Goal: Task Accomplishment & Management: Complete application form

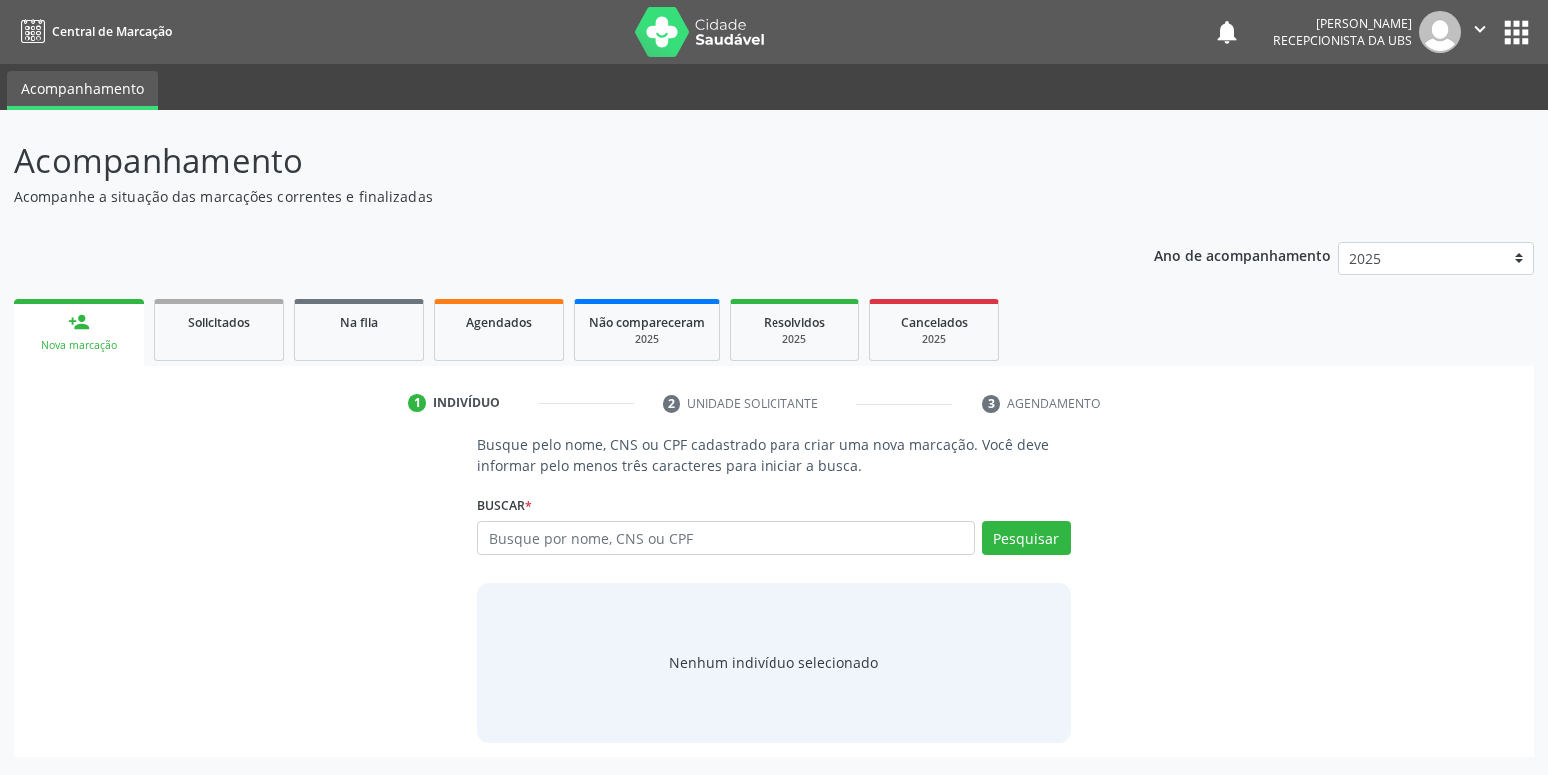
click at [577, 542] on input "text" at bounding box center [726, 538] width 498 height 34
type input "898002315015571"
click at [1026, 545] on button "Pesquisar" at bounding box center [1026, 538] width 89 height 34
type input "898002315015571"
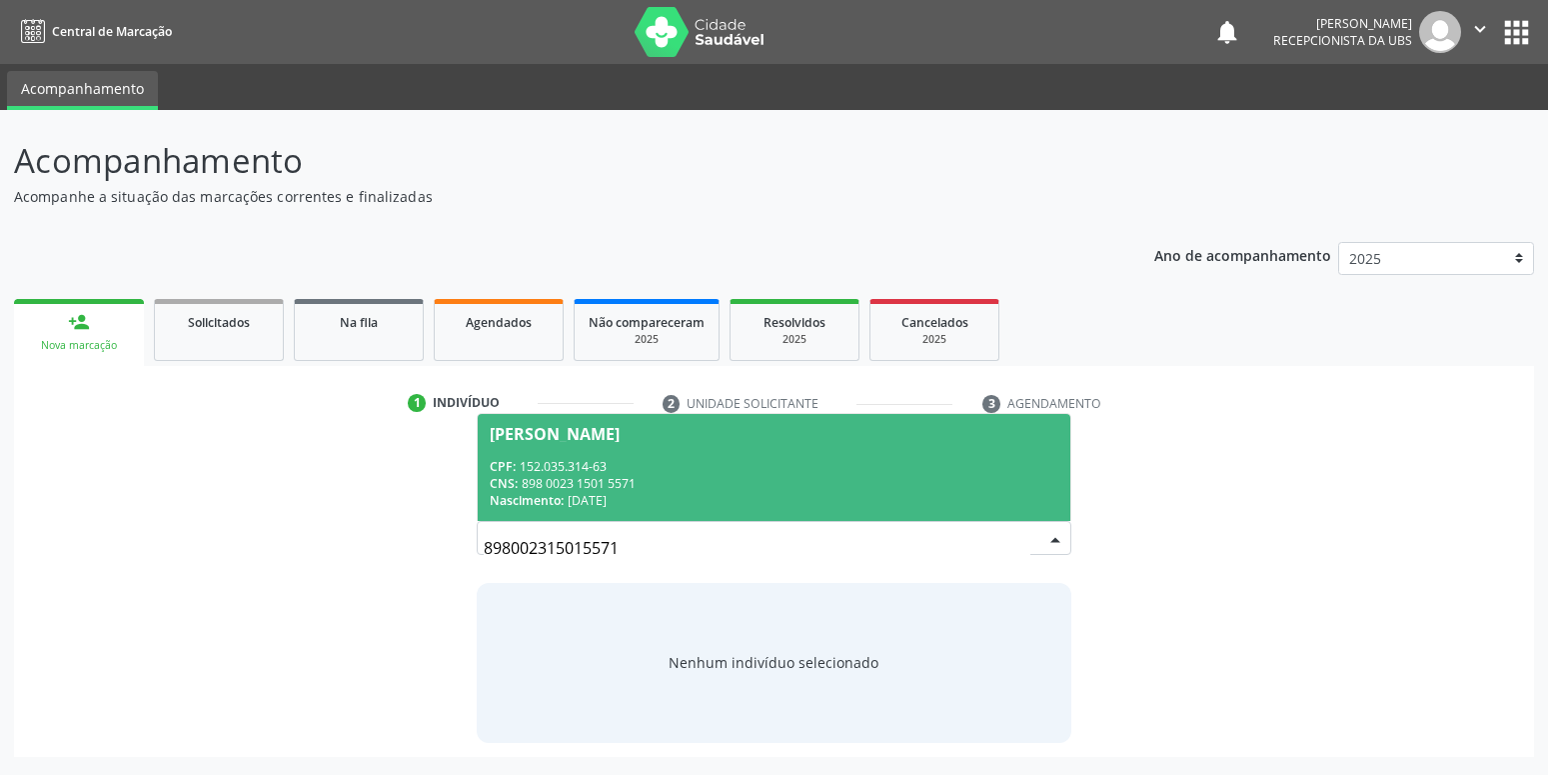
click at [660, 461] on div "CPF: 152.035.314-63" at bounding box center [774, 466] width 568 height 17
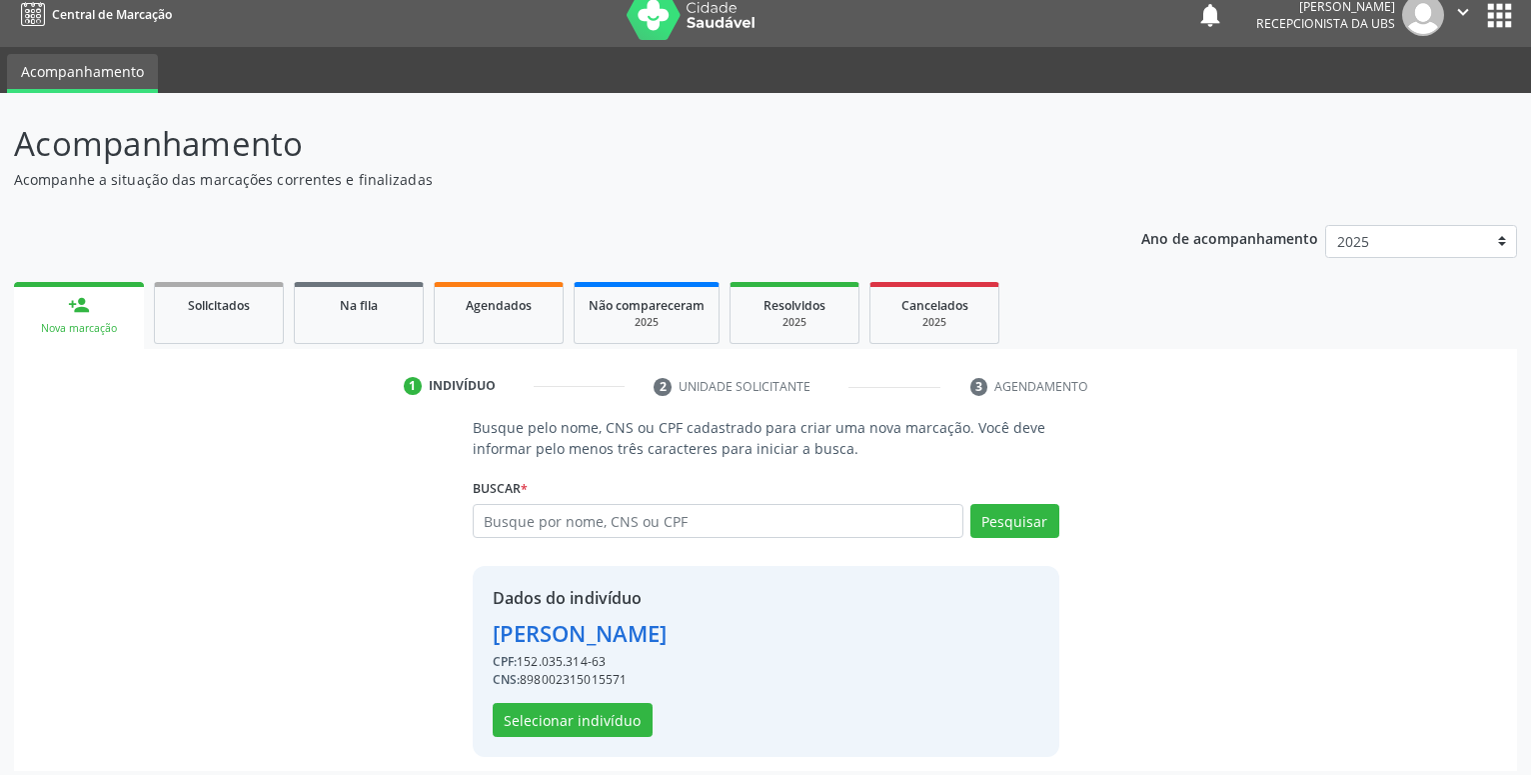
scroll to position [27, 0]
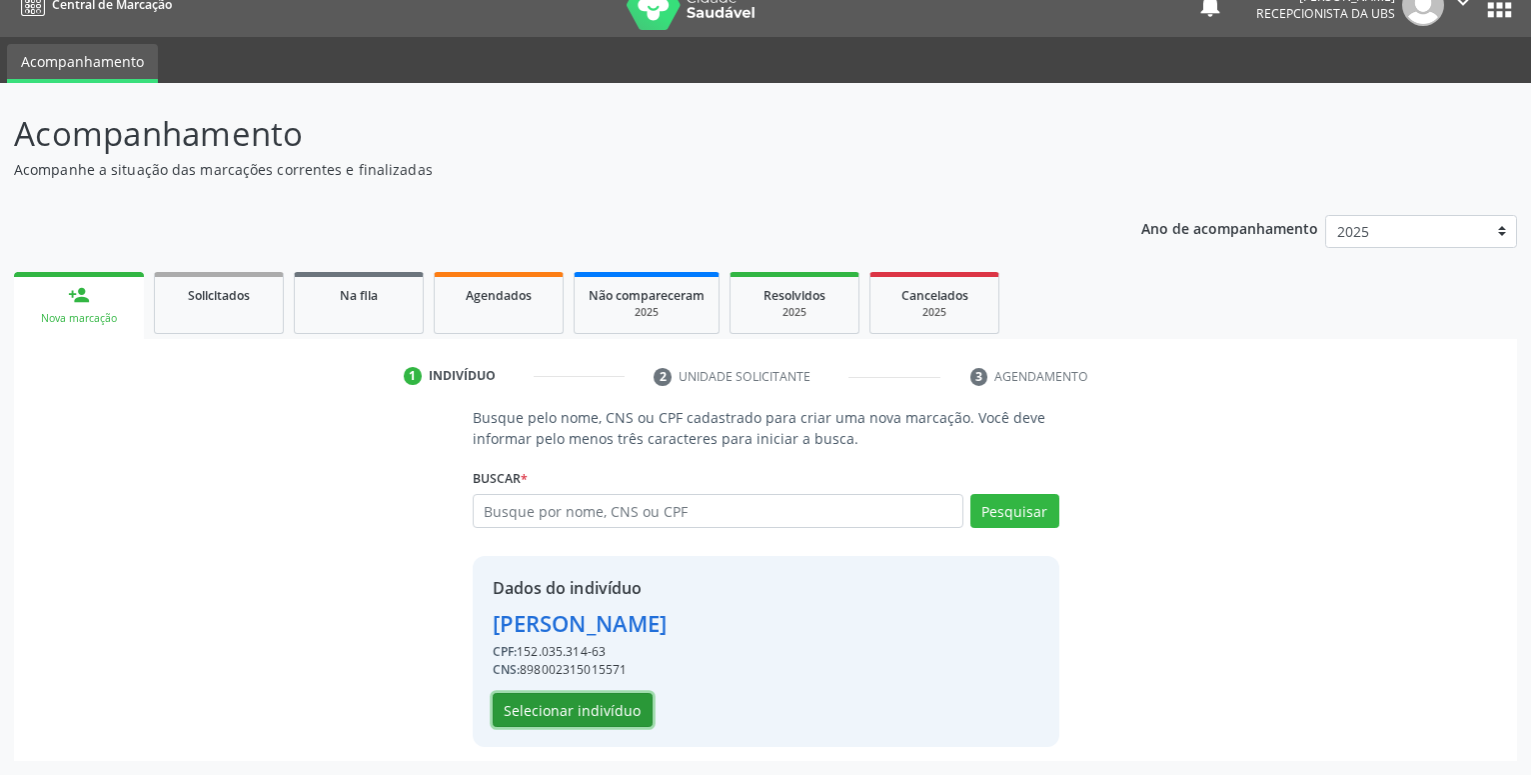
click at [570, 711] on button "Selecionar indivíduo" at bounding box center [573, 710] width 160 height 34
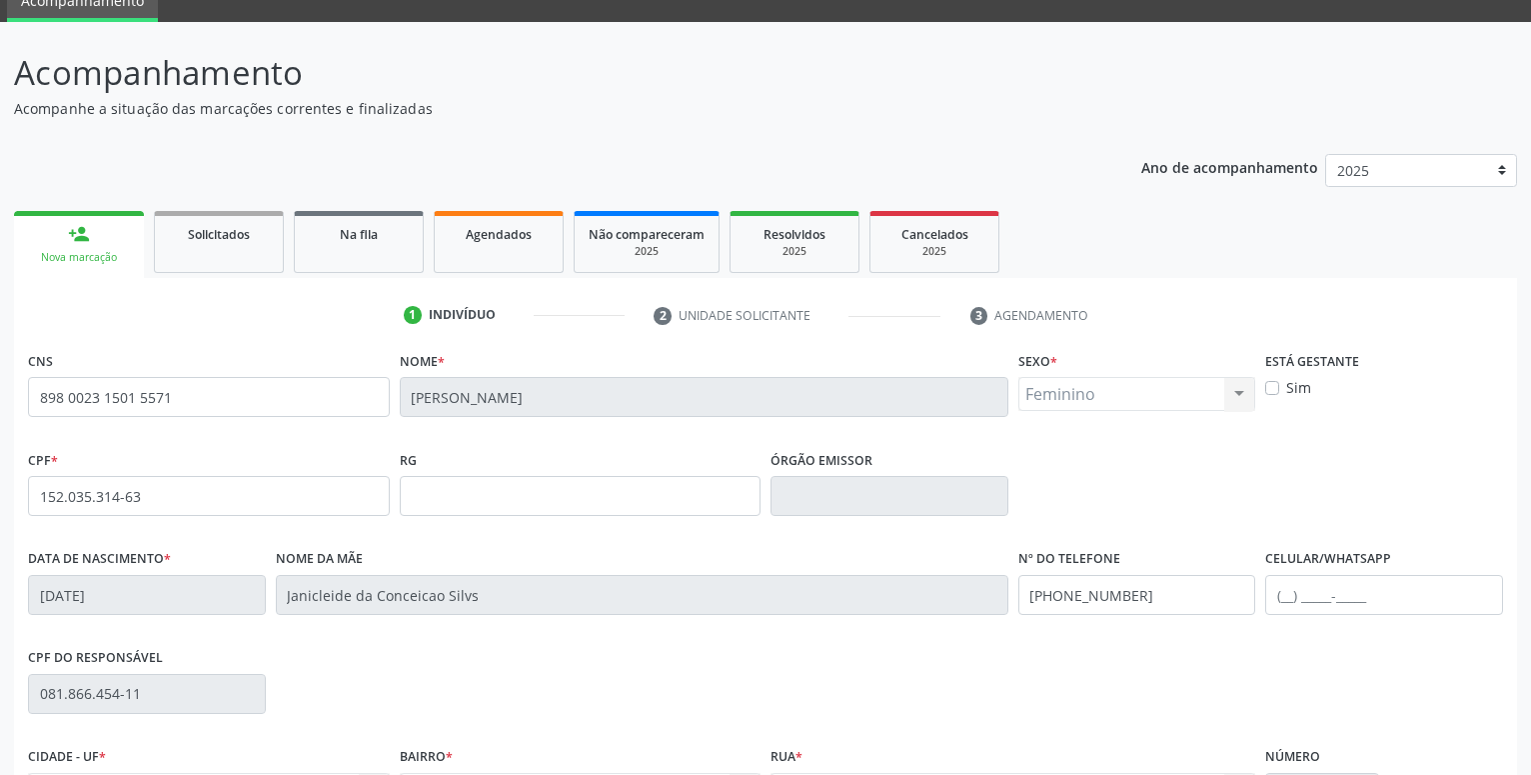
scroll to position [129, 0]
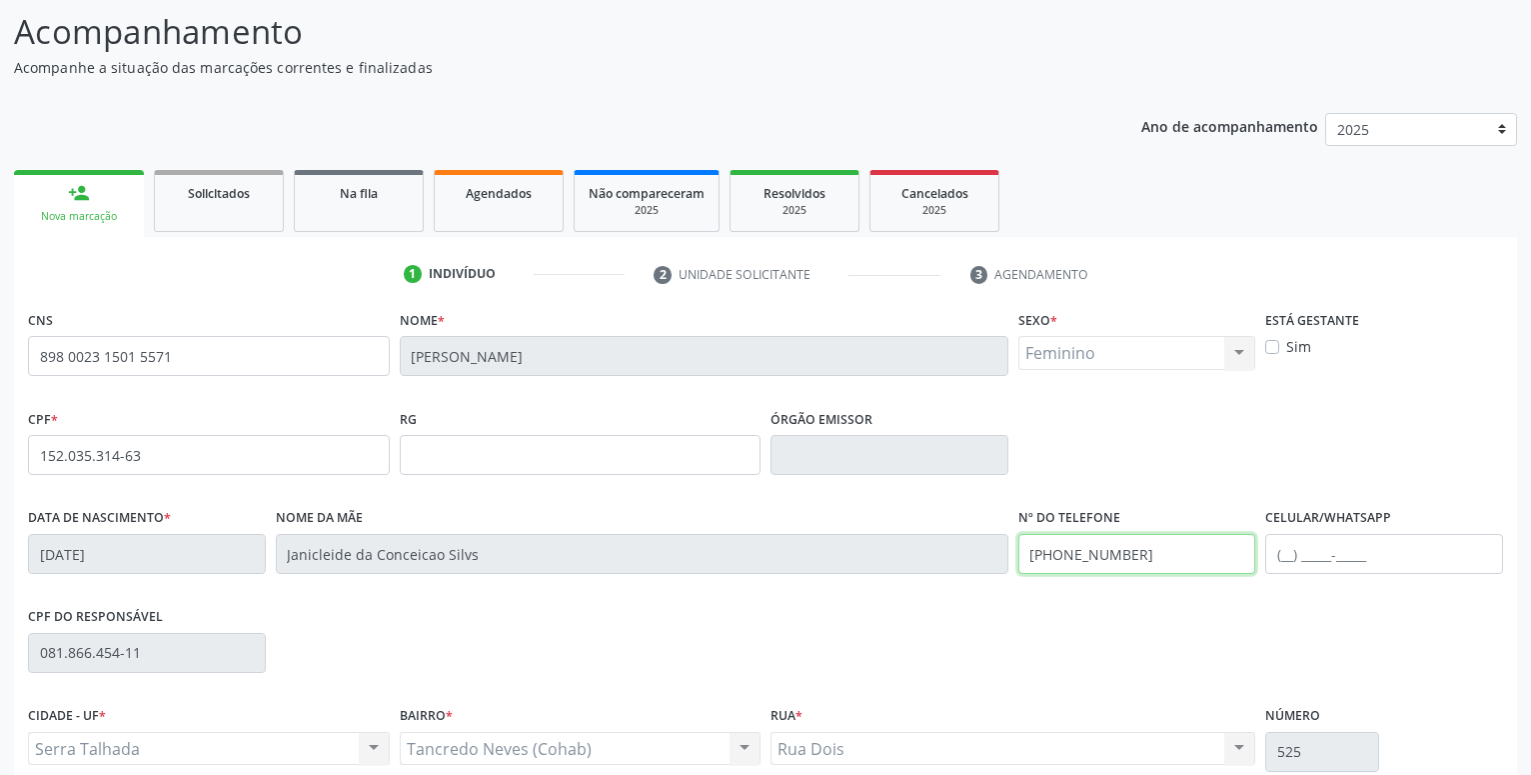
drag, startPoint x: 1141, startPoint y: 553, endPoint x: 864, endPoint y: 554, distance: 276.8
click at [1018, 554] on input "[PHONE_NUMBER]" at bounding box center [1137, 554] width 238 height 40
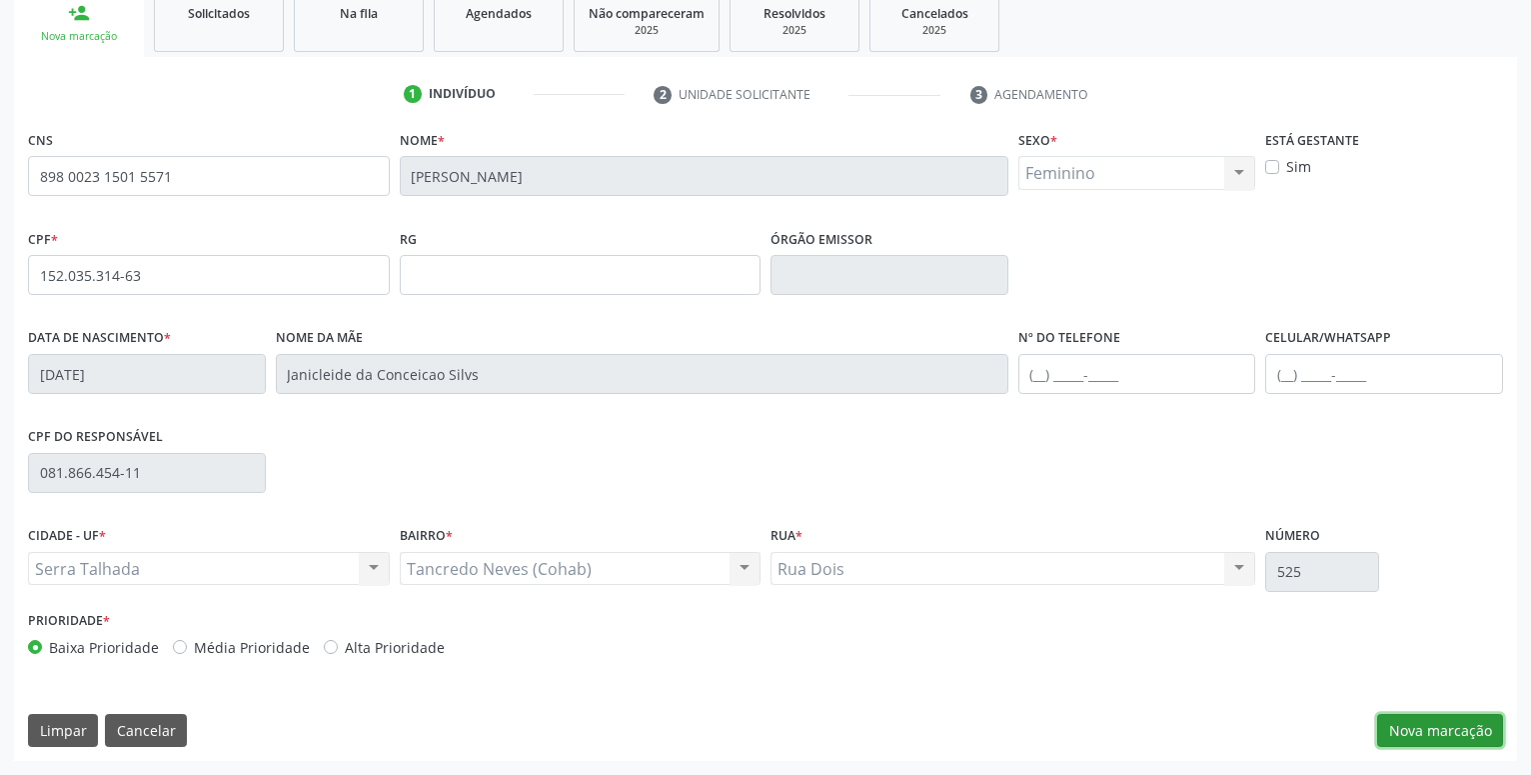
click at [1431, 734] on button "Nova marcação" at bounding box center [1440, 731] width 126 height 34
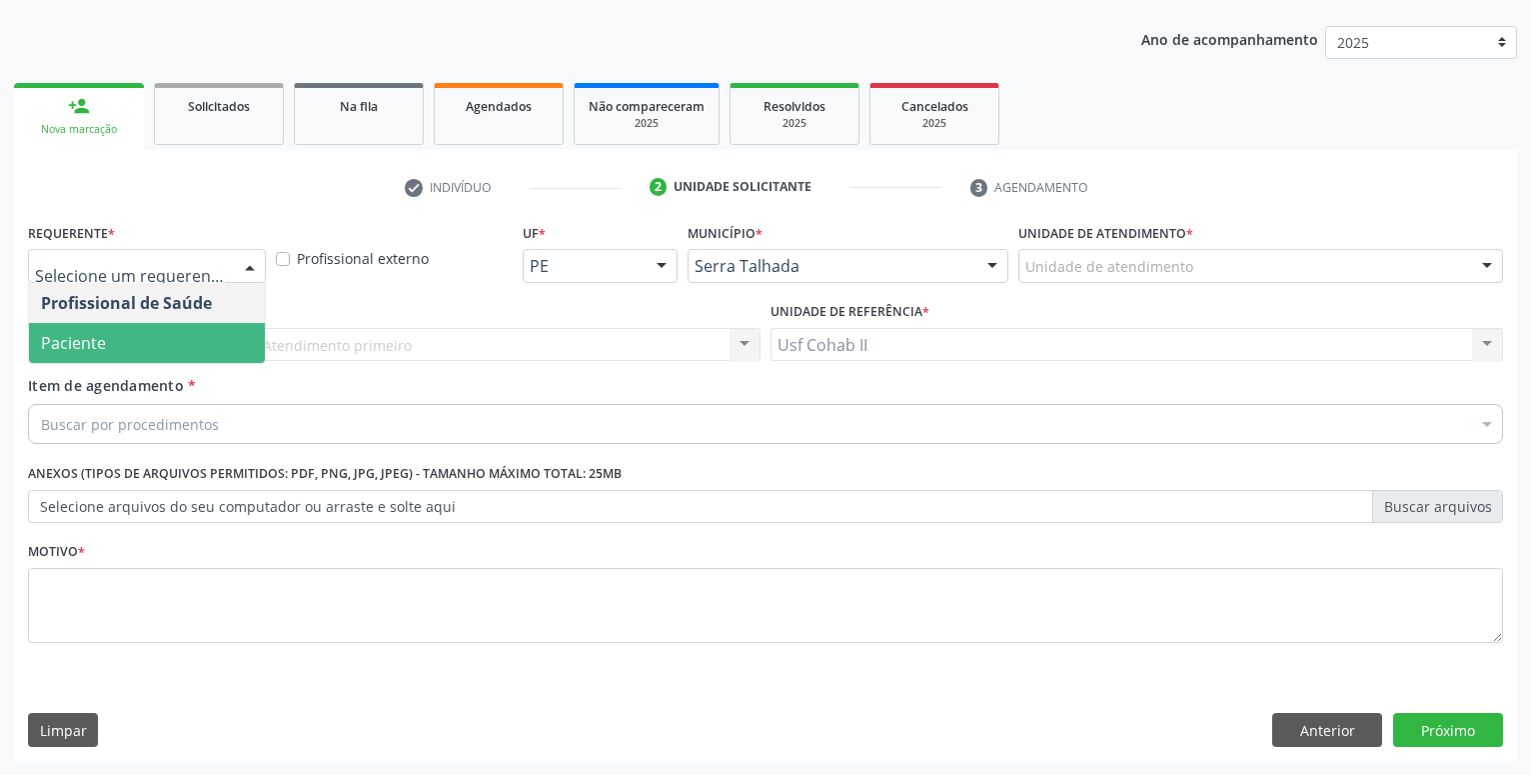
click at [110, 341] on span "Paciente" at bounding box center [147, 343] width 236 height 40
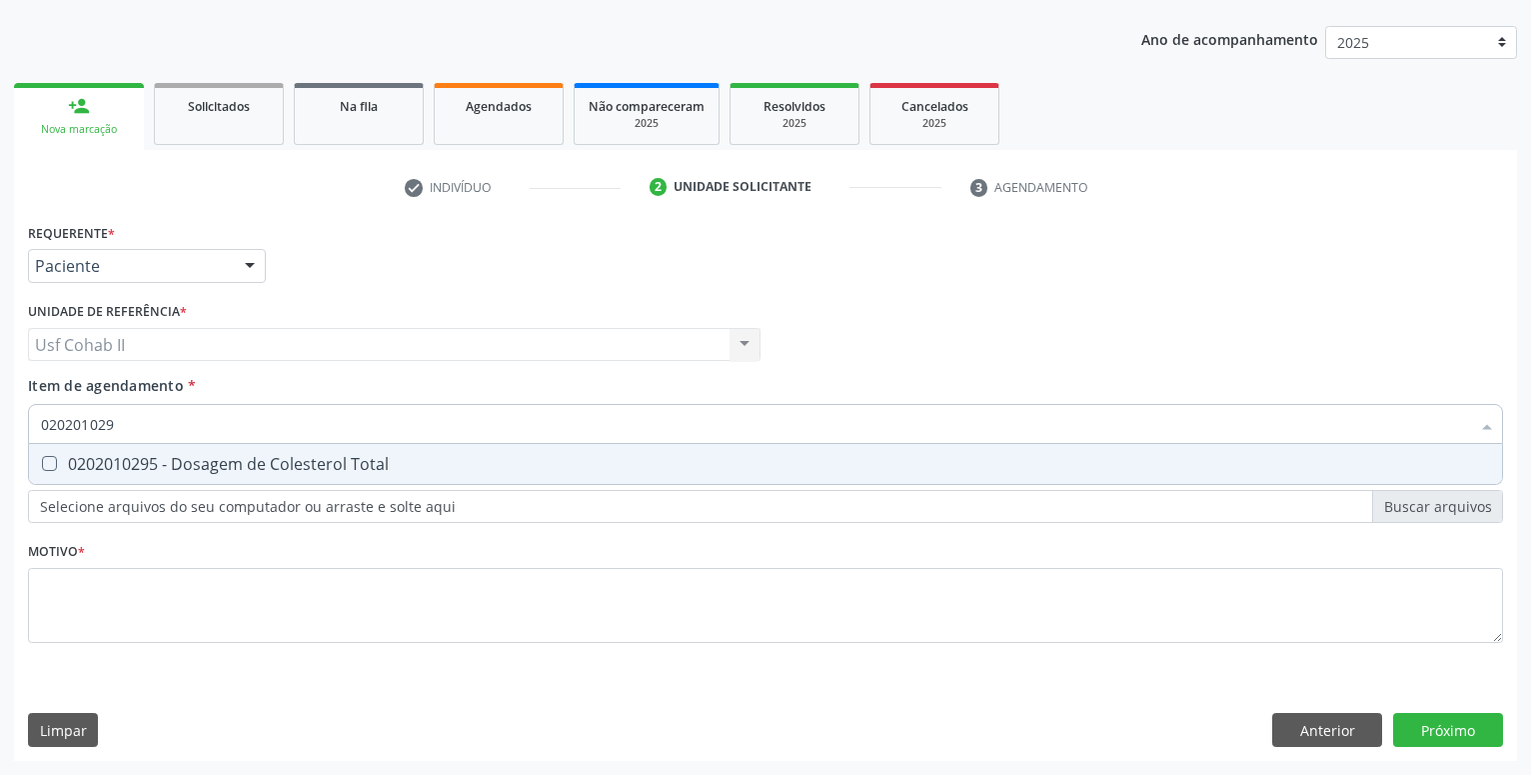
type input "0202010295"
click at [173, 470] on div "0202010295 - Dosagem de Colesterol Total" at bounding box center [765, 464] width 1449 height 16
checkbox Total "true"
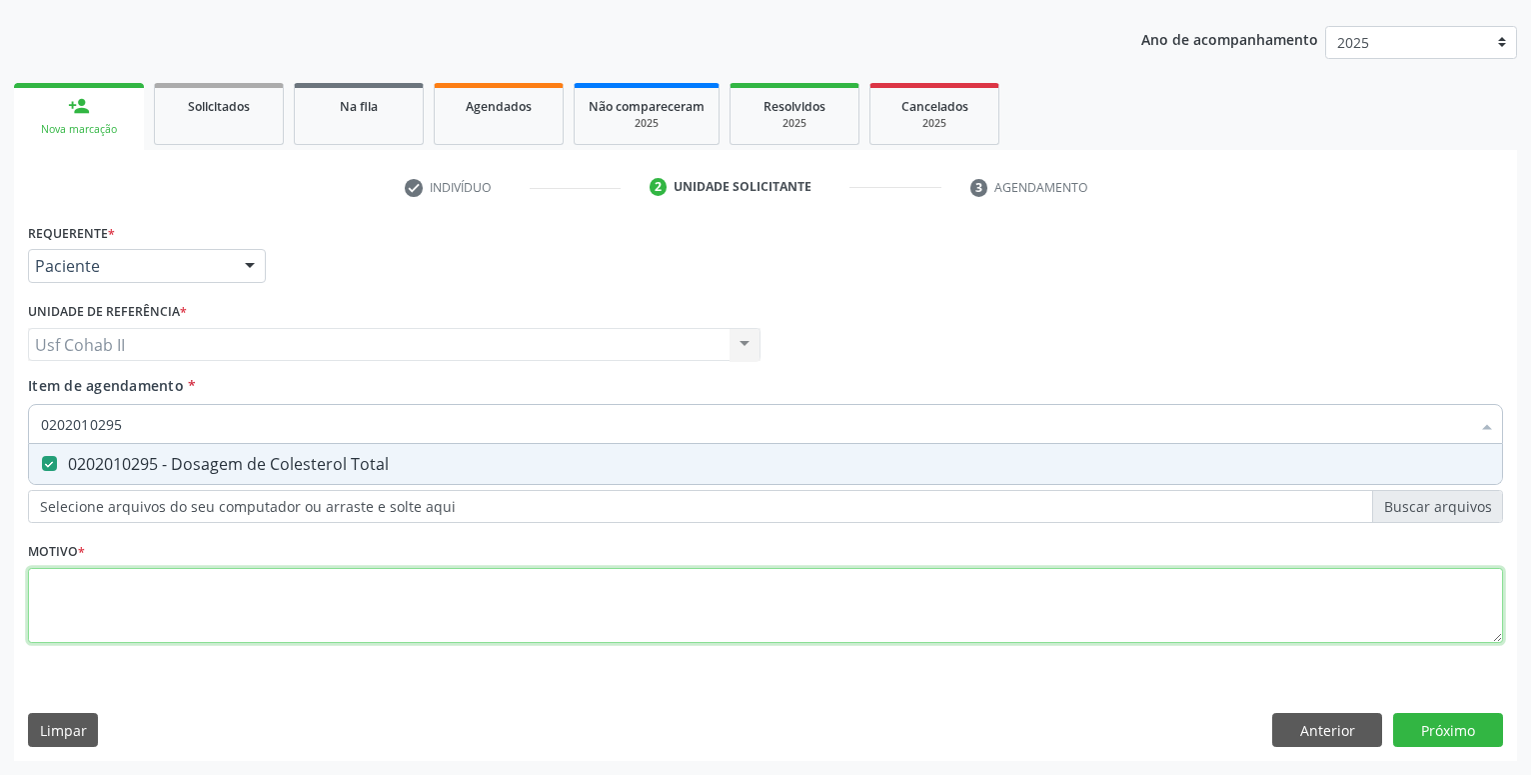
click at [135, 590] on textarea at bounding box center [765, 606] width 1475 height 76
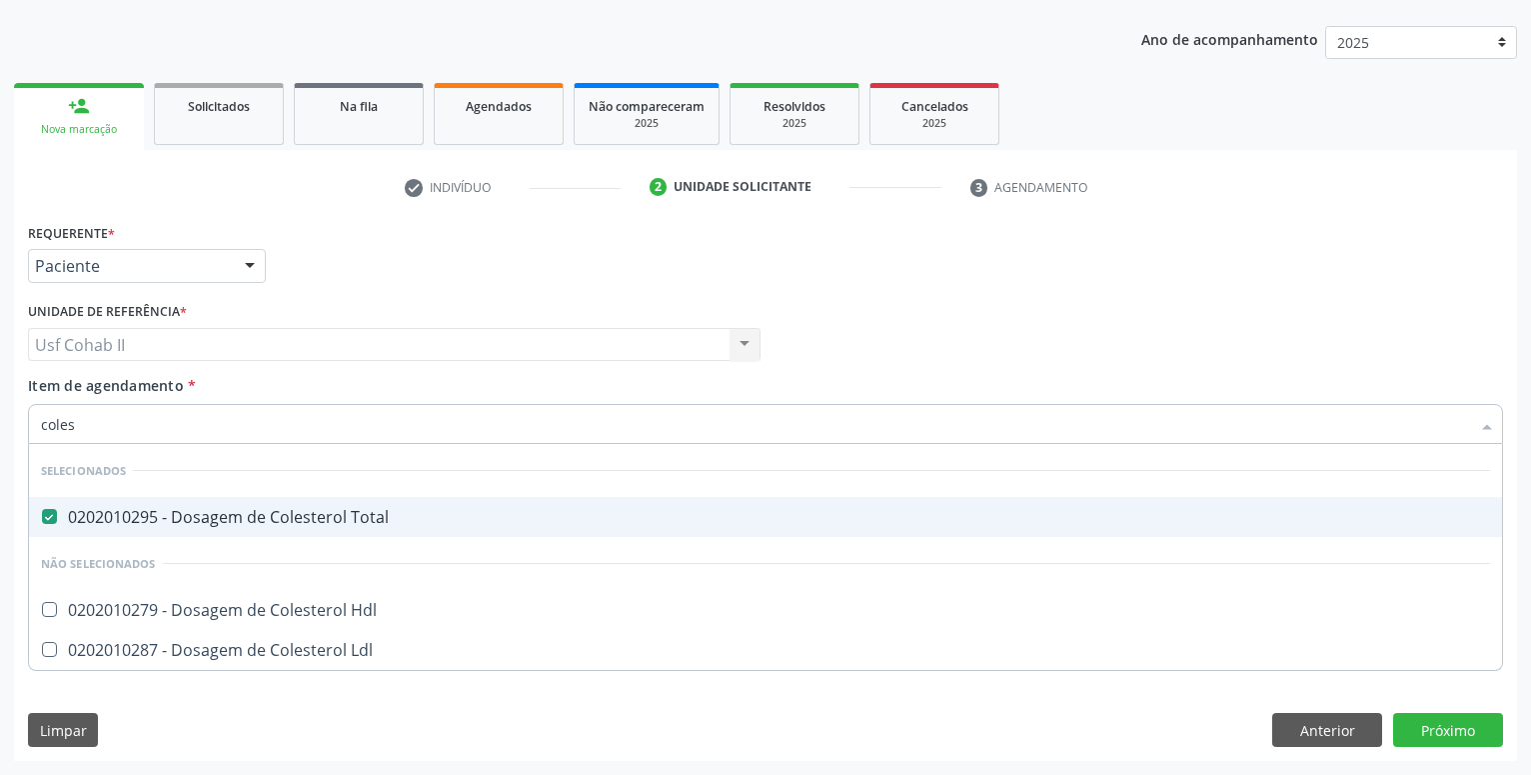
type input "colest"
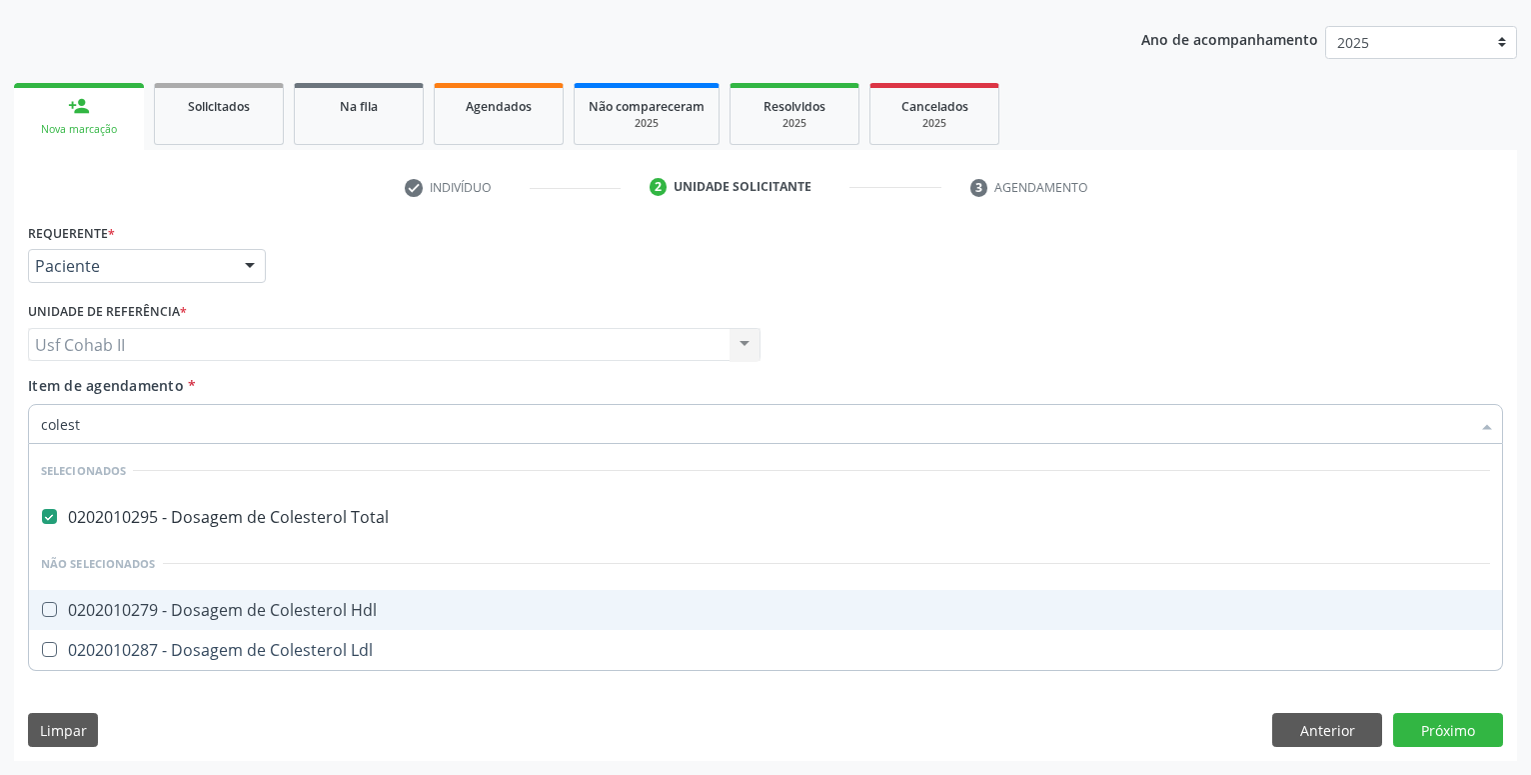
click at [206, 607] on div "0202010279 - Dosagem de Colesterol Hdl" at bounding box center [765, 610] width 1449 height 16
checkbox Hdl "true"
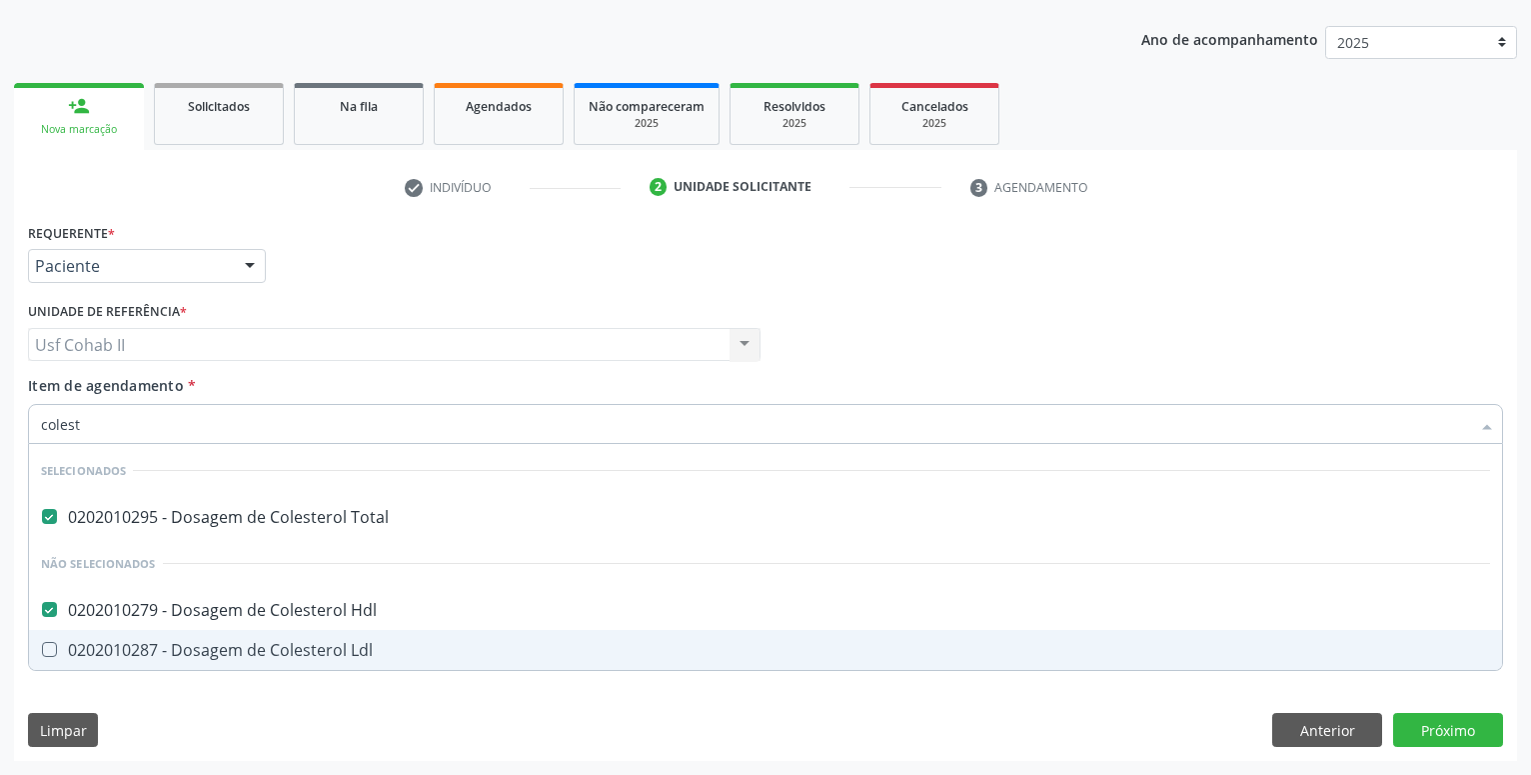
click at [176, 654] on div "0202010287 - Dosagem de Colesterol Ldl" at bounding box center [765, 650] width 1449 height 16
checkbox Ldl "true"
click at [167, 688] on div "Requerente * Paciente Profissional de Saúde Paciente Nenhum resultado encontrad…" at bounding box center [765, 489] width 1503 height 543
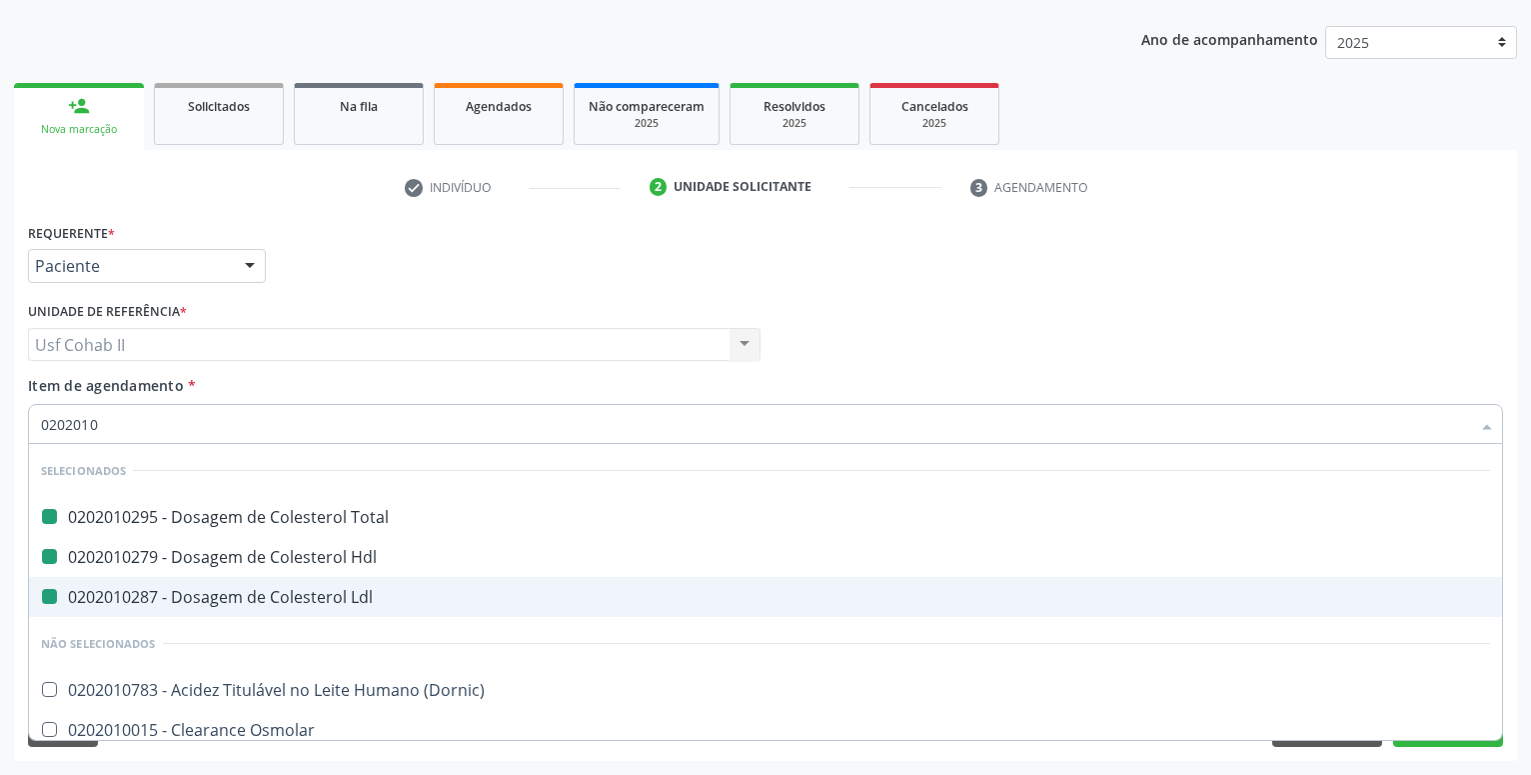
type input "02020103"
checkbox Total "false"
checkbox Ldl "false"
checkbox Hdl "false"
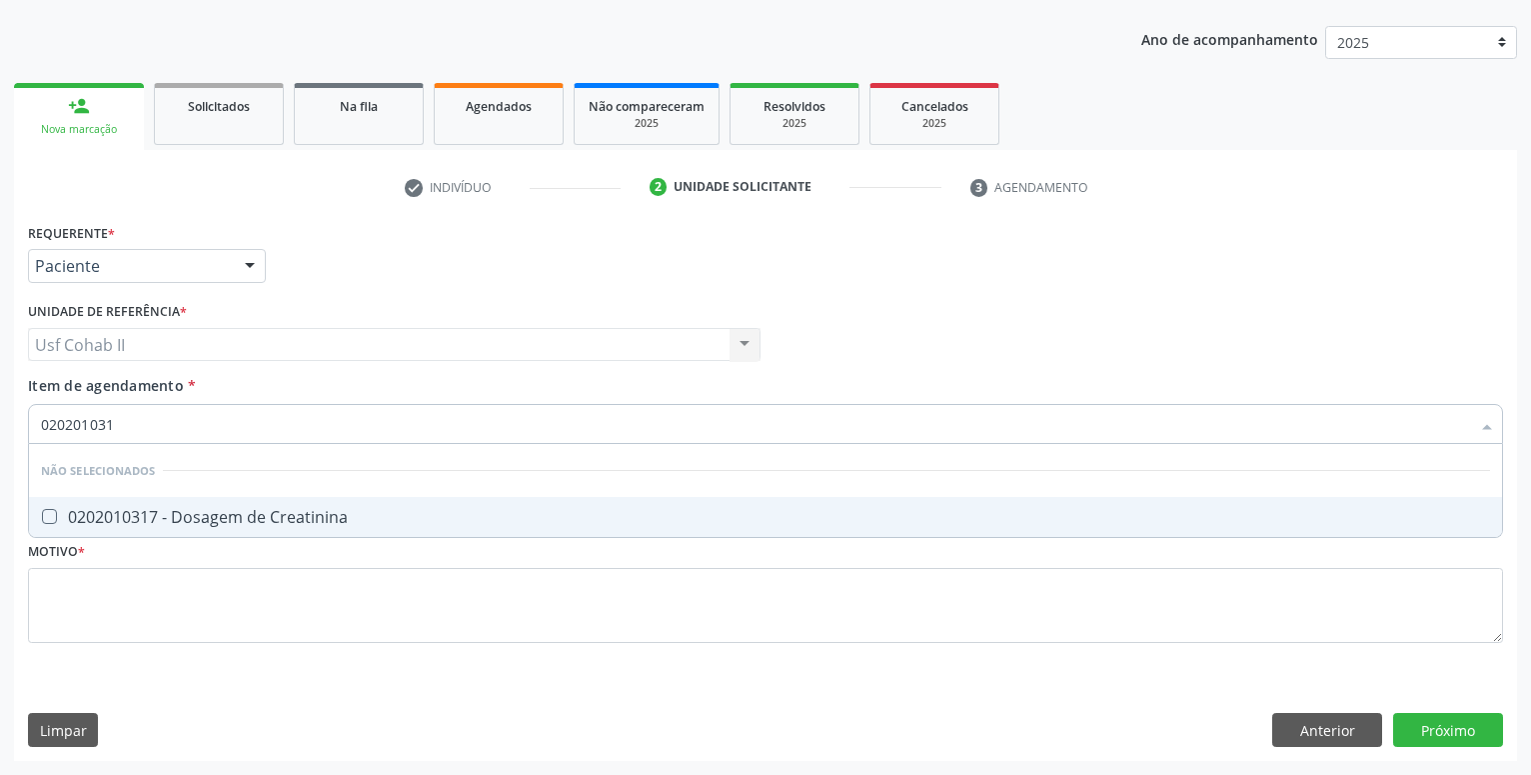
type input "0202010317"
click at [214, 520] on div "0202010317 - Dosagem de Creatinina" at bounding box center [765, 517] width 1449 height 16
checkbox Creatinina "true"
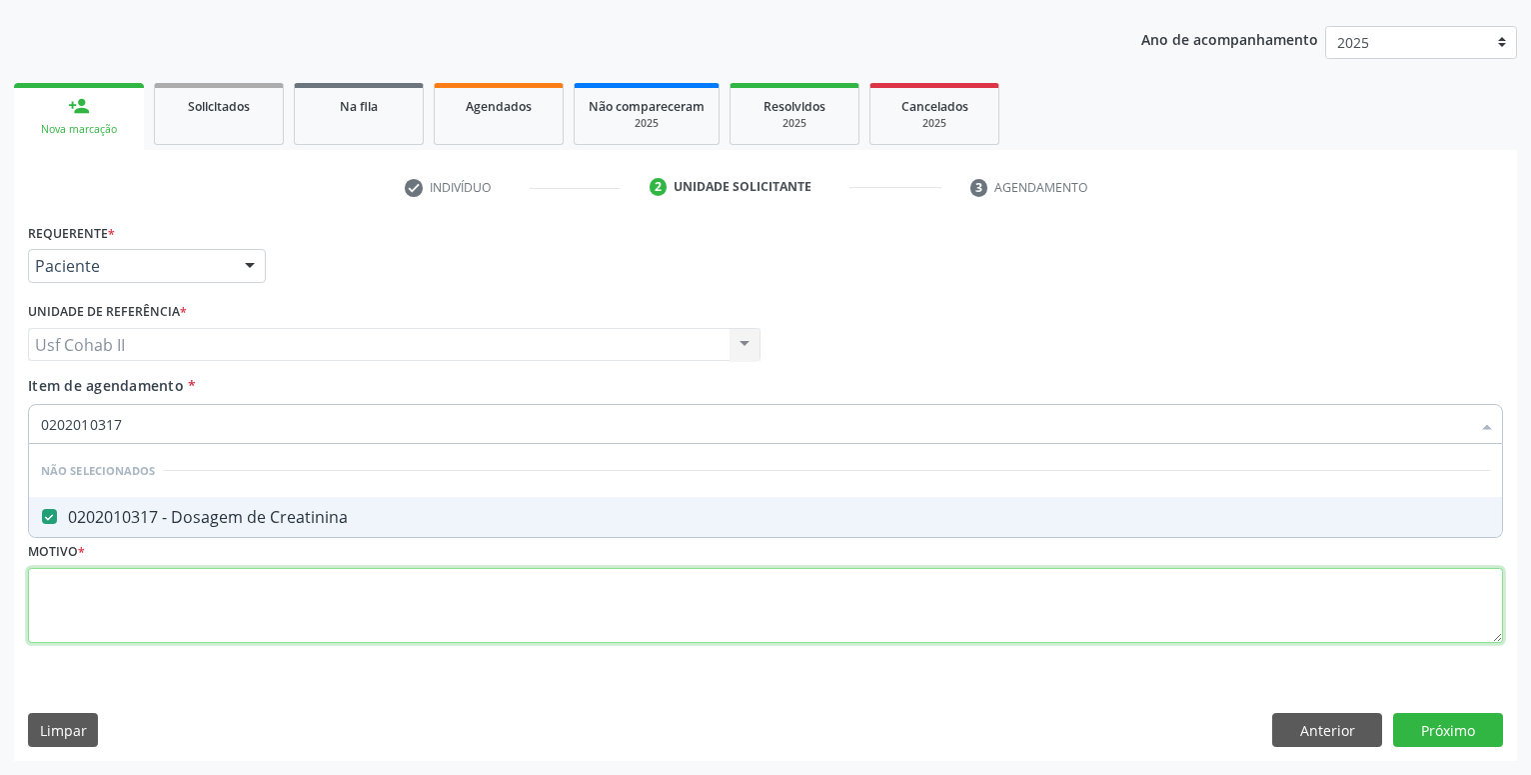
click at [177, 633] on textarea at bounding box center [765, 606] width 1475 height 76
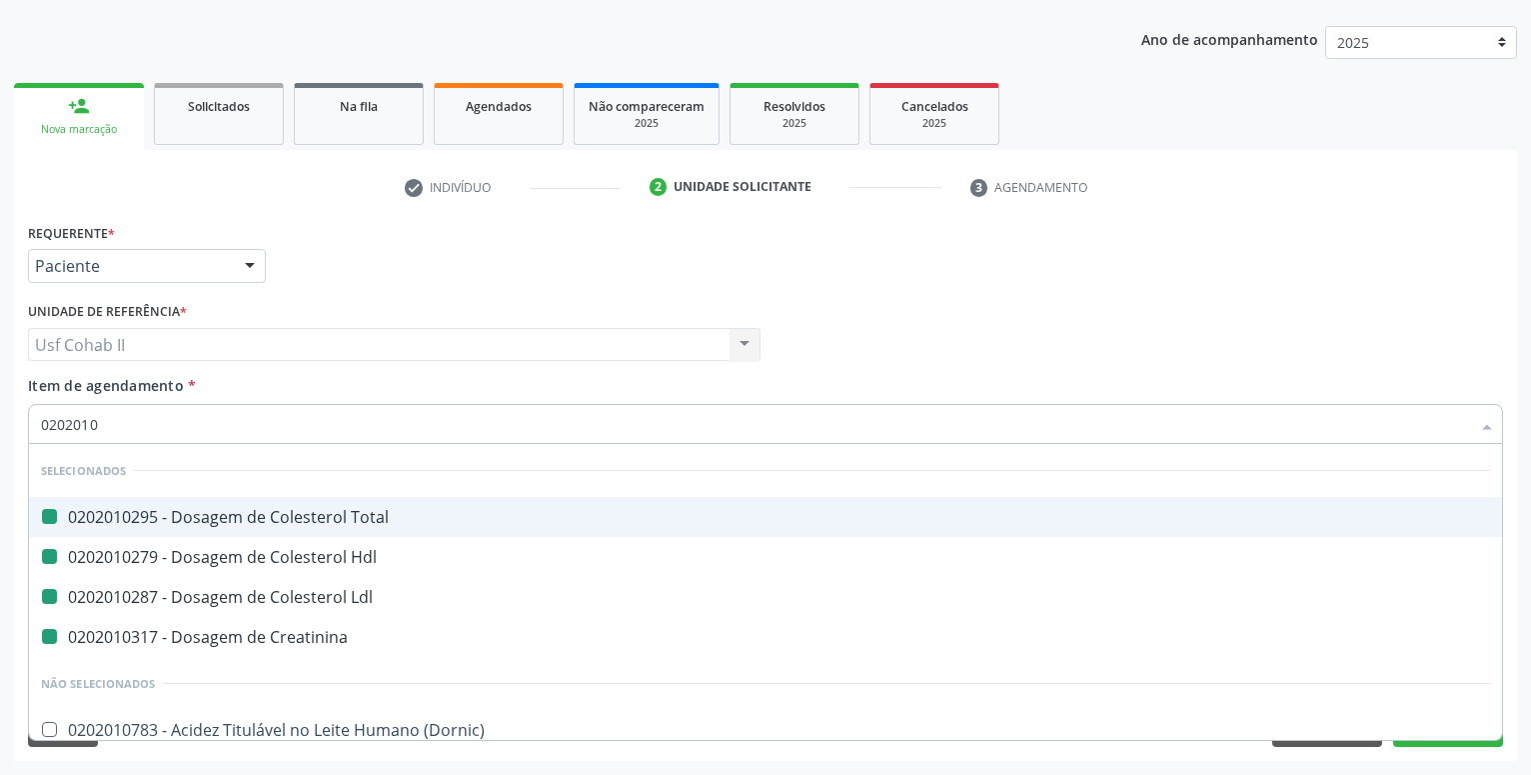
type input "02020106"
checkbox Total "false"
checkbox Hdl "false"
checkbox Ldl "false"
checkbox Creatinina "false"
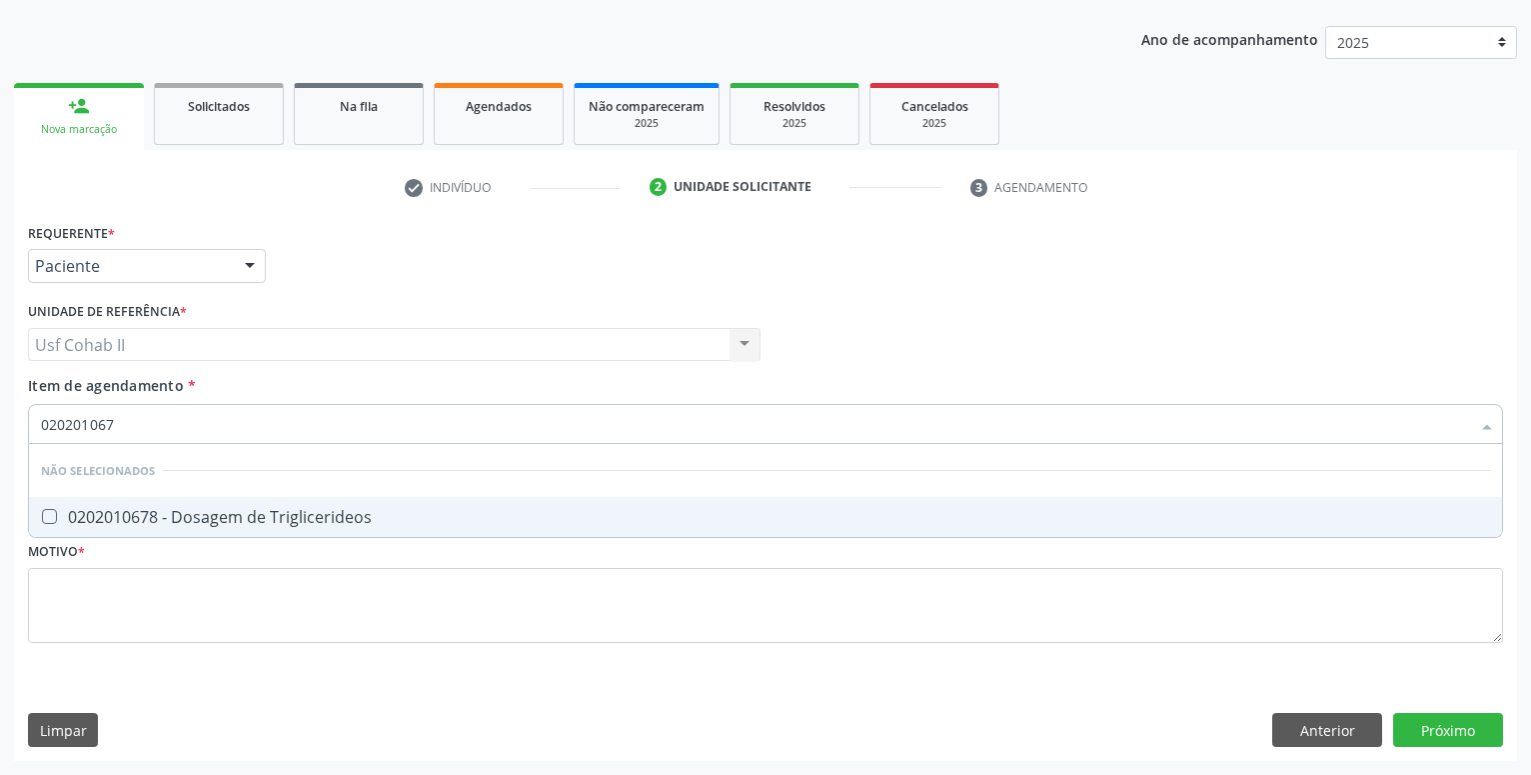
type input "0202010678"
click at [289, 500] on span "0202010678 - Dosagem de Triglicerideos" at bounding box center [765, 517] width 1473 height 40
checkbox Triglicerideos "true"
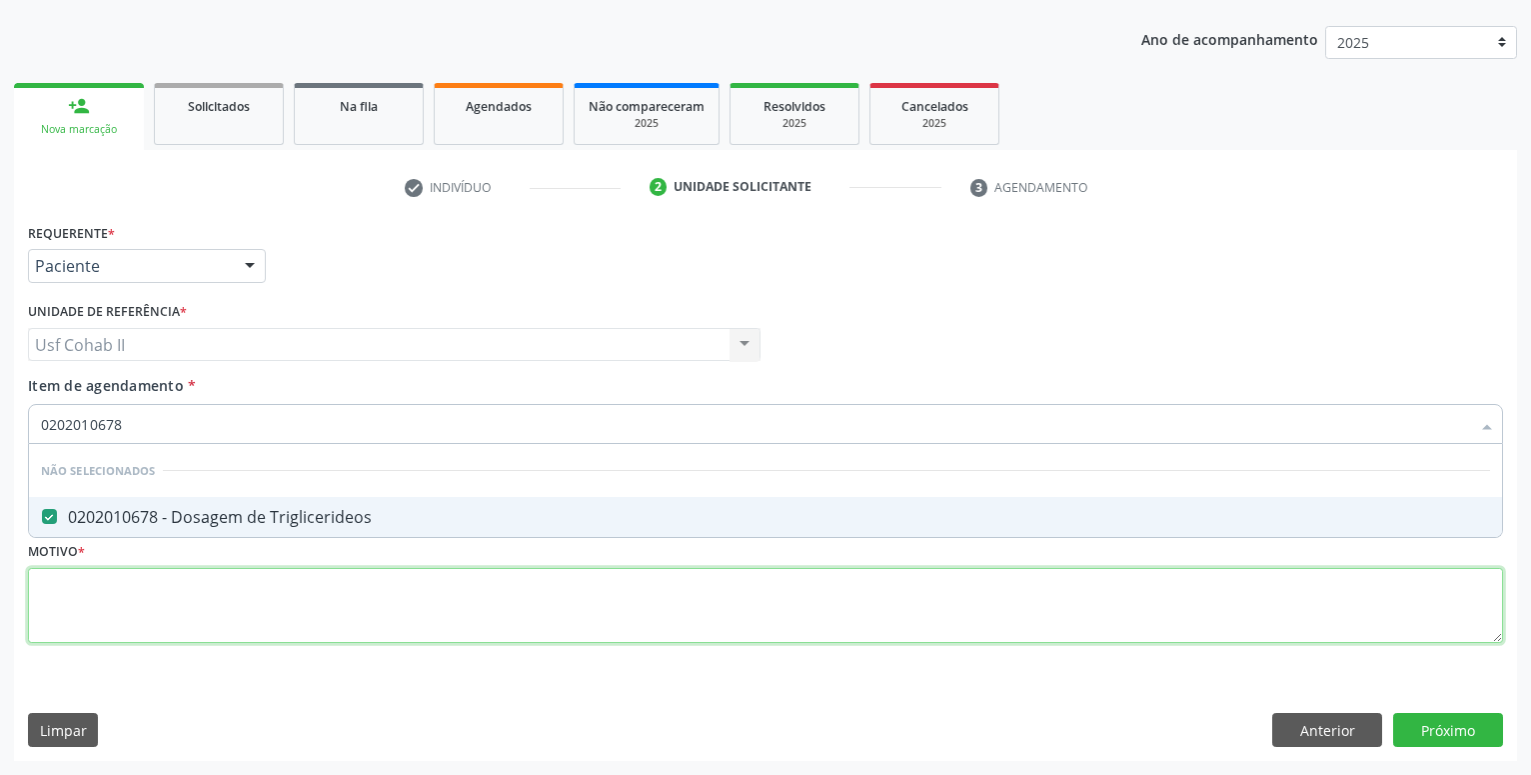
click at [259, 583] on textarea at bounding box center [765, 606] width 1475 height 76
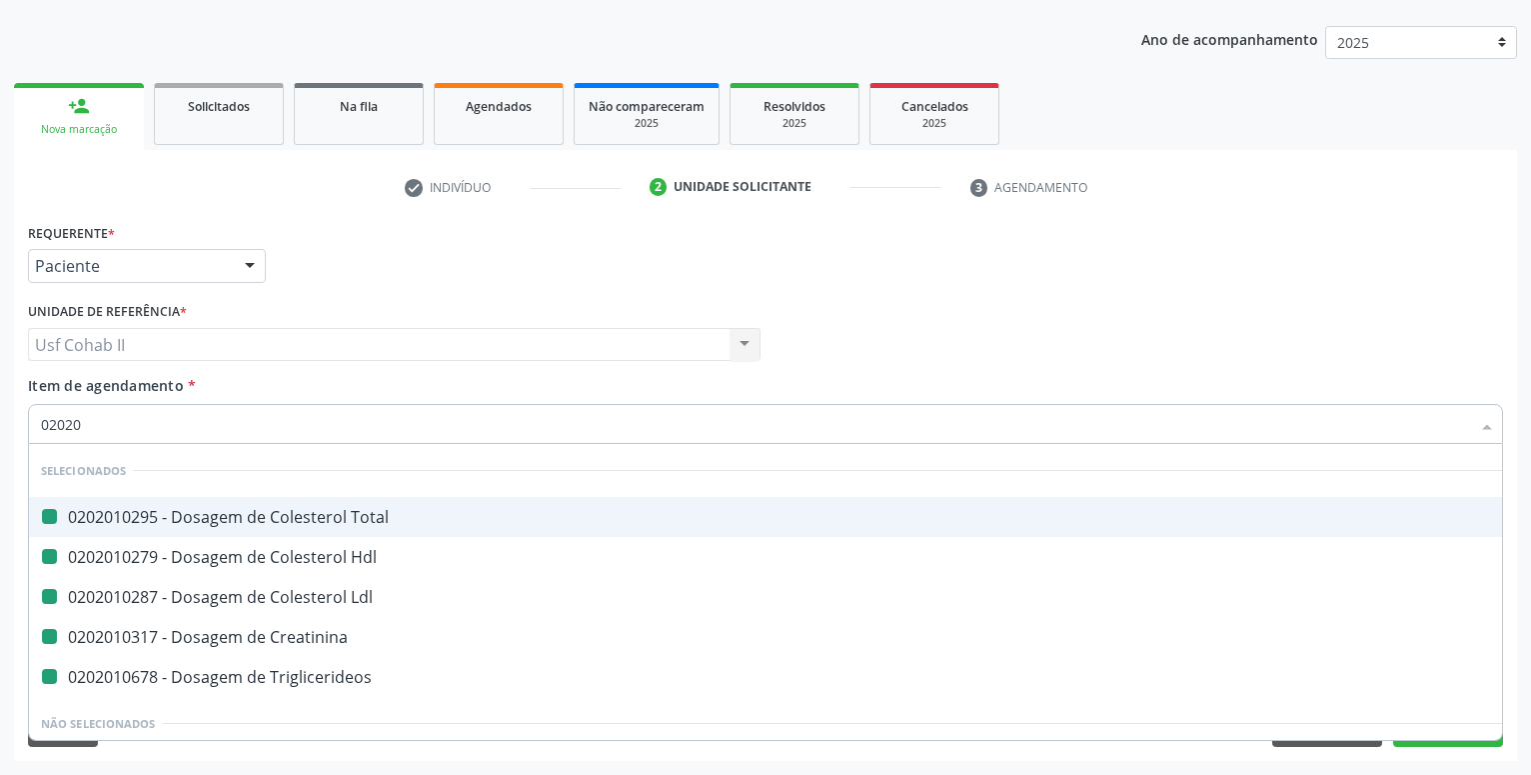
type input "020205"
checkbox Total "false"
checkbox Hdl "false"
checkbox Ldl "false"
checkbox Creatinina "false"
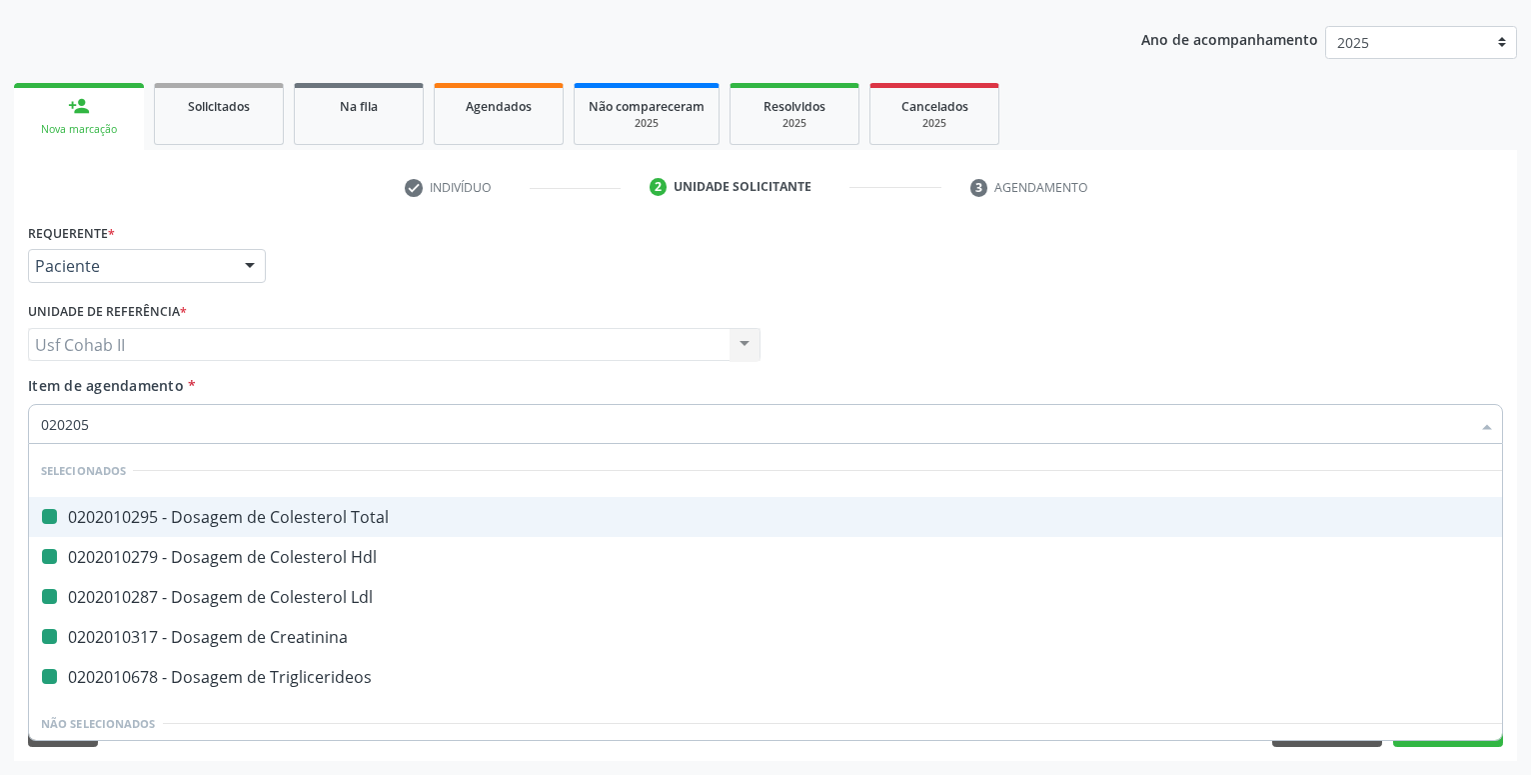
checkbox Triglicerideos "false"
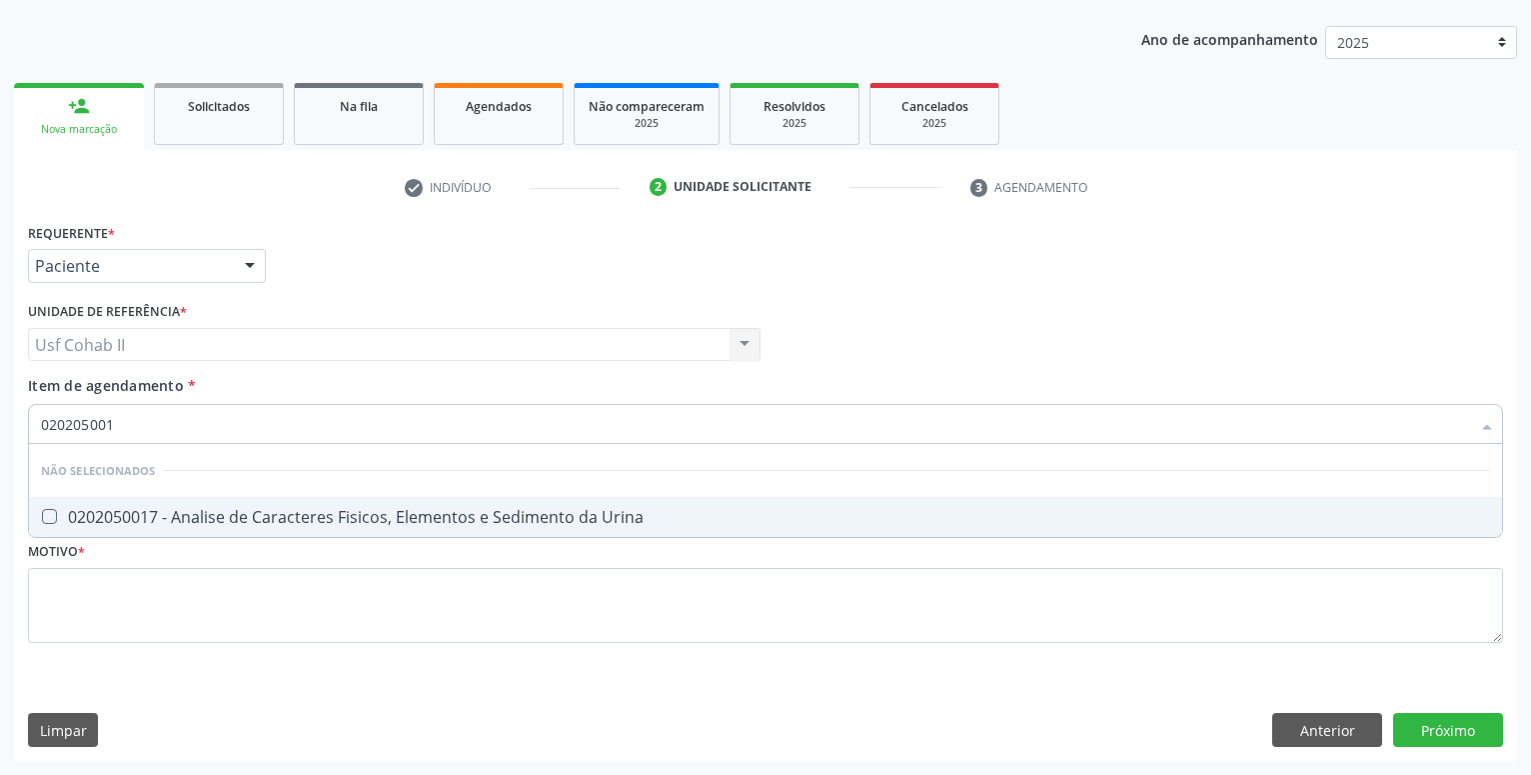
type input "0202050017"
click at [252, 520] on div "0202050017 - Analise de Caracteres Fisicos, Elementos e Sedimento da Urina" at bounding box center [765, 517] width 1449 height 16
checkbox Urina "true"
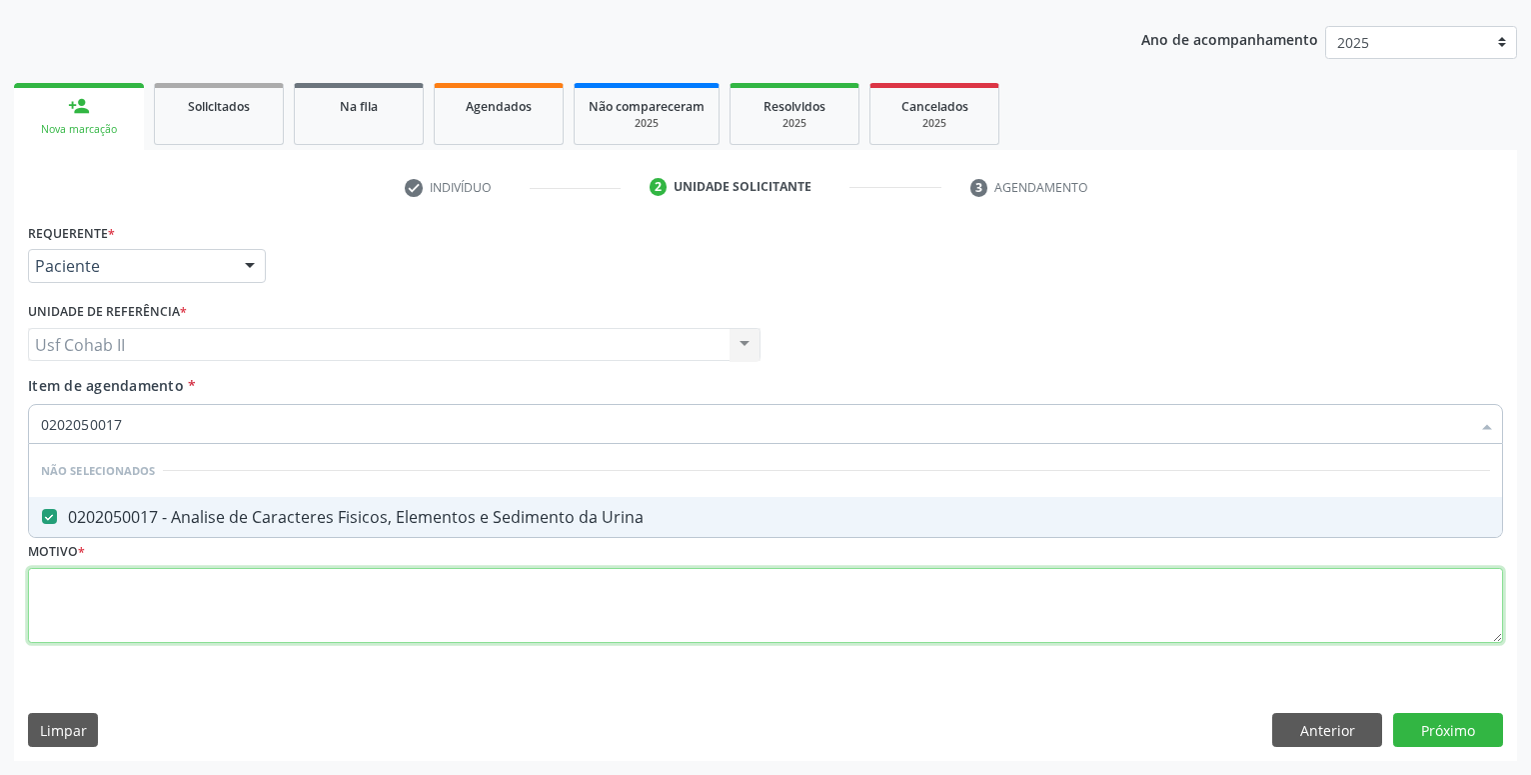
click at [224, 577] on textarea at bounding box center [765, 606] width 1475 height 76
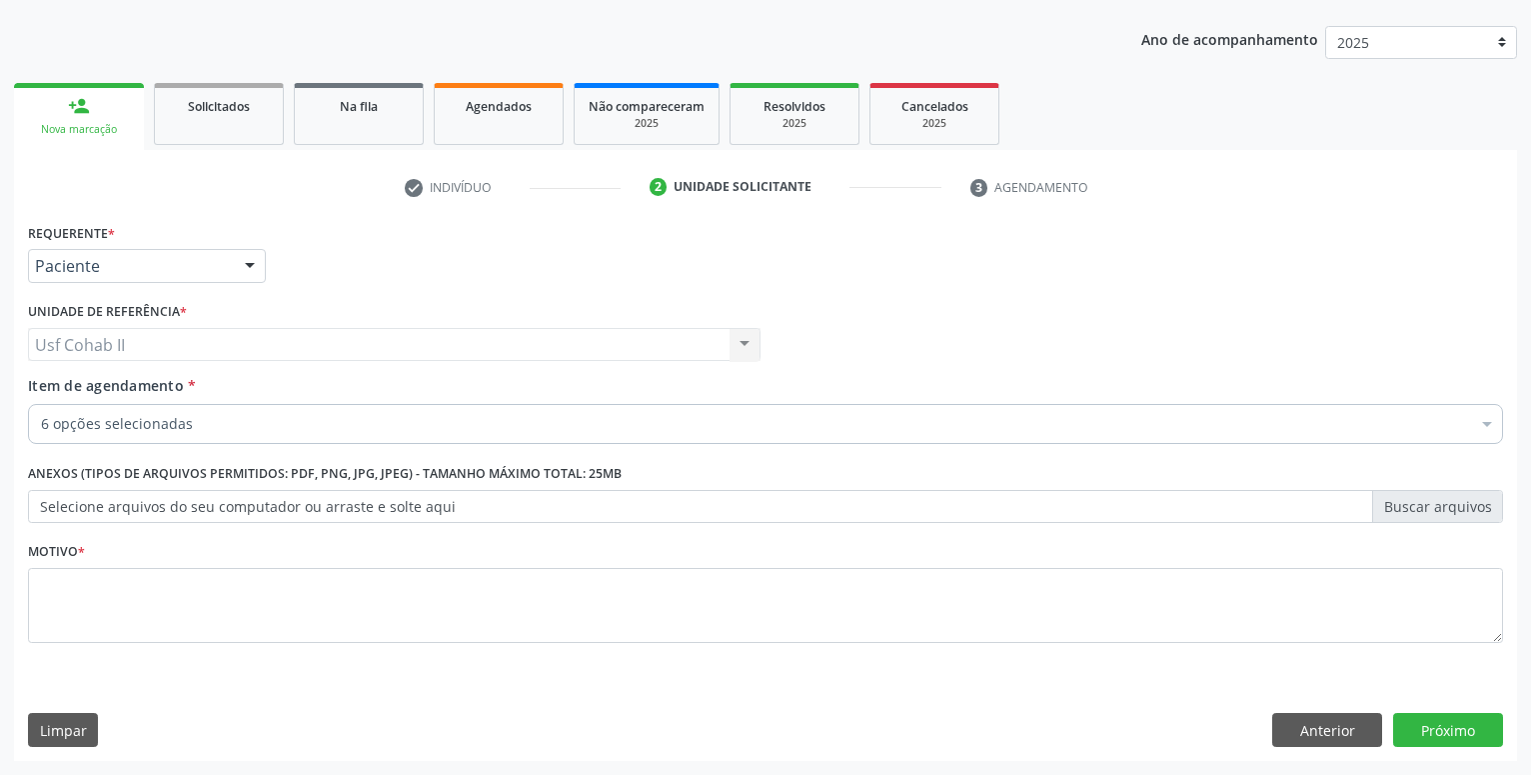
click at [229, 410] on div "6 opções selecionadas" at bounding box center [765, 424] width 1475 height 40
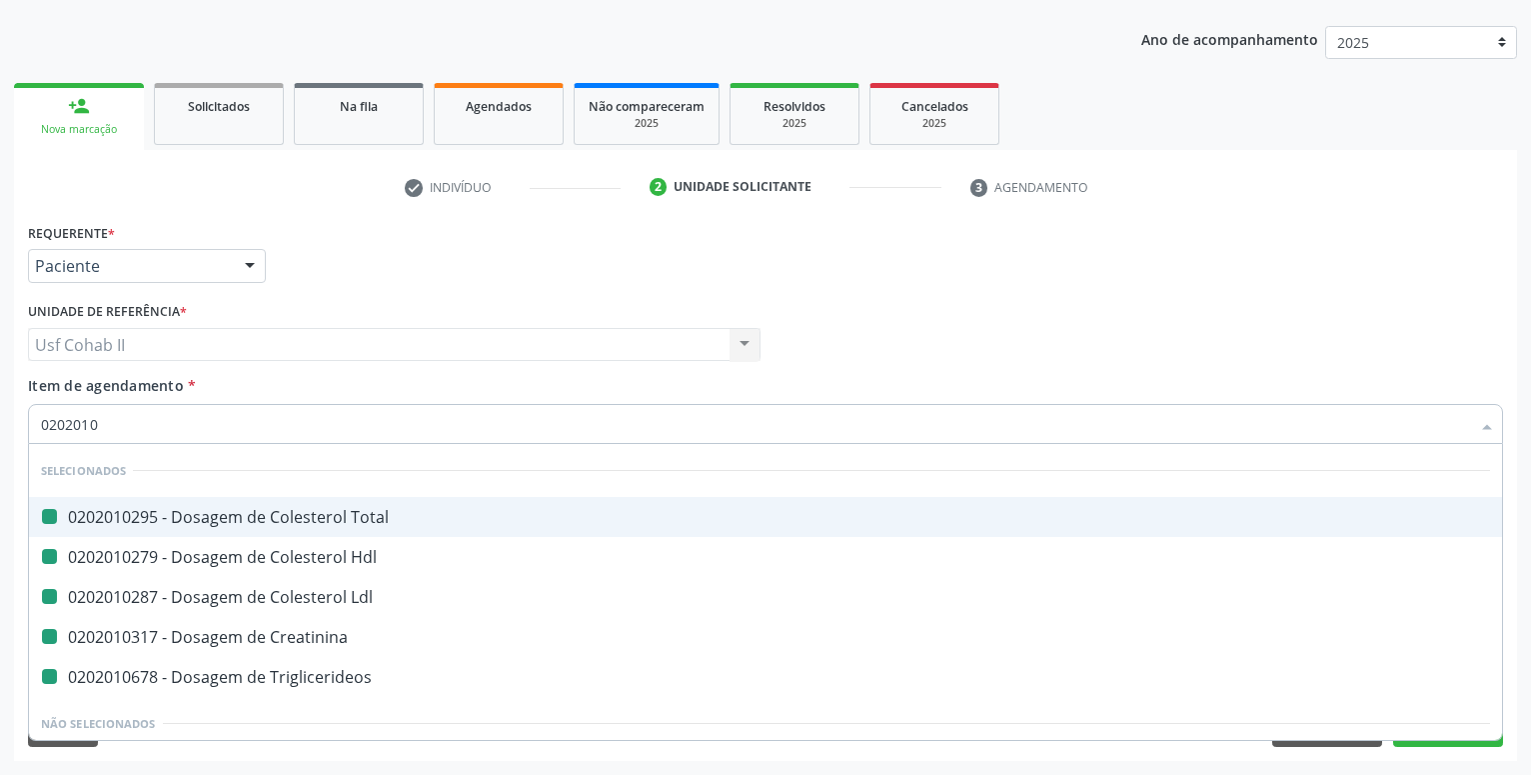
type input "02020104"
checkbox Total "false"
checkbox Hdl "false"
checkbox Ldl "false"
checkbox Creatinina "false"
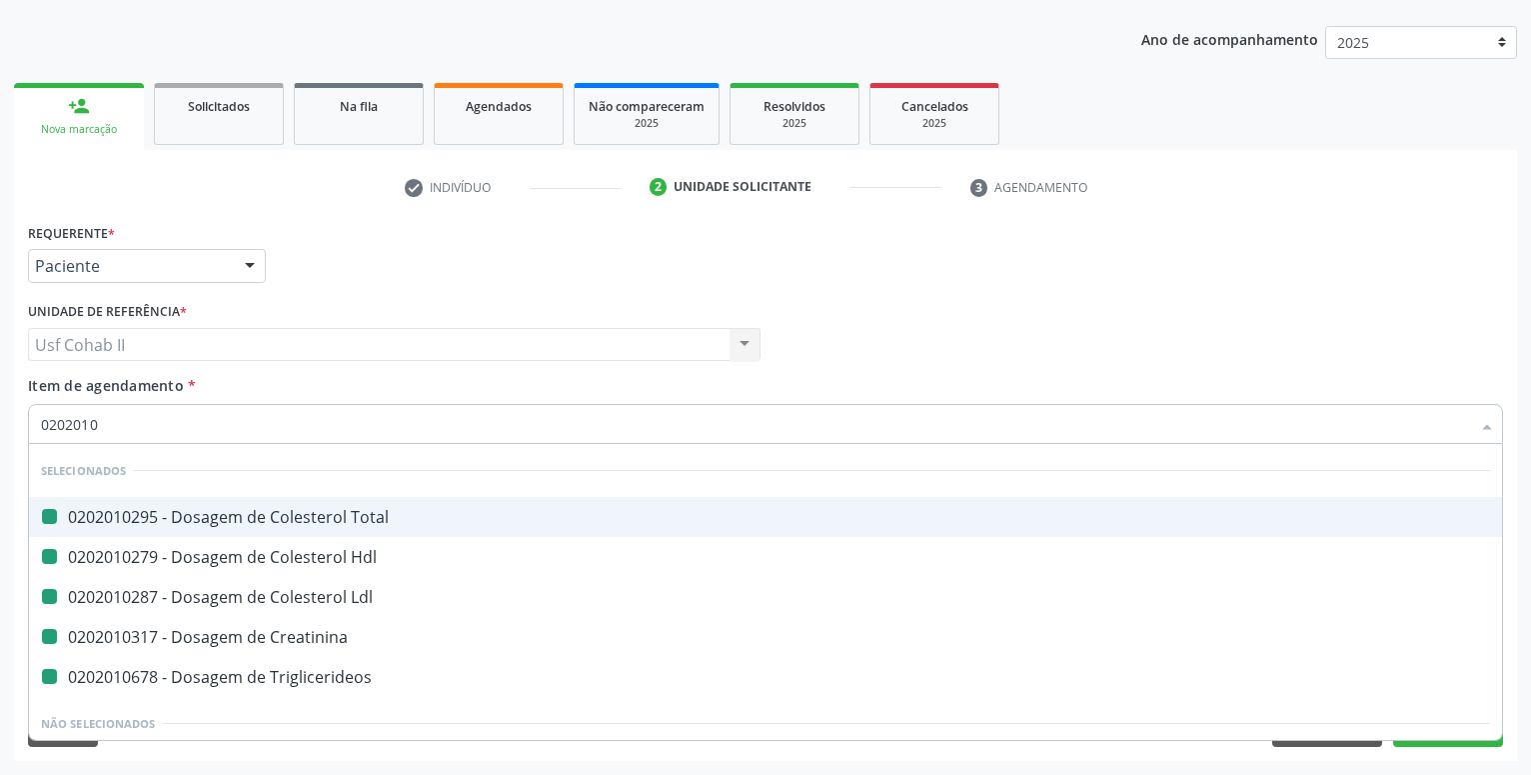
checkbox Triglicerideos "false"
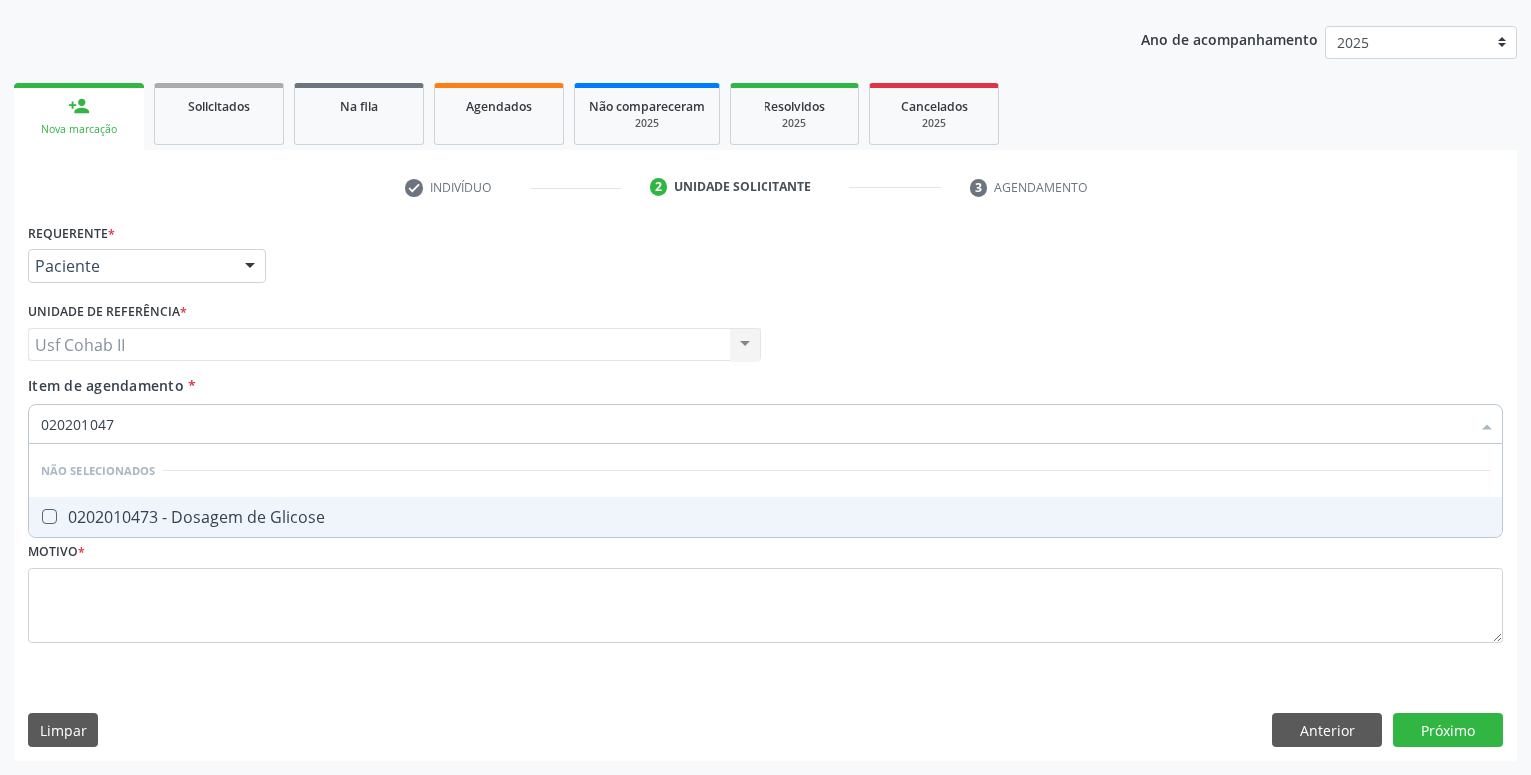
type input "0202010473"
click at [289, 525] on div "0202010473 - Dosagem de Glicose" at bounding box center [765, 517] width 1449 height 16
checkbox Glicose "true"
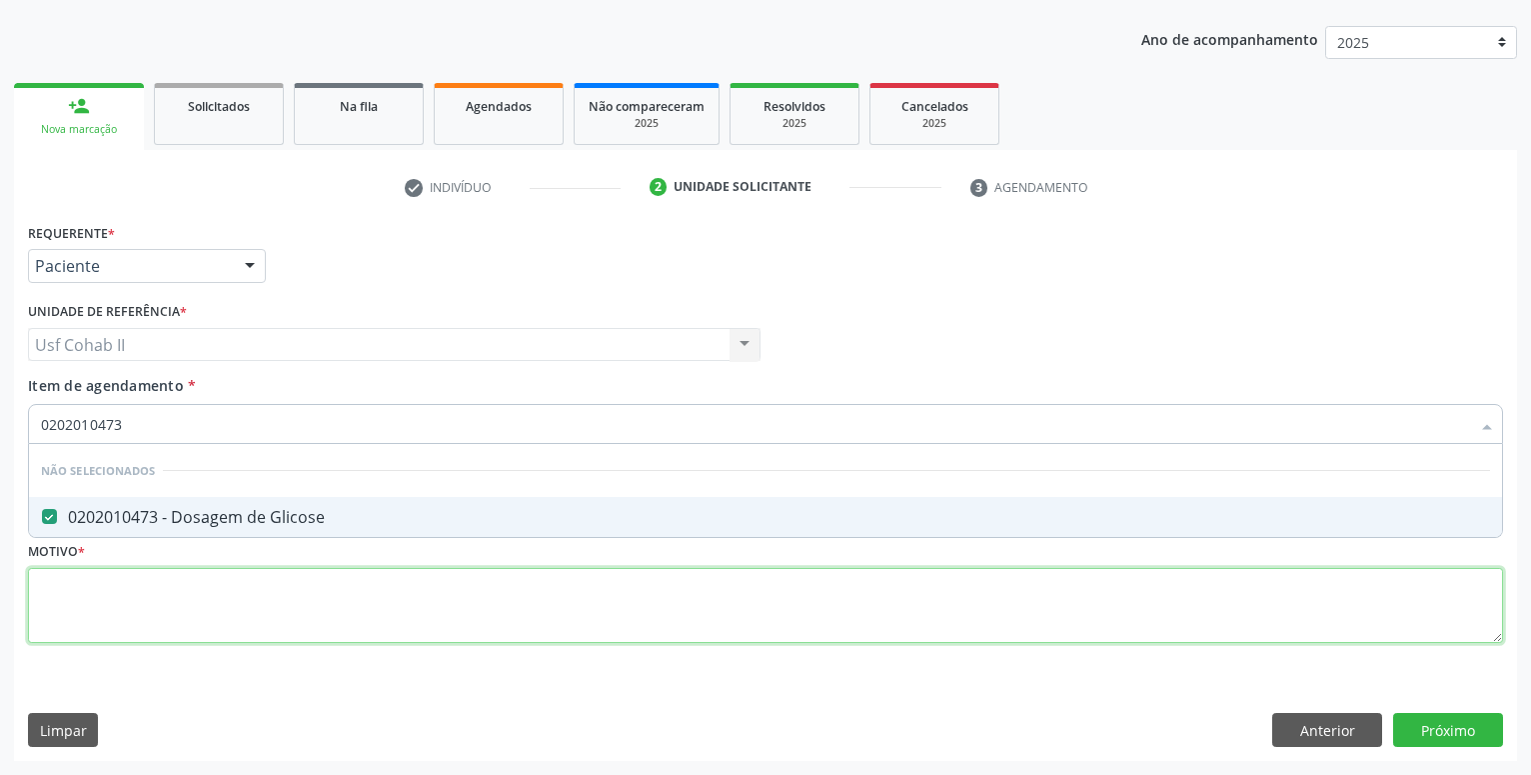
click at [259, 582] on textarea at bounding box center [765, 606] width 1475 height 76
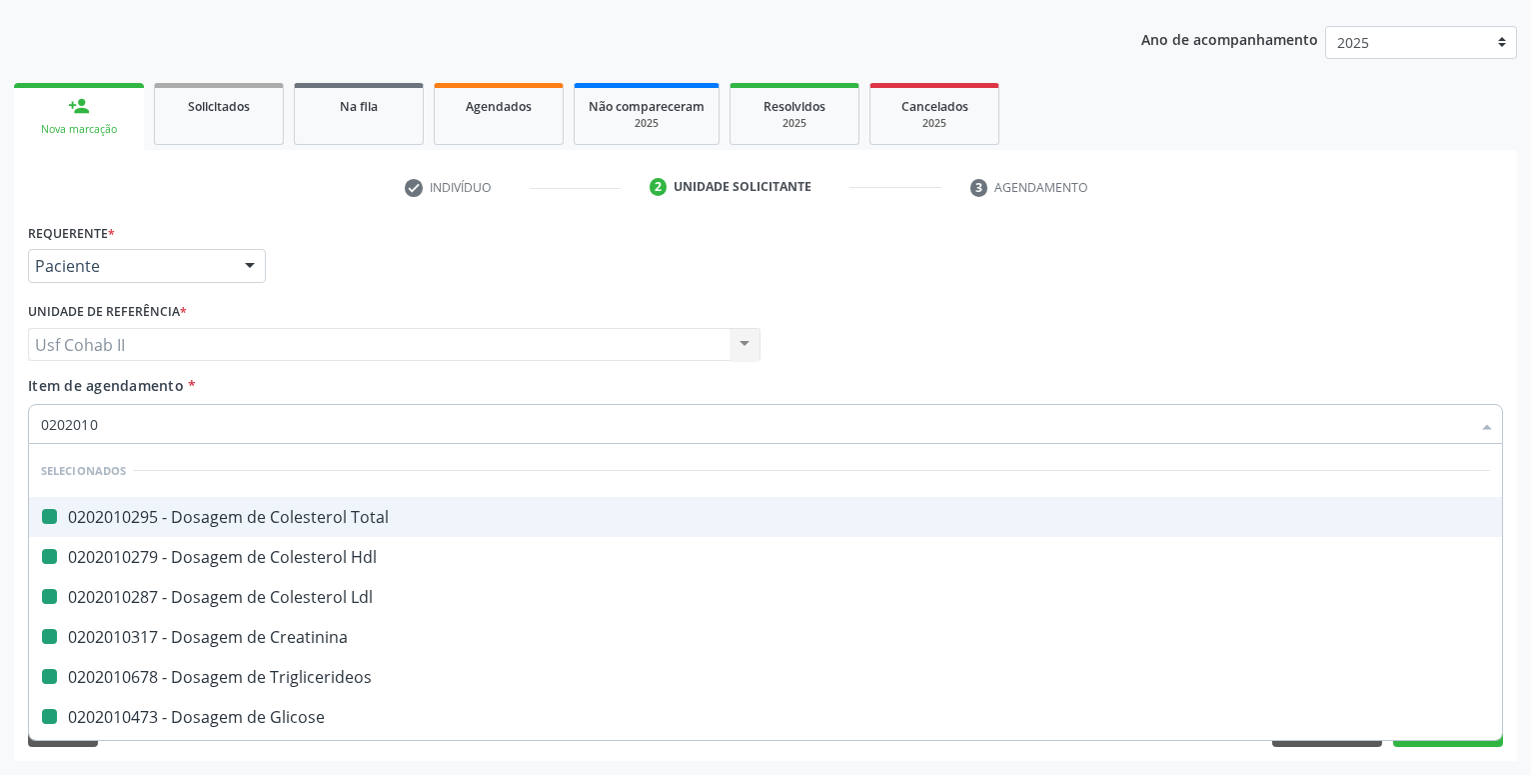
type input "02020105"
checkbox Total "false"
checkbox Hdl "false"
checkbox Ldl "false"
checkbox Creatinina "false"
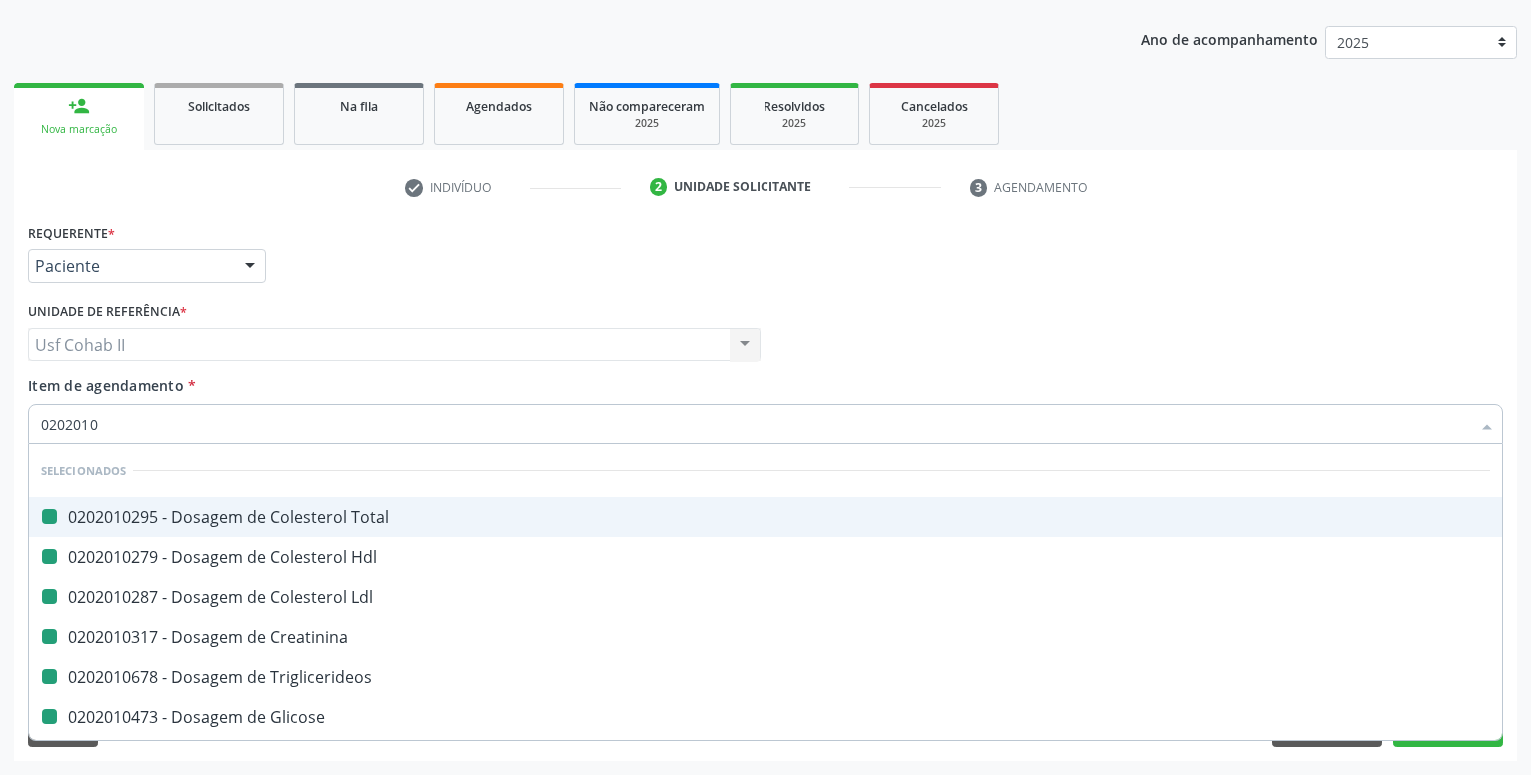
checkbox Triglicerideos "false"
checkbox Glicose "false"
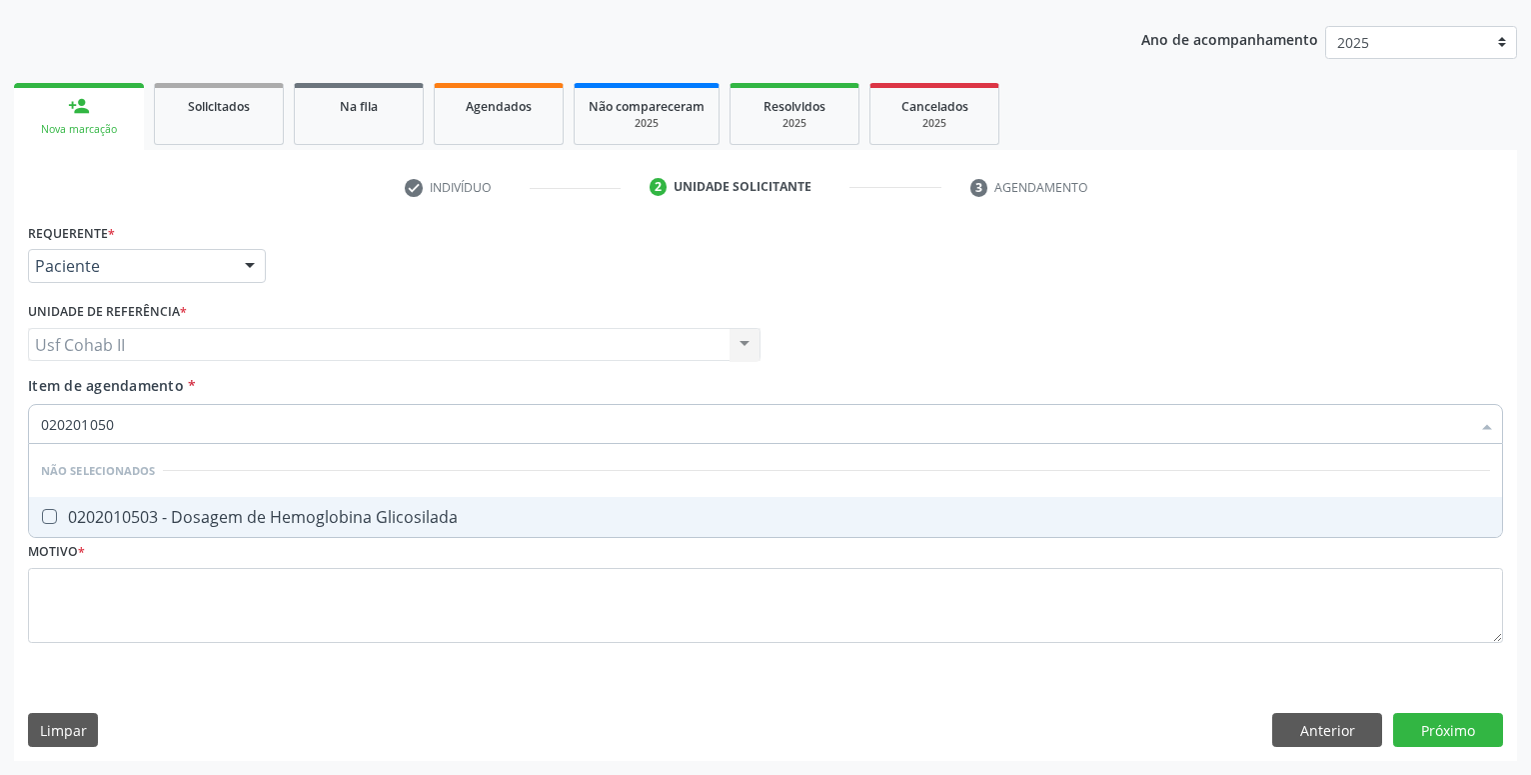
type input "0202010503"
click at [255, 512] on div "0202010503 - Dosagem de Hemoglobina Glicosilada" at bounding box center [765, 517] width 1449 height 16
checkbox Glicosilada "true"
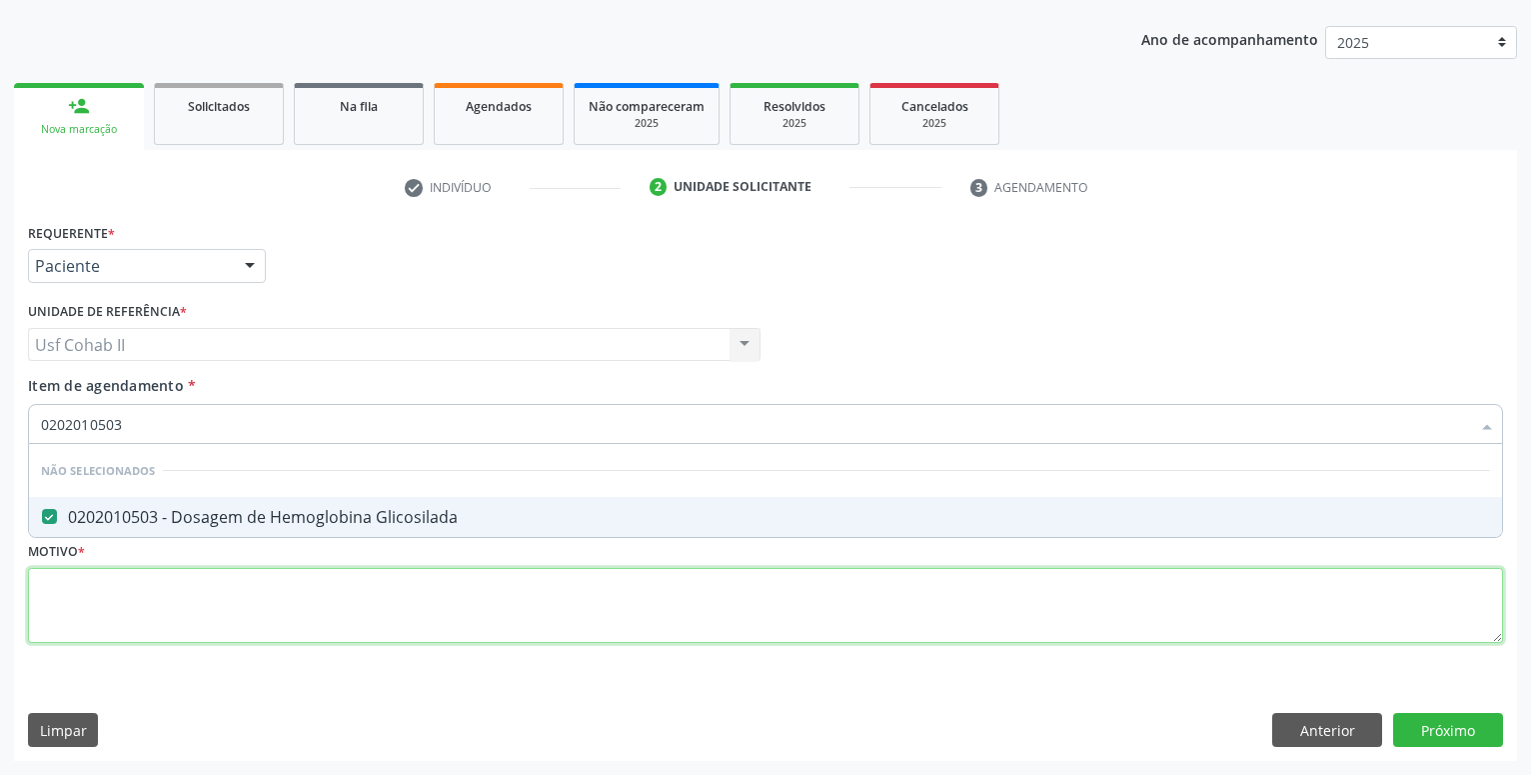
click at [165, 629] on textarea at bounding box center [765, 606] width 1475 height 76
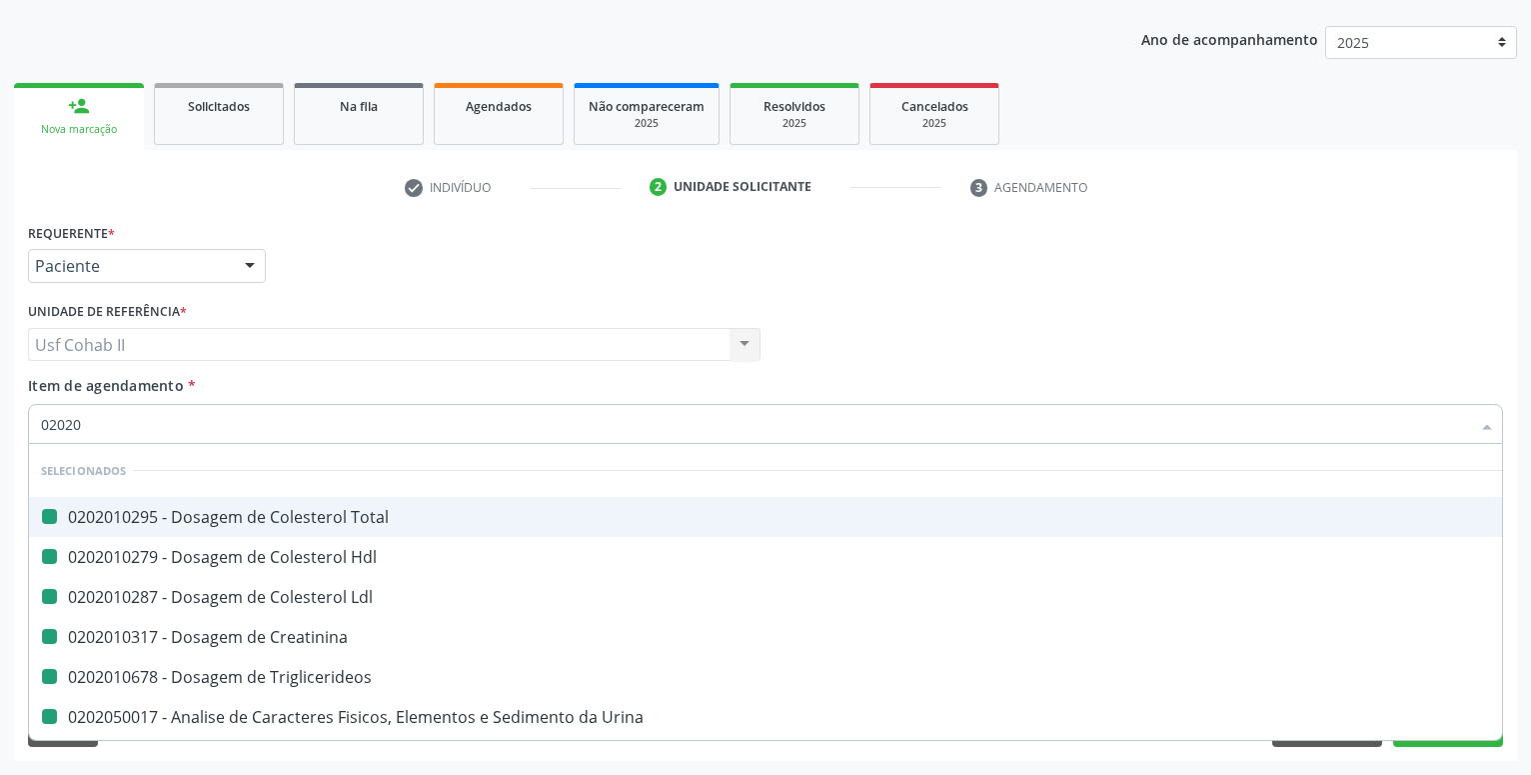
type input "020202"
checkbox Total "false"
checkbox Hdl "false"
checkbox Ldl "false"
checkbox Creatinina "false"
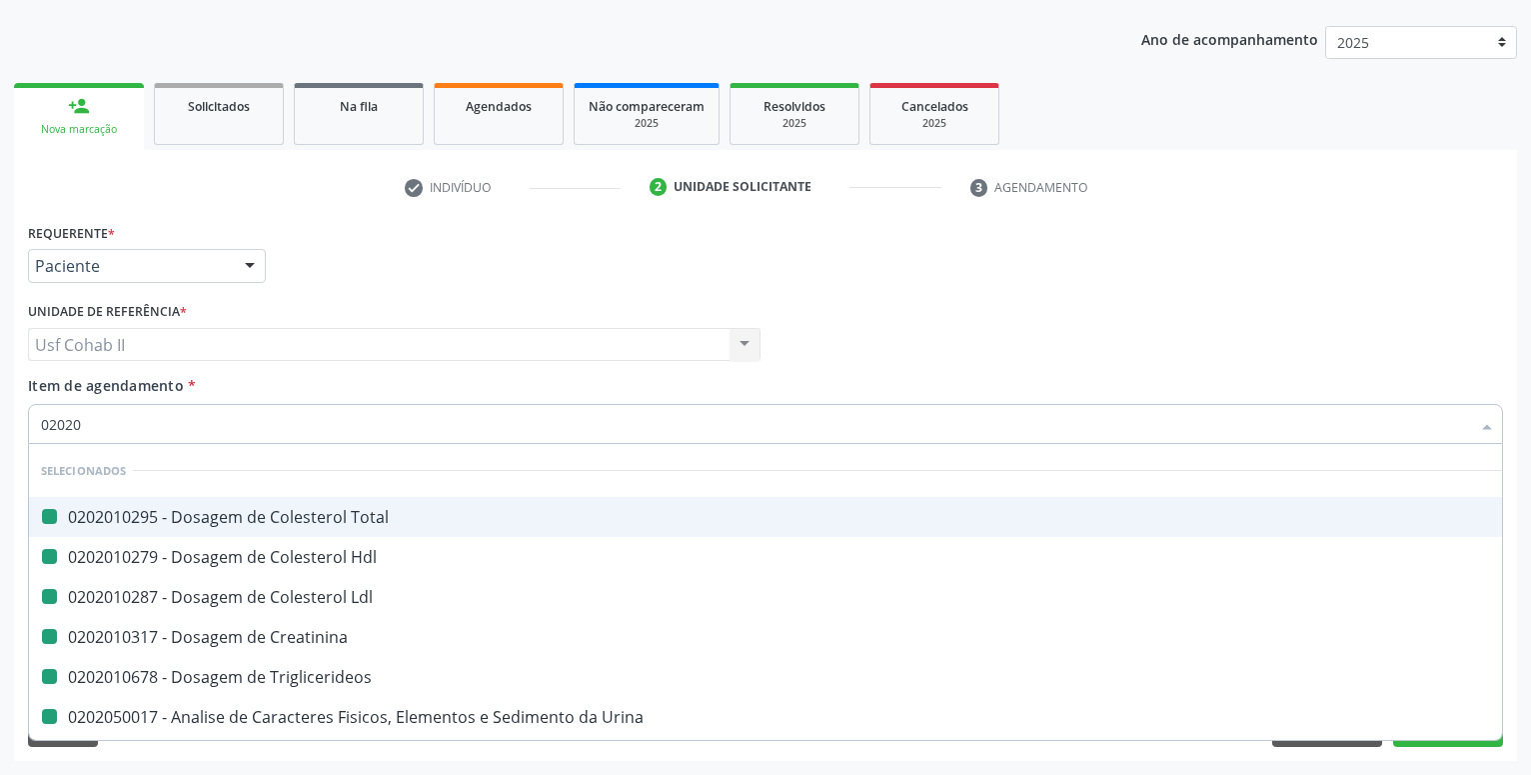
checkbox Triglicerideos "false"
checkbox Urina "false"
checkbox Glicose "false"
checkbox Glicosilada "false"
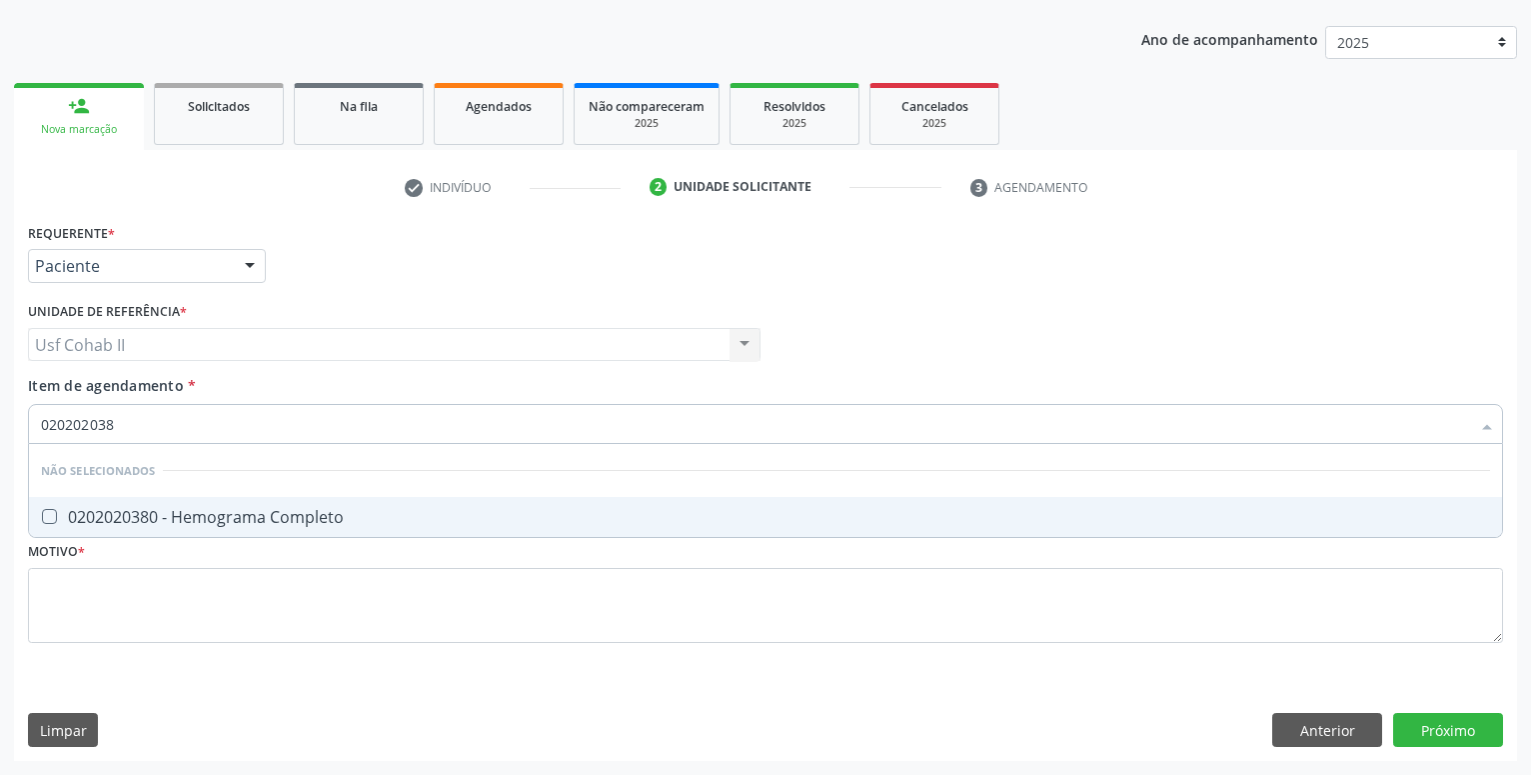
type input "0202020380"
click at [191, 502] on span "0202020380 - Hemograma Completo" at bounding box center [765, 517] width 1473 height 40
checkbox Completo "true"
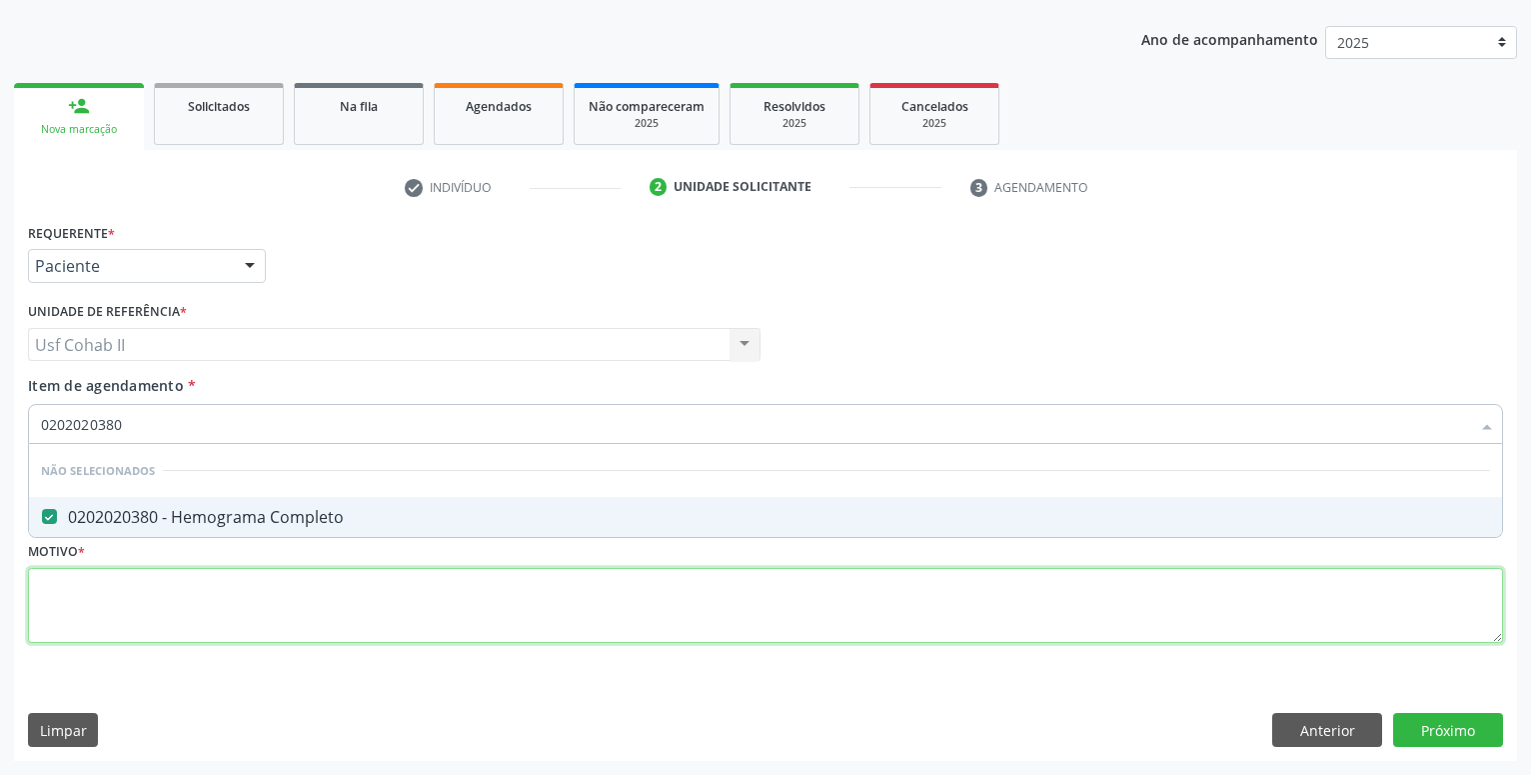
click at [166, 604] on textarea at bounding box center [765, 606] width 1475 height 76
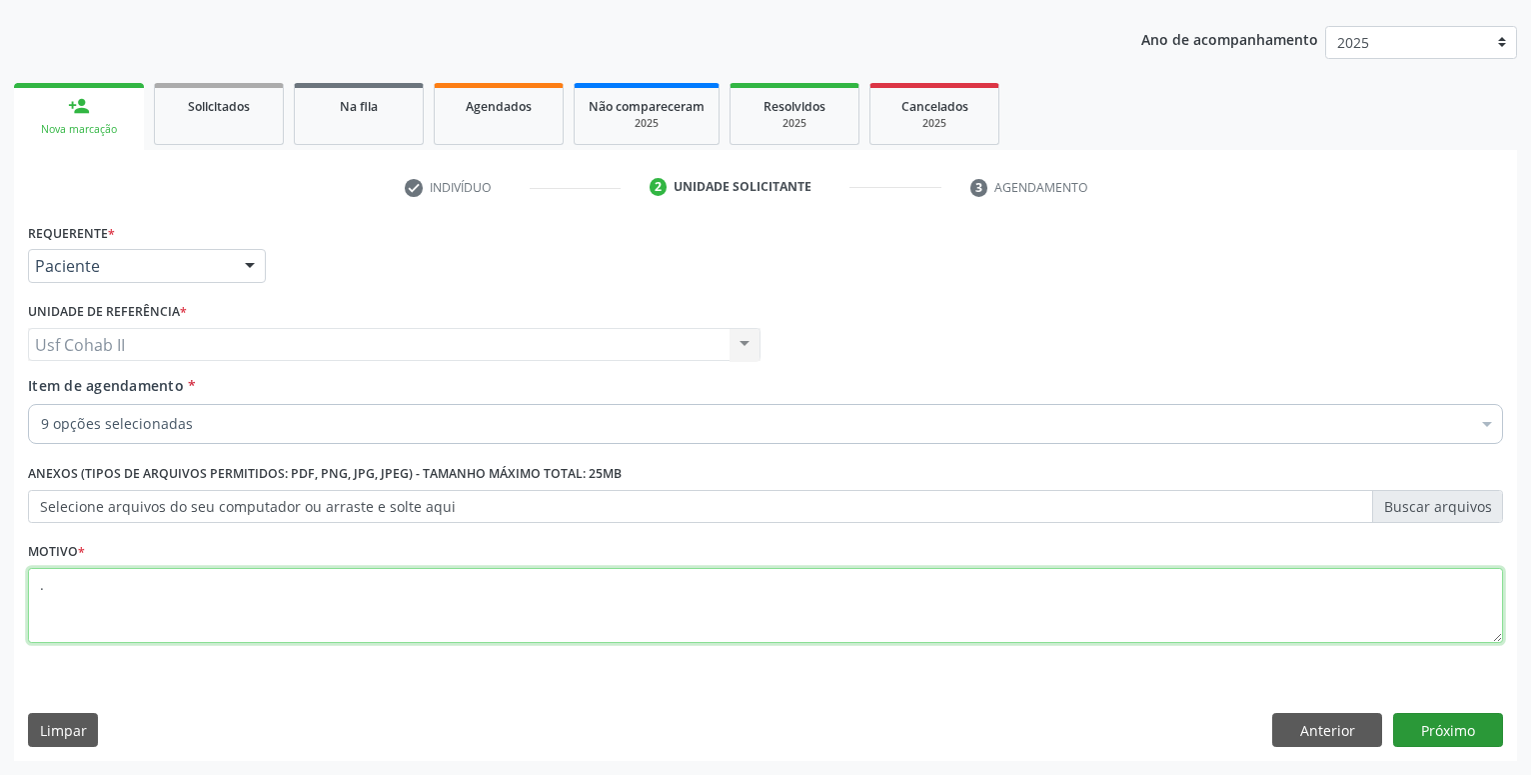
type textarea "."
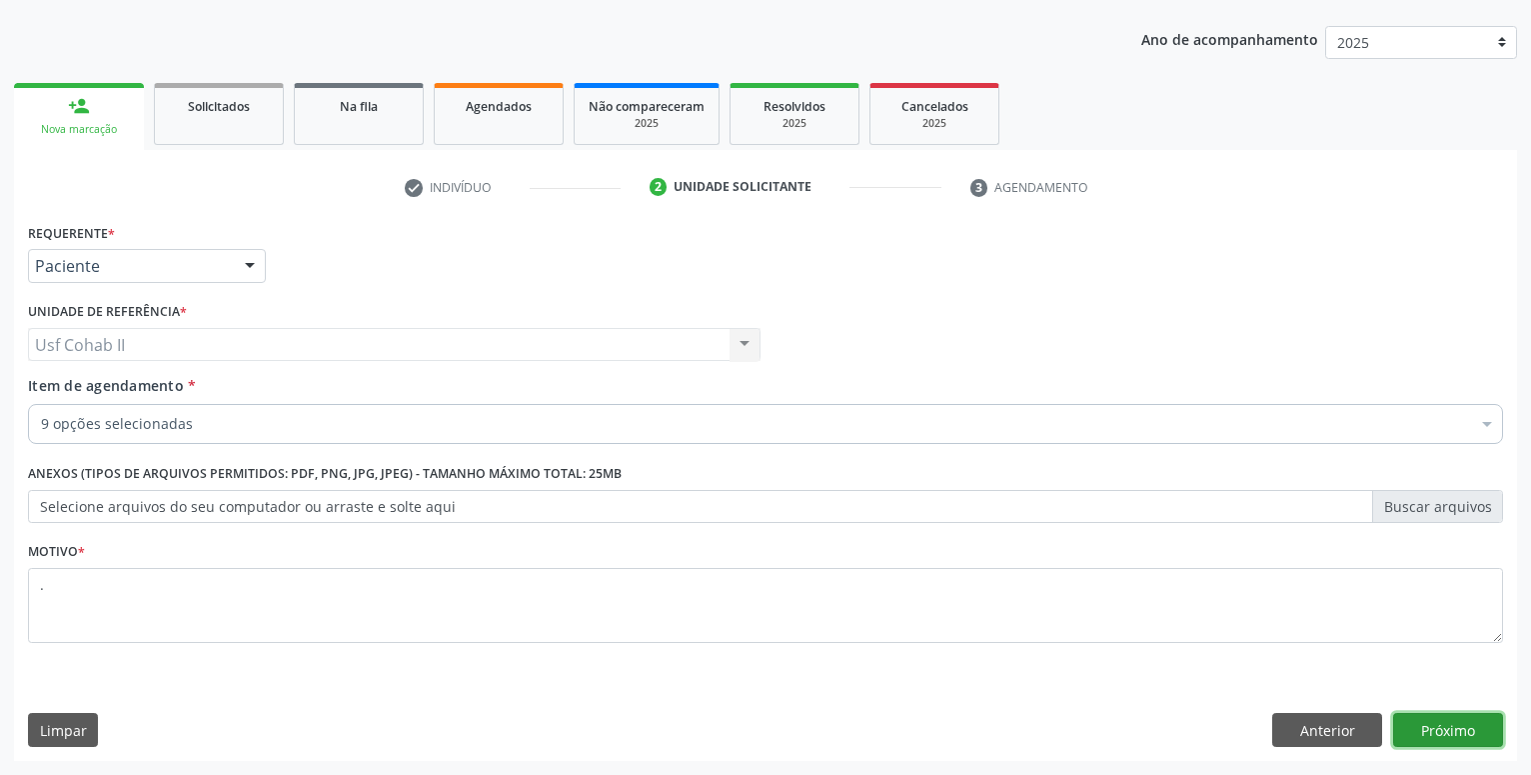
click at [1462, 724] on button "Próximo" at bounding box center [1448, 730] width 110 height 34
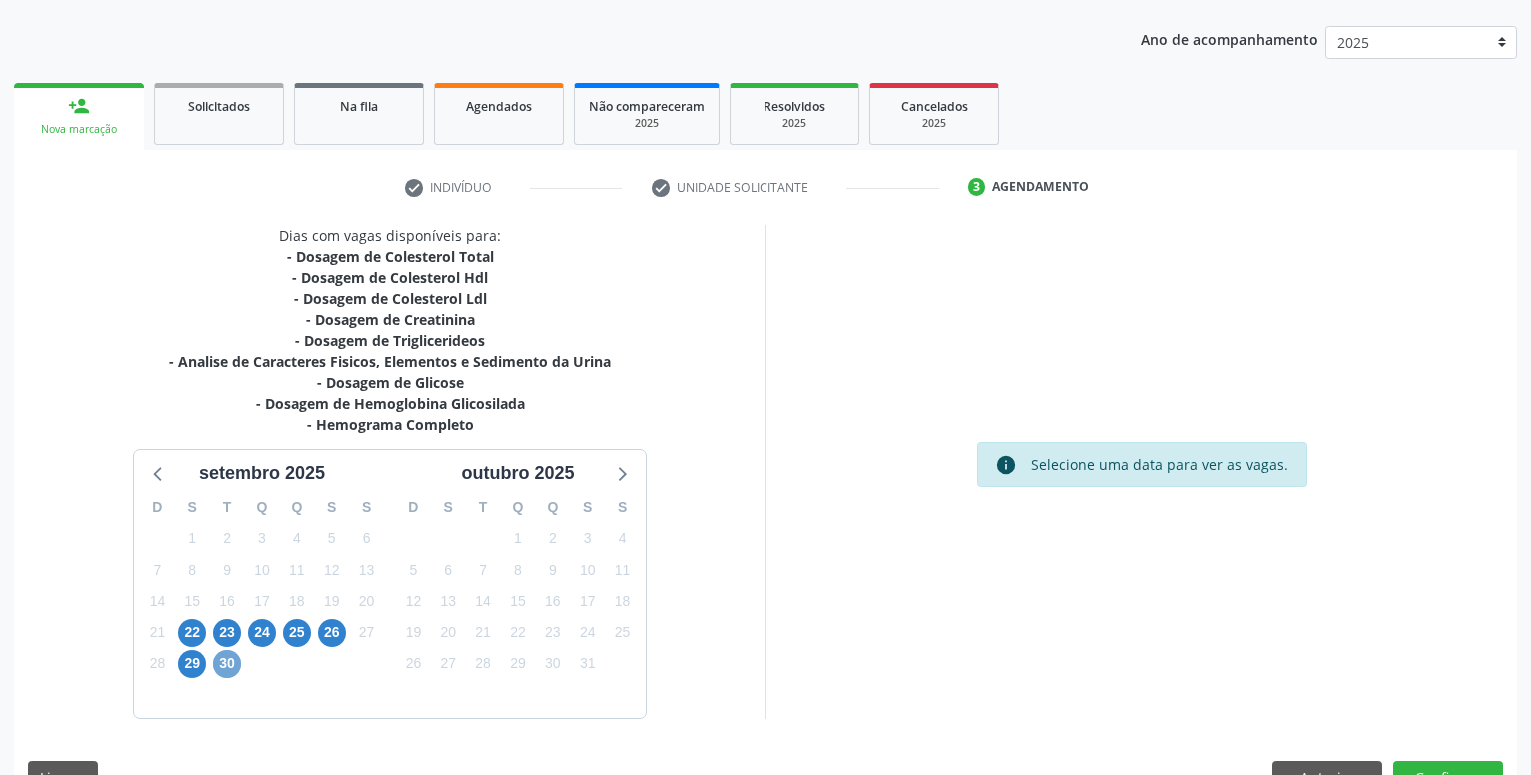
click at [220, 669] on span "30" at bounding box center [227, 664] width 28 height 28
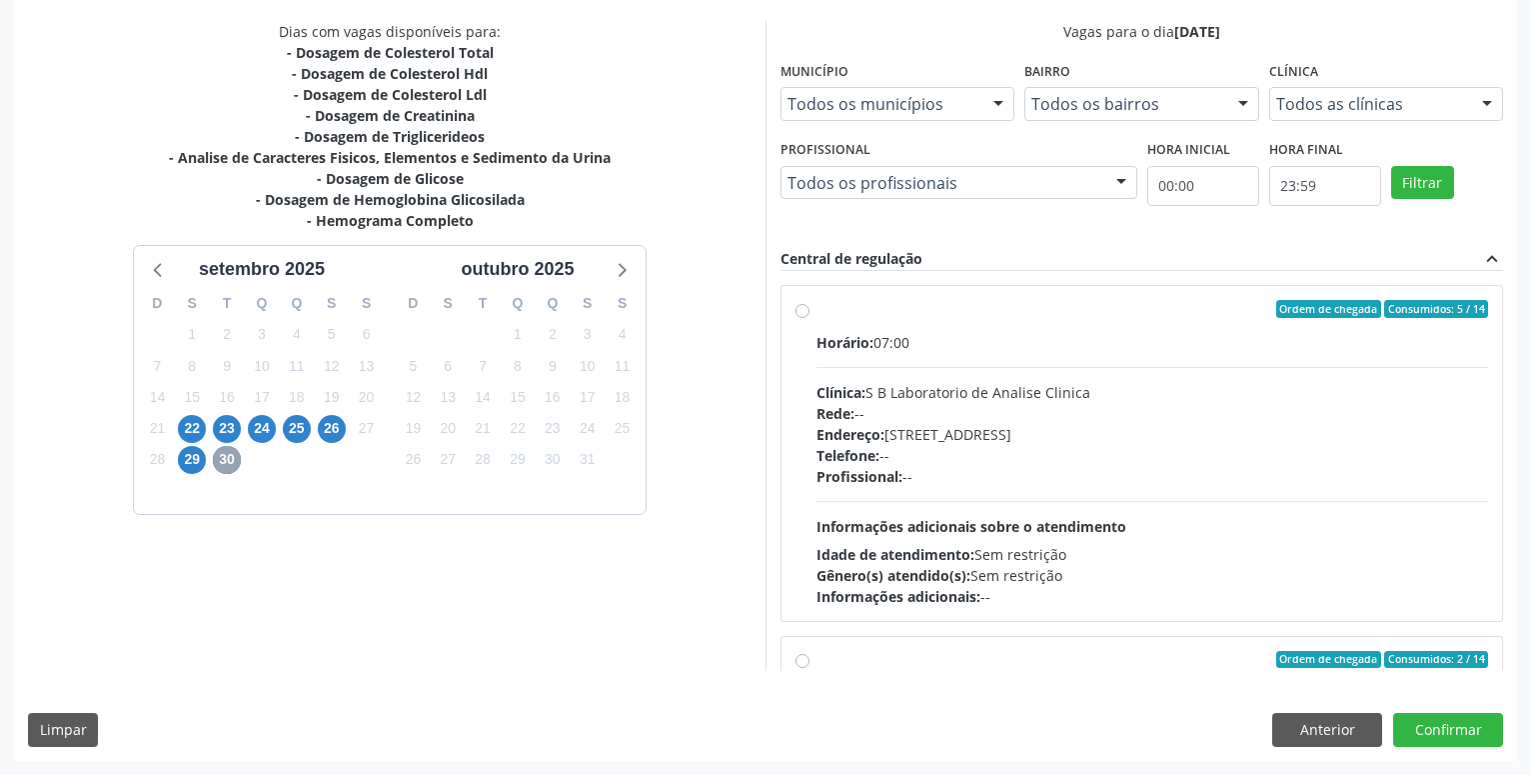
scroll to position [342, 0]
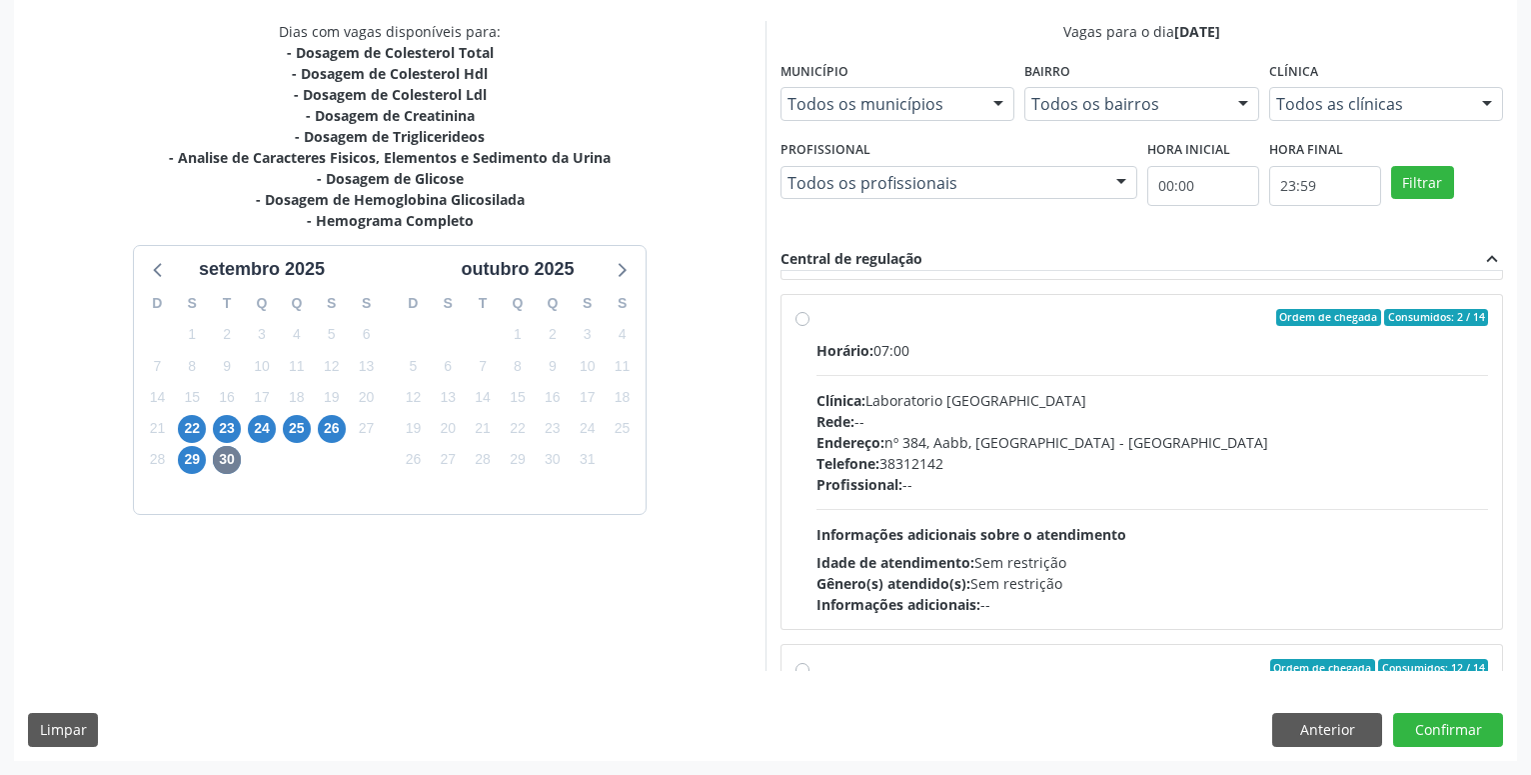
click at [816, 322] on label "Ordem de chegada Consumidos: 2 / 14 Horário: 07:00 Clínica: Laboratorio Sao Fra…" at bounding box center [1152, 462] width 672 height 307
click at [804, 322] on input "Ordem de chegada Consumidos: 2 / 14 Horário: 07:00 Clínica: Laboratorio Sao Fra…" at bounding box center [803, 318] width 14 height 18
radio input "true"
click at [1455, 742] on button "Confirmar" at bounding box center [1448, 730] width 110 height 34
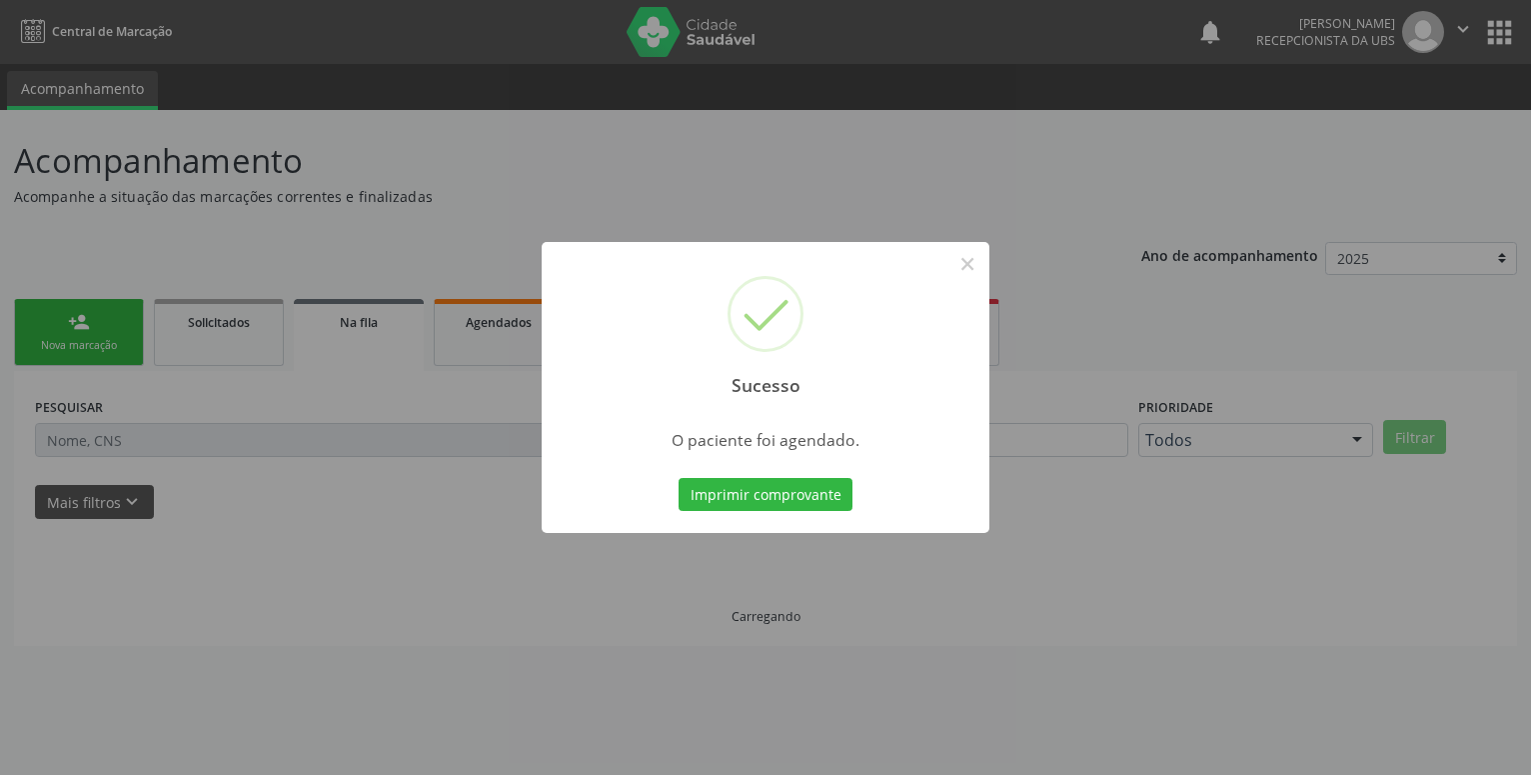
scroll to position [0, 0]
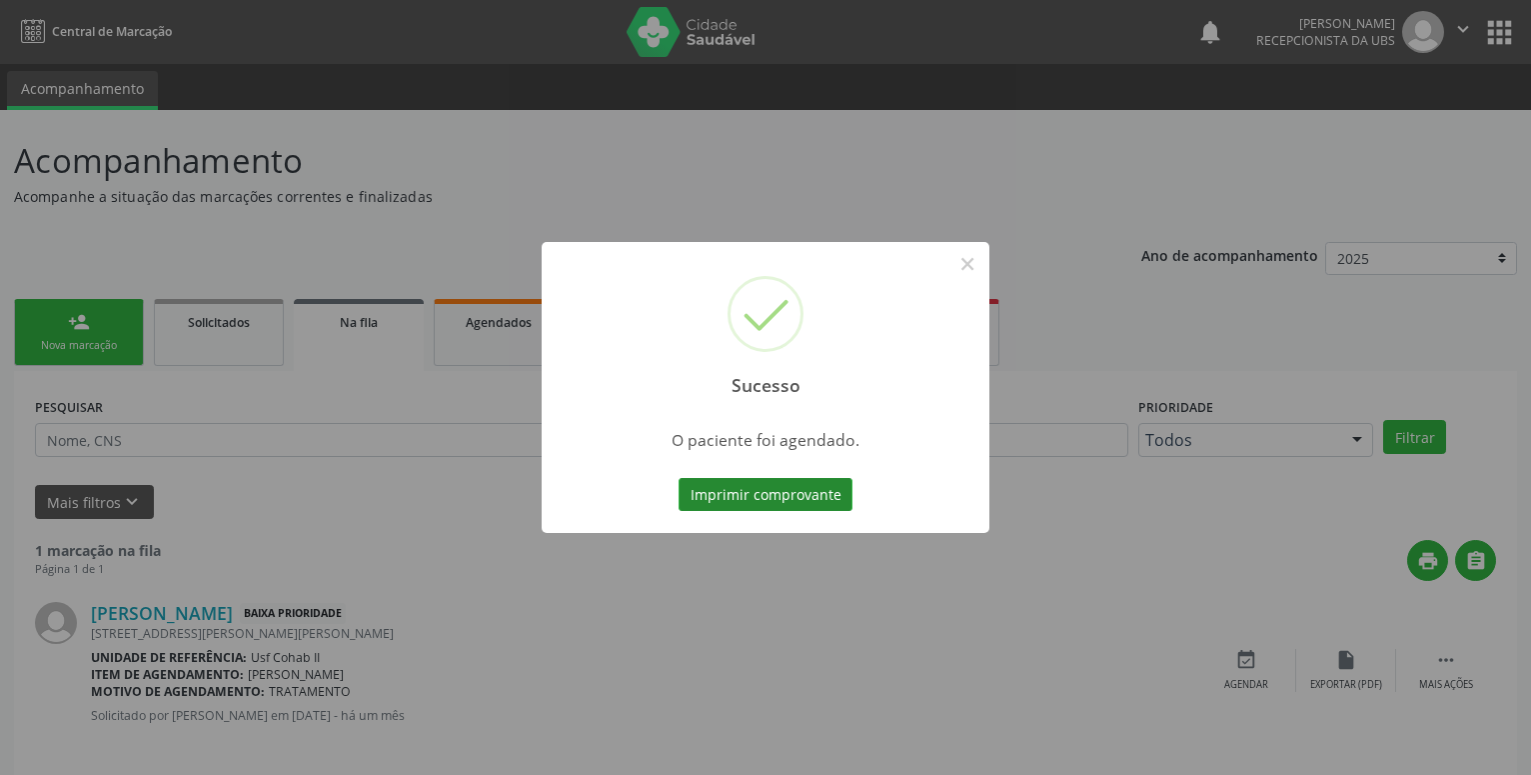
click at [799, 492] on button "Imprimir comprovante" at bounding box center [766, 495] width 174 height 34
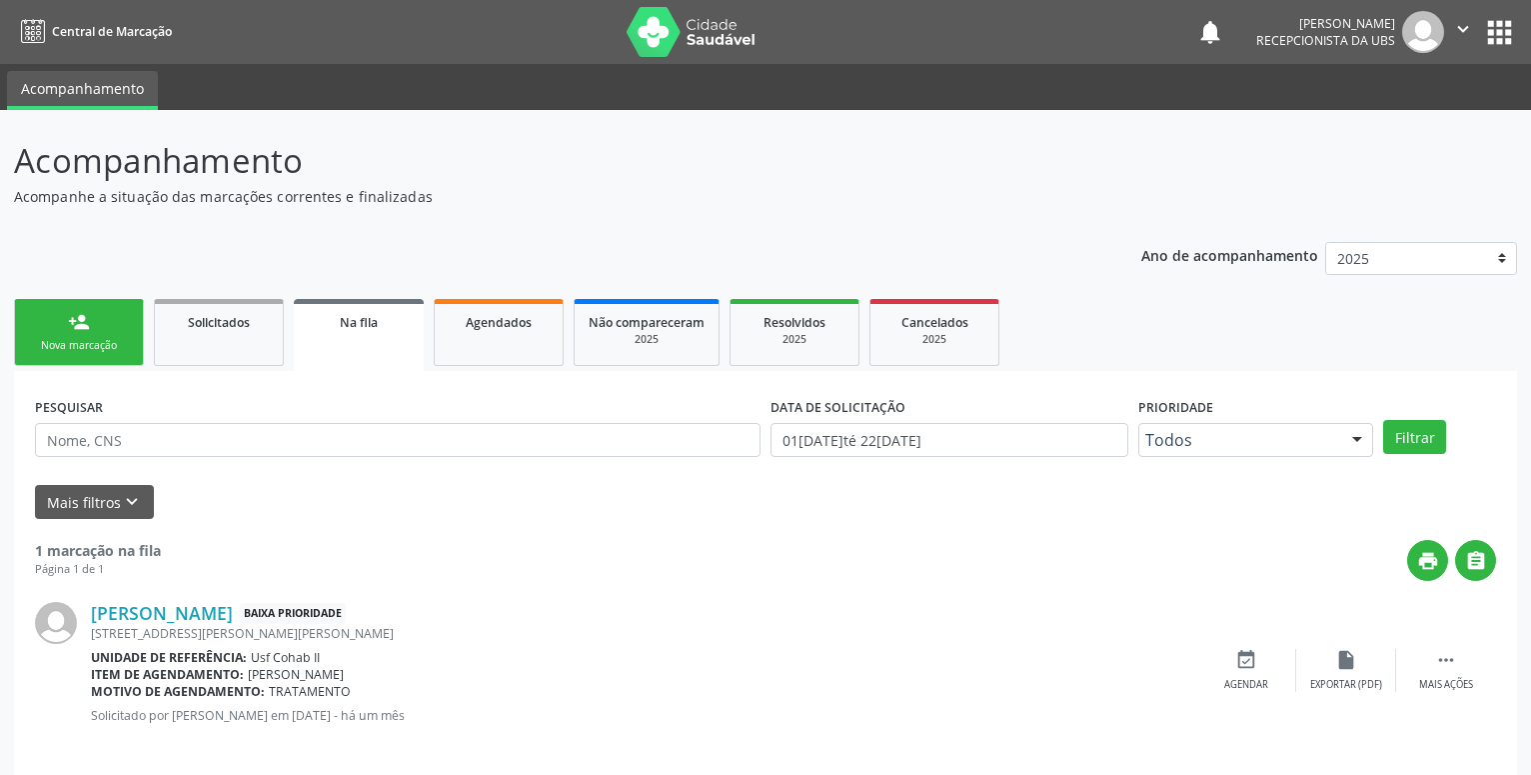
click at [66, 325] on link "person_add Nova marcação" at bounding box center [79, 332] width 130 height 67
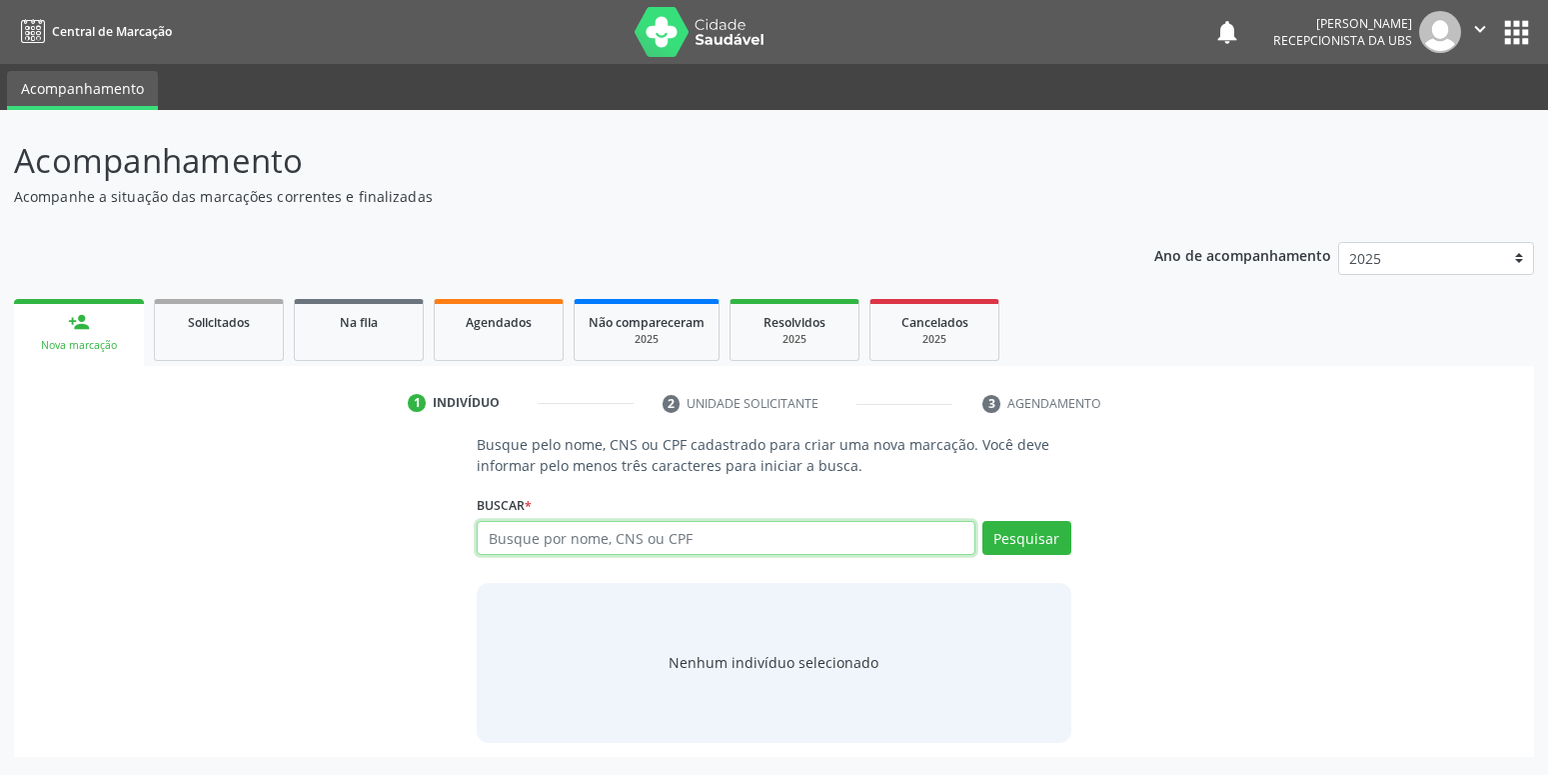
click at [525, 539] on input "text" at bounding box center [726, 538] width 498 height 34
type input "708802984107281"
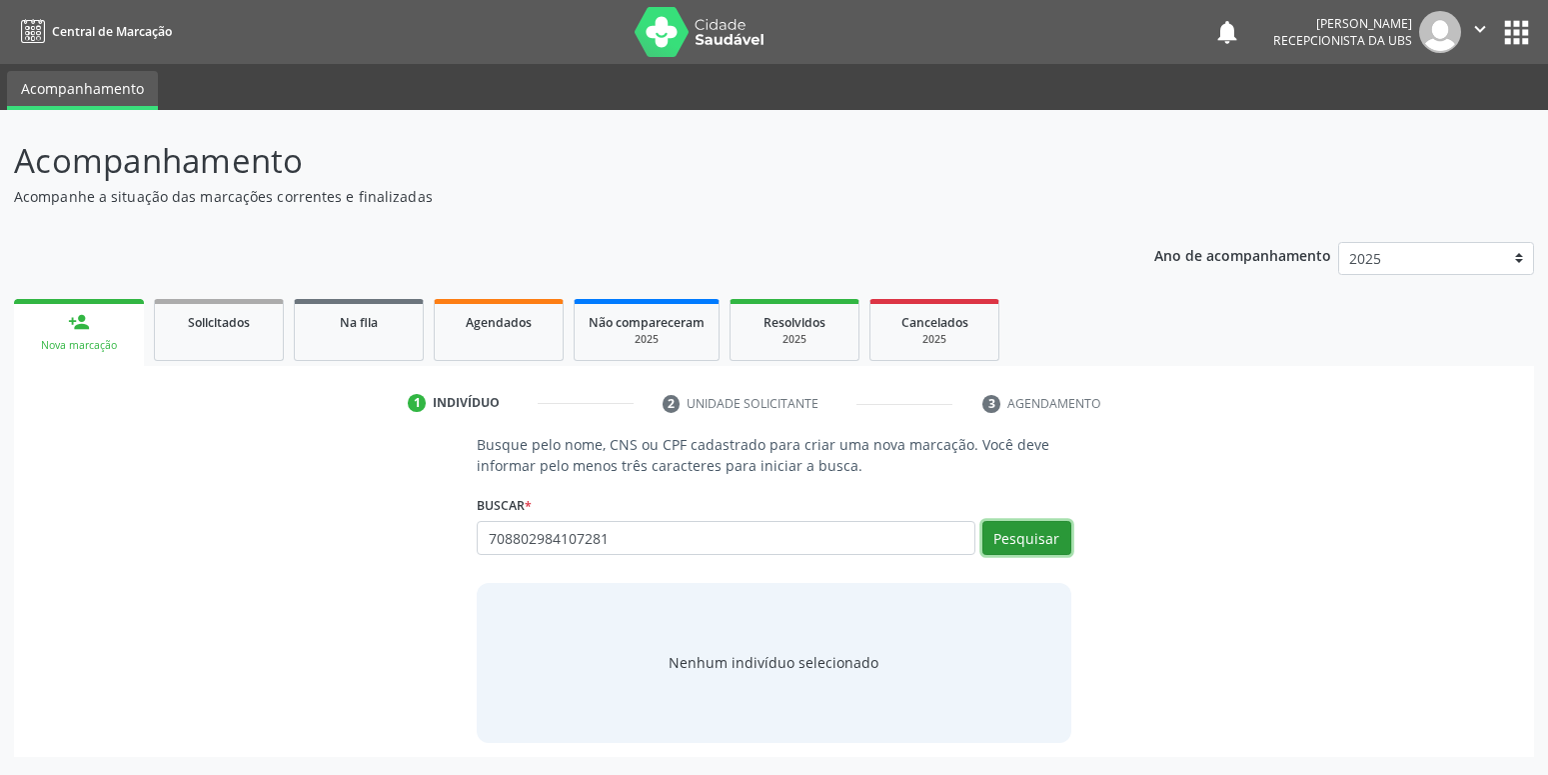
click at [1007, 531] on button "Pesquisar" at bounding box center [1026, 538] width 89 height 34
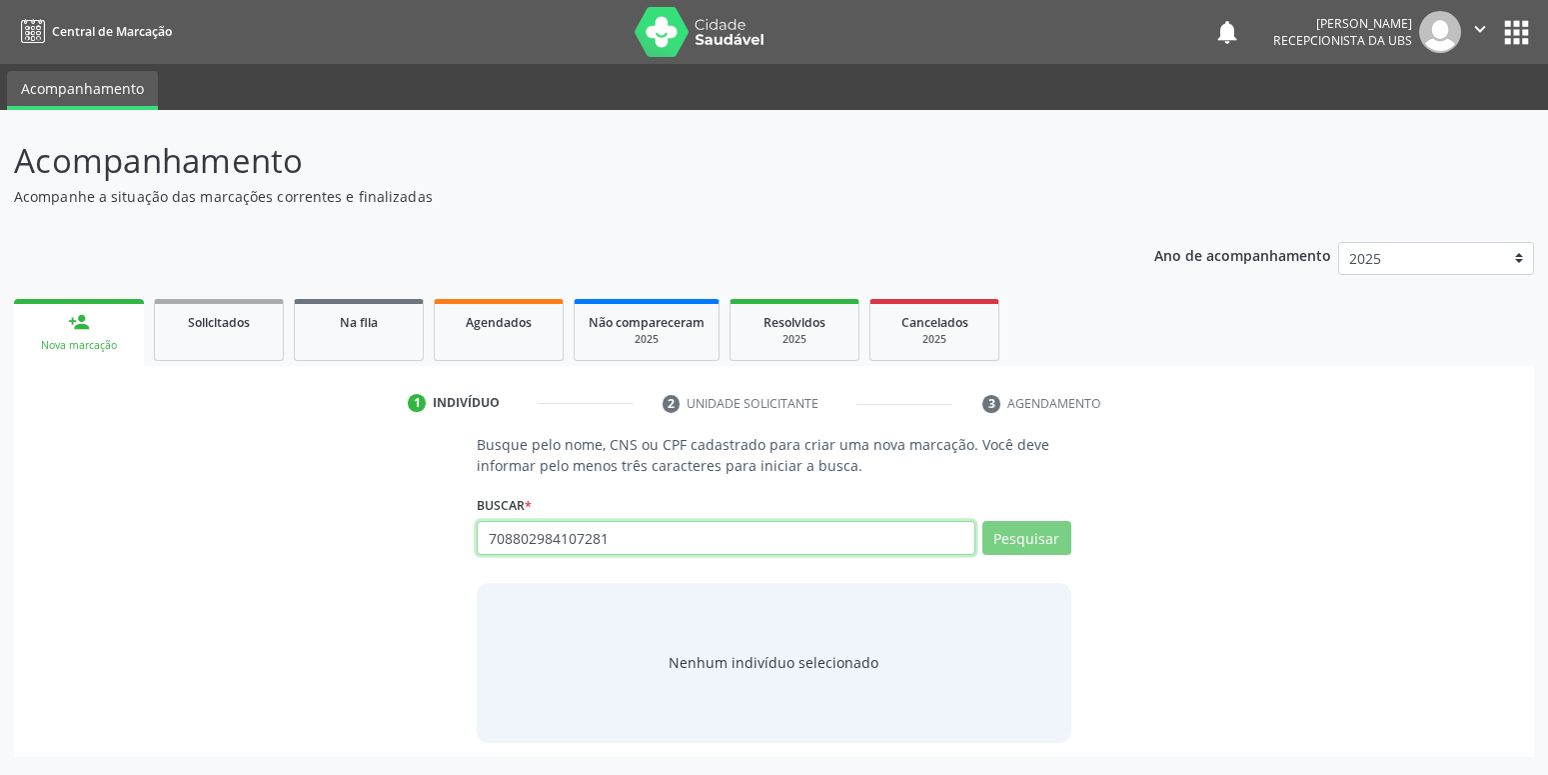
click at [652, 553] on input "708802984107281" at bounding box center [726, 538] width 498 height 34
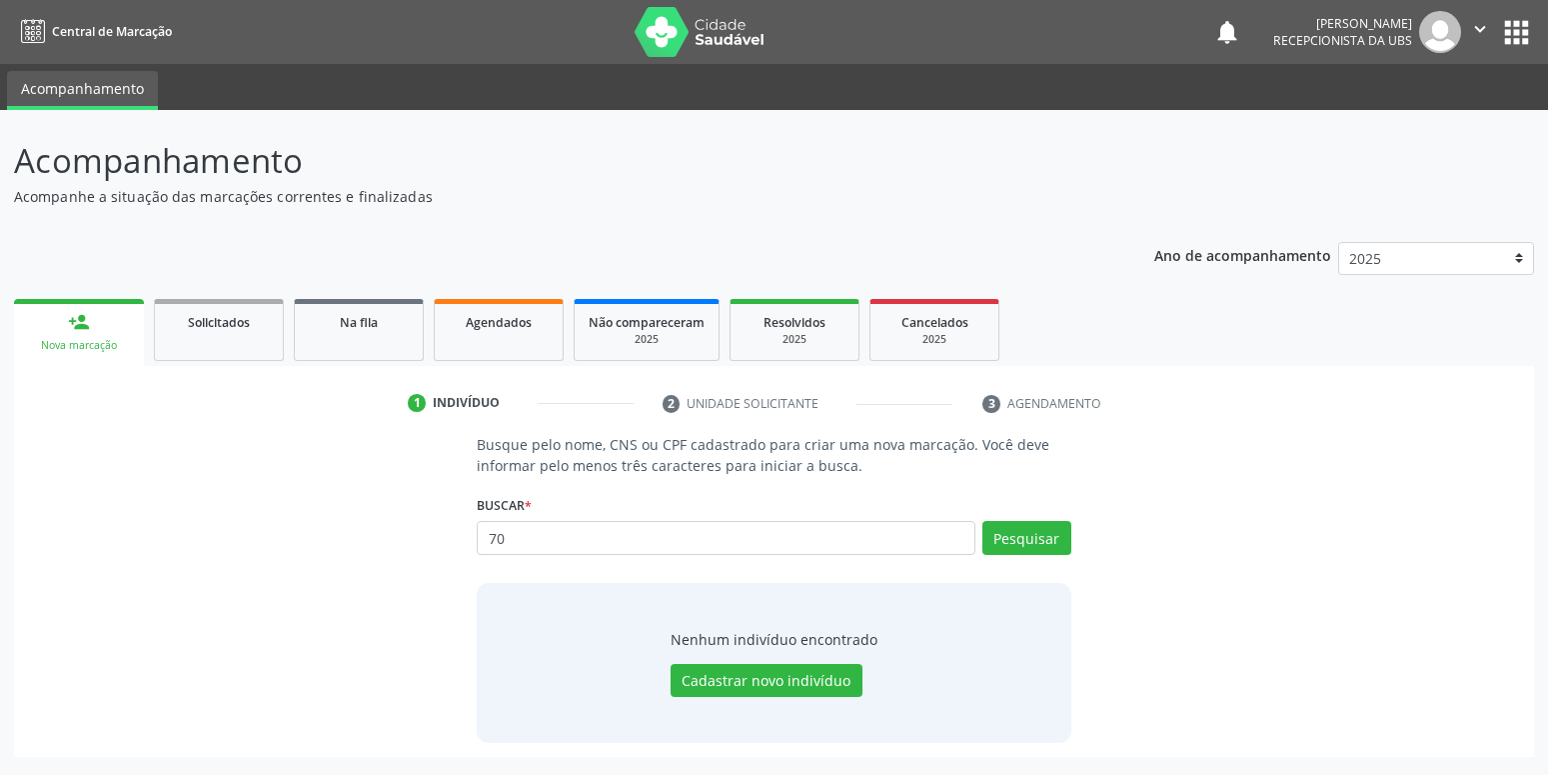
type input "7"
type input "180501714742"
click at [1031, 543] on button "Pesquisar" at bounding box center [1026, 538] width 89 height 34
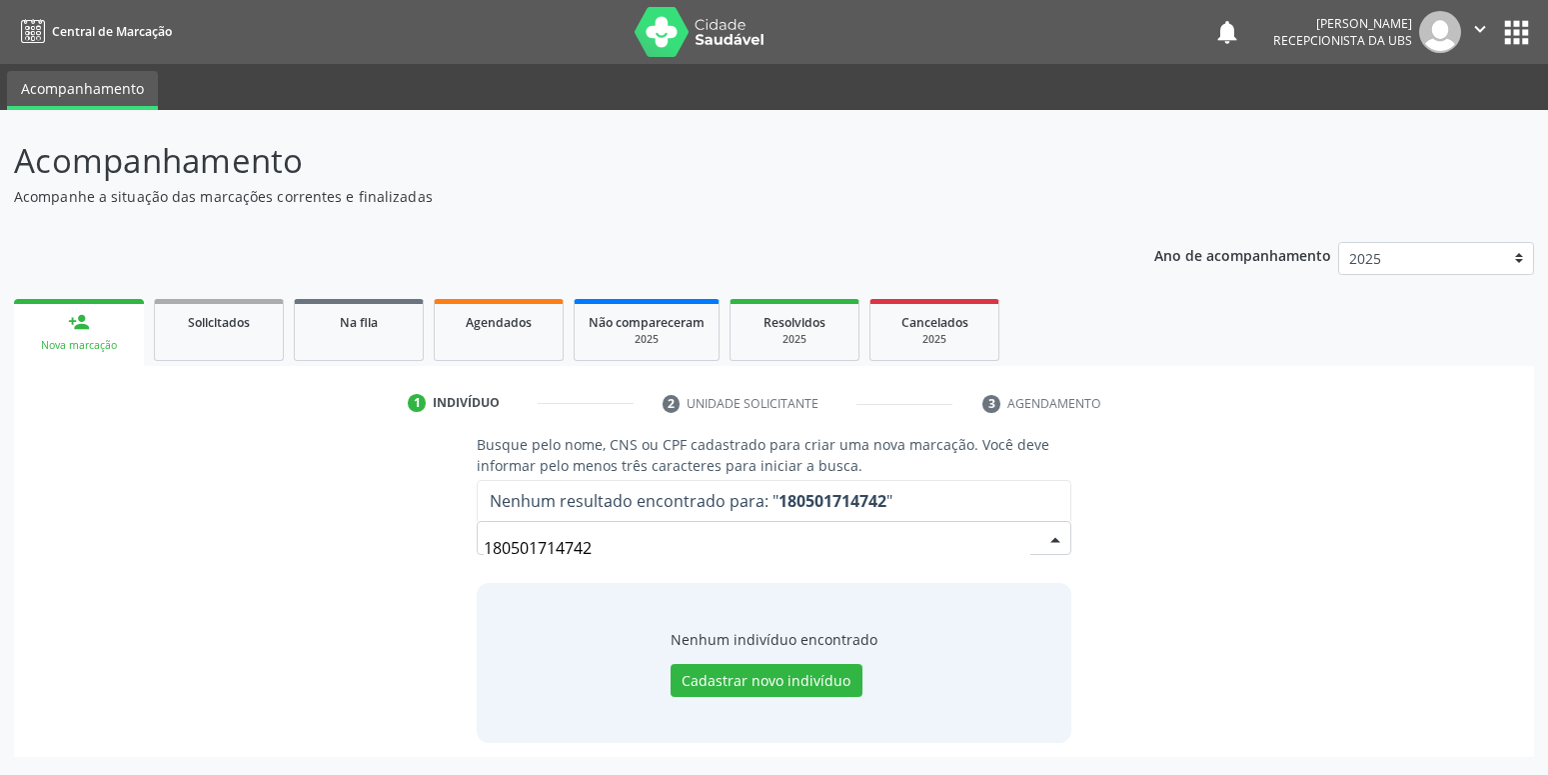
drag, startPoint x: 606, startPoint y: 550, endPoint x: 378, endPoint y: 583, distance: 230.2
click at [484, 568] on input "180501714742" at bounding box center [757, 548] width 546 height 40
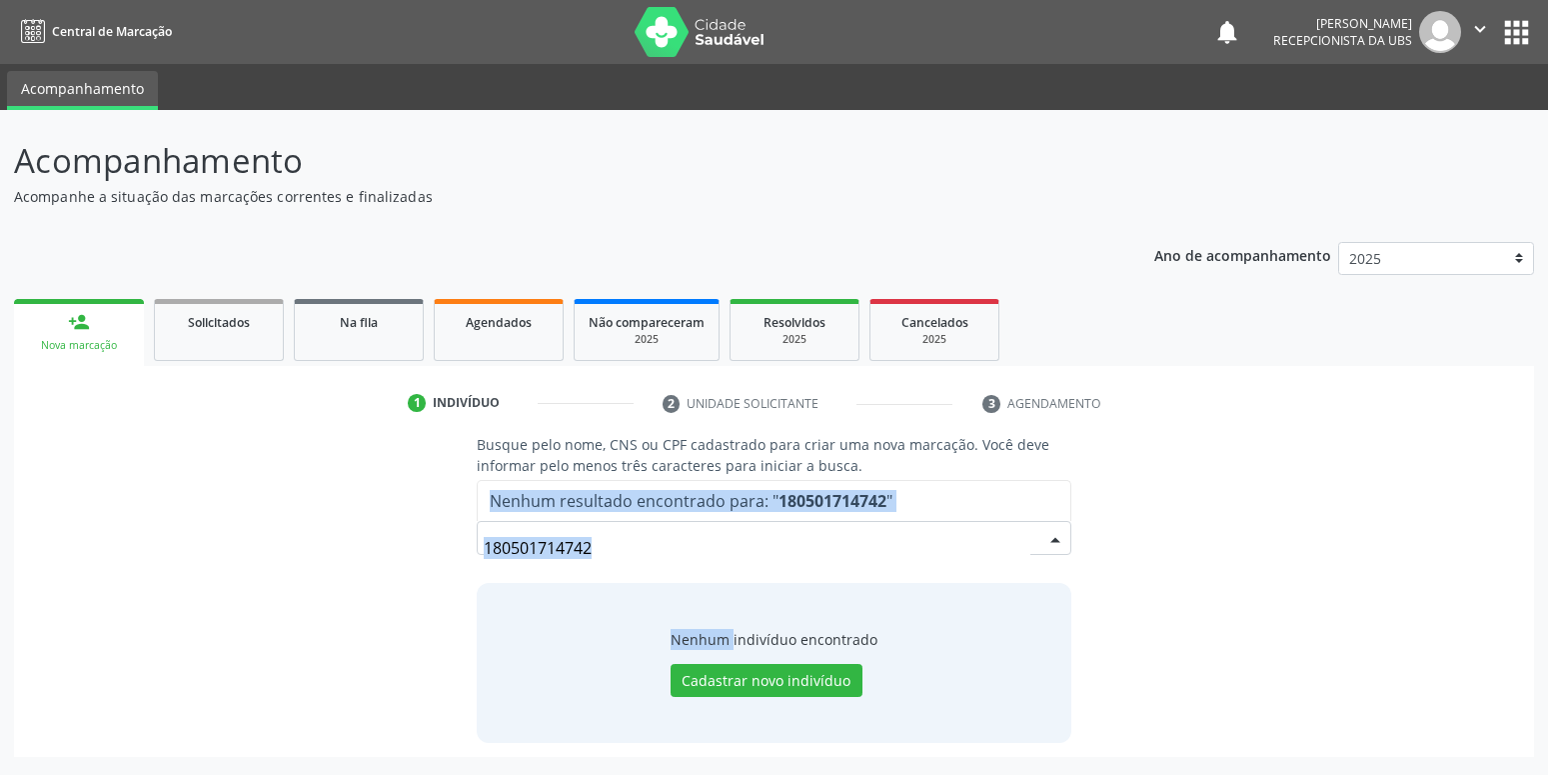
click at [378, 583] on div "Busque pelo nome, CNS ou CPF cadastrado para criar uma nova marcação. Você deve…" at bounding box center [774, 588] width 1492 height 308
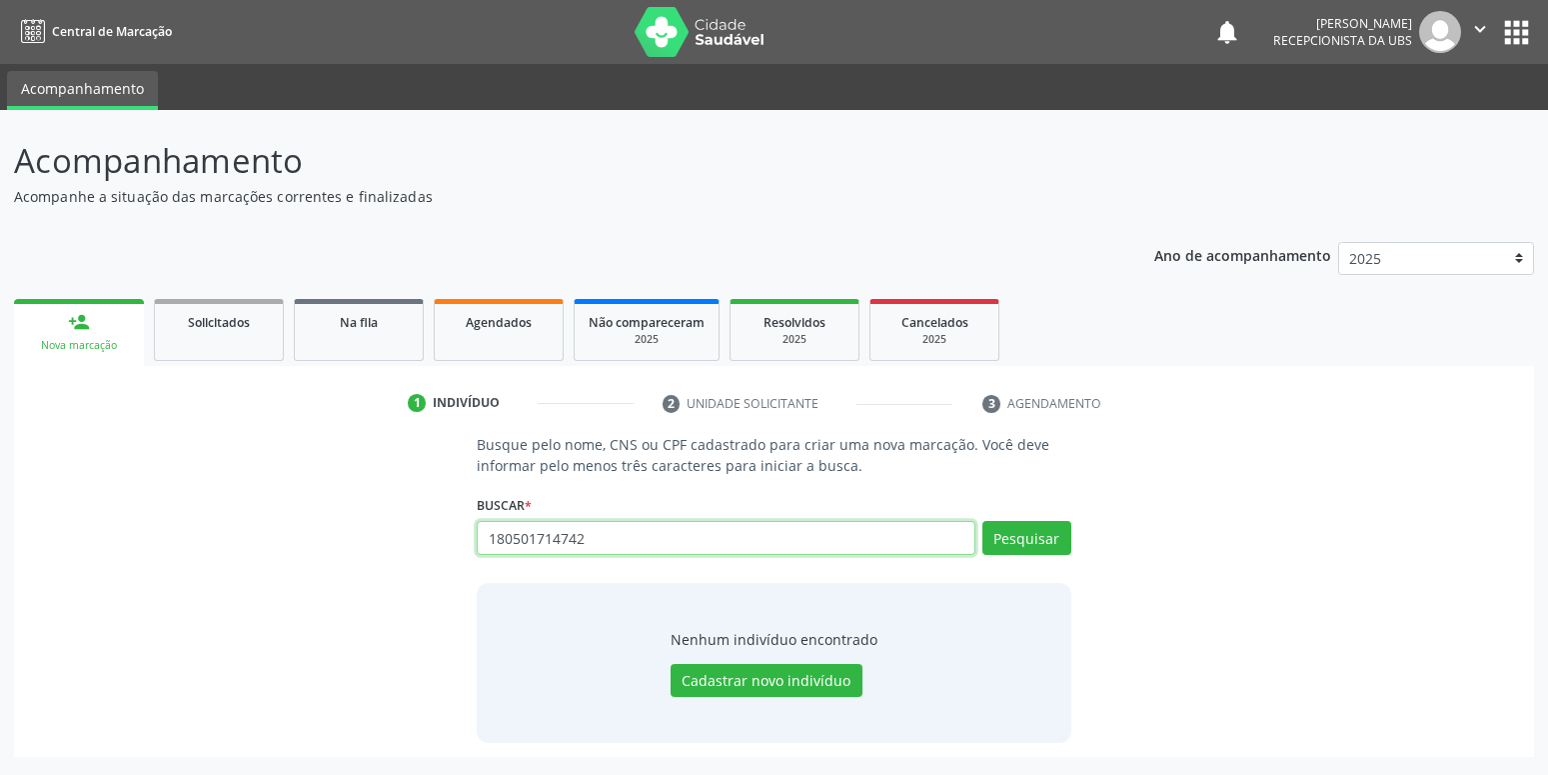
click at [601, 526] on input "180501714742" at bounding box center [726, 538] width 498 height 34
type input "lucas ryan da silva"
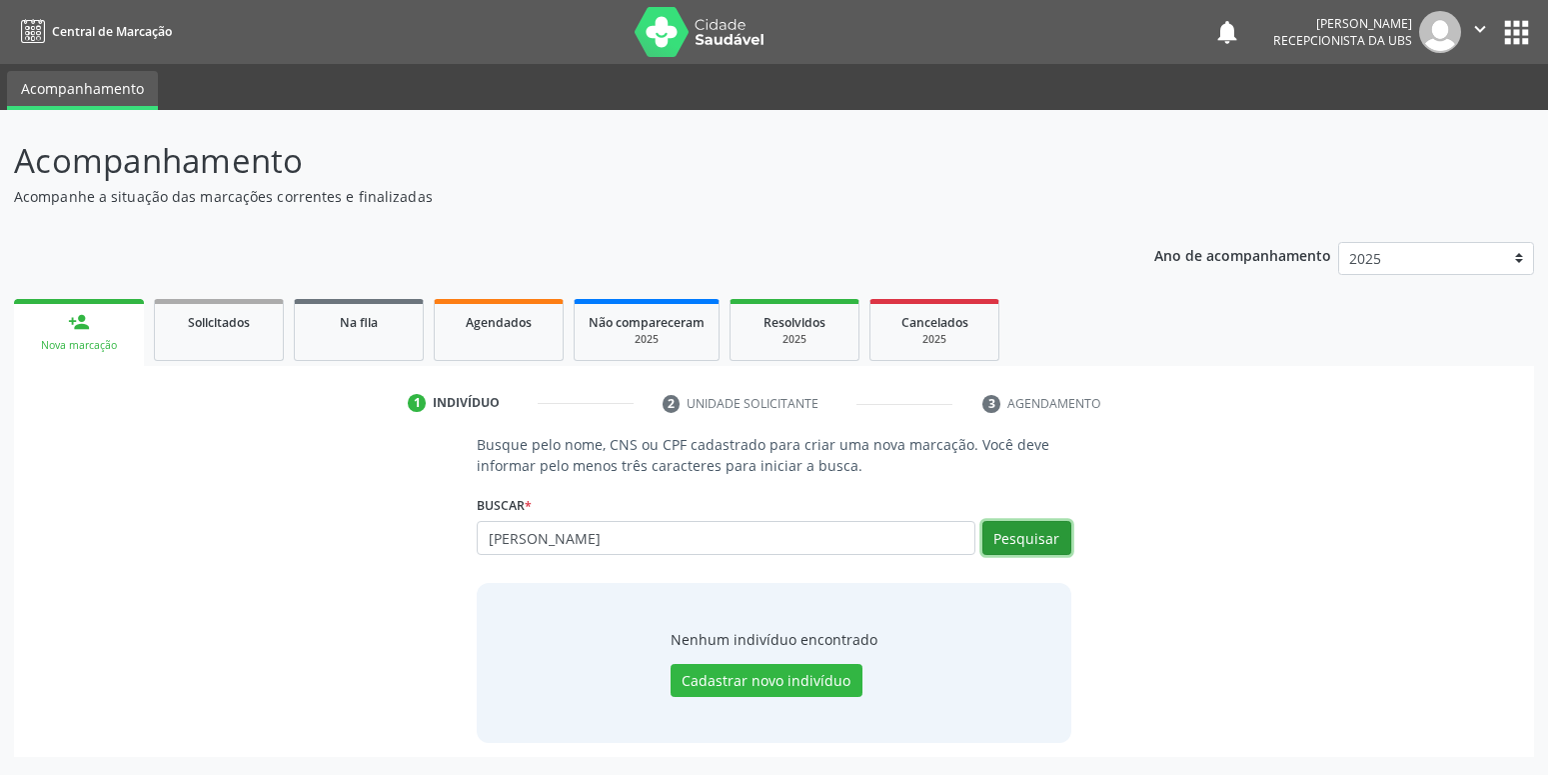
click at [1061, 544] on button "Pesquisar" at bounding box center [1026, 538] width 89 height 34
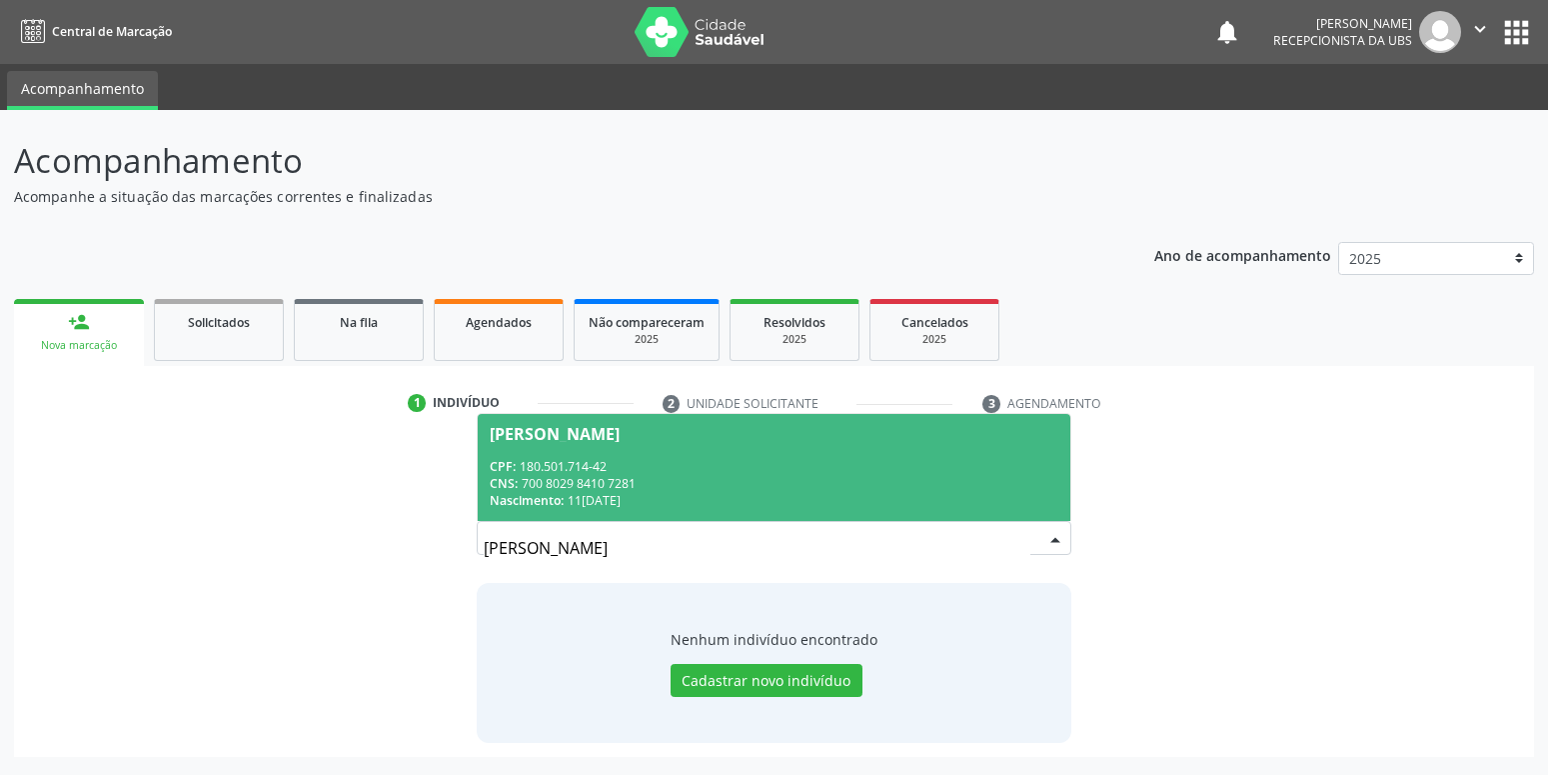
click at [725, 482] on div "CNS: 700 8029 8410 7281" at bounding box center [774, 483] width 568 height 17
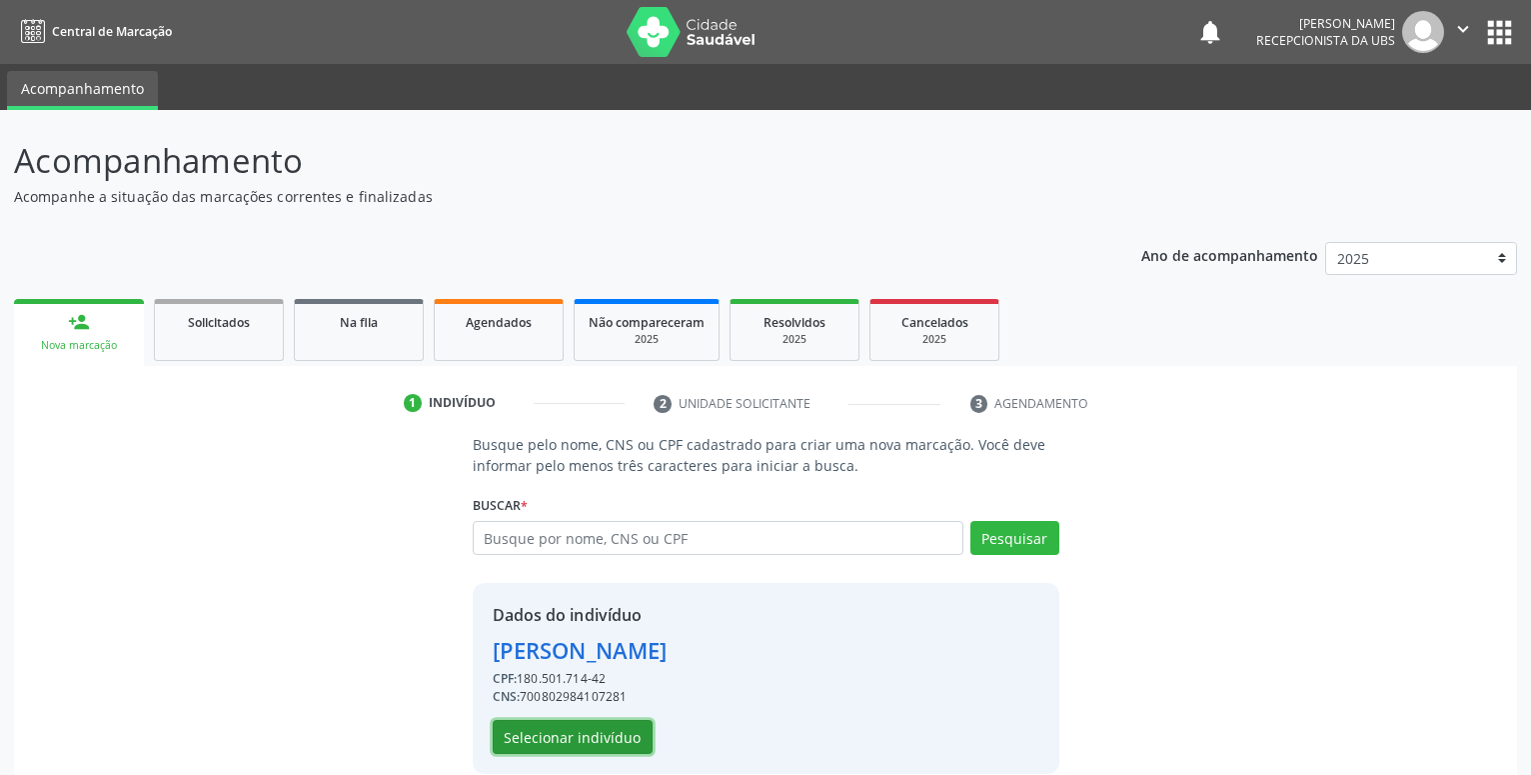
click at [591, 739] on button "Selecionar indivíduo" at bounding box center [573, 737] width 160 height 34
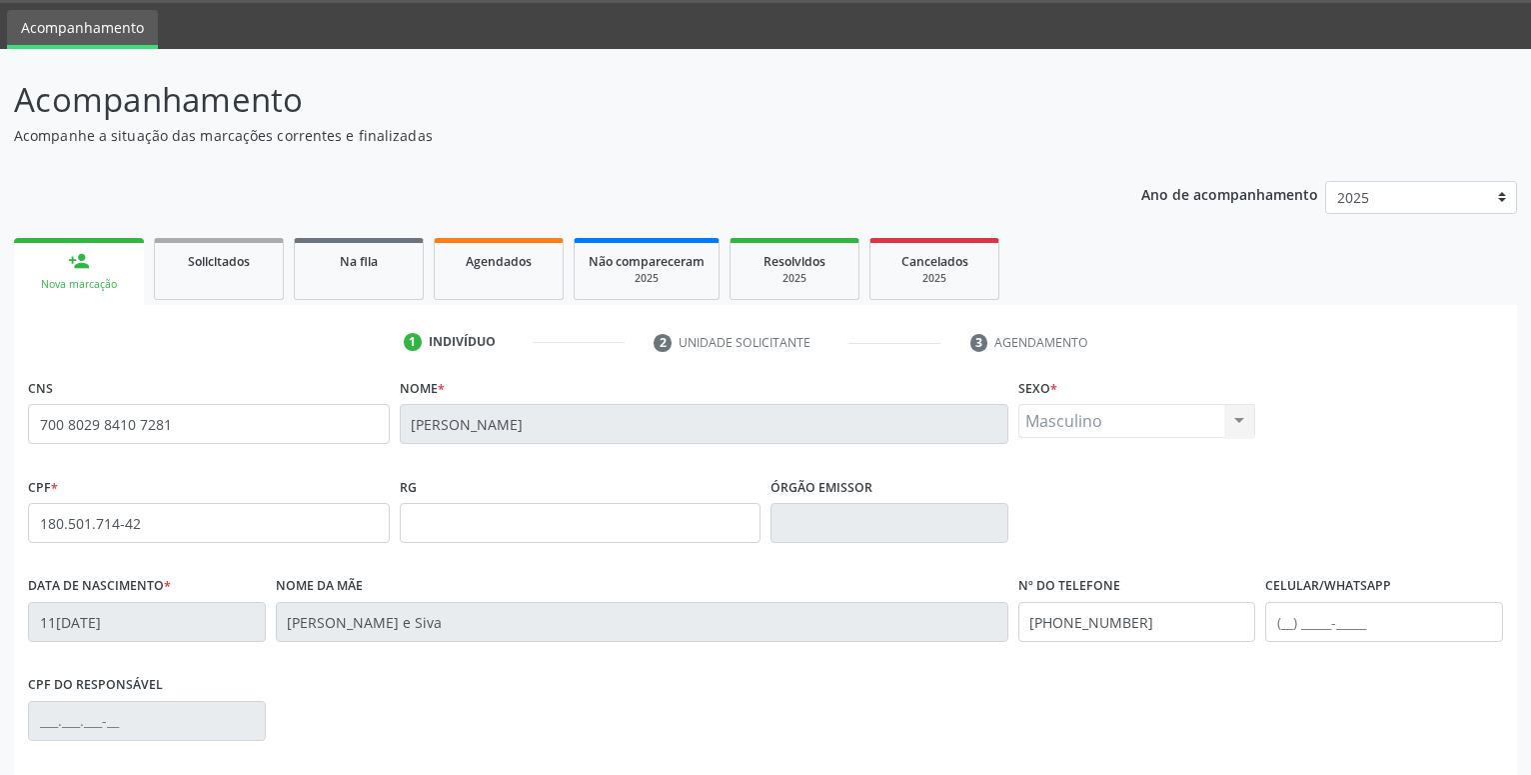
scroll to position [102, 0]
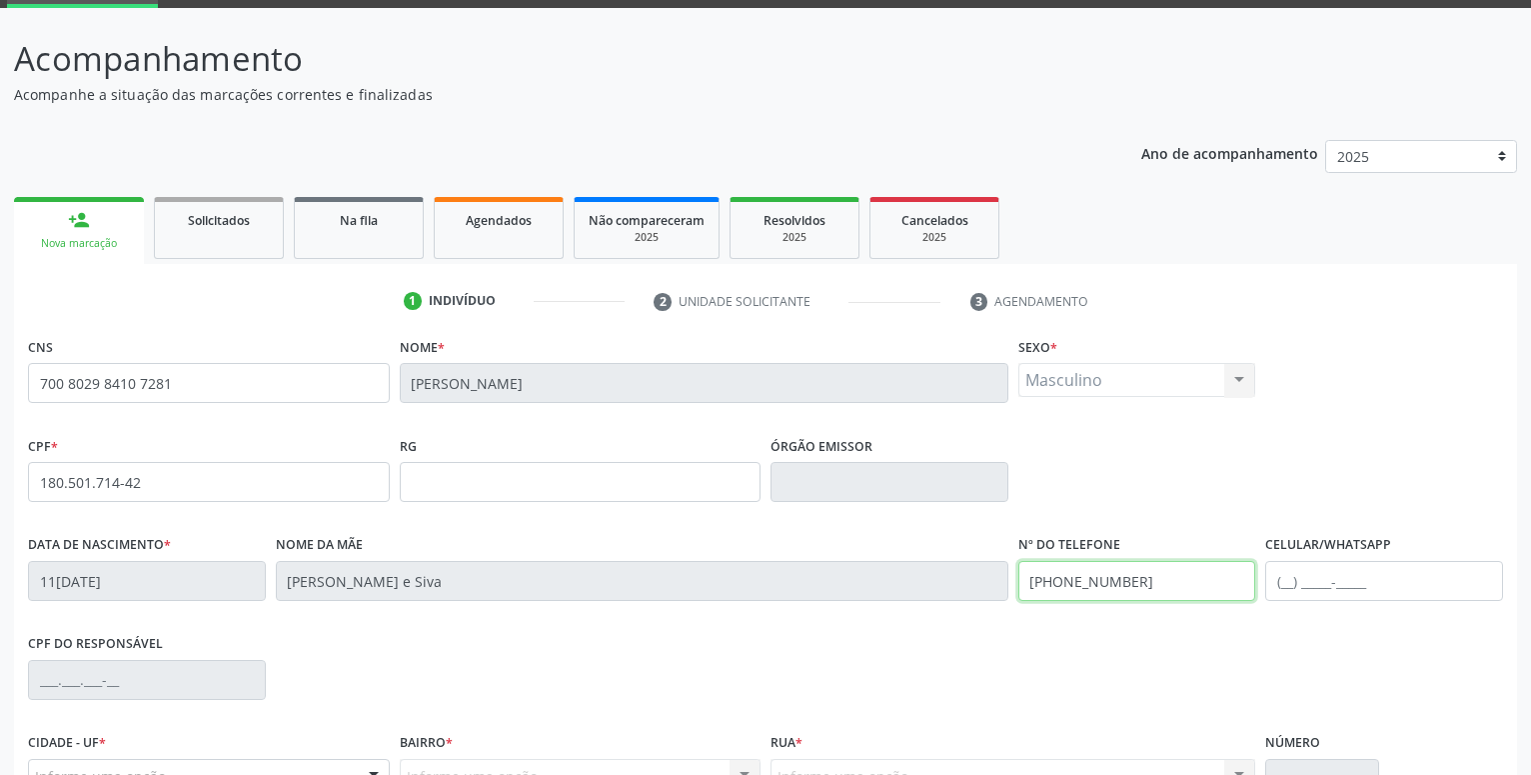
drag, startPoint x: 1162, startPoint y: 577, endPoint x: 997, endPoint y: 584, distance: 165.0
click at [1018, 584] on input "(87) 98114-4859" at bounding box center [1137, 581] width 238 height 40
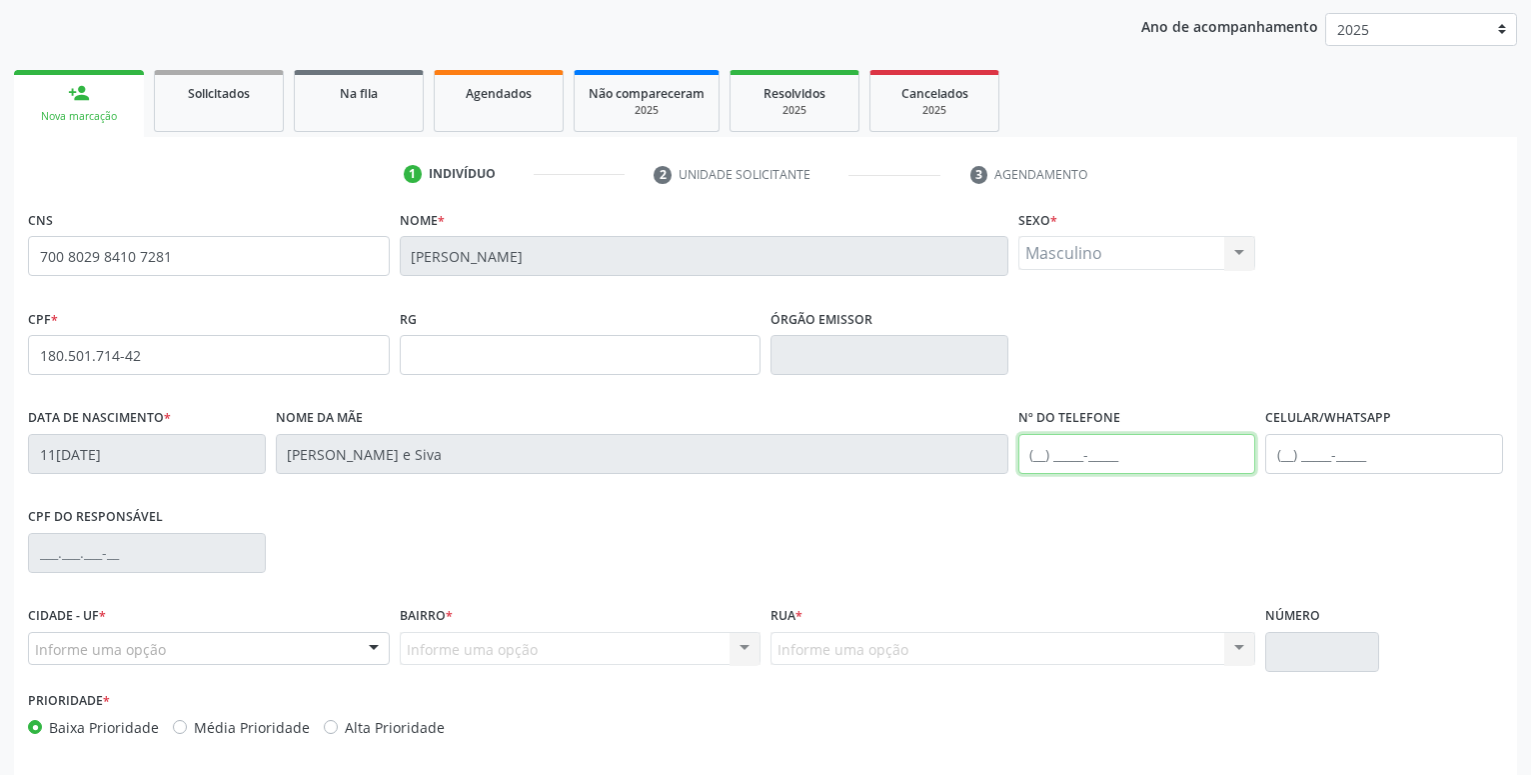
scroll to position [309, 0]
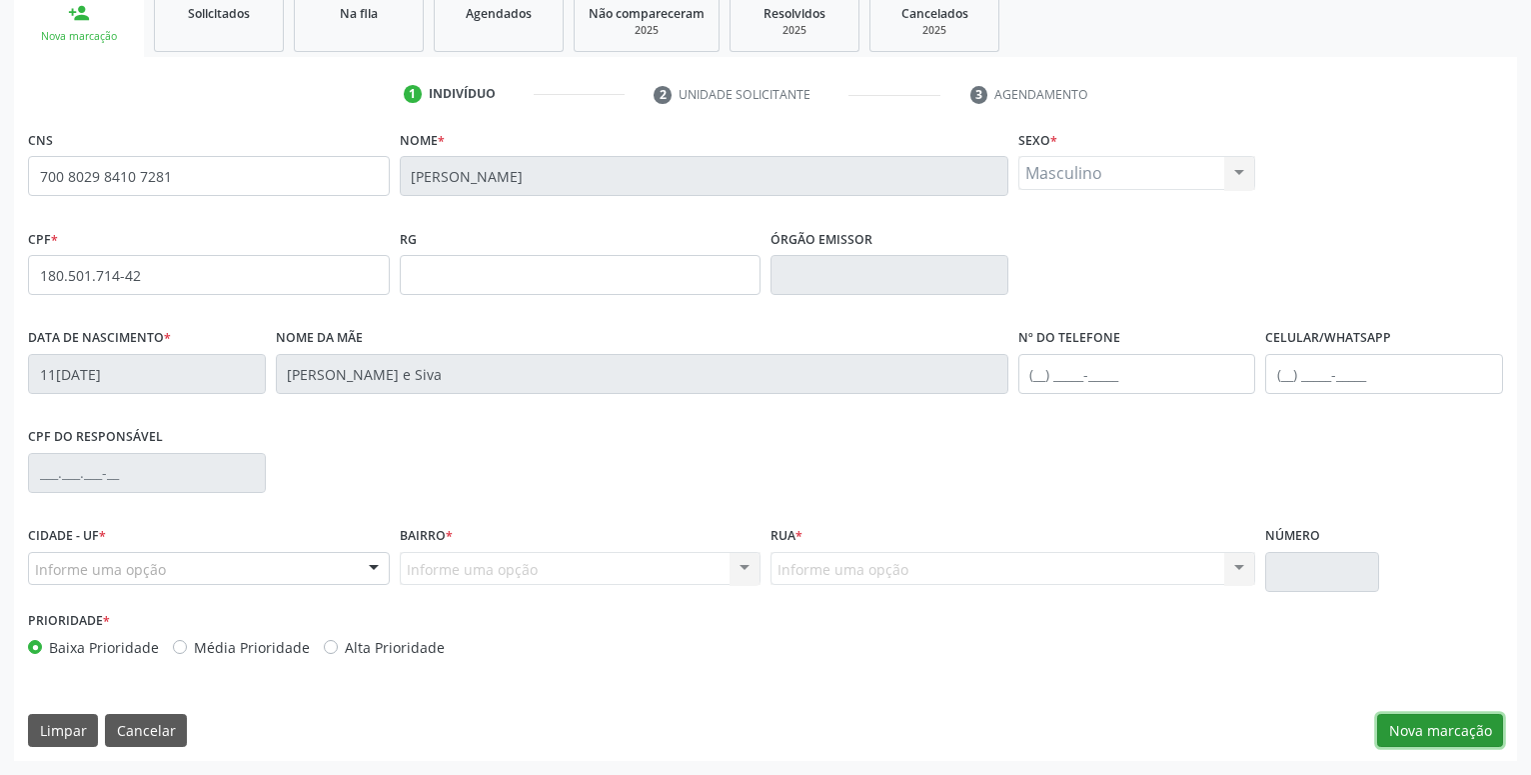
click at [1461, 729] on button "Nova marcação" at bounding box center [1440, 731] width 126 height 34
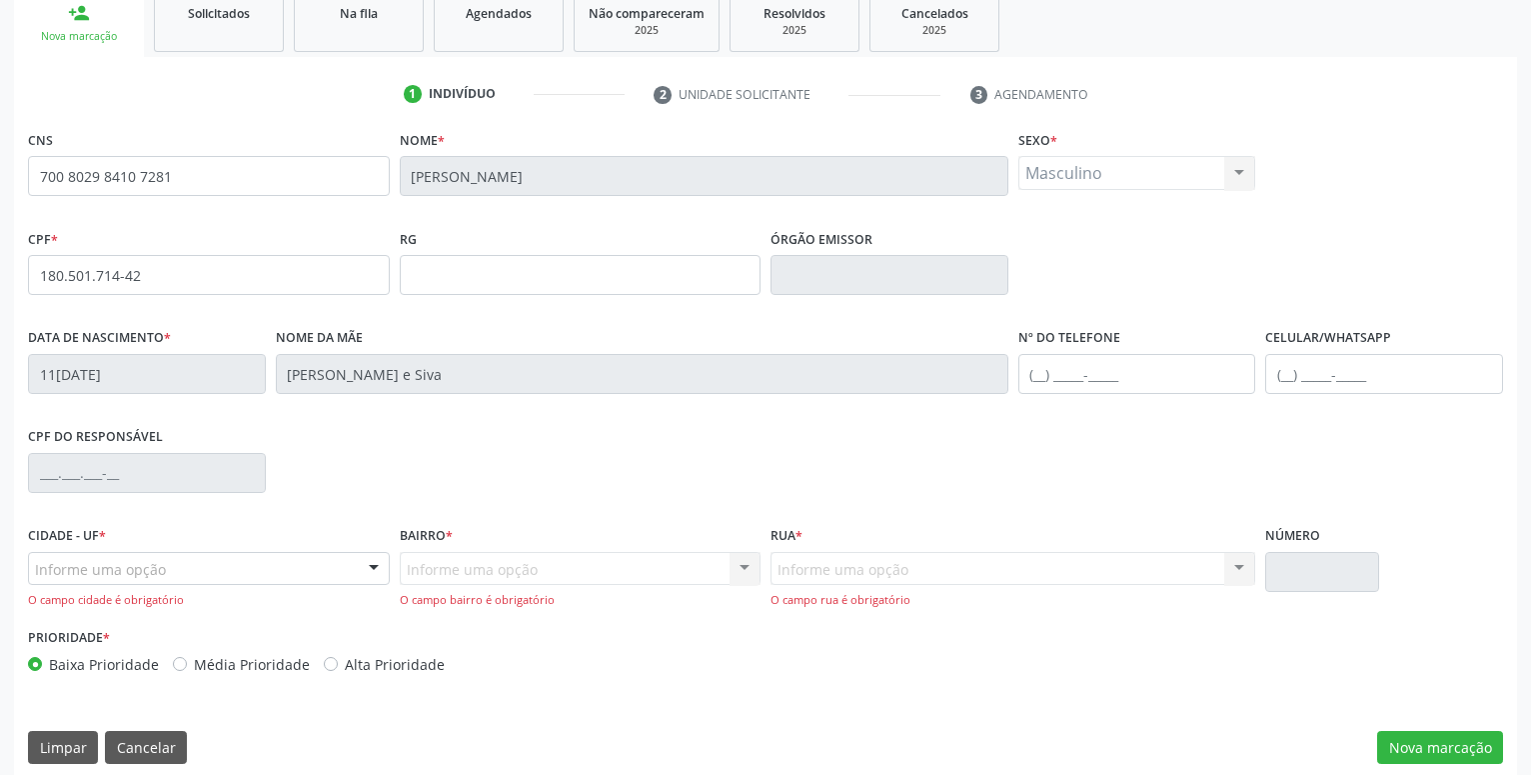
click at [225, 577] on div "Informe uma opção" at bounding box center [209, 569] width 362 height 34
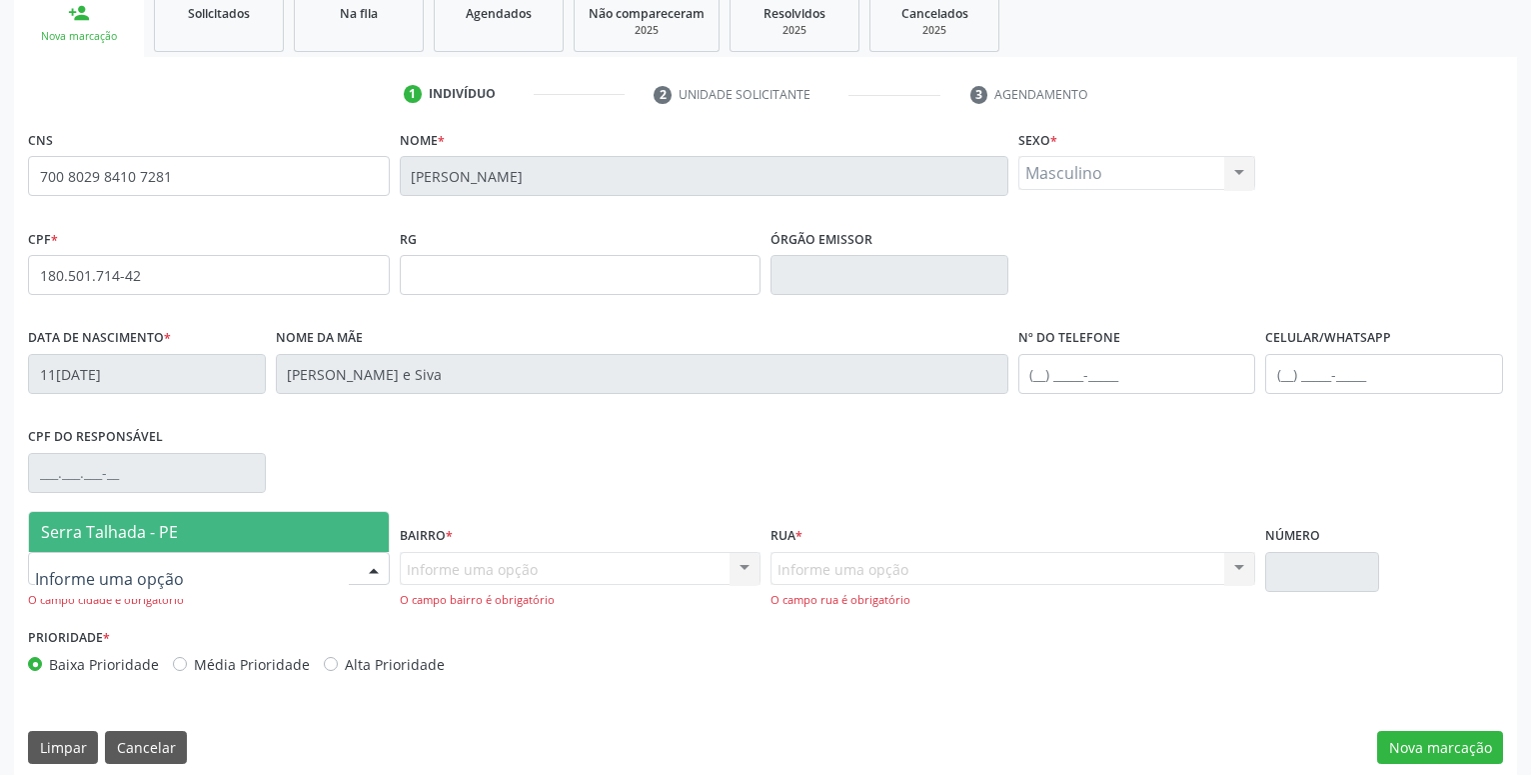
click at [209, 537] on span "Serra Talhada - PE" at bounding box center [209, 532] width 360 height 40
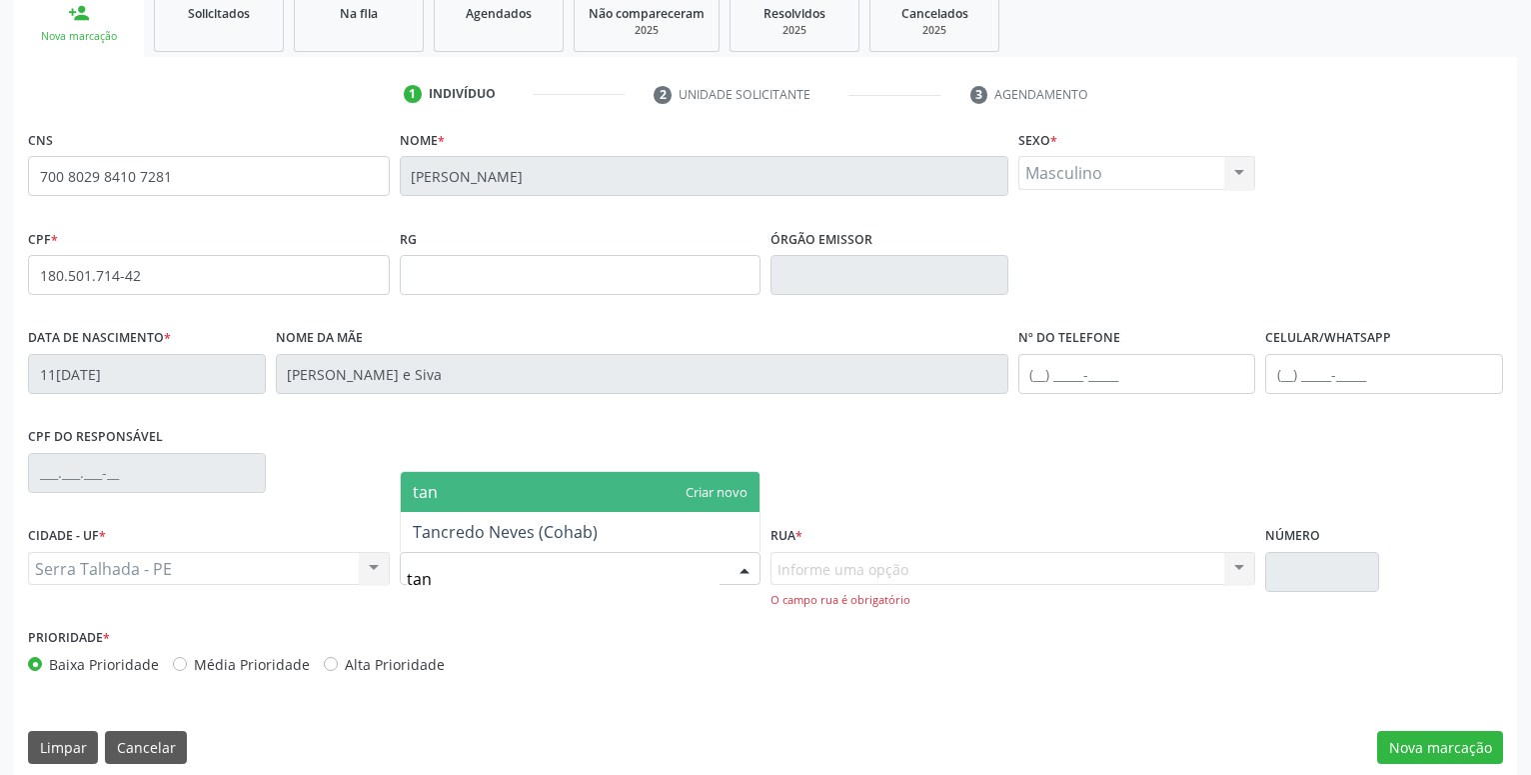
type input "tanc"
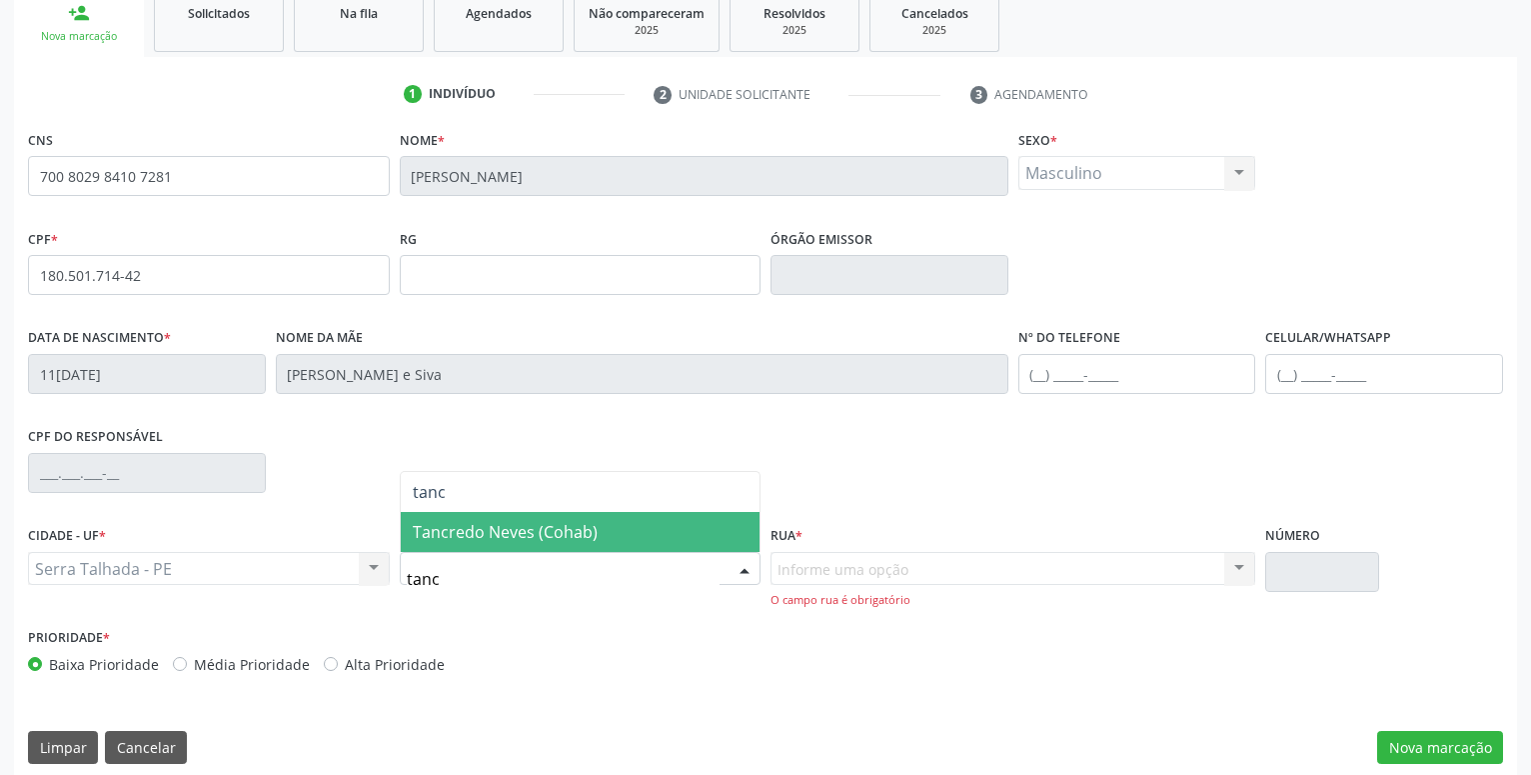
click at [612, 533] on span "Tancredo Neves (Cohab)" at bounding box center [581, 532] width 360 height 40
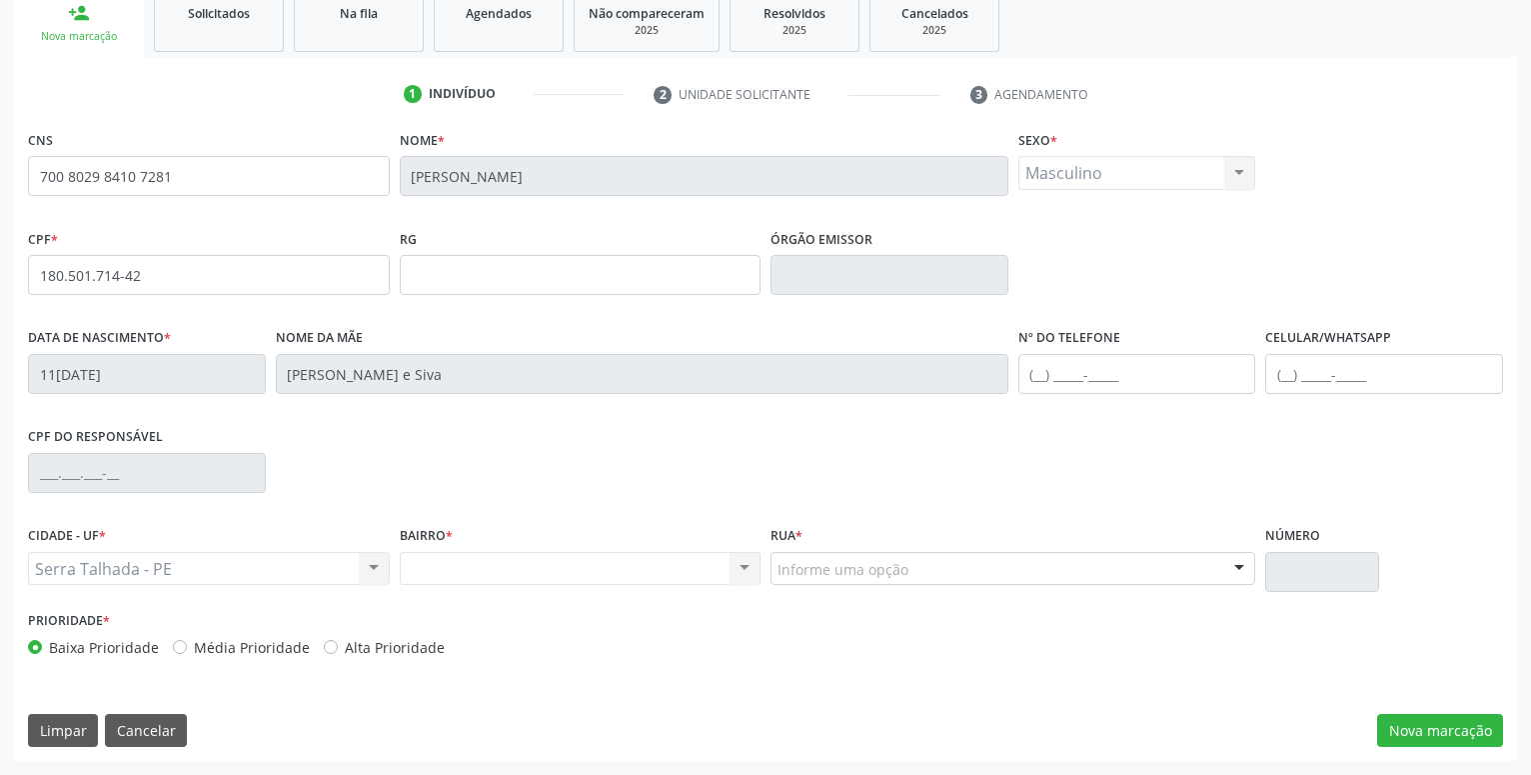
click at [596, 675] on div "CNS 700 8029 8410 7281 Nome * Lucas Ryan da Silva Souza Sexo * Masculino Mascul…" at bounding box center [765, 443] width 1503 height 636
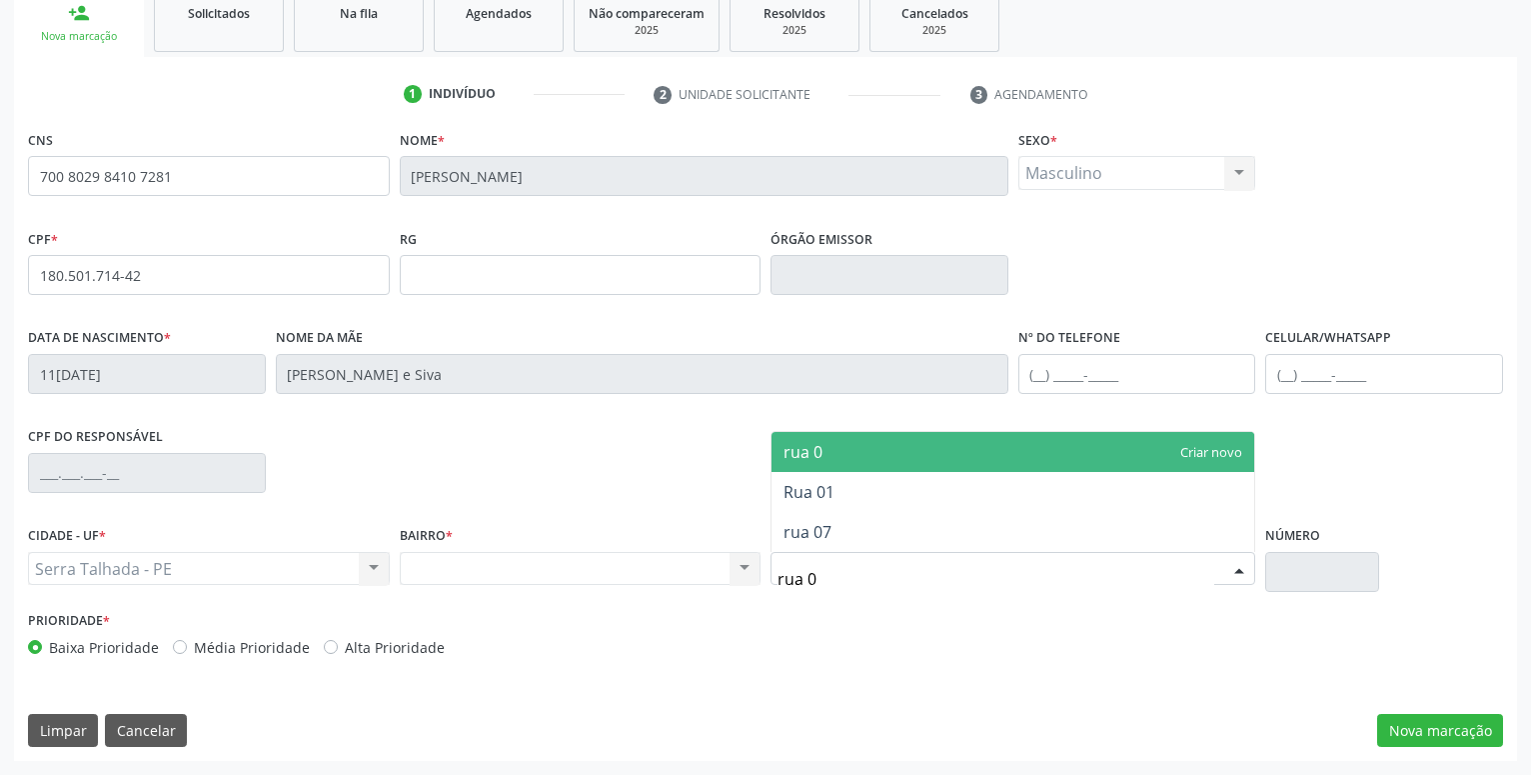
type input "rua 02"
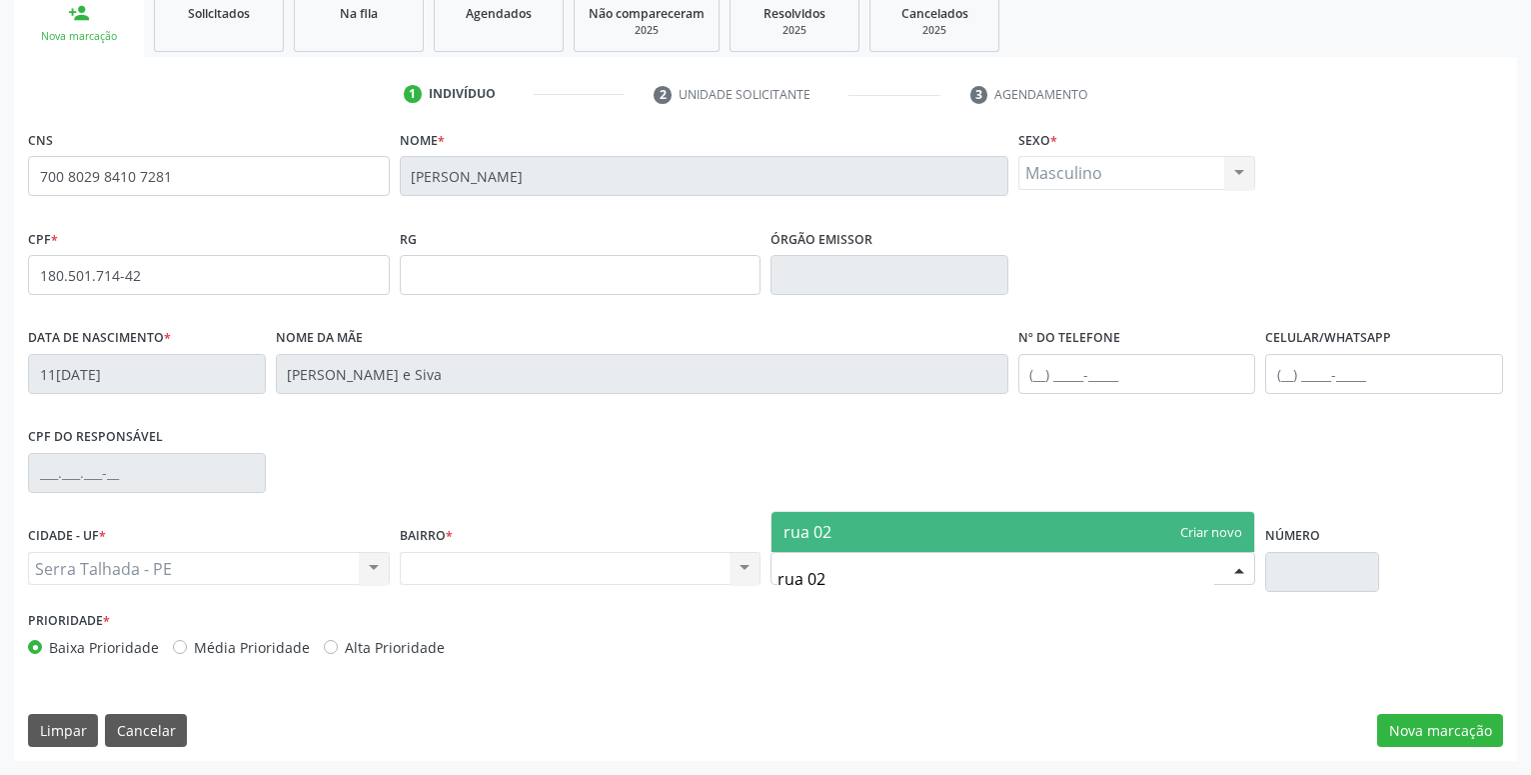
click at [969, 529] on span "rua 02" at bounding box center [1013, 532] width 483 height 40
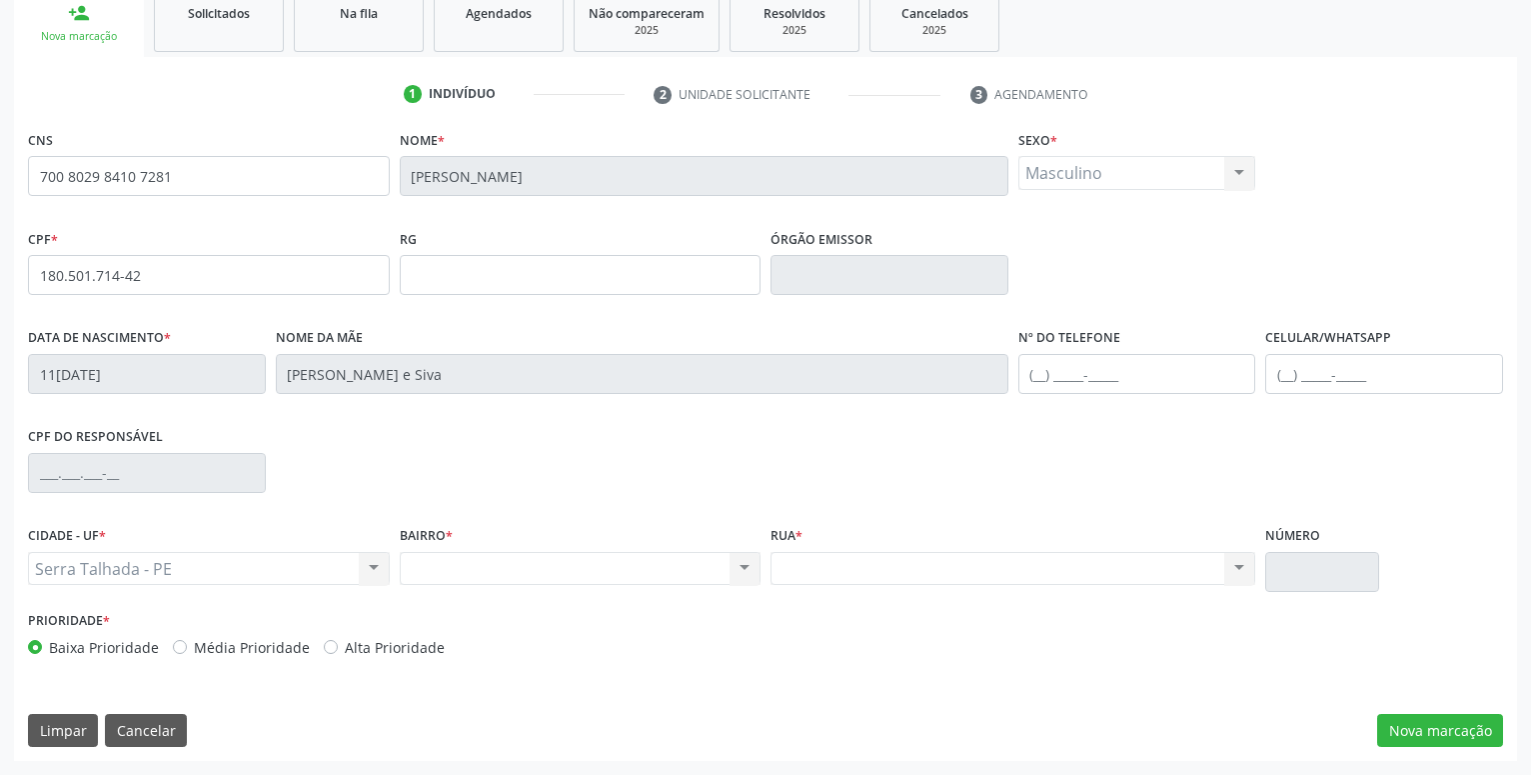
click at [944, 567] on div "Nenhum resultado encontrado para: " " Não há nenhuma opção para ser exibida." at bounding box center [1013, 569] width 485 height 34
click at [1432, 728] on button "Nova marcação" at bounding box center [1440, 731] width 126 height 34
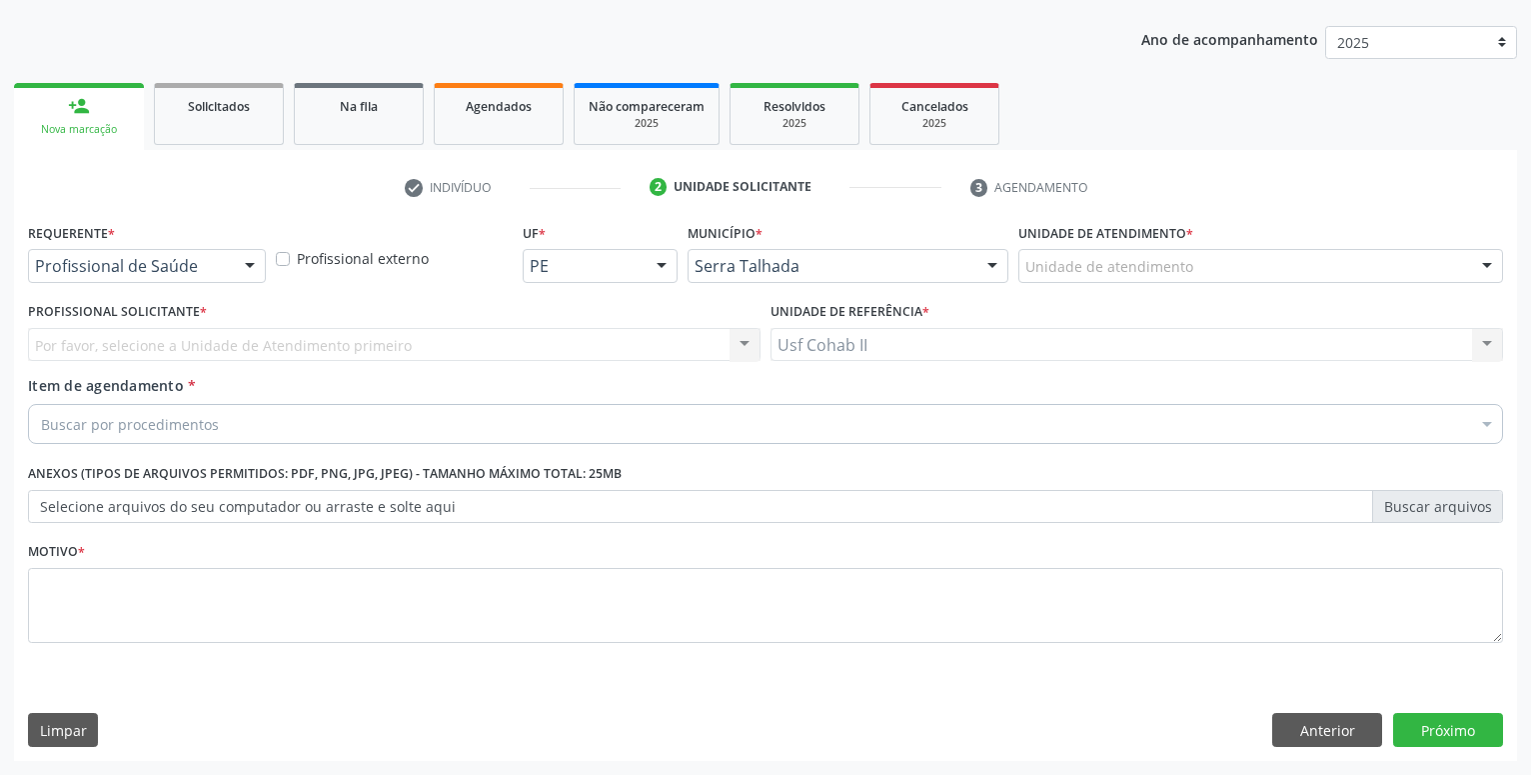
scroll to position [216, 0]
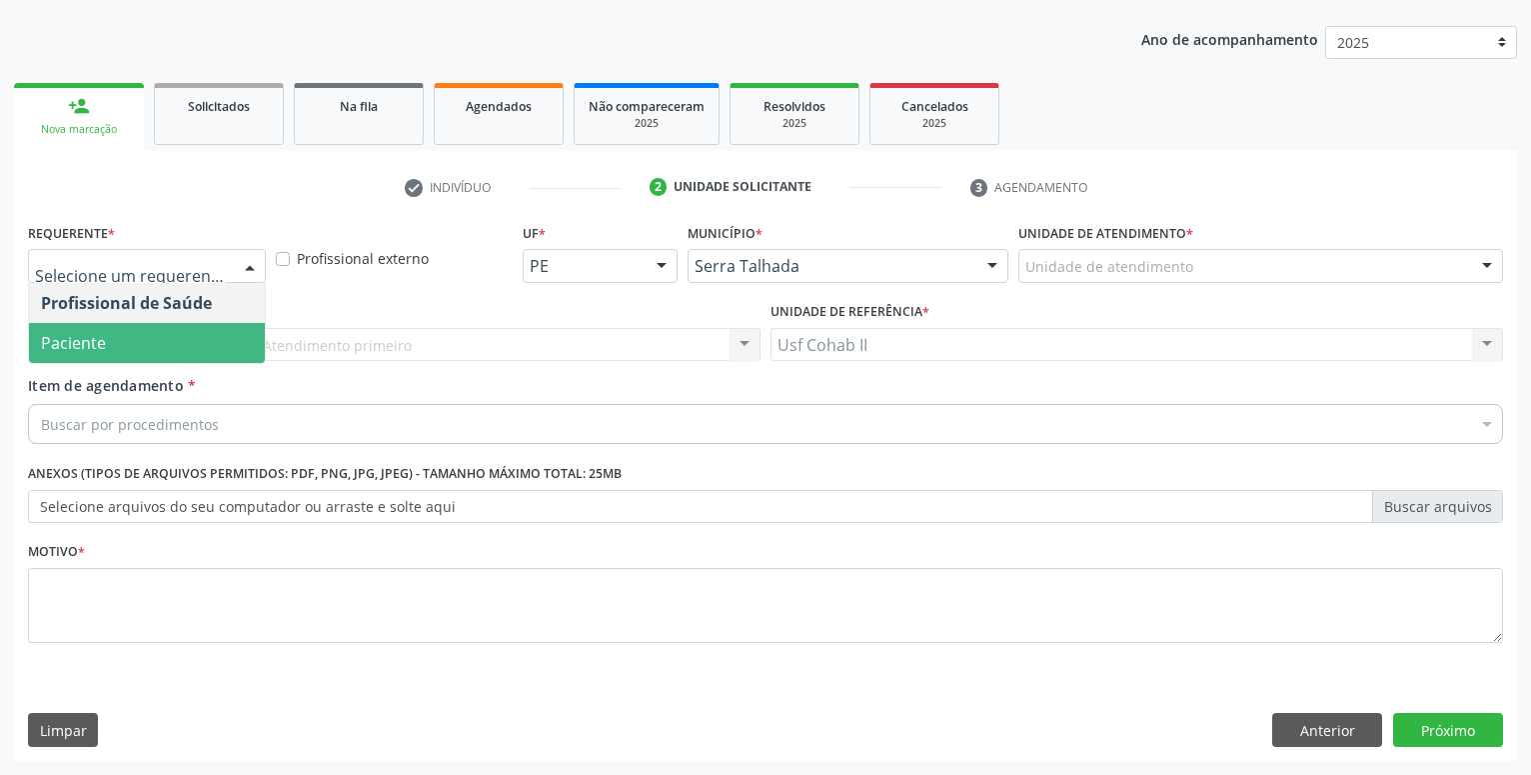
click at [184, 341] on span "Paciente" at bounding box center [147, 343] width 236 height 40
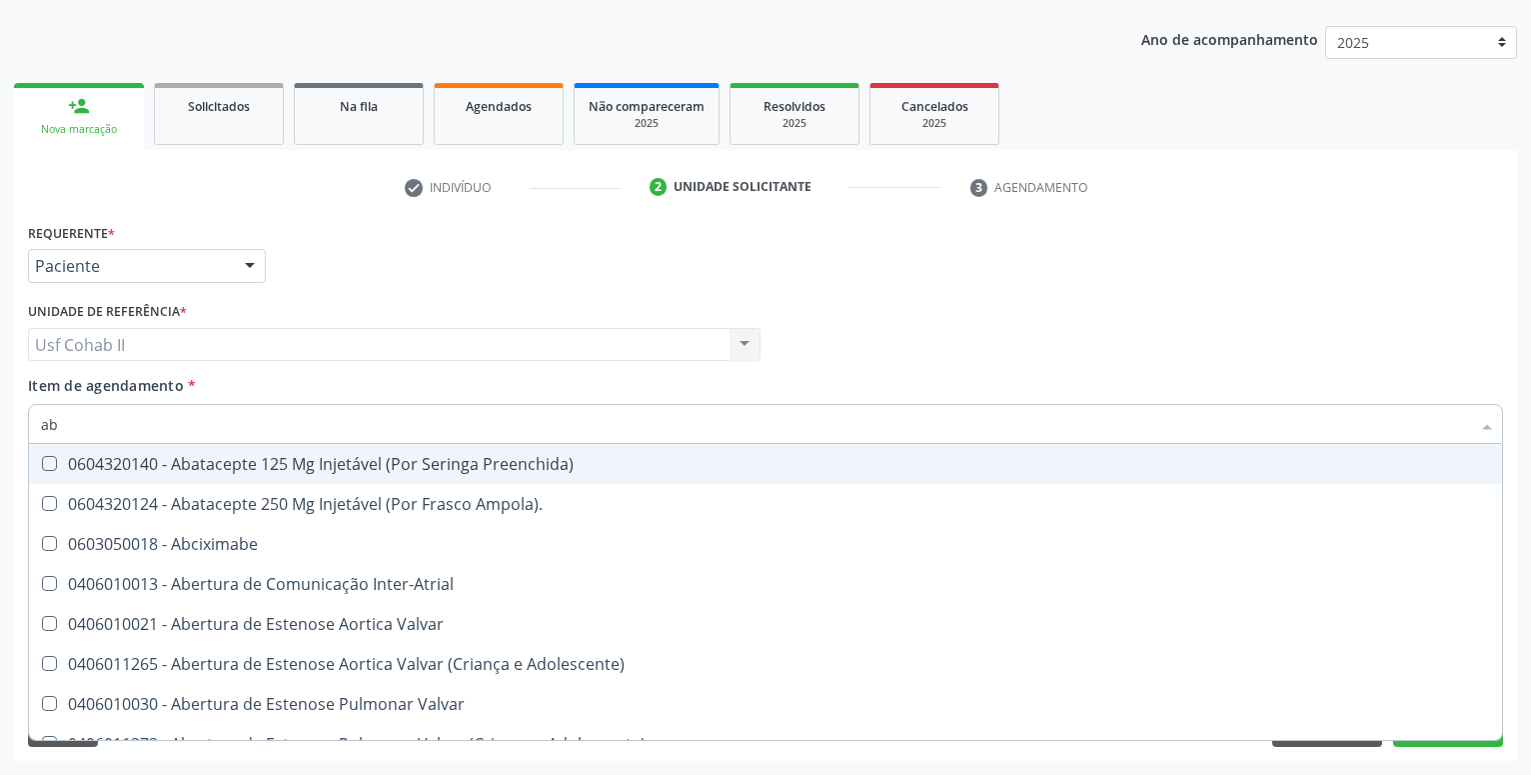
type input "abo"
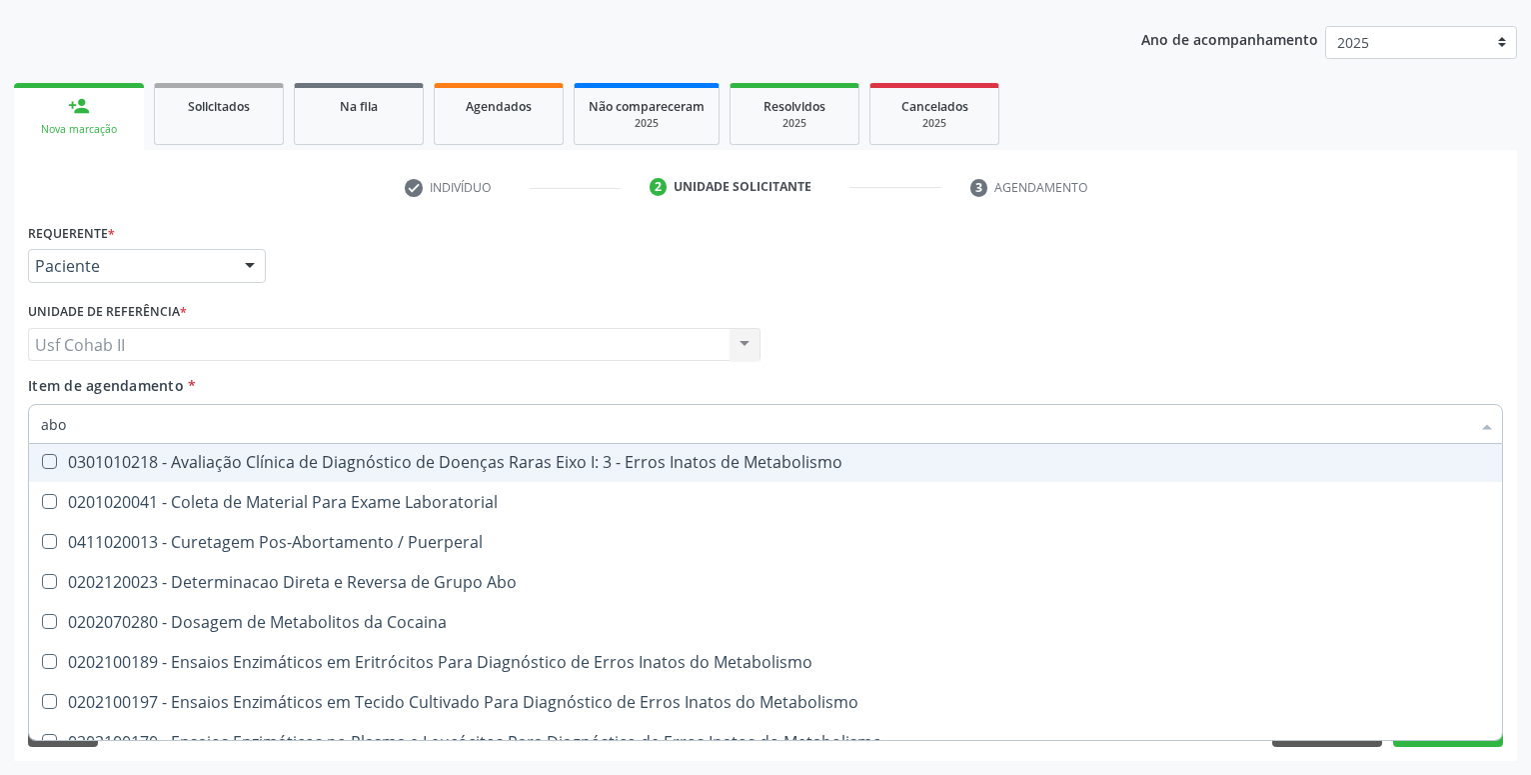
scroll to position [132, 0]
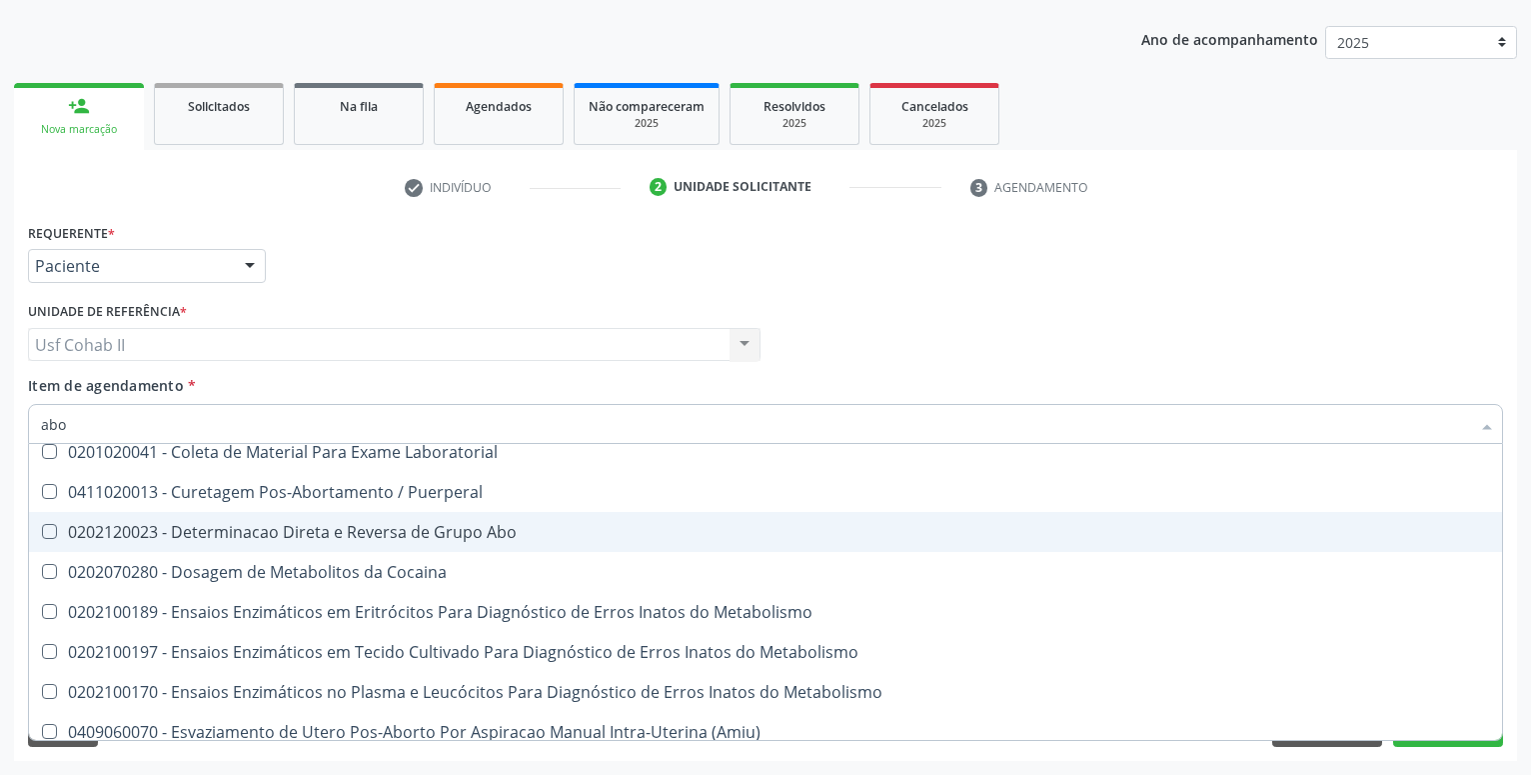
click at [348, 538] on div "0202120023 - Determinacao Direta e Reversa de Grupo Abo" at bounding box center [805, 532] width 1529 height 16
checkbox Abo "true"
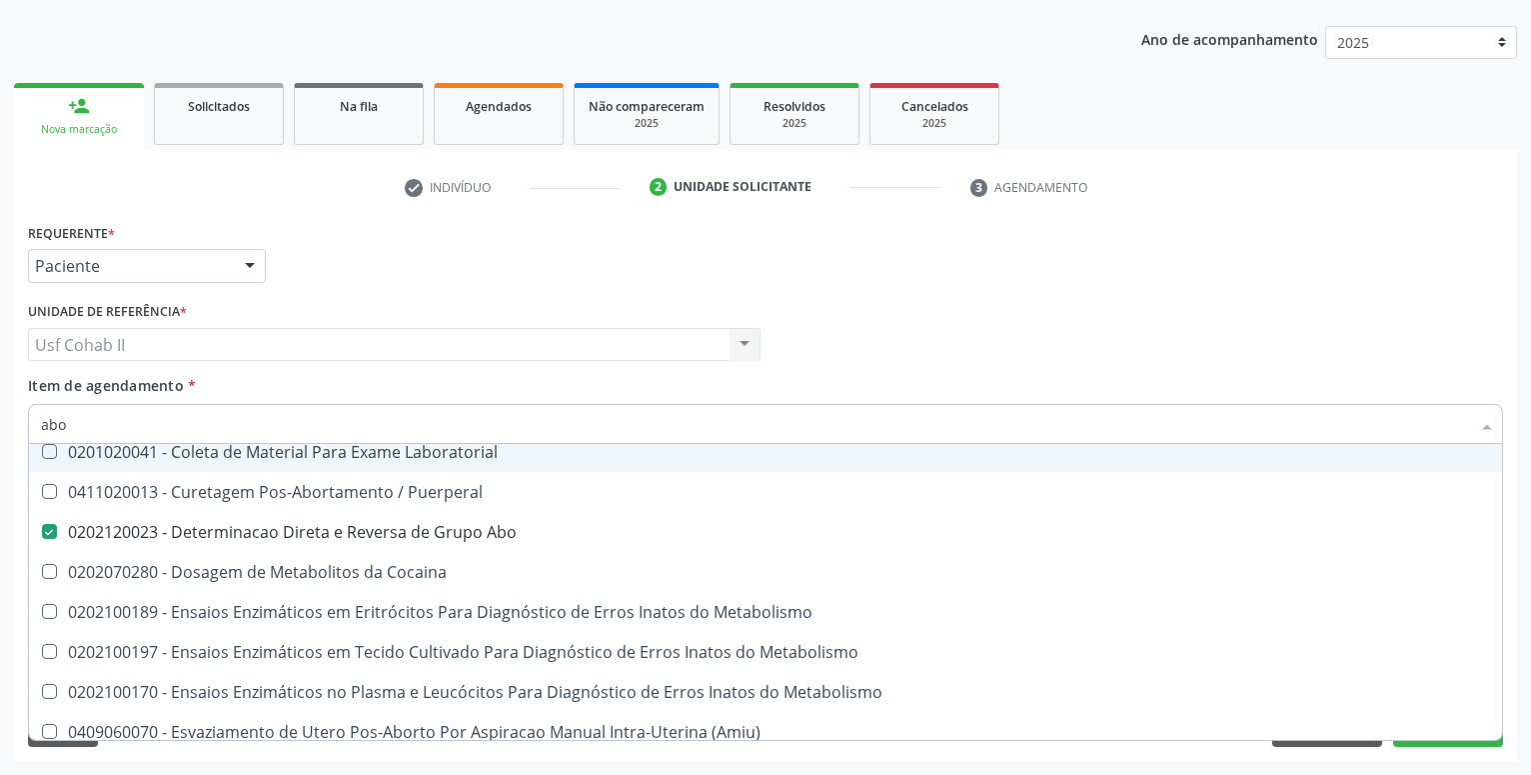
type input "abo"
click at [429, 276] on div "Requerente * Paciente Profissional de Saúde Paciente Nenhum resultado encontrad…" at bounding box center [765, 257] width 1485 height 78
checkbox Voz "true"
checkbox Abo "false"
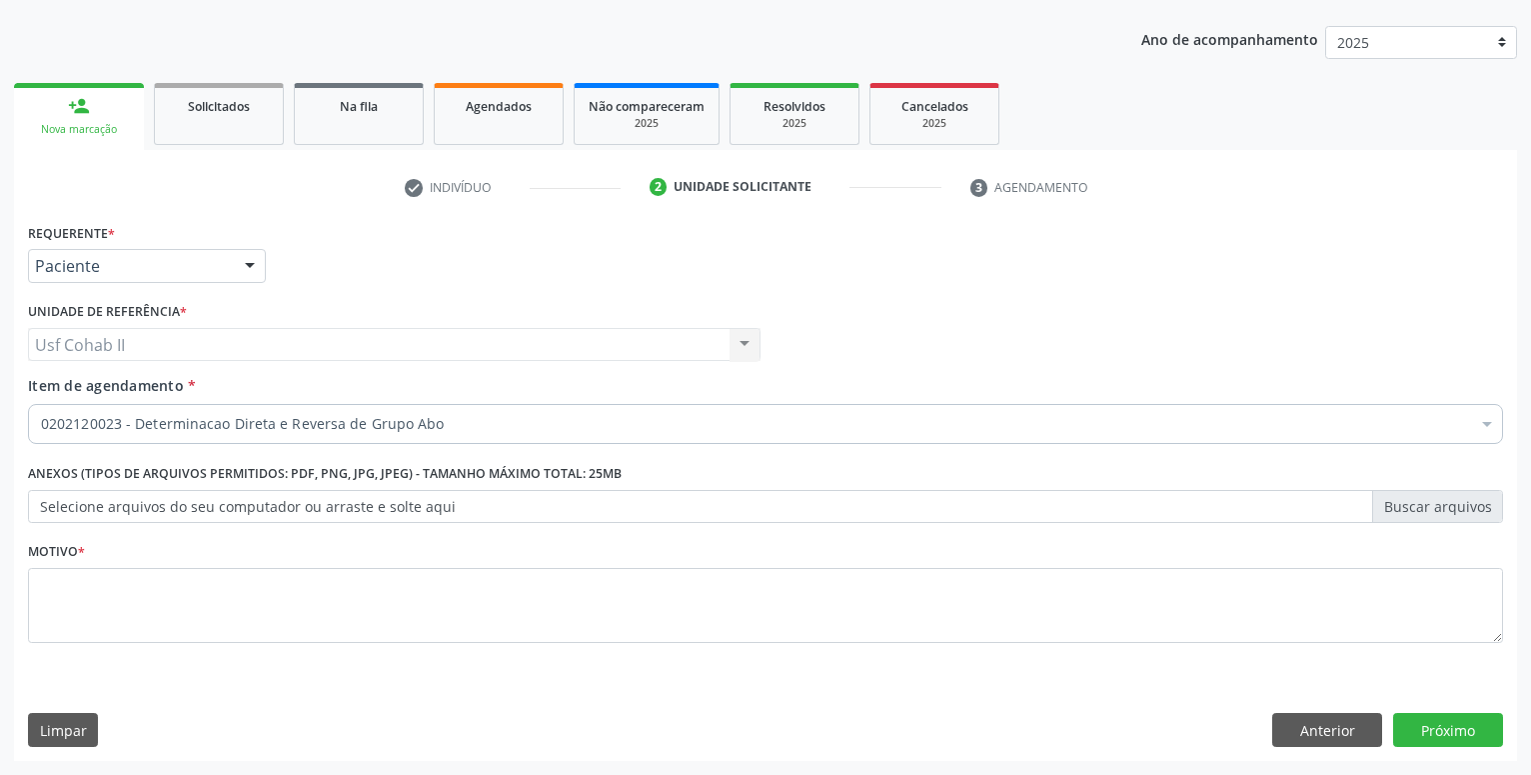
scroll to position [0, 0]
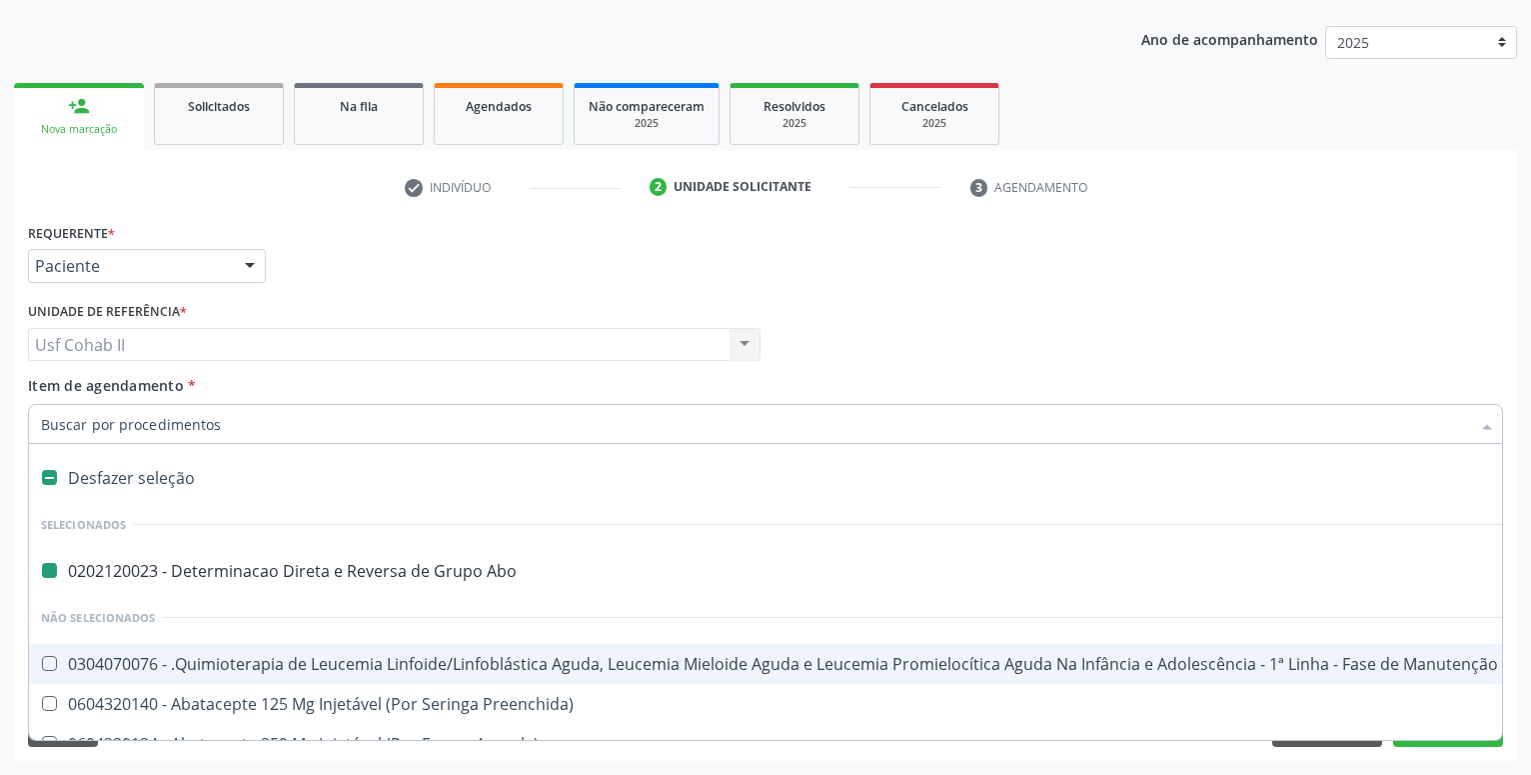
type input "h"
checkbox Abo "false"
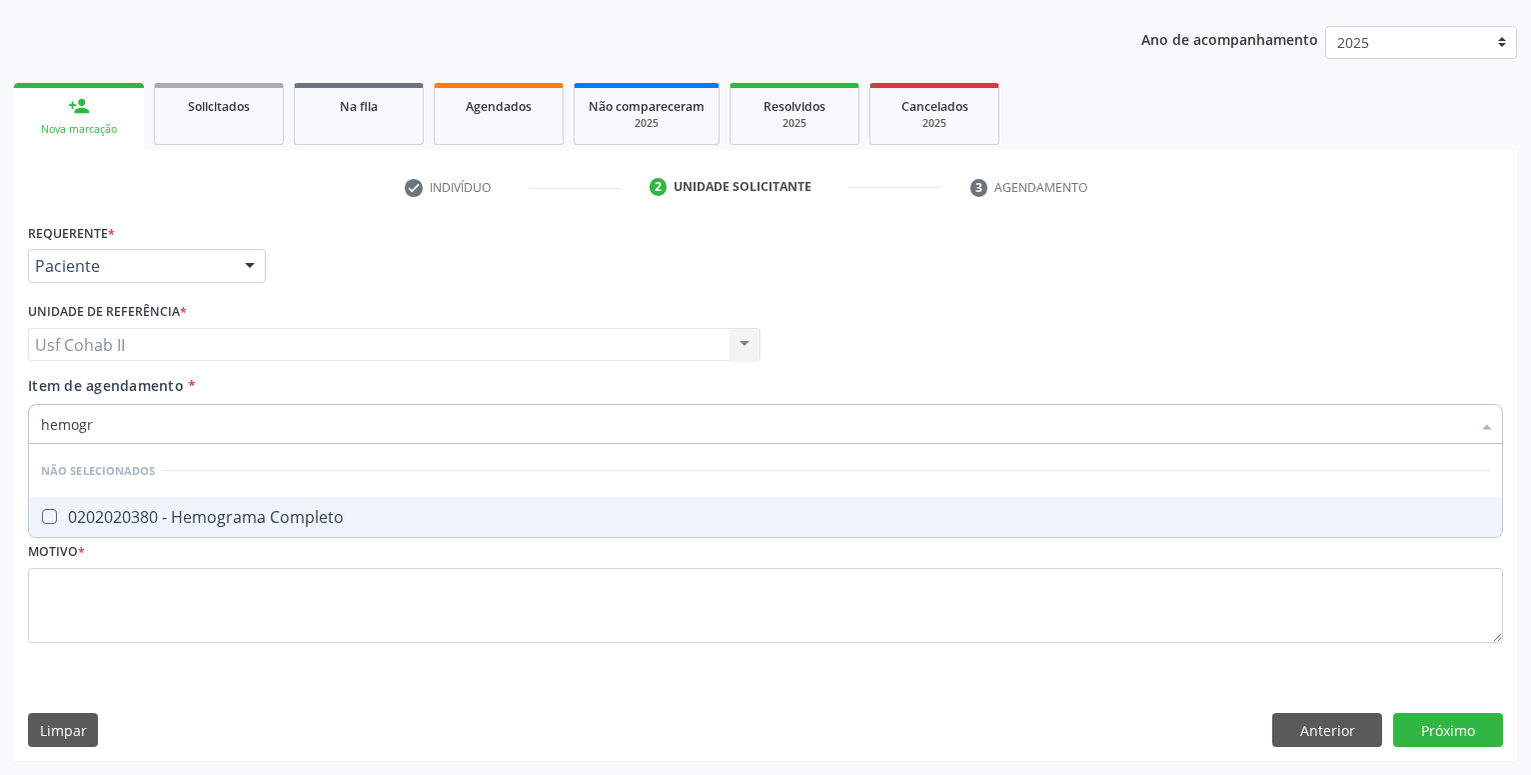
type input "hemogra"
click at [220, 517] on div "0202020380 - Hemograma Completo" at bounding box center [765, 517] width 1449 height 16
checkbox Completo "true"
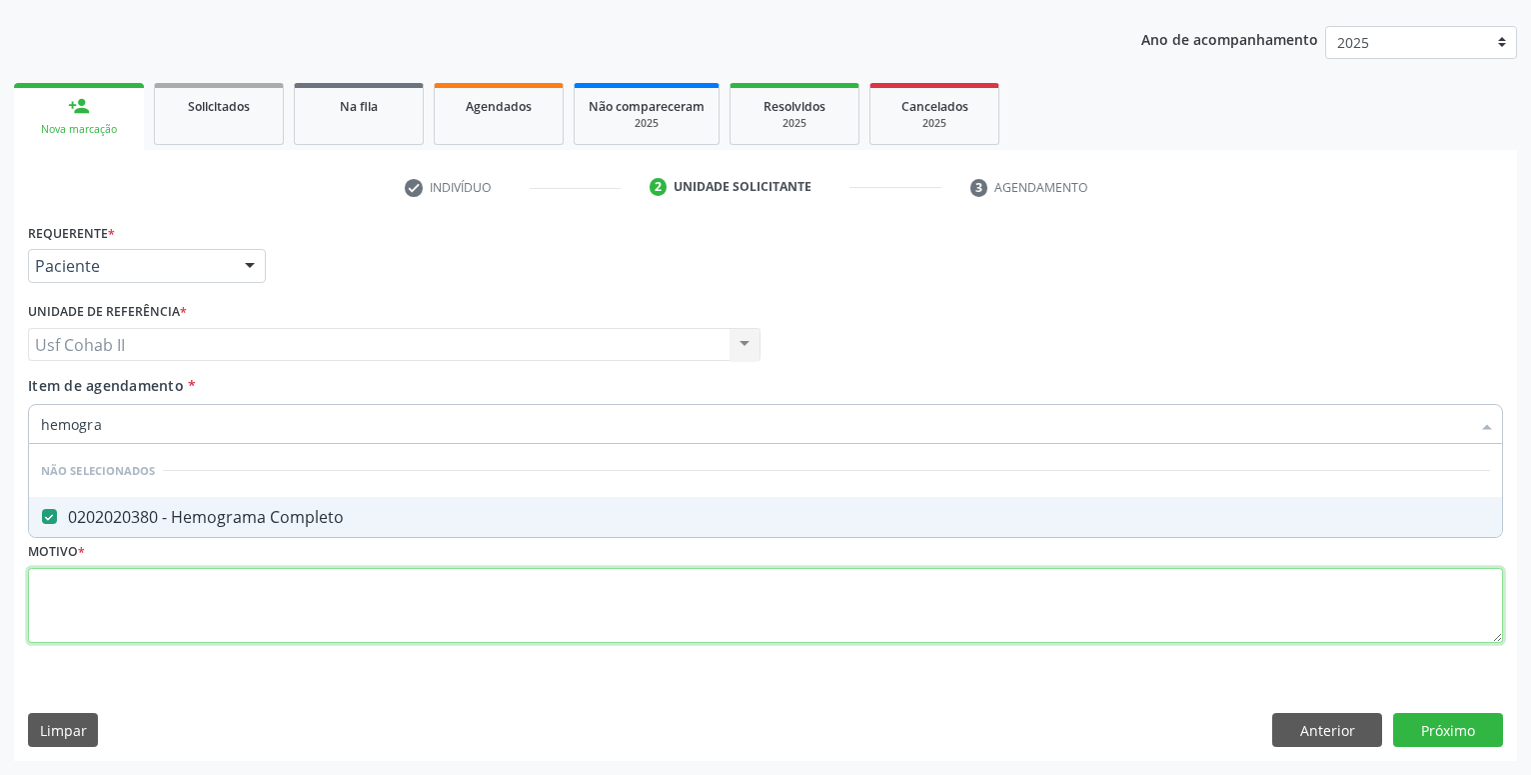
click at [172, 589] on textarea at bounding box center [765, 606] width 1475 height 76
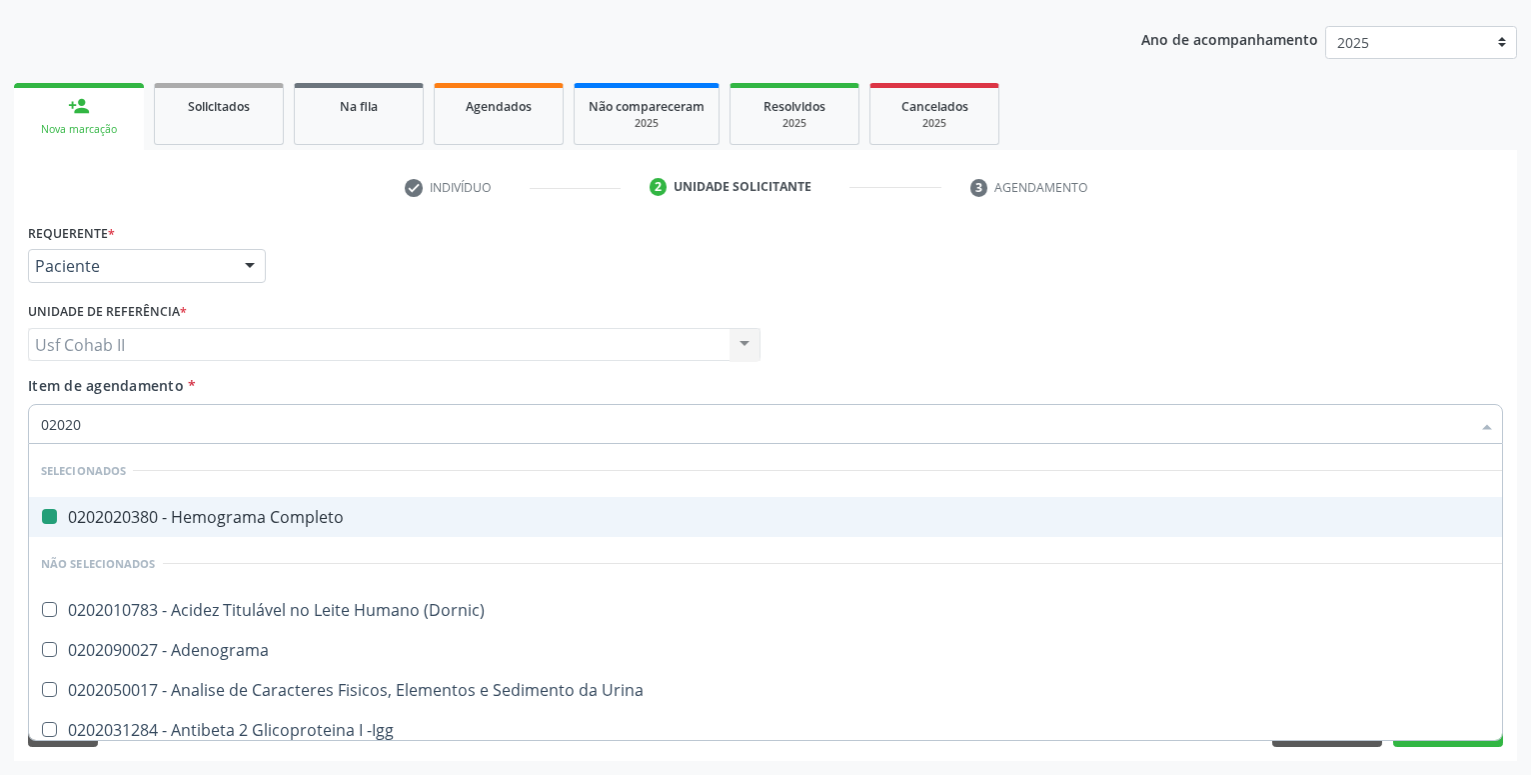
type input "020205"
checkbox Completo "false"
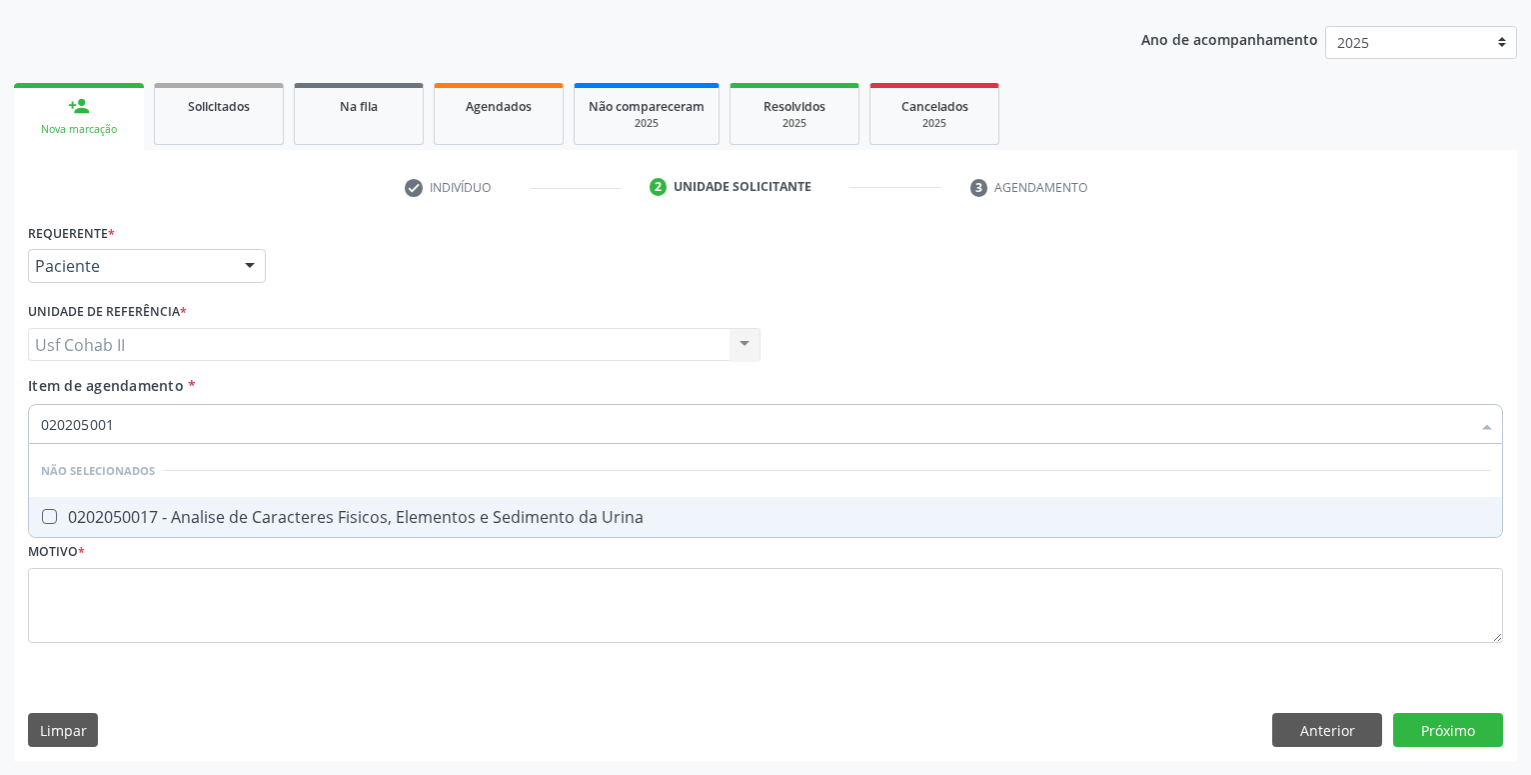
type input "0202050017"
click at [218, 516] on div "0202050017 - Analise de Caracteres Fisicos, Elementos e Sedimento da Urina" at bounding box center [765, 517] width 1449 height 16
checkbox Urina "true"
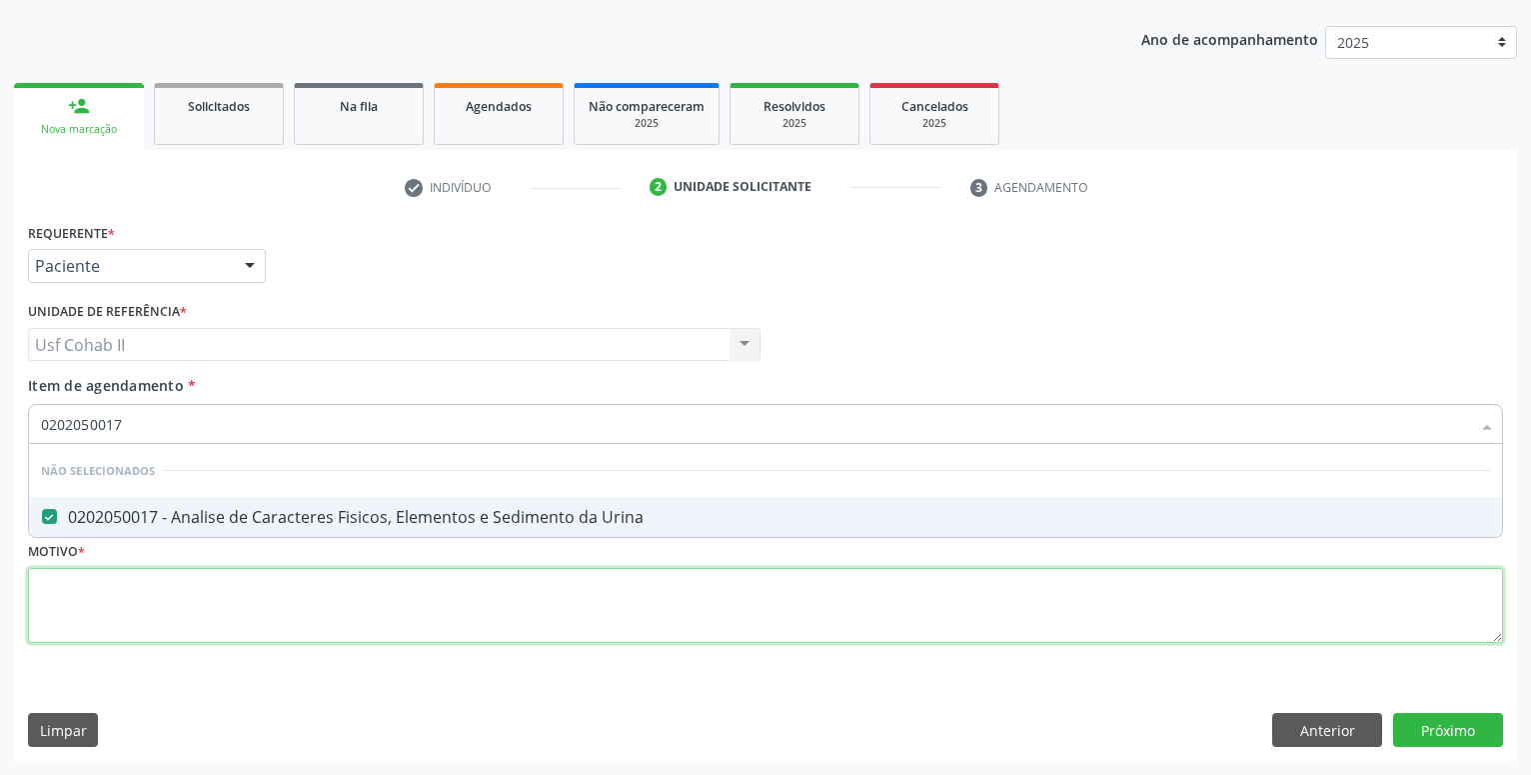
click at [172, 577] on textarea at bounding box center [765, 606] width 1475 height 76
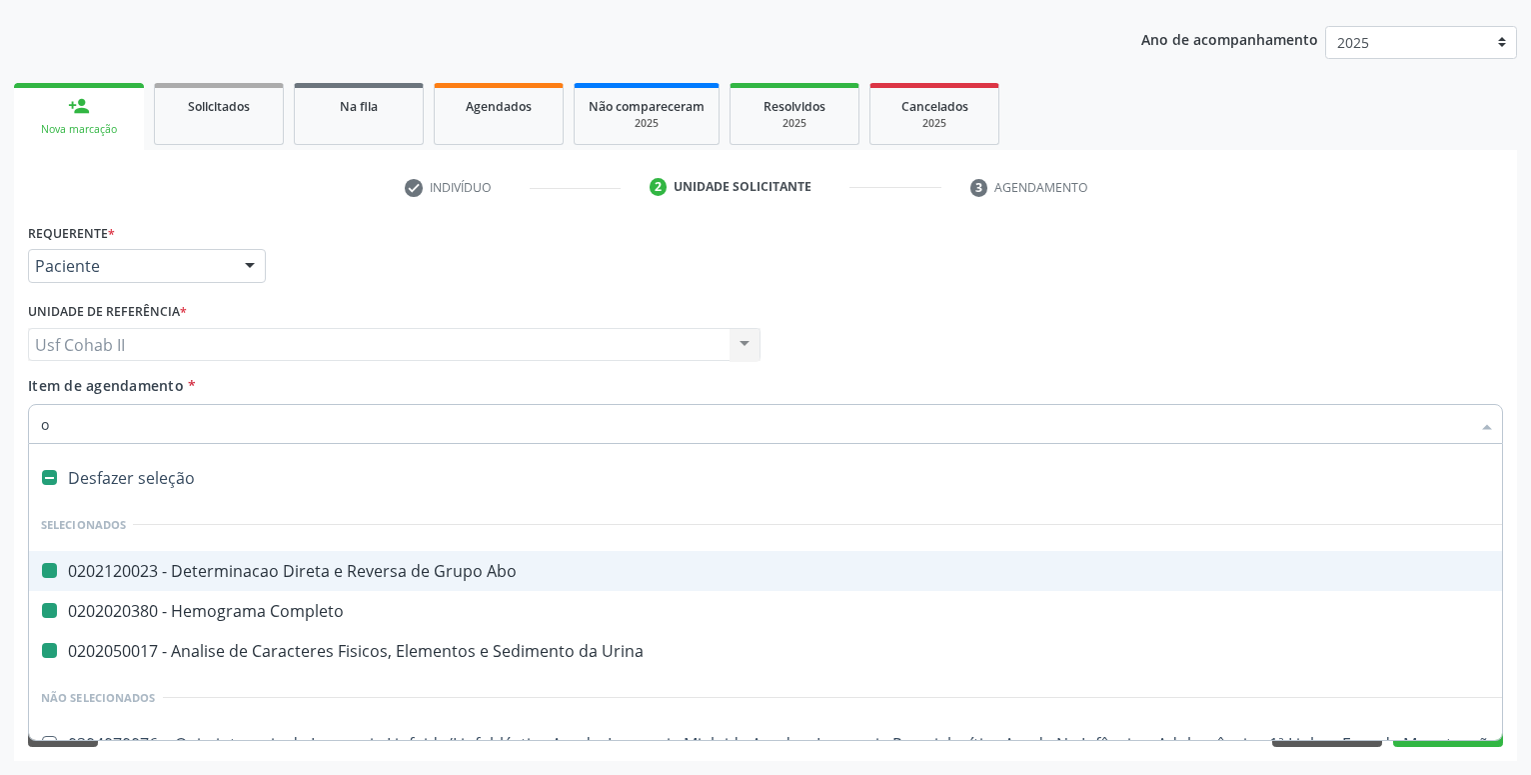
type input "ov"
checkbox Abo "false"
checkbox Completo "false"
checkbox Urina "false"
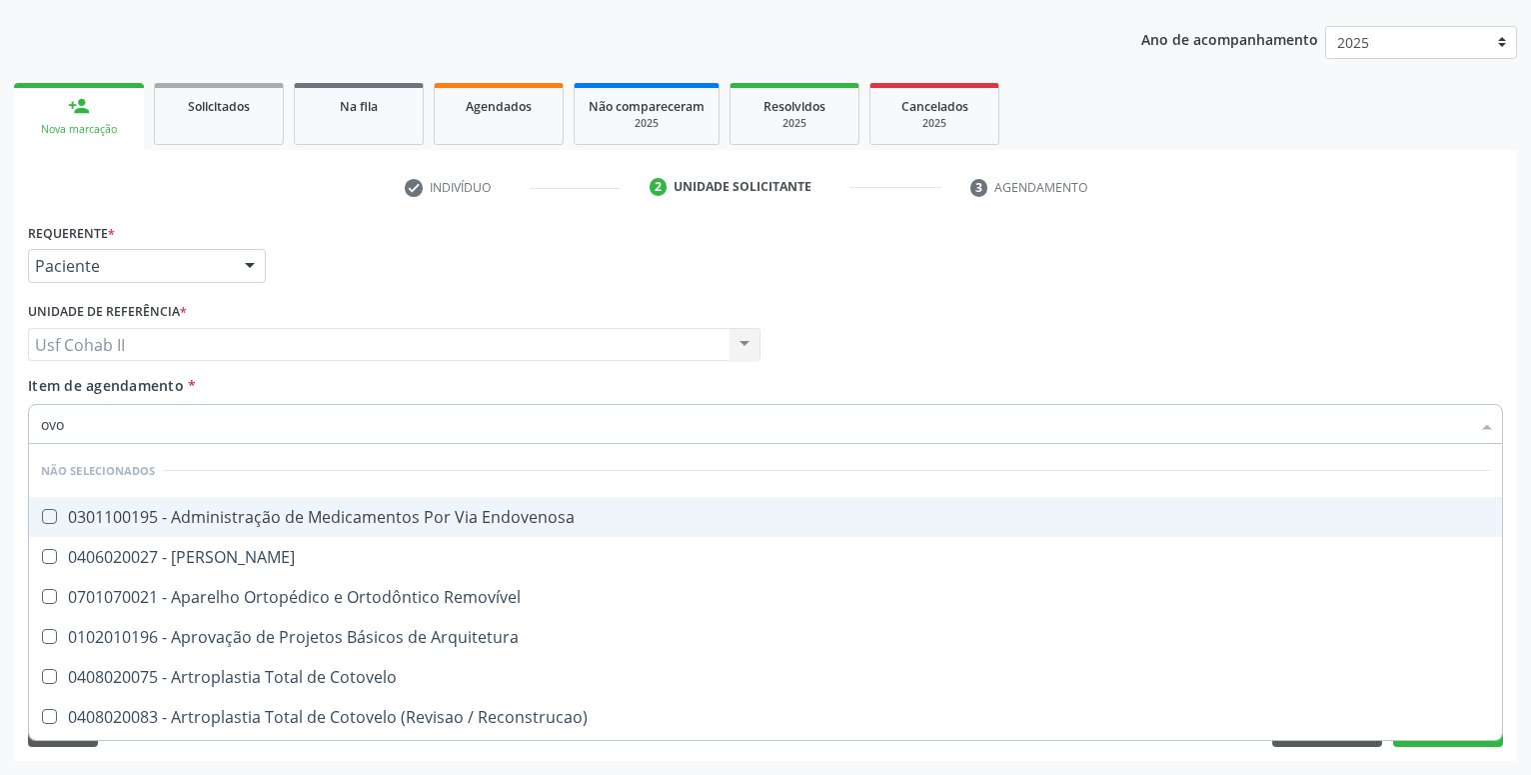
type input "ovos"
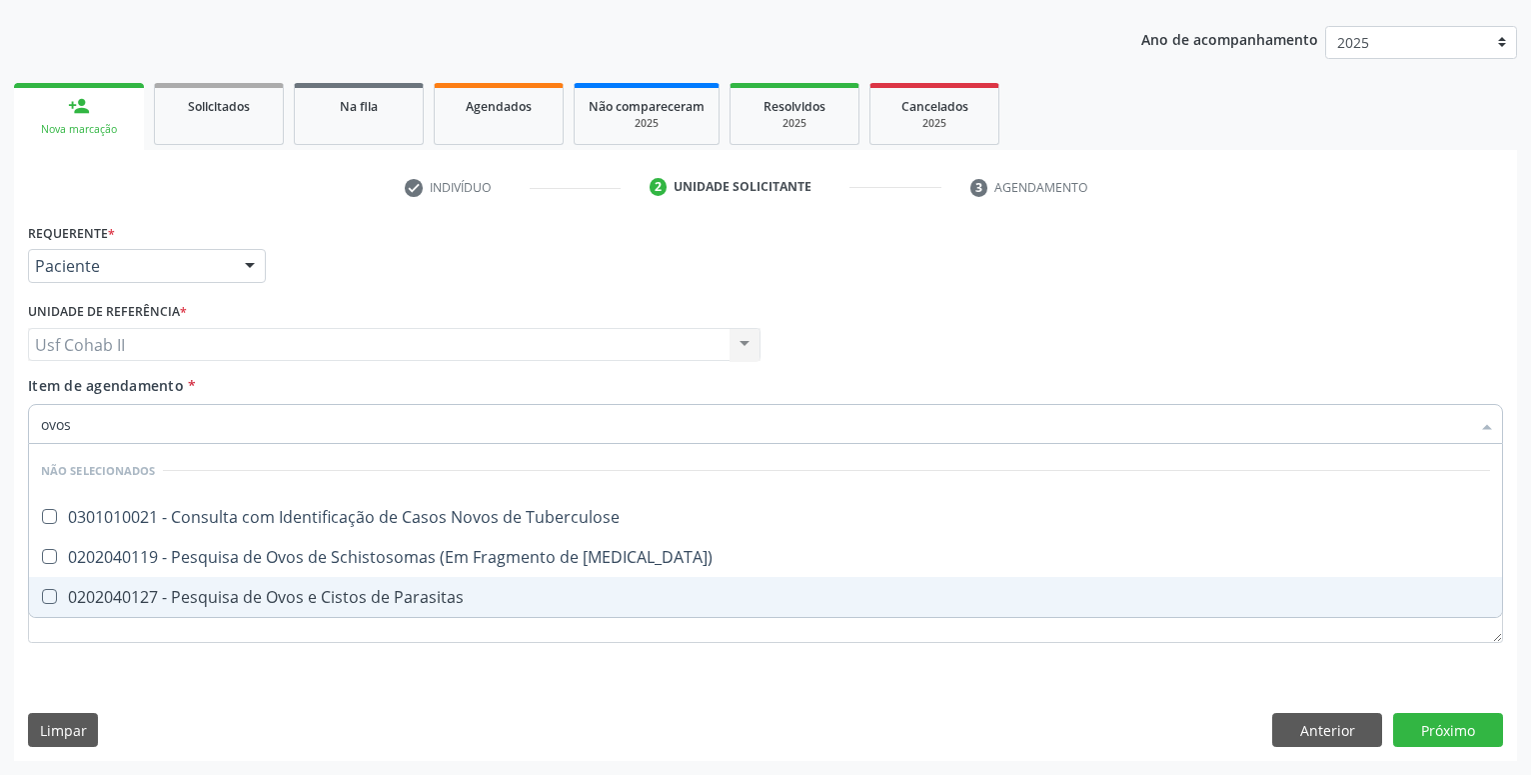
click at [248, 602] on div "0202040127 - Pesquisa de Ovos e Cistos de Parasitas" at bounding box center [765, 597] width 1449 height 16
checkbox Parasitas "true"
click at [225, 659] on div "Requerente * Paciente Profissional de Saúde Paciente Nenhum resultado encontrad…" at bounding box center [765, 444] width 1475 height 453
checkbox Tuberculose "true"
checkbox Mucosa\) "true"
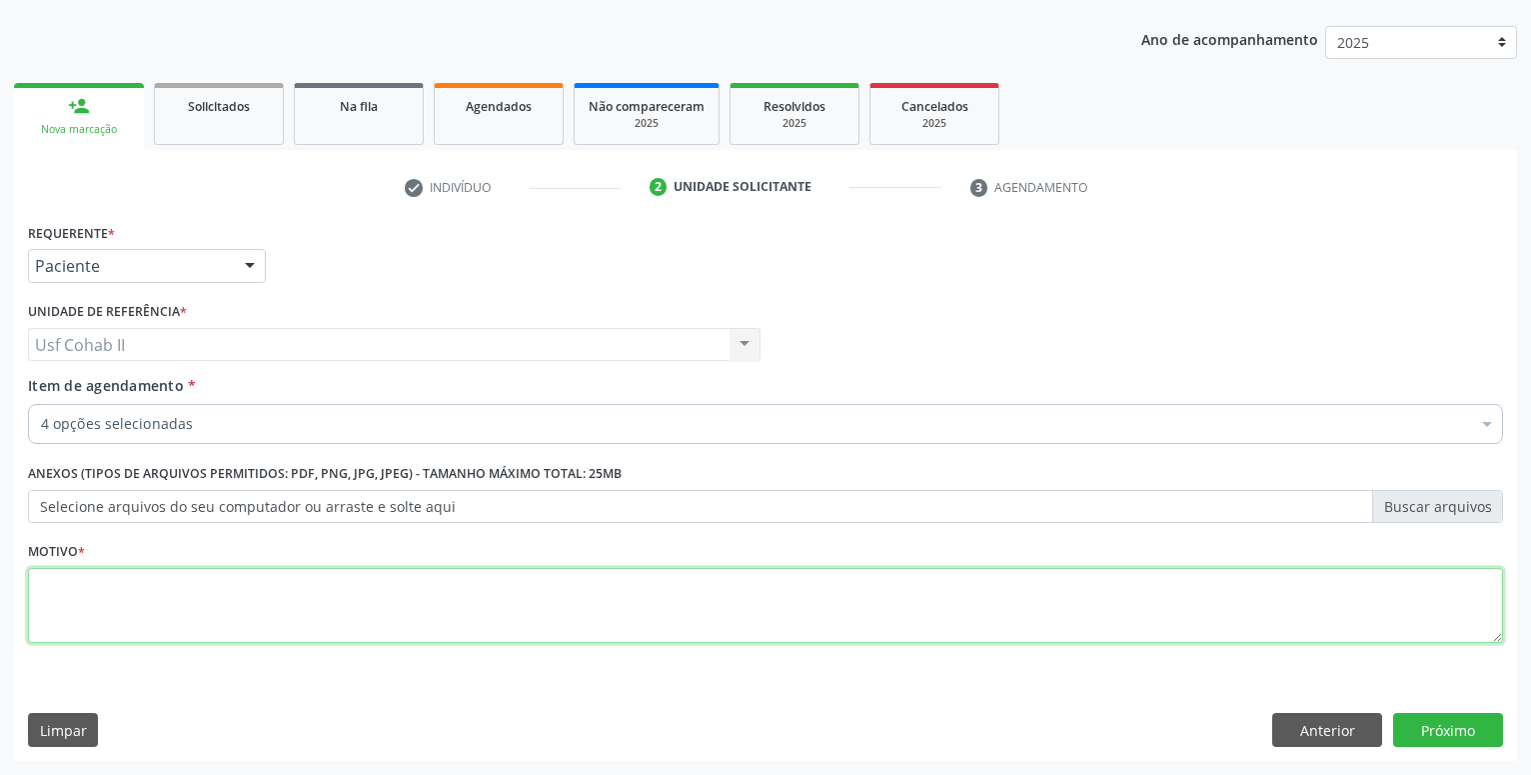
click at [197, 584] on textarea at bounding box center [765, 606] width 1475 height 76
type textarea "."
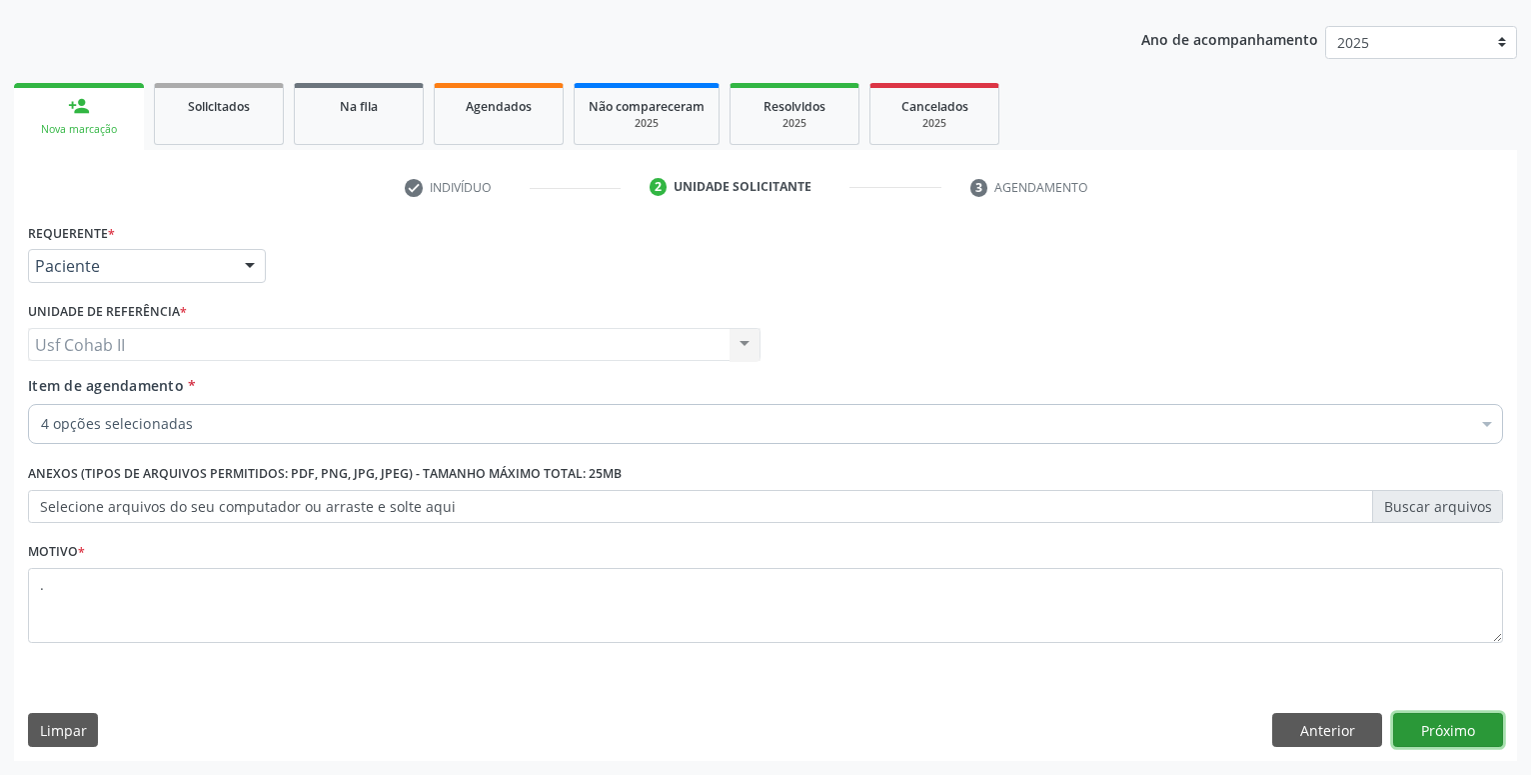
click at [1476, 727] on button "Próximo" at bounding box center [1448, 730] width 110 height 34
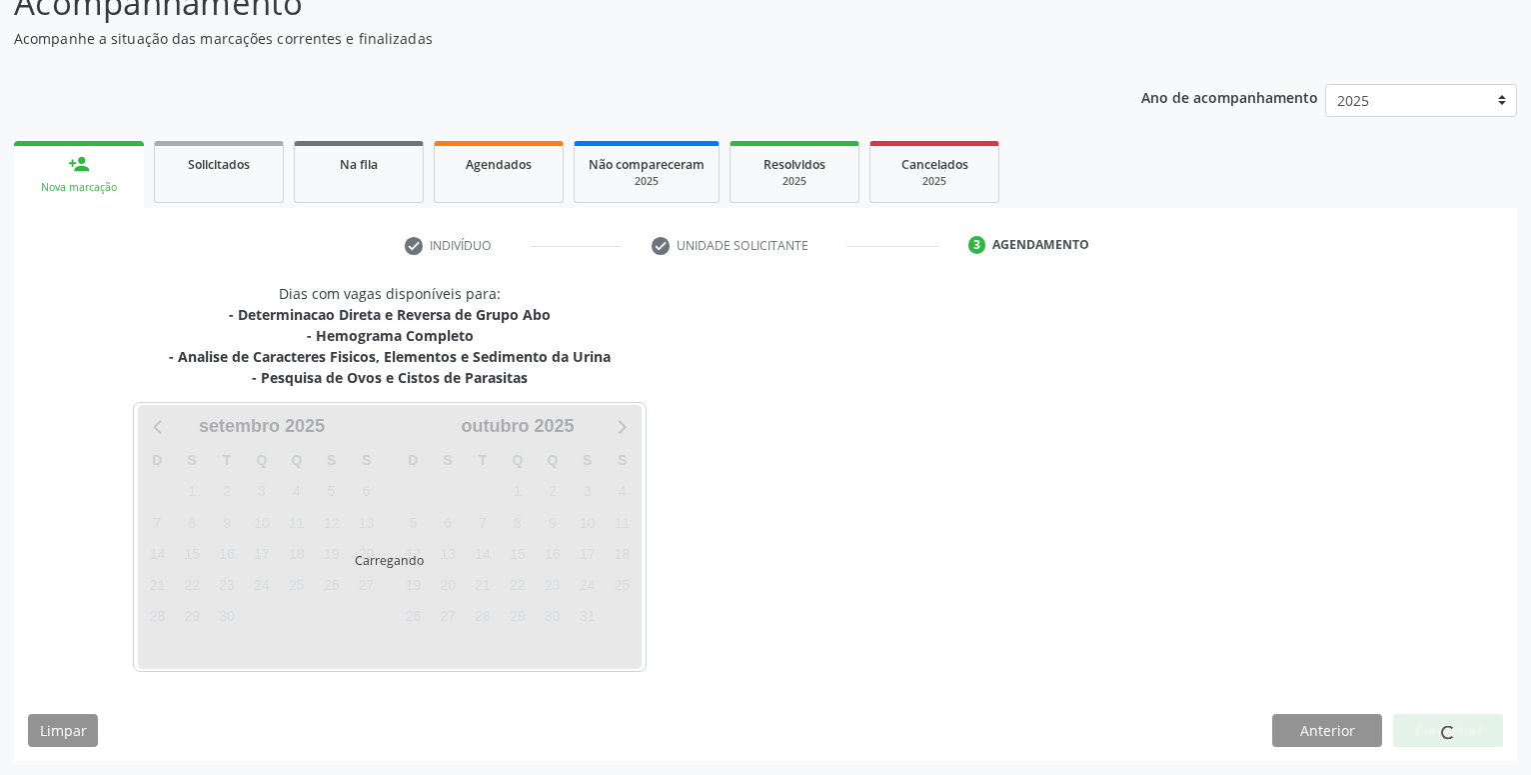
scroll to position [158, 0]
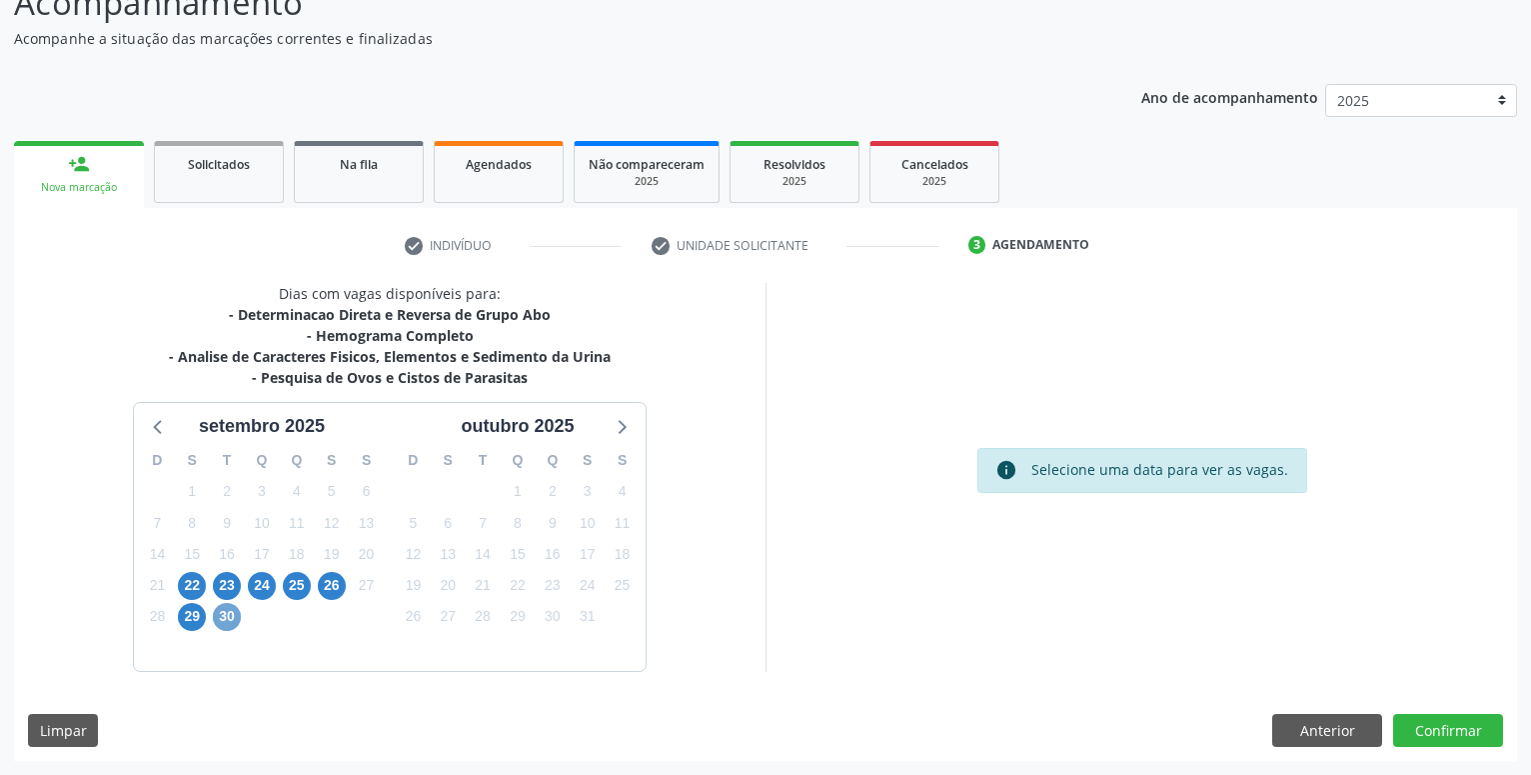
click at [233, 623] on span "30" at bounding box center [227, 617] width 28 height 28
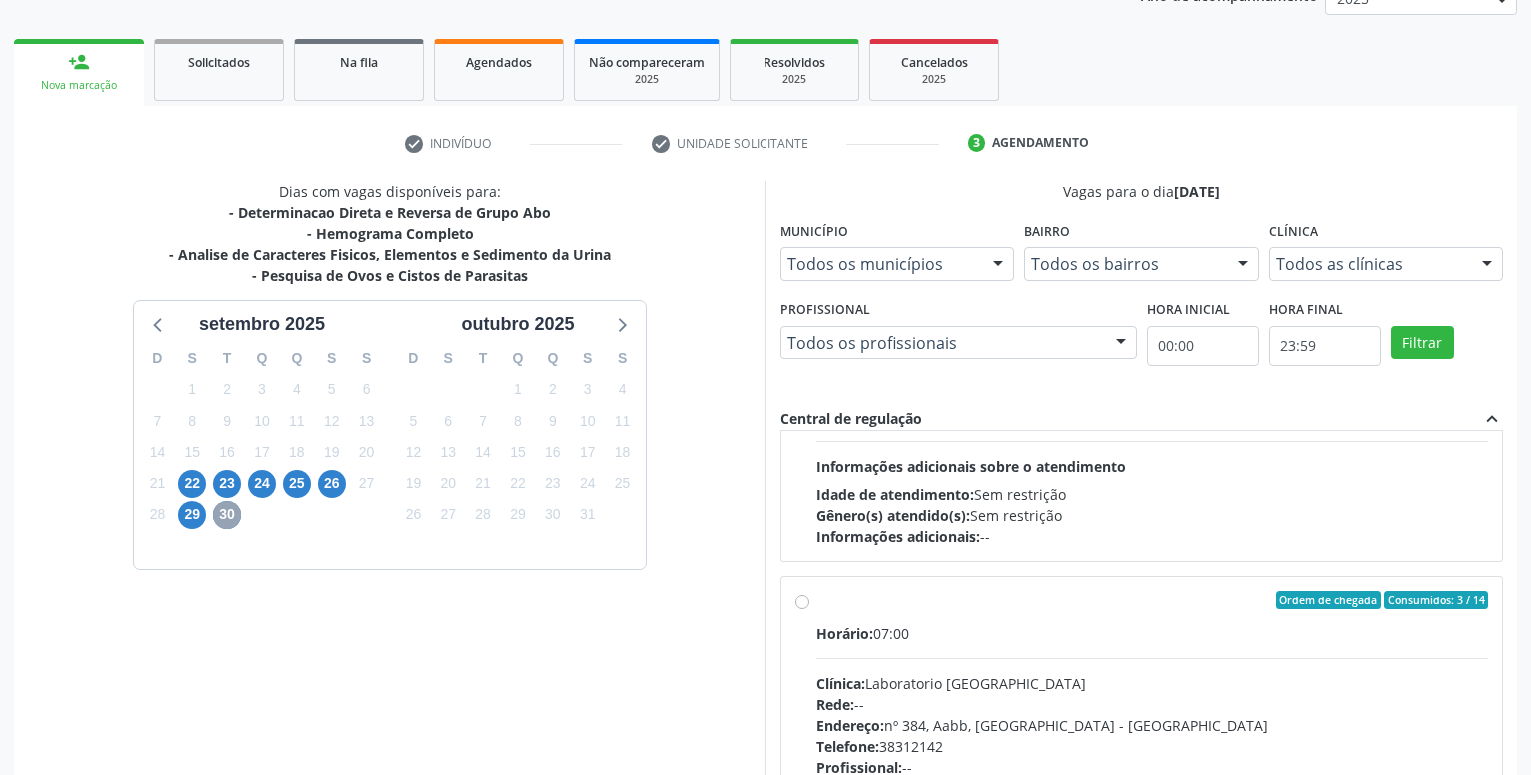
scroll to position [684, 0]
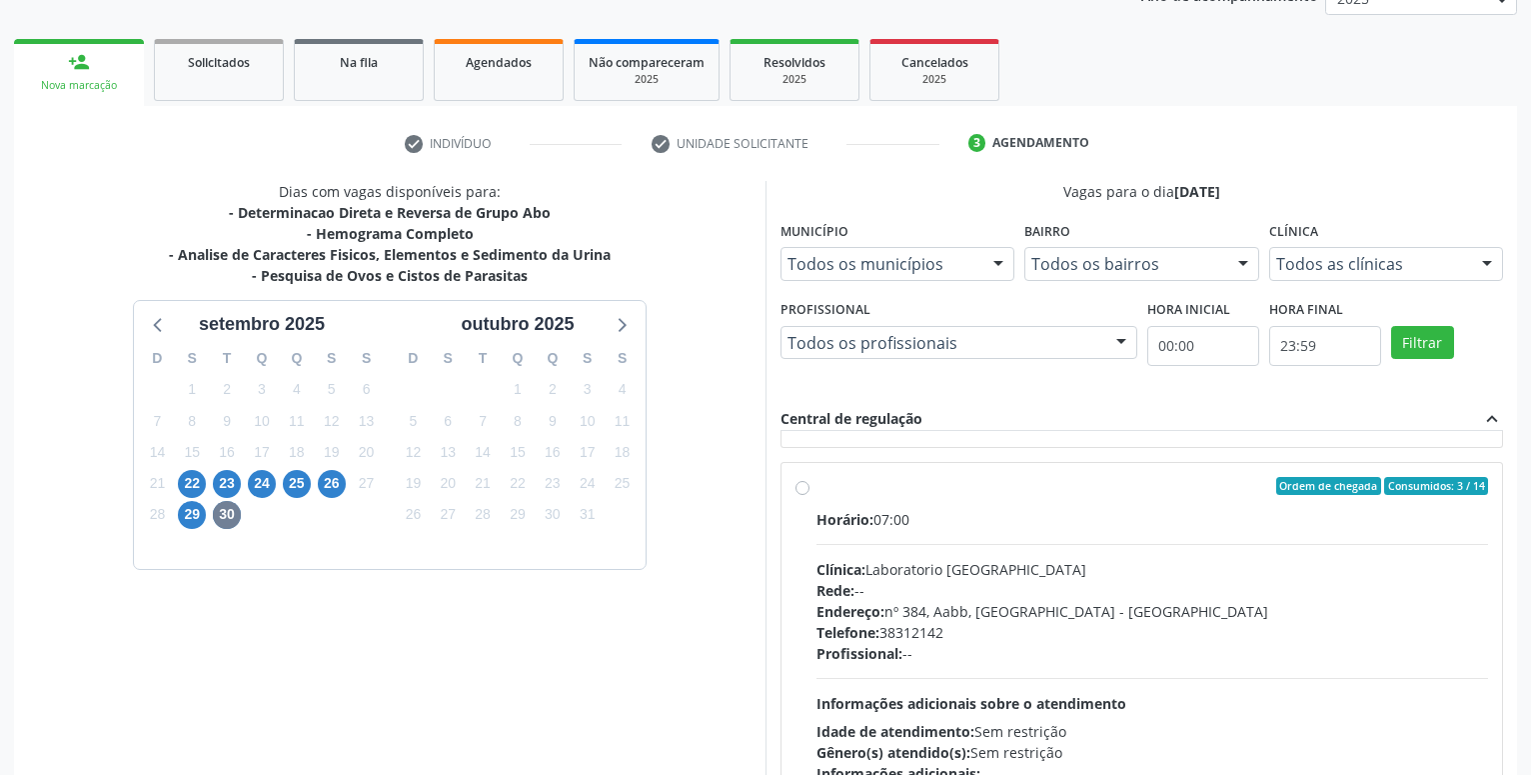
click at [816, 493] on label "Ordem de chegada Consumidos: 3 / 14 Horário: 07:00 Clínica: Laboratorio Sao Fra…" at bounding box center [1152, 630] width 672 height 307
click at [802, 493] on input "Ordem de chegada Consumidos: 3 / 14 Horário: 07:00 Clínica: Laboratorio Sao Fra…" at bounding box center [803, 486] width 14 height 18
radio input "true"
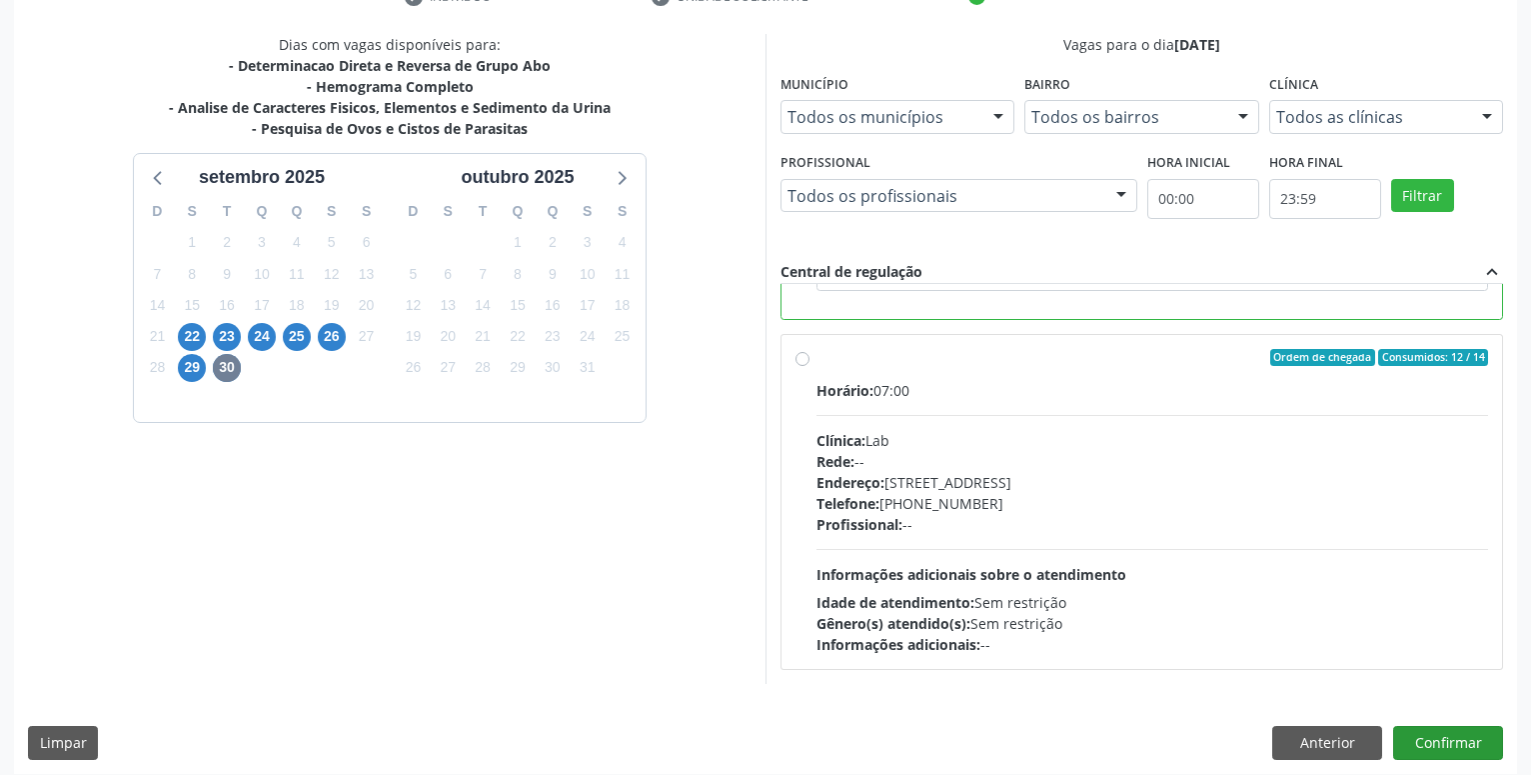
scroll to position [420, 0]
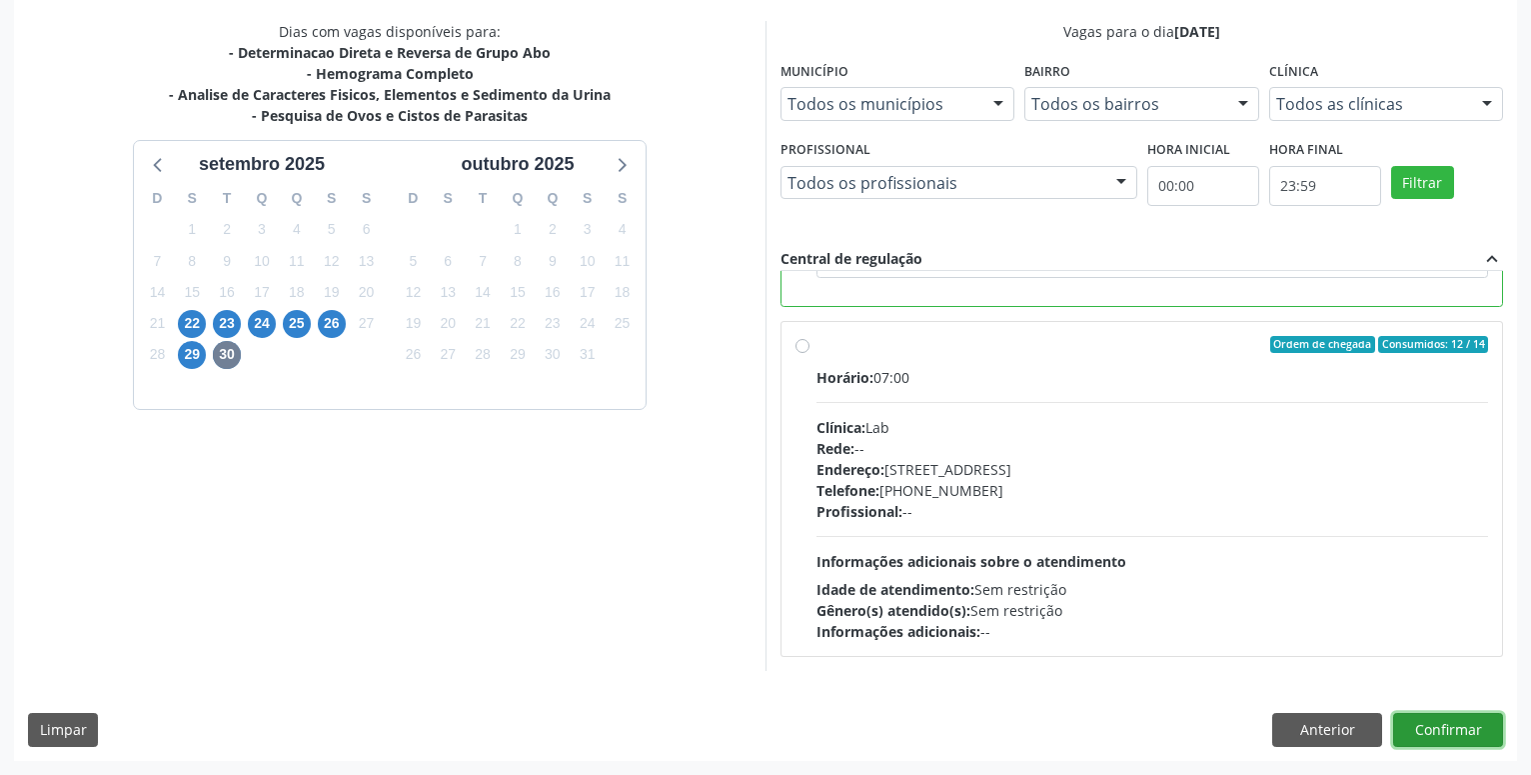
click at [1479, 727] on button "Confirmar" at bounding box center [1448, 730] width 110 height 34
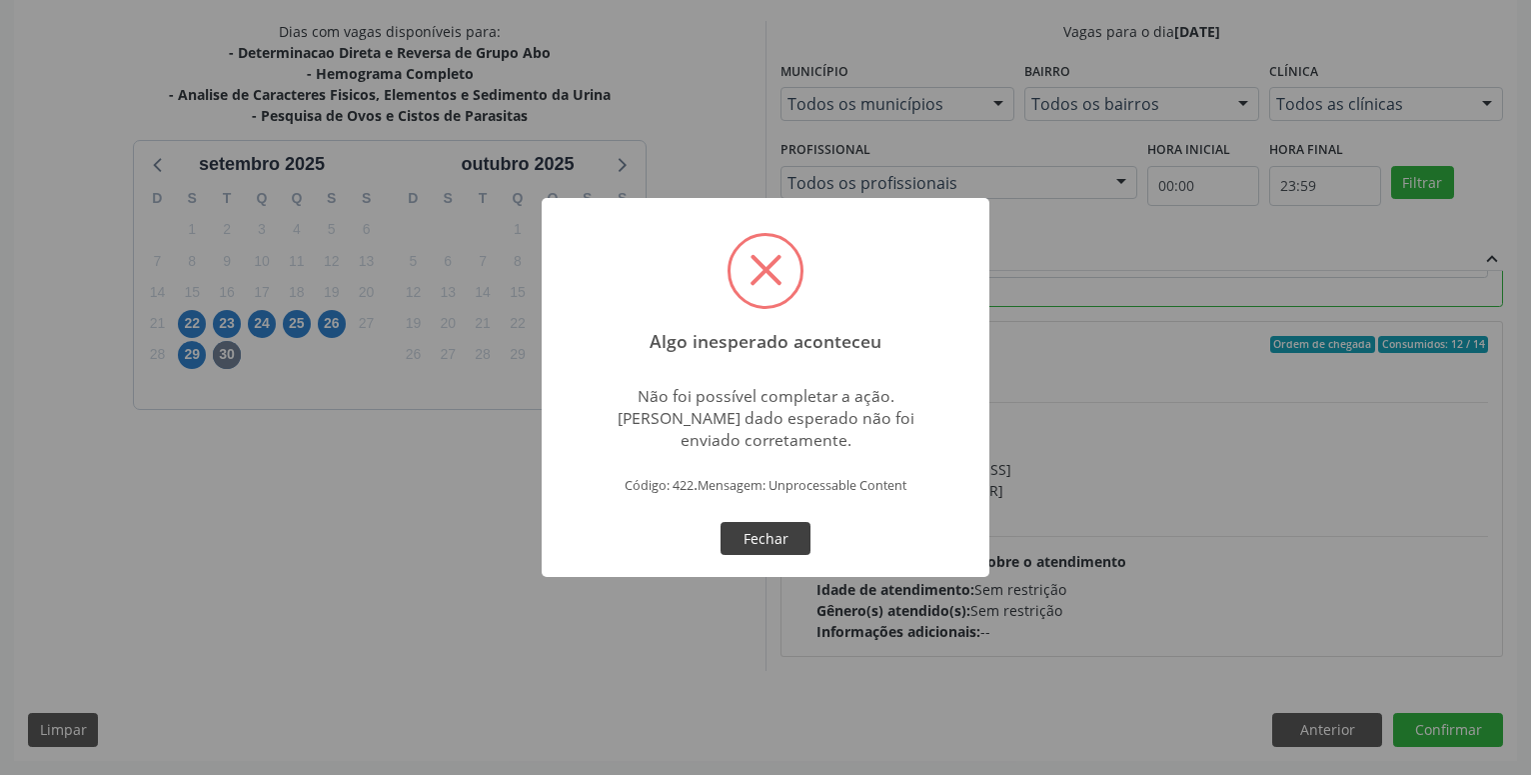
click at [765, 541] on button "Fechar" at bounding box center [766, 539] width 90 height 34
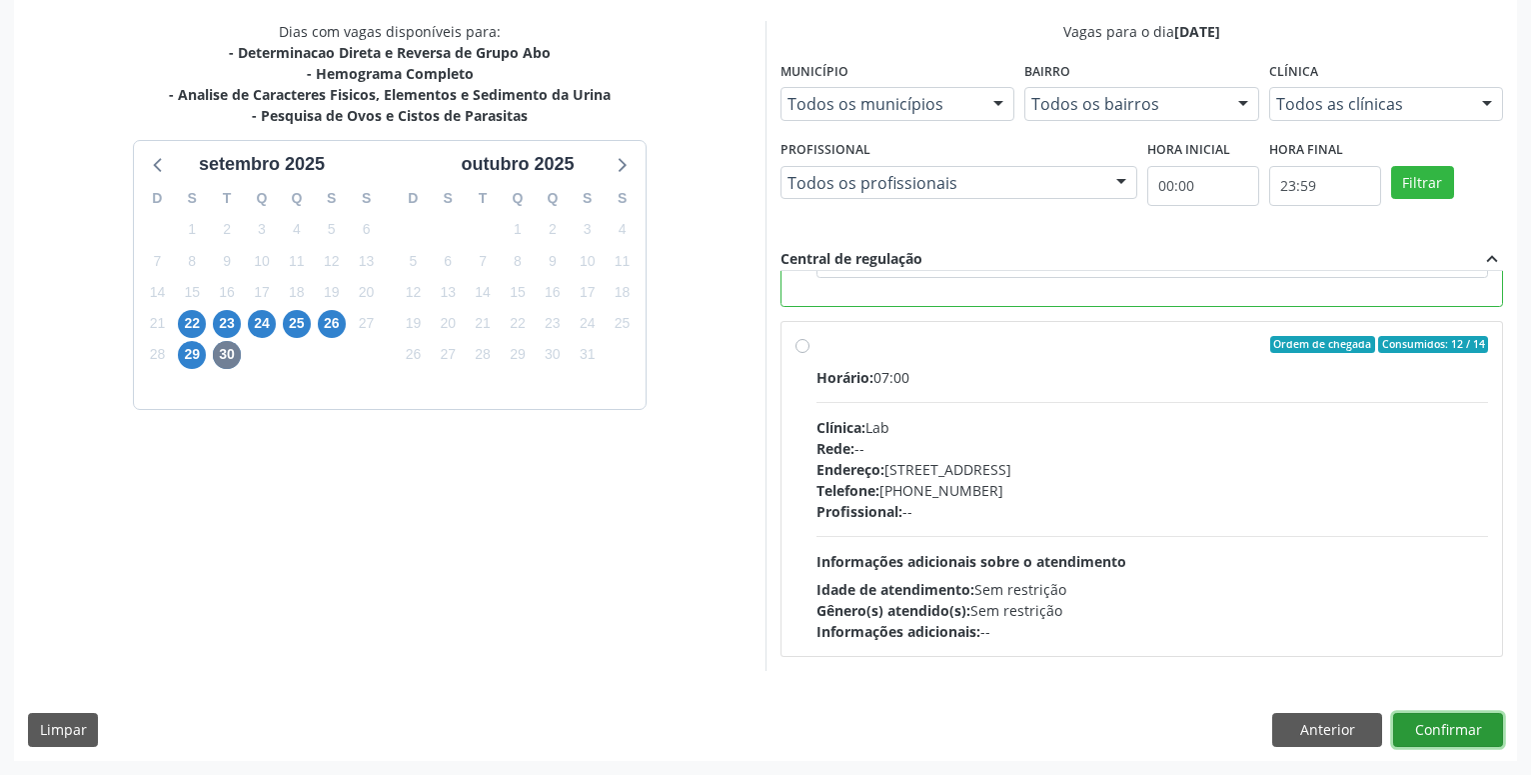
click at [1448, 725] on button "Confirmar" at bounding box center [1448, 730] width 110 height 34
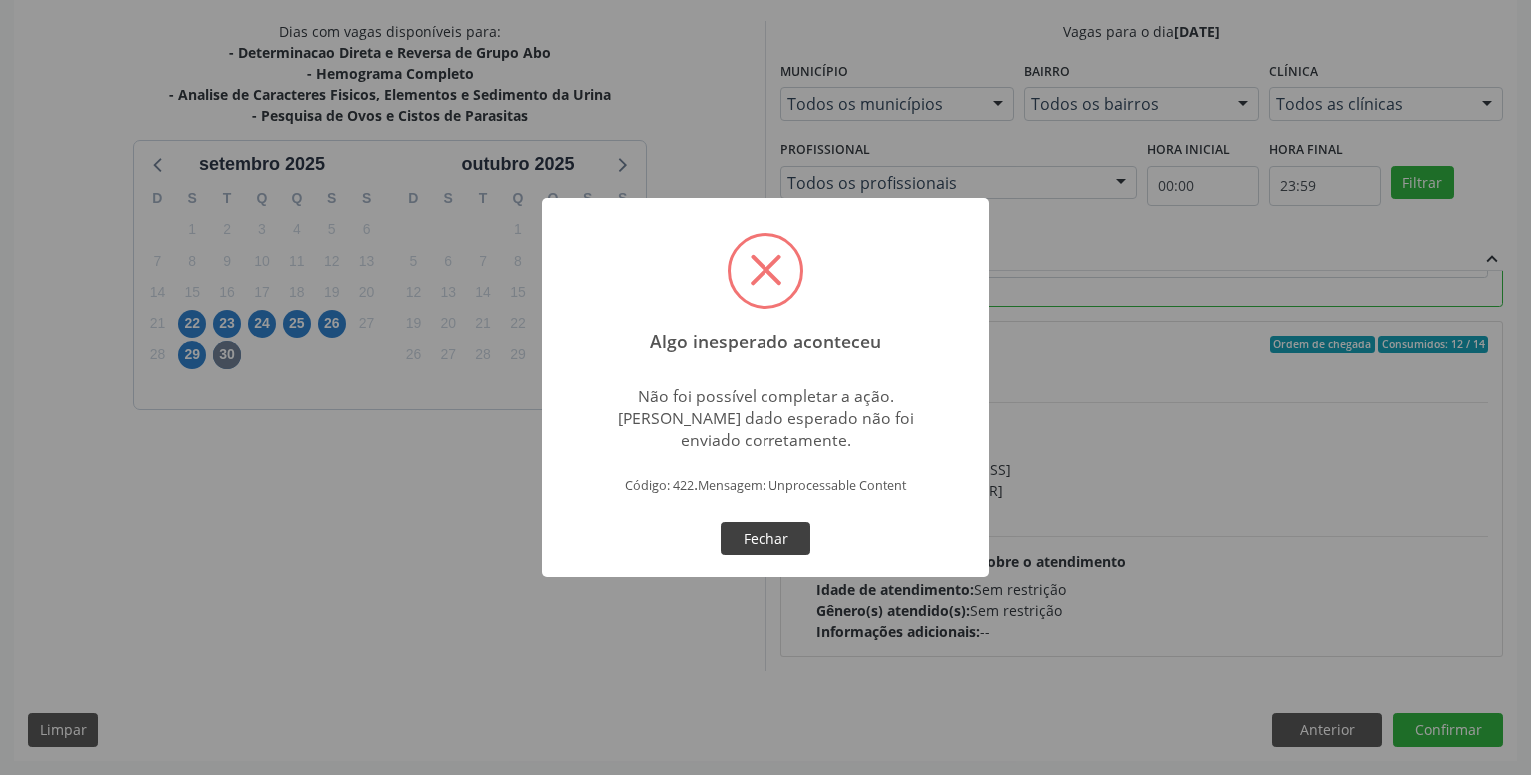
click at [801, 530] on button "Fechar" at bounding box center [766, 539] width 90 height 34
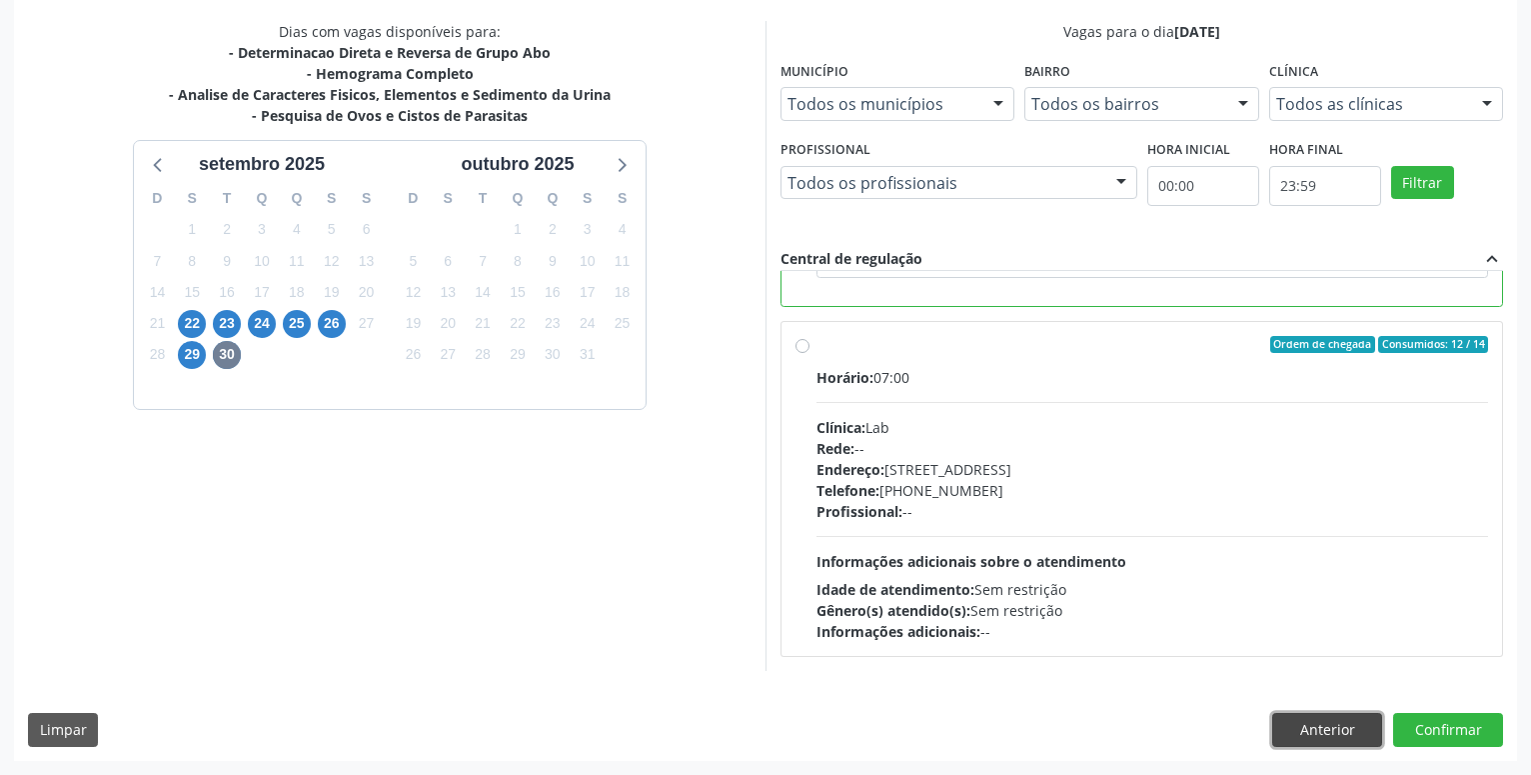
click at [1317, 729] on button "Anterior" at bounding box center [1327, 730] width 110 height 34
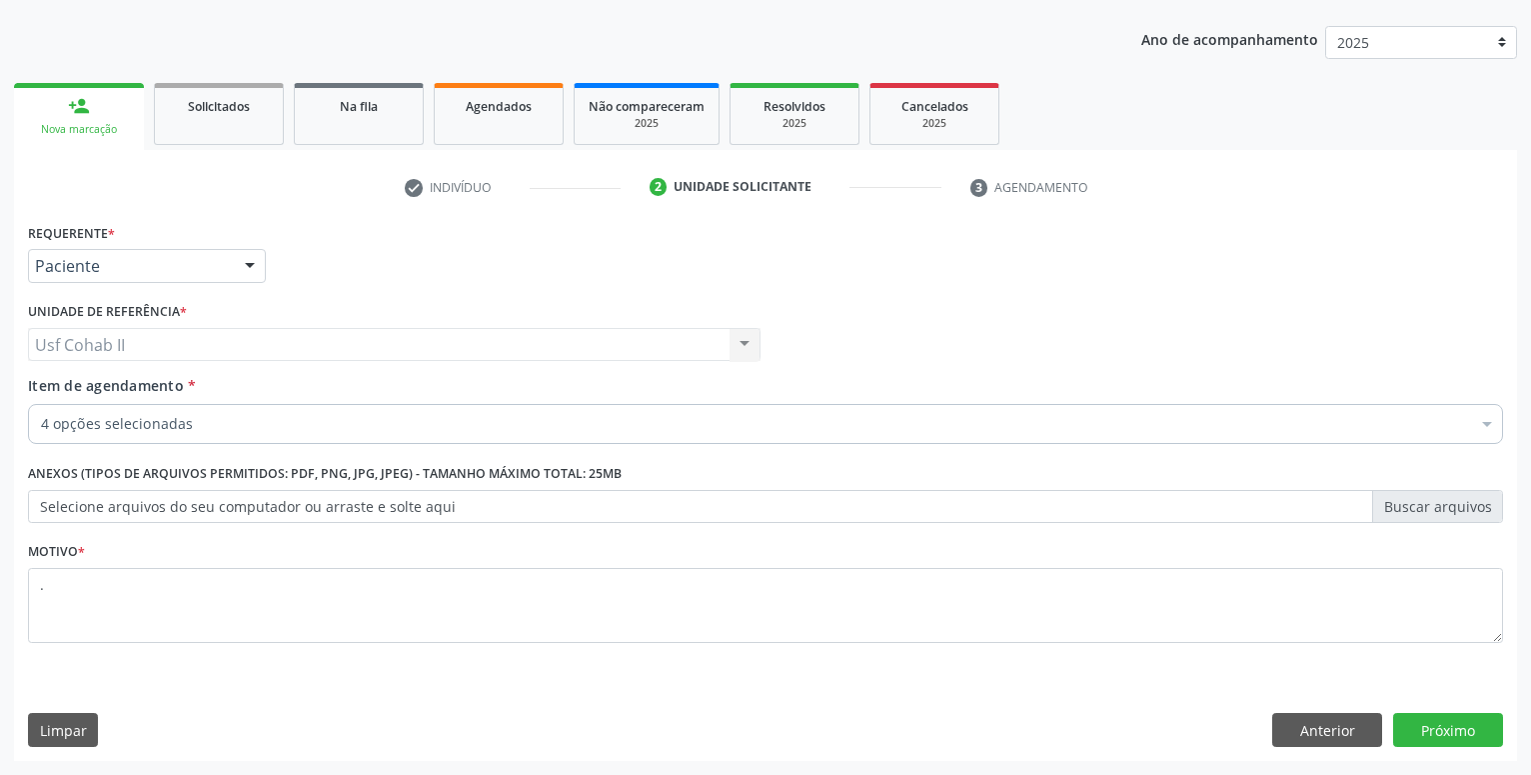
scroll to position [216, 0]
click at [1314, 740] on button "Anterior" at bounding box center [1327, 730] width 110 height 34
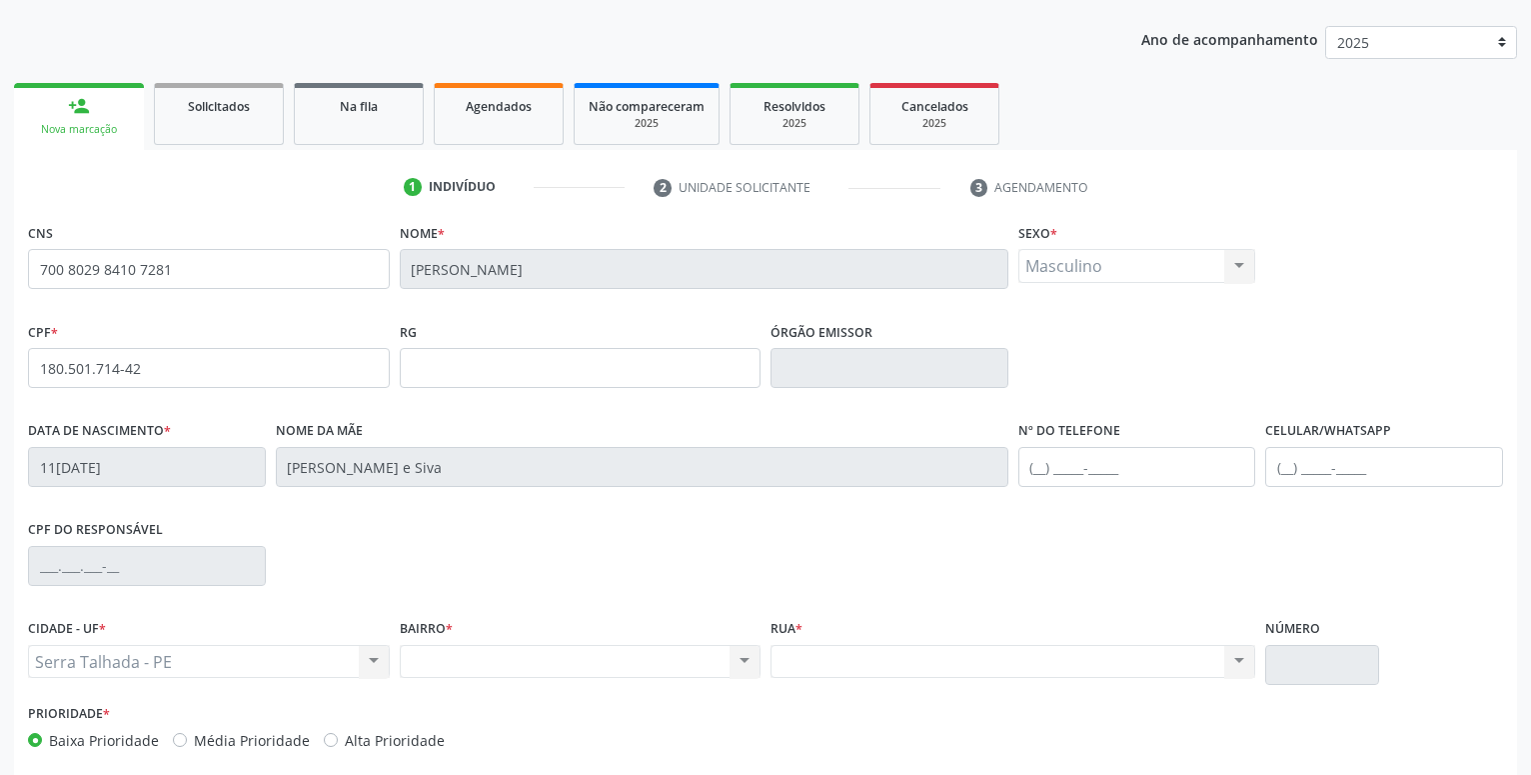
scroll to position [309, 0]
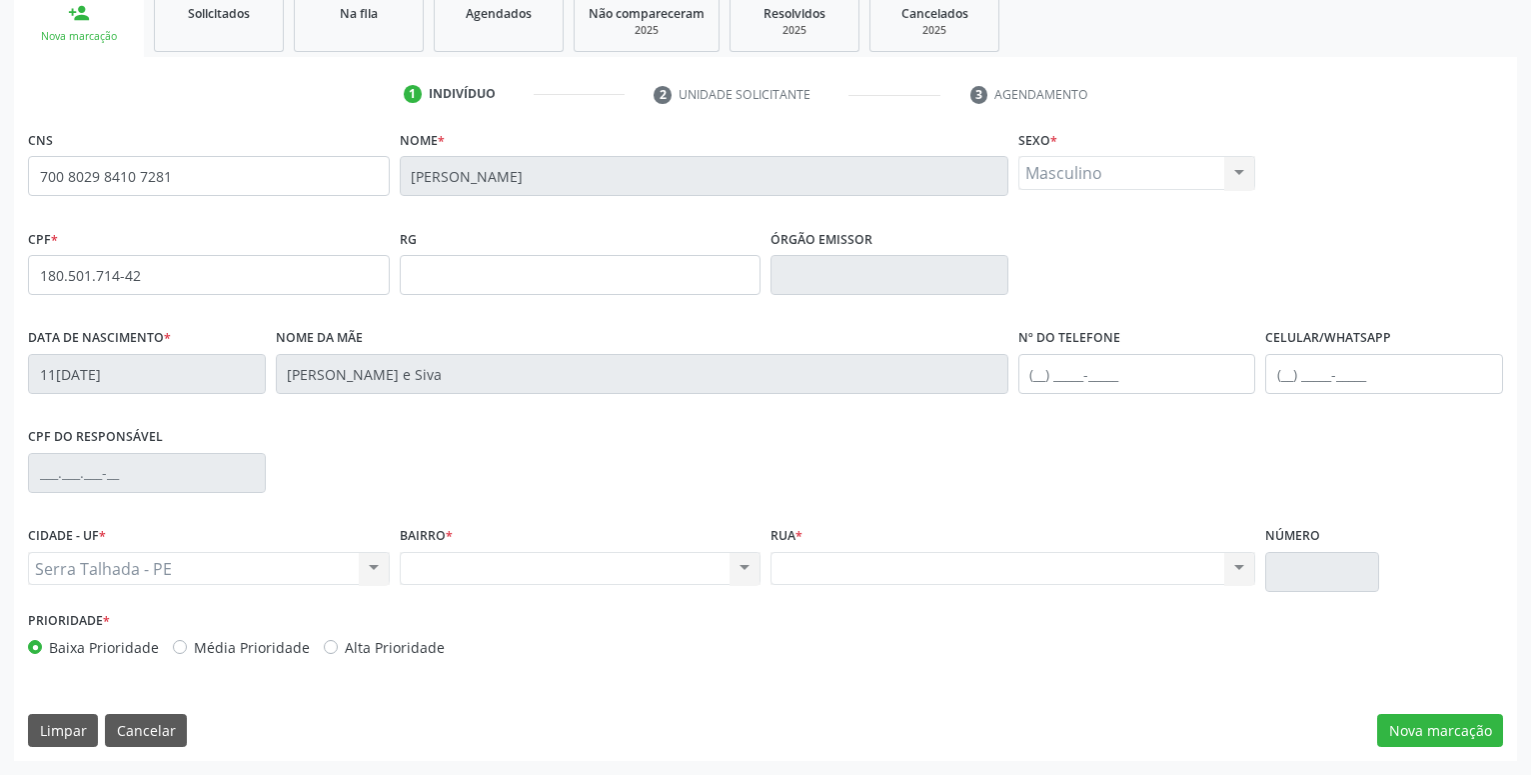
click at [503, 570] on div "Nenhum resultado encontrado para: " " Não há nenhuma opção para ser exibida." at bounding box center [581, 569] width 362 height 34
click at [1475, 720] on button "Nova marcação" at bounding box center [1440, 731] width 126 height 34
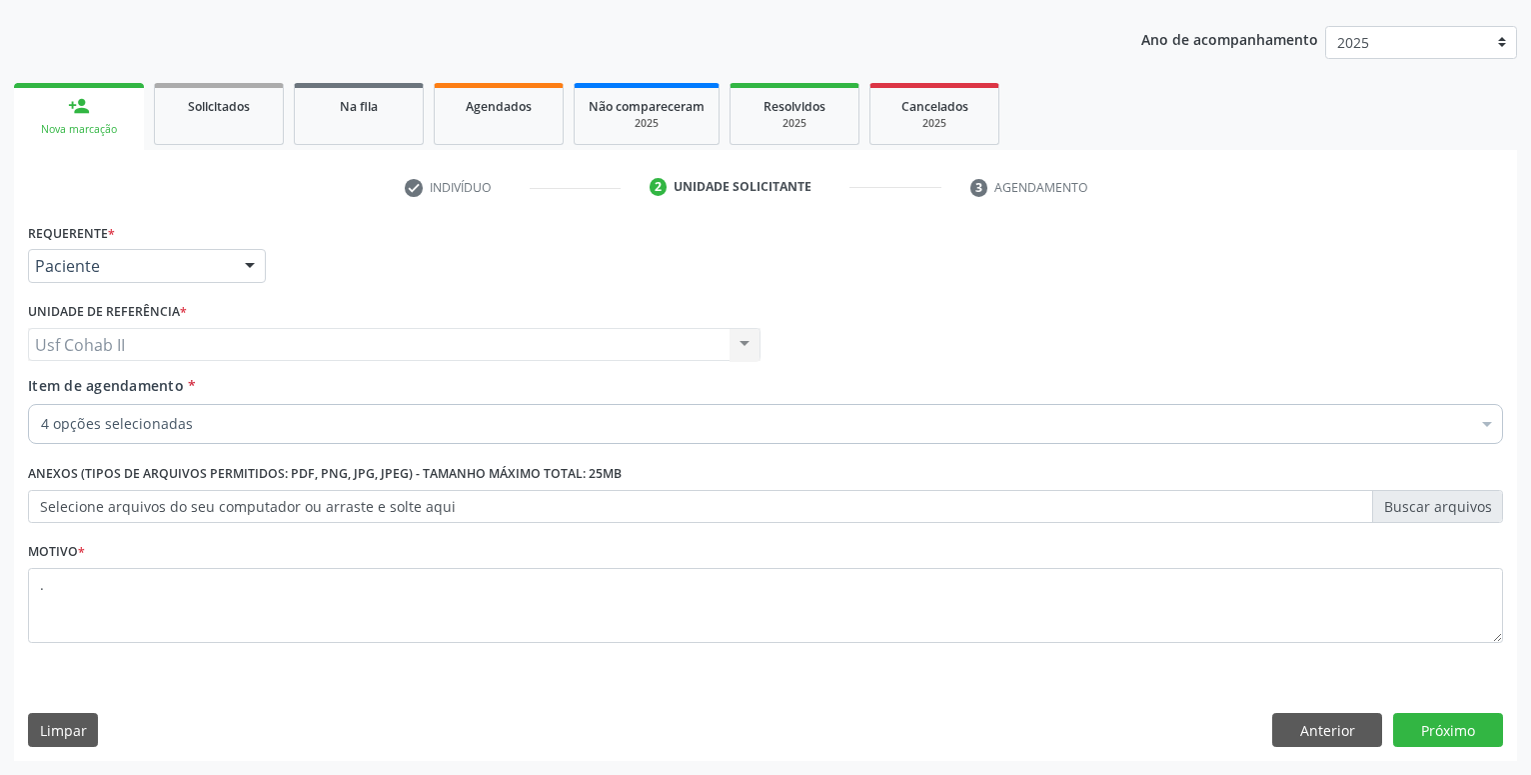
scroll to position [216, 0]
click at [1451, 738] on button "Próximo" at bounding box center [1448, 730] width 110 height 34
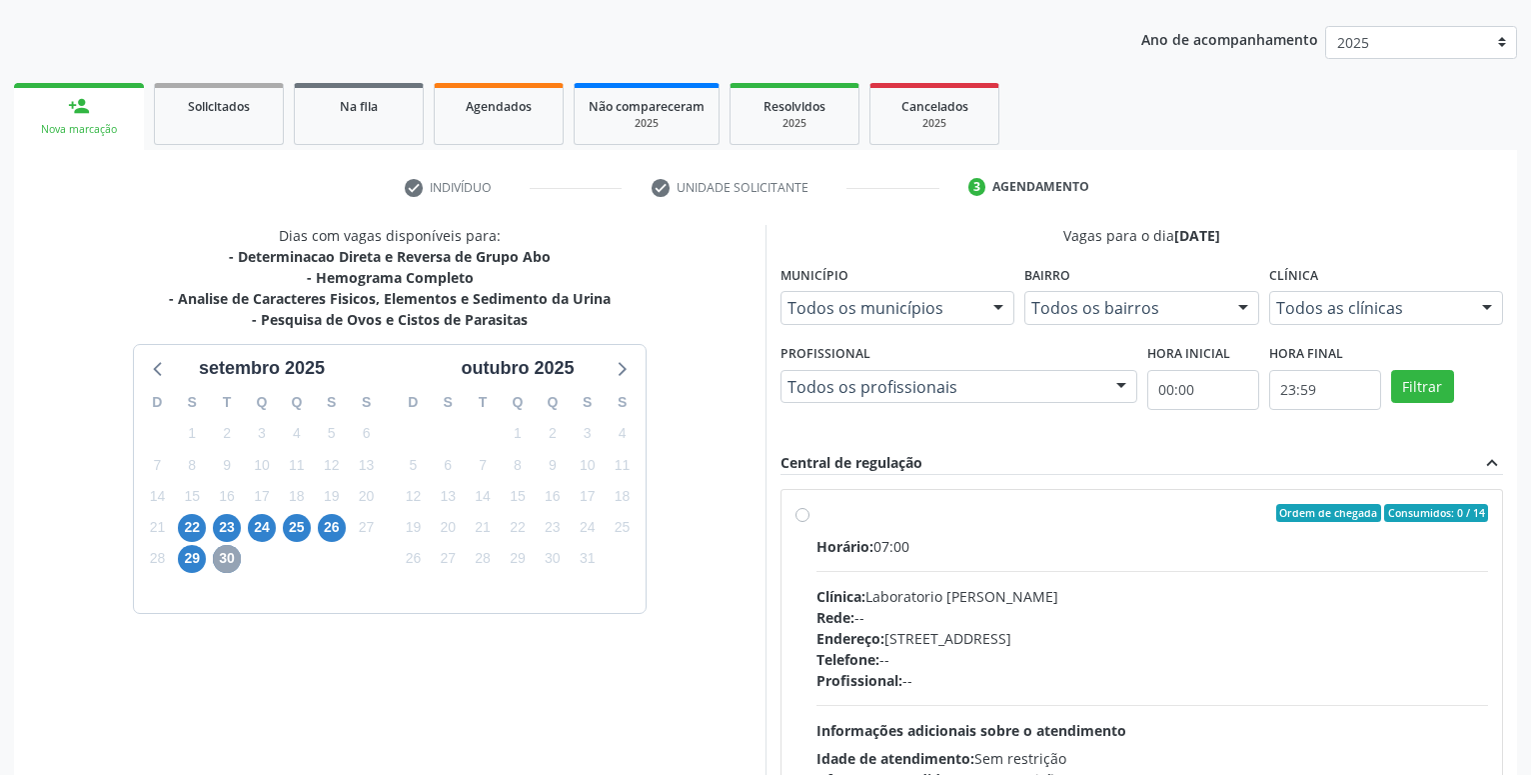
click at [229, 559] on span "30" at bounding box center [227, 559] width 28 height 28
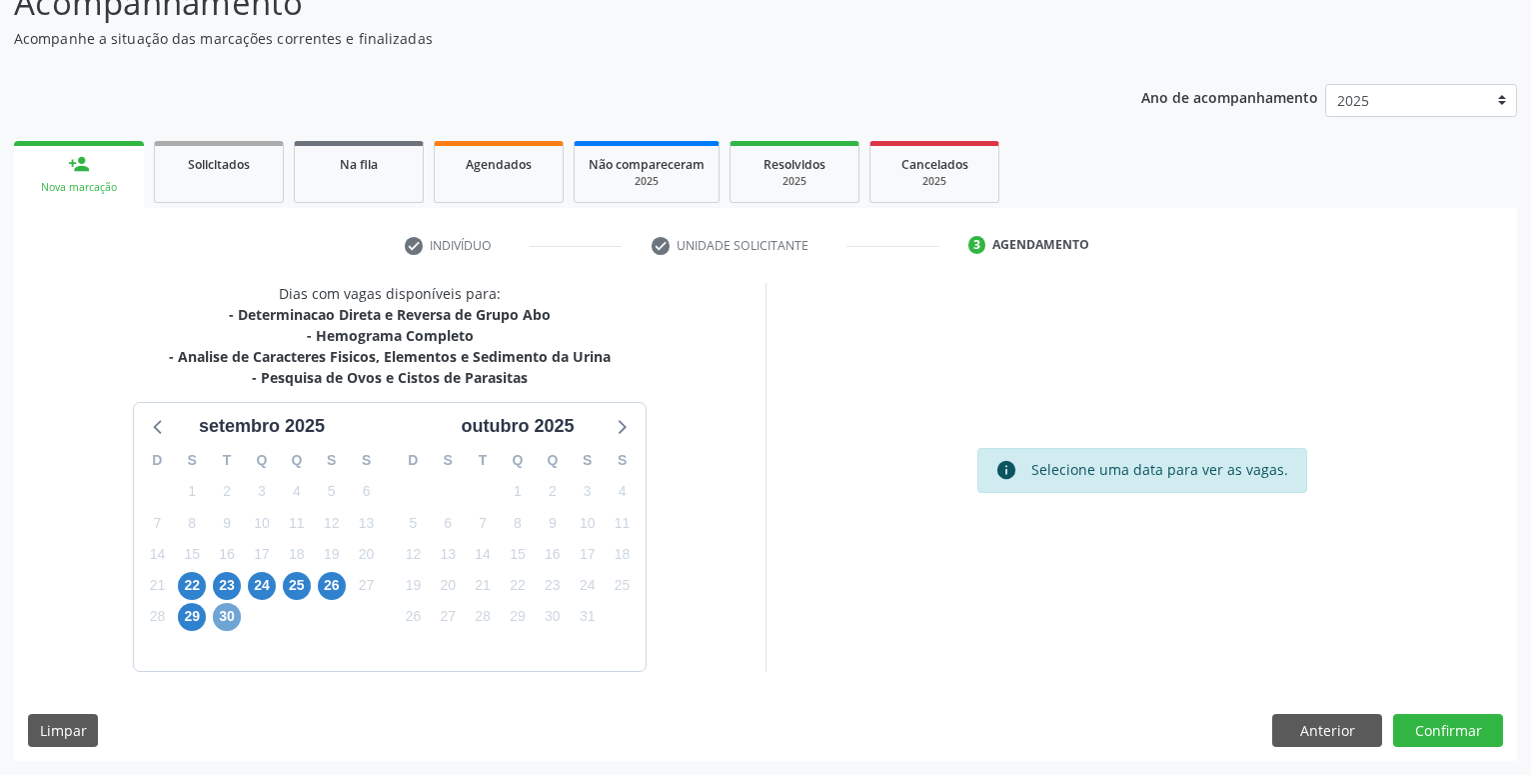
scroll to position [158, 0]
click at [226, 614] on span "30" at bounding box center [227, 617] width 28 height 28
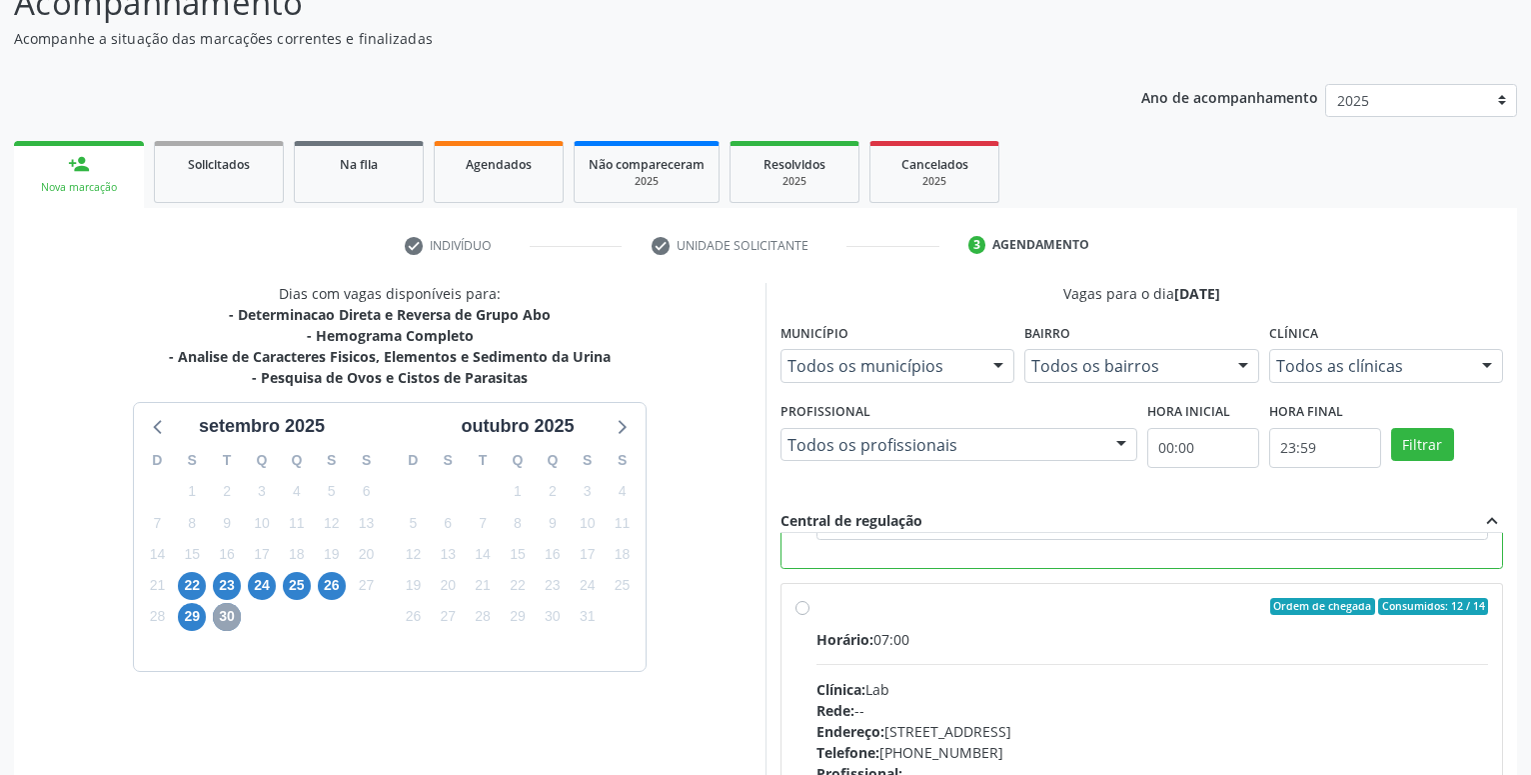
scroll to position [420, 0]
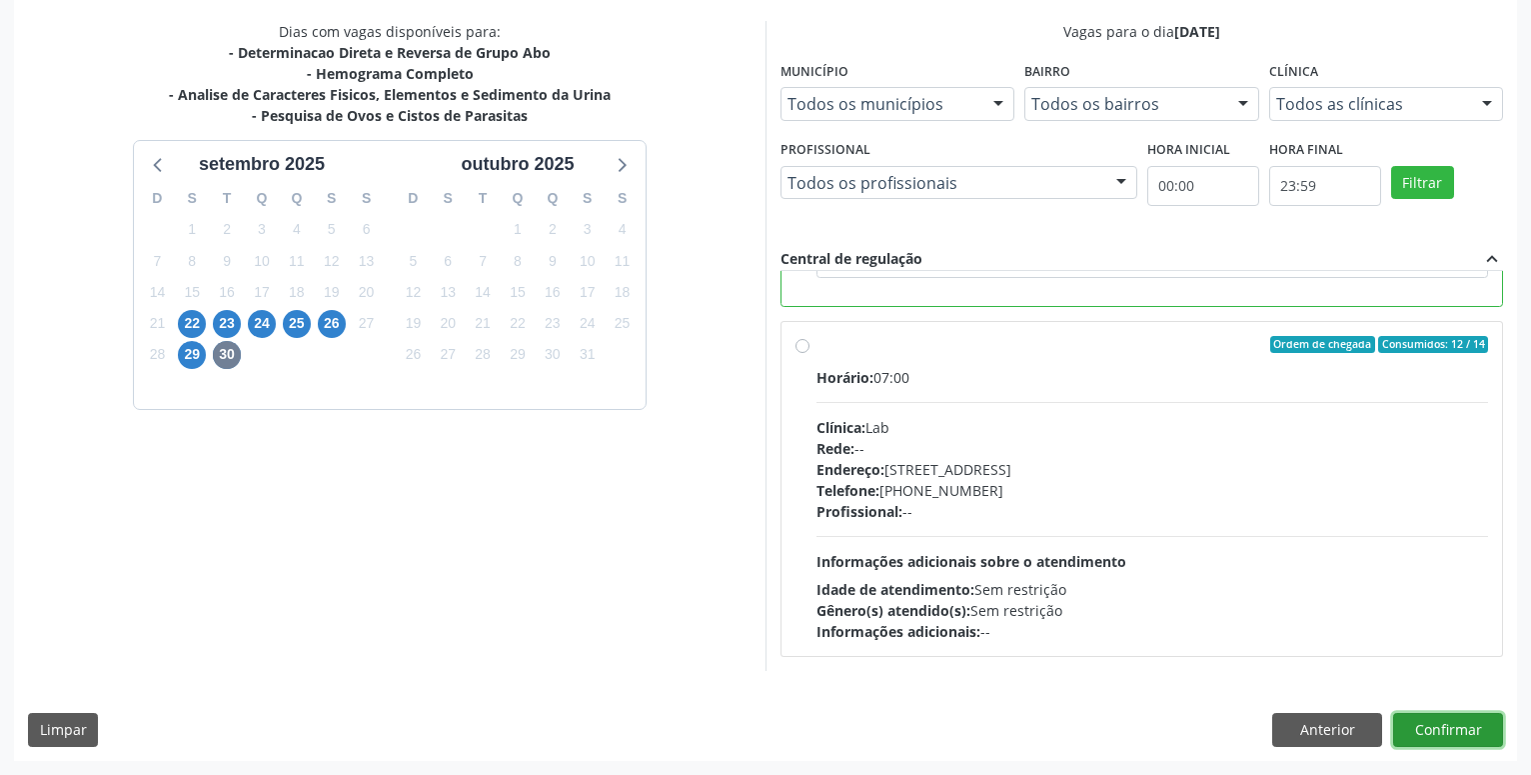
click at [1449, 732] on button "Confirmar" at bounding box center [1448, 730] width 110 height 34
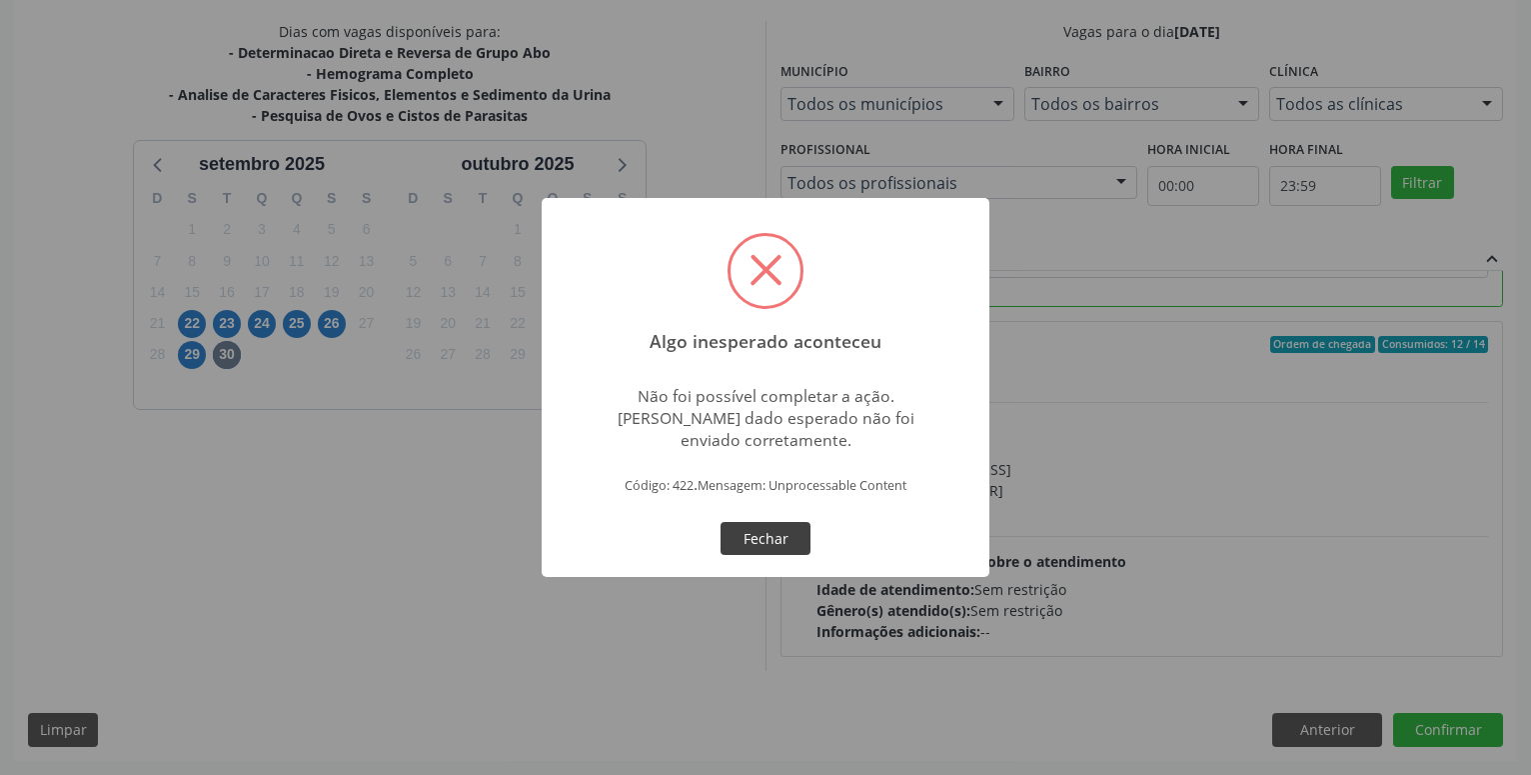
click at [774, 540] on button "Fechar" at bounding box center [766, 539] width 90 height 34
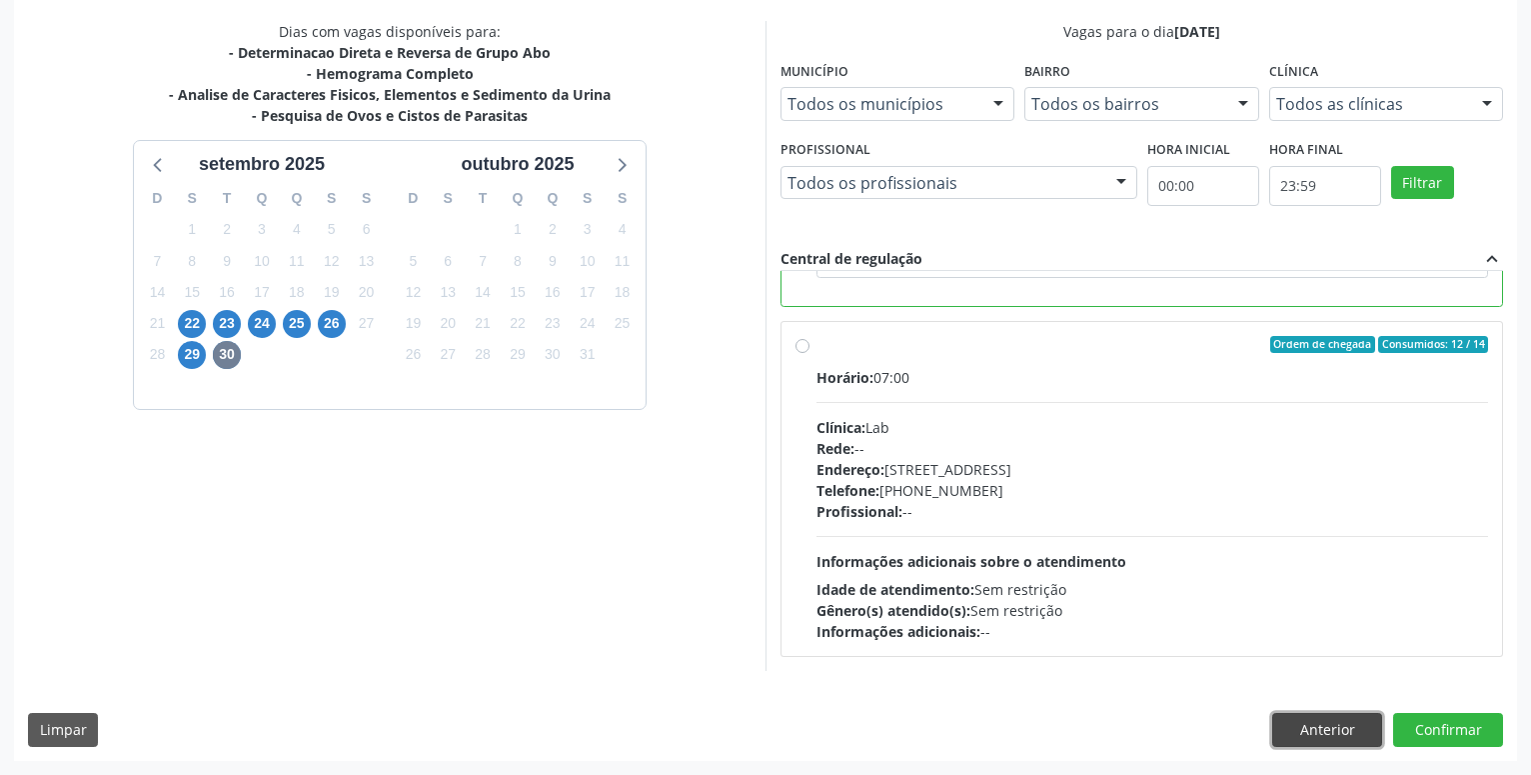
click at [1326, 727] on button "Anterior" at bounding box center [1327, 730] width 110 height 34
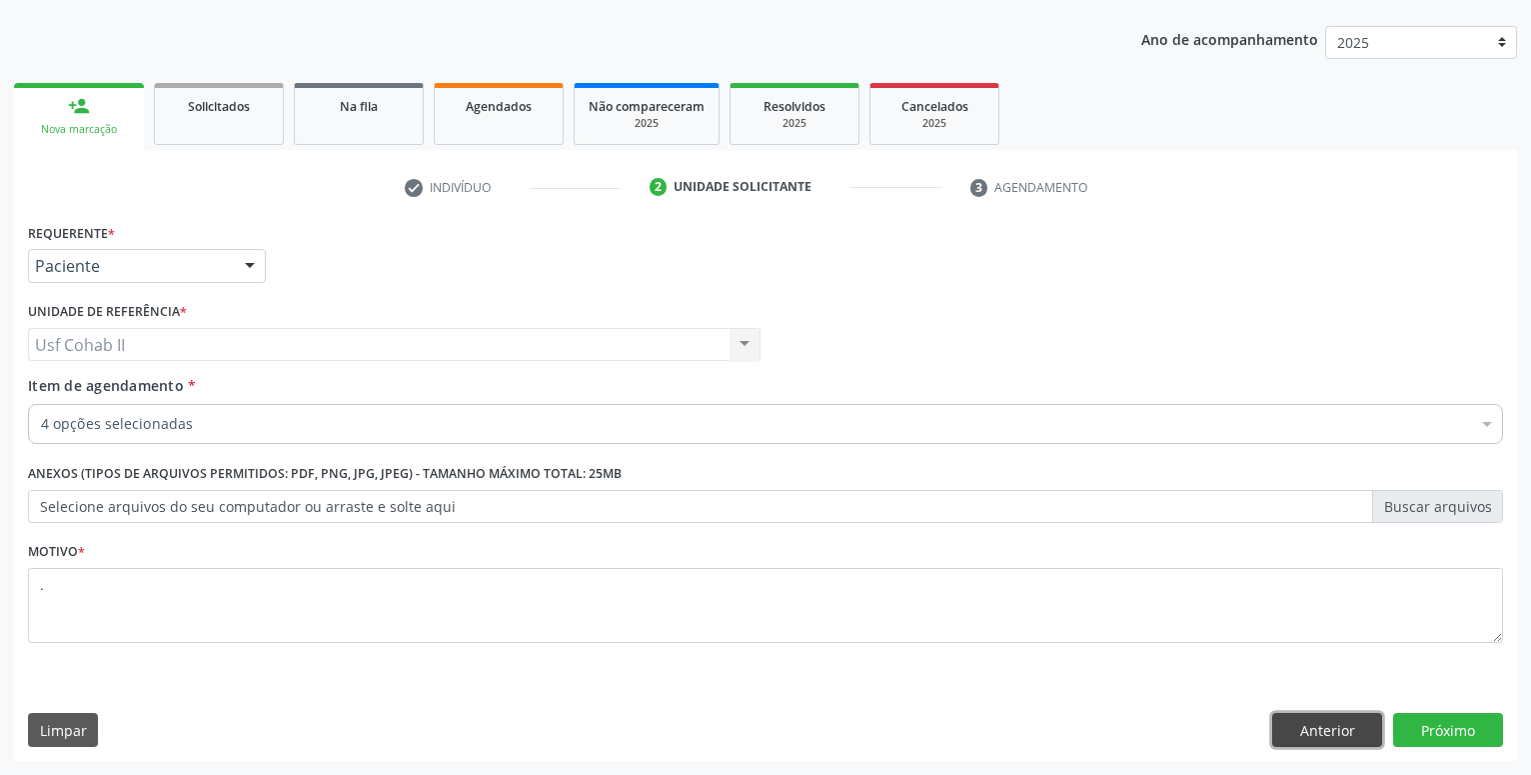
click at [1309, 721] on button "Anterior" at bounding box center [1327, 730] width 110 height 34
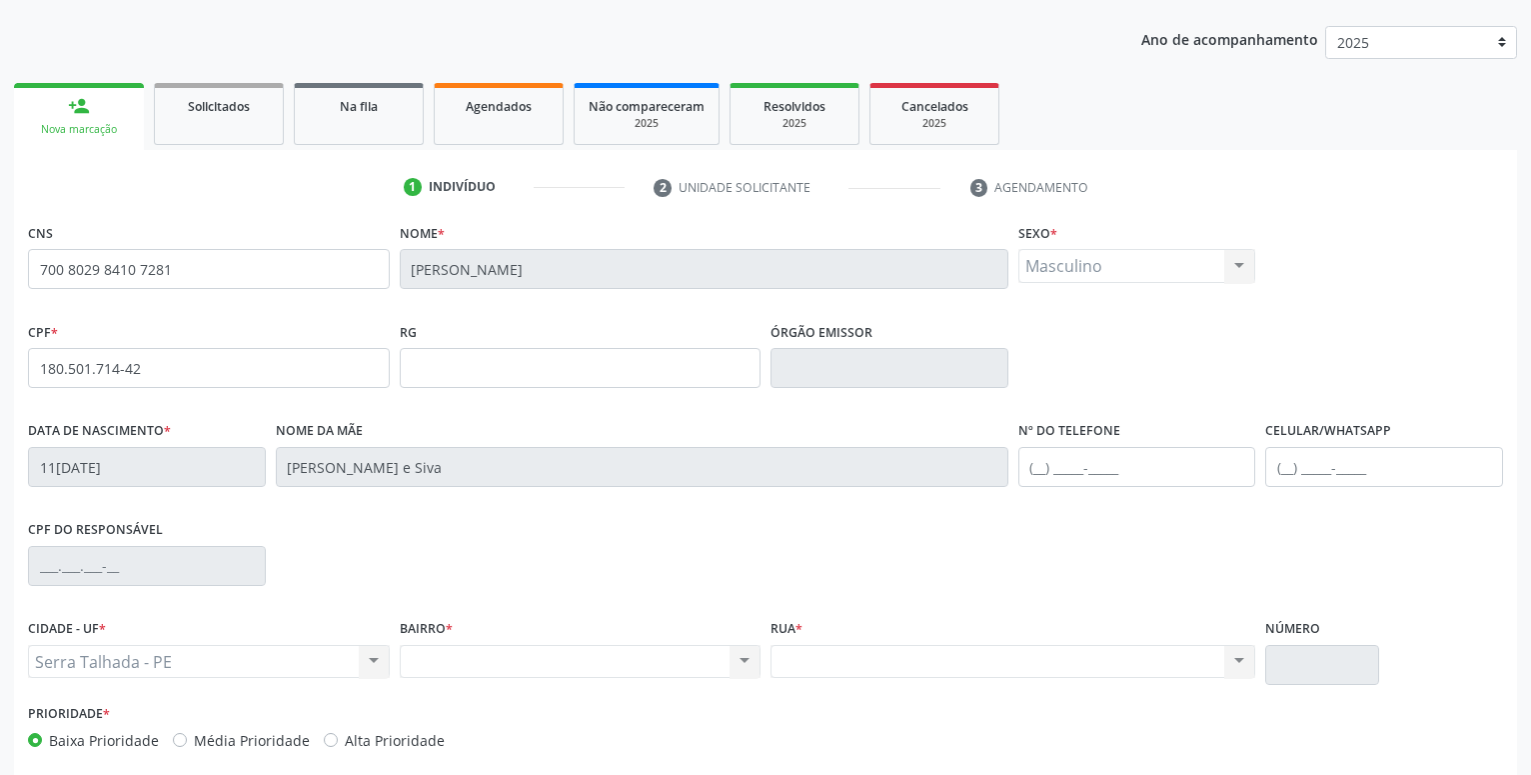
scroll to position [309, 0]
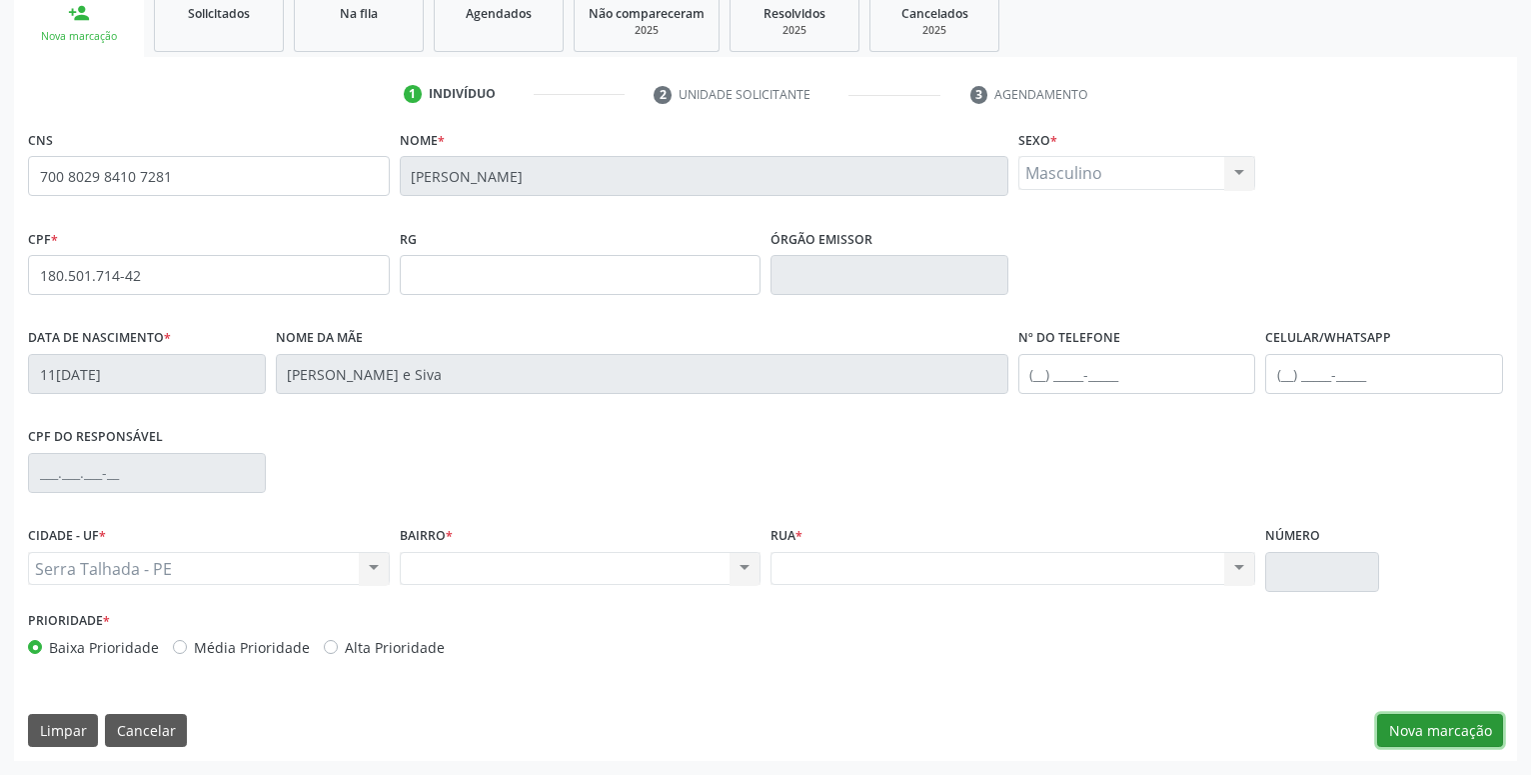
click at [1470, 732] on button "Nova marcação" at bounding box center [1440, 731] width 126 height 34
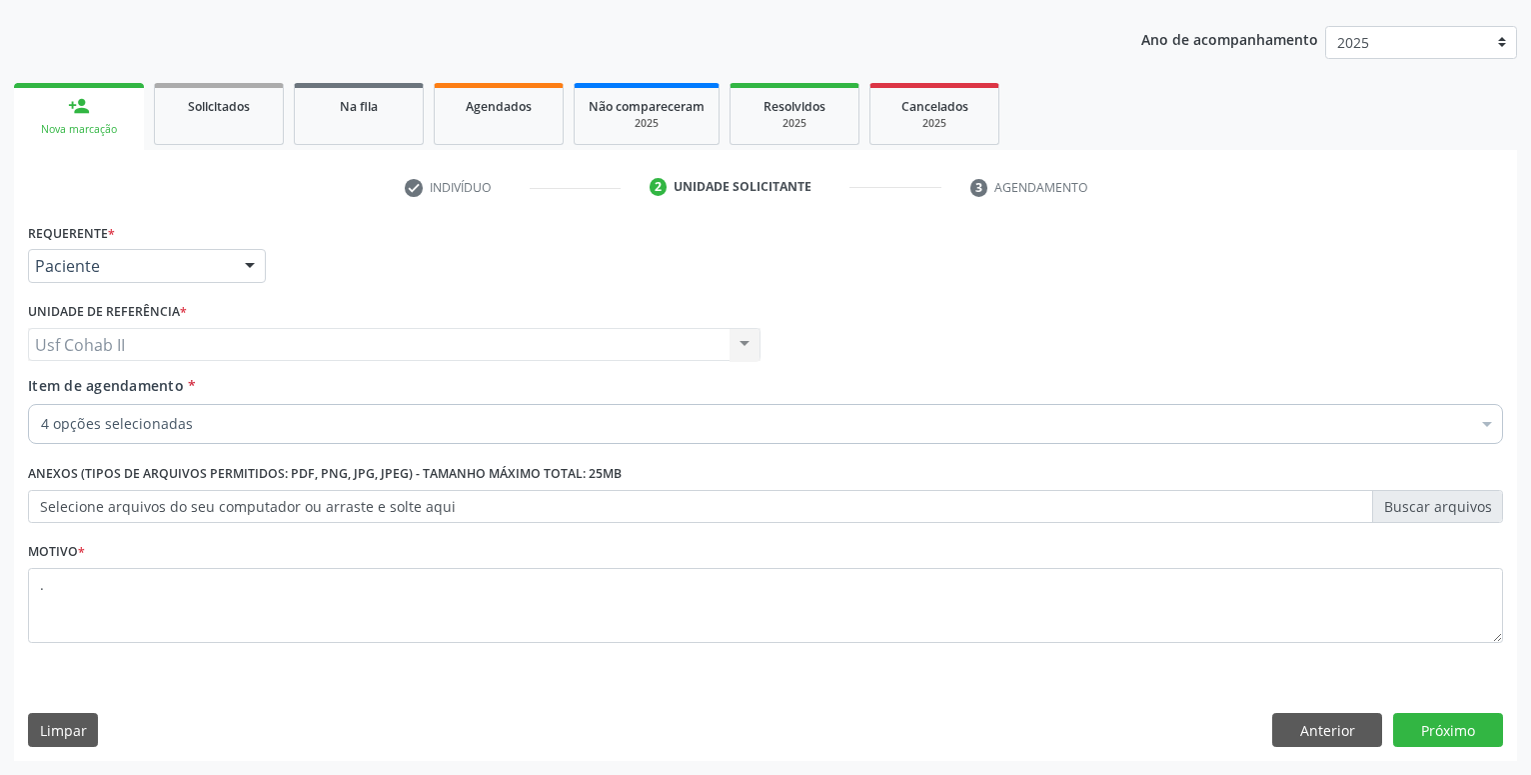
scroll to position [216, 0]
click at [1464, 729] on button "Próximo" at bounding box center [1448, 730] width 110 height 34
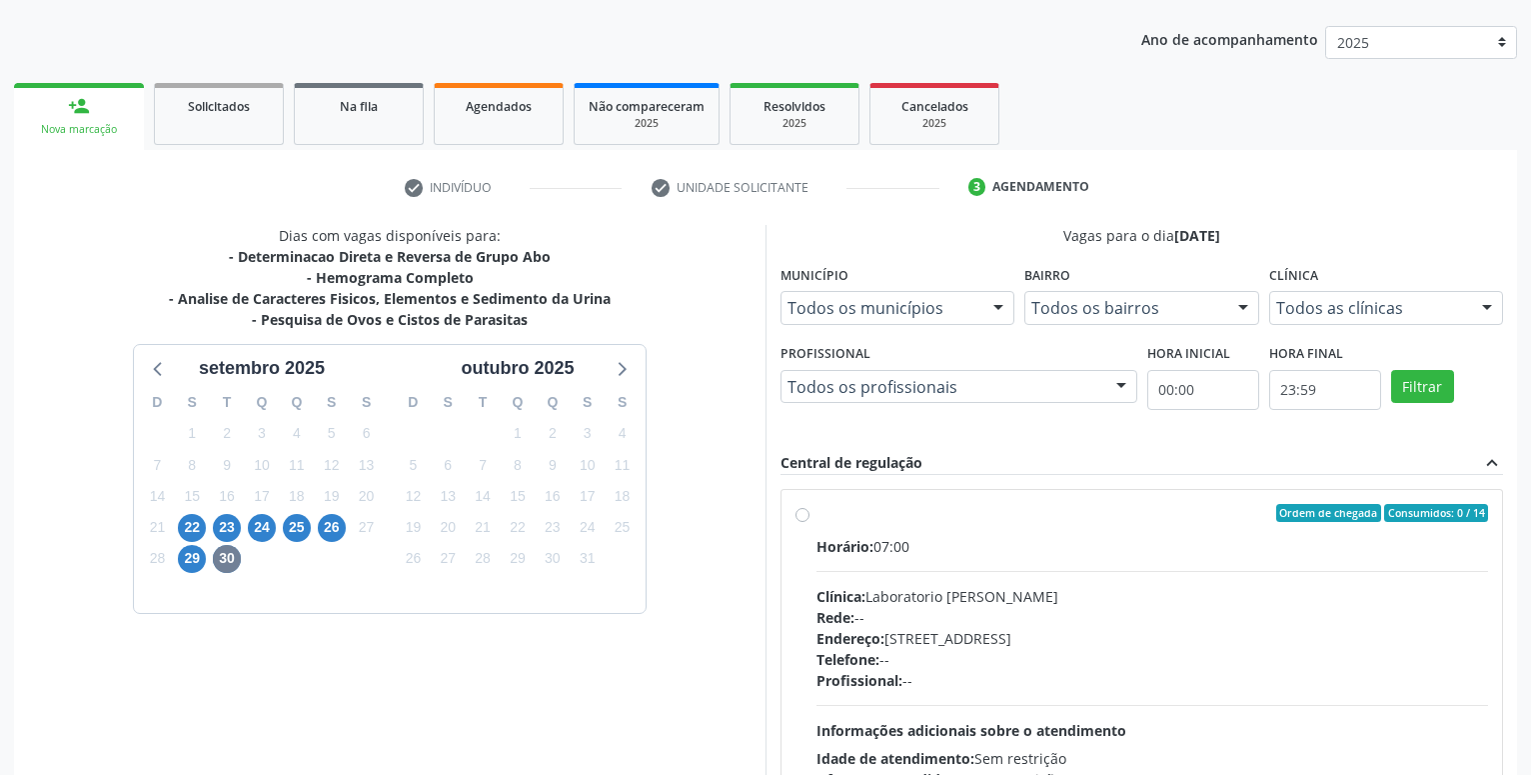
click at [222, 545] on div "30" at bounding box center [227, 558] width 28 height 31
click at [222, 529] on span "23" at bounding box center [227, 528] width 28 height 28
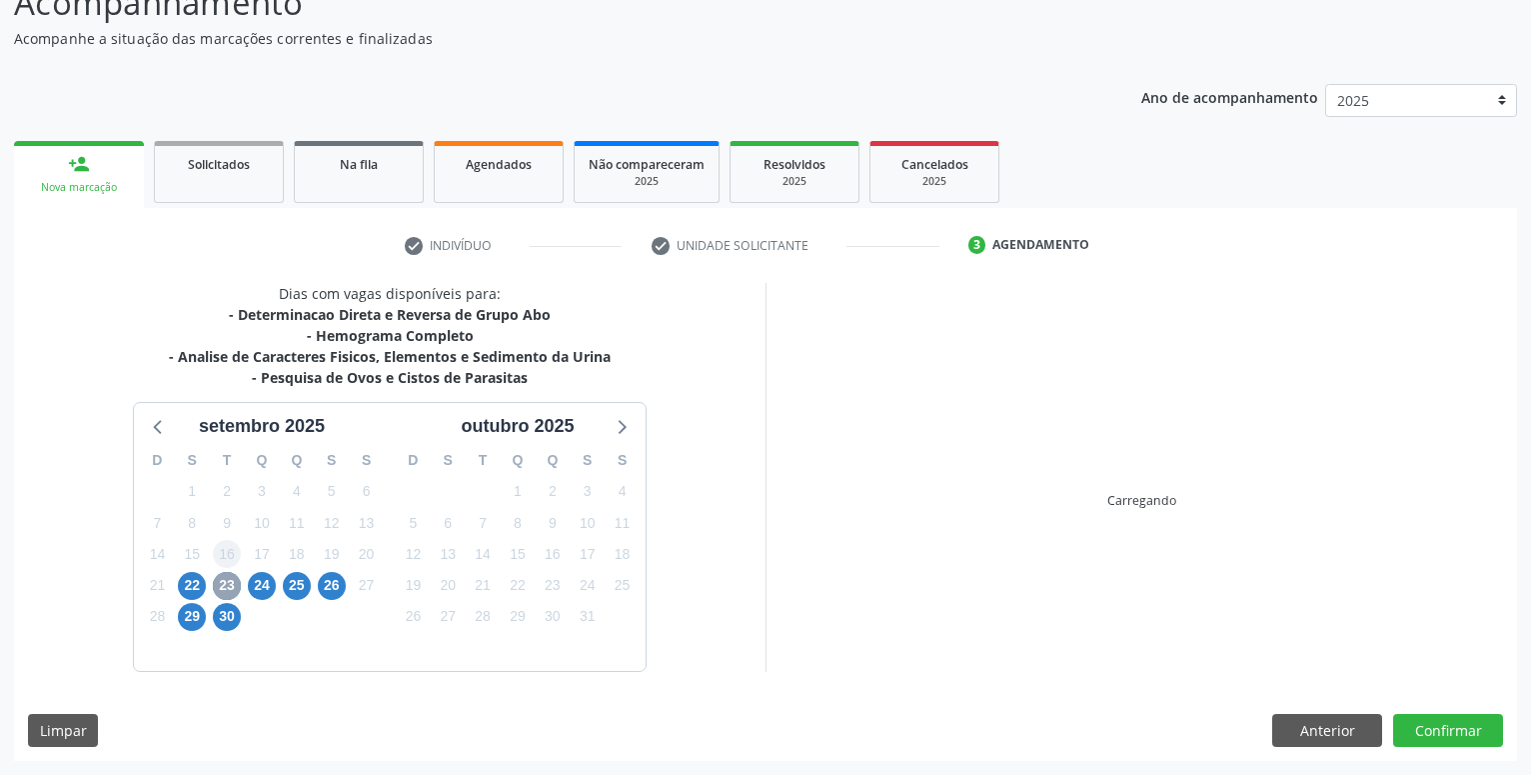
scroll to position [158, 0]
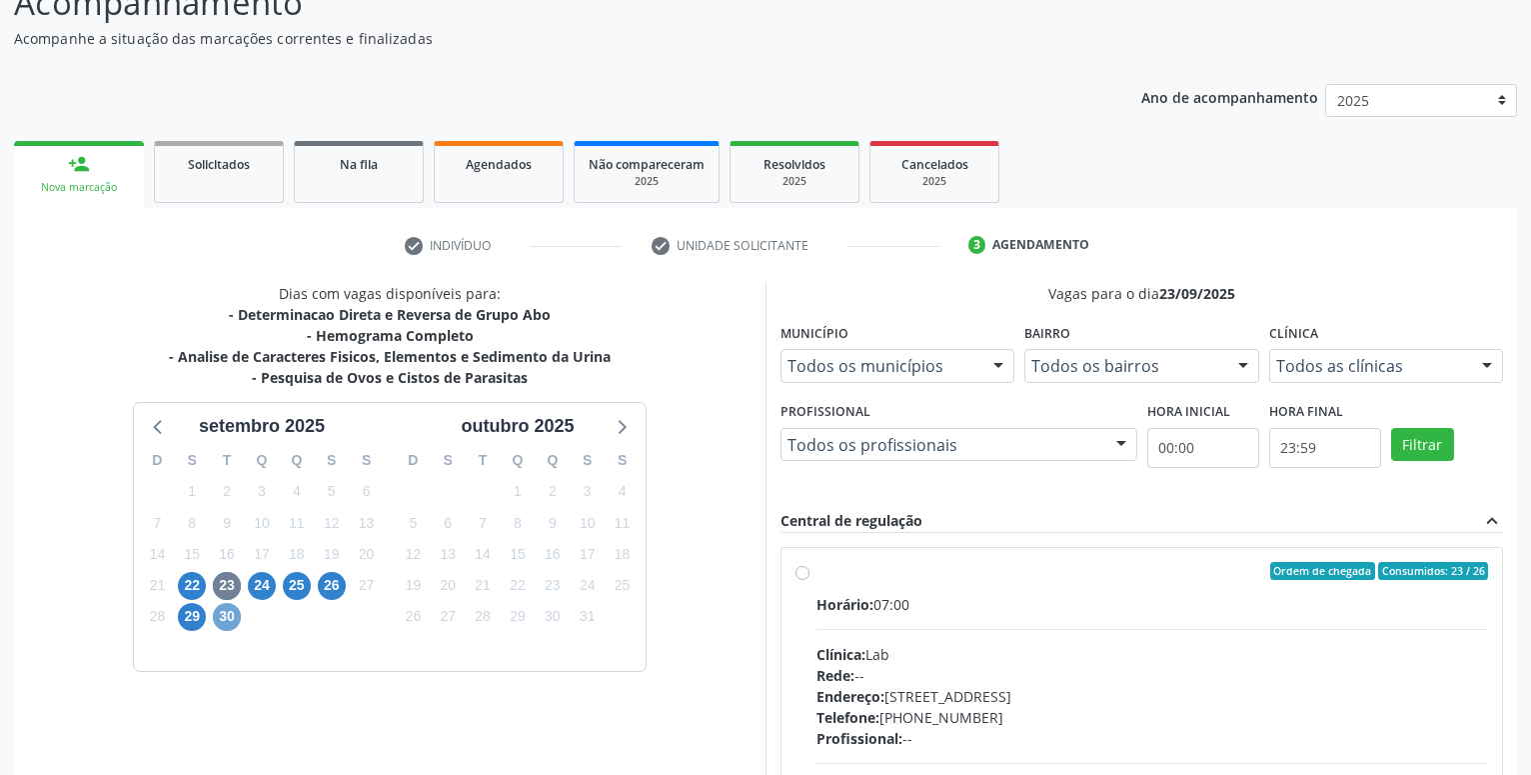
click at [226, 621] on span "30" at bounding box center [227, 617] width 28 height 28
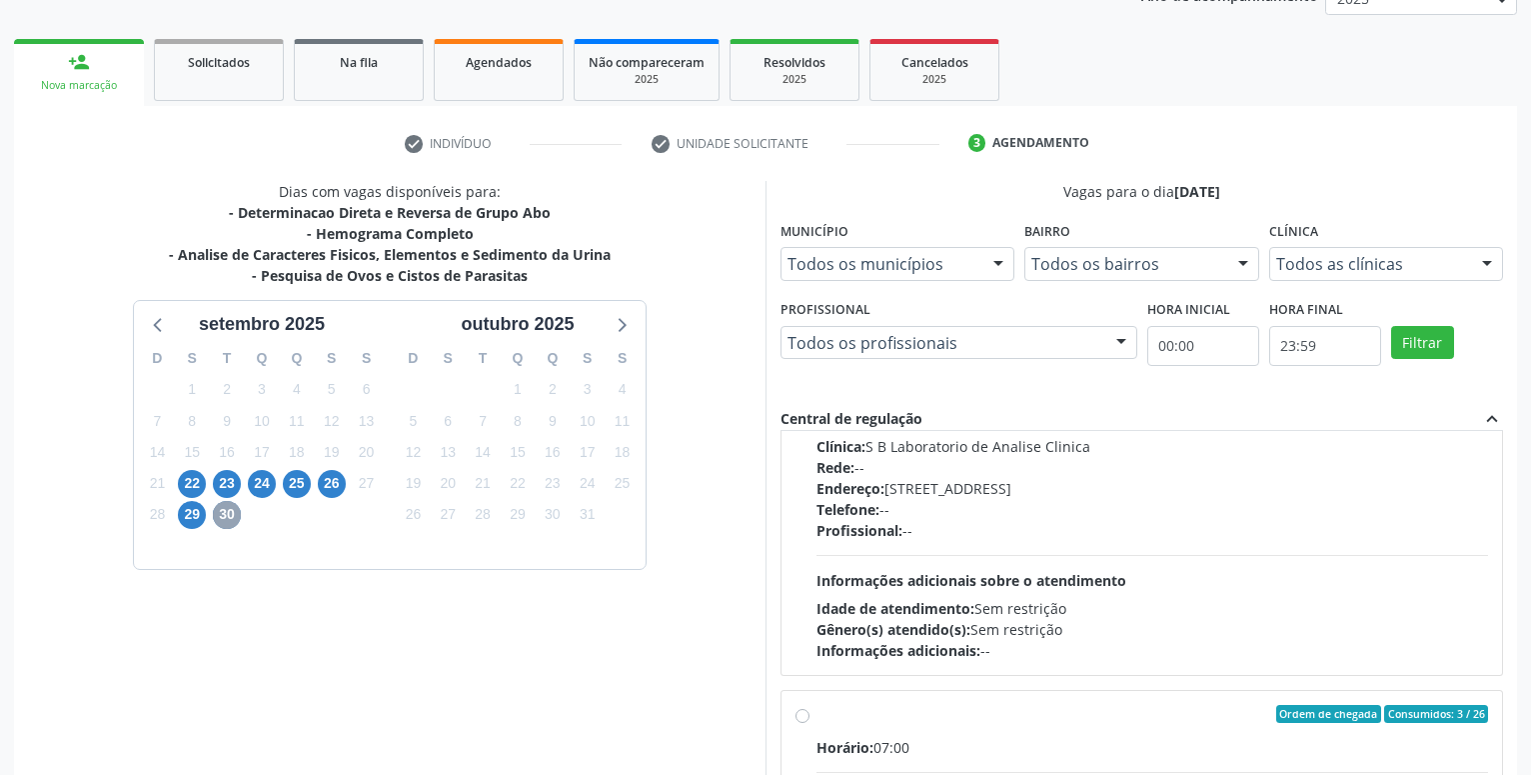
scroll to position [684, 0]
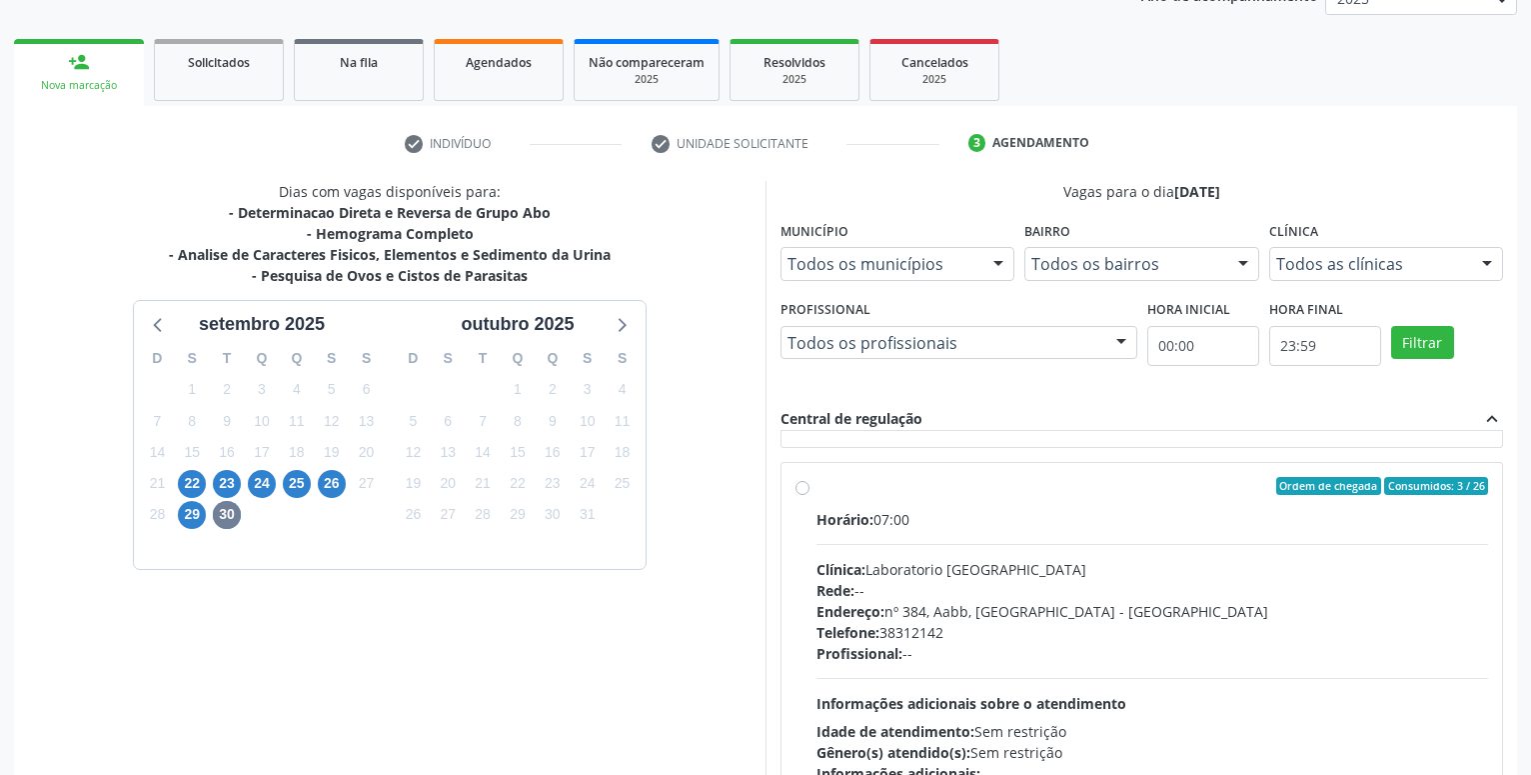
click at [816, 490] on label "Ordem de chegada Consumidos: 3 / 26 Horário: 07:00 Clínica: Laboratorio Sao Fra…" at bounding box center [1152, 630] width 672 height 307
click at [804, 490] on input "Ordem de chegada Consumidos: 3 / 26 Horário: 07:00 Clínica: Laboratorio Sao Fra…" at bounding box center [803, 486] width 14 height 18
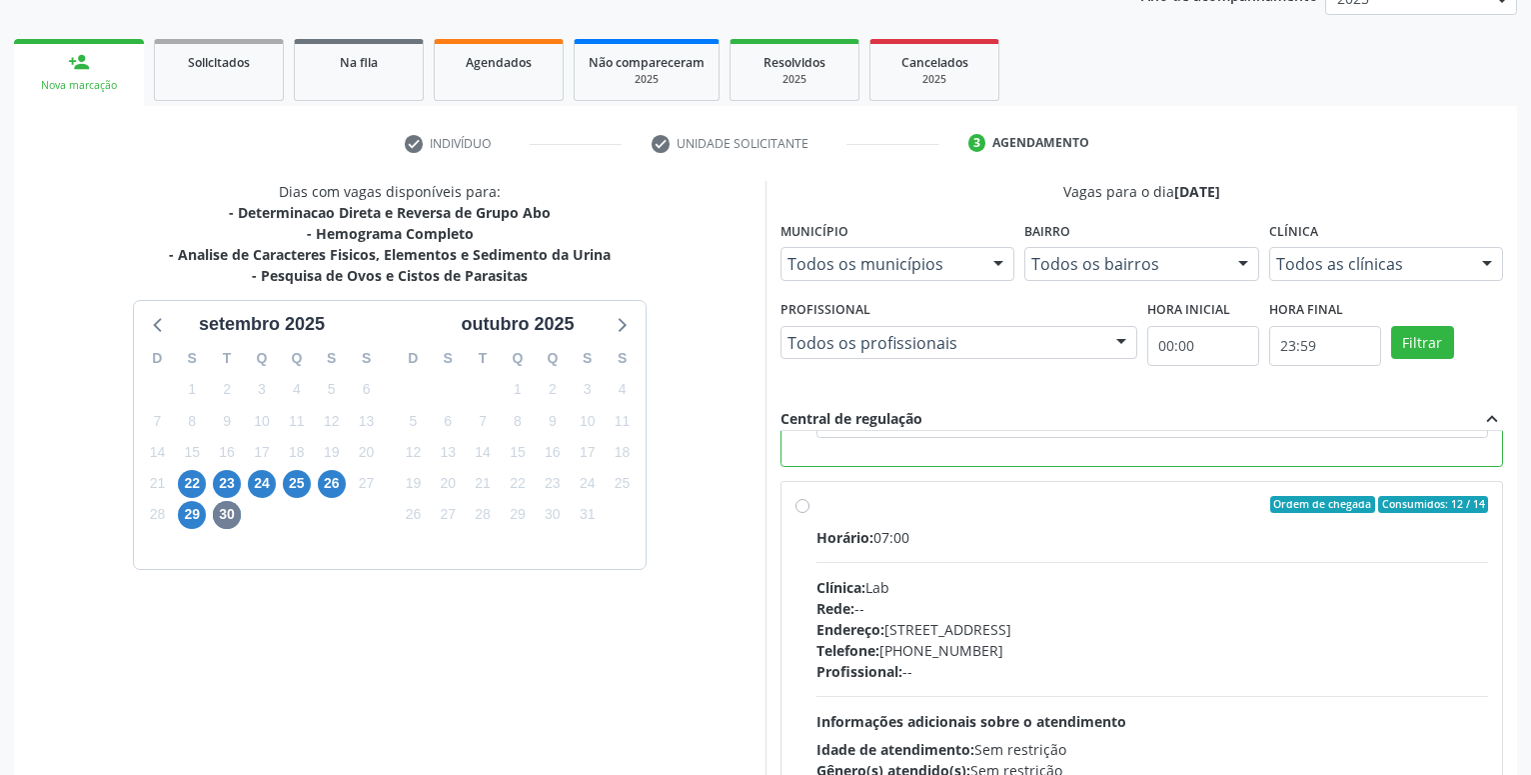
scroll to position [420, 0]
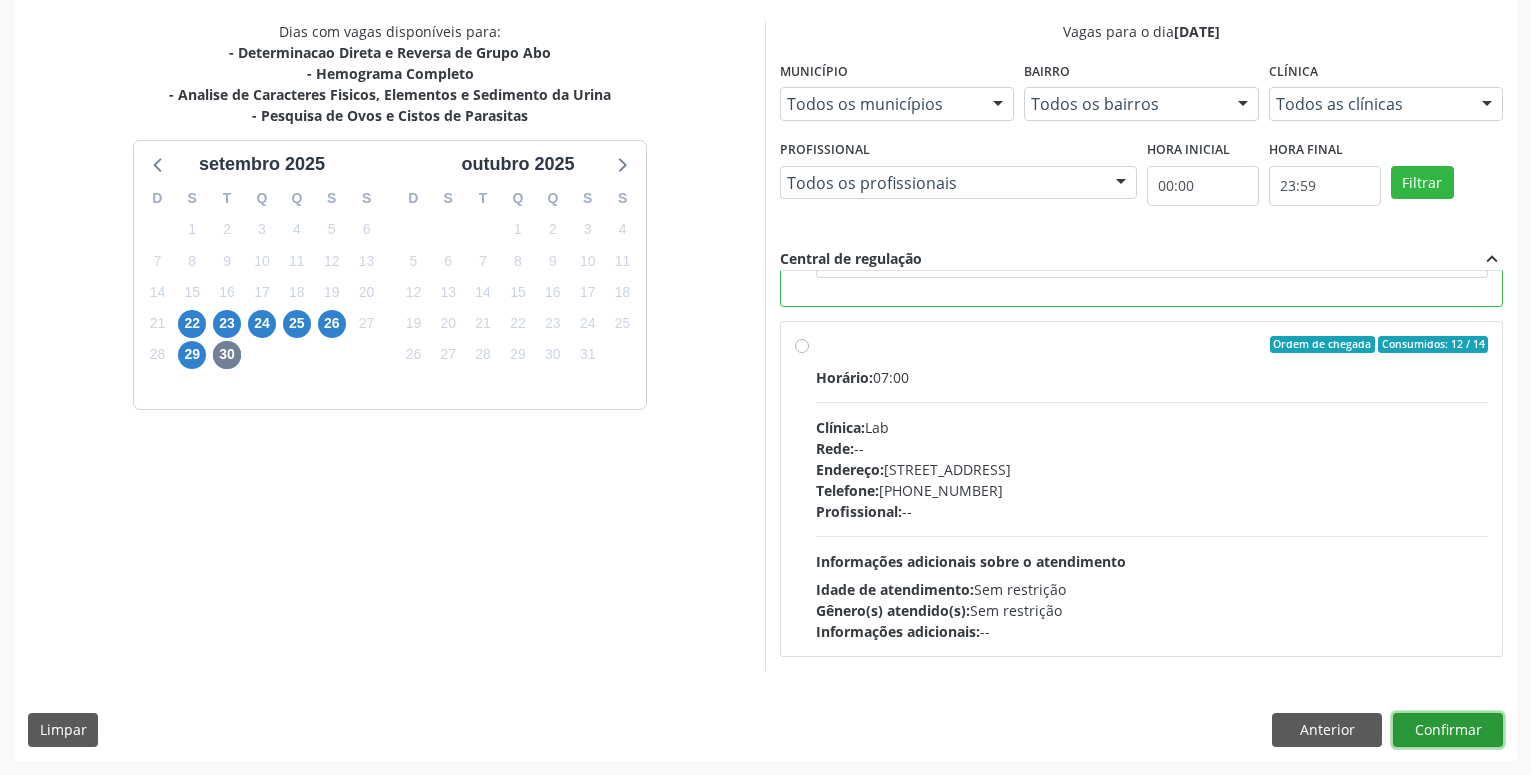
click at [1436, 731] on button "Confirmar" at bounding box center [1448, 730] width 110 height 34
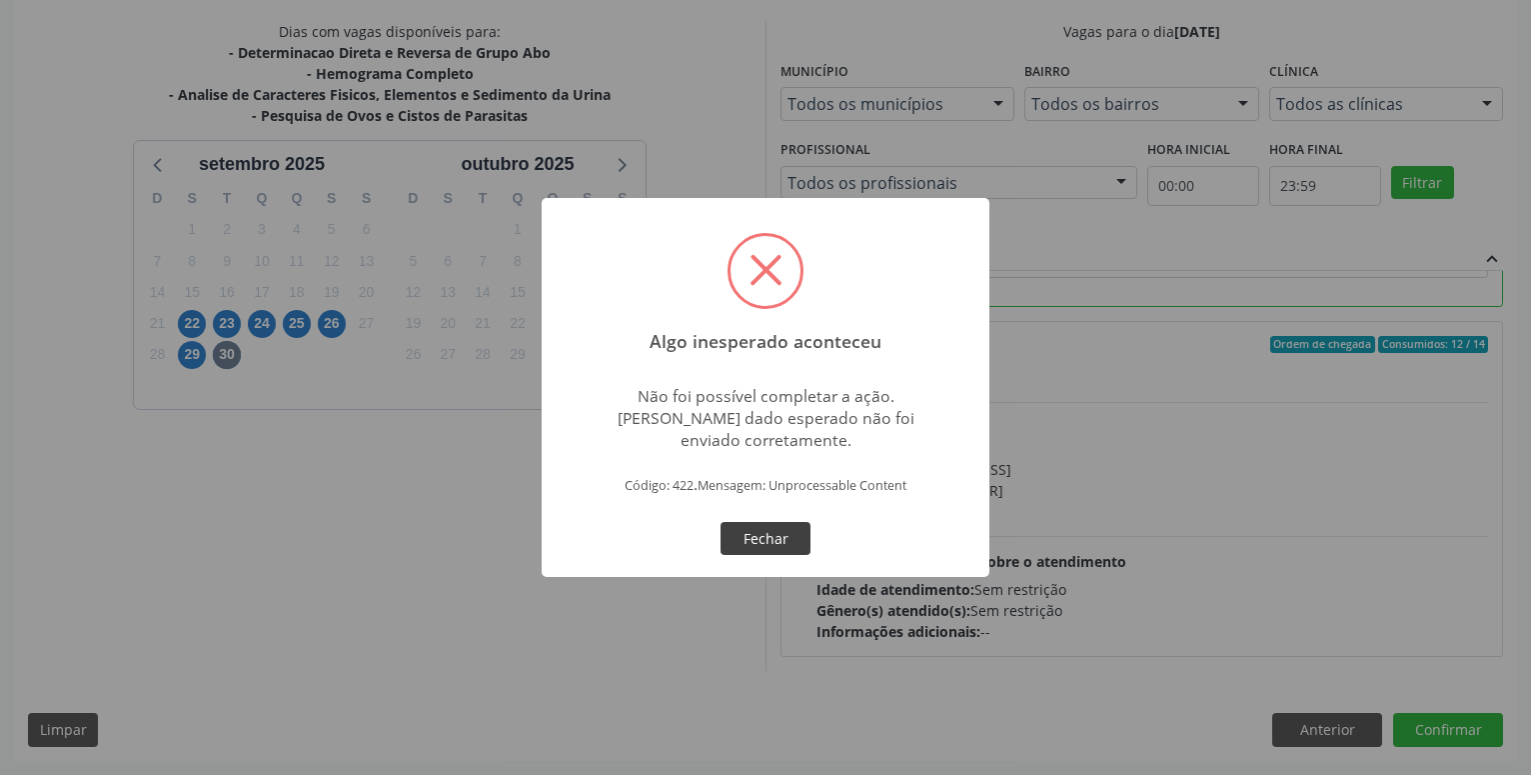
click at [783, 551] on button "Fechar" at bounding box center [766, 539] width 90 height 34
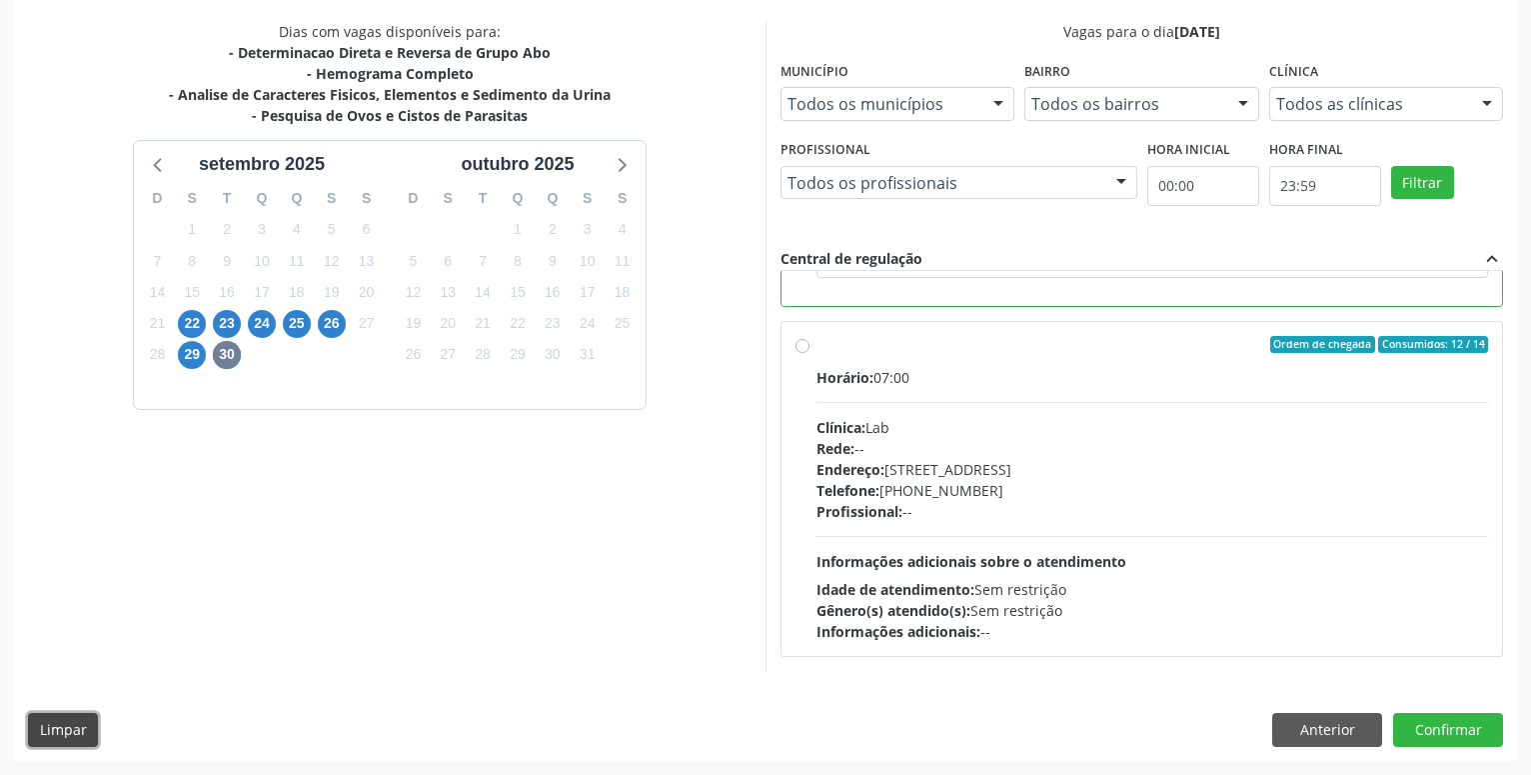
click at [90, 730] on button "Limpar" at bounding box center [63, 730] width 70 height 34
radio input "false"
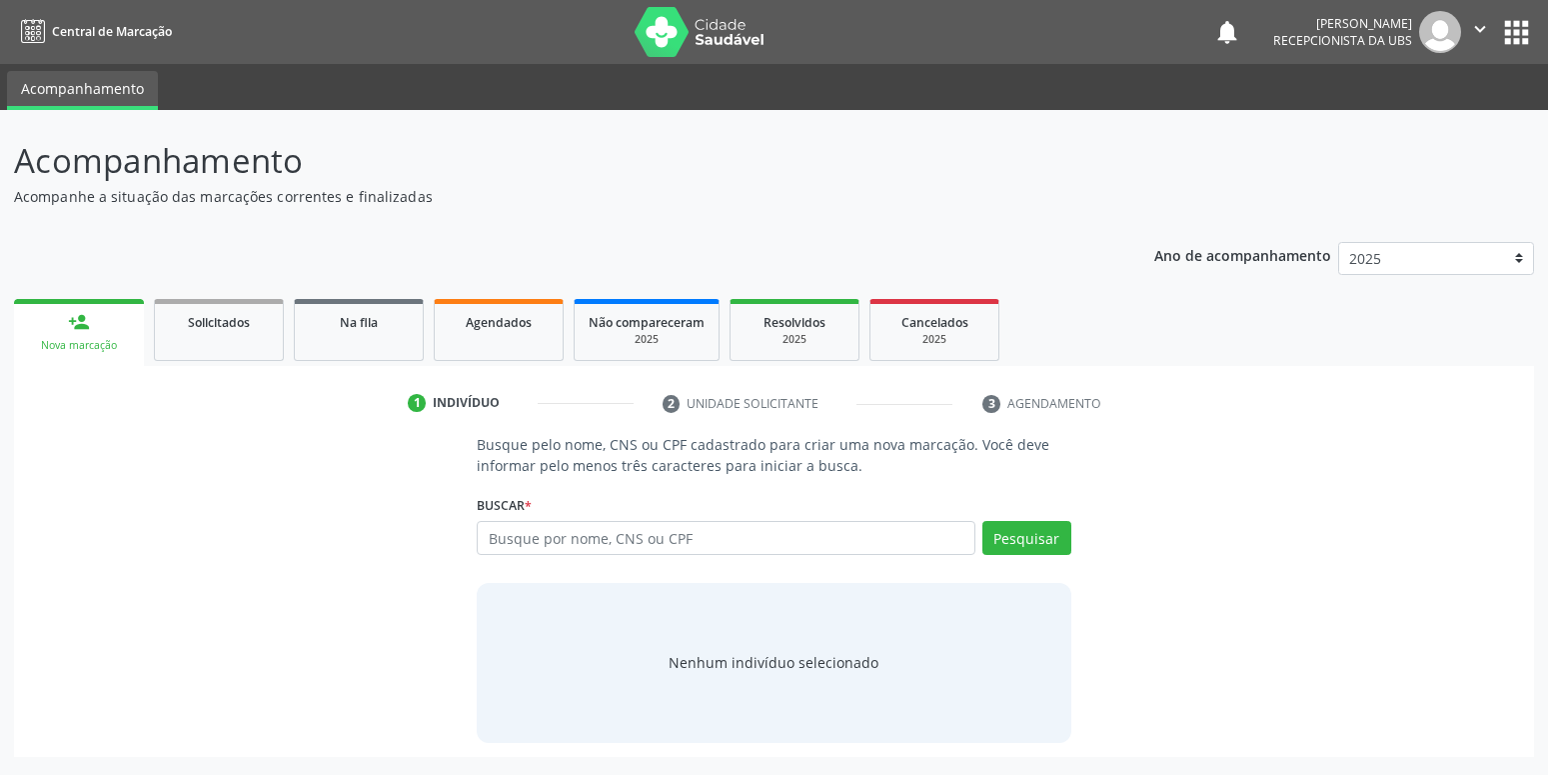
click at [532, 538] on input "text" at bounding box center [726, 538] width 498 height 34
type input "163901195270018"
drag, startPoint x: 638, startPoint y: 542, endPoint x: 350, endPoint y: 565, distance: 288.7
click at [477, 555] on input "163901195270018" at bounding box center [726, 538] width 498 height 34
type input "163901195270018"
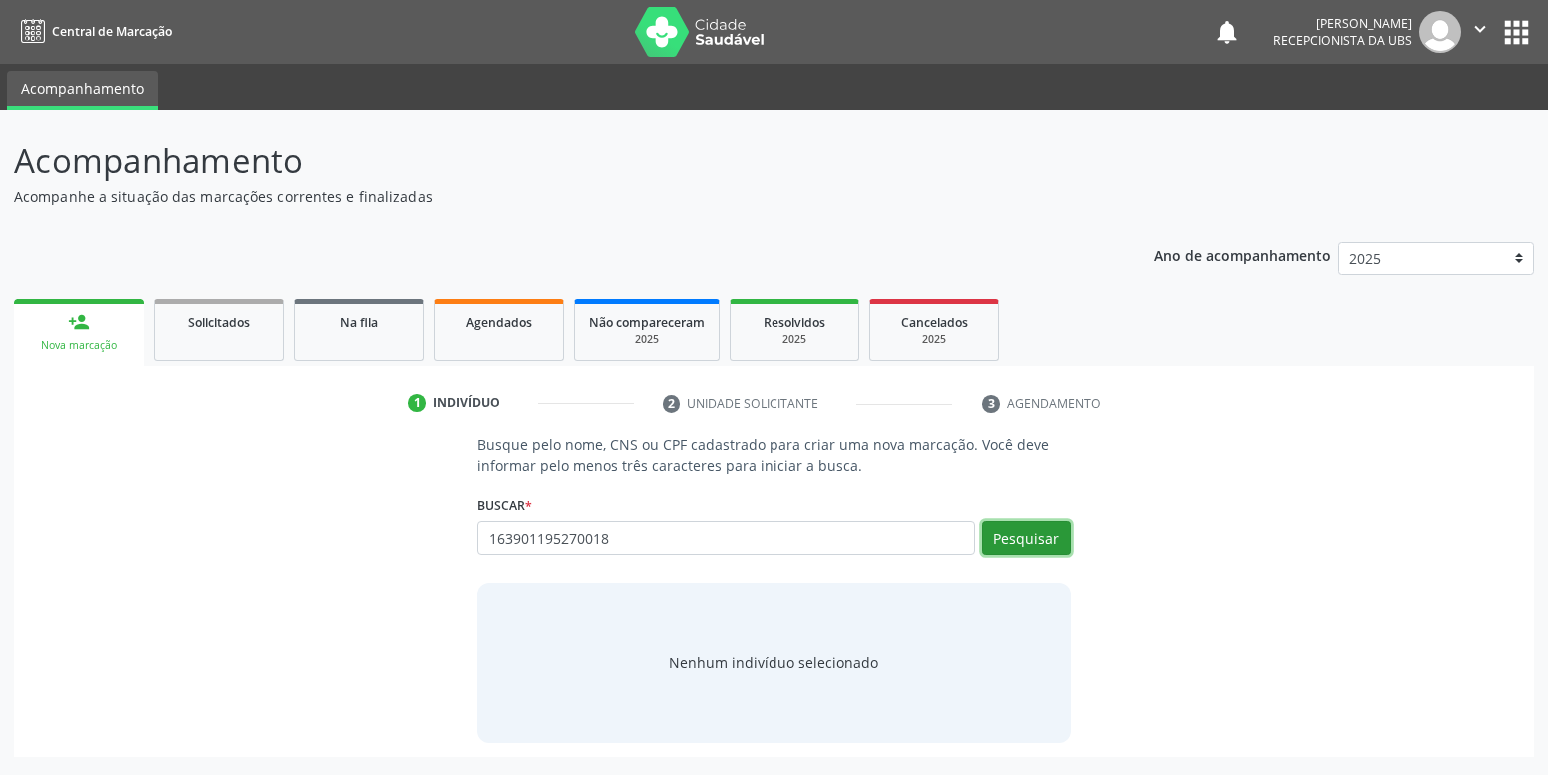
click at [1027, 543] on button "Pesquisar" at bounding box center [1026, 538] width 89 height 34
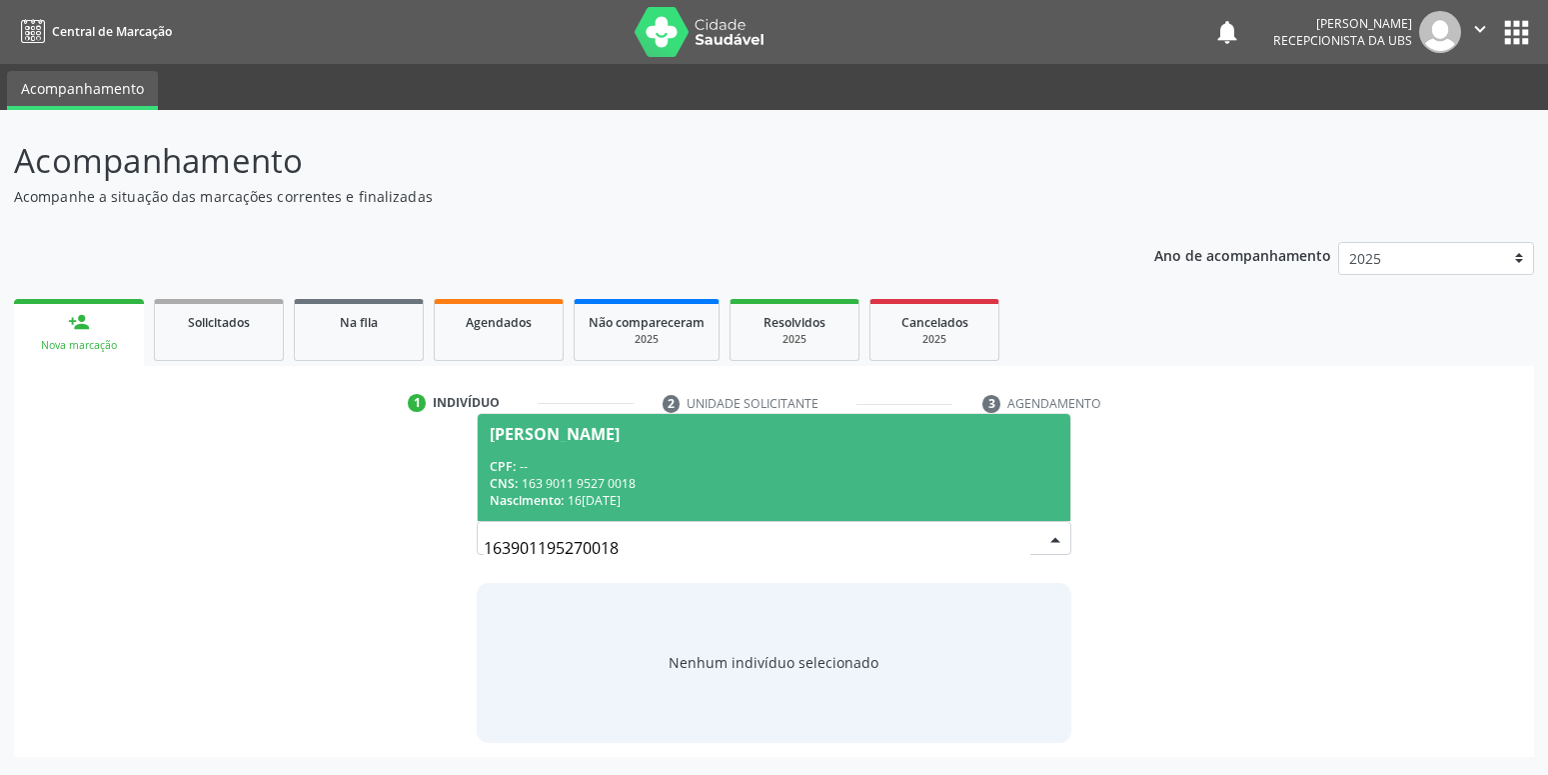
click at [566, 448] on span "Maria Larissa Lima e Silva CPF: -- CNS: 163 9011 9527 0018 Nascimento: 16/02/20…" at bounding box center [774, 467] width 592 height 107
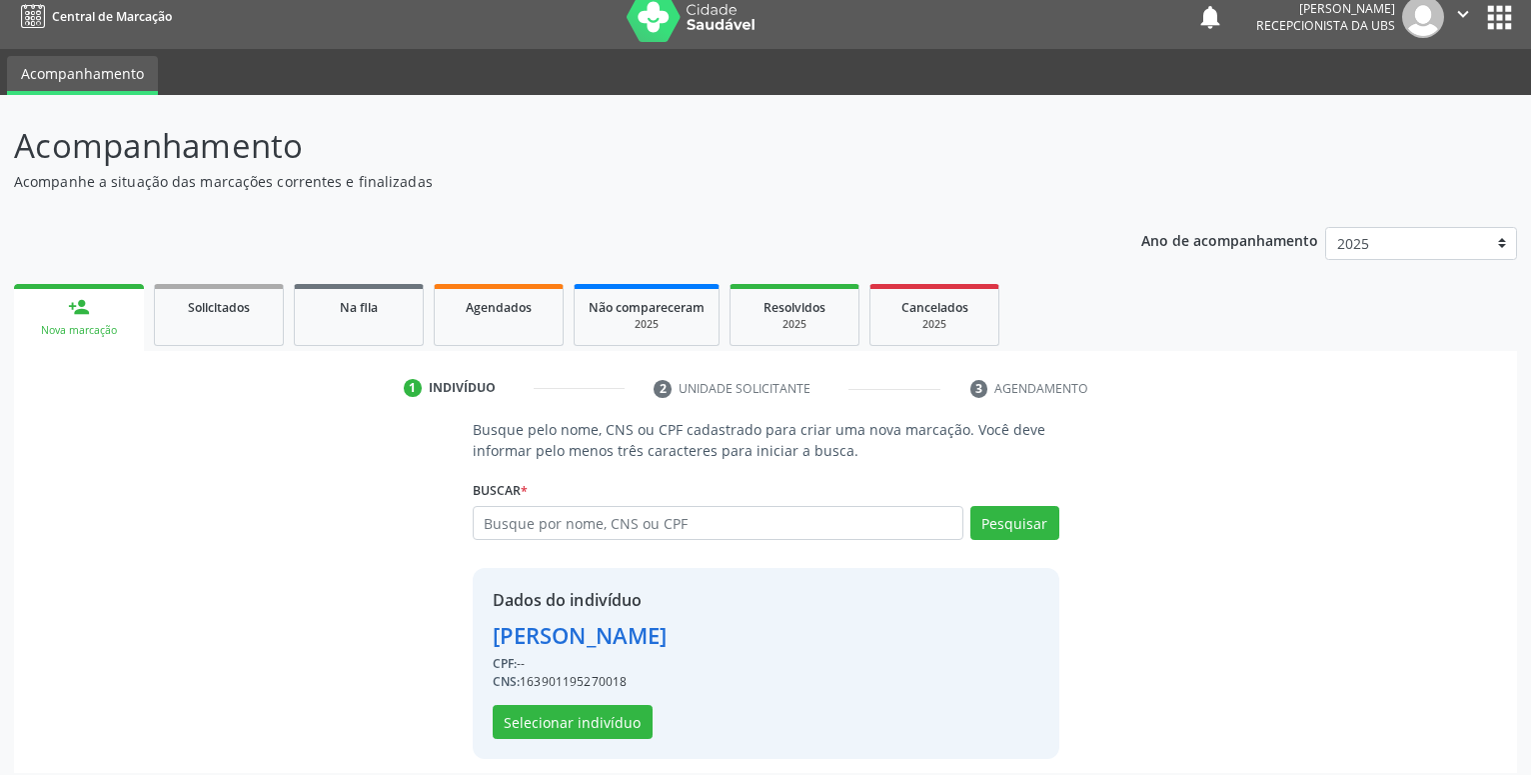
scroll to position [27, 0]
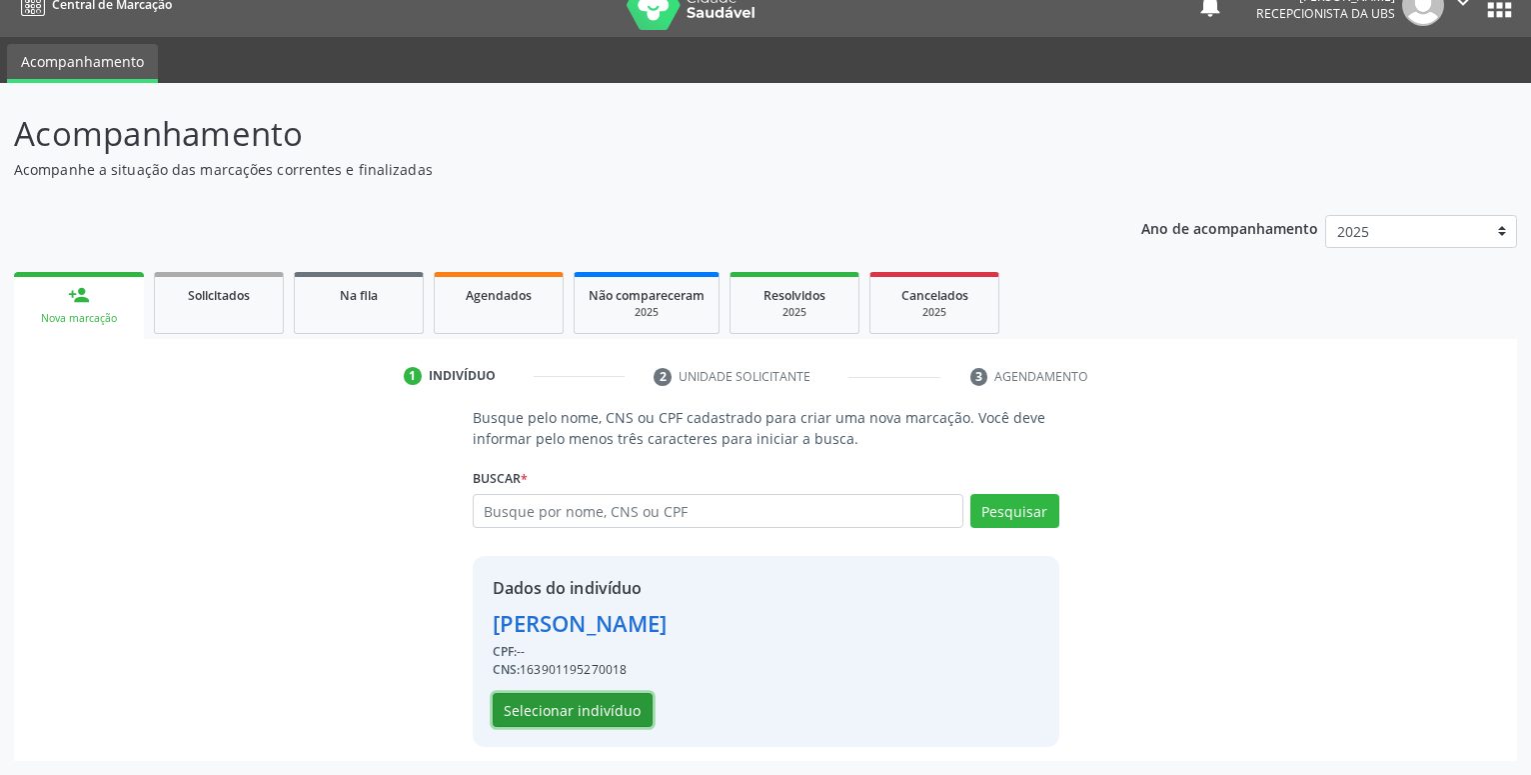
click at [557, 719] on button "Selecionar indivíduo" at bounding box center [573, 710] width 160 height 34
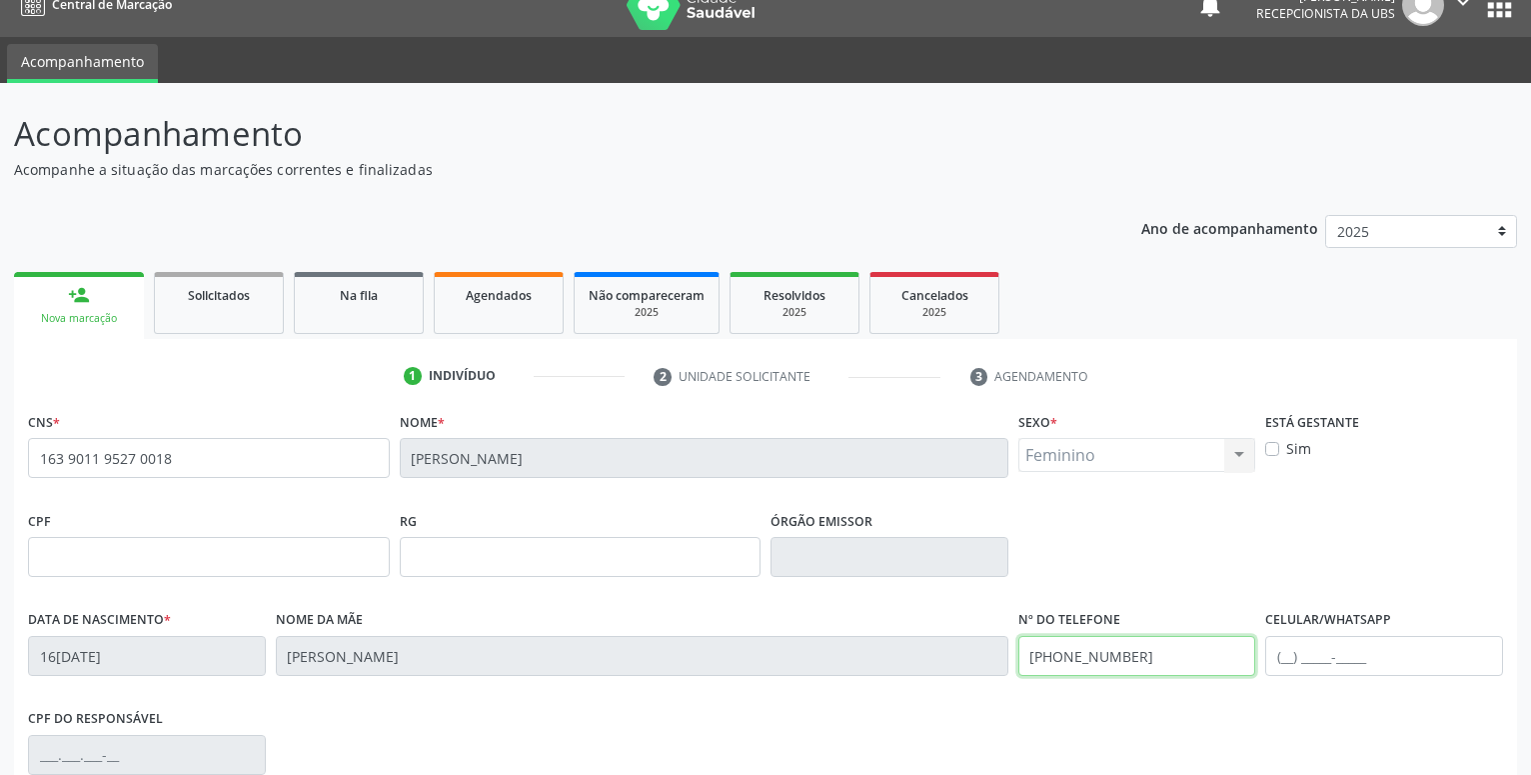
drag, startPoint x: 1211, startPoint y: 659, endPoint x: 638, endPoint y: 662, distance: 573.6
click at [1018, 662] on input "(87) 98114-4859" at bounding box center [1137, 656] width 238 height 40
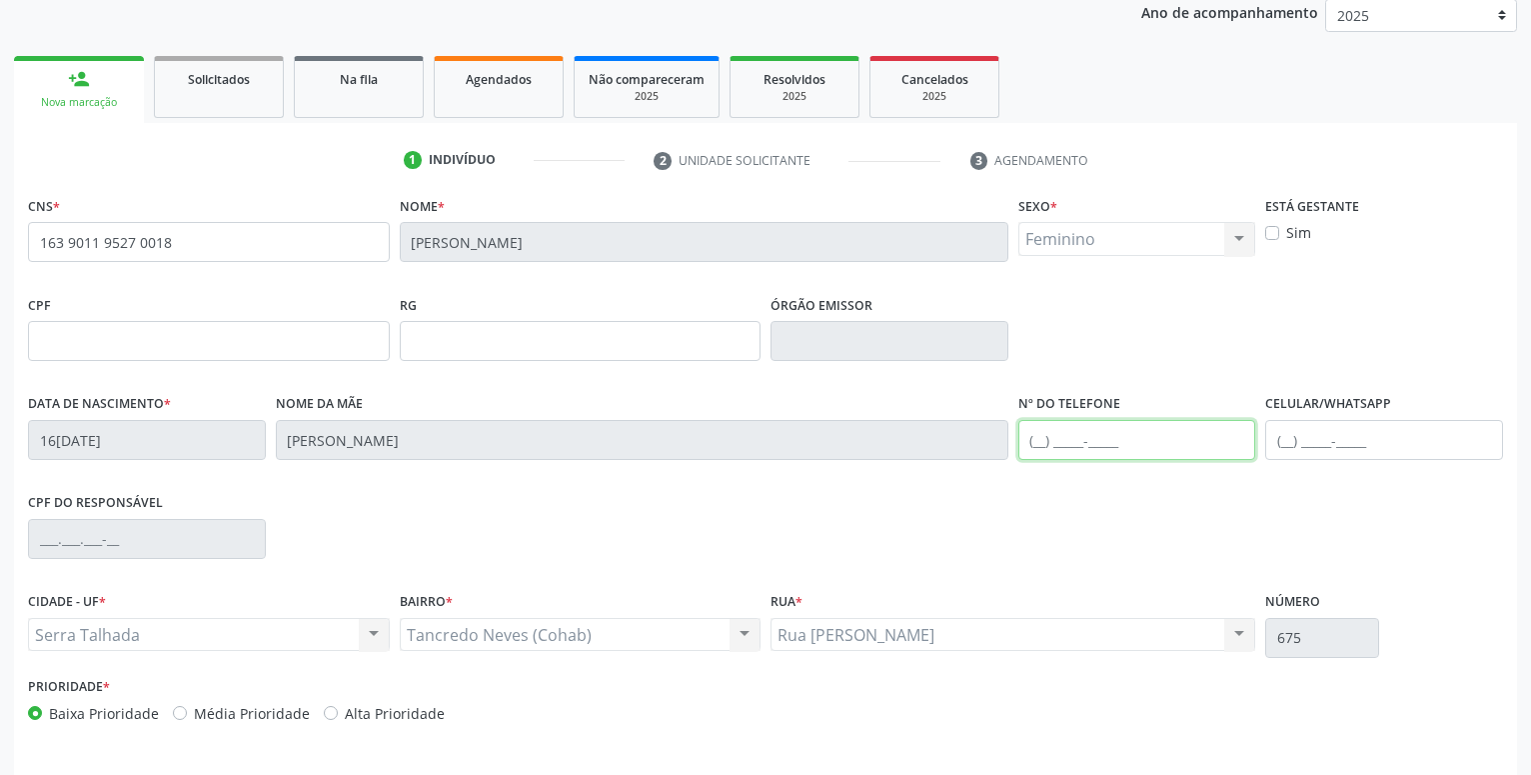
scroll to position [309, 0]
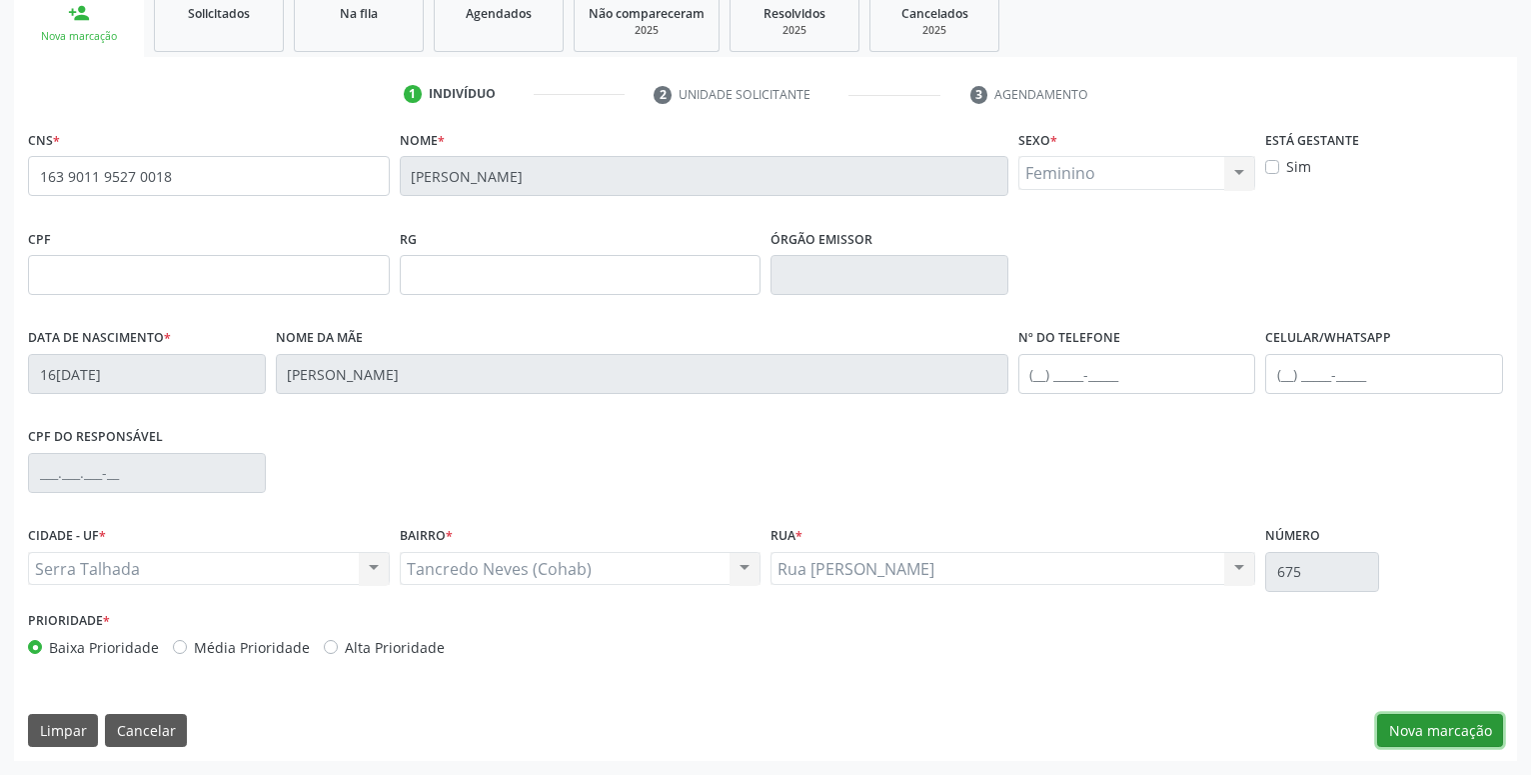
click at [1460, 721] on button "Nova marcação" at bounding box center [1440, 731] width 126 height 34
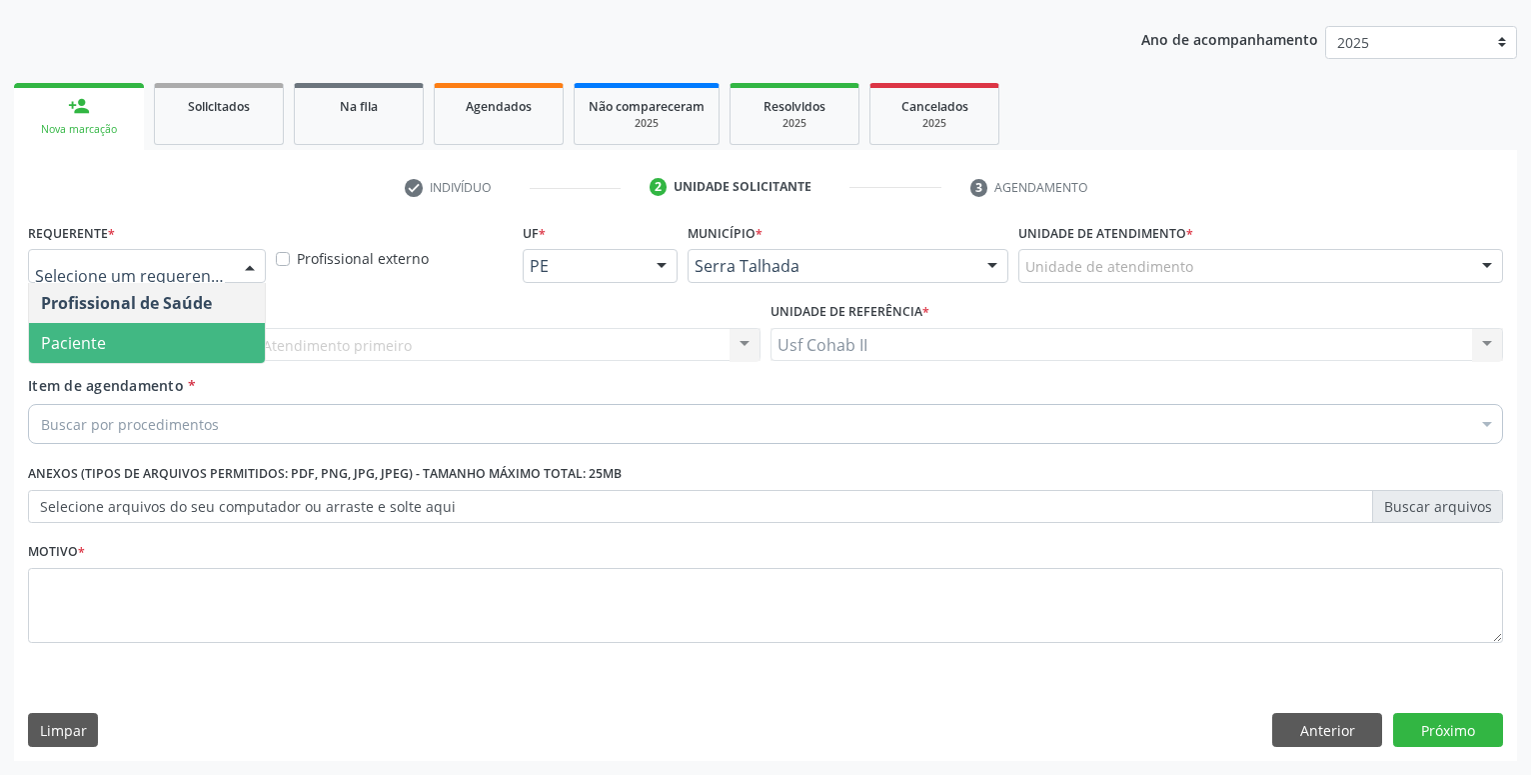
click at [152, 355] on span "Paciente" at bounding box center [147, 343] width 236 height 40
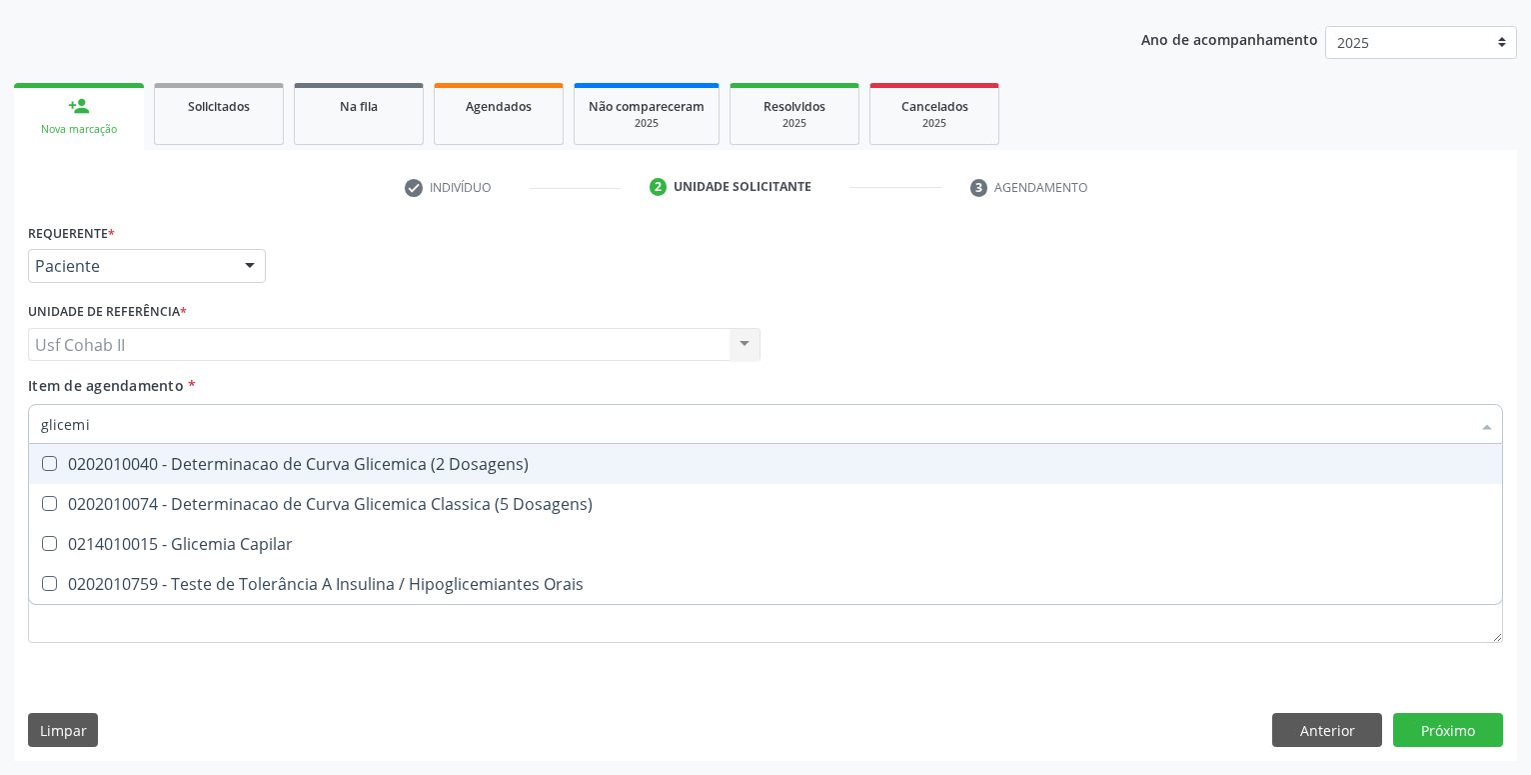
type input "glicemia"
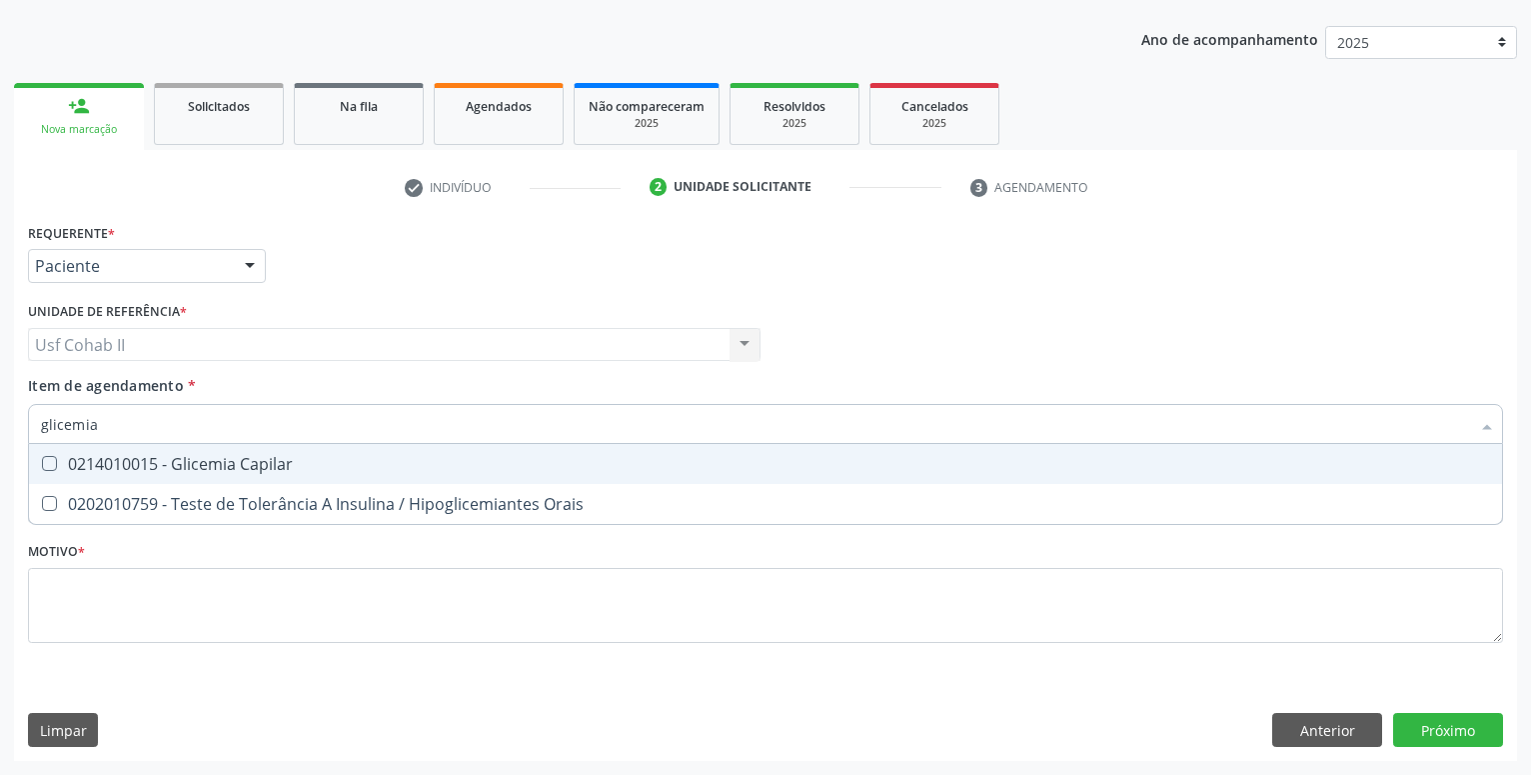
click at [234, 460] on div "0214010015 - Glicemia Capilar" at bounding box center [765, 464] width 1449 height 16
checkbox Capilar "true"
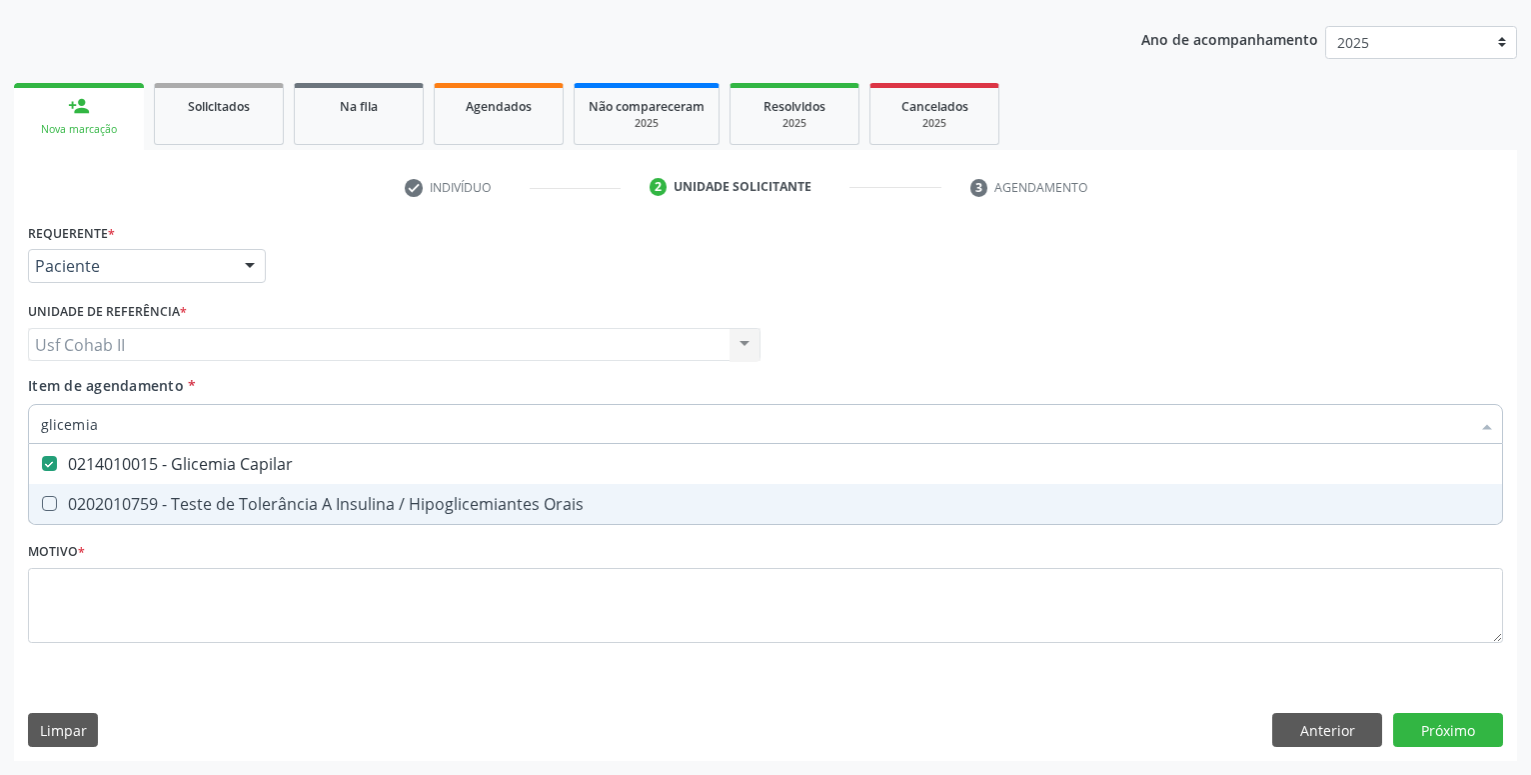
type input "glicemia"
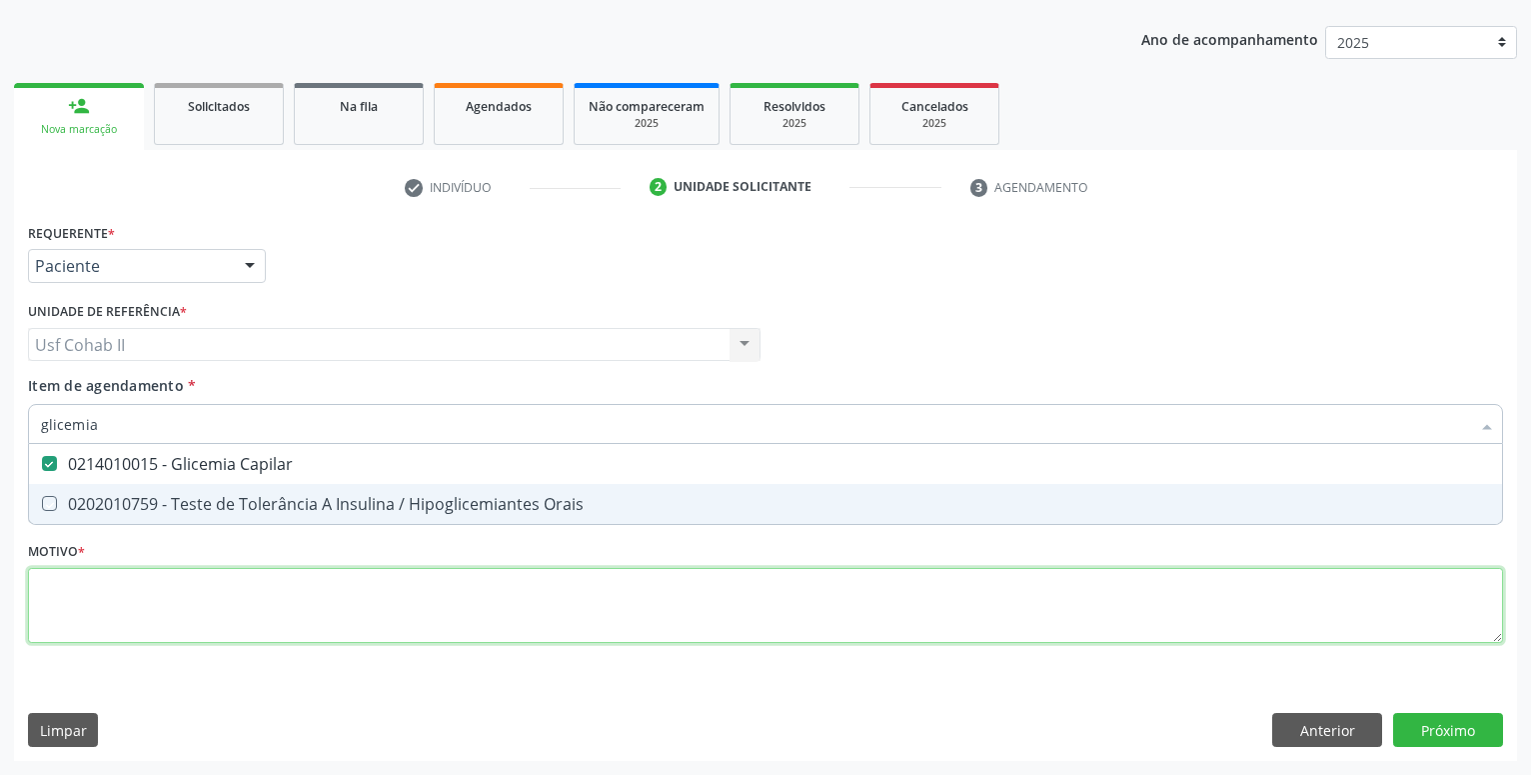
click at [152, 588] on textarea at bounding box center [765, 606] width 1475 height 76
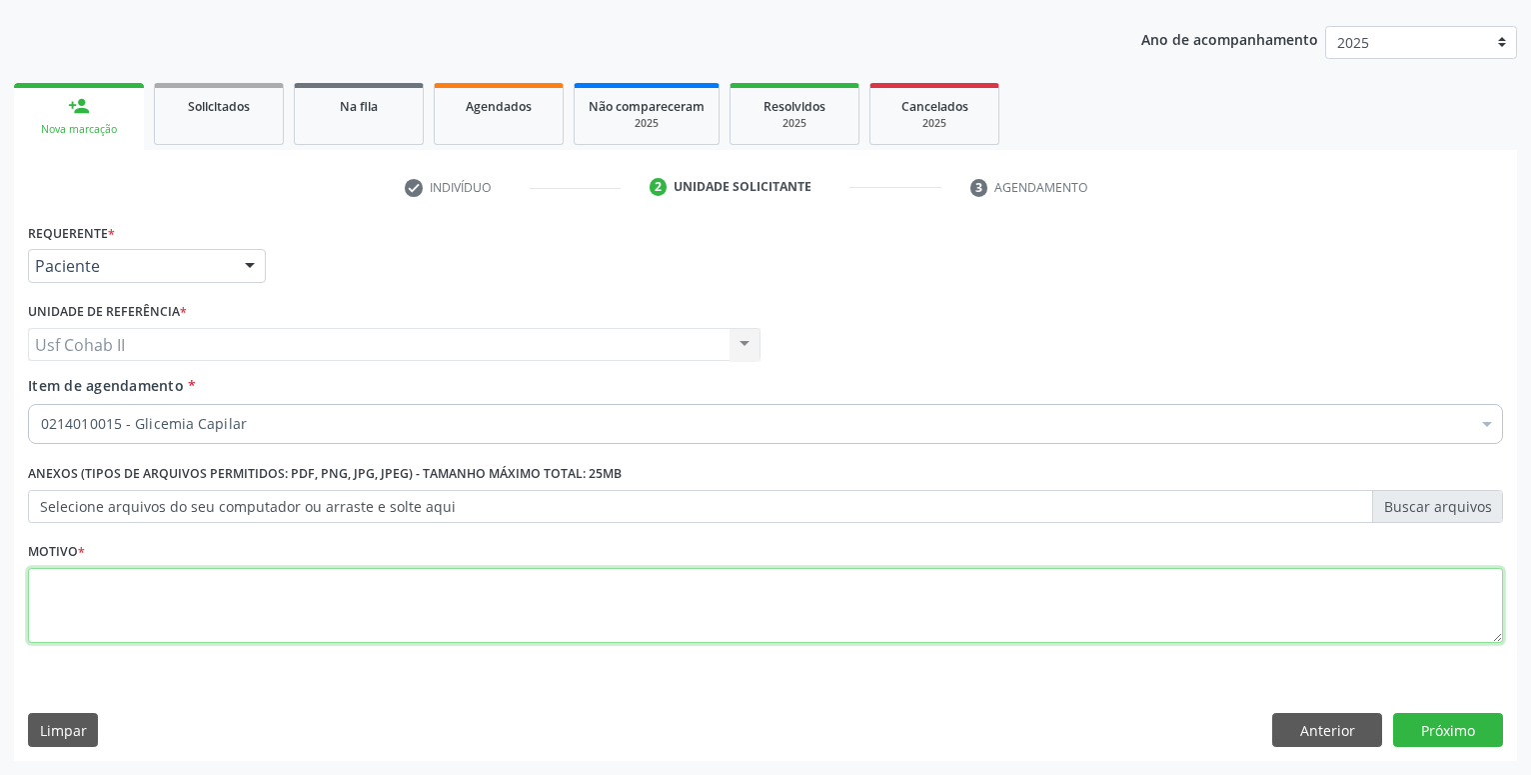
checkbox Capilar "true"
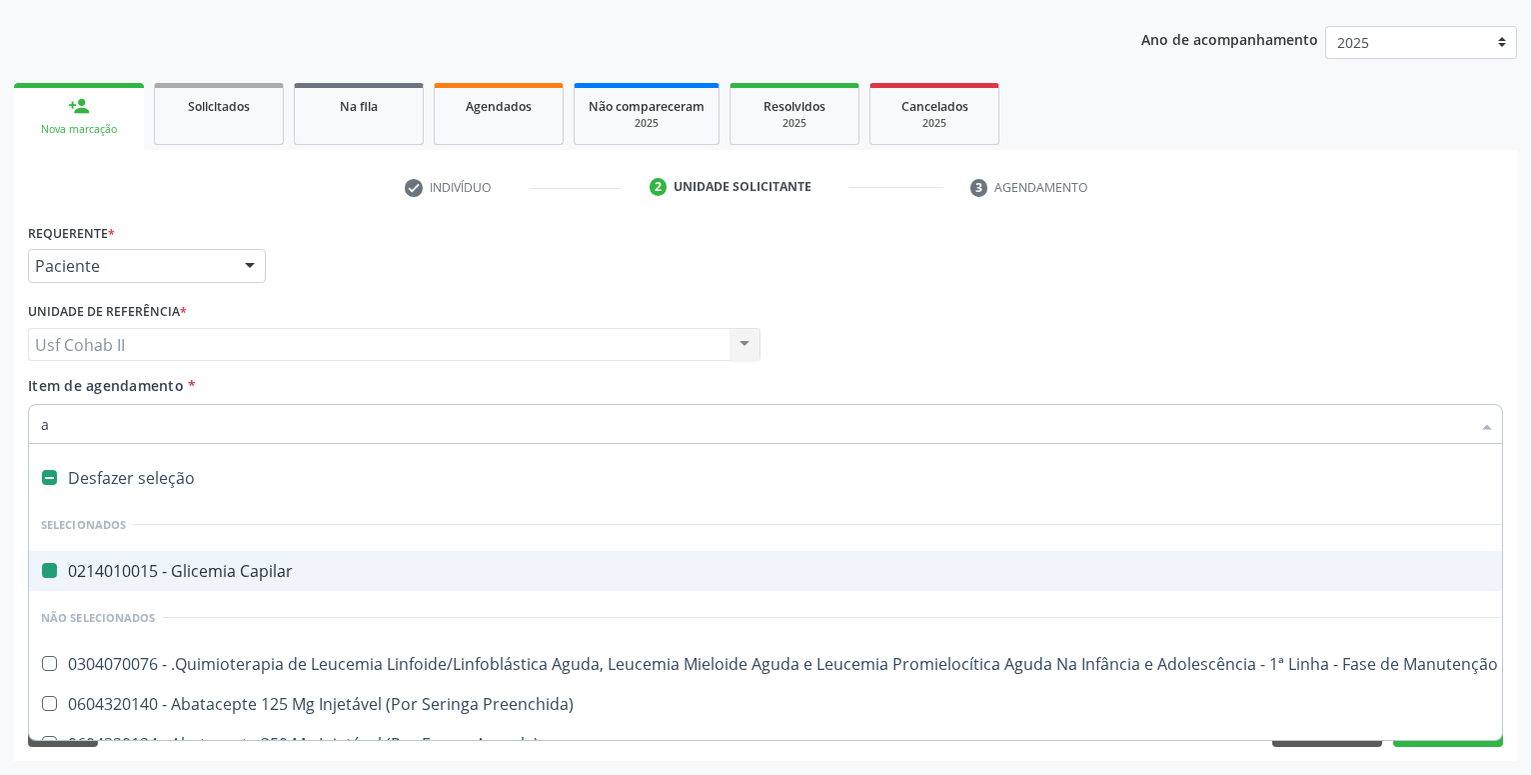
type input "ac"
checkbox Capilar "false"
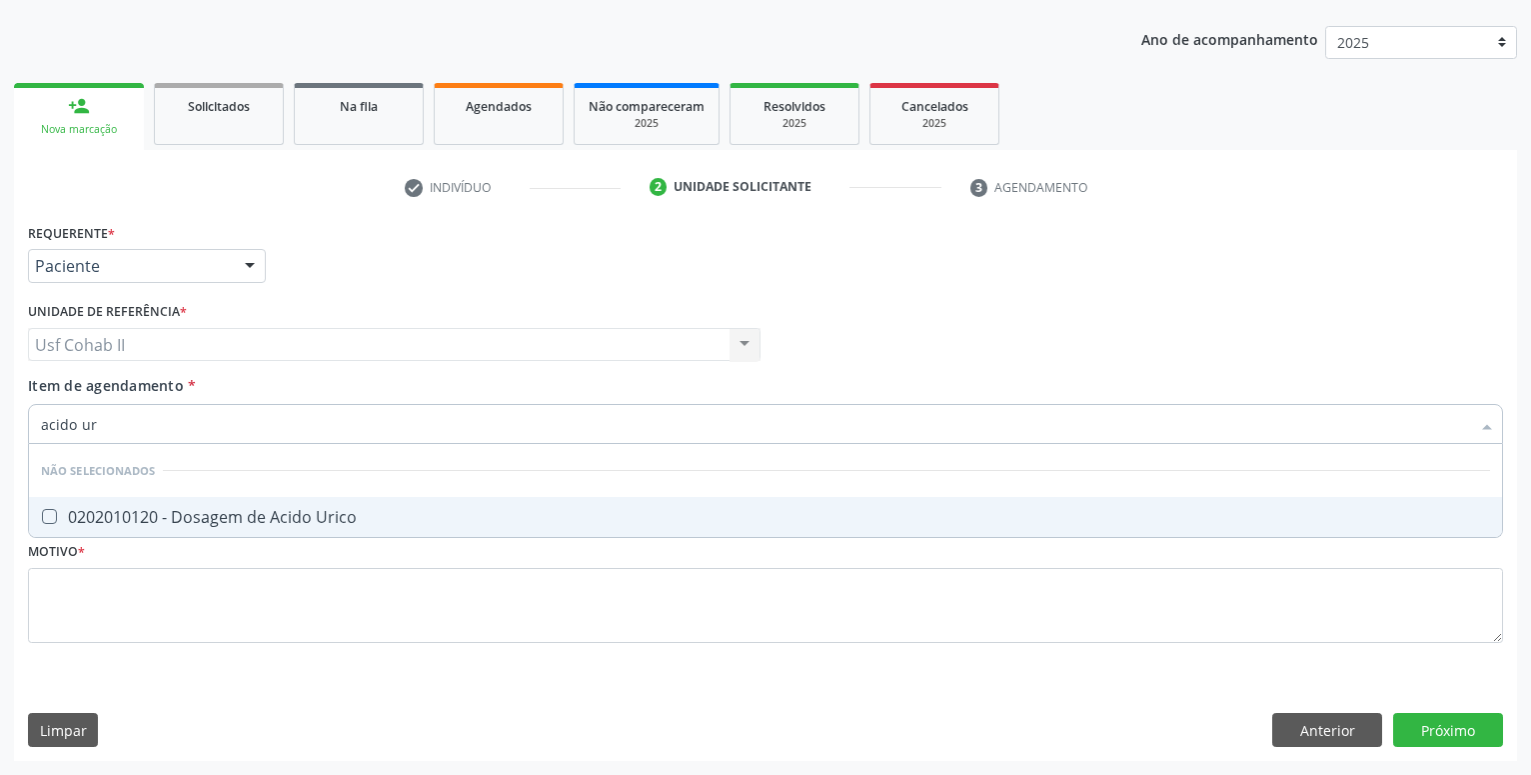
type input "acido uri"
click at [141, 514] on div "0202010120 - Dosagem de Acido Urico" at bounding box center [765, 517] width 1449 height 16
checkbox Urico "true"
type input "acido uri"
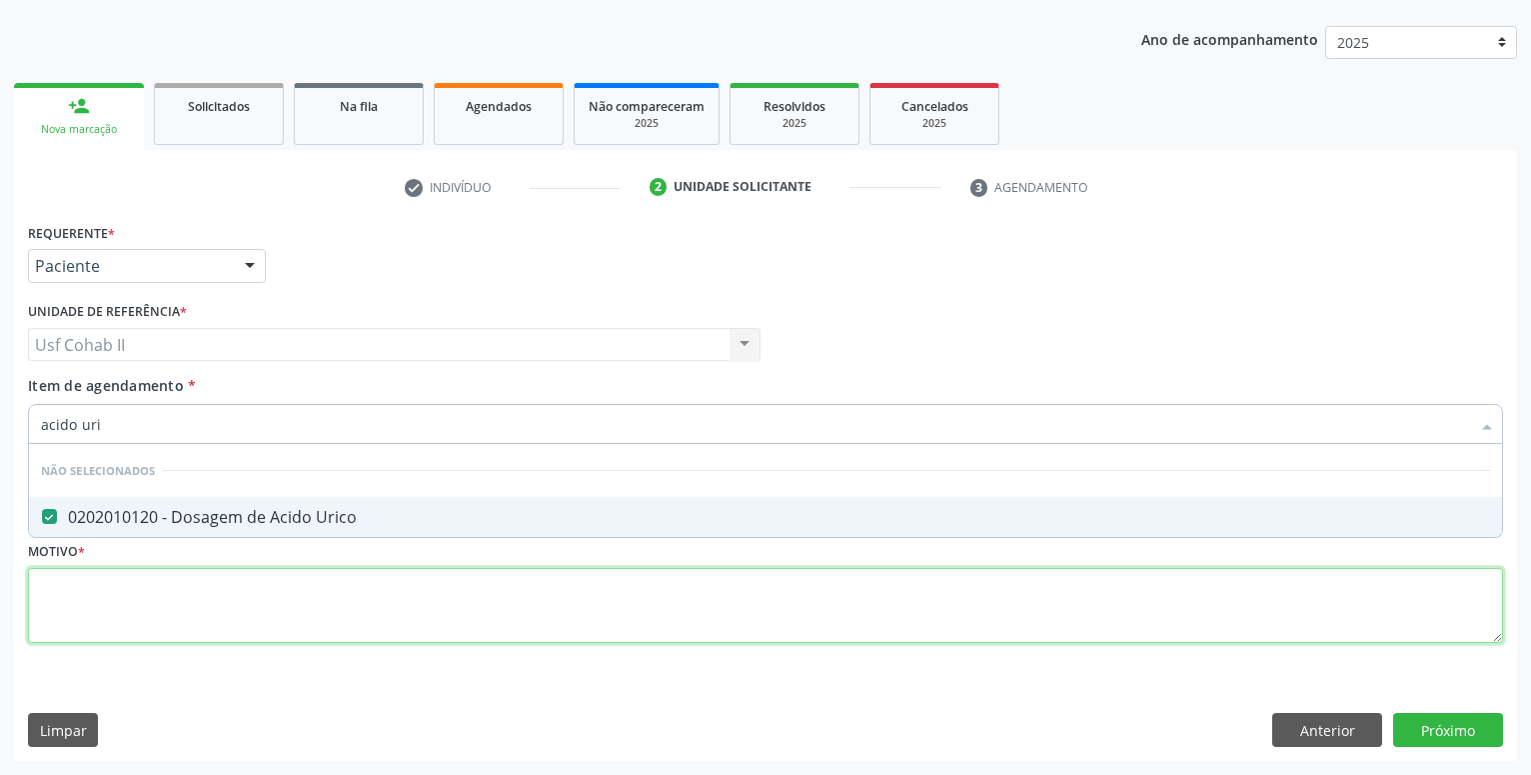
click at [115, 591] on textarea at bounding box center [765, 606] width 1475 height 76
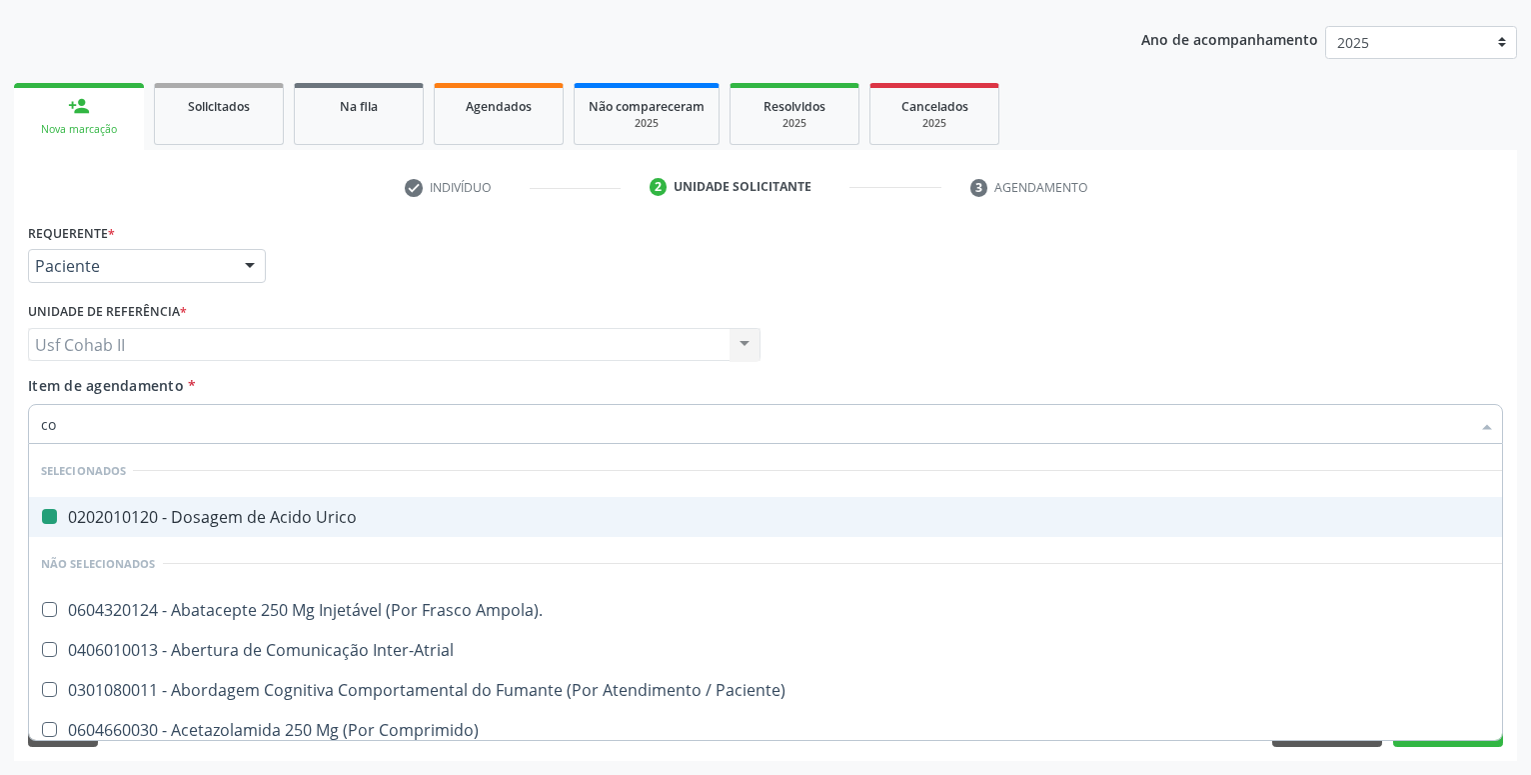
type input "col"
checkbox Urico "false"
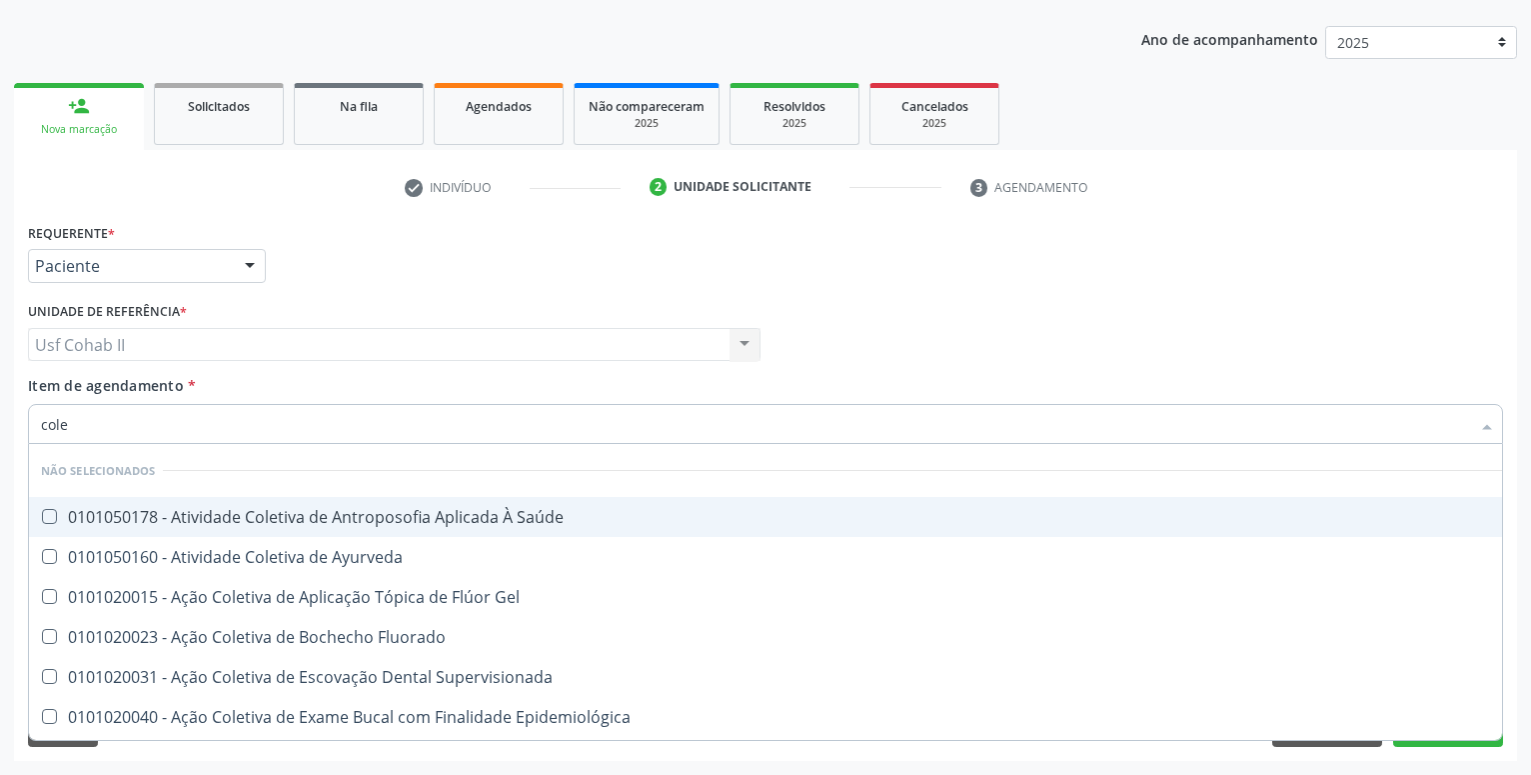
type input "coles"
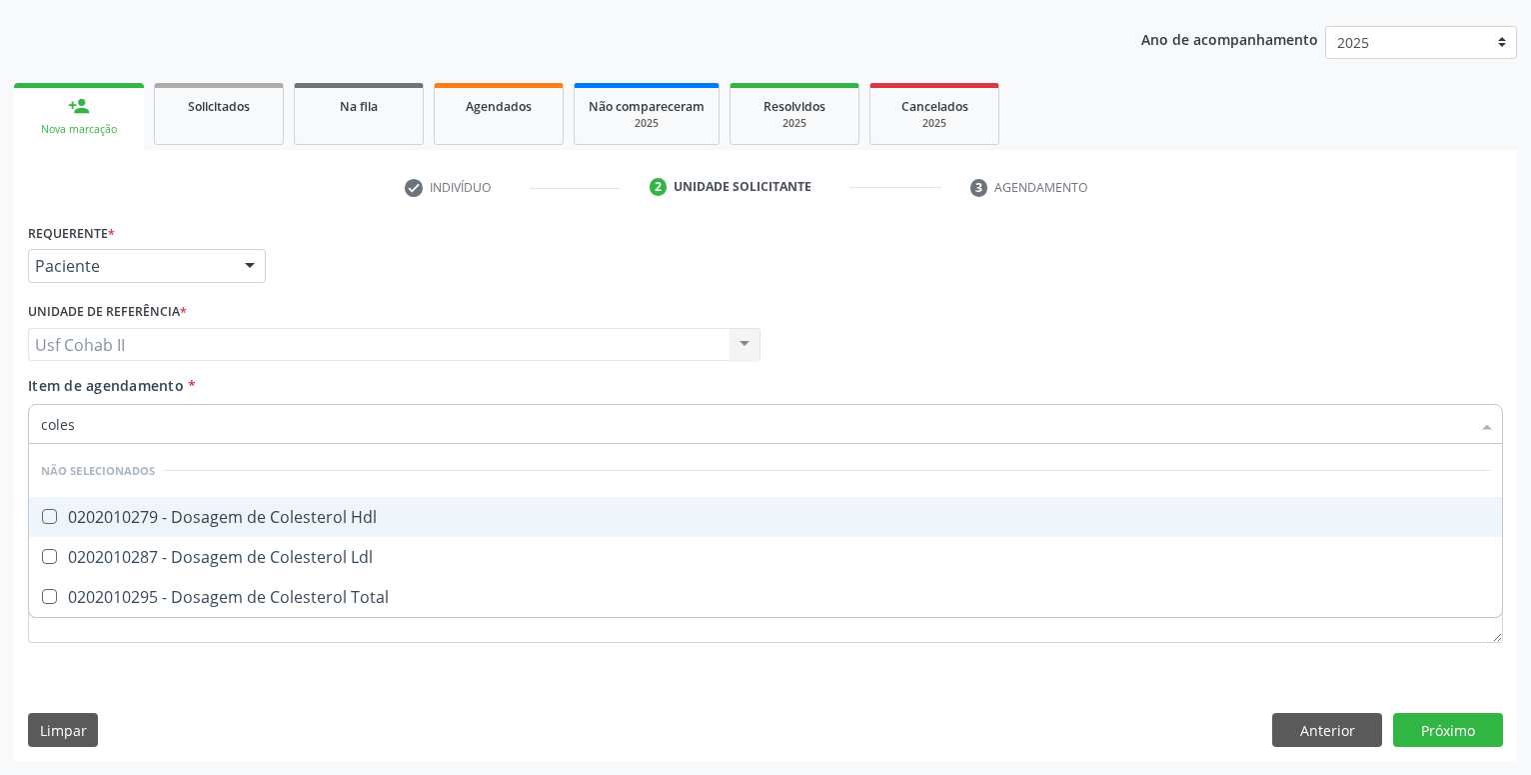
click at [236, 525] on div "0202010279 - Dosagem de Colesterol Hdl" at bounding box center [765, 517] width 1449 height 16
checkbox Hdl "true"
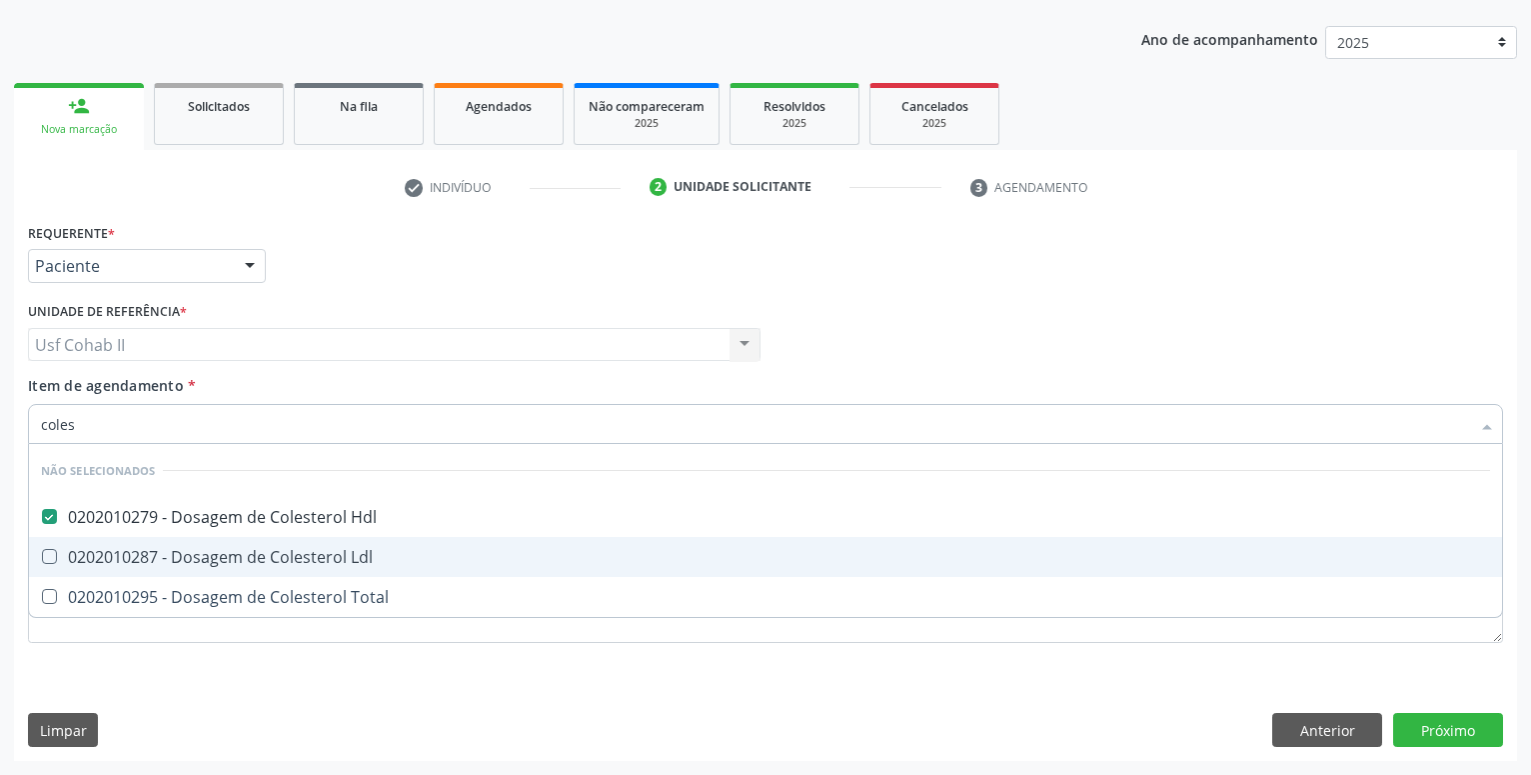
click at [236, 545] on span "0202010287 - Dosagem de Colesterol Ldl" at bounding box center [765, 557] width 1473 height 40
checkbox Ldl "true"
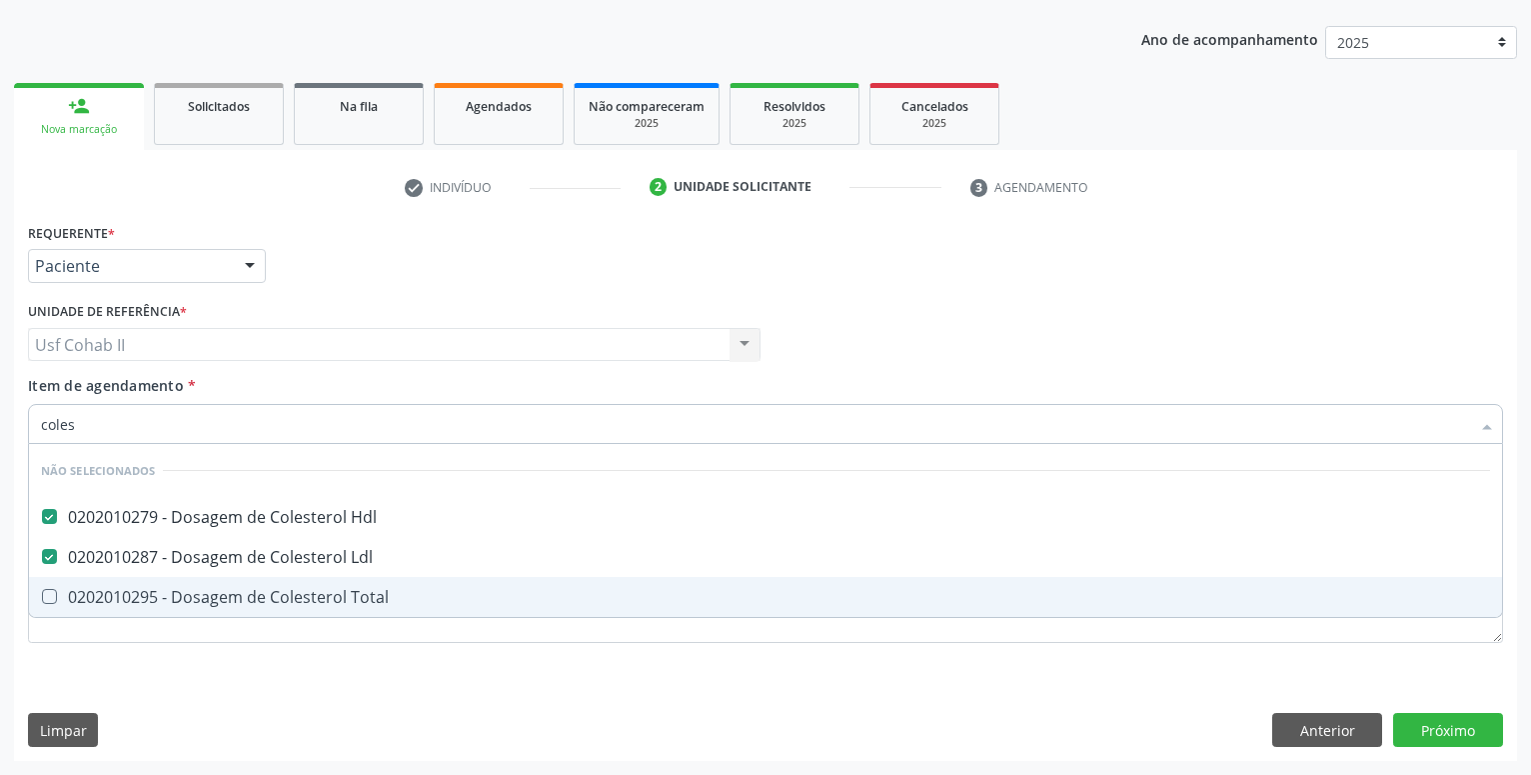
click at [220, 594] on div "0202010295 - Dosagem de Colesterol Total" at bounding box center [765, 597] width 1449 height 16
checkbox Total "true"
click at [181, 667] on div "Requerente * Paciente Profissional de Saúde Paciente Nenhum resultado encontrad…" at bounding box center [765, 444] width 1475 height 453
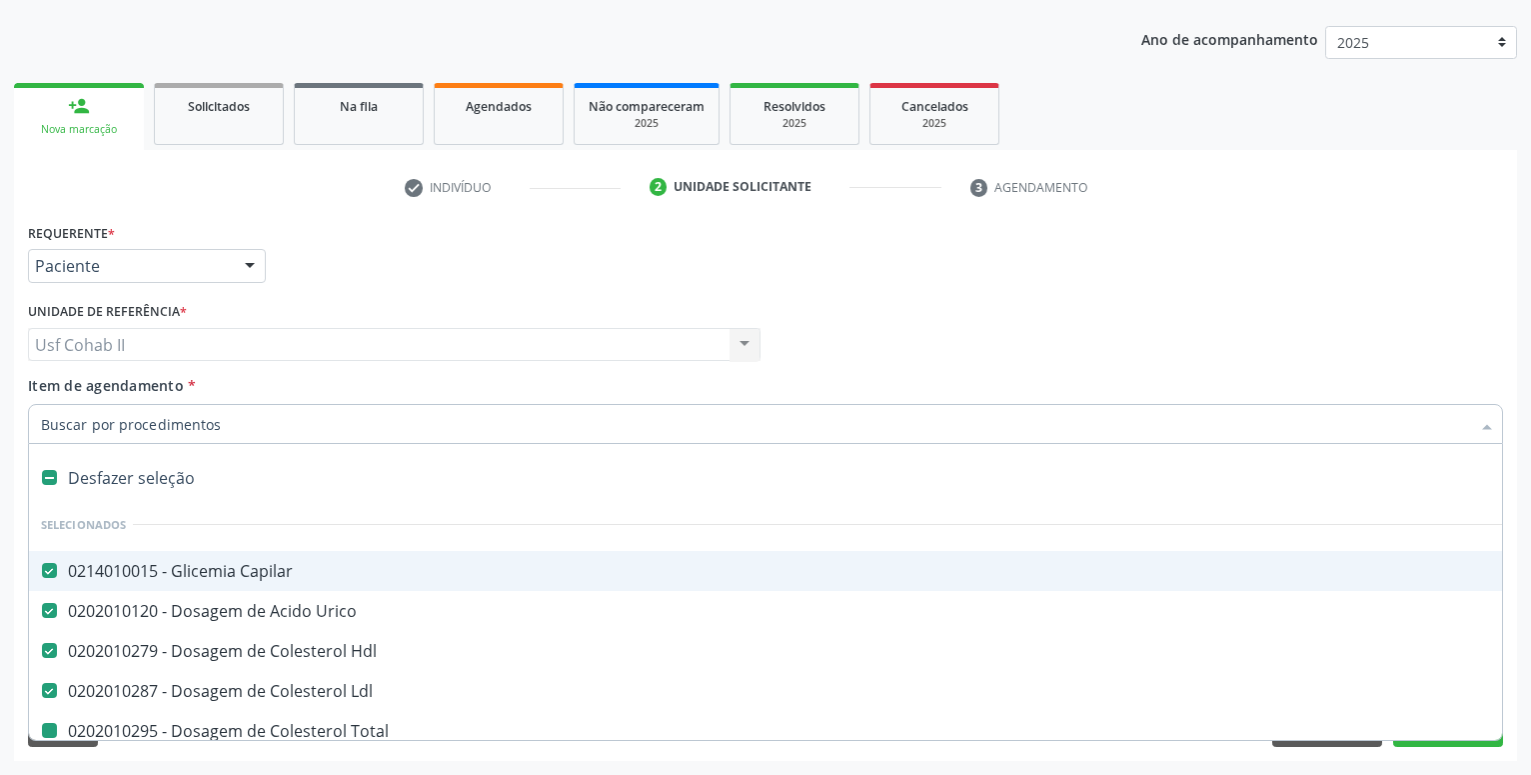
type input "t"
checkbox Total "false"
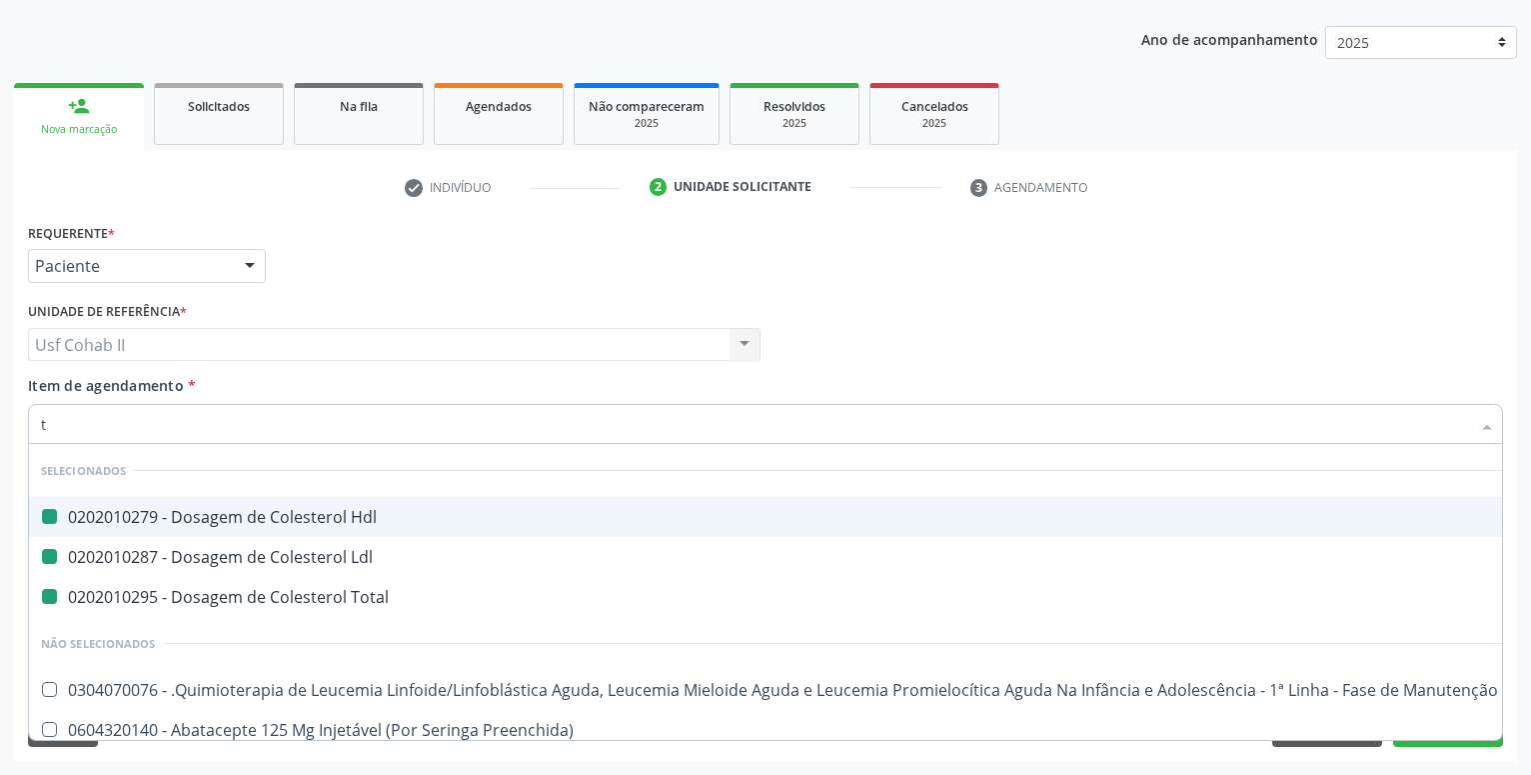
type input "tr"
checkbox Hdl "false"
checkbox Total "false"
checkbox Ldl "false"
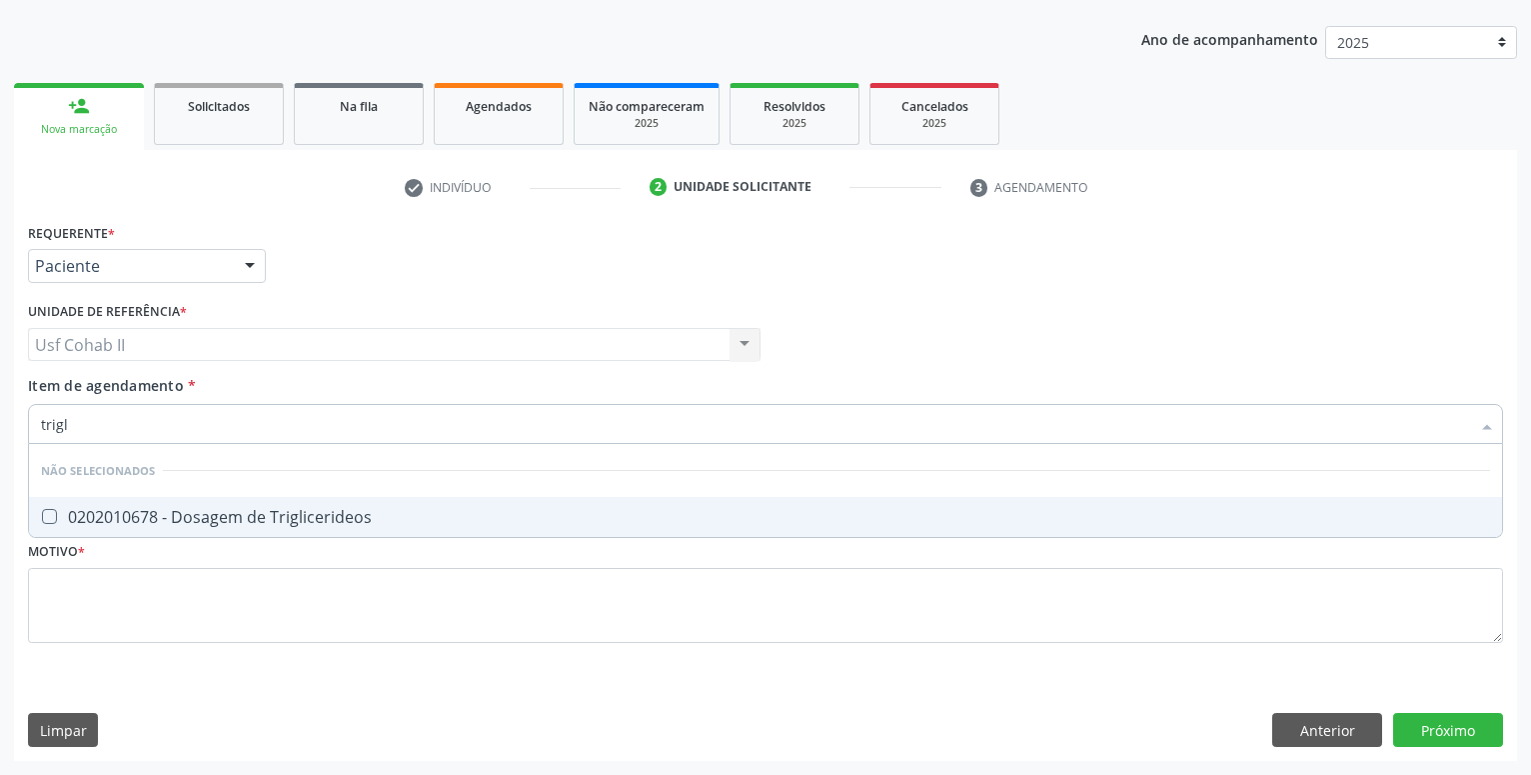
type input "trigli"
click at [256, 519] on div "0202010678 - Dosagem de Triglicerideos" at bounding box center [765, 517] width 1449 height 16
checkbox Triglicerideos "true"
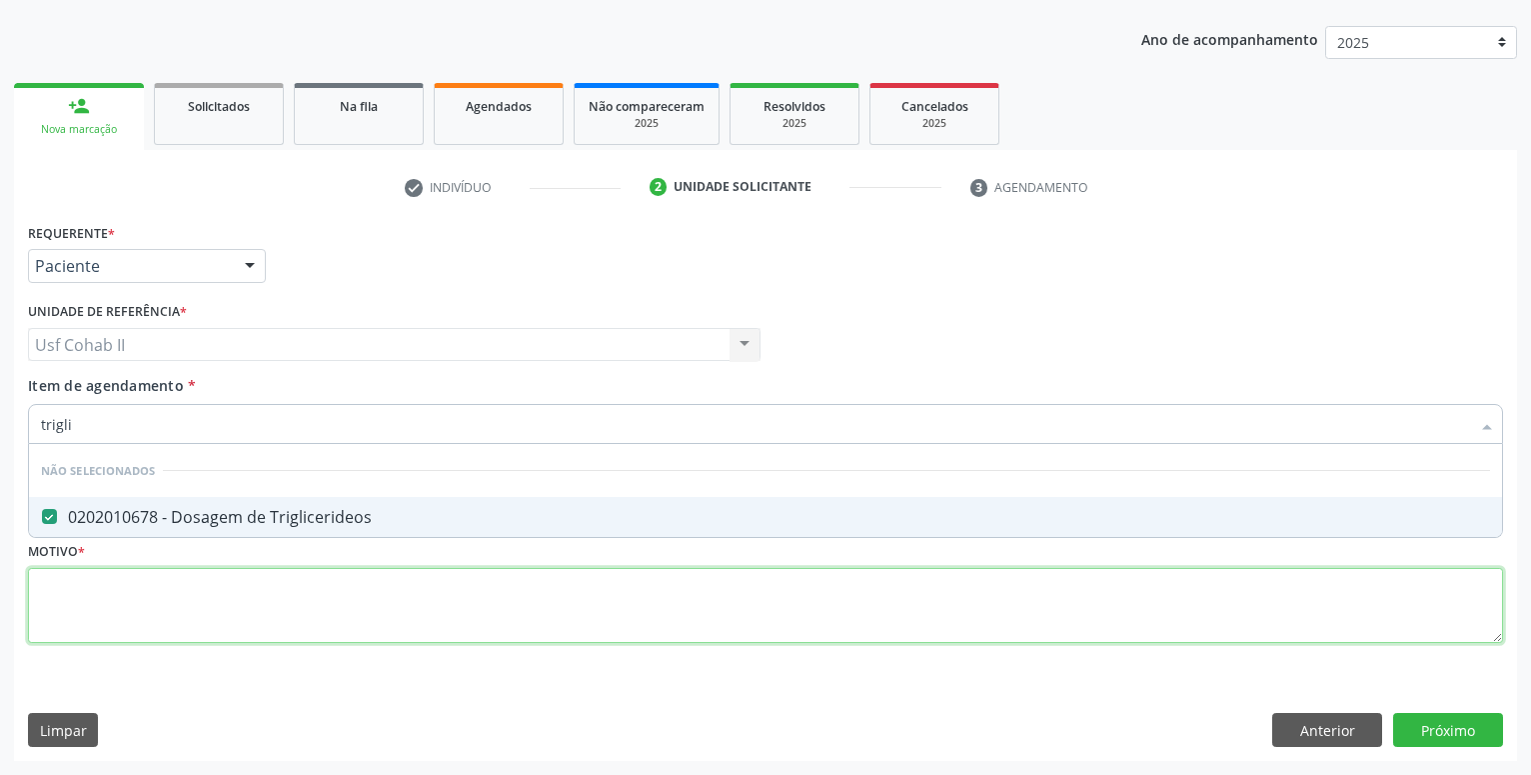
click at [204, 594] on textarea at bounding box center [765, 606] width 1475 height 76
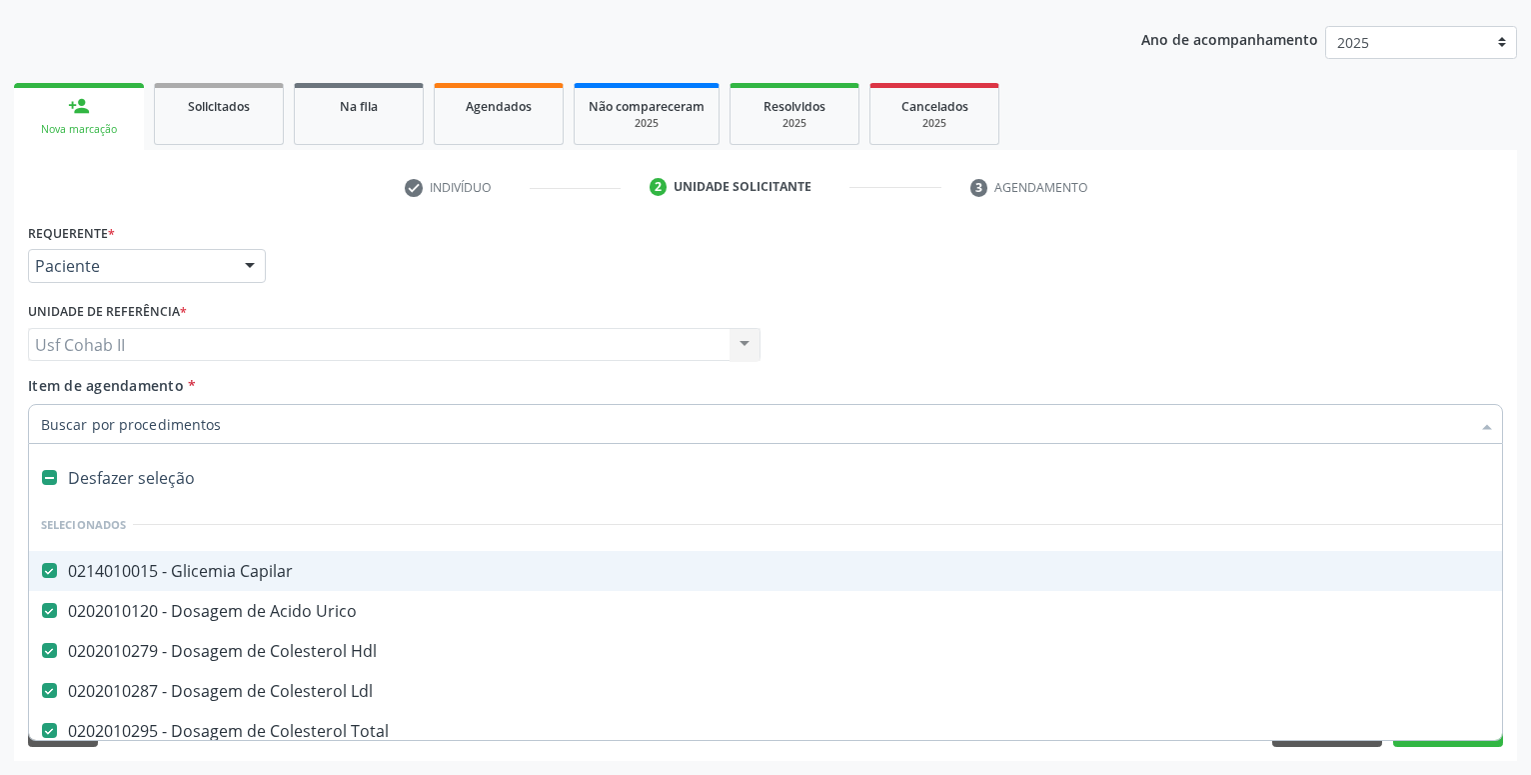
click at [214, 435] on div at bounding box center [765, 424] width 1475 height 40
type input "h"
checkbox Hdl "false"
checkbox Ldl "false"
checkbox Total "false"
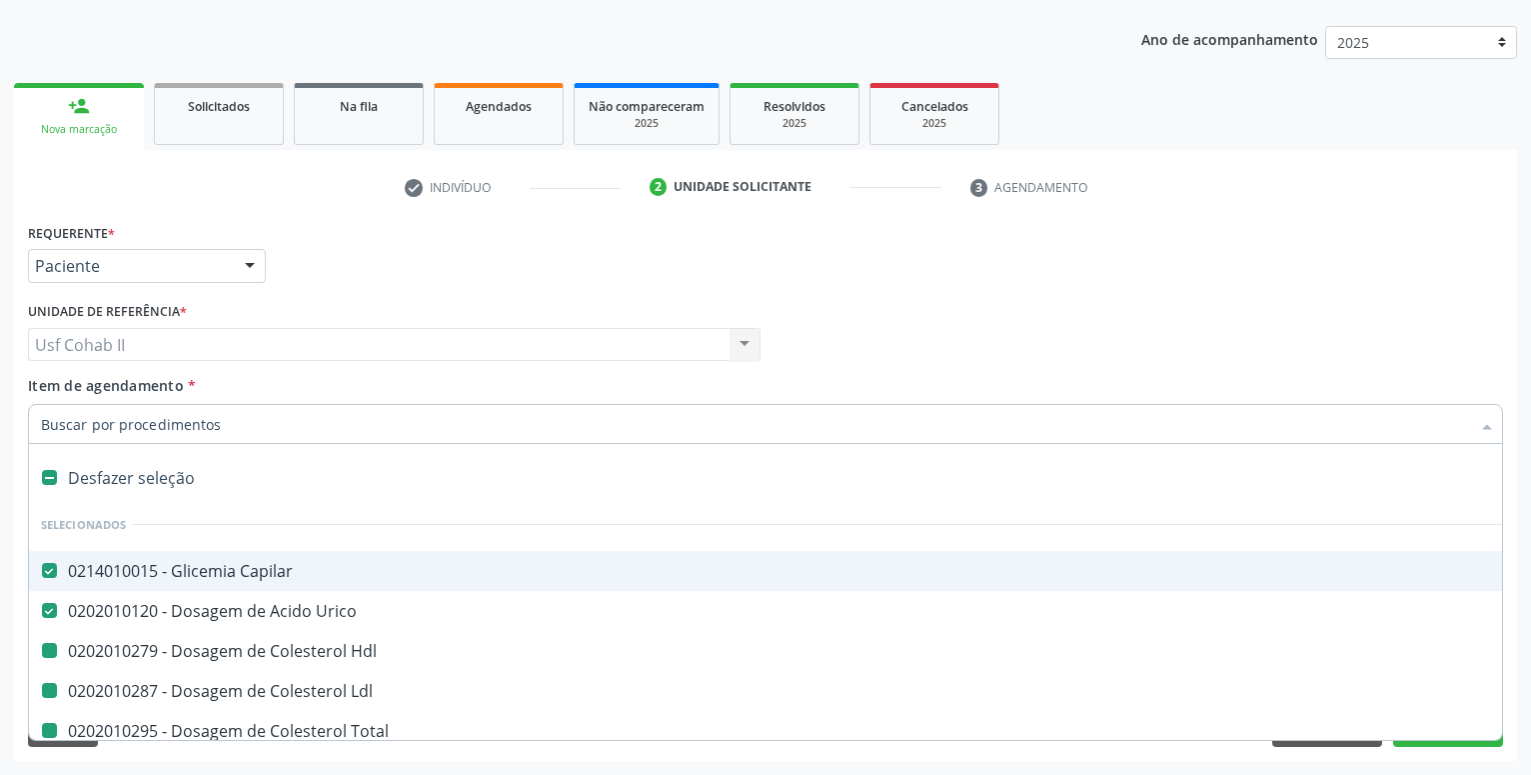
checkbox Triglicerideos "false"
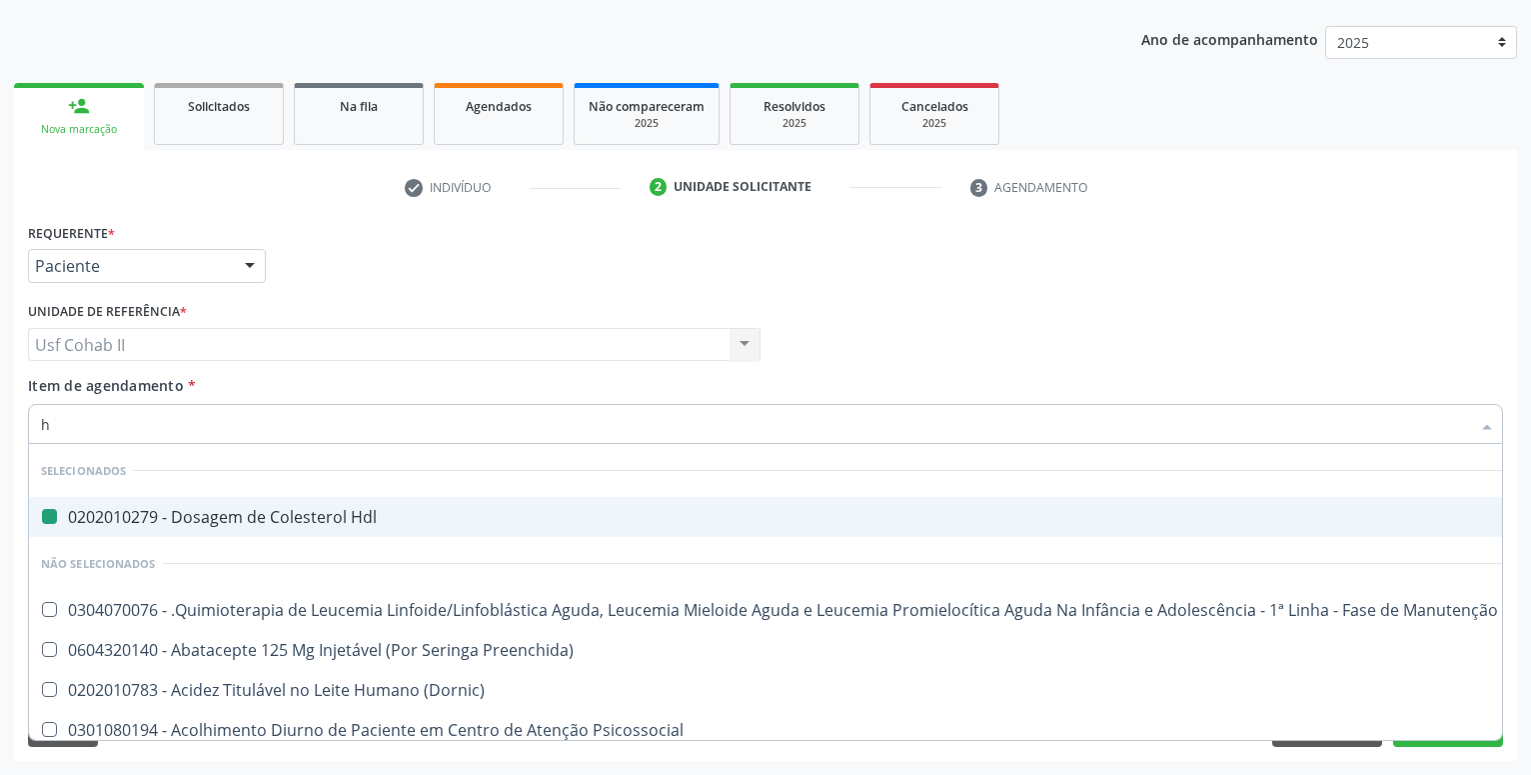
type input "he"
checkbox Hdl "false"
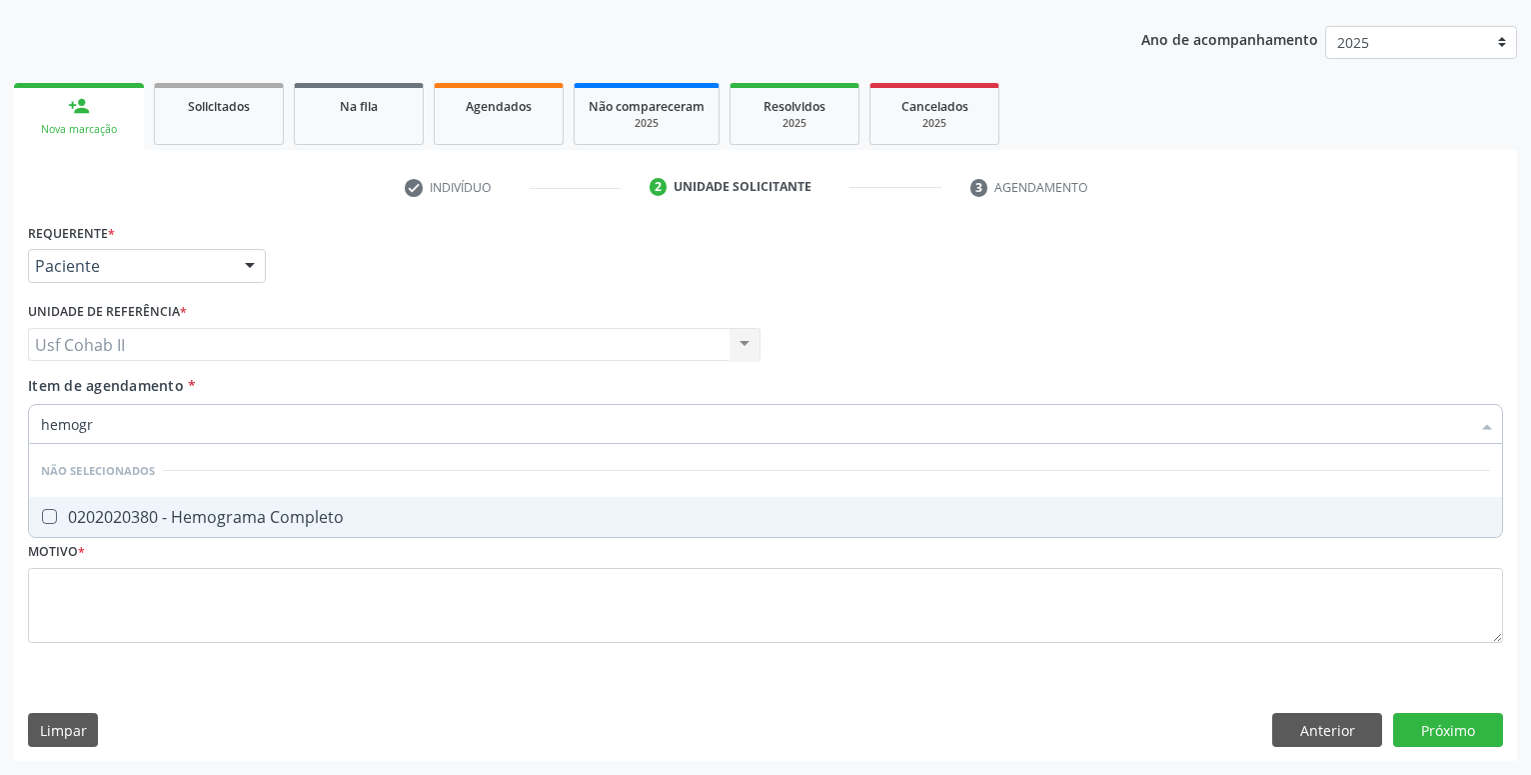
type input "hemogra"
click at [227, 514] on div "0202020380 - Hemograma Completo" at bounding box center [765, 517] width 1449 height 16
checkbox Completo "true"
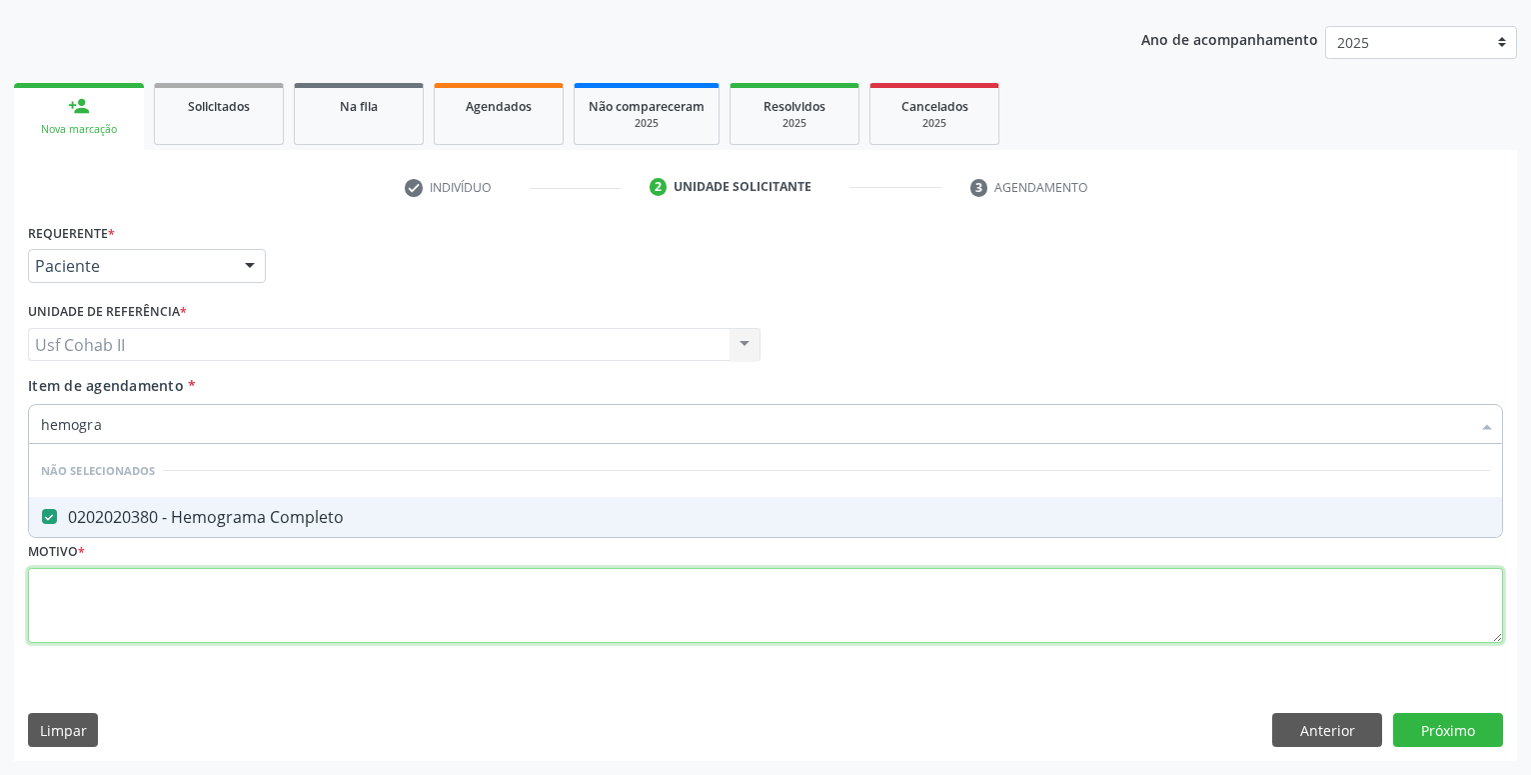
click at [181, 592] on textarea at bounding box center [765, 606] width 1475 height 76
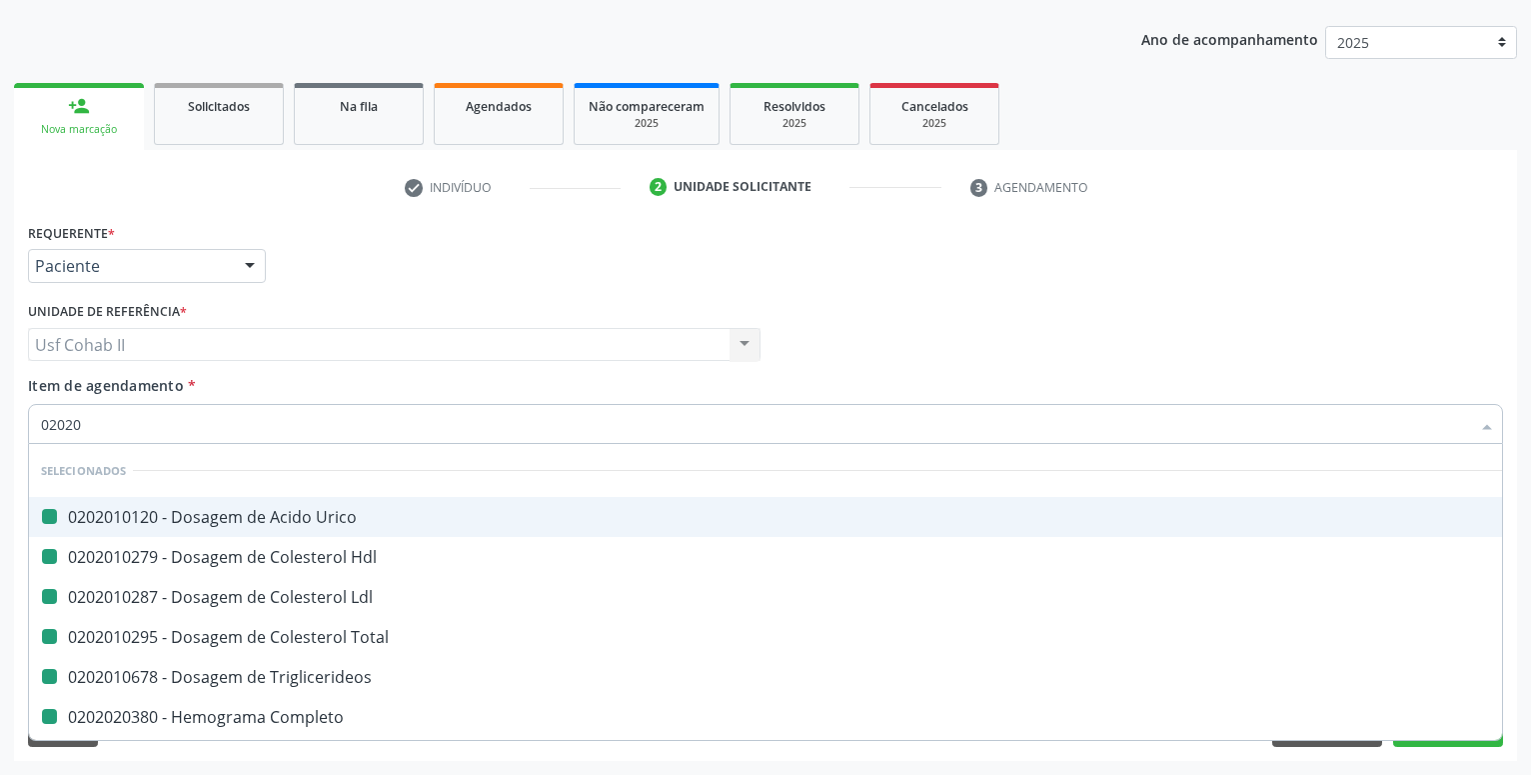
type input "020205"
checkbox Urico "false"
checkbox Hdl "false"
checkbox Ldl "false"
checkbox Total "false"
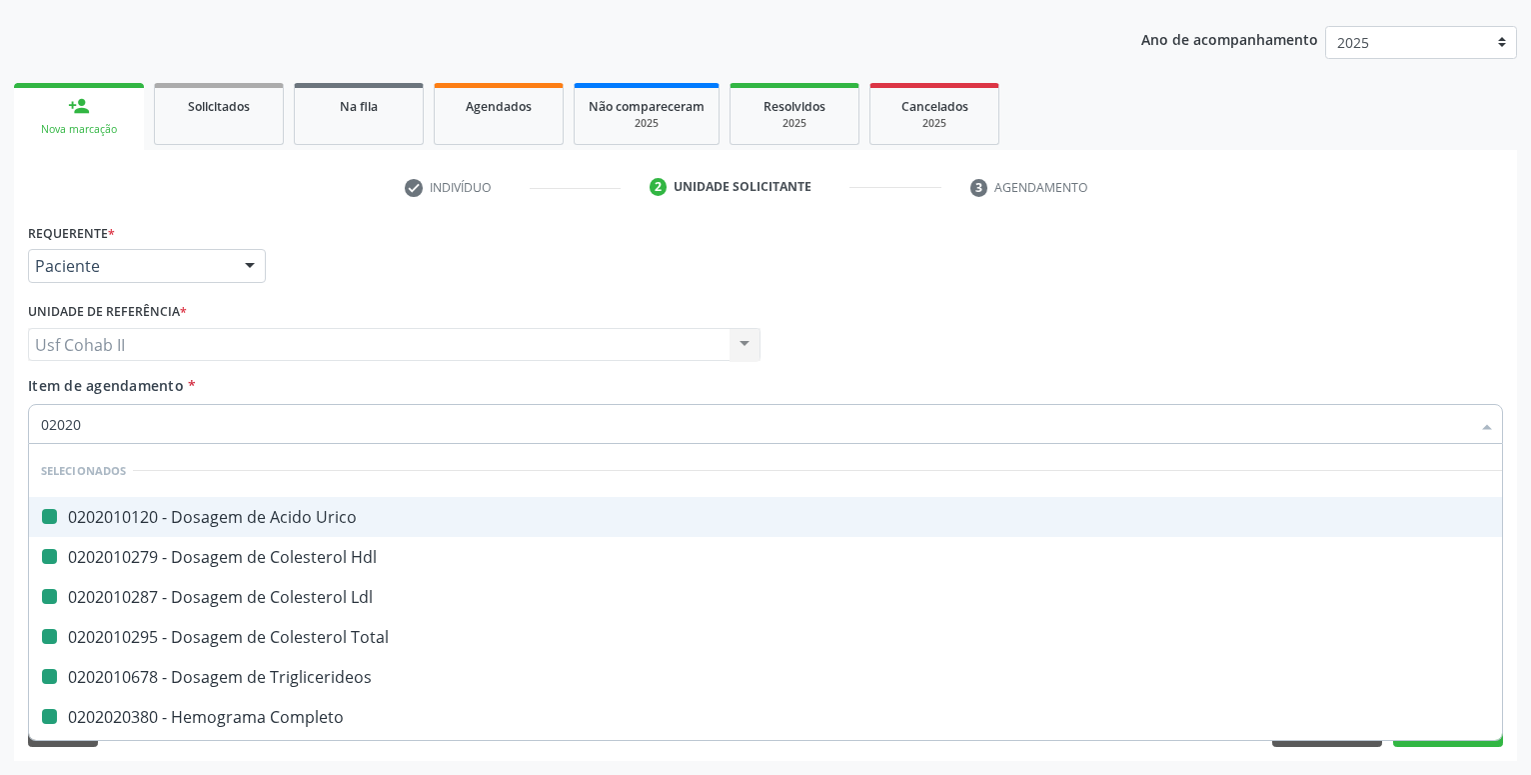
checkbox Triglicerideos "false"
checkbox Completo "false"
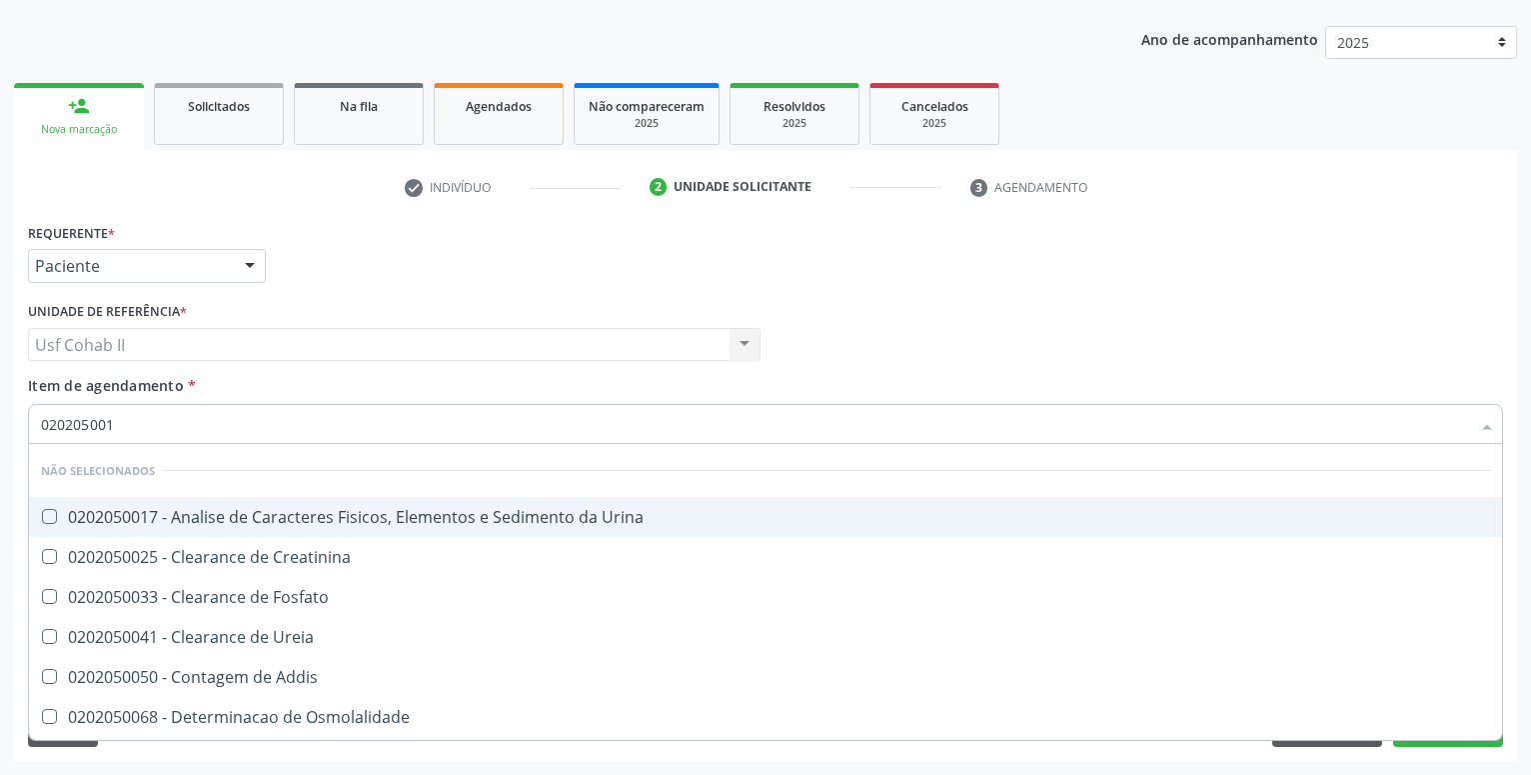
type input "0202050017"
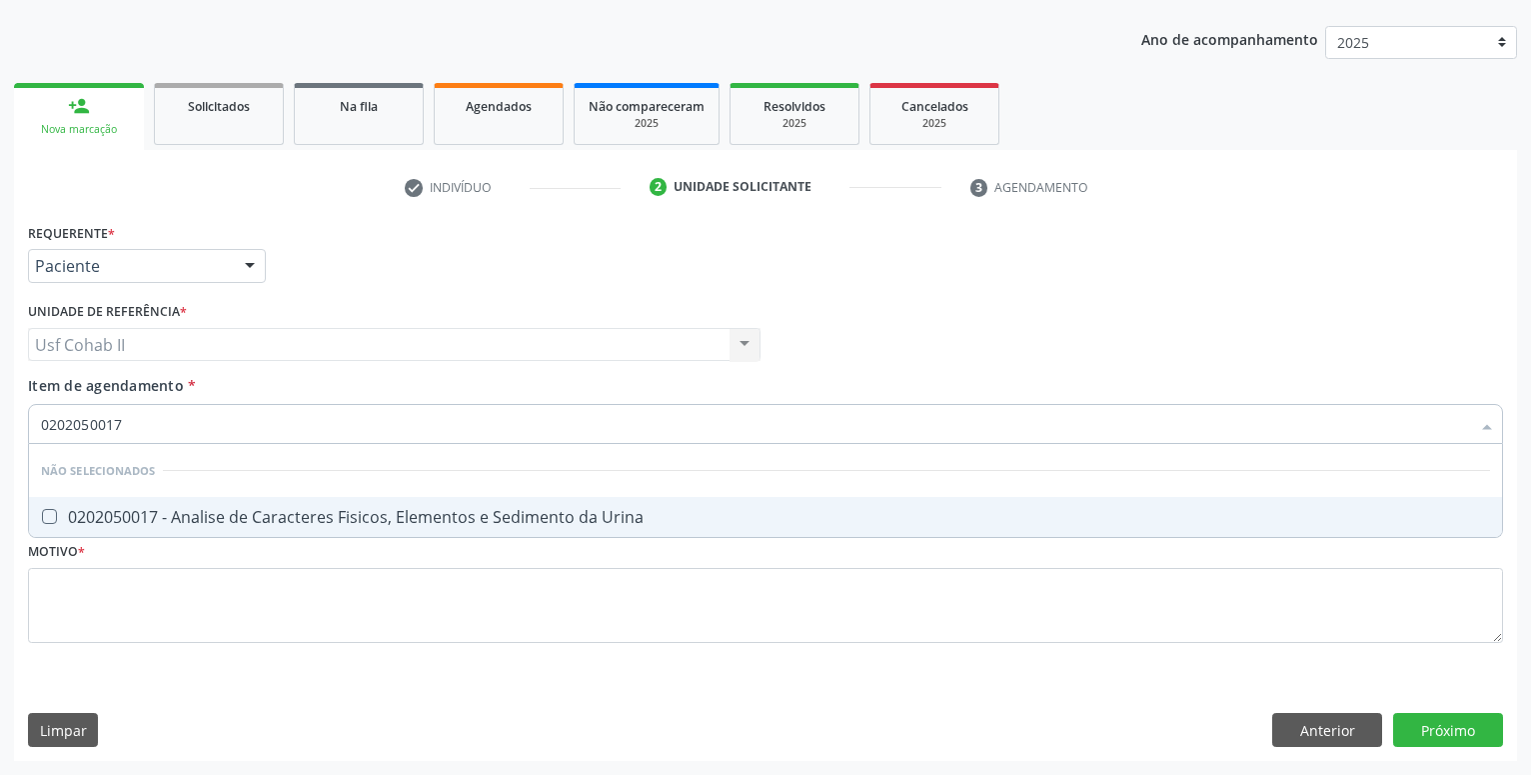
click at [191, 525] on div "0202050017 - Analise de Caracteres Fisicos, Elementos e Sedimento da Urina" at bounding box center [765, 517] width 1449 height 16
checkbox Urina "true"
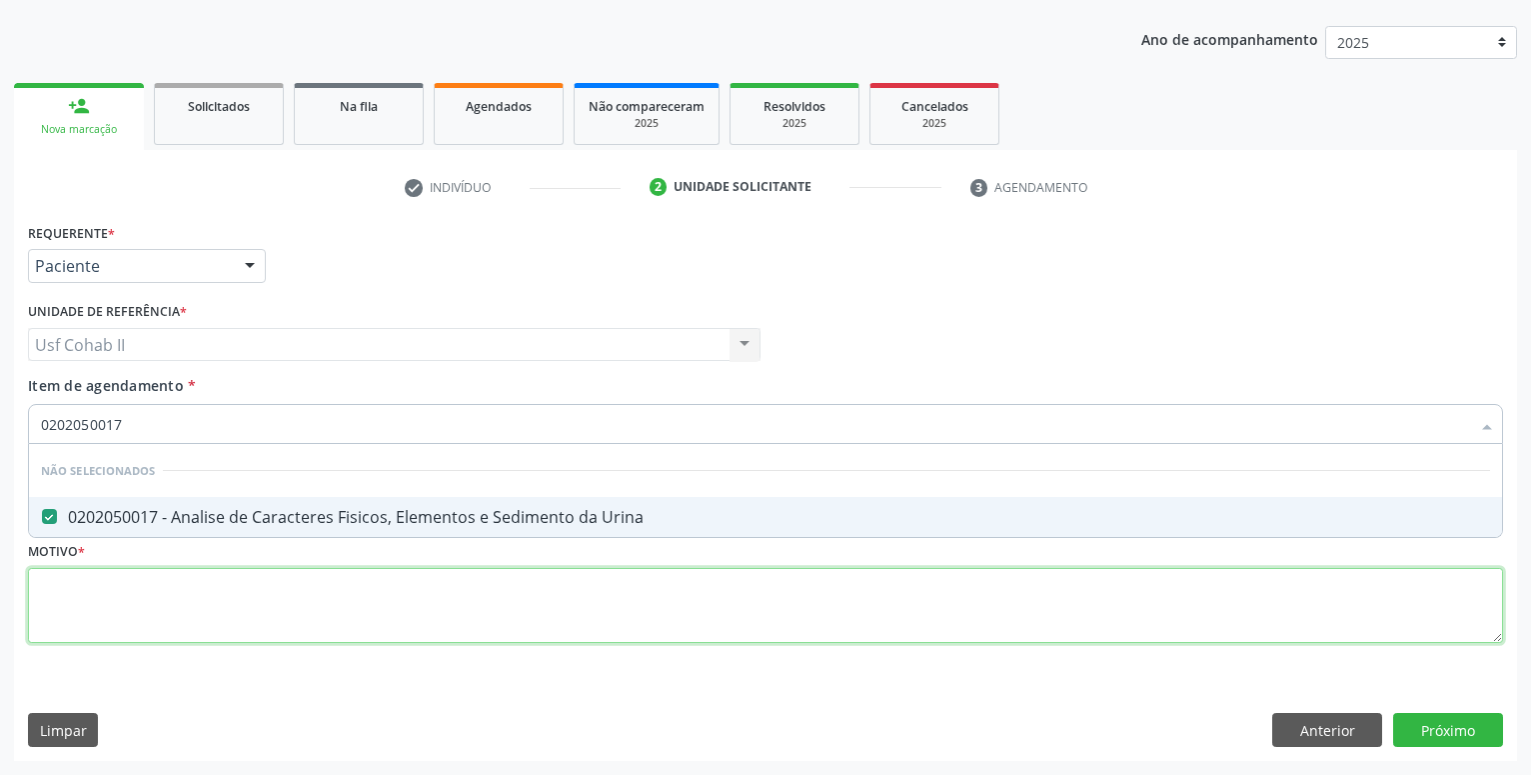
click at [153, 594] on textarea at bounding box center [765, 606] width 1475 height 76
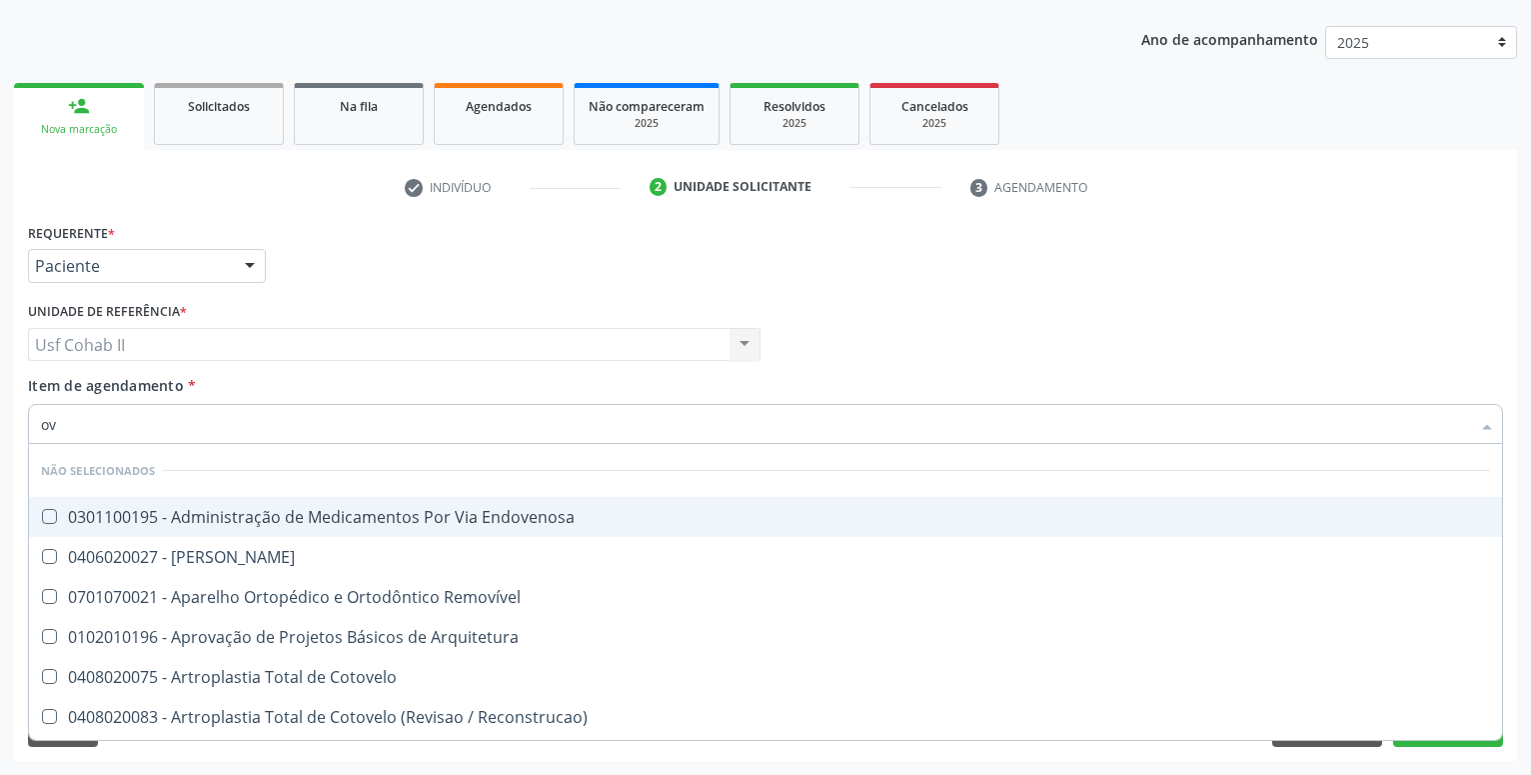
type input "ovo"
checkbox Endovenosa "false"
checkbox Linfovenosa "false"
checkbox Removível "false"
checkbox Arquitetura "false"
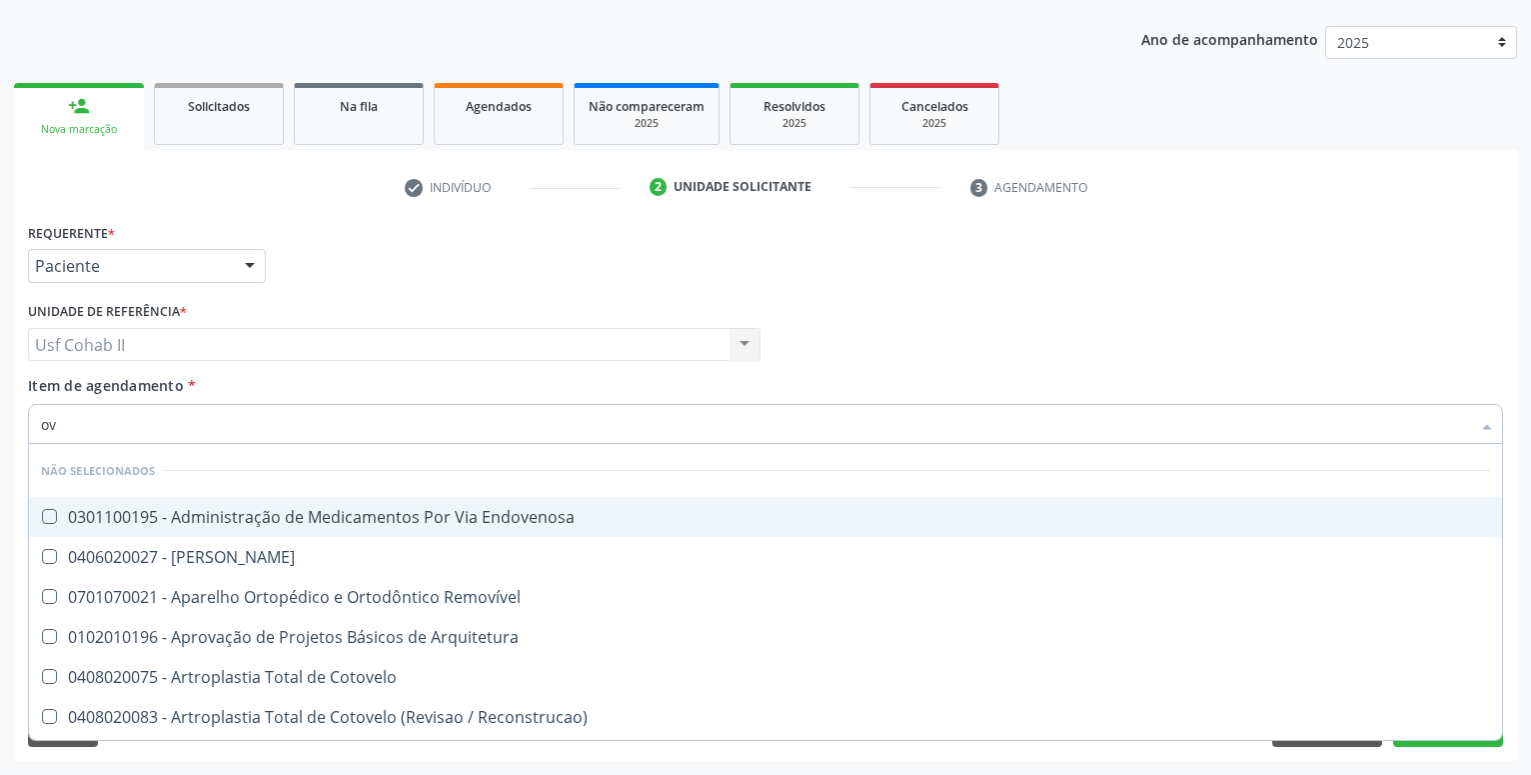
checkbox Cotovelo "false"
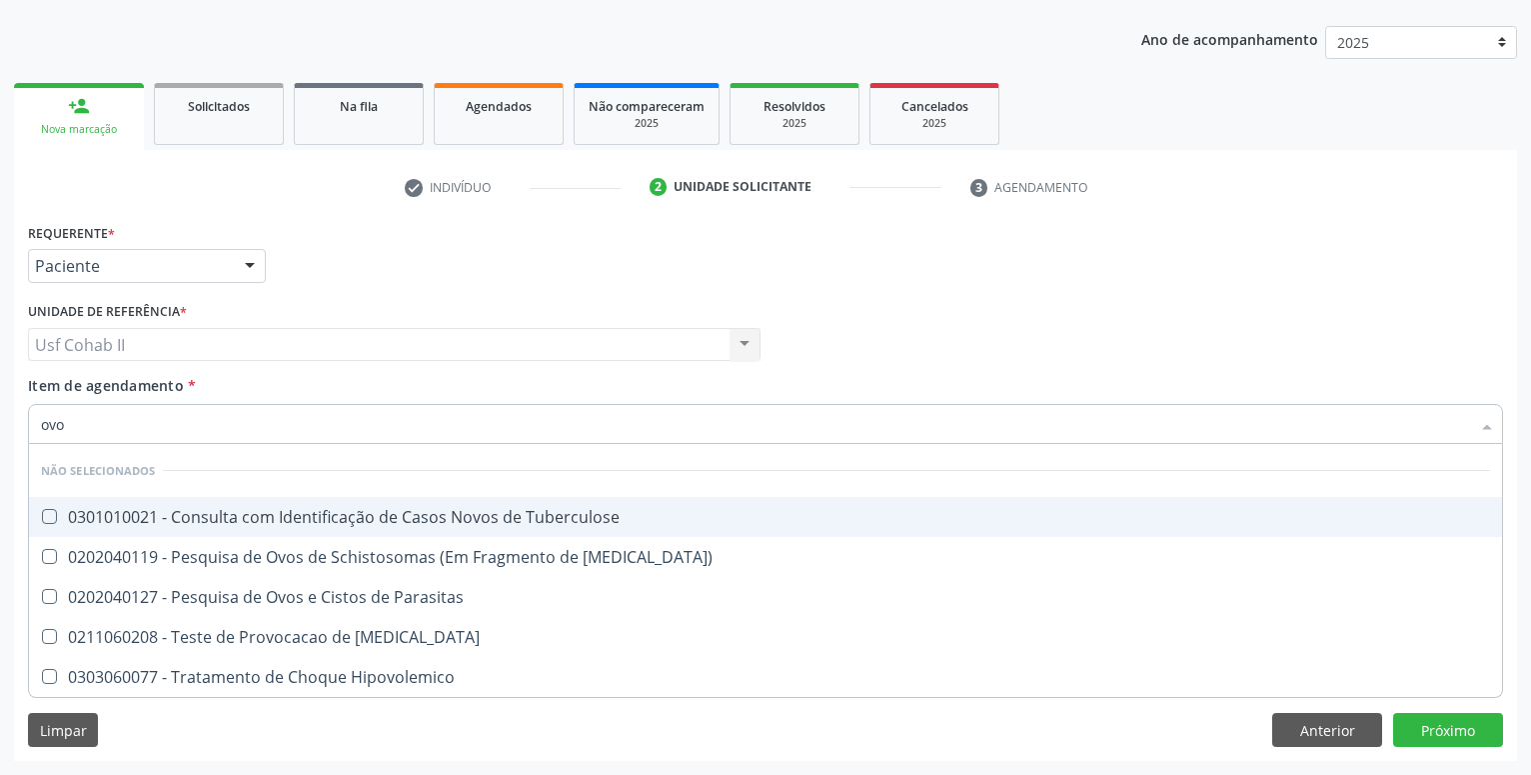
type input "ovos"
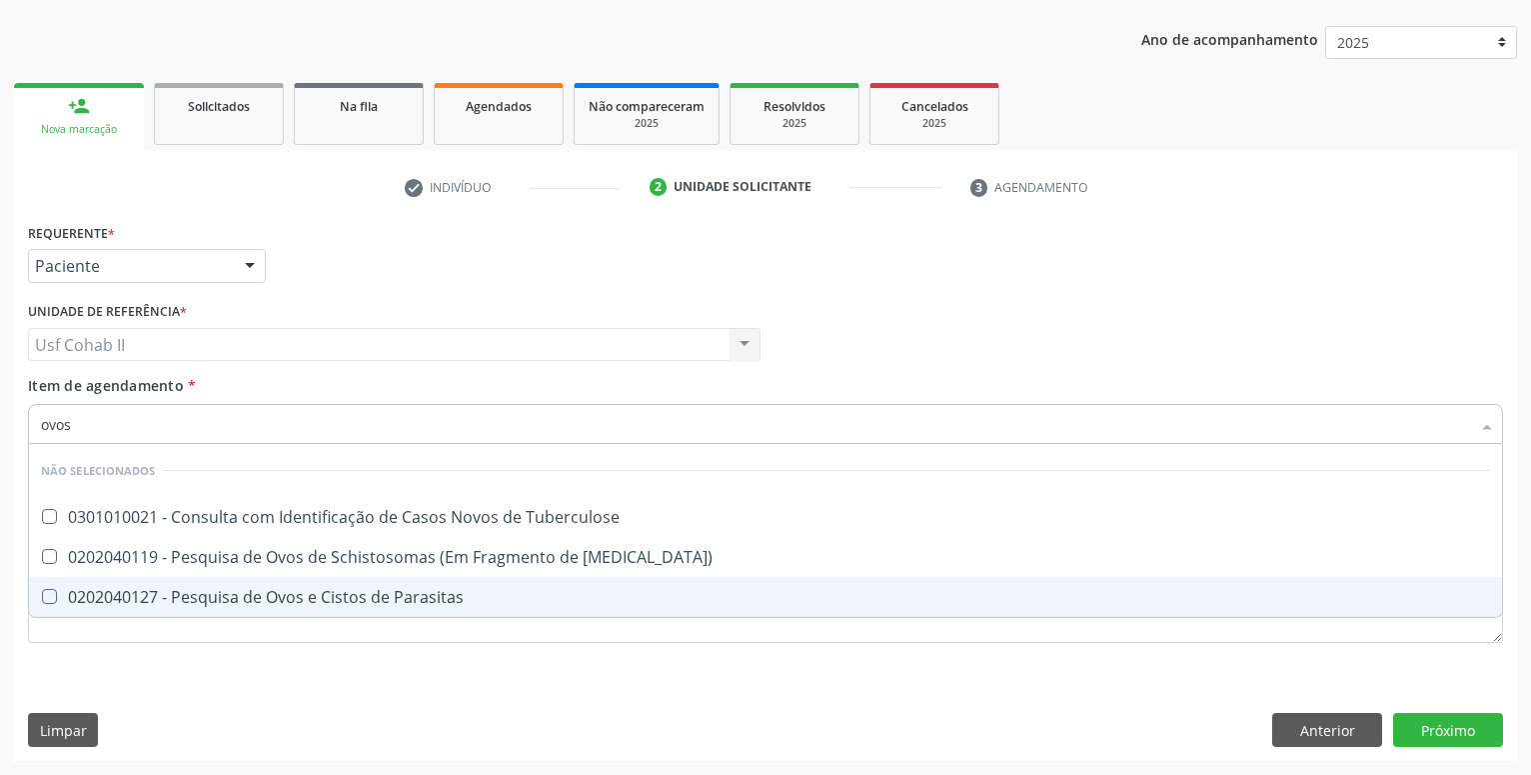
click at [225, 593] on div "0202040127 - Pesquisa de Ovos e Cistos de Parasitas" at bounding box center [765, 597] width 1449 height 16
checkbox Parasitas "true"
click at [171, 675] on div "Requerente * Paciente Profissional de Saúde Paciente Nenhum resultado encontrad…" at bounding box center [765, 489] width 1503 height 543
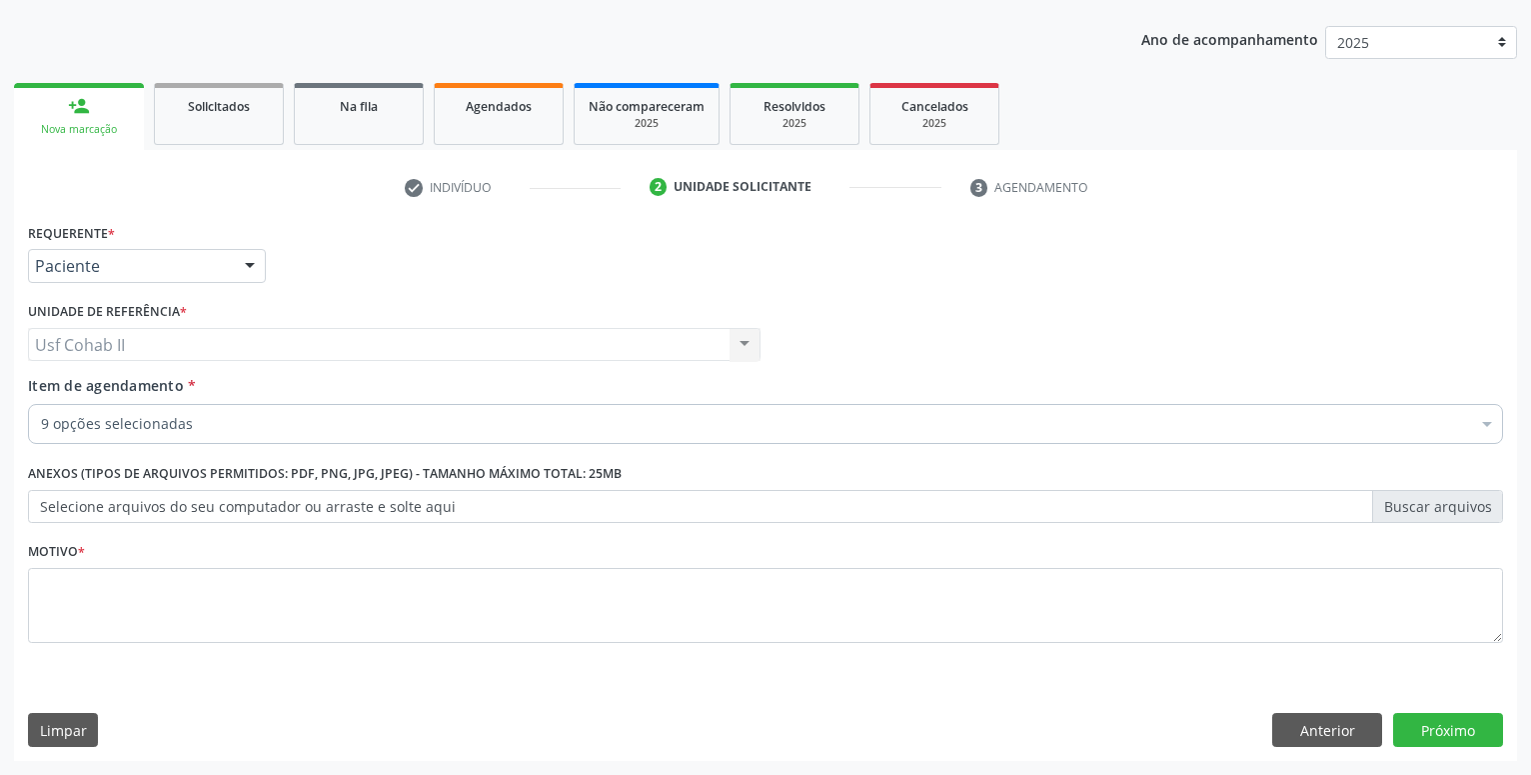
checkbox Capilar "true"
checkbox Urico "true"
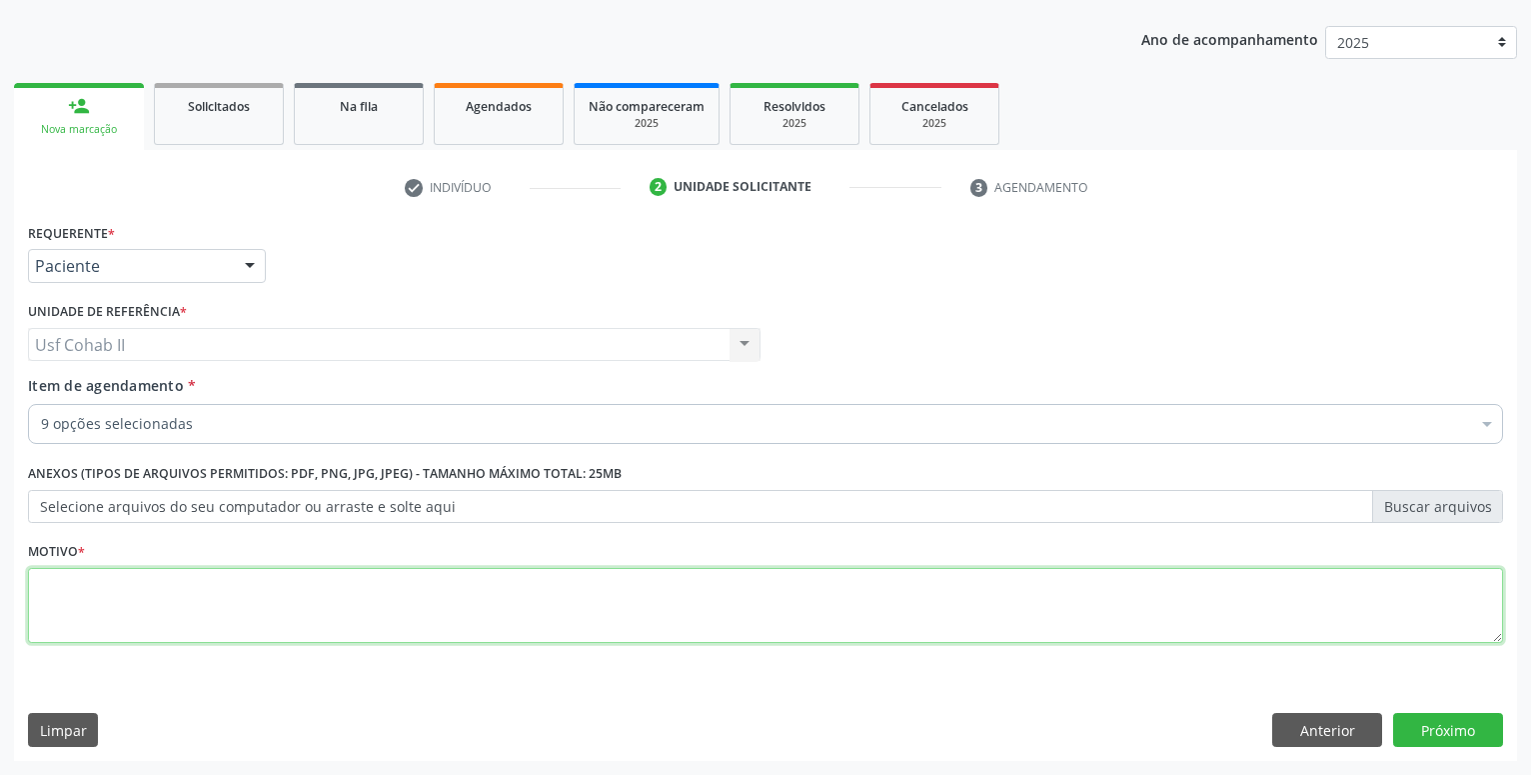
click at [96, 611] on textarea at bounding box center [765, 606] width 1475 height 76
type textarea "."
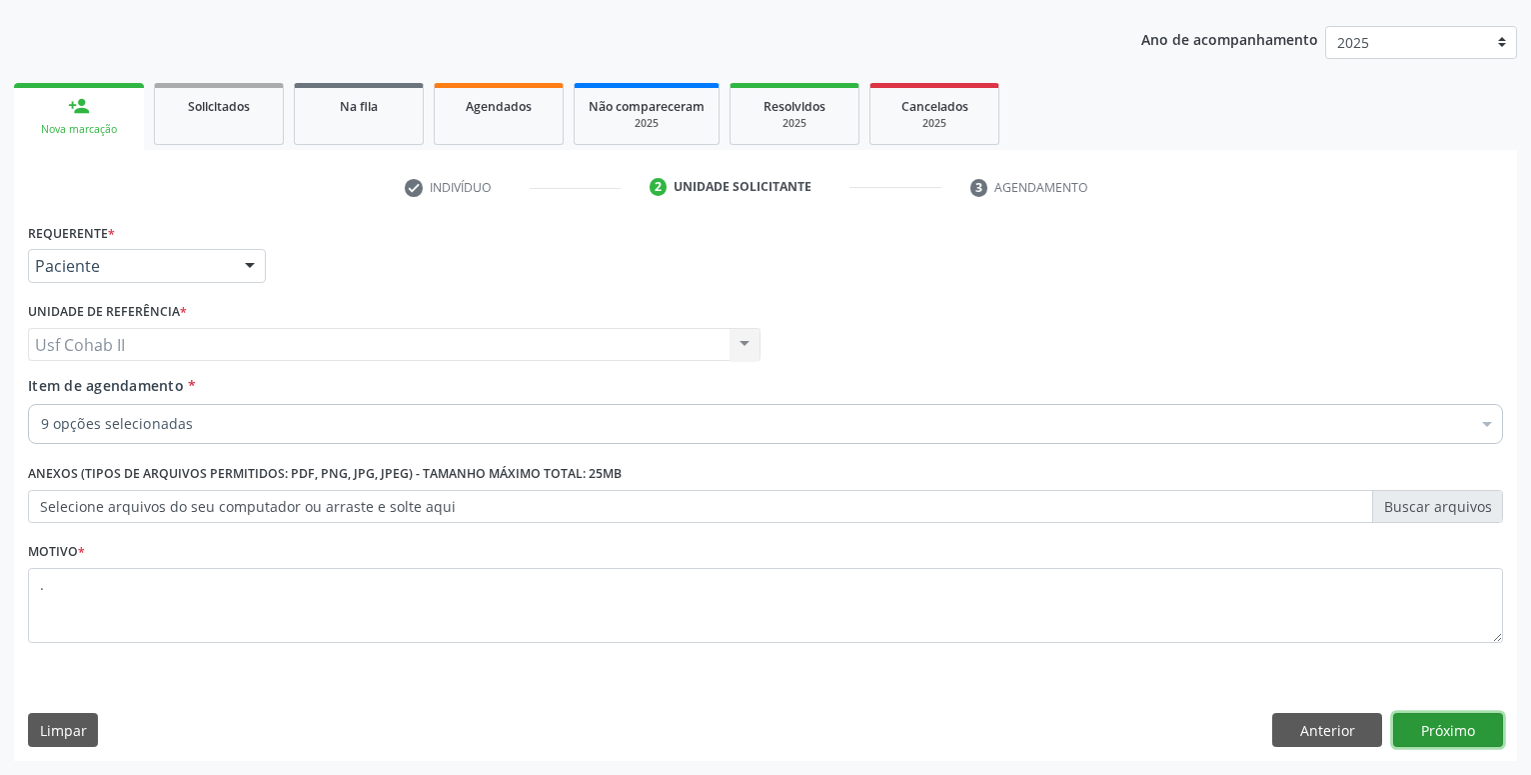
click at [1452, 719] on button "Próximo" at bounding box center [1448, 730] width 110 height 34
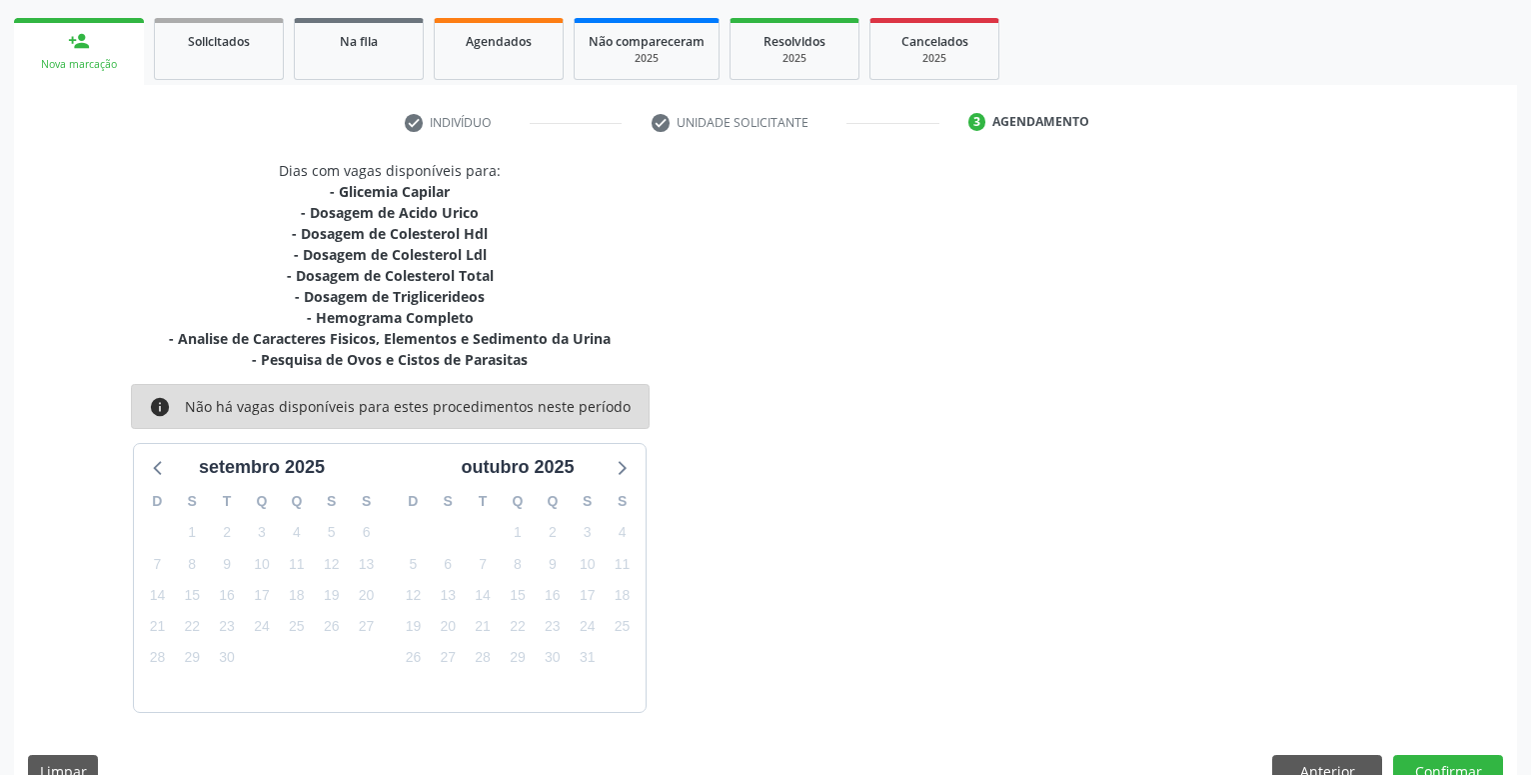
scroll to position [322, 0]
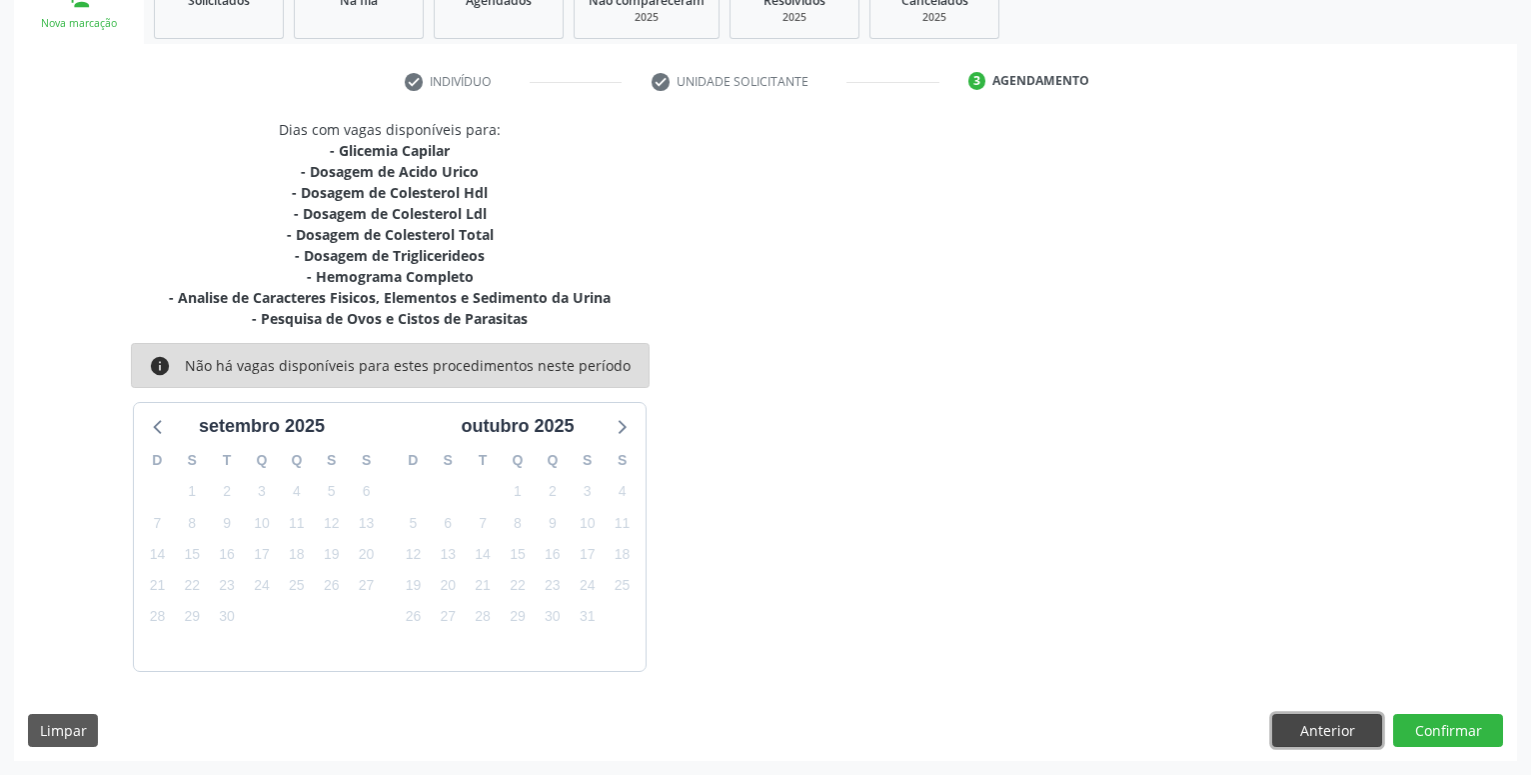
click at [1302, 719] on button "Anterior" at bounding box center [1327, 731] width 110 height 34
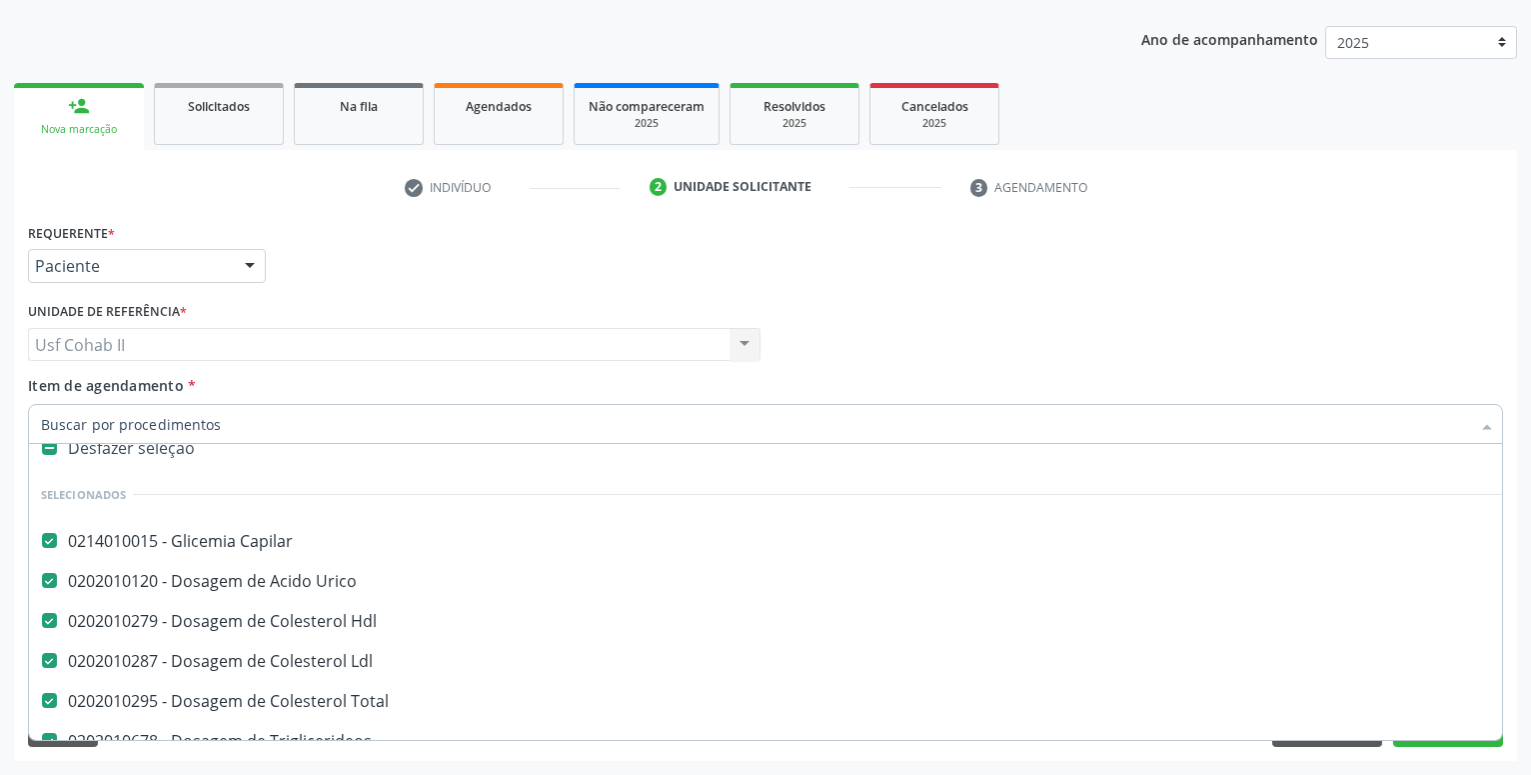
scroll to position [0, 0]
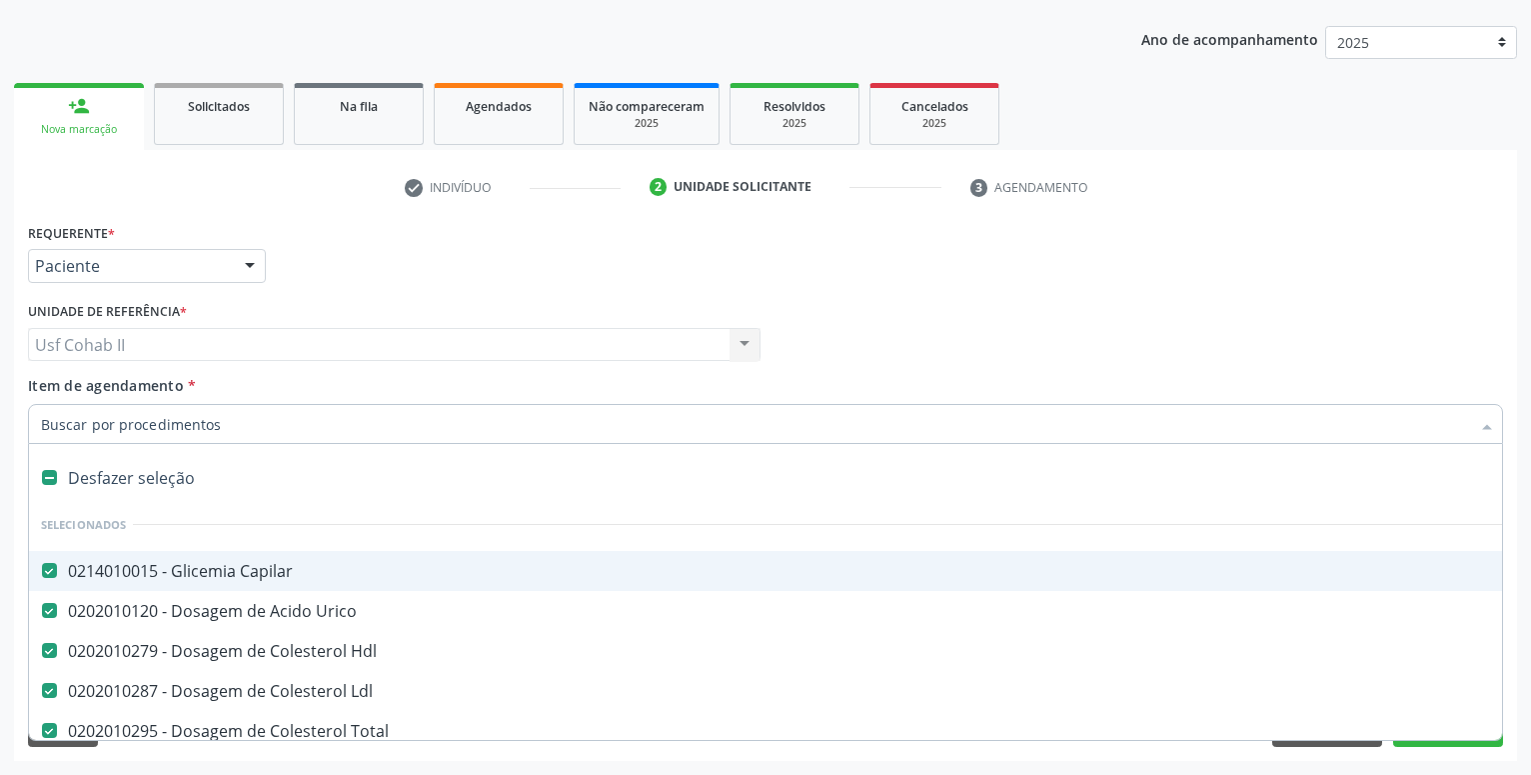
click at [246, 573] on div "0214010015 - Glicemia Capilar" at bounding box center [819, 571] width 1556 height 16
checkbox Capilar "false"
click at [221, 431] on input "Item de agendamento *" at bounding box center [755, 424] width 1429 height 40
type input "g"
checkbox Parasitas "false"
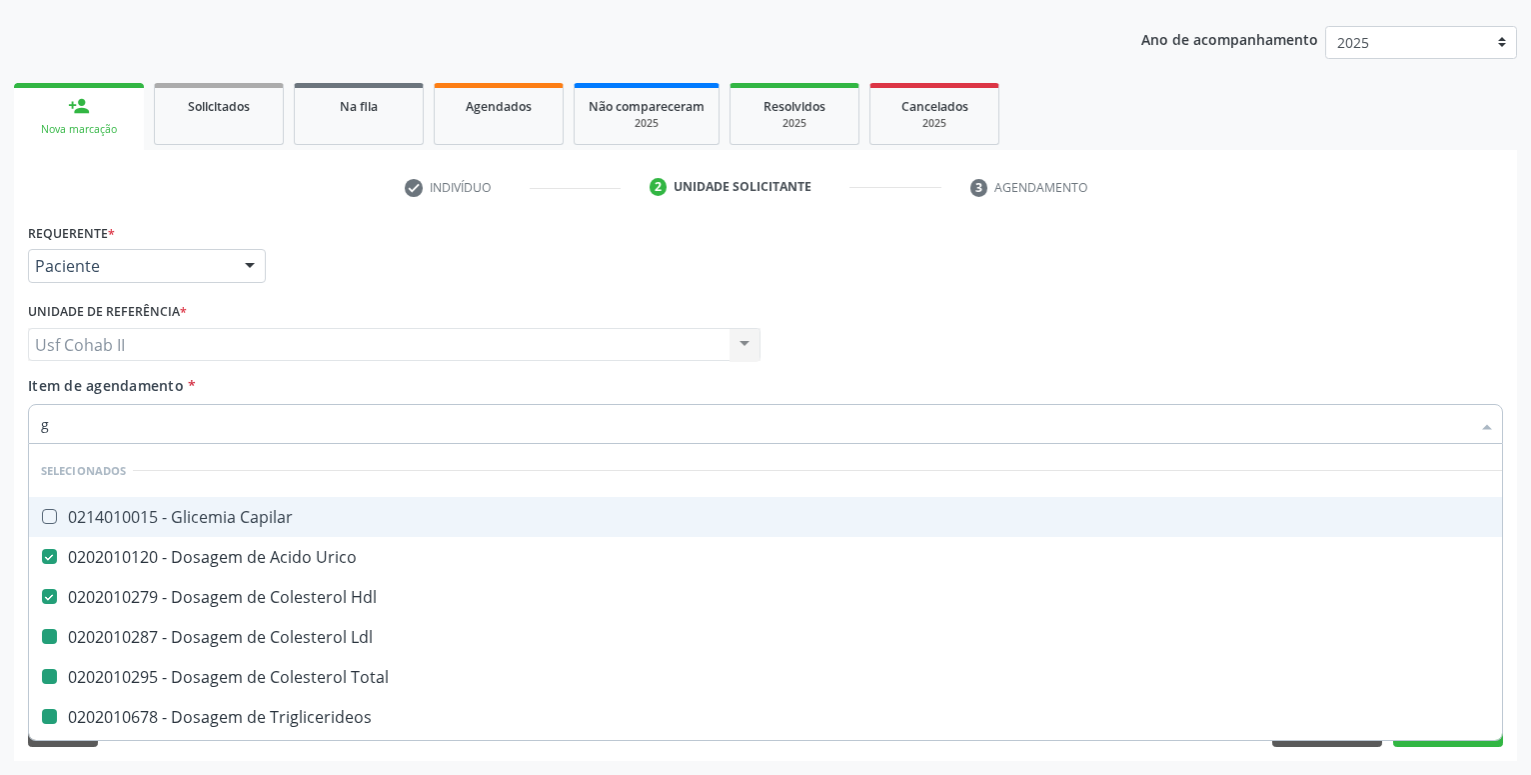
type input "gl"
checkbox Ldl "false"
checkbox Total "false"
checkbox Triglicerideos "false"
checkbox Completo "false"
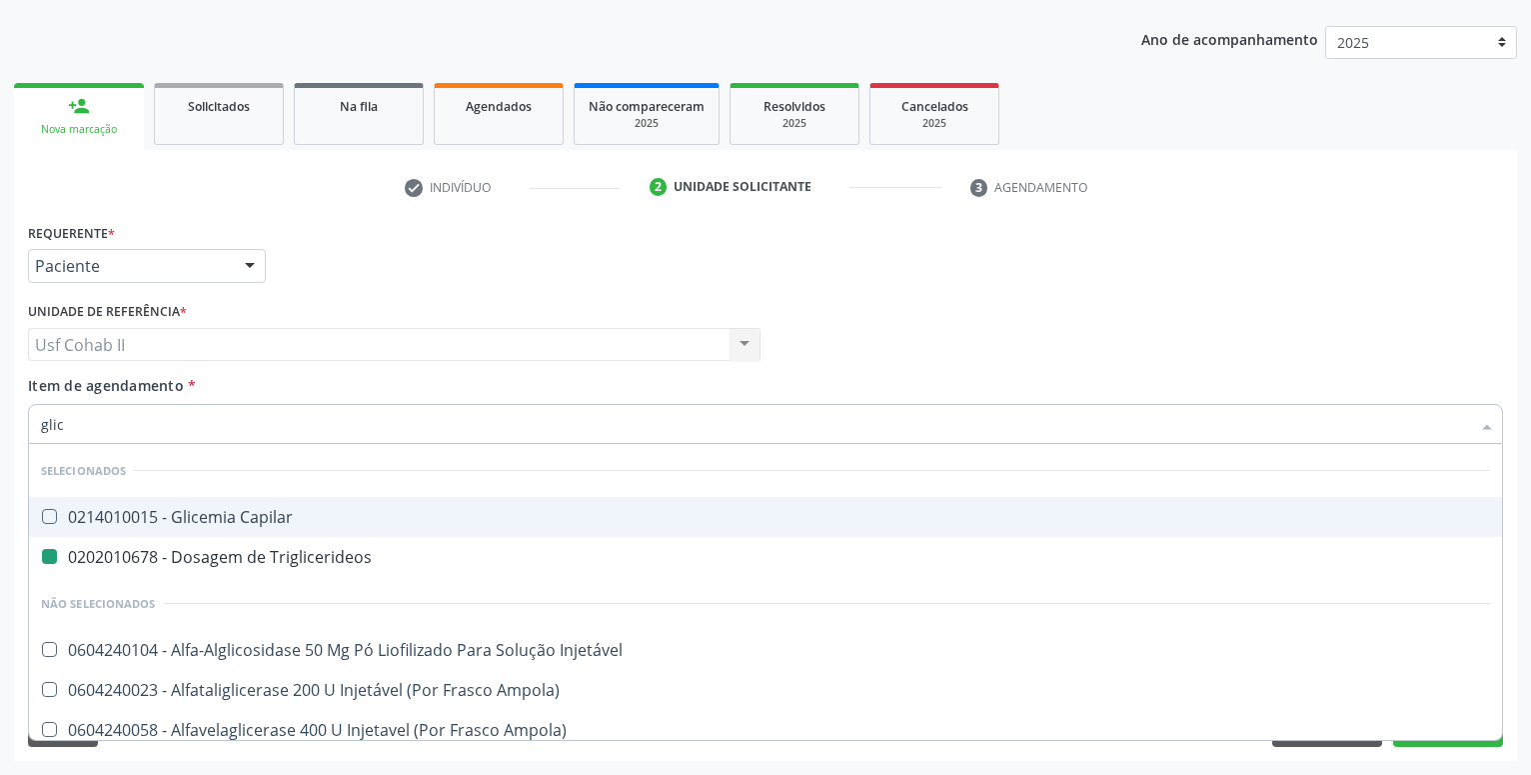
type input "glico"
checkbox Triglicerideos "false"
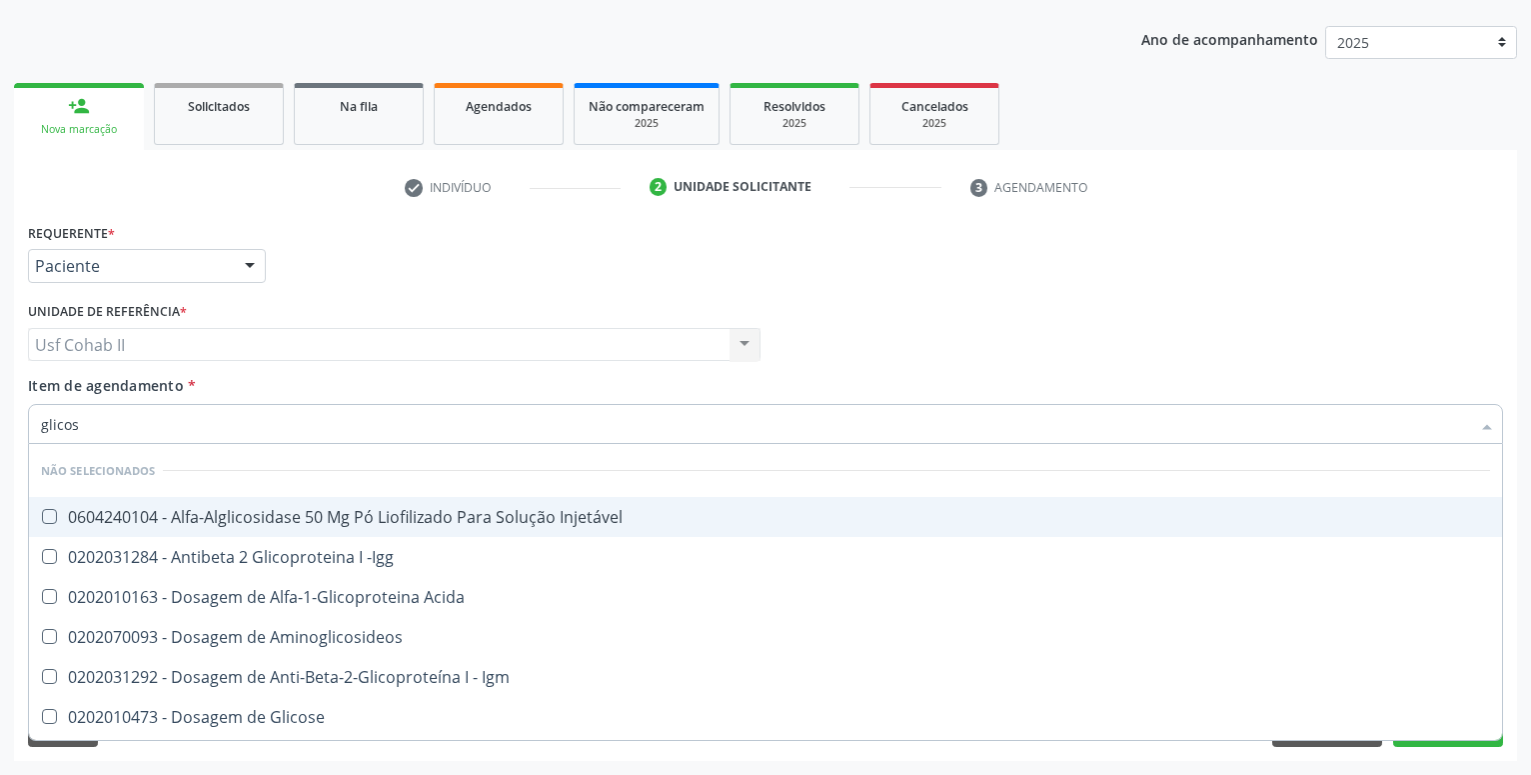
type input "glicose"
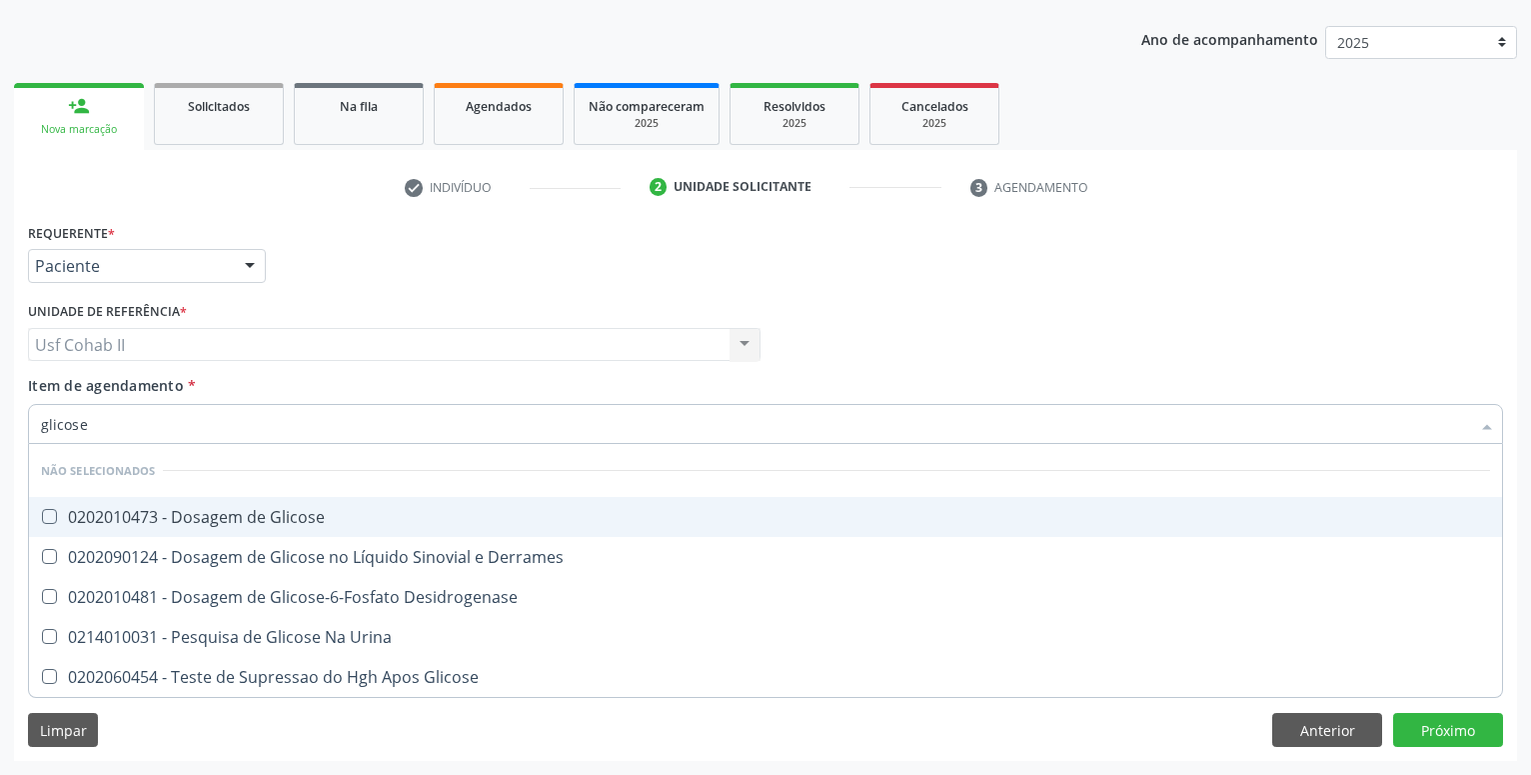
click at [313, 519] on div "0202010473 - Dosagem de Glicose" at bounding box center [765, 517] width 1449 height 16
checkbox Glicose "true"
click at [406, 283] on div "Requerente * Paciente Profissional de Saúde Paciente Nenhum resultado encontrad…" at bounding box center [765, 257] width 1485 height 78
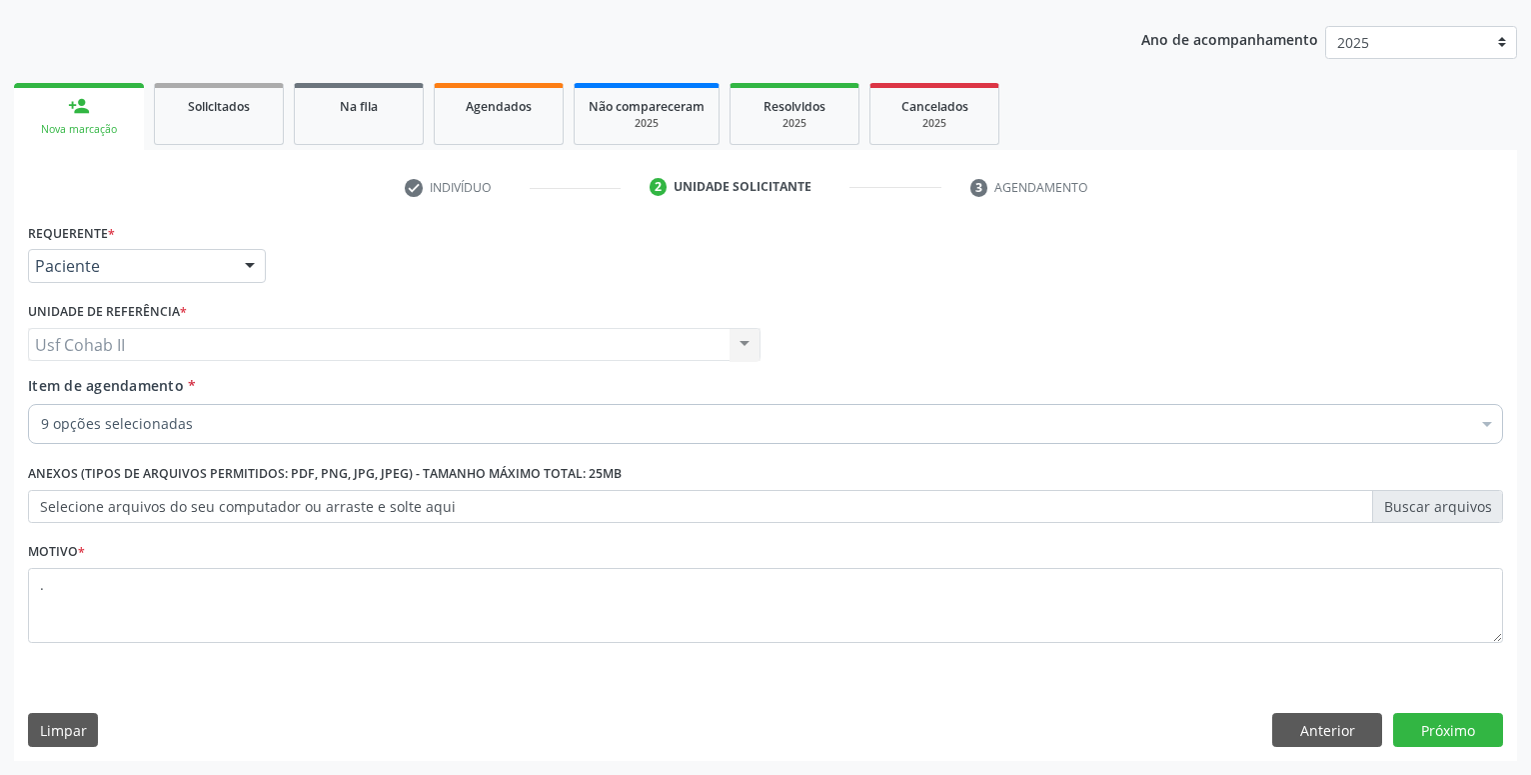
checkbox Hdl "true"
checkbox Total "true"
checkbox Triglicerideos "true"
checkbox Ldl "true"
click at [1427, 727] on button "Próximo" at bounding box center [1448, 730] width 110 height 34
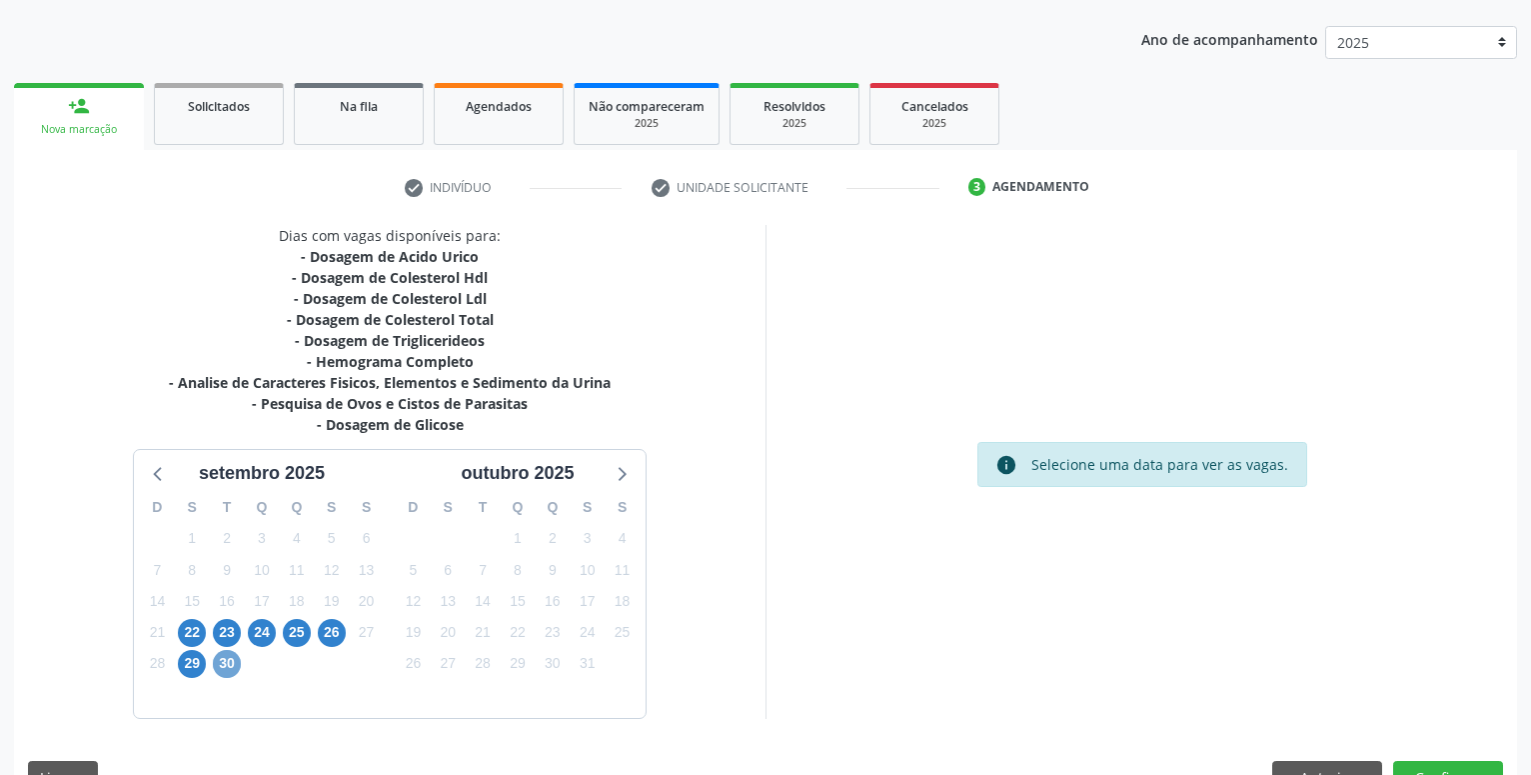
click at [232, 665] on span "30" at bounding box center [227, 664] width 28 height 28
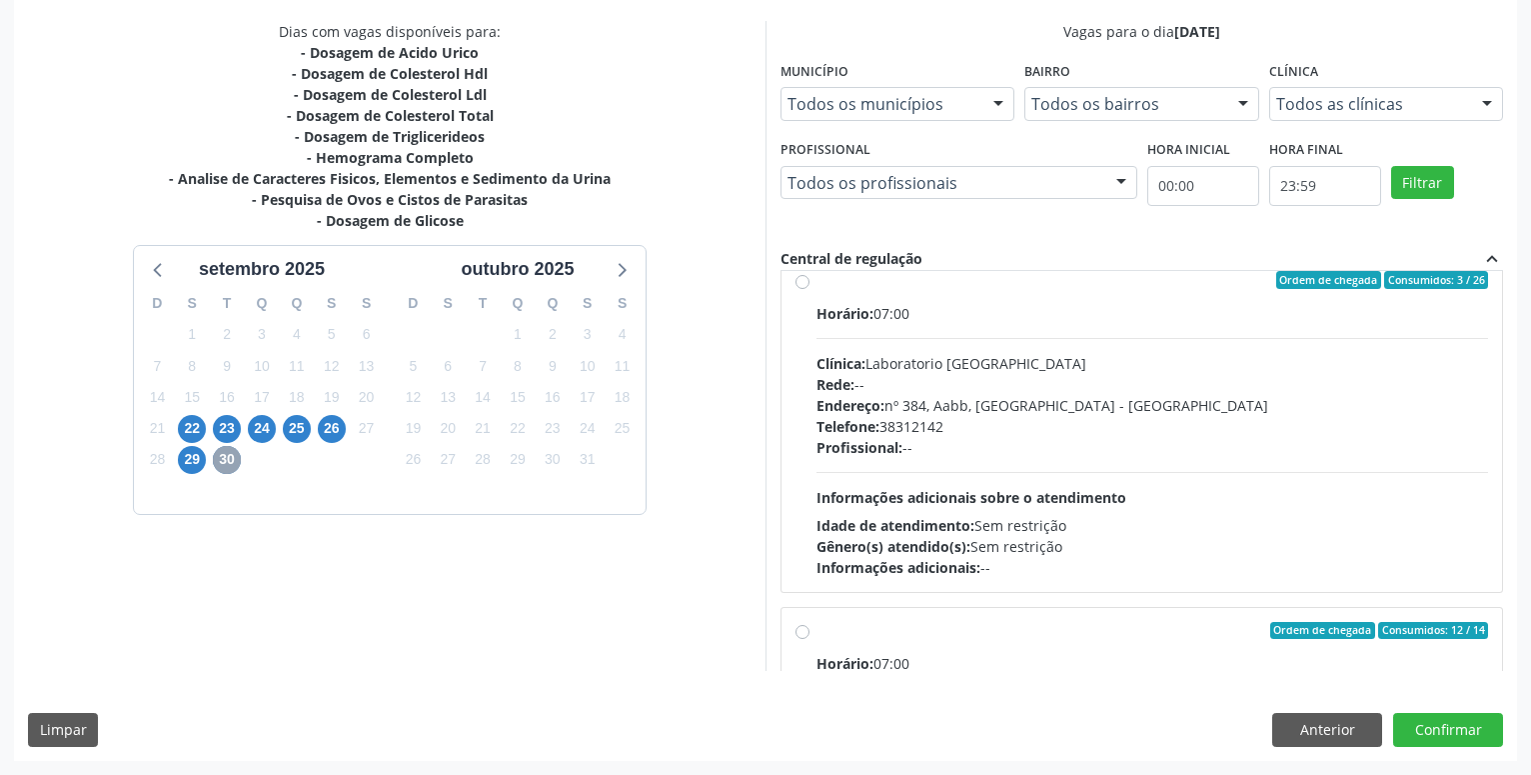
scroll to position [674, 0]
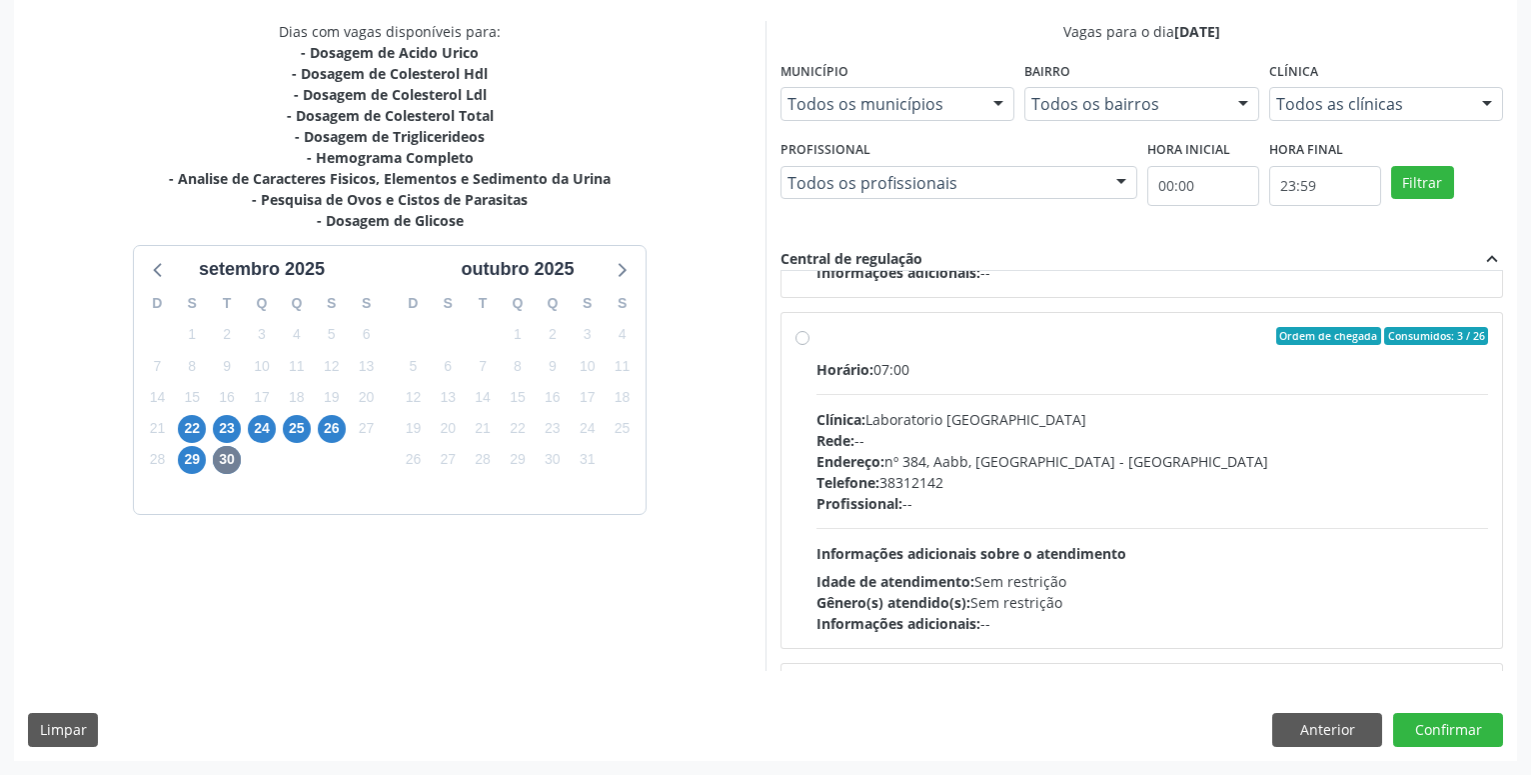
click at [816, 342] on label "Ordem de chegada Consumidos: 3 / 26 Horário: 07:00 Clínica: Laboratorio Sao Fra…" at bounding box center [1152, 480] width 672 height 307
click at [802, 342] on input "Ordem de chegada Consumidos: 3 / 26 Horário: 07:00 Clínica: Laboratorio Sao Fra…" at bounding box center [803, 336] width 14 height 18
radio input "true"
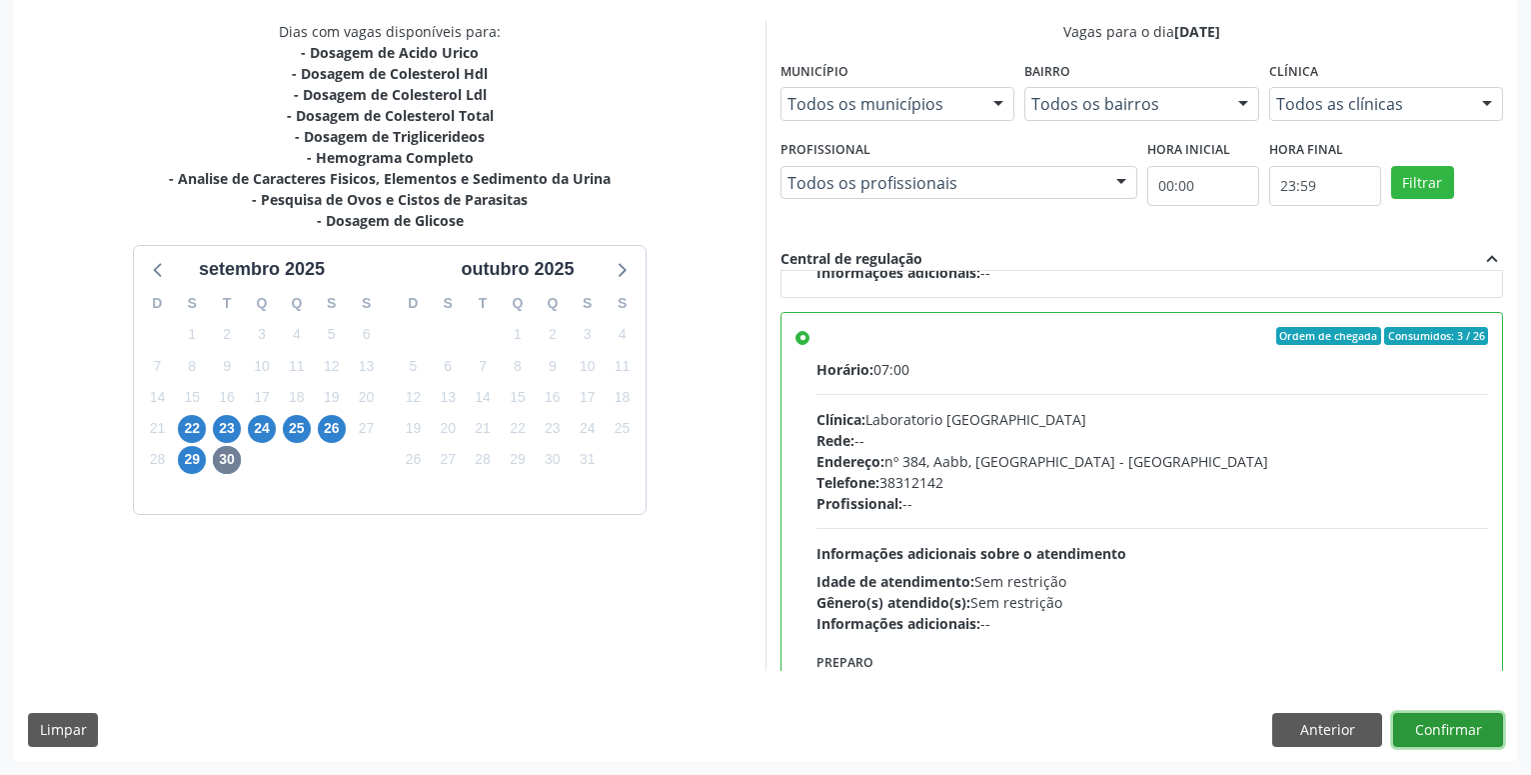
click at [1461, 730] on button "Confirmar" at bounding box center [1448, 730] width 110 height 34
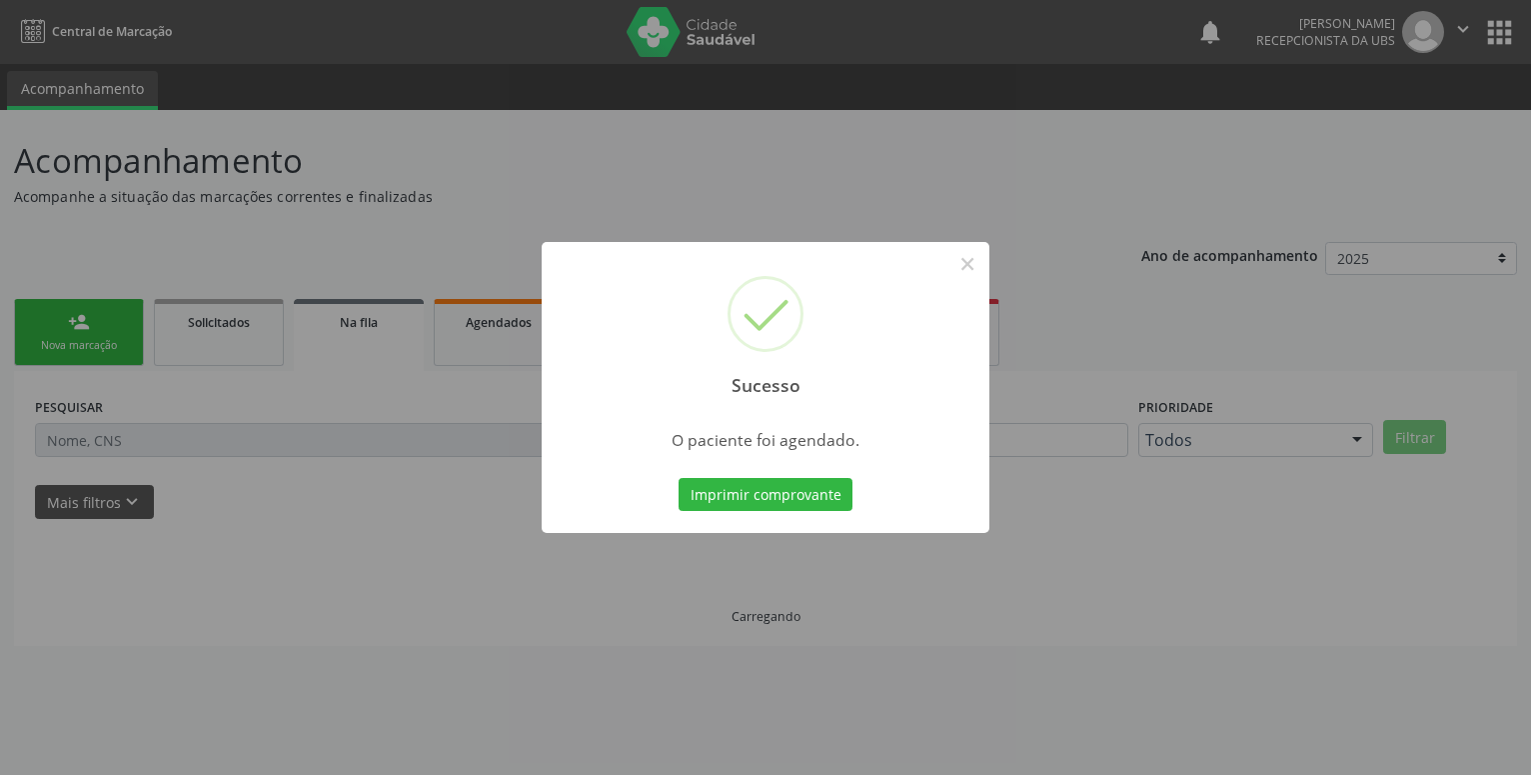
scroll to position [0, 0]
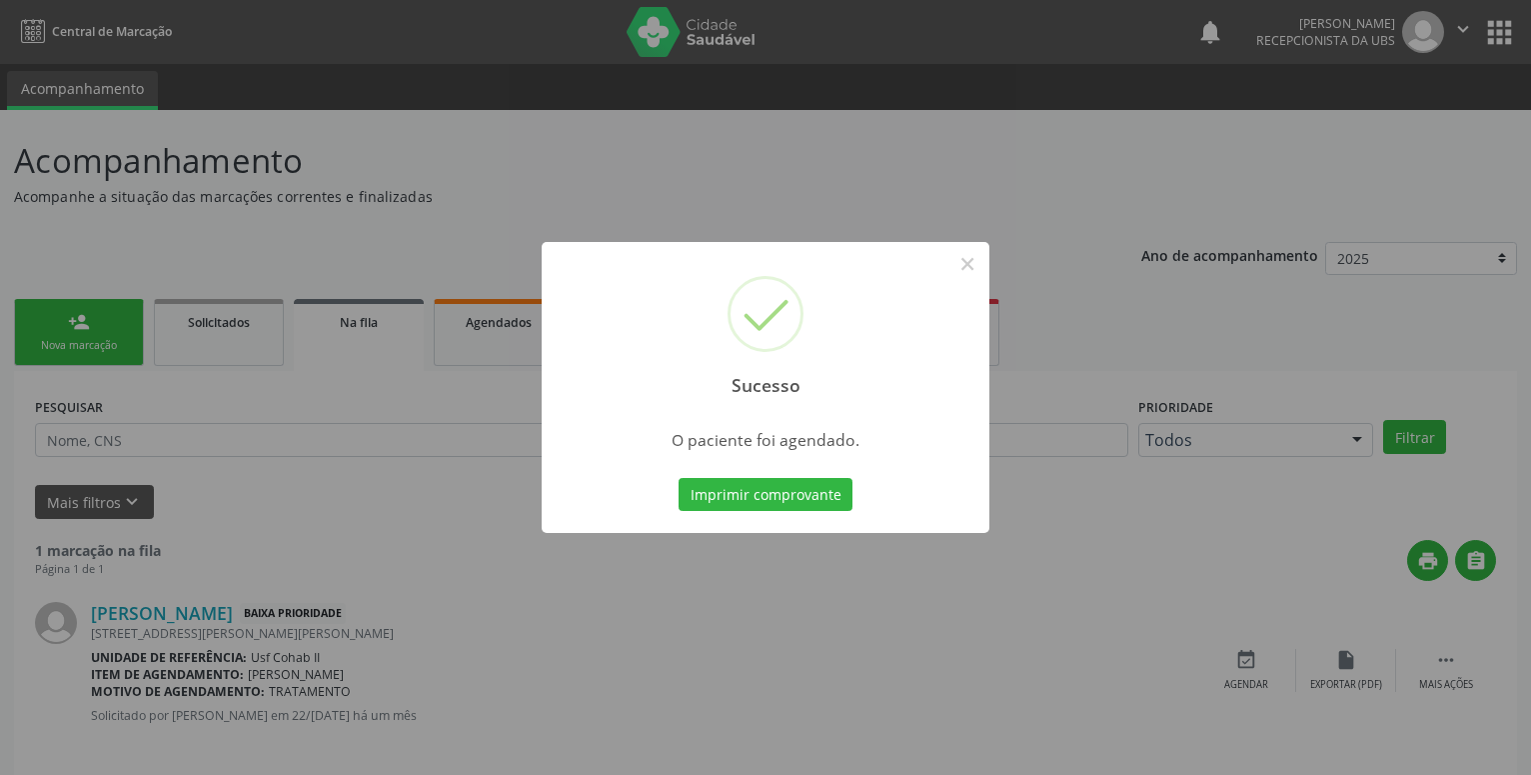
click at [714, 472] on div "Sucesso × O paciente foi agendado. Imprimir comprovante Cancel" at bounding box center [766, 388] width 448 height 292
click at [714, 482] on button "Imprimir comprovante" at bounding box center [766, 495] width 174 height 34
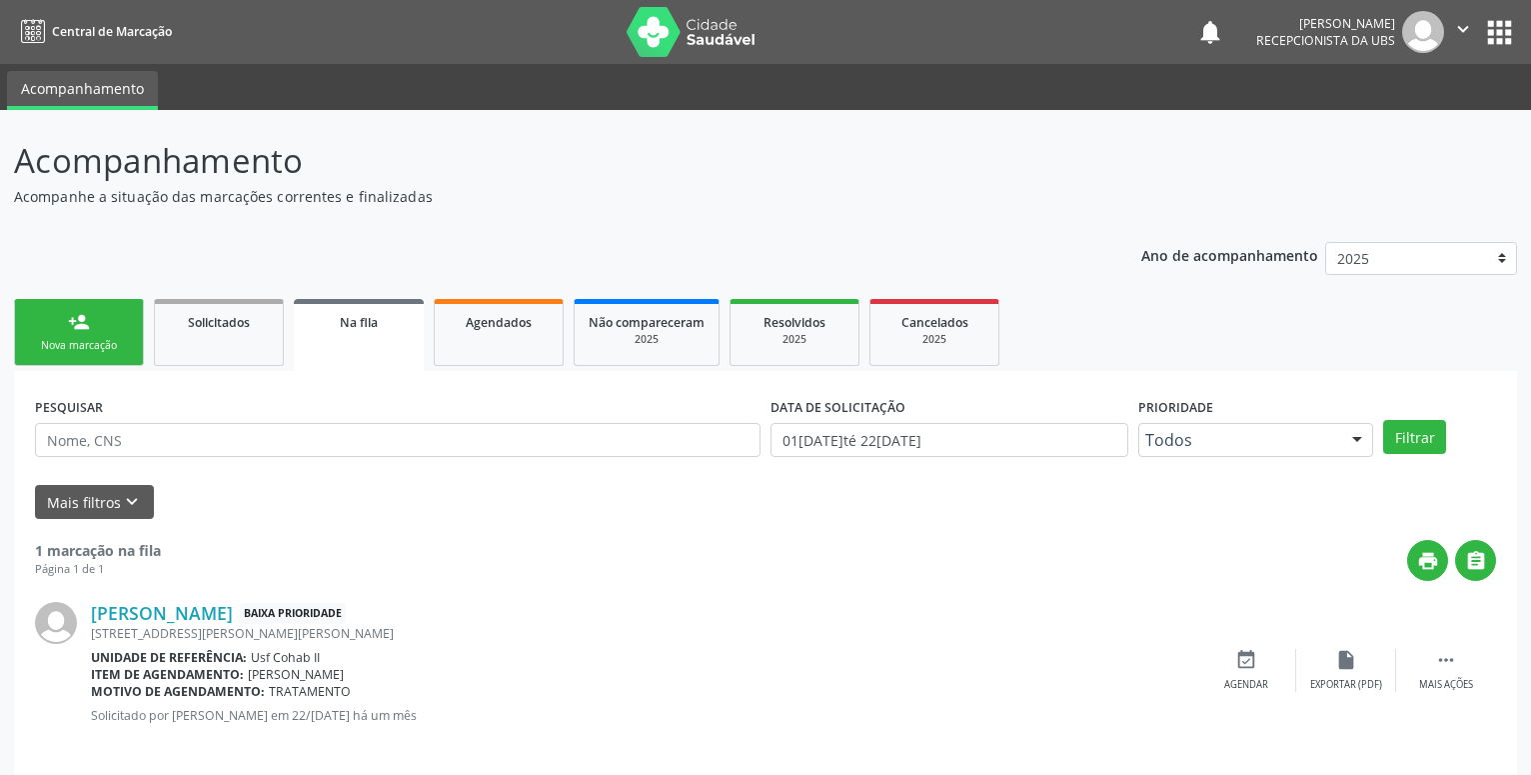
click at [74, 329] on div "person_add" at bounding box center [79, 322] width 22 height 22
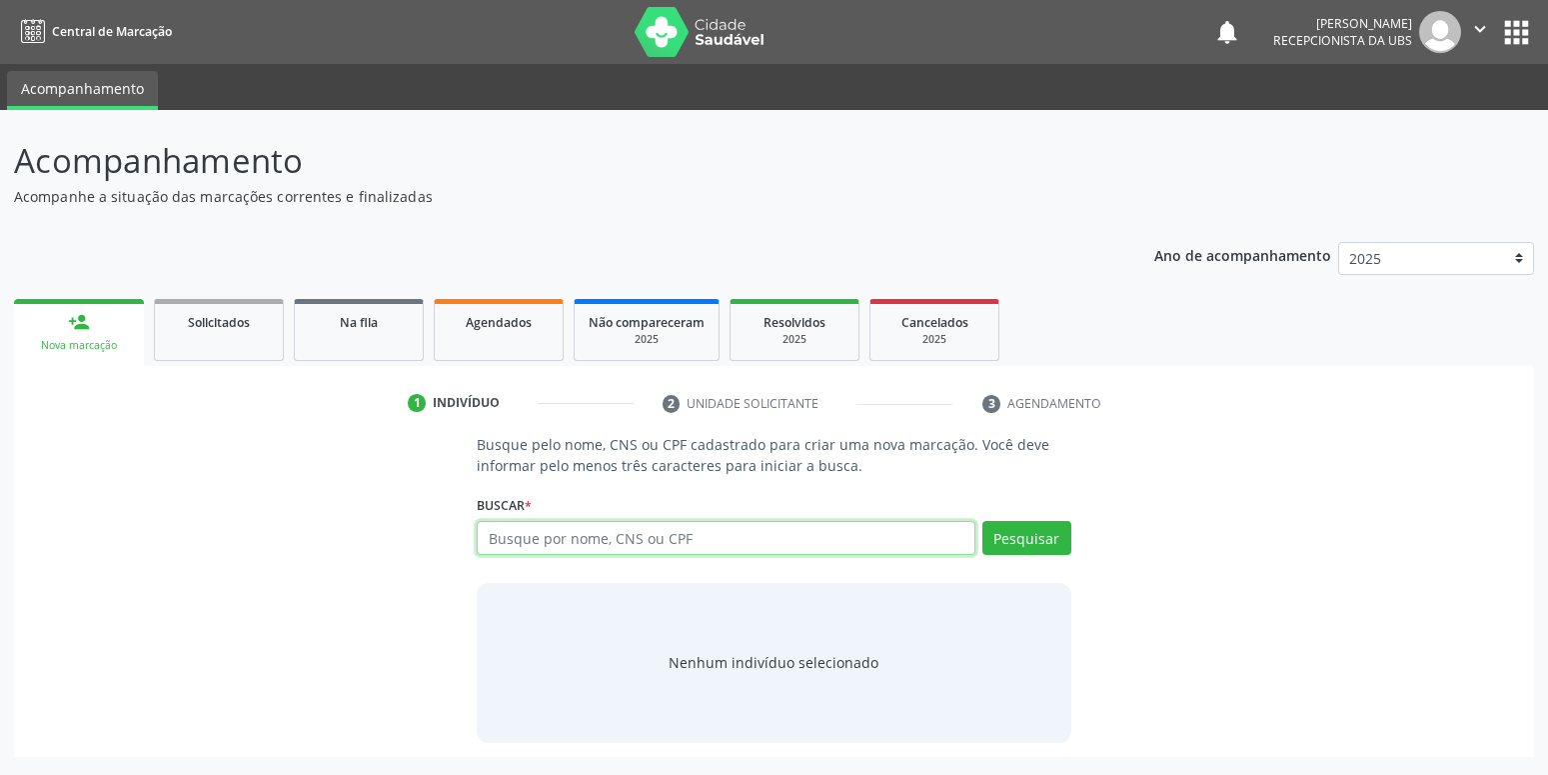
click at [744, 545] on input "text" at bounding box center [726, 538] width 498 height 34
type input "898003952733514"
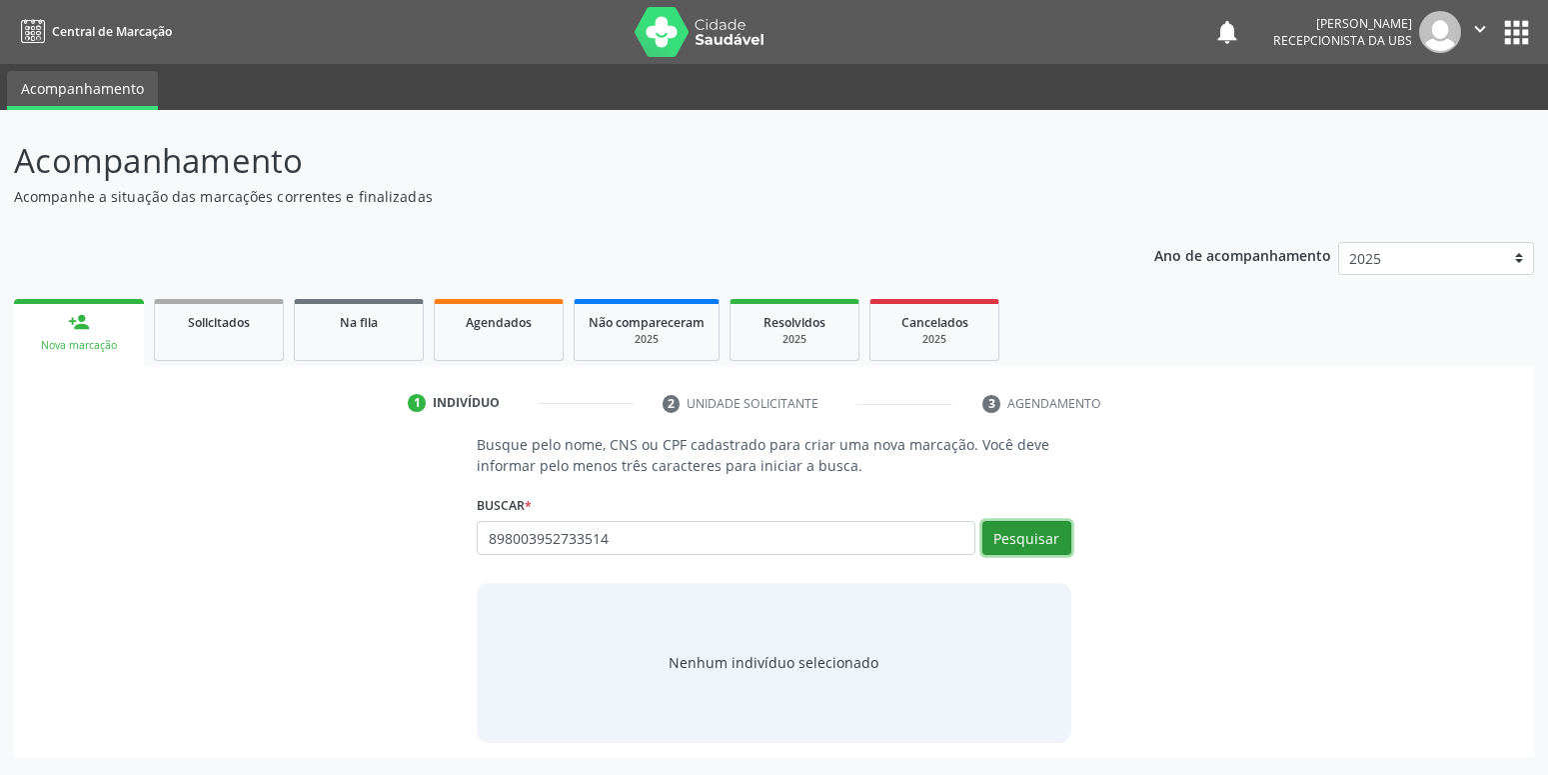
click at [1023, 534] on button "Pesquisar" at bounding box center [1026, 538] width 89 height 34
type input "898003952733514"
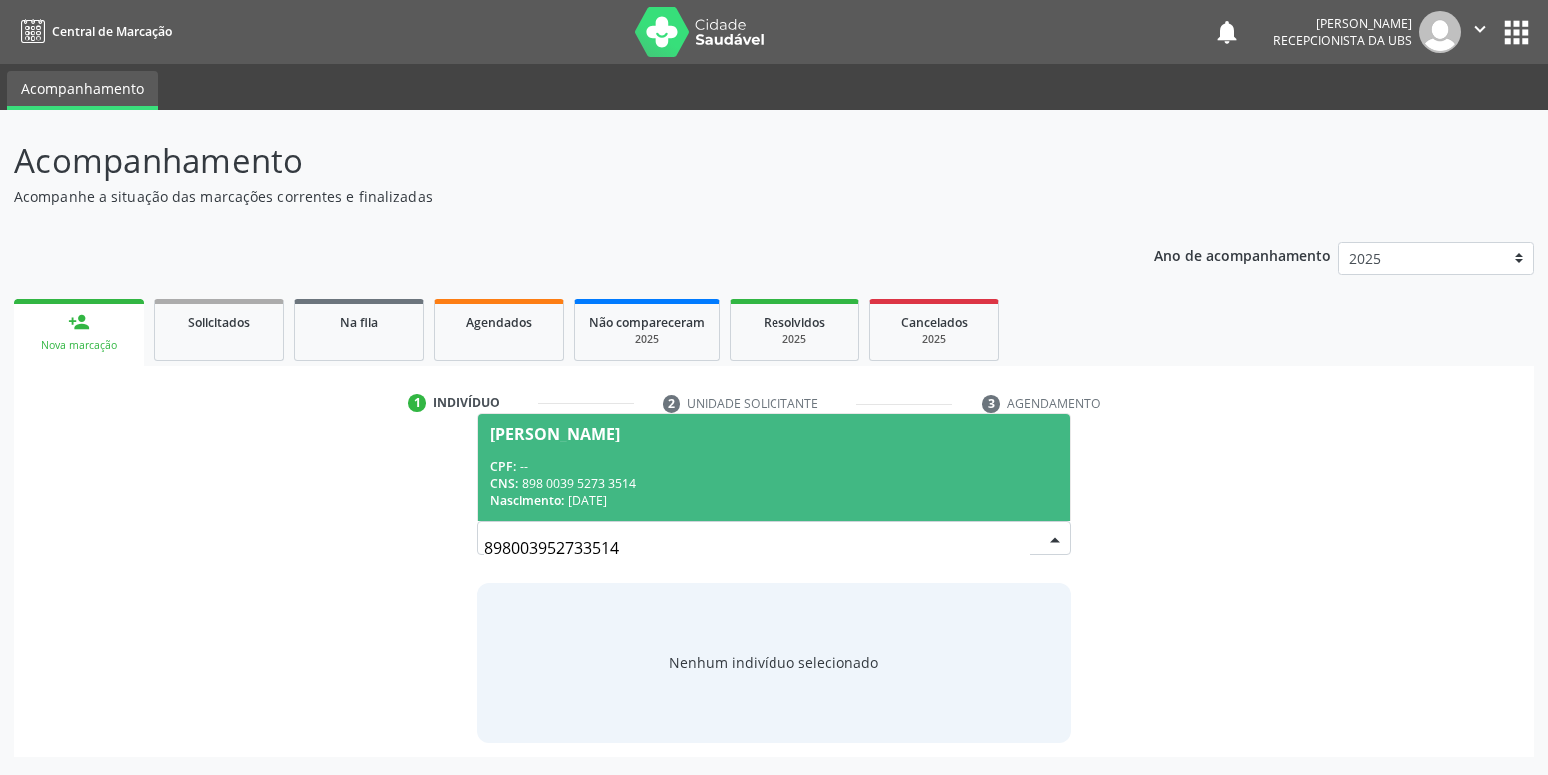
click at [702, 473] on div "CPF: --" at bounding box center [774, 466] width 568 height 17
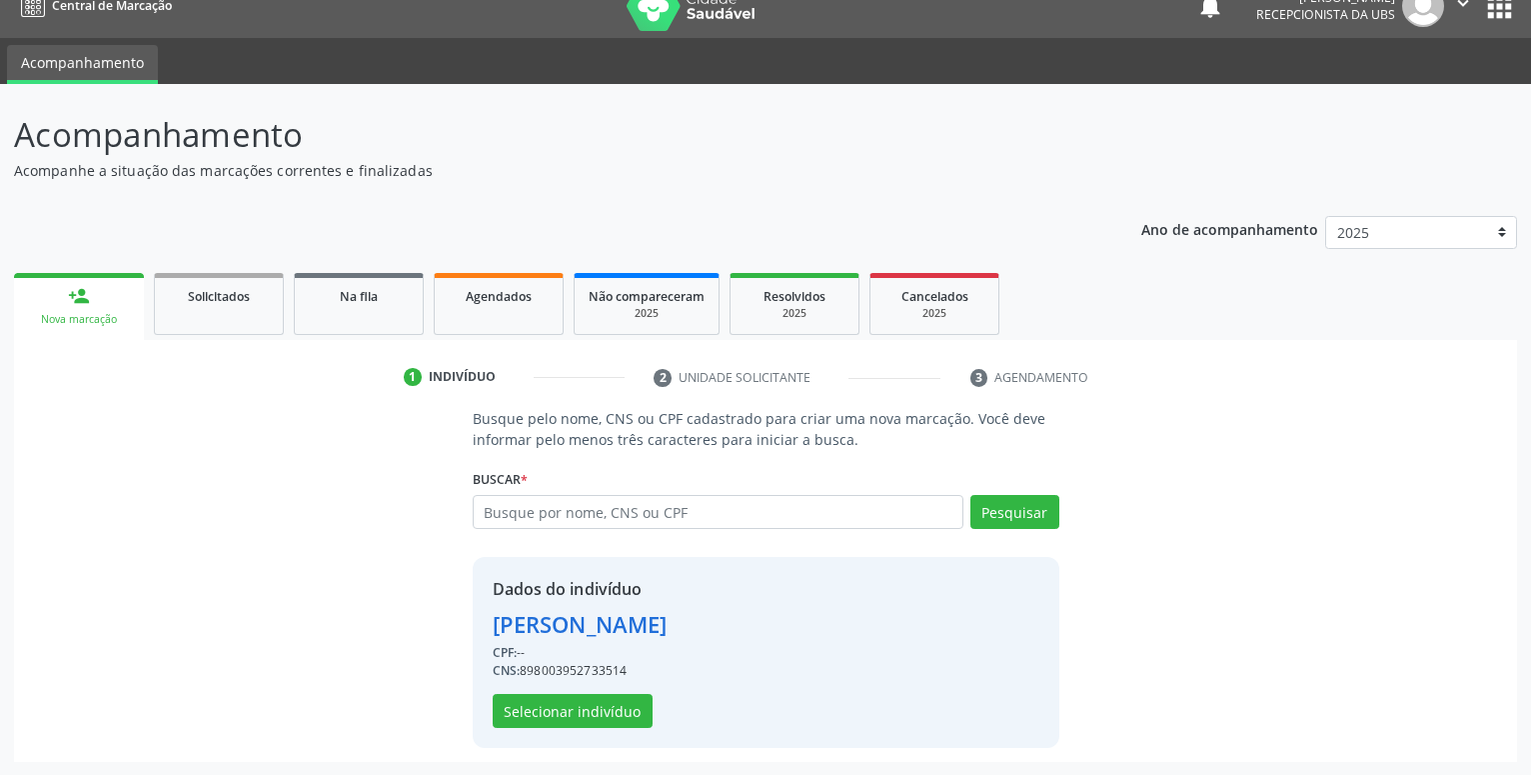
scroll to position [27, 0]
click at [570, 708] on button "Selecionar indivíduo" at bounding box center [573, 710] width 160 height 34
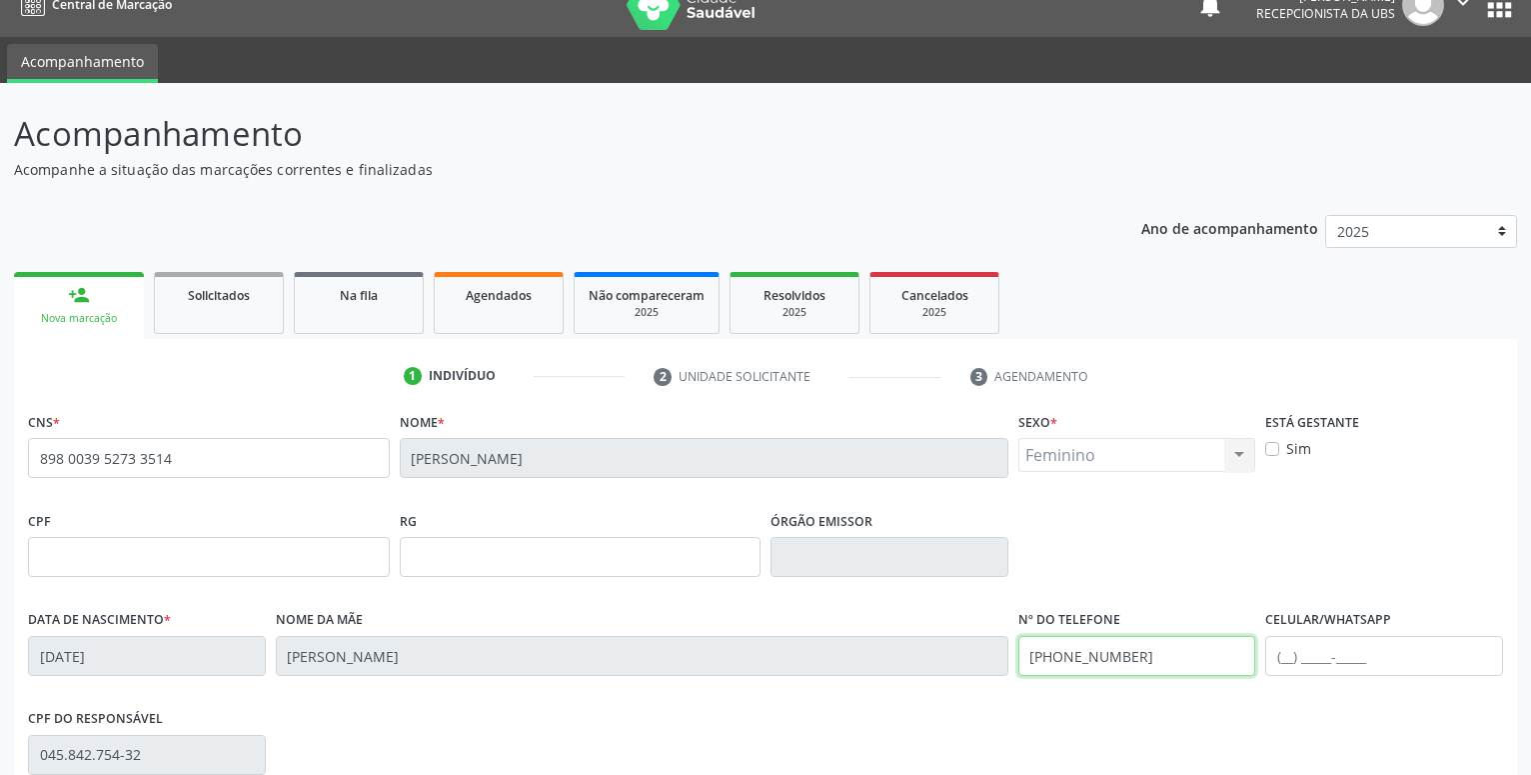
drag, startPoint x: 1149, startPoint y: 654, endPoint x: 979, endPoint y: 662, distance: 170.1
click at [1018, 662] on input "(87) 99600-9745" at bounding box center [1137, 656] width 238 height 40
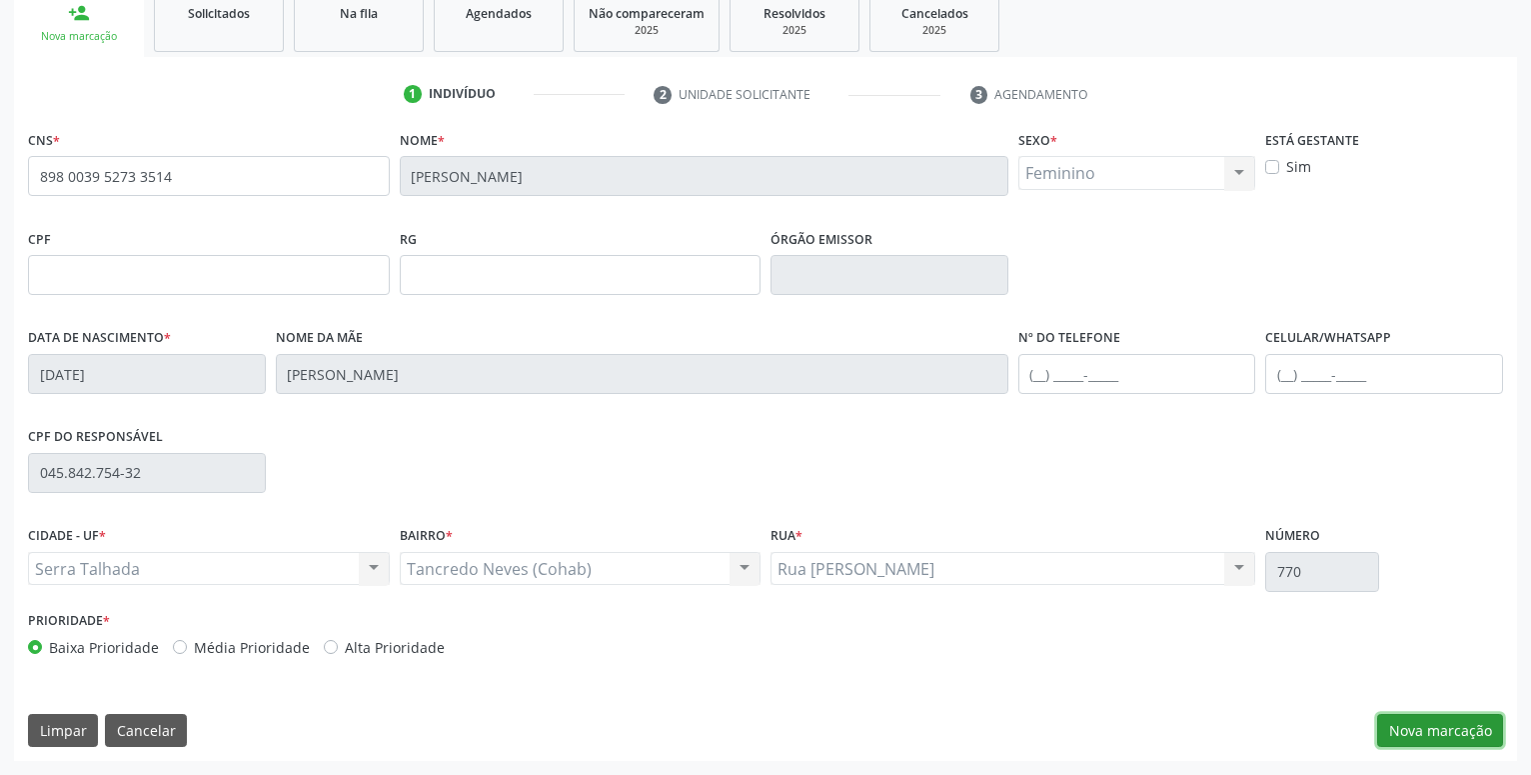
click at [1391, 733] on button "Nova marcação" at bounding box center [1440, 731] width 126 height 34
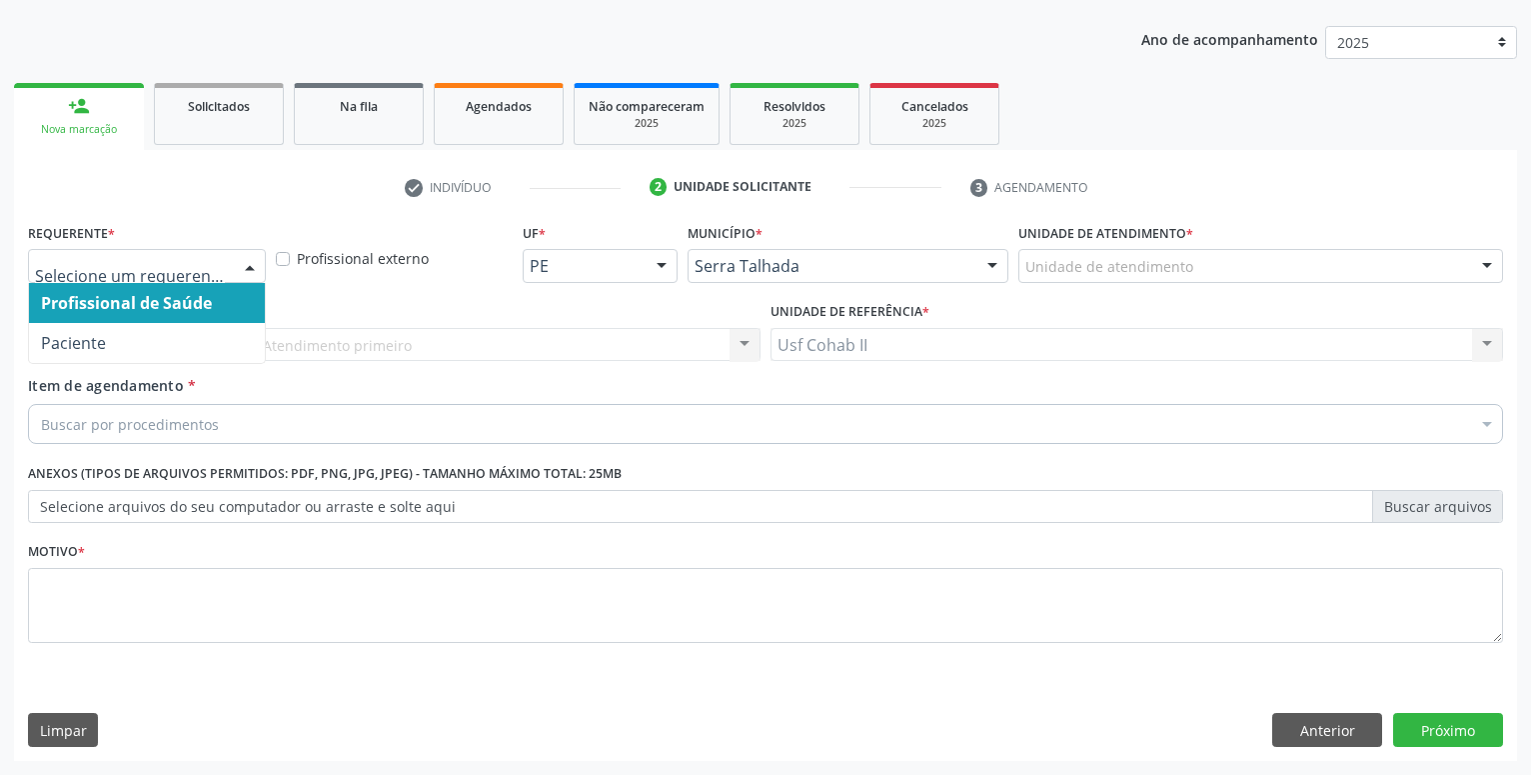
click at [145, 279] on div at bounding box center [147, 266] width 238 height 34
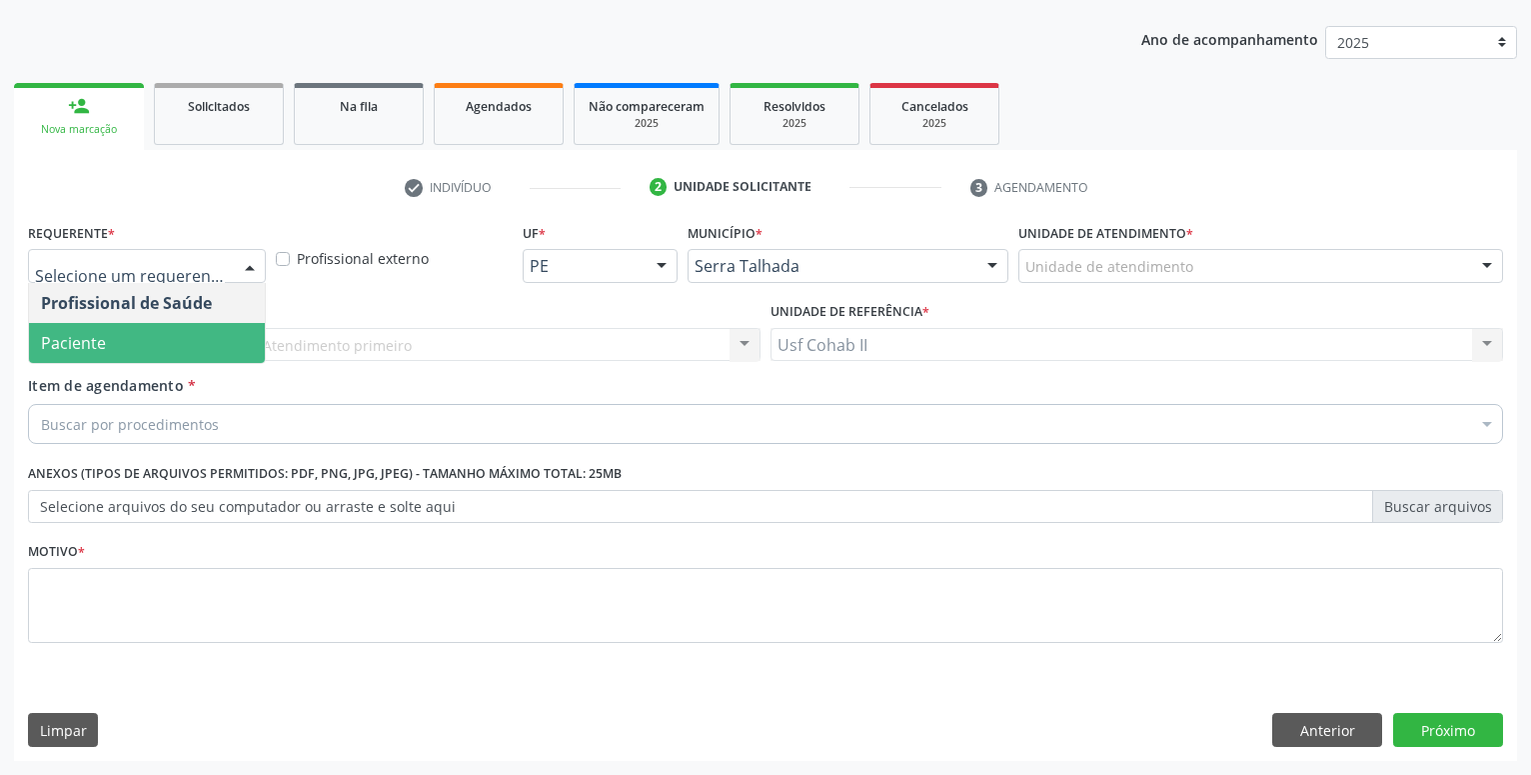
click at [138, 332] on span "Paciente" at bounding box center [147, 343] width 236 height 40
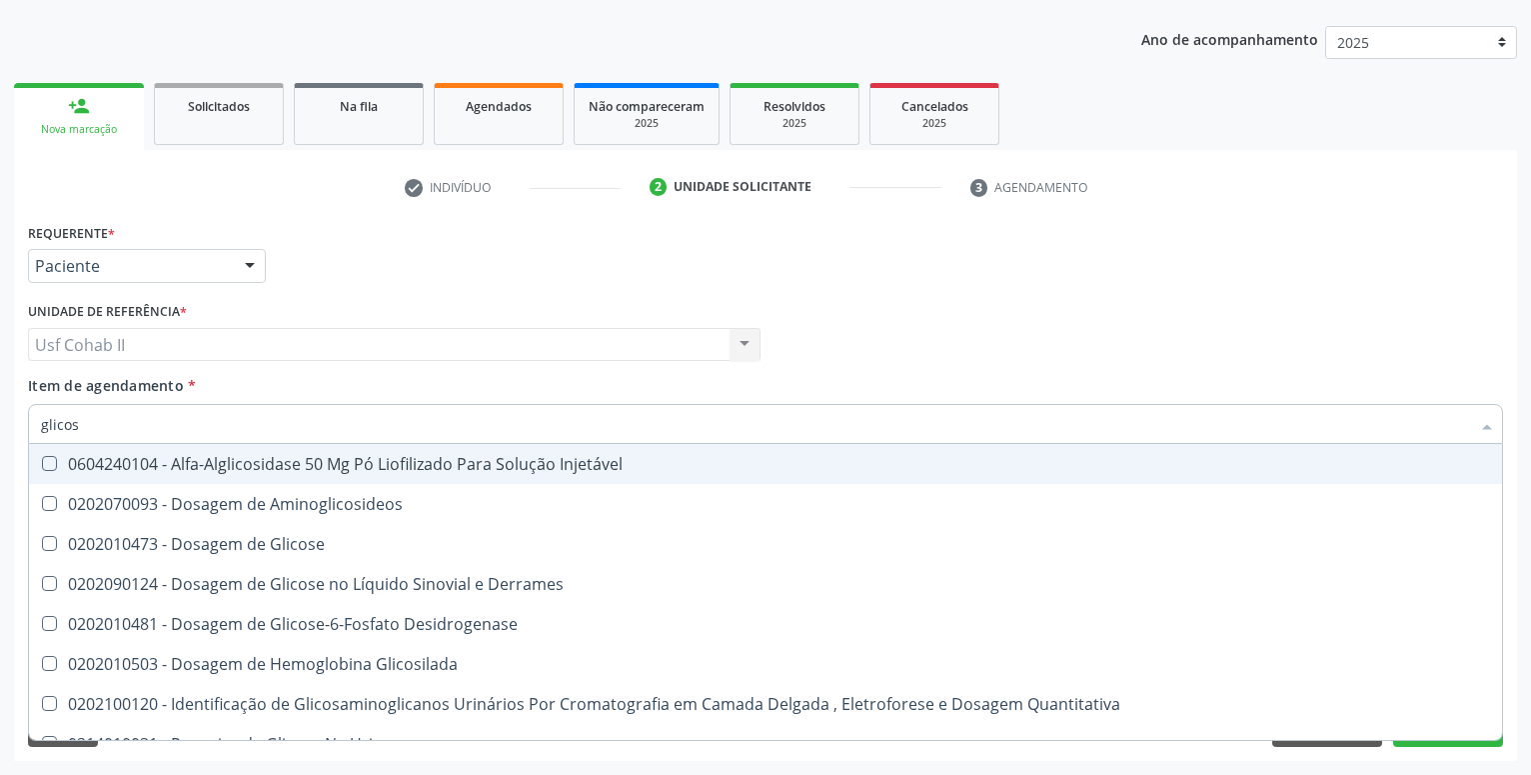
type input "glicose"
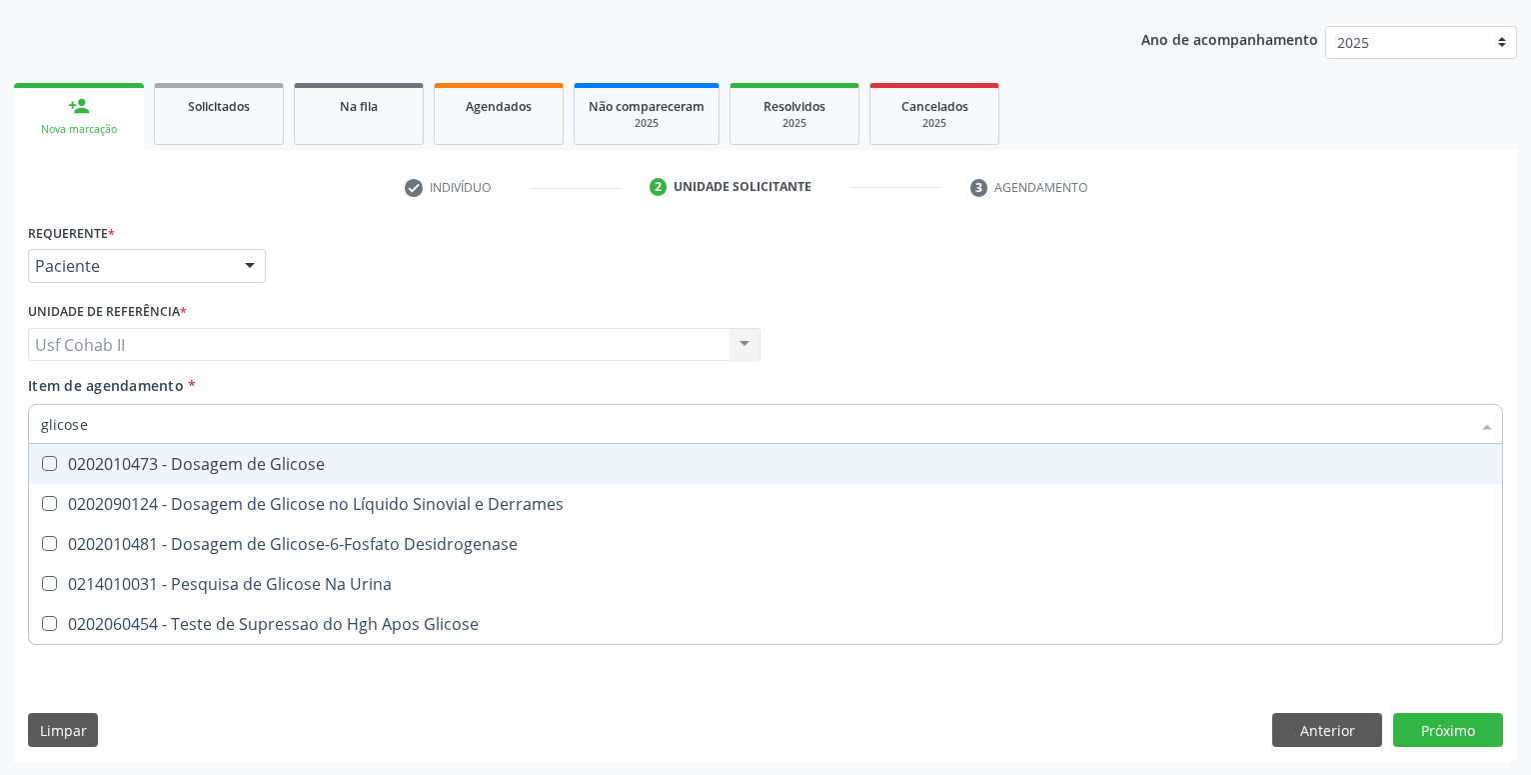
click at [194, 464] on div "0202010473 - Dosagem de Glicose" at bounding box center [765, 464] width 1449 height 16
checkbox Glicose "true"
type input "glicose"
click at [306, 290] on div "Requerente * Paciente Profissional de Saúde Paciente Nenhum resultado encontrad…" at bounding box center [765, 257] width 1485 height 78
checkbox Derrames "true"
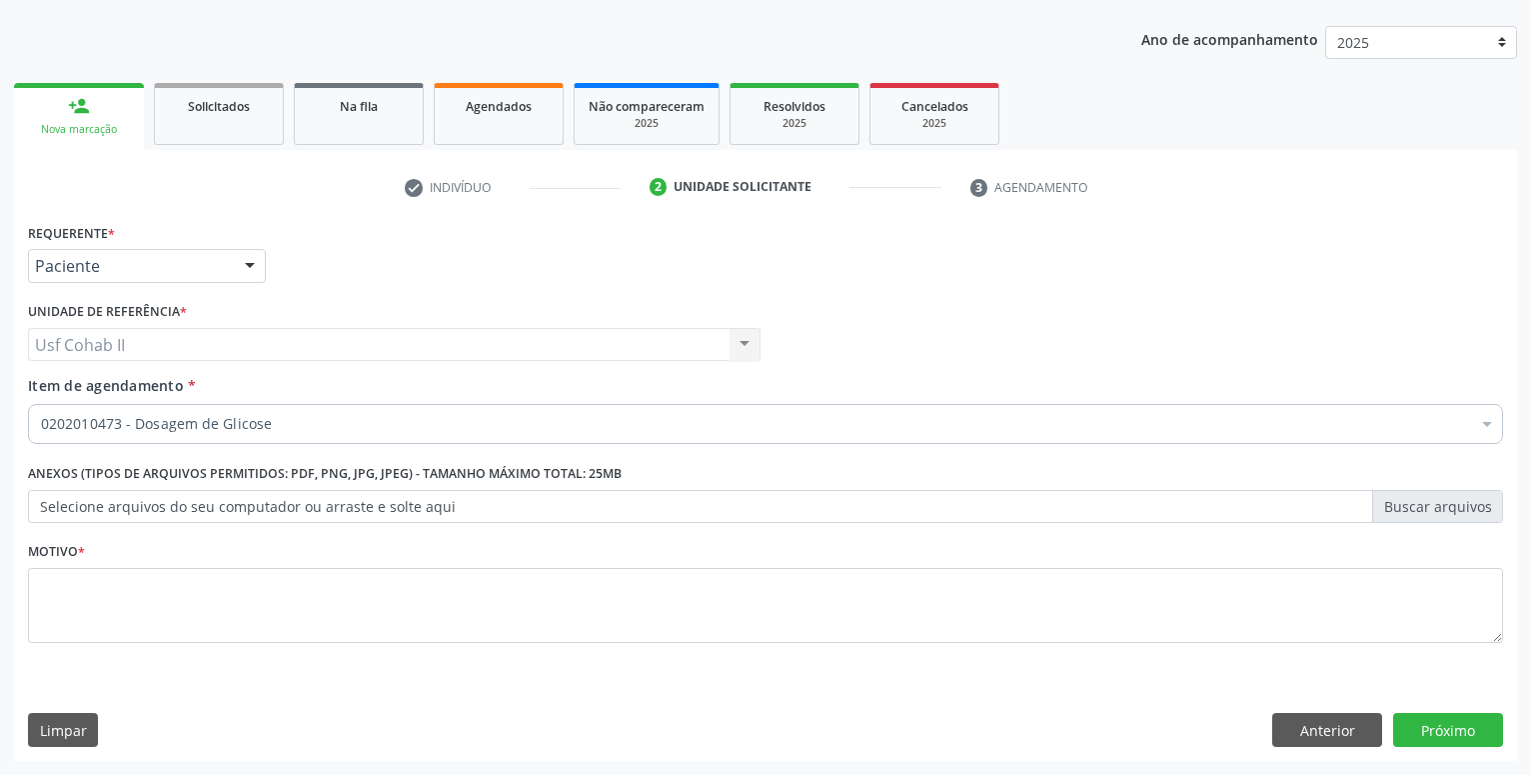
click at [228, 414] on div "0202010473 - Dosagem de Glicose" at bounding box center [765, 424] width 1475 height 40
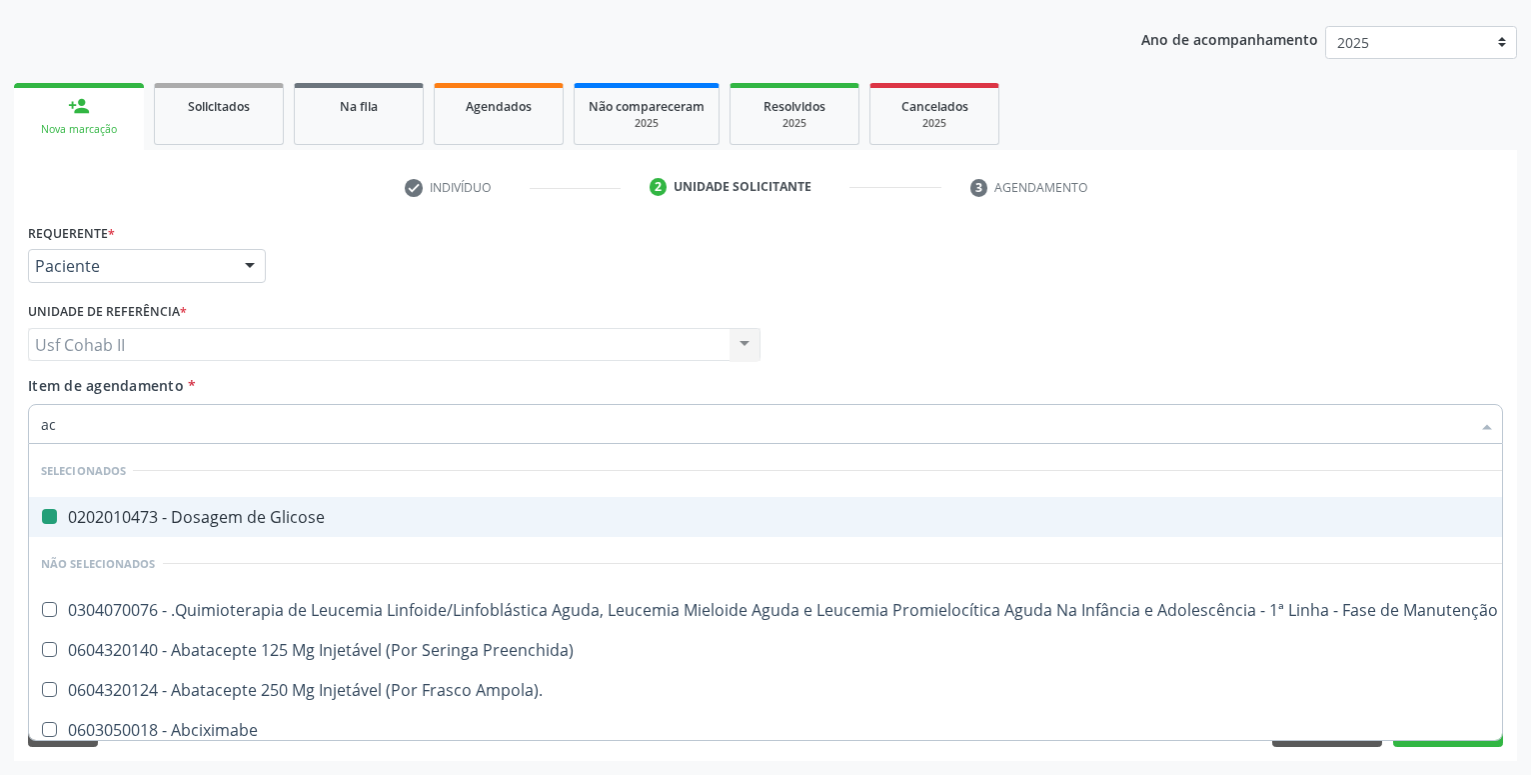
type input "aci"
checkbox Glicose "false"
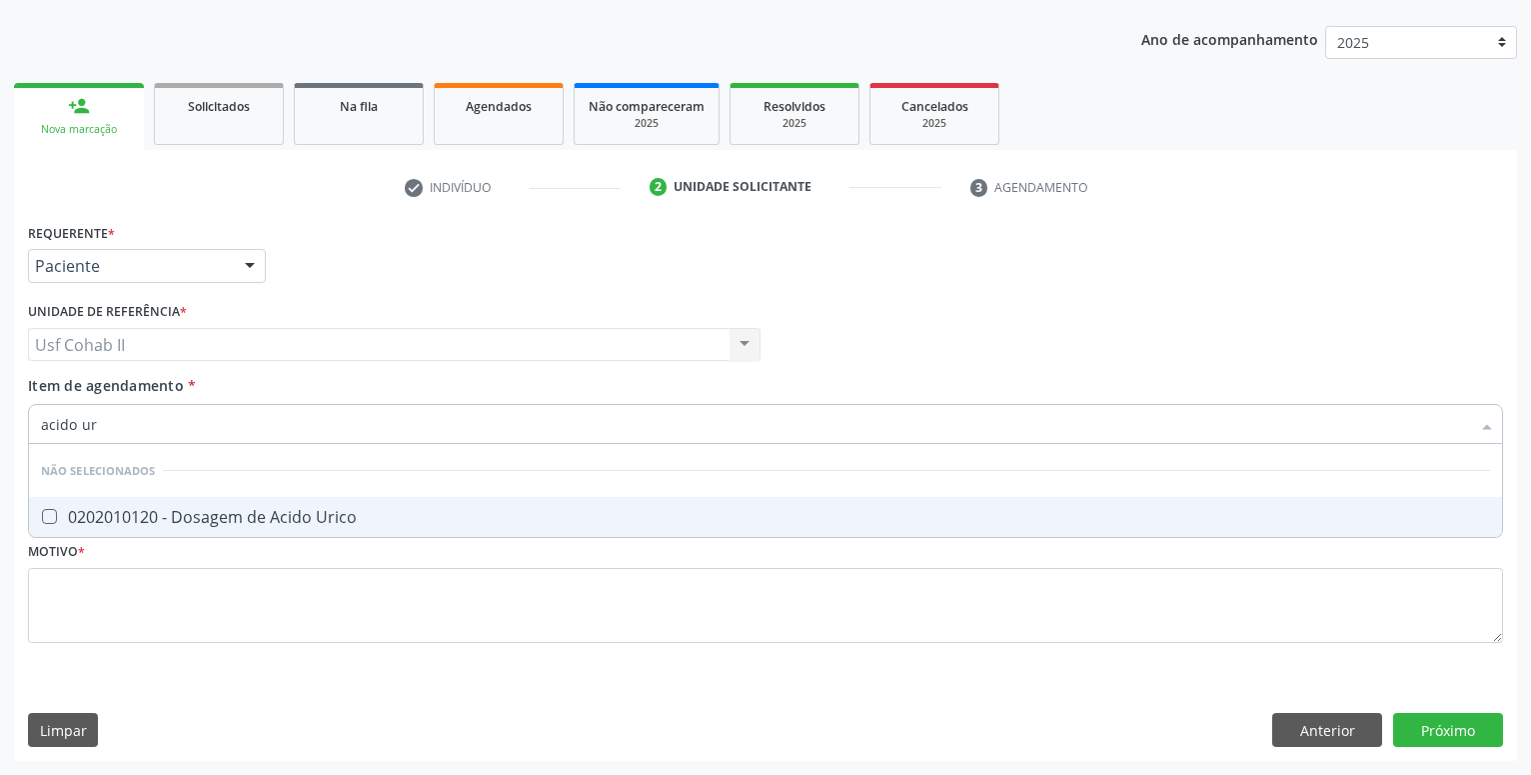
type input "acido uri"
click at [247, 517] on div "0202010120 - Dosagem de Acido Urico" at bounding box center [765, 517] width 1449 height 16
checkbox Urico "true"
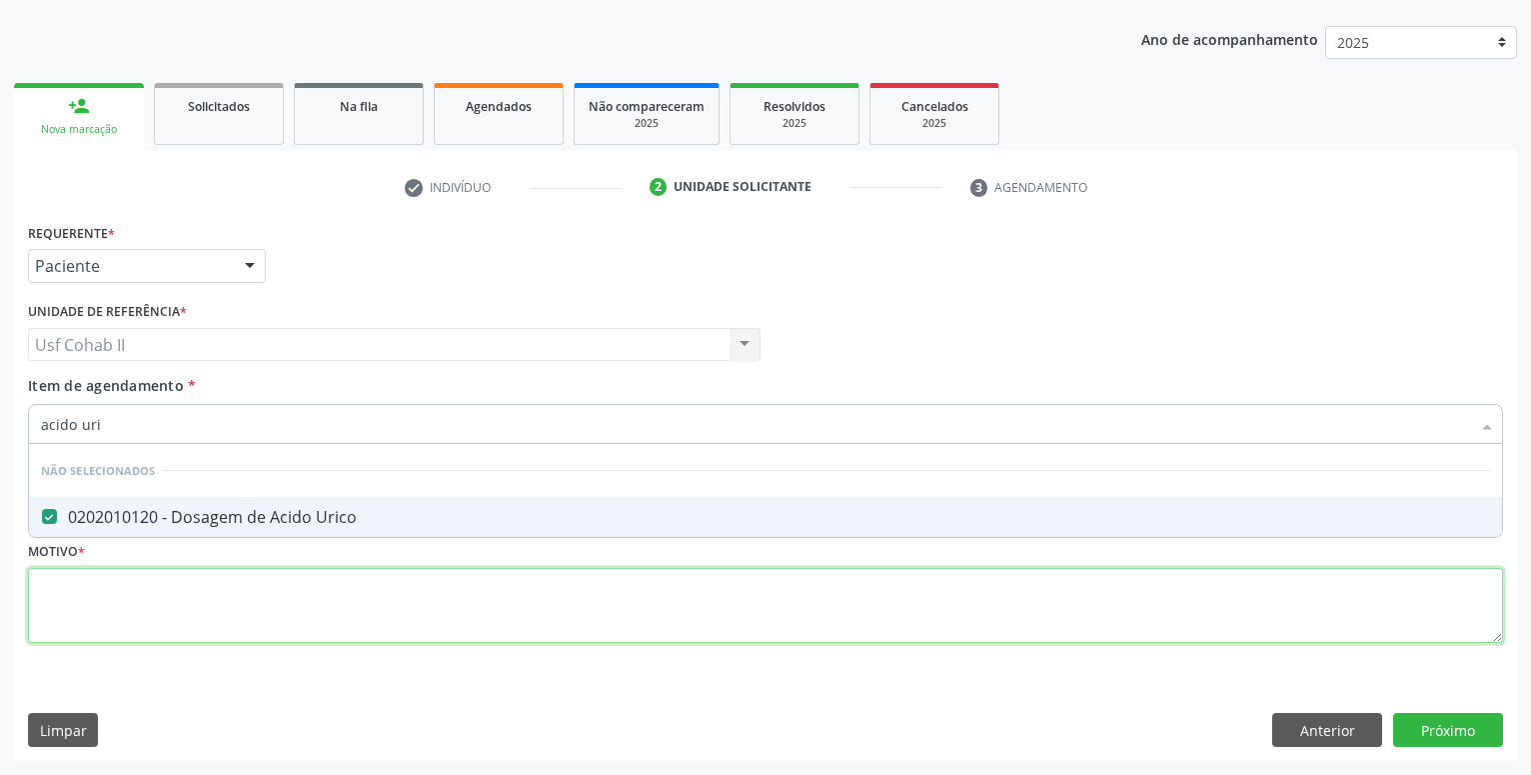
click at [199, 600] on textarea at bounding box center [765, 606] width 1475 height 76
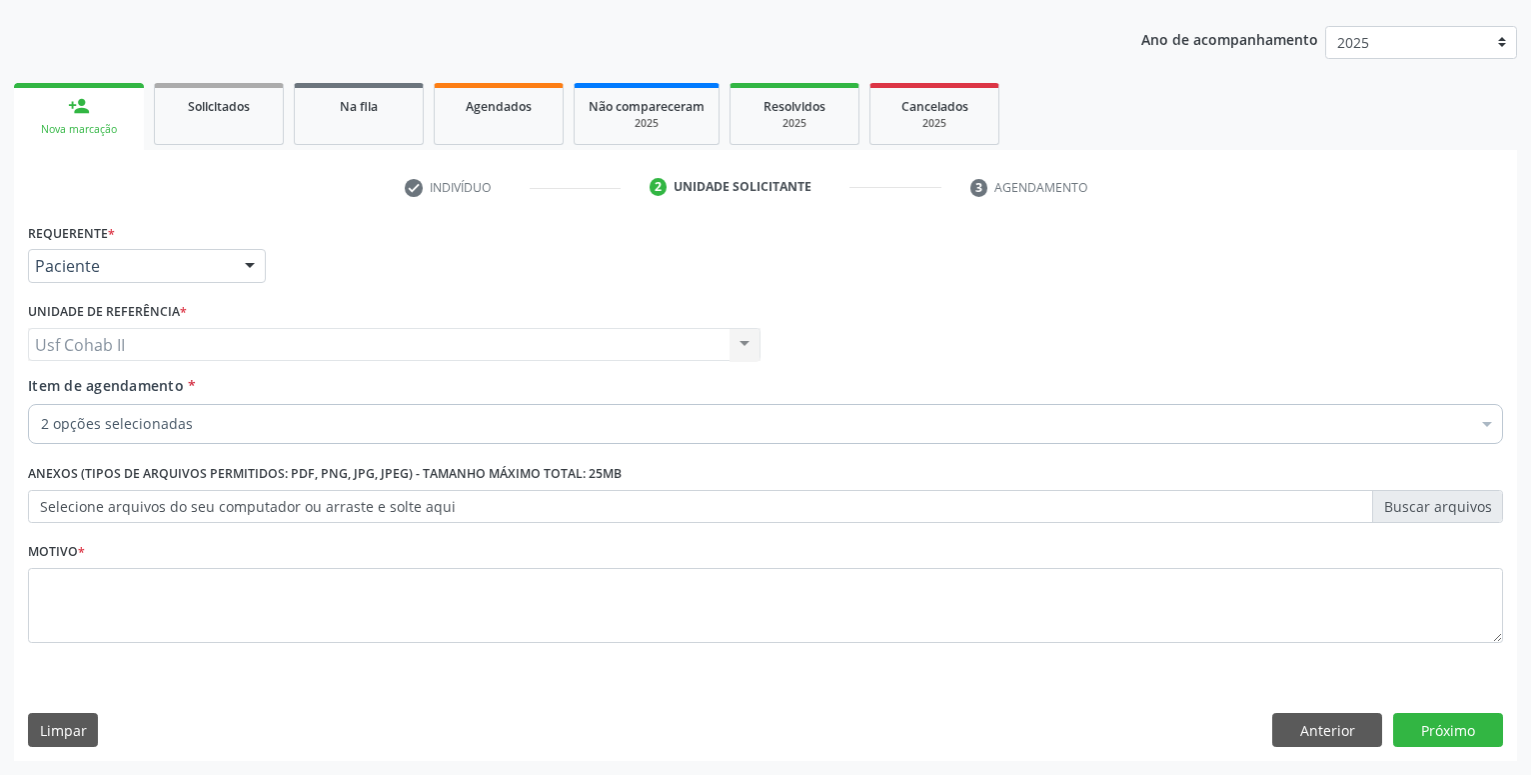
click at [208, 414] on div "2 opções selecionadas" at bounding box center [765, 424] width 1475 height 40
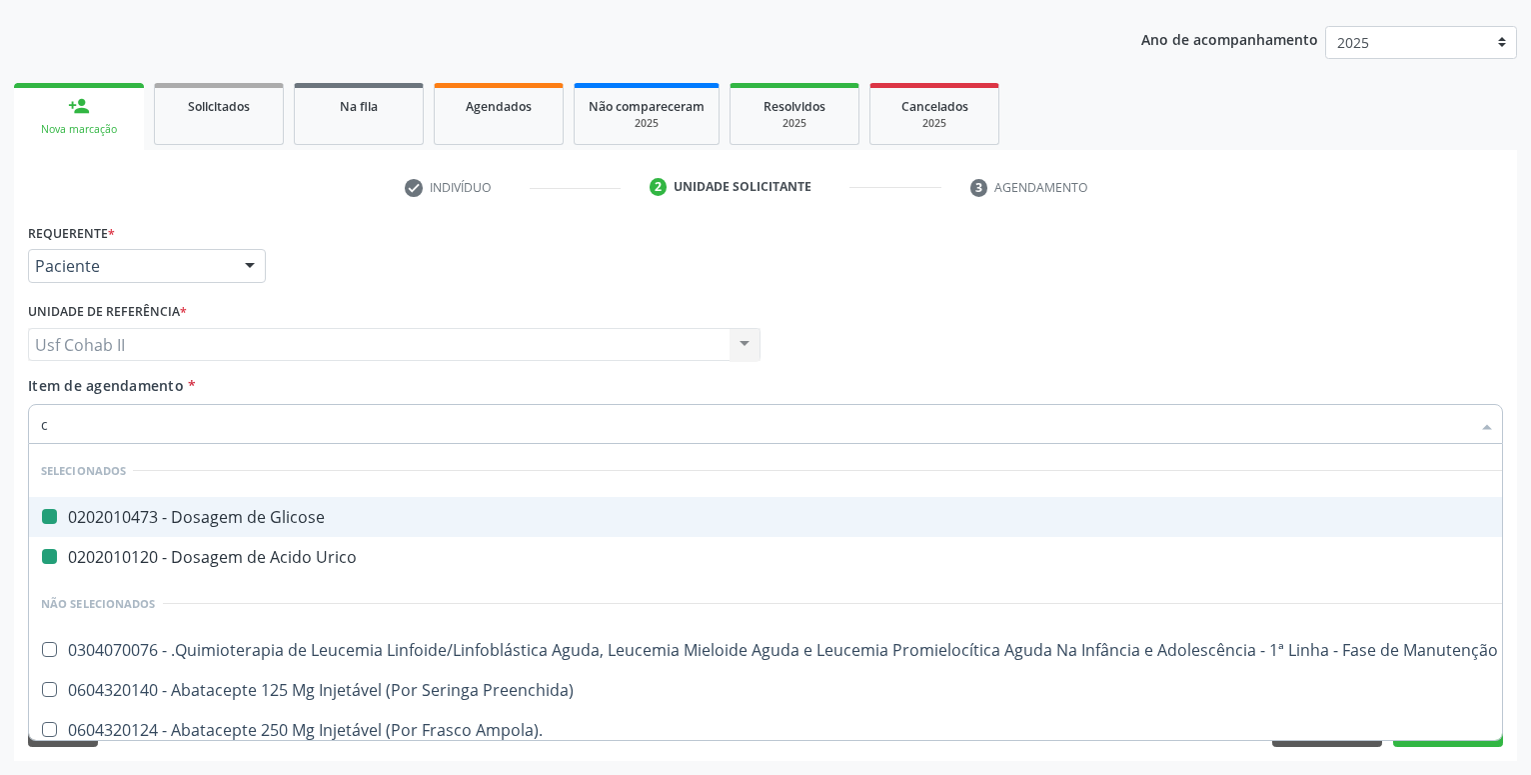
type input "cr"
checkbox Glicose "false"
checkbox Urico "false"
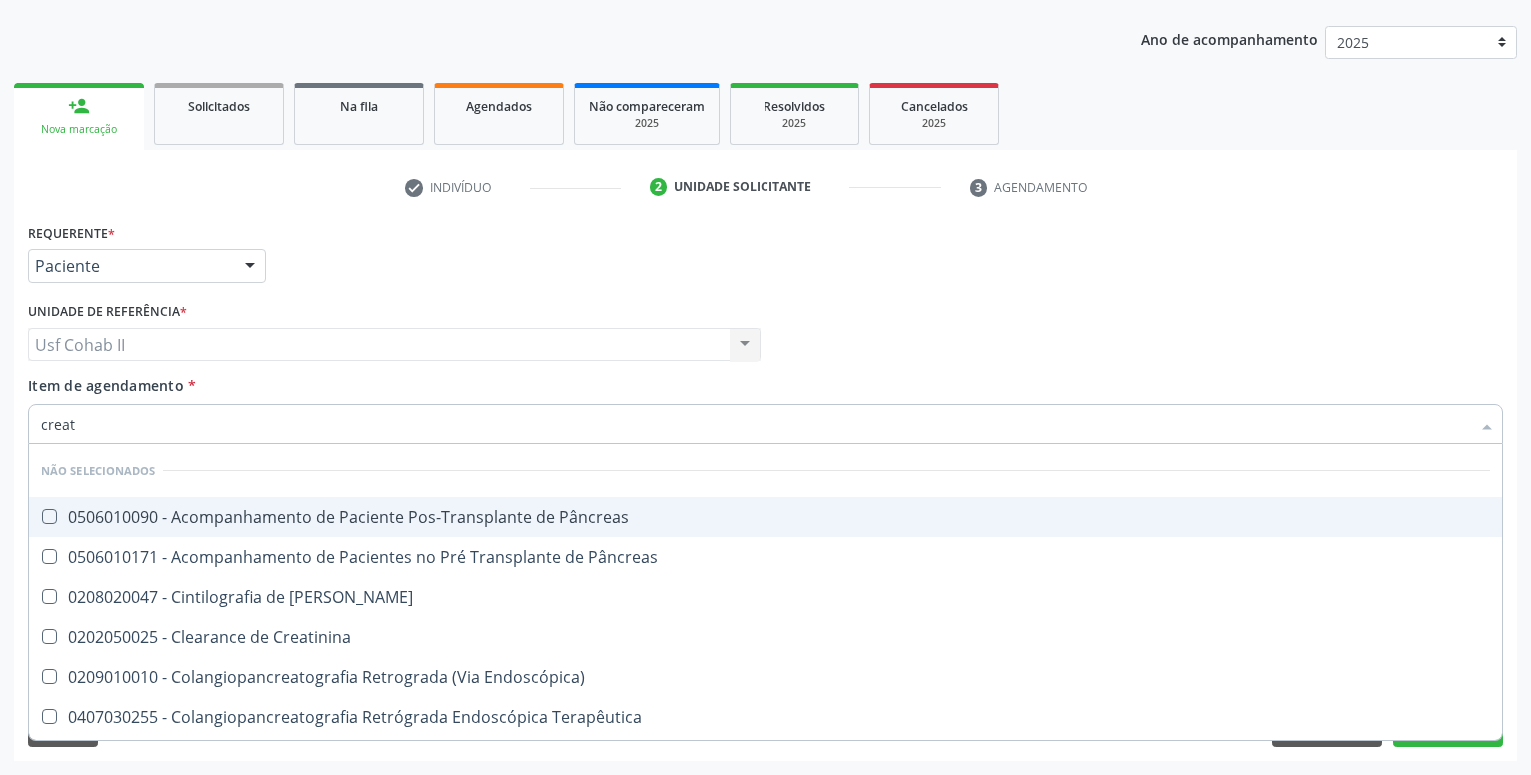
type input "creati"
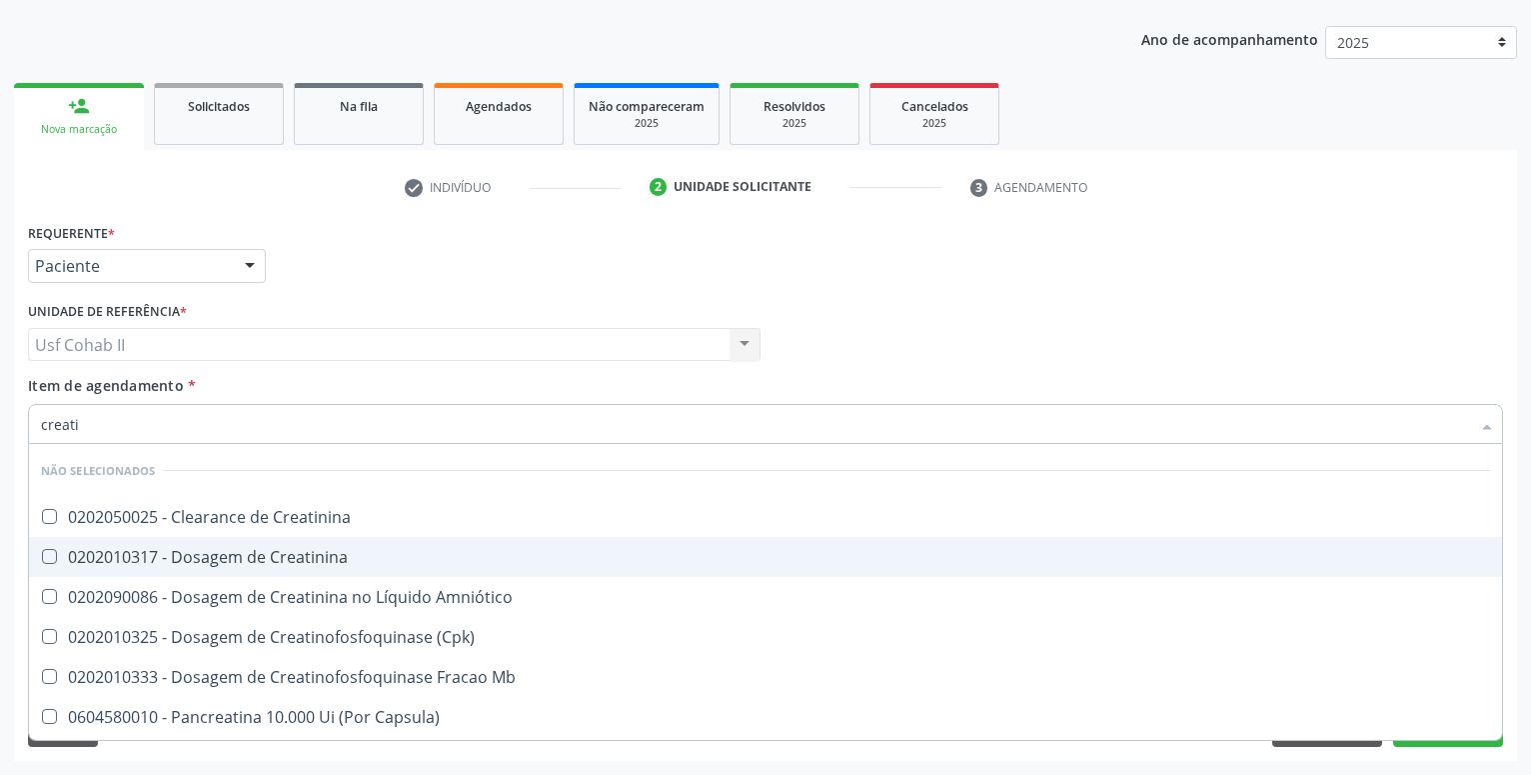
click at [249, 555] on div "0202010317 - Dosagem de Creatinina" at bounding box center [765, 557] width 1449 height 16
checkbox Creatinina "true"
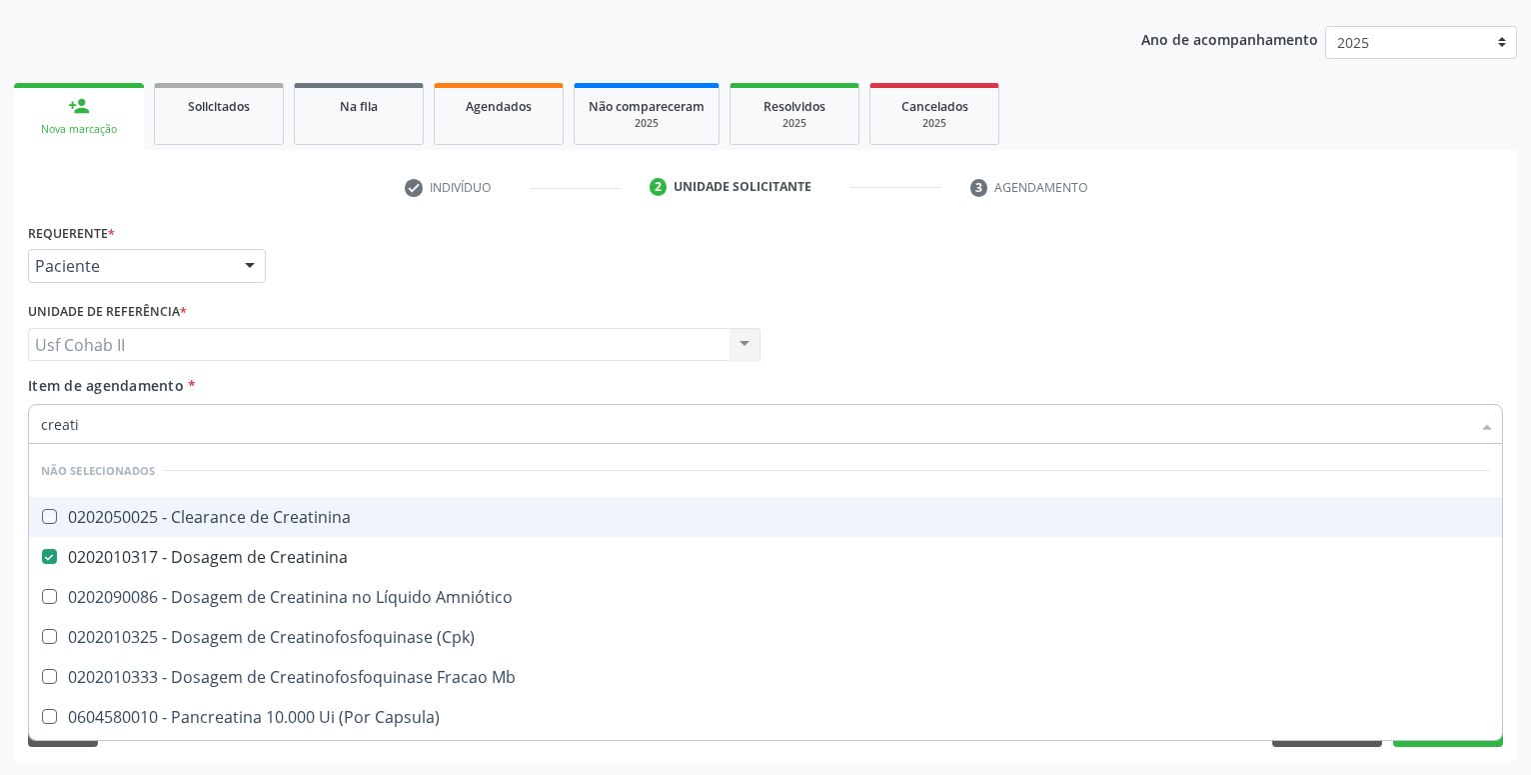
click at [327, 272] on div "Requerente * Paciente Profissional de Saúde Paciente Nenhum resultado encontrad…" at bounding box center [765, 257] width 1485 height 78
checkbox Creatinina "true"
checkbox Amniótico "true"
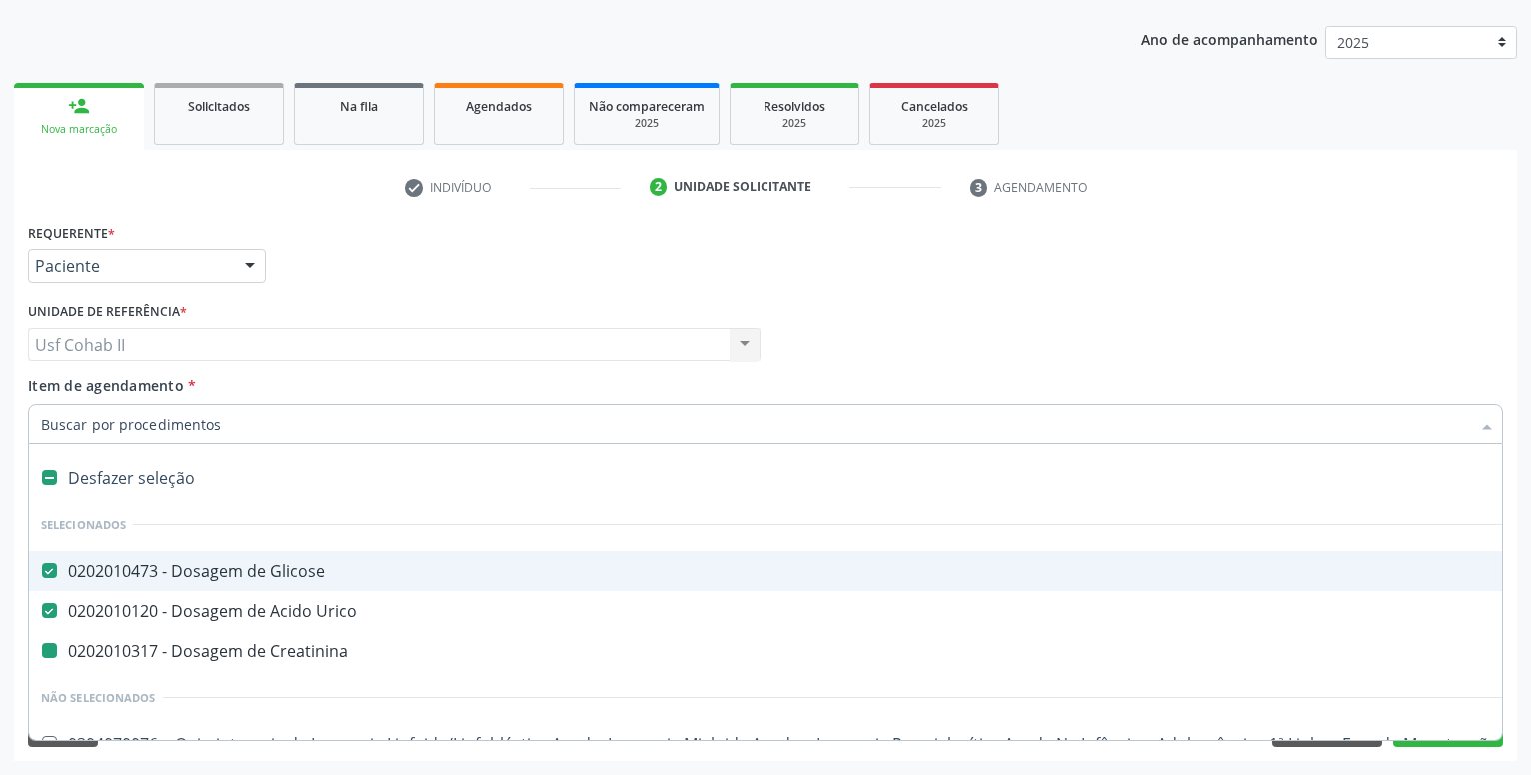
type input "u"
checkbox Creatinina "false"
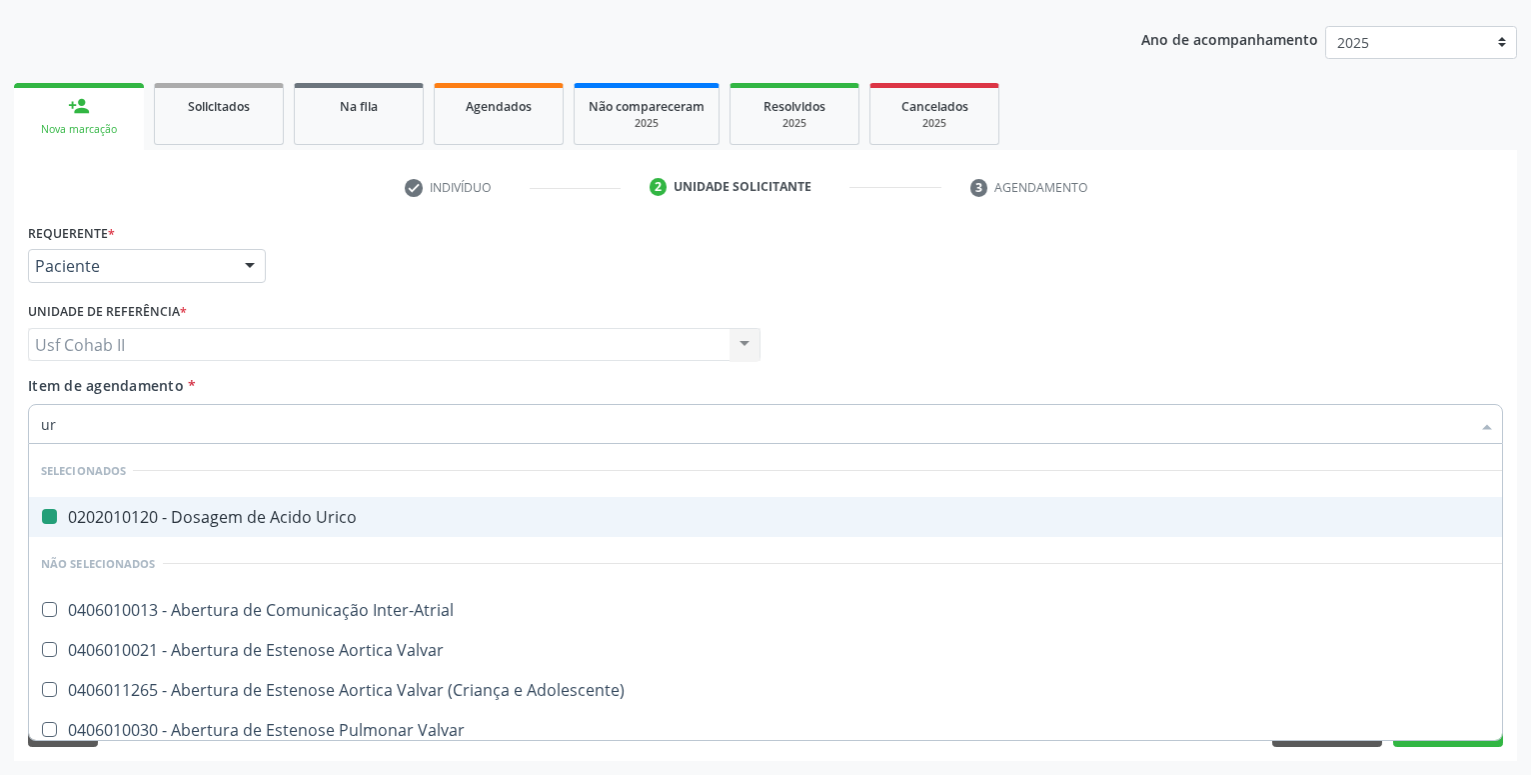
type input "ure"
checkbox Urico "false"
type input "urei"
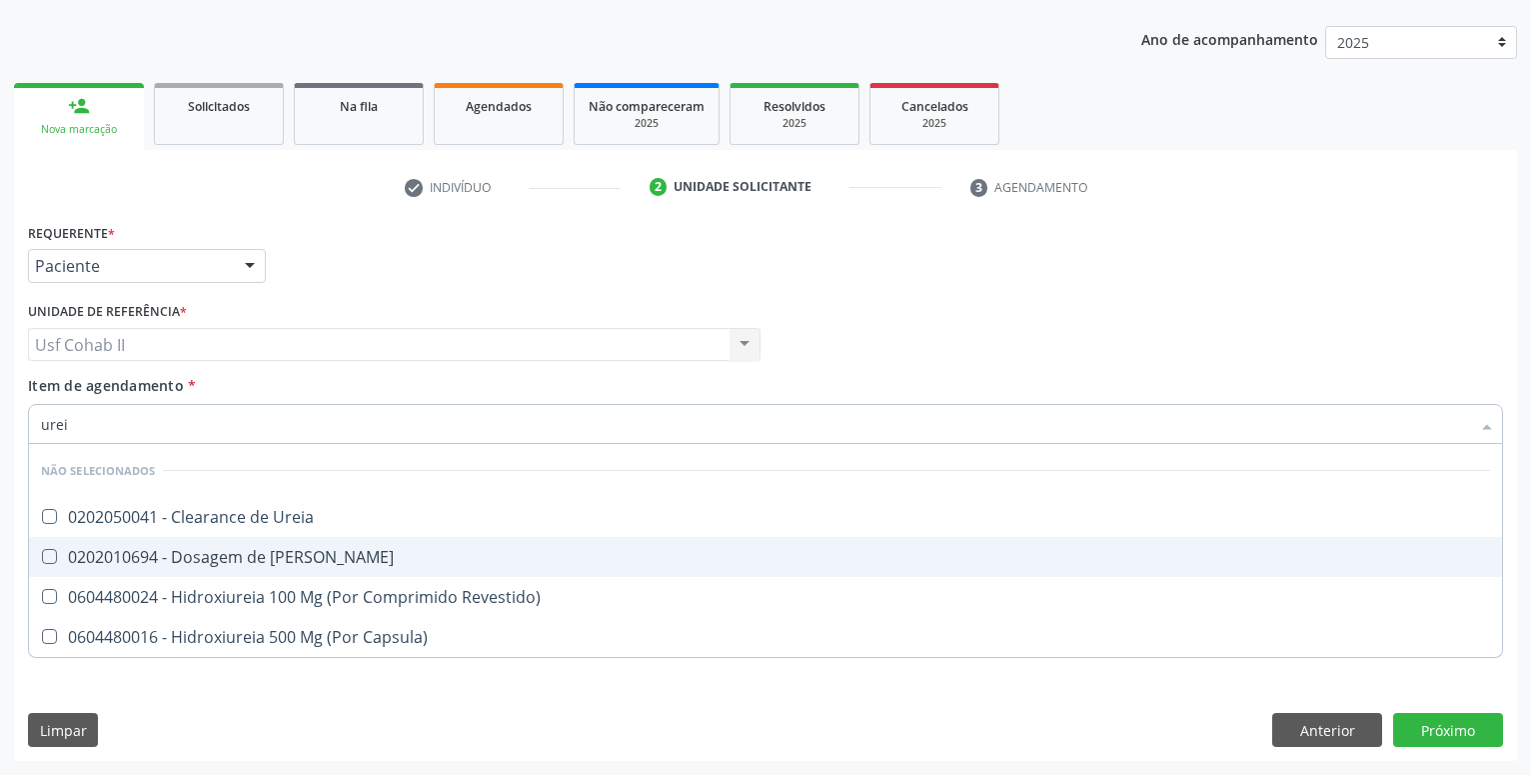
click at [216, 556] on div "0202010694 - Dosagem de [PERSON_NAME]" at bounding box center [765, 557] width 1449 height 16
checkbox Ureia "true"
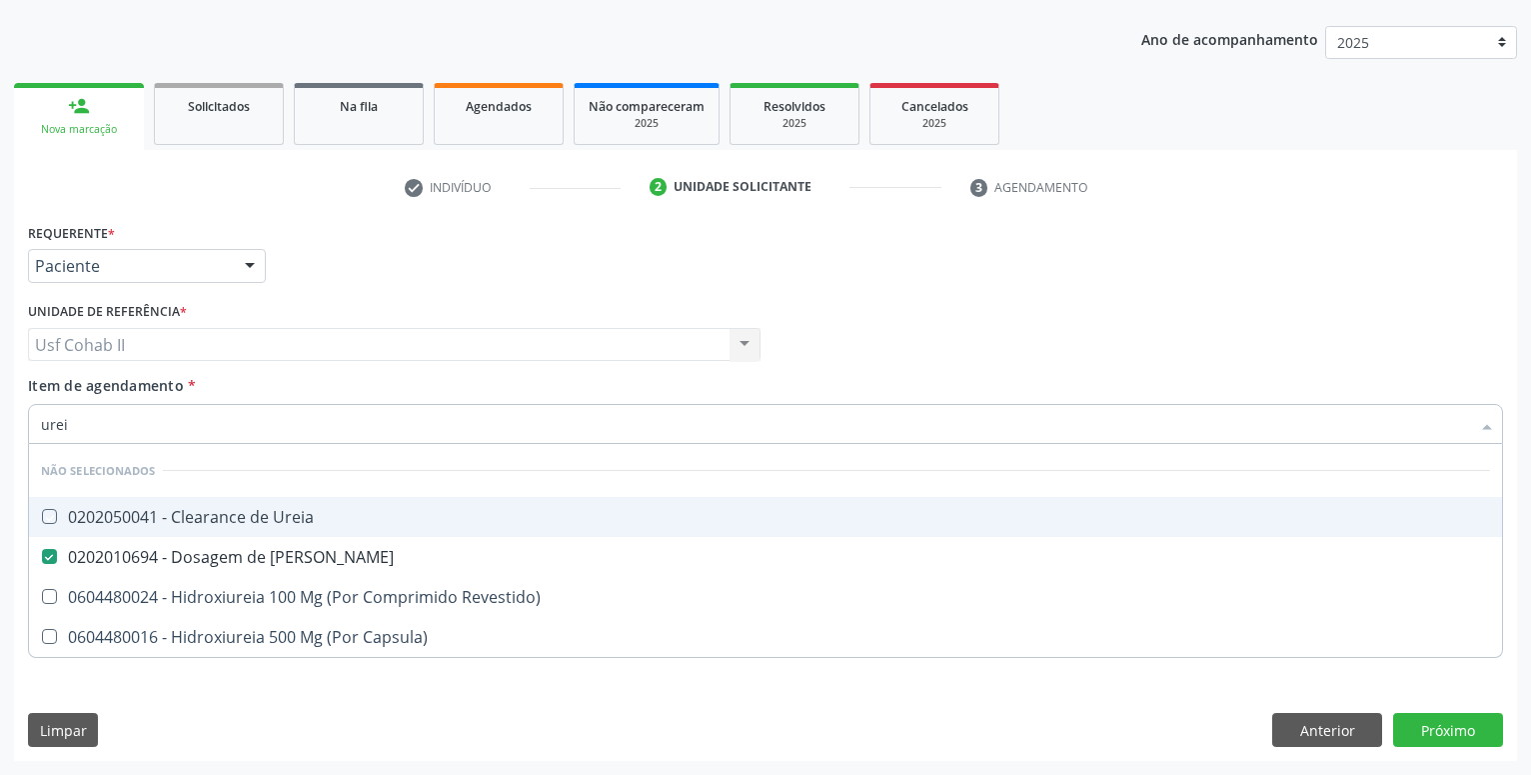
click at [371, 281] on div "Requerente * Paciente Profissional de Saúde Paciente Nenhum resultado encontrad…" at bounding box center [765, 257] width 1485 height 78
checkbox Ureia "true"
checkbox Revestido\) "true"
checkbox Capsula\) "true"
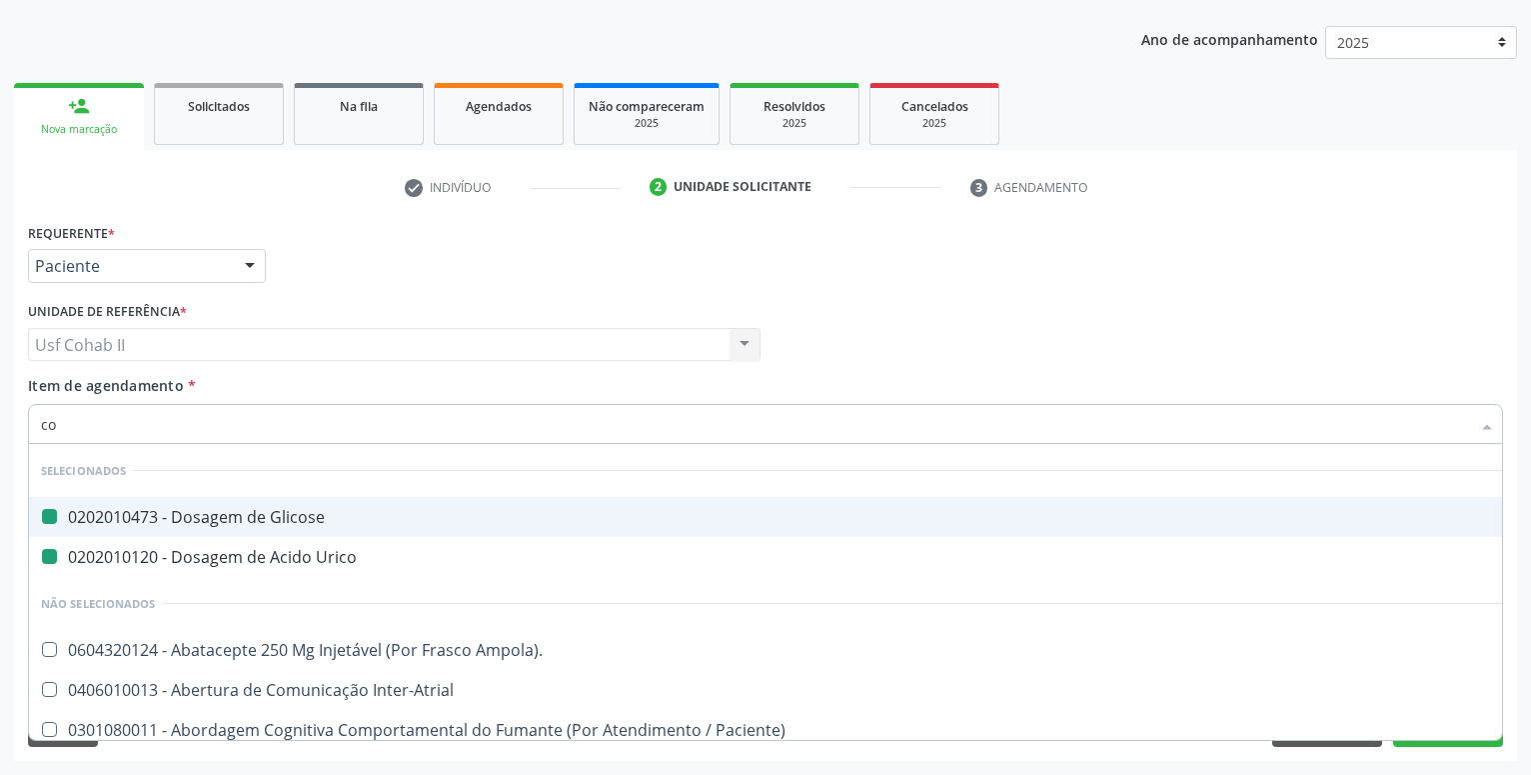
type input "col"
checkbox Glicose "false"
checkbox Urico "false"
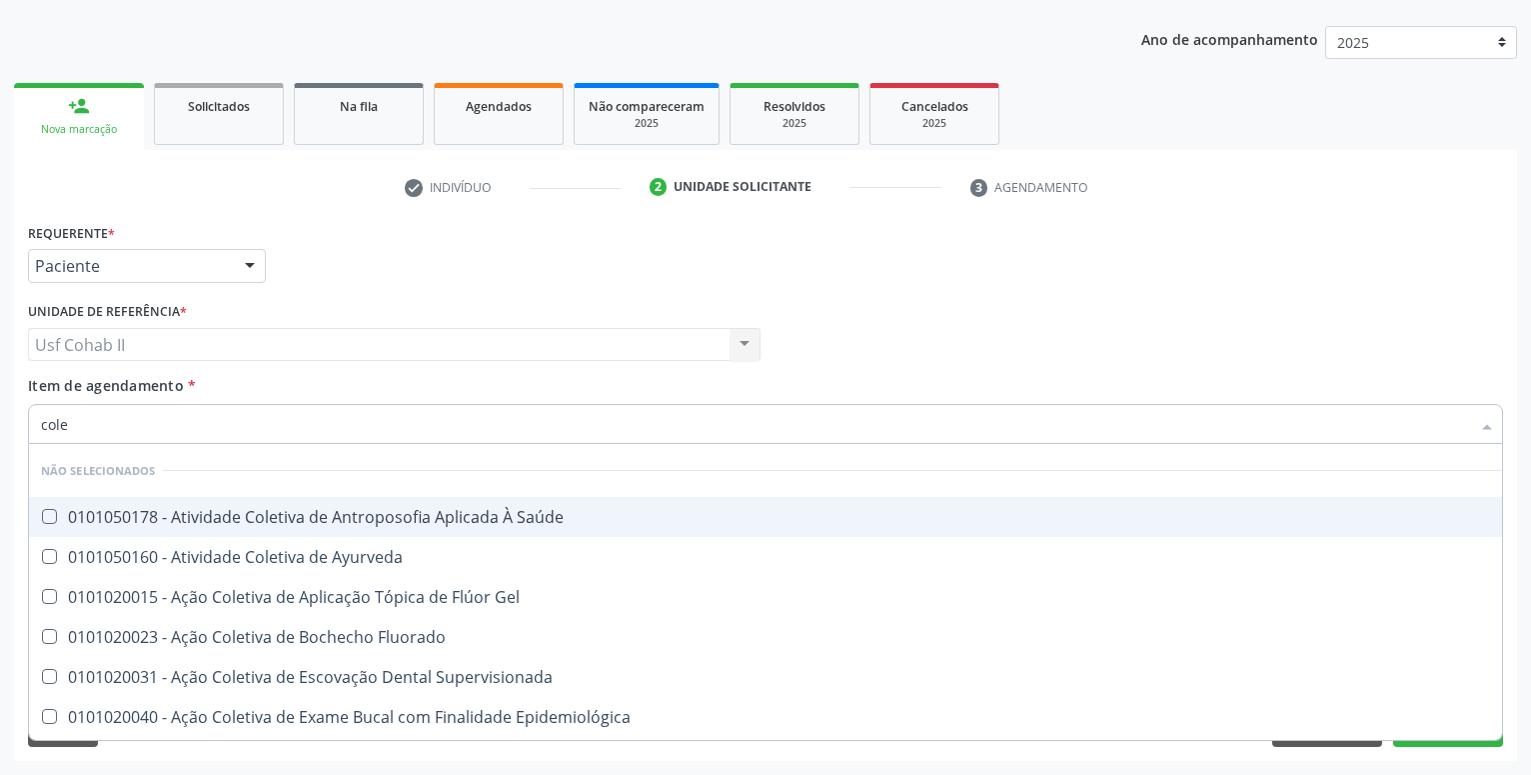
type input "coles"
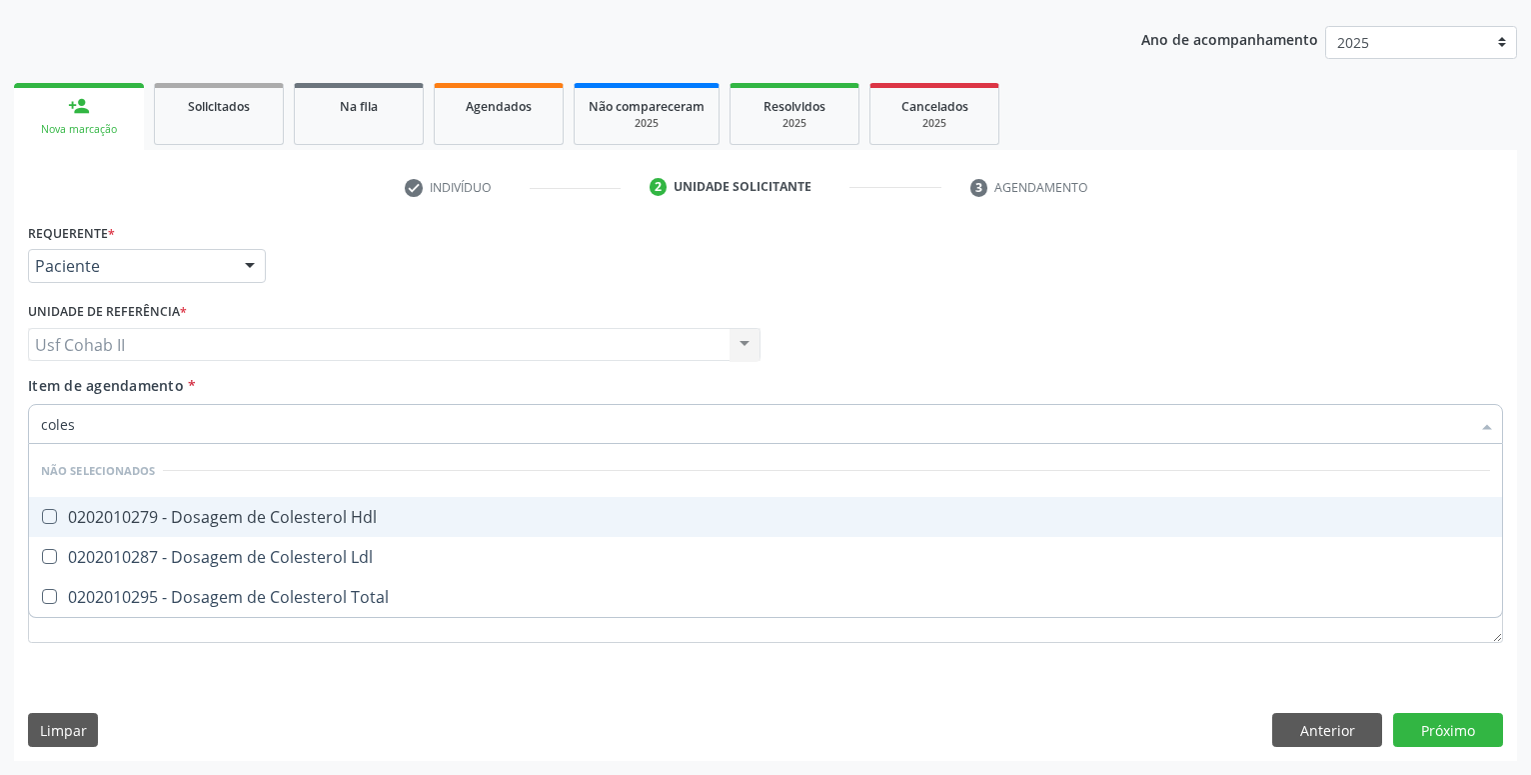
click at [275, 510] on div "0202010279 - Dosagem de Colesterol Hdl" at bounding box center [765, 517] width 1449 height 16
checkbox Hdl "true"
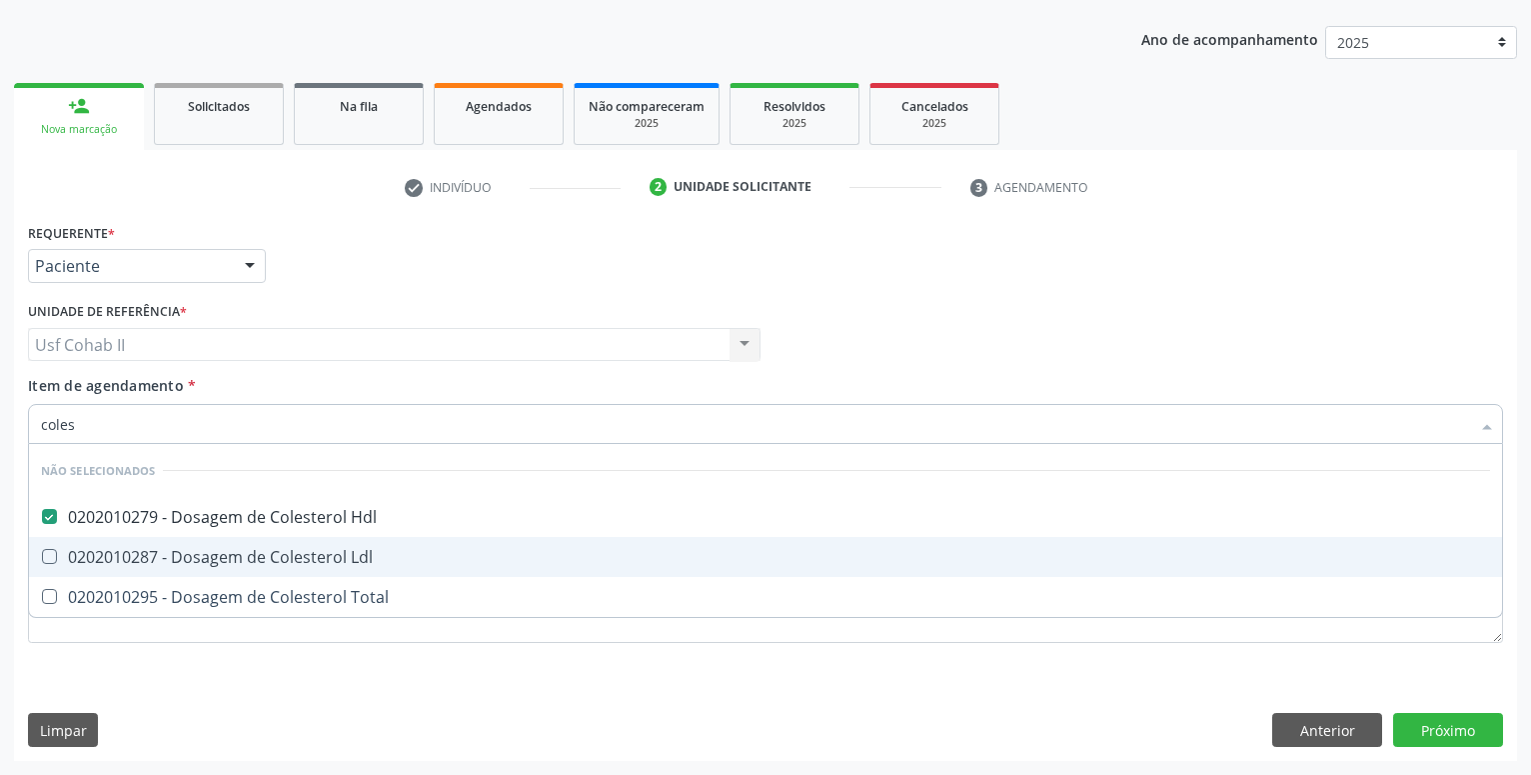
click at [220, 556] on div "0202010287 - Dosagem de Colesterol Ldl" at bounding box center [765, 557] width 1449 height 16
checkbox Ldl "true"
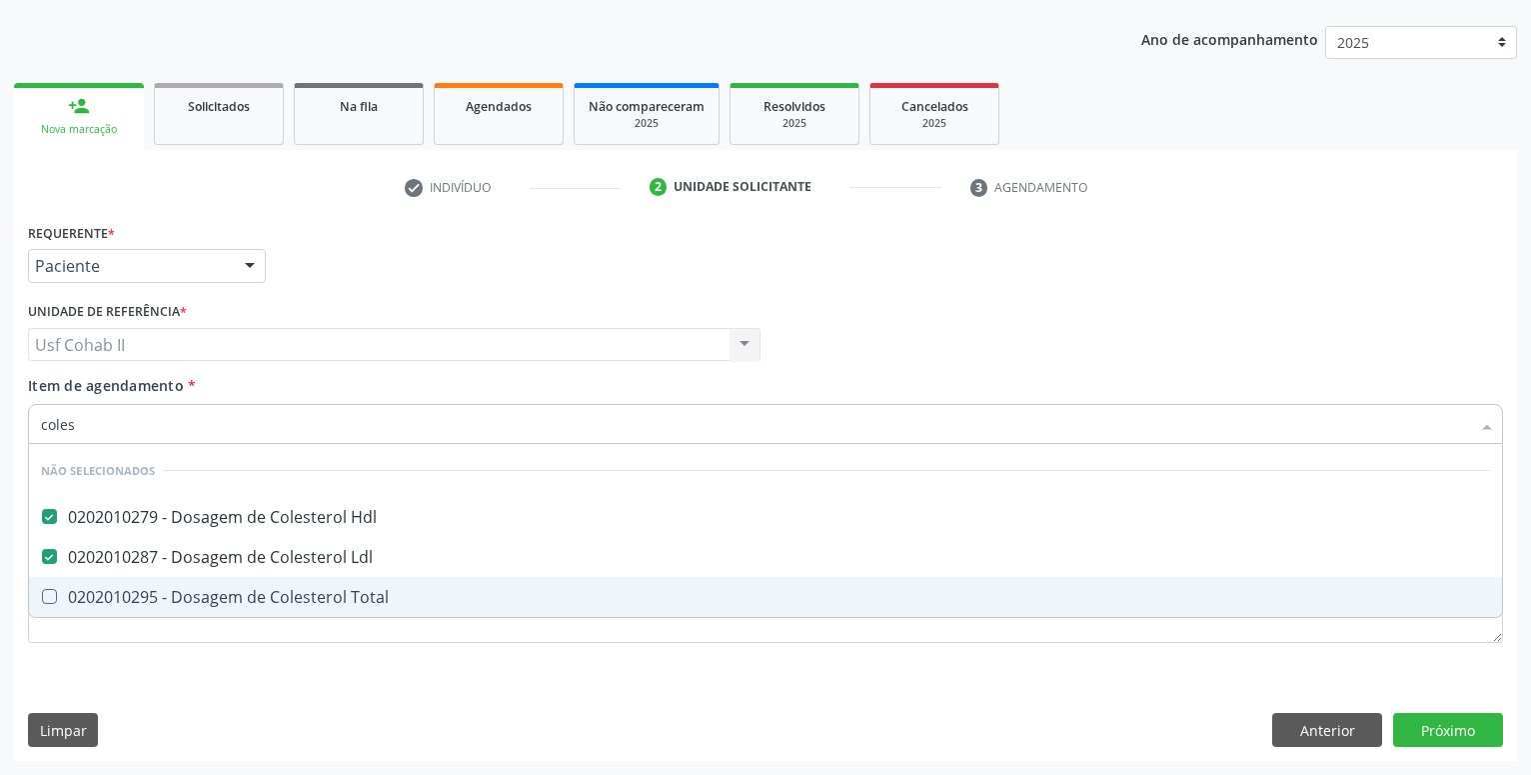
click at [210, 600] on div "0202010295 - Dosagem de Colesterol Total" at bounding box center [765, 597] width 1449 height 16
checkbox Total "true"
click at [175, 685] on div "Requerente * Paciente Profissional de Saúde Paciente Nenhum resultado encontrad…" at bounding box center [765, 489] width 1503 height 543
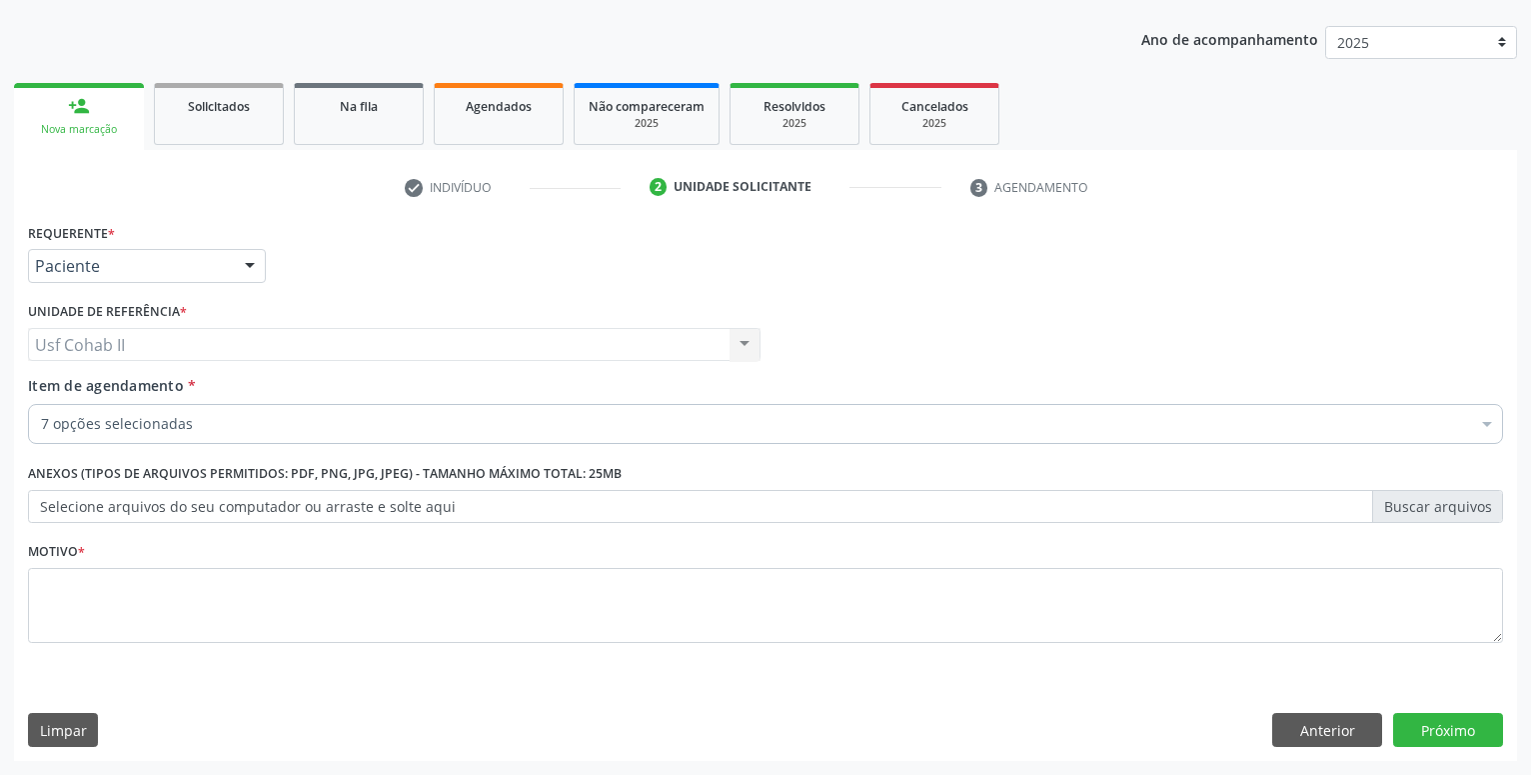
click at [144, 408] on div "7 opções selecionadas" at bounding box center [765, 424] width 1475 height 40
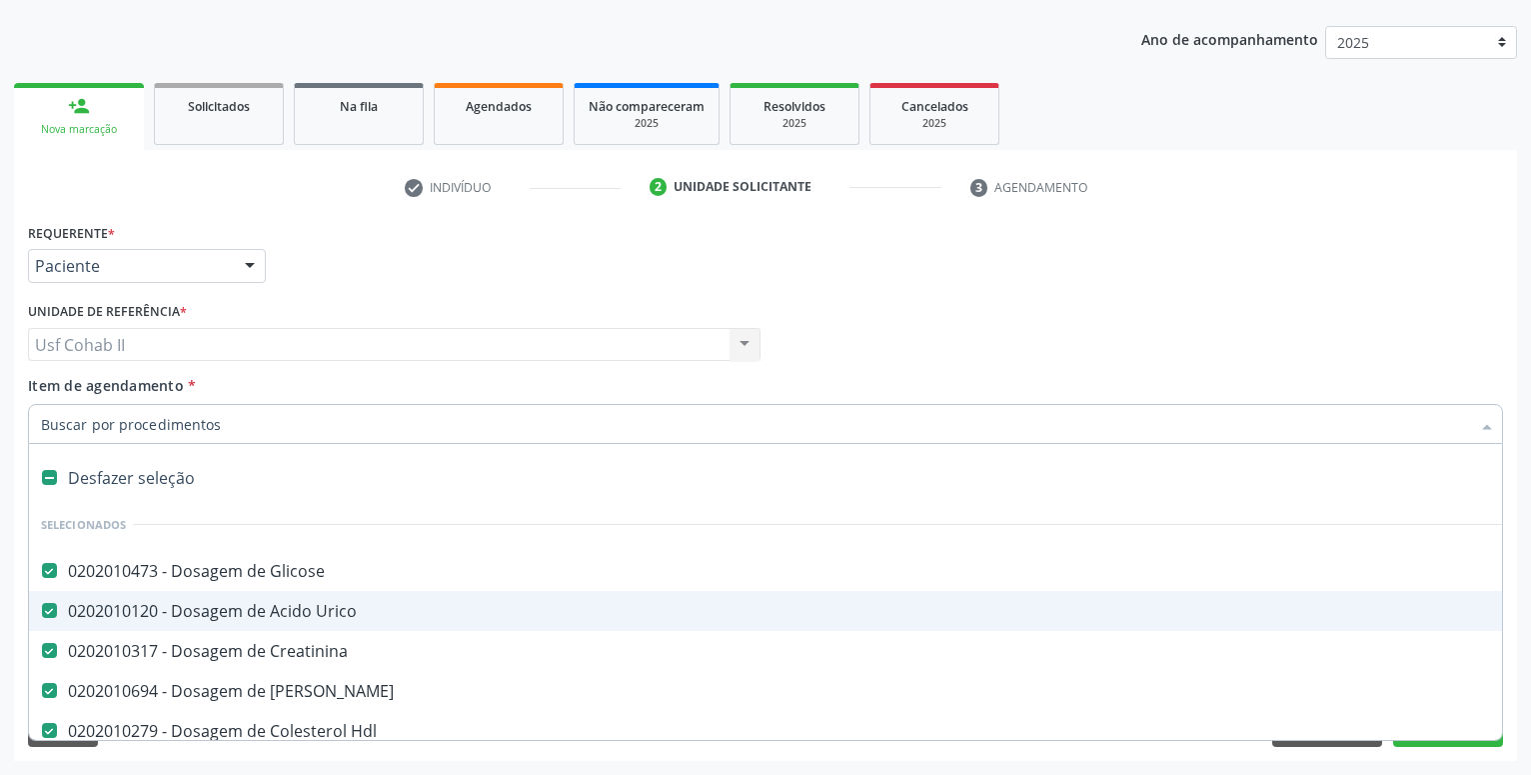
type input "t"
checkbox Ldl "false"
checkbox Total "false"
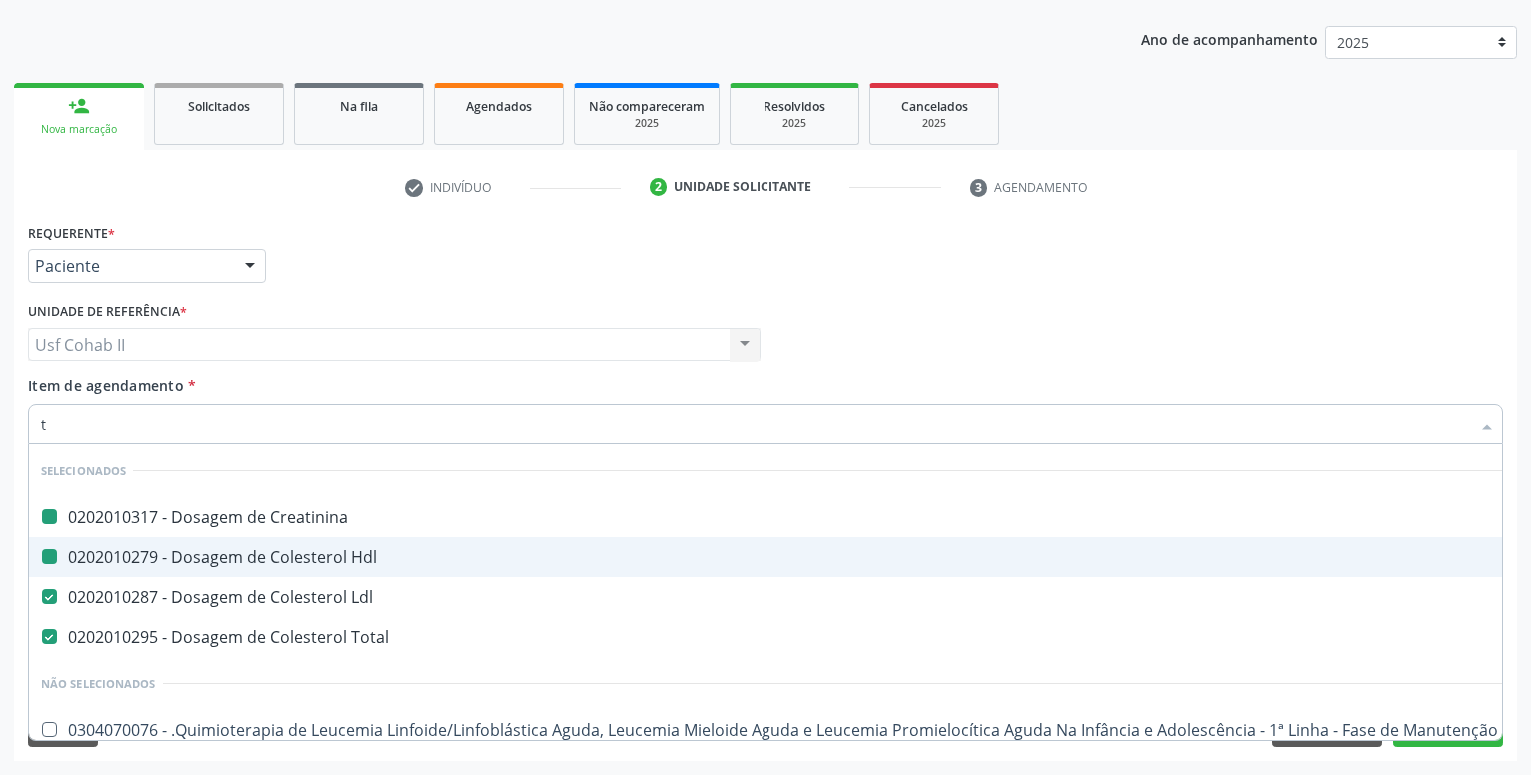
type input "tg"
checkbox Creatinina "false"
checkbox Hdl "false"
type input "tgo"
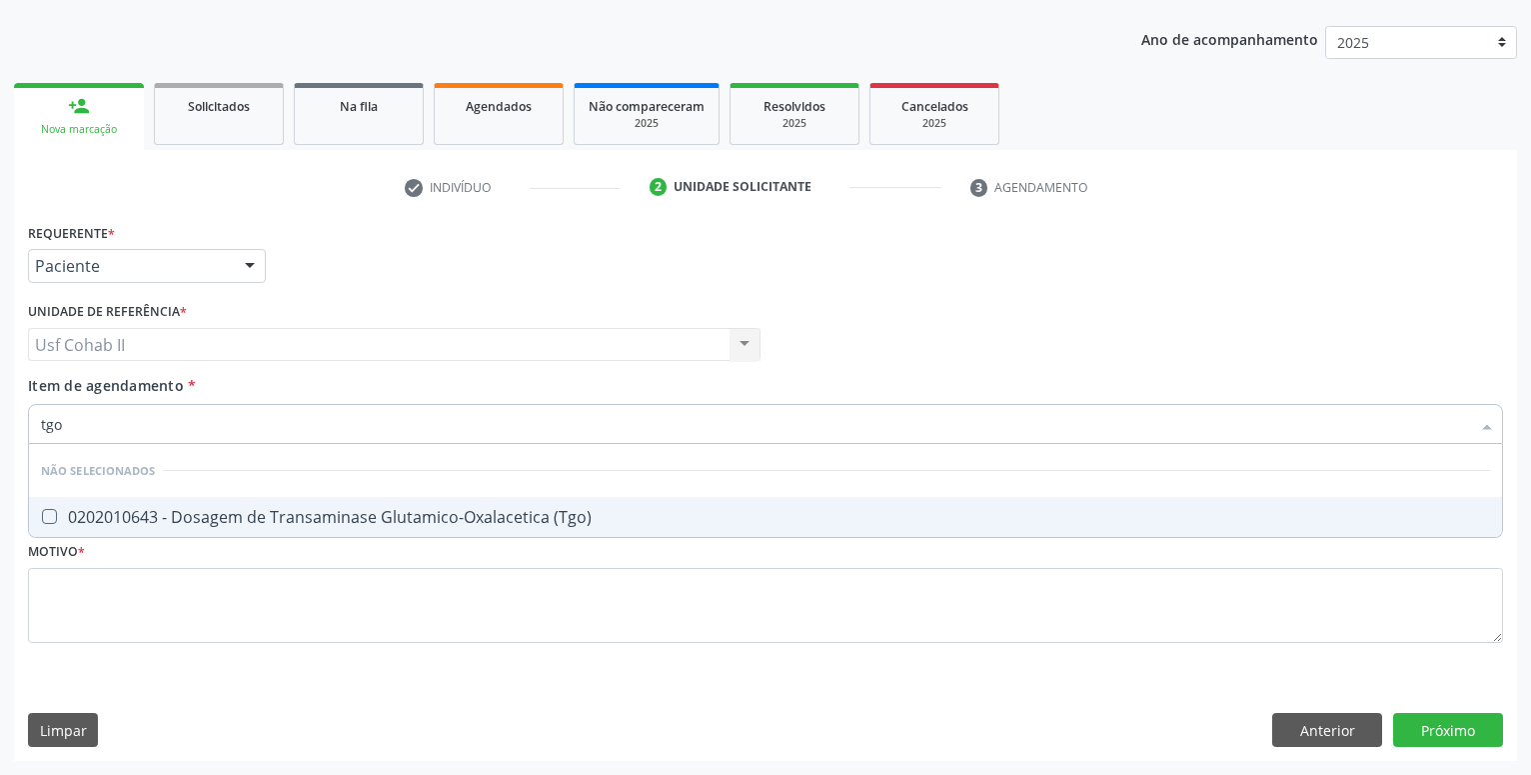
click at [292, 517] on div "0202010643 - Dosagem de Transaminase Glutamico-Oxalacetica (Tgo)" at bounding box center [765, 517] width 1449 height 16
checkbox \(Tgo\) "true"
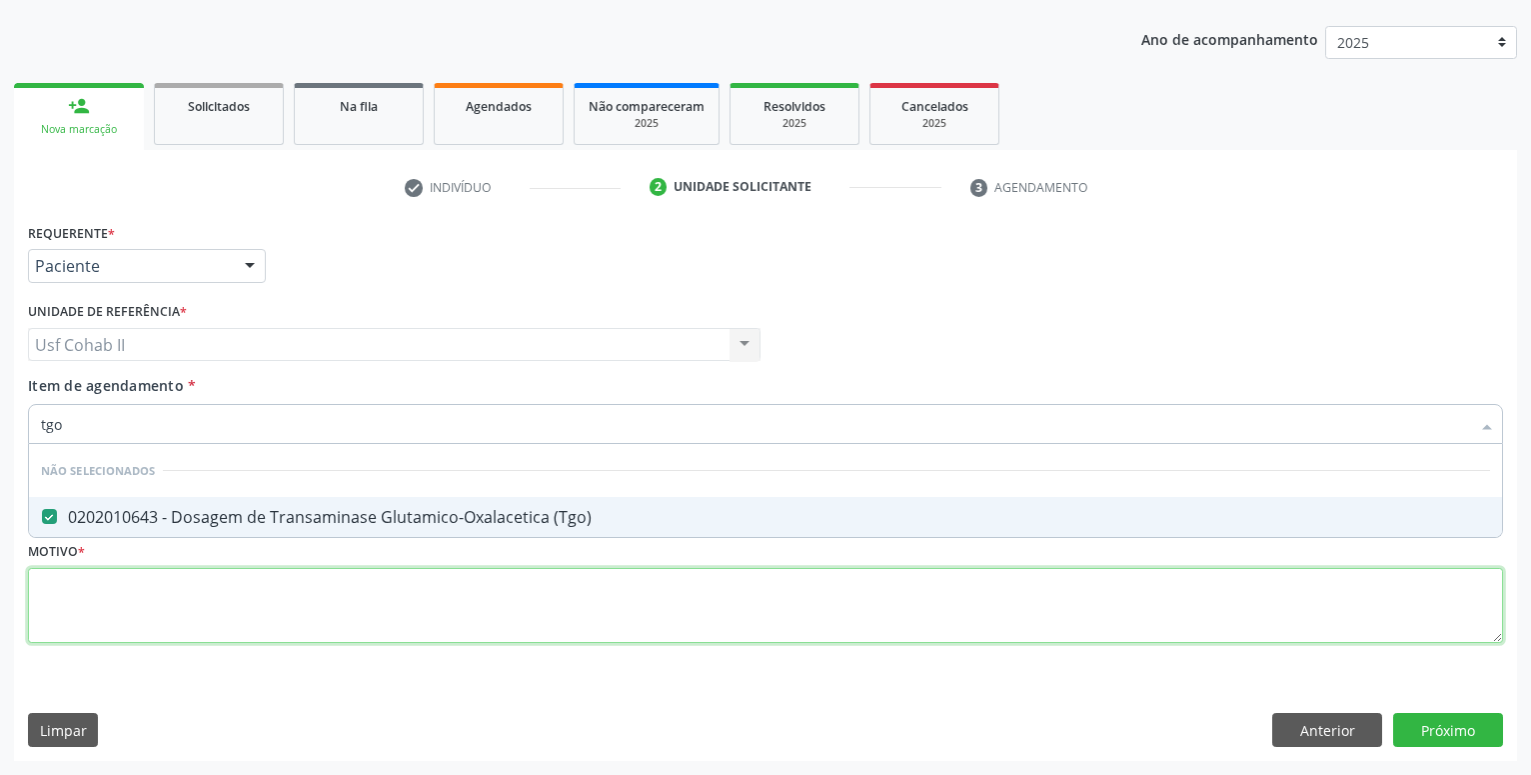
click at [279, 595] on textarea at bounding box center [765, 606] width 1475 height 76
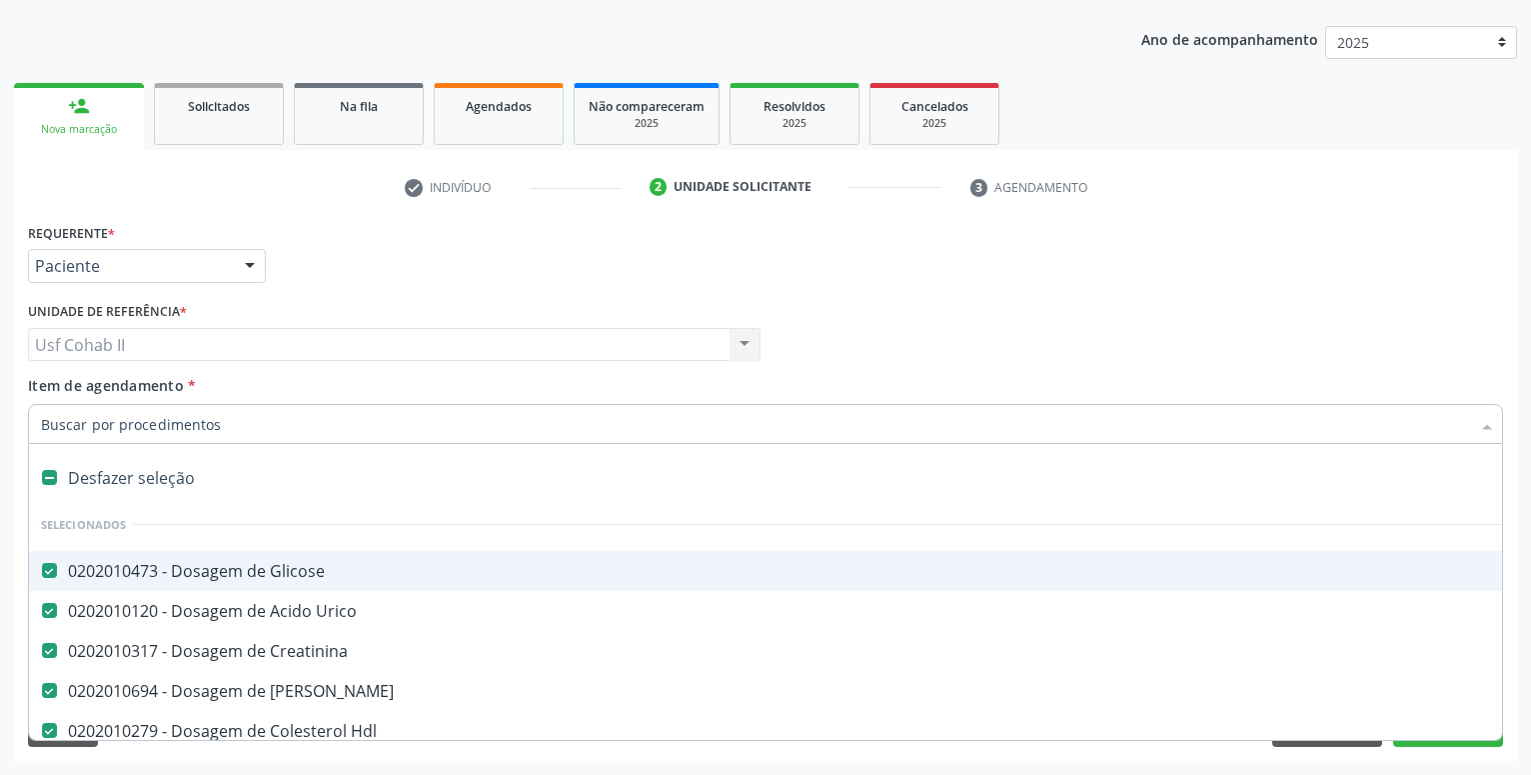
type input "t"
checkbox Total "false"
checkbox \(Tgo\) "false"
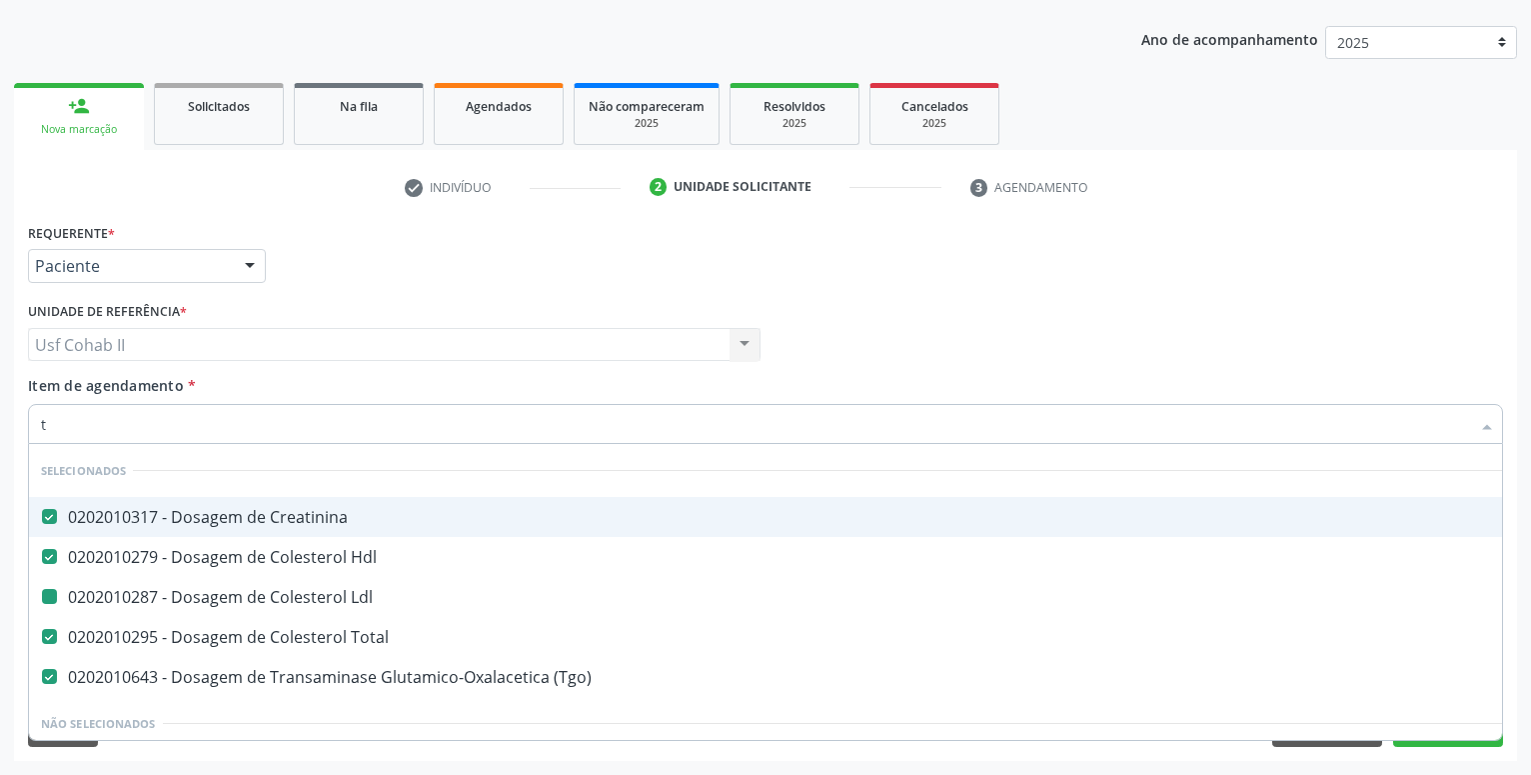
type input "tg"
checkbox Ldl "false"
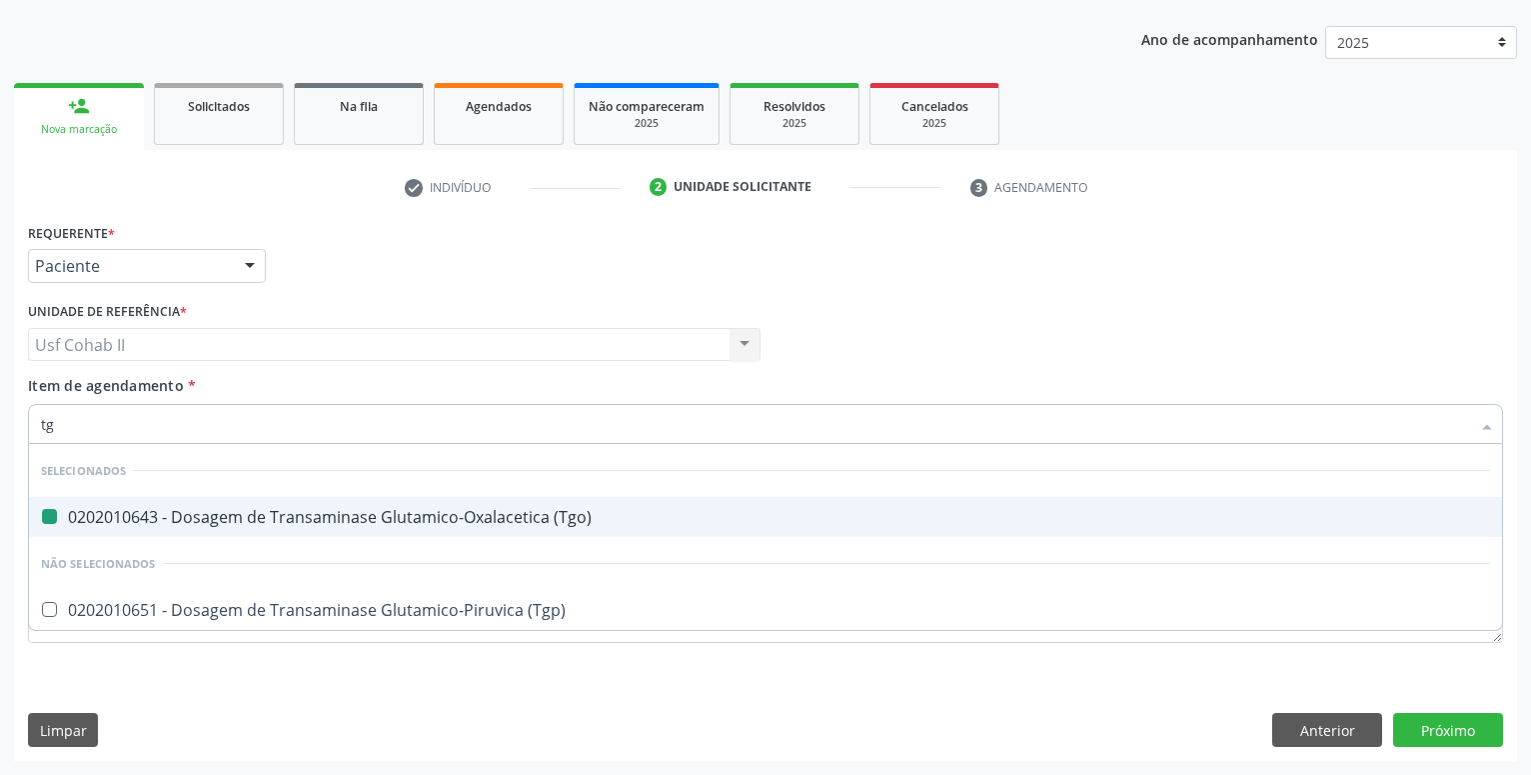
type input "tgp"
click at [270, 519] on div "0202010651 - Dosagem de Transaminase Glutamico-Piruvica (Tgp)" at bounding box center [765, 517] width 1449 height 16
checkbox \(Tgp\) "true"
click at [186, 611] on textarea at bounding box center [765, 606] width 1475 height 76
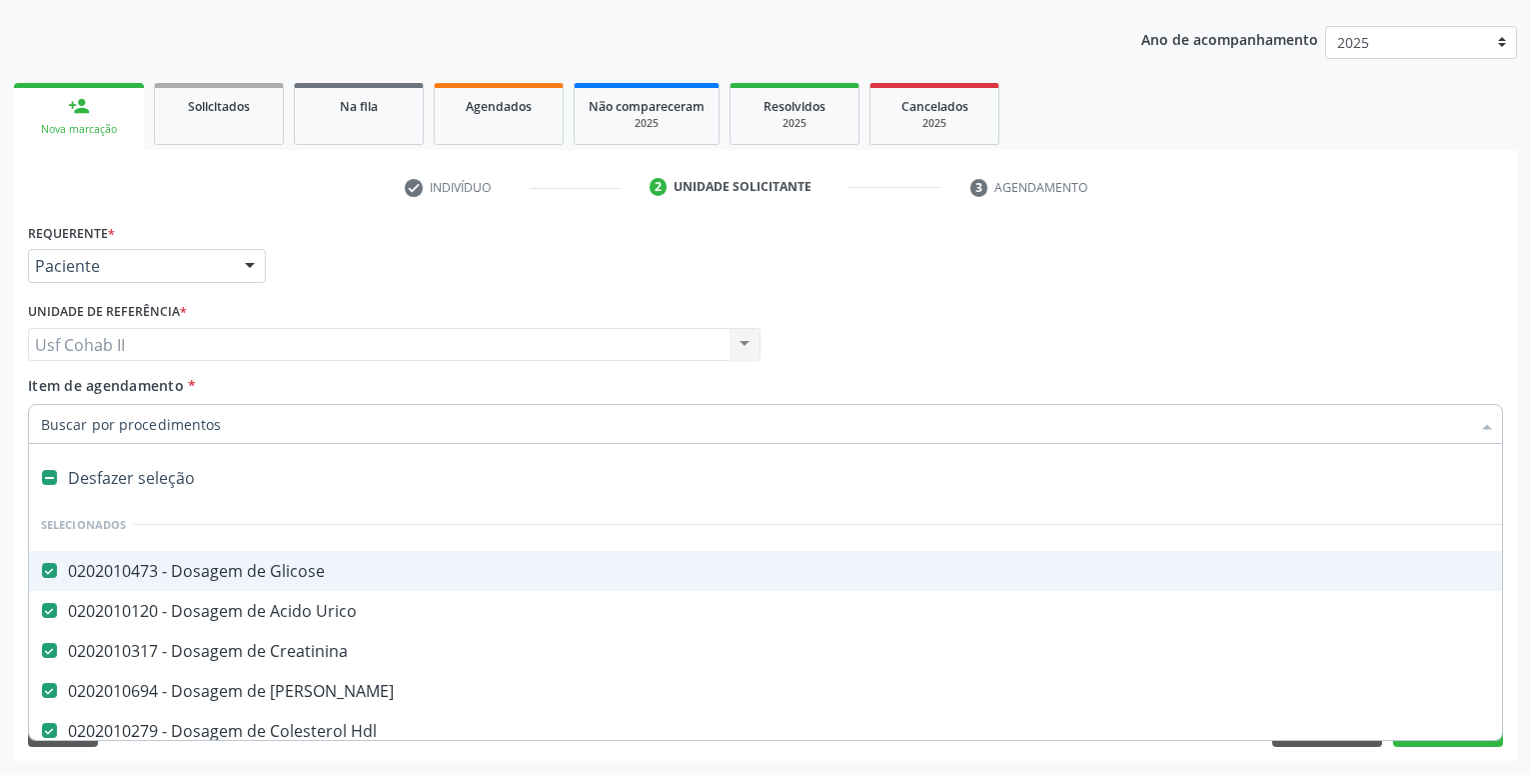
type input "t"
checkbox \(Tgo\) "false"
checkbox \(Tgp\) "false"
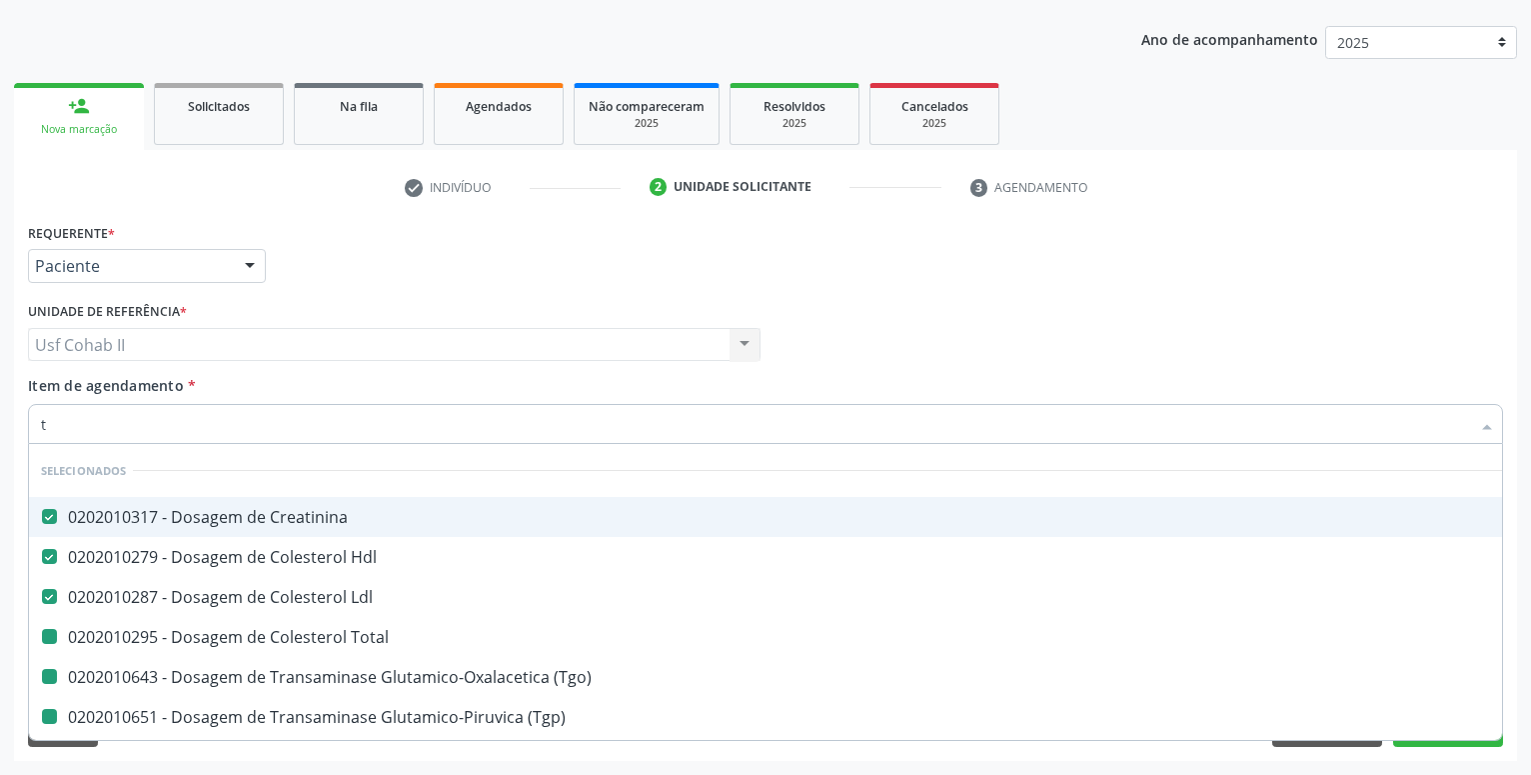
type input "tr"
checkbox Total "false"
checkbox \(Tgo\) "false"
checkbox \(Tgp\) "false"
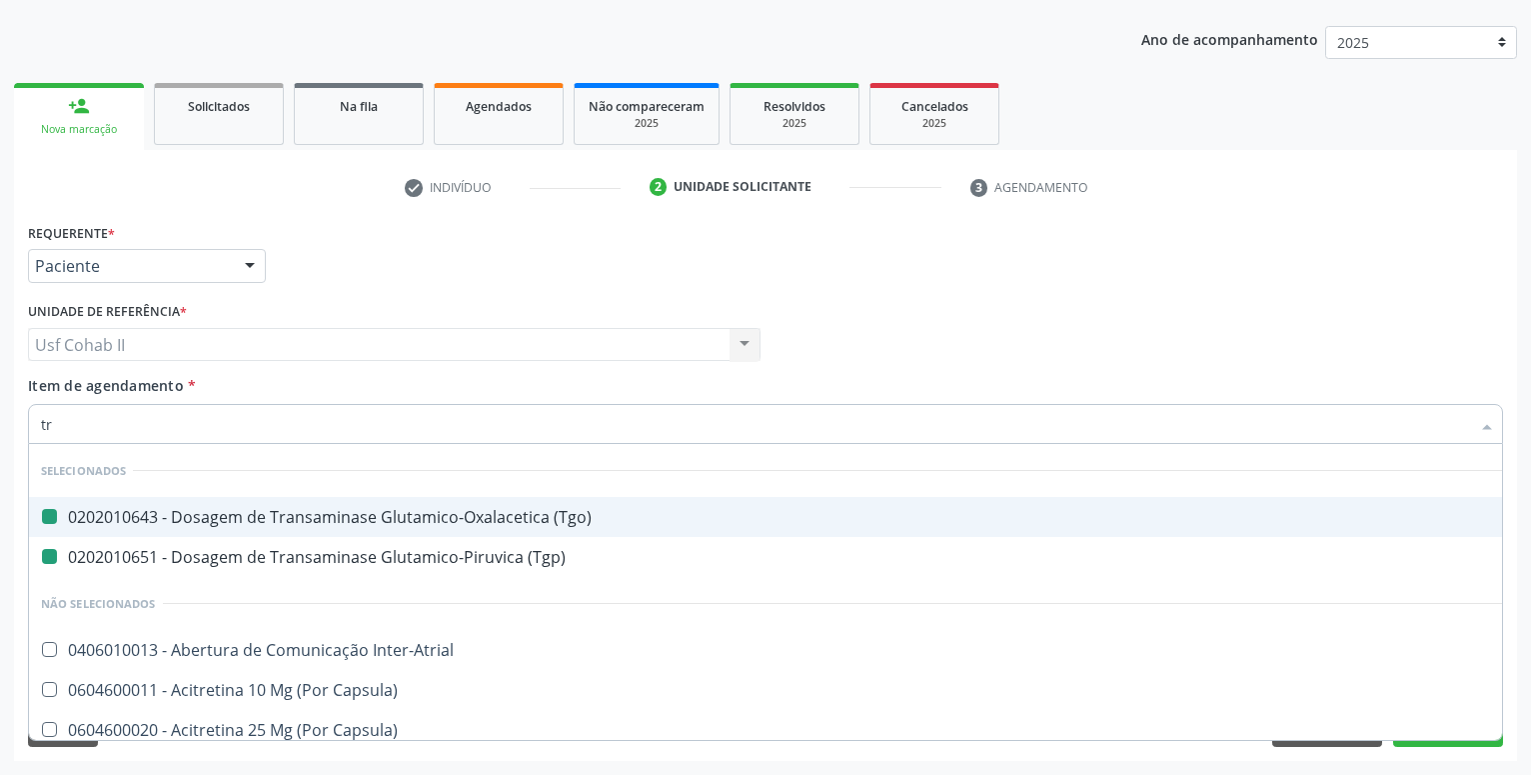
type input "tri"
checkbox \(Tgo\) "false"
checkbox \(Tgp\) "false"
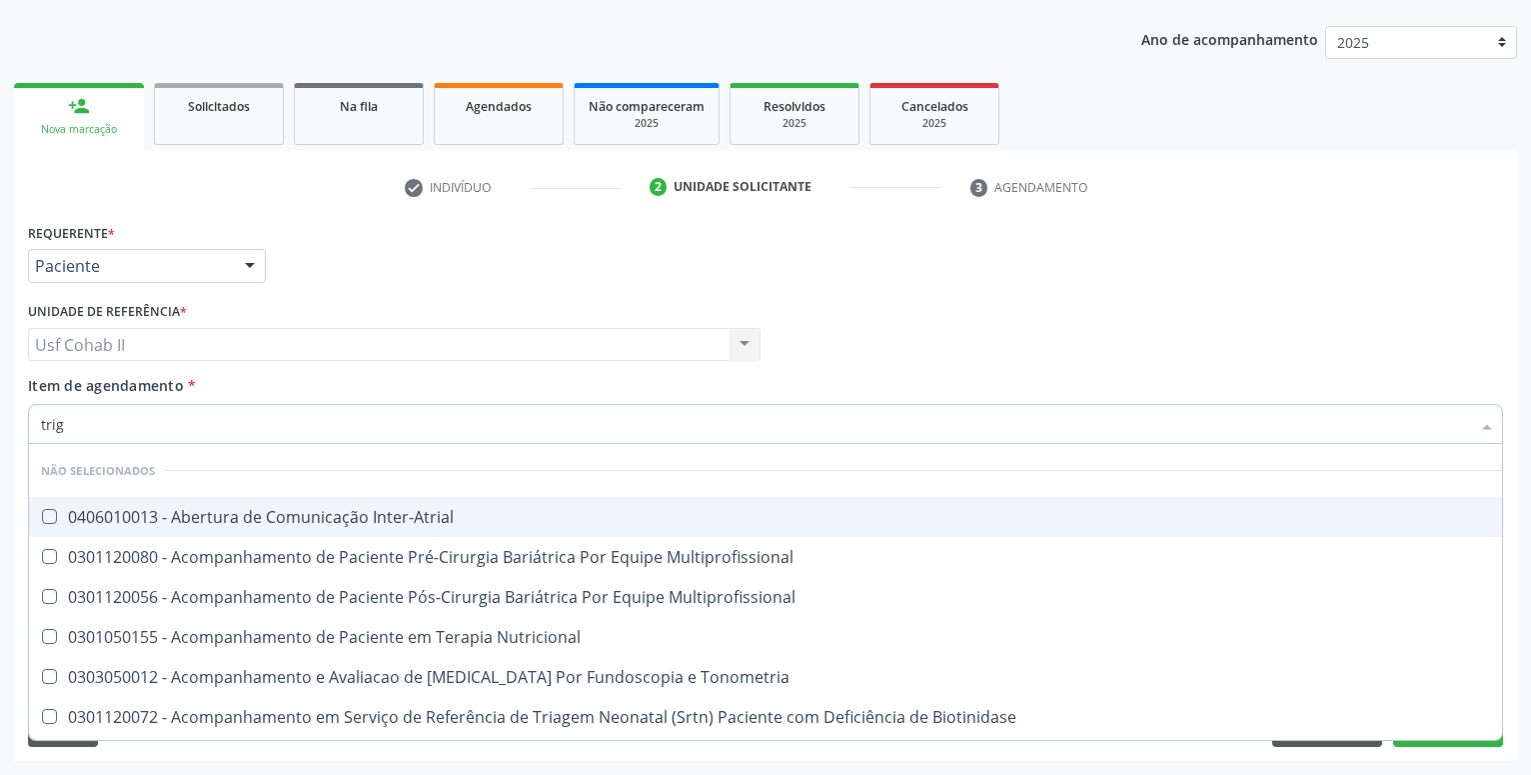
type input "trigl"
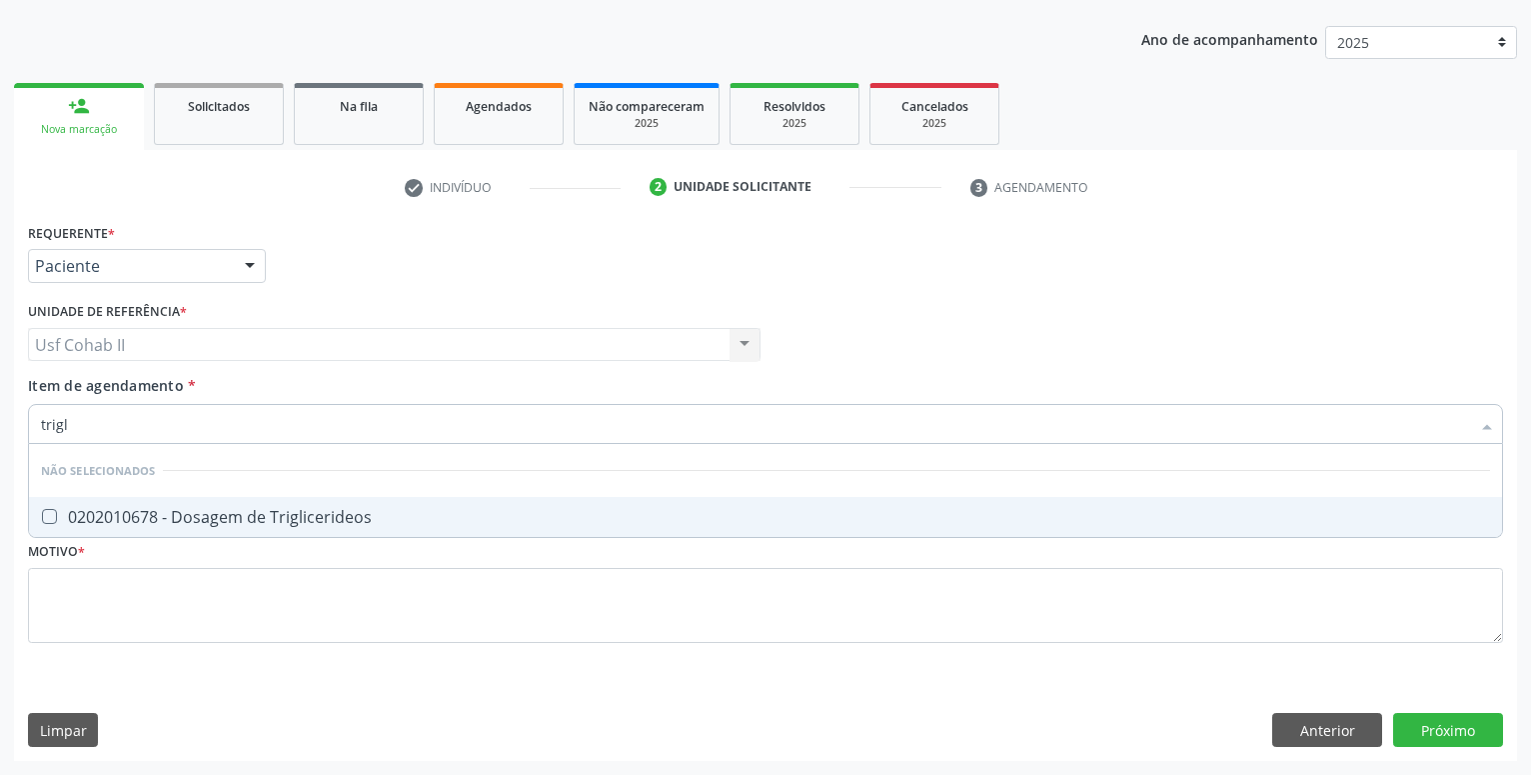
click at [229, 517] on div "0202010678 - Dosagem de Triglicerideos" at bounding box center [765, 517] width 1449 height 16
checkbox Triglicerideos "true"
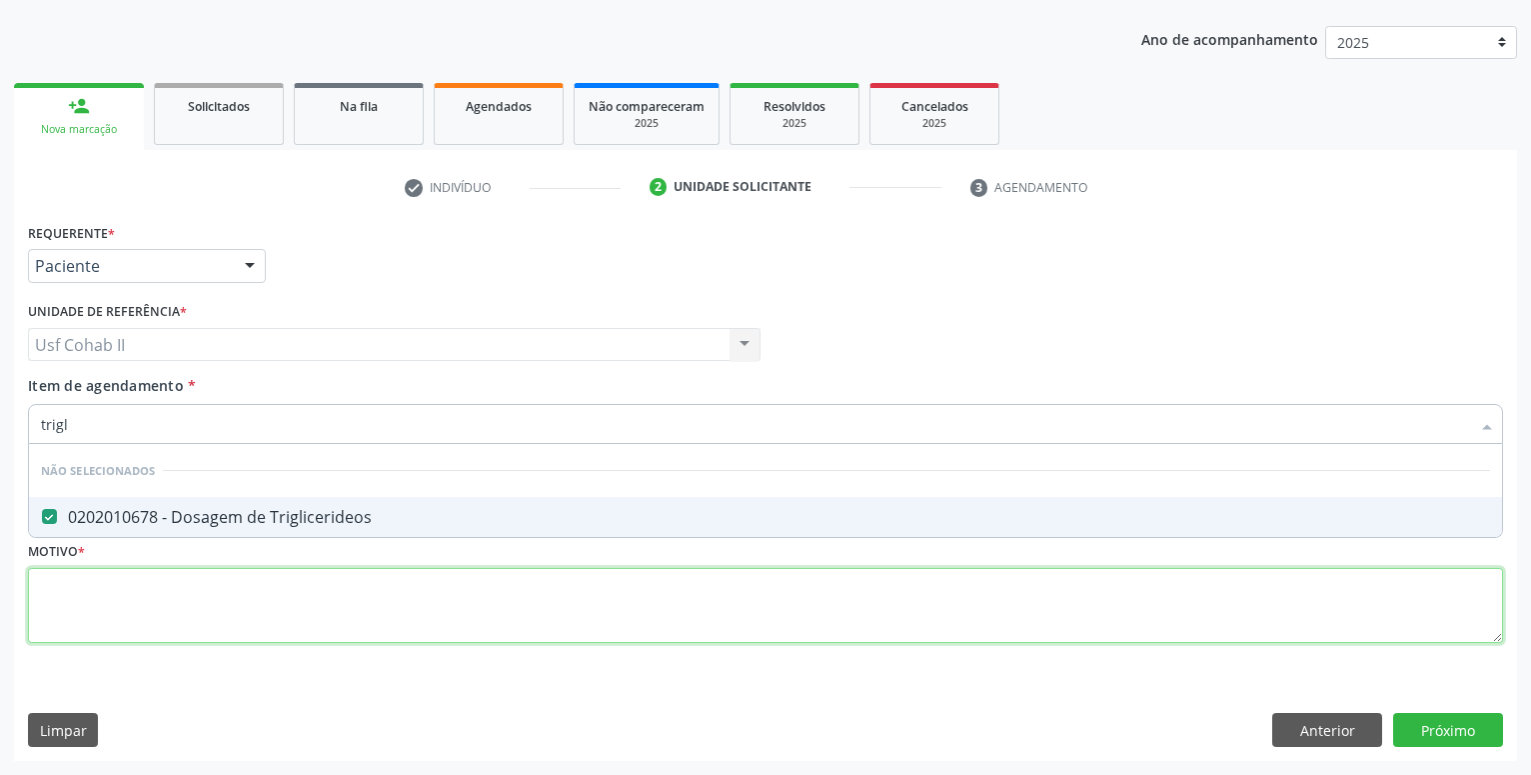
click at [126, 586] on textarea at bounding box center [765, 606] width 1475 height 76
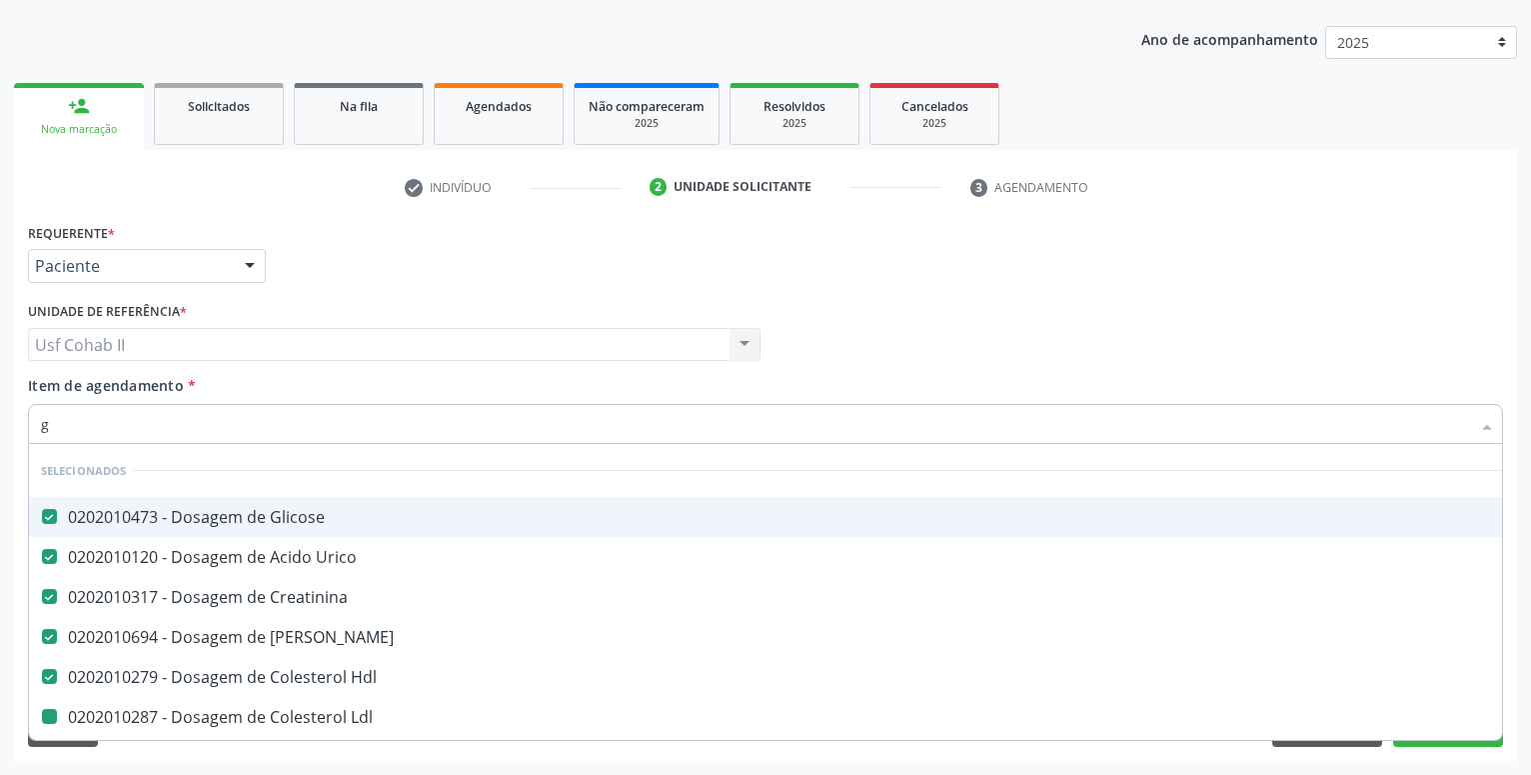
type input "gl"
checkbox Ldl "false"
checkbox Total "false"
checkbox \(Tgo\) "false"
checkbox \(Tgp\) "false"
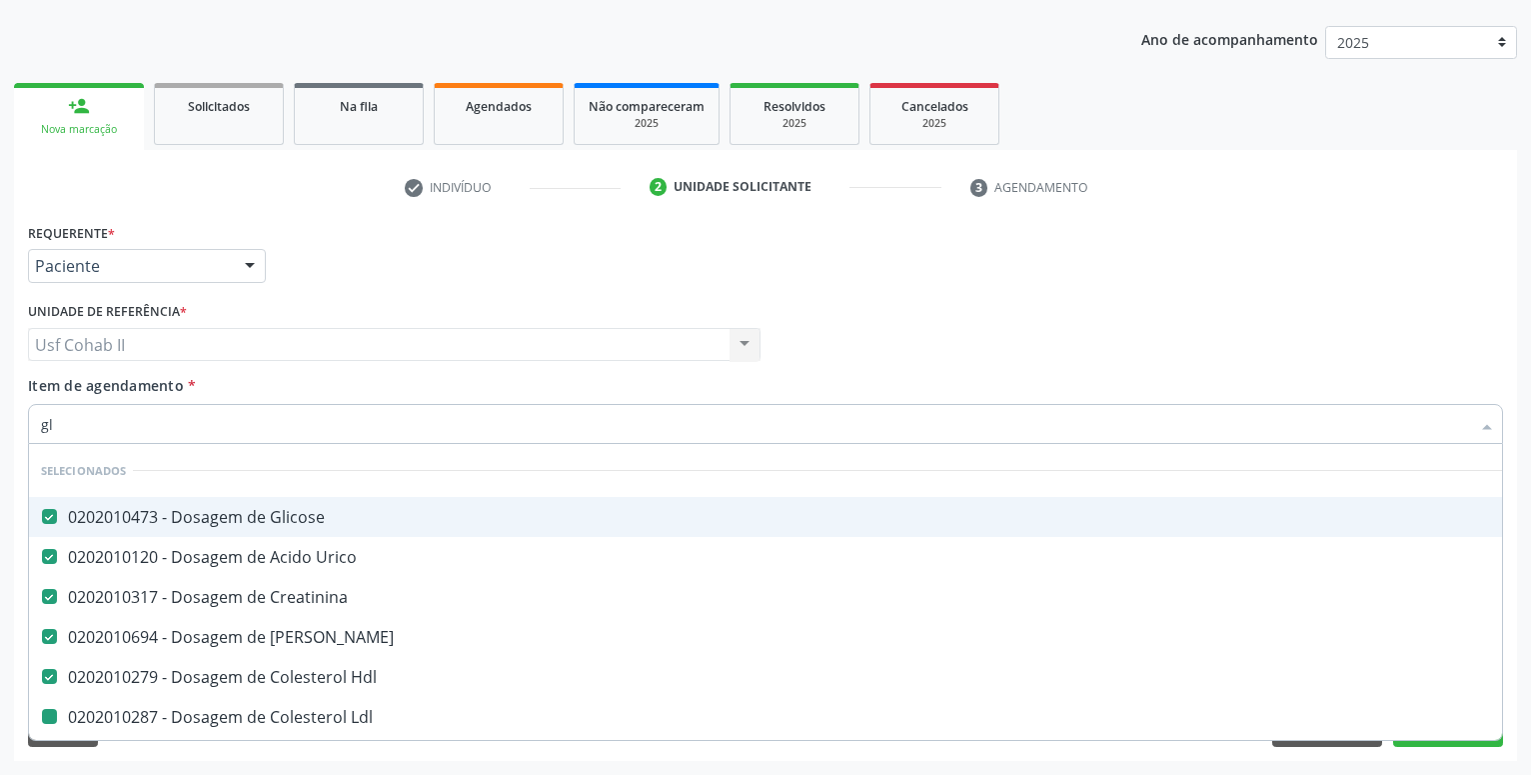
checkbox Triglicerideos "false"
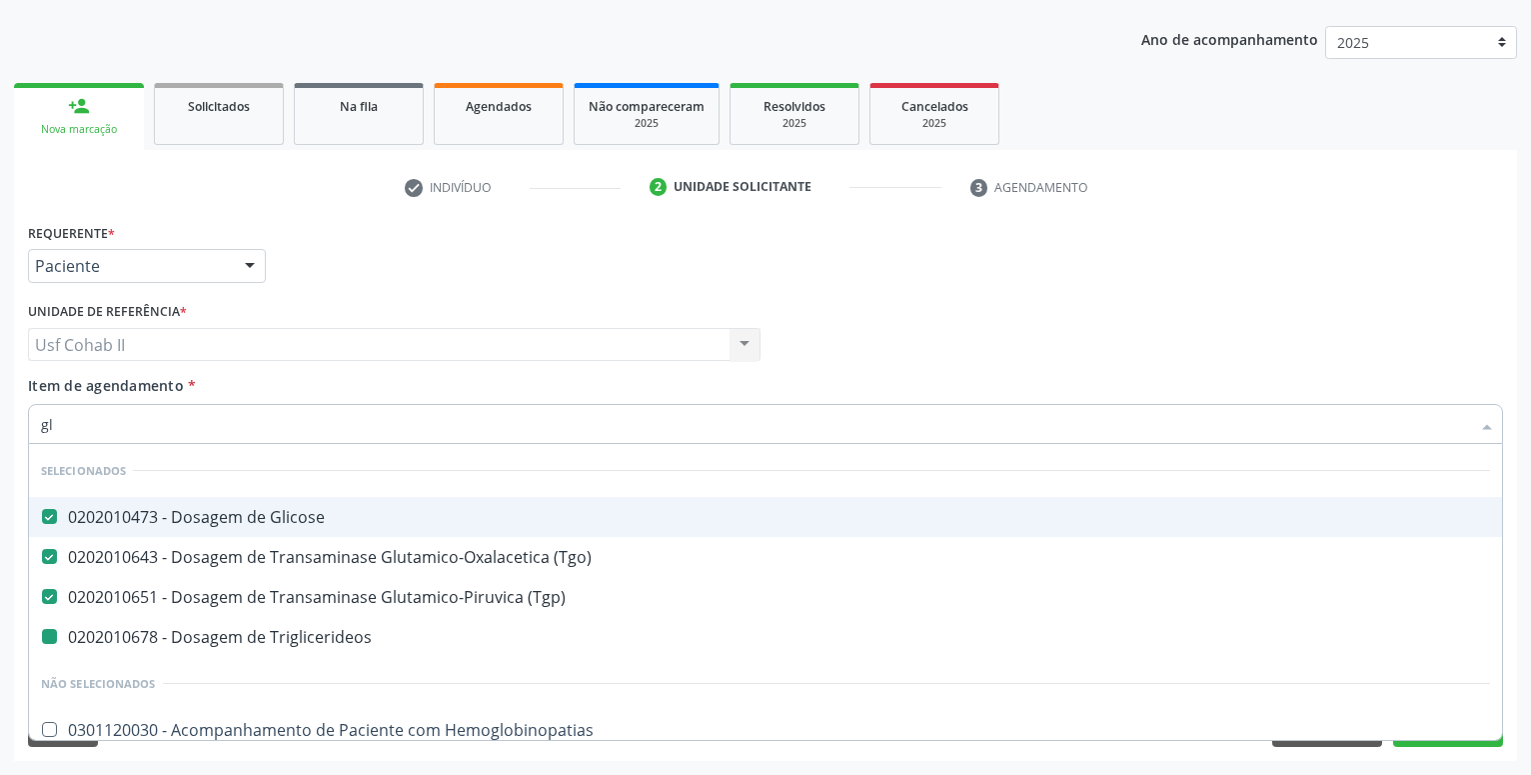
type input "gli"
checkbox Triglicerideos "false"
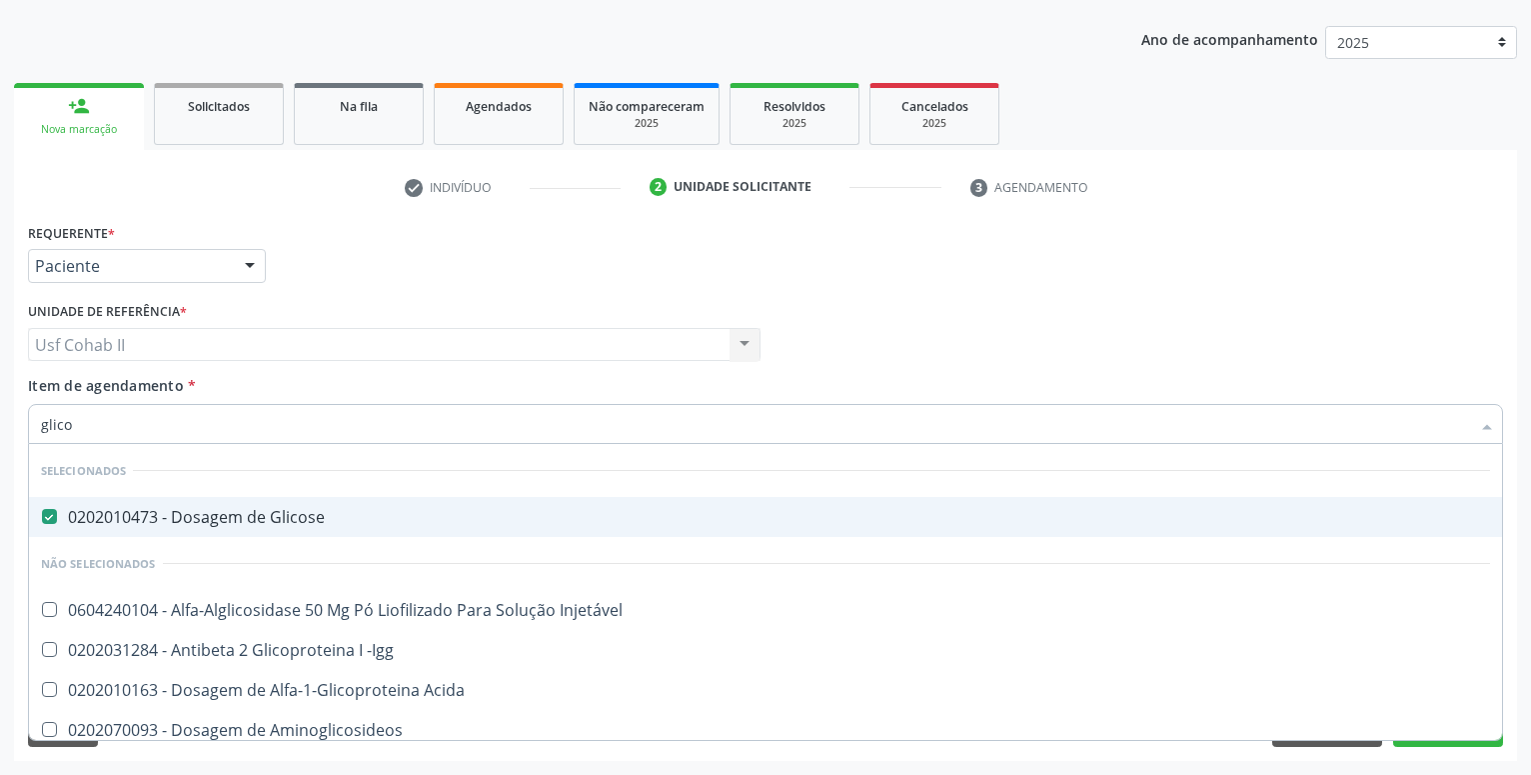
type input "glicos"
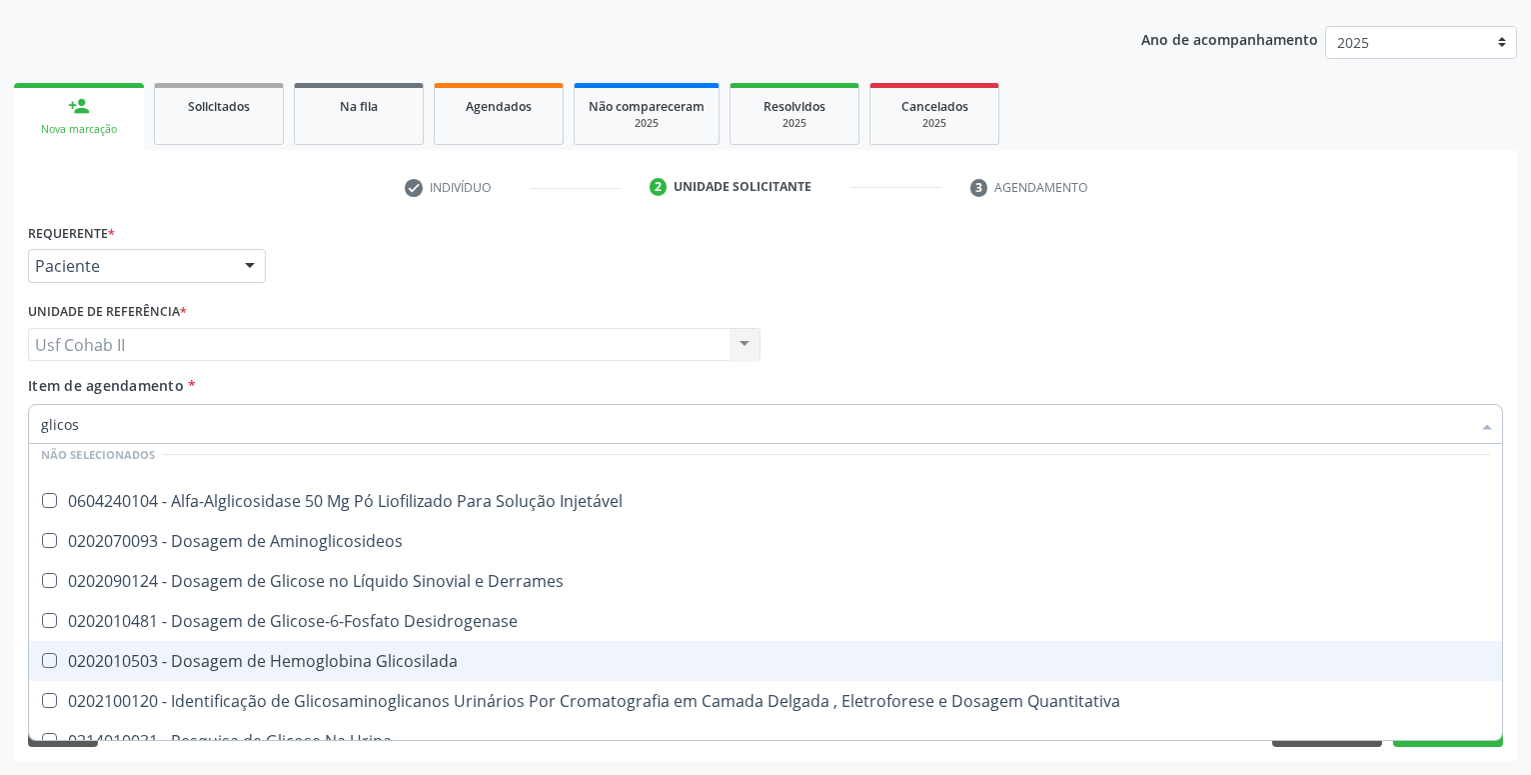
scroll to position [132, 0]
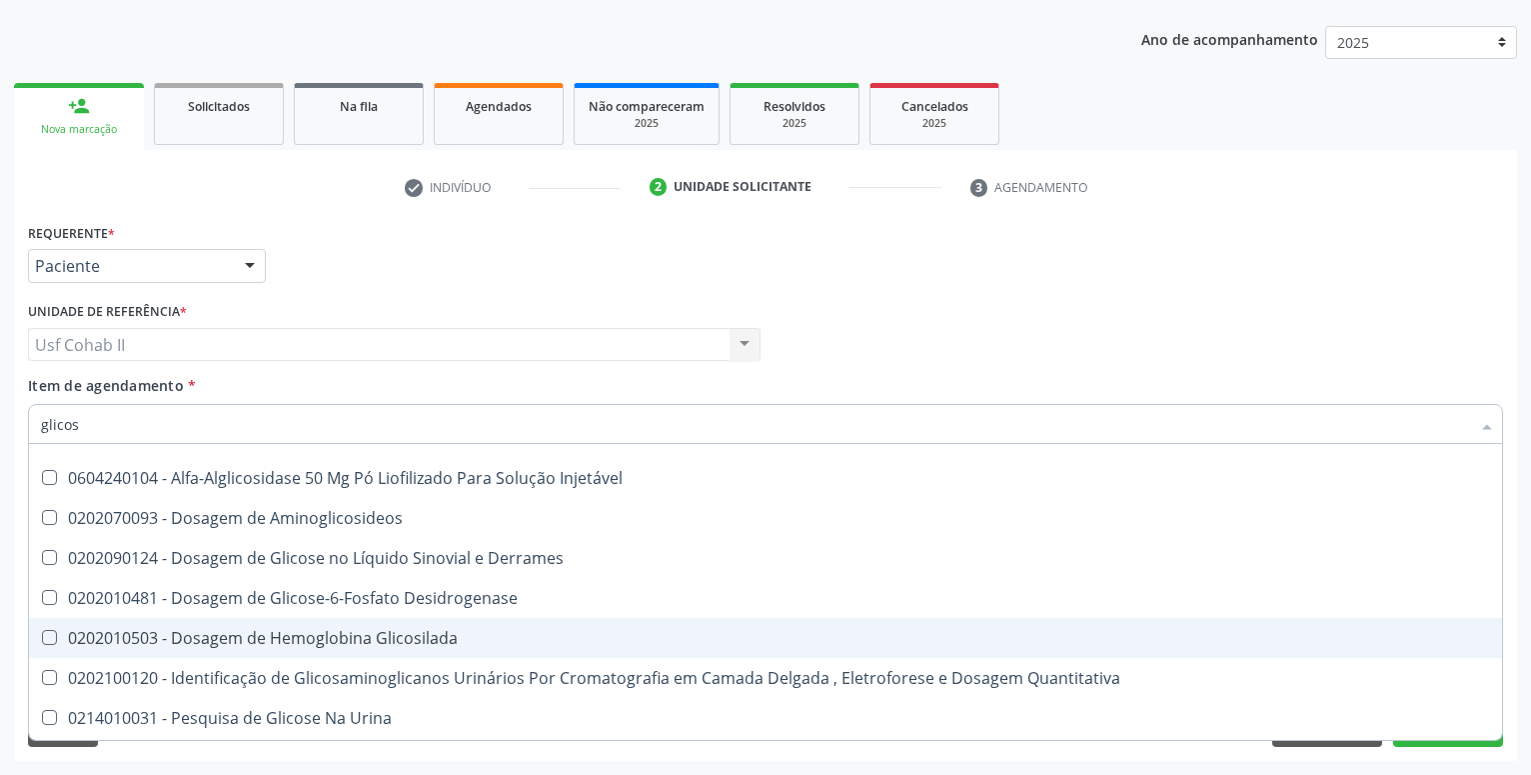
click at [360, 635] on div "0202010503 - Dosagem de Hemoglobina Glicosilada" at bounding box center [765, 638] width 1449 height 16
checkbox Glicosilada "true"
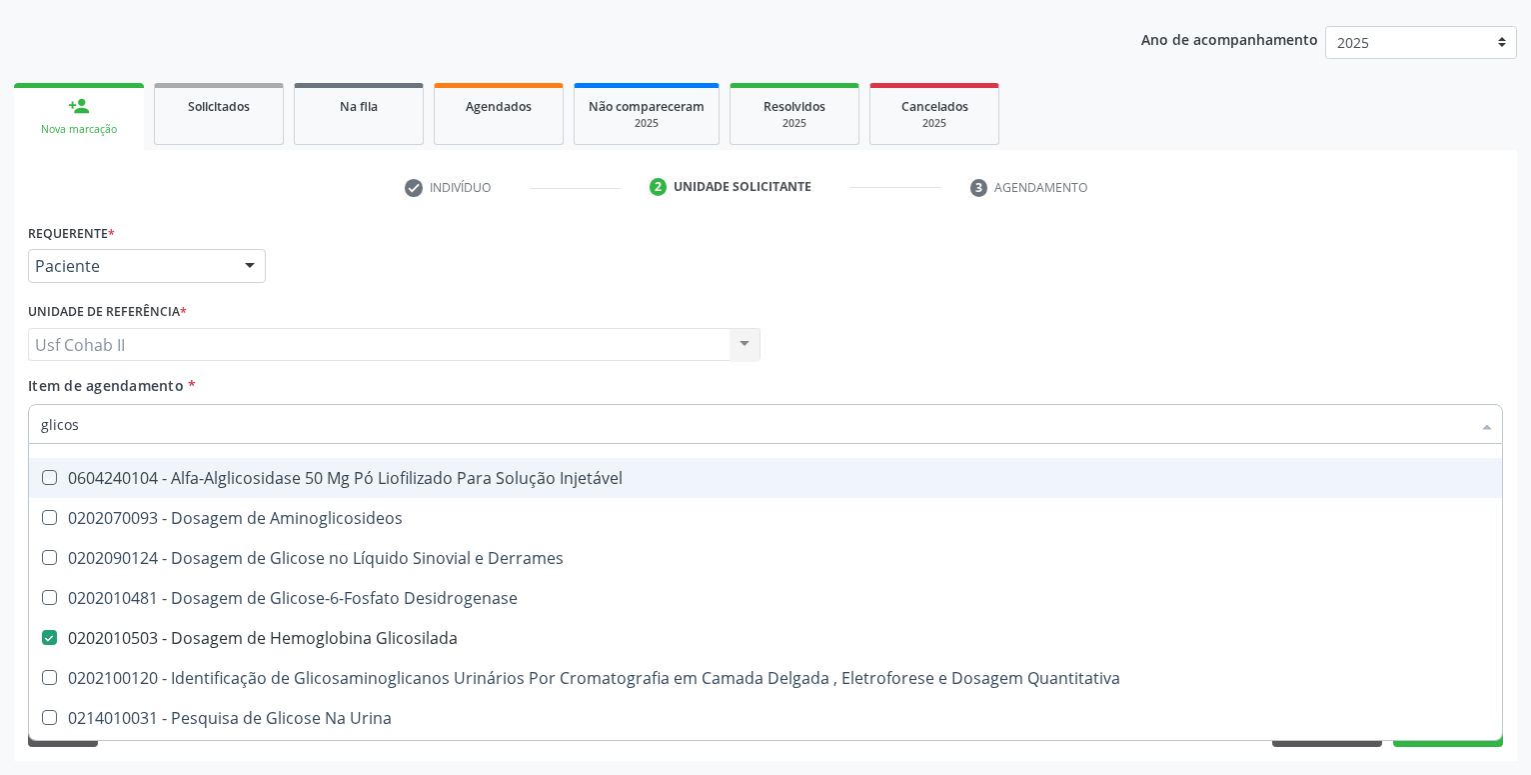
click at [390, 273] on div "Requerente * Paciente Profissional de Saúde Paciente Nenhum resultado encontrad…" at bounding box center [765, 257] width 1485 height 78
checkbox Injetável "true"
checkbox Aminoglicosideos "true"
checkbox Derrames "true"
checkbox Desidrogenase "true"
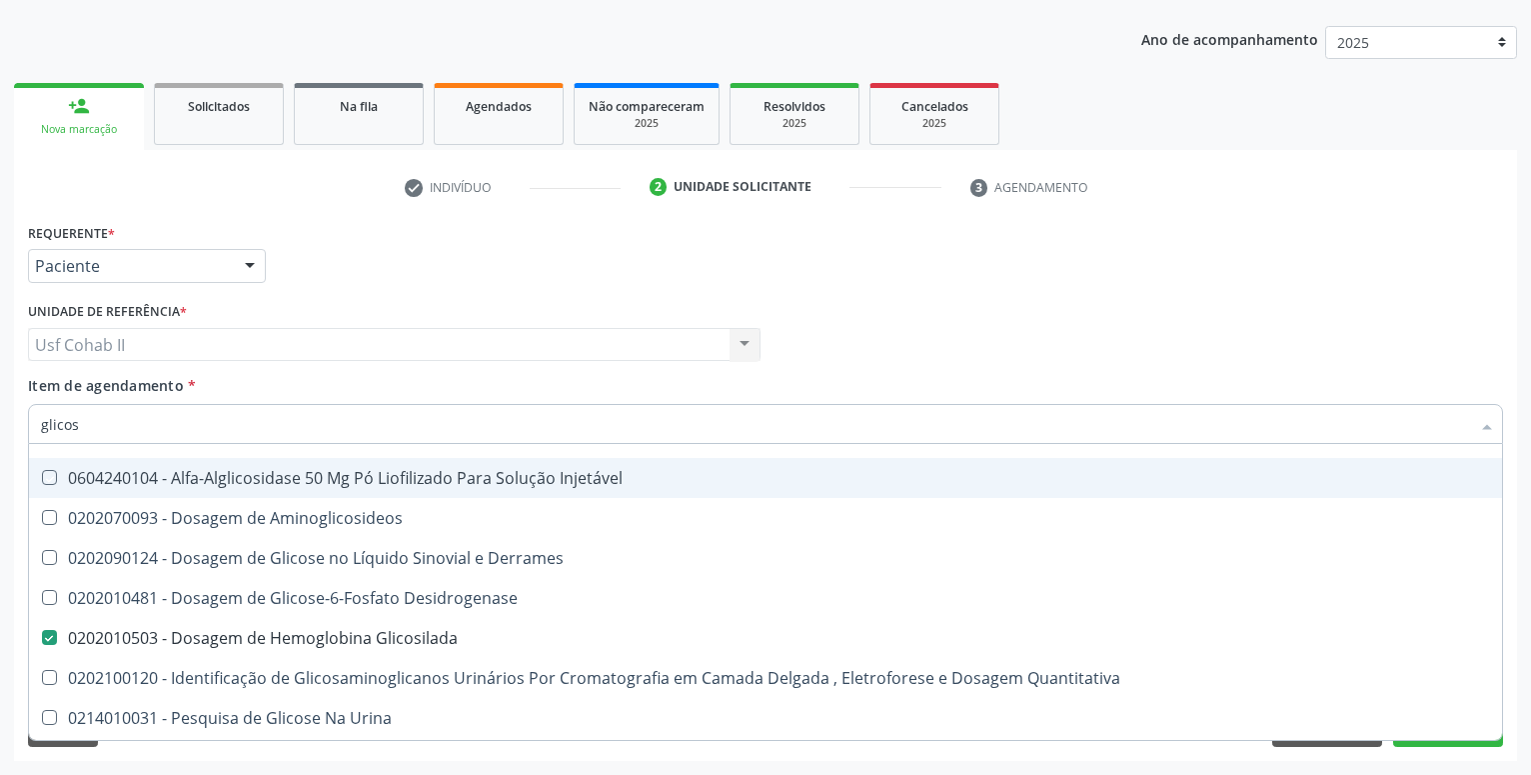
checkbox Quantitativa "true"
checkbox Urina "true"
checkbox Glicose "true"
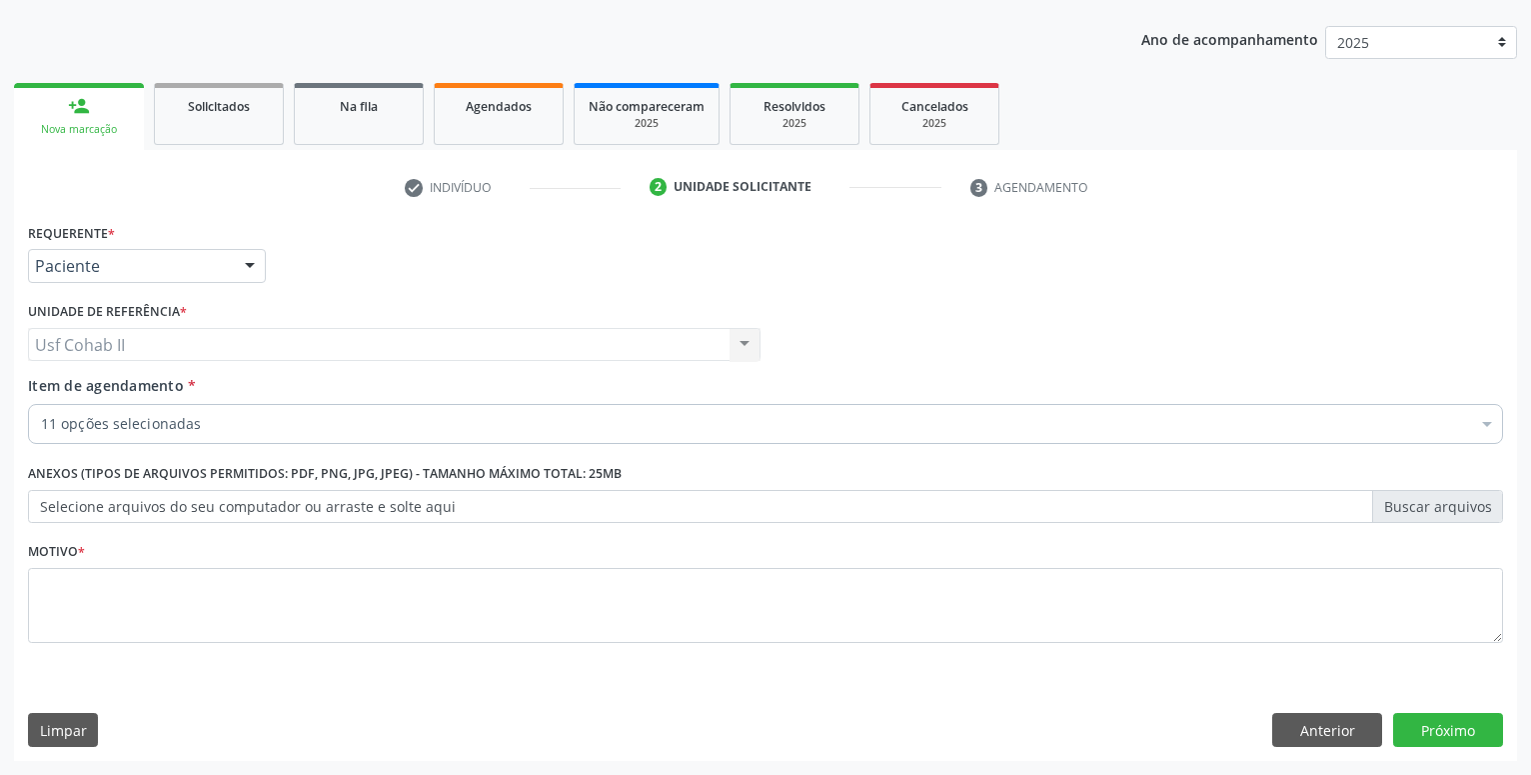
scroll to position [0, 0]
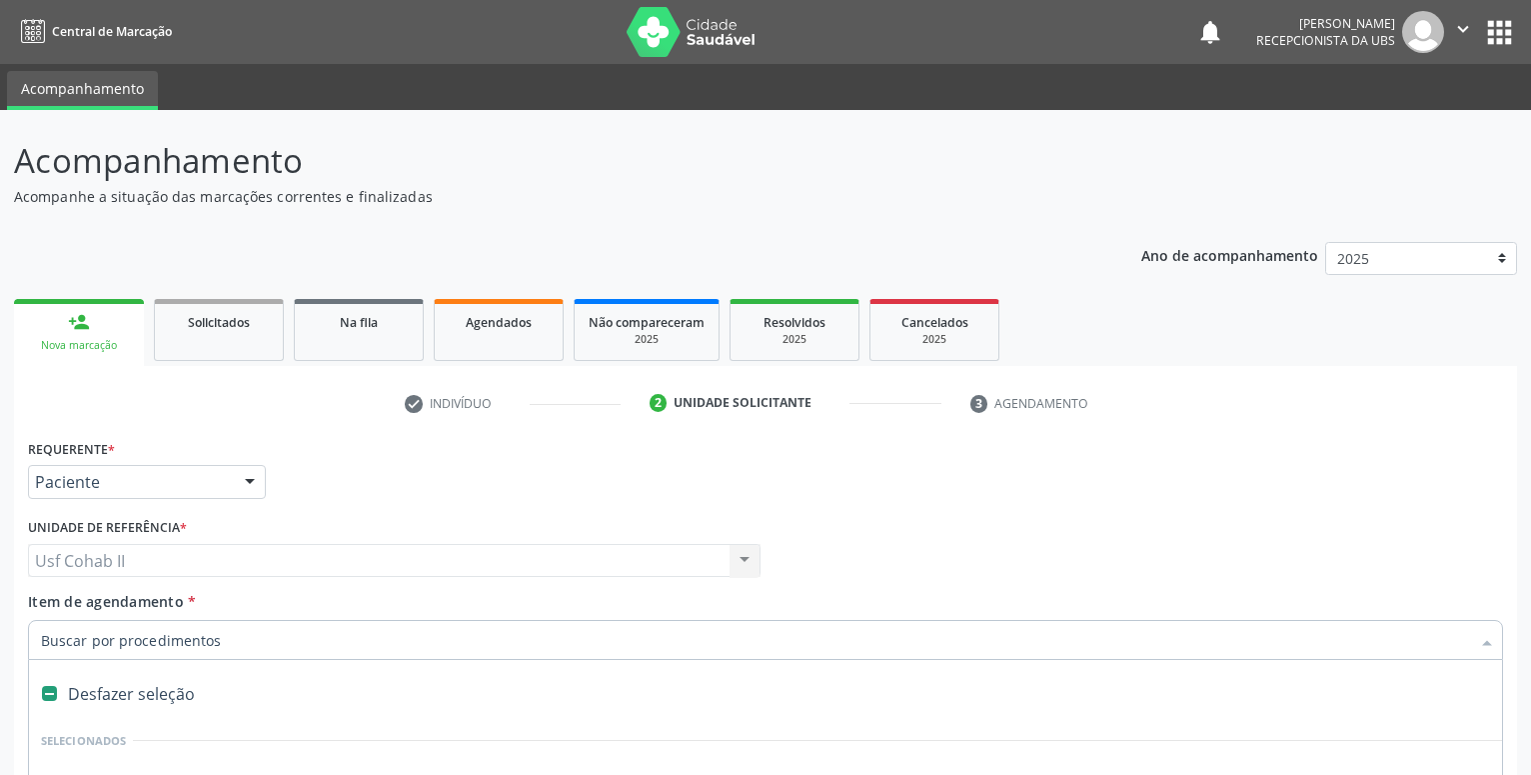
scroll to position [216, 0]
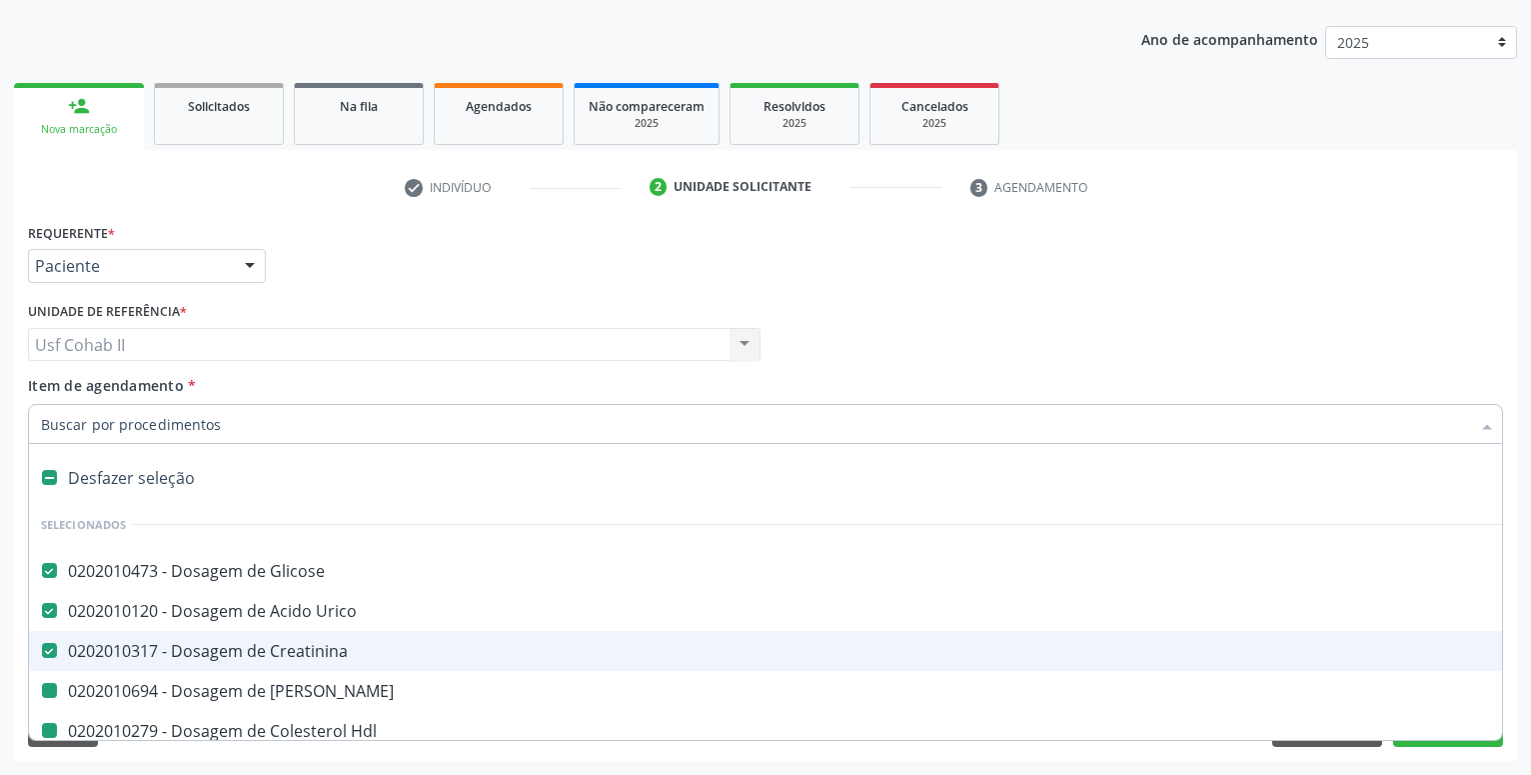
type input "h"
checkbox Ureia "false"
checkbox Hdl "false"
checkbox Ldl "false"
checkbox Total "false"
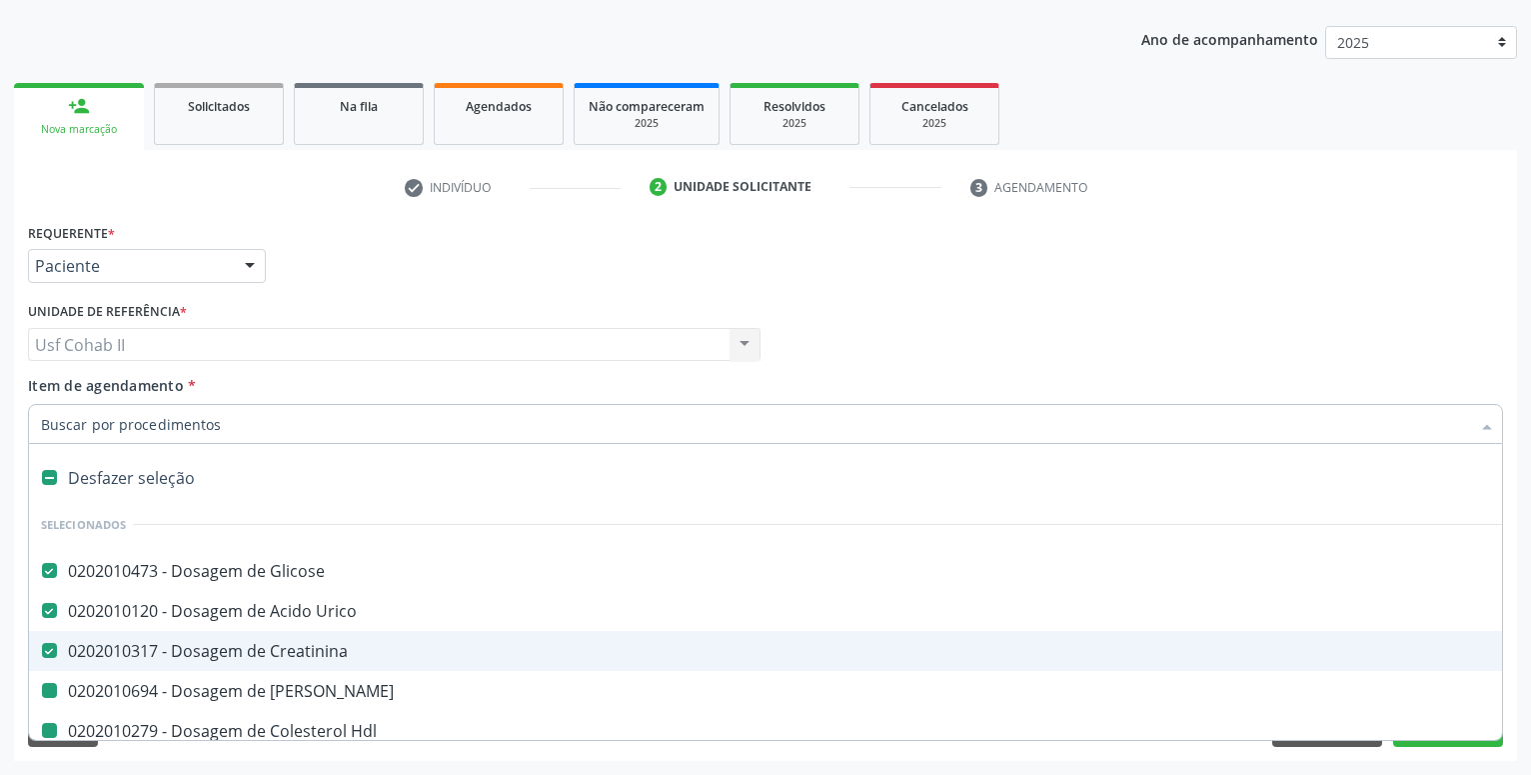
checkbox \(Tgo\) "false"
checkbox \(Tgp\) "false"
checkbox Triglicerideos "false"
checkbox Glicosilada "false"
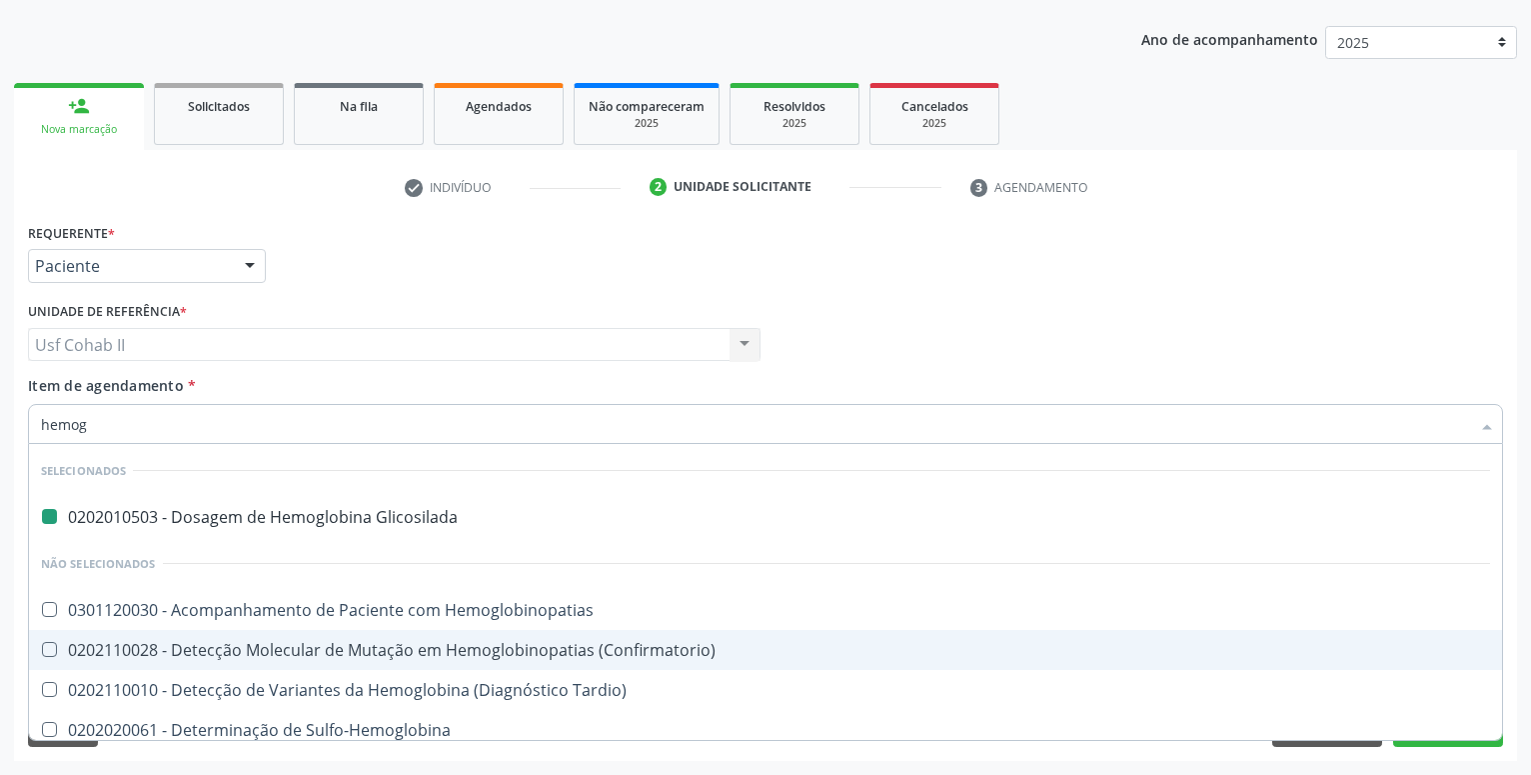
type input "hemogr"
checkbox Glicosilada "false"
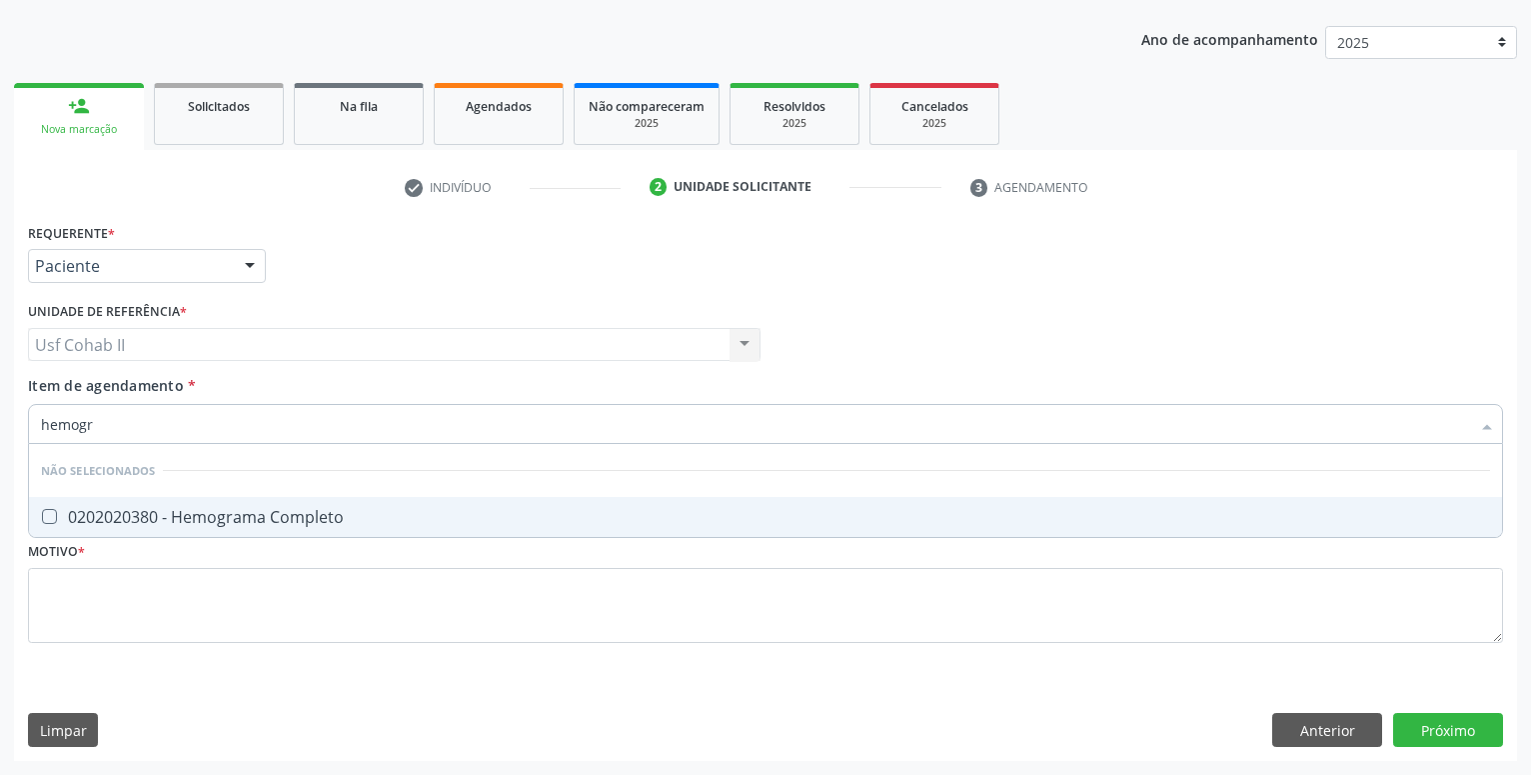
type input "hemogra"
click at [252, 517] on div "0202020380 - Hemograma Completo" at bounding box center [765, 517] width 1449 height 16
checkbox Completo "true"
type input "hemogra"
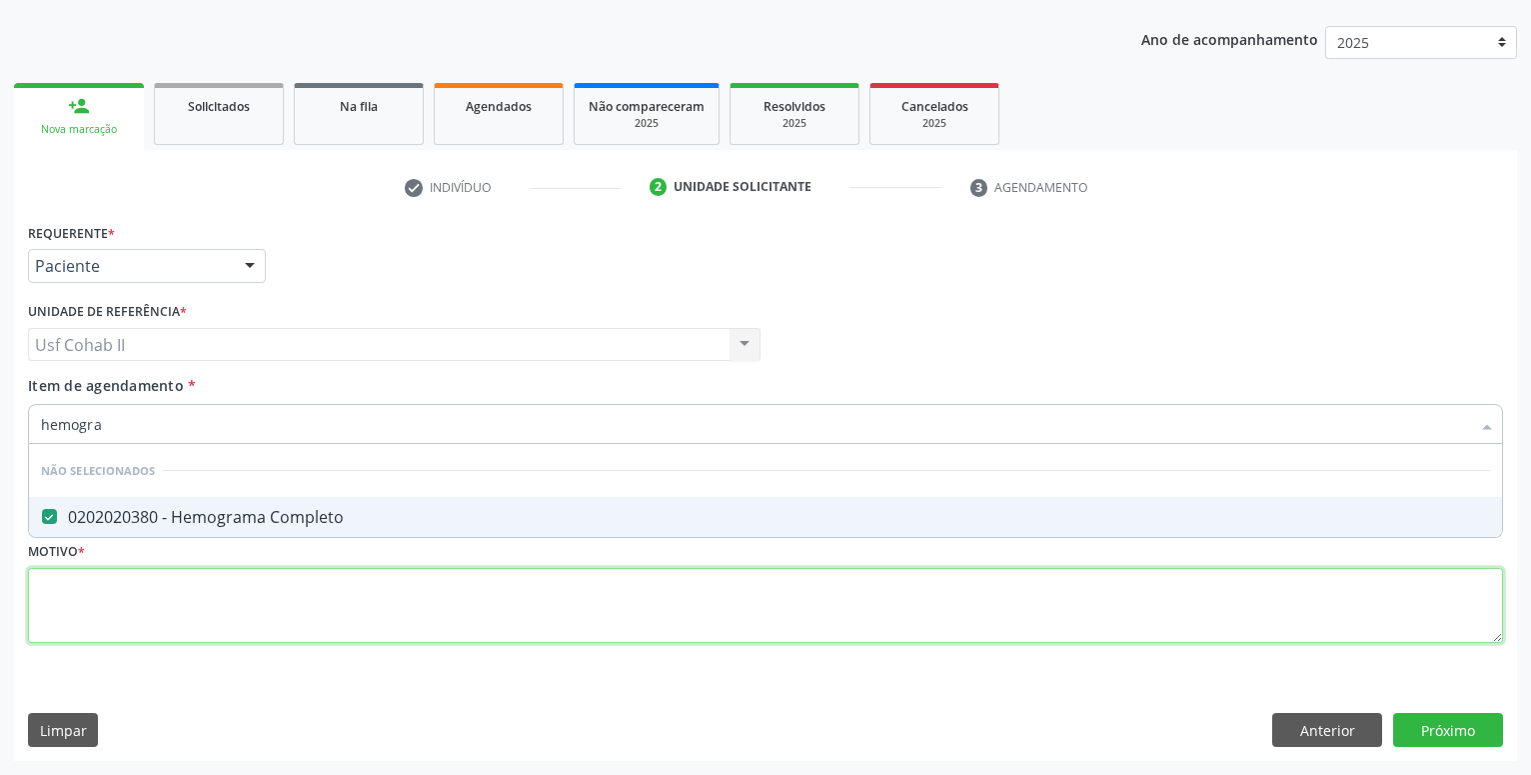
click at [142, 598] on textarea at bounding box center [765, 606] width 1475 height 76
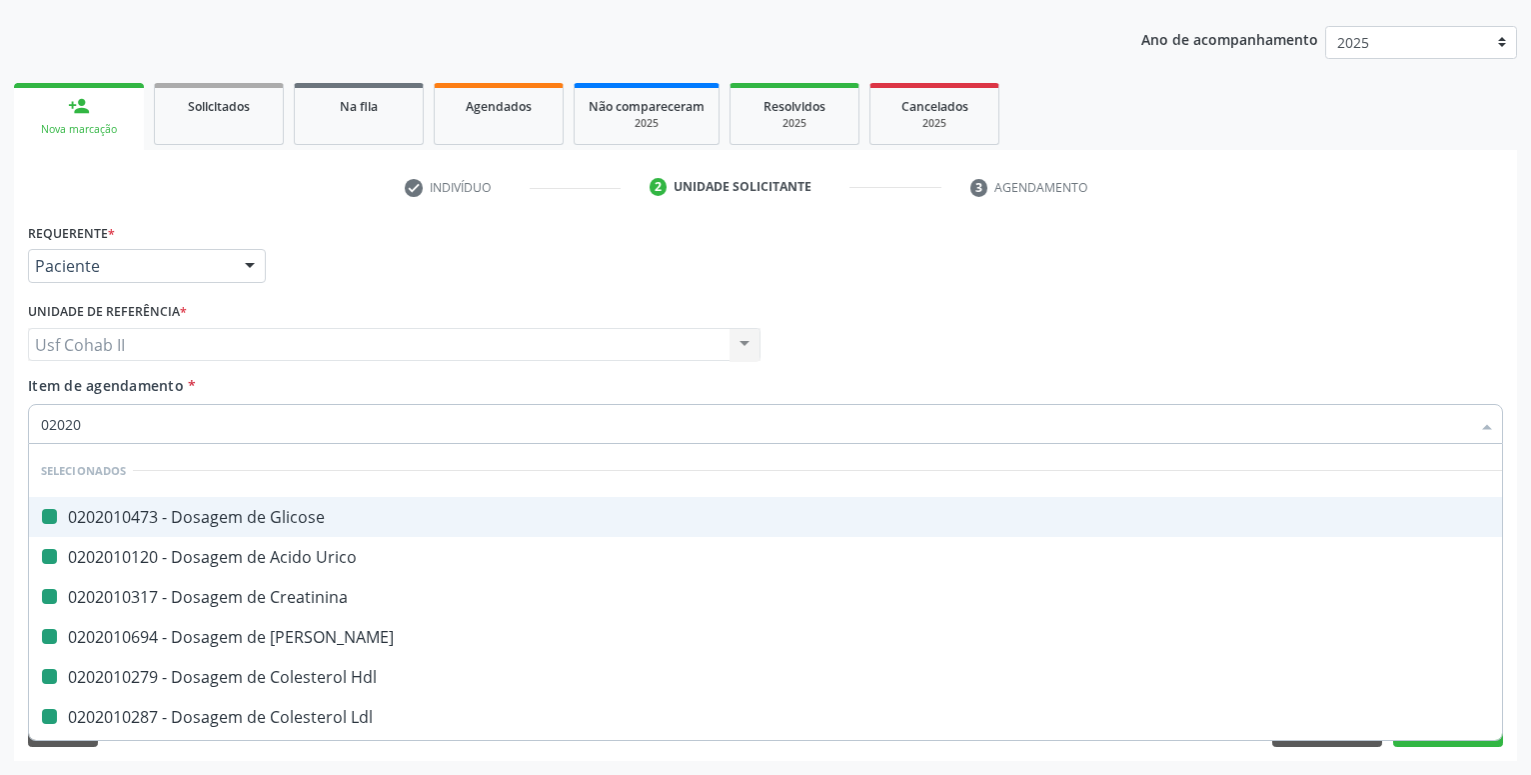
type input "020205"
checkbox Glicose "false"
checkbox Urico "false"
checkbox Creatinina "false"
checkbox Ureia "false"
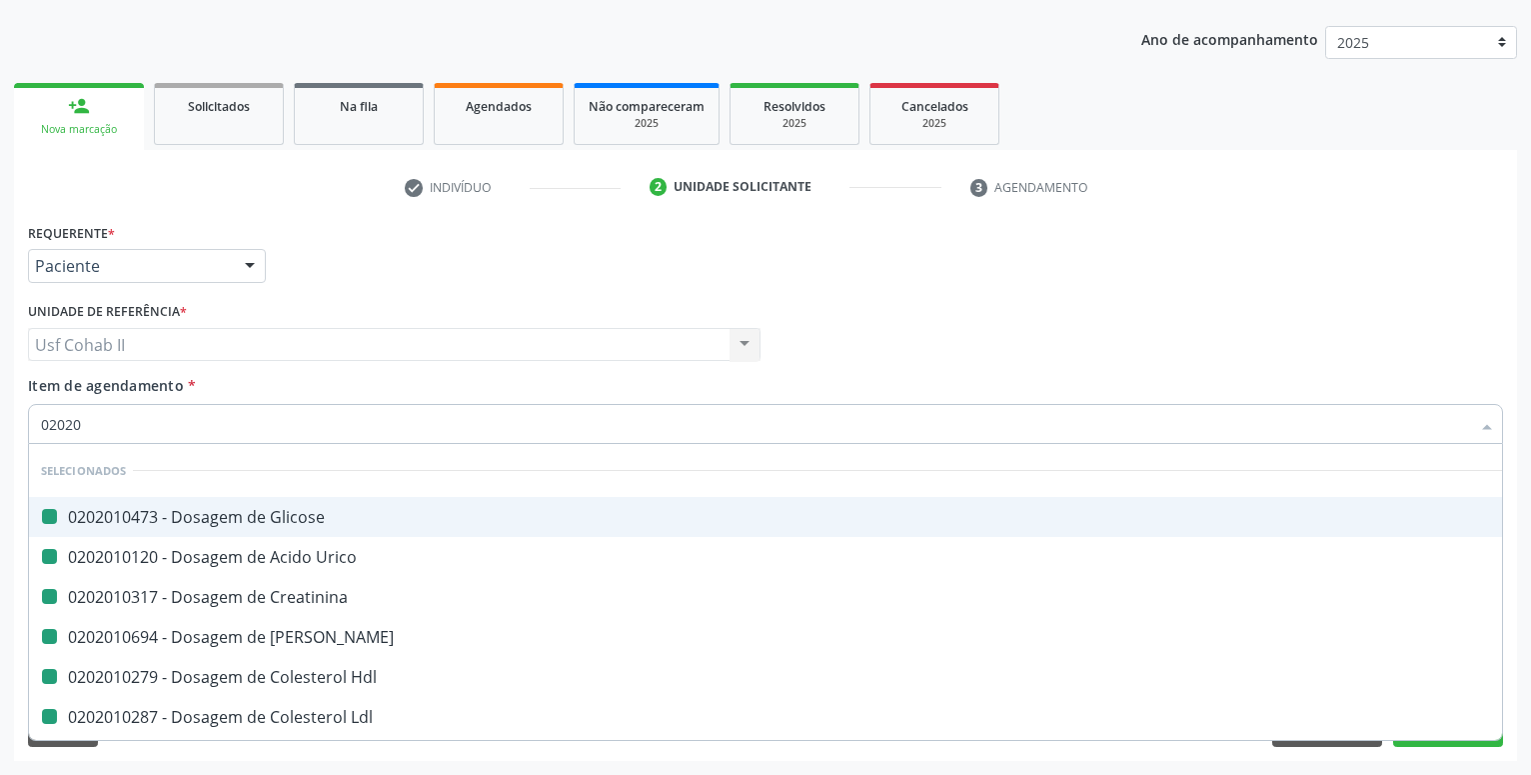
checkbox Hdl "false"
checkbox Ldl "false"
checkbox Total "false"
checkbox \(Tgo\) "false"
checkbox \(Tgp\) "false"
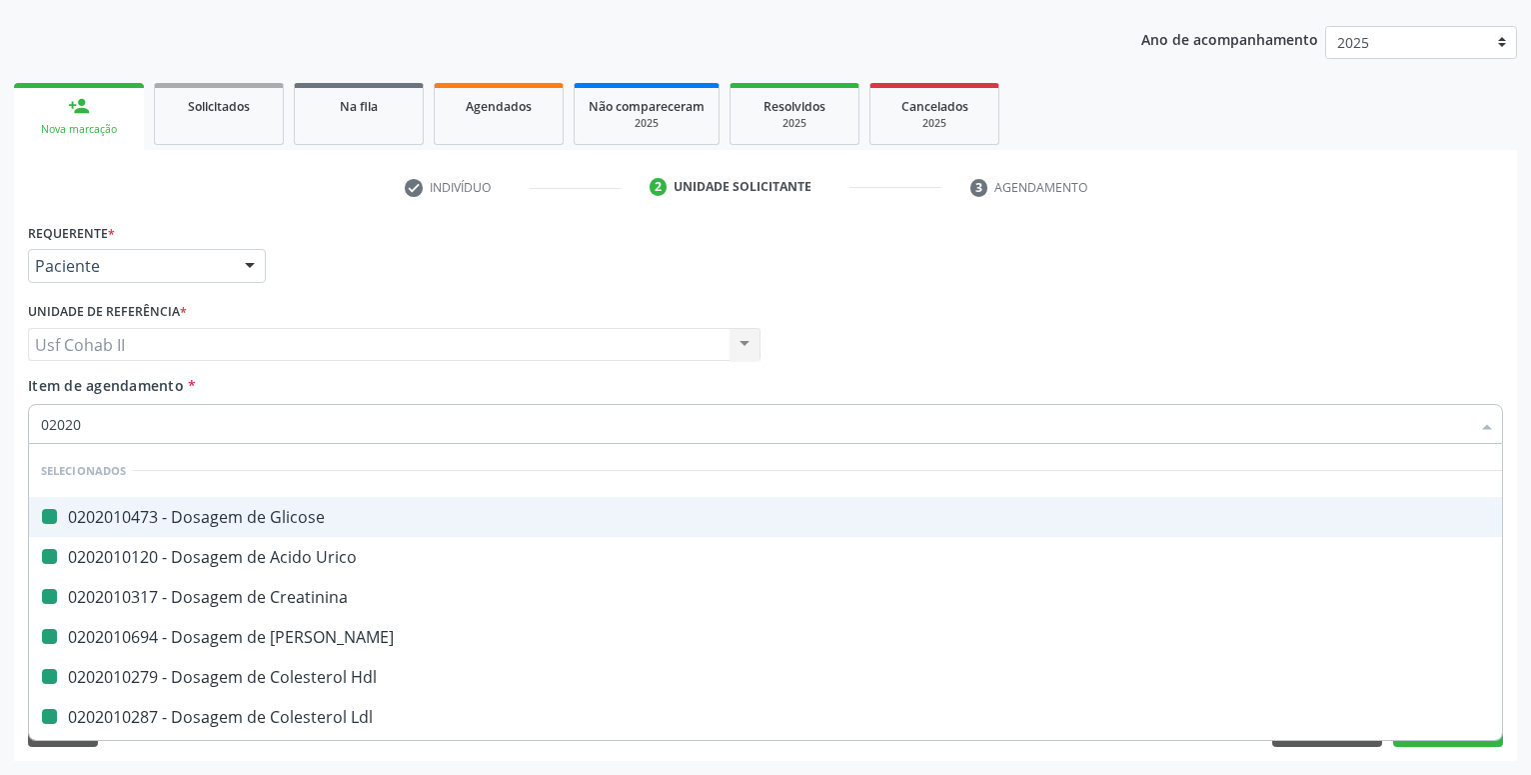
checkbox Triglicerideos "false"
checkbox Glicosilada "false"
checkbox Completo "false"
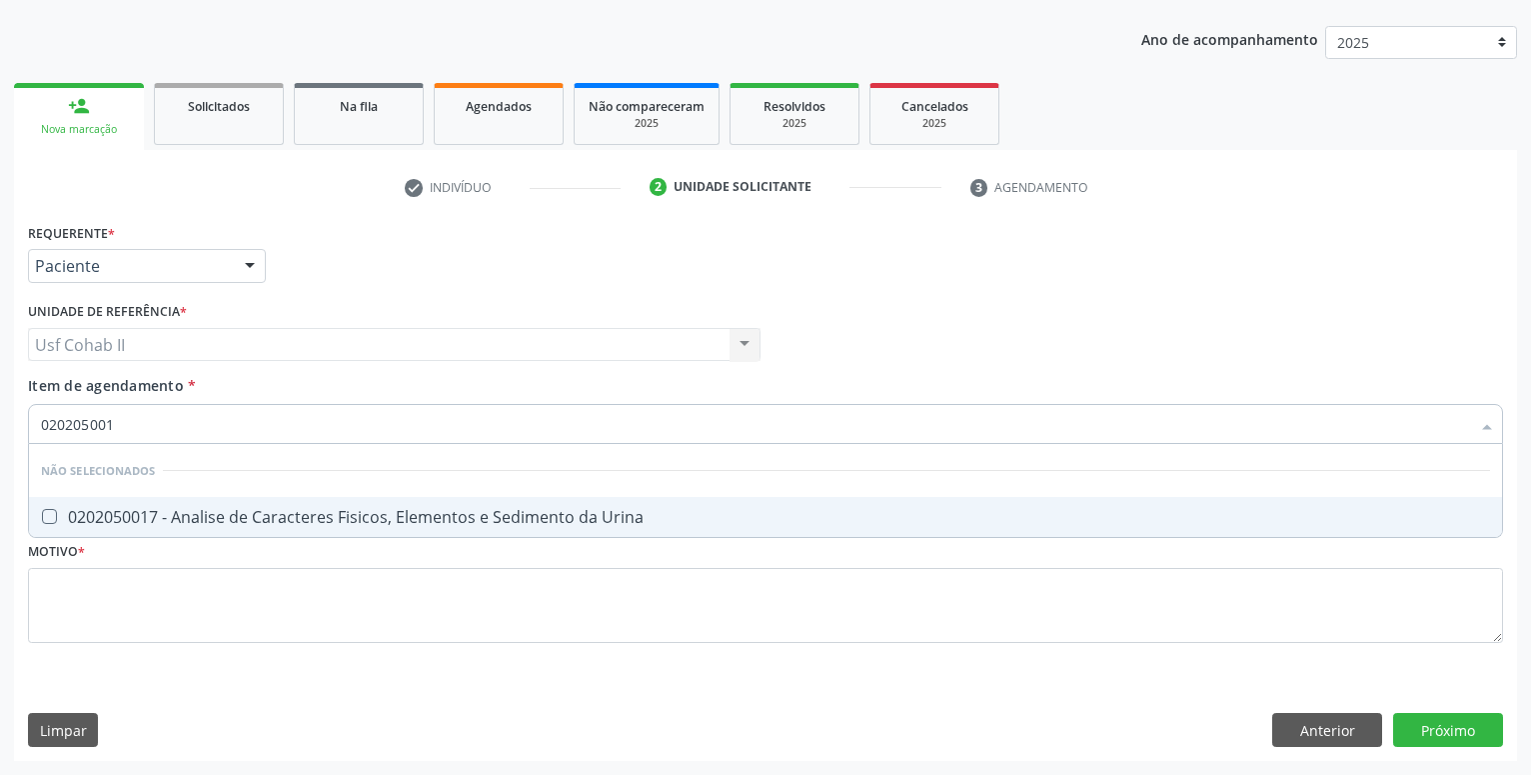
type input "0202050017"
click at [275, 506] on span "0202050017 - Analise de Caracteres Fisicos, Elementos e Sedimento da Urina" at bounding box center [765, 517] width 1473 height 40
checkbox Urina "true"
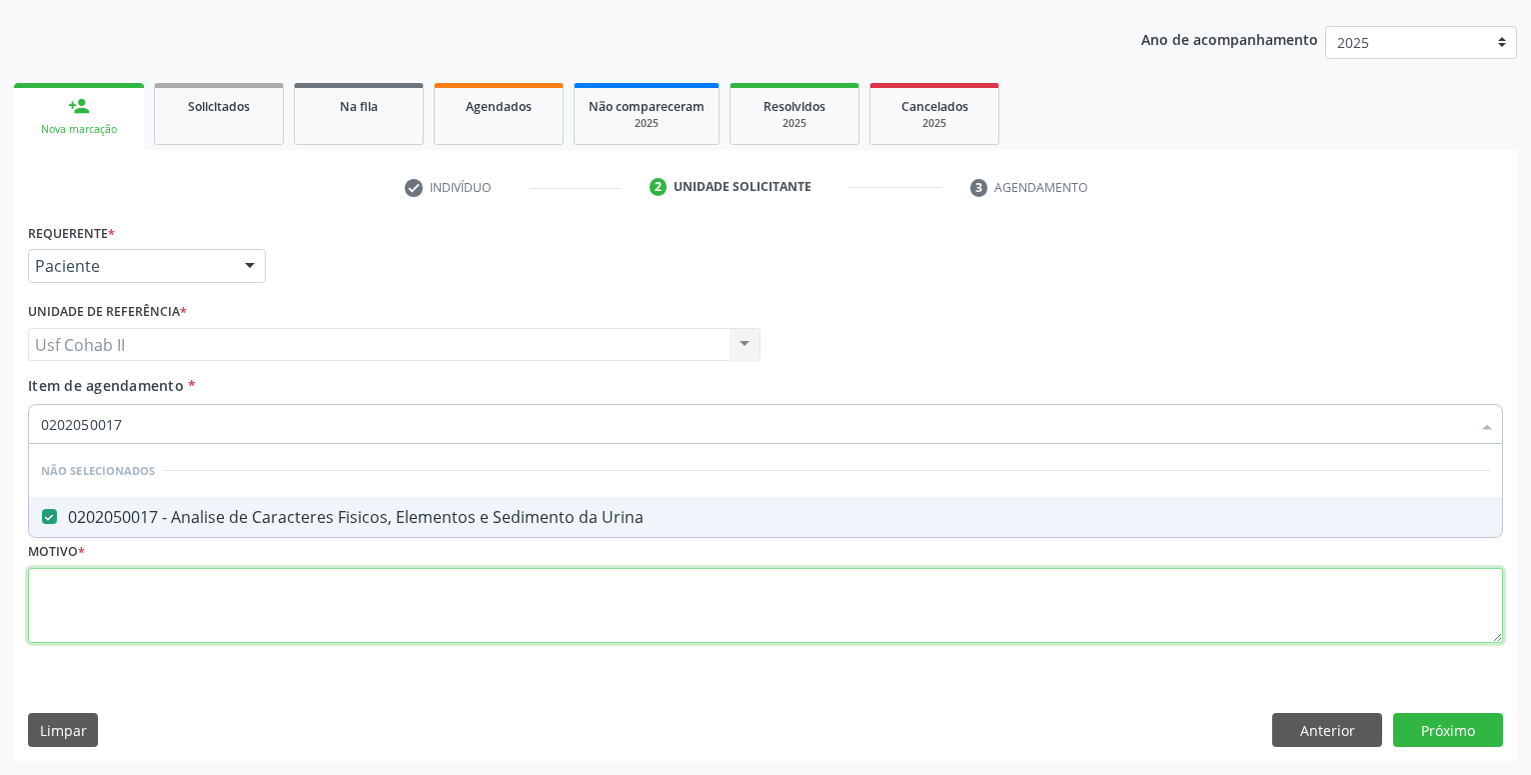
click at [199, 600] on textarea at bounding box center [765, 606] width 1475 height 76
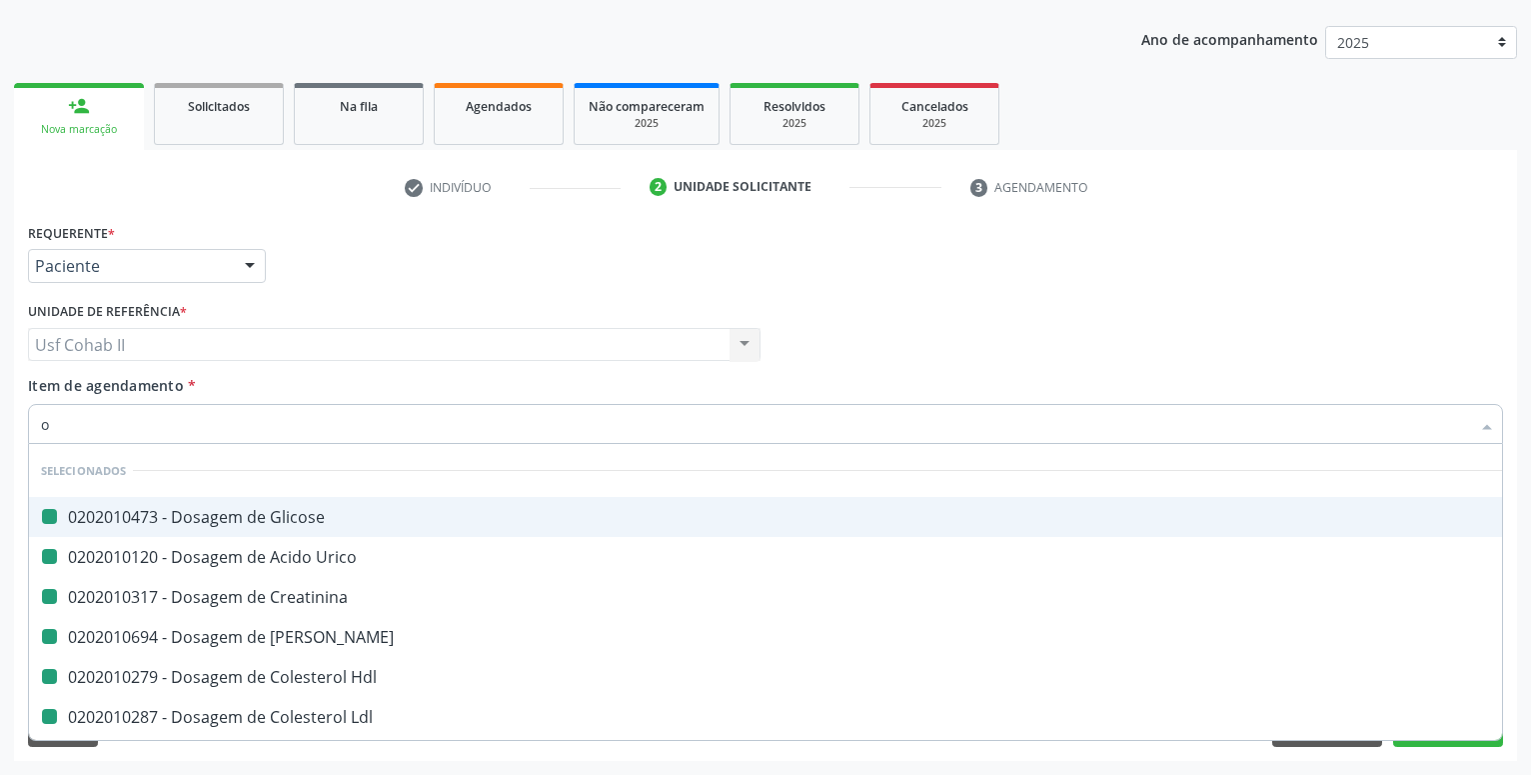
type input "ov"
checkbox Glicose "false"
checkbox Urico "false"
checkbox Creatinina "false"
checkbox Ureia "false"
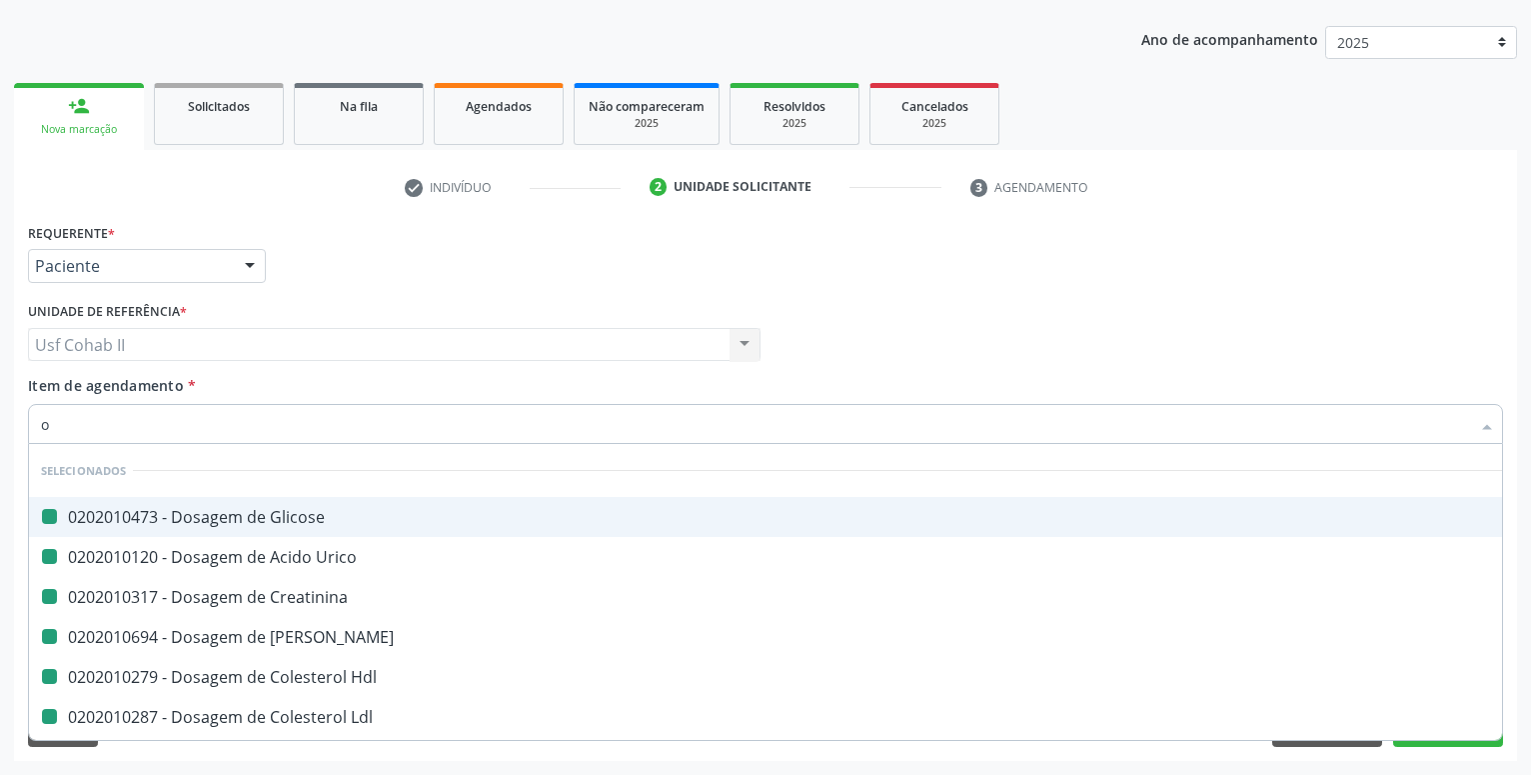
checkbox Hdl "false"
checkbox Ldl "false"
checkbox Total "false"
checkbox \(Tgo\) "false"
checkbox \(Tgp\) "false"
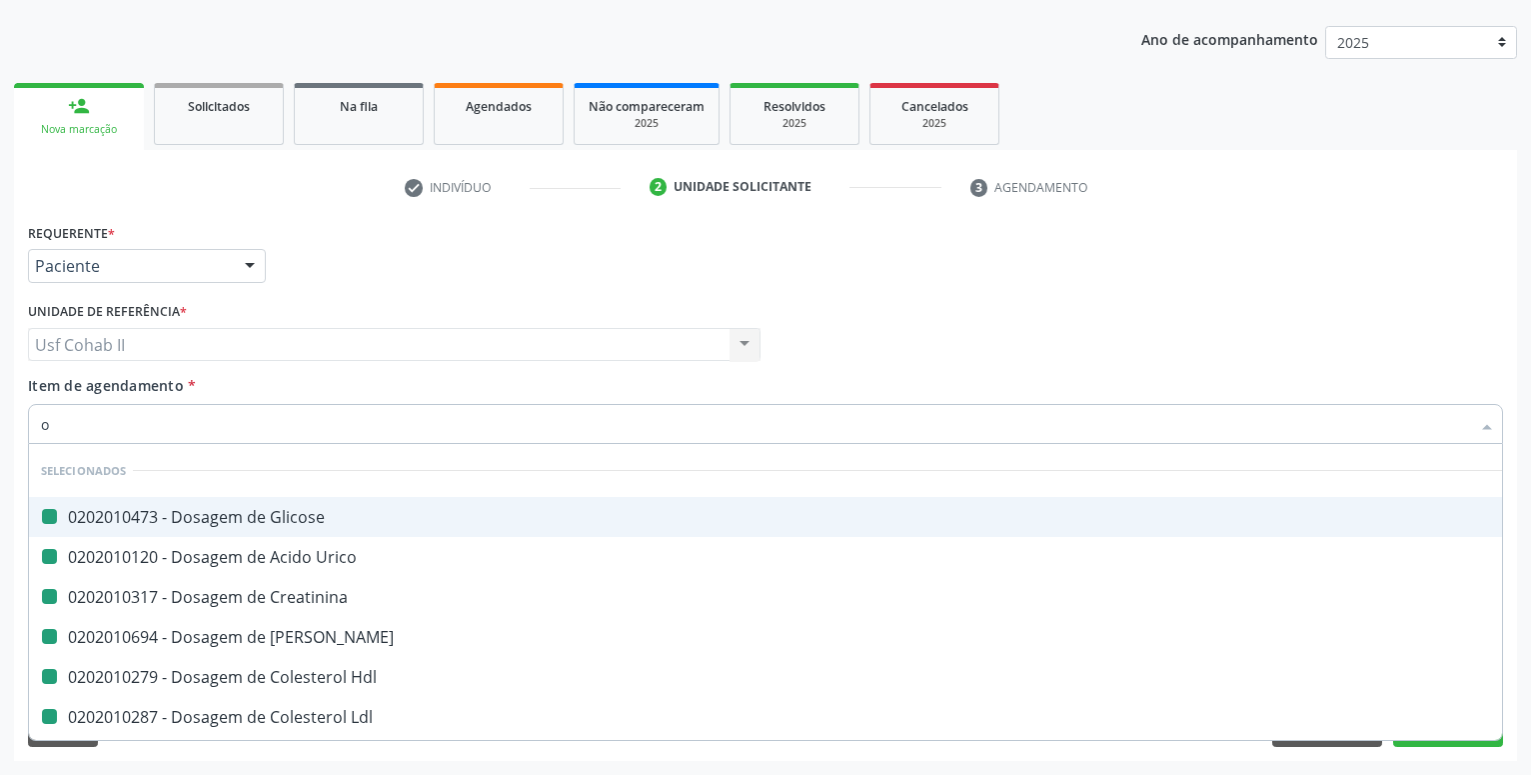
checkbox Triglicerideos "false"
checkbox Glicosilada "false"
checkbox Completo "false"
checkbox Urina "false"
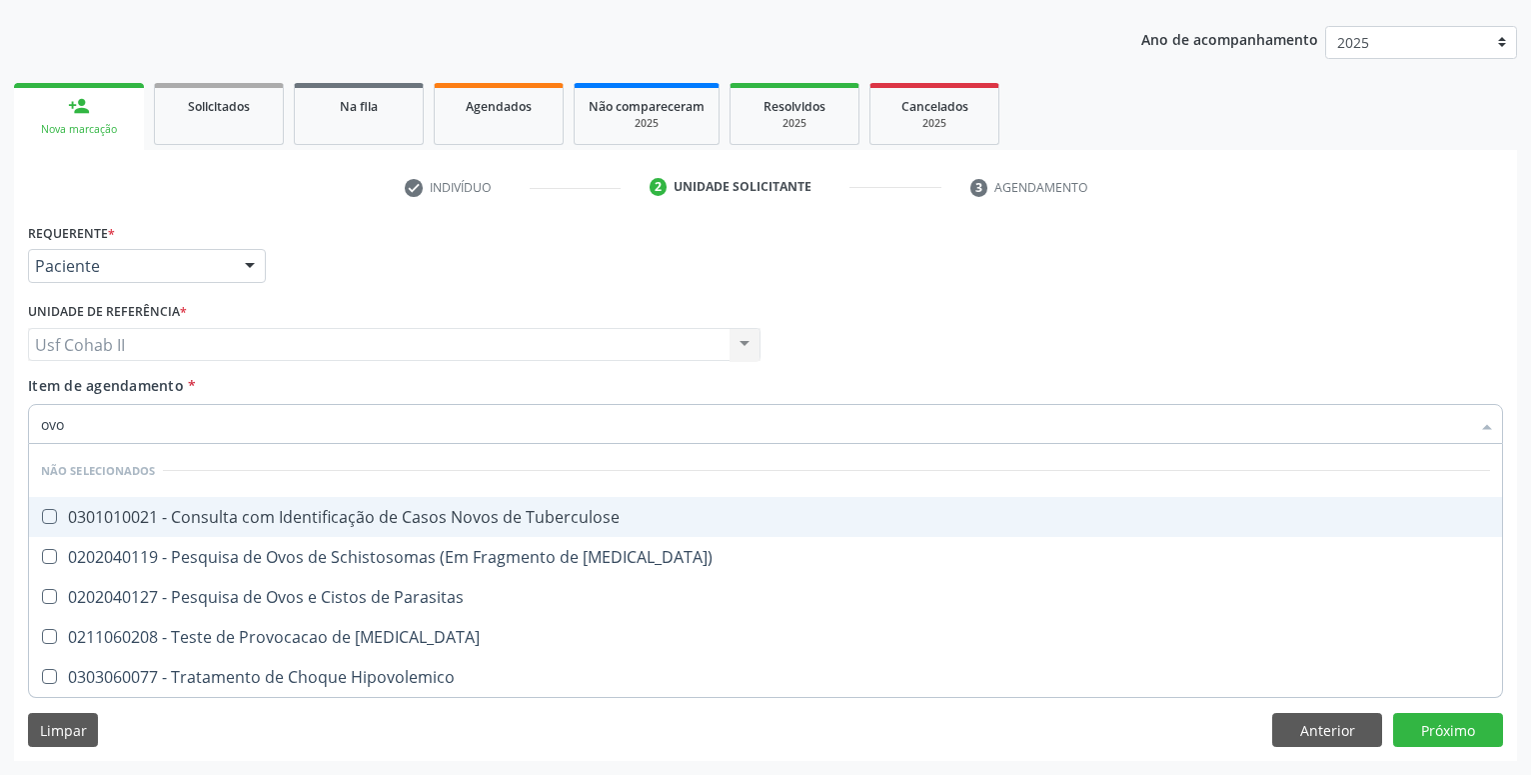
type input "ovos"
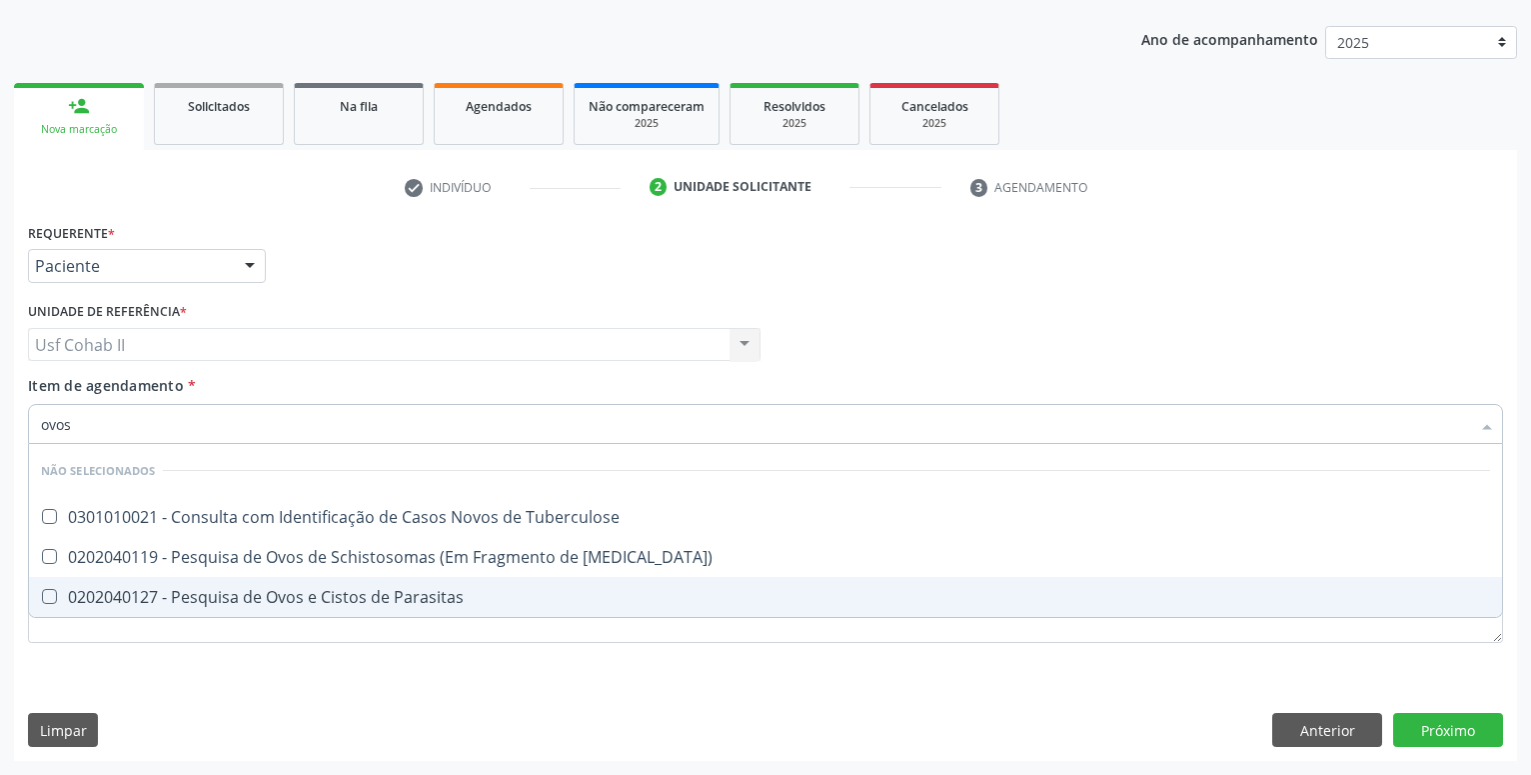
click at [204, 599] on div "0202040127 - Pesquisa de Ovos e Cistos de Parasitas" at bounding box center [765, 597] width 1449 height 16
checkbox Parasitas "true"
click at [160, 665] on div "Requerente * Paciente Profissional de Saúde Paciente Nenhum resultado encontrad…" at bounding box center [765, 444] width 1475 height 453
checkbox Tuberculose "true"
checkbox Mucosa\) "true"
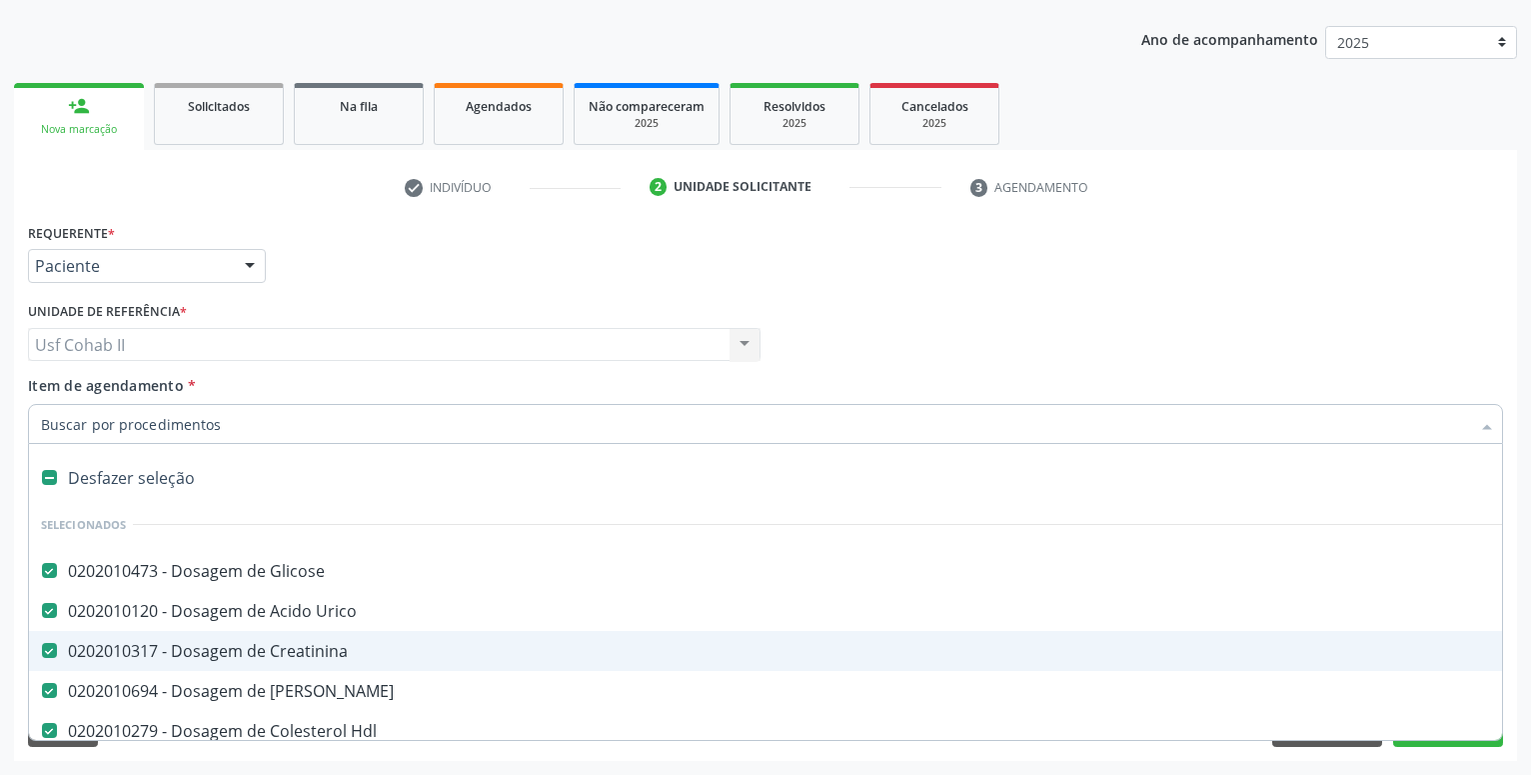
type input "t"
checkbox Completo "false"
checkbox Urina "false"
checkbox Parasitas "false"
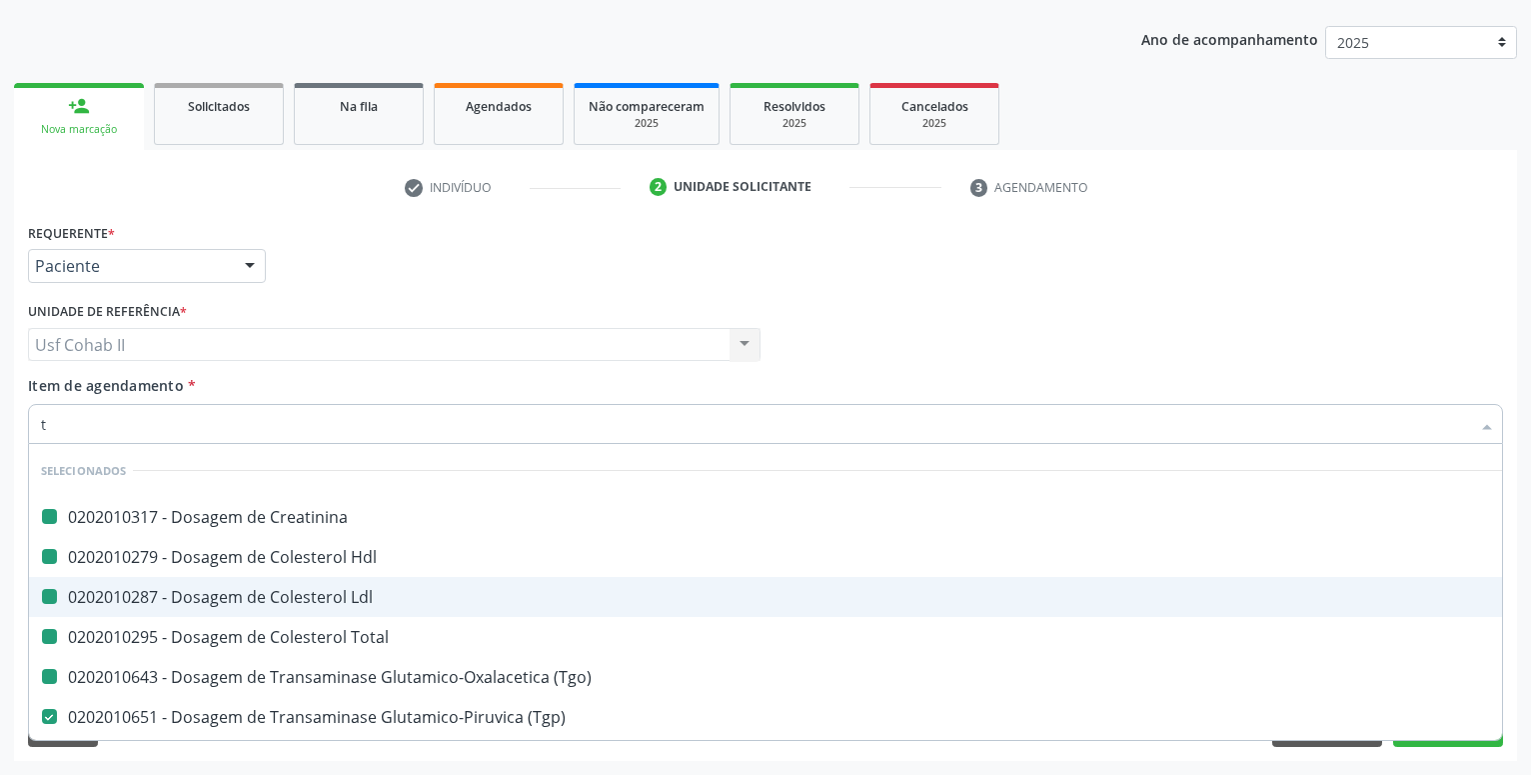
type input "t4"
checkbox Creatinina "false"
checkbox Hdl "false"
checkbox Ldl "false"
checkbox Total "false"
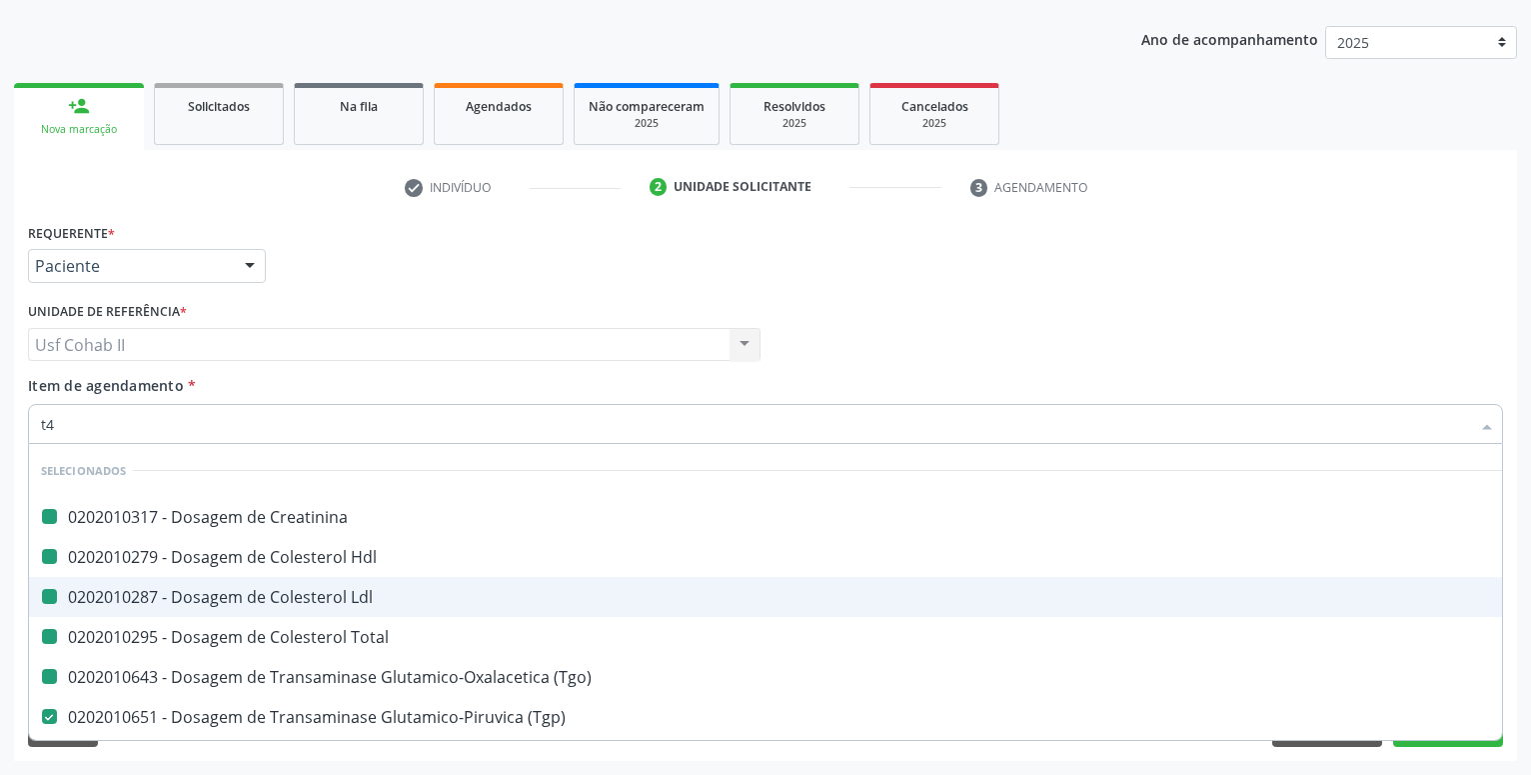
checkbox \(Tgo\) "false"
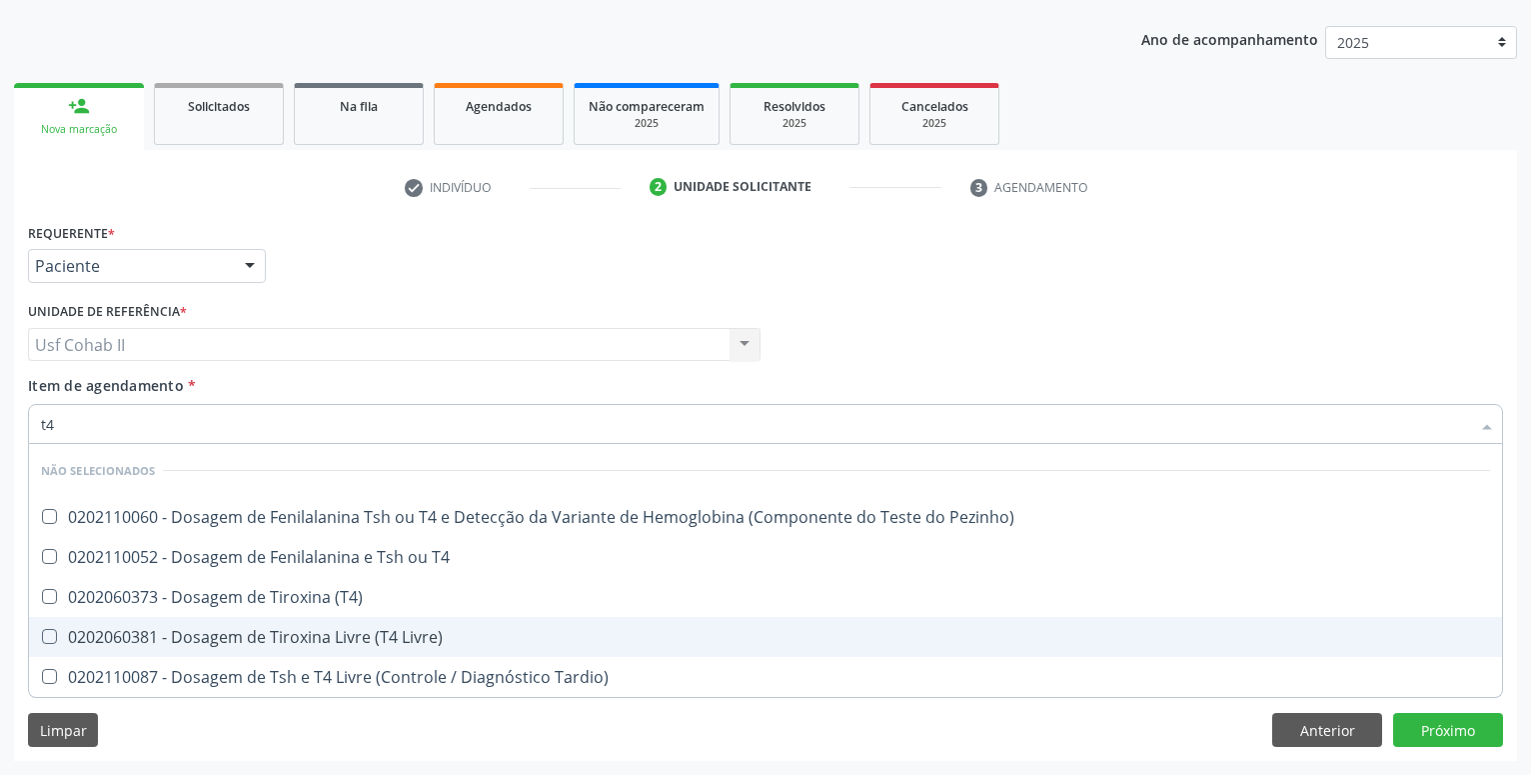
click at [303, 636] on div "0202060381 - Dosagem de Tiroxina Livre (T4 Livre)" at bounding box center [765, 637] width 1449 height 16
checkbox Livre\) "true"
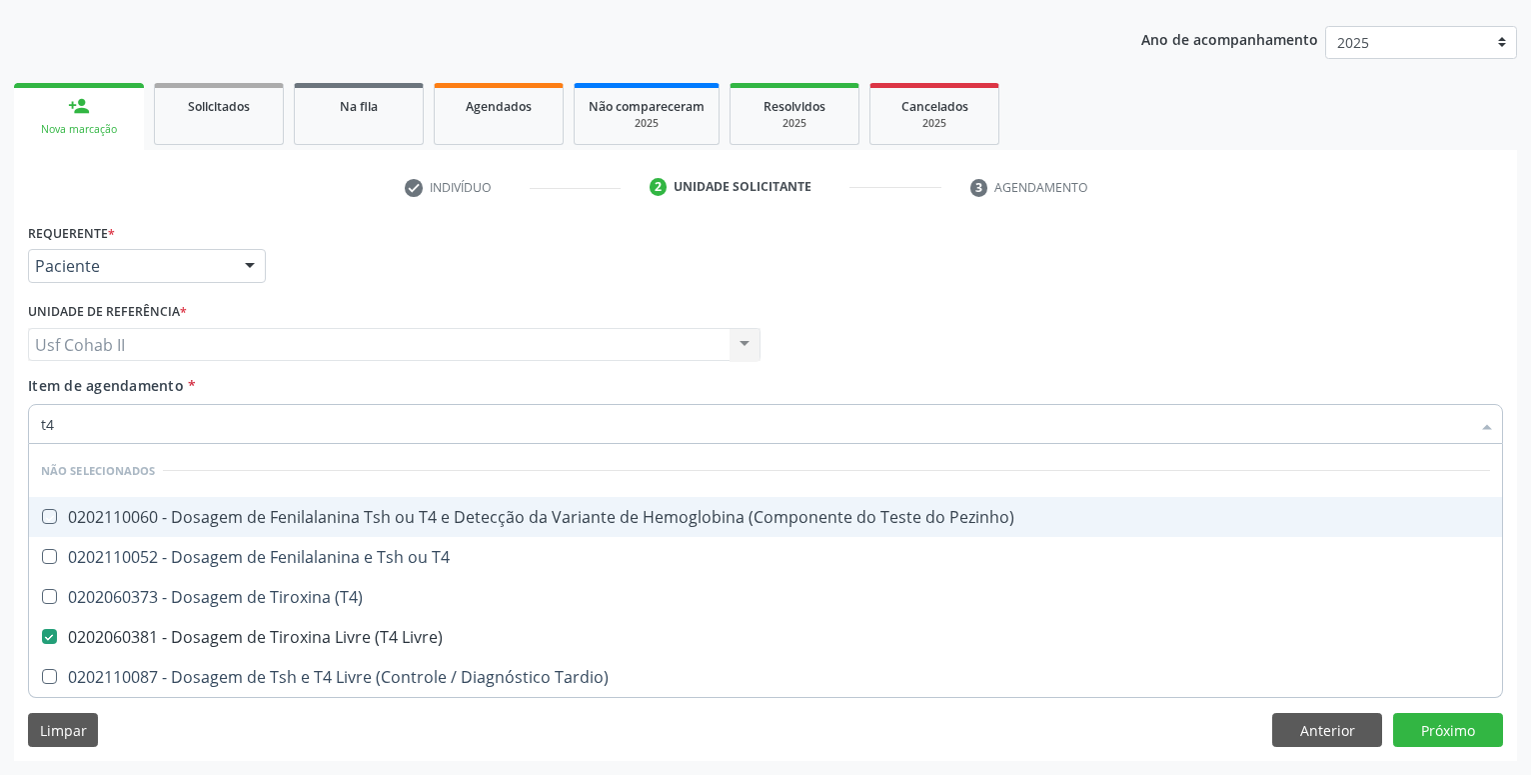
click at [374, 265] on div "Requerente * Paciente Profissional de Saúde Paciente Nenhum resultado encontrad…" at bounding box center [765, 257] width 1485 height 78
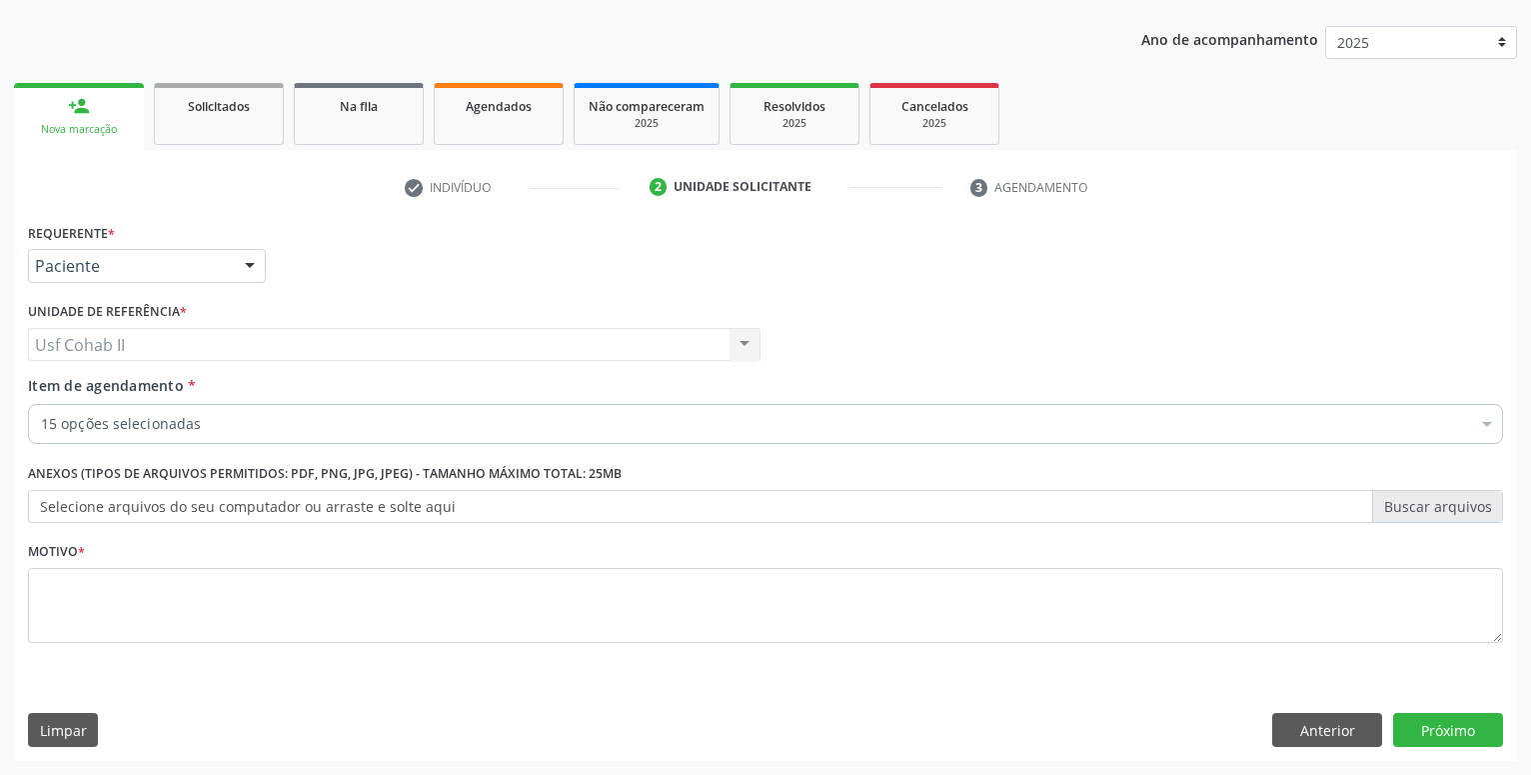
checkbox Glicose "true"
checkbox Urico "true"
checkbox Creatinina "true"
checkbox Hdl "true"
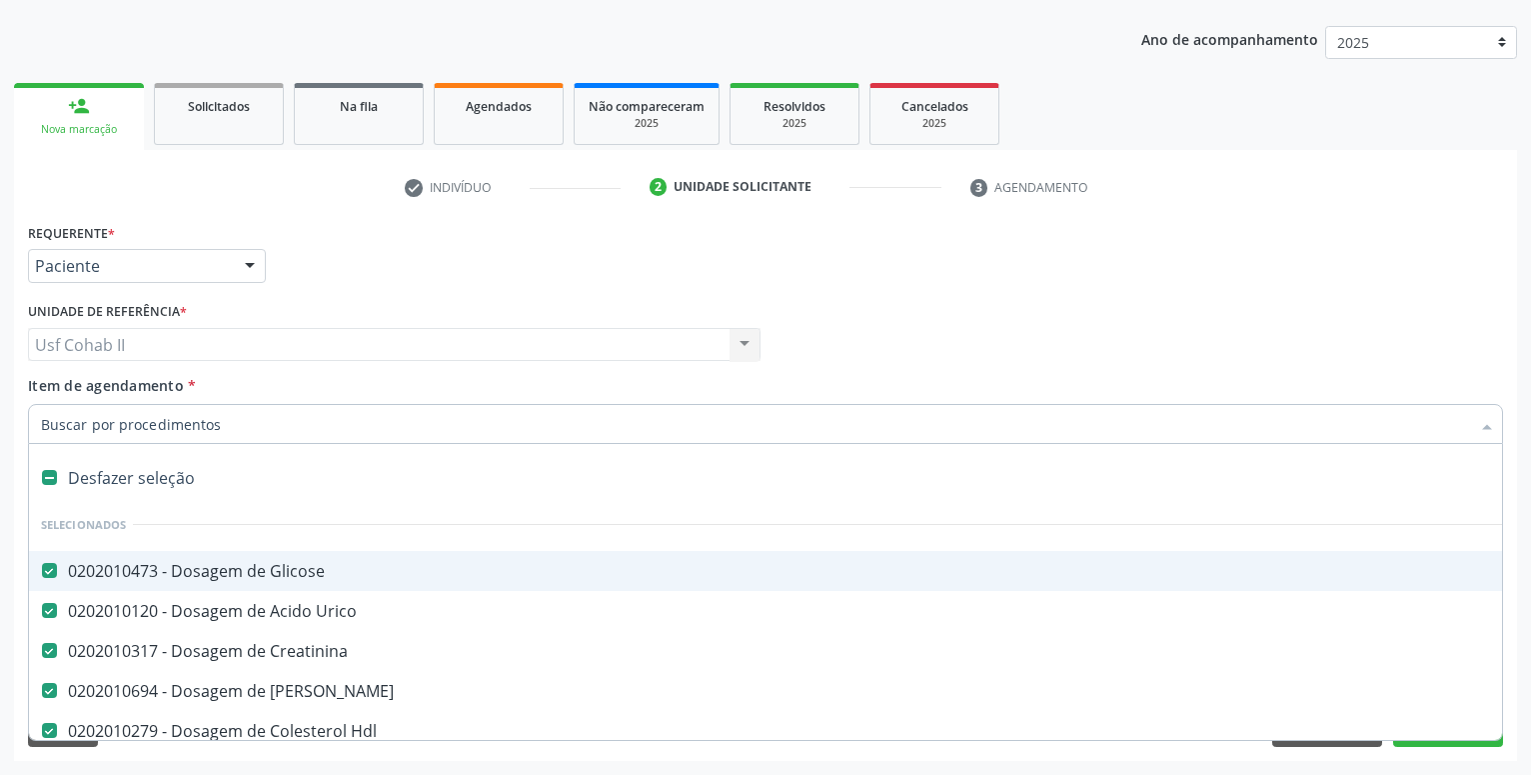
type input "r"
checkbox Livre\) "false"
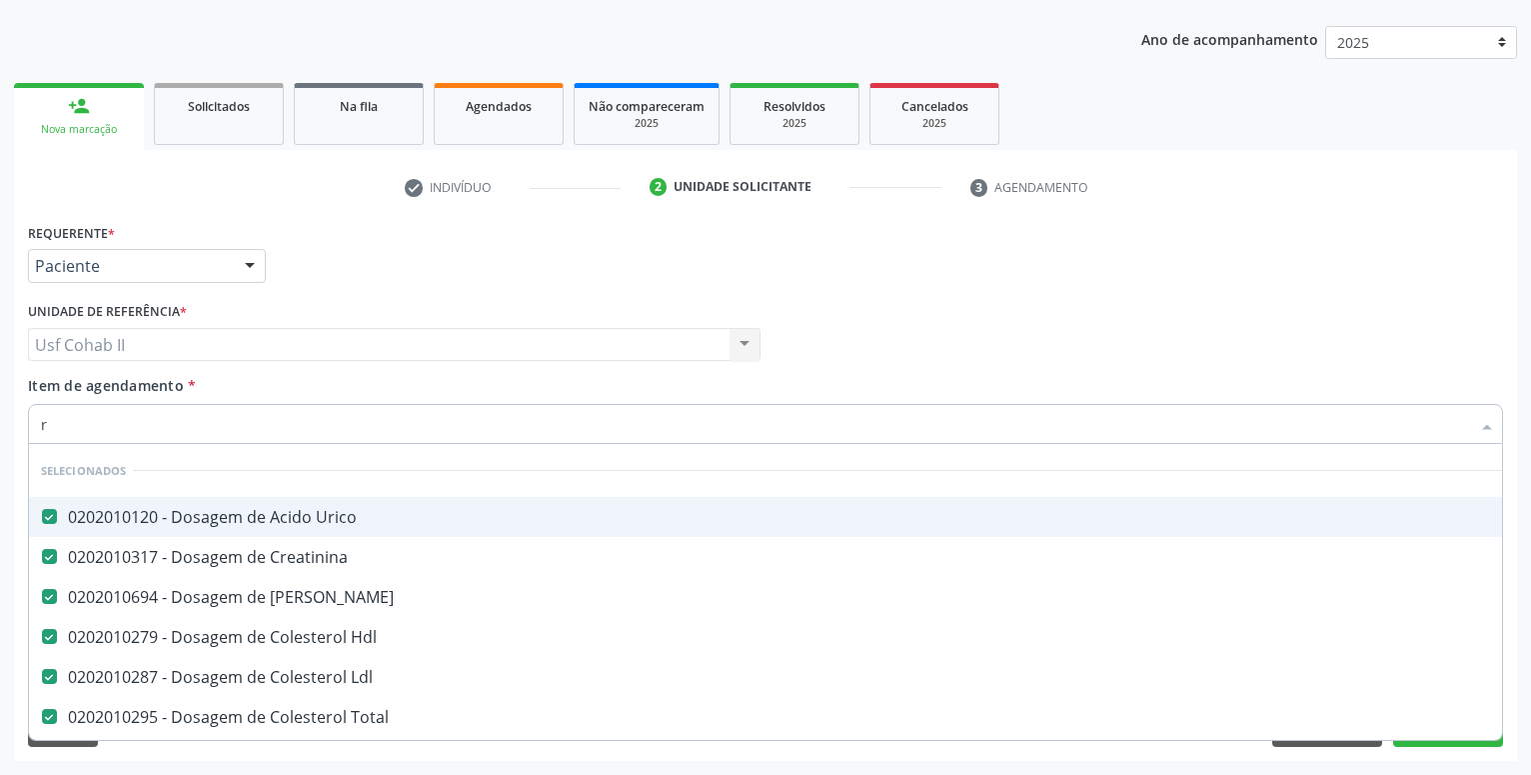
checkbox Manutenção "true"
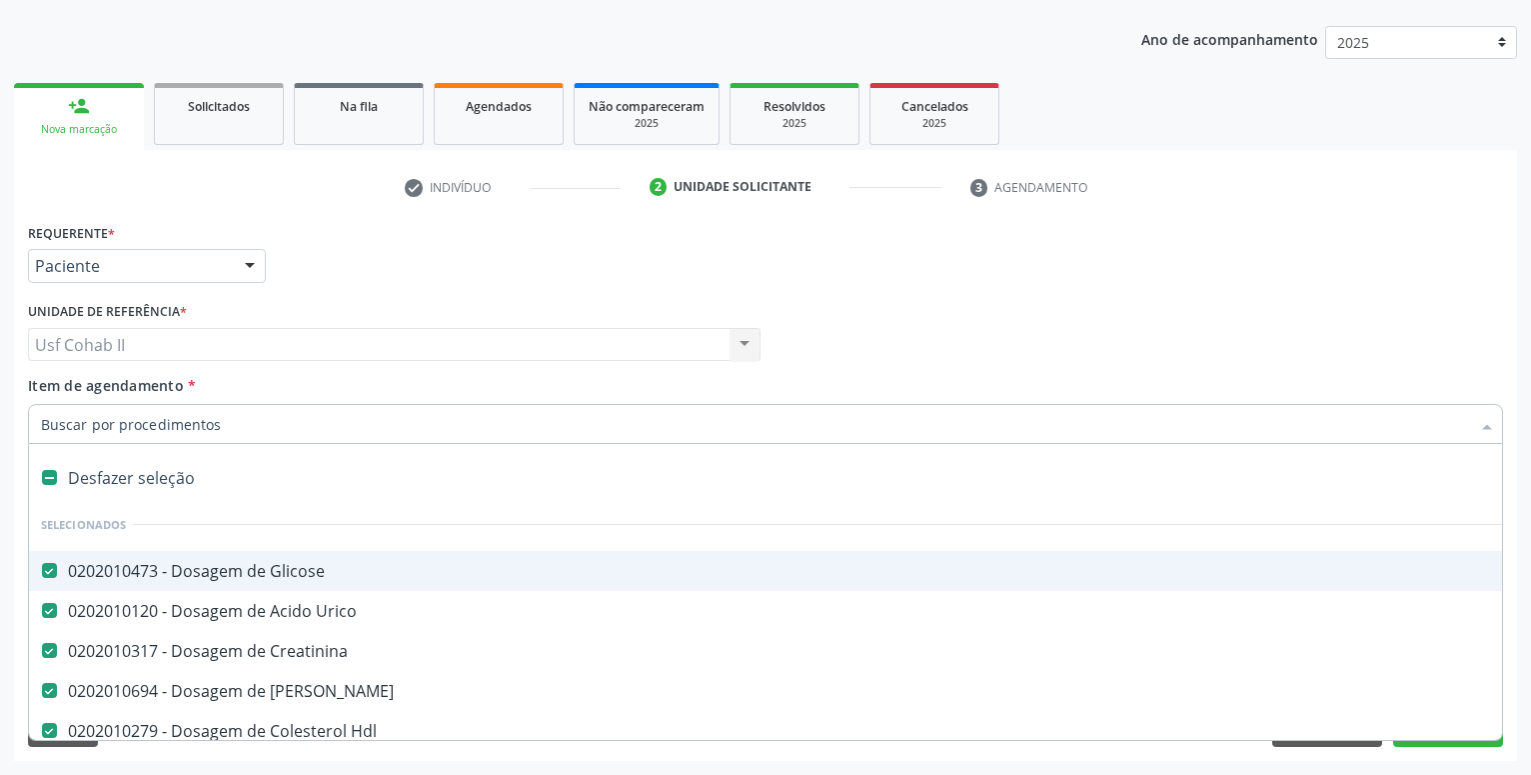
type input "t"
checkbox Urina "false"
checkbox Livre\) "false"
checkbox Parasitas "false"
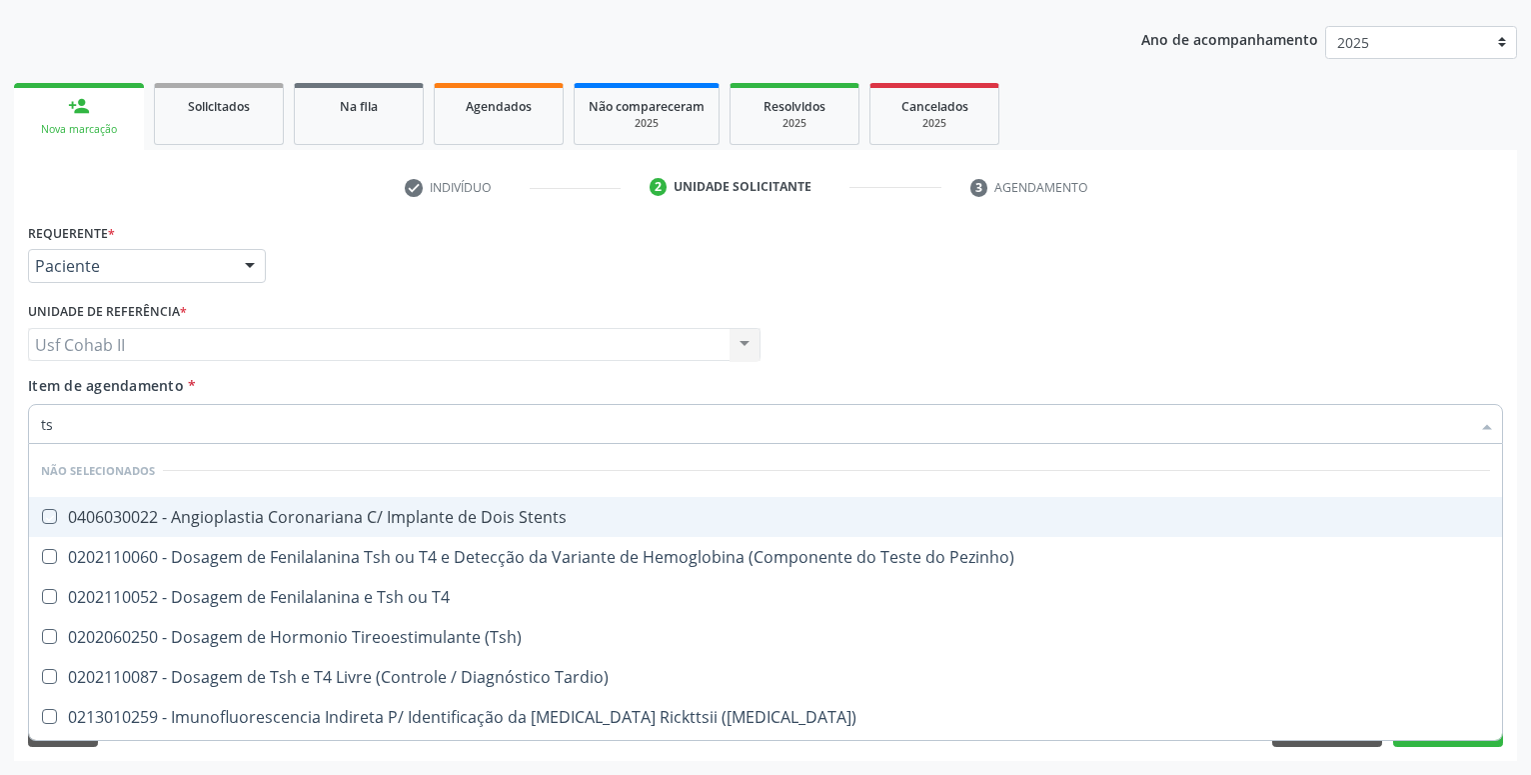
type input "t"
checkbox Stents "true"
checkbox Pezinho\) "true"
checkbox T4 "true"
checkbox \(Tsh\) "true"
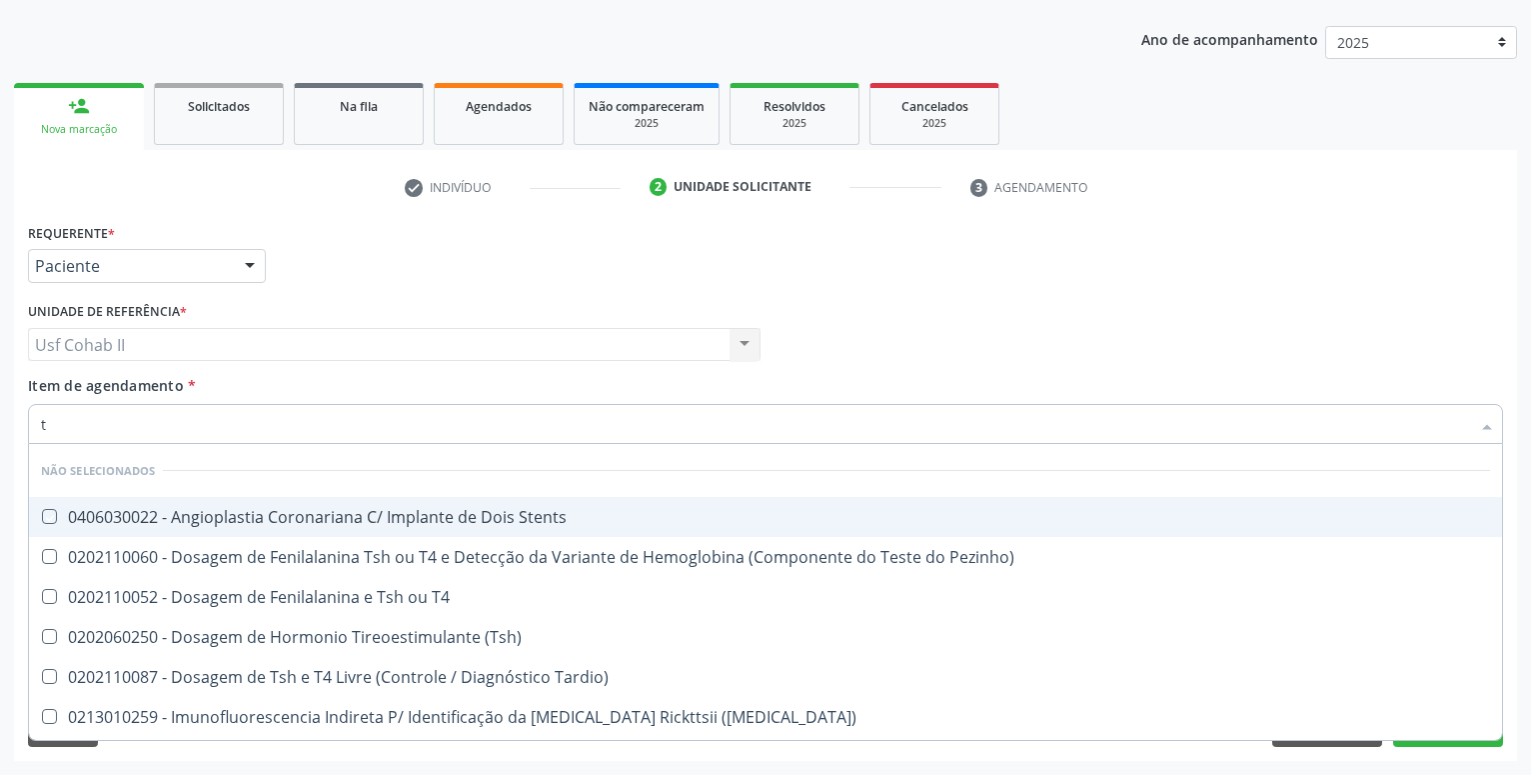
checkbox Tardio\) "true"
checkbox Maculosa\) "true"
checkbox Aço "true"
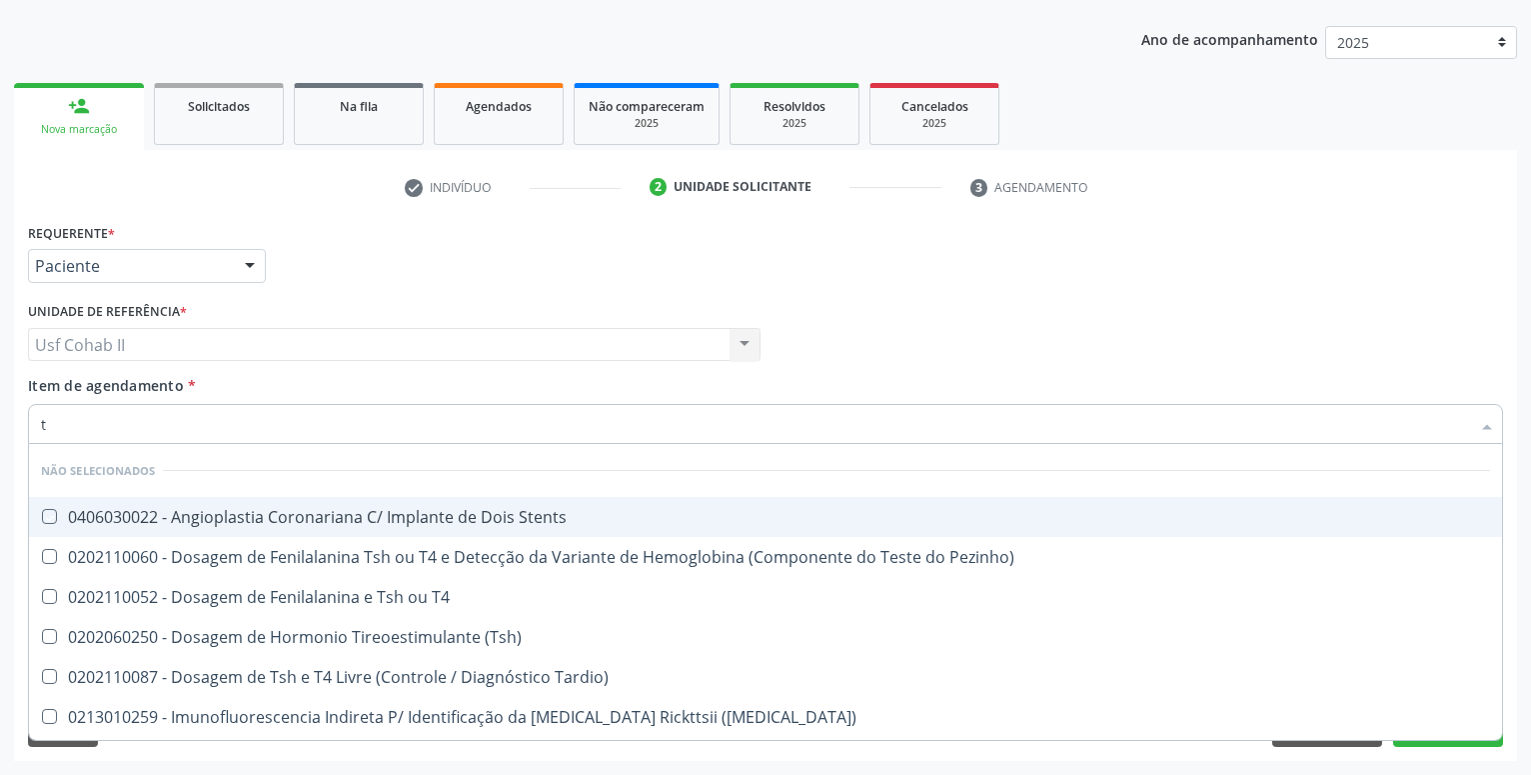
checkbox Ptb-Pts-Kbm "true"
checkbox Stents "true"
type input "ts"
checkbox Stents "false"
checkbox Pezinho\) "false"
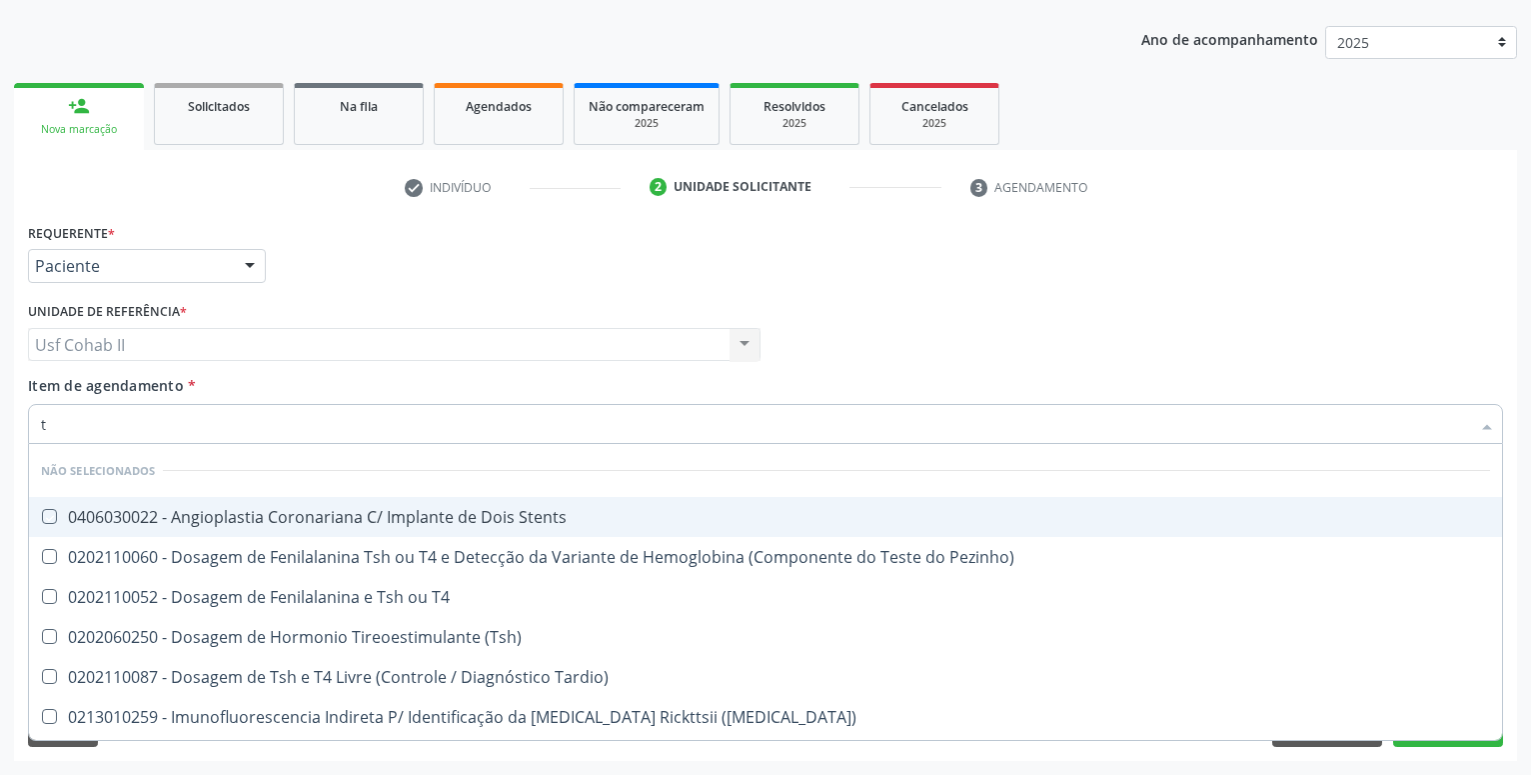
checkbox T4 "false"
checkbox \(Tsh\) "false"
checkbox Tardio\) "false"
checkbox Maculosa\) "false"
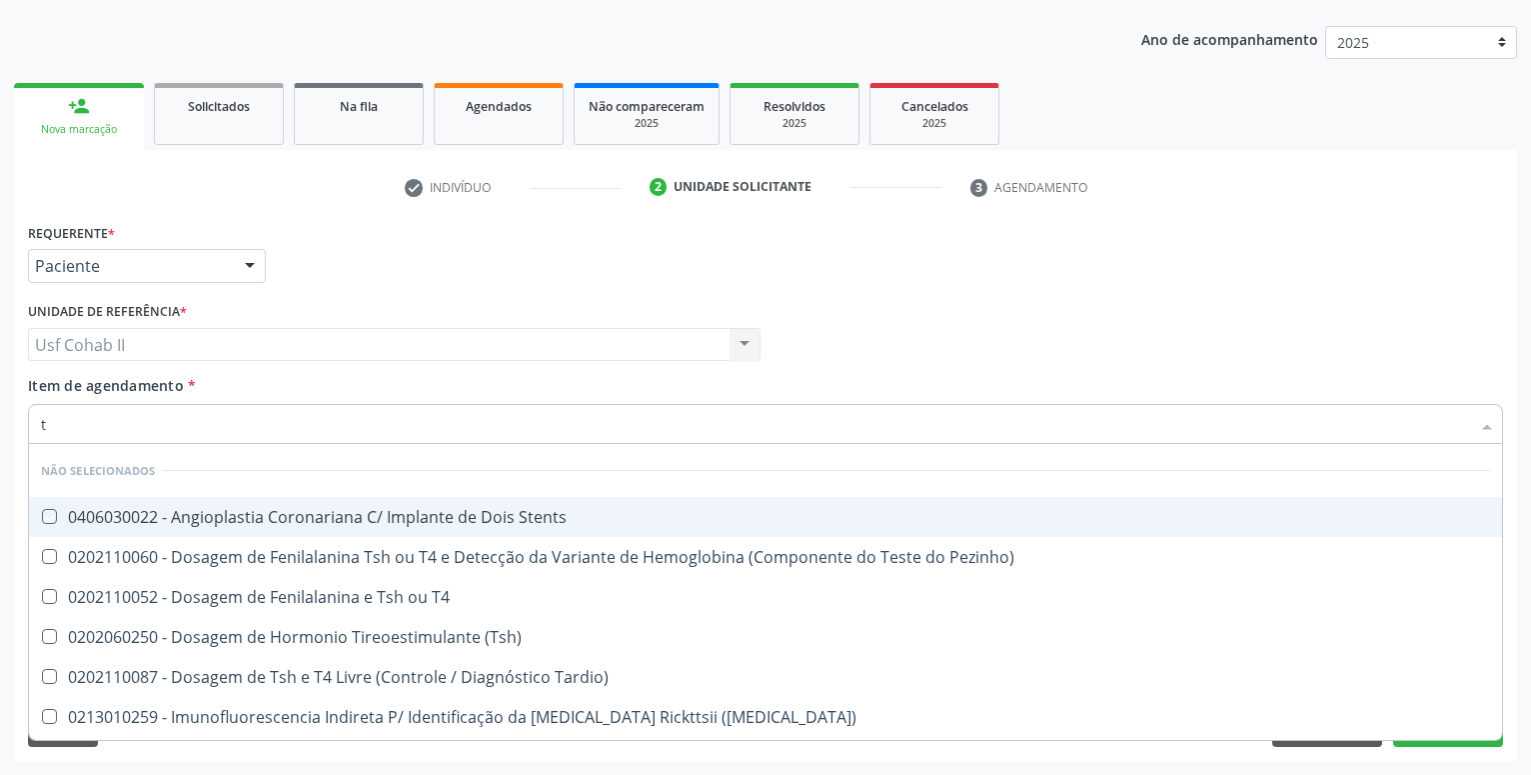
checkbox Maculosa\) "false"
checkbox Aço "false"
checkbox Ptb-Pts-Kbm "false"
checkbox Stents "false"
type input "tsh"
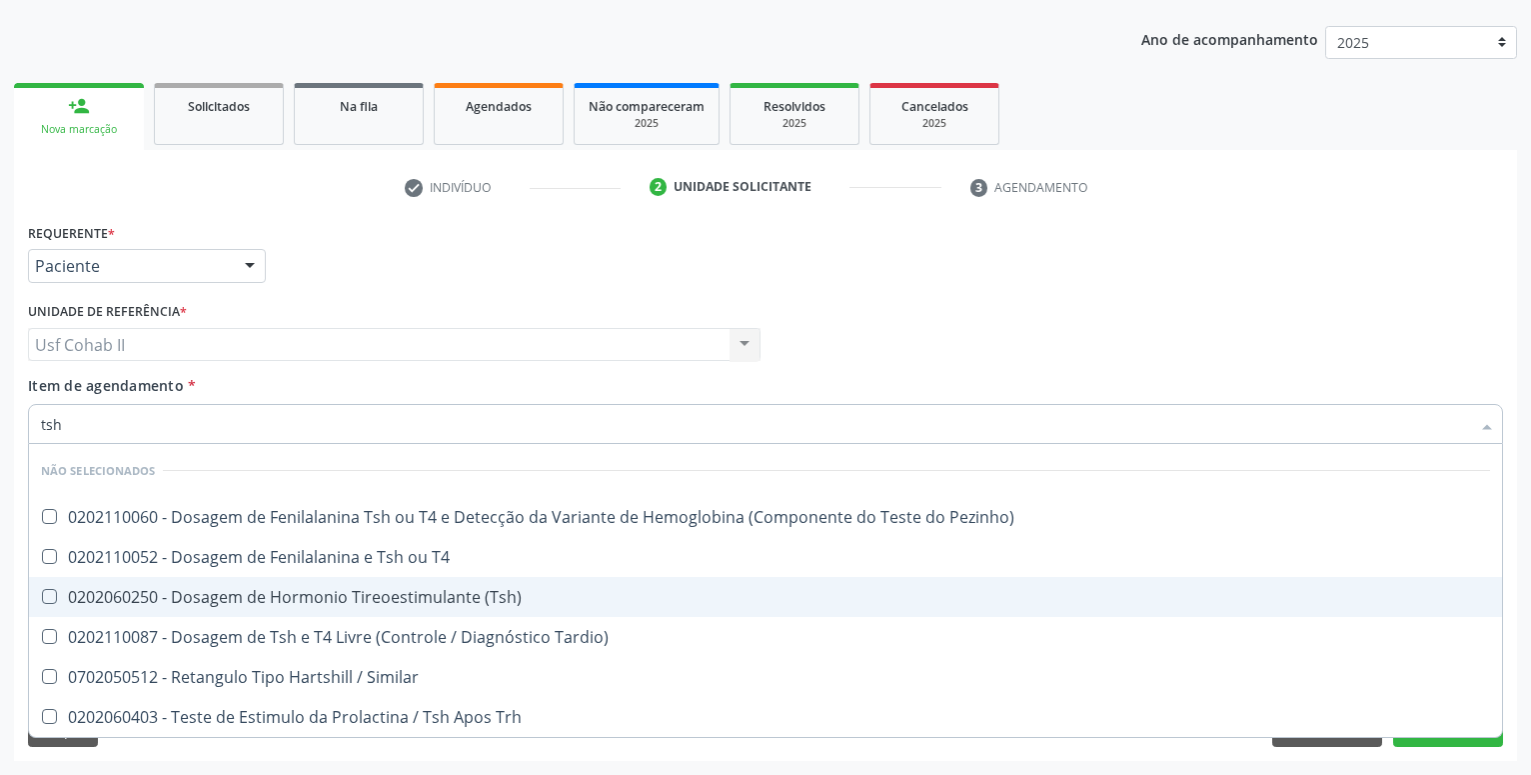
click at [389, 584] on span "0202060250 - Dosagem de Hormonio Tireoestimulante (Tsh)" at bounding box center [765, 597] width 1473 height 40
checkbox \(Tsh\) "true"
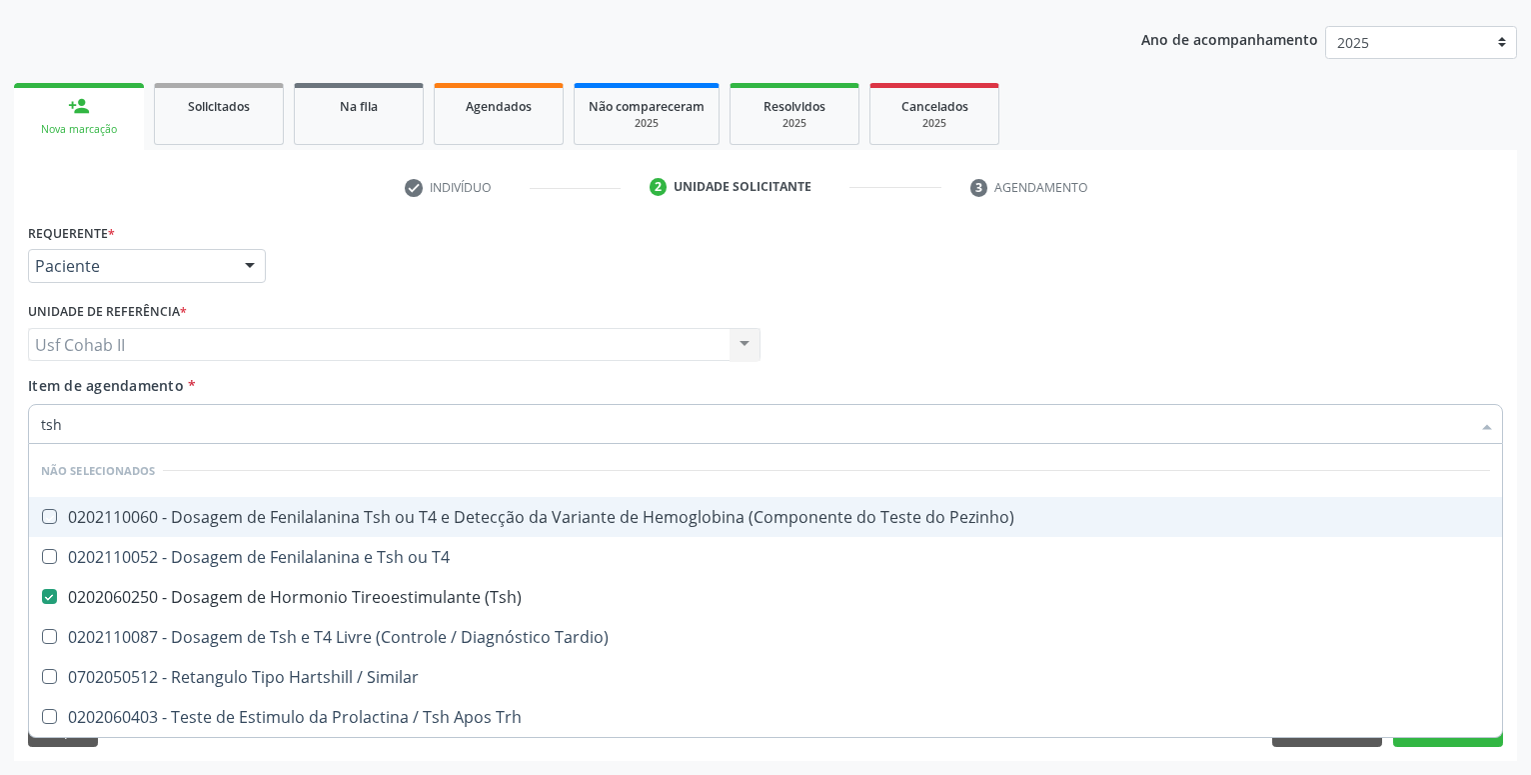
click at [460, 263] on div "Requerente * Paciente Profissional de Saúde Paciente Nenhum resultado encontrad…" at bounding box center [765, 257] width 1485 height 78
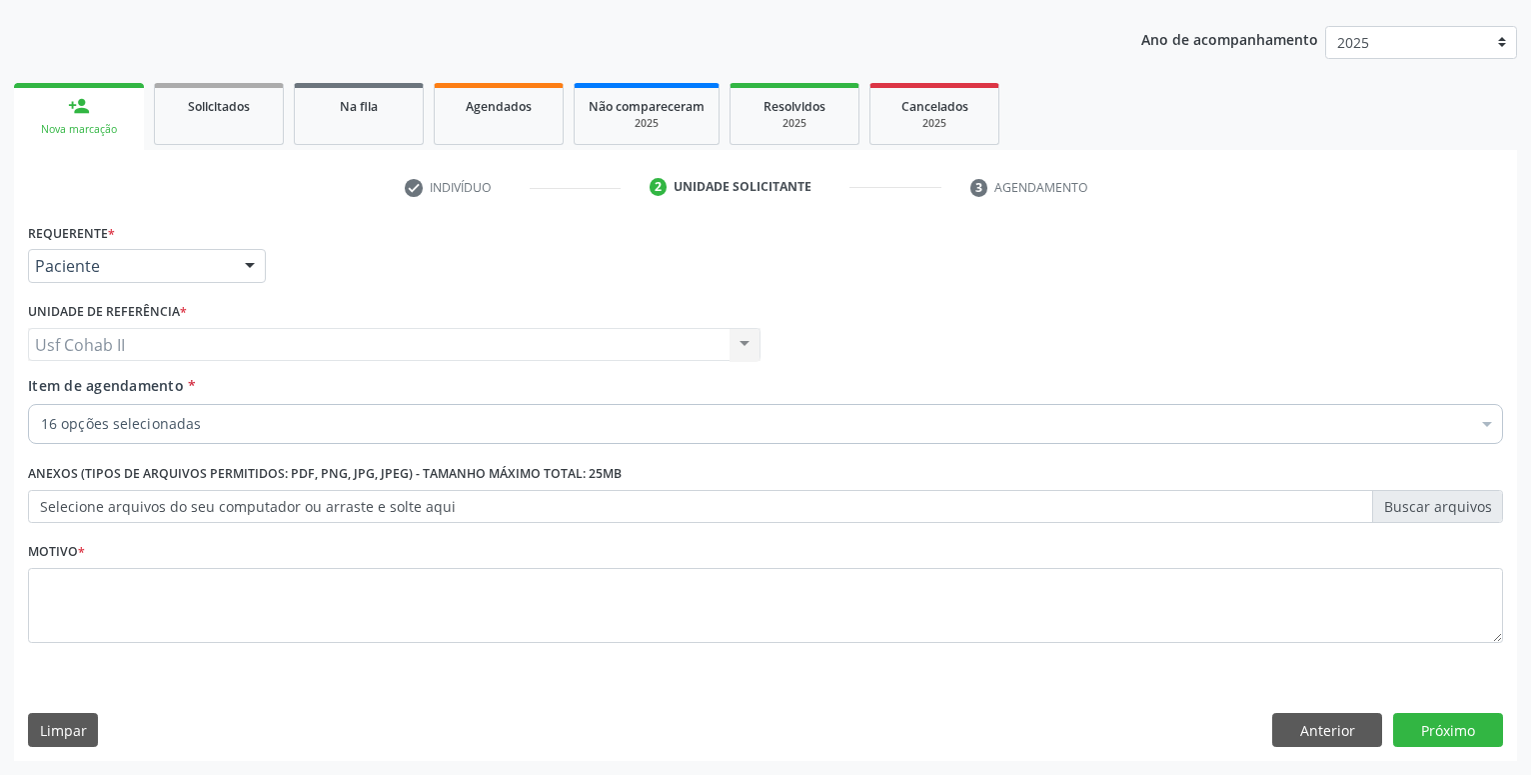
checkbox Glicose "true"
checkbox Urico "true"
checkbox Ureia "true"
checkbox Hdl "true"
checkbox Ldl "true"
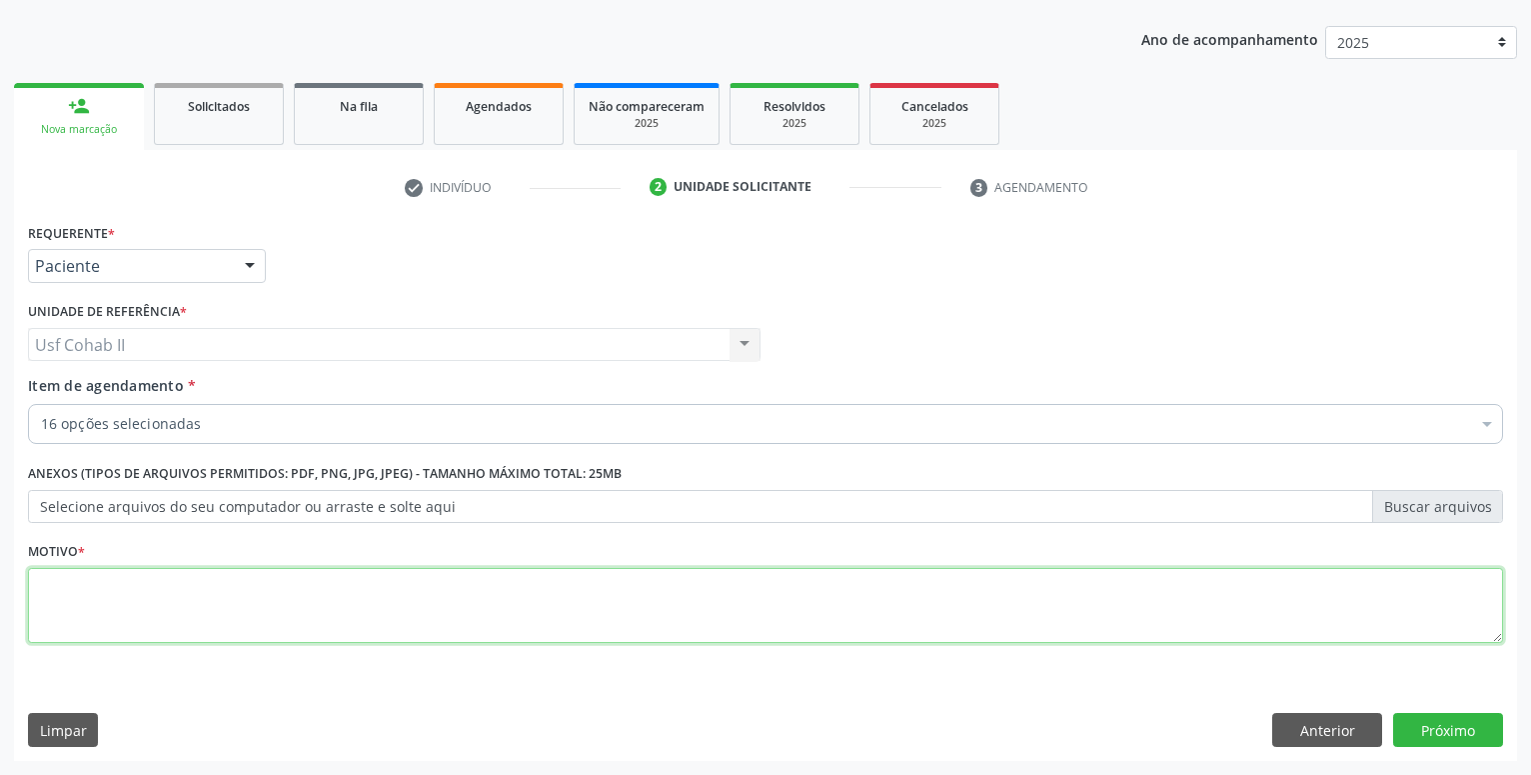
click at [417, 595] on textarea at bounding box center [765, 606] width 1475 height 76
type textarea "."
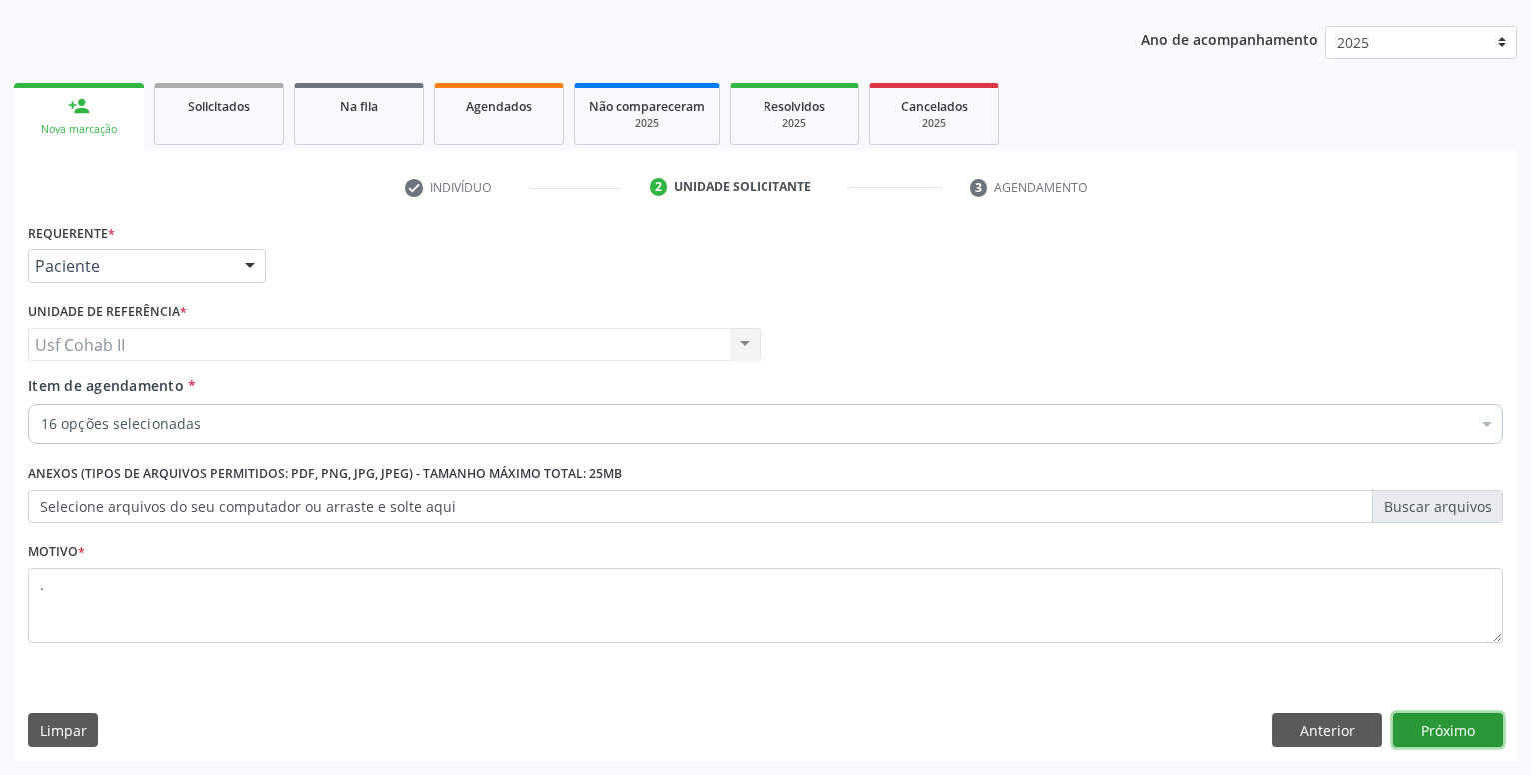
click at [1420, 728] on button "Próximo" at bounding box center [1448, 730] width 110 height 34
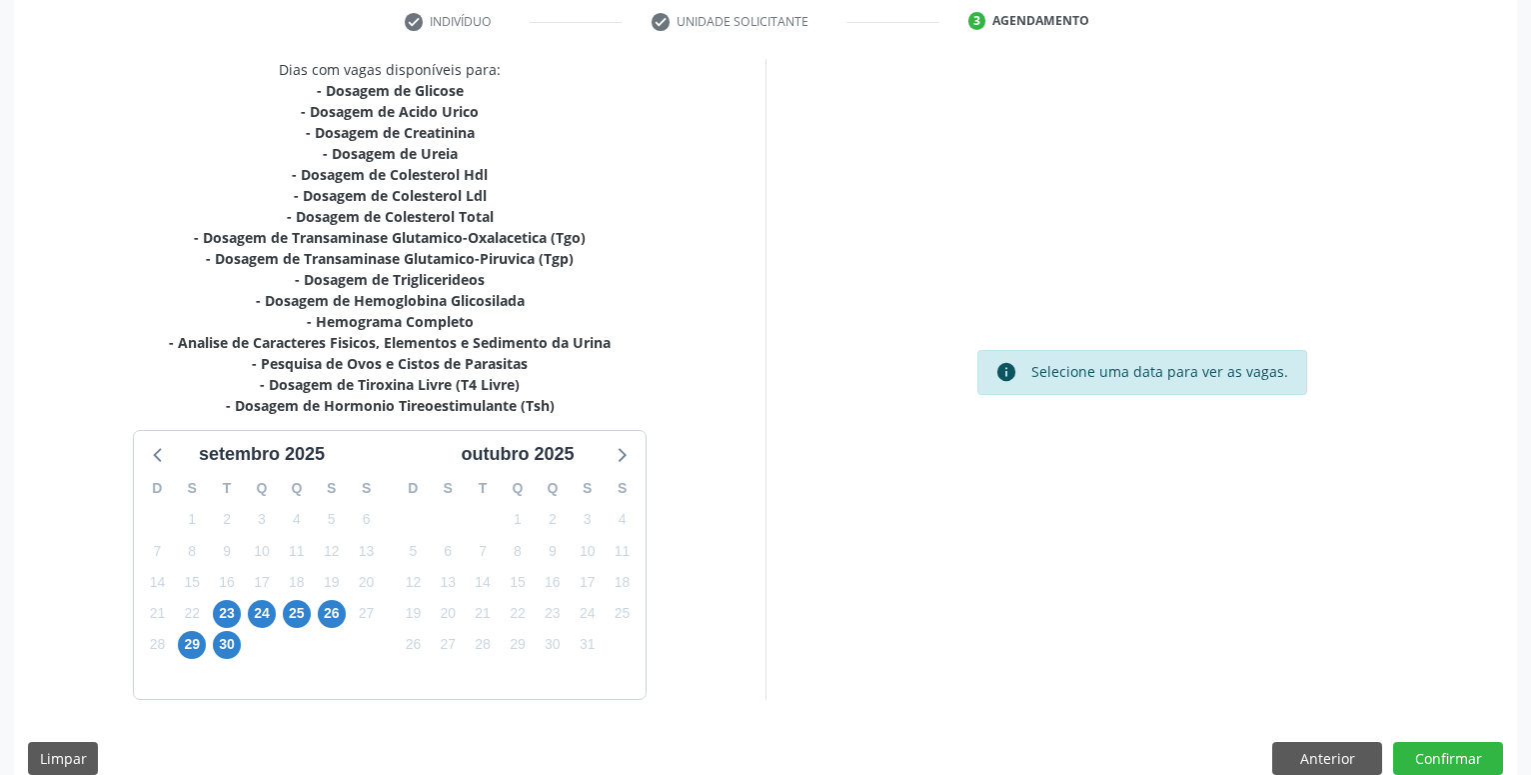
scroll to position [410, 0]
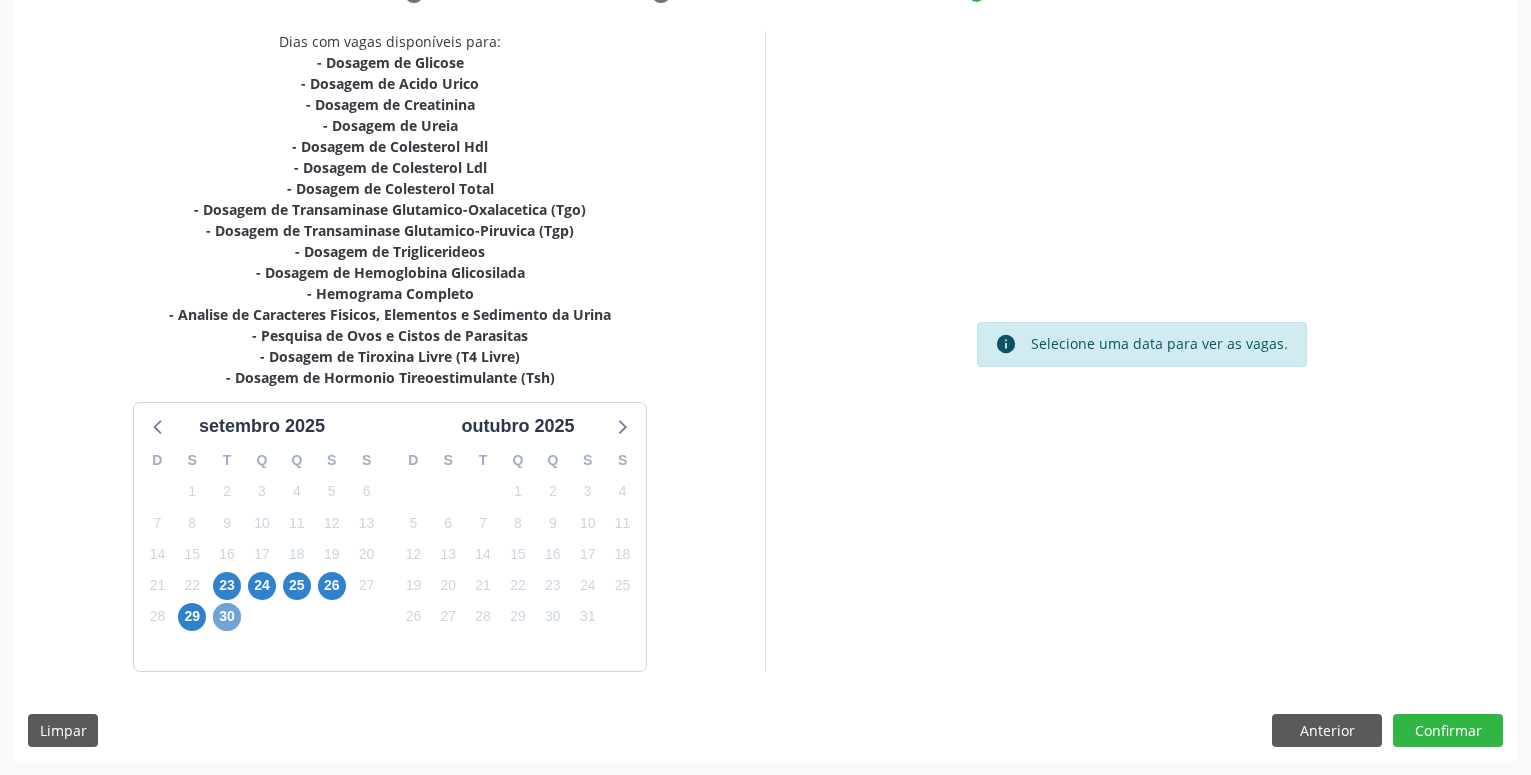
click at [227, 611] on span "30" at bounding box center [227, 617] width 28 height 28
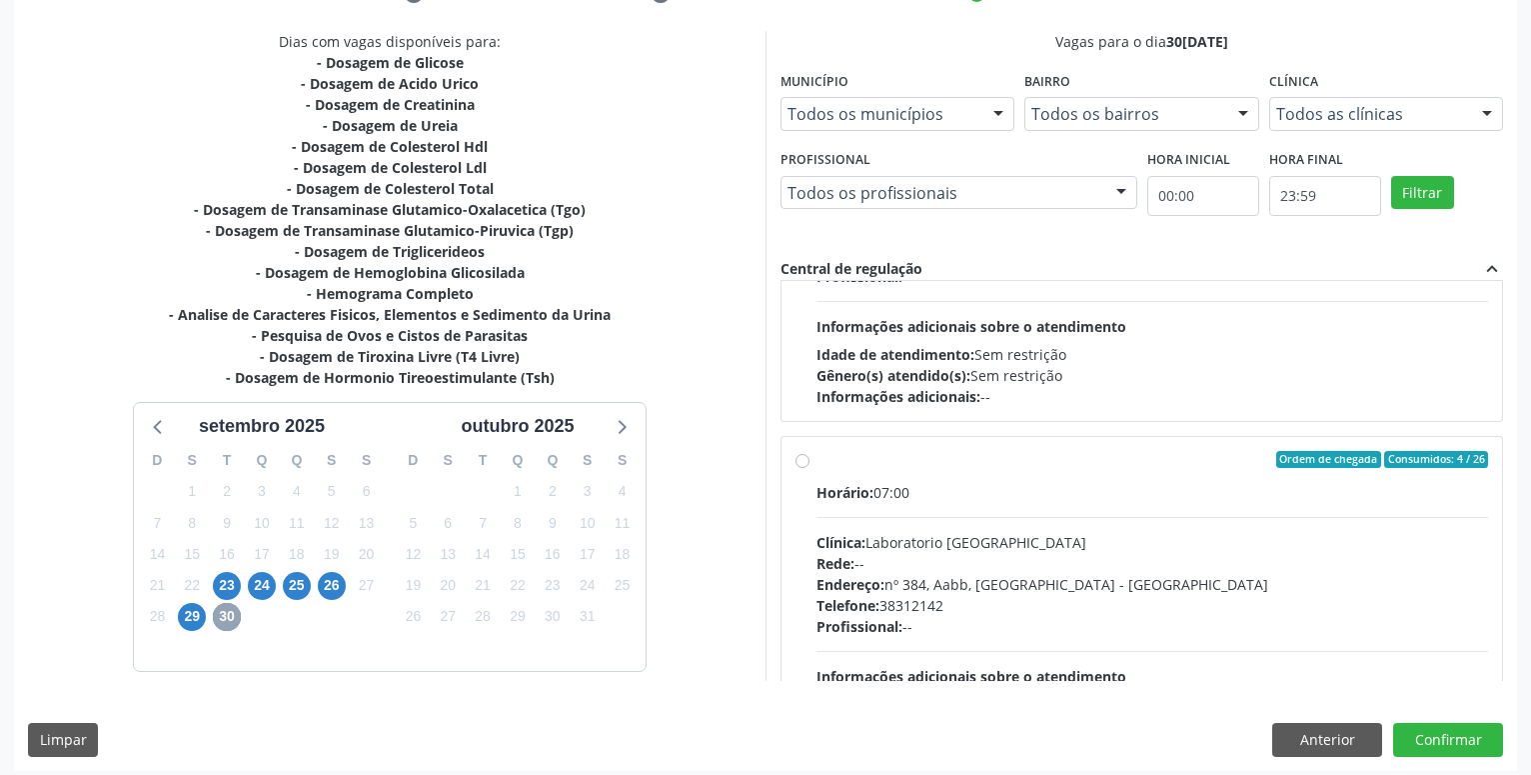
scroll to position [228, 0]
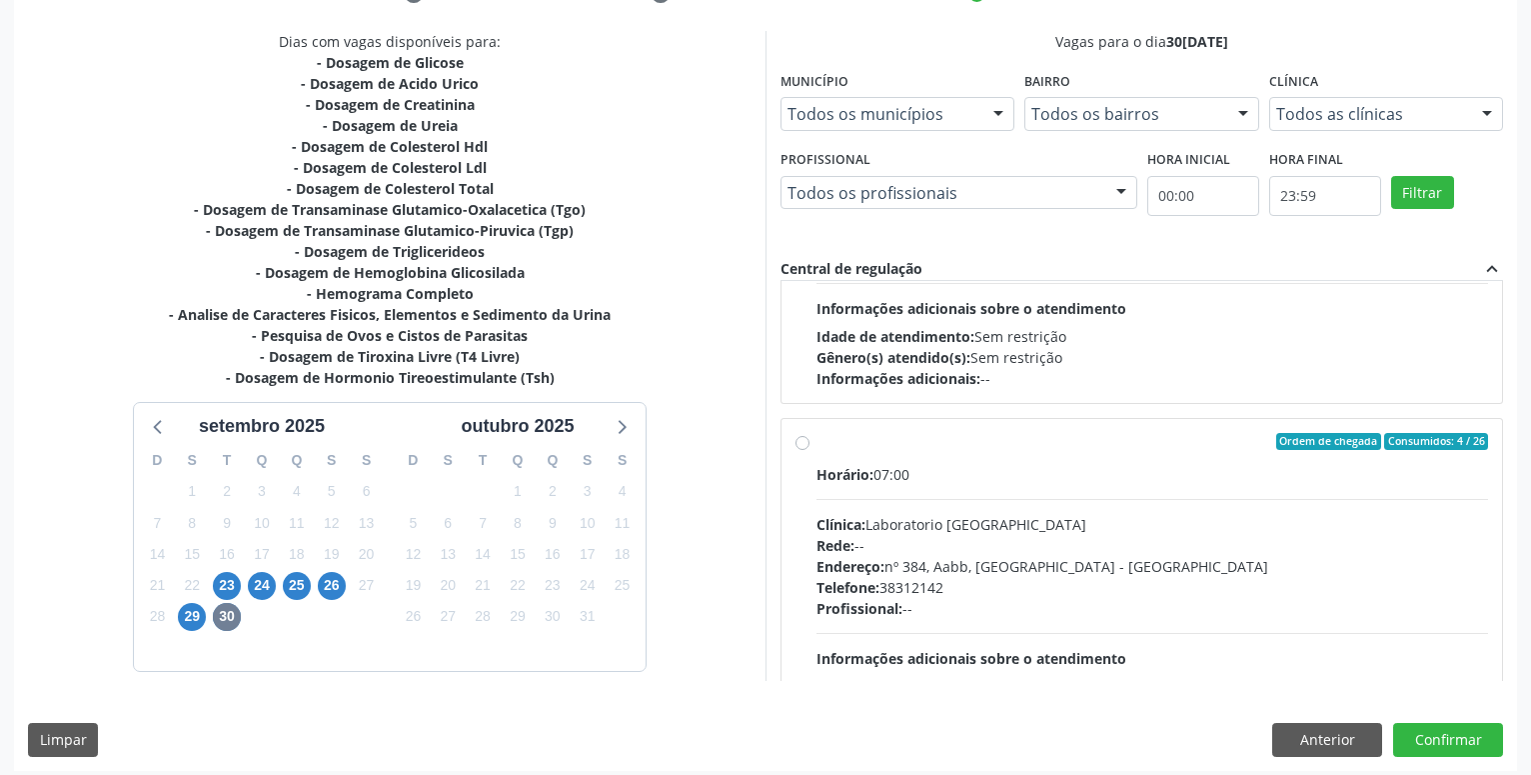
click at [816, 441] on label "Ordem de chegada Consumidos: 4 / 26 Horário: 07:00 Clínica: Laboratorio Sao Fra…" at bounding box center [1152, 586] width 672 height 307
click at [802, 441] on input "Ordem de chegada Consumidos: 4 / 26 Horário: 07:00 Clínica: Laboratorio Sao Fra…" at bounding box center [803, 442] width 14 height 18
radio input "true"
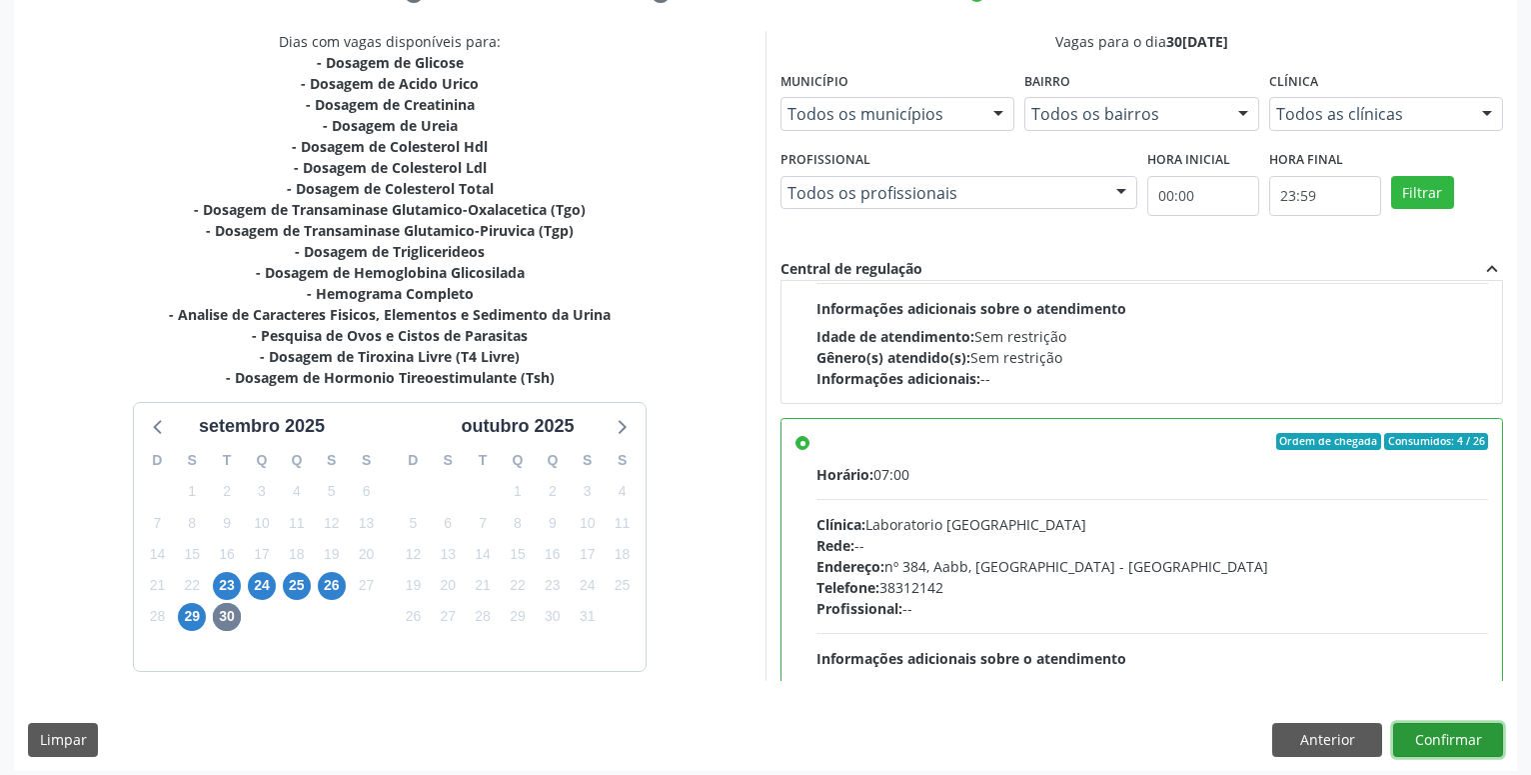
click at [1476, 737] on button "Confirmar" at bounding box center [1448, 740] width 110 height 34
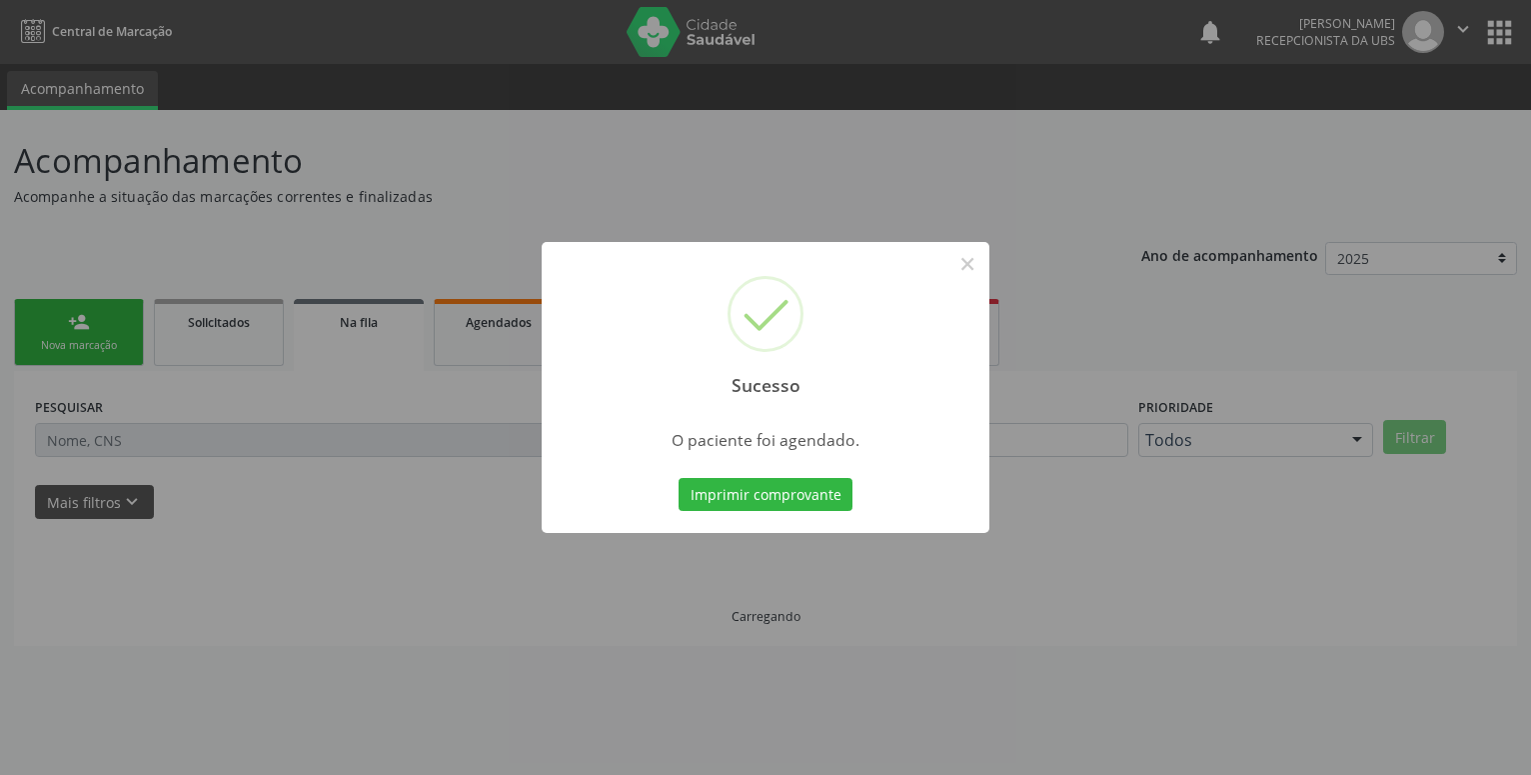
scroll to position [0, 0]
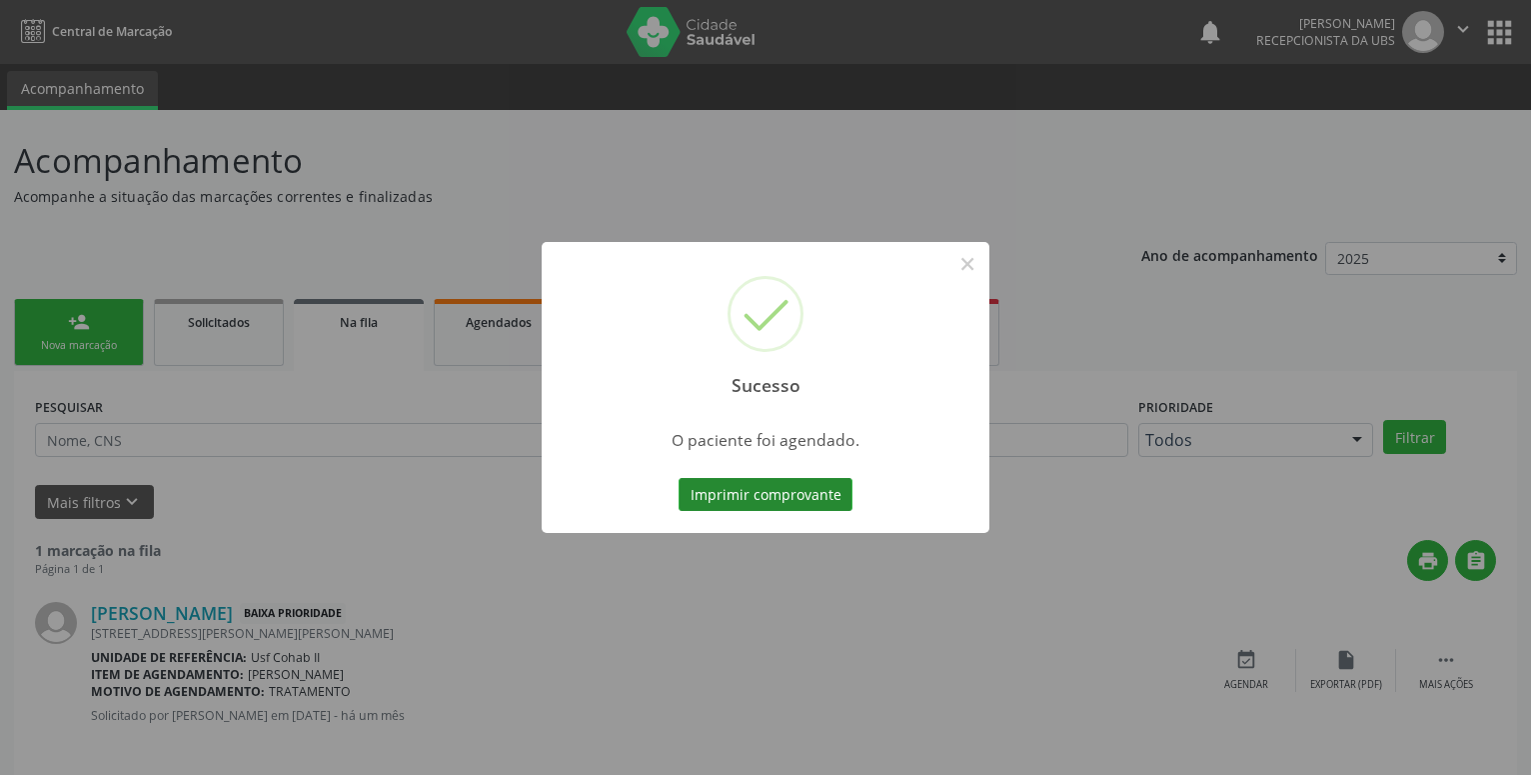
click at [752, 501] on button "Imprimir comprovante" at bounding box center [766, 495] width 174 height 34
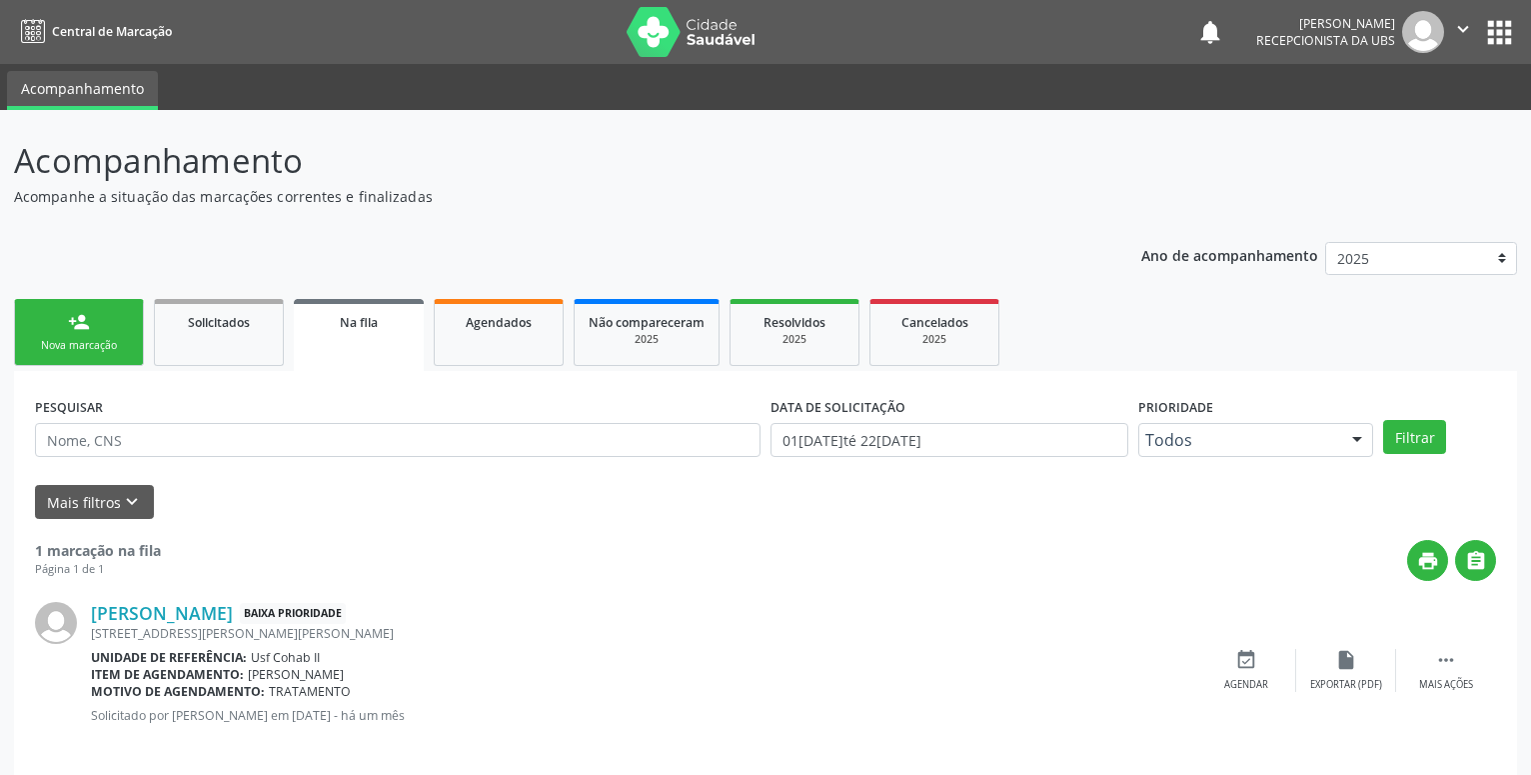
click at [89, 322] on div "person_add" at bounding box center [79, 322] width 22 height 22
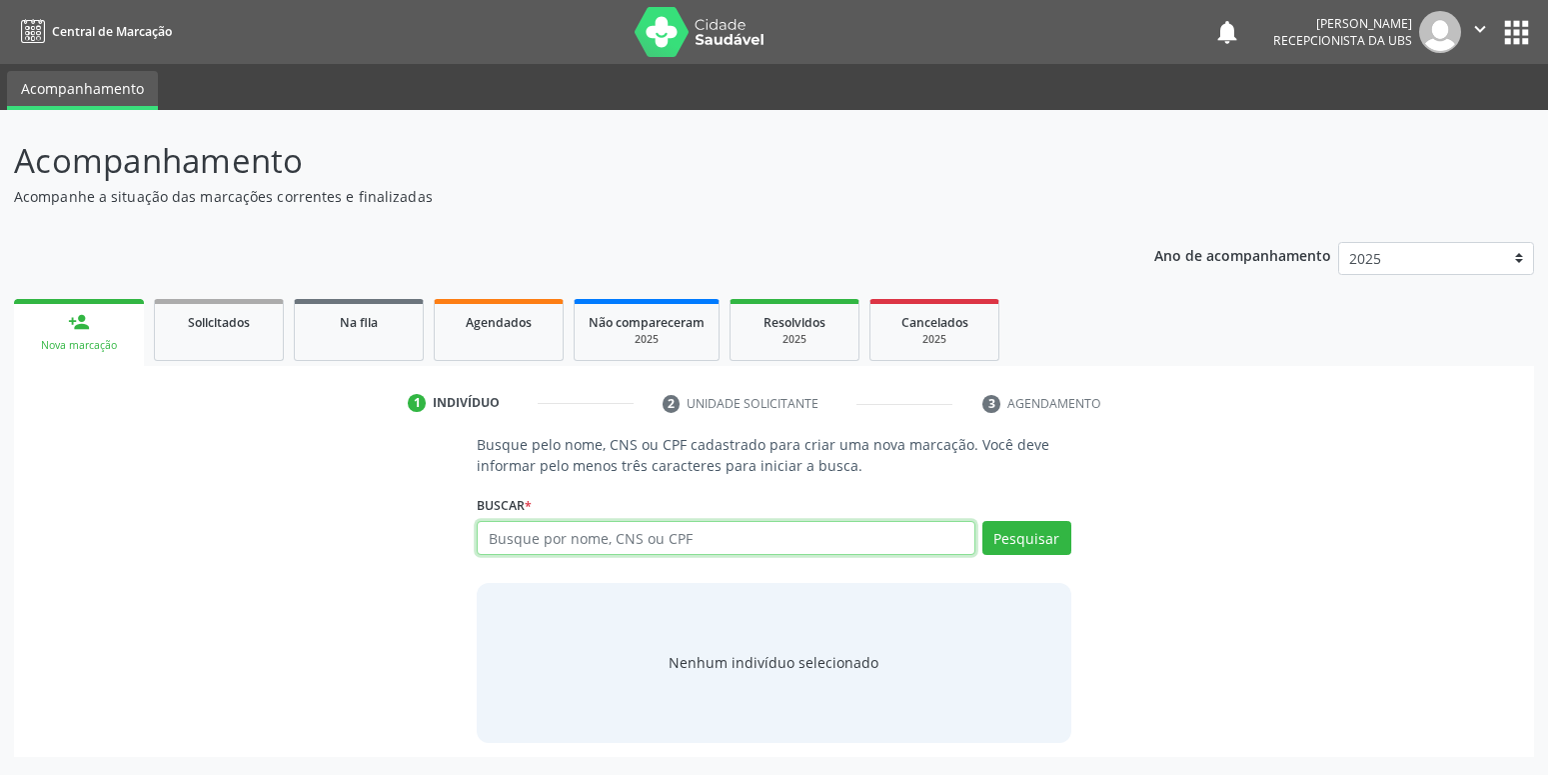
click at [520, 541] on input "text" at bounding box center [726, 538] width 498 height 34
type input "708407739619951"
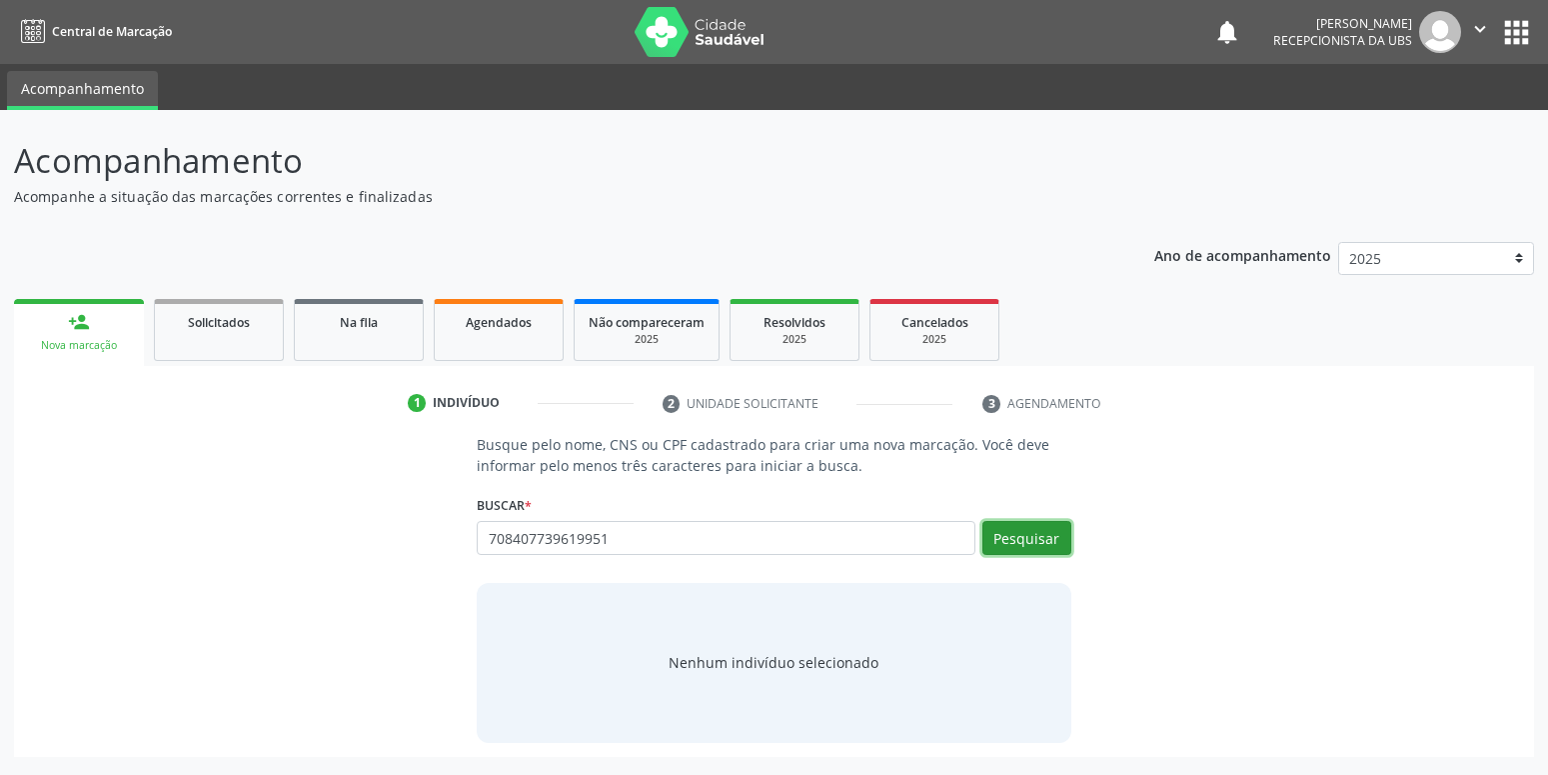
click at [1049, 543] on button "Pesquisar" at bounding box center [1026, 538] width 89 height 34
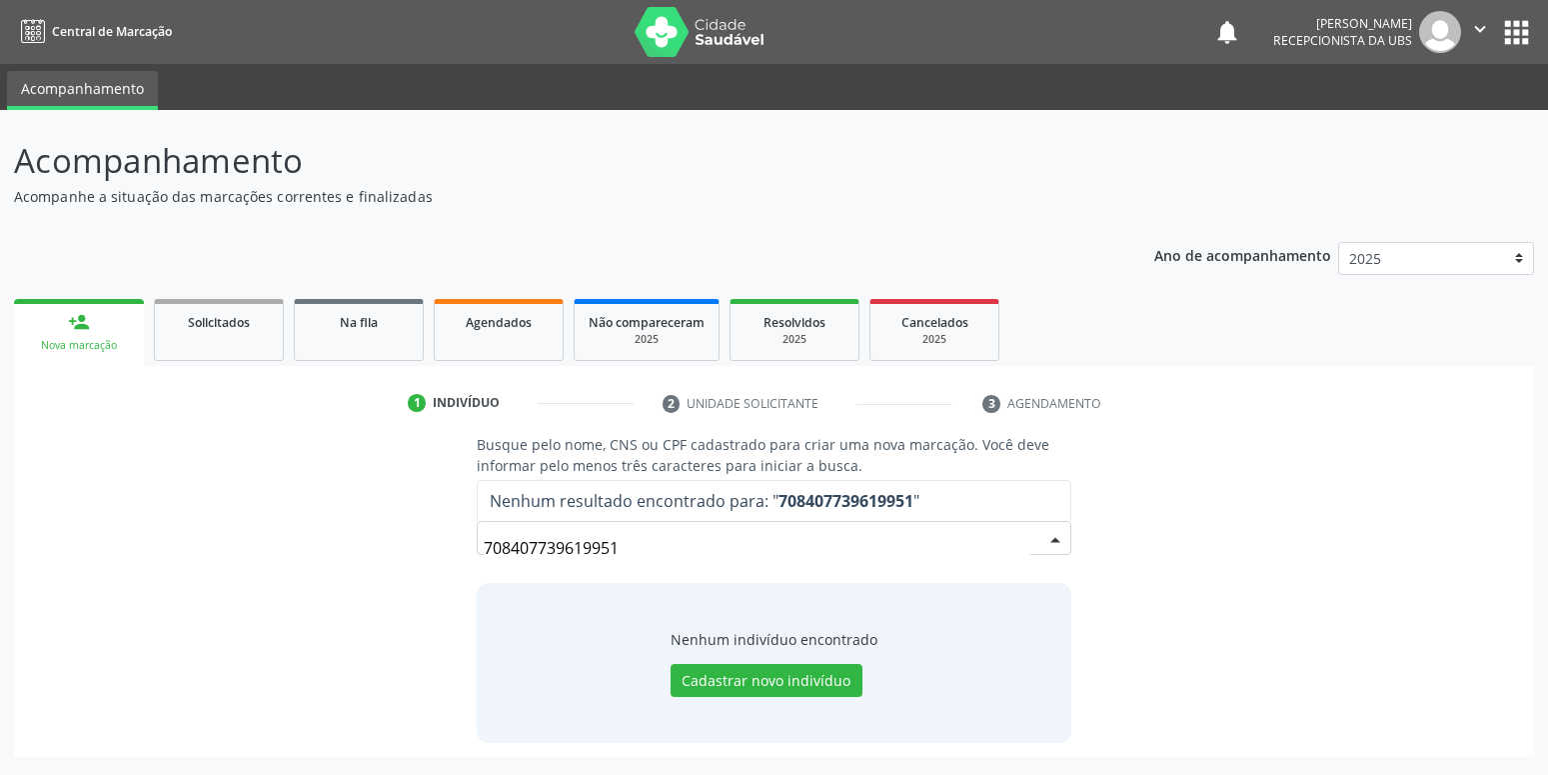
drag, startPoint x: 661, startPoint y: 554, endPoint x: 221, endPoint y: 594, distance: 441.5
click at [484, 568] on input "708407739619951" at bounding box center [757, 548] width 546 height 40
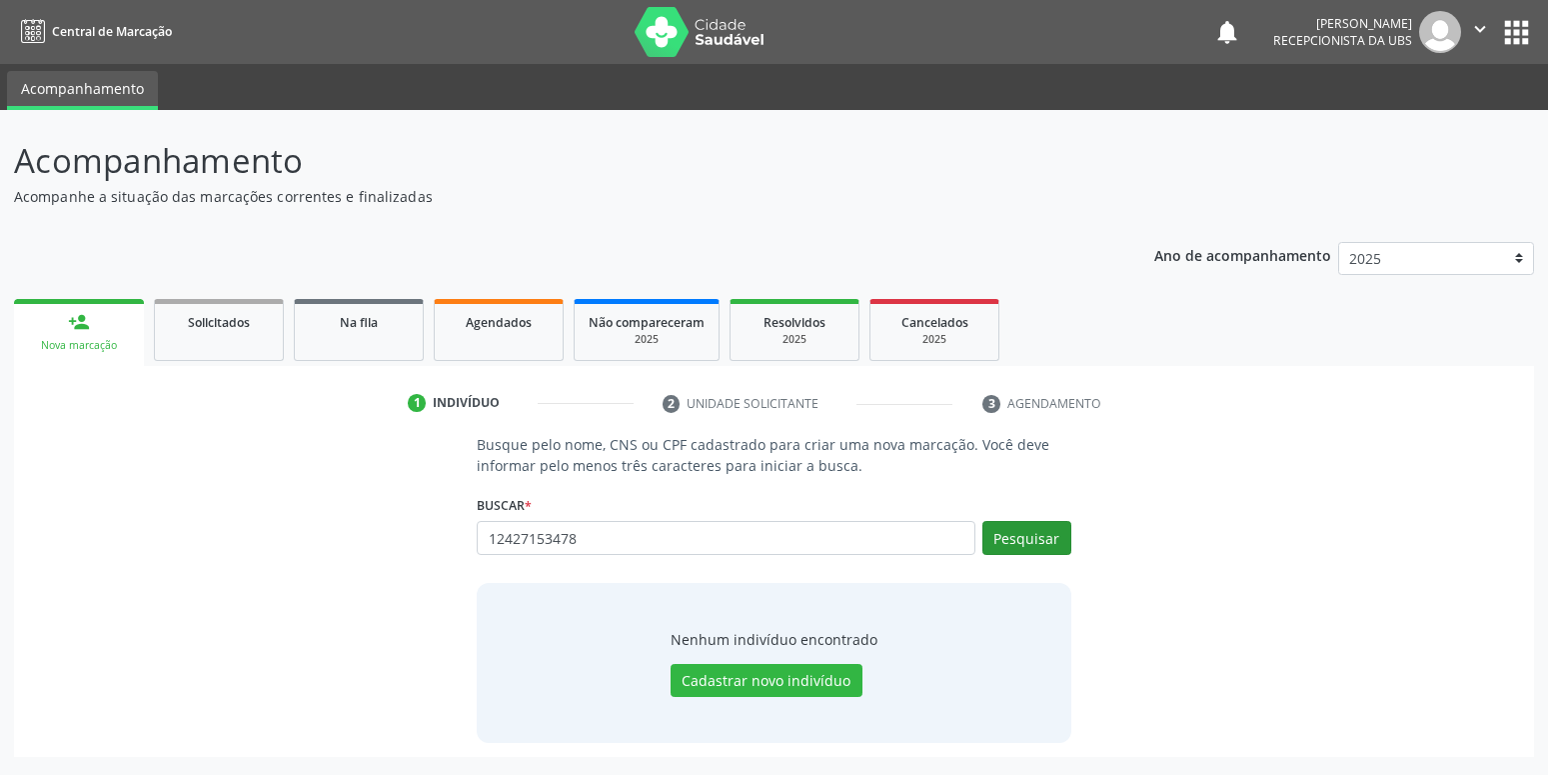
type input "12427153478"
click at [1038, 532] on button "Pesquisar" at bounding box center [1026, 538] width 89 height 34
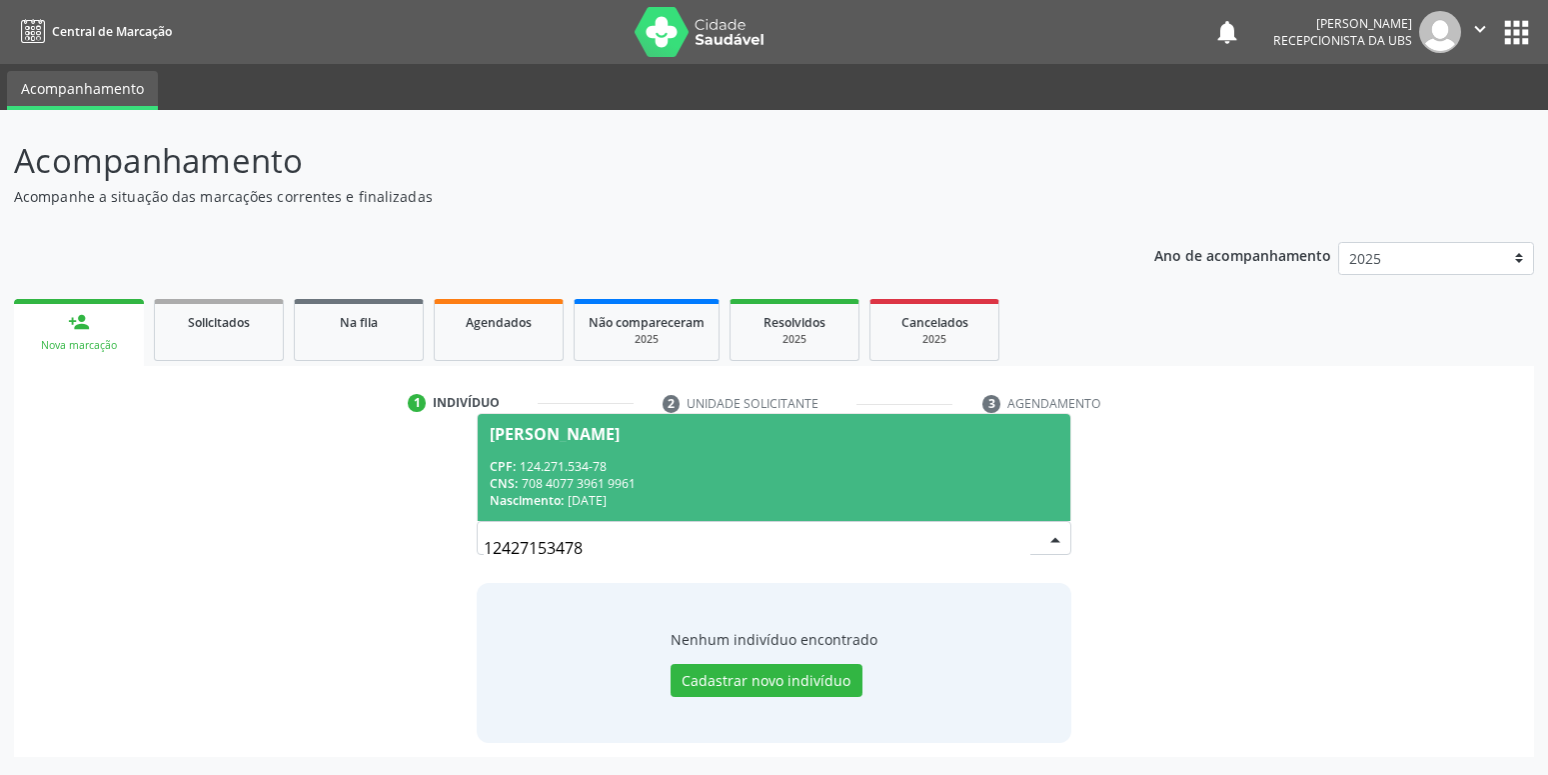
click at [583, 443] on span "Maria Vitoria da Silva CPF: 124.271.534-78 CNS: 708 4077 3961 9961 Nascimento: …" at bounding box center [774, 467] width 592 height 107
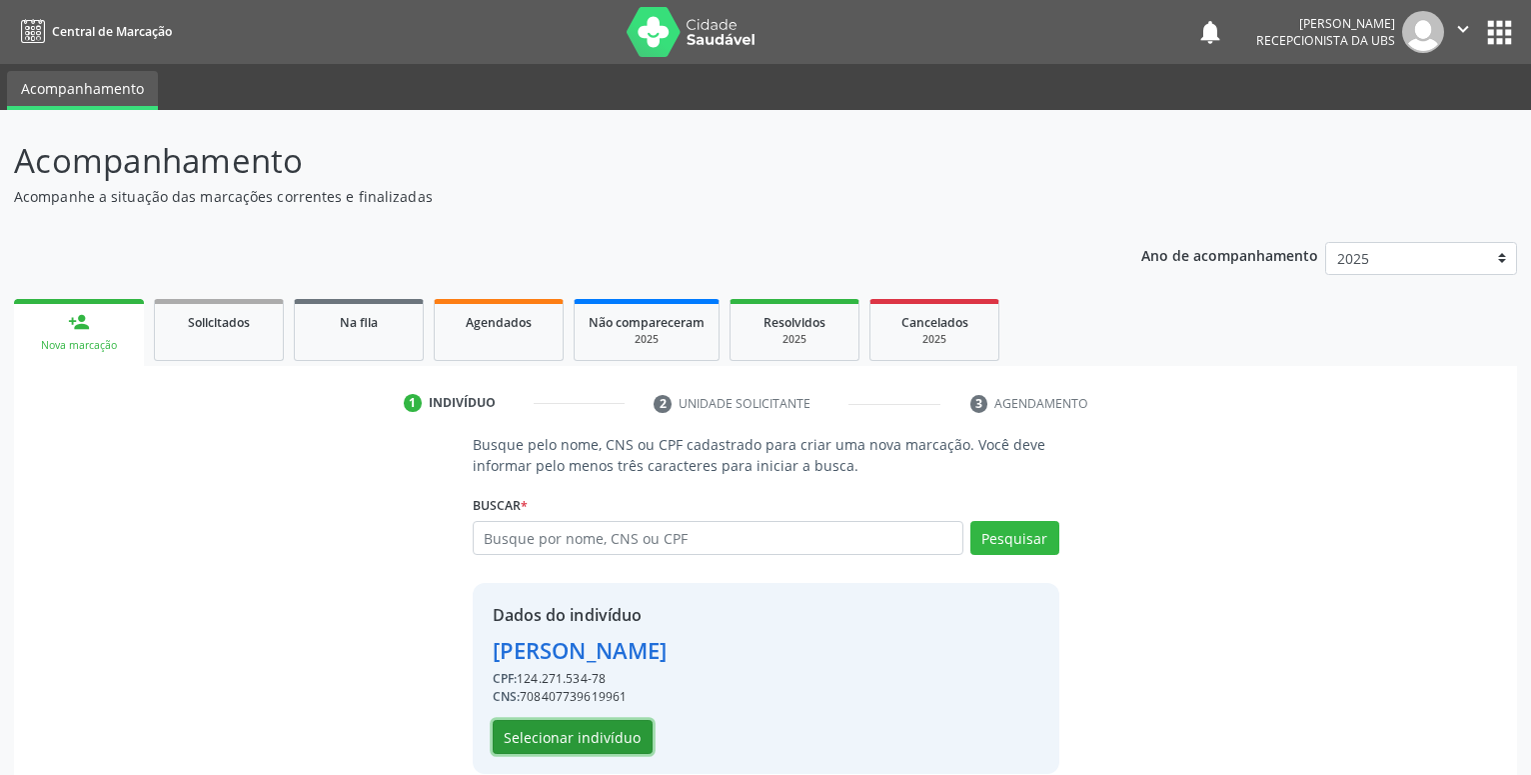
click at [528, 724] on button "Selecionar indivíduo" at bounding box center [573, 737] width 160 height 34
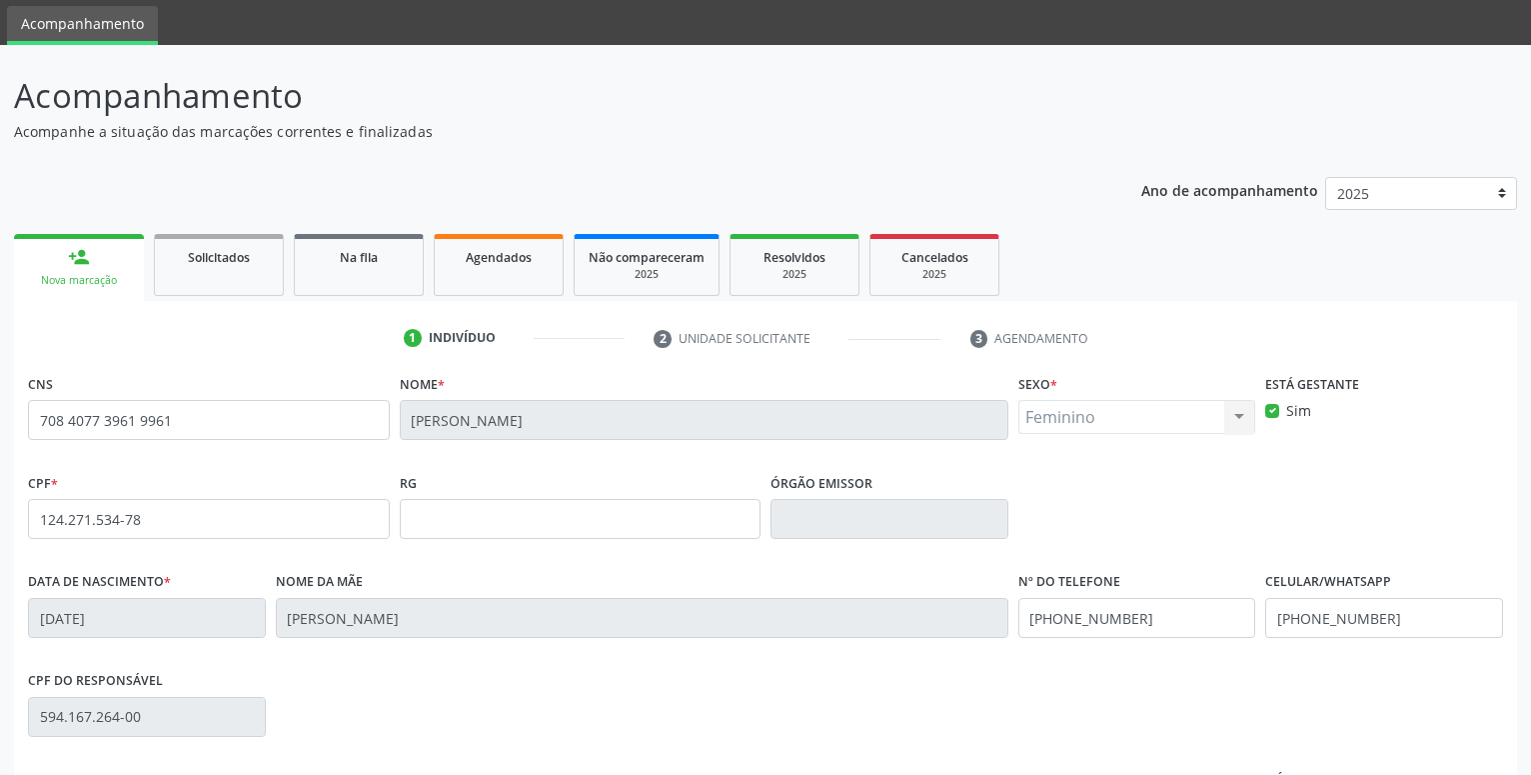
scroll to position [102, 0]
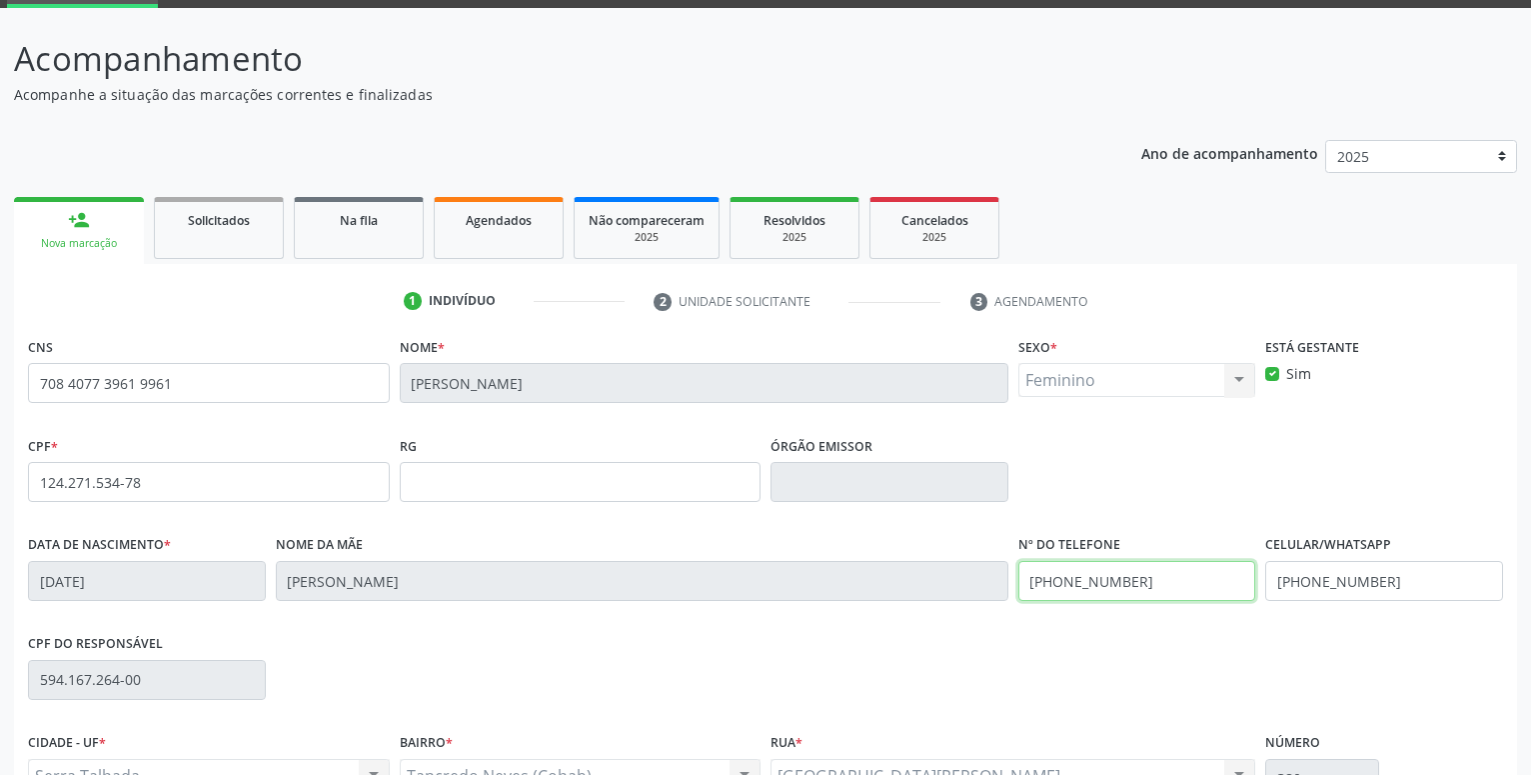
drag, startPoint x: 1153, startPoint y: 575, endPoint x: 852, endPoint y: 578, distance: 300.8
click at [1018, 578] on input "(87) 99931-1731" at bounding box center [1137, 581] width 238 height 40
drag, startPoint x: 1387, startPoint y: 580, endPoint x: 1207, endPoint y: 580, distance: 179.9
click at [1265, 580] on input "(87) 99931-1731" at bounding box center [1384, 581] width 238 height 40
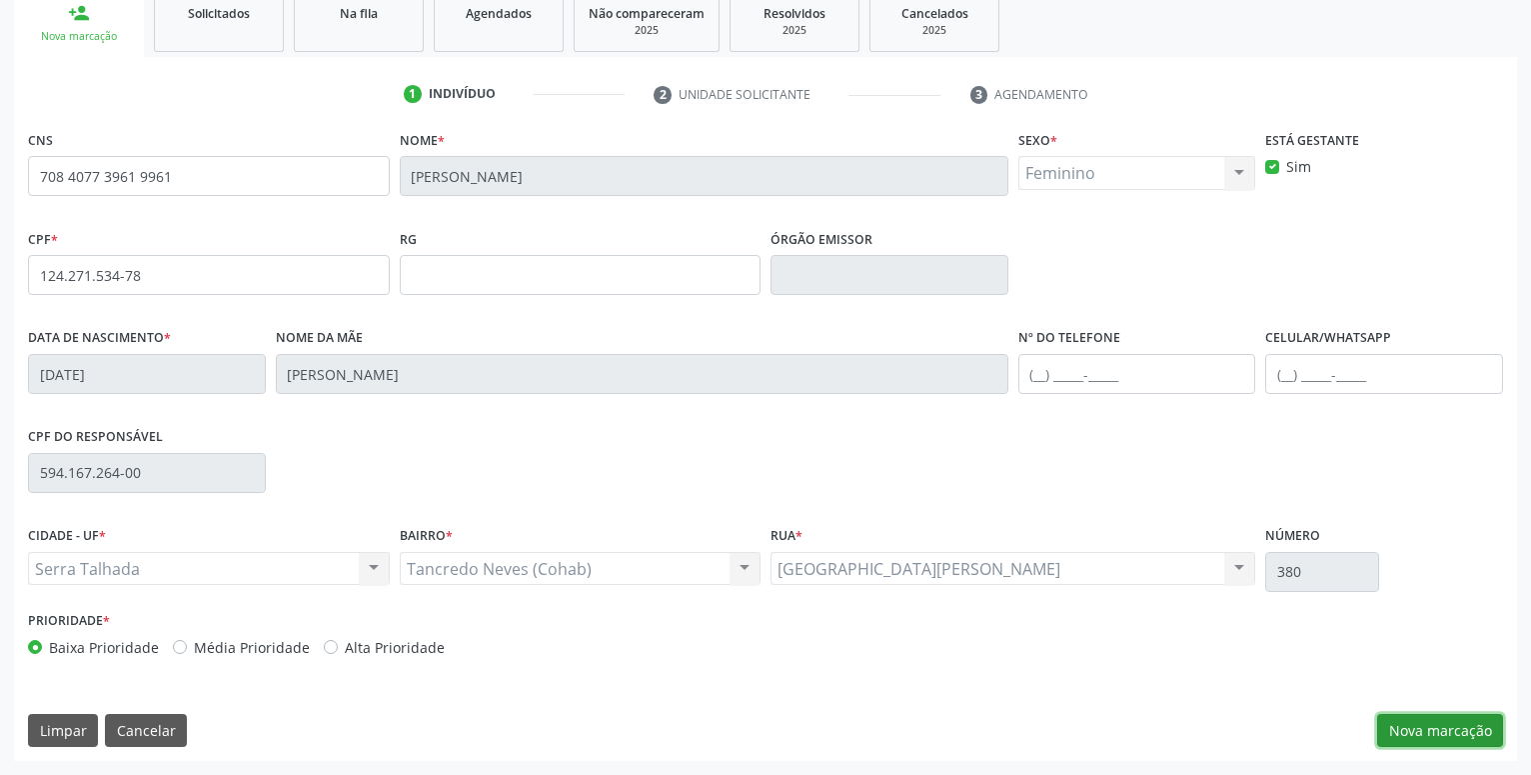
click at [1420, 728] on button "Nova marcação" at bounding box center [1440, 731] width 126 height 34
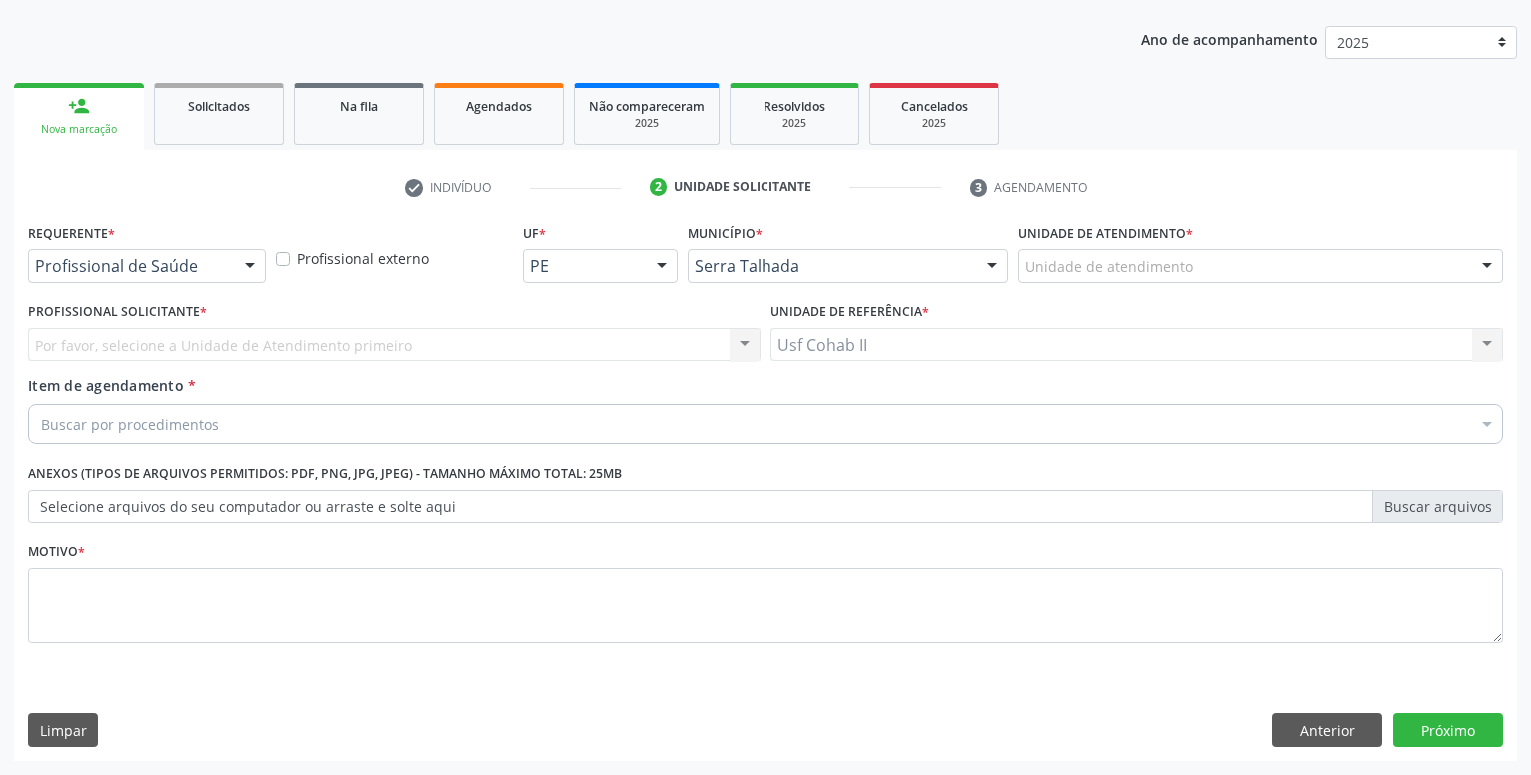
scroll to position [216, 0]
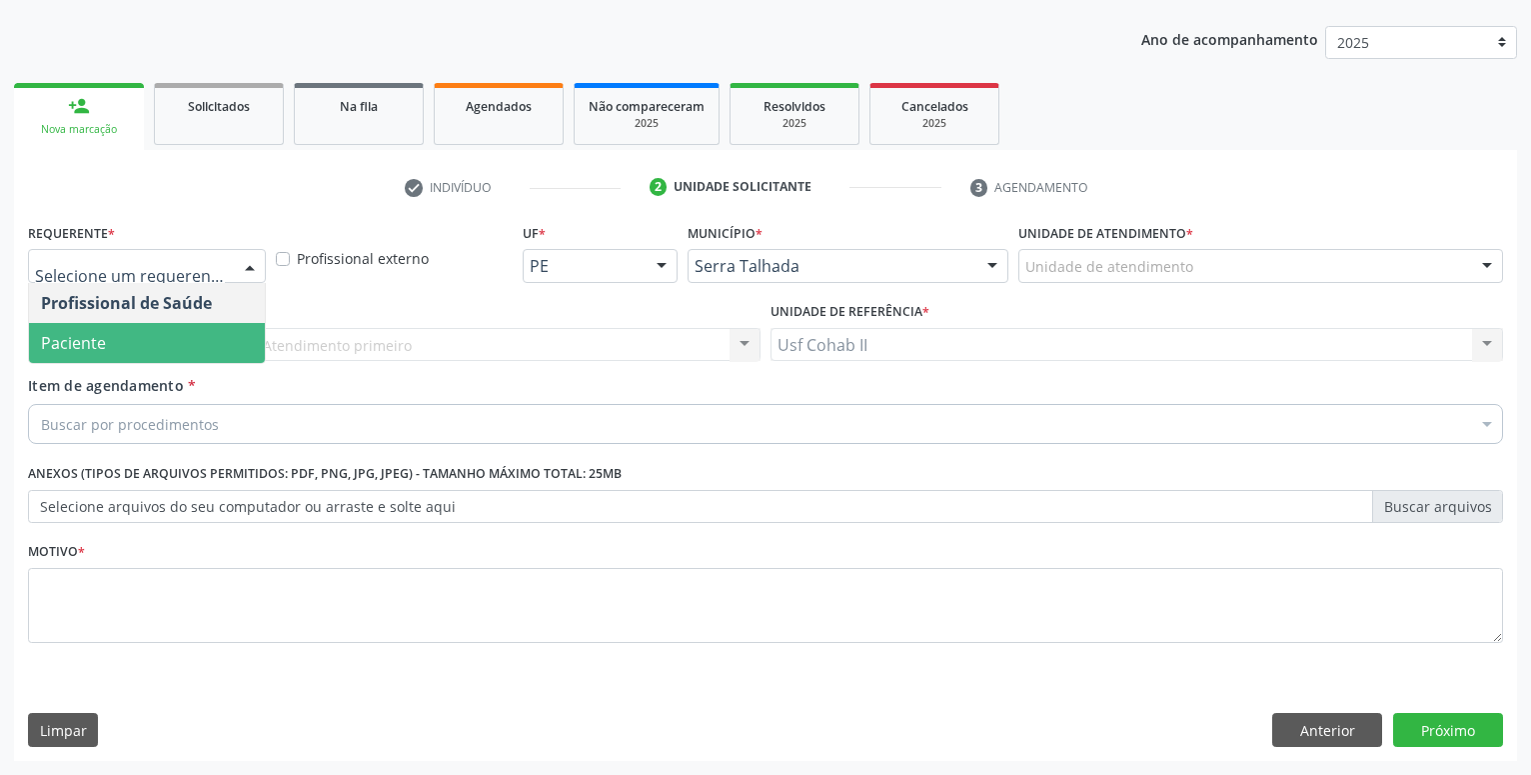
click at [141, 337] on span "Paciente" at bounding box center [147, 343] width 236 height 40
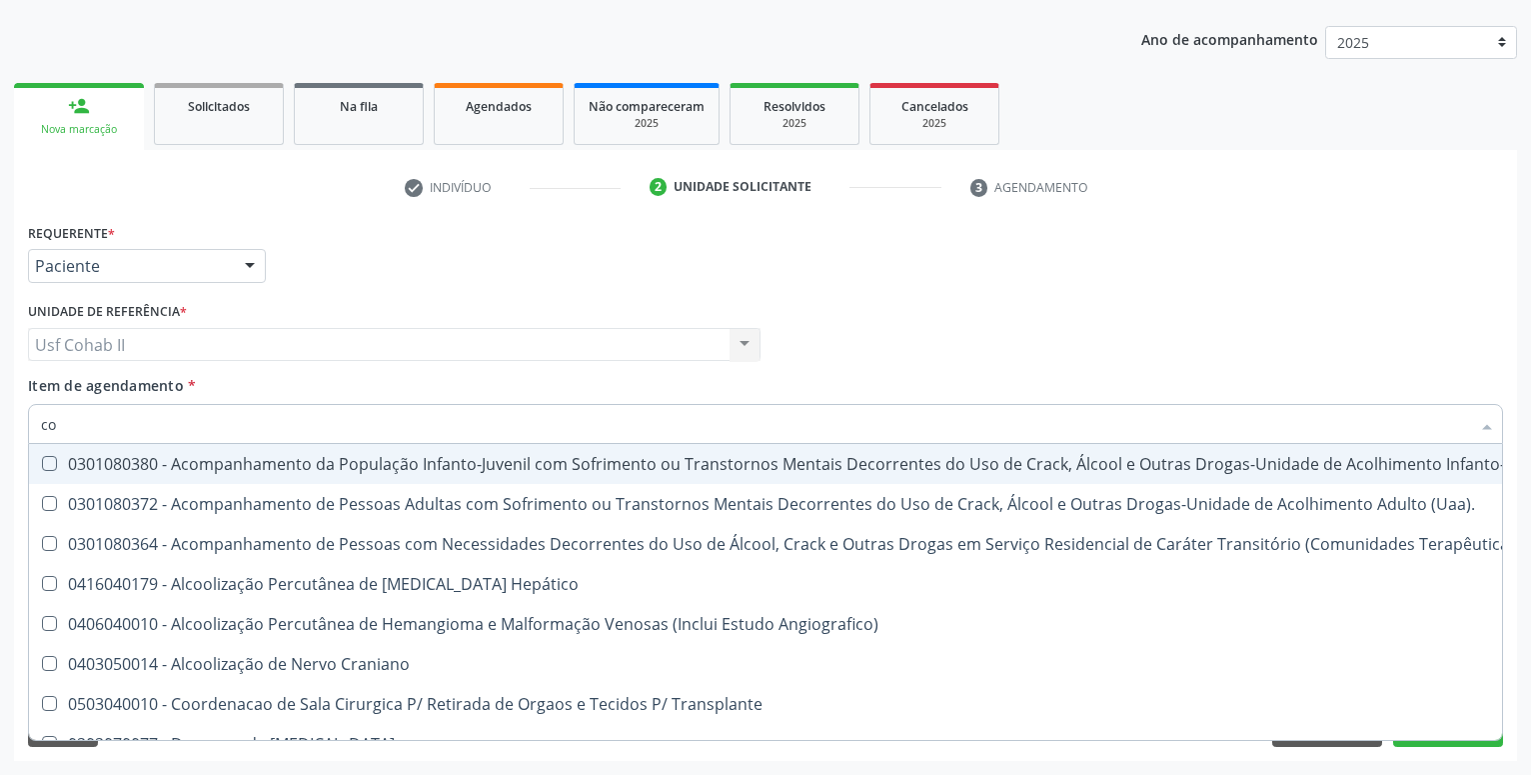
type input "c"
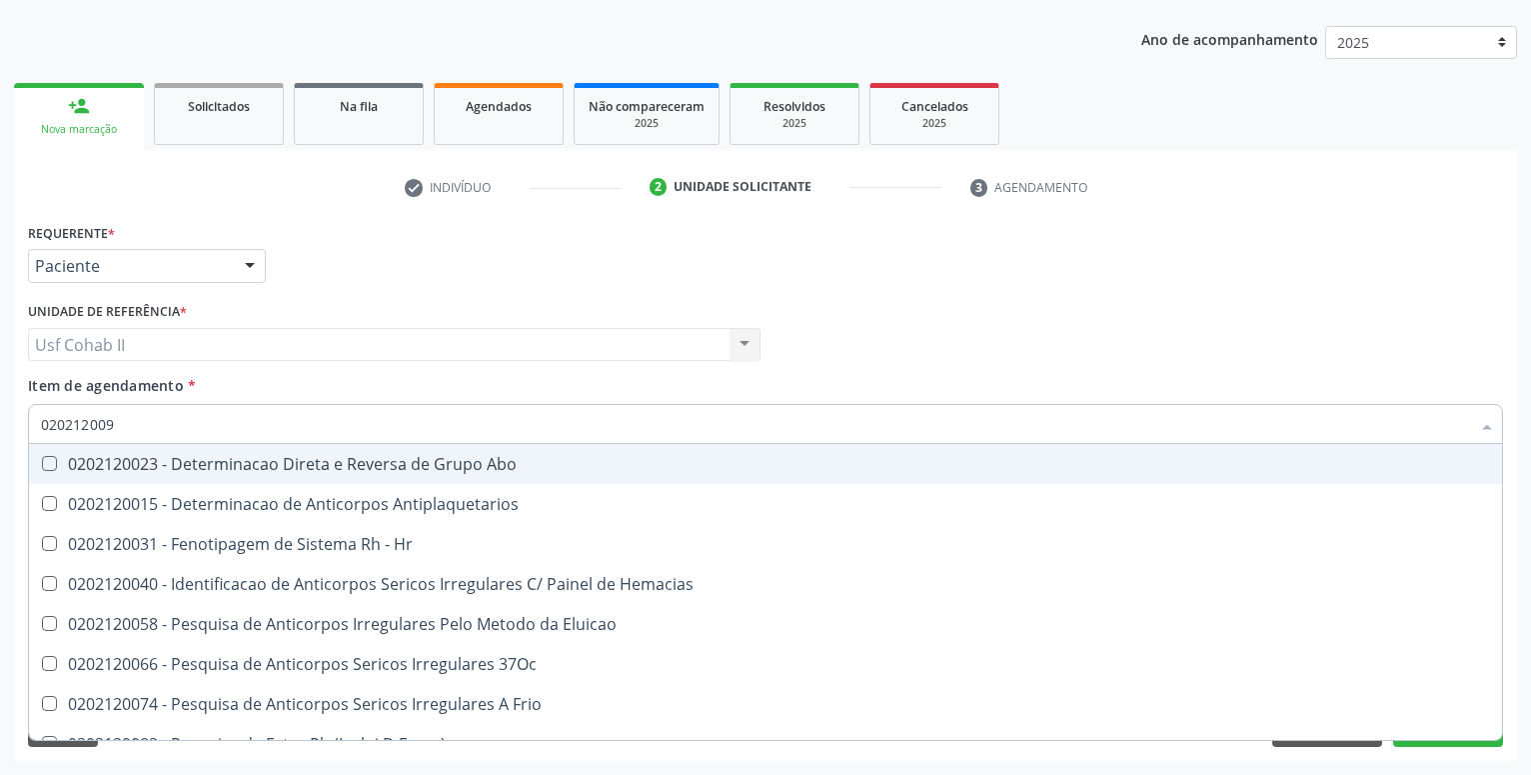
type input "0202120090"
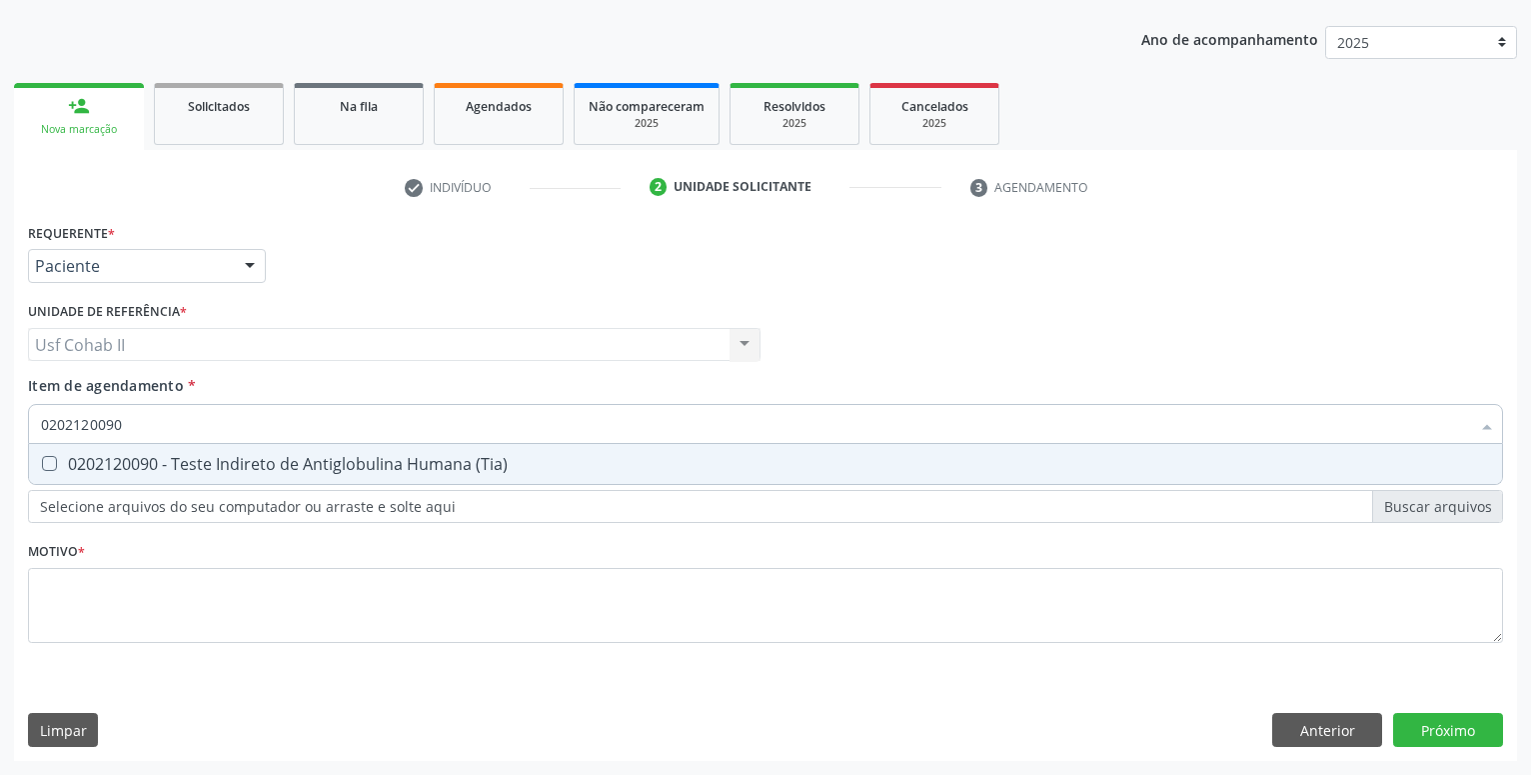
click at [245, 466] on div "0202120090 - Teste Indireto de Antiglobulina Humana (Tia)" at bounding box center [765, 464] width 1449 height 16
checkbox \(Tia\) "true"
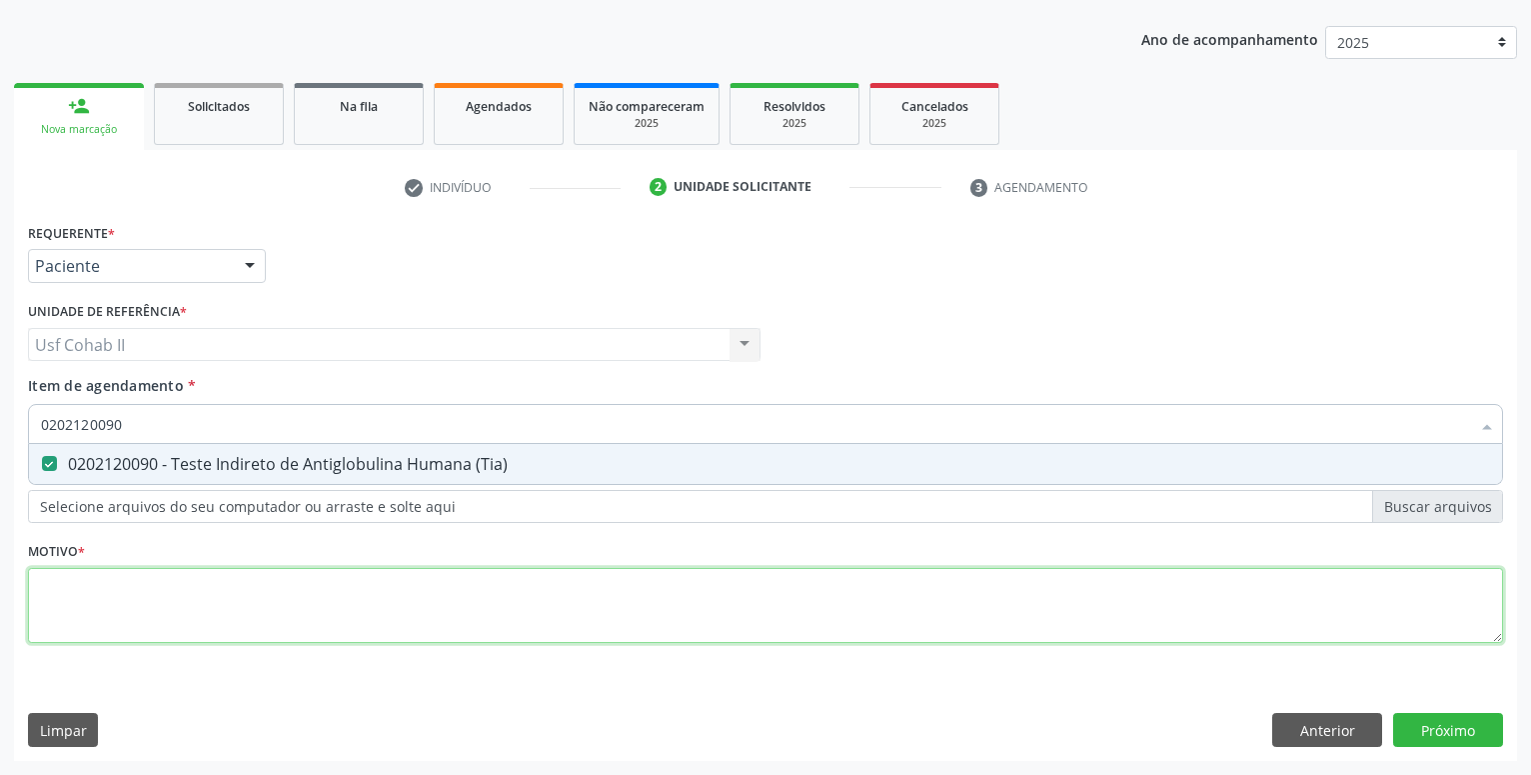
click at [163, 585] on textarea at bounding box center [765, 606] width 1475 height 76
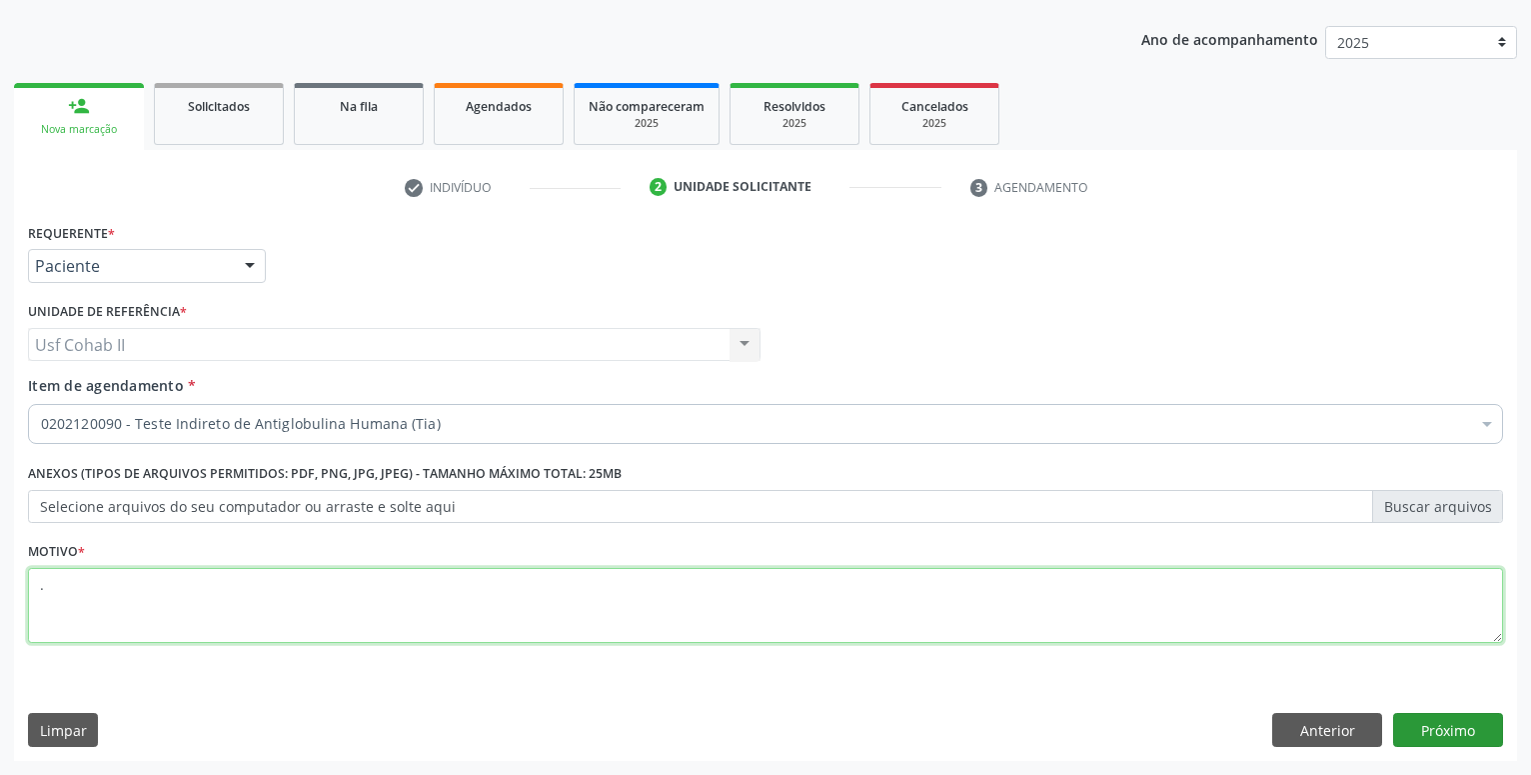
type textarea "."
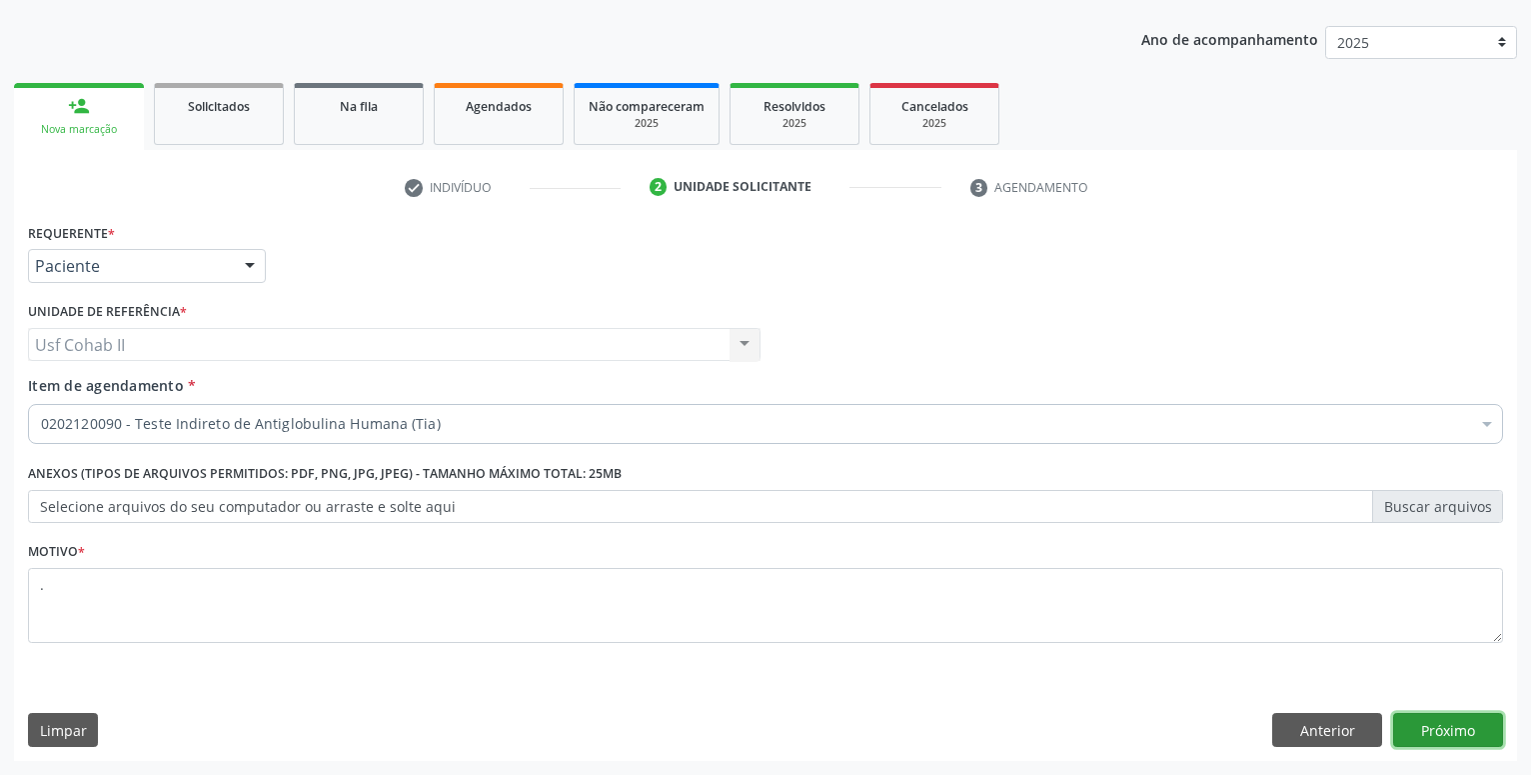
click at [1418, 736] on button "Próximo" at bounding box center [1448, 730] width 110 height 34
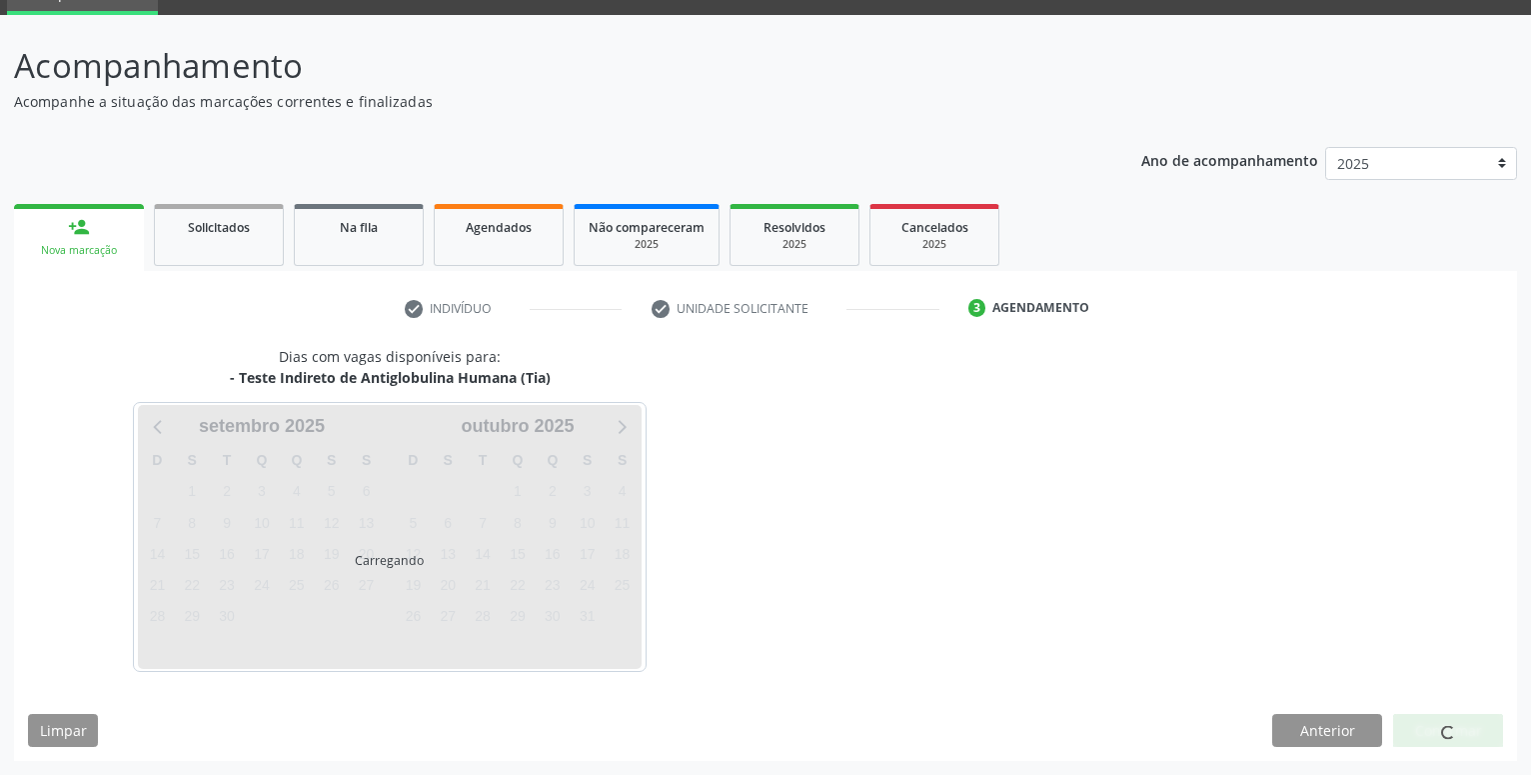
scroll to position [95, 0]
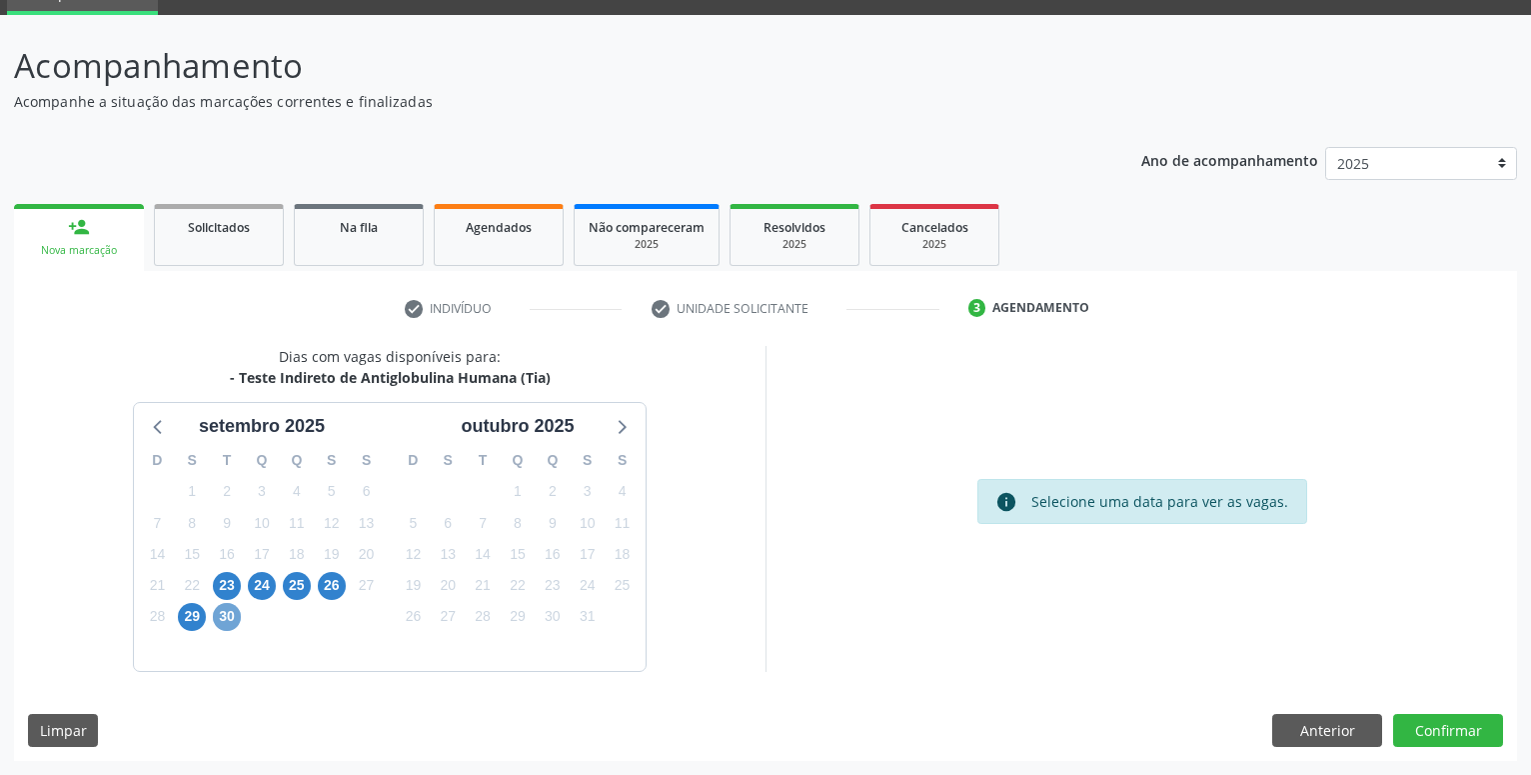
click at [228, 620] on span "30" at bounding box center [227, 617] width 28 height 28
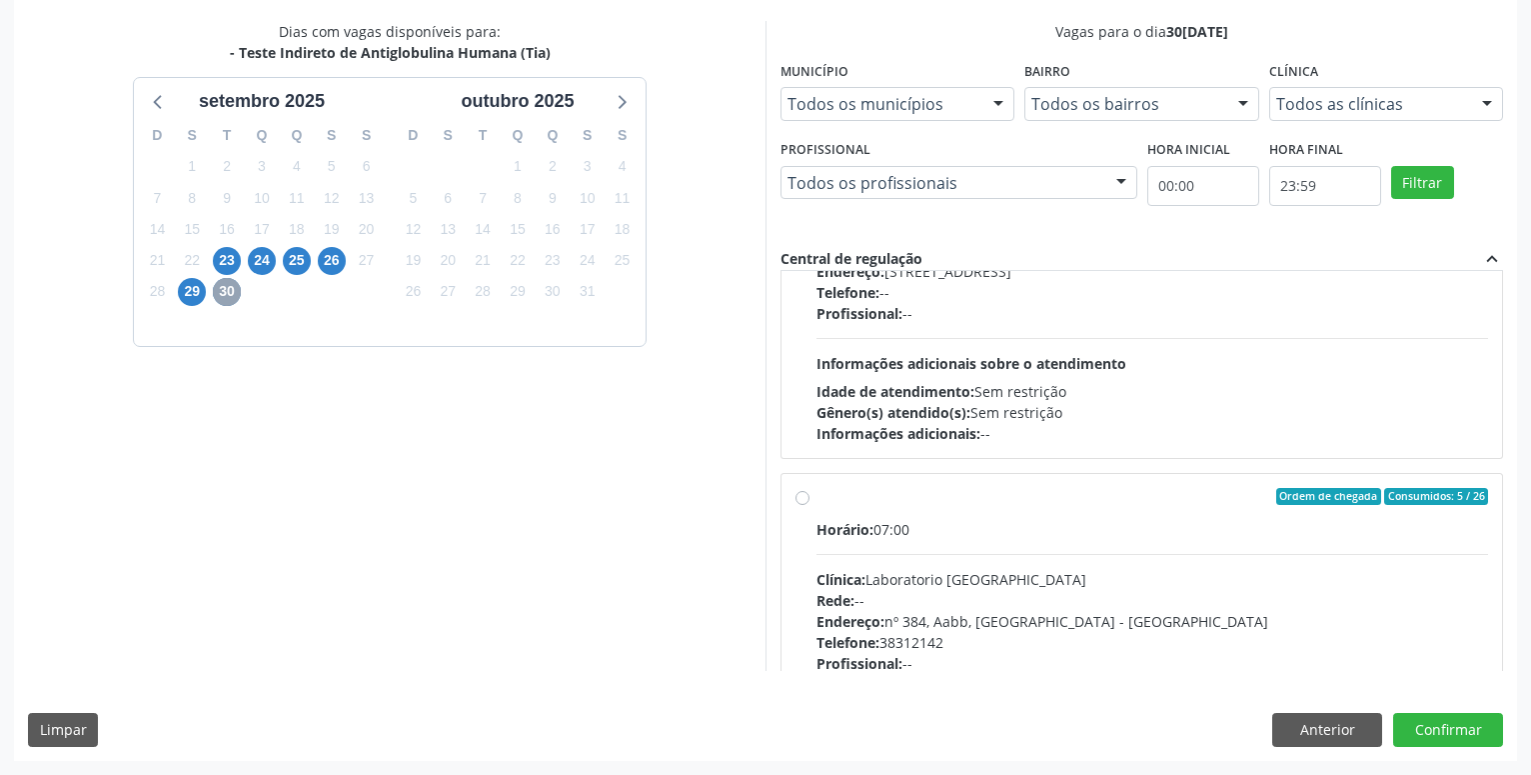
scroll to position [228, 0]
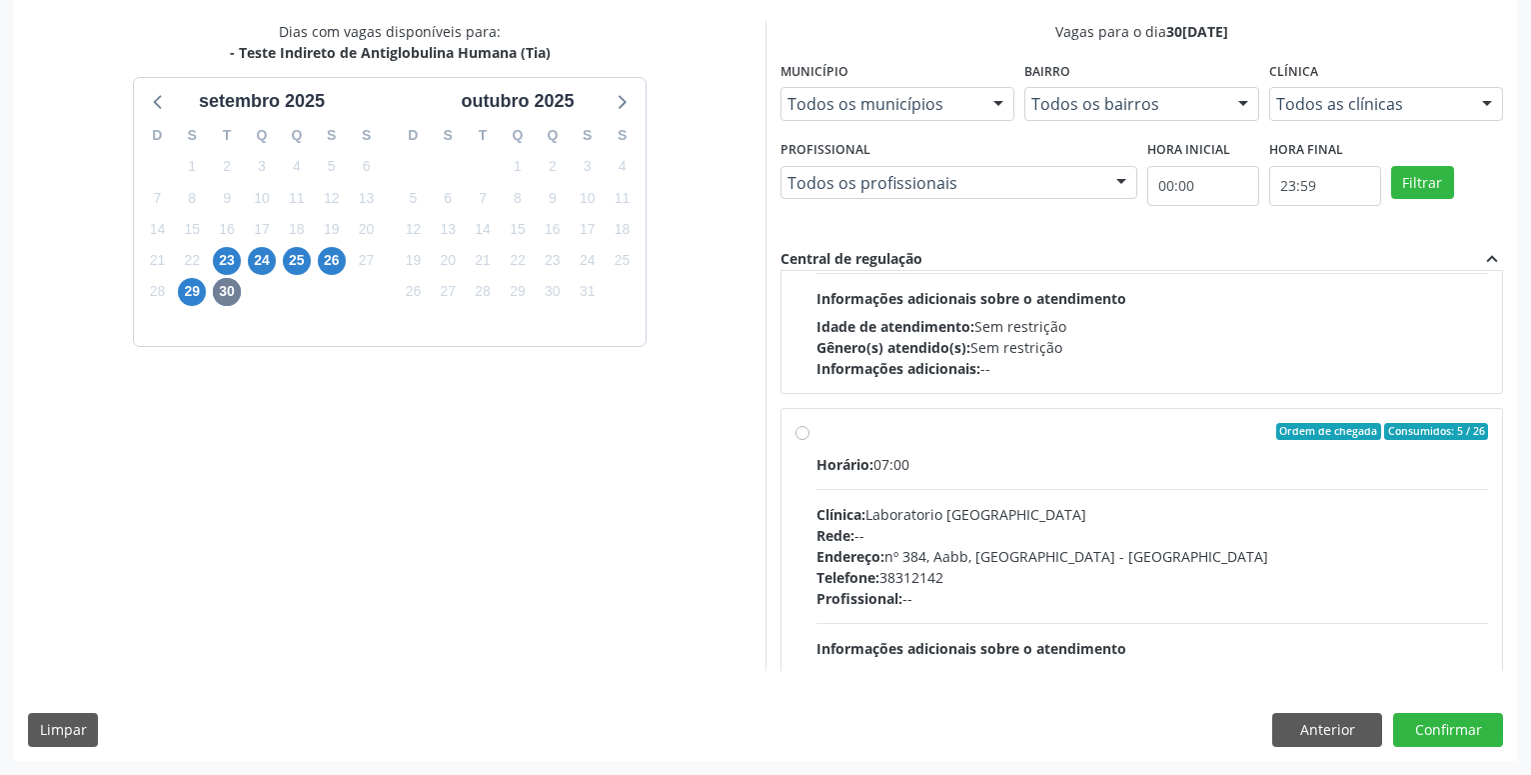
click at [816, 438] on label "Ordem de chegada Consumidos: 5 / 26 Horário: 07:00 Clínica: Laboratorio Sao Fra…" at bounding box center [1152, 576] width 672 height 307
click at [800, 438] on input "Ordem de chegada Consumidos: 5 / 26 Horário: 07:00 Clínica: Laboratorio Sao Fra…" at bounding box center [803, 432] width 14 height 18
radio input "true"
click at [1448, 735] on button "Confirmar" at bounding box center [1448, 730] width 110 height 34
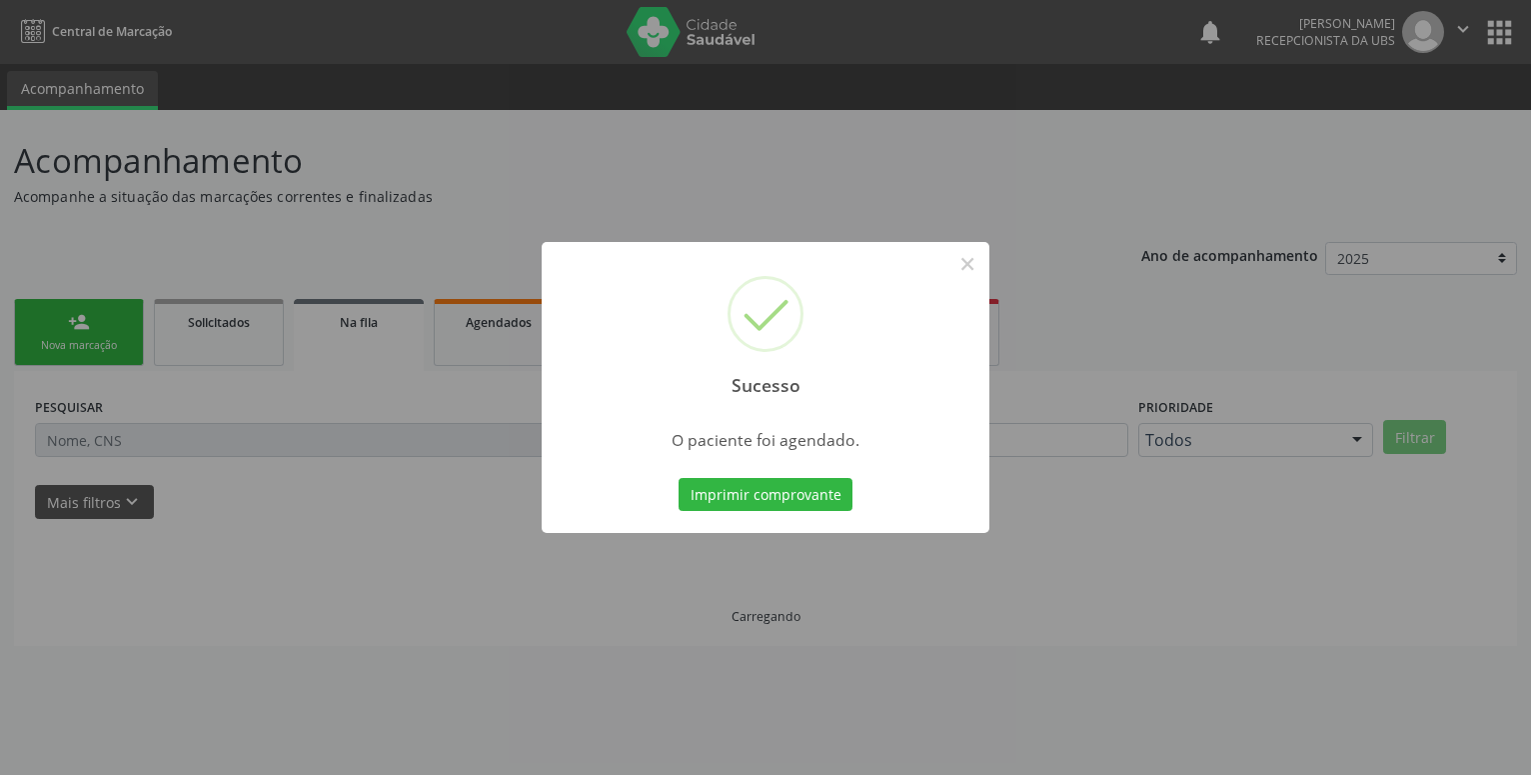
scroll to position [0, 0]
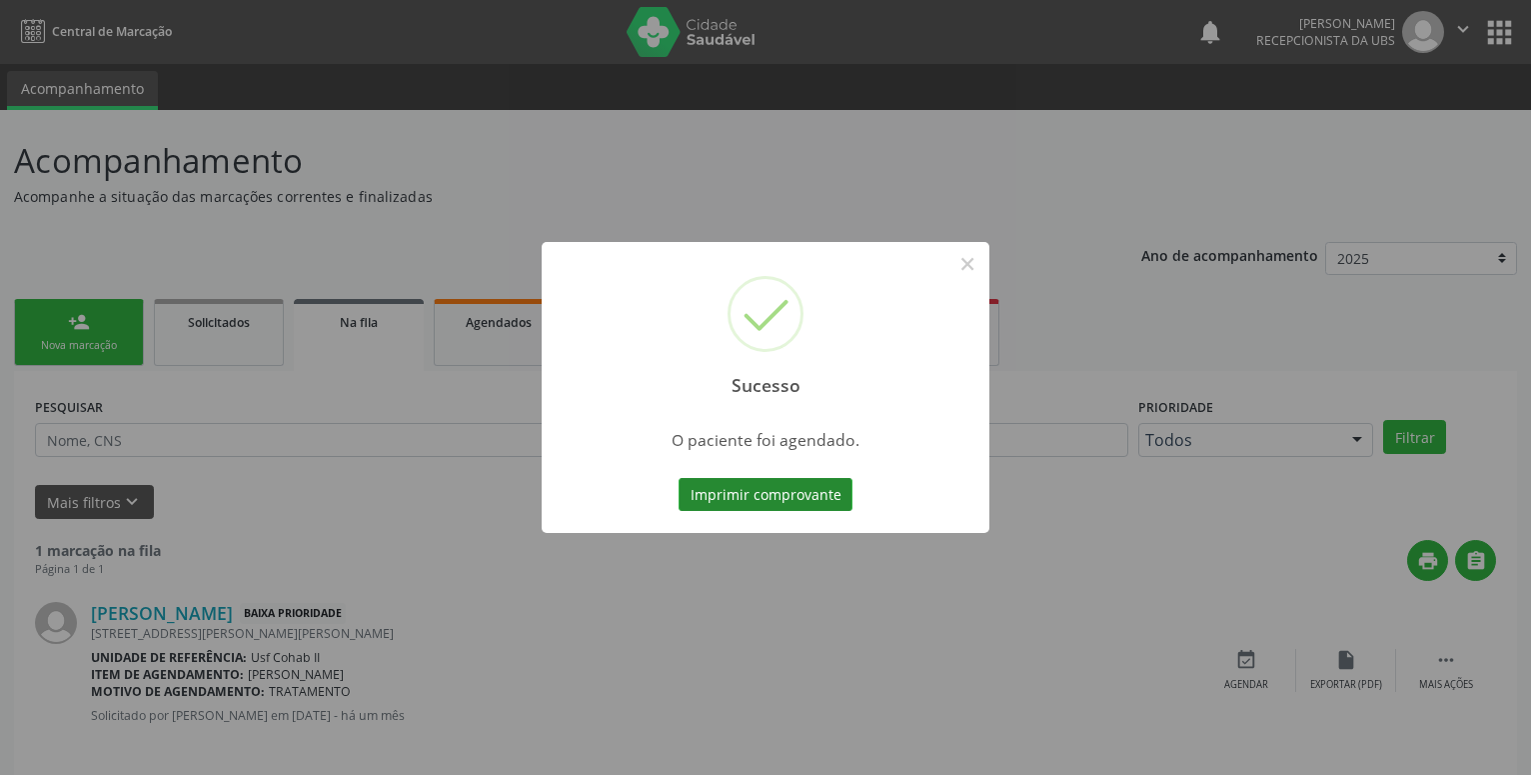
click at [760, 503] on button "Imprimir comprovante" at bounding box center [766, 495] width 174 height 34
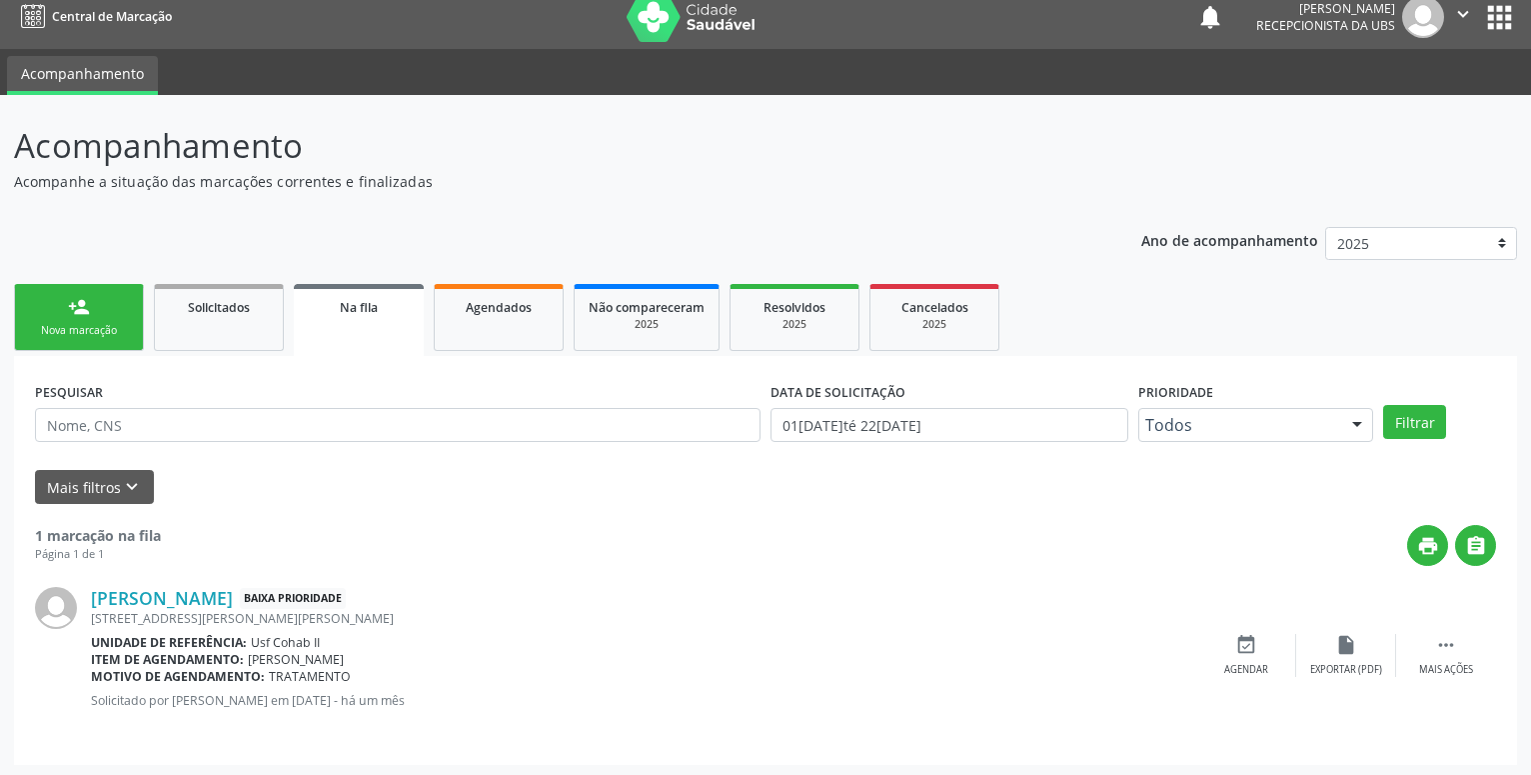
scroll to position [19, 0]
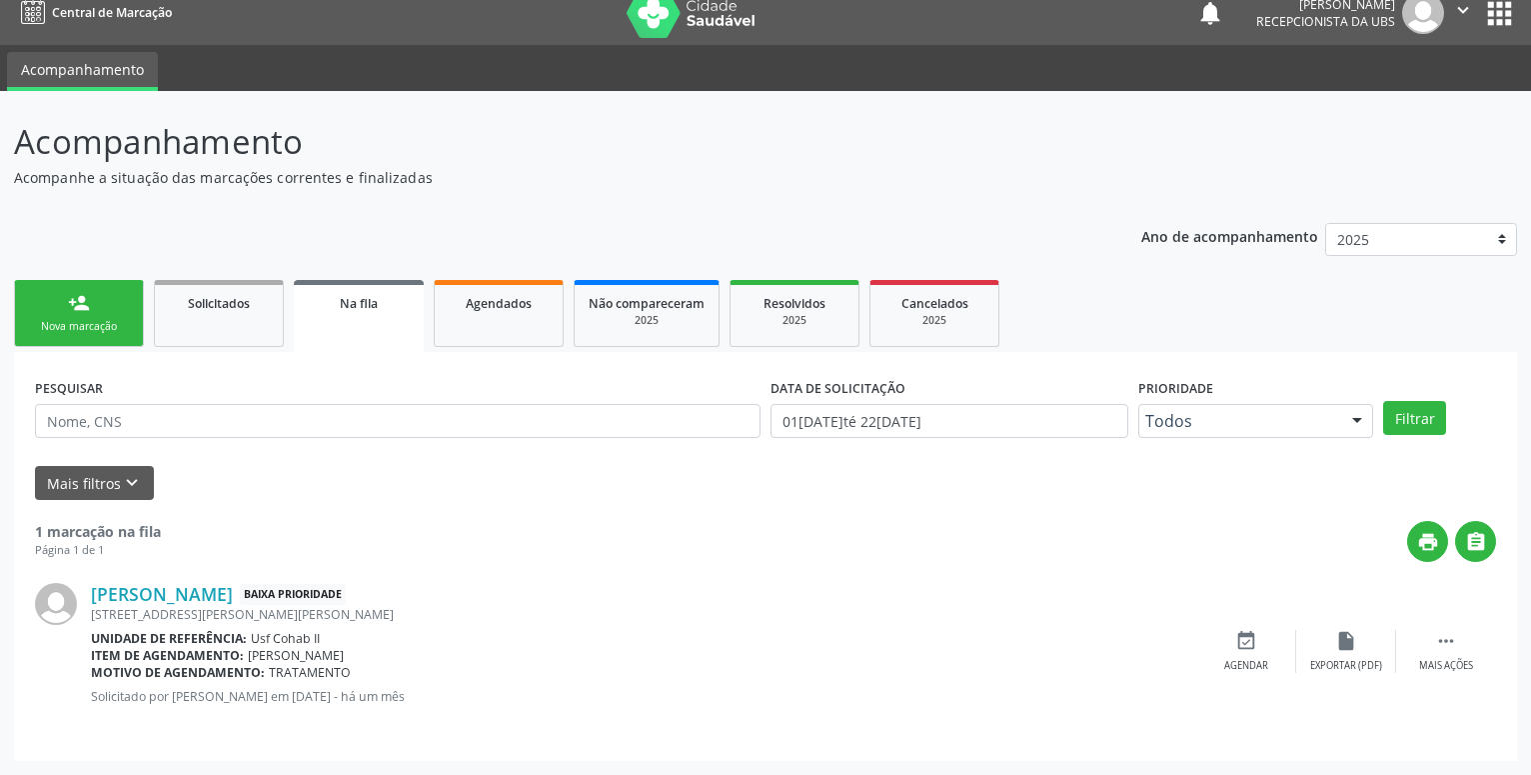
click at [48, 312] on link "person_add Nova marcação" at bounding box center [79, 313] width 130 height 67
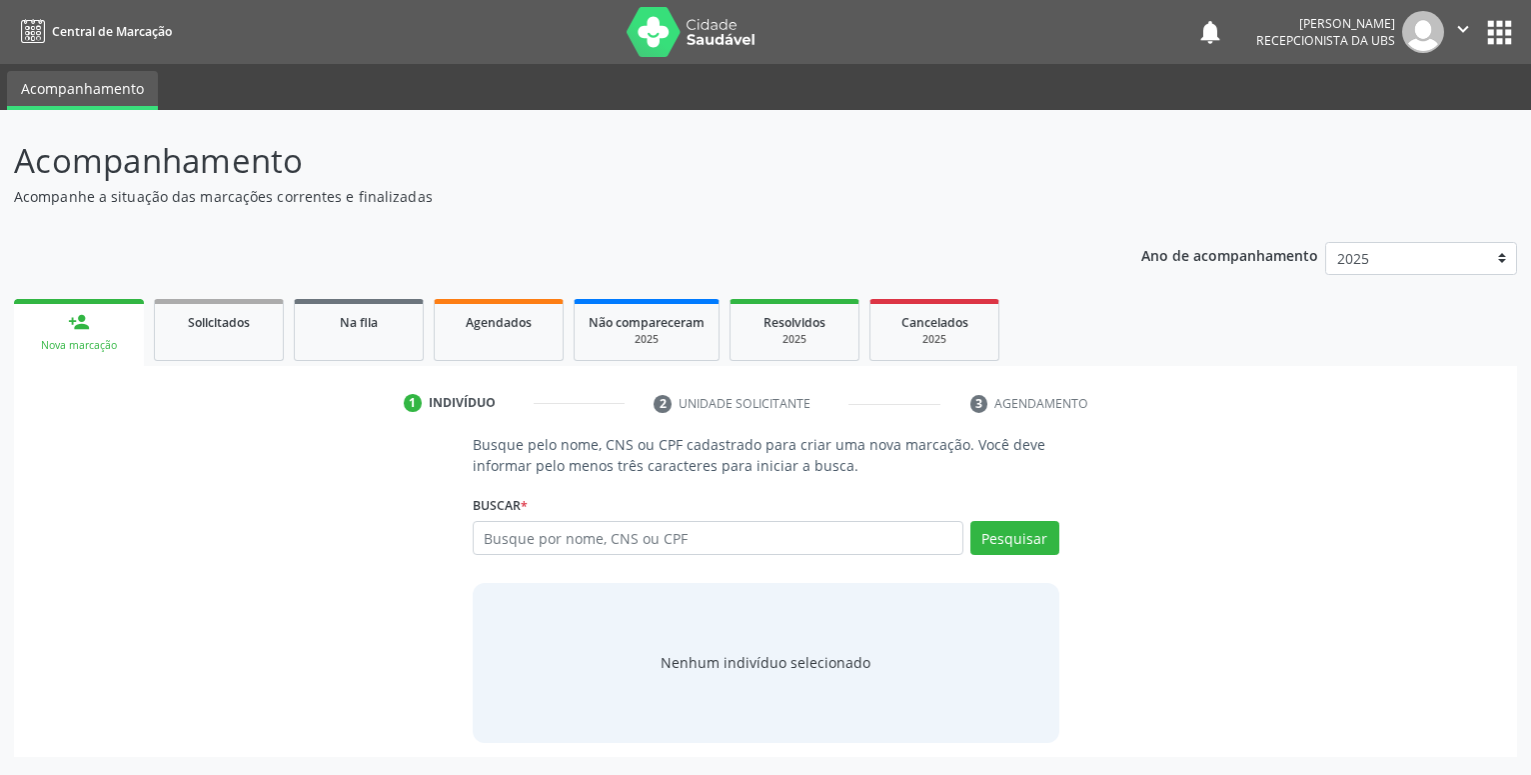
scroll to position [0, 0]
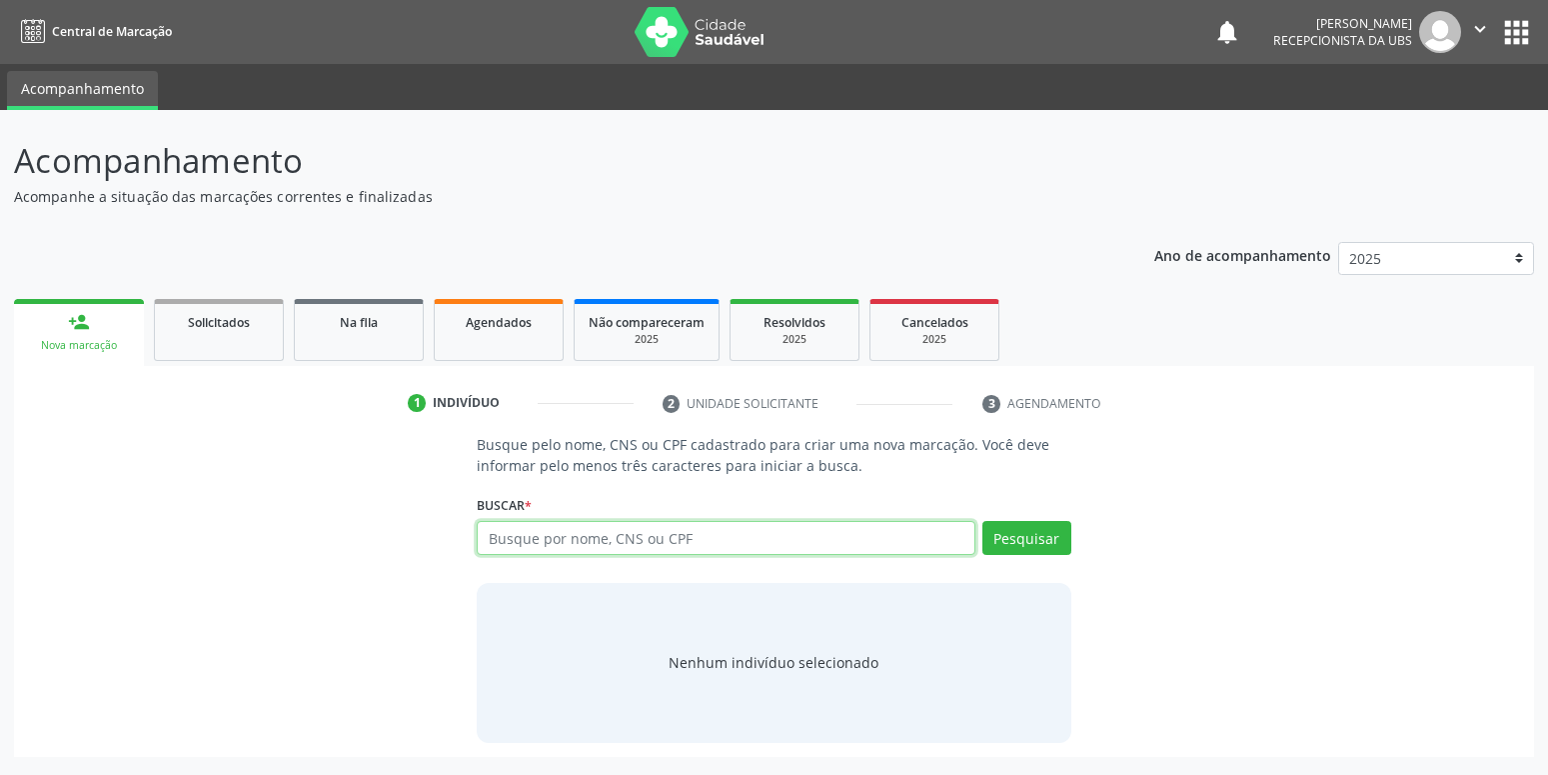
click at [576, 538] on input "text" at bounding box center [726, 538] width 498 height 34
click at [570, 545] on input "text" at bounding box center [726, 538] width 498 height 34
type input "898002949207032"
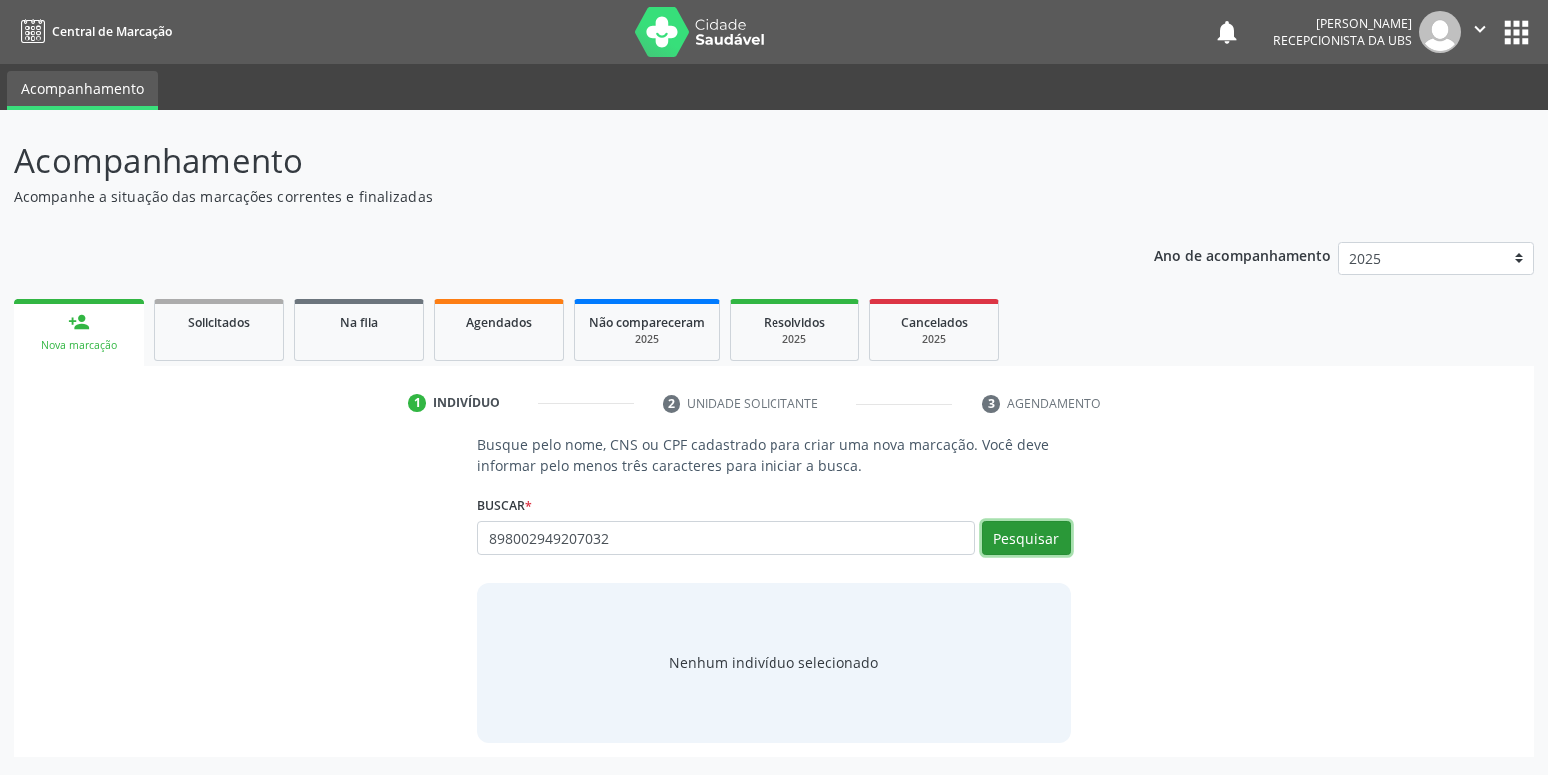
click at [1027, 543] on button "Pesquisar" at bounding box center [1026, 538] width 89 height 34
type input "898002949207032"
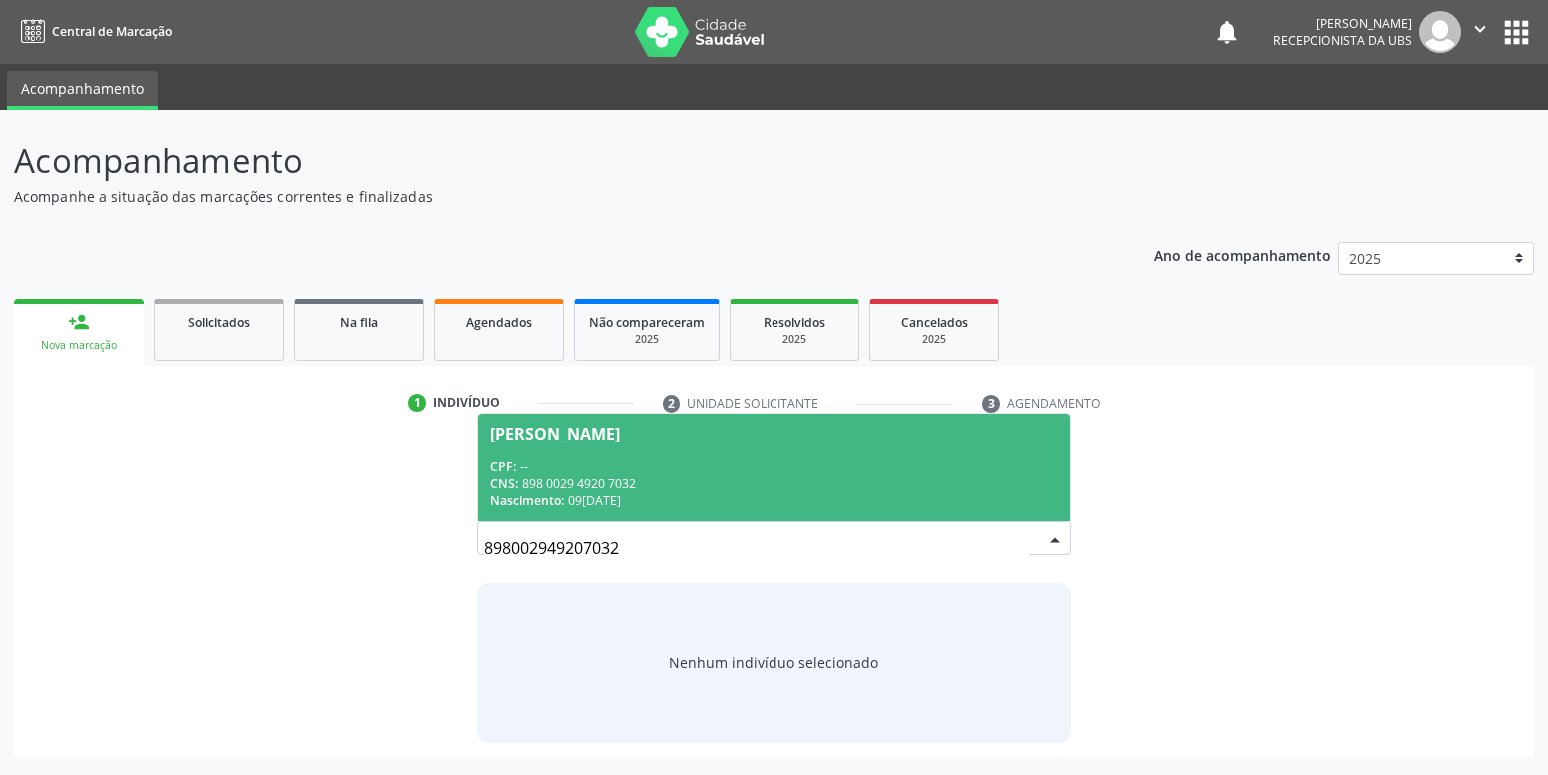
click at [596, 432] on div "Helena Tamires dos Santos Ferreira" at bounding box center [555, 434] width 130 height 16
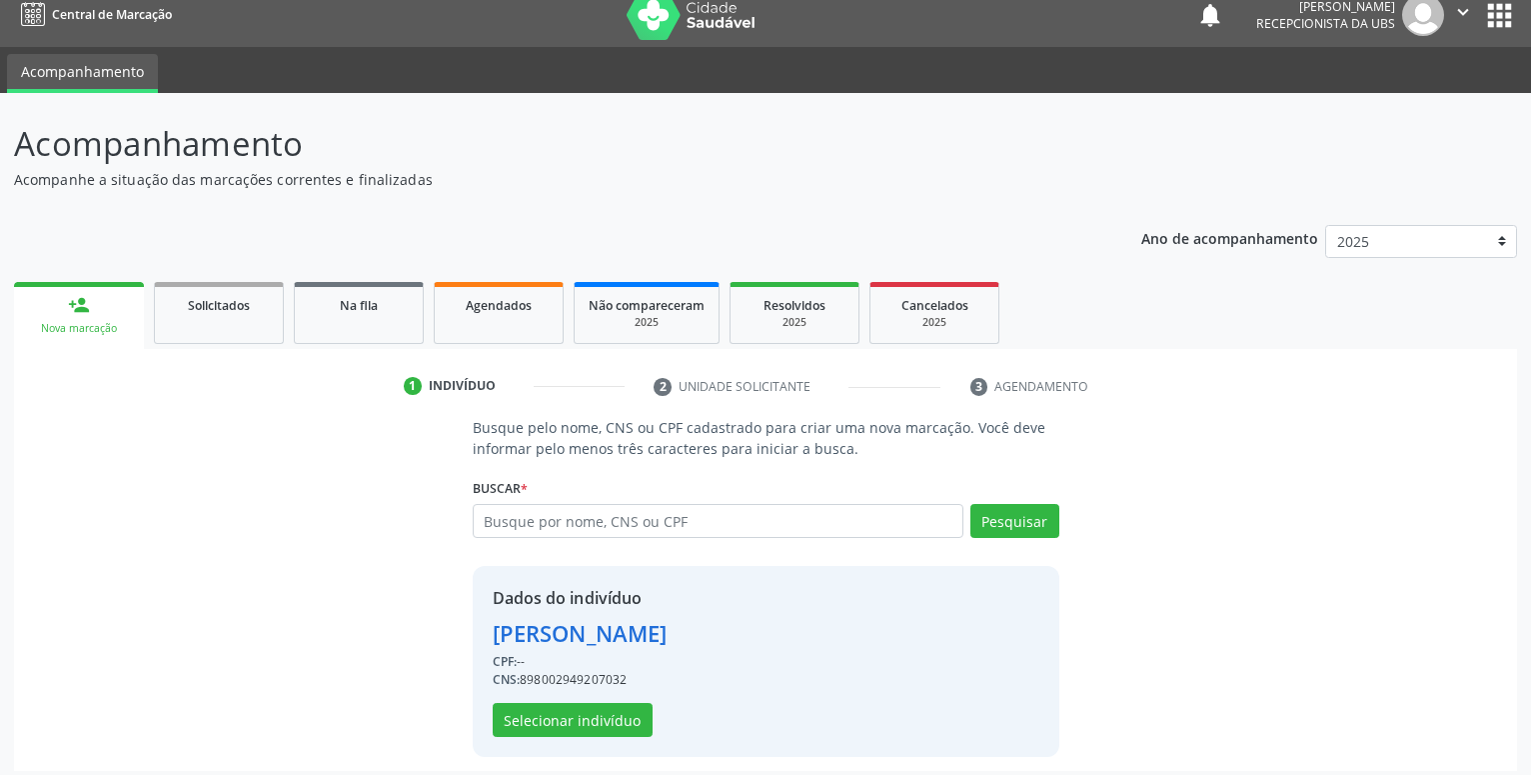
scroll to position [27, 0]
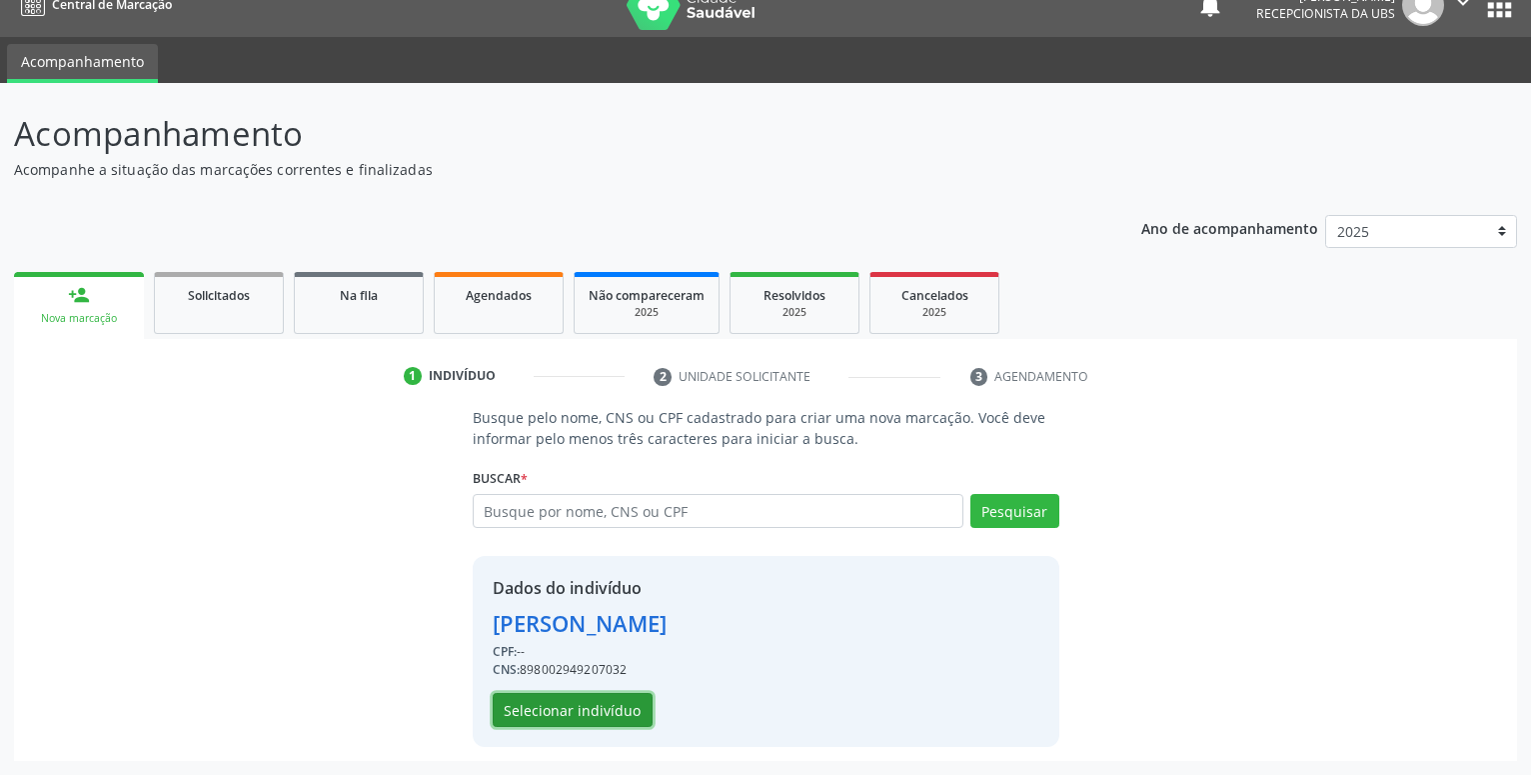
click at [557, 709] on button "Selecionar indivíduo" at bounding box center [573, 710] width 160 height 34
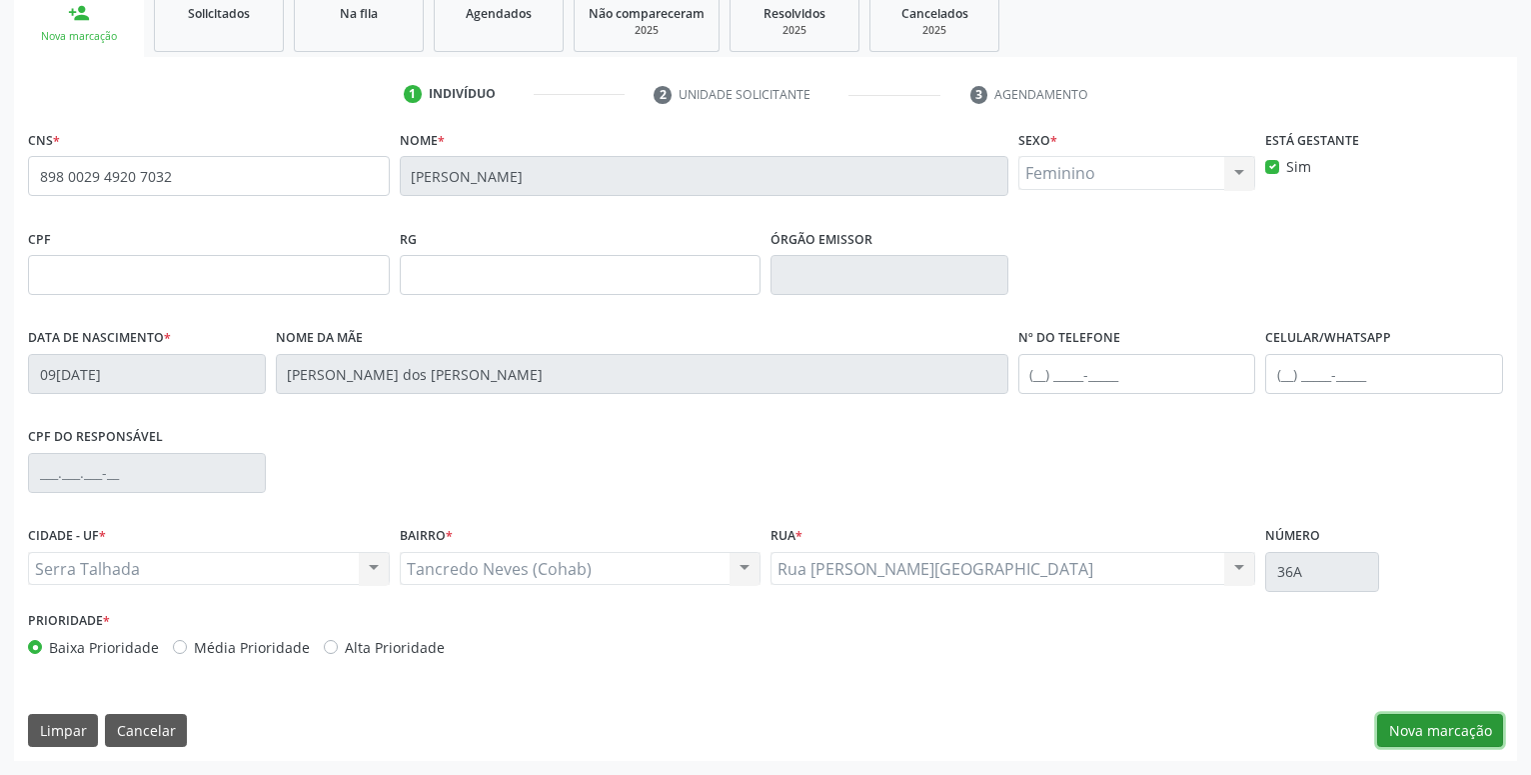
click at [1449, 727] on button "Nova marcação" at bounding box center [1440, 731] width 126 height 34
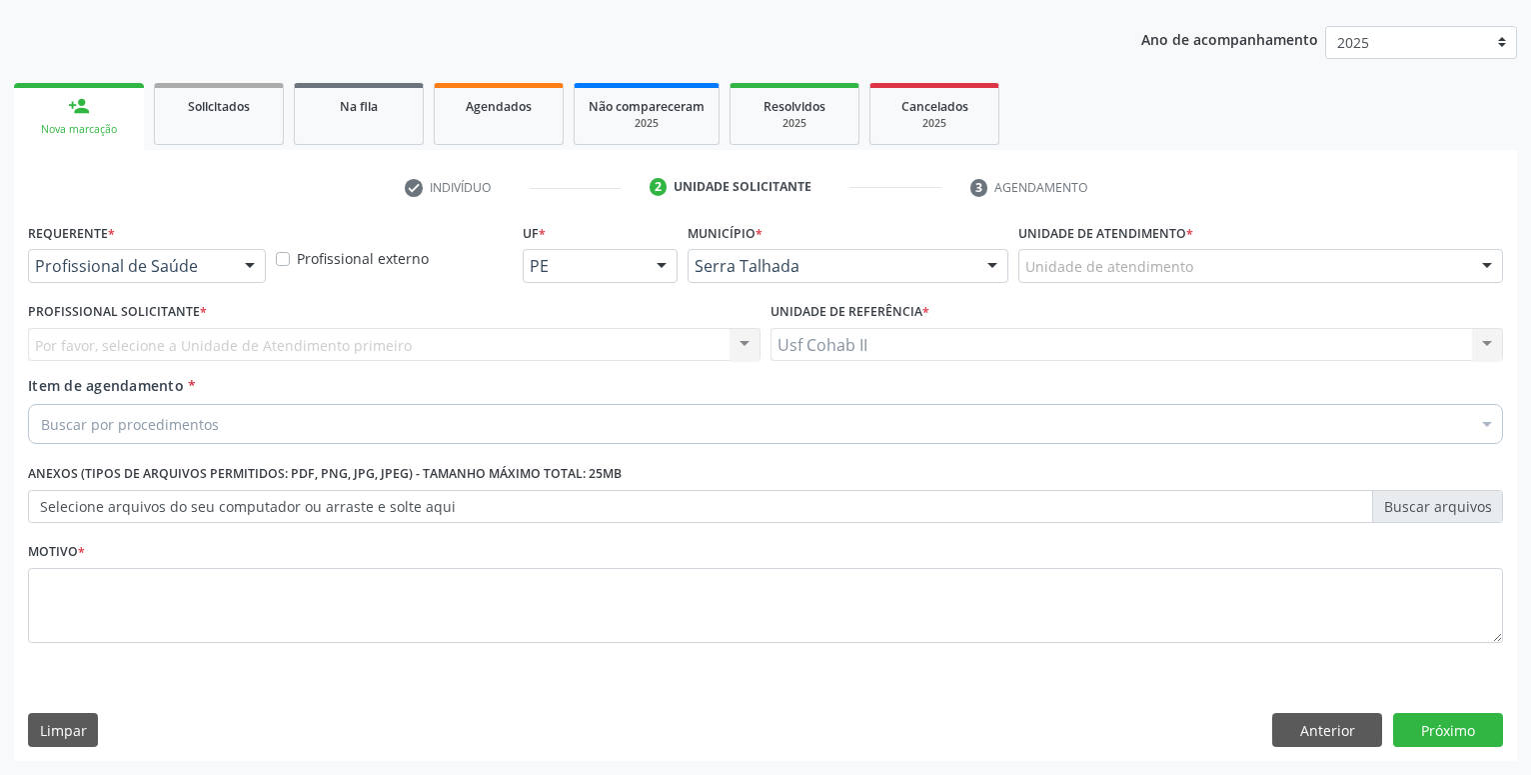
scroll to position [216, 0]
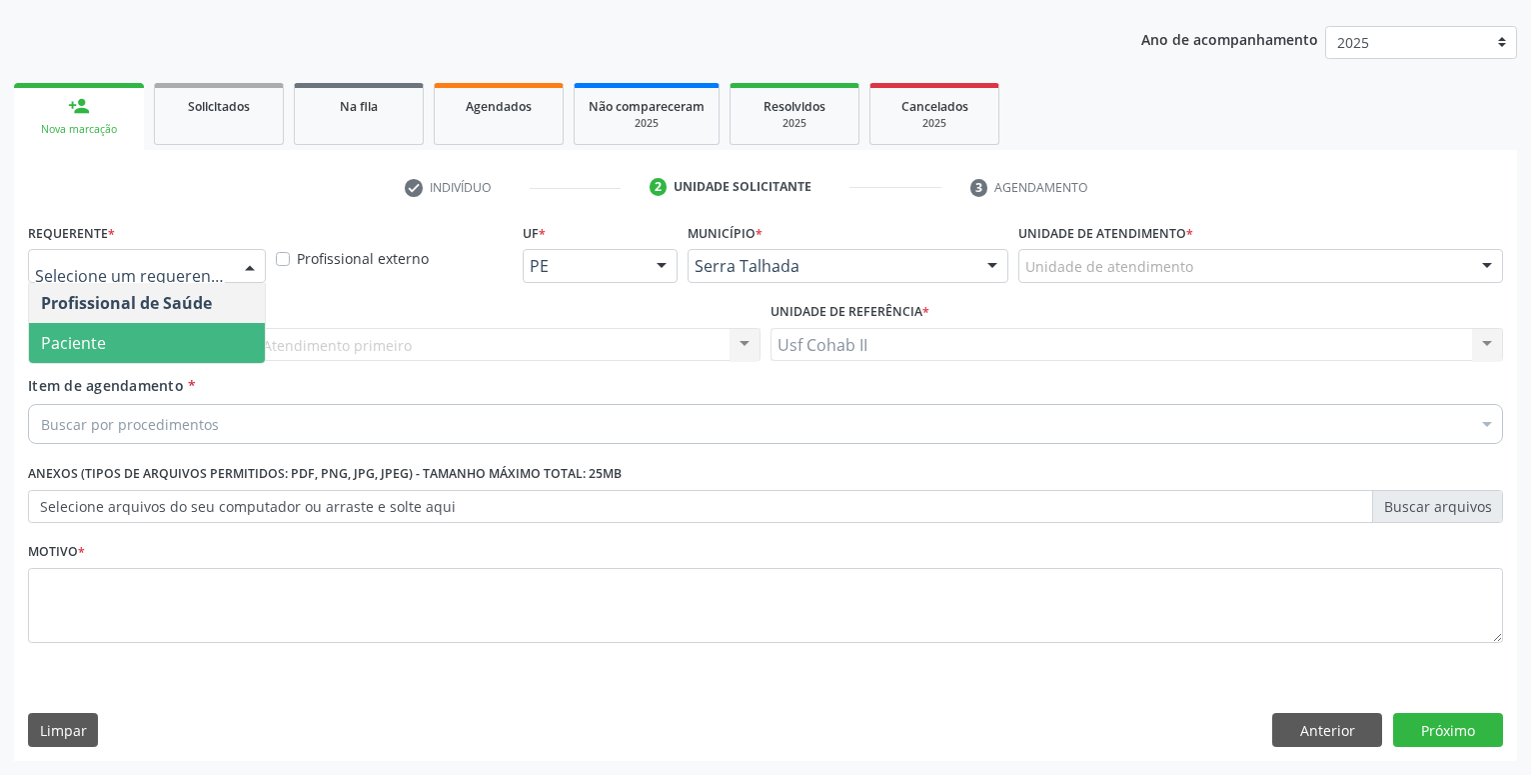
click at [88, 344] on span "Paciente" at bounding box center [73, 343] width 65 height 22
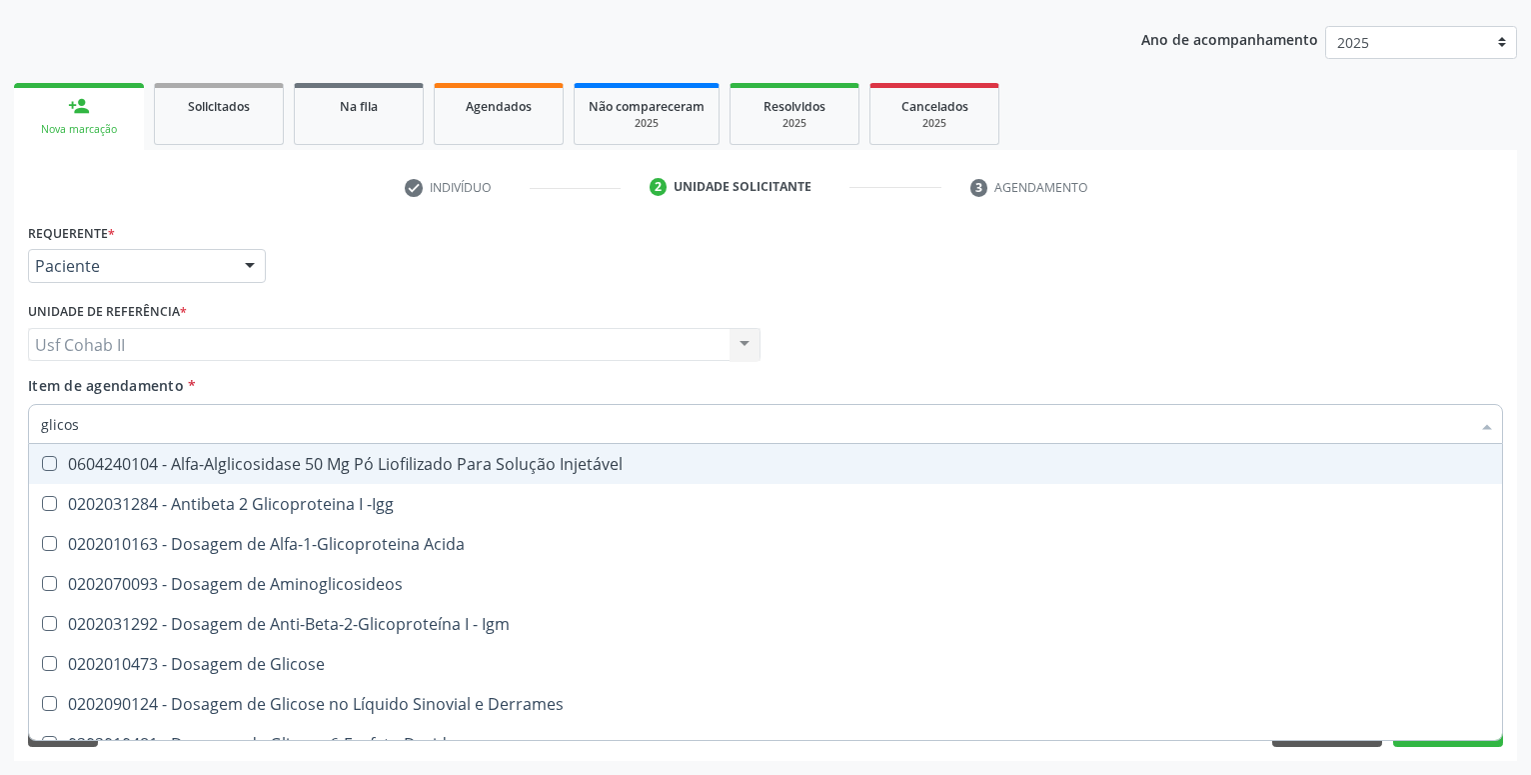
type input "glicose"
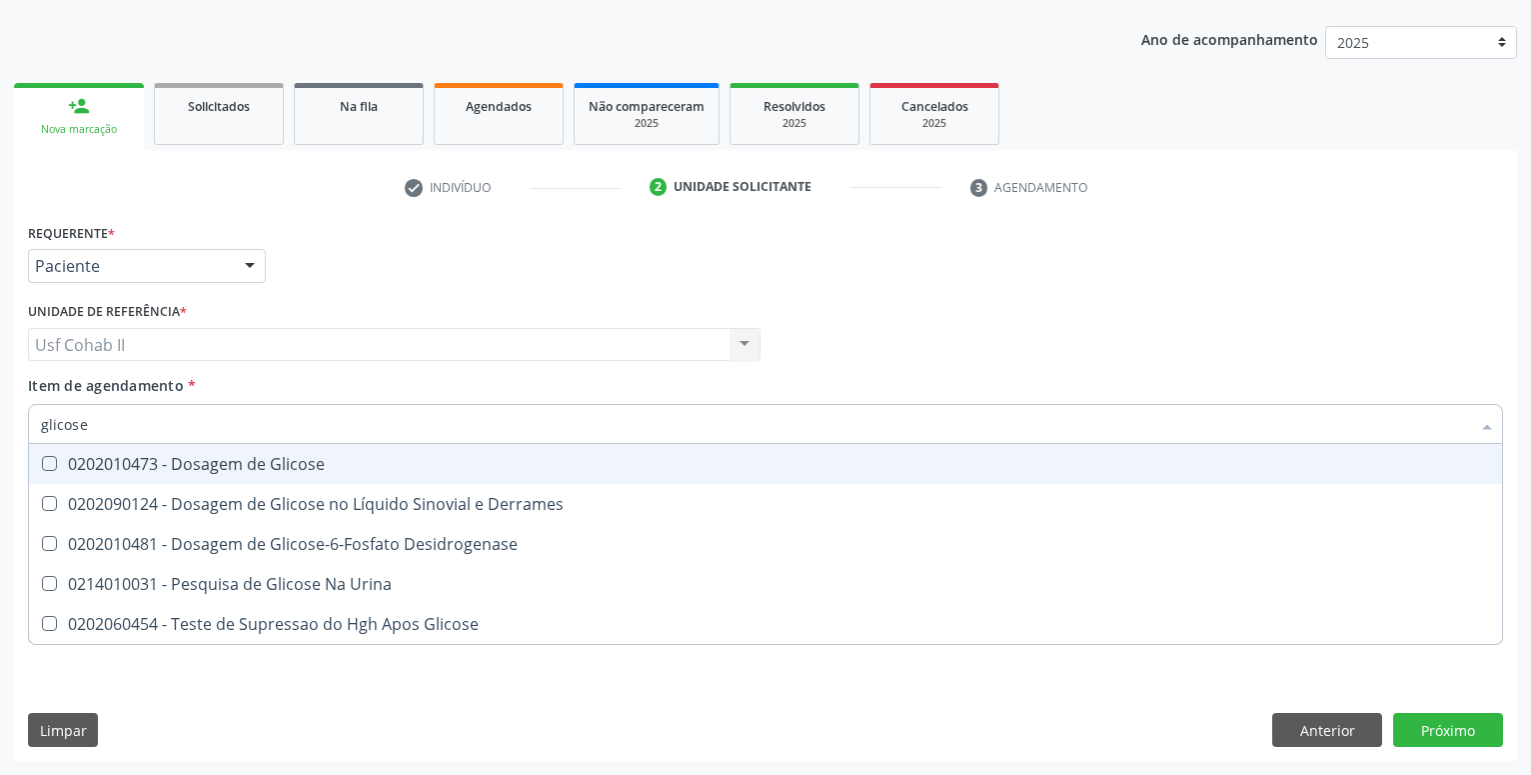
click at [201, 459] on div "0202010473 - Dosagem de Glicose" at bounding box center [765, 464] width 1449 height 16
checkbox Glicose "true"
click at [391, 287] on div "Requerente * Paciente Profissional de Saúde Paciente Nenhum resultado encontrad…" at bounding box center [765, 257] width 1485 height 78
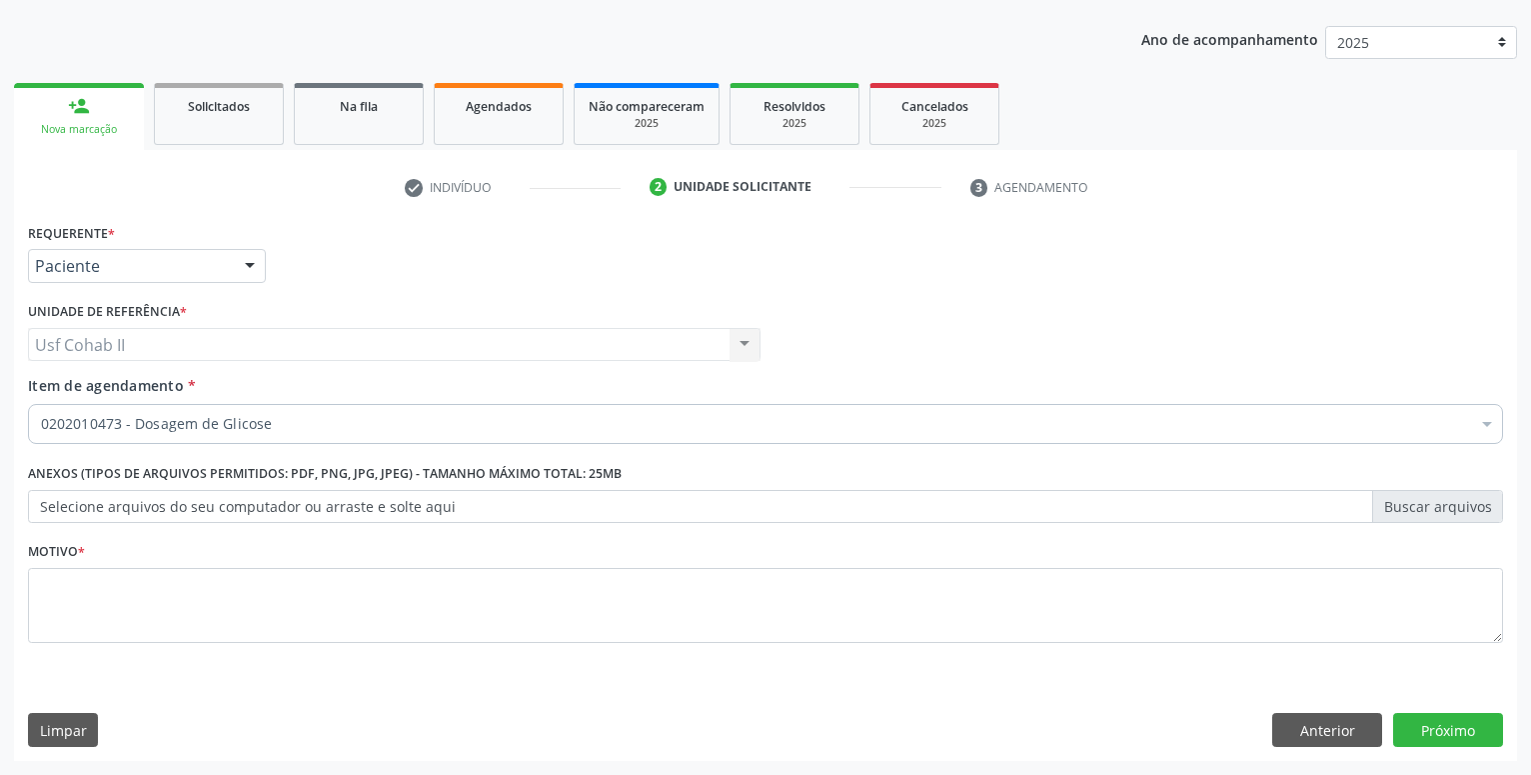
checkbox Glicose "true"
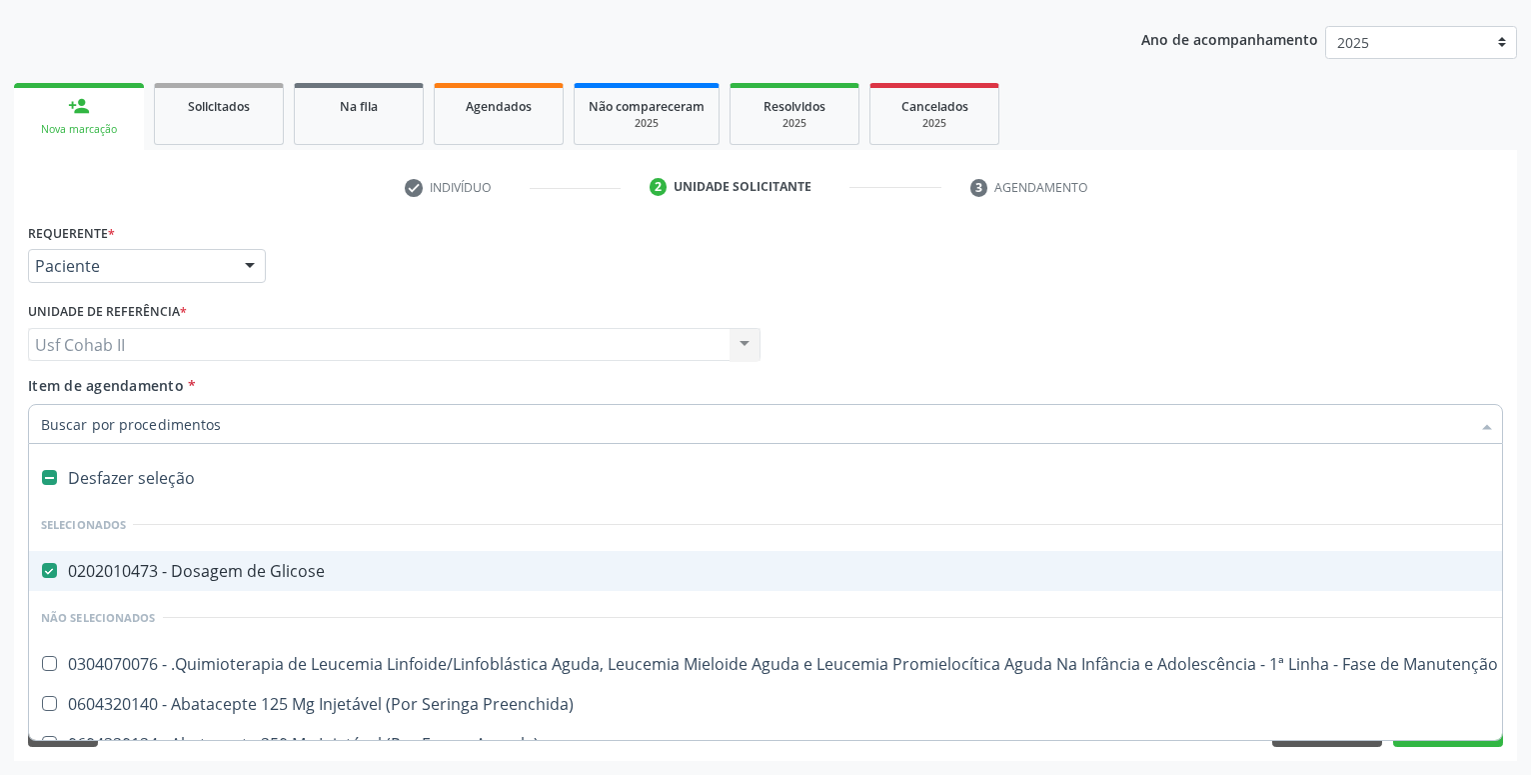
click at [156, 414] on div at bounding box center [765, 424] width 1475 height 40
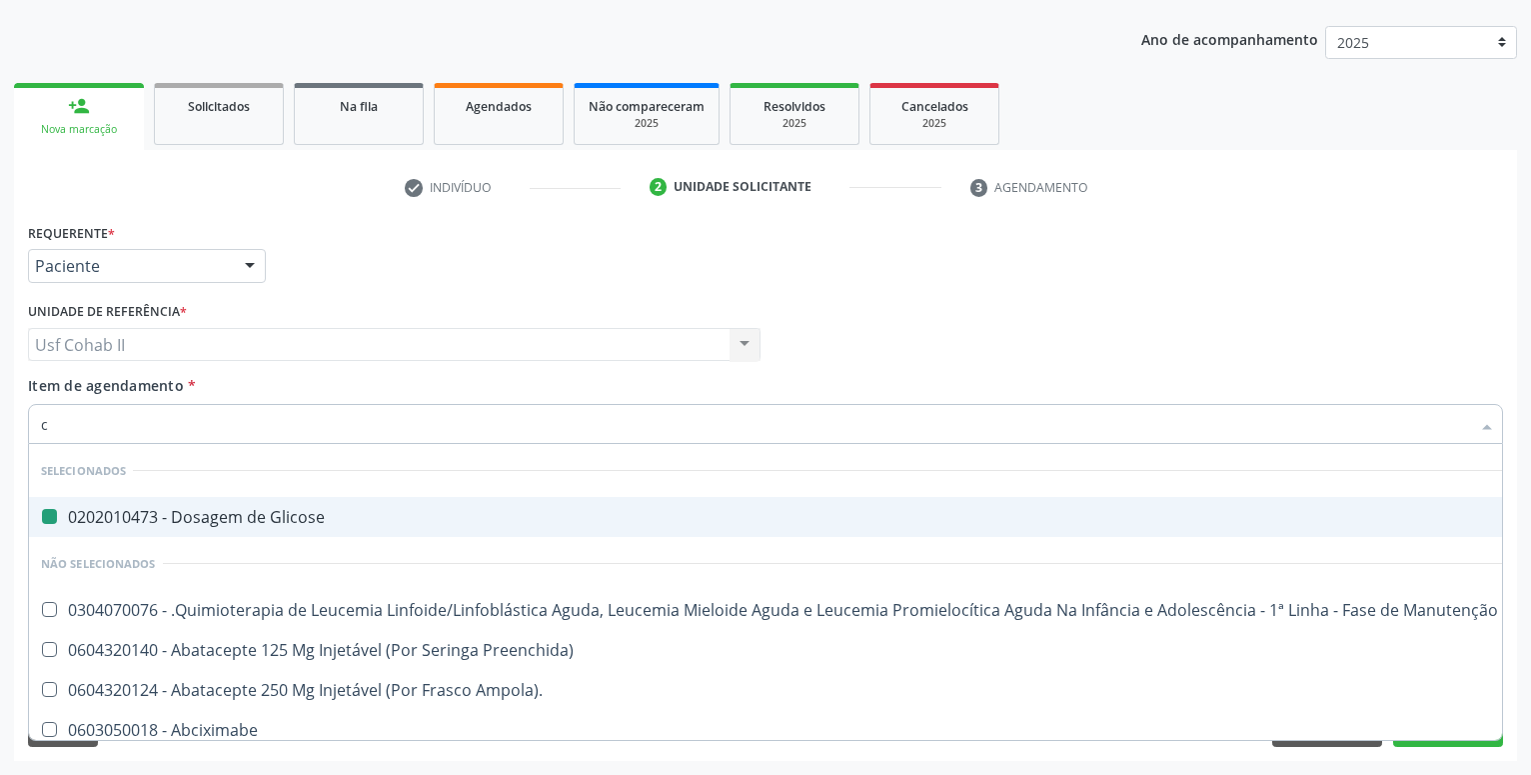
type input "cr"
checkbox Glicose "false"
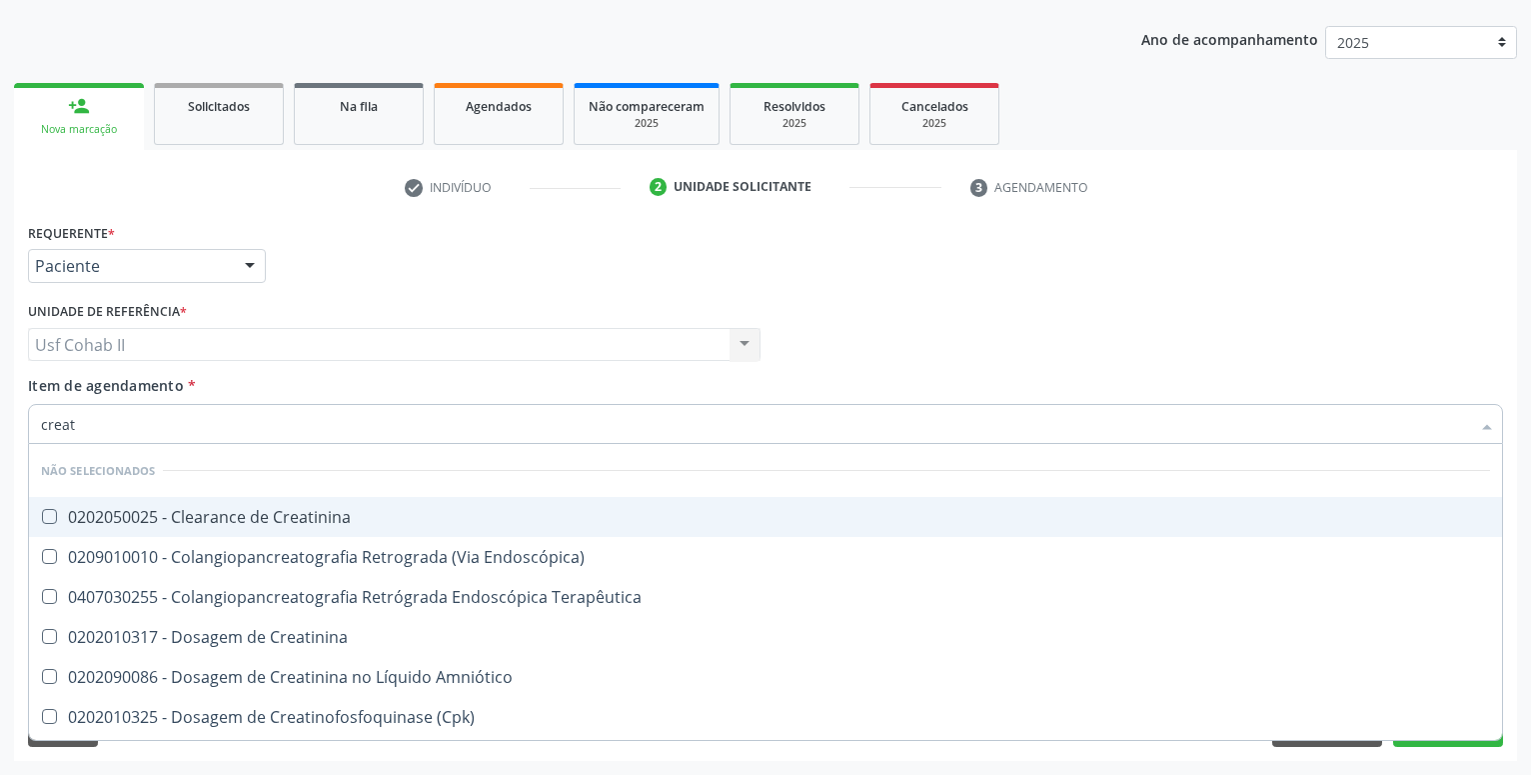
type input "creati"
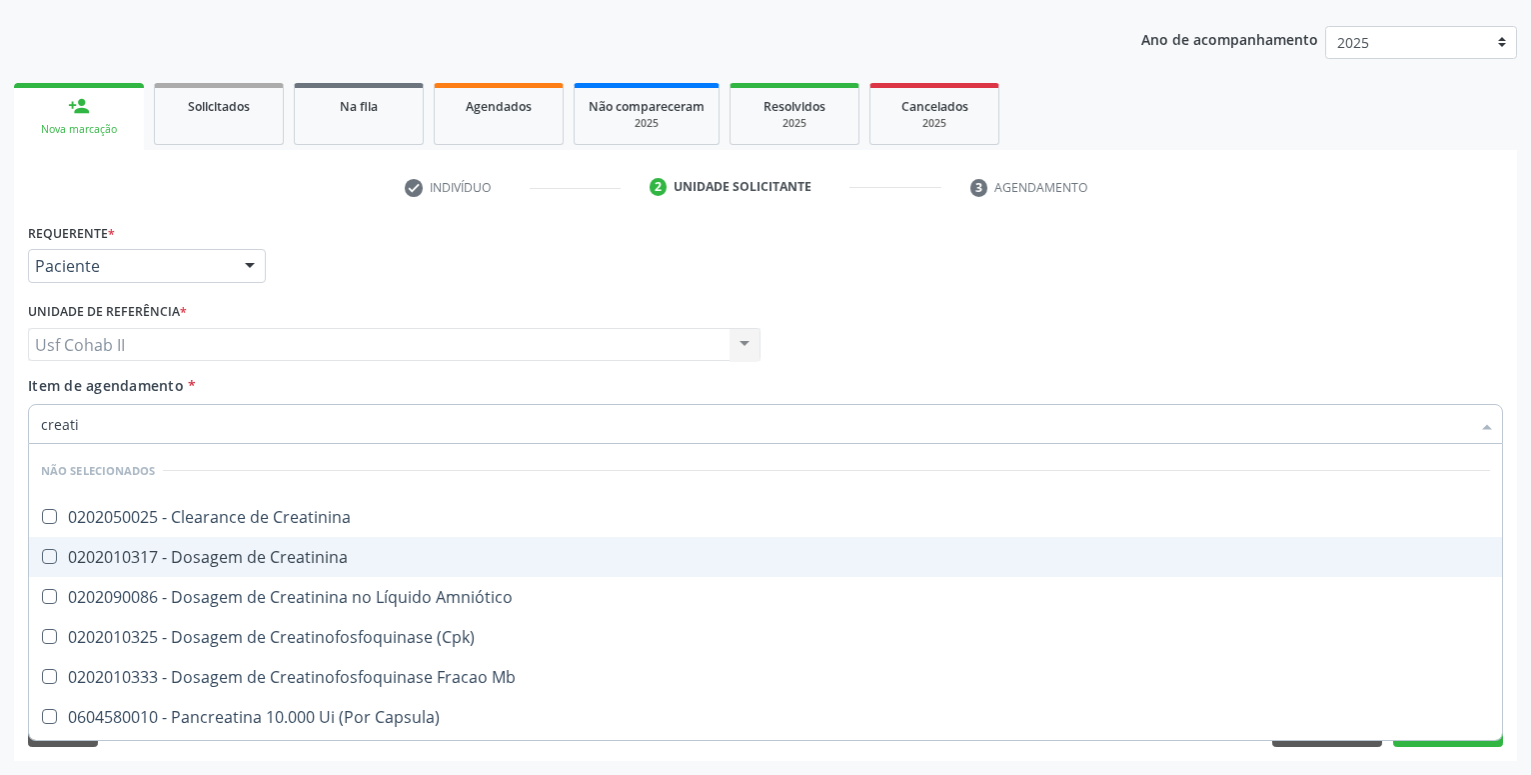
click at [248, 559] on div "0202010317 - Dosagem de Creatinina" at bounding box center [765, 557] width 1449 height 16
checkbox Creatinina "true"
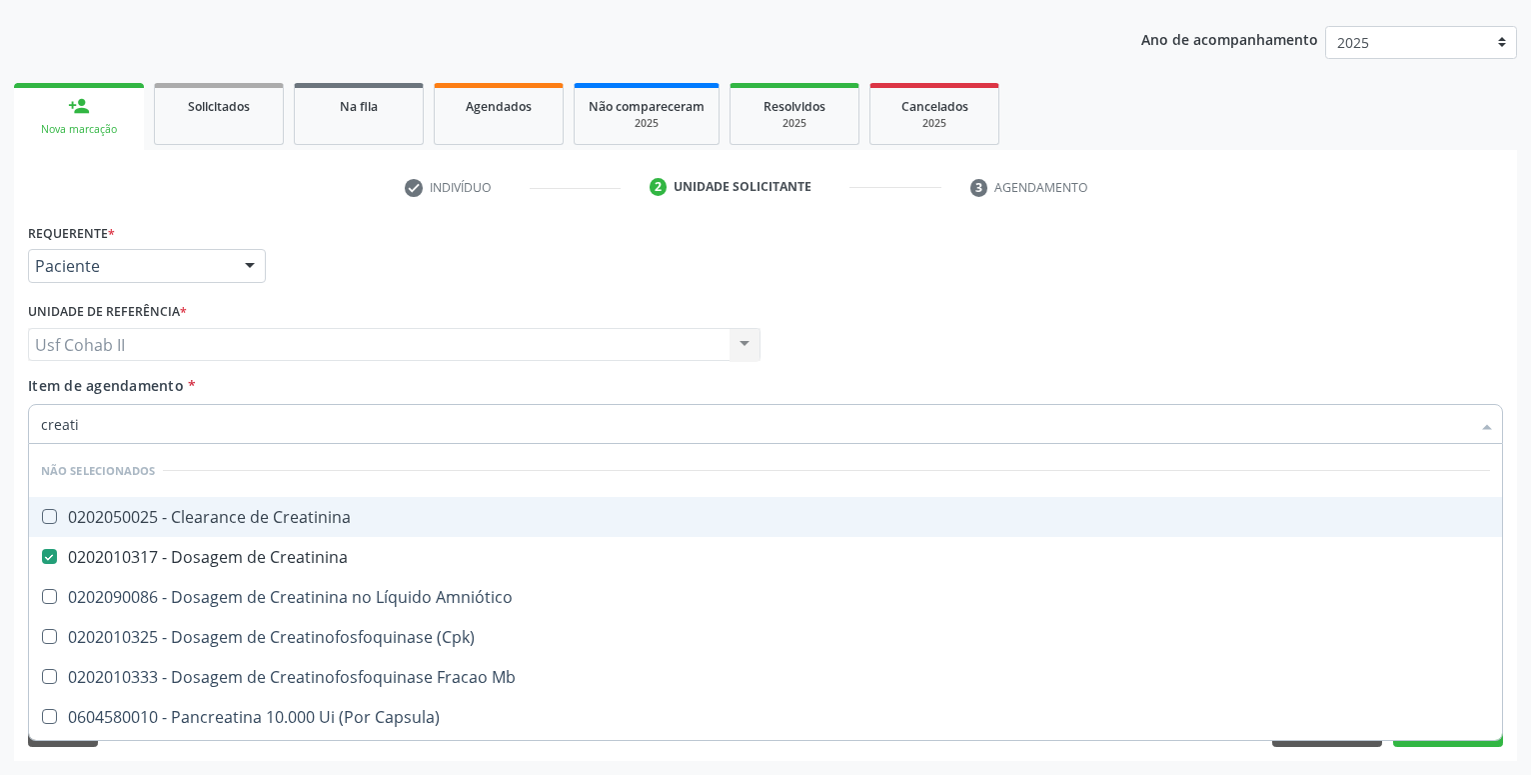
type input "creati"
click at [335, 281] on div "Requerente * Paciente Profissional de Saúde Paciente Nenhum resultado encontrad…" at bounding box center [765, 257] width 1485 height 78
checkbox Creatinina "true"
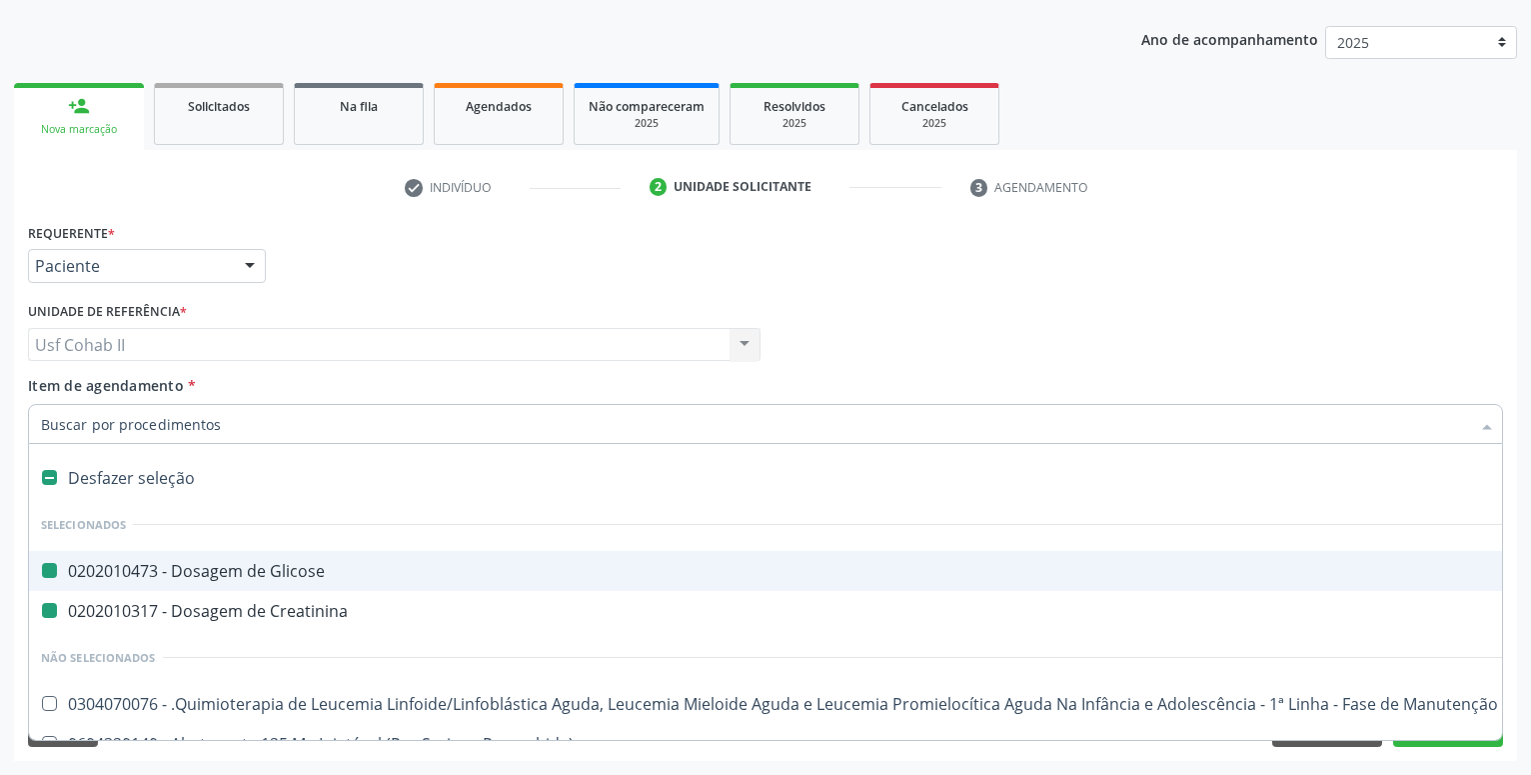
type input "u"
checkbox Glicose "false"
checkbox Creatinina "false"
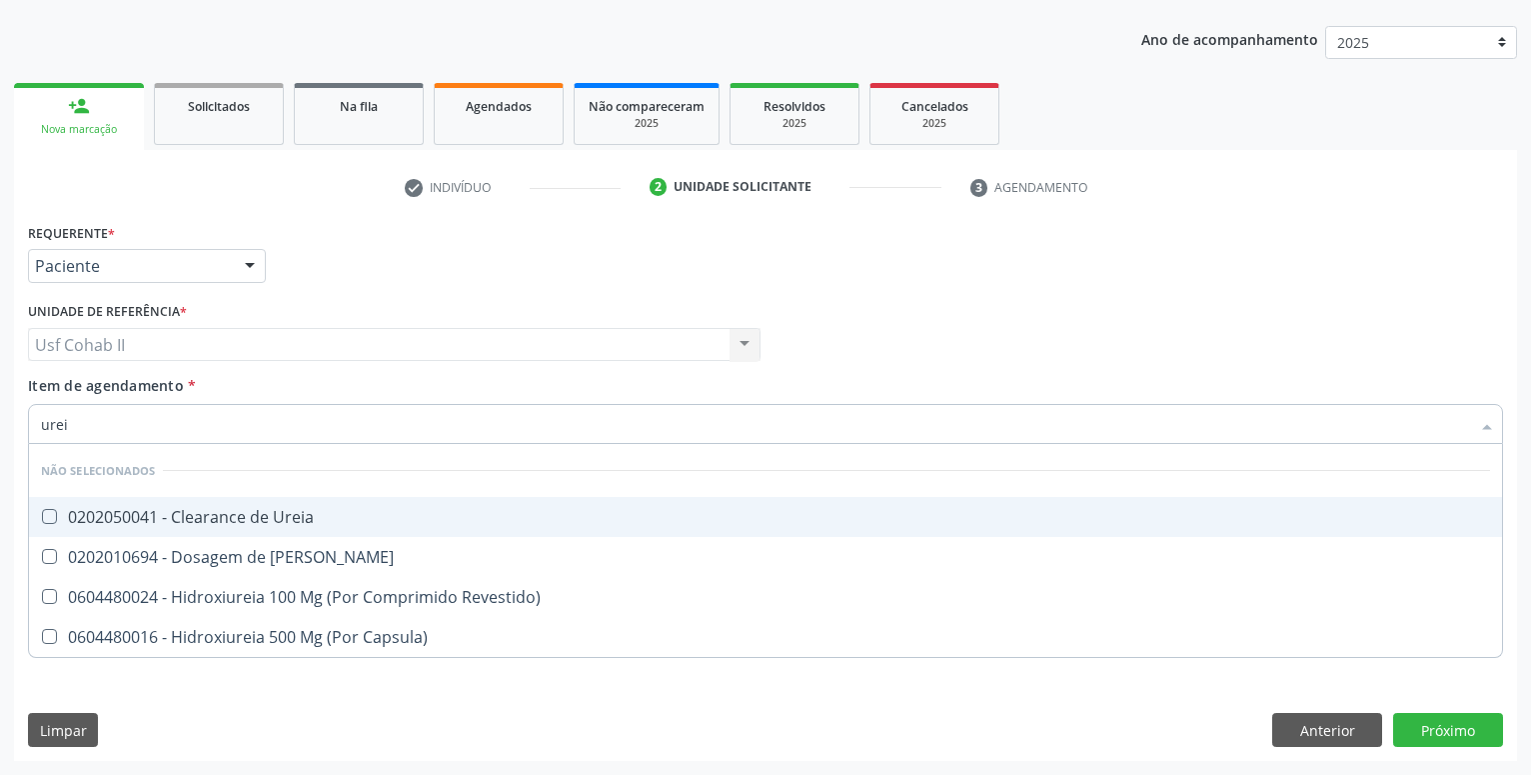
type input "ureia"
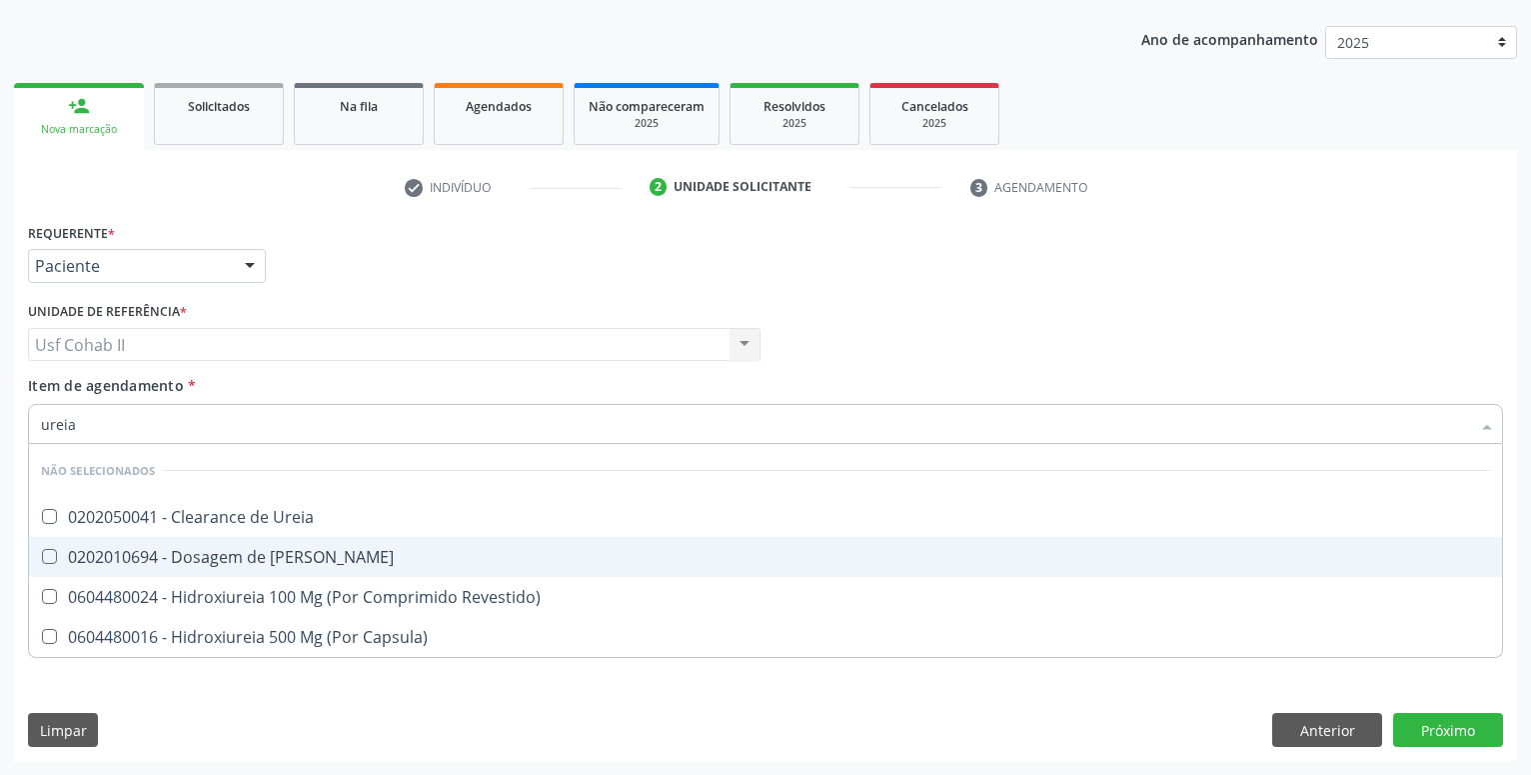
click at [224, 554] on div "0202010694 - Dosagem de [PERSON_NAME]" at bounding box center [765, 557] width 1449 height 16
checkbox Ureia "true"
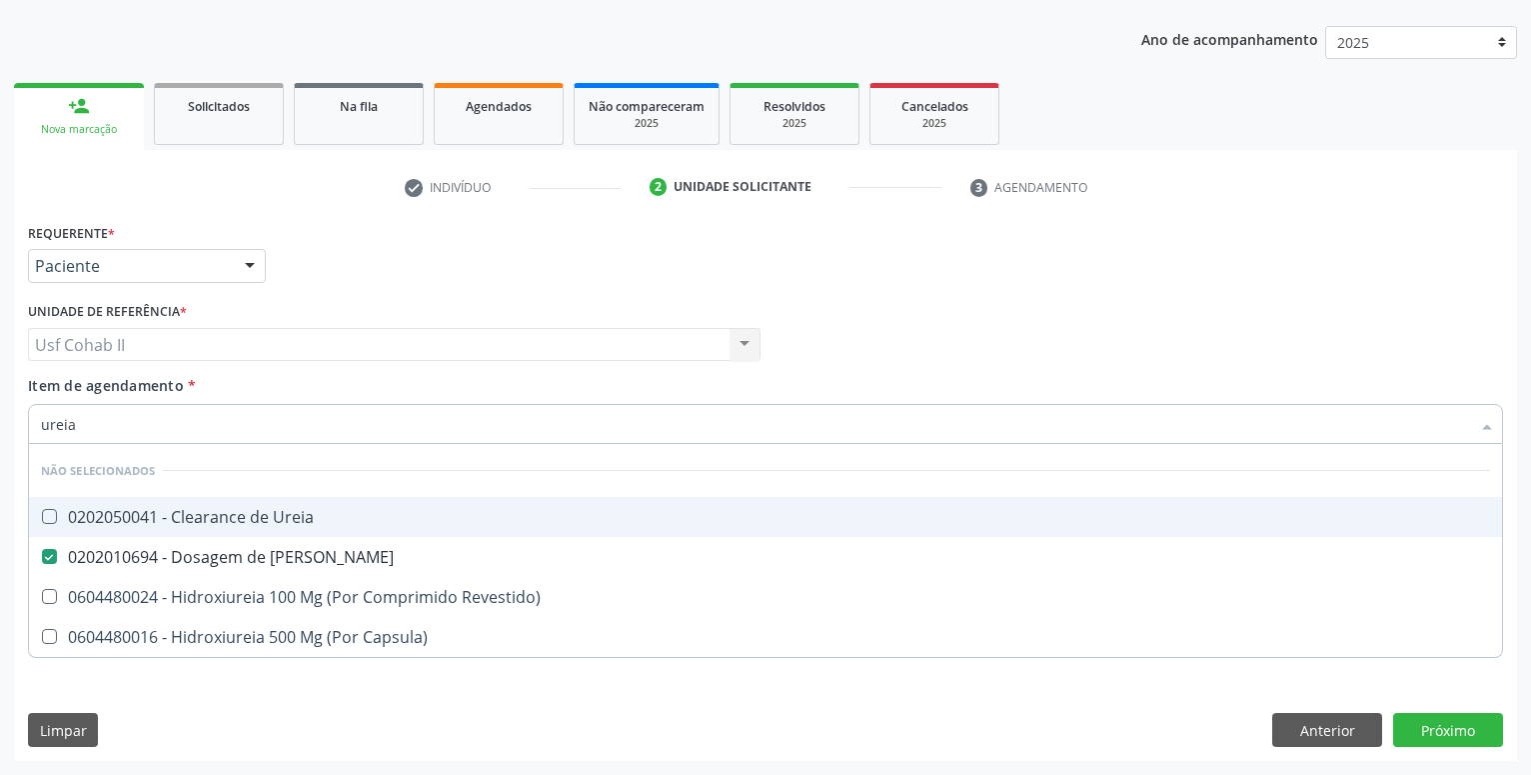
type input "ureia"
click at [328, 281] on div "Requerente * Paciente Profissional de Saúde Paciente Nenhum resultado encontrad…" at bounding box center [765, 257] width 1485 height 78
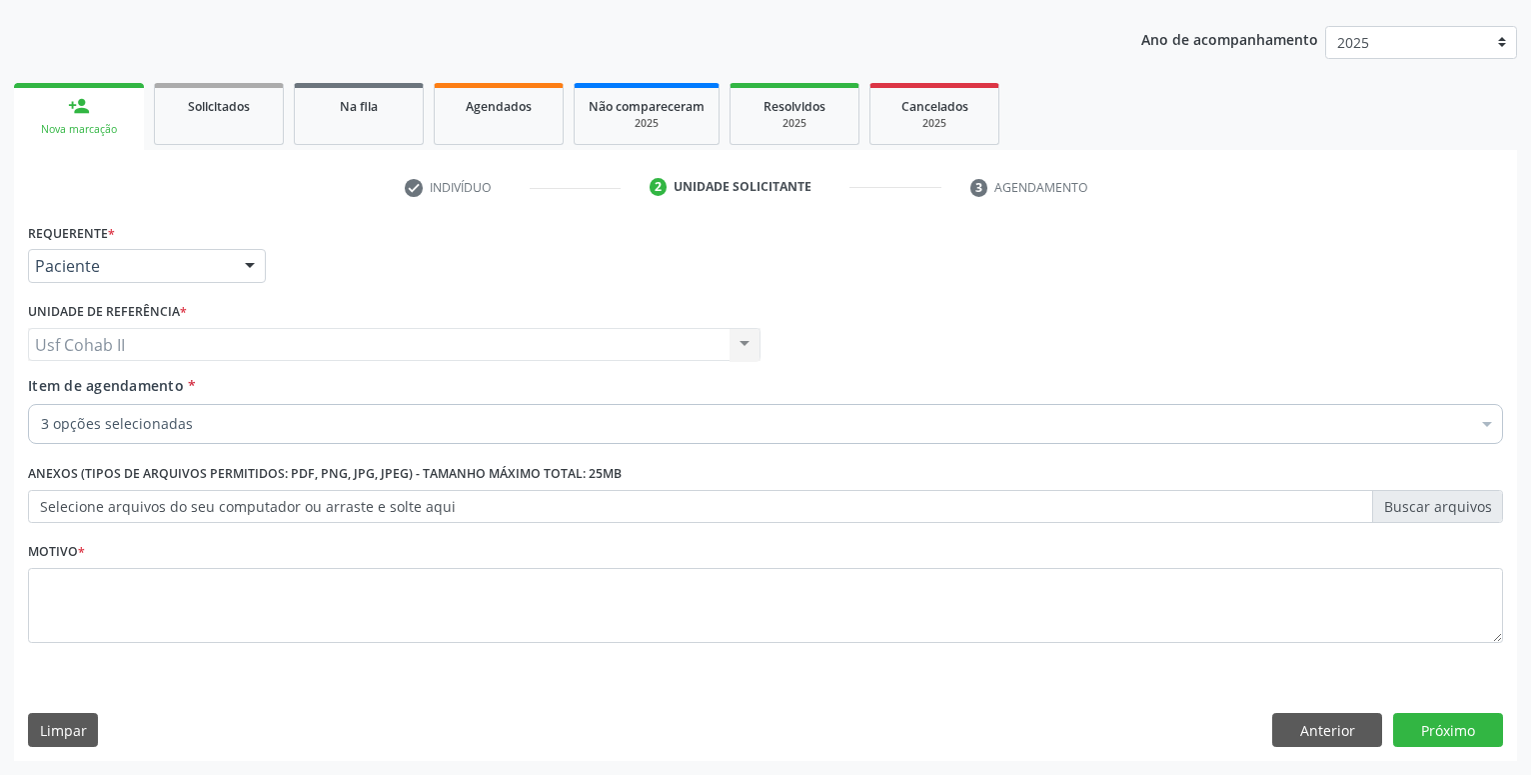
checkbox Glicose "true"
checkbox Ureia "true"
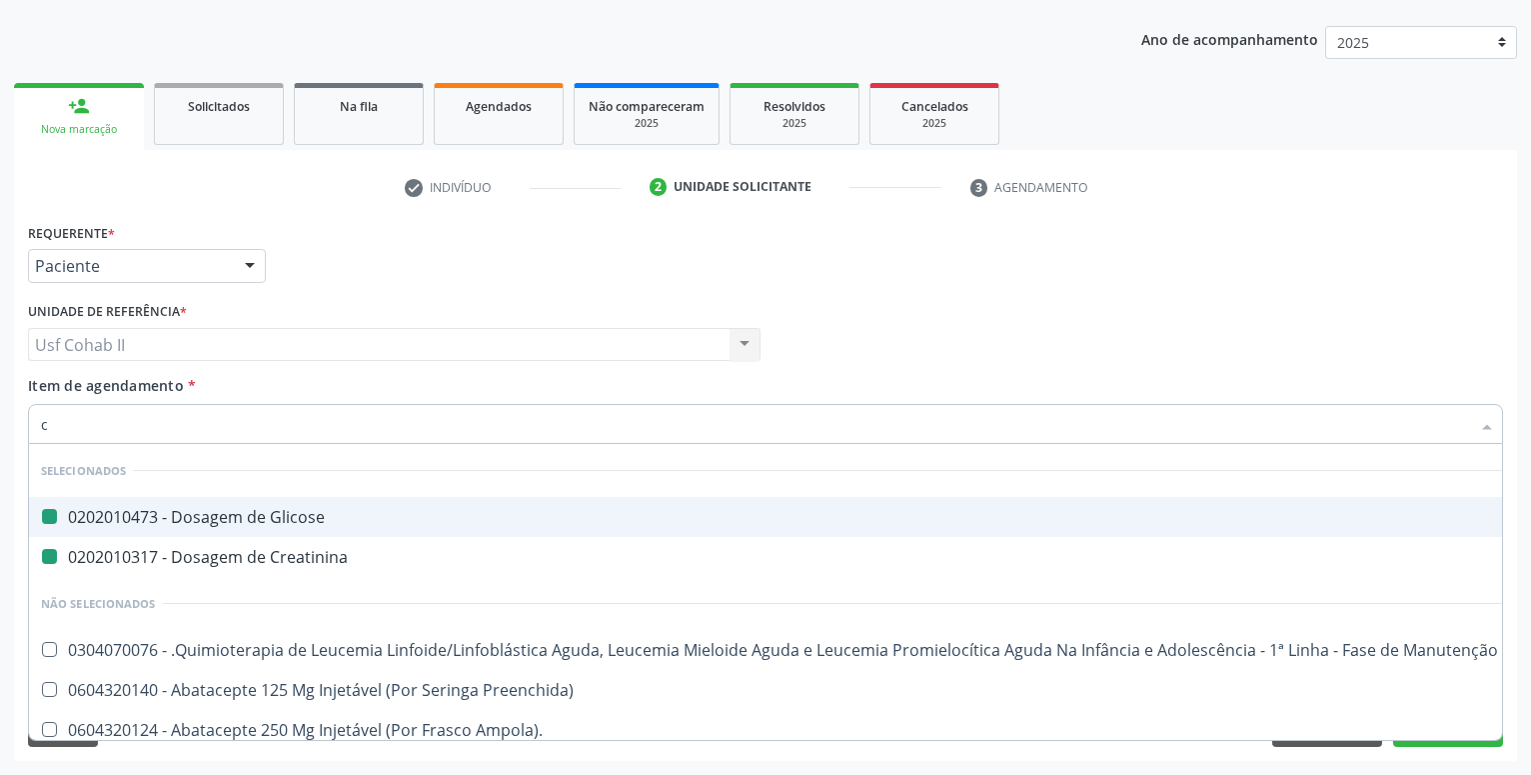
type input "cu"
checkbox Glicose "false"
checkbox Creatinina "false"
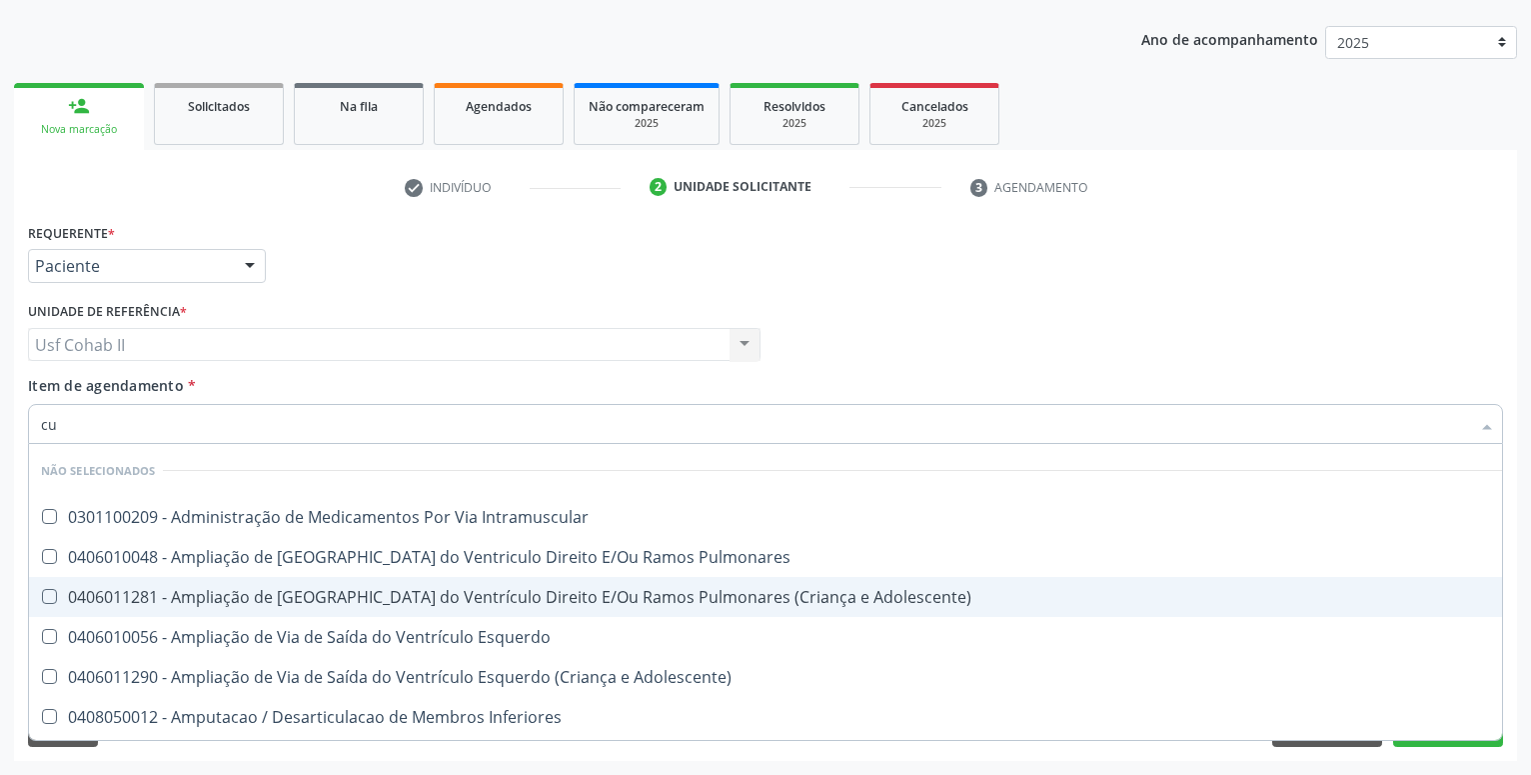
type input "c"
checkbox Intramuscular "true"
checkbox Pulmonares "true"
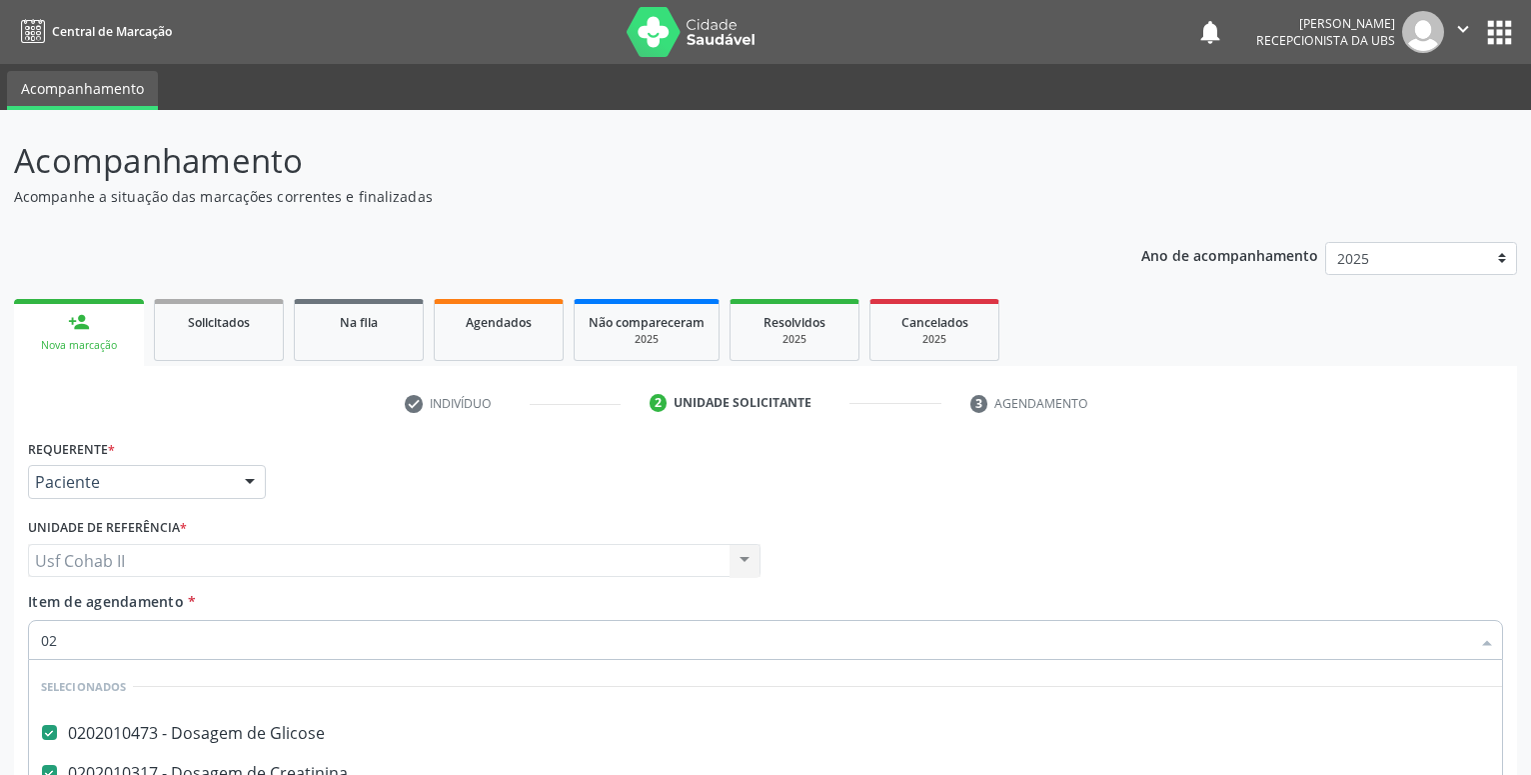
scroll to position [216, 0]
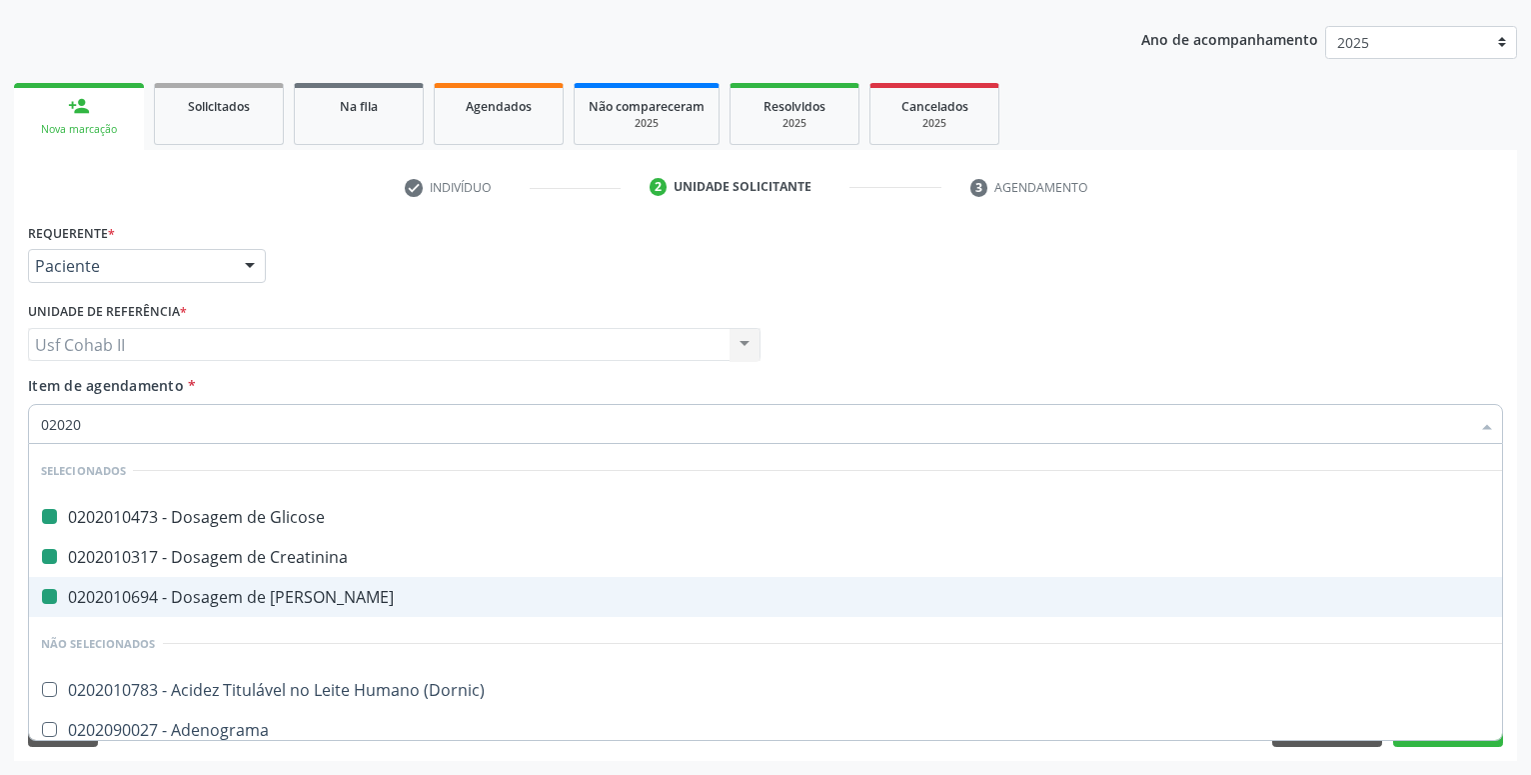
type input "020208"
checkbox Glicose "false"
checkbox Creatinina "false"
checkbox Ureia "false"
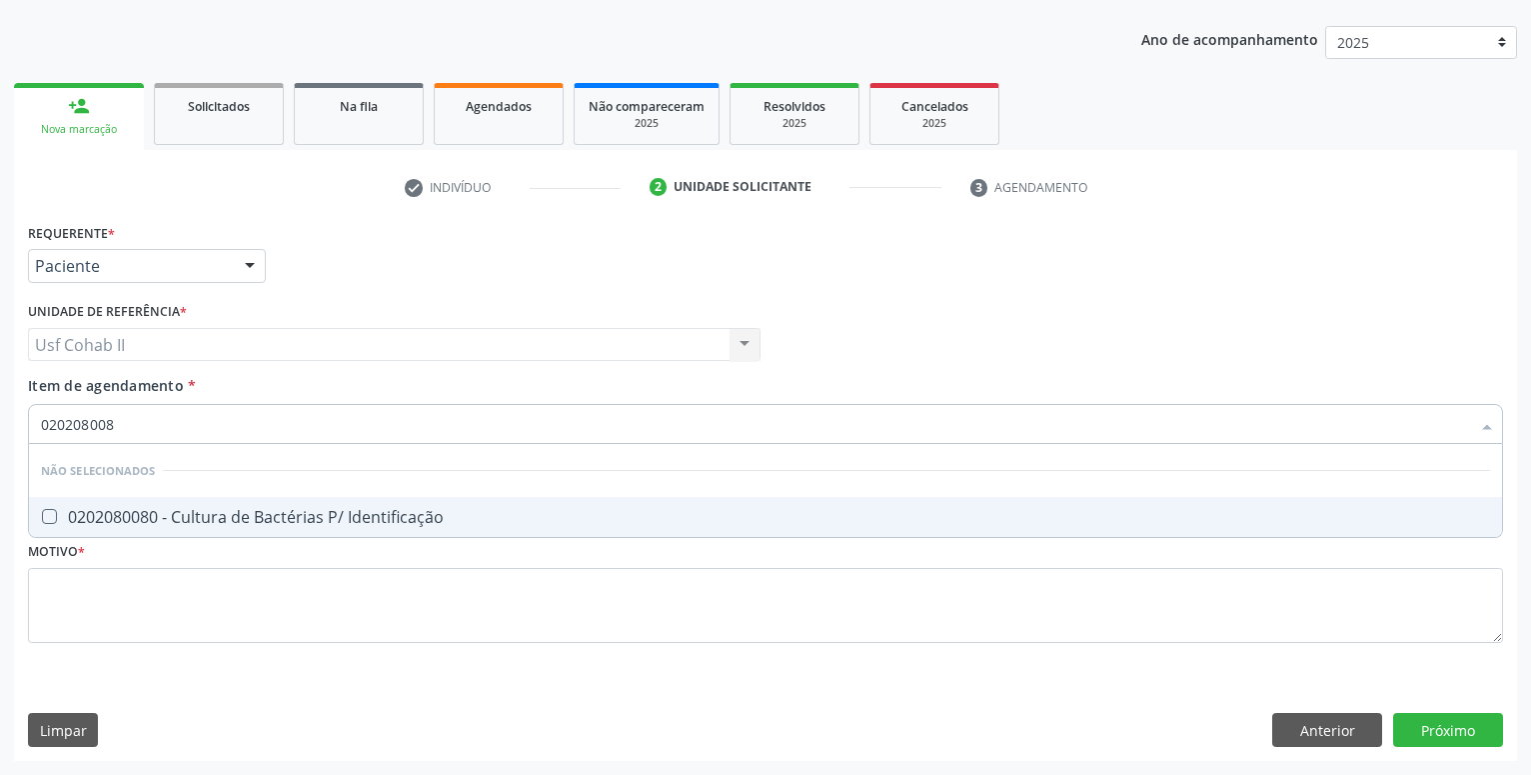
type input "0202080080"
click at [232, 505] on span "0202080080 - Cultura de Bactérias P/ Identificação" at bounding box center [765, 517] width 1473 height 40
checkbox Identificação "true"
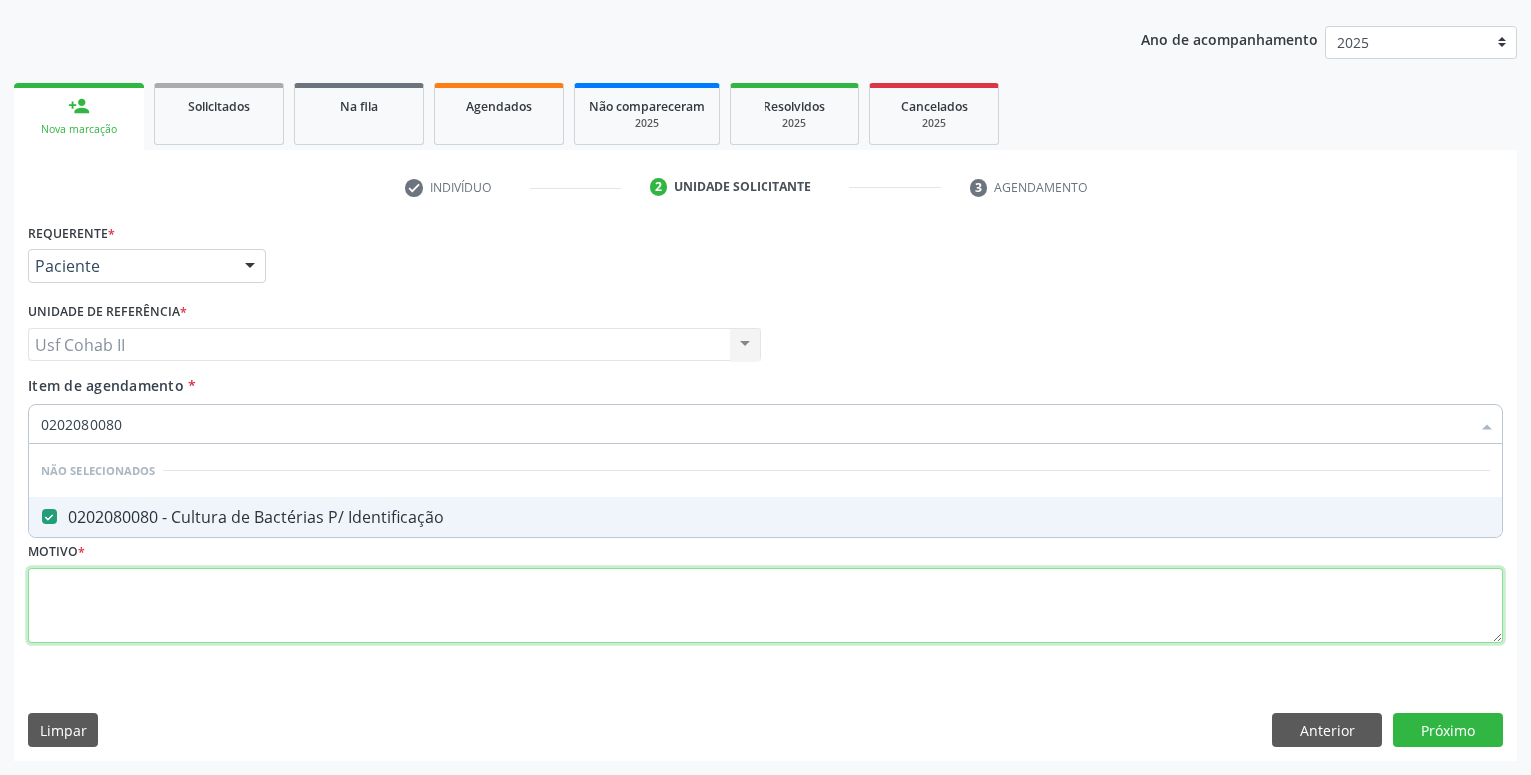
click at [132, 608] on textarea at bounding box center [765, 606] width 1475 height 76
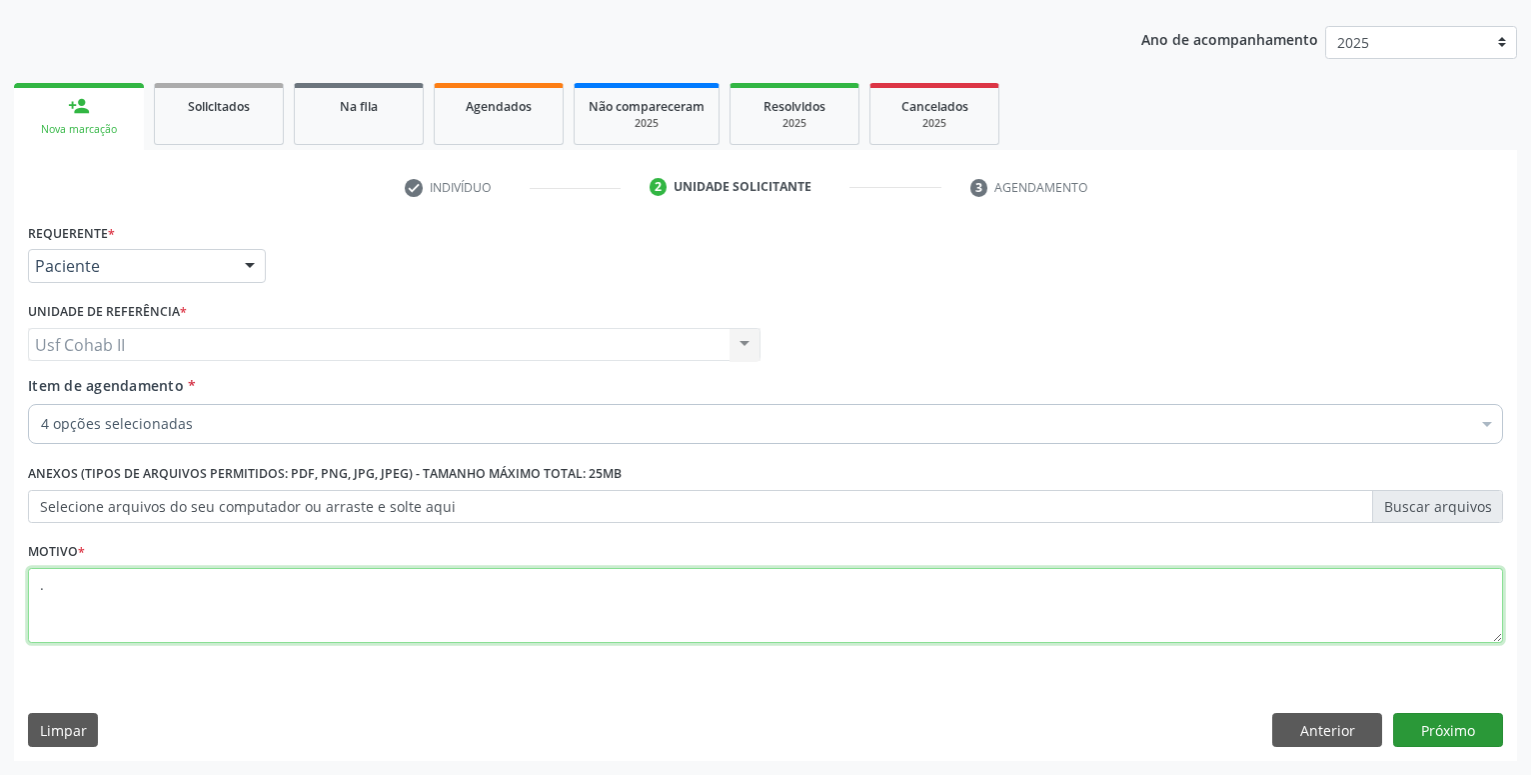
type textarea "."
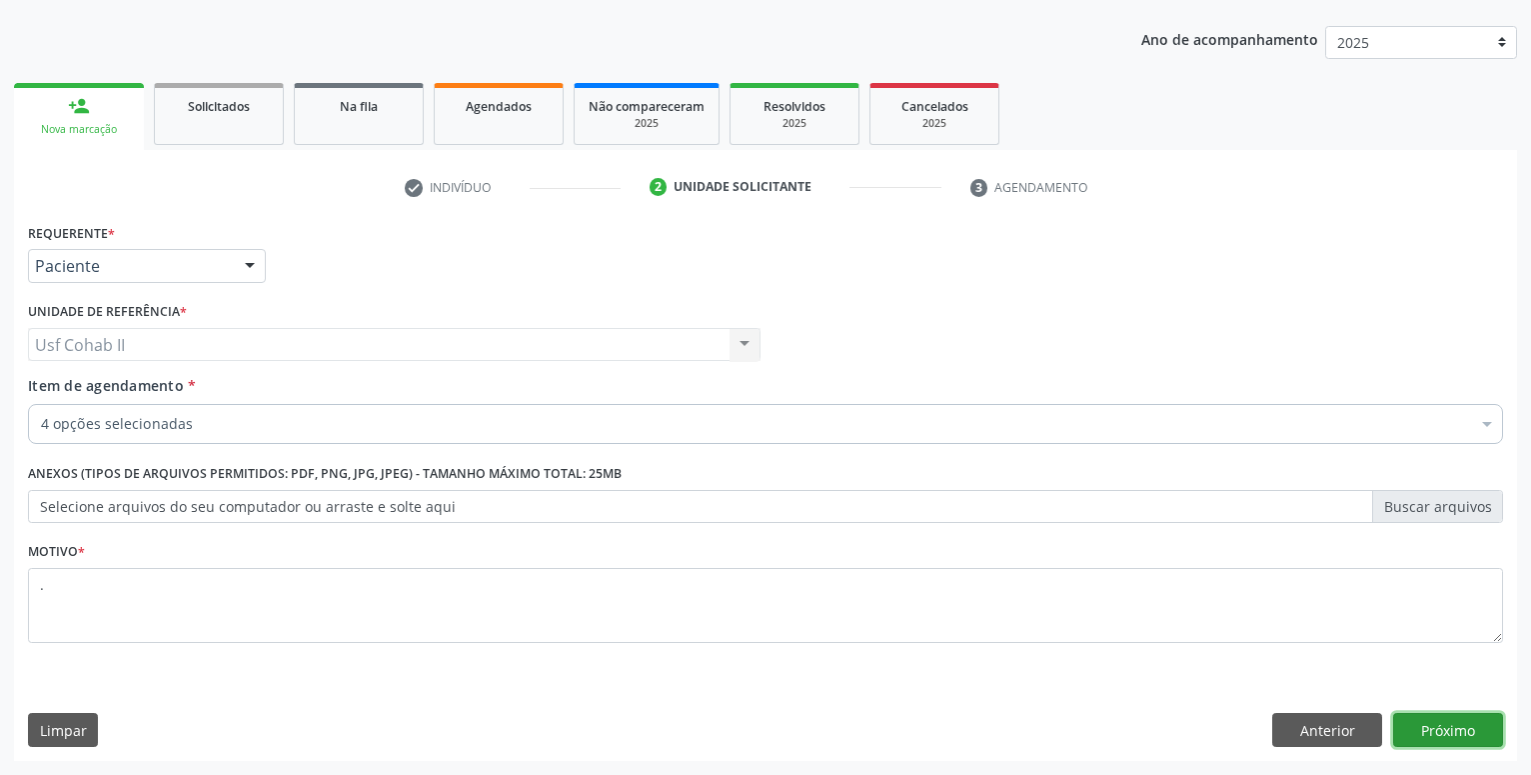
click at [1465, 737] on button "Próximo" at bounding box center [1448, 730] width 110 height 34
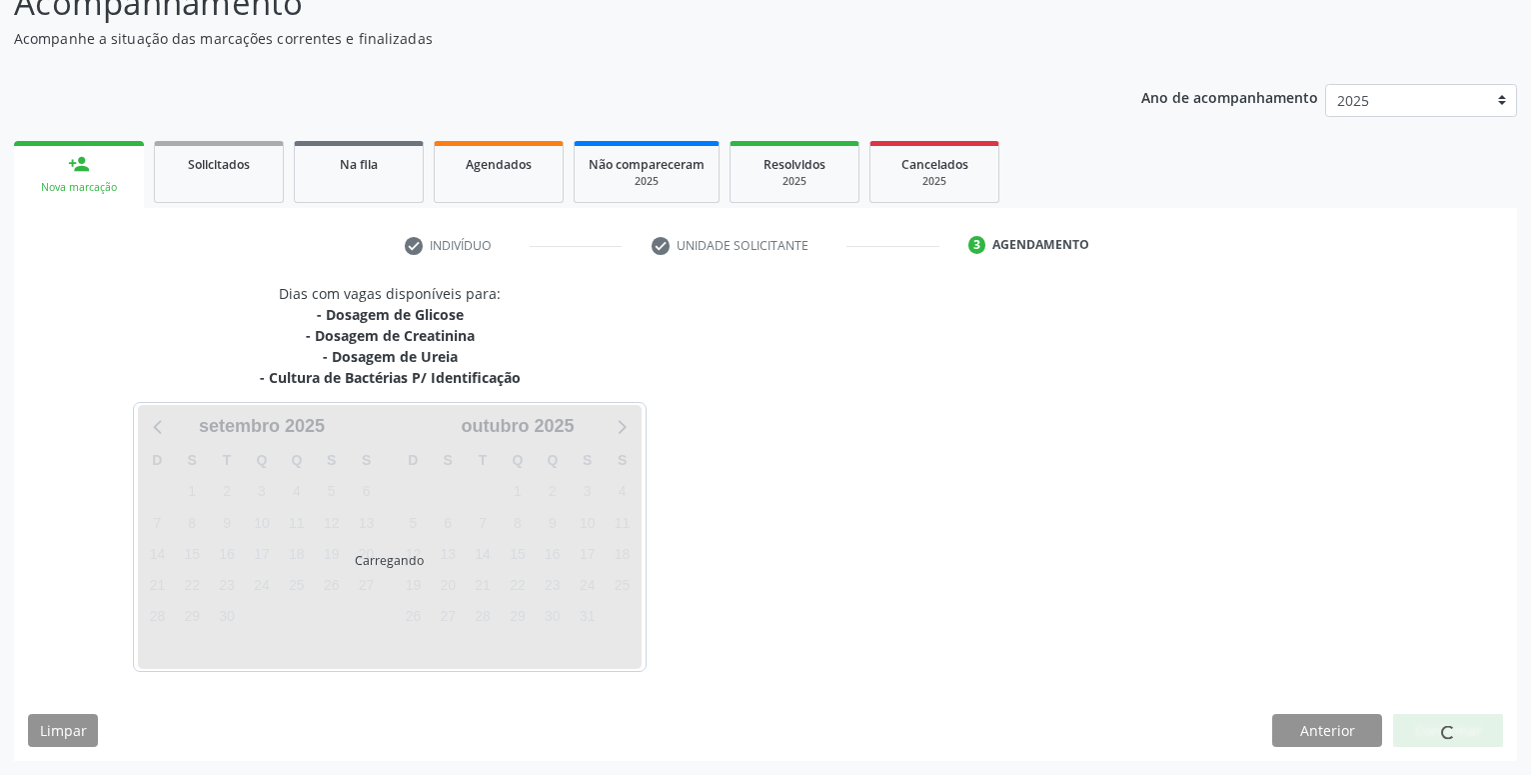
scroll to position [158, 0]
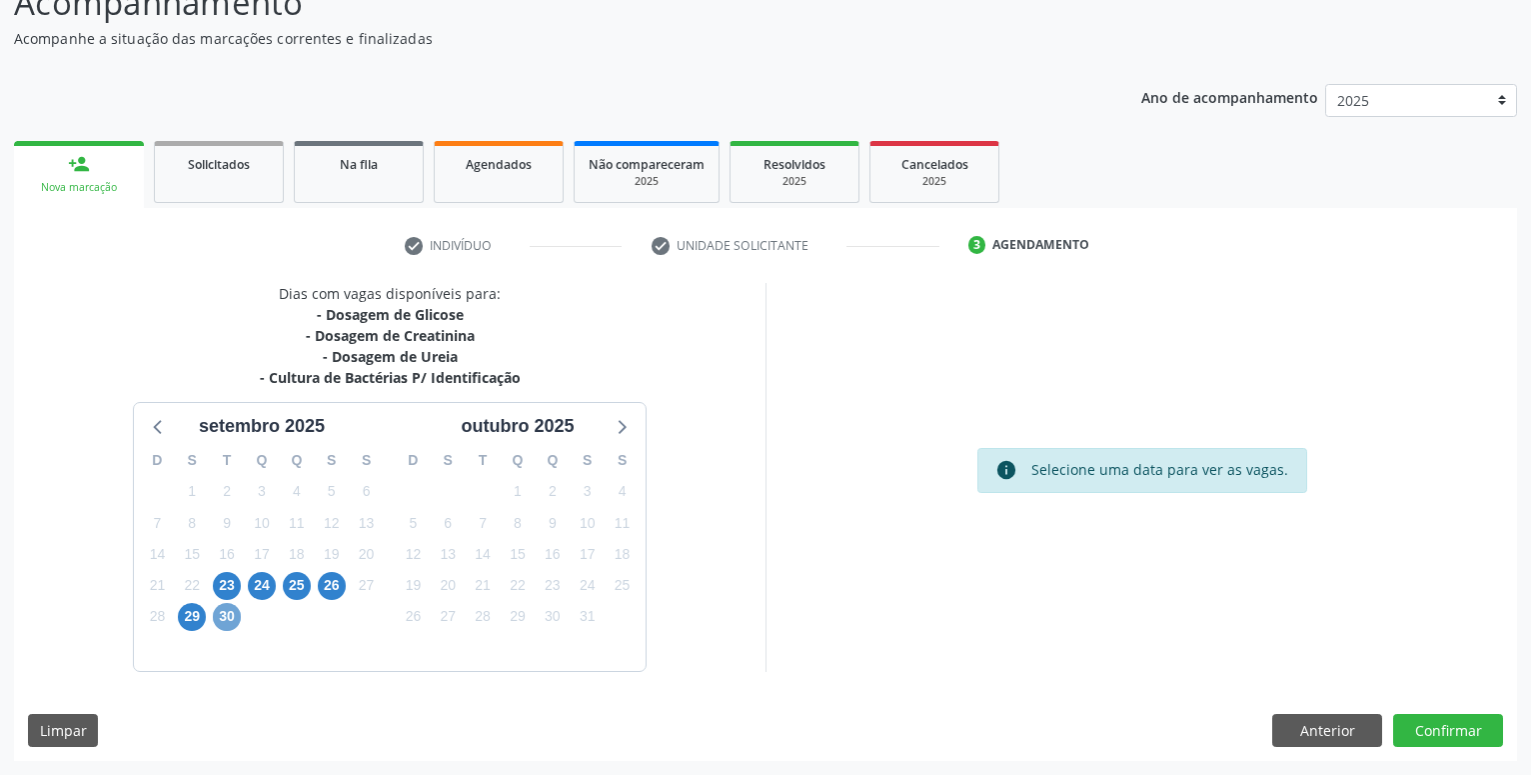
click at [221, 613] on span "30" at bounding box center [227, 617] width 28 height 28
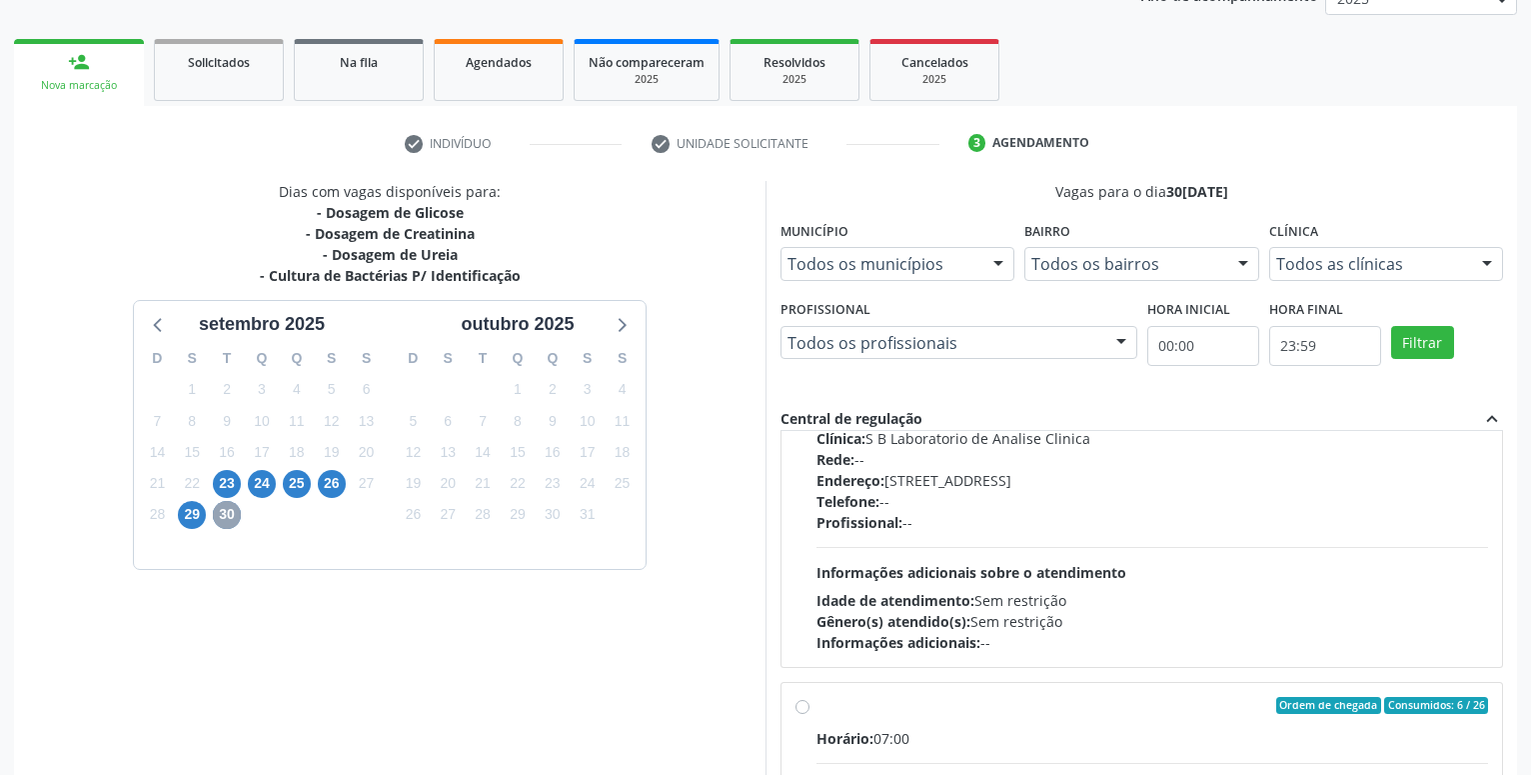
scroll to position [228, 0]
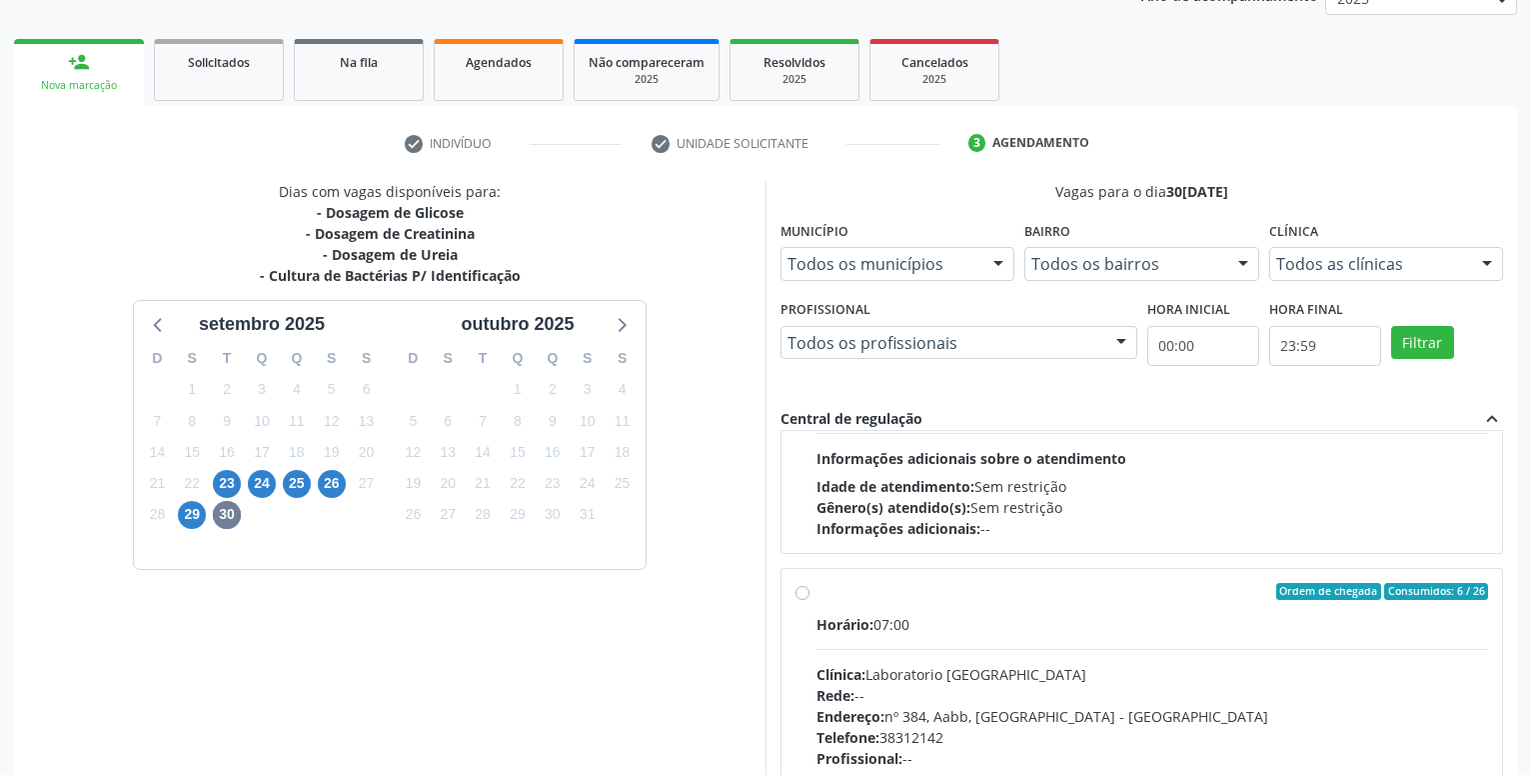
click at [816, 590] on label "Ordem de chegada Consumidos: 6 / 26 Horário: 07:00 Clínica: Laboratorio Sao Fra…" at bounding box center [1152, 736] width 672 height 307
click at [800, 590] on input "Ordem de chegada Consumidos: 6 / 26 Horário: 07:00 Clínica: Laboratorio Sao Fra…" at bounding box center [803, 592] width 14 height 18
radio input "true"
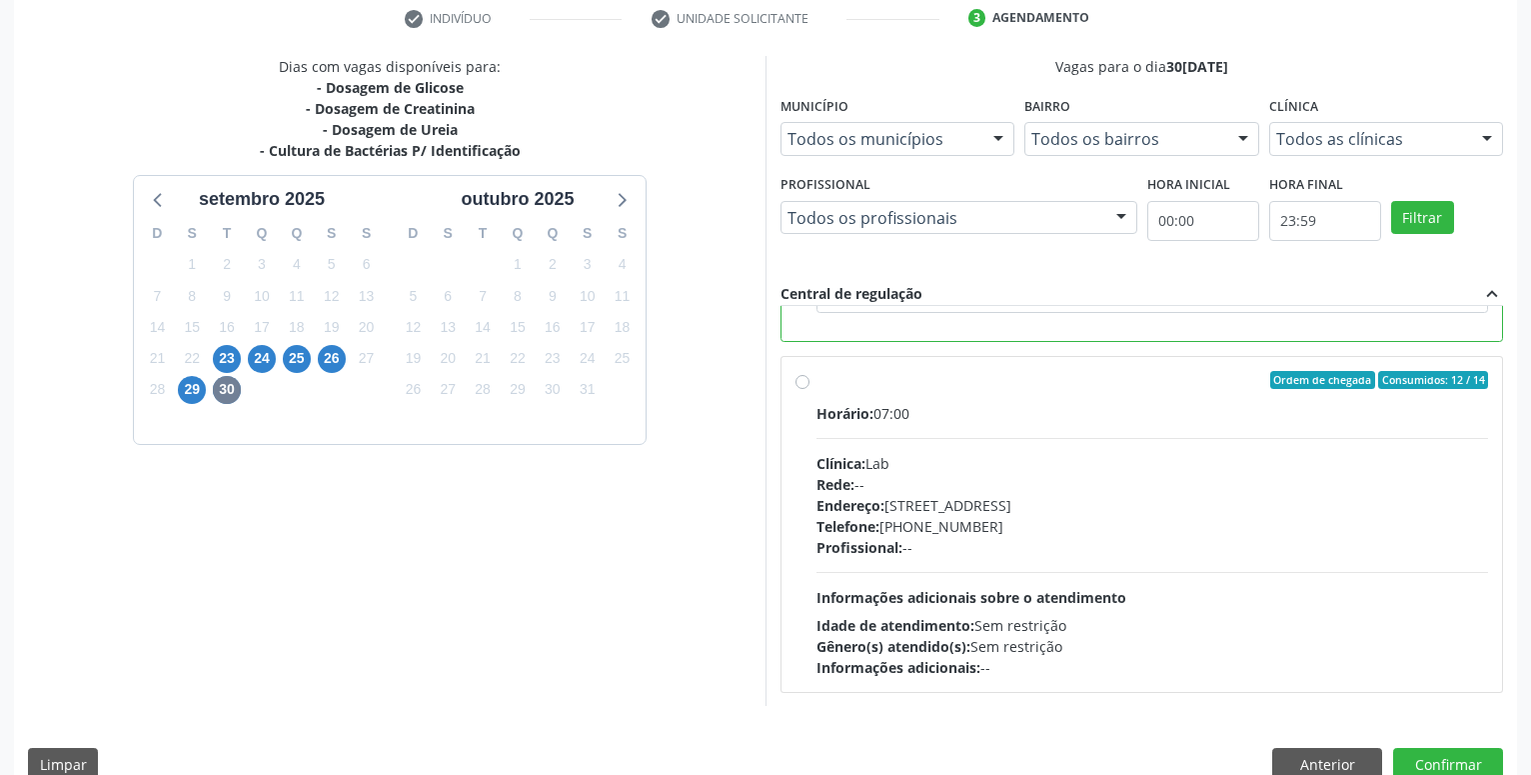
scroll to position [420, 0]
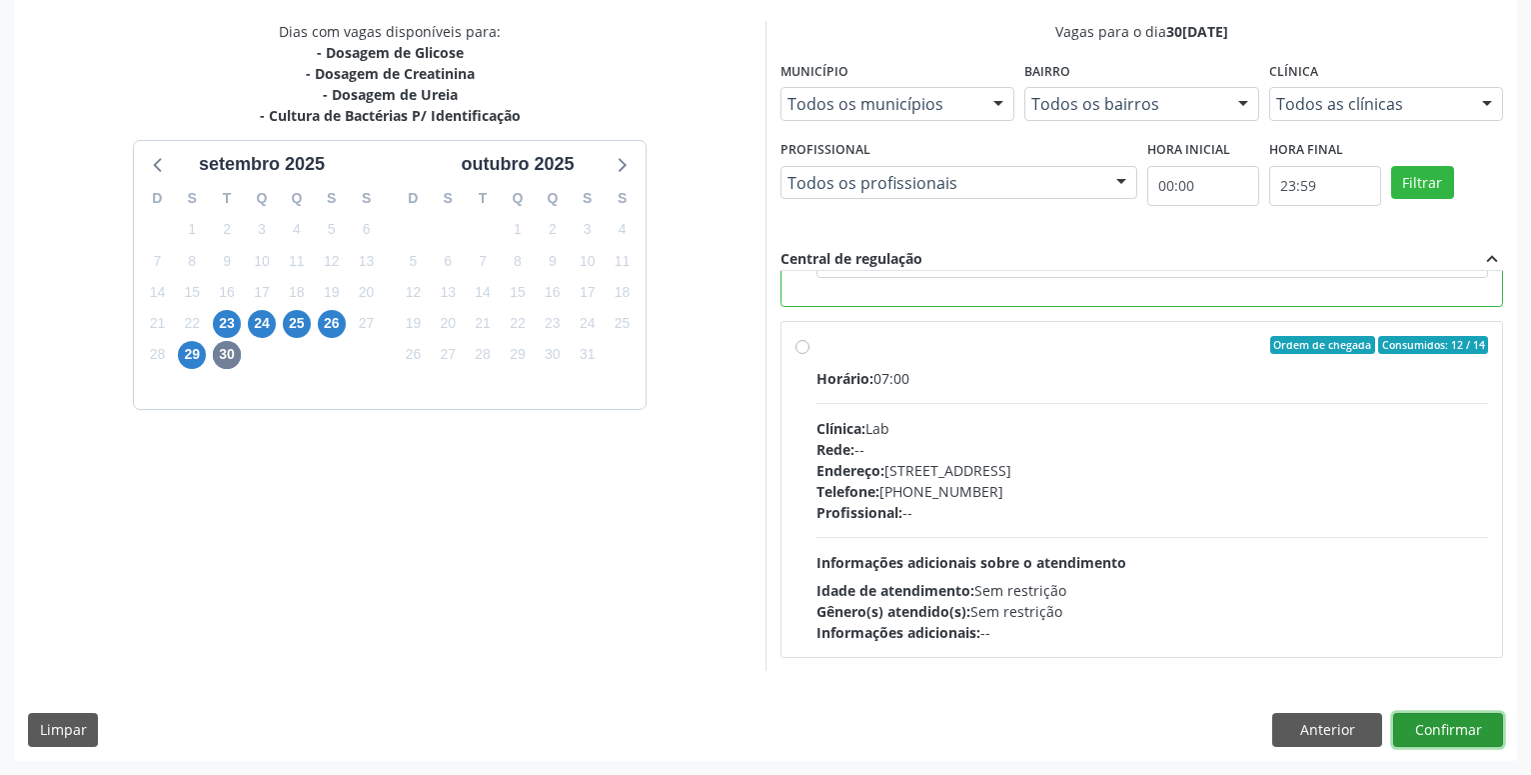
click at [1450, 724] on button "Confirmar" at bounding box center [1448, 730] width 110 height 34
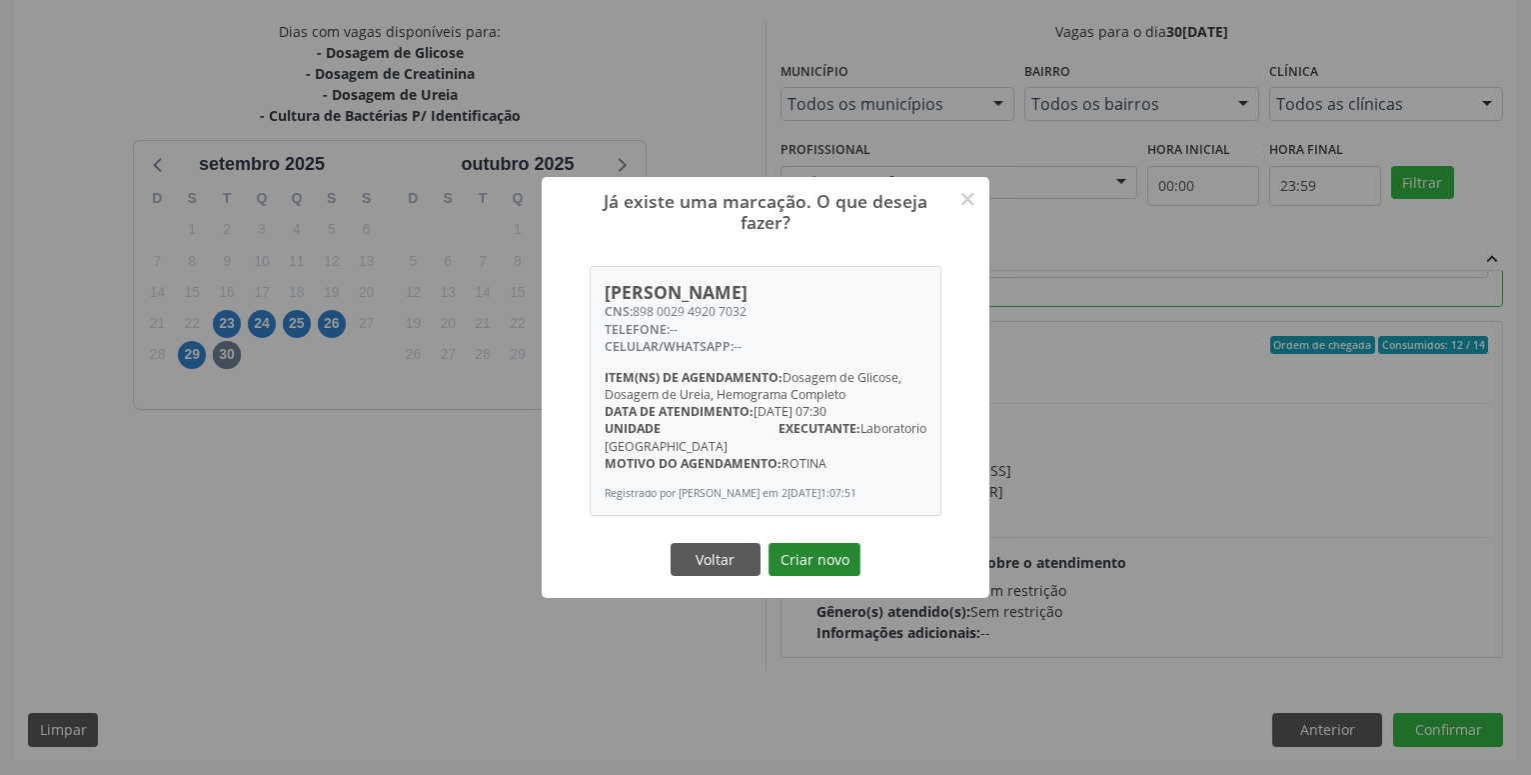
click at [815, 564] on button "Criar novo" at bounding box center [815, 560] width 92 height 34
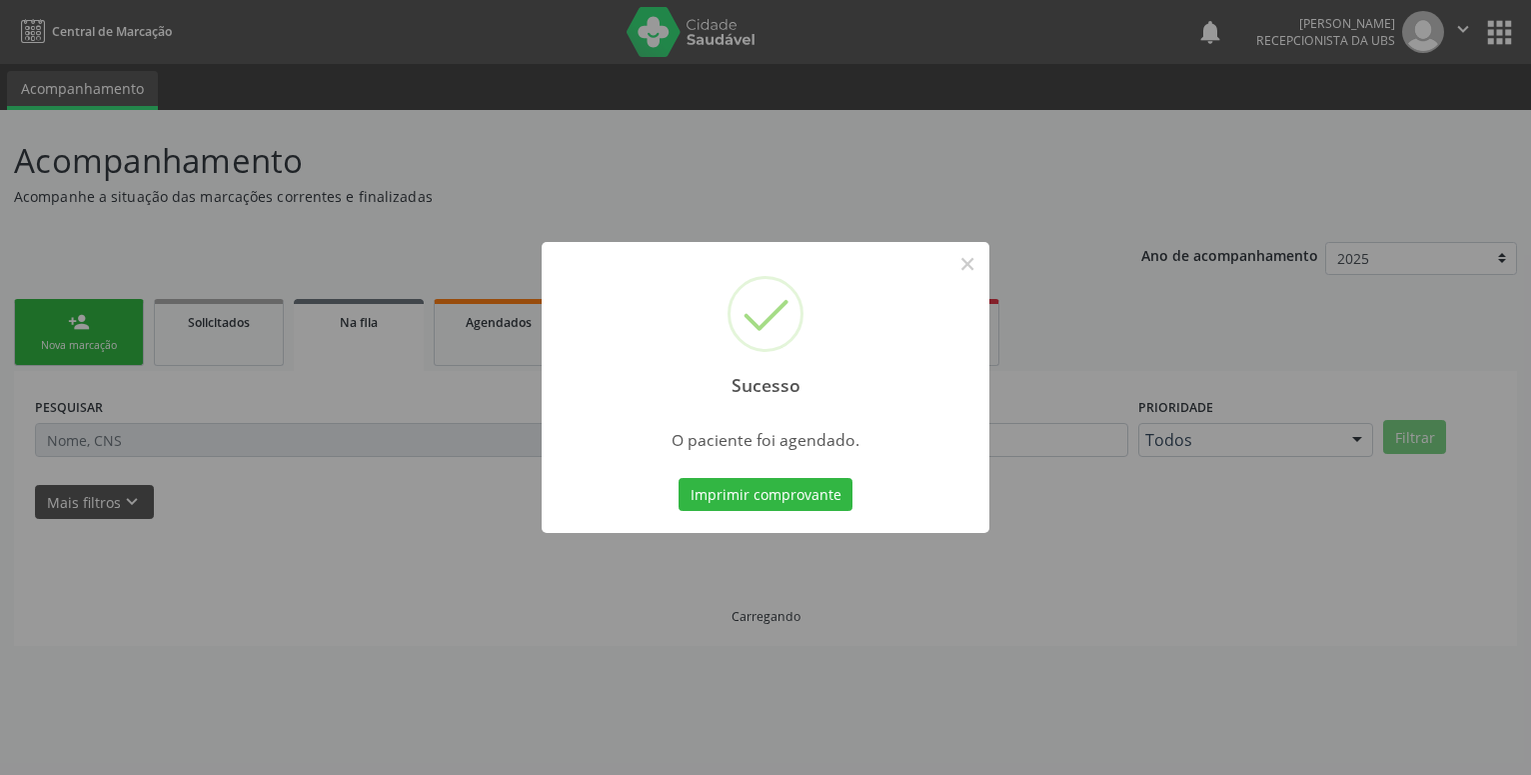
scroll to position [0, 0]
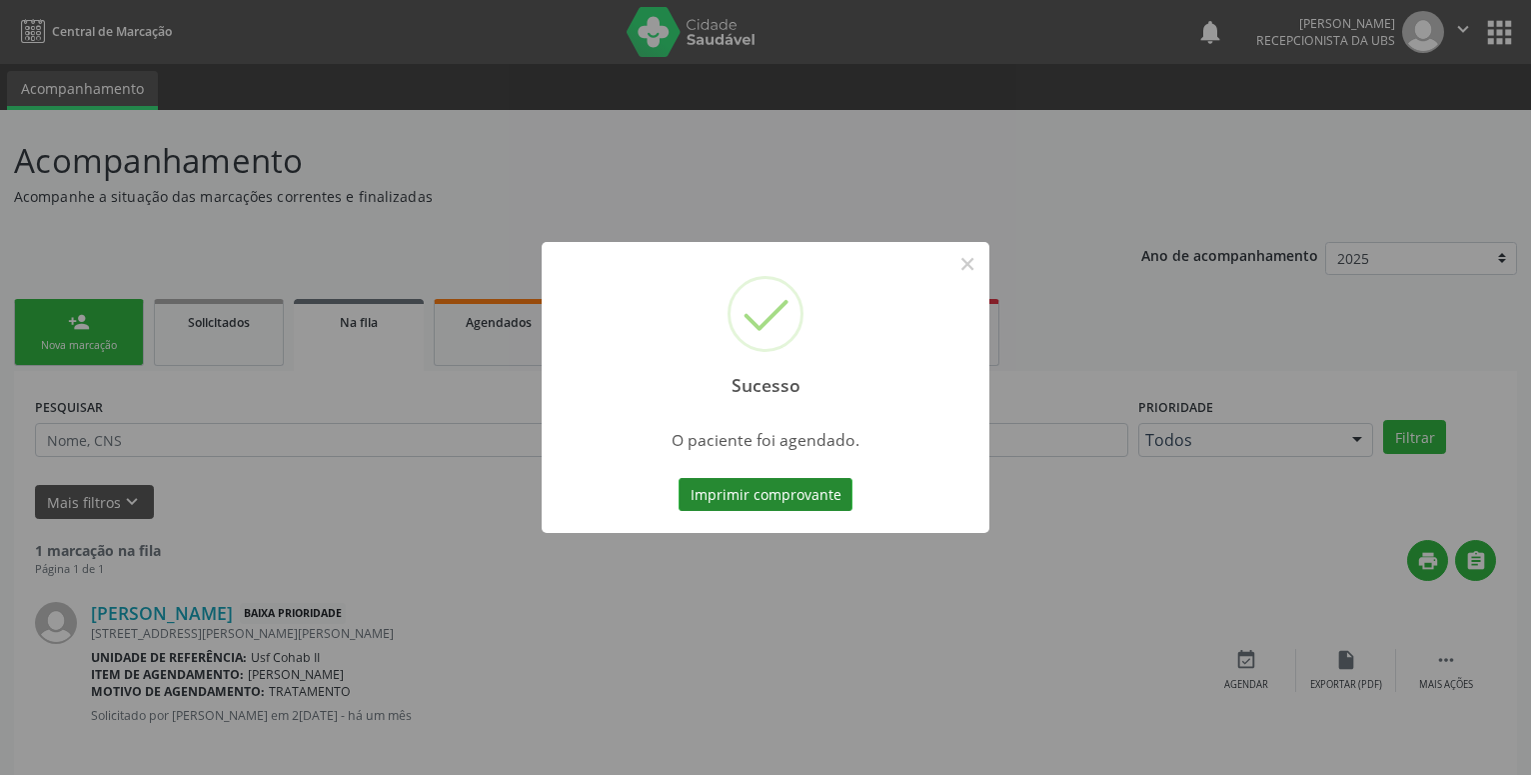
click at [811, 484] on button "Imprimir comprovante" at bounding box center [766, 495] width 174 height 34
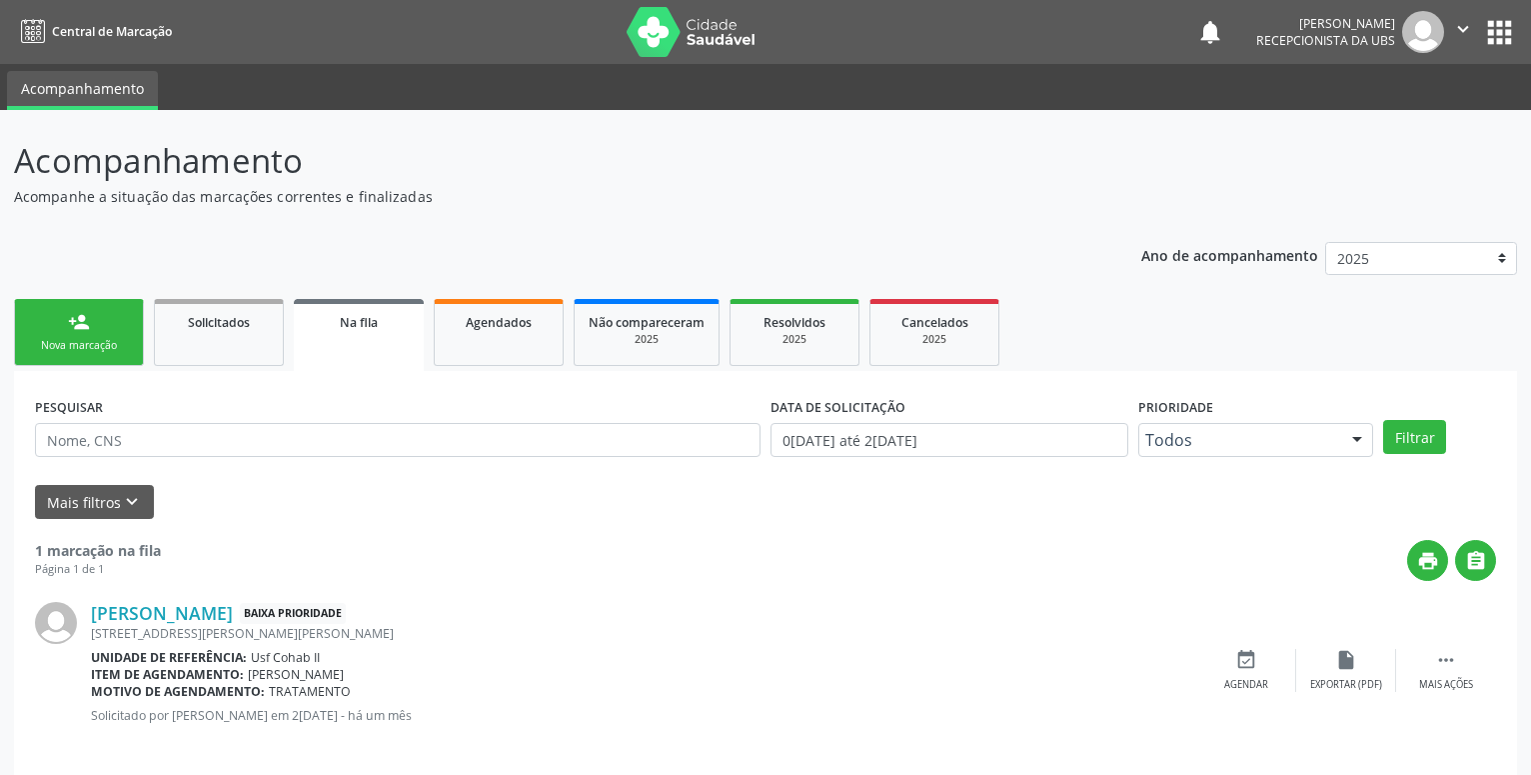
click at [85, 310] on link "person_add Nova marcação" at bounding box center [79, 332] width 130 height 67
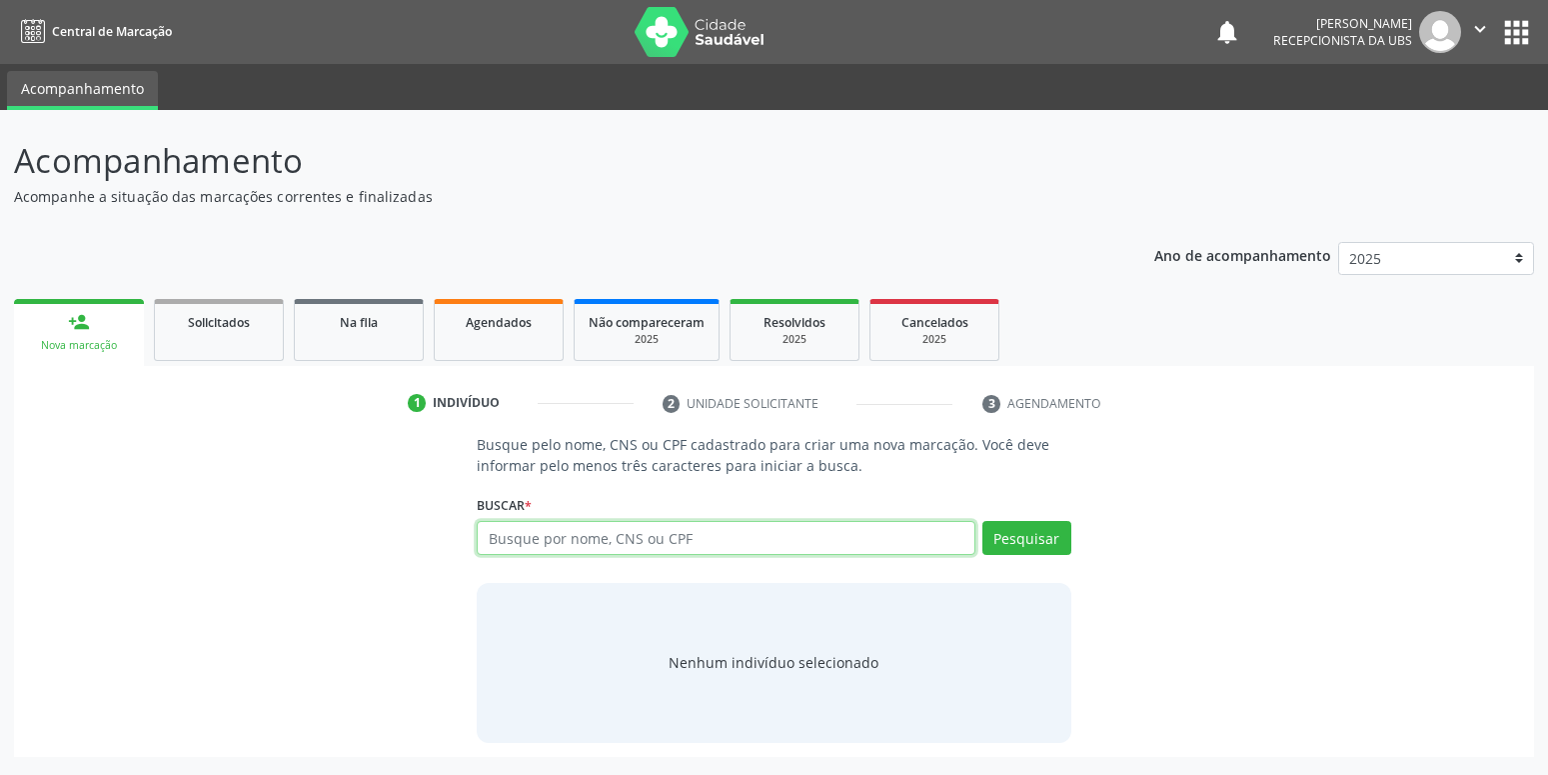
click at [554, 541] on input "text" at bounding box center [726, 538] width 498 height 34
type input "15607644499"
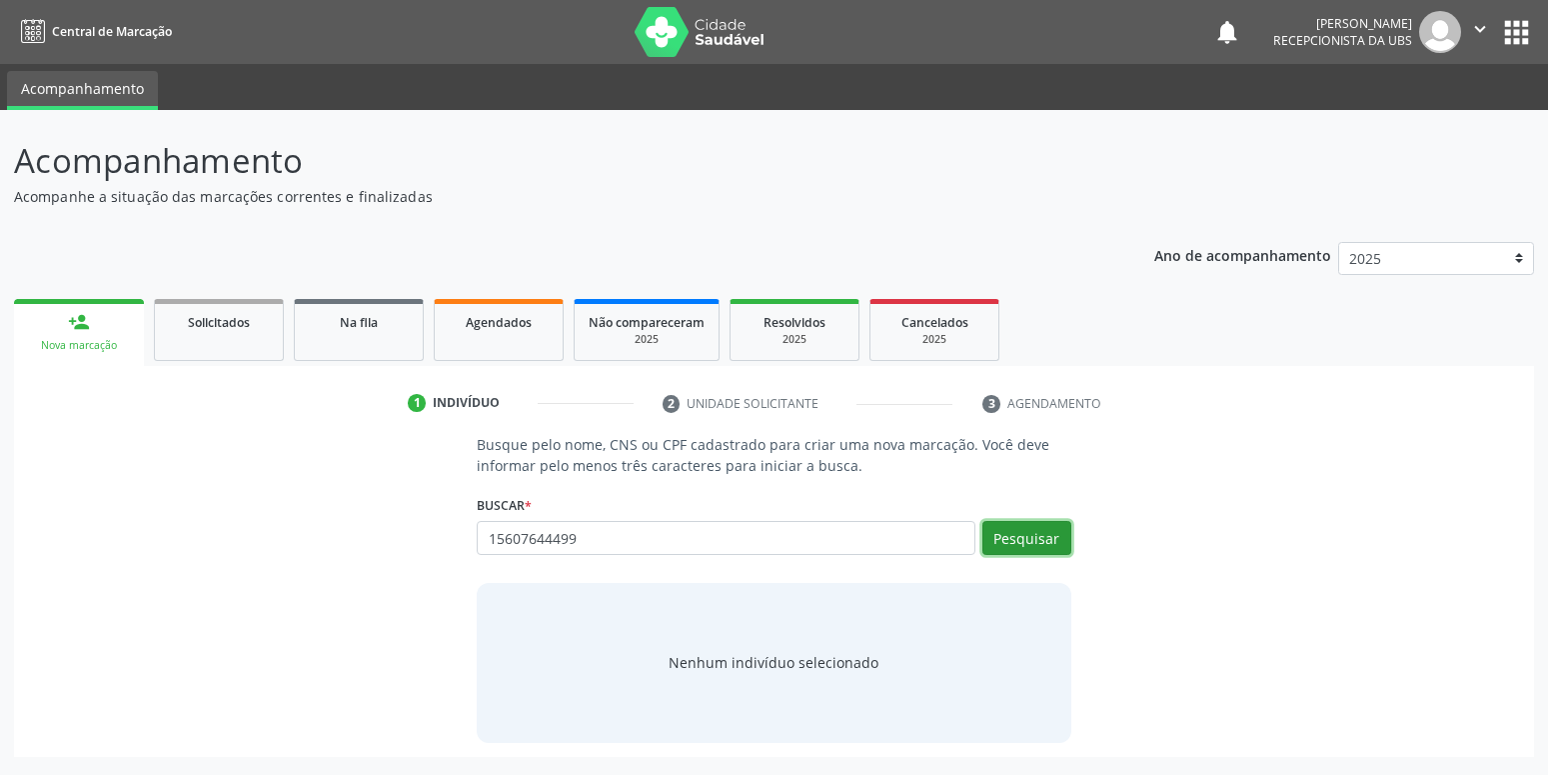
click at [1020, 527] on button "Pesquisar" at bounding box center [1026, 538] width 89 height 34
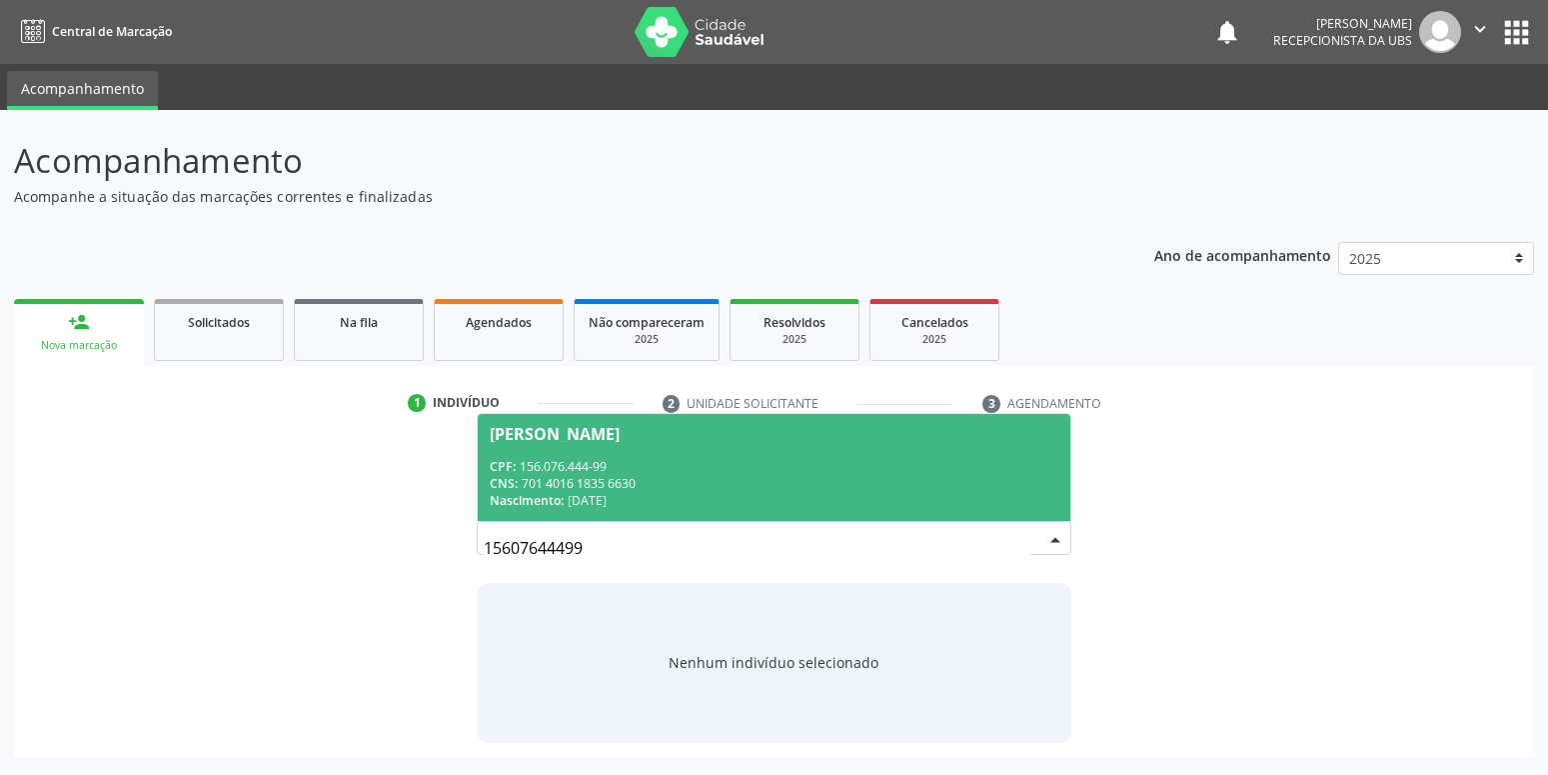
click at [685, 465] on div "CPF: 156.076.444-99" at bounding box center [774, 466] width 568 height 17
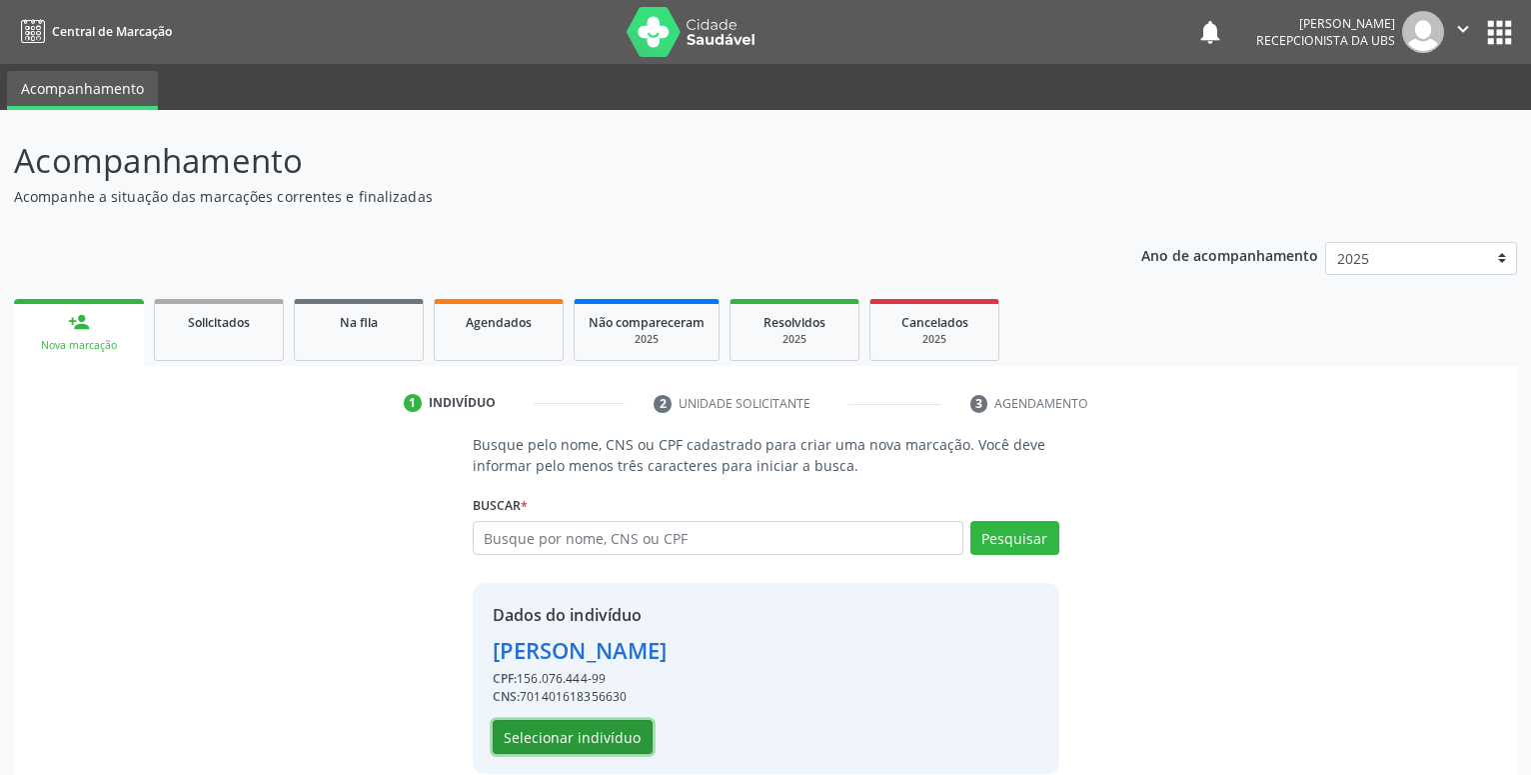
click at [555, 735] on button "Selecionar indivíduo" at bounding box center [573, 737] width 160 height 34
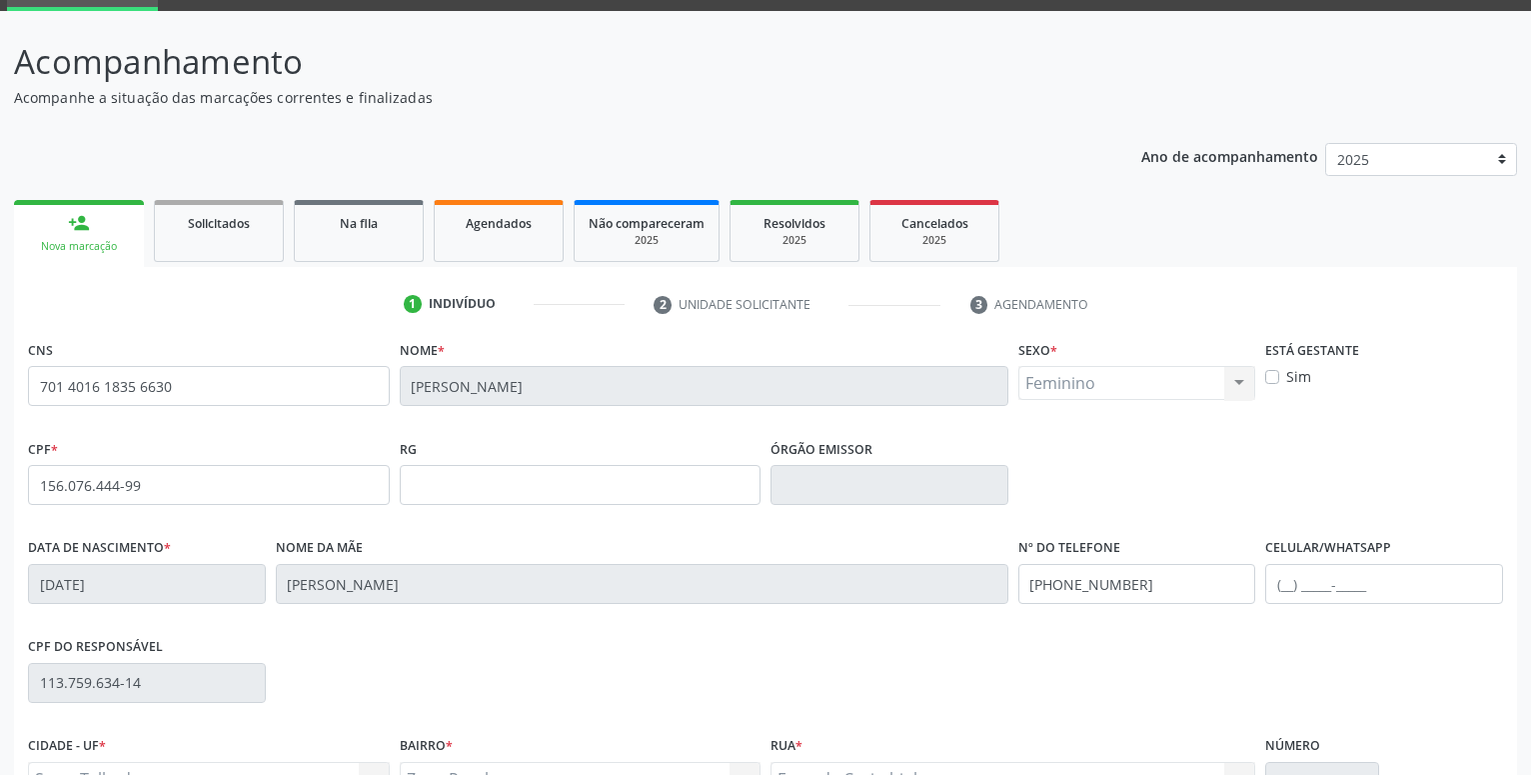
scroll to position [204, 0]
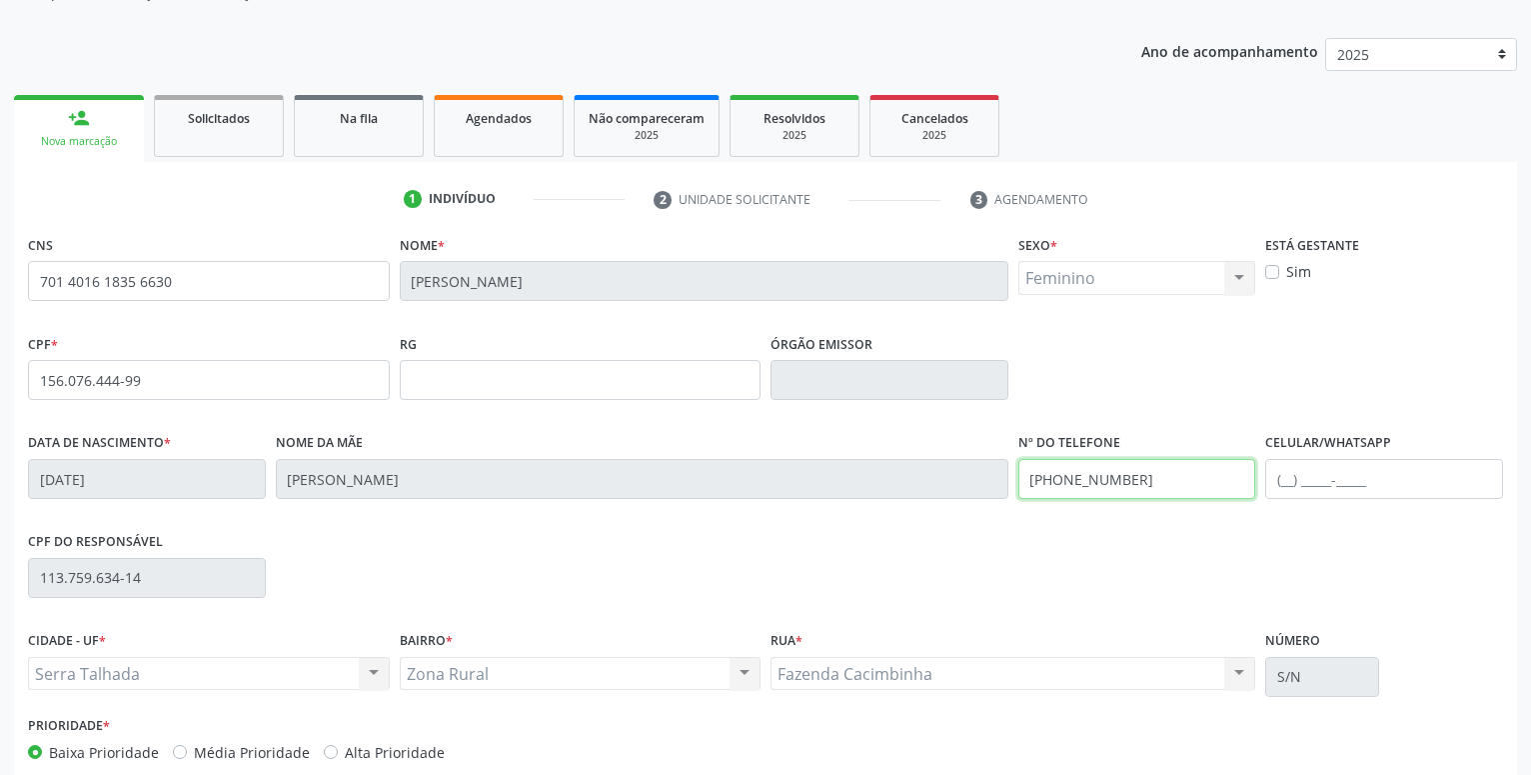
drag, startPoint x: 1153, startPoint y: 478, endPoint x: 941, endPoint y: 503, distance: 213.3
click at [1018, 499] on input "(87) 99999-9999" at bounding box center [1137, 479] width 238 height 40
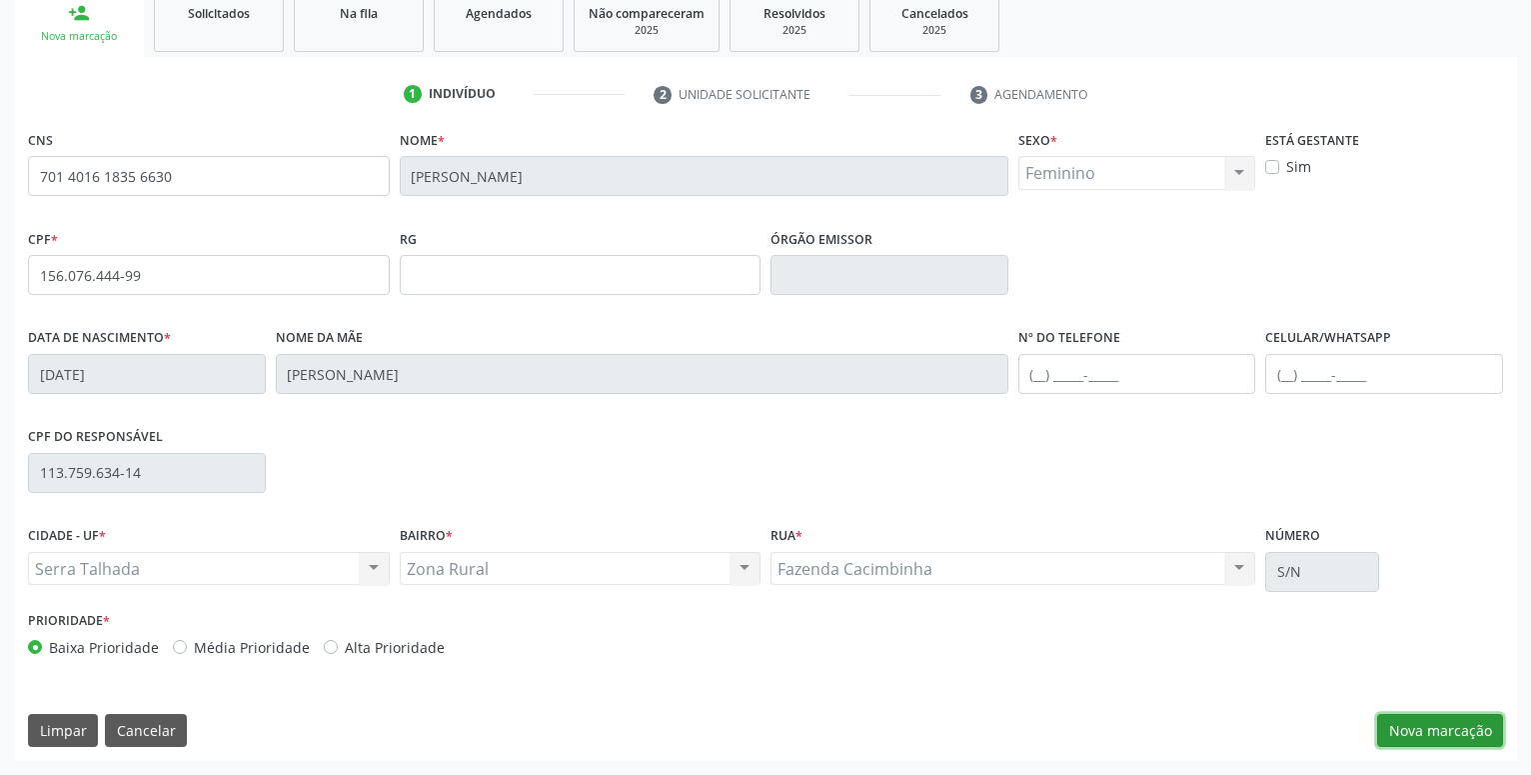
click at [1443, 733] on button "Nova marcação" at bounding box center [1440, 731] width 126 height 34
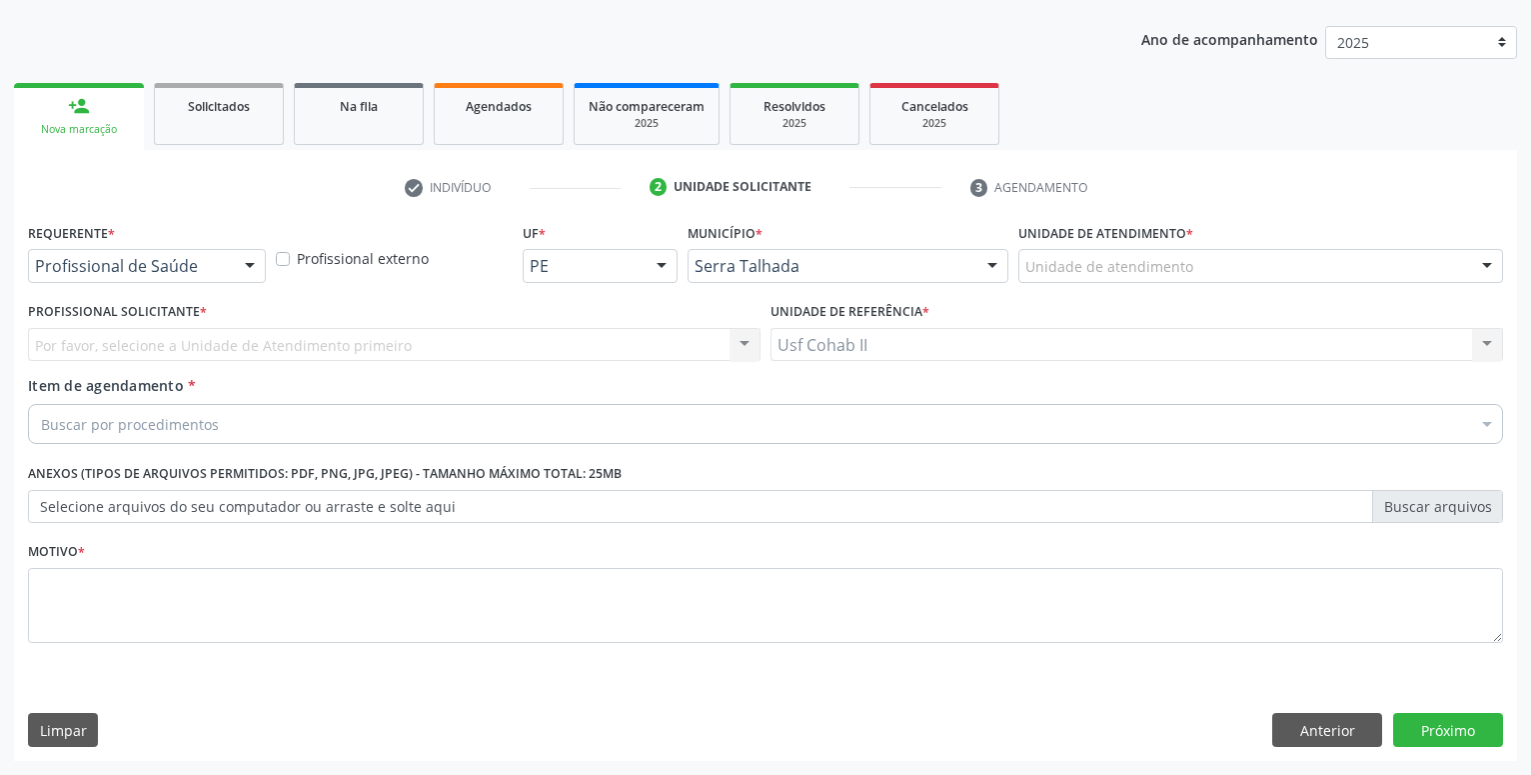
scroll to position [216, 0]
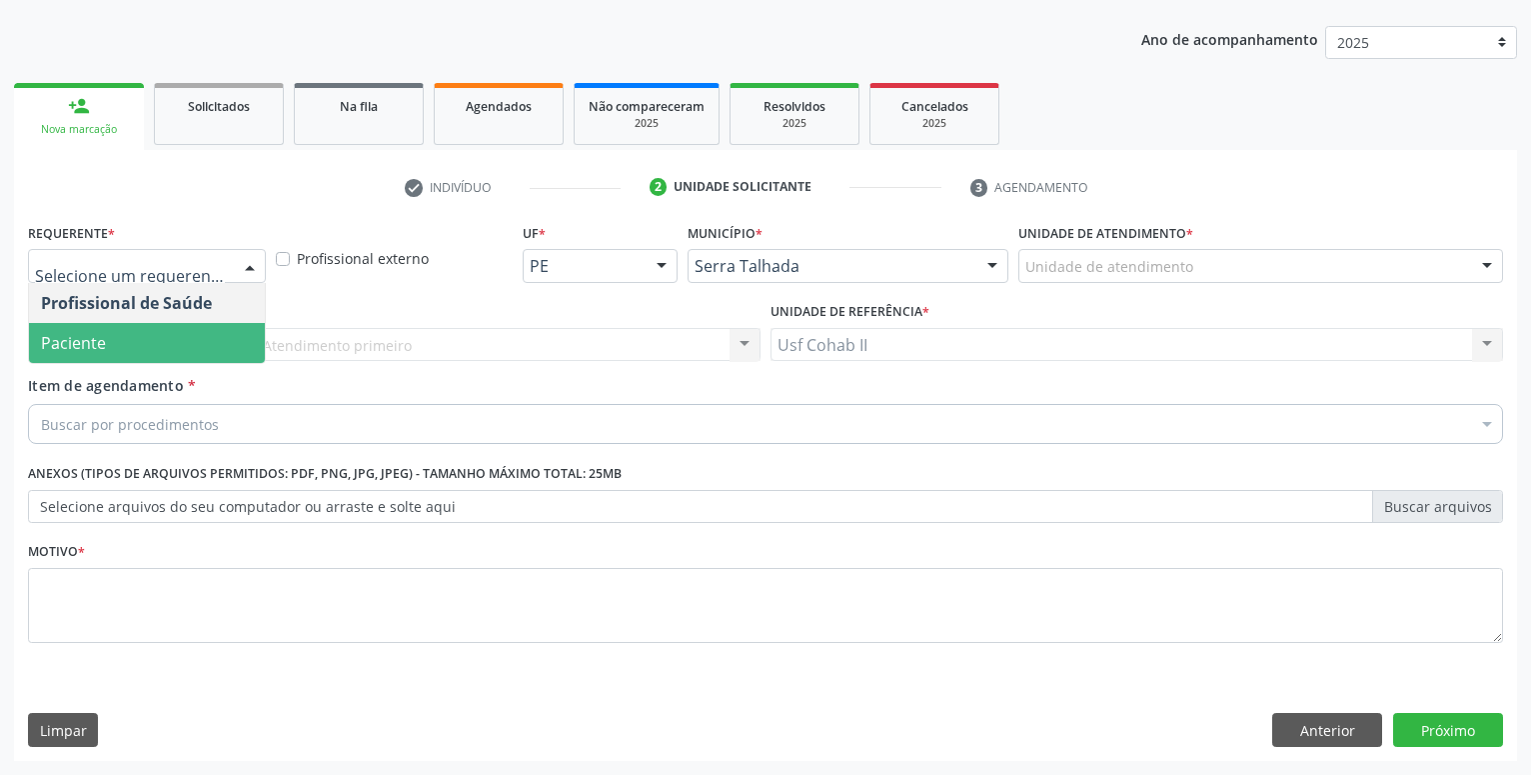
click at [97, 337] on span "Paciente" at bounding box center [73, 343] width 65 height 22
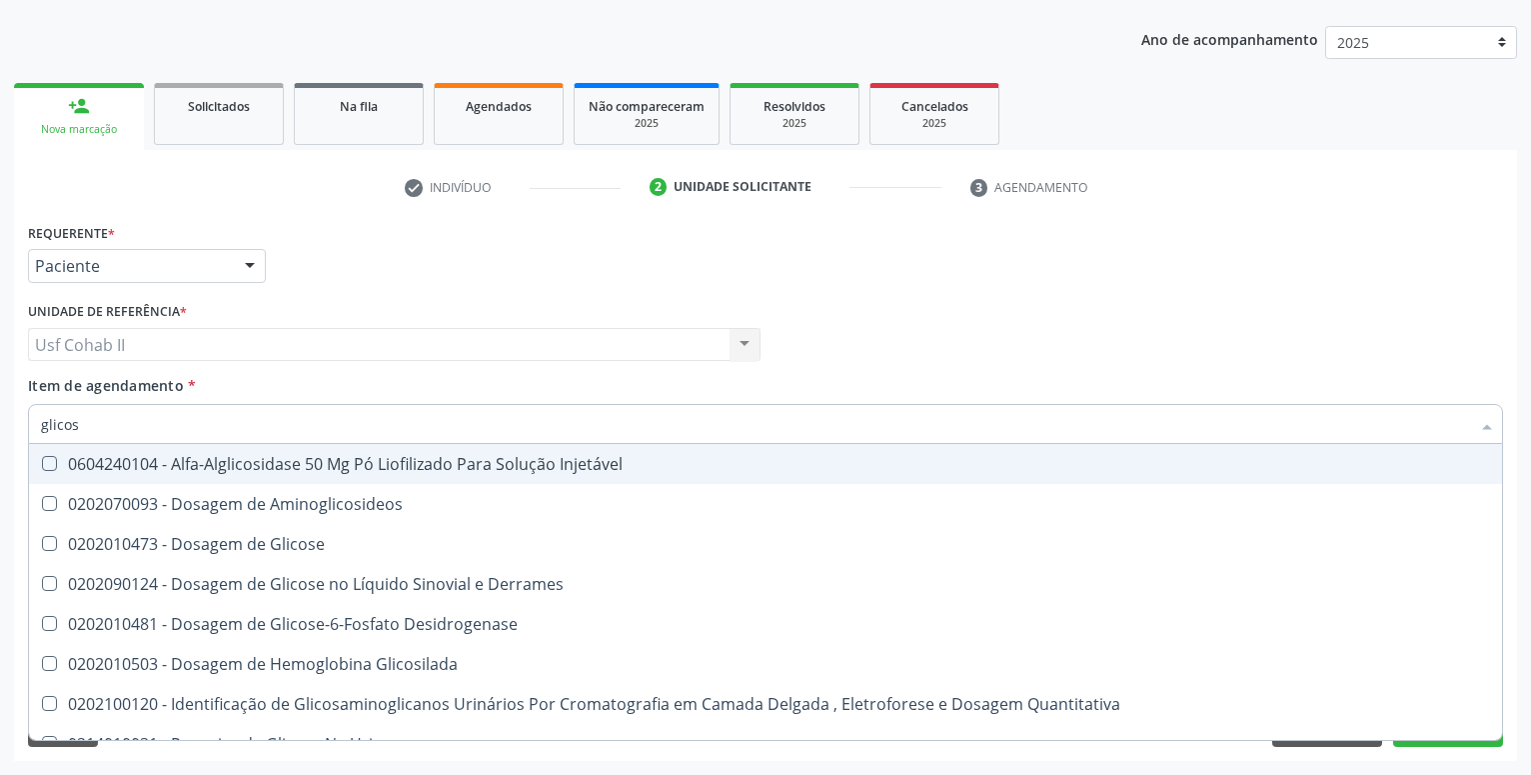
type input "glicose"
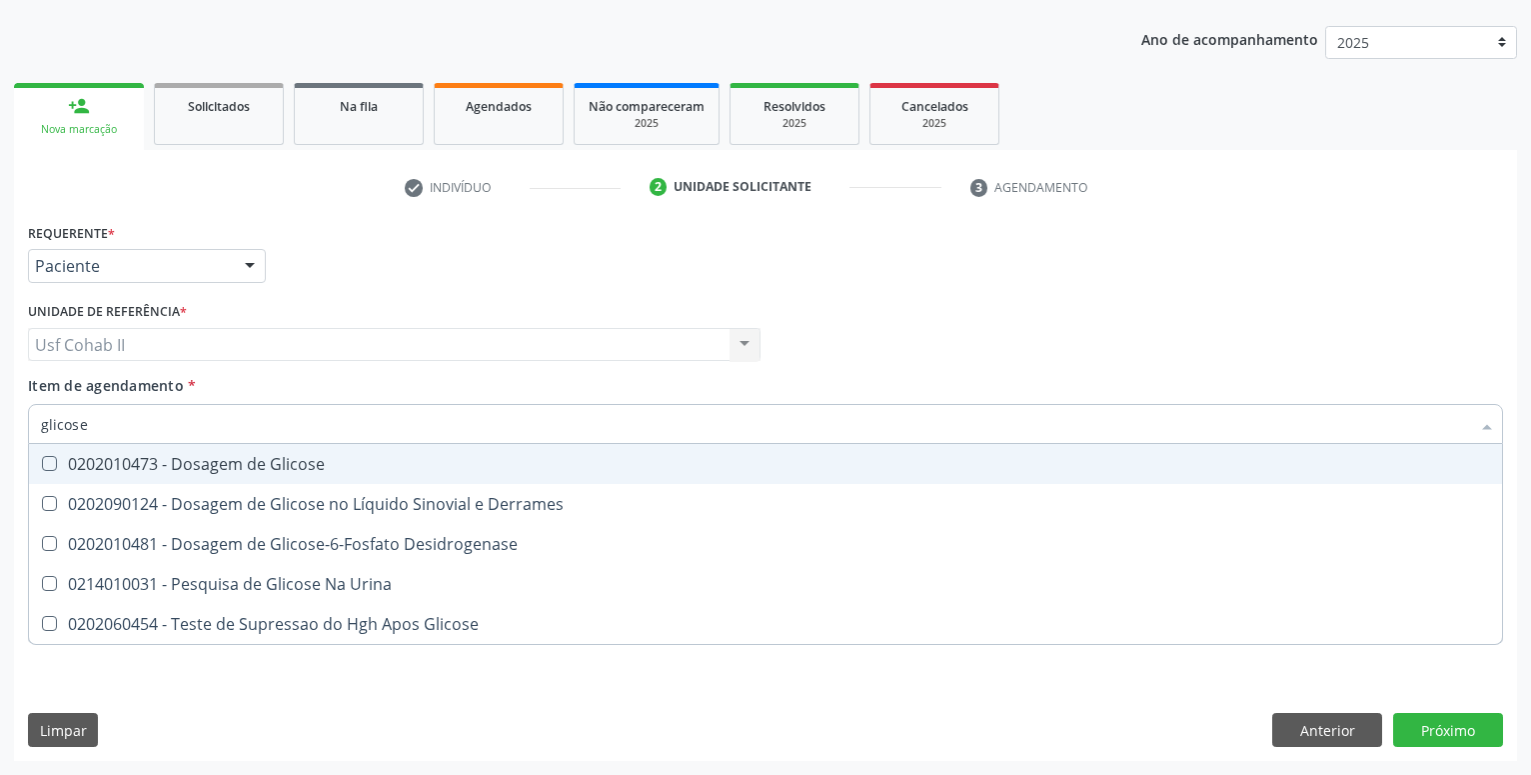
click at [250, 464] on div "0202010473 - Dosagem de Glicose" at bounding box center [765, 464] width 1449 height 16
checkbox Glicose "true"
type input "glicose"
click at [334, 270] on div "Requerente * Paciente Profissional de Saúde Paciente Nenhum resultado encontrad…" at bounding box center [765, 257] width 1485 height 78
checkbox Derrames "true"
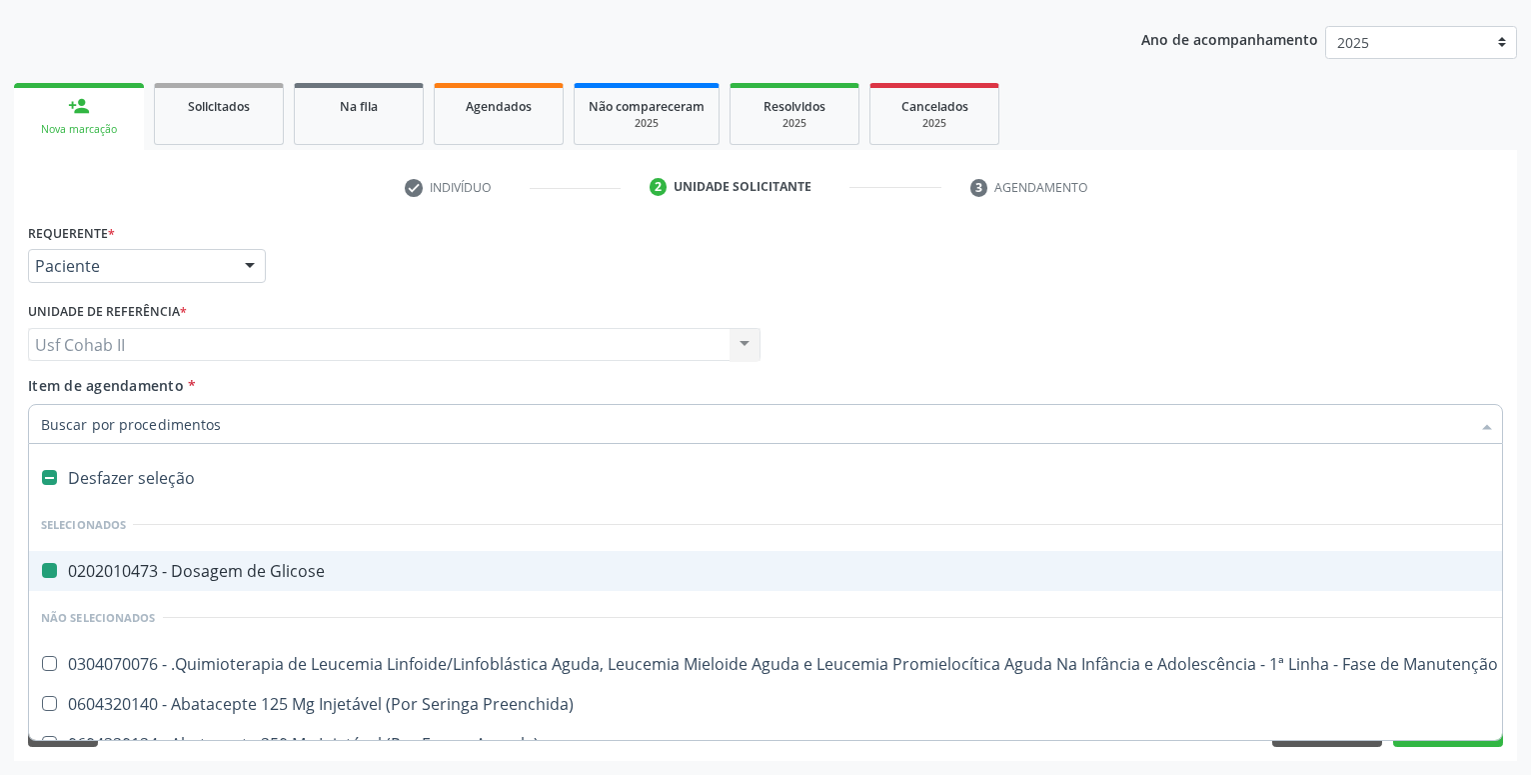
type input "h"
checkbox Glicose "false"
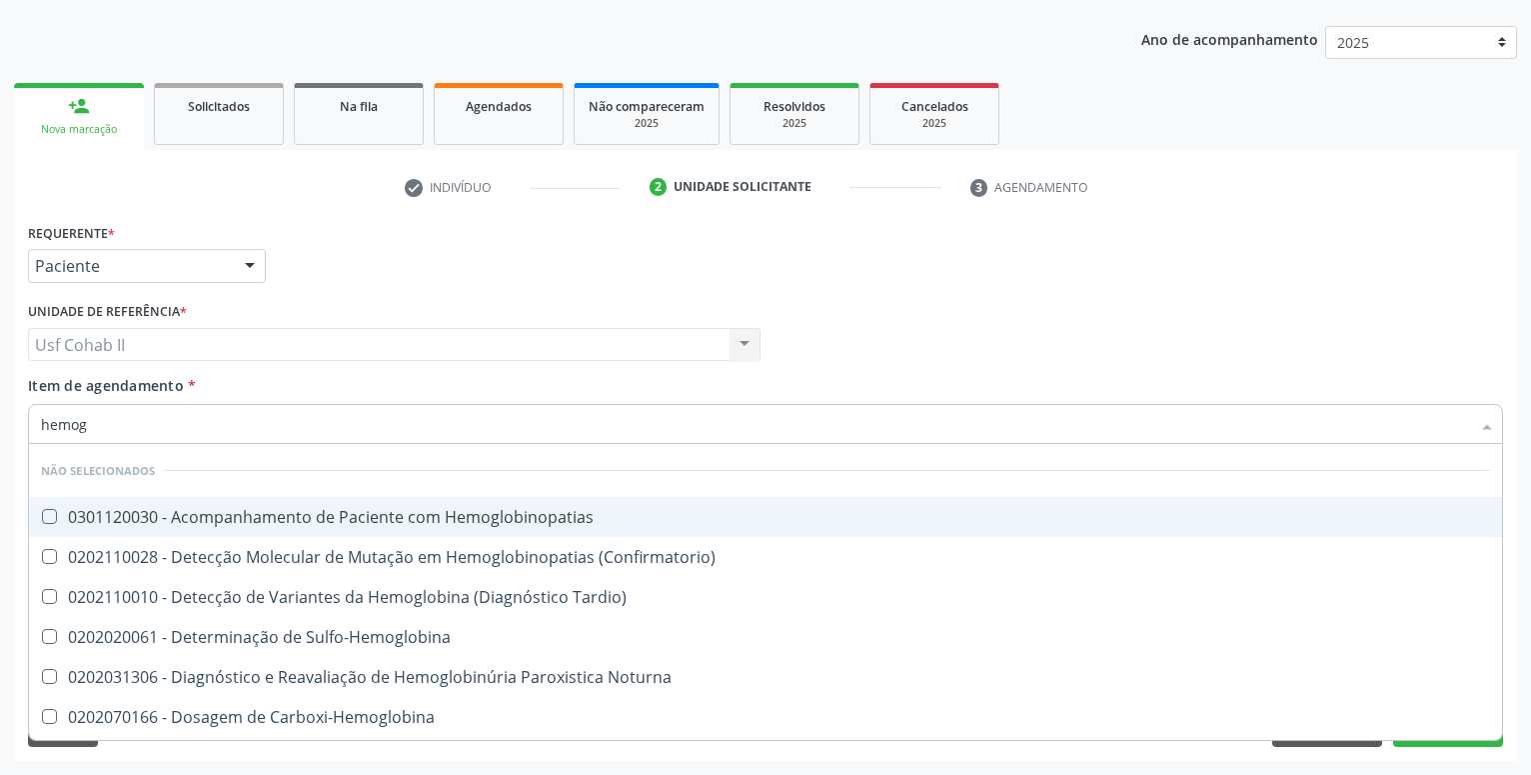
type input "hemogr"
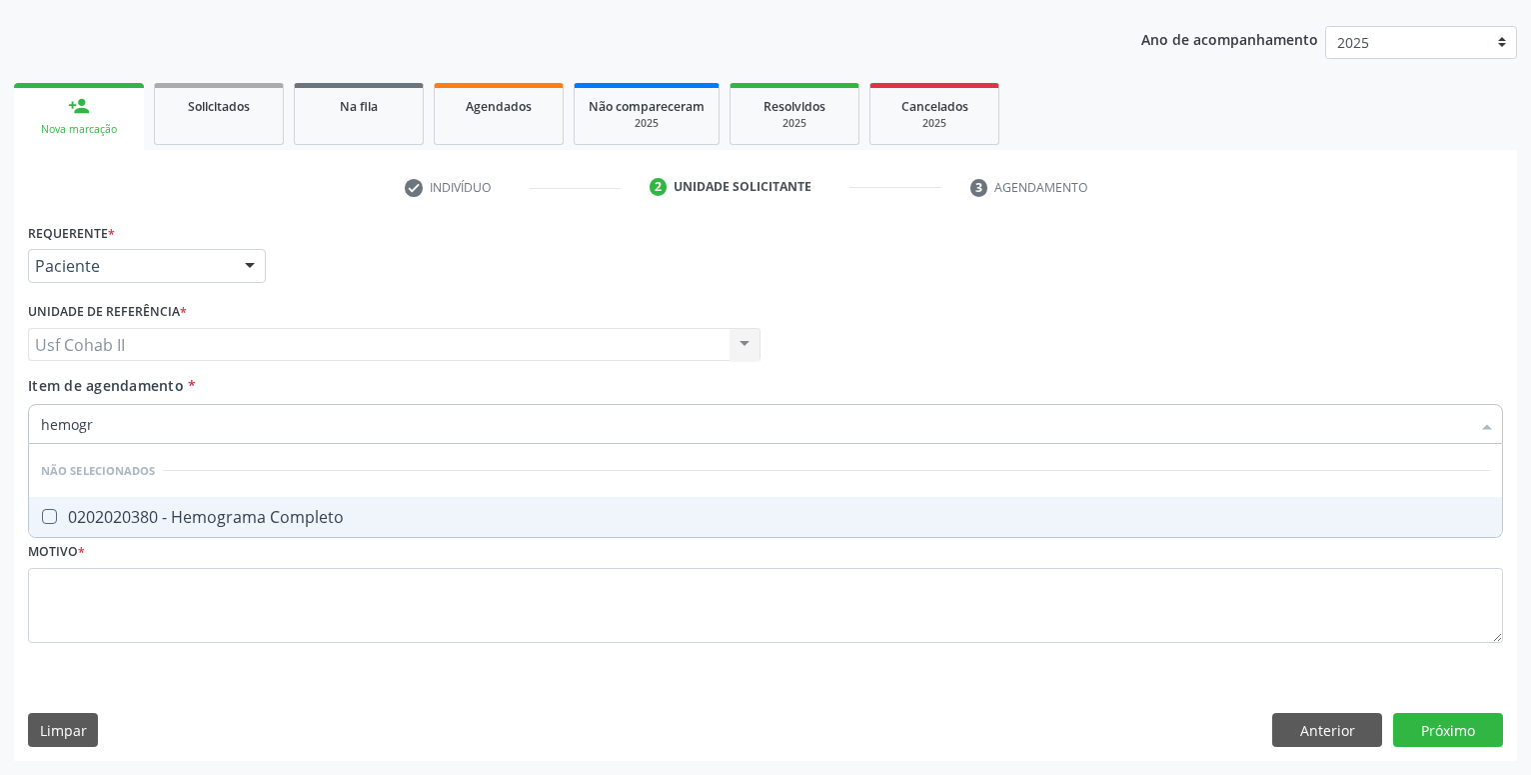
click at [257, 514] on div "0202020380 - Hemograma Completo" at bounding box center [765, 517] width 1449 height 16
checkbox Completo "true"
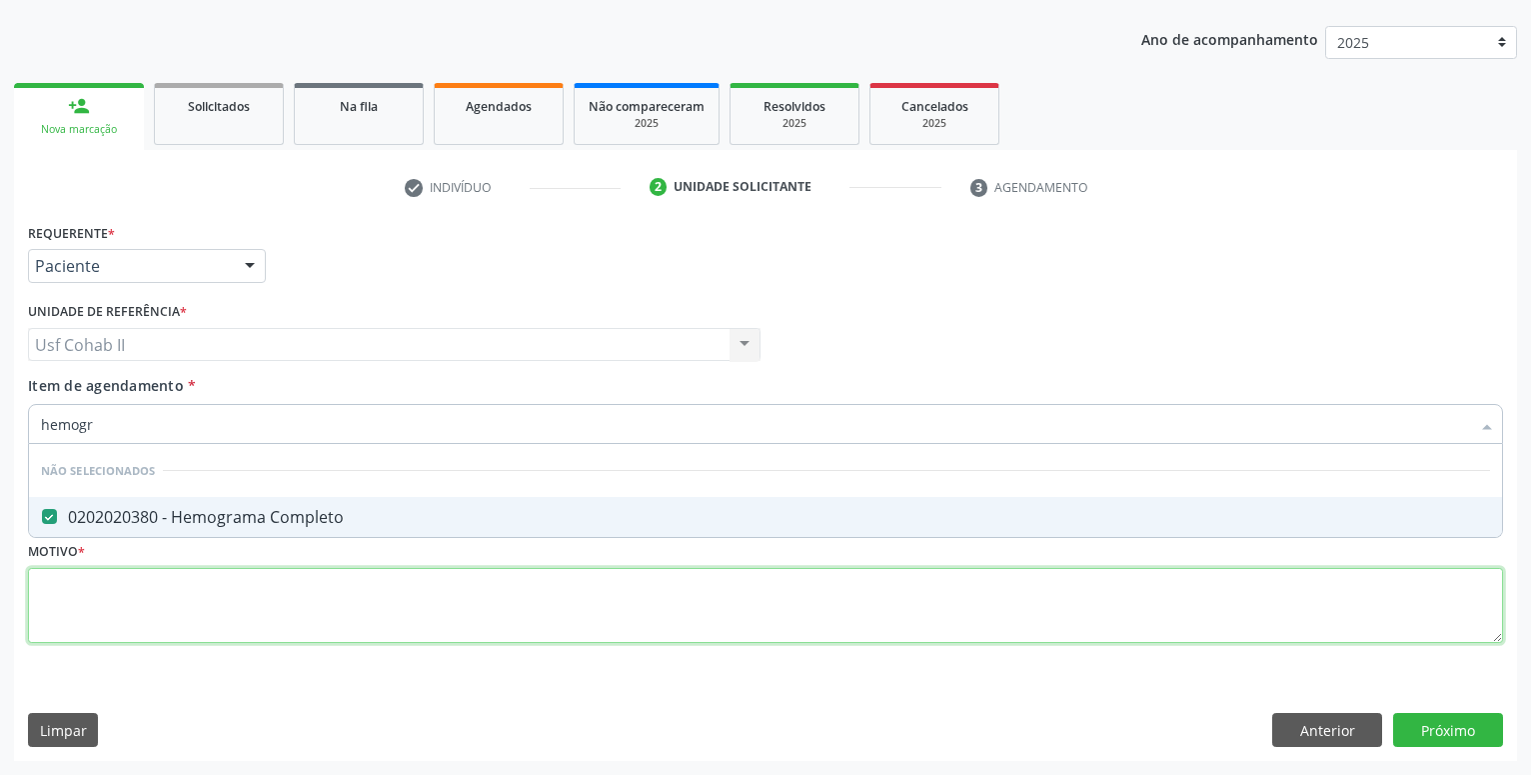
click at [204, 589] on textarea at bounding box center [765, 606] width 1475 height 76
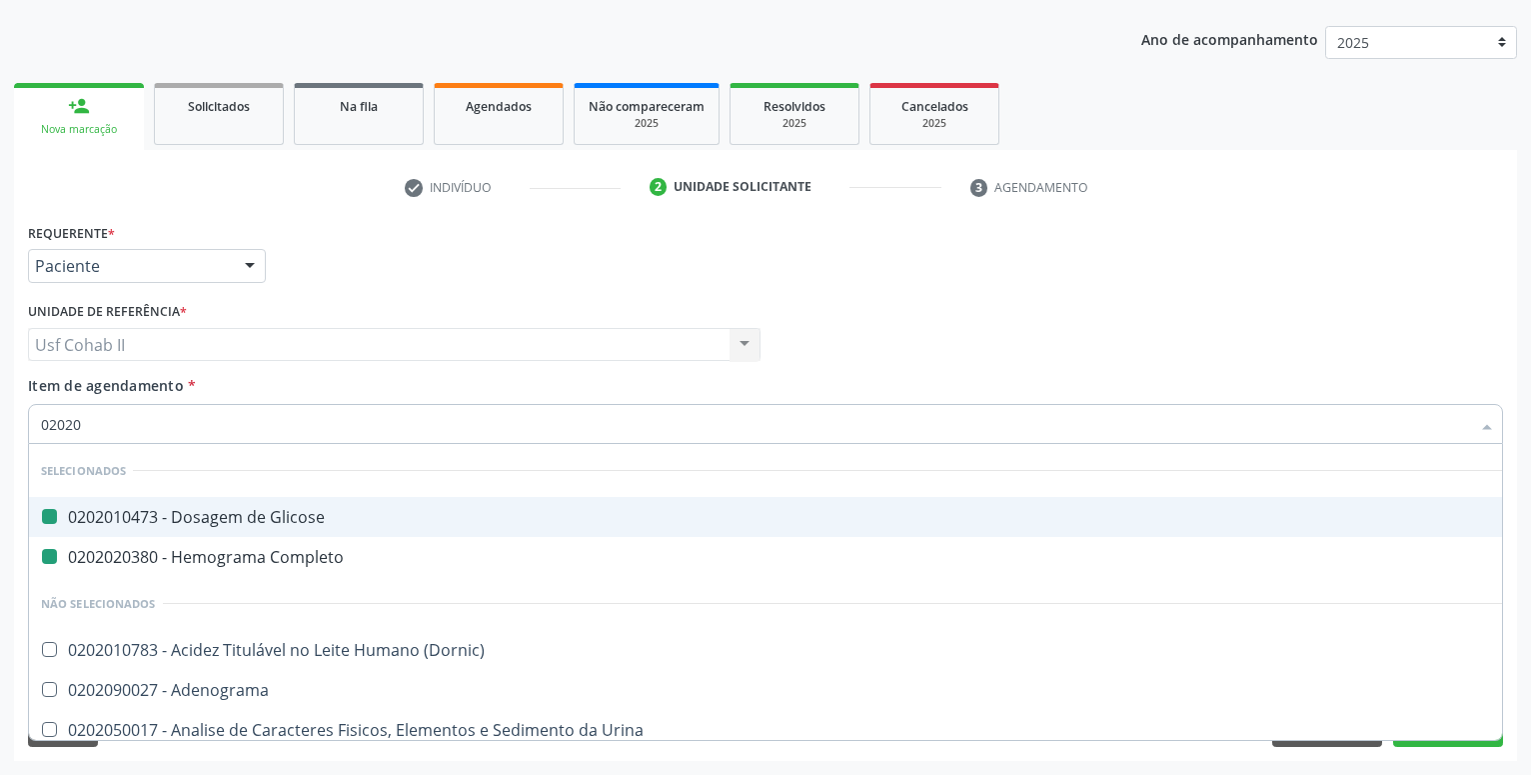
type input "020205"
checkbox Glicose "false"
checkbox Completo "false"
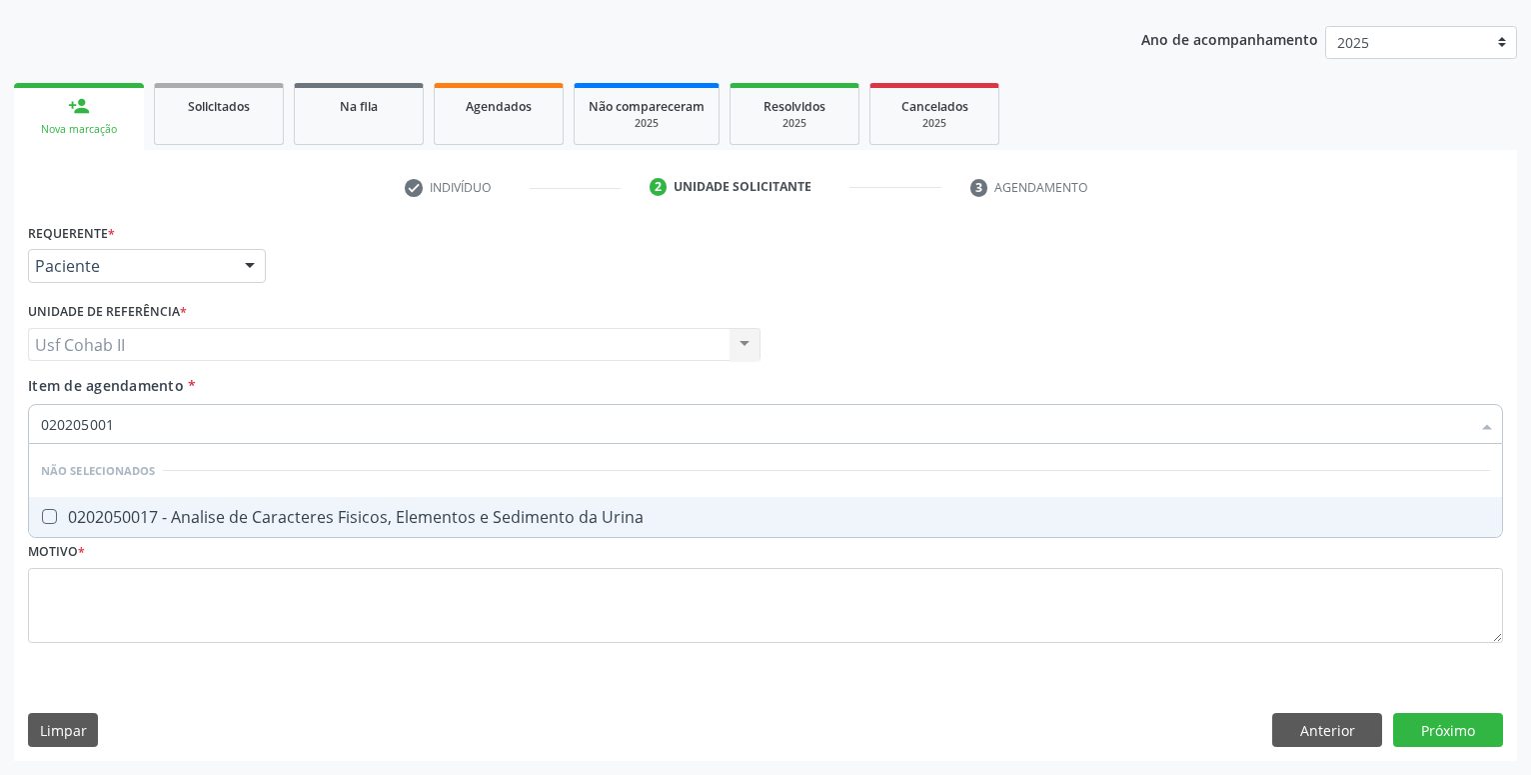
type input "0202050017"
click at [241, 521] on div "0202050017 - Analise de Caracteres Fisicos, Elementos e Sedimento da Urina" at bounding box center [765, 517] width 1449 height 16
checkbox Urina "true"
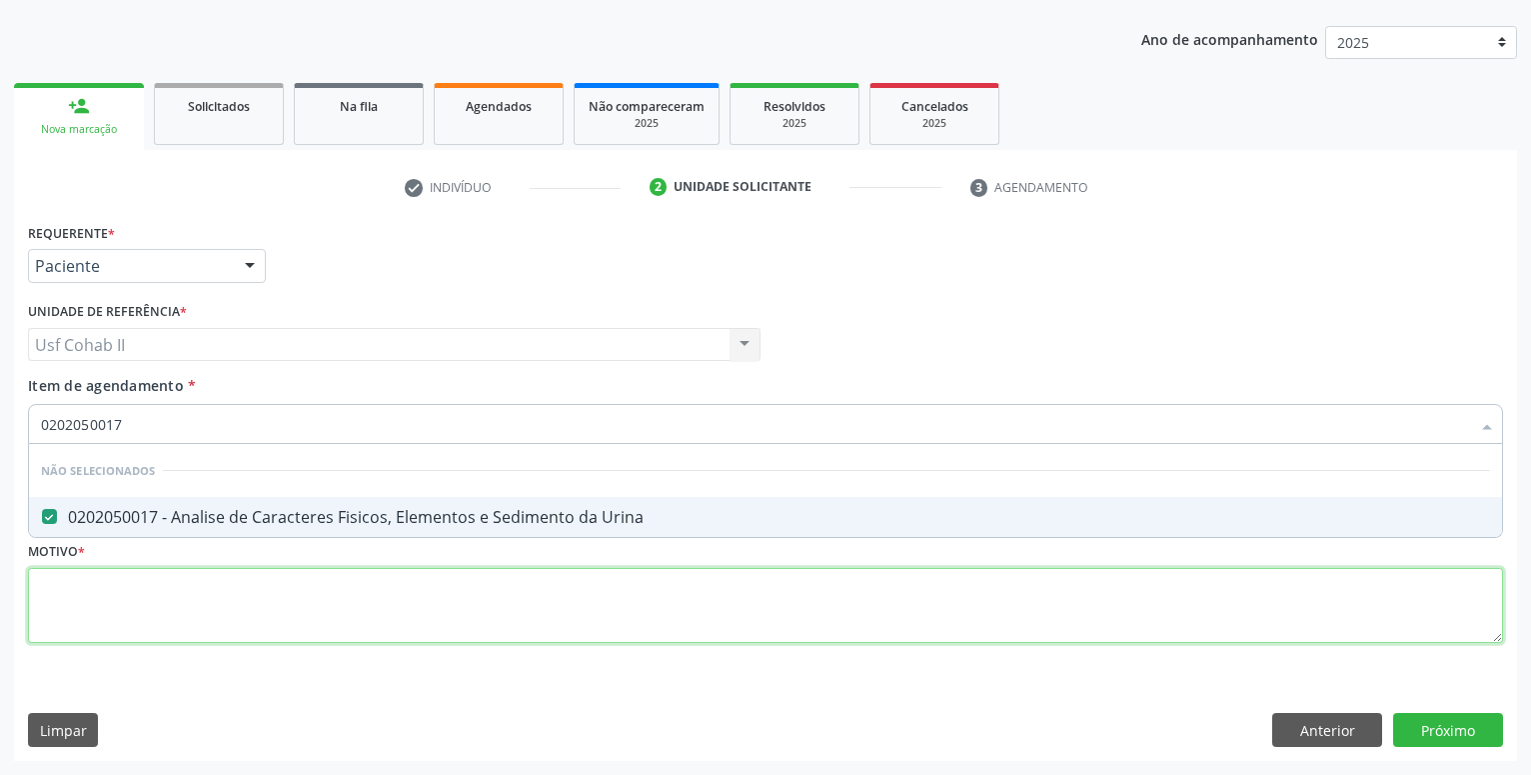
click at [124, 577] on textarea at bounding box center [765, 606] width 1475 height 76
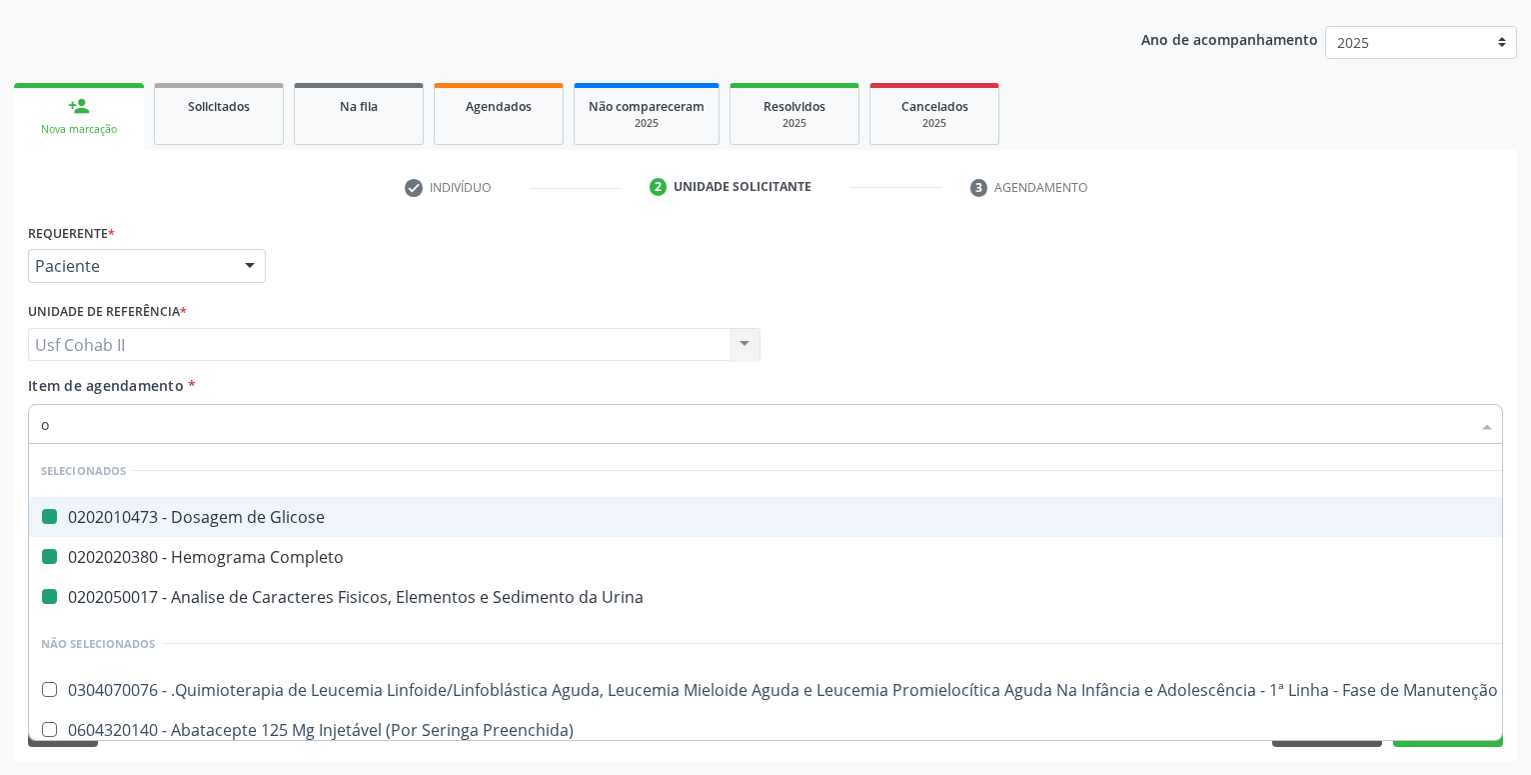
type input "ov"
checkbox Glicose "false"
checkbox Completo "false"
checkbox Urina "false"
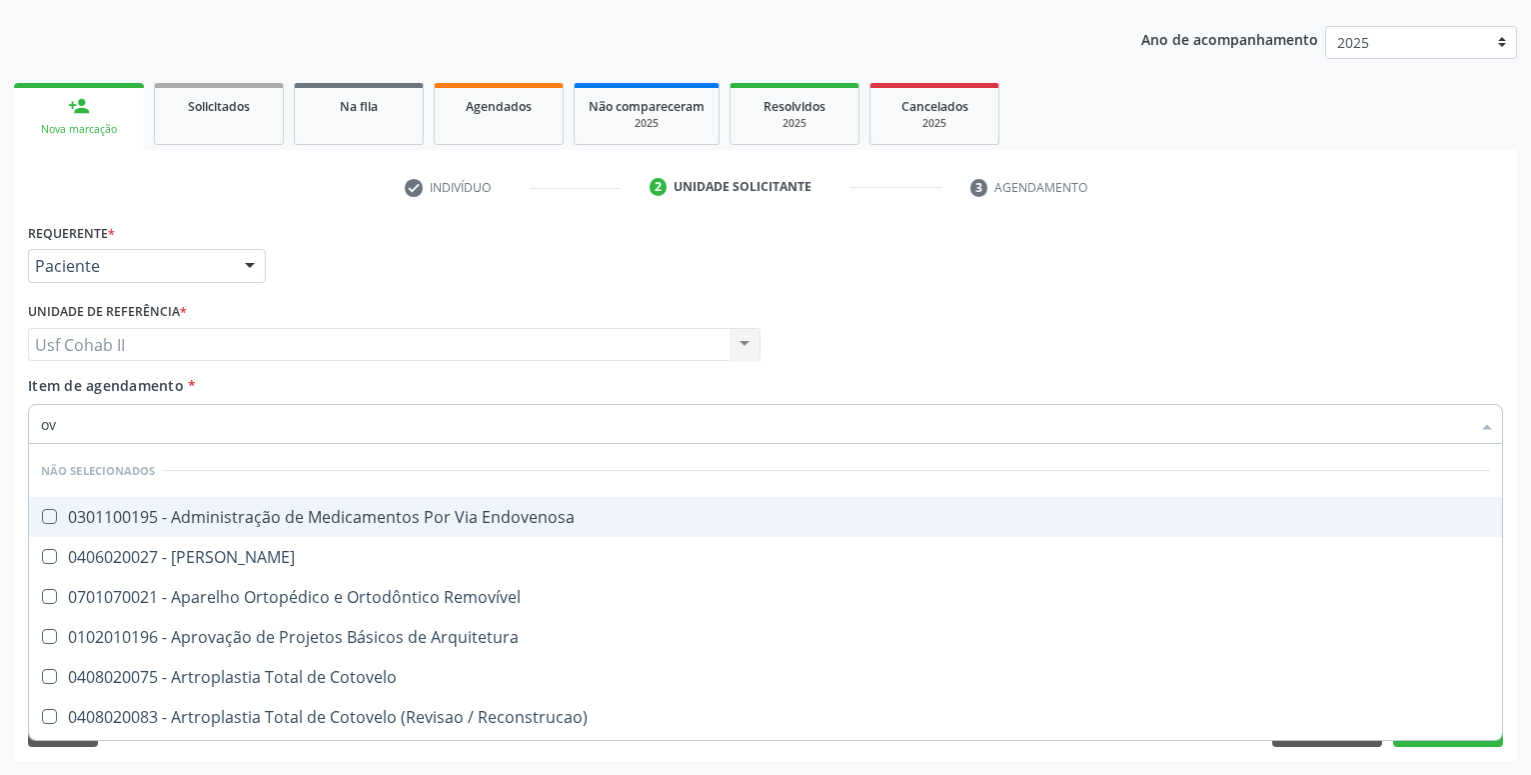
type input "ovo"
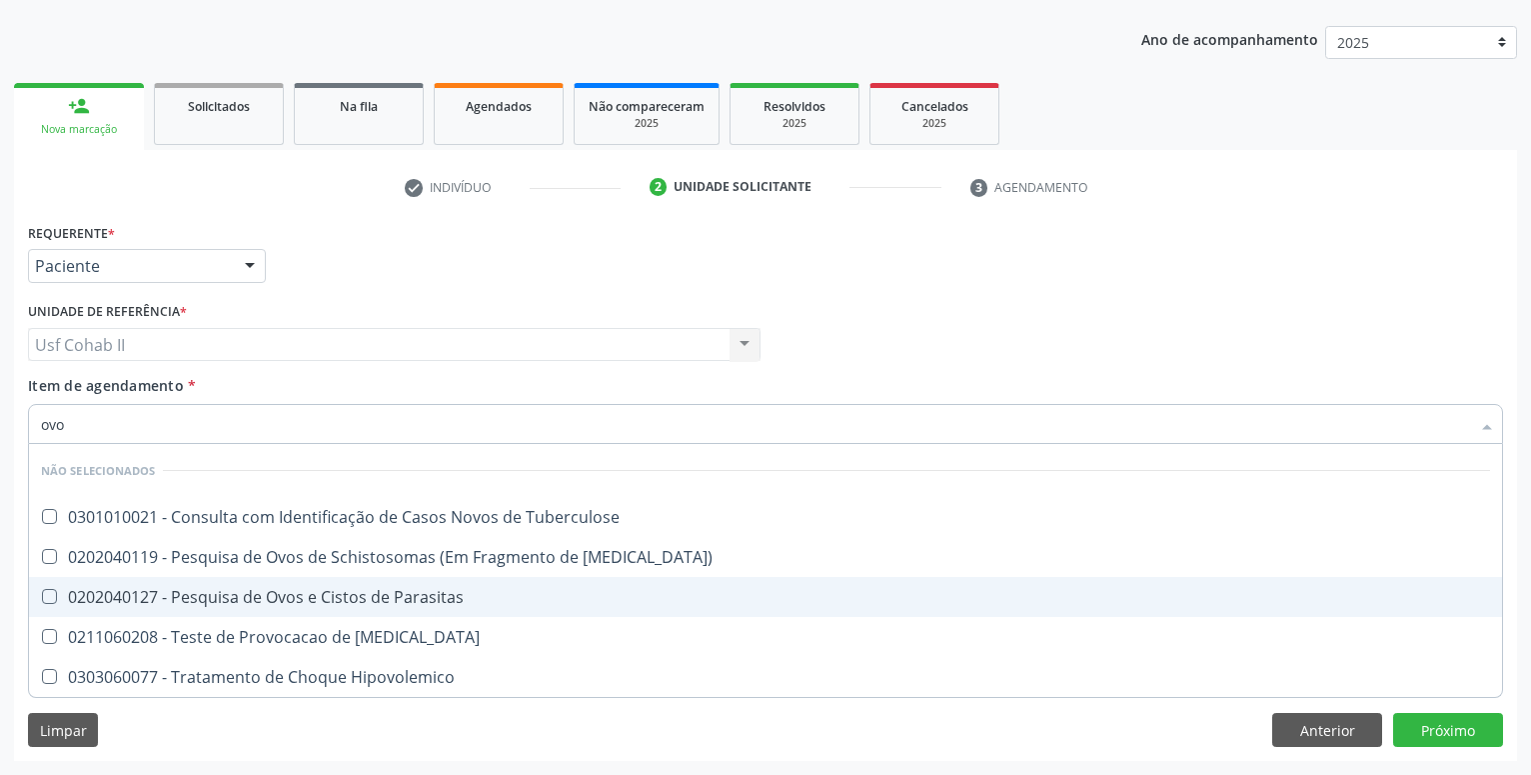
click at [383, 596] on div "0202040127 - Pesquisa de Ovos e Cistos de Parasitas" at bounding box center [765, 597] width 1449 height 16
checkbox Parasitas "true"
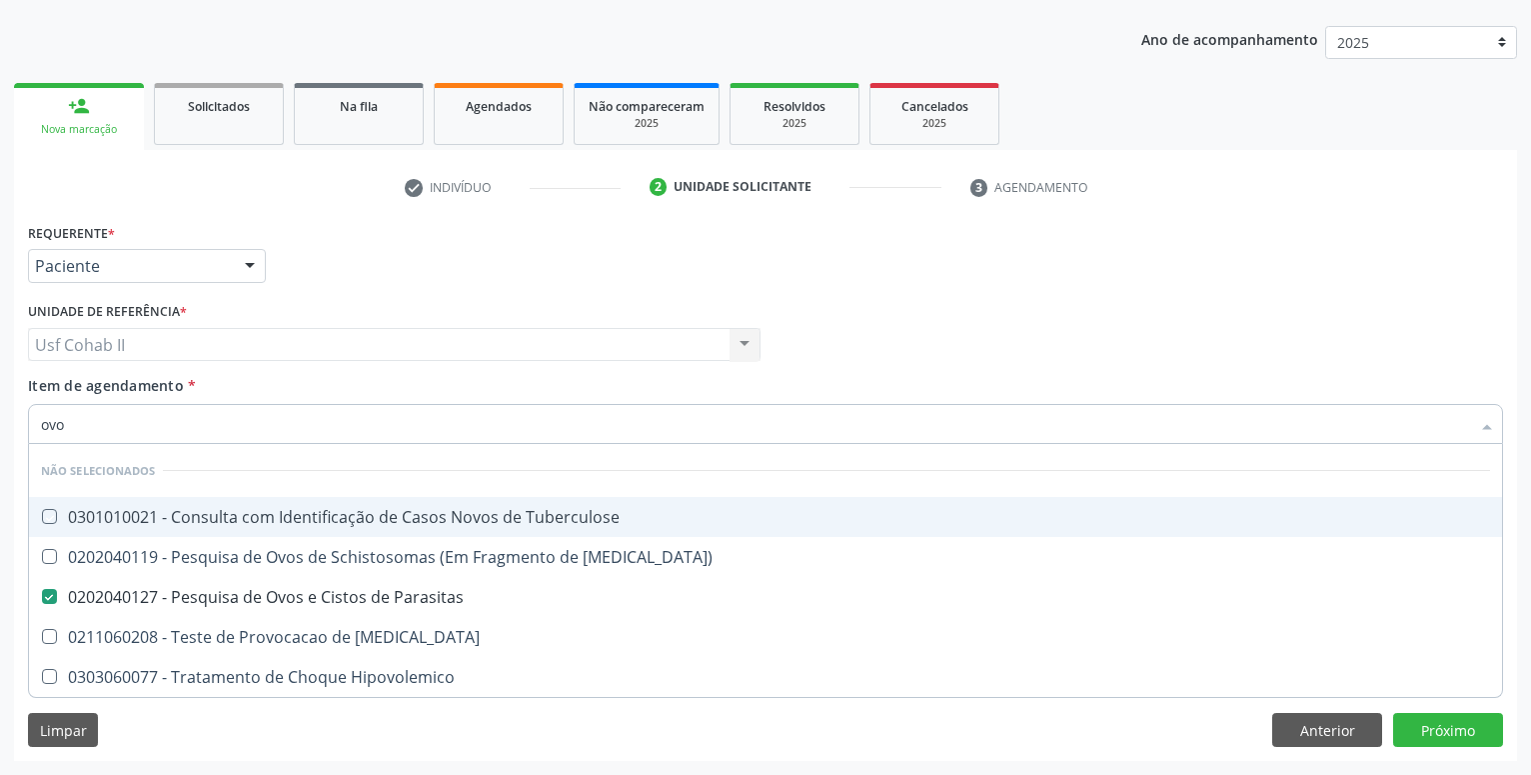
click at [395, 259] on div "Requerente * Paciente Profissional de Saúde Paciente Nenhum resultado encontrad…" at bounding box center [765, 257] width 1485 height 78
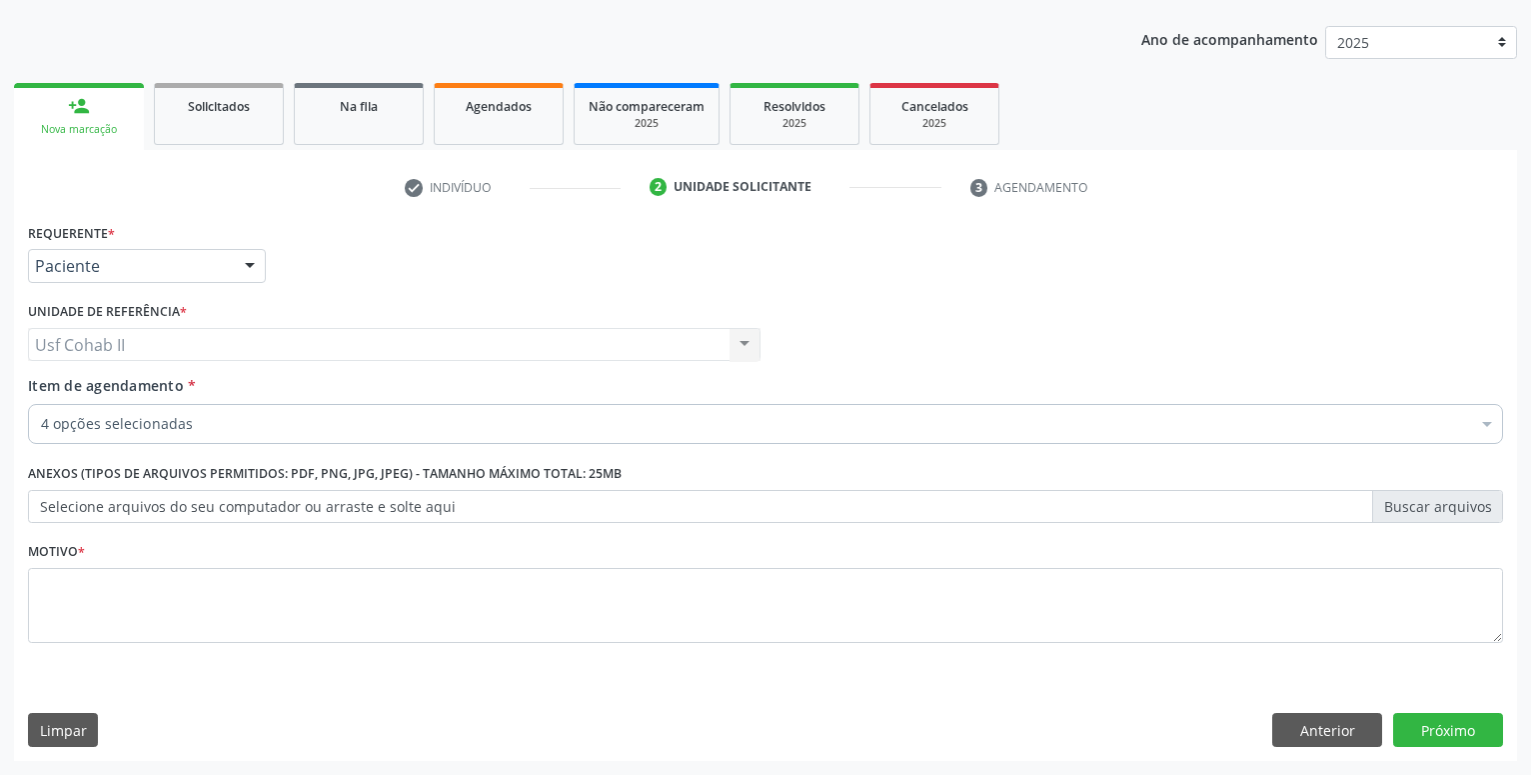
checkbox Glicose "true"
checkbox Completo "true"
checkbox Parasitas "true"
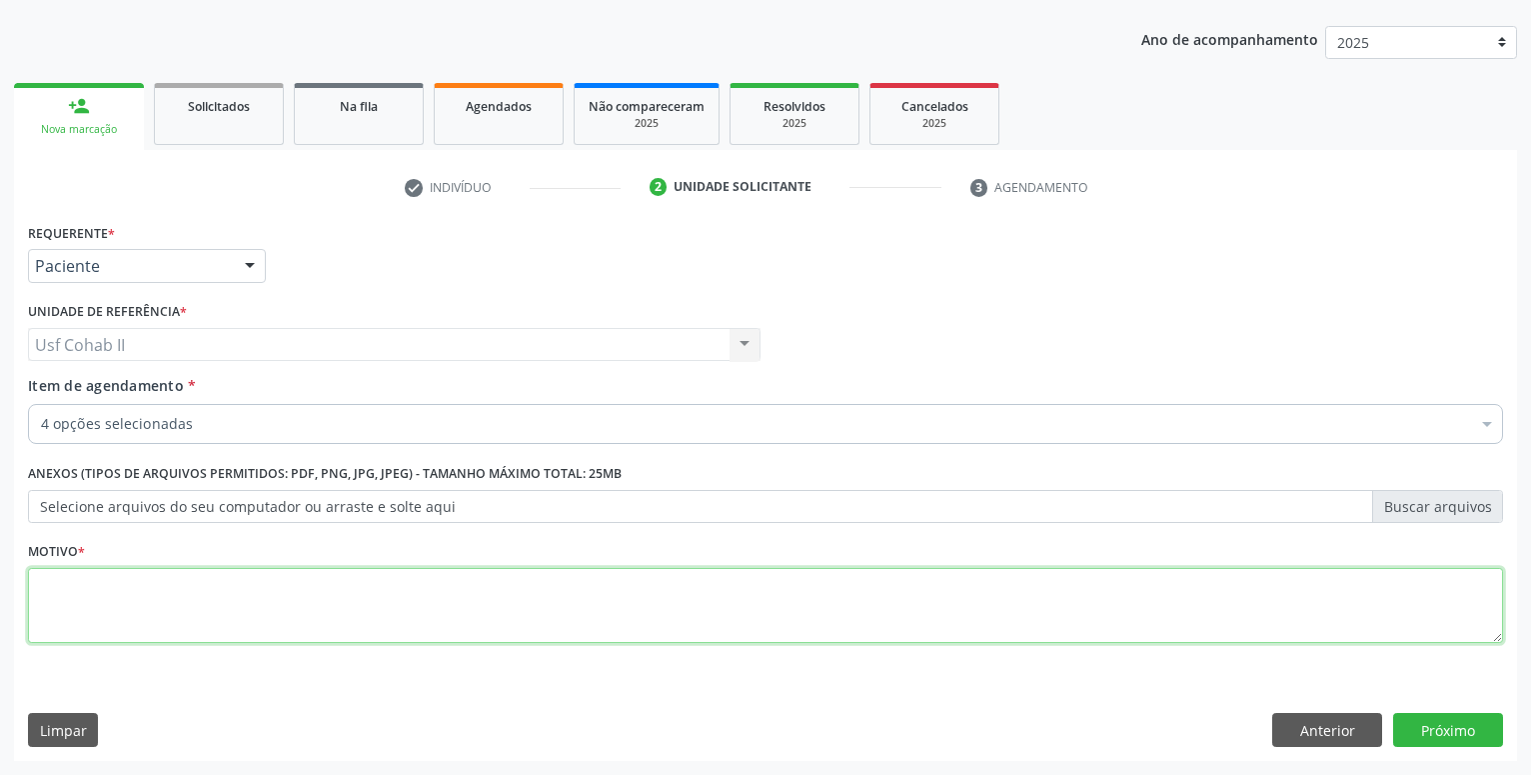
click at [252, 590] on textarea at bounding box center [765, 606] width 1475 height 76
type textarea "."
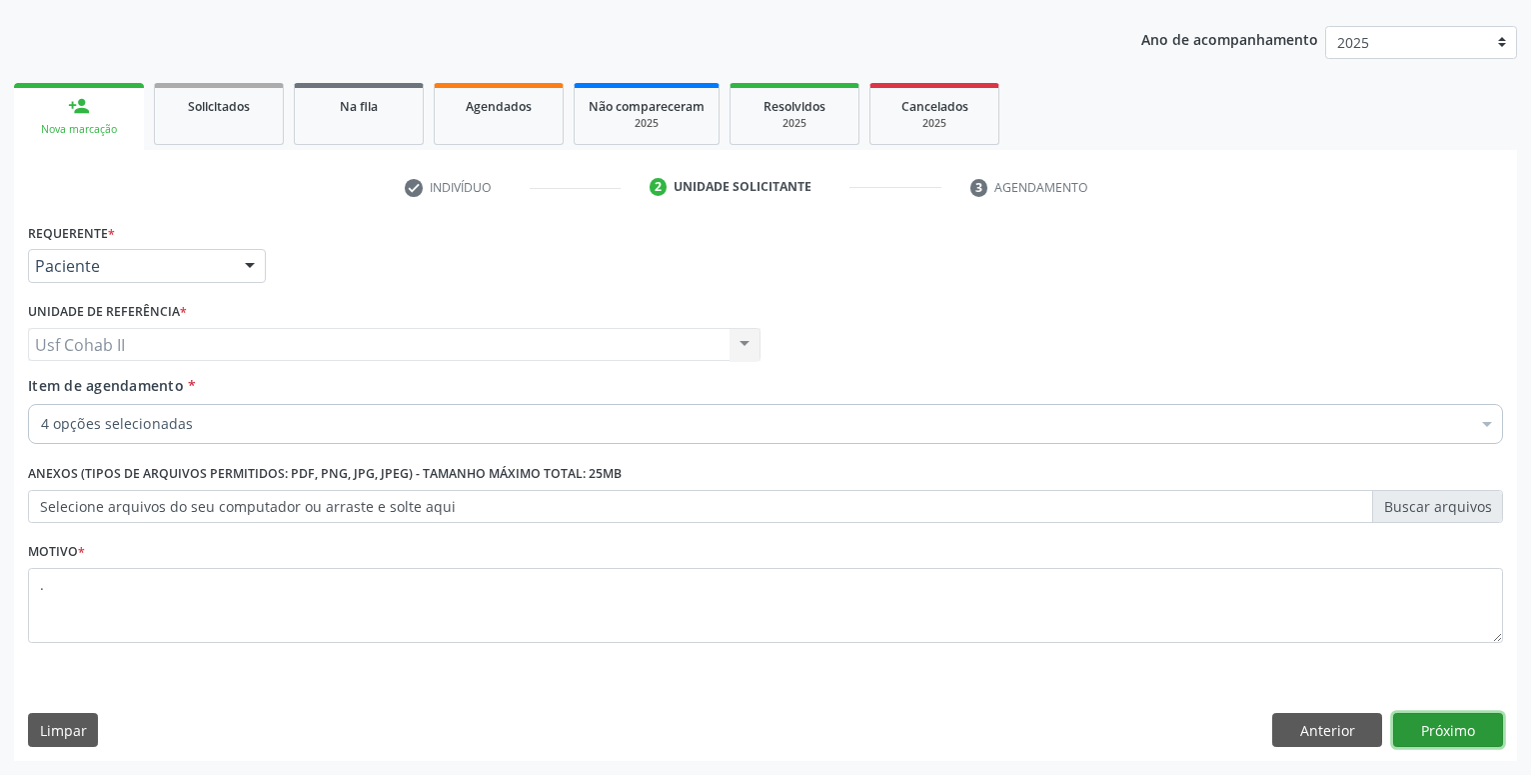
click at [1480, 725] on button "Próximo" at bounding box center [1448, 730] width 110 height 34
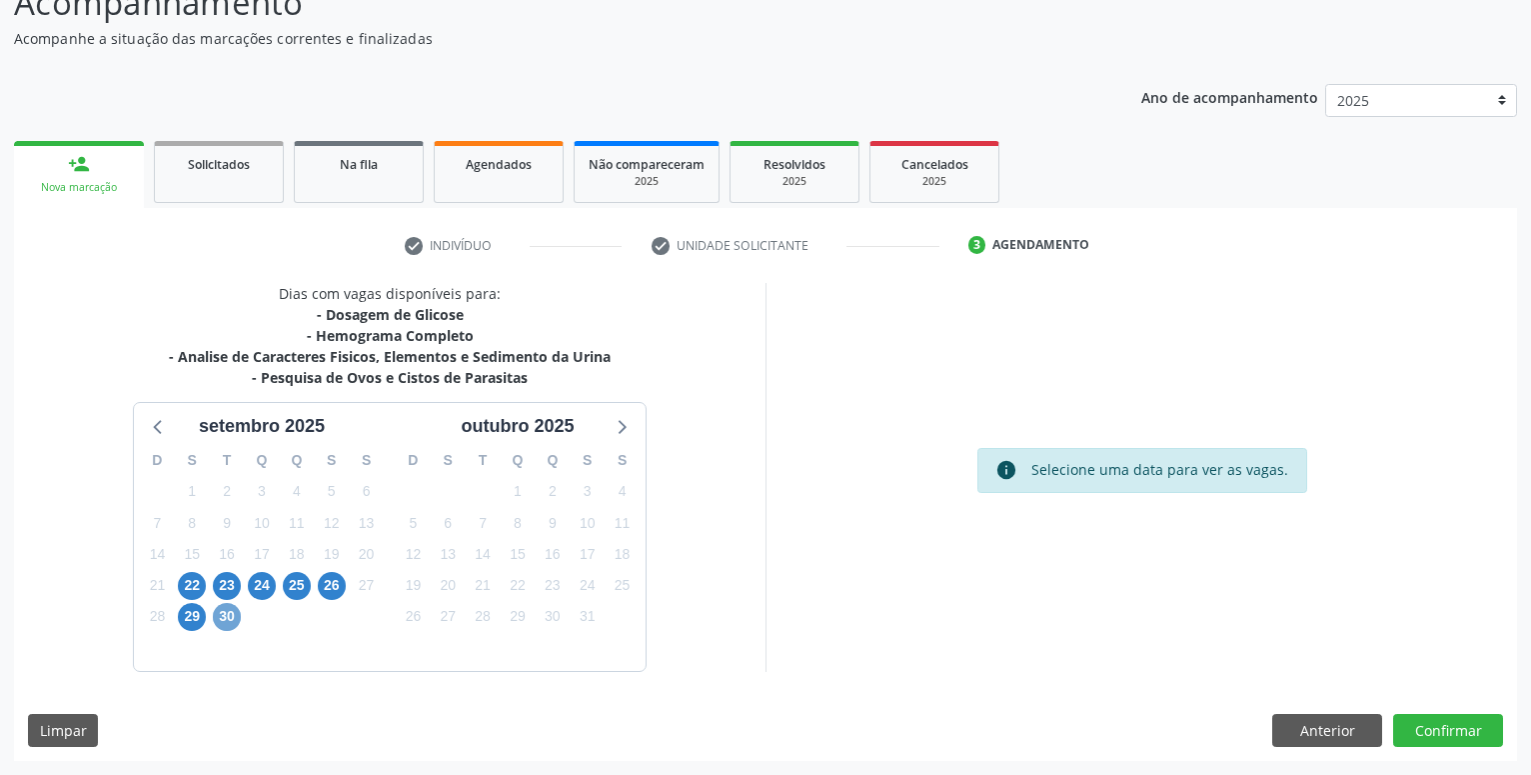
click at [231, 618] on span "30" at bounding box center [227, 617] width 28 height 28
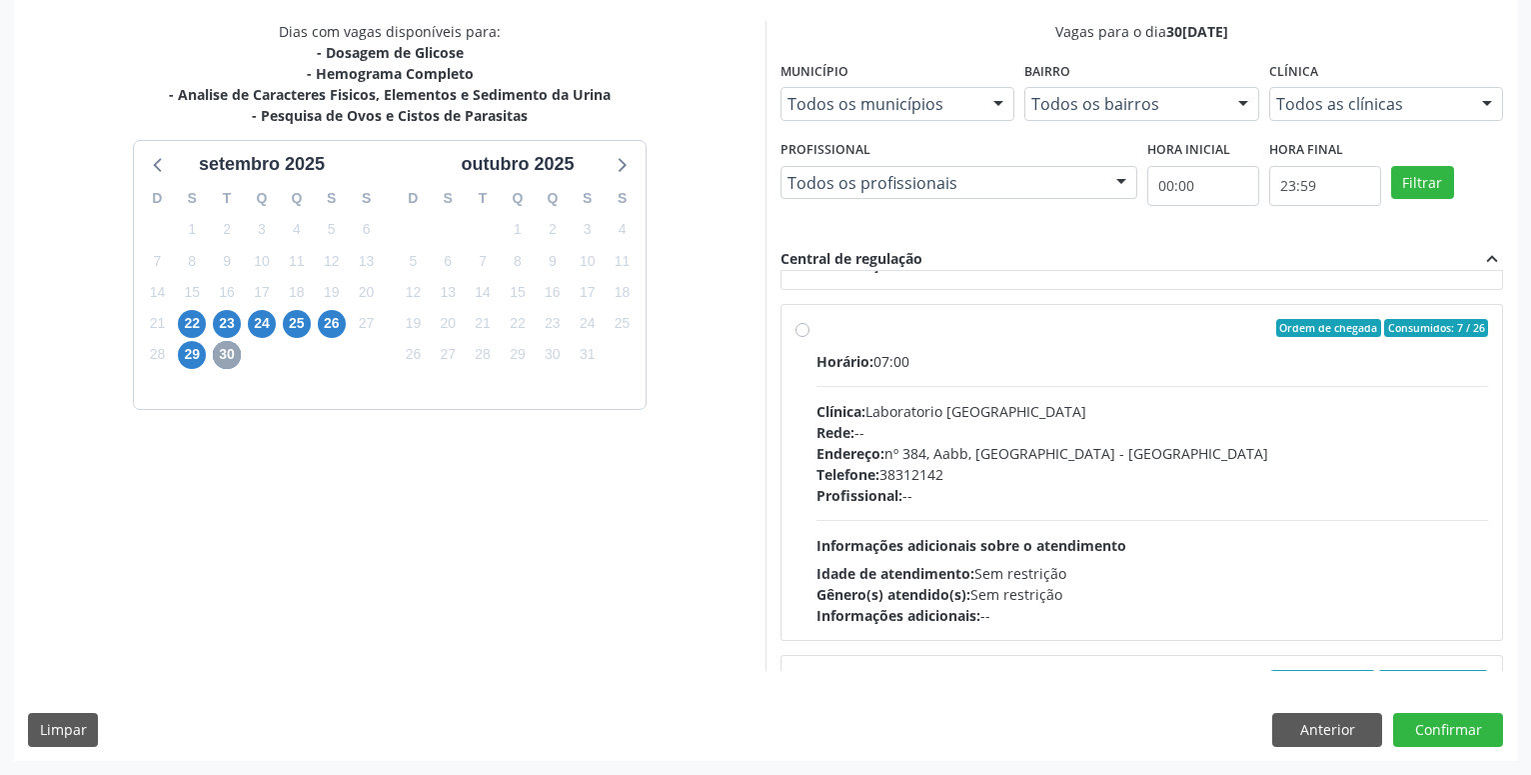
scroll to position [684, 0]
click at [816, 330] on label "Ordem de chegada Consumidos: 7 / 26 Horário: 07:00 Clínica: Laboratorio Sao Fra…" at bounding box center [1152, 470] width 672 height 307
click at [801, 330] on input "Ordem de chegada Consumidos: 7 / 26 Horário: 07:00 Clínica: Laboratorio Sao Fra…" at bounding box center [803, 326] width 14 height 18
radio input "true"
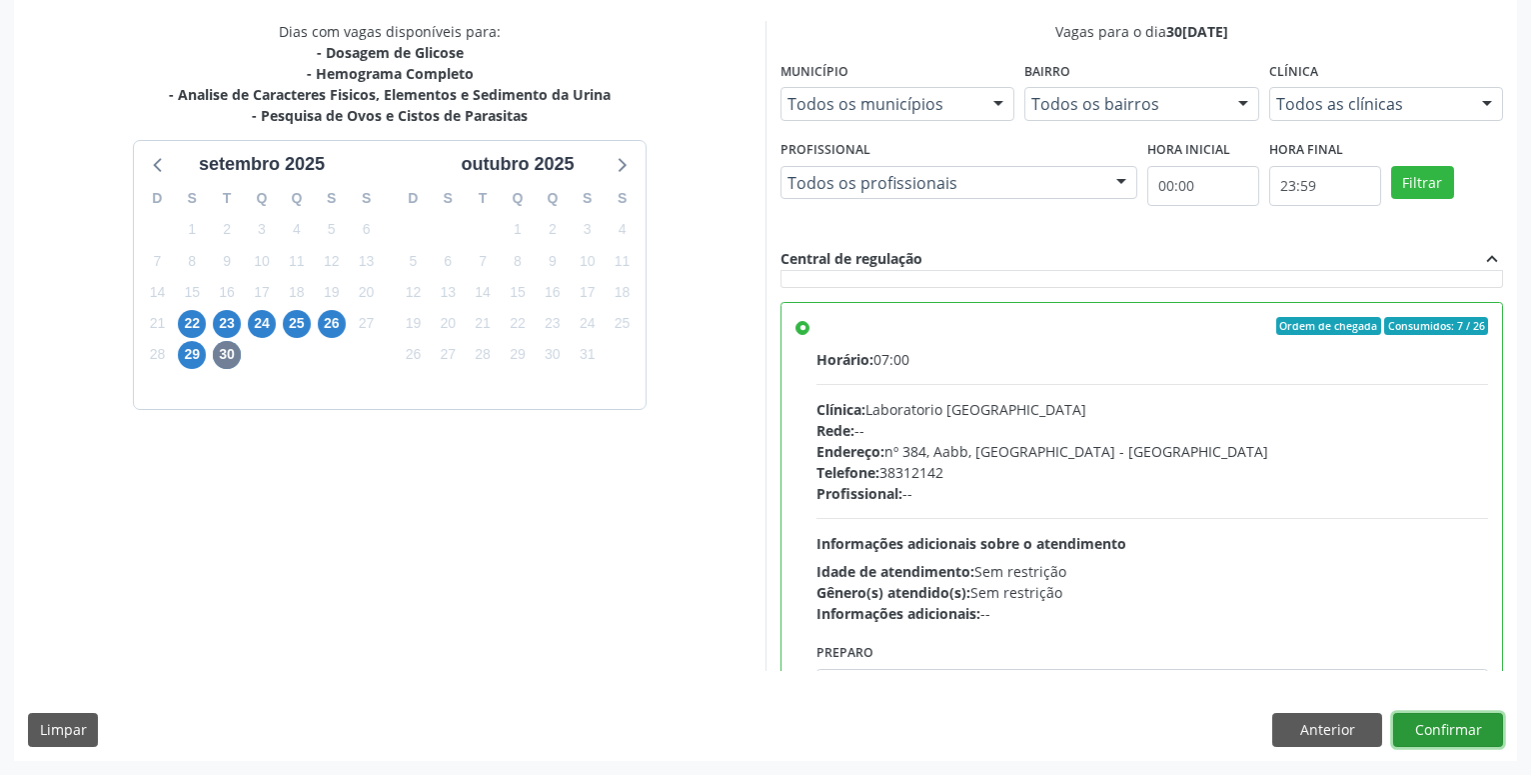
click at [1431, 722] on button "Confirmar" at bounding box center [1448, 730] width 110 height 34
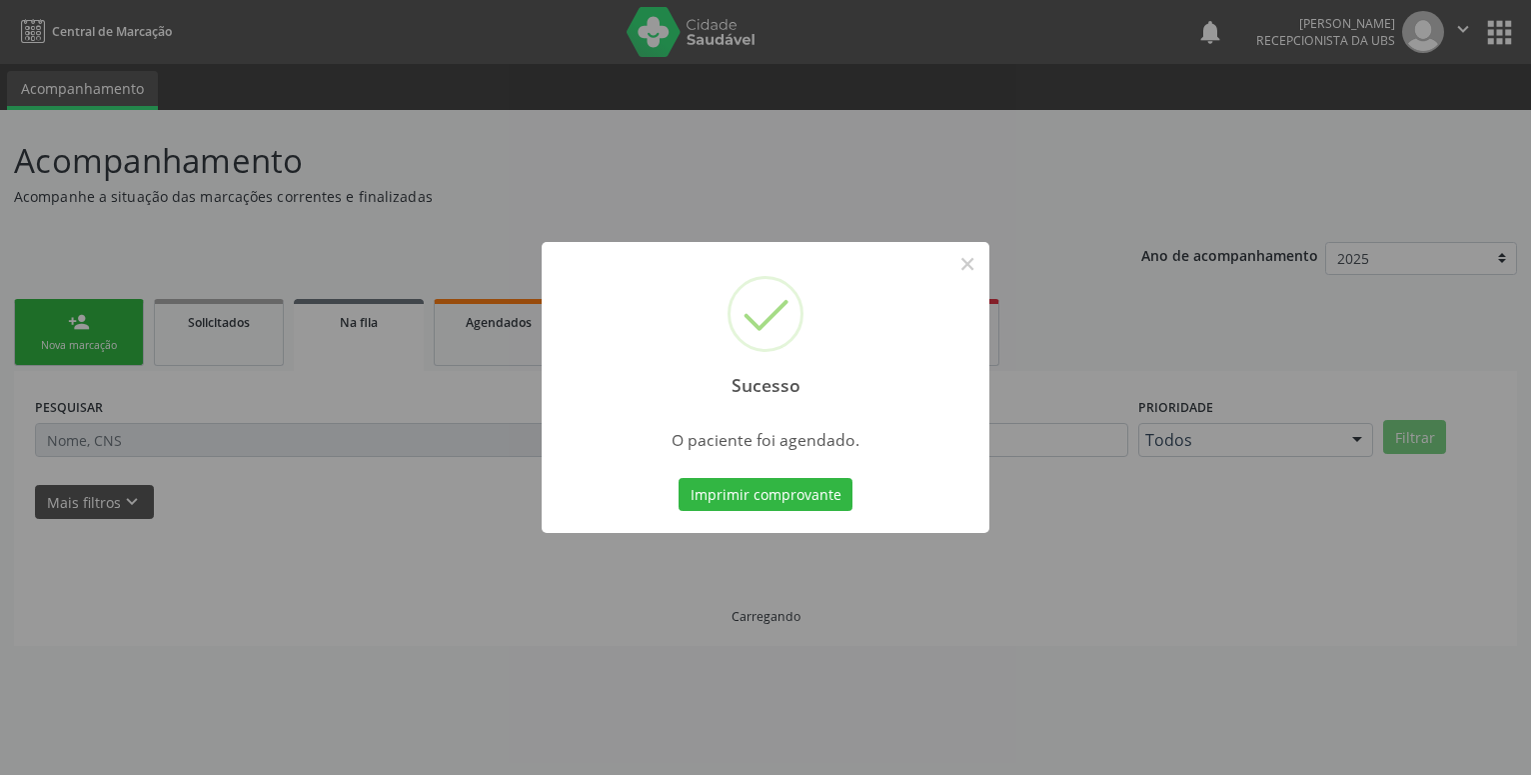
scroll to position [0, 0]
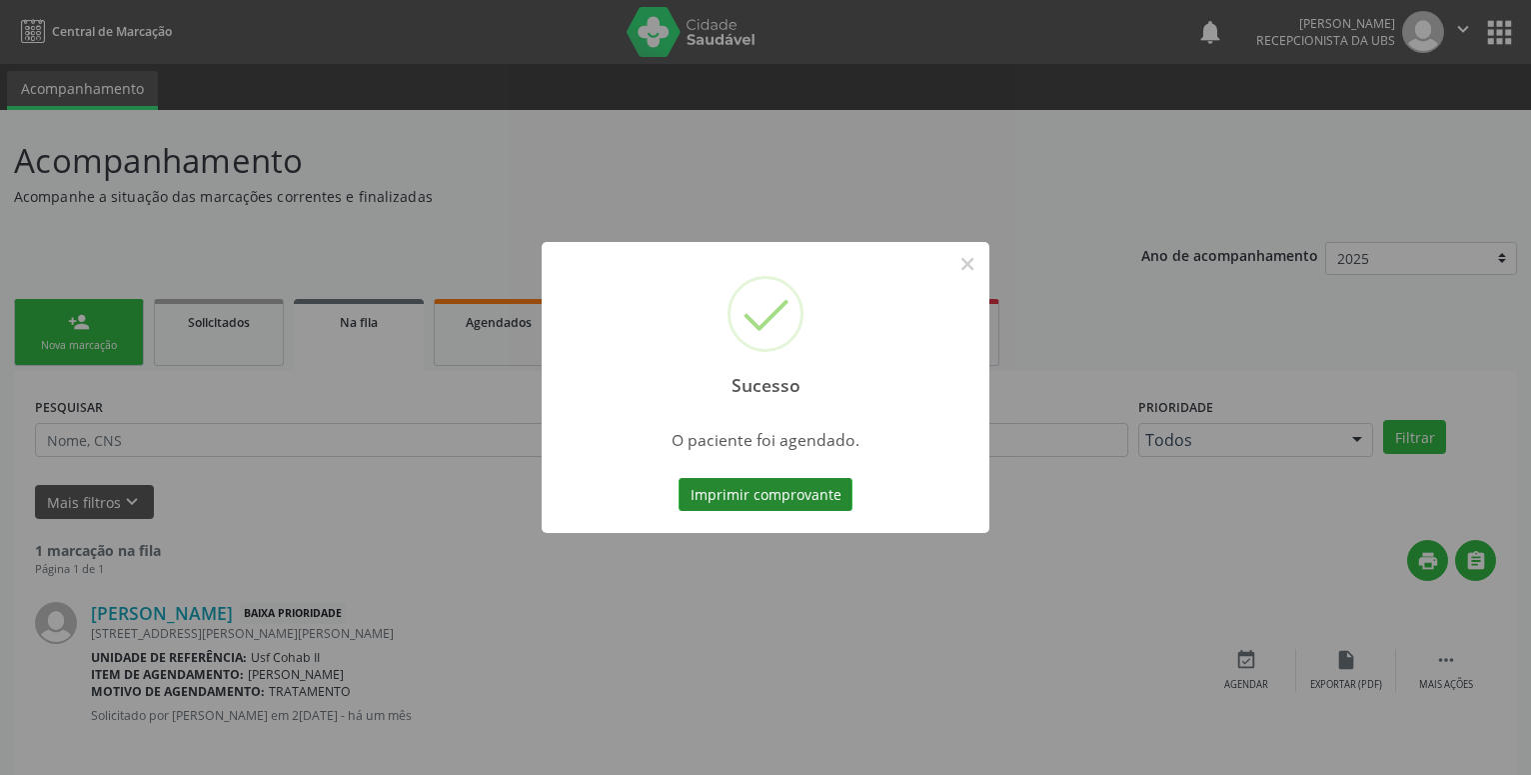
click at [762, 498] on button "Imprimir comprovante" at bounding box center [766, 495] width 174 height 34
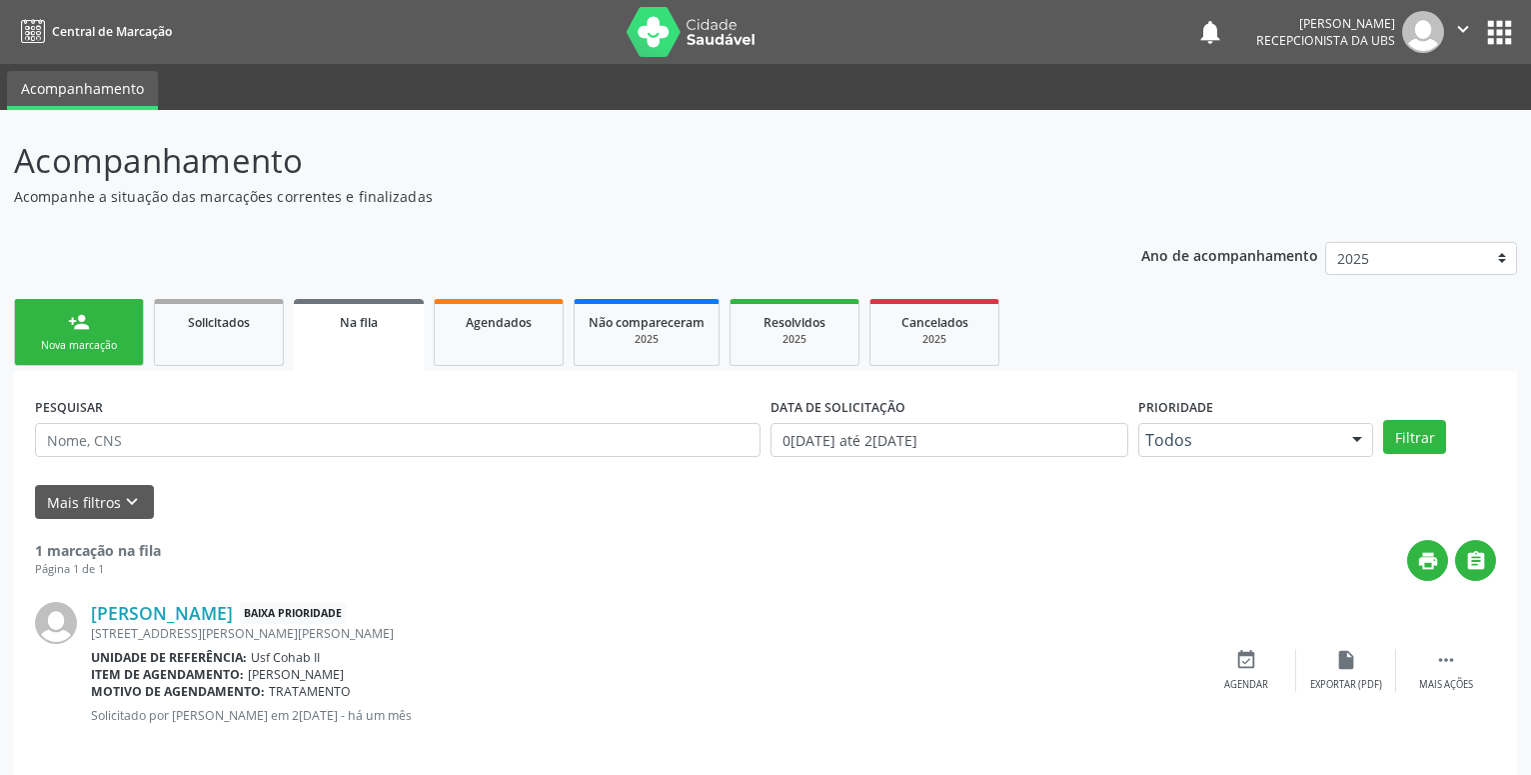
click at [64, 326] on link "person_add Nova marcação" at bounding box center [79, 332] width 130 height 67
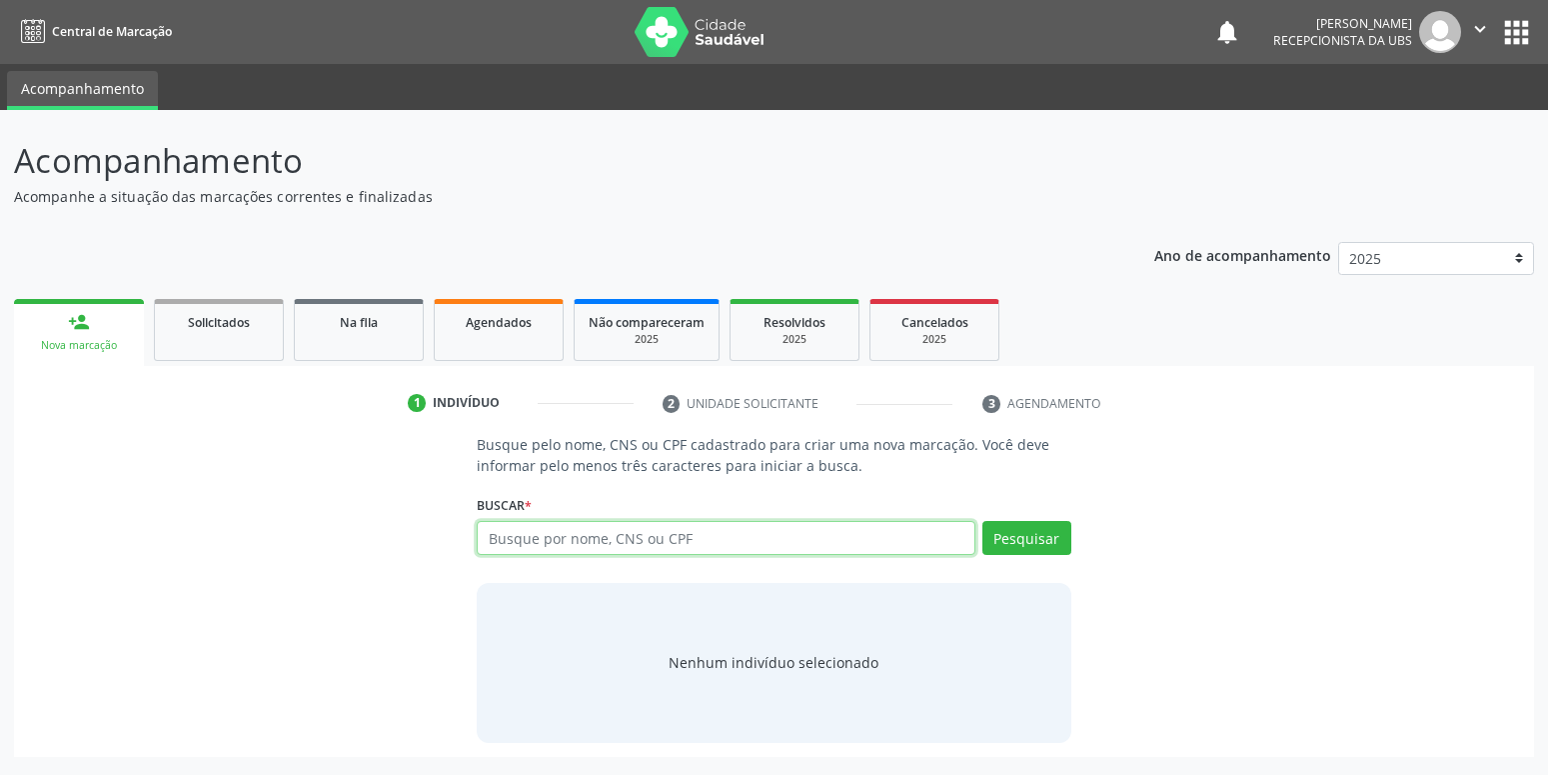
click at [644, 543] on input "text" at bounding box center [726, 538] width 498 height 34
type input "898003728321208"
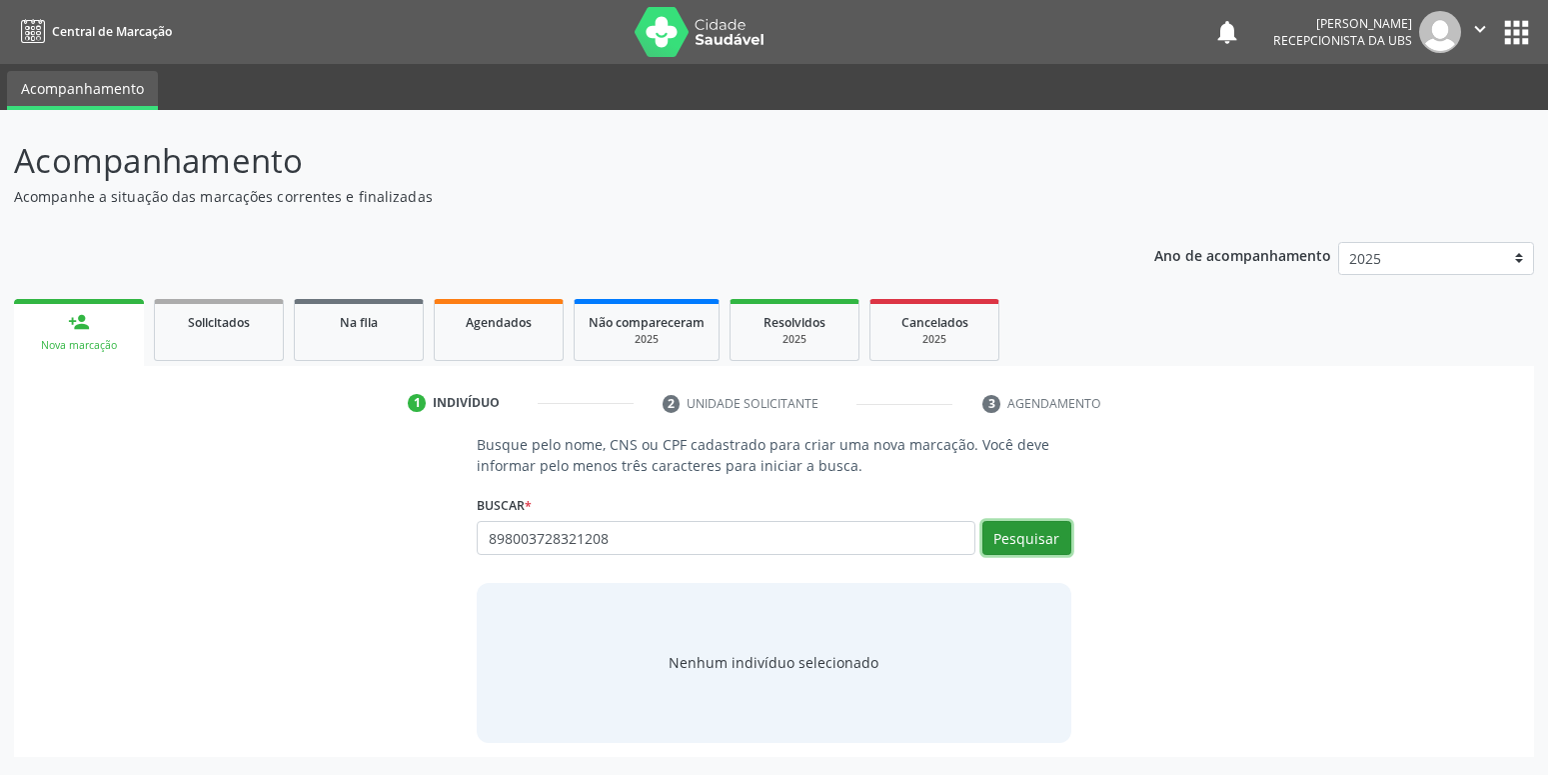
click at [1043, 541] on button "Pesquisar" at bounding box center [1026, 538] width 89 height 34
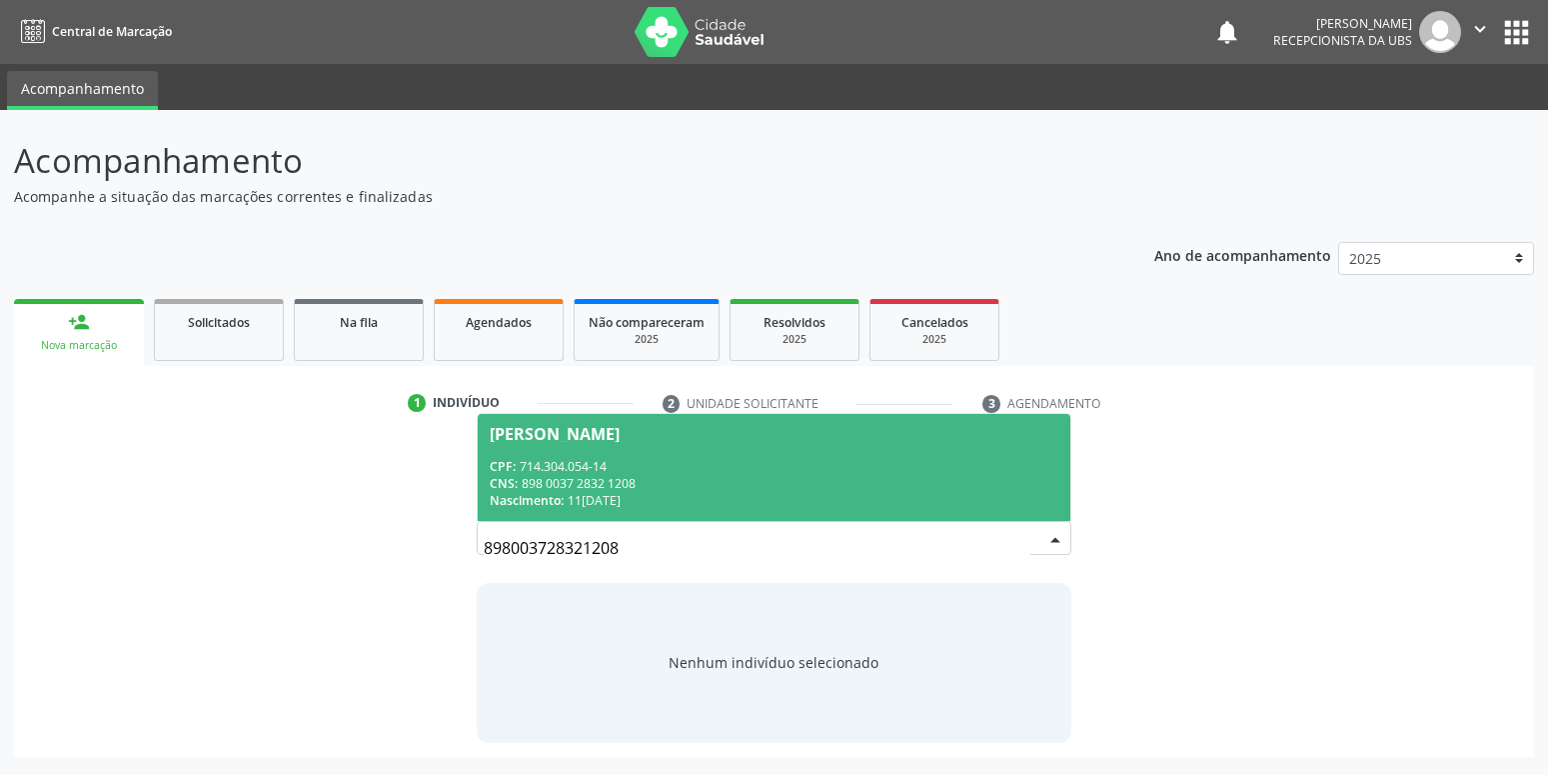
click at [772, 462] on div "CPF: 714.304.054-14" at bounding box center [774, 466] width 568 height 17
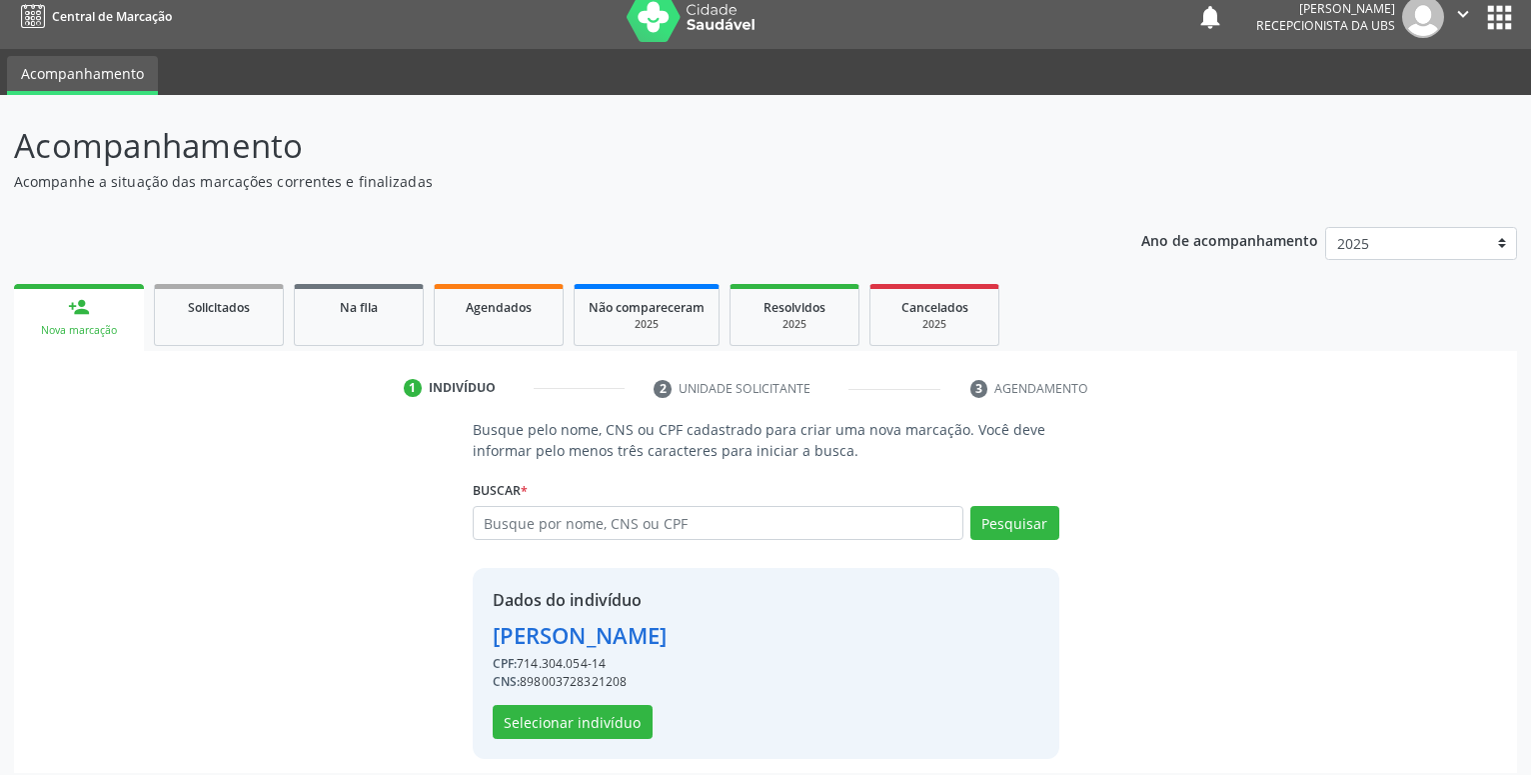
scroll to position [27, 0]
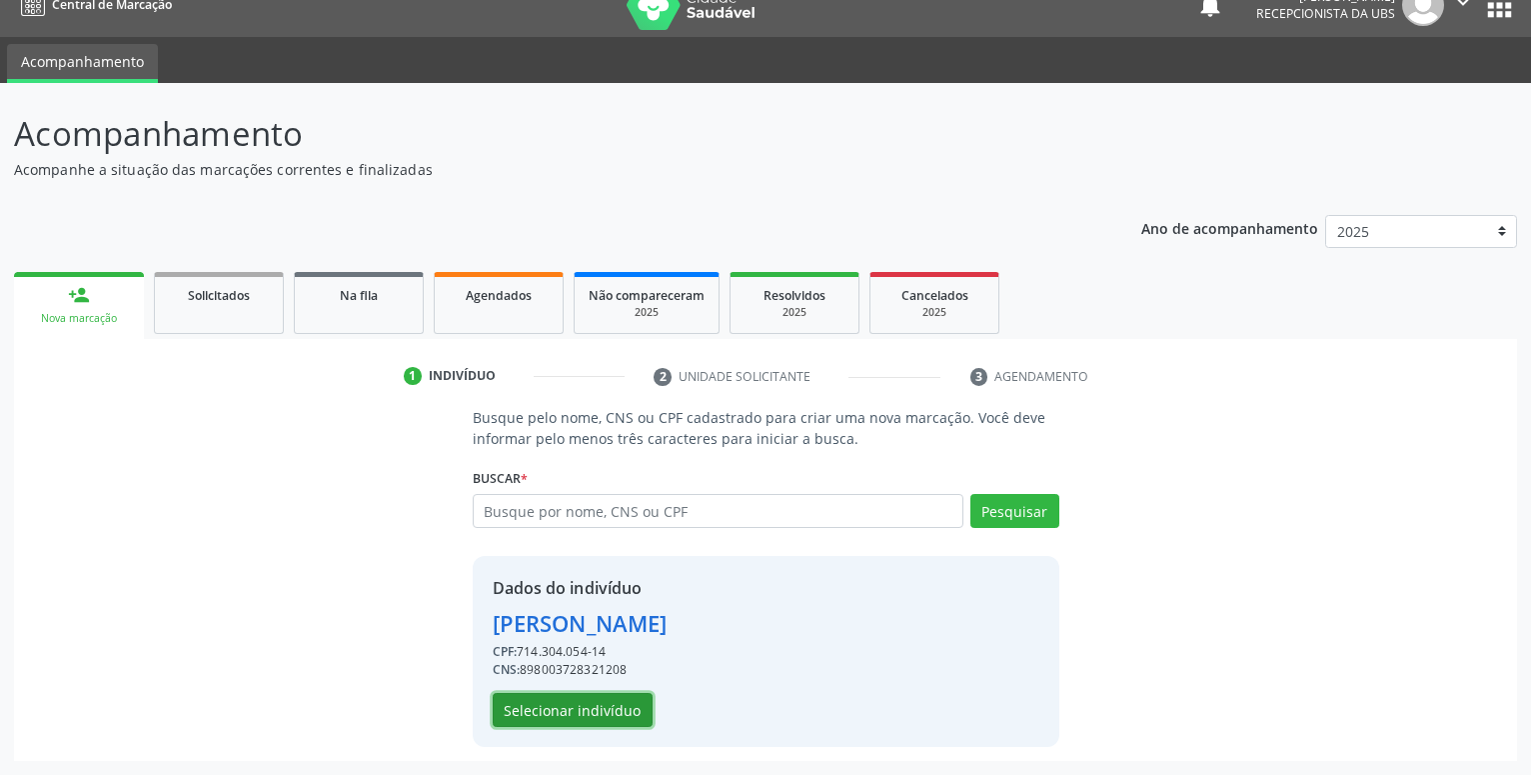
click at [559, 706] on button "Selecionar indivíduo" at bounding box center [573, 710] width 160 height 34
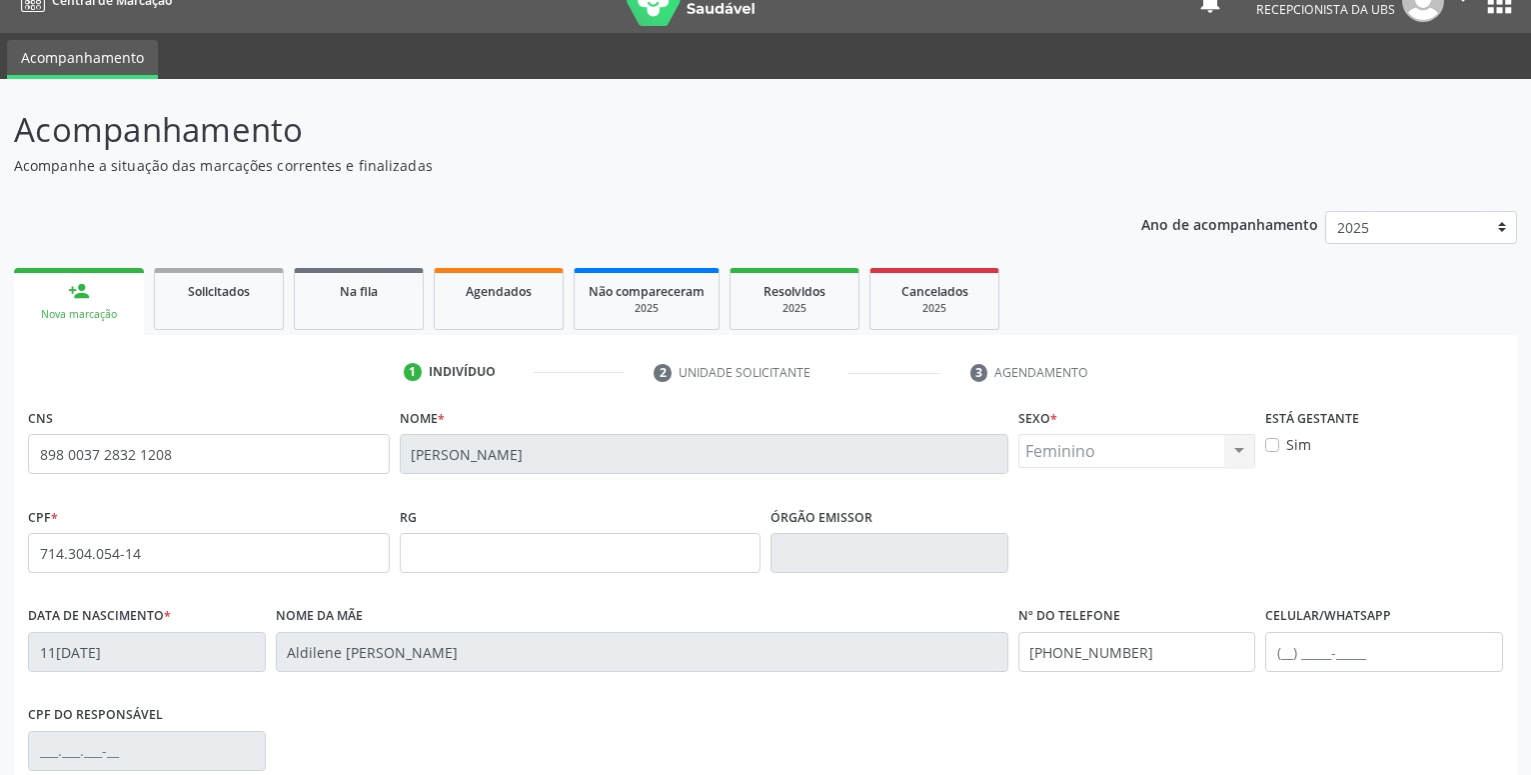
scroll to position [231, 0]
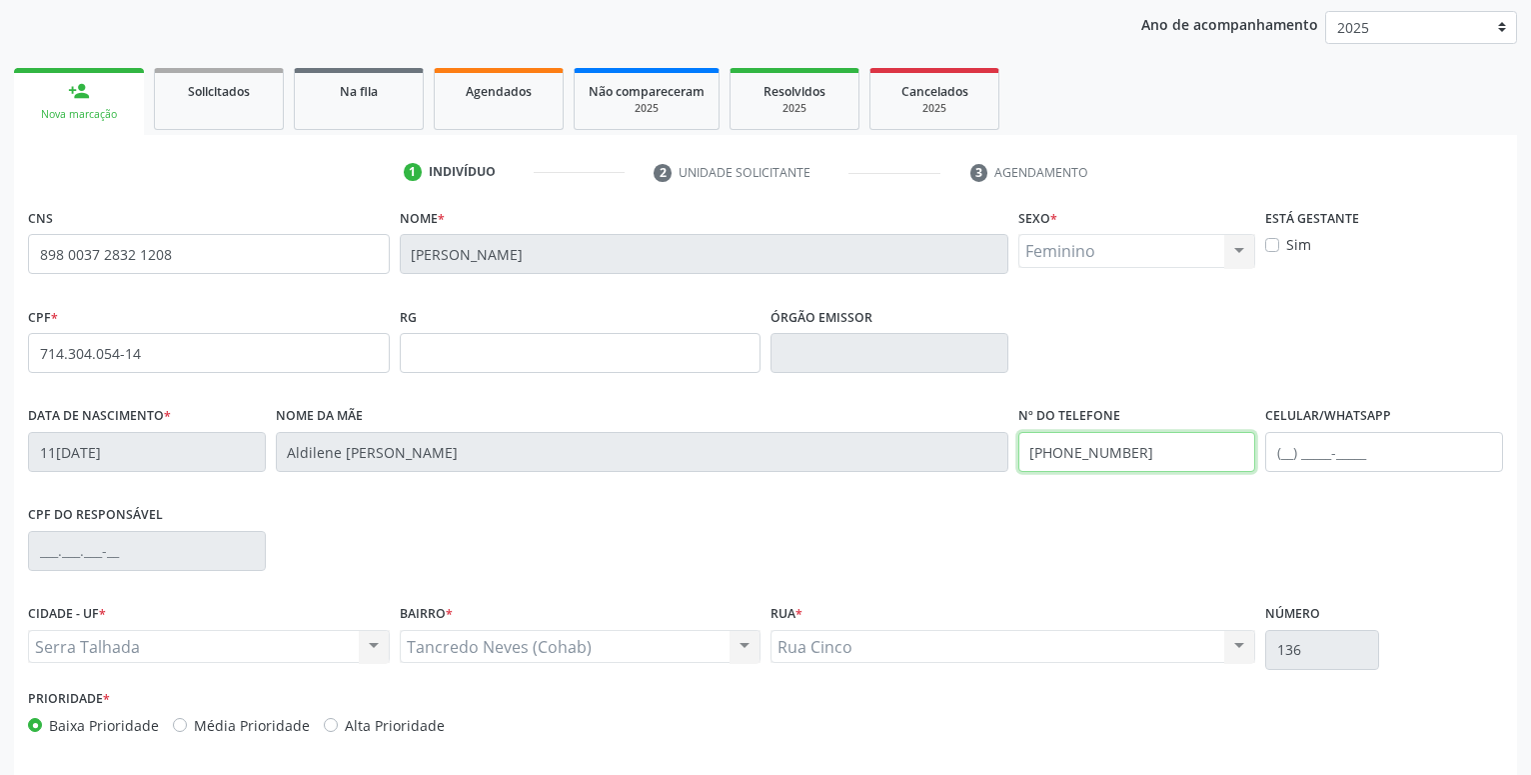
drag, startPoint x: 1172, startPoint y: 458, endPoint x: 911, endPoint y: 453, distance: 260.9
click at [1018, 453] on input "(87) 99658-0314" at bounding box center [1137, 452] width 238 height 40
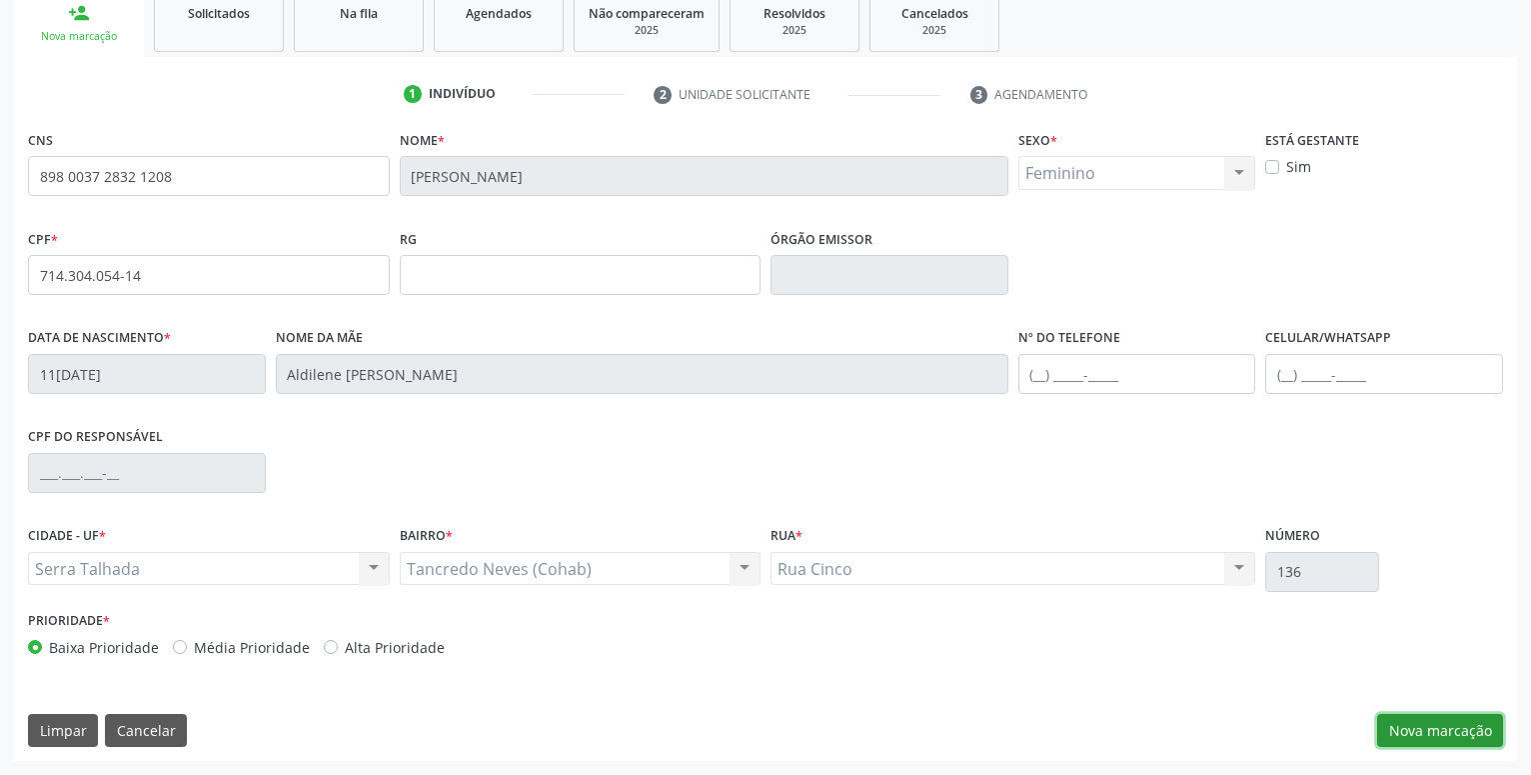
click at [1497, 737] on button "Nova marcação" at bounding box center [1440, 731] width 126 height 34
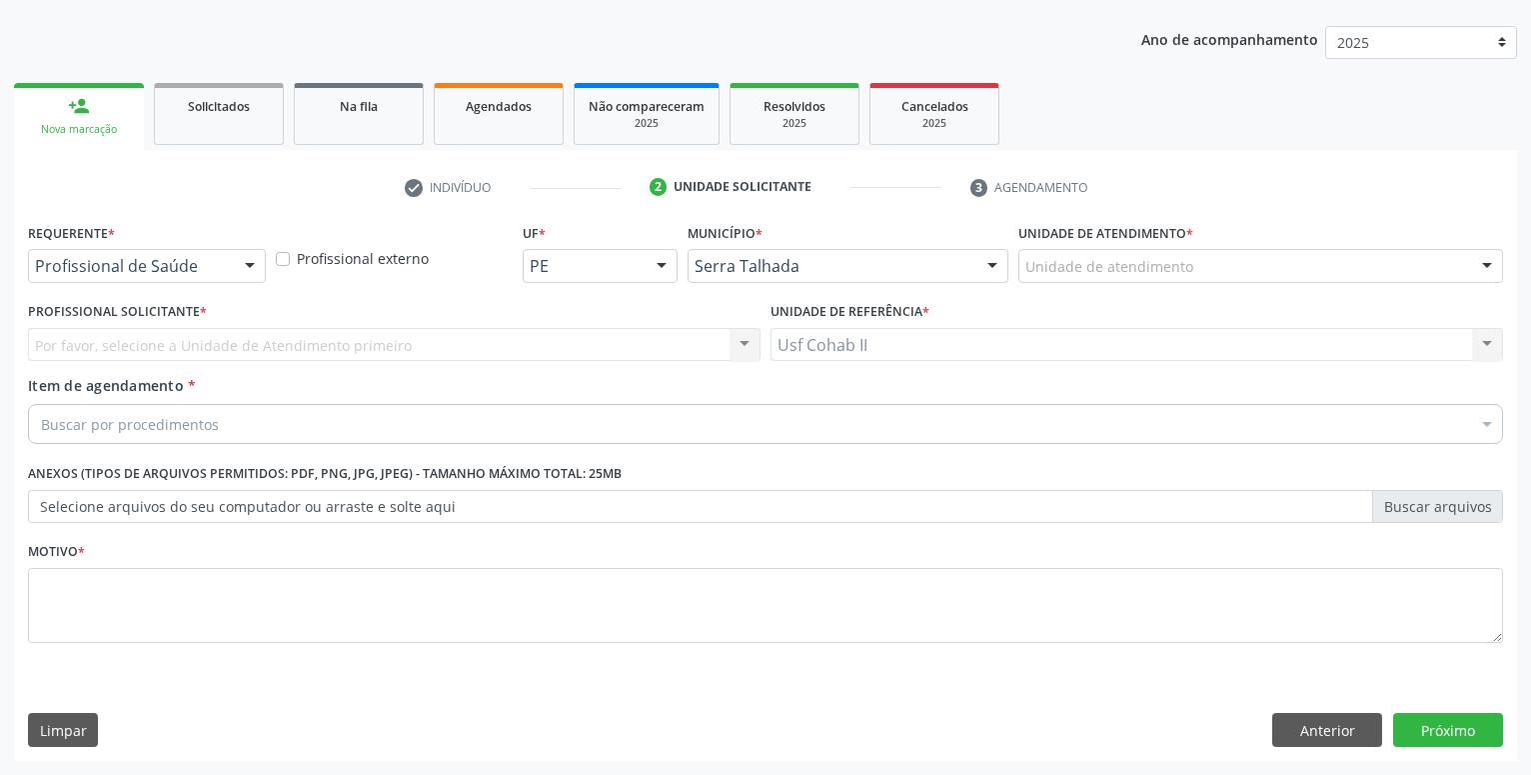
scroll to position [216, 0]
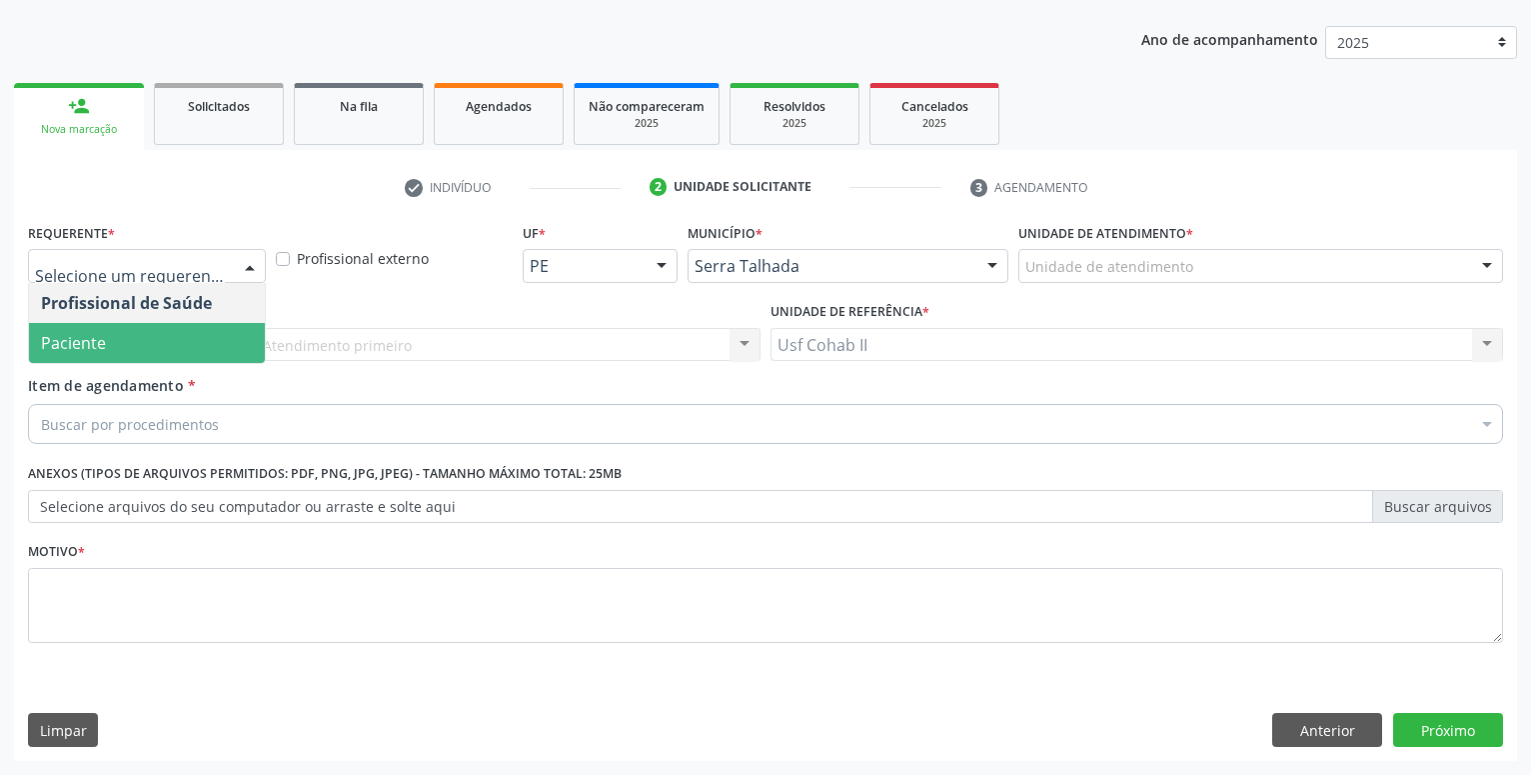
click at [119, 348] on span "Paciente" at bounding box center [147, 343] width 236 height 40
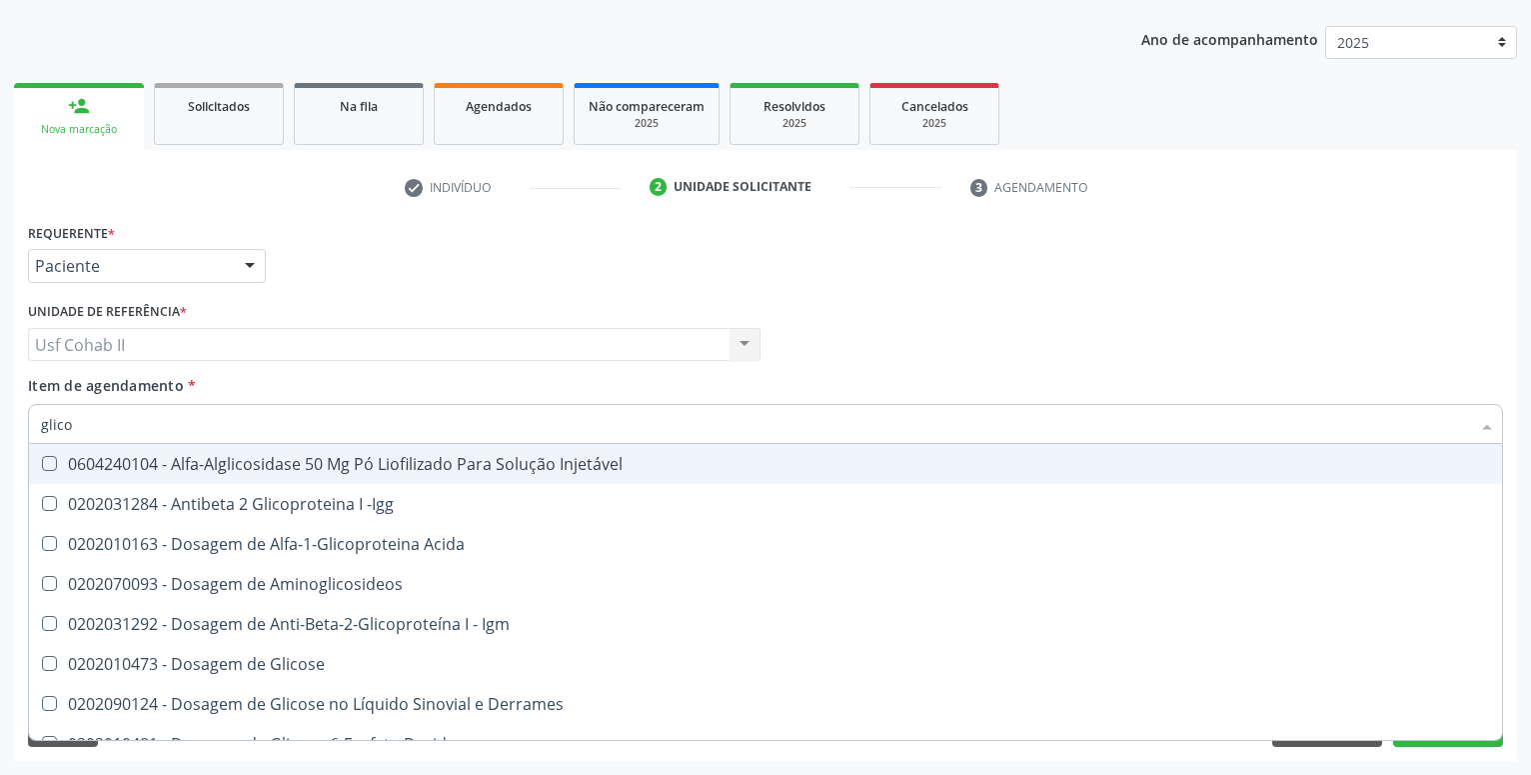
type input "glicos"
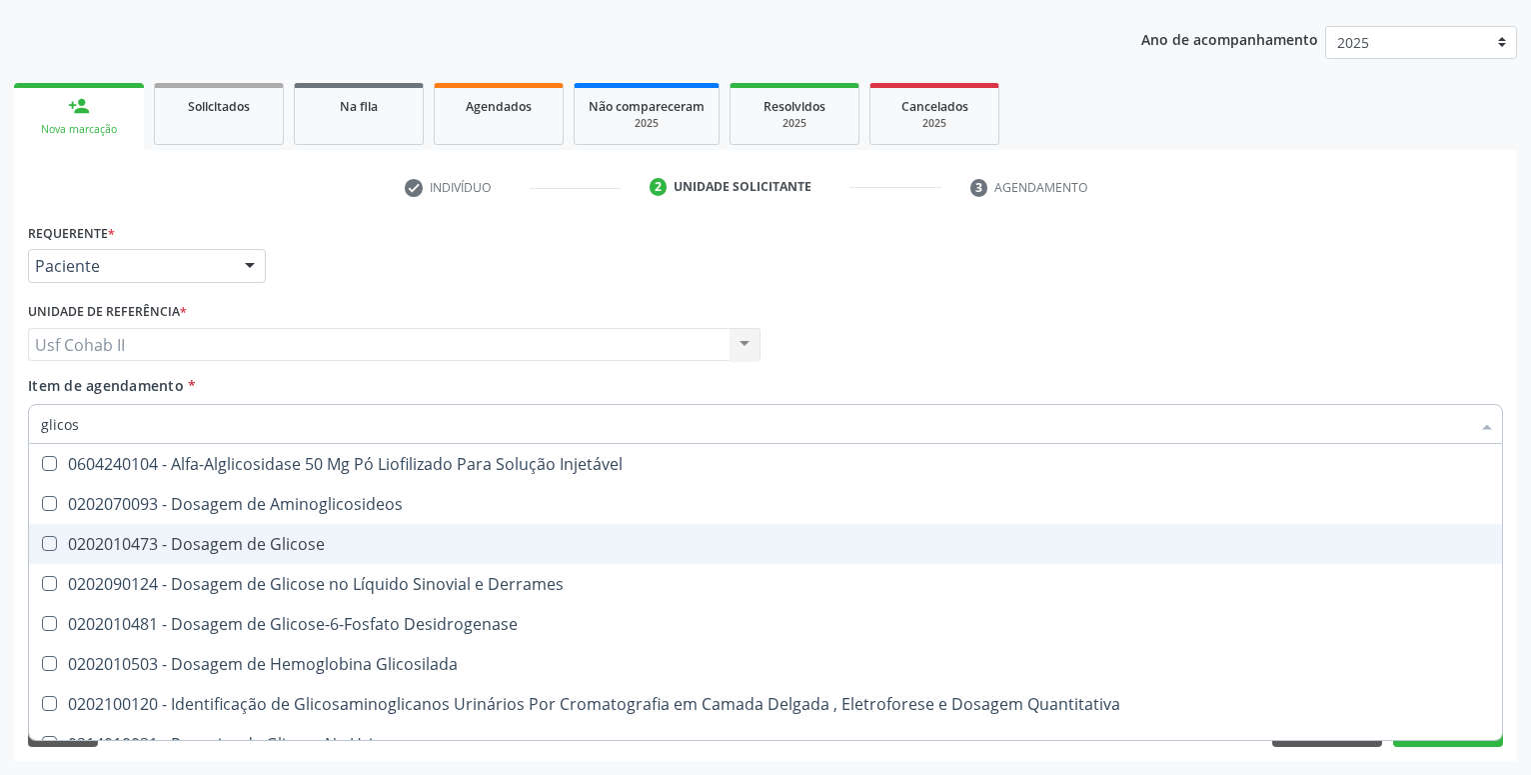
click at [231, 547] on div "0202010473 - Dosagem de Glicose" at bounding box center [765, 544] width 1449 height 16
checkbox Glicose "true"
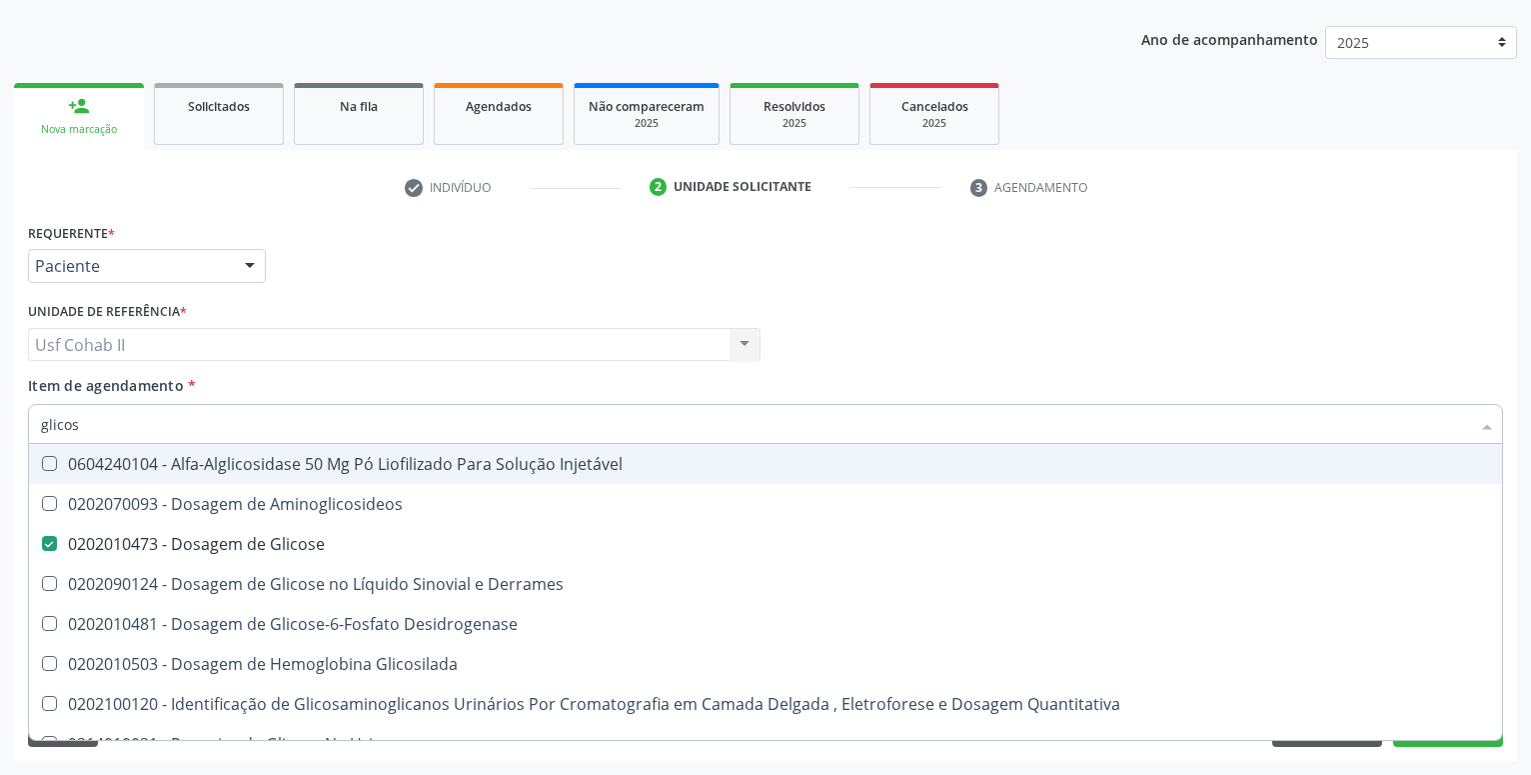
type input "glicos"
click at [359, 288] on div "Requerente * Paciente Profissional de Saúde Paciente Nenhum resultado encontrad…" at bounding box center [765, 257] width 1485 height 78
checkbox Aminoglicosideos "true"
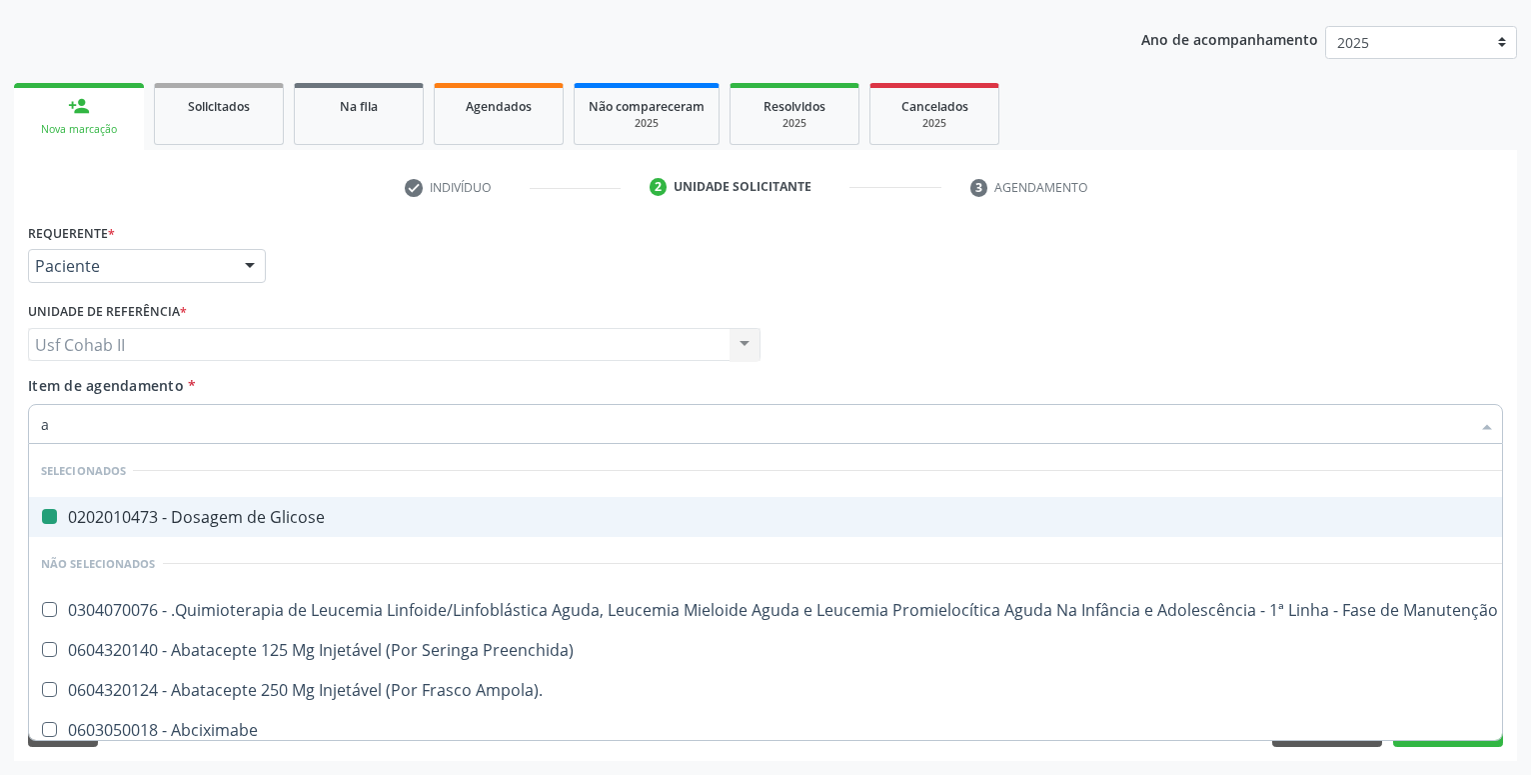
type input "ab"
checkbox Glicose "false"
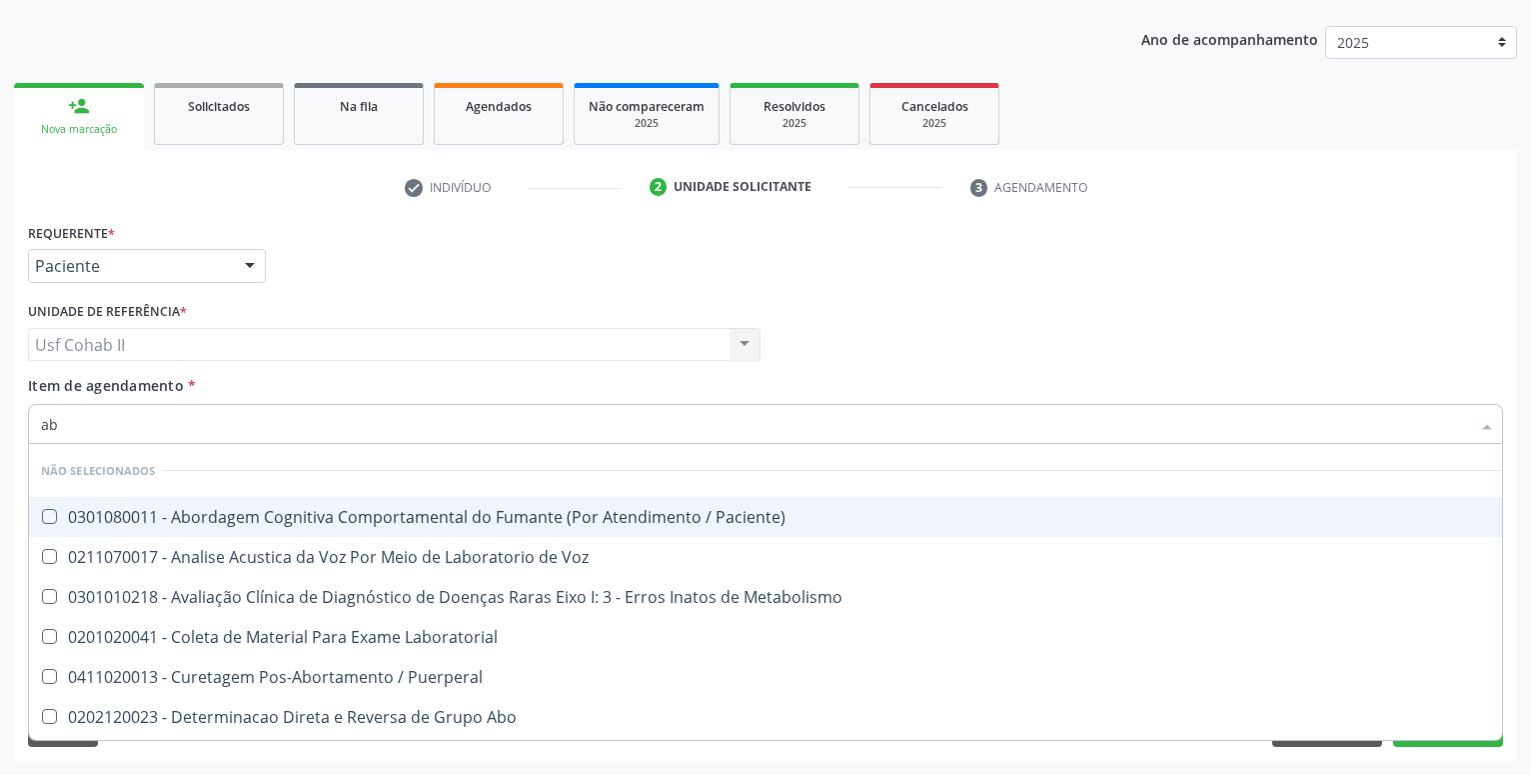
type input "abo"
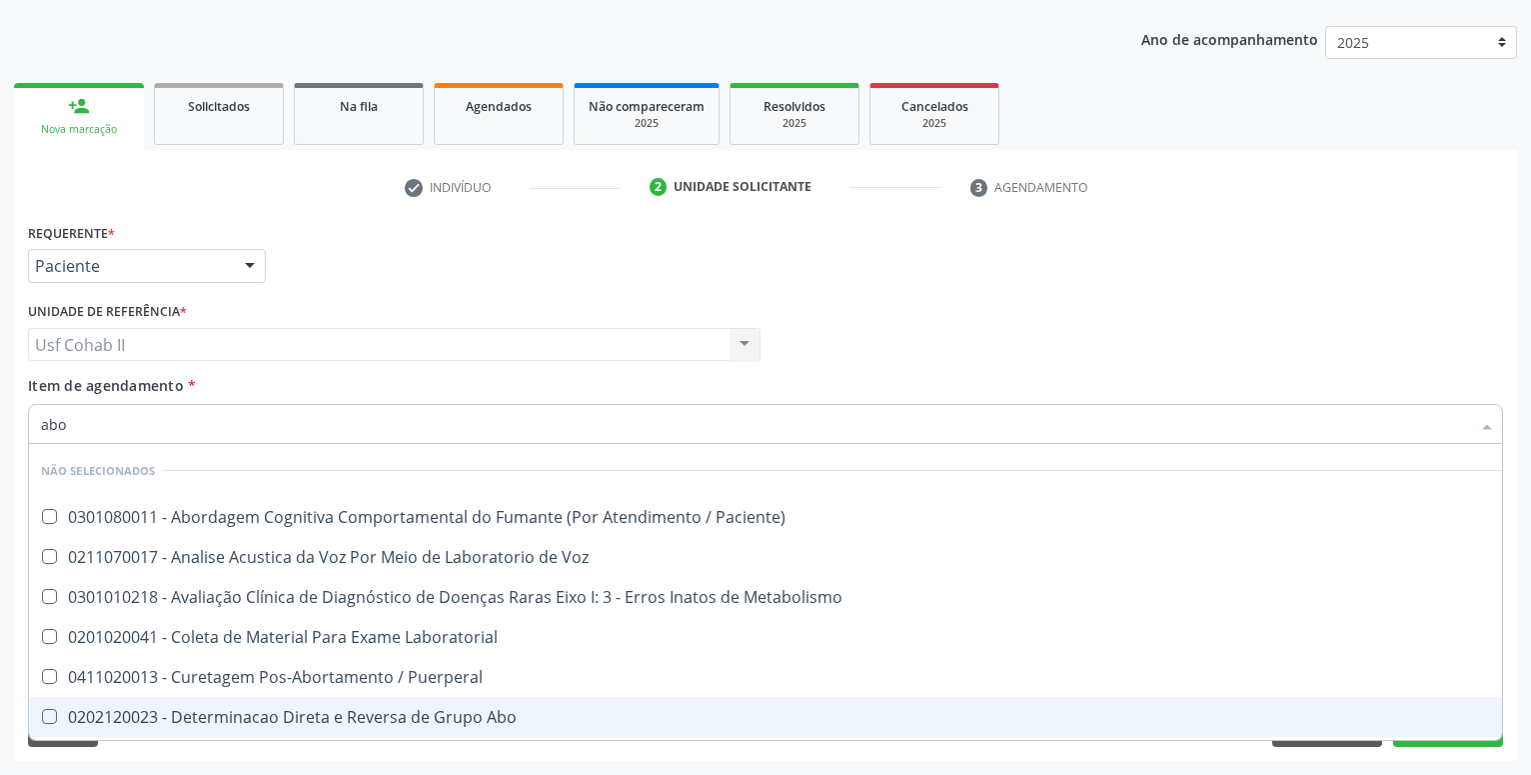
click at [450, 716] on div "0202120023 - Determinacao Direta e Reversa de Grupo Abo" at bounding box center [805, 717] width 1529 height 16
checkbox Abo "true"
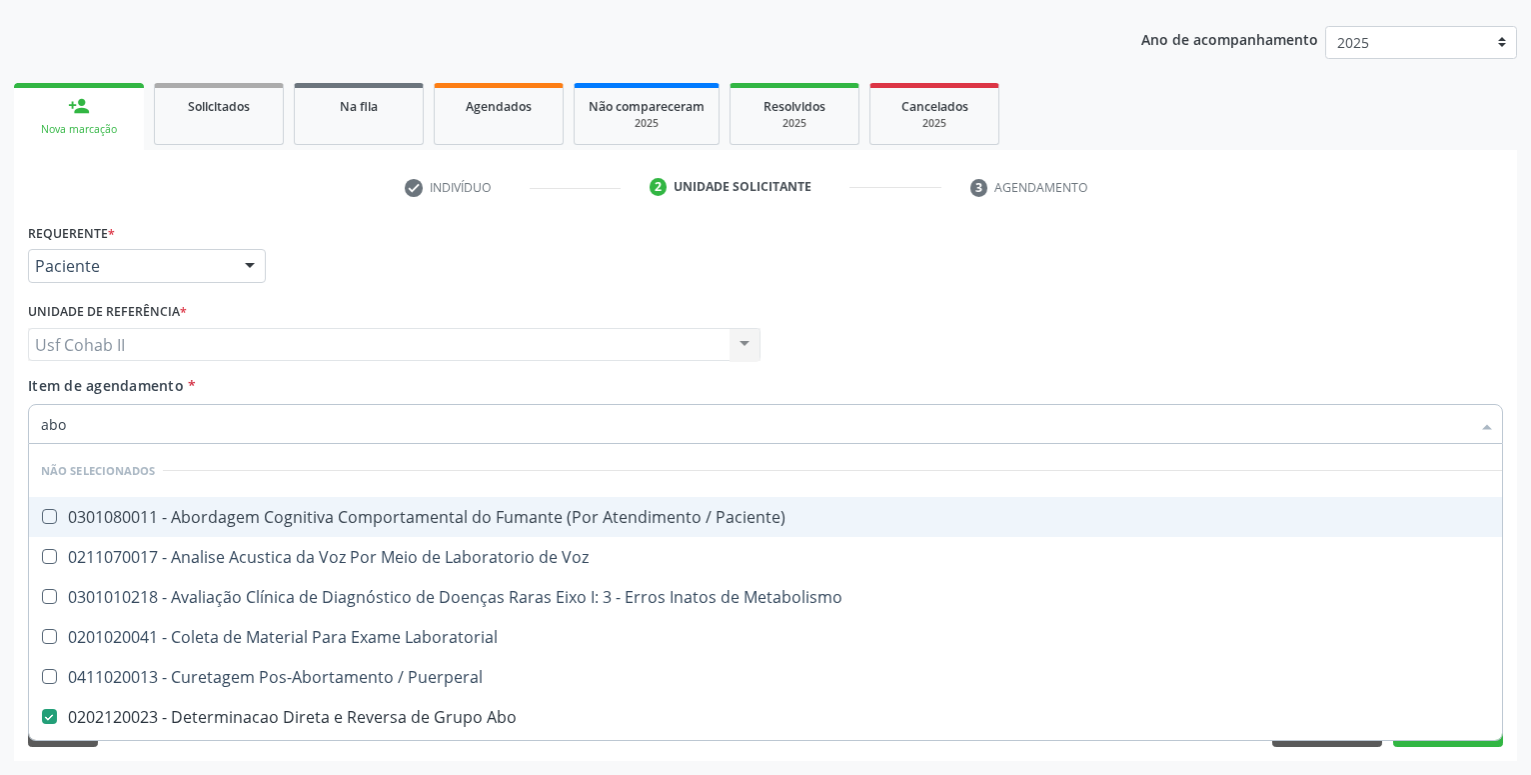
type input "abo"
click at [428, 251] on div "Requerente * Paciente Profissional de Saúde Paciente Nenhum resultado encontrad…" at bounding box center [765, 257] width 1485 height 78
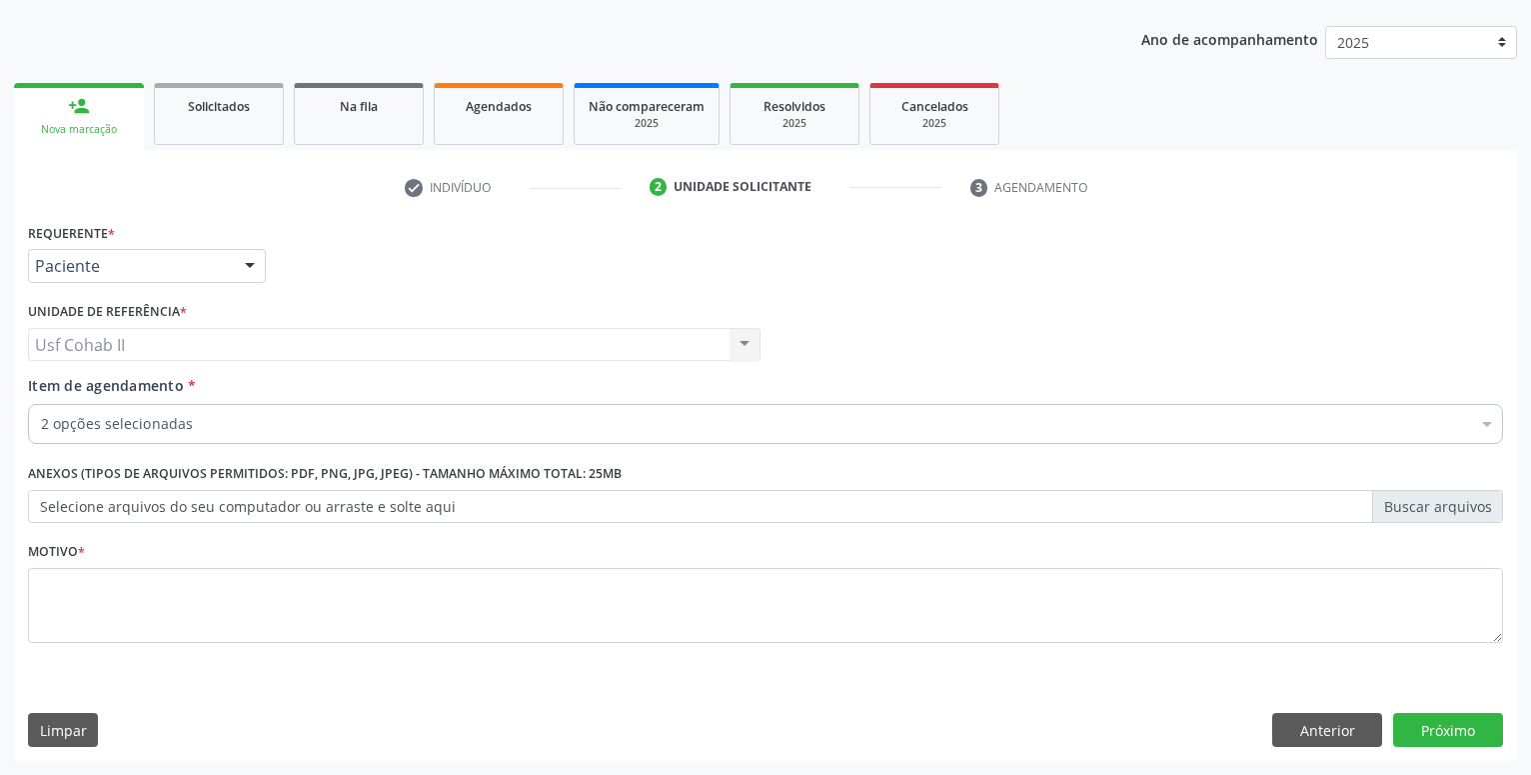
checkbox Glicose "true"
checkbox Ampola\)\ "false"
checkbox Abo "true"
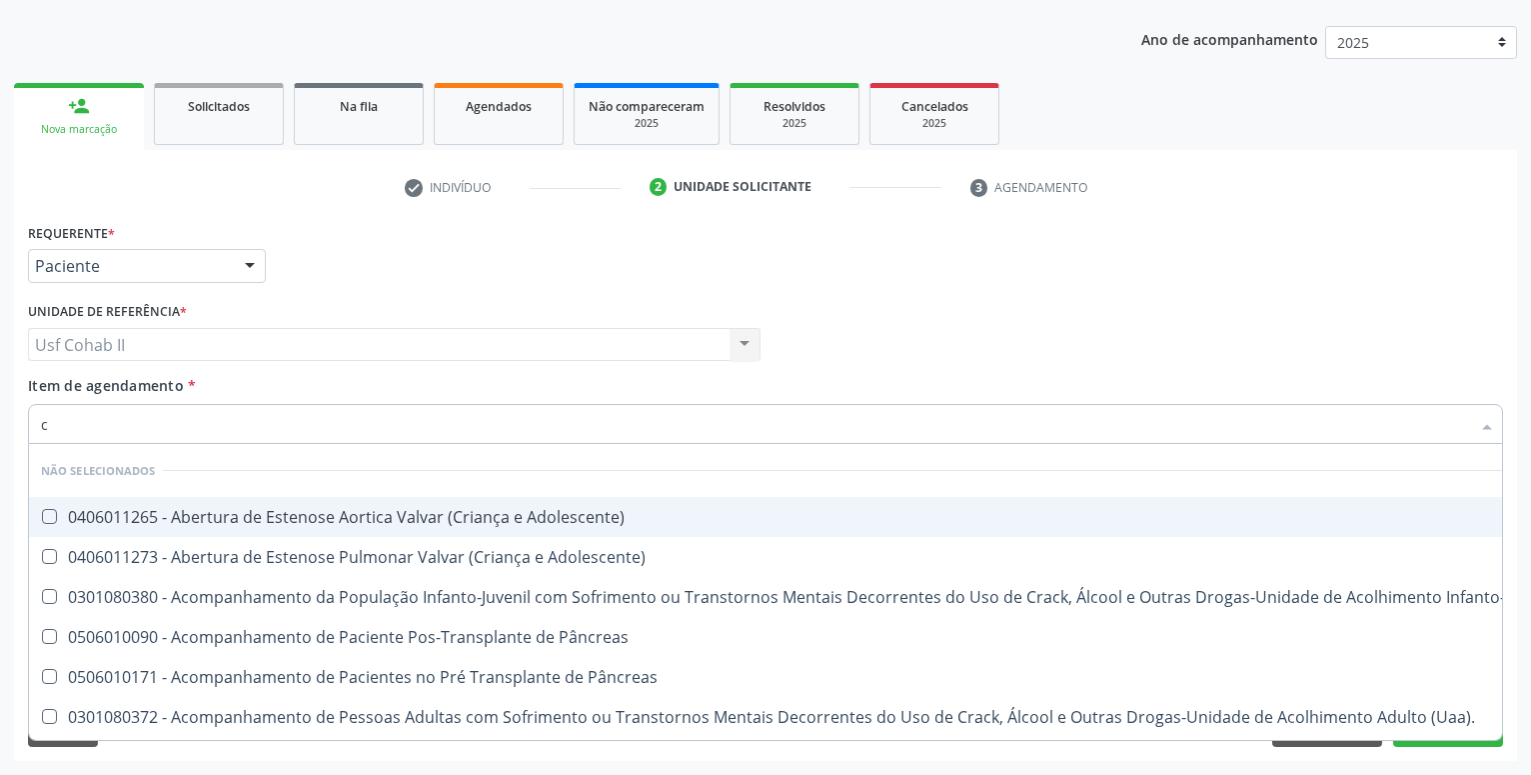
type input "cr"
checkbox Adolescente\) "false"
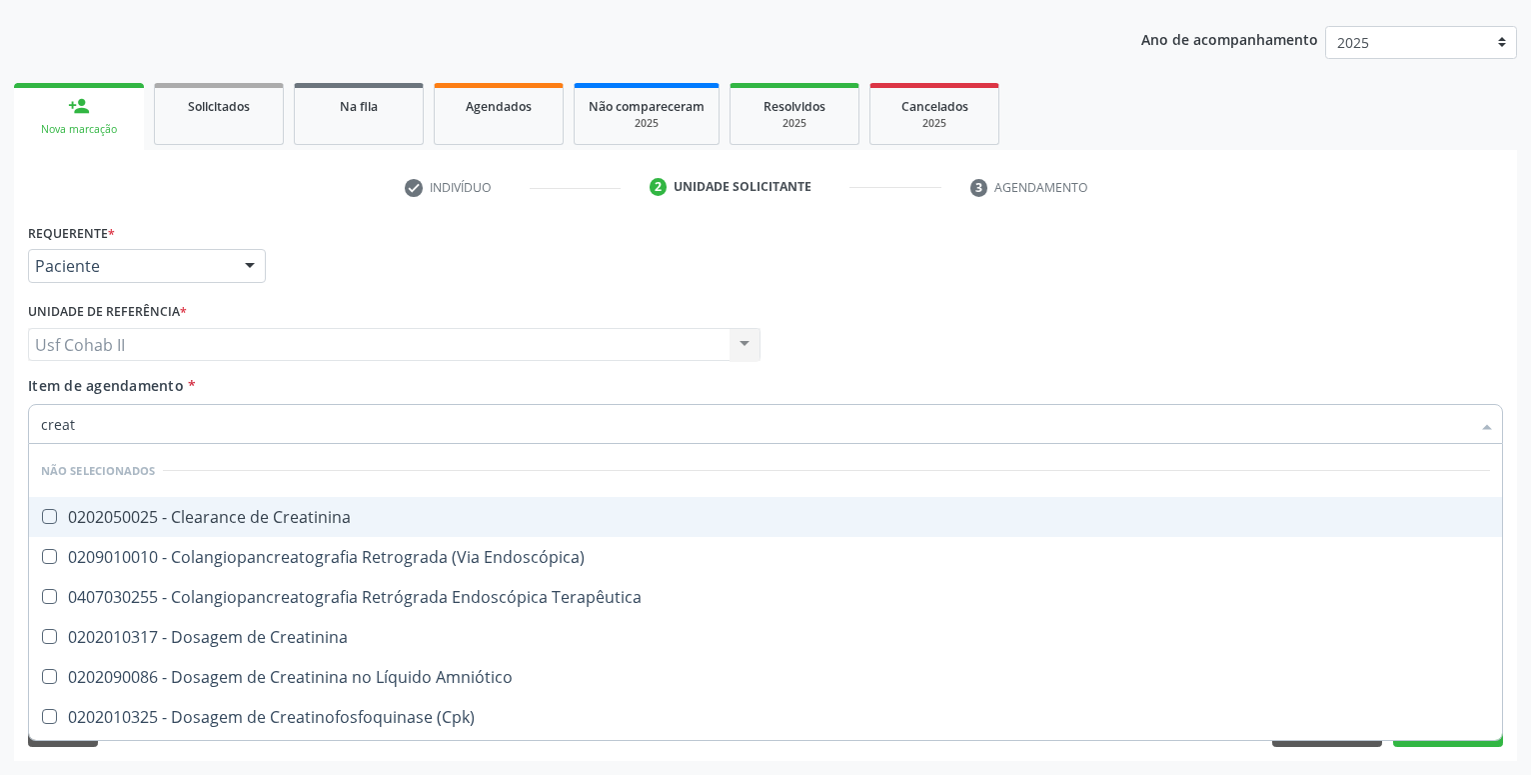
type input "creati"
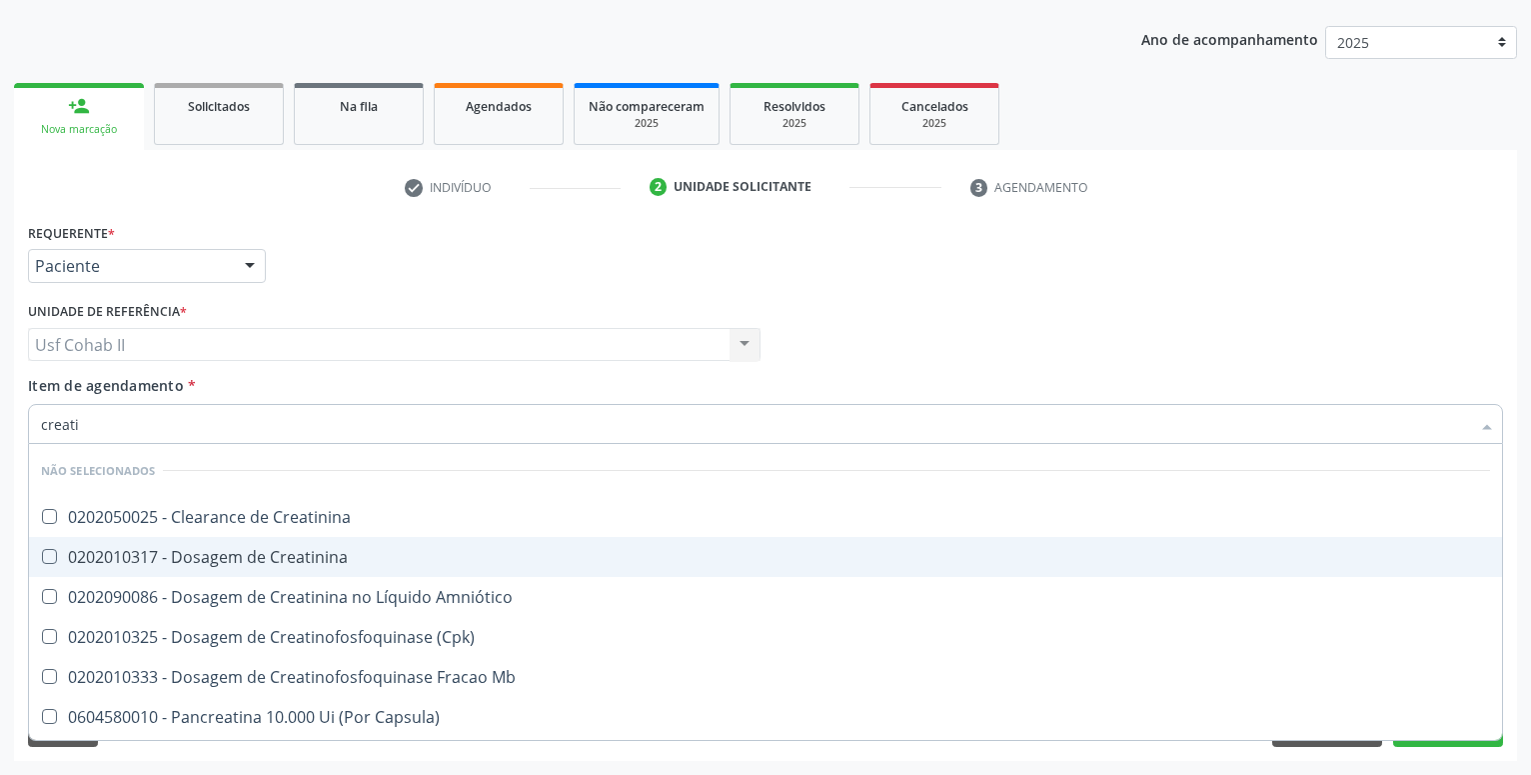
click at [225, 554] on div "0202010317 - Dosagem de Creatinina" at bounding box center [765, 557] width 1449 height 16
checkbox Creatinina "true"
type input "creati"
click at [360, 256] on div "Requerente * Paciente Profissional de Saúde Paciente Nenhum resultado encontrad…" at bounding box center [765, 257] width 1485 height 78
checkbox Creatinina "true"
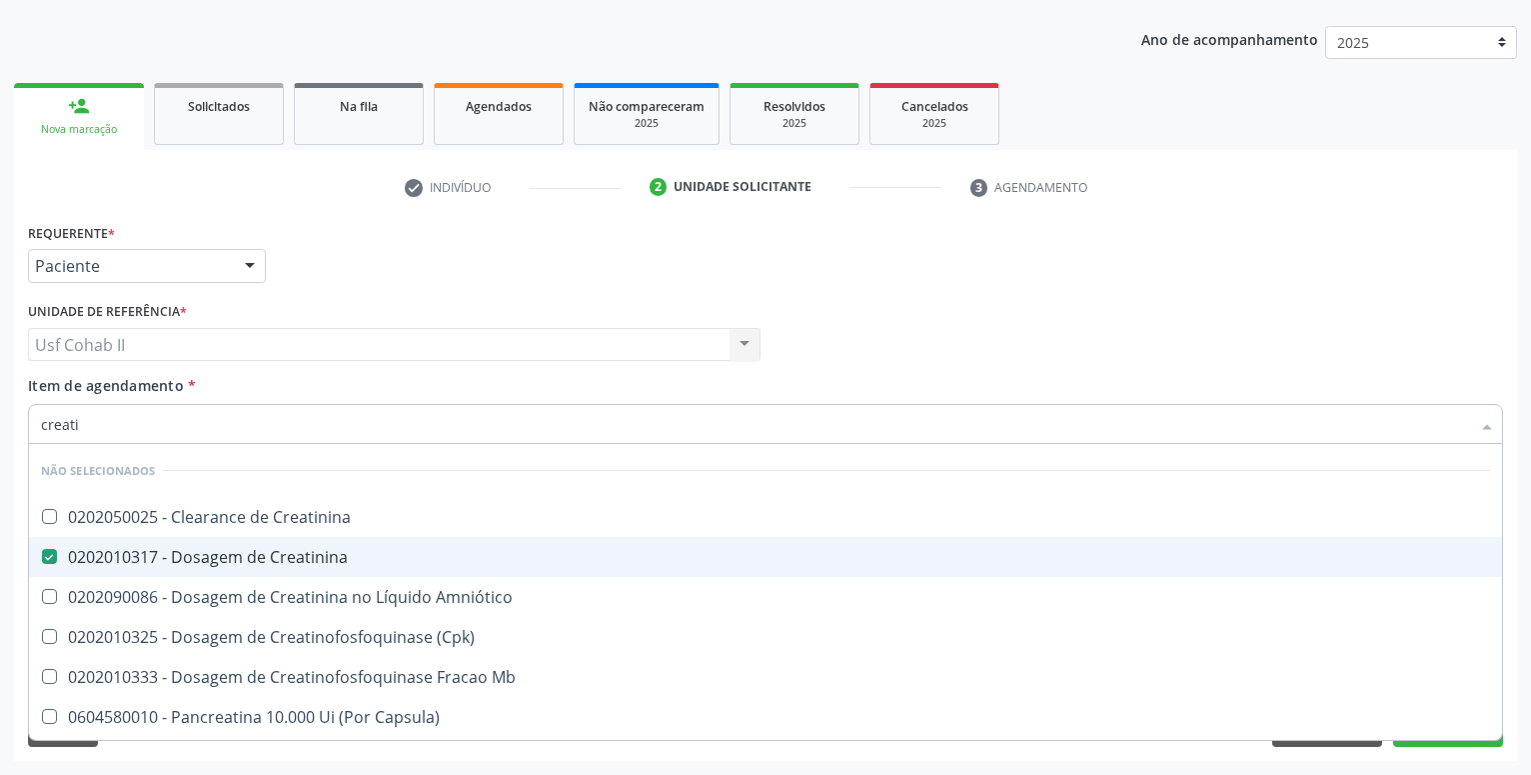
checkbox Amniótico "true"
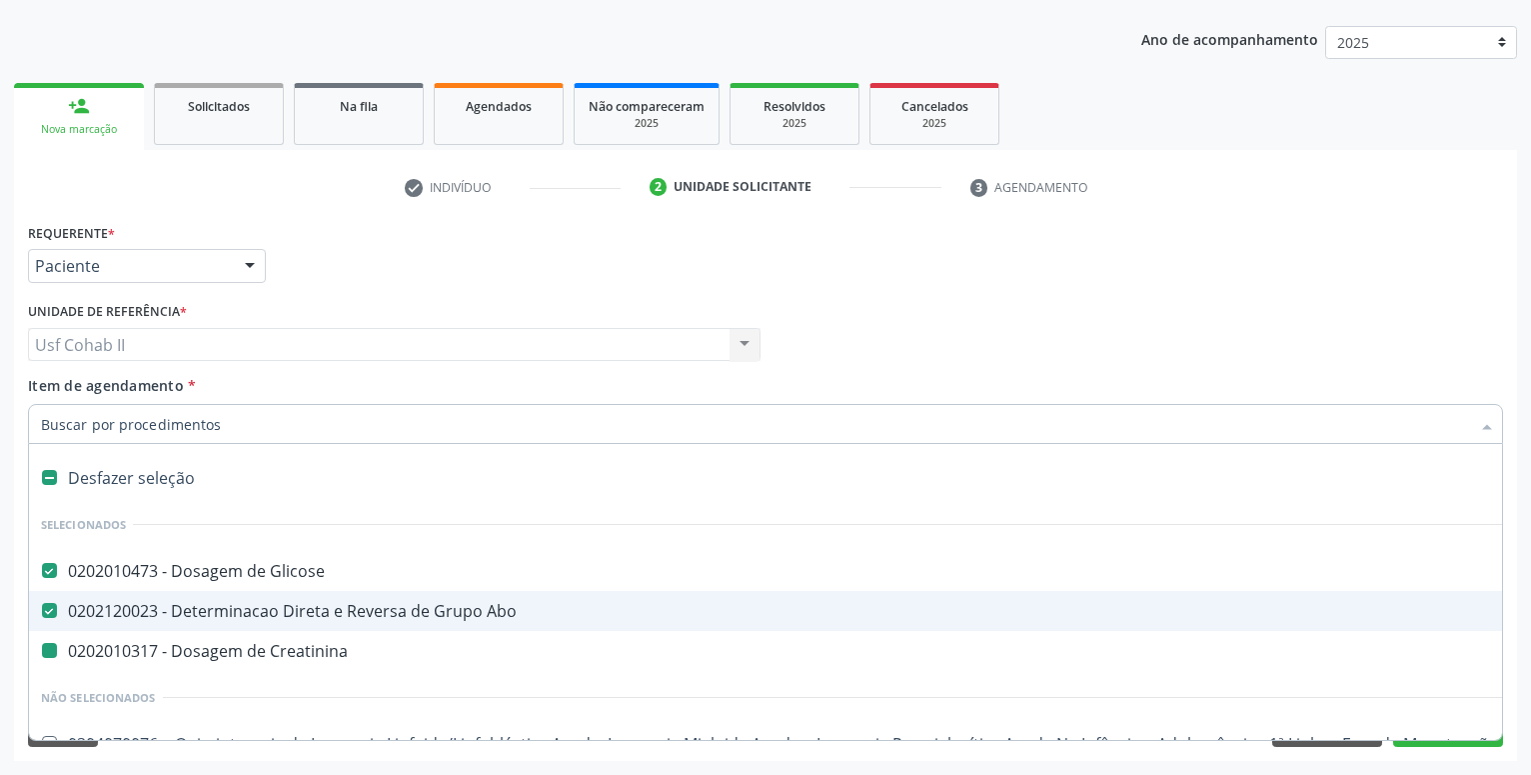
type input "u"
checkbox Creatinina "false"
type input "ur"
checkbox Glicose "false"
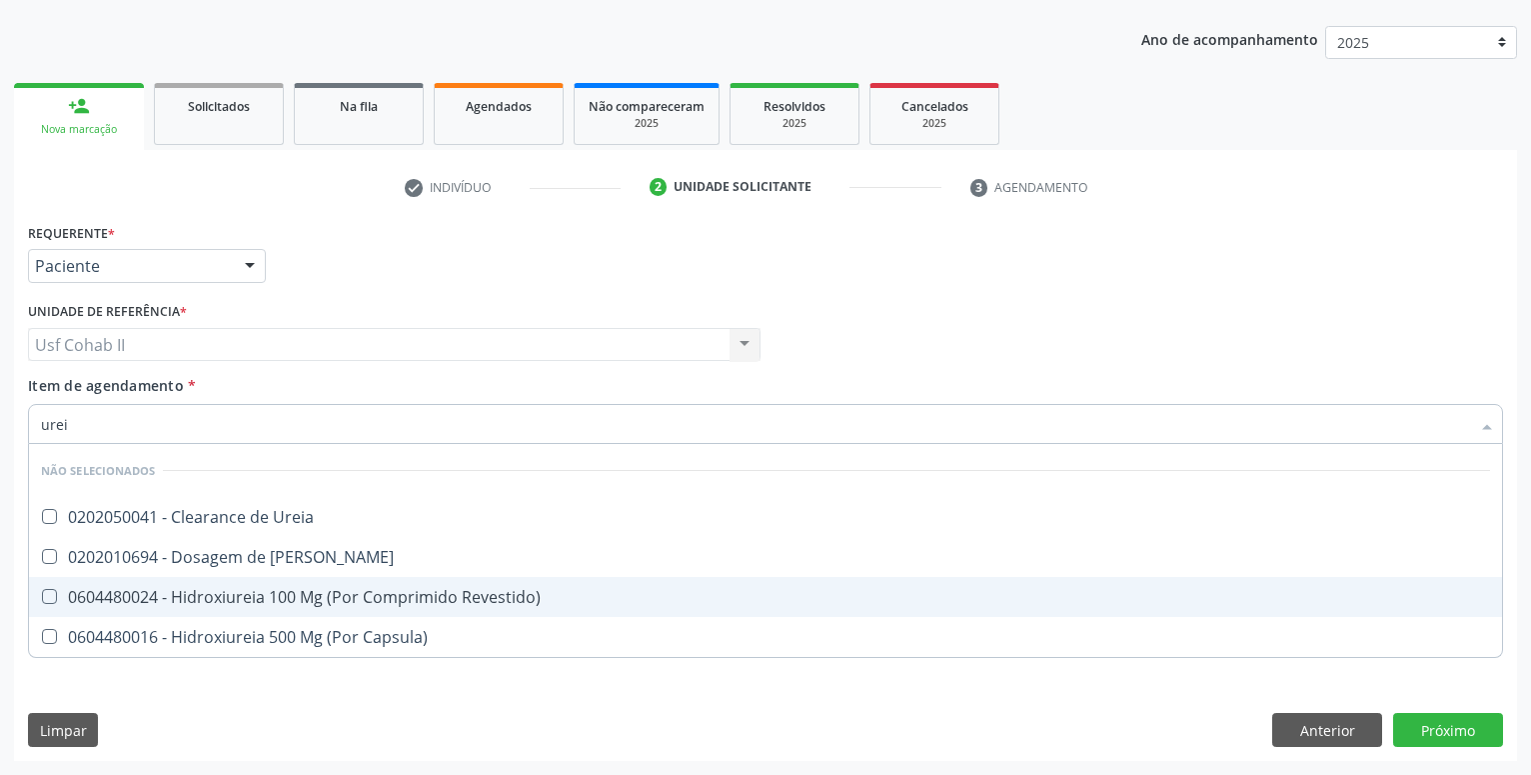
type input "ureia"
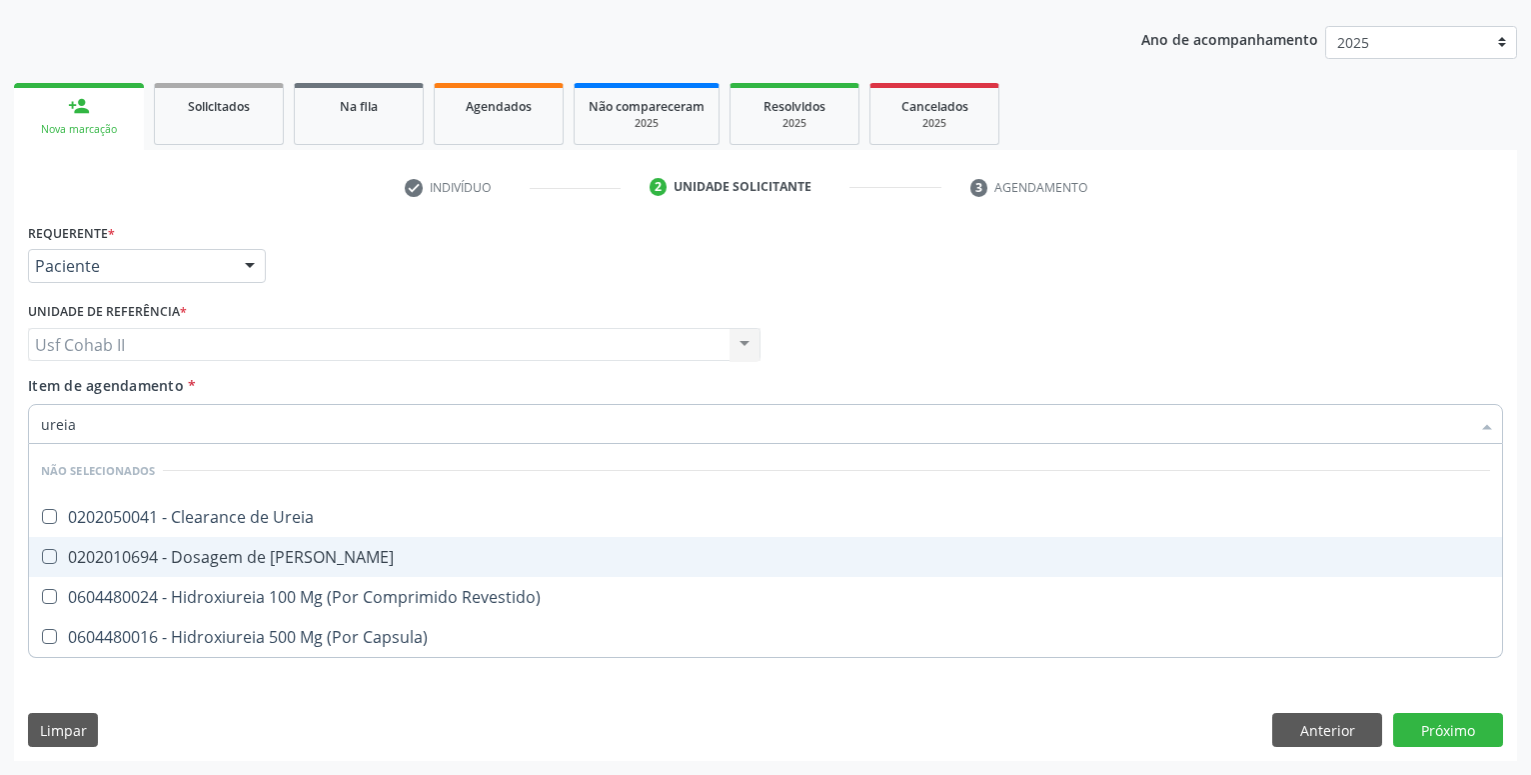
click at [237, 551] on div "0202010694 - Dosagem de [PERSON_NAME]" at bounding box center [765, 557] width 1449 height 16
checkbox Ureia "true"
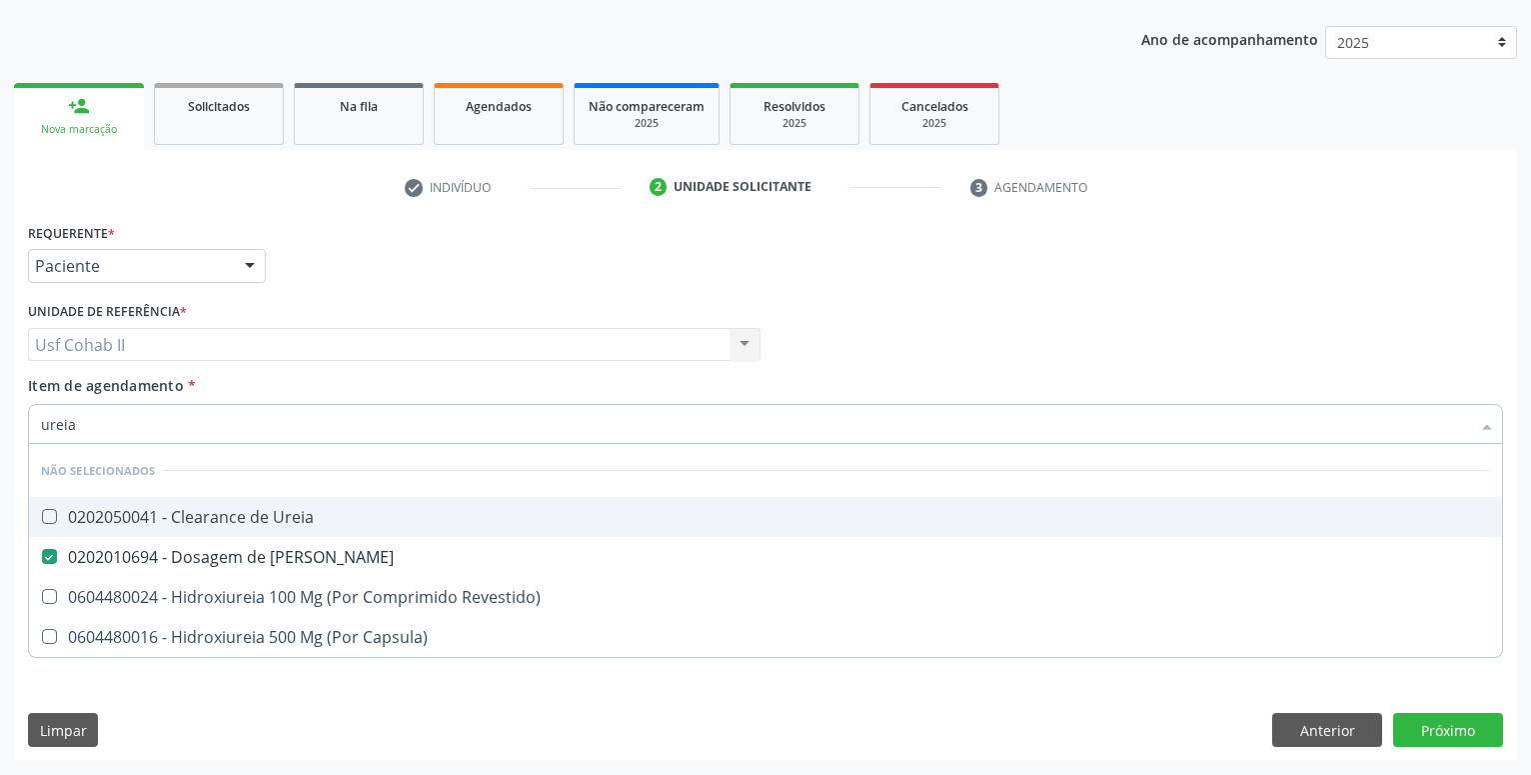
type input "ureia"
click at [322, 250] on div "Requerente * Paciente Profissional de Saúde Paciente Nenhum resultado encontrad…" at bounding box center [765, 257] width 1485 height 78
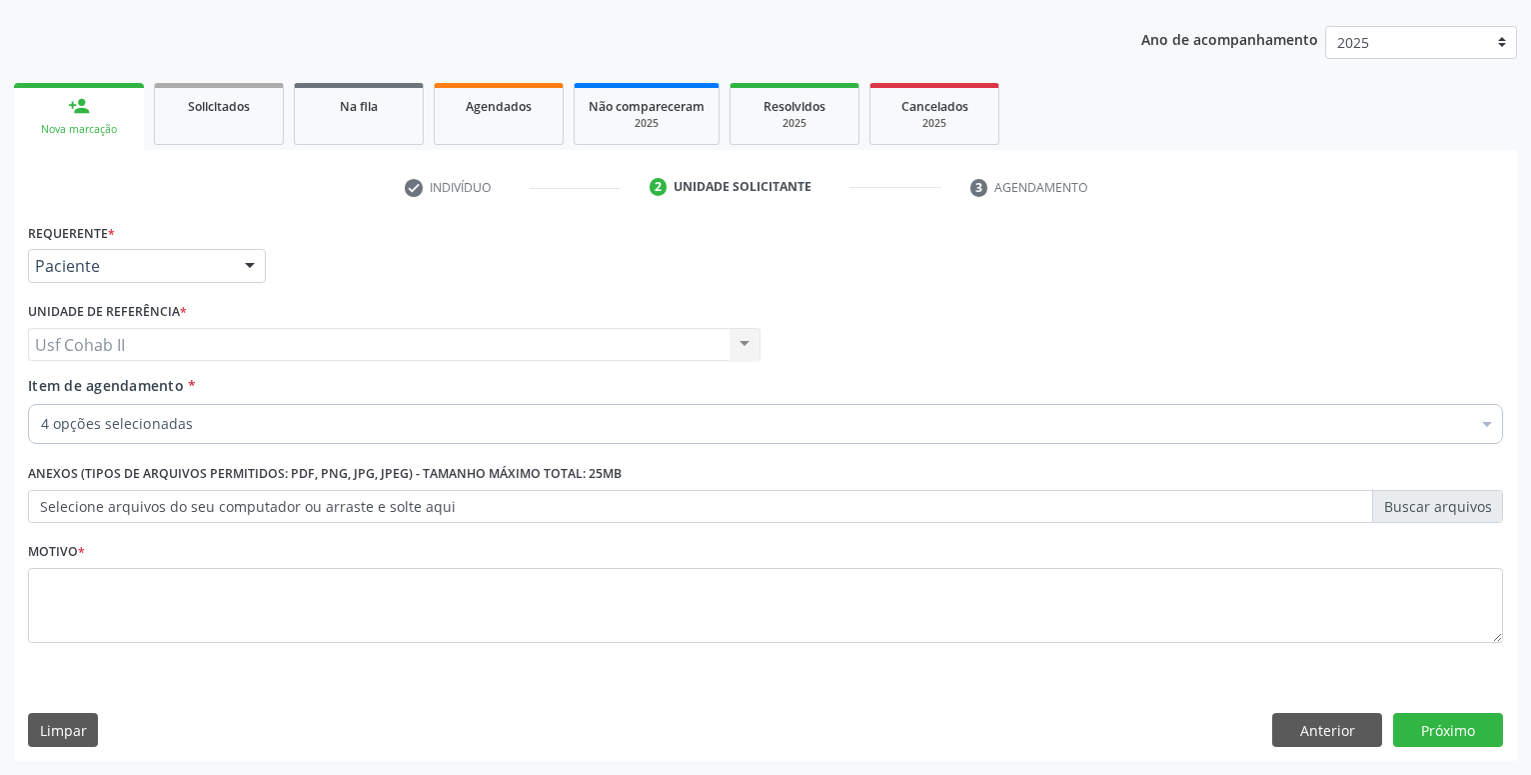
checkbox Glicose "true"
checkbox Creatinina "true"
checkbox Ureia "true"
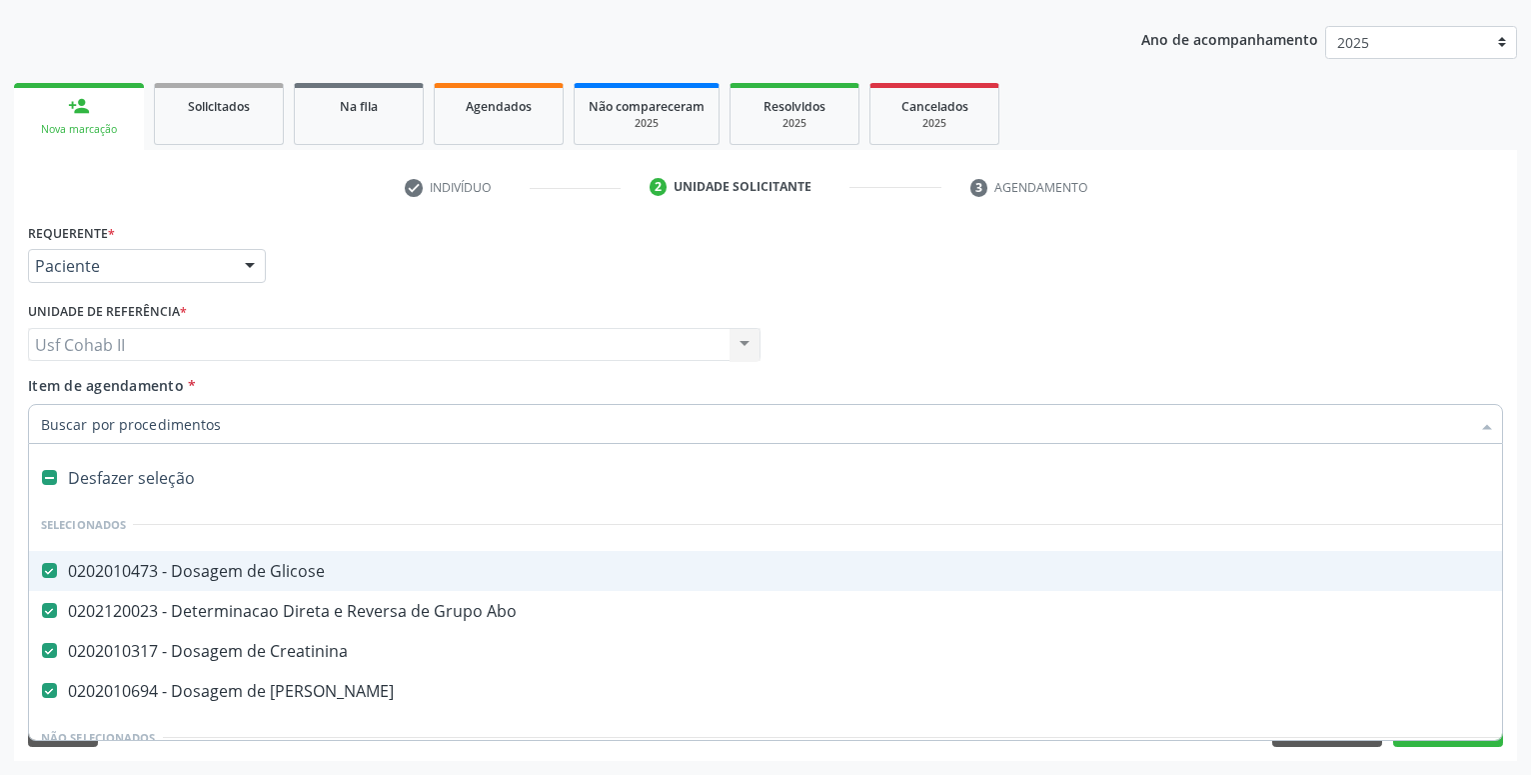
click at [207, 413] on div at bounding box center [765, 424] width 1475 height 40
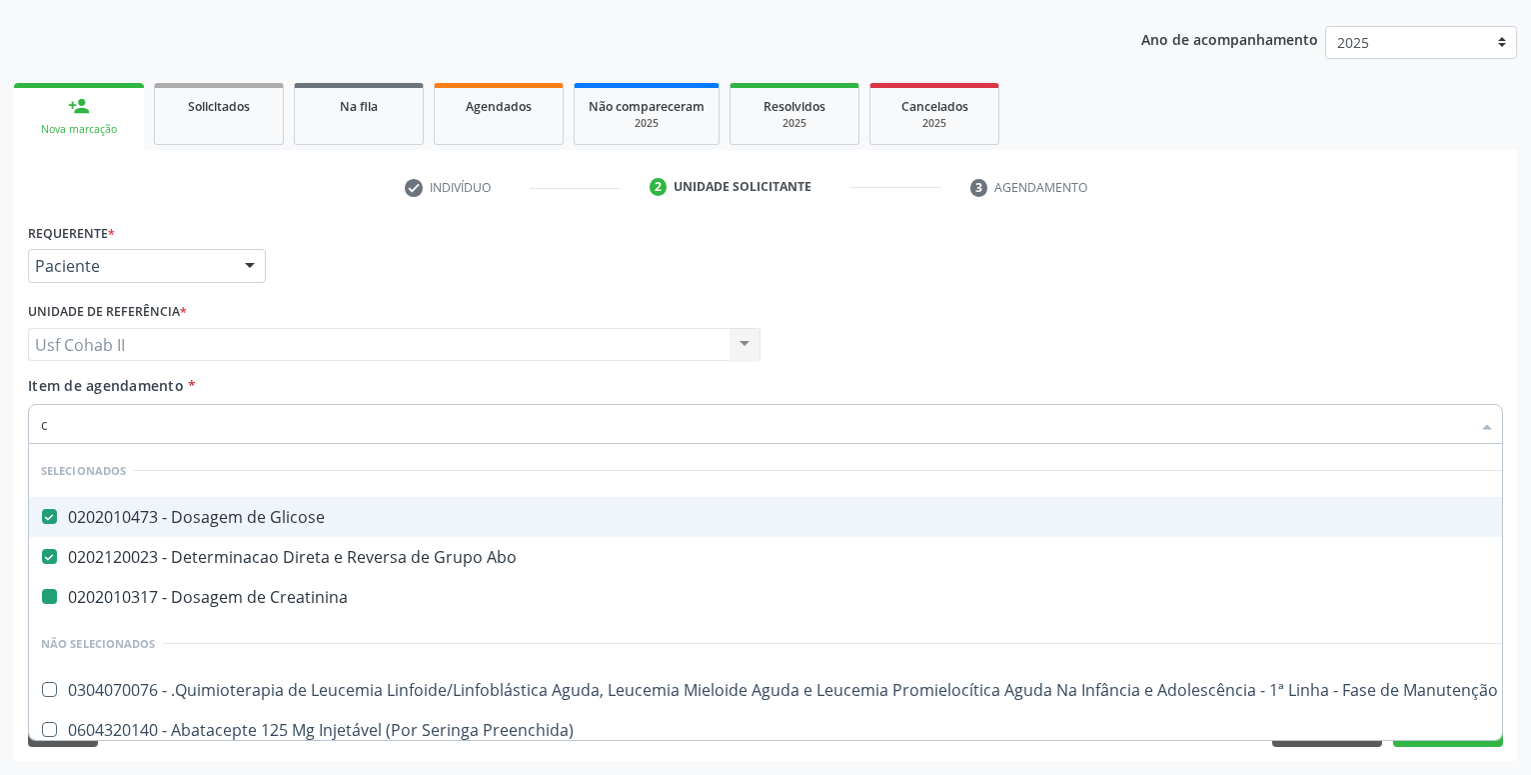
type input "co"
checkbox Creatinina "false"
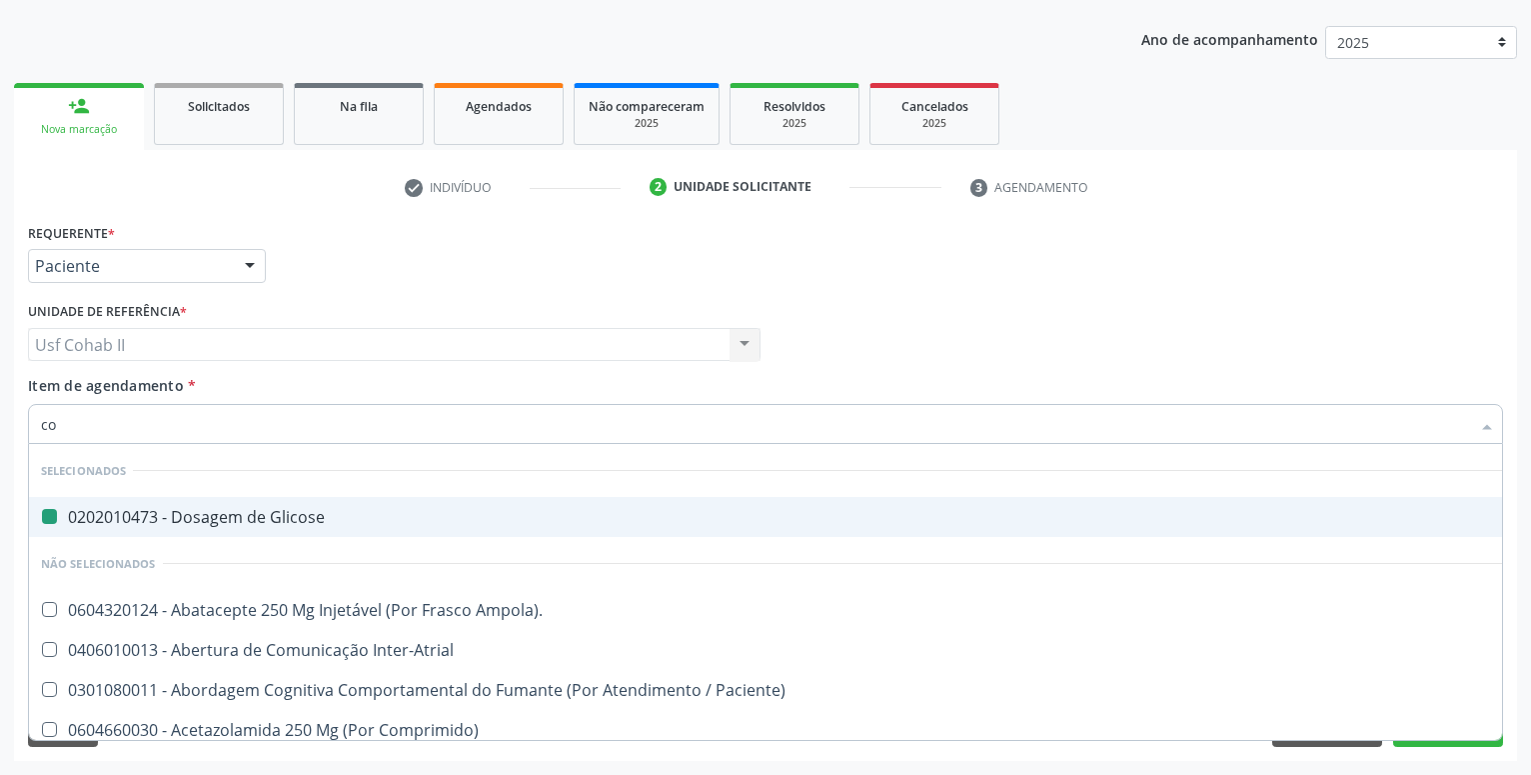
type input "col"
checkbox Glicose "false"
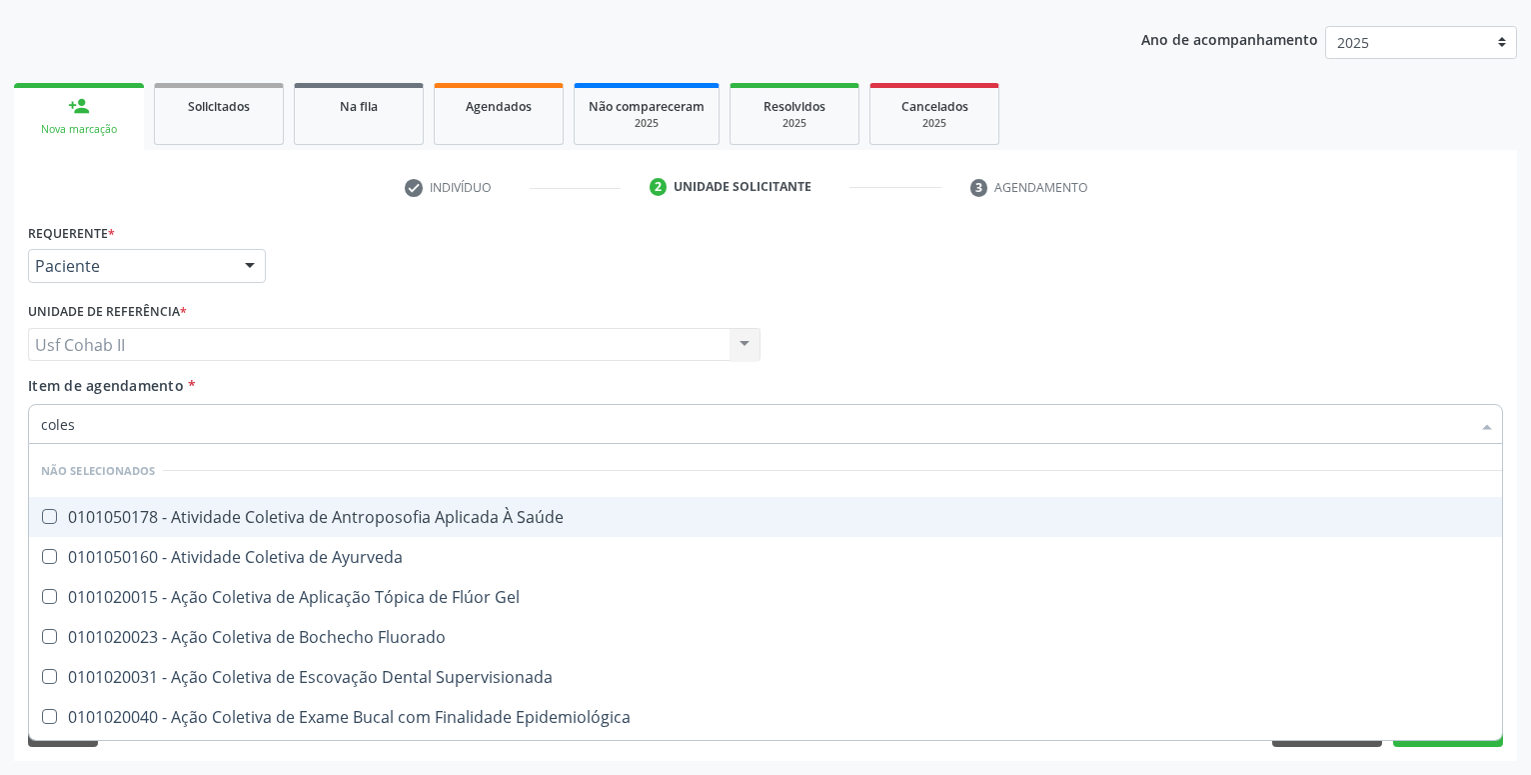
type input "colest"
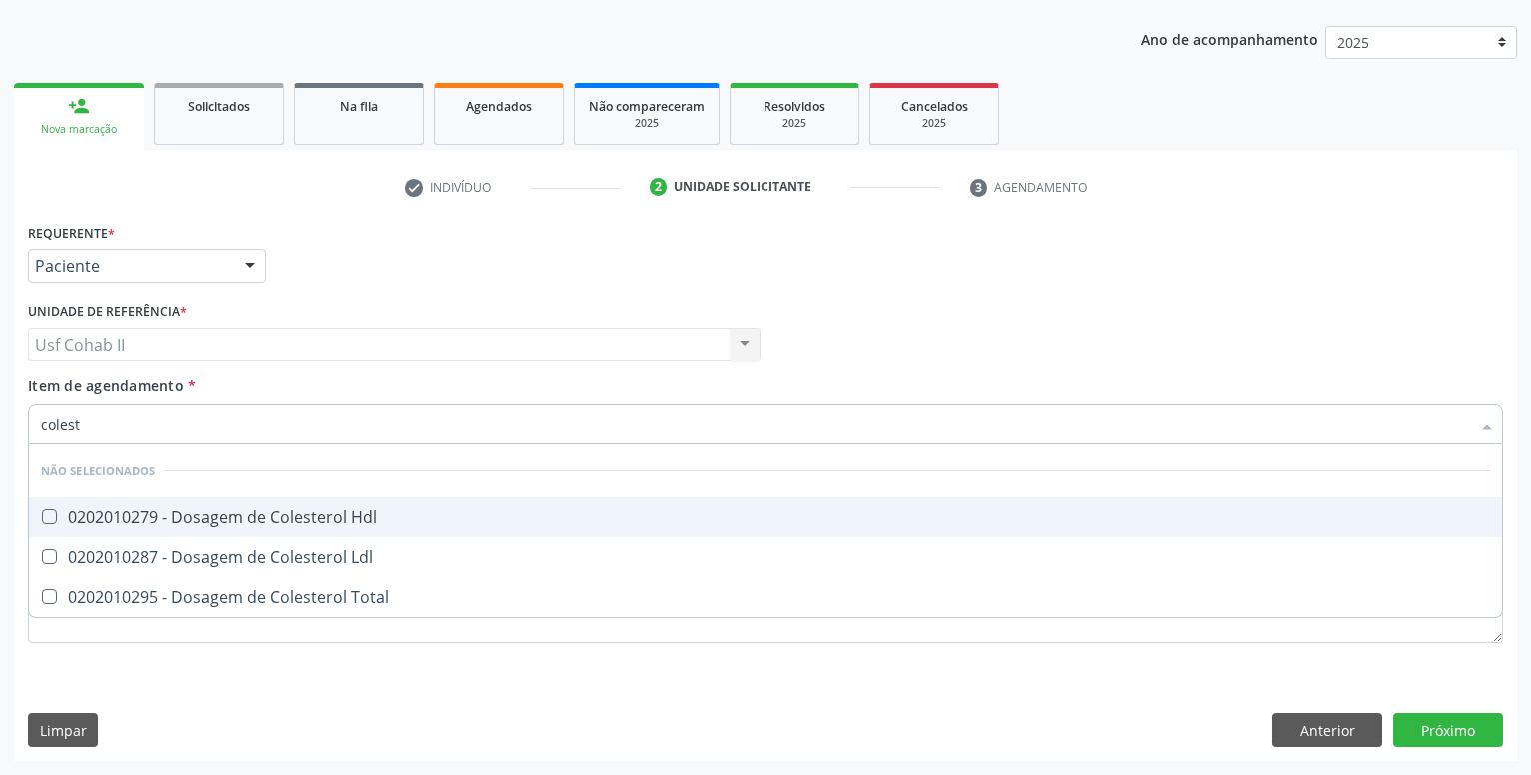
click at [242, 511] on div "0202010279 - Dosagem de Colesterol Hdl" at bounding box center [765, 517] width 1449 height 16
checkbox Hdl "true"
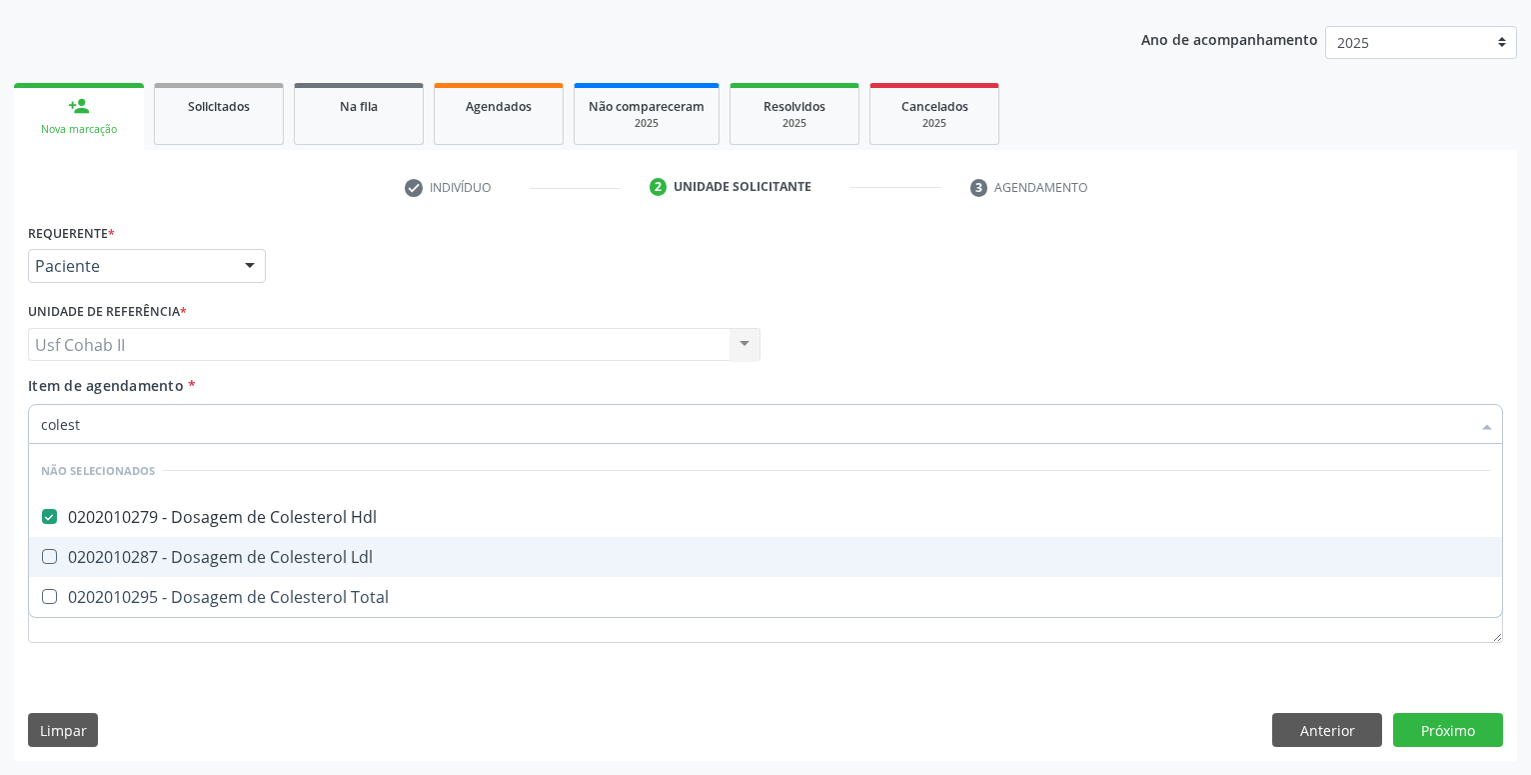
click at [242, 551] on div "0202010287 - Dosagem de Colesterol Ldl" at bounding box center [765, 557] width 1449 height 16
checkbox Ldl "true"
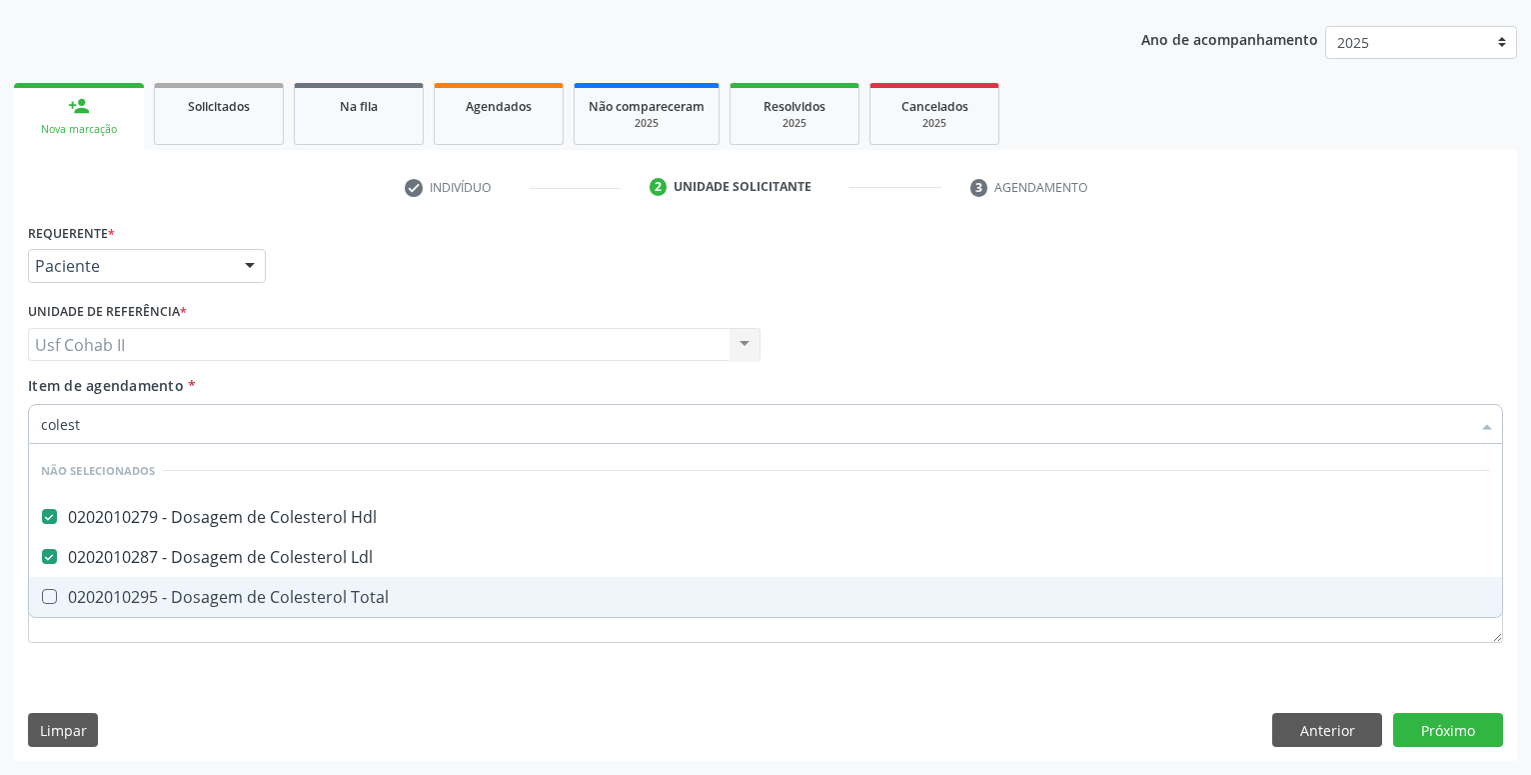
click at [223, 596] on div "0202010295 - Dosagem de Colesterol Total" at bounding box center [765, 597] width 1449 height 16
checkbox Total "true"
click at [189, 687] on div "Requerente * Paciente Profissional de Saúde Paciente Nenhum resultado encontrad…" at bounding box center [765, 489] width 1503 height 543
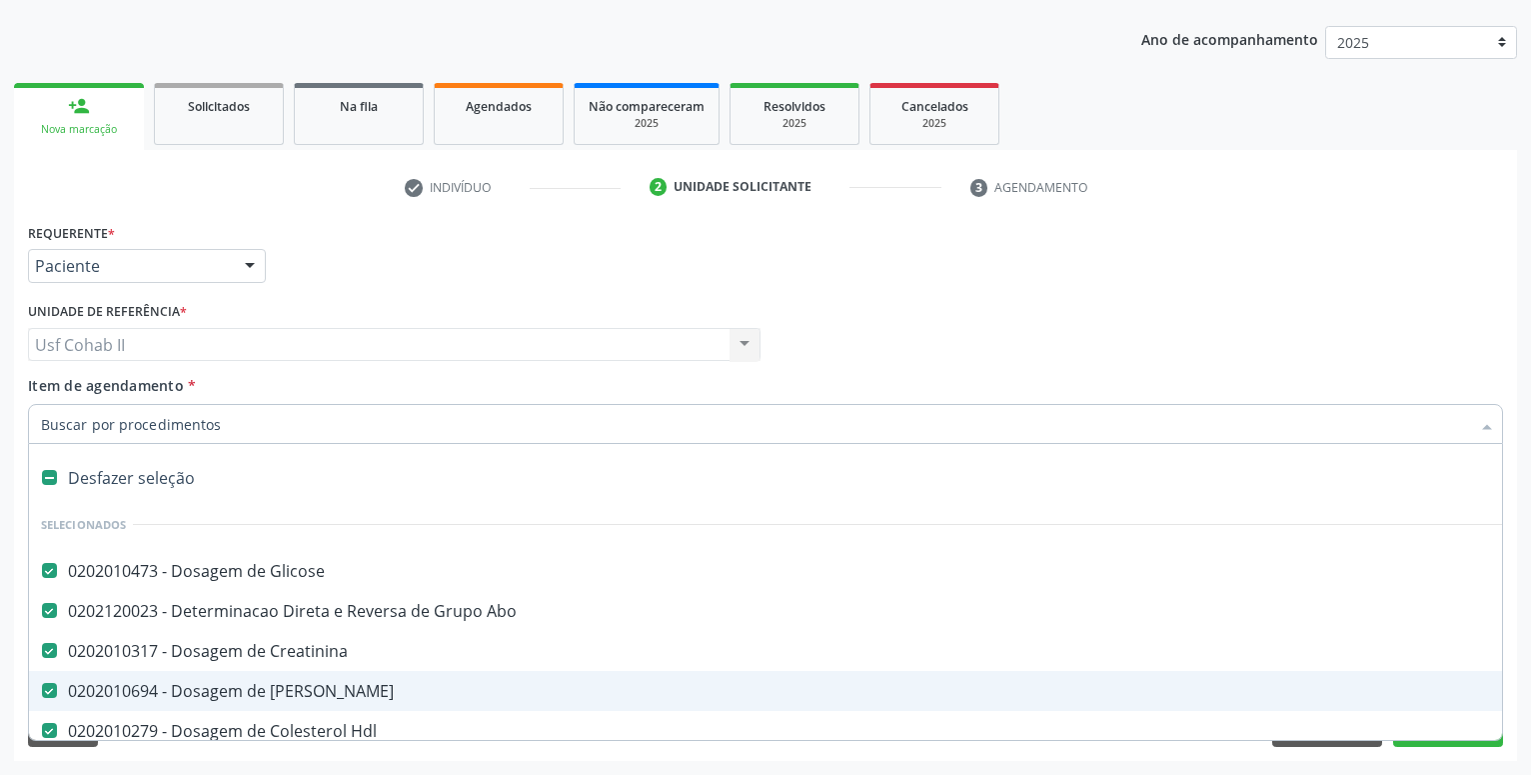
type input "t"
checkbox Total "false"
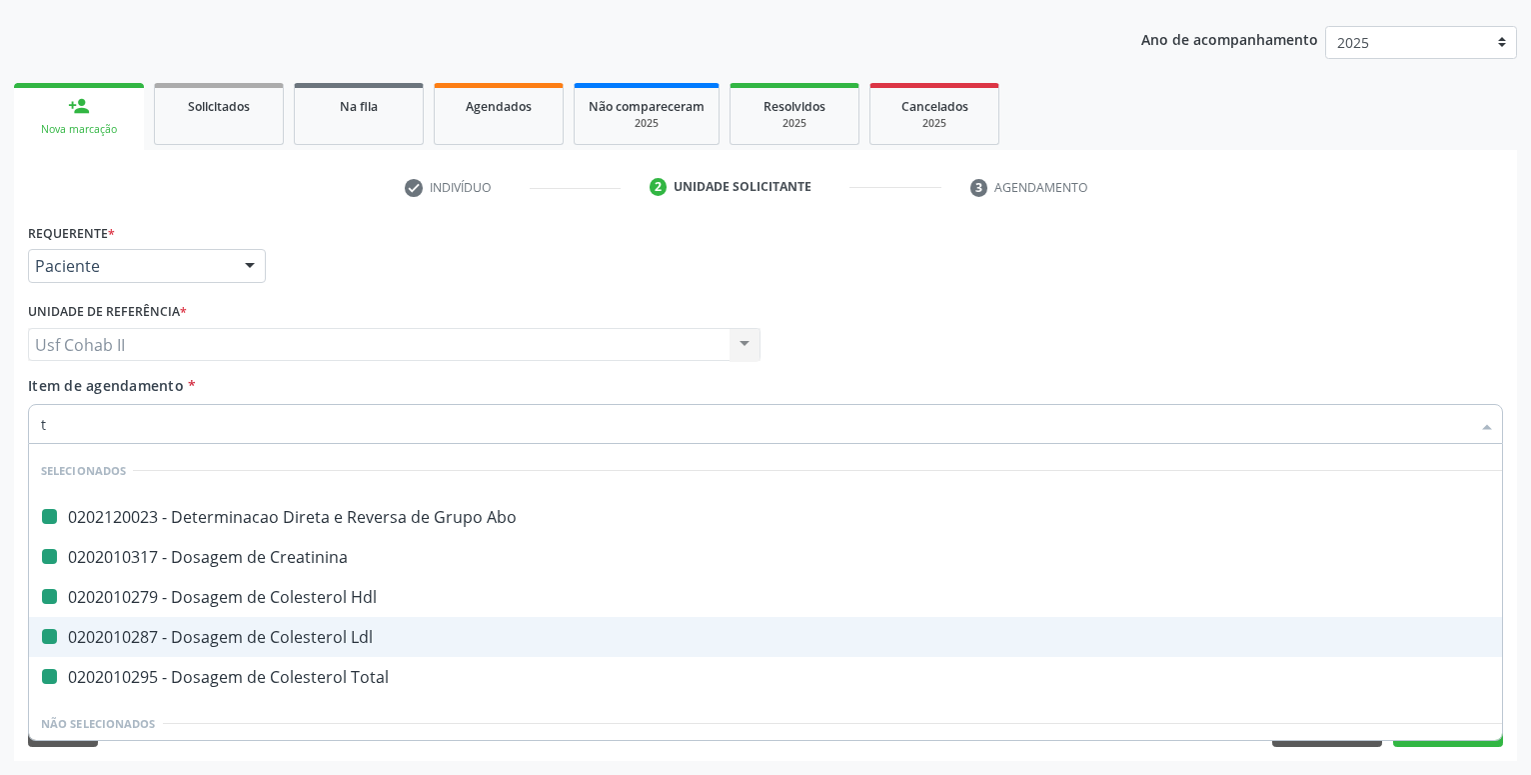
type input "tr"
checkbox Abo "false"
checkbox Hdl "false"
checkbox Creatinina "false"
checkbox Ldl "false"
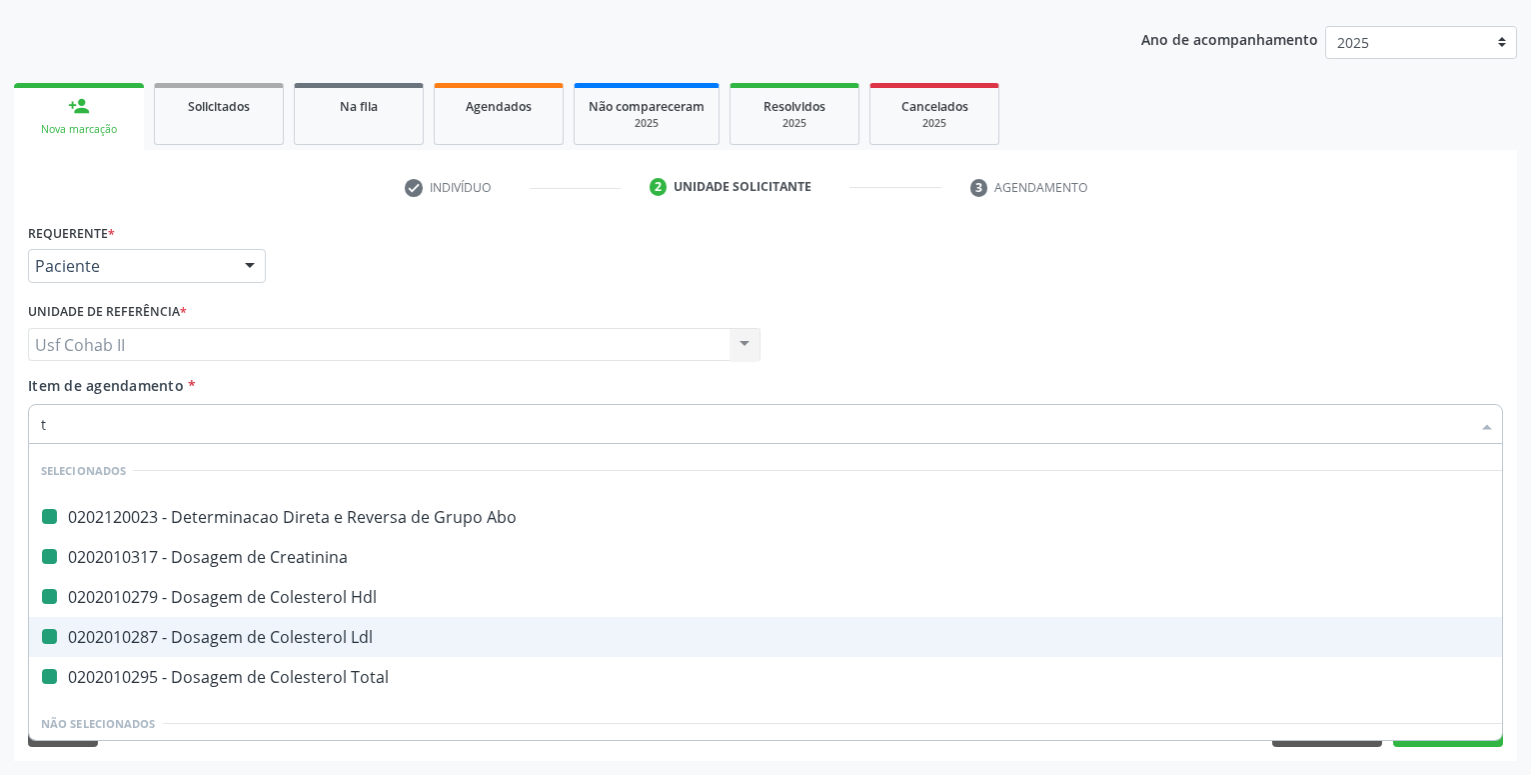
checkbox Total "false"
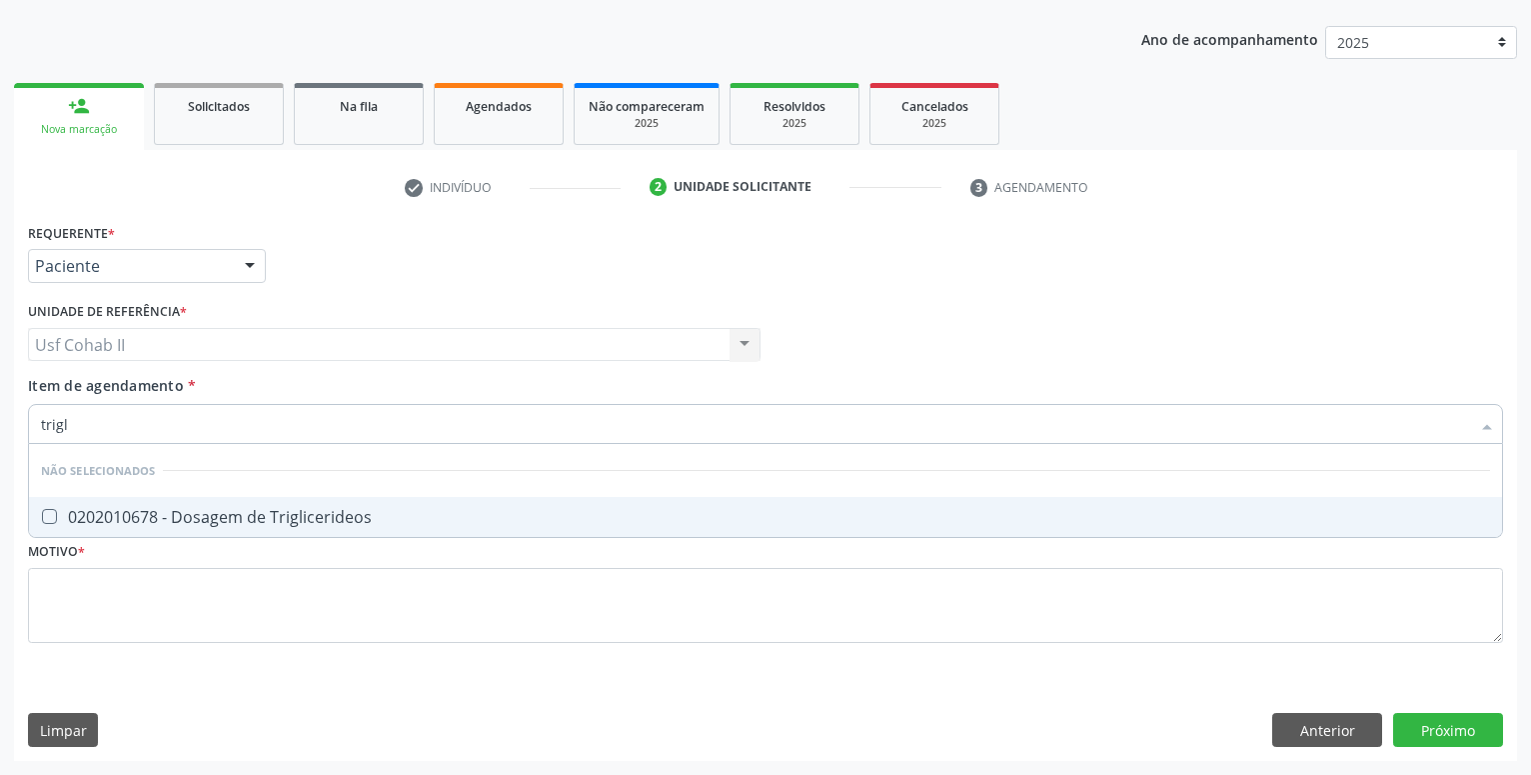
type input "trigli"
click at [263, 513] on div "0202010678 - Dosagem de Triglicerideos" at bounding box center [765, 517] width 1449 height 16
checkbox Triglicerideos "true"
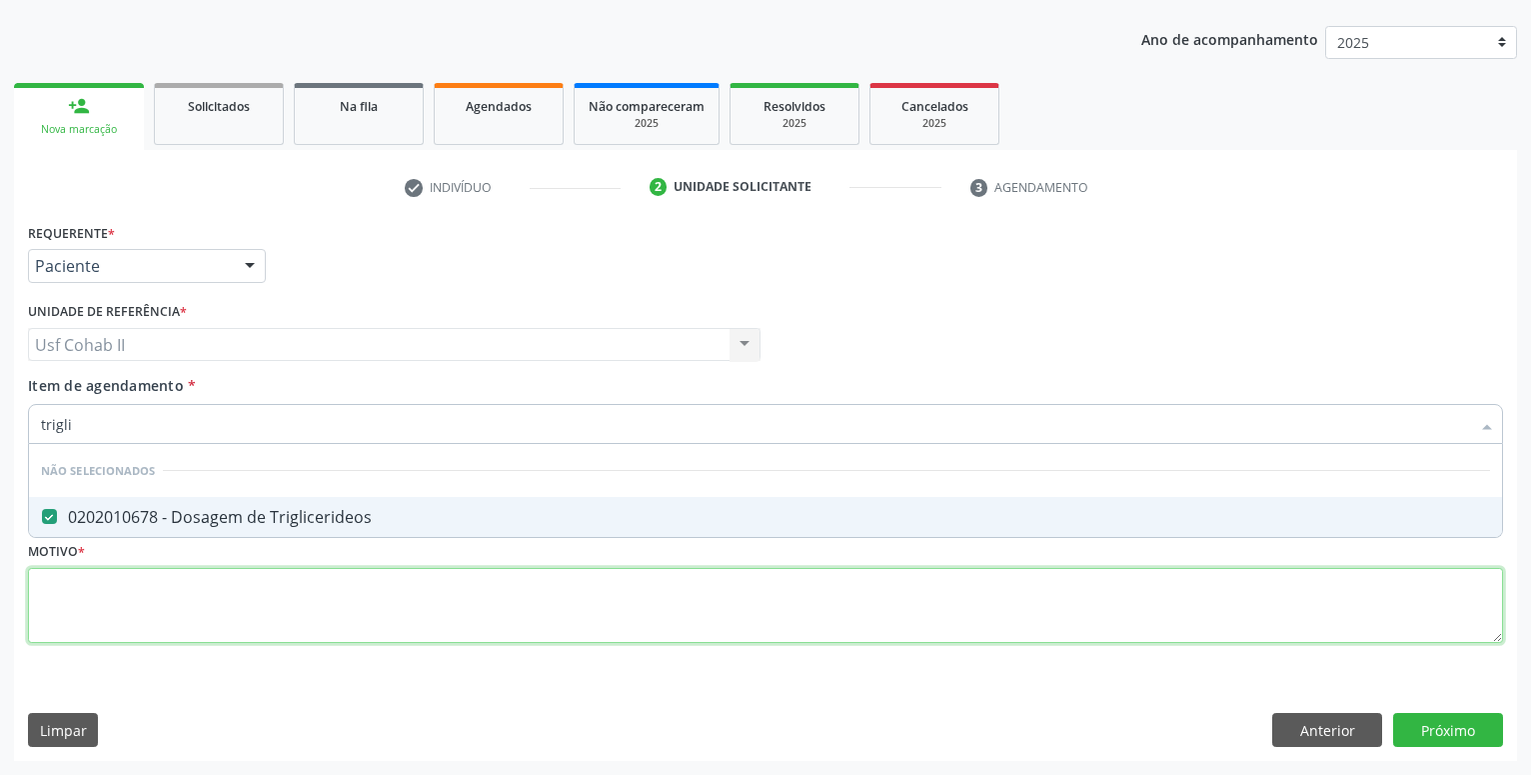
click at [198, 601] on textarea at bounding box center [765, 606] width 1475 height 76
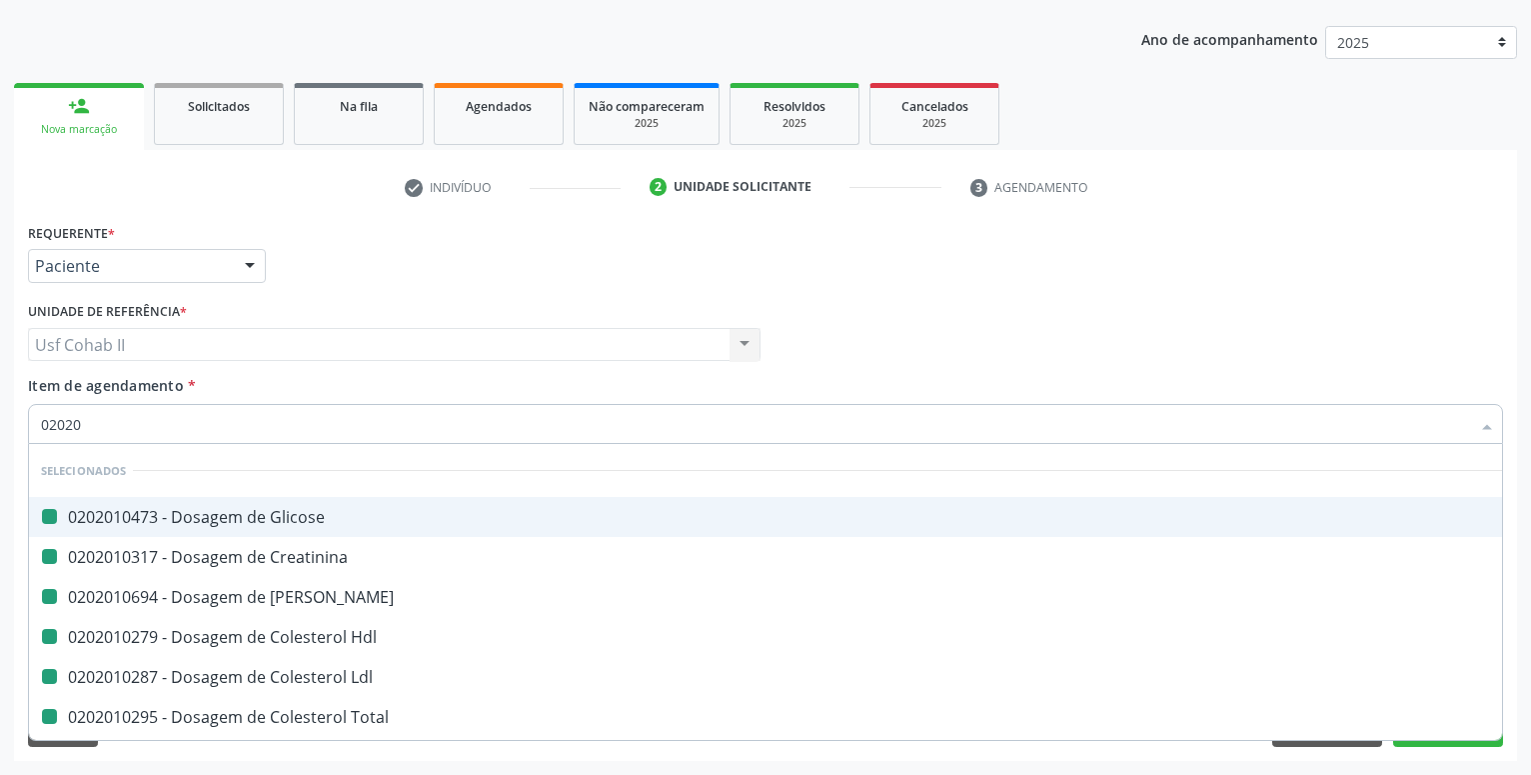
type input "020208"
checkbox Glicose "false"
checkbox Creatinina "false"
checkbox Ureia "false"
checkbox Hdl "false"
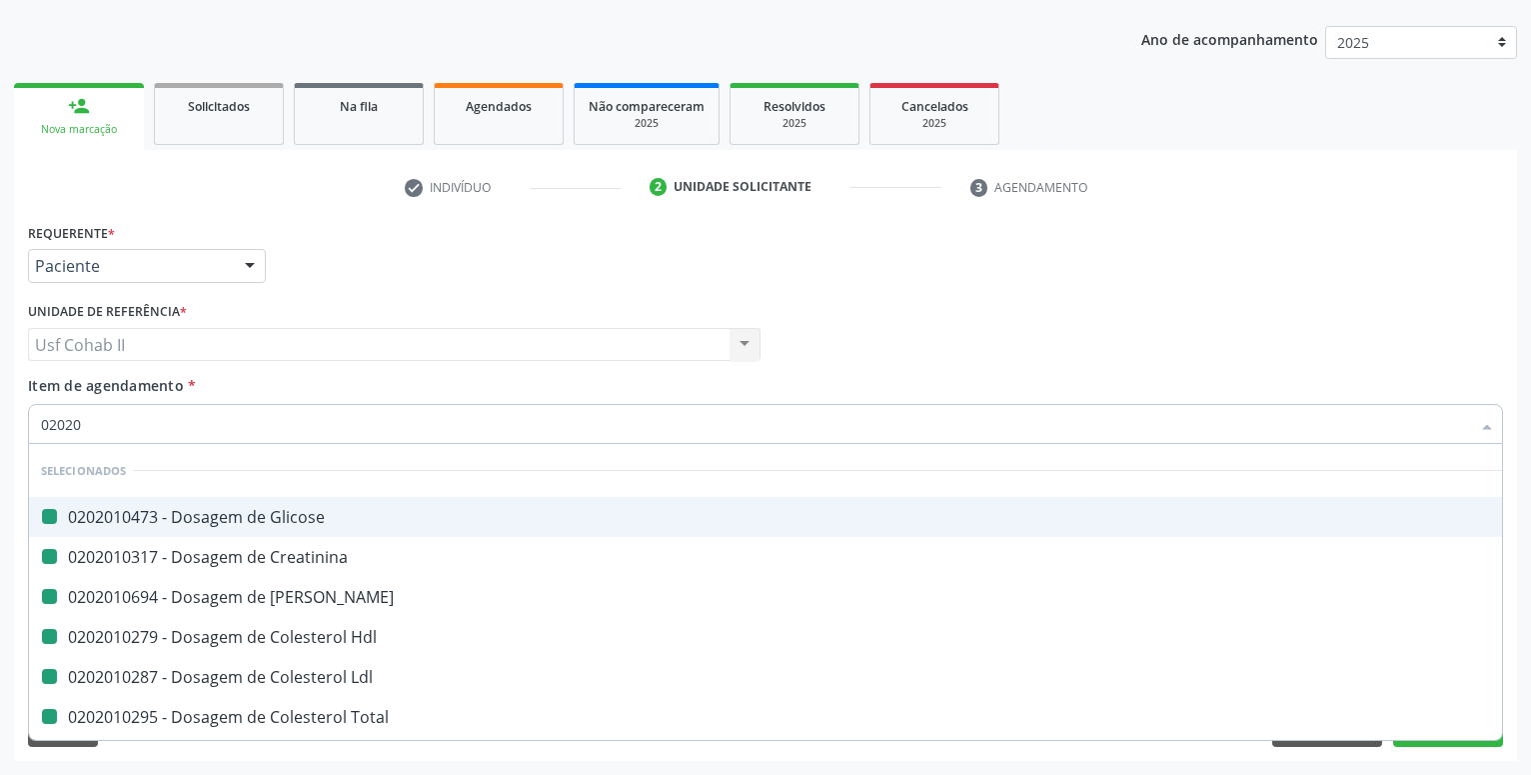
checkbox Ldl "false"
checkbox Total "false"
checkbox Triglicerideos "false"
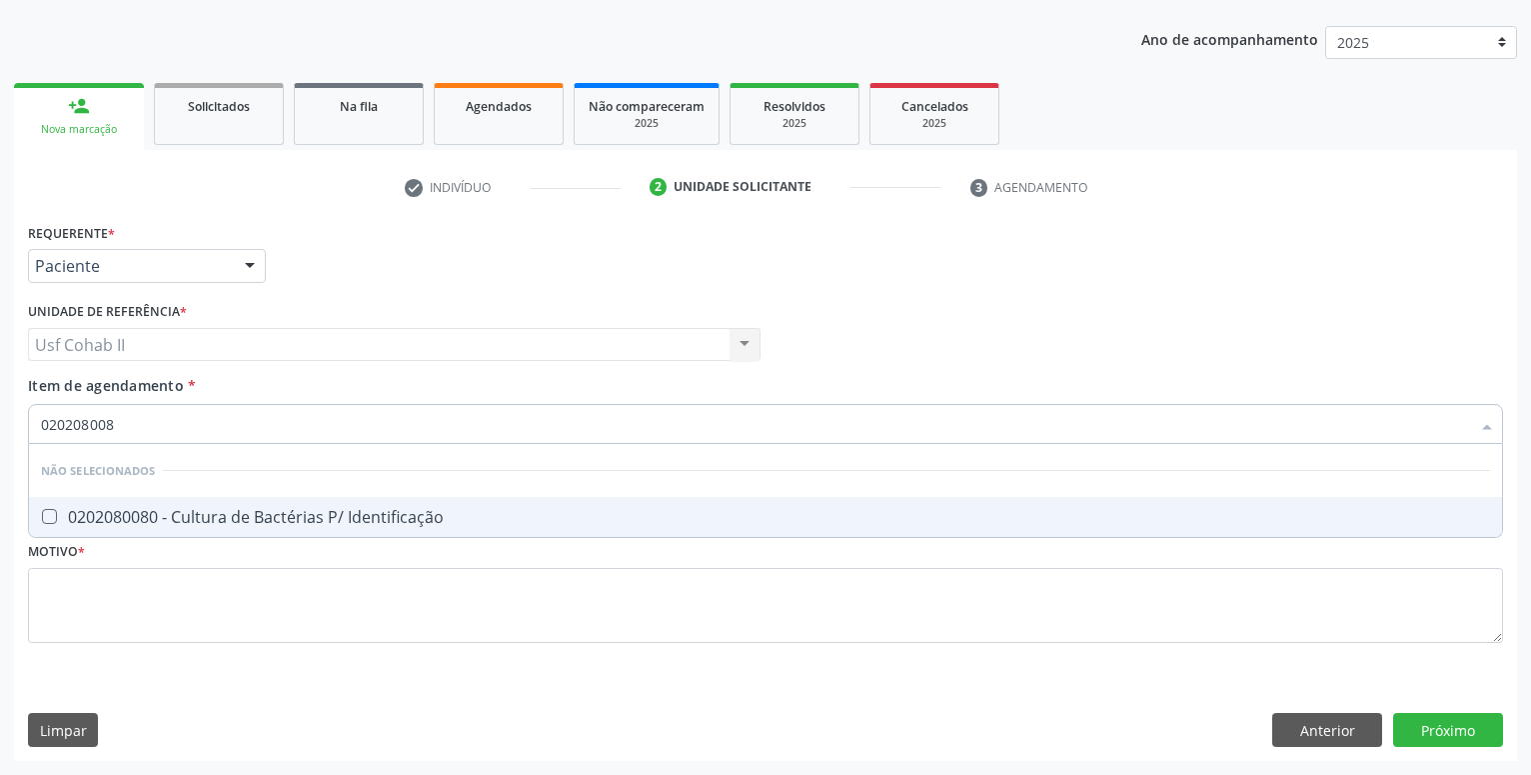
type input "0202080080"
click at [302, 506] on span "0202080080 - Cultura de Bactérias P/ Identificação" at bounding box center [765, 517] width 1473 height 40
checkbox Identificação "true"
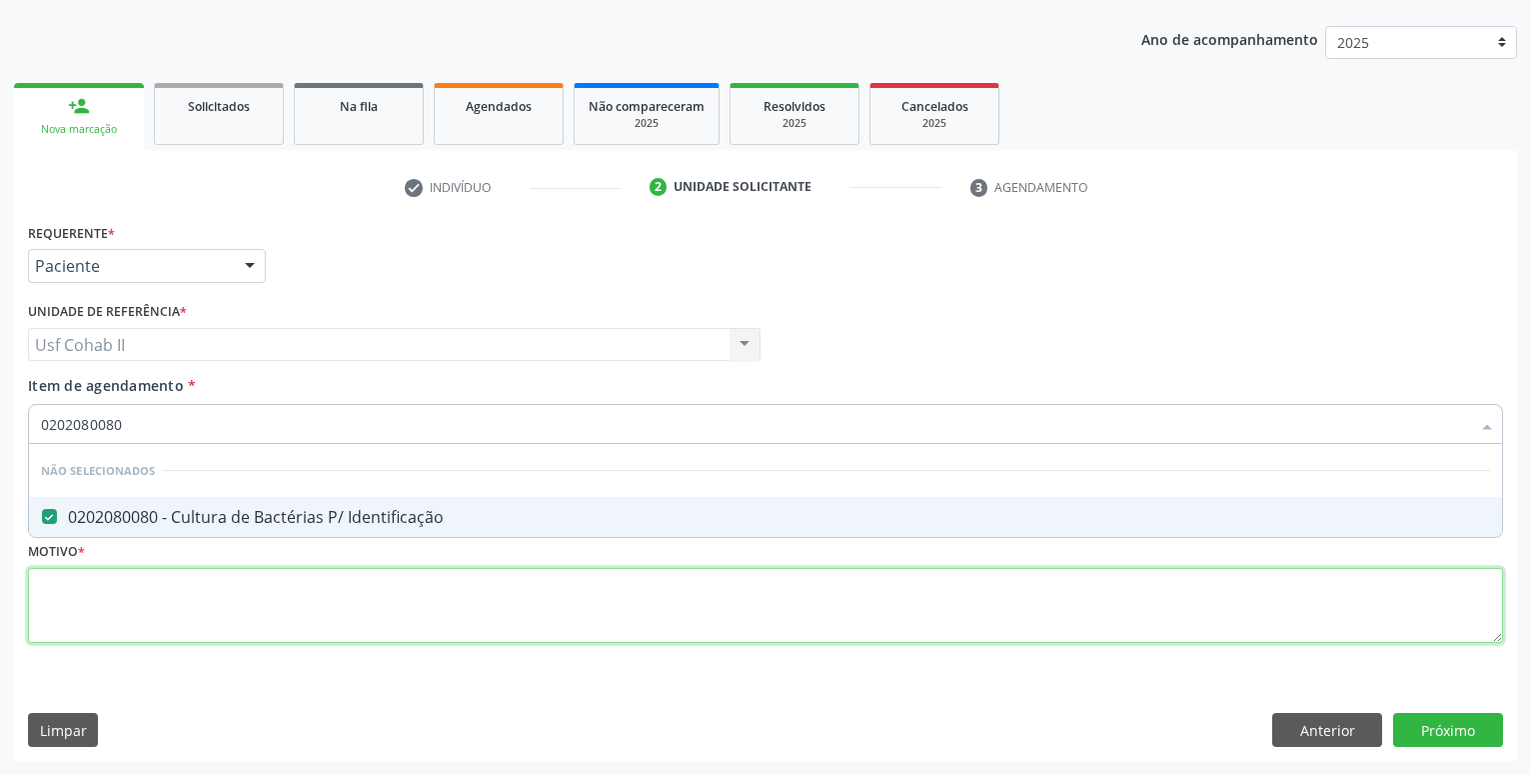
click at [226, 589] on textarea at bounding box center [765, 606] width 1475 height 76
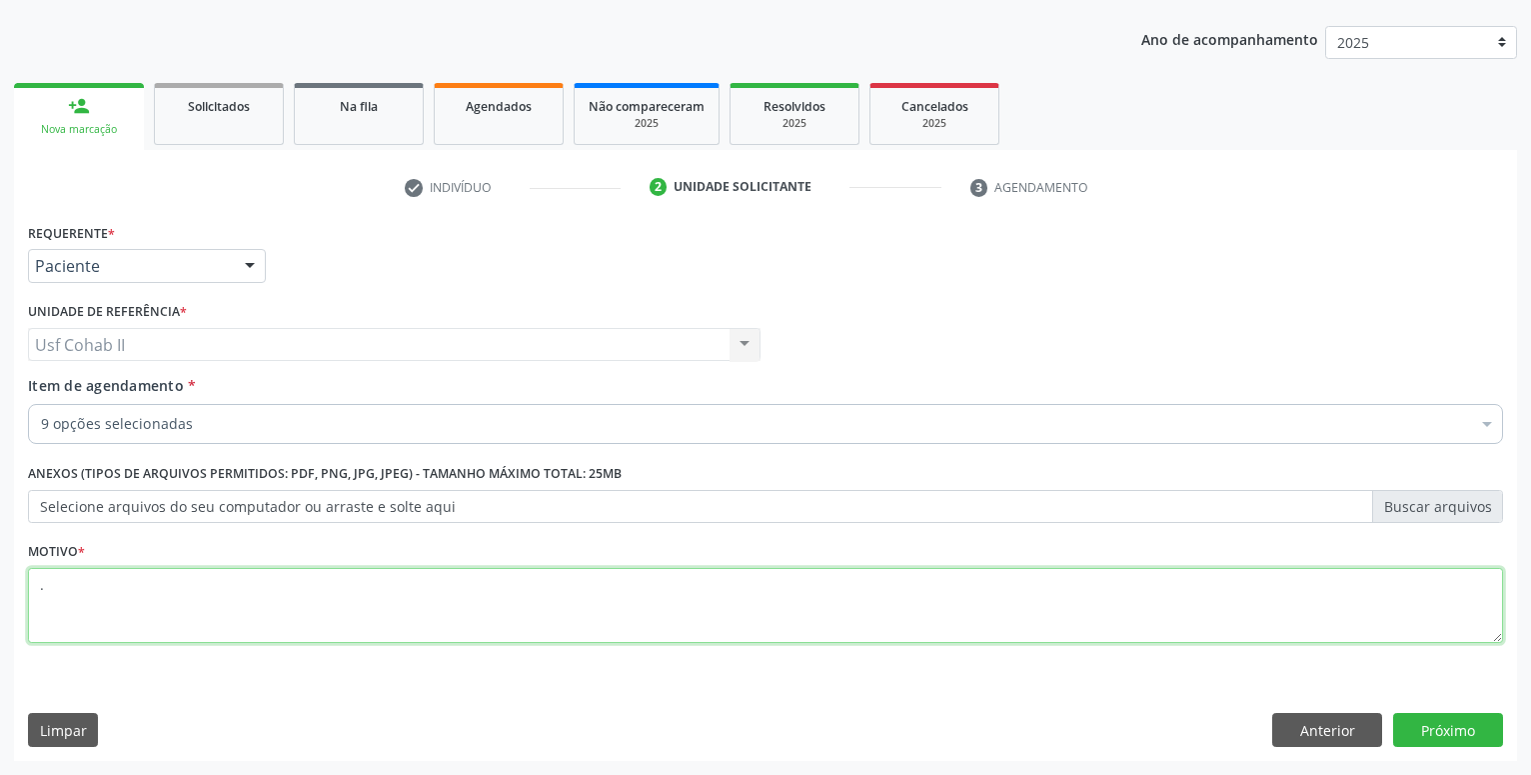
type textarea "."
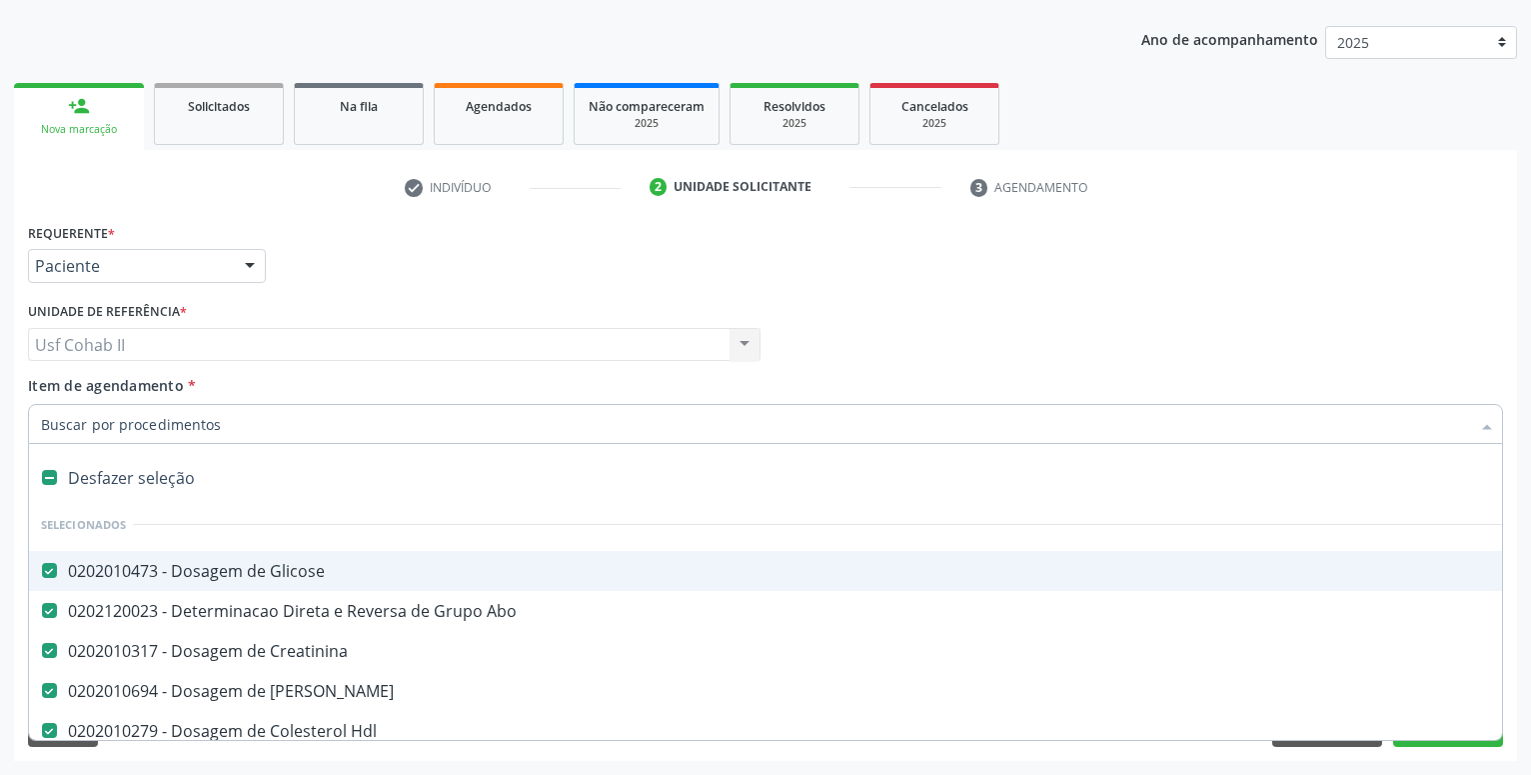
type input "t"
checkbox Identificação "false"
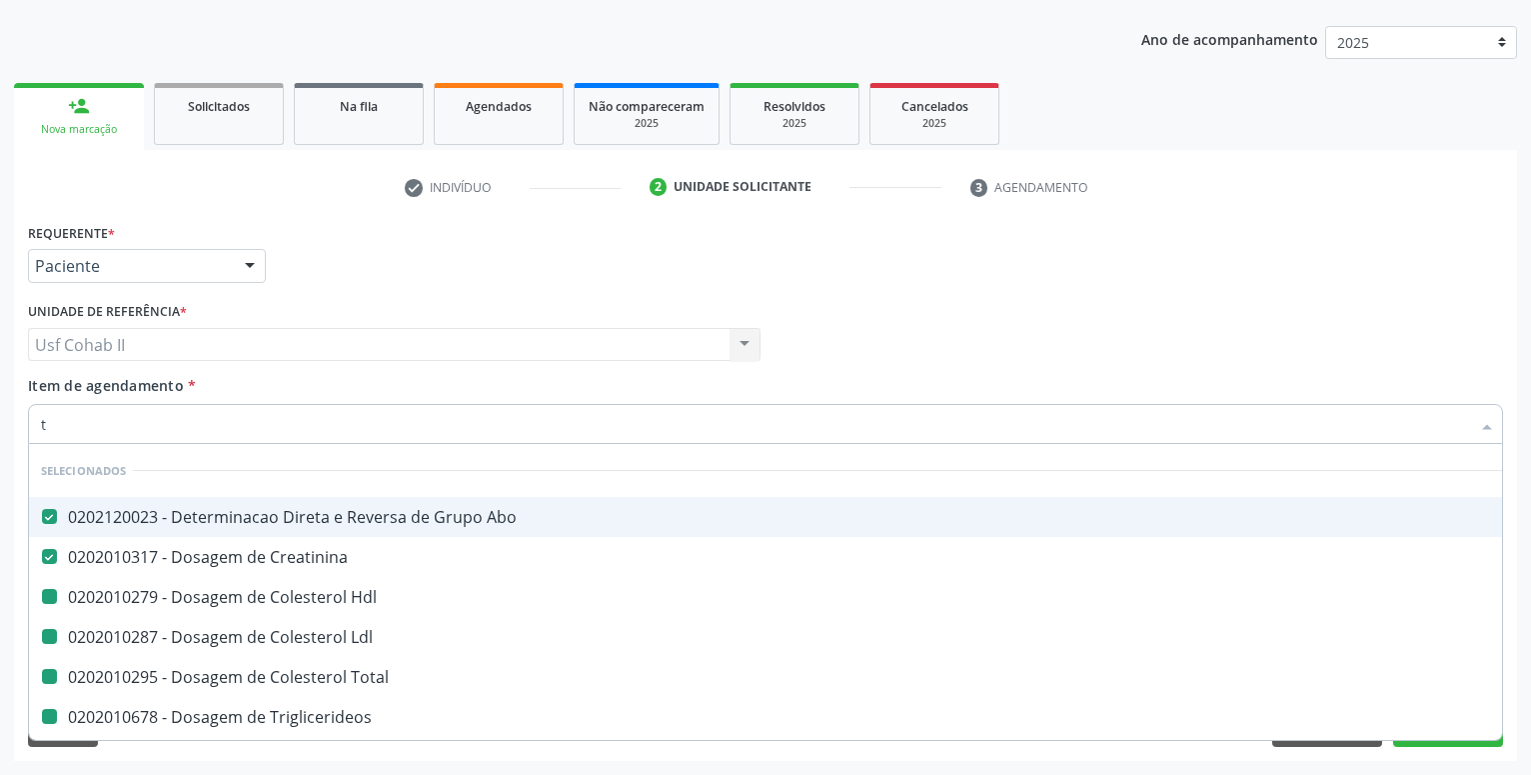
type input "to"
checkbox Hdl "false"
checkbox Ldl "false"
checkbox Total "false"
checkbox Triglicerideos "false"
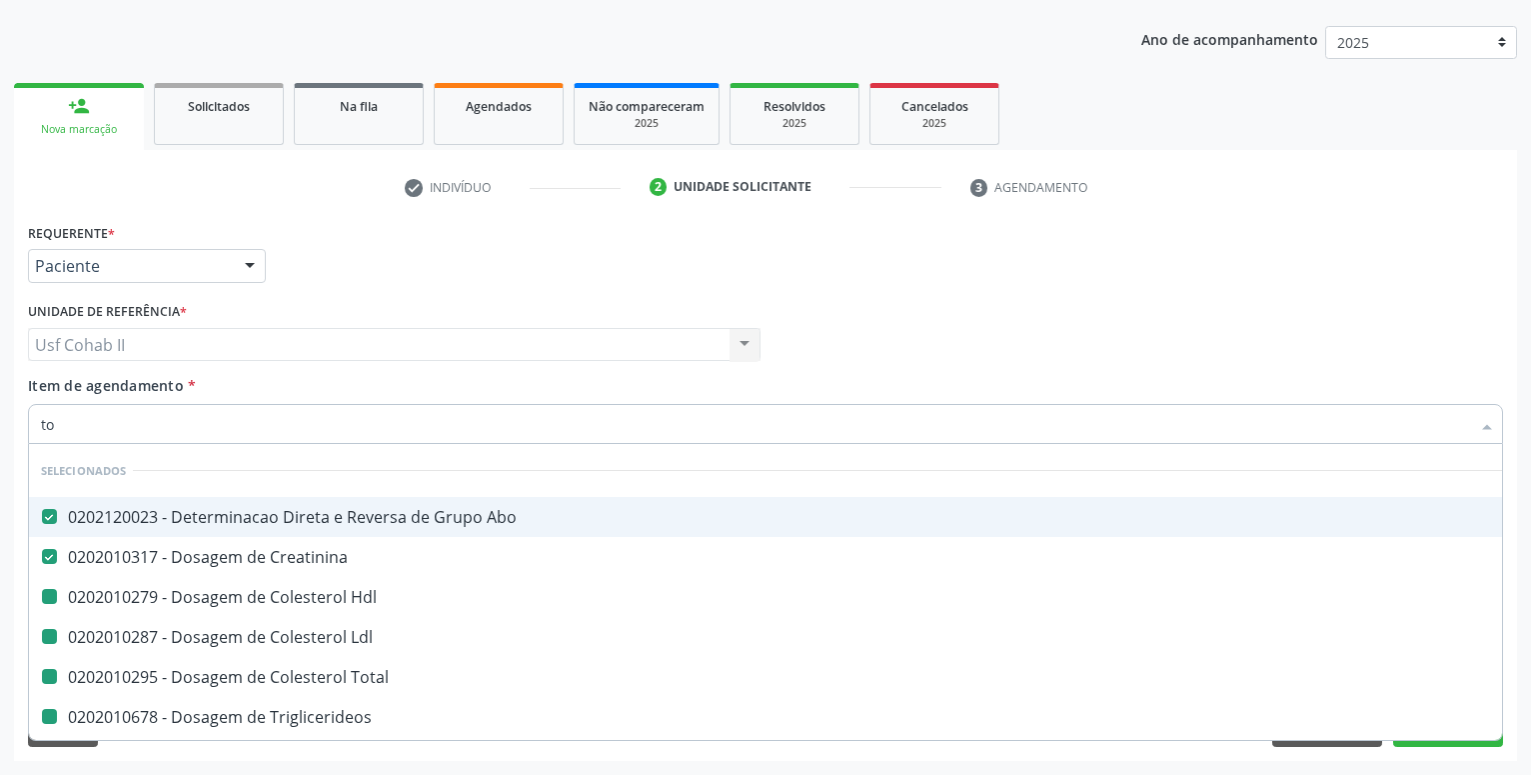
checkbox Identificação "false"
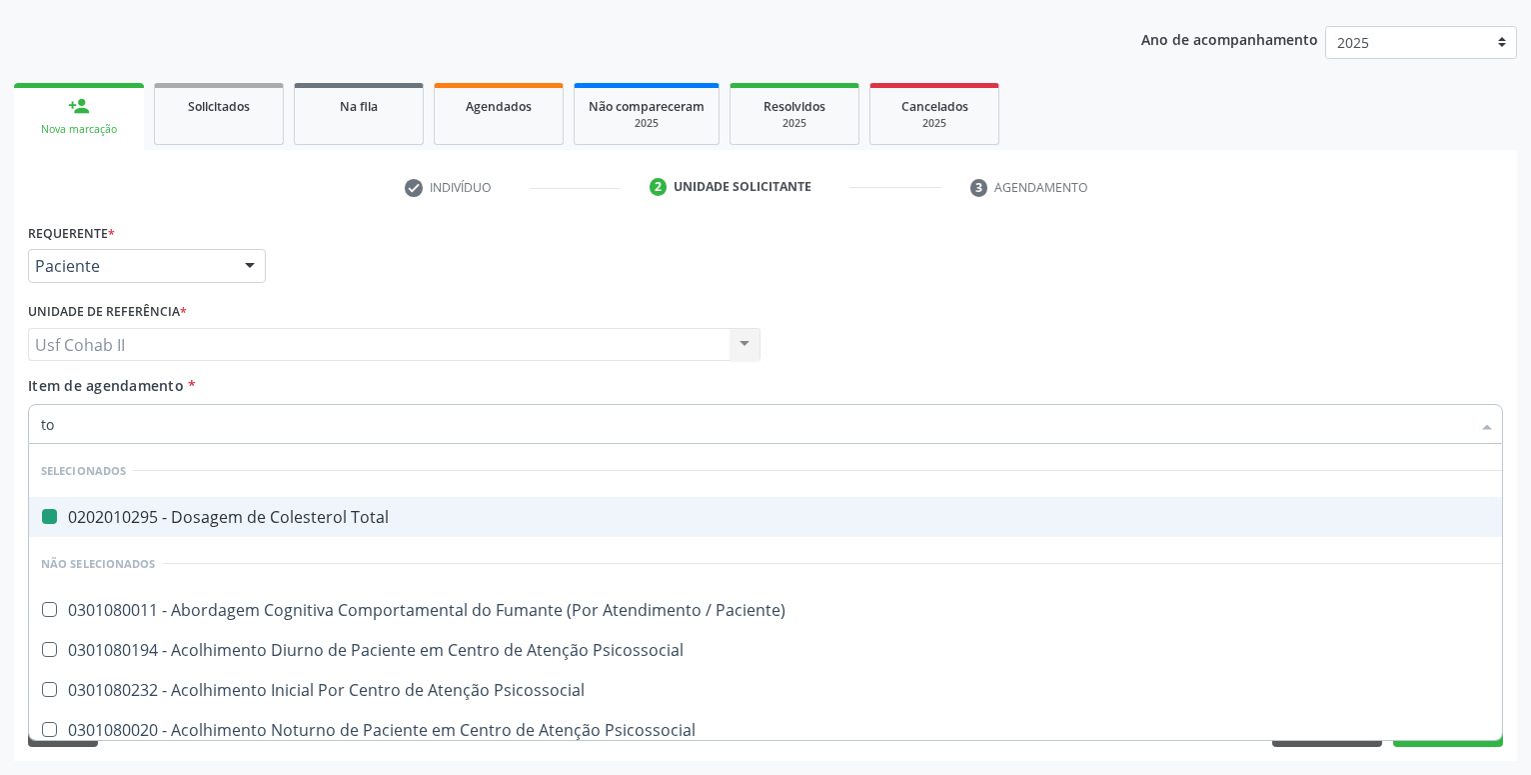
type input "tox"
checkbox Total "false"
type input "toxo"
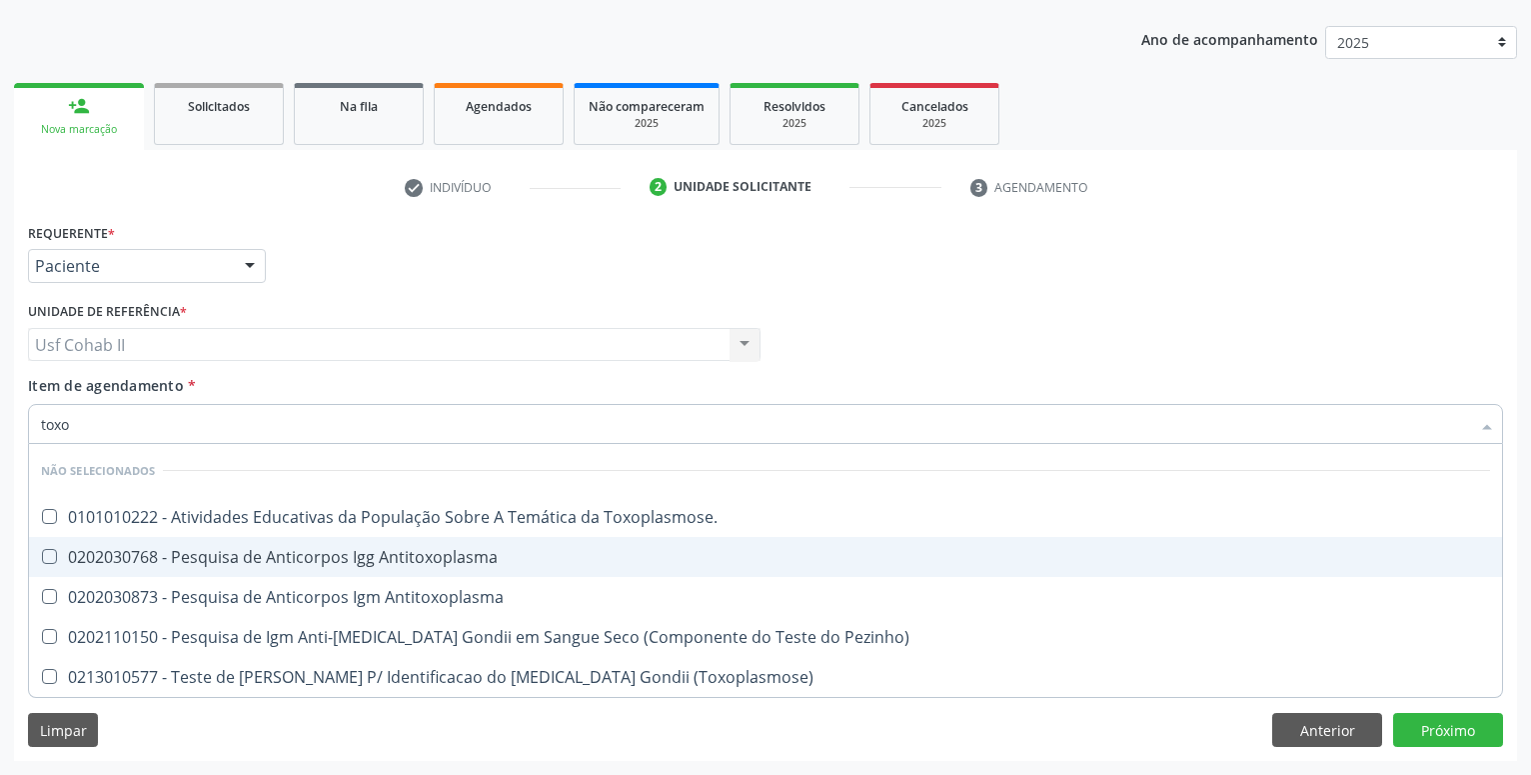
click at [278, 551] on div "0202030768 - Pesquisa de Anticorpos Igg Antitoxoplasma" at bounding box center [765, 557] width 1449 height 16
checkbox Antitoxoplasma "true"
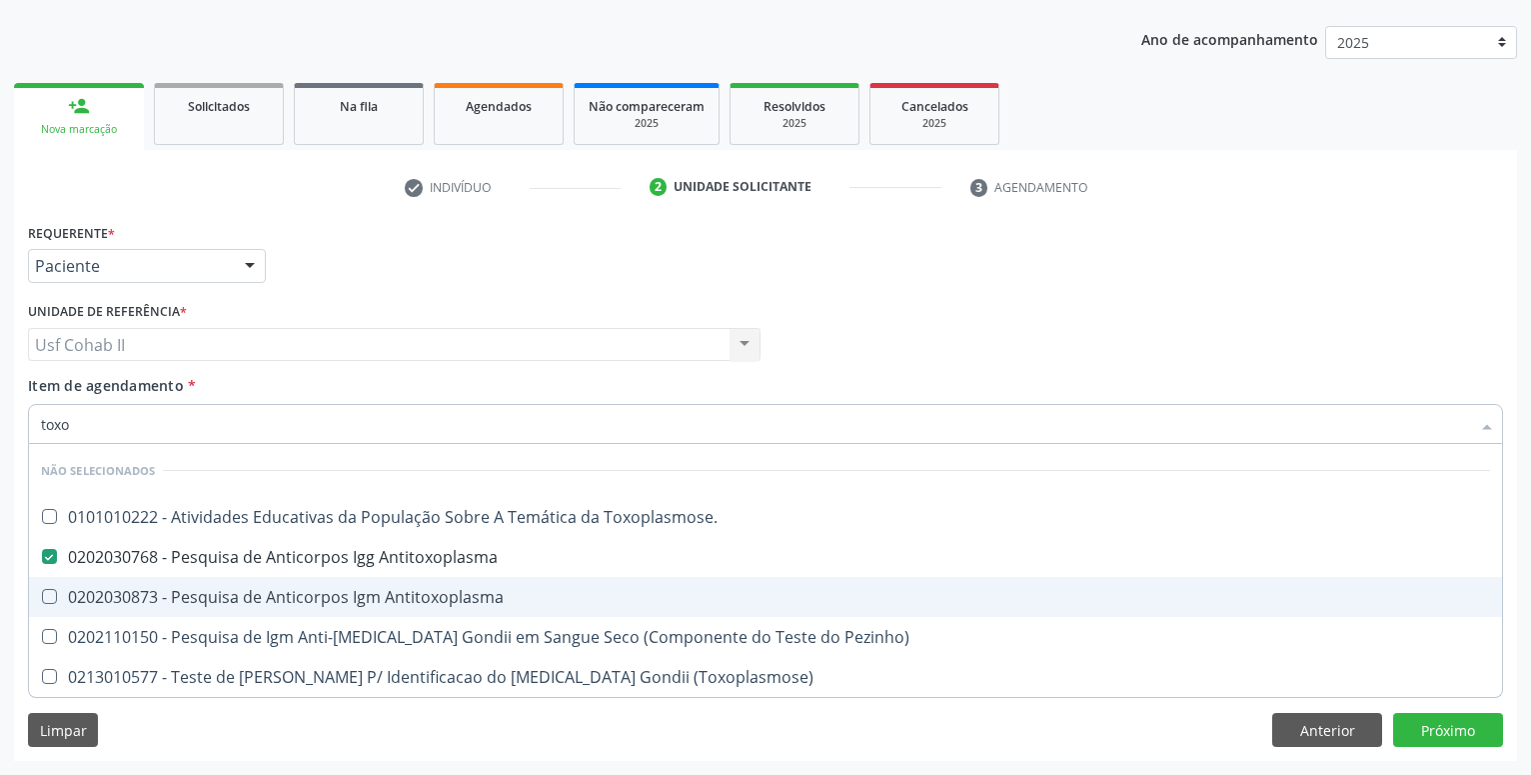
click at [276, 594] on div "0202030873 - Pesquisa de Anticorpos Igm Antitoxoplasma" at bounding box center [765, 597] width 1449 height 16
checkbox Antitoxoplasma "true"
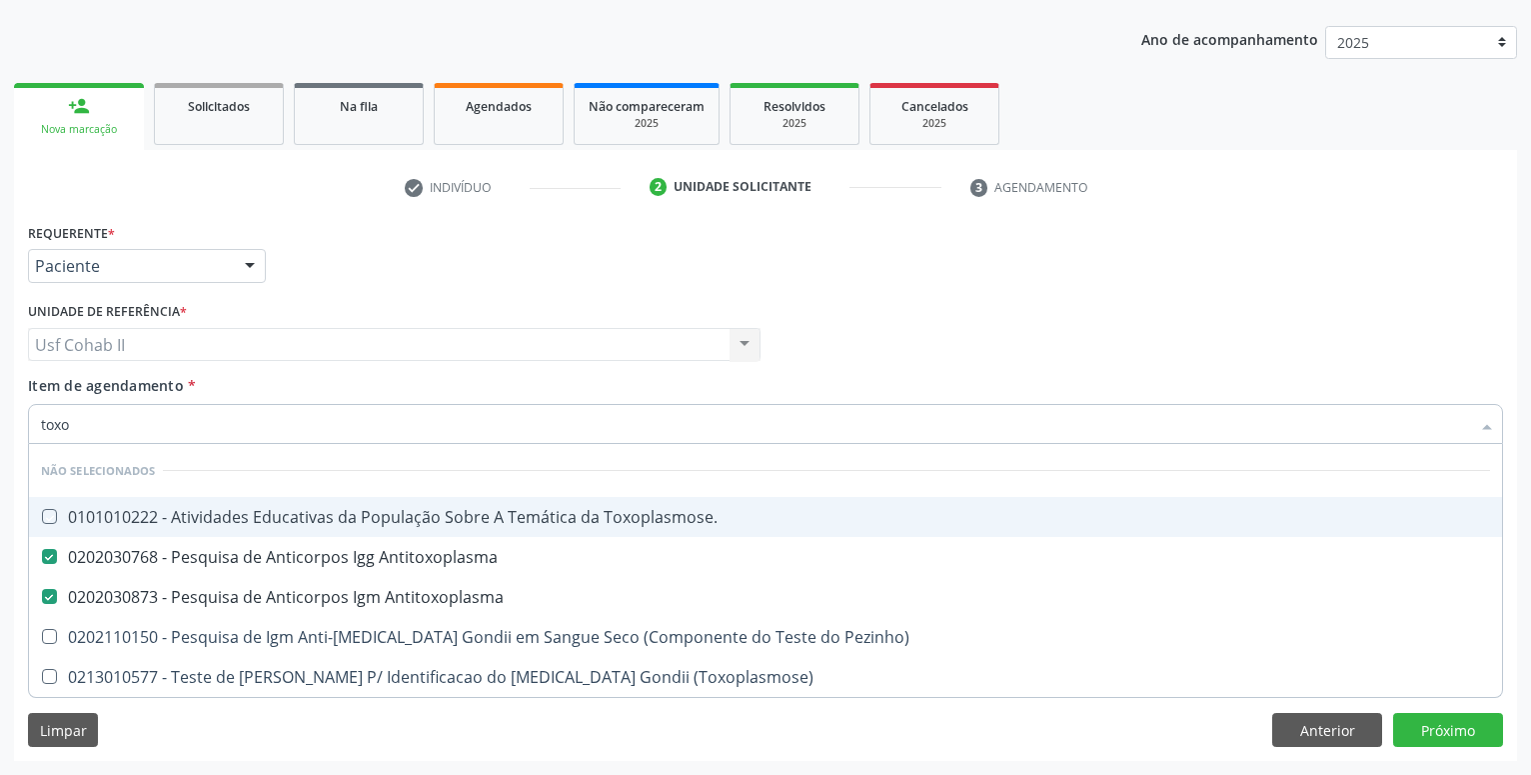
click at [365, 267] on div "Requerente * Paciente Profissional de Saúde Paciente Nenhum resultado encontrad…" at bounding box center [765, 257] width 1485 height 78
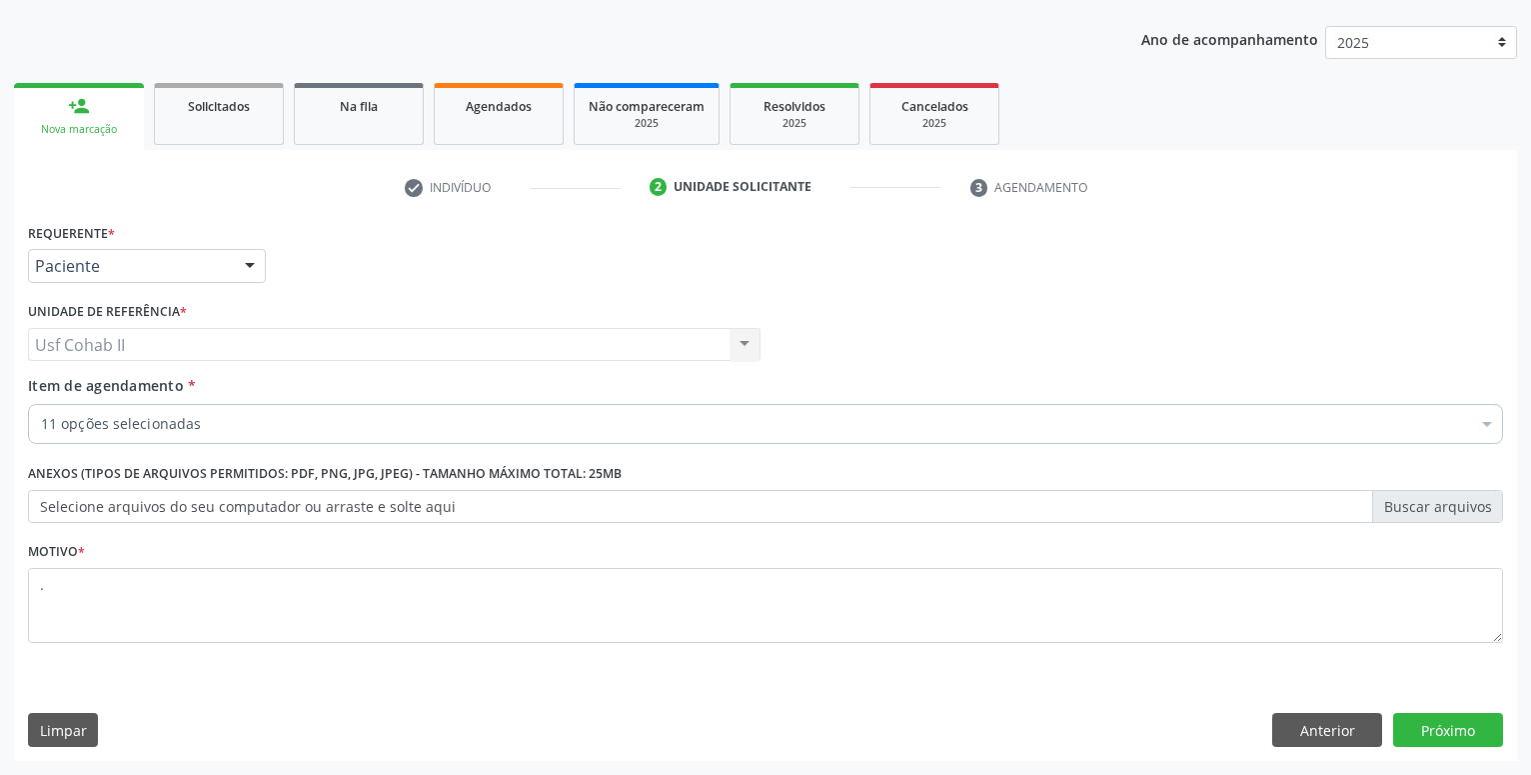
checkbox Glicose "true"
checkbox Ureia "true"
checkbox Hdl "true"
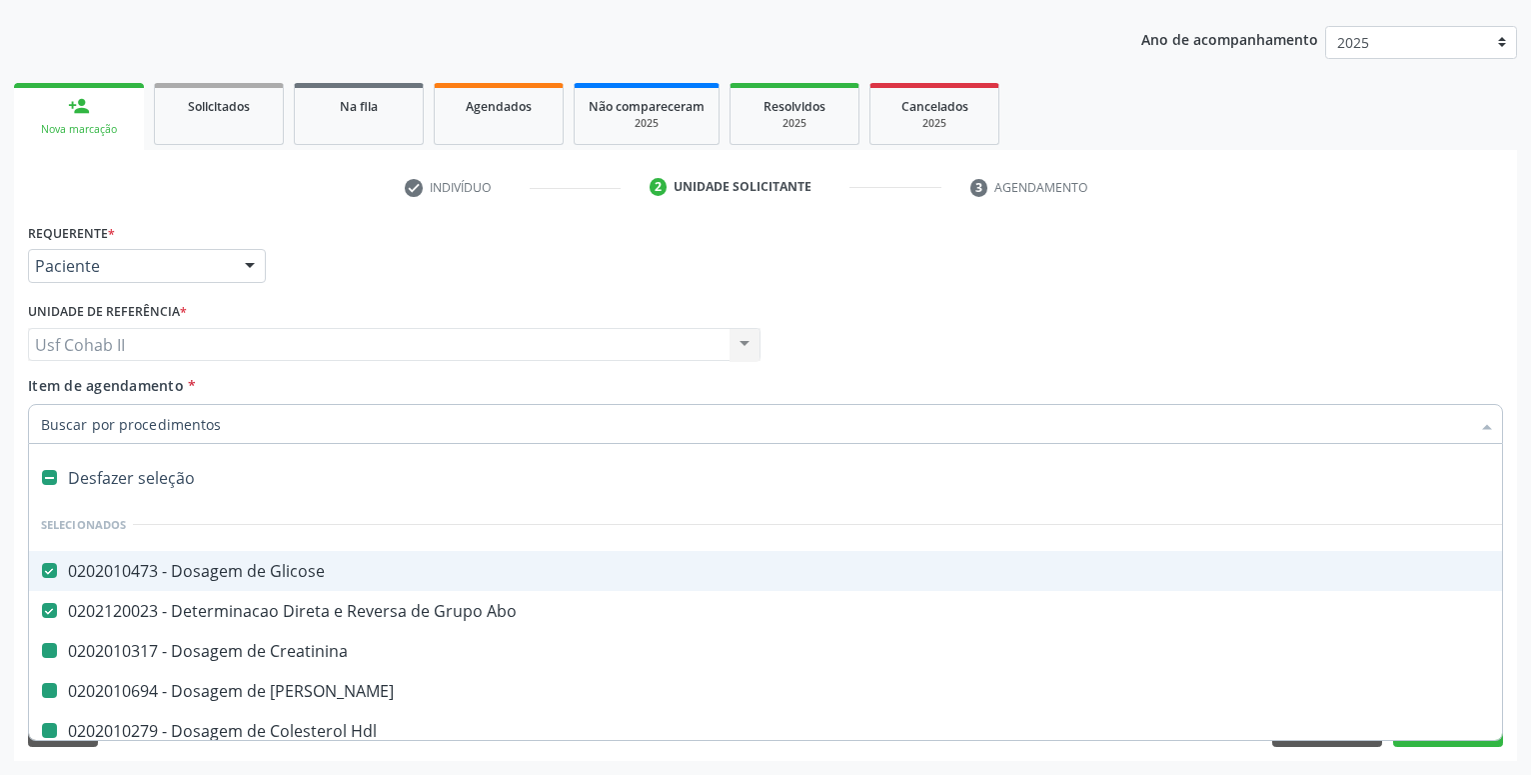
type input "h"
checkbox Creatinina "false"
checkbox Ureia "false"
checkbox Hdl "false"
checkbox Ldl "false"
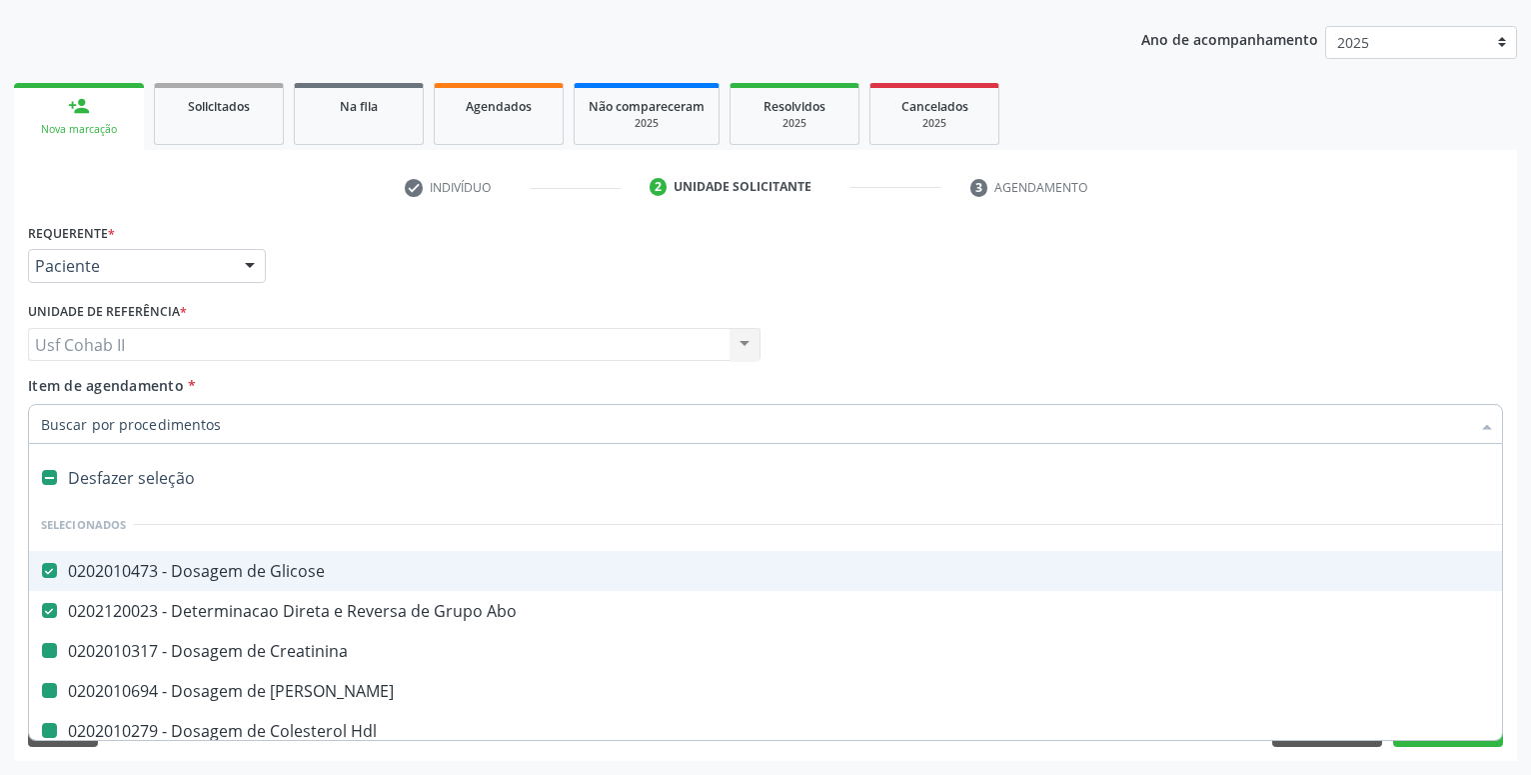
checkbox Total "false"
checkbox Triglicerideos "false"
checkbox Identificação "false"
checkbox Antitoxoplasma "false"
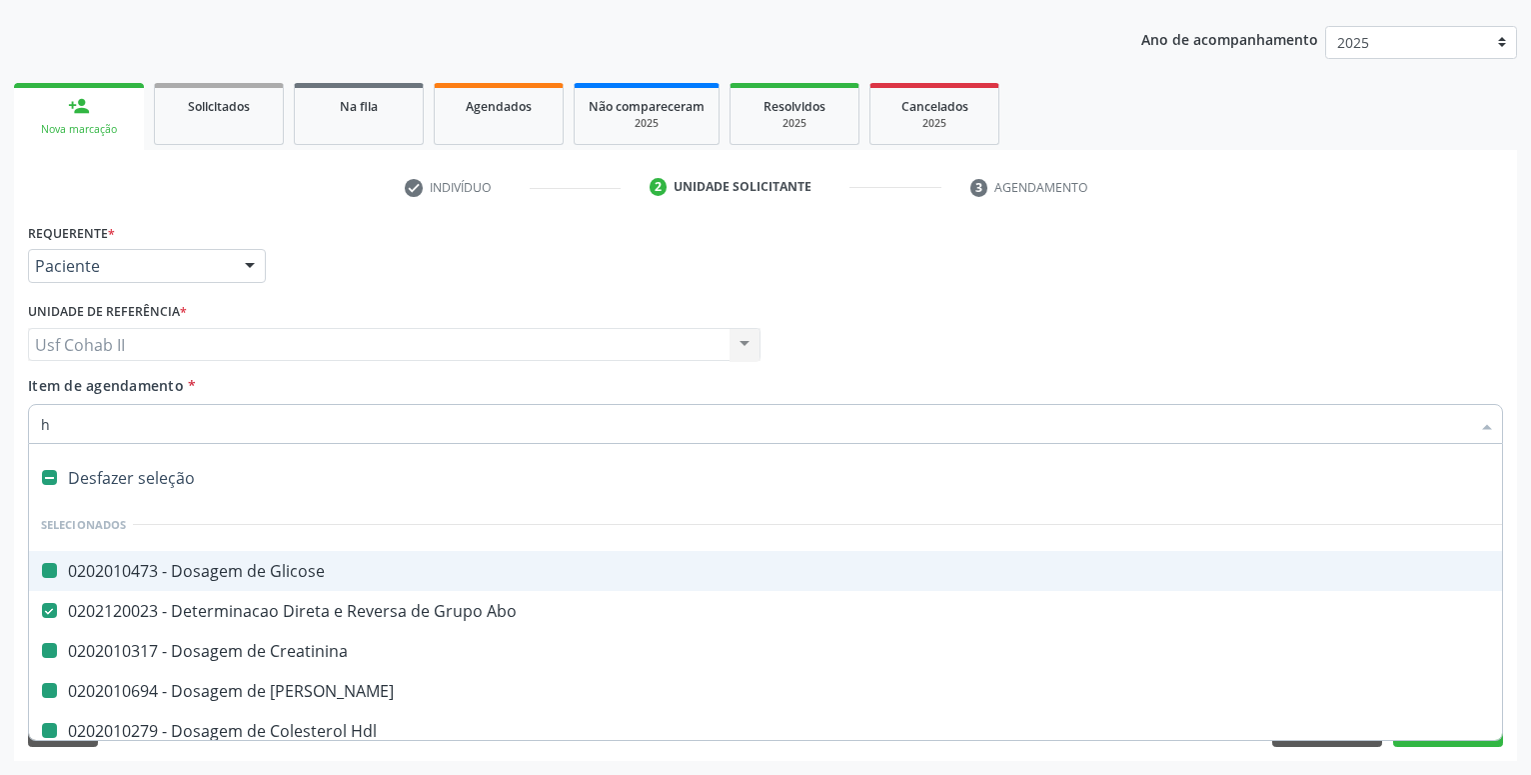
type input "he"
checkbox Glicose "false"
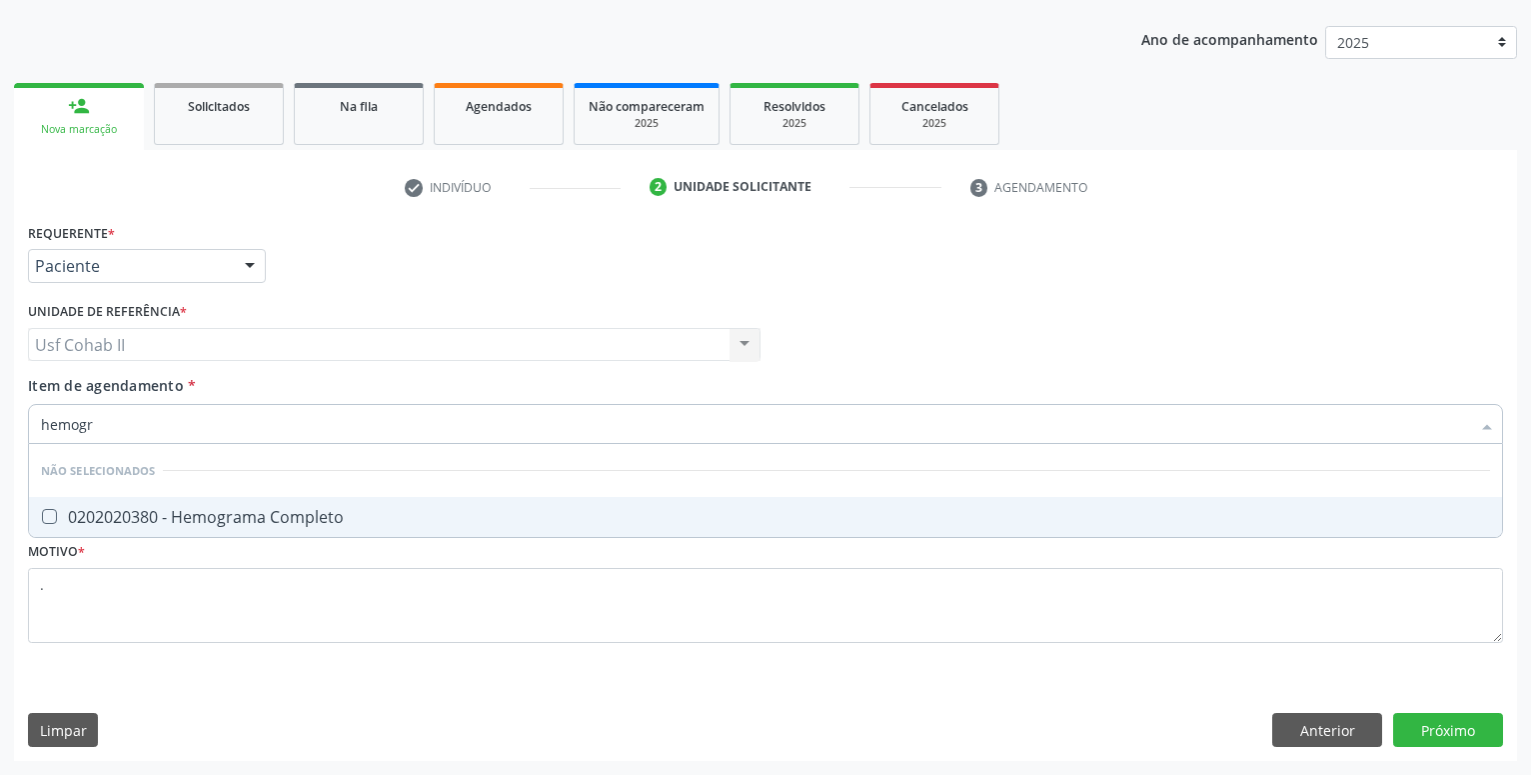
type input "hemogra"
click at [292, 511] on div "0202020380 - Hemograma Completo" at bounding box center [765, 517] width 1449 height 16
checkbox Completo "true"
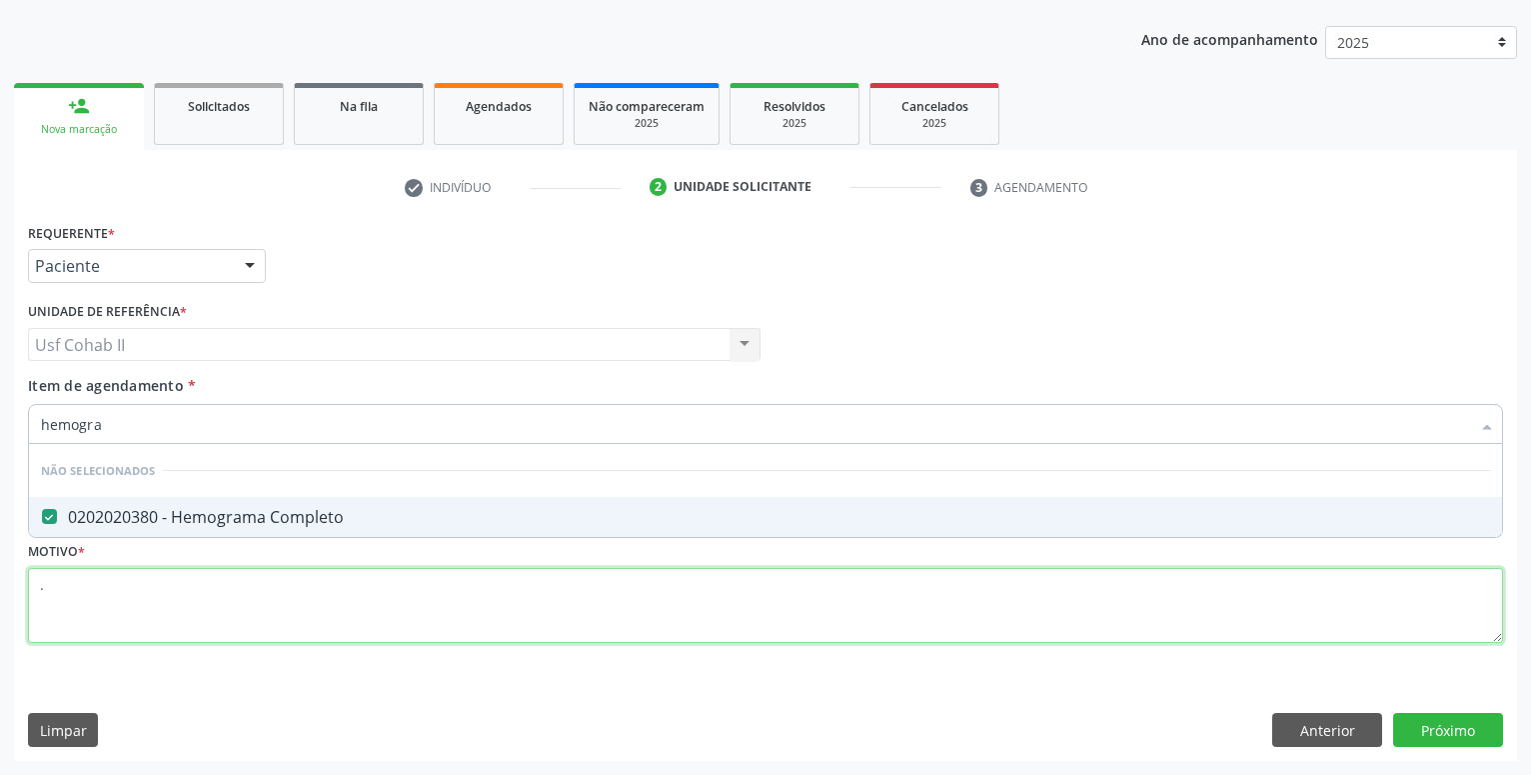
click at [194, 574] on textarea "." at bounding box center [765, 606] width 1475 height 76
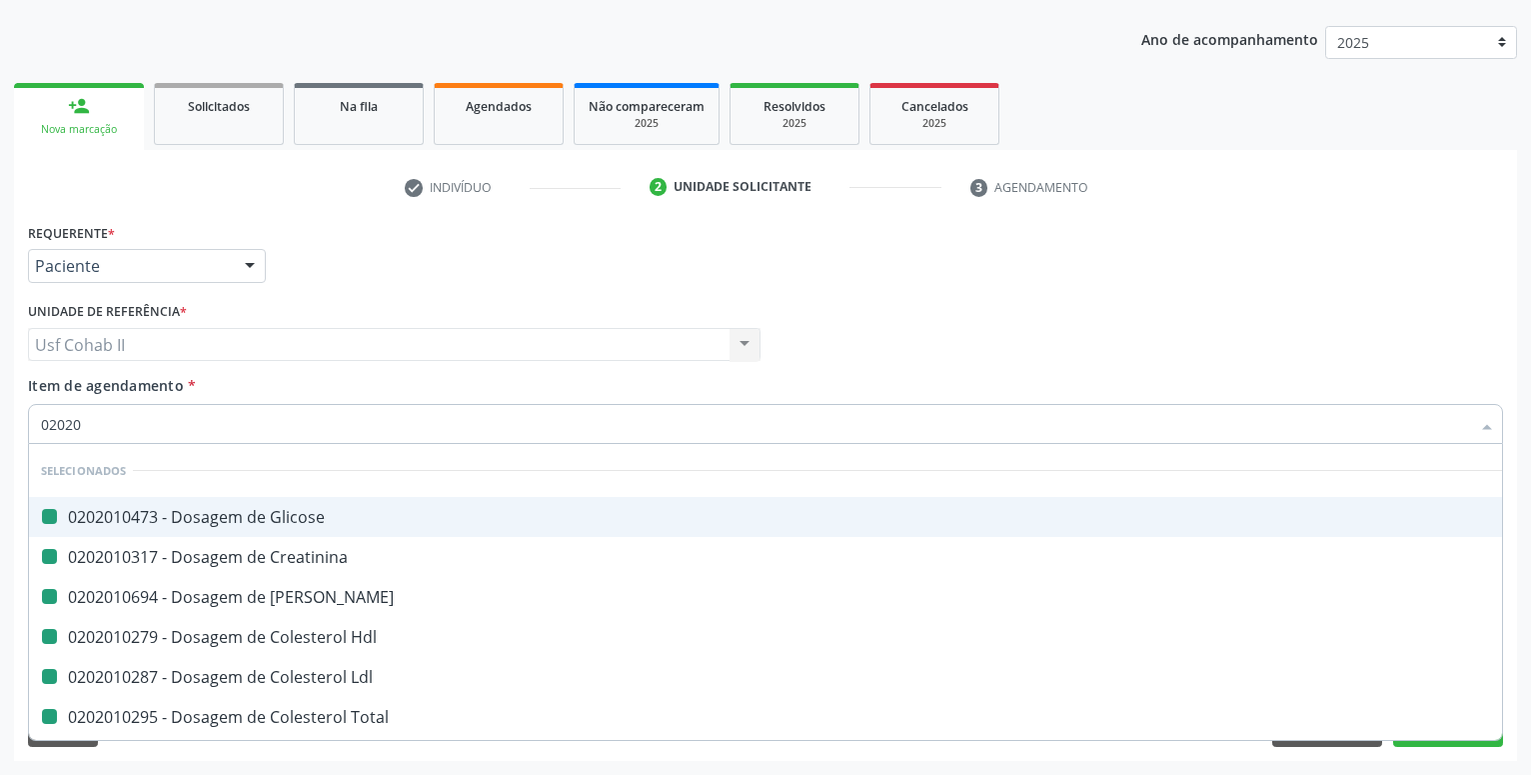
type input "020205"
checkbox Glicose "false"
checkbox Creatinina "false"
checkbox Ureia "false"
checkbox Hdl "false"
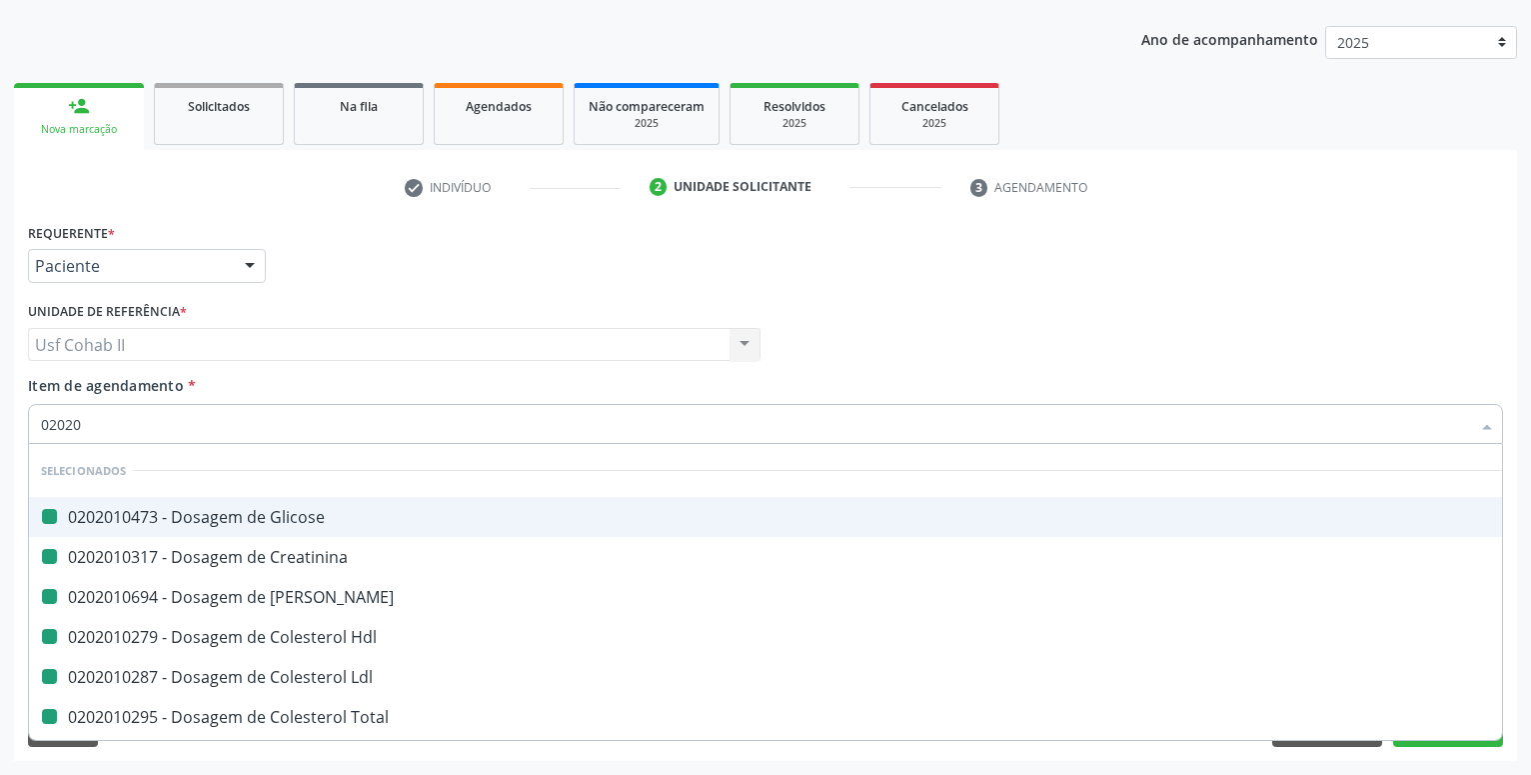
checkbox Ldl "false"
checkbox Total "false"
checkbox Triglicerideos "false"
checkbox Identificação "false"
checkbox Antitoxoplasma "false"
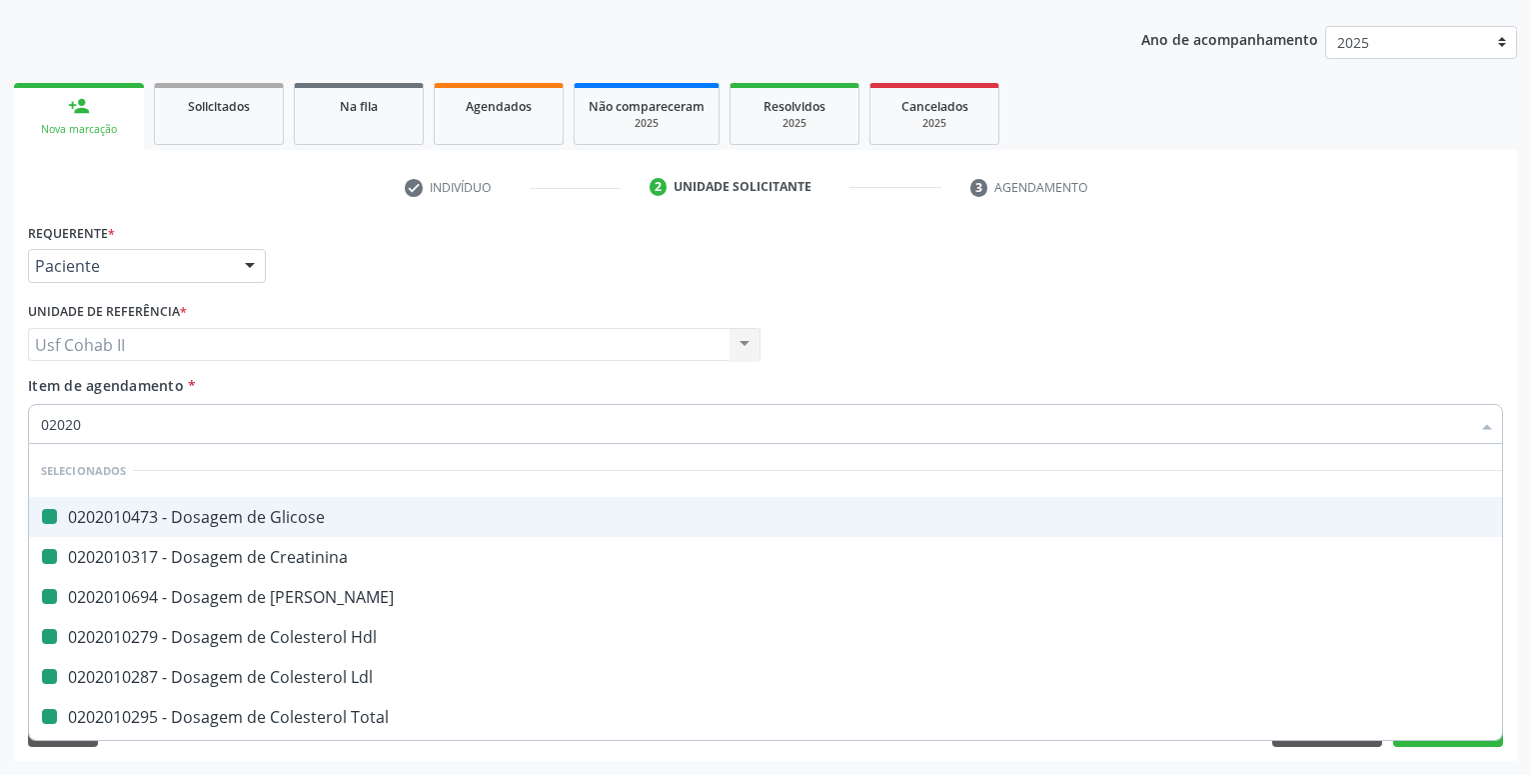
checkbox Antitoxoplasma "false"
checkbox Completo "false"
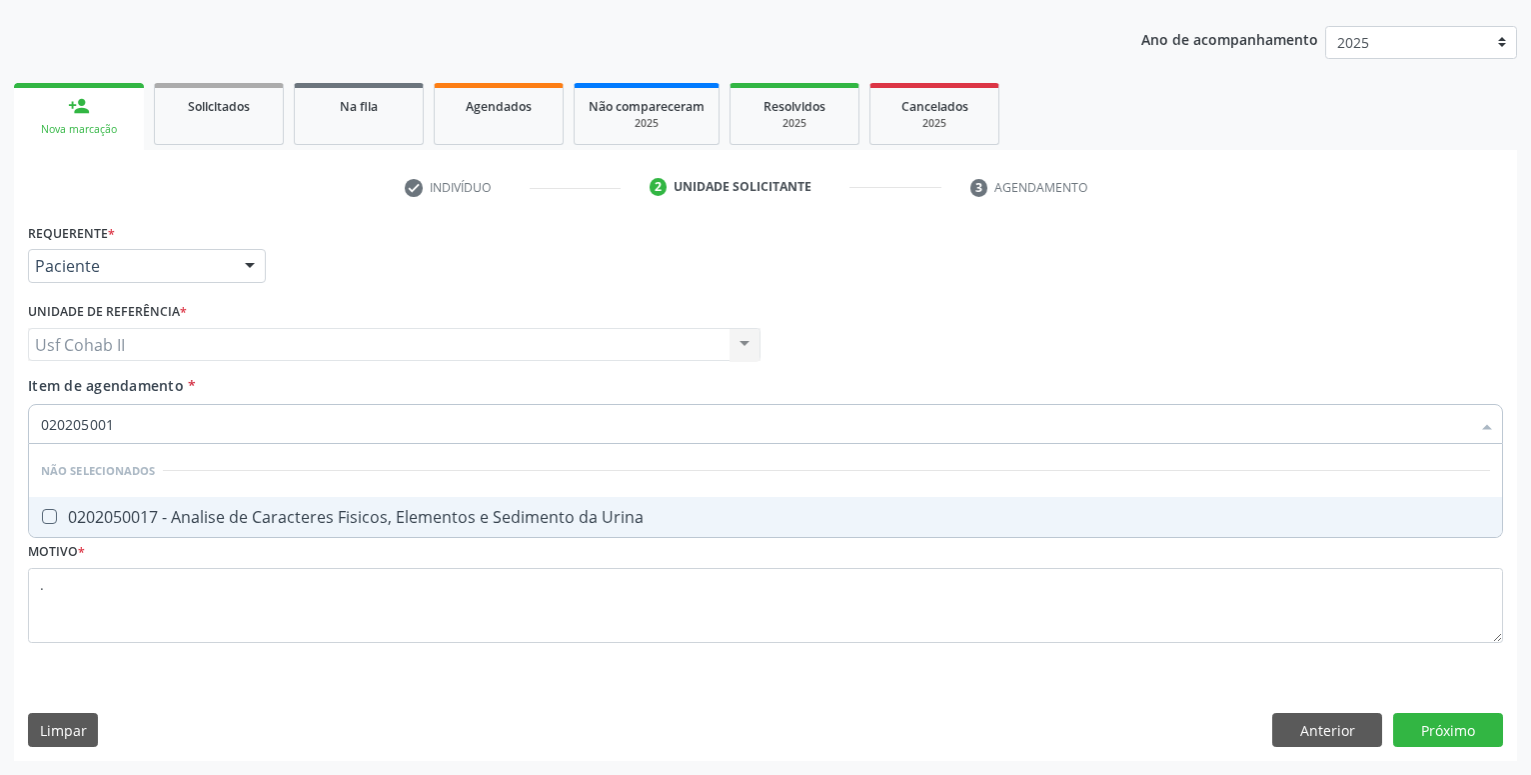
type input "0202050017"
click at [205, 520] on div "0202050017 - Analise de Caracteres Fisicos, Elementos e Sedimento da Urina" at bounding box center [765, 517] width 1449 height 16
checkbox Urina "true"
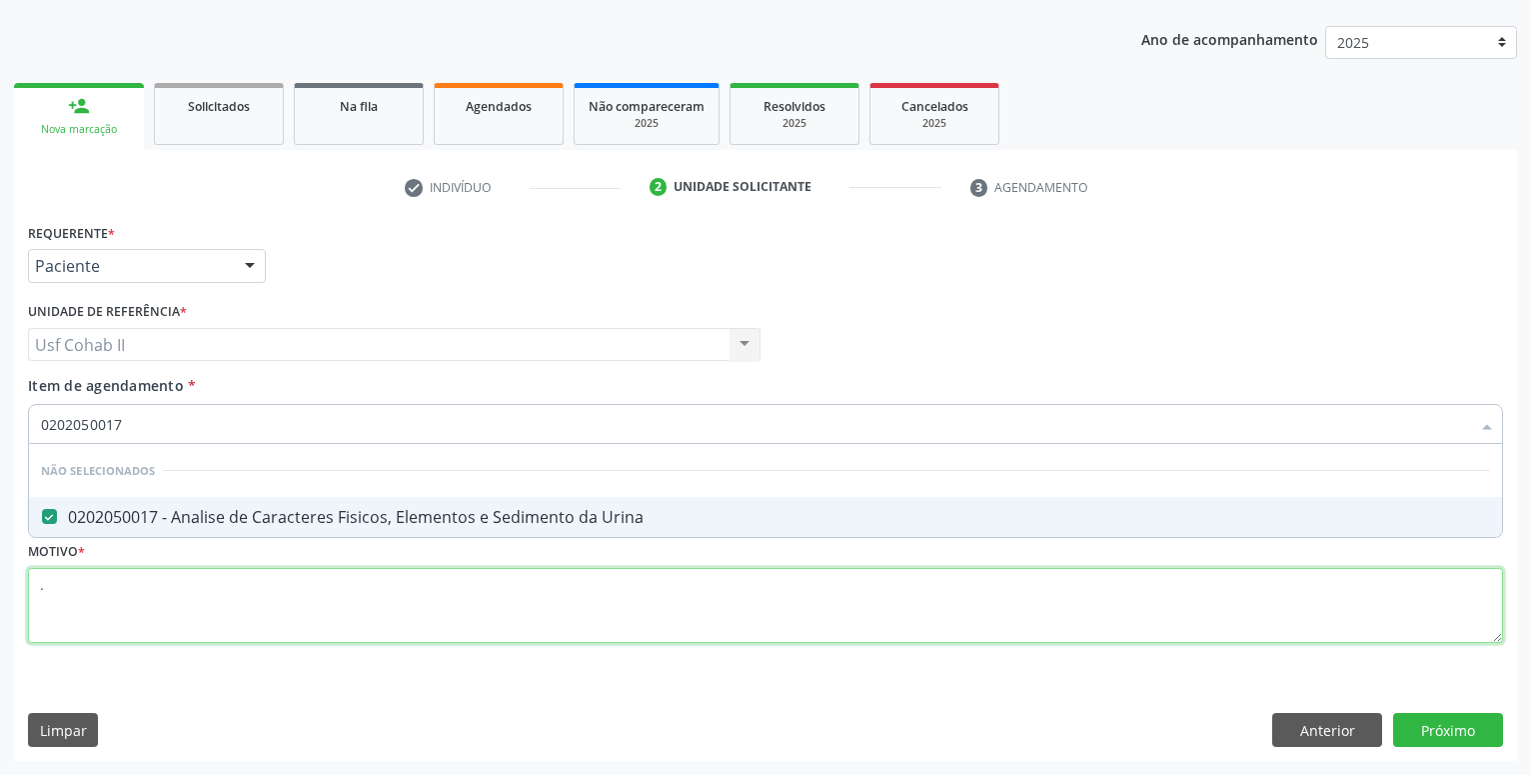
click at [180, 609] on textarea "." at bounding box center [765, 606] width 1475 height 76
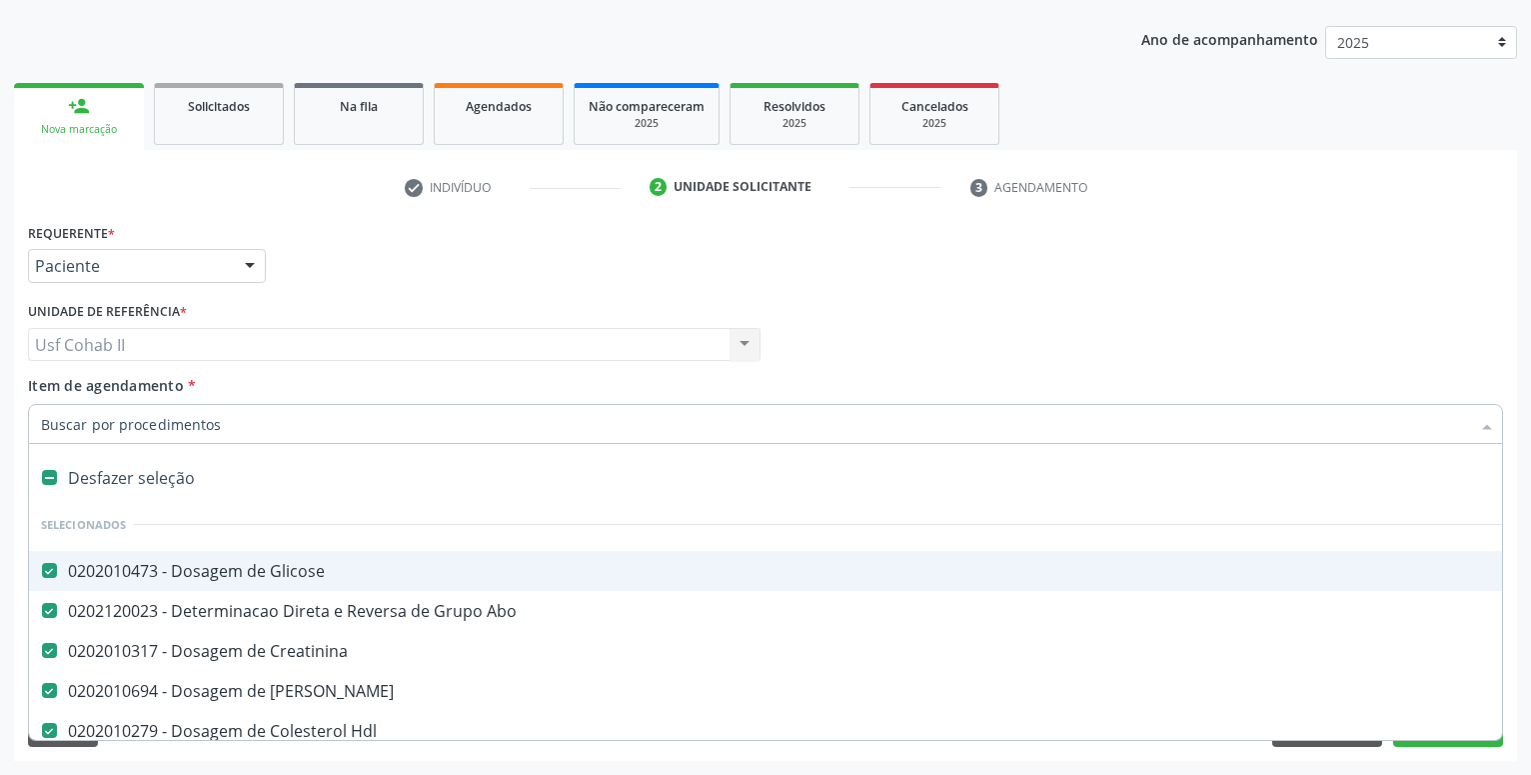
click at [457, 274] on div "Requerente * Paciente Profissional de Saúde Paciente Nenhum resultado encontrad…" at bounding box center [765, 257] width 1485 height 78
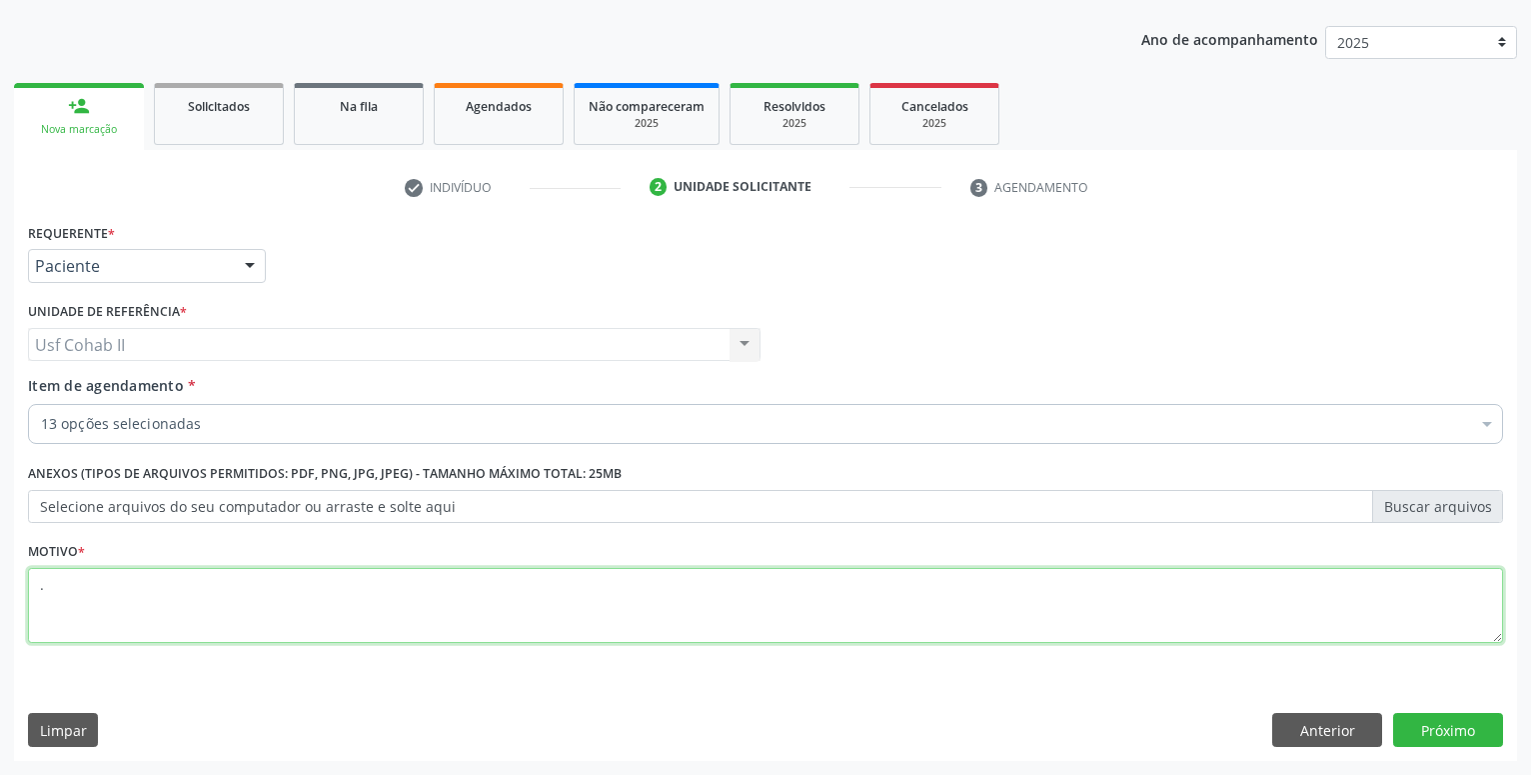
click at [233, 600] on textarea "." at bounding box center [765, 606] width 1475 height 76
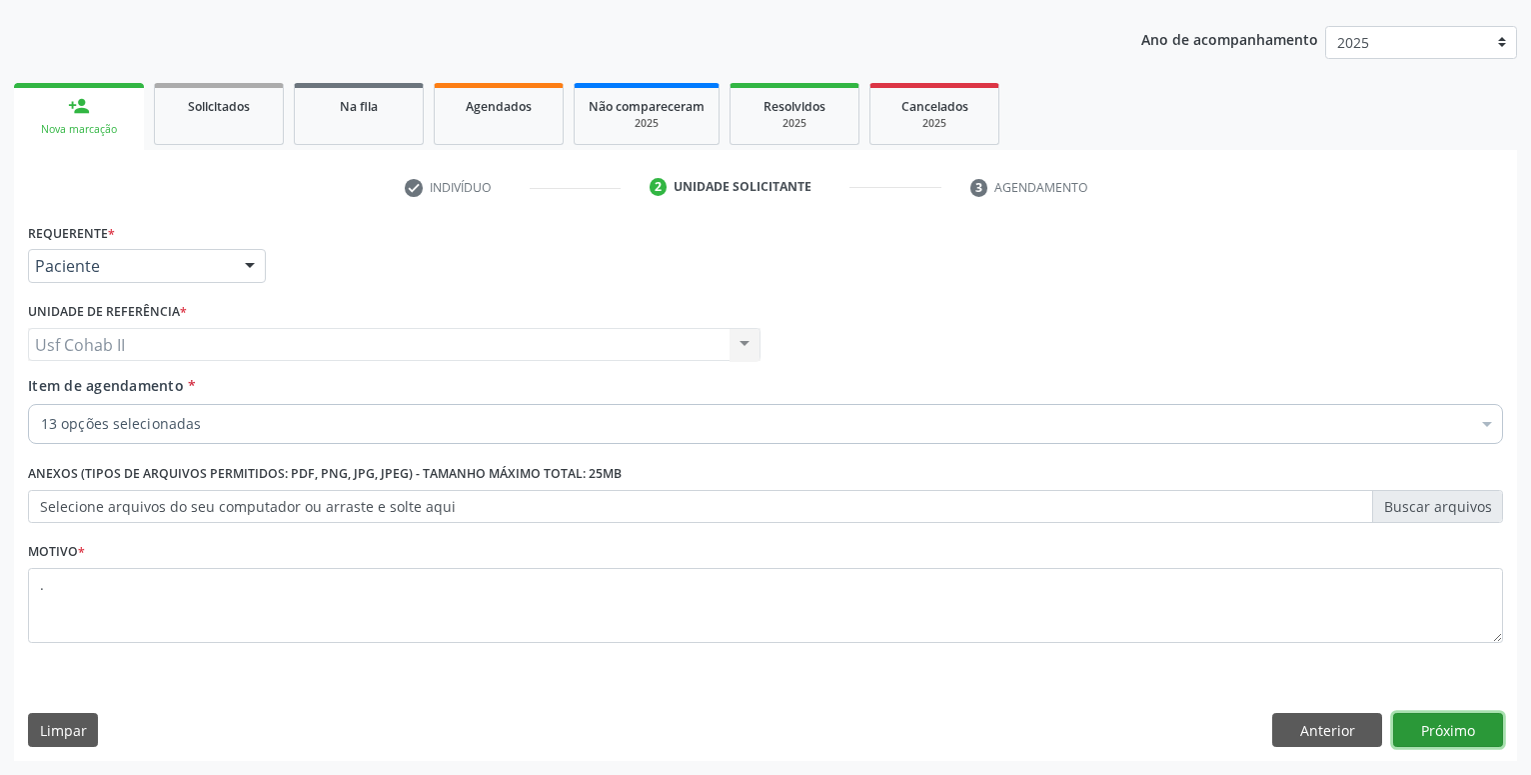
click at [1440, 733] on button "Próximo" at bounding box center [1448, 730] width 110 height 34
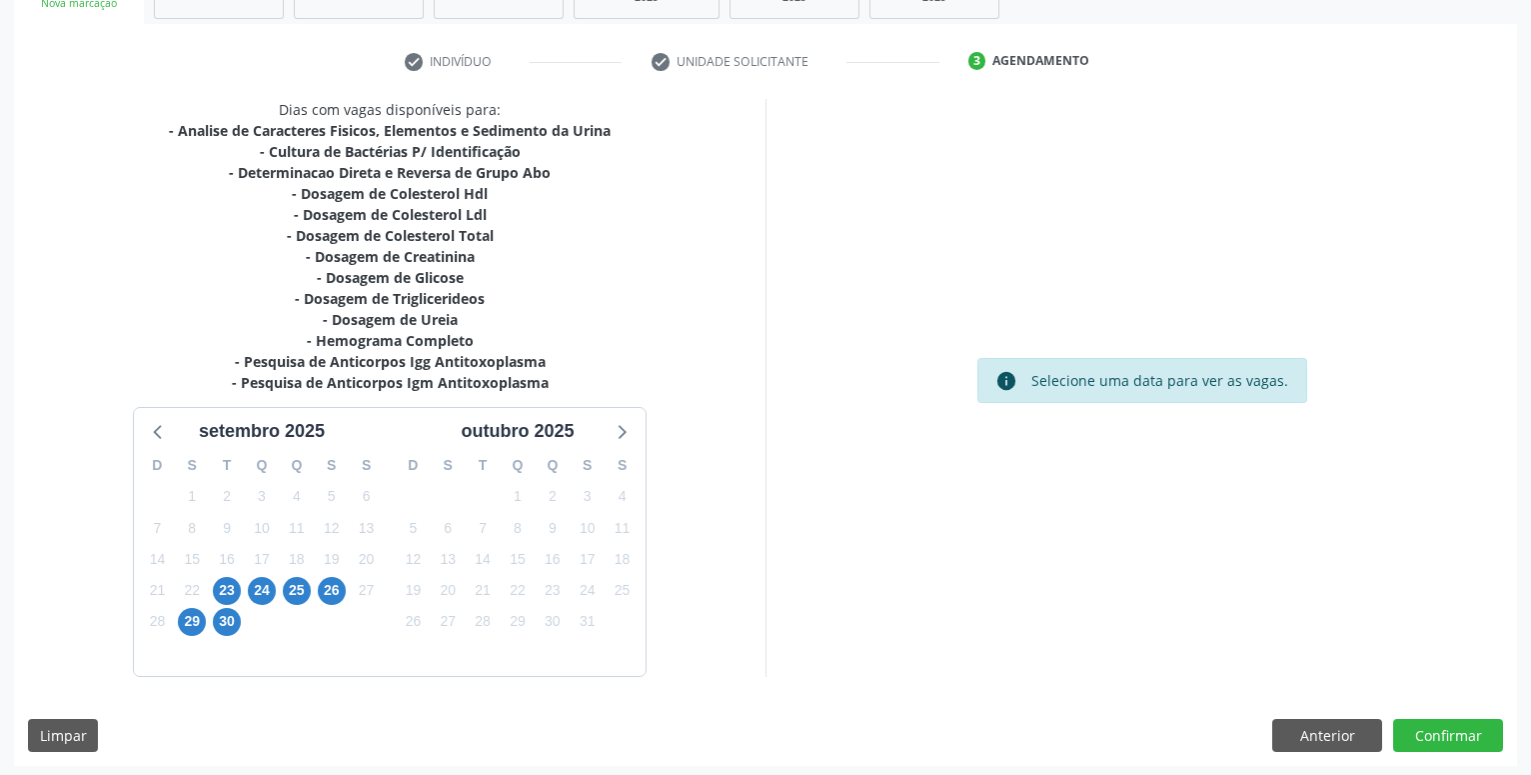
scroll to position [347, 0]
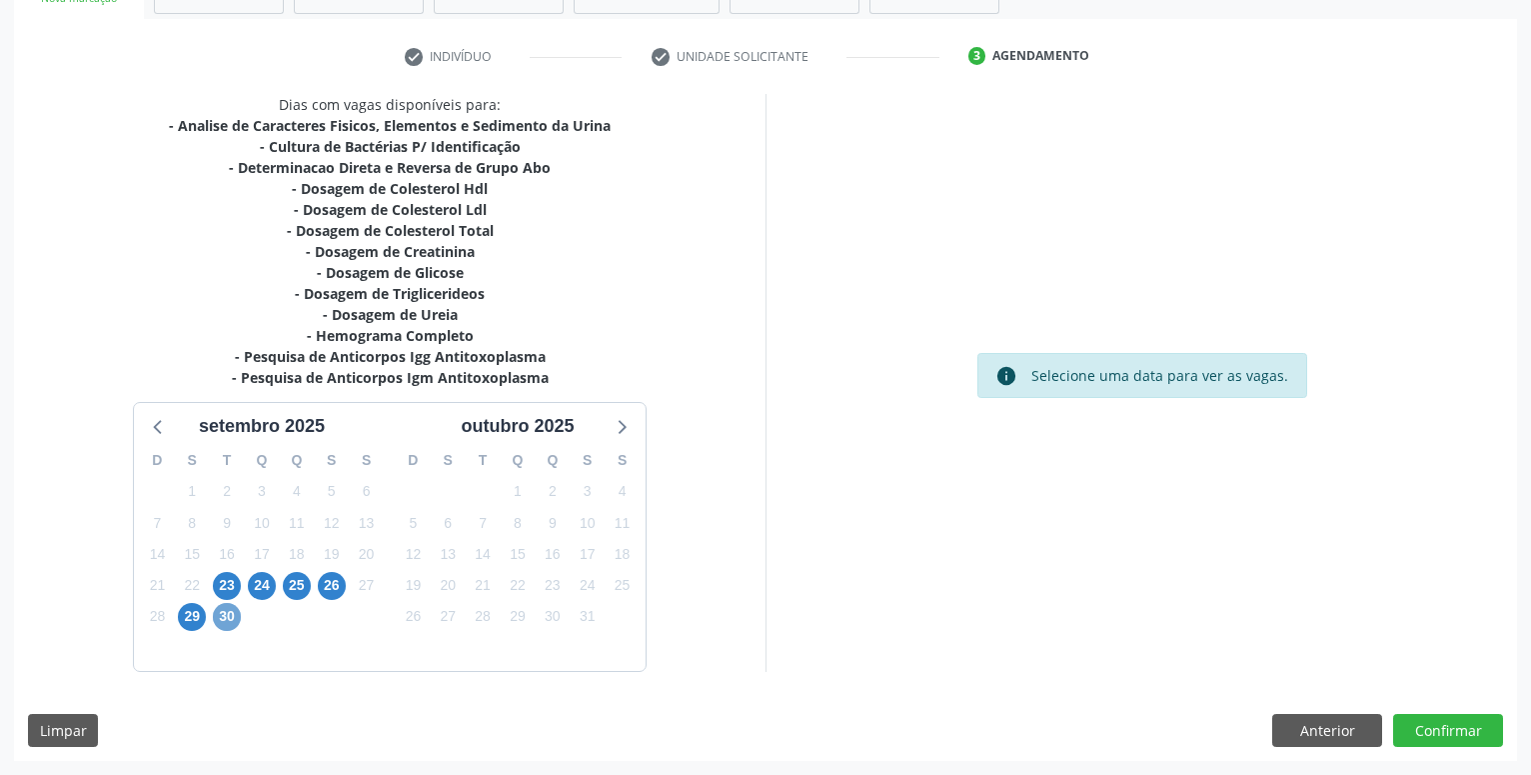
click at [225, 621] on span "30" at bounding box center [227, 617] width 28 height 28
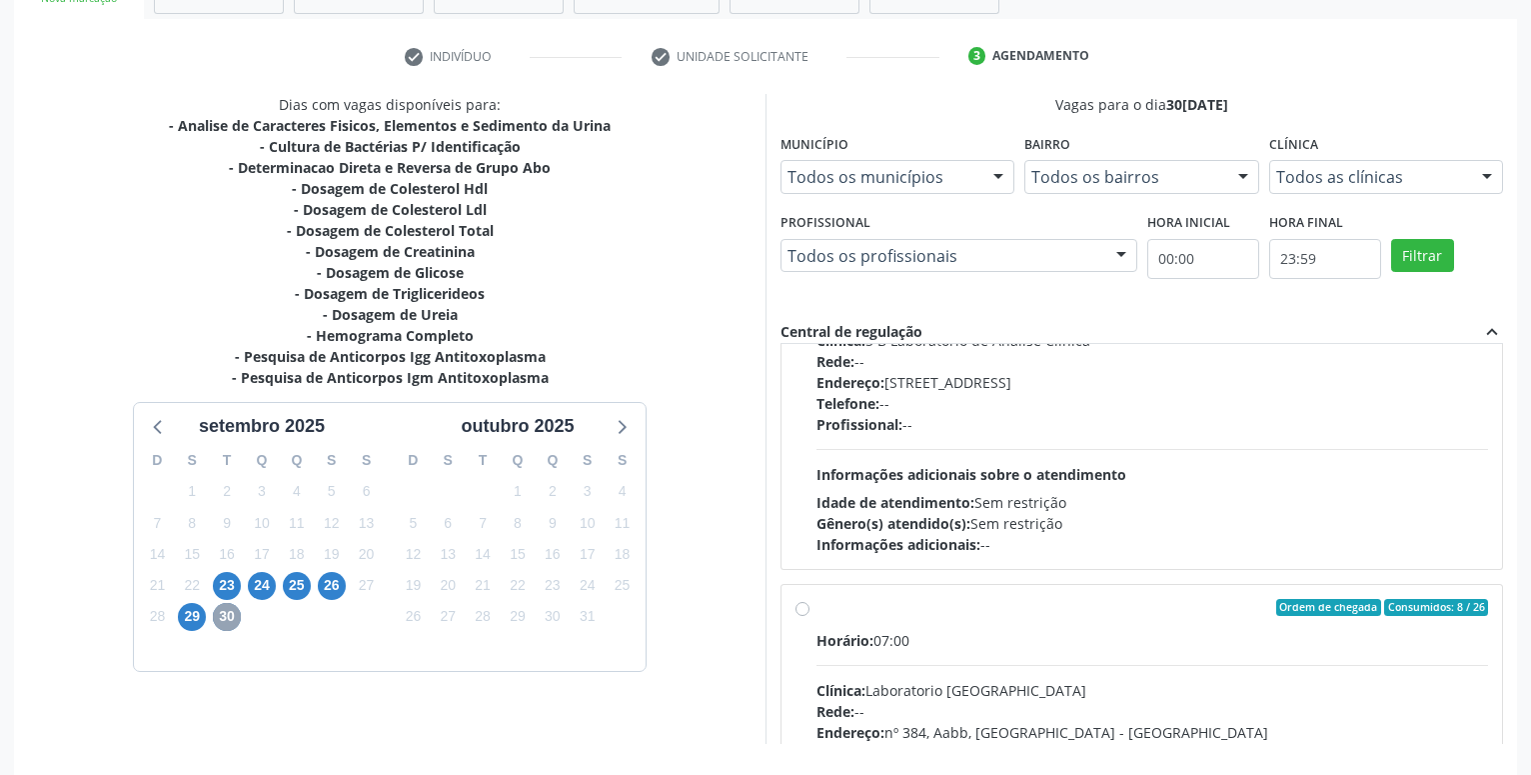
scroll to position [228, 0]
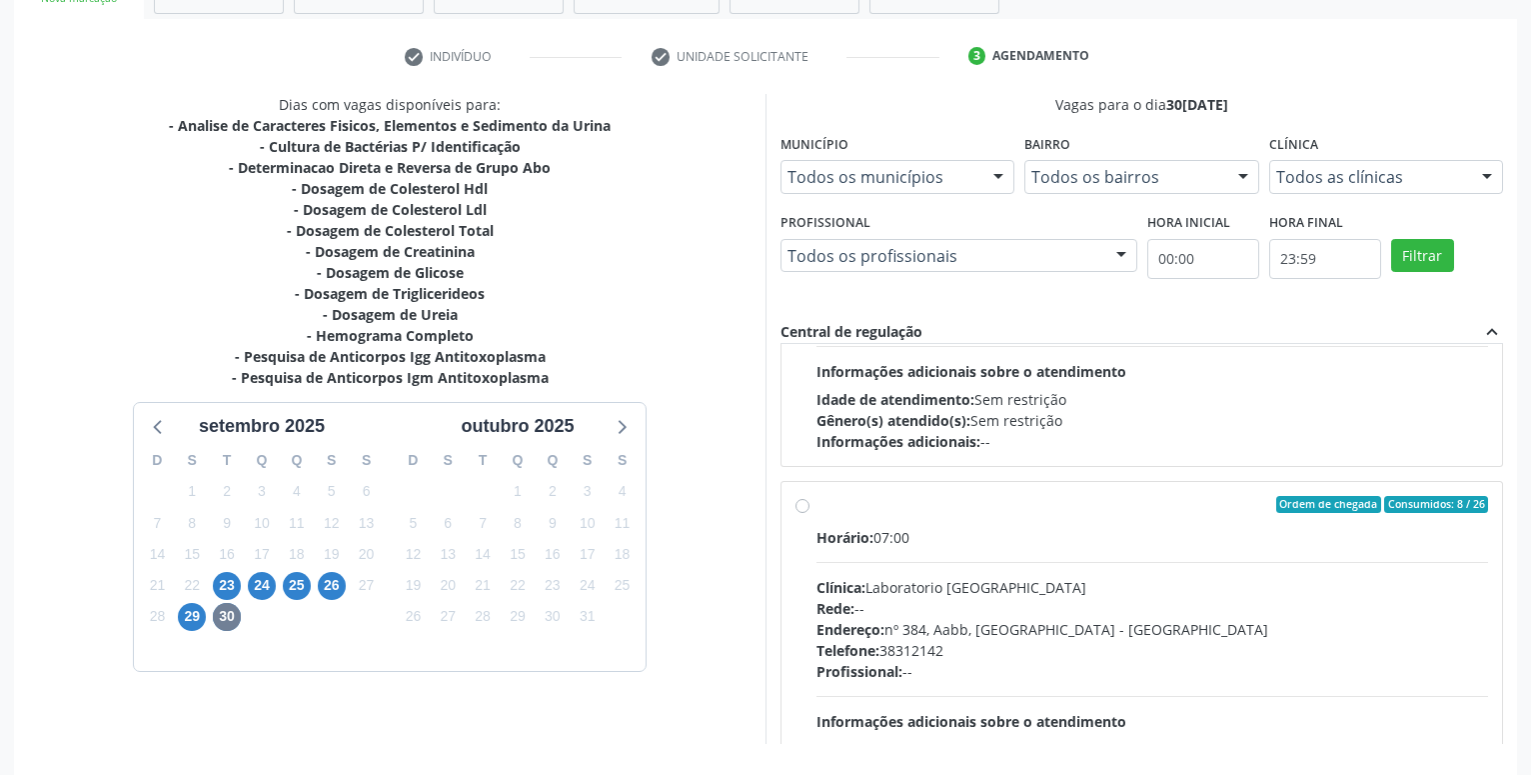
click at [816, 501] on label "Ordem de chegada Consumidos: 8 / 26 Horário: 07:00 Clínica: Laboratorio Sao Fra…" at bounding box center [1152, 649] width 672 height 307
click at [802, 501] on input "Ordem de chegada Consumidos: 8 / 26 Horário: 07:00 Clínica: Laboratorio Sao Fra…" at bounding box center [803, 505] width 14 height 18
radio input "true"
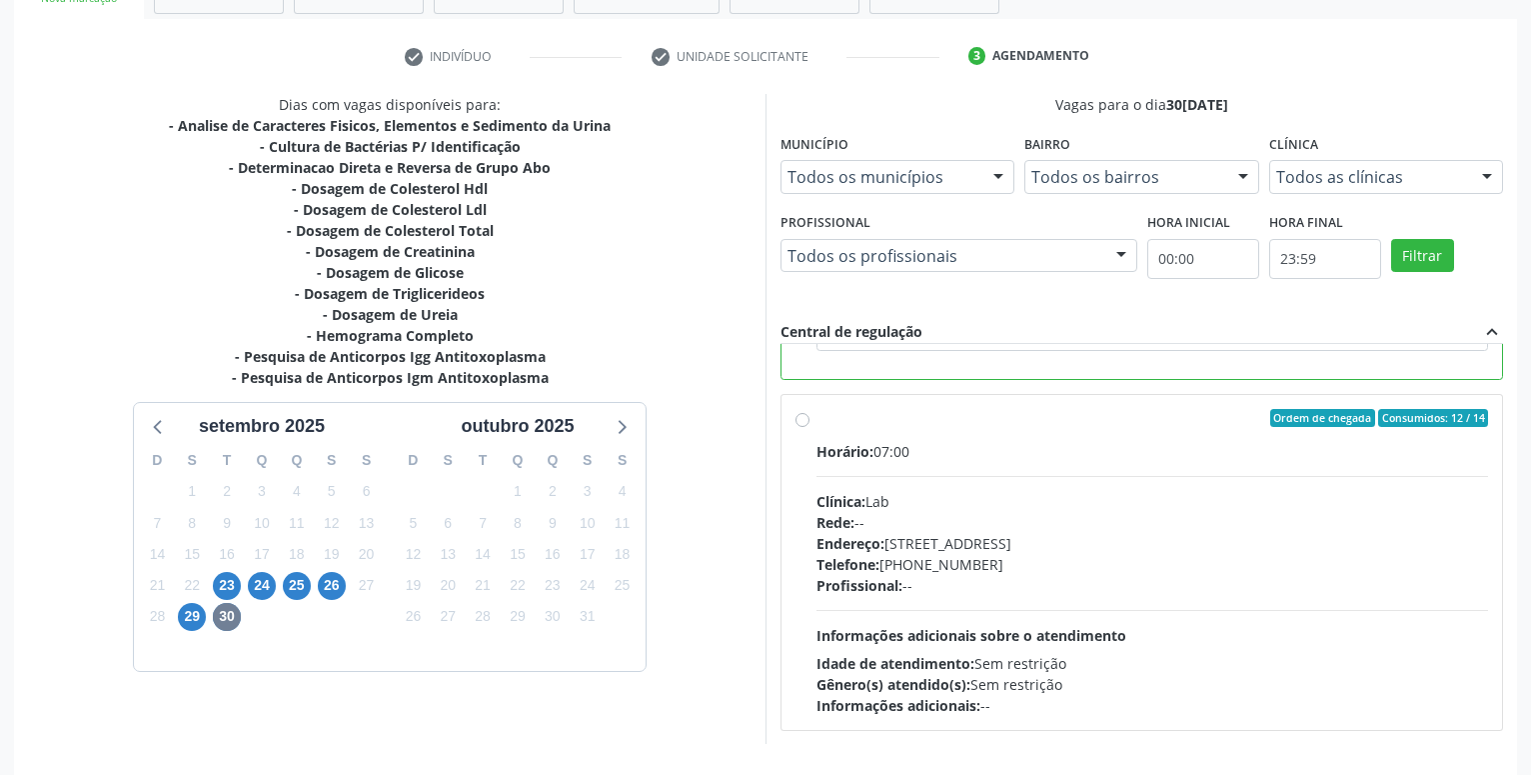
scroll to position [420, 0]
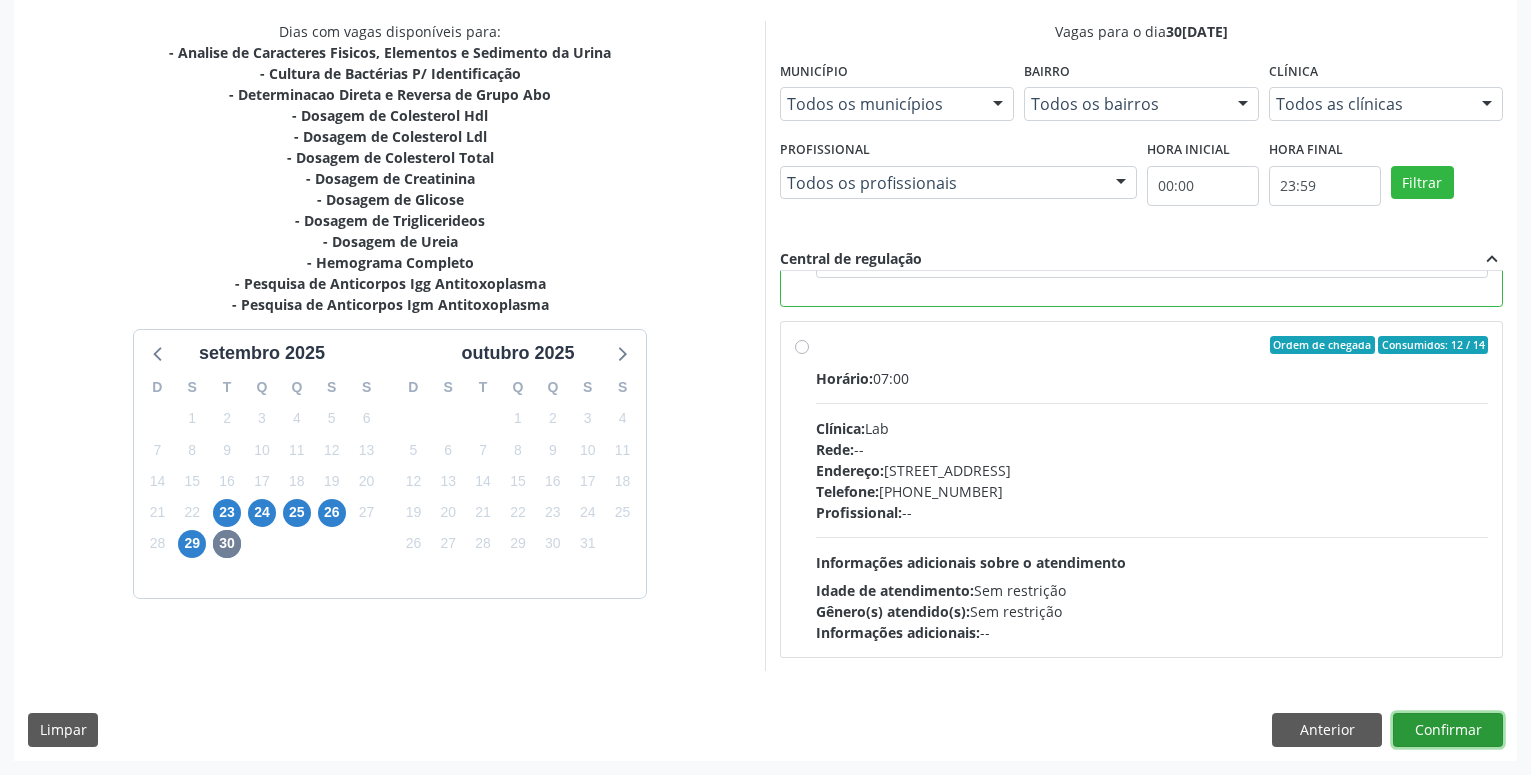
click at [1467, 734] on button "Confirmar" at bounding box center [1448, 730] width 110 height 34
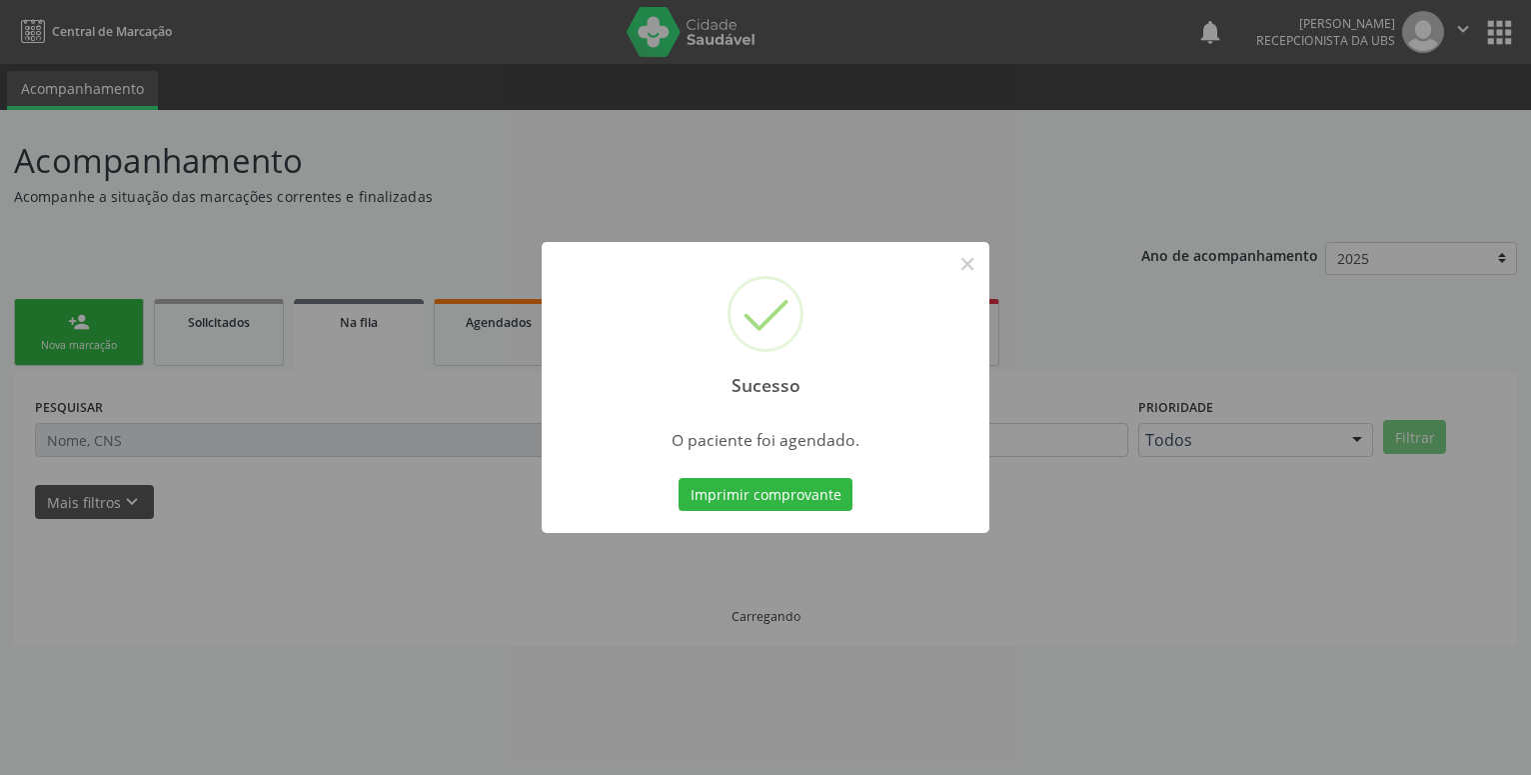
scroll to position [0, 0]
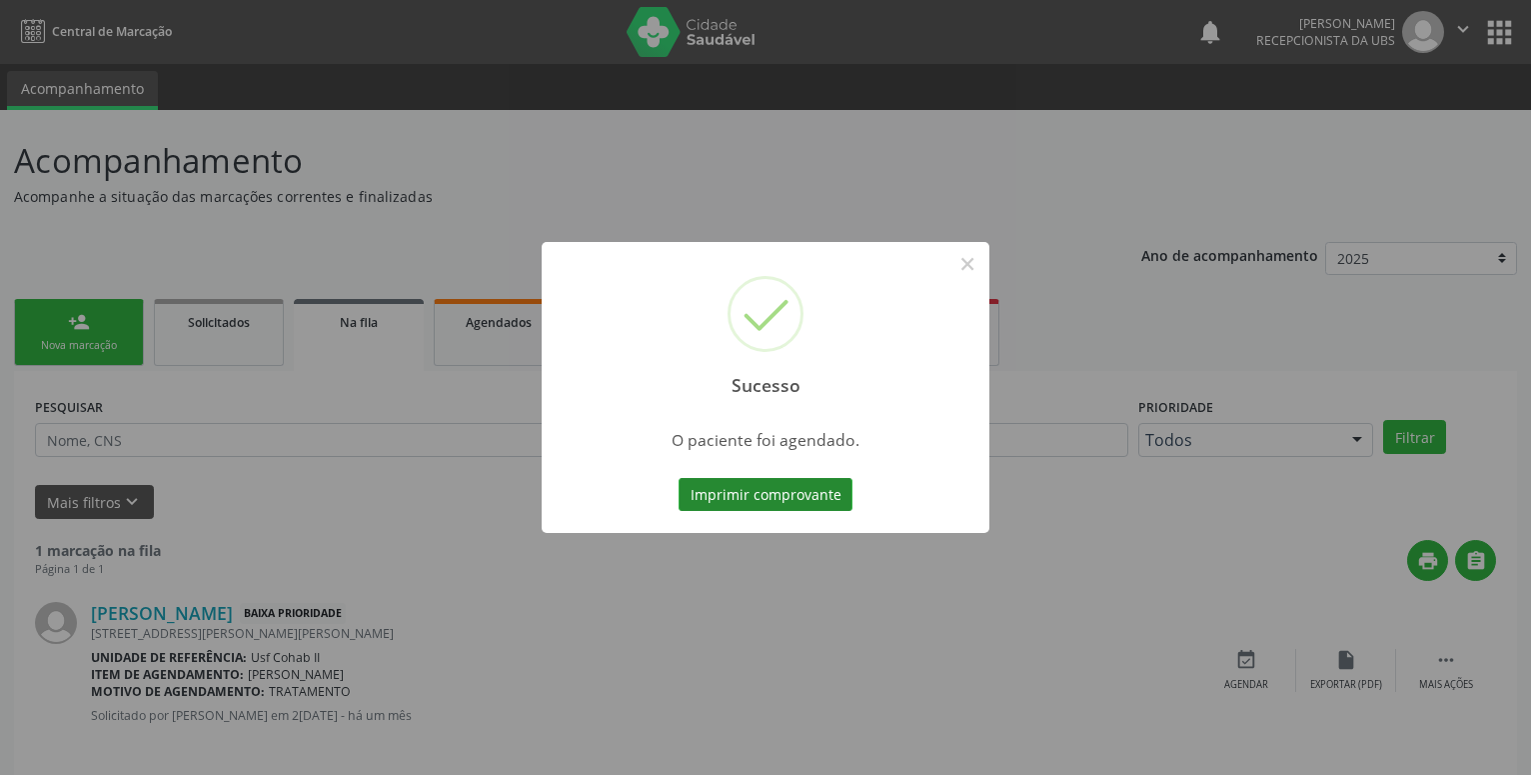
click at [764, 486] on button "Imprimir comprovante" at bounding box center [766, 495] width 174 height 34
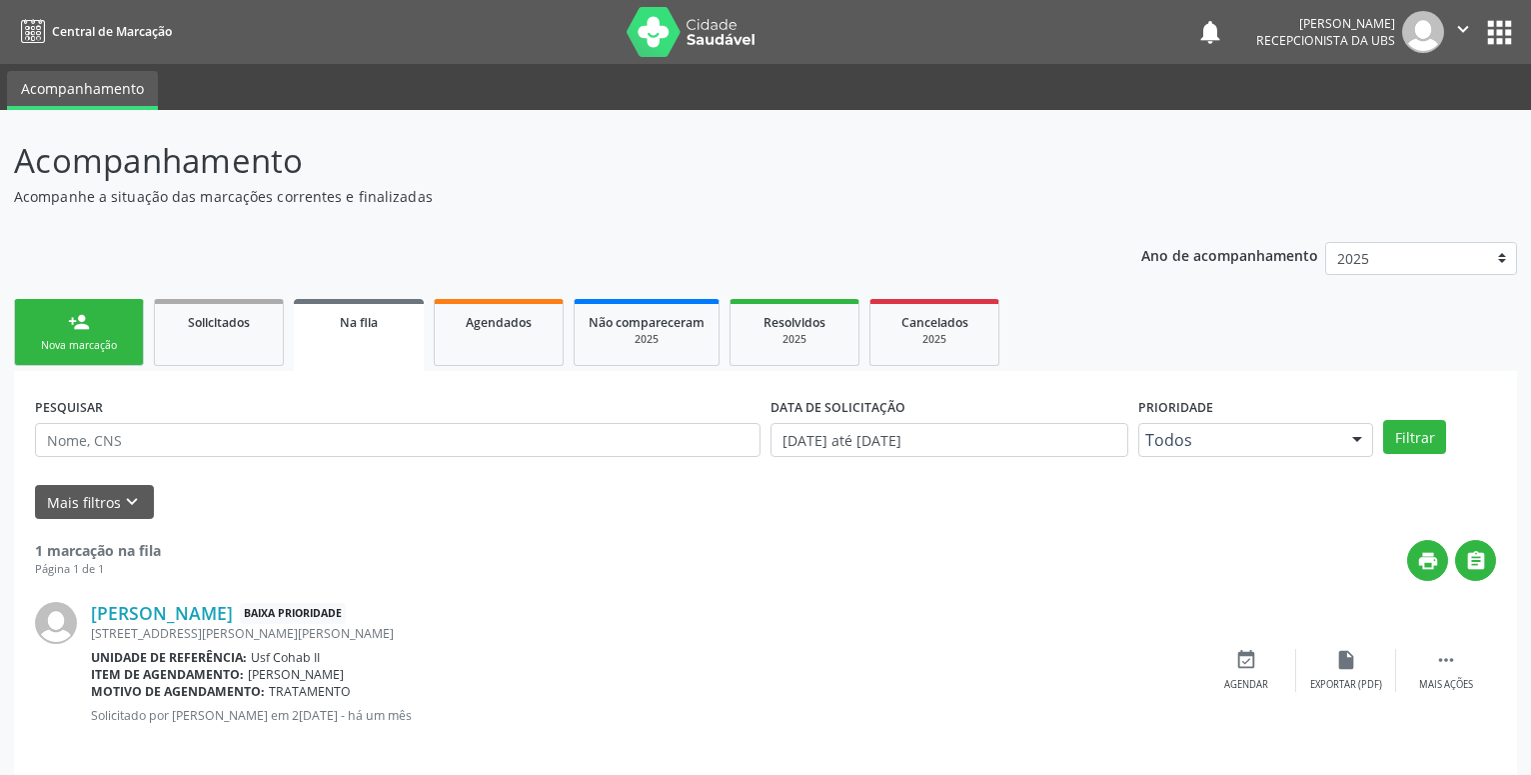
click at [72, 333] on div "person_add" at bounding box center [79, 322] width 22 height 22
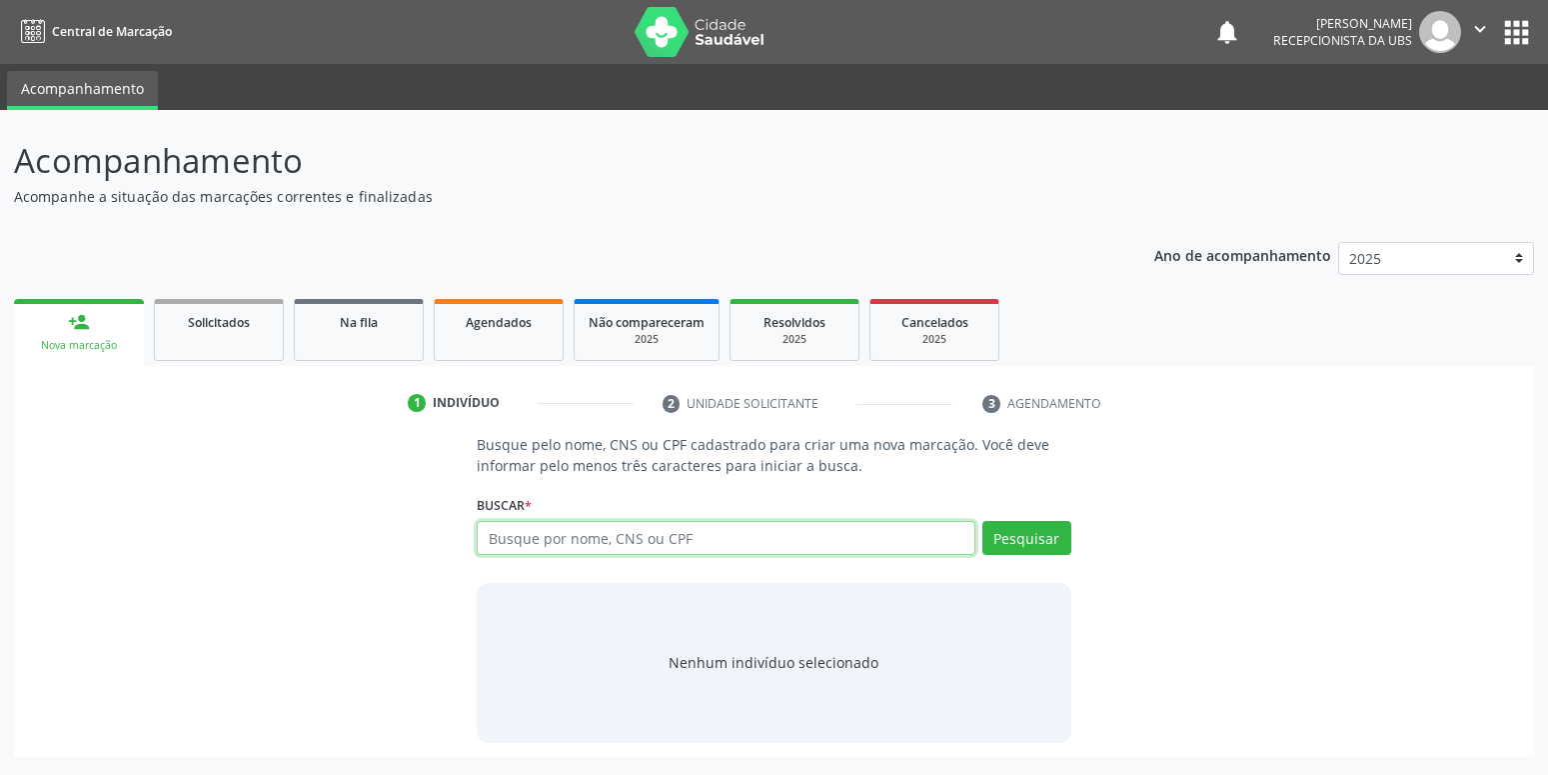
click at [570, 540] on input "text" at bounding box center [726, 538] width 498 height 34
type input "898005124900921"
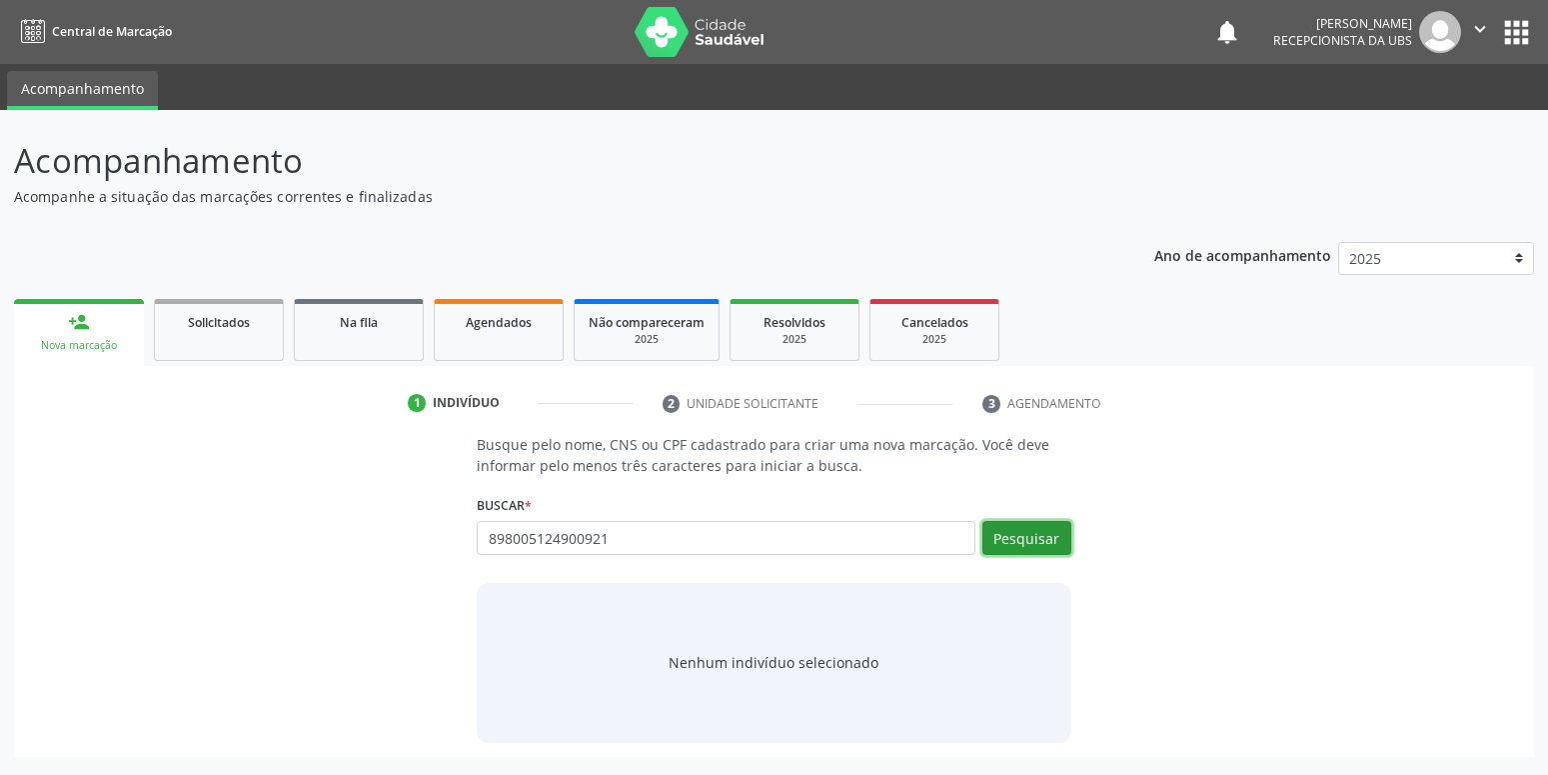
click at [1035, 543] on button "Pesquisar" at bounding box center [1026, 538] width 89 height 34
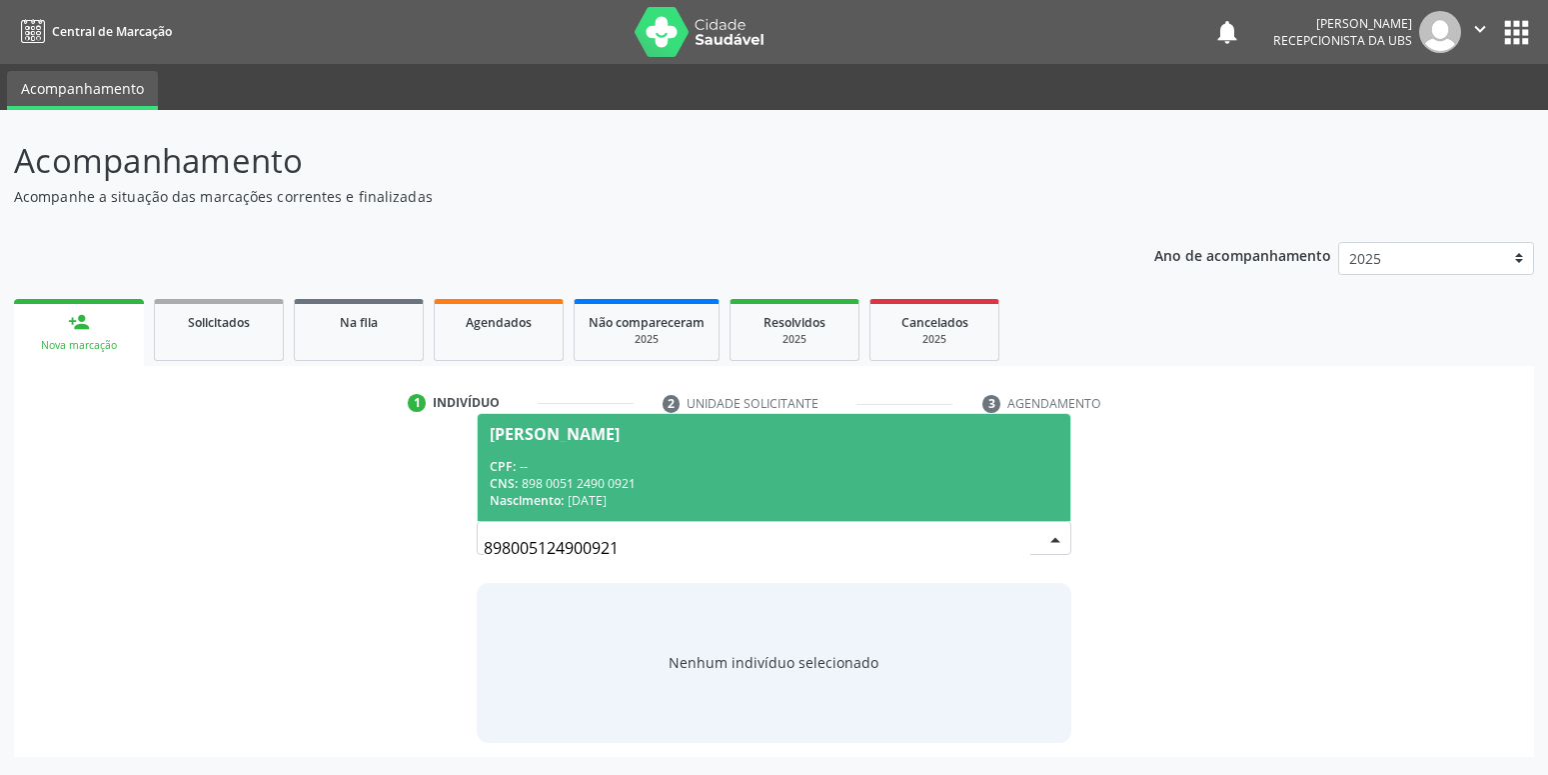
click at [718, 483] on div "CNS: 898 0051 2490 0921" at bounding box center [774, 483] width 568 height 17
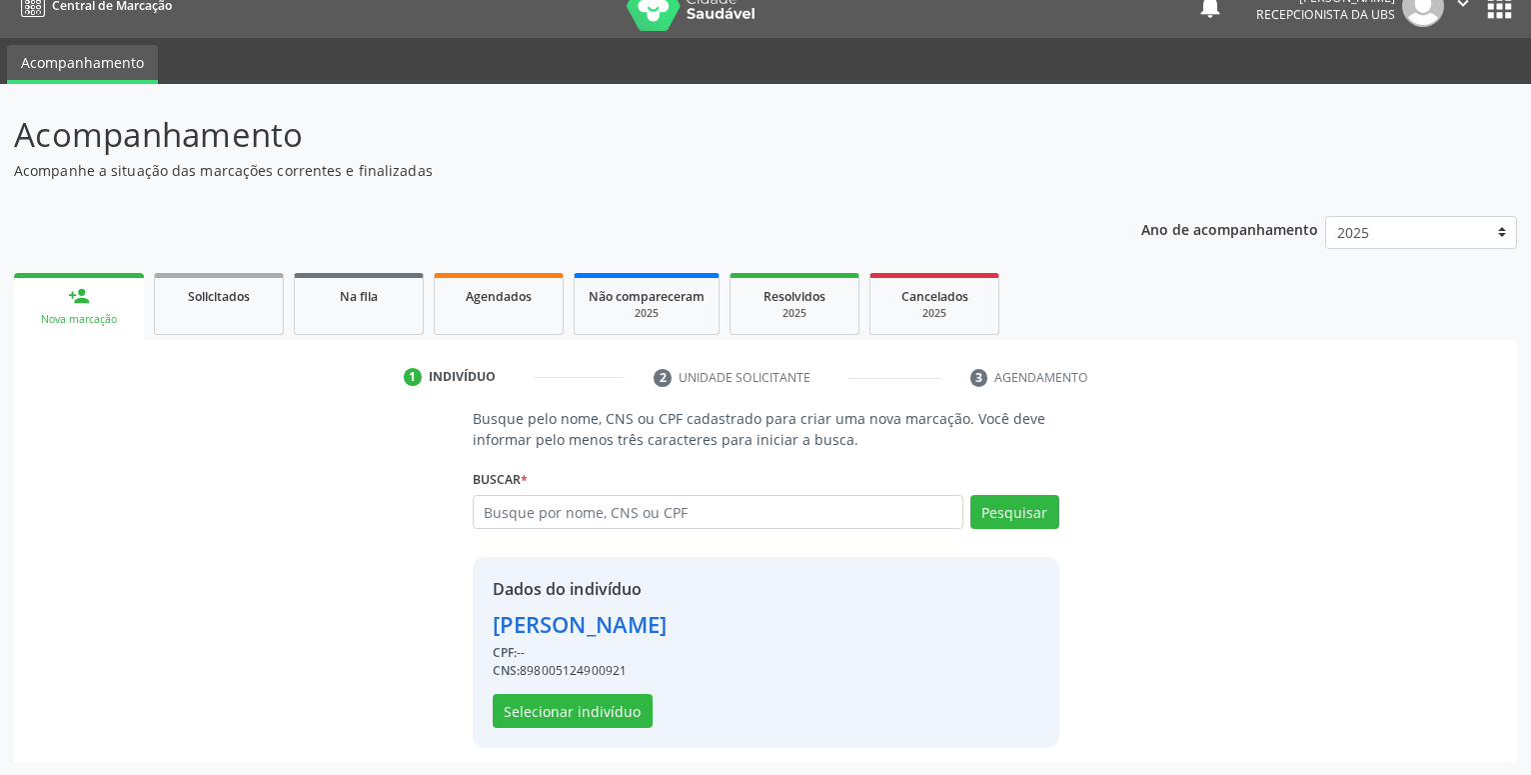
scroll to position [27, 0]
click at [578, 710] on button "Selecionar indivíduo" at bounding box center [573, 710] width 160 height 34
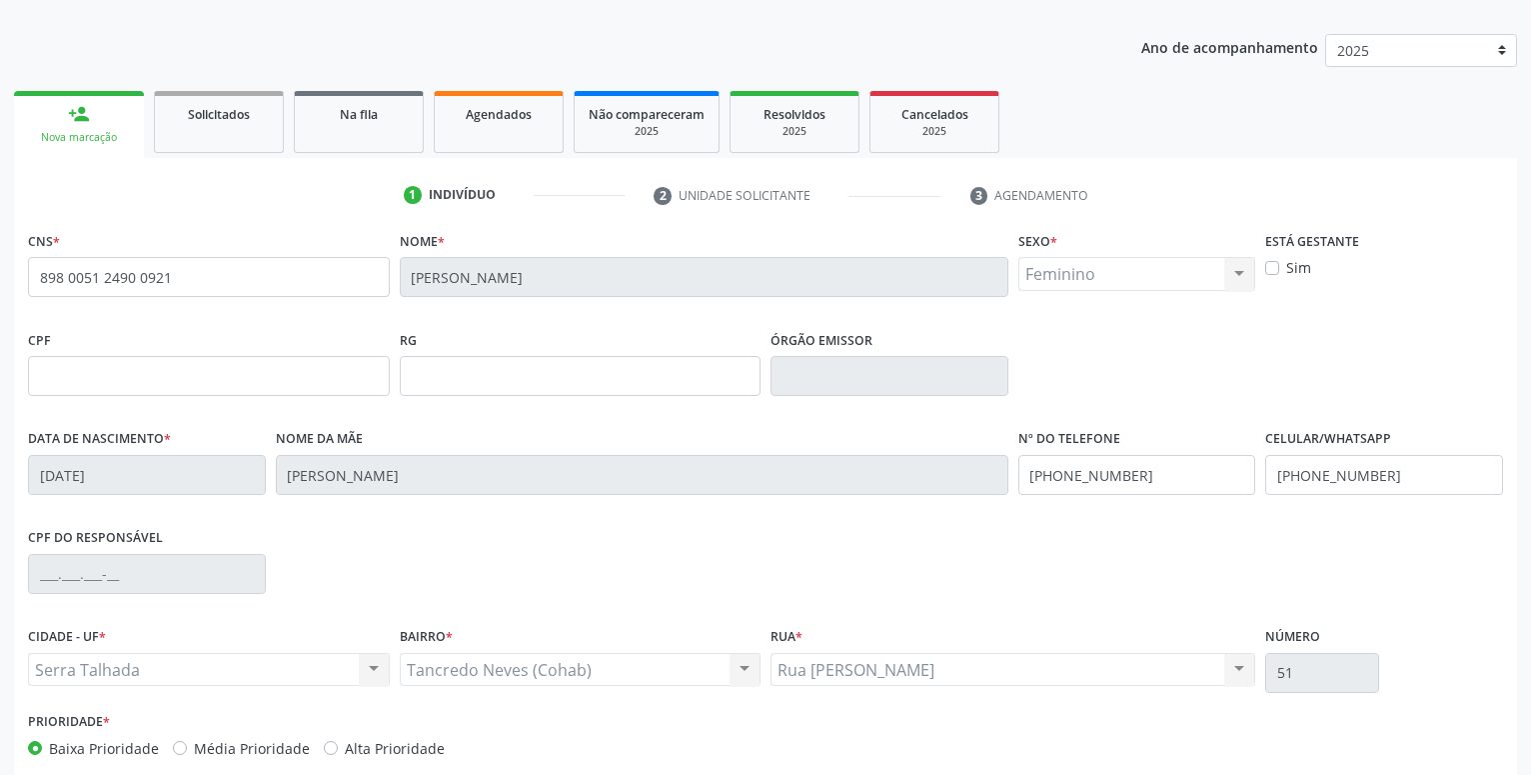
scroll to position [231, 0]
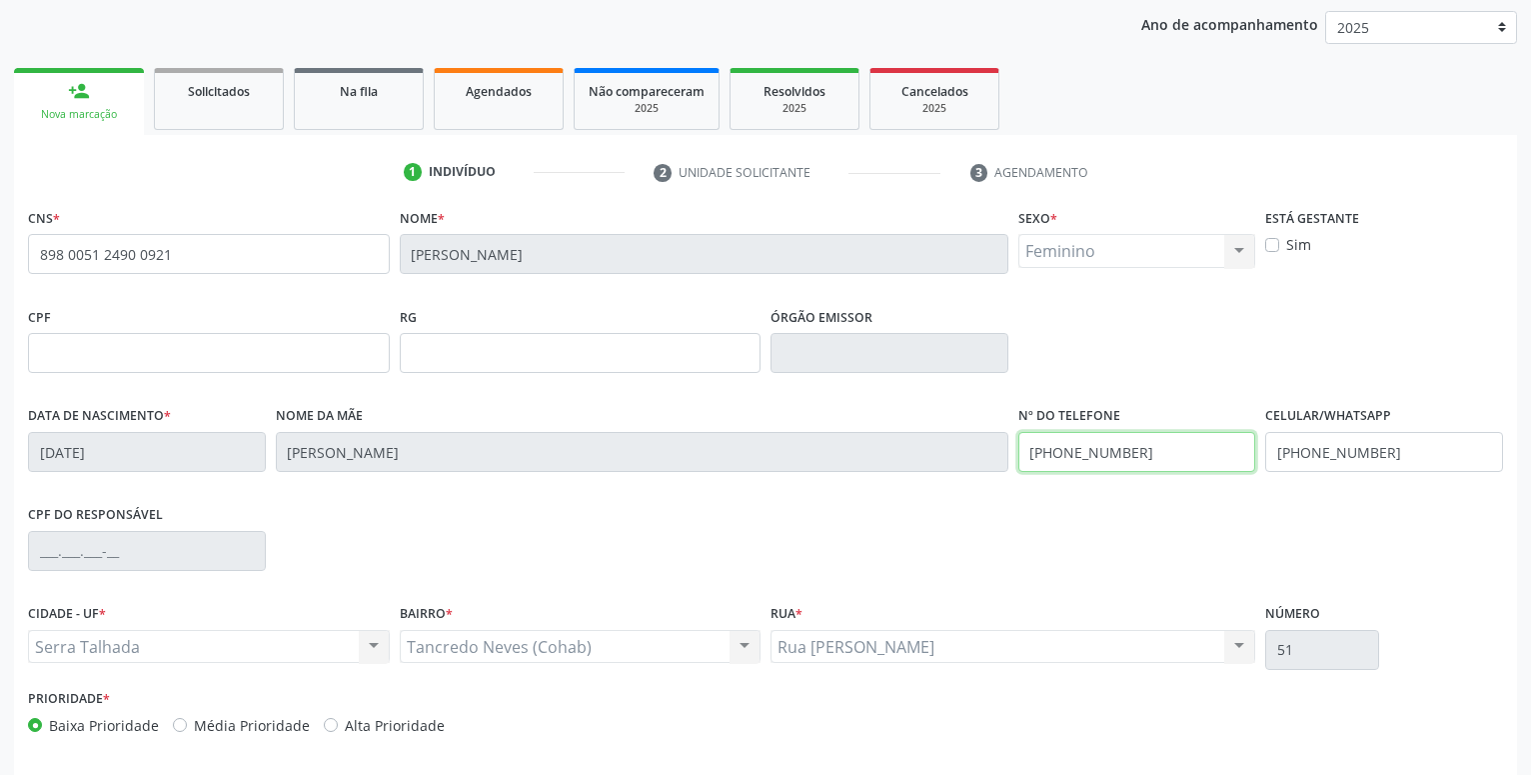
drag, startPoint x: 1172, startPoint y: 460, endPoint x: 896, endPoint y: 462, distance: 275.8
click at [1018, 462] on input "[PHONE_NUMBER]" at bounding box center [1137, 452] width 238 height 40
drag, startPoint x: 1396, startPoint y: 448, endPoint x: 890, endPoint y: 409, distance: 507.2
click at [1265, 432] on input "[PHONE_NUMBER]" at bounding box center [1384, 452] width 238 height 40
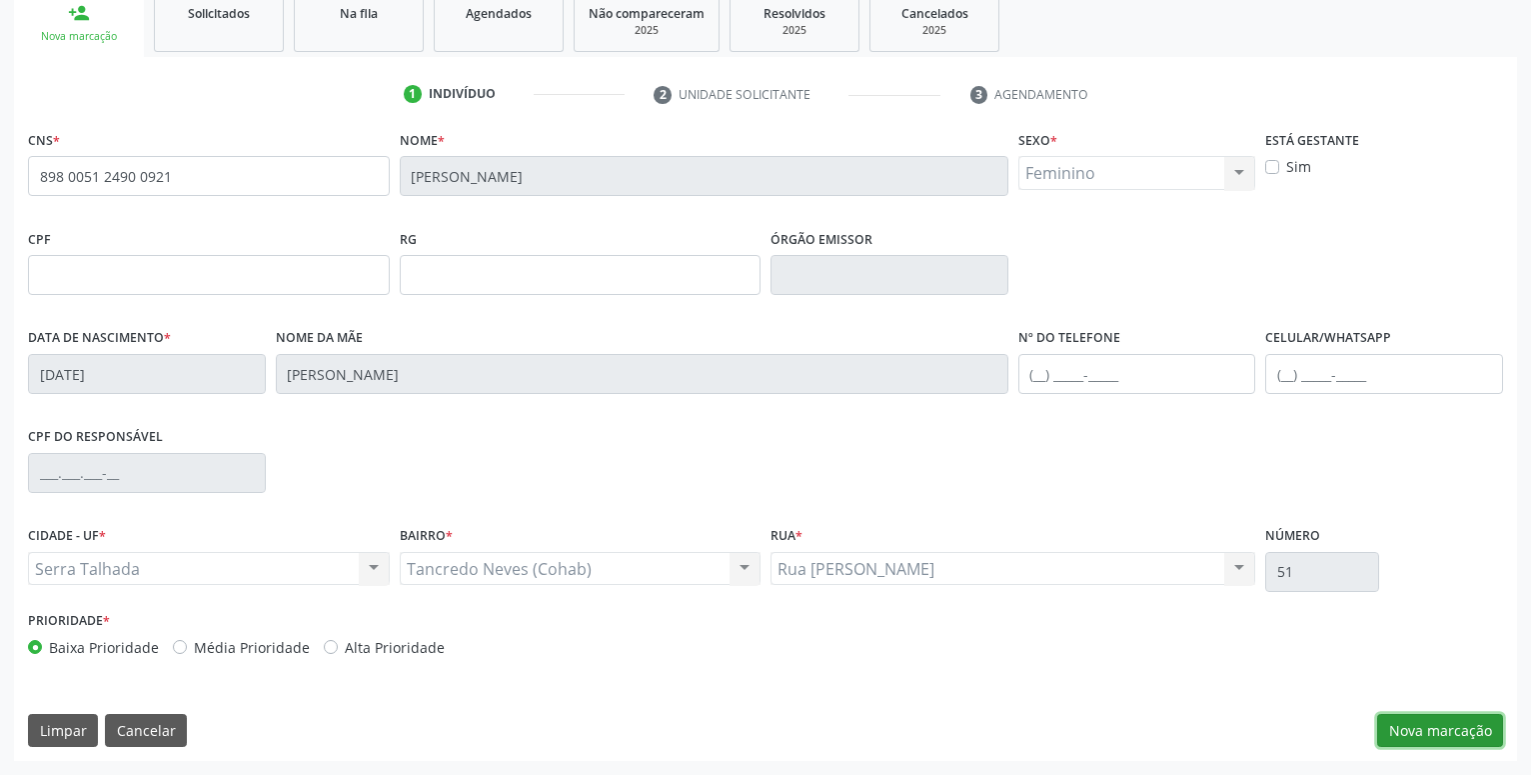
click at [1472, 721] on button "Nova marcação" at bounding box center [1440, 731] width 126 height 34
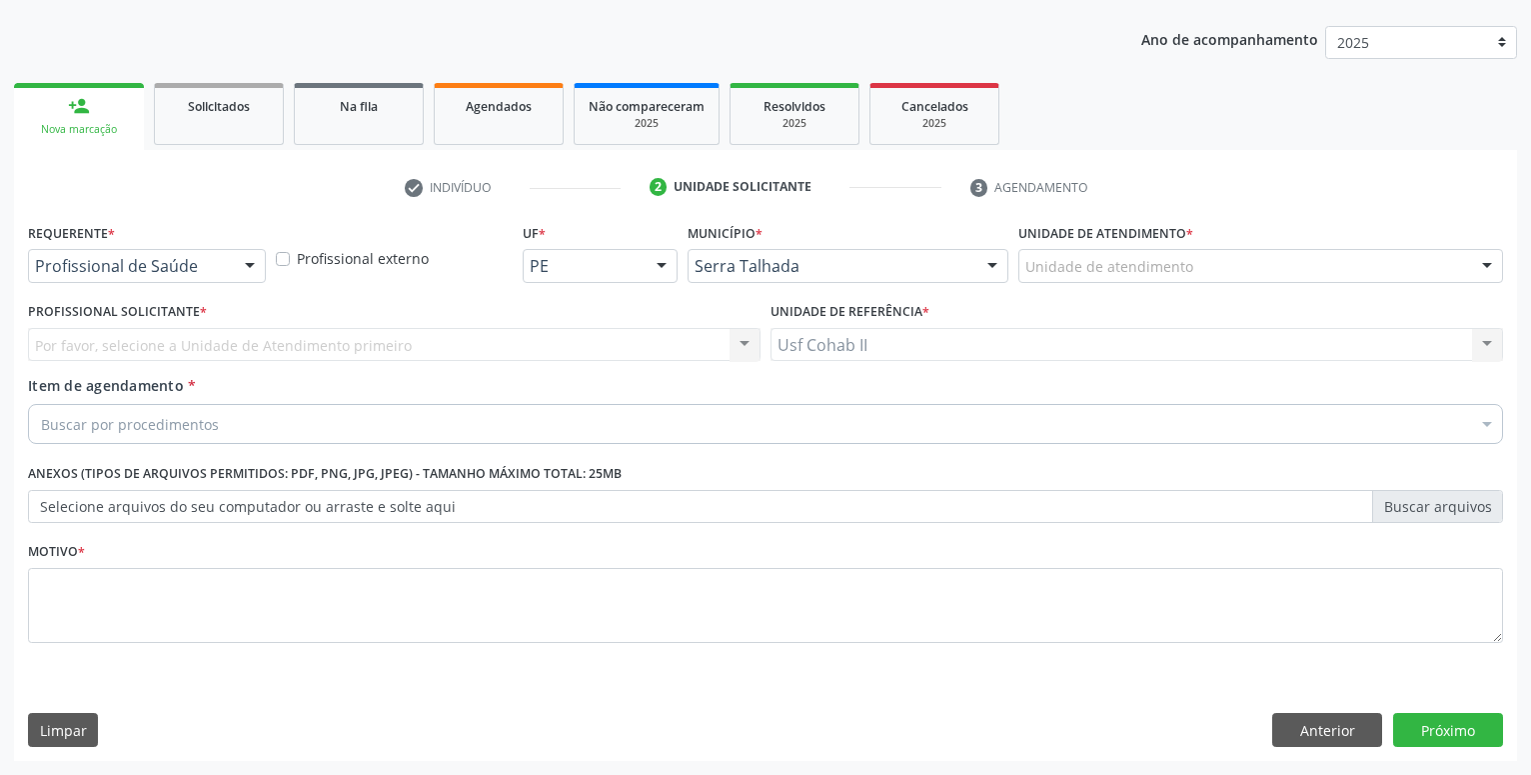
scroll to position [216, 0]
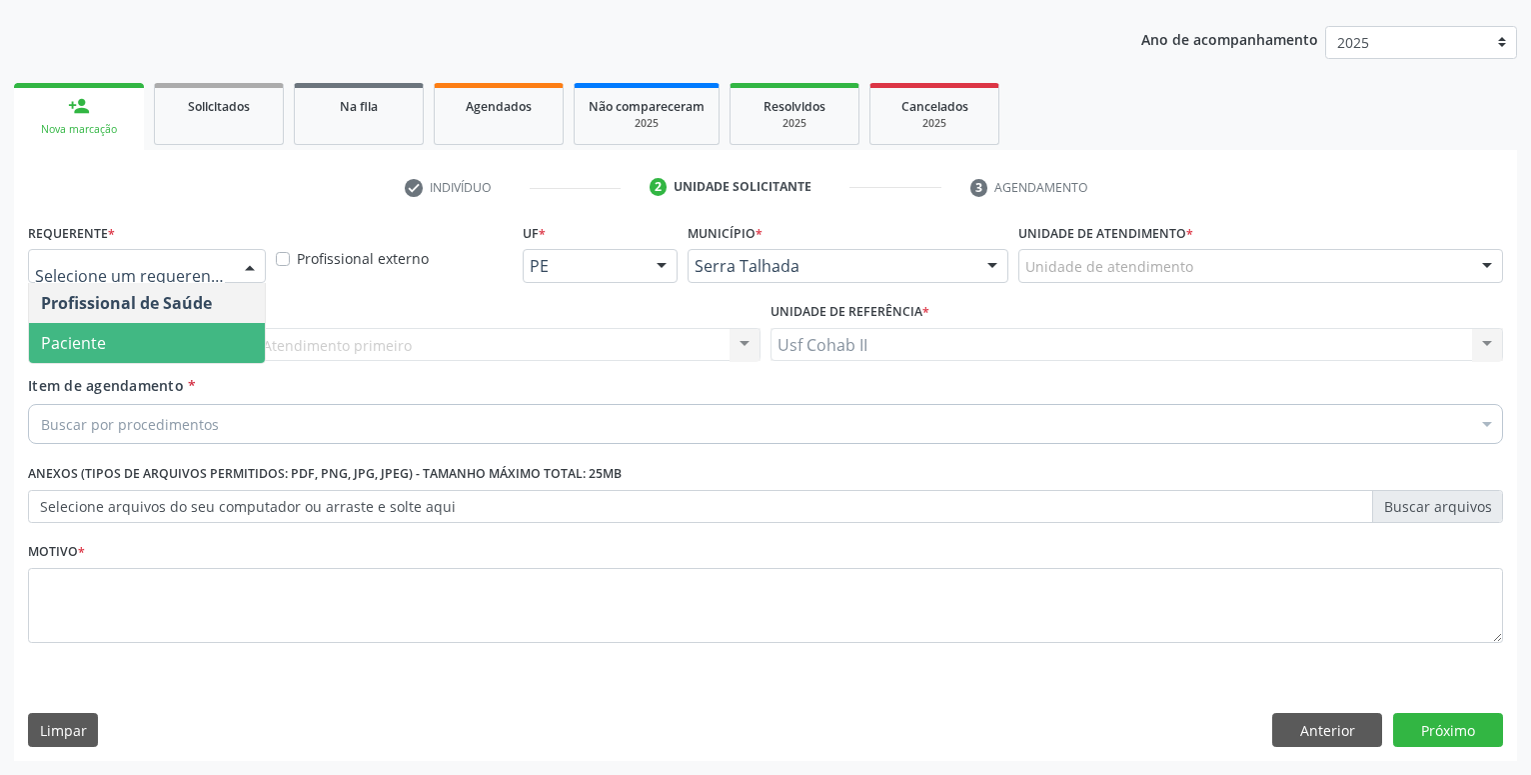
click at [163, 338] on span "Paciente" at bounding box center [147, 343] width 236 height 40
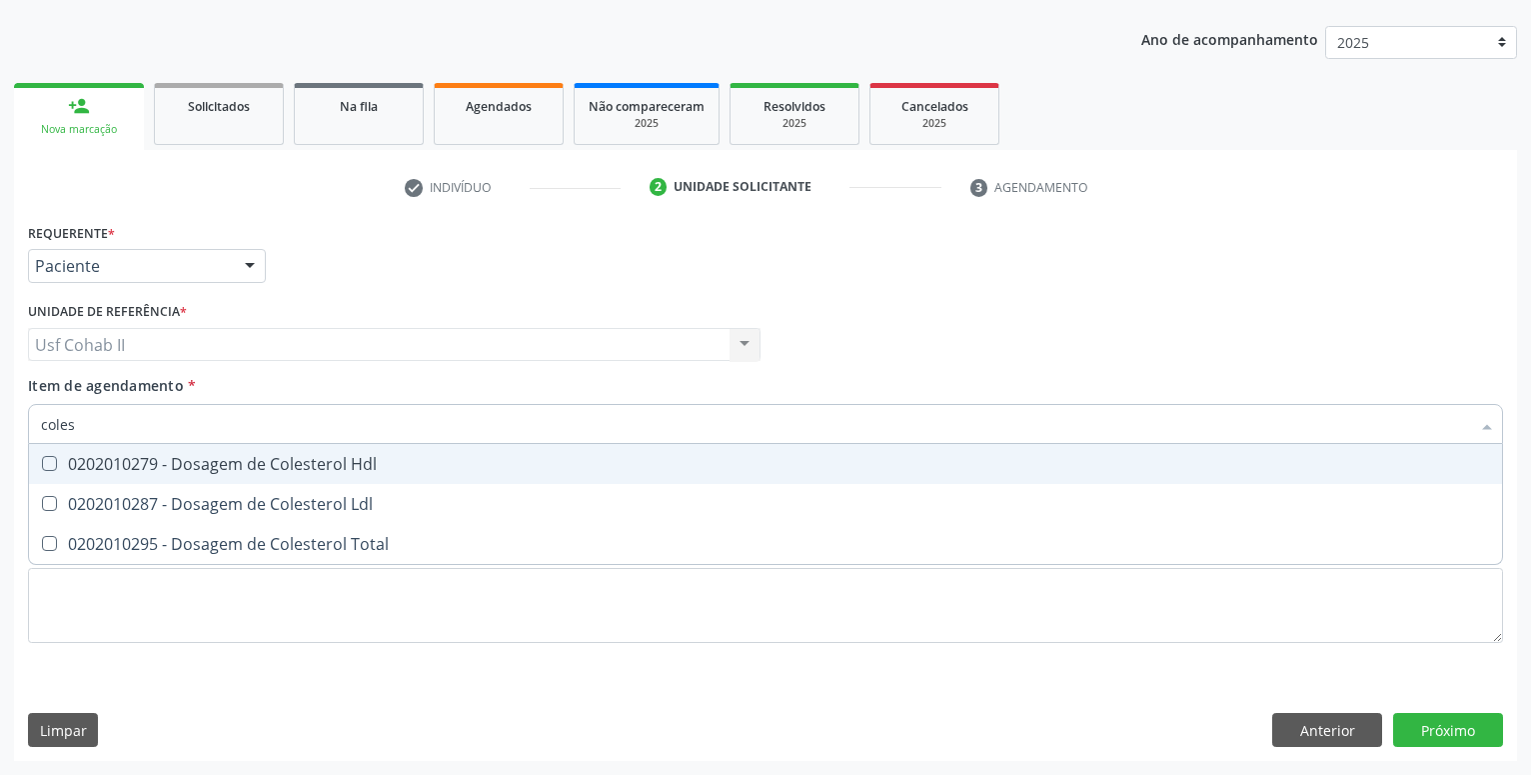
type input "colest"
click at [216, 477] on span "0202010279 - Dosagem de Colesterol Hdl" at bounding box center [765, 464] width 1473 height 40
checkbox Hdl "true"
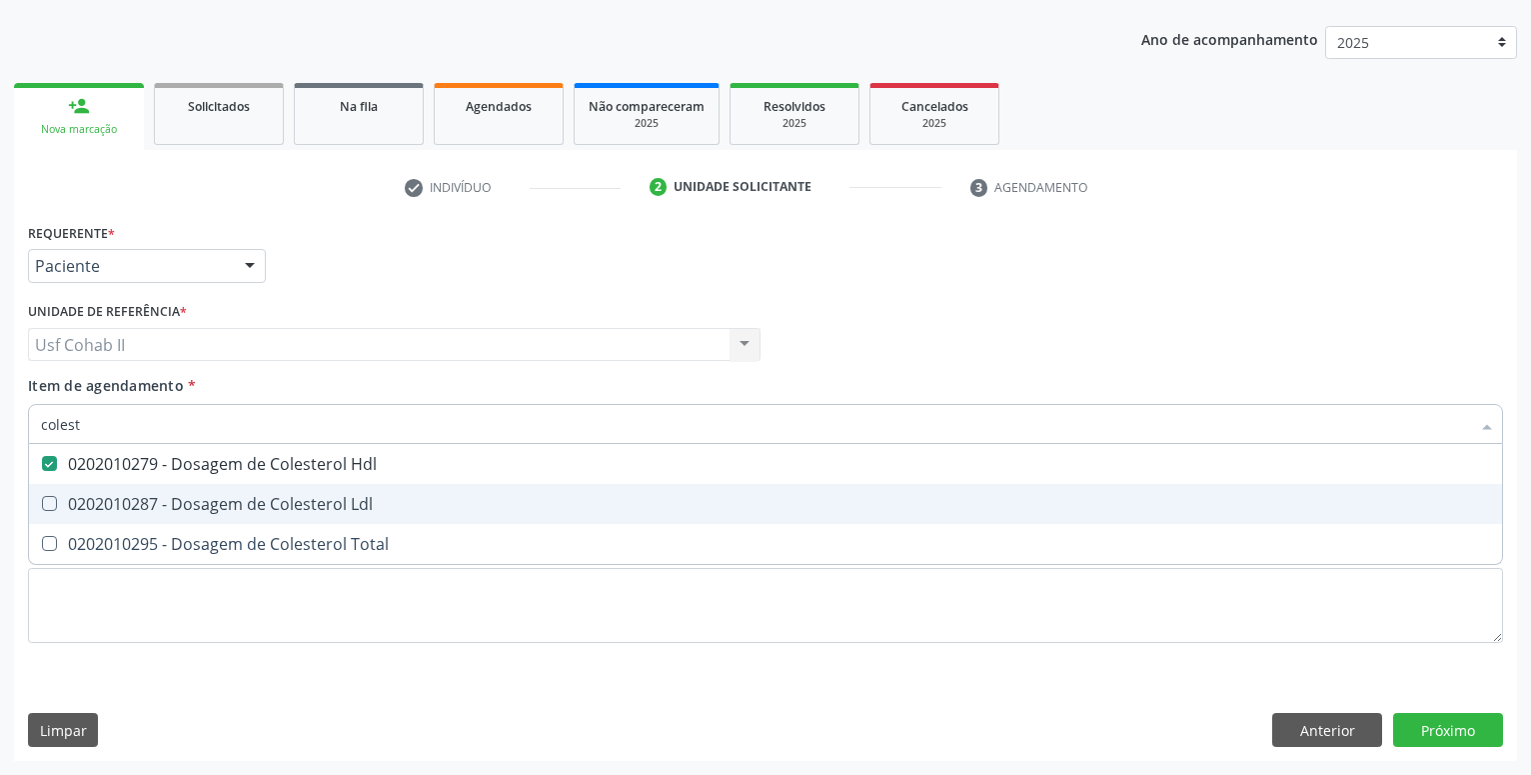
click at [224, 498] on div "0202010287 - Dosagem de Colesterol Ldl" at bounding box center [765, 504] width 1449 height 16
checkbox Ldl "true"
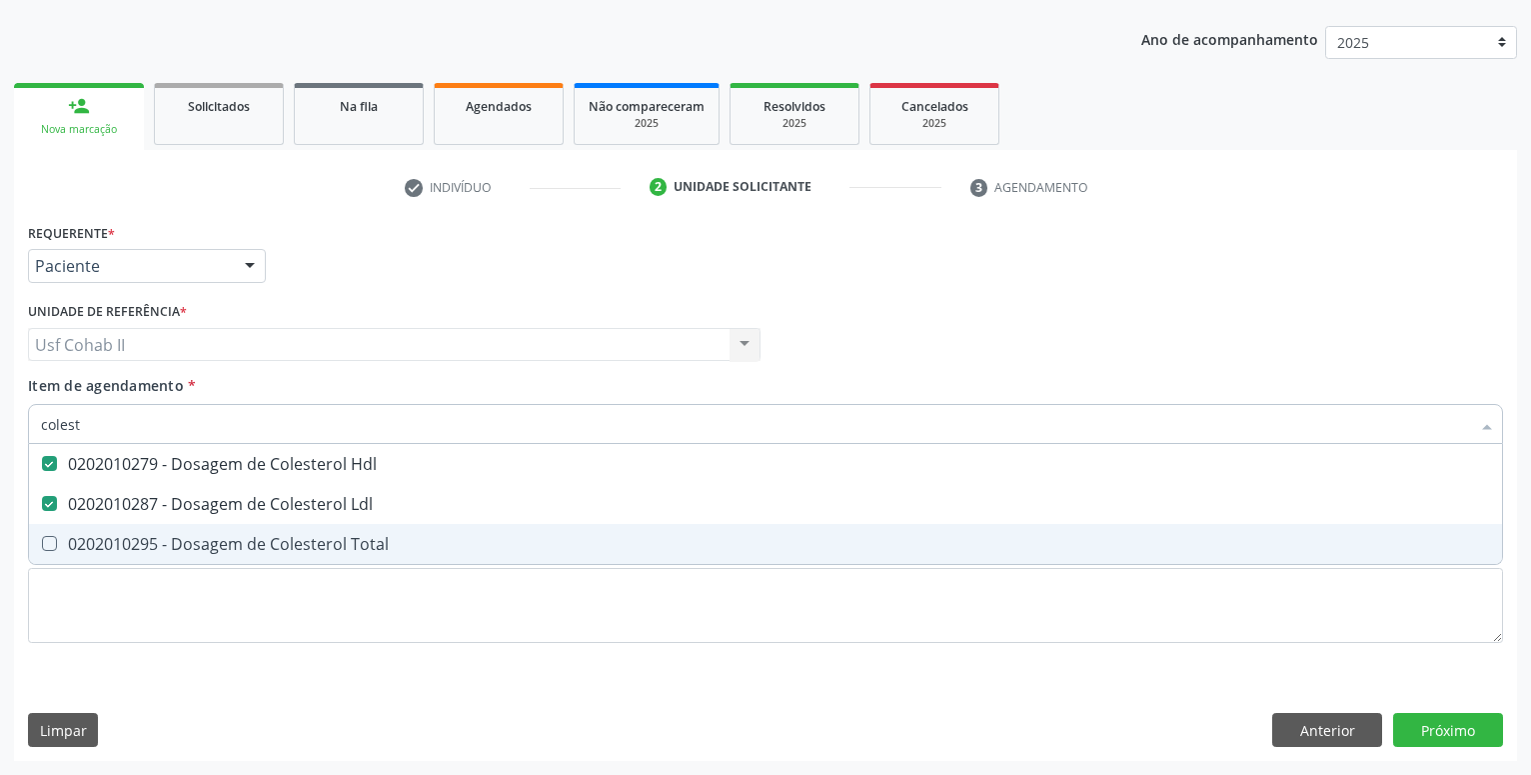
click at [212, 539] on div "0202010295 - Dosagem de Colesterol Total" at bounding box center [765, 544] width 1449 height 16
checkbox Total "true"
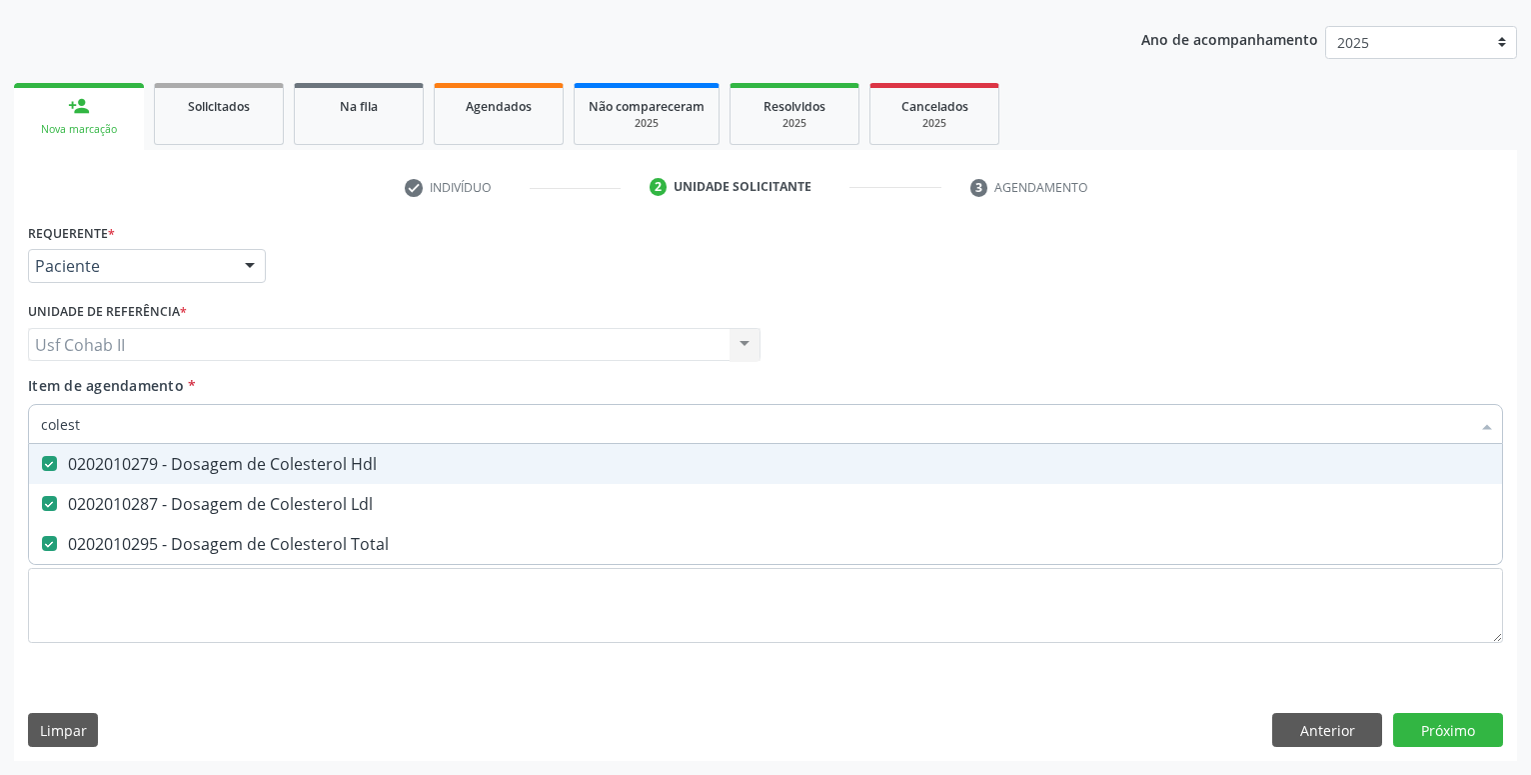
type input "colest"
click at [394, 271] on div "Requerente * Paciente Profissional de Saúde Paciente Nenhum resultado encontrad…" at bounding box center [765, 257] width 1485 height 78
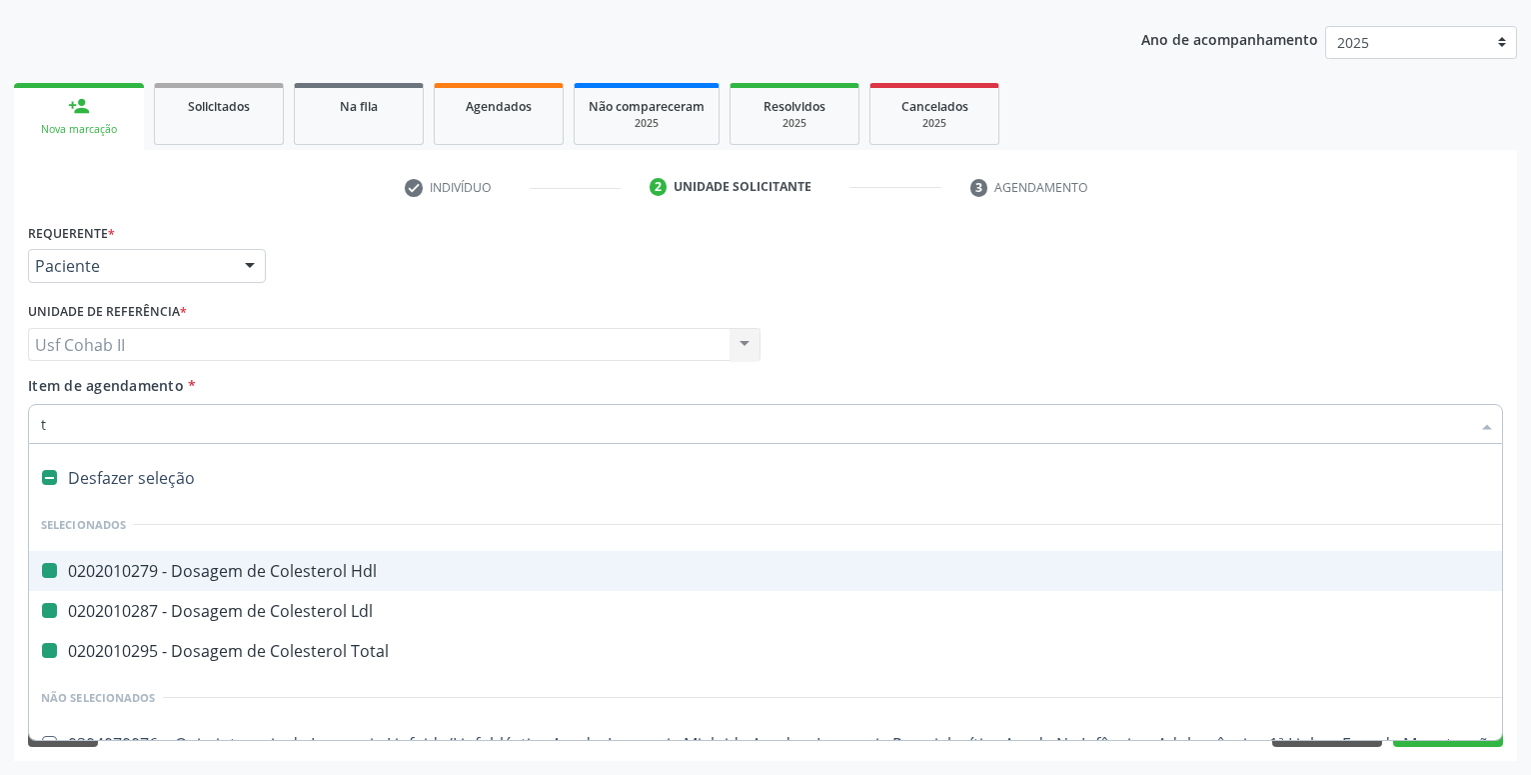
type input "tr"
checkbox Hdl "false"
checkbox Ldl "false"
checkbox Total "false"
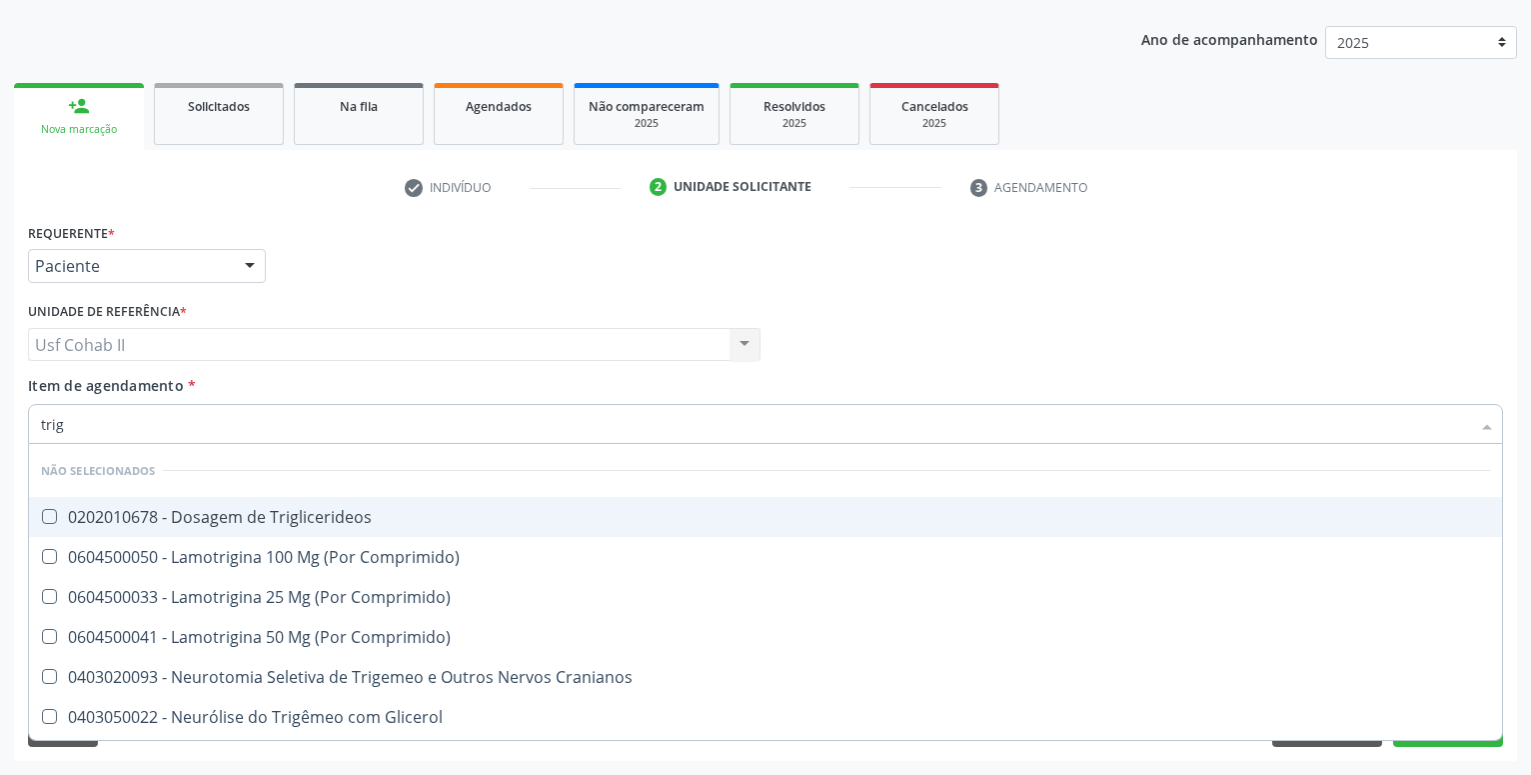
type input "trigl"
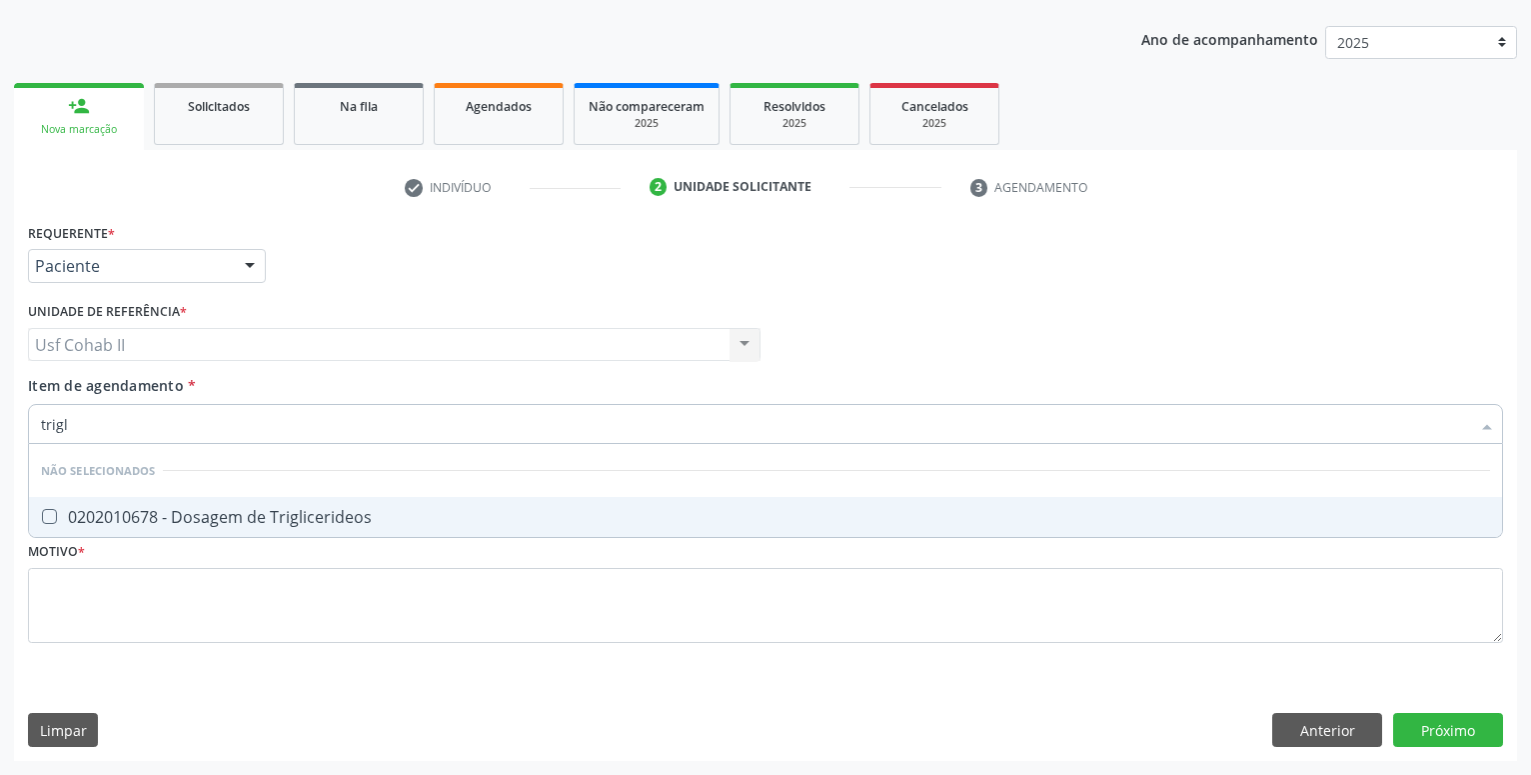
click at [374, 514] on div "0202010678 - Dosagem de Triglicerideos" at bounding box center [765, 517] width 1449 height 16
checkbox Triglicerideos "true"
click at [439, 268] on div "Requerente * Paciente Profissional de Saúde Paciente Nenhum resultado encontrad…" at bounding box center [765, 257] width 1485 height 78
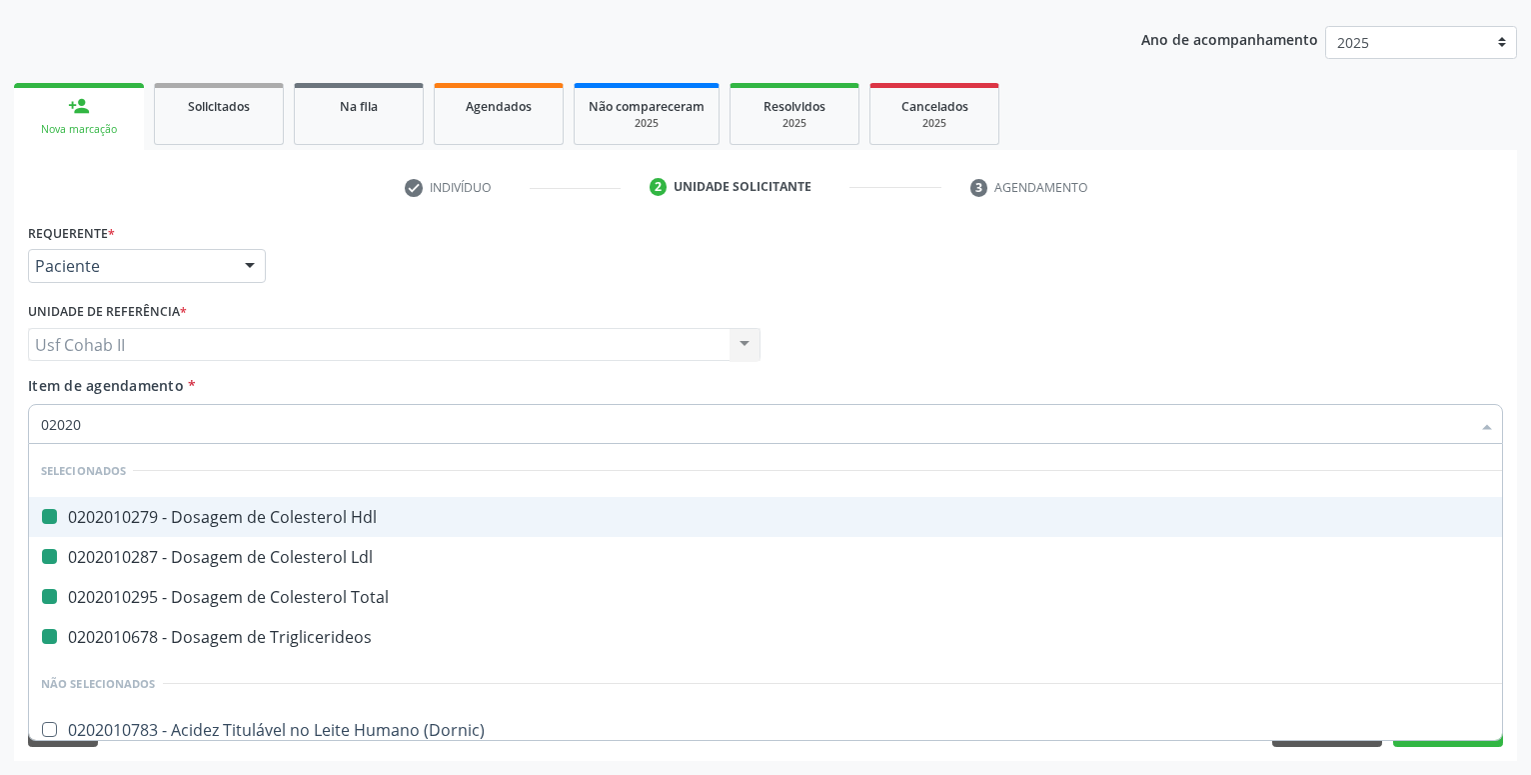
type input "020205"
checkbox Hdl "false"
checkbox Ldl "false"
checkbox Total "false"
checkbox Triglicerideos "false"
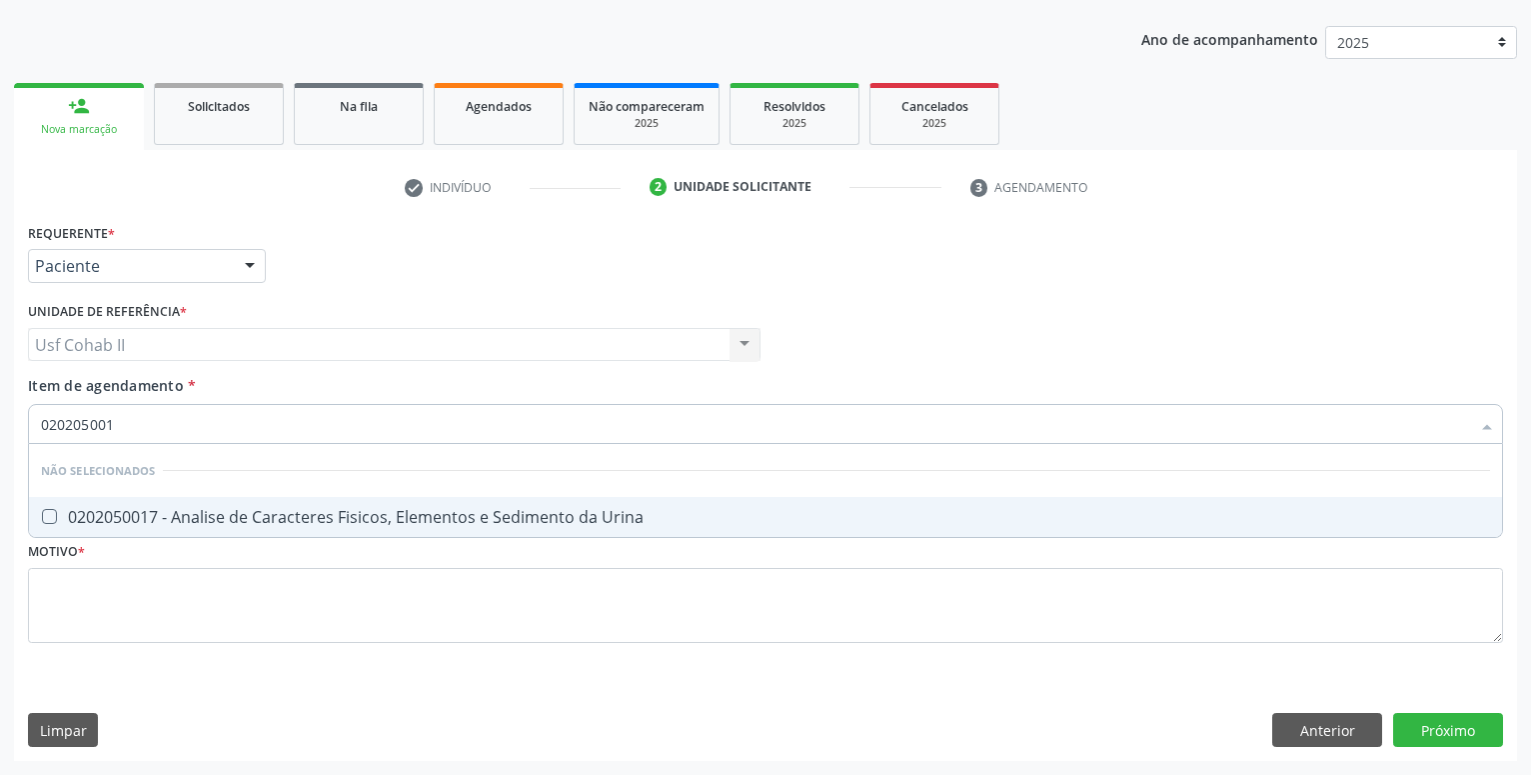
type input "0202050017"
click at [227, 525] on div "0202050017 - Analise de Caracteres Fisicos, Elementos e Sedimento da Urina" at bounding box center [765, 517] width 1449 height 16
checkbox Urina "true"
click at [353, 276] on div "Requerente * Paciente Profissional de Saúde Paciente Nenhum resultado encontrad…" at bounding box center [765, 257] width 1485 height 78
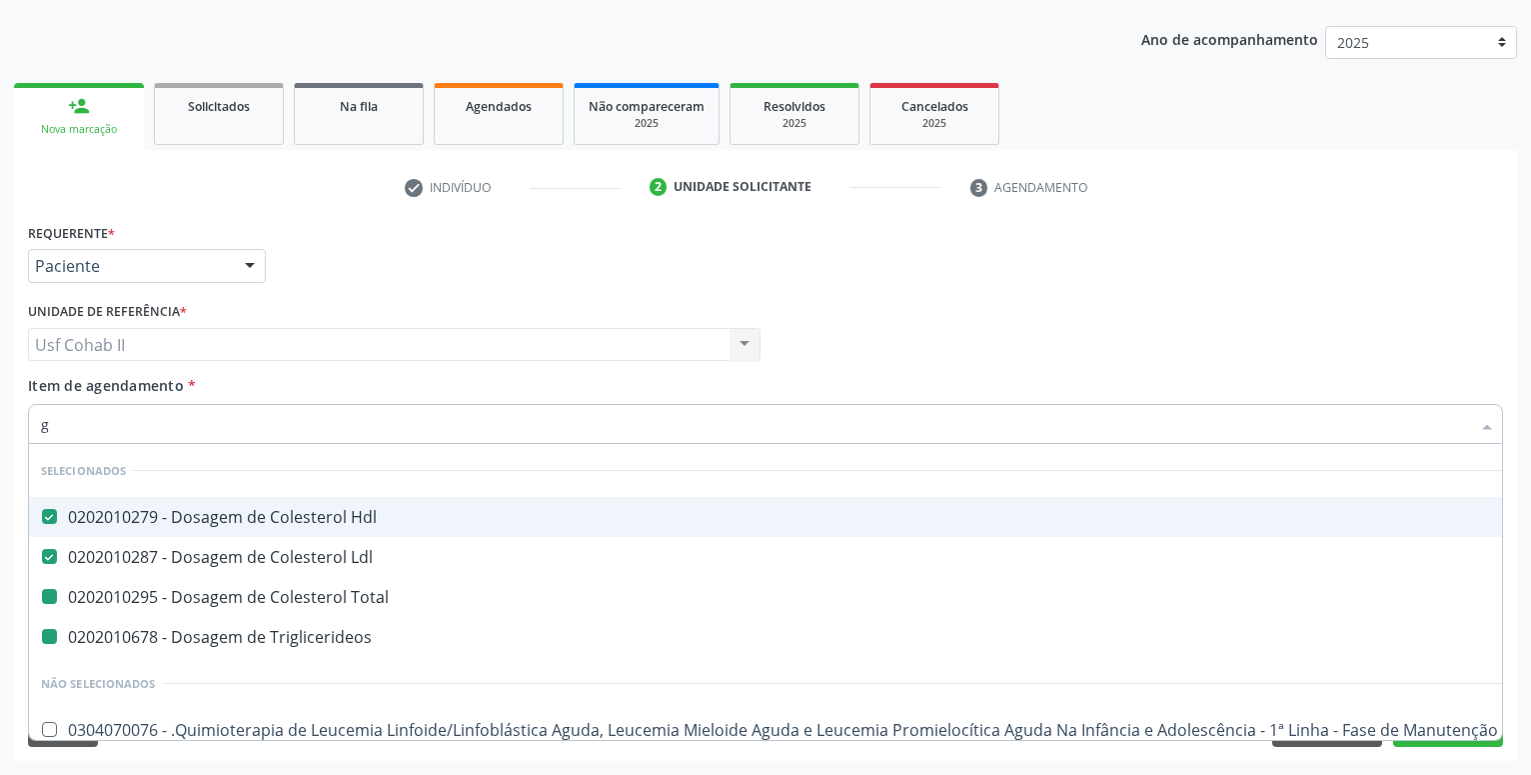
type input "gl"
checkbox Total "false"
checkbox Triglicerideos "false"
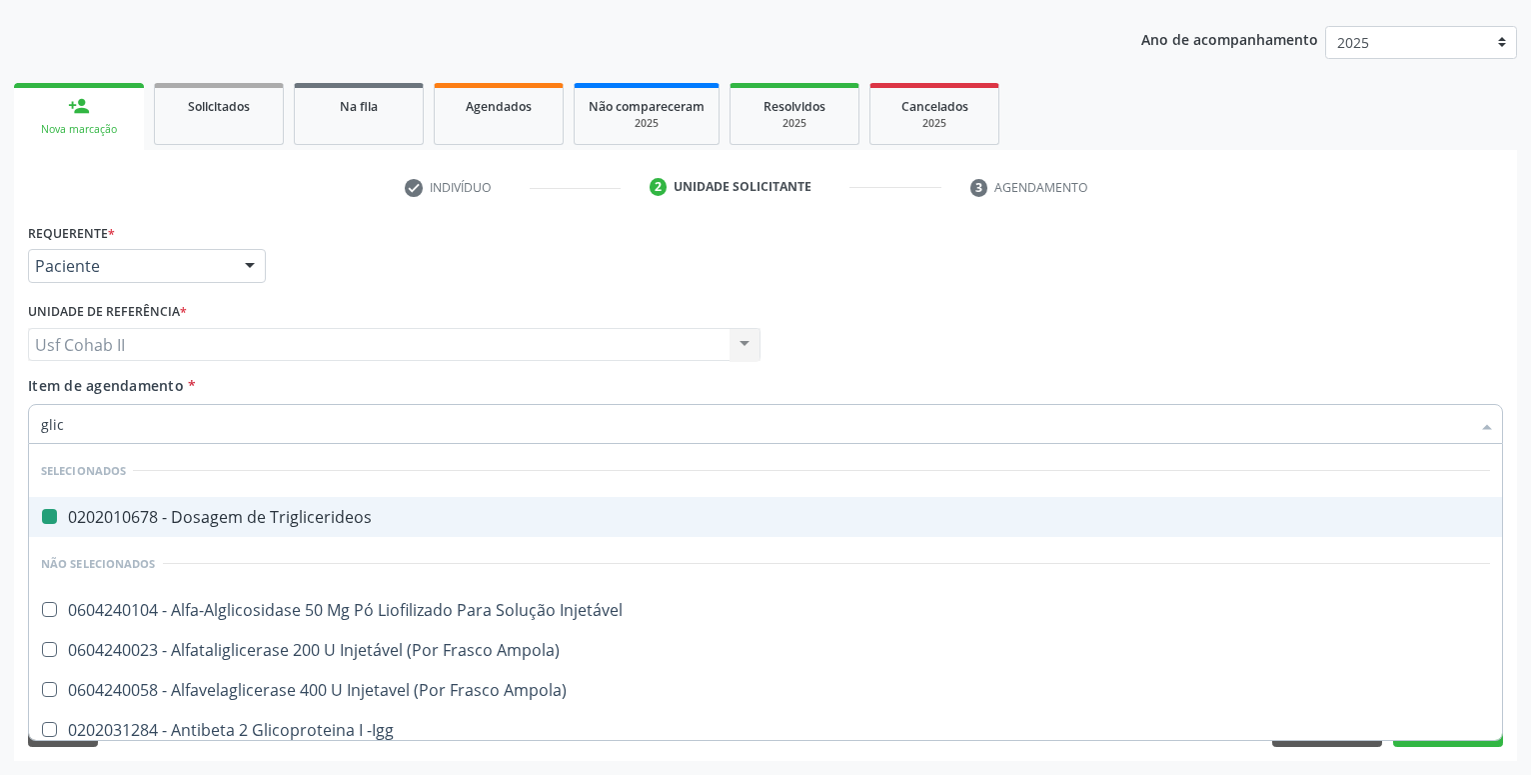
type input "glico"
checkbox Triglicerideos "false"
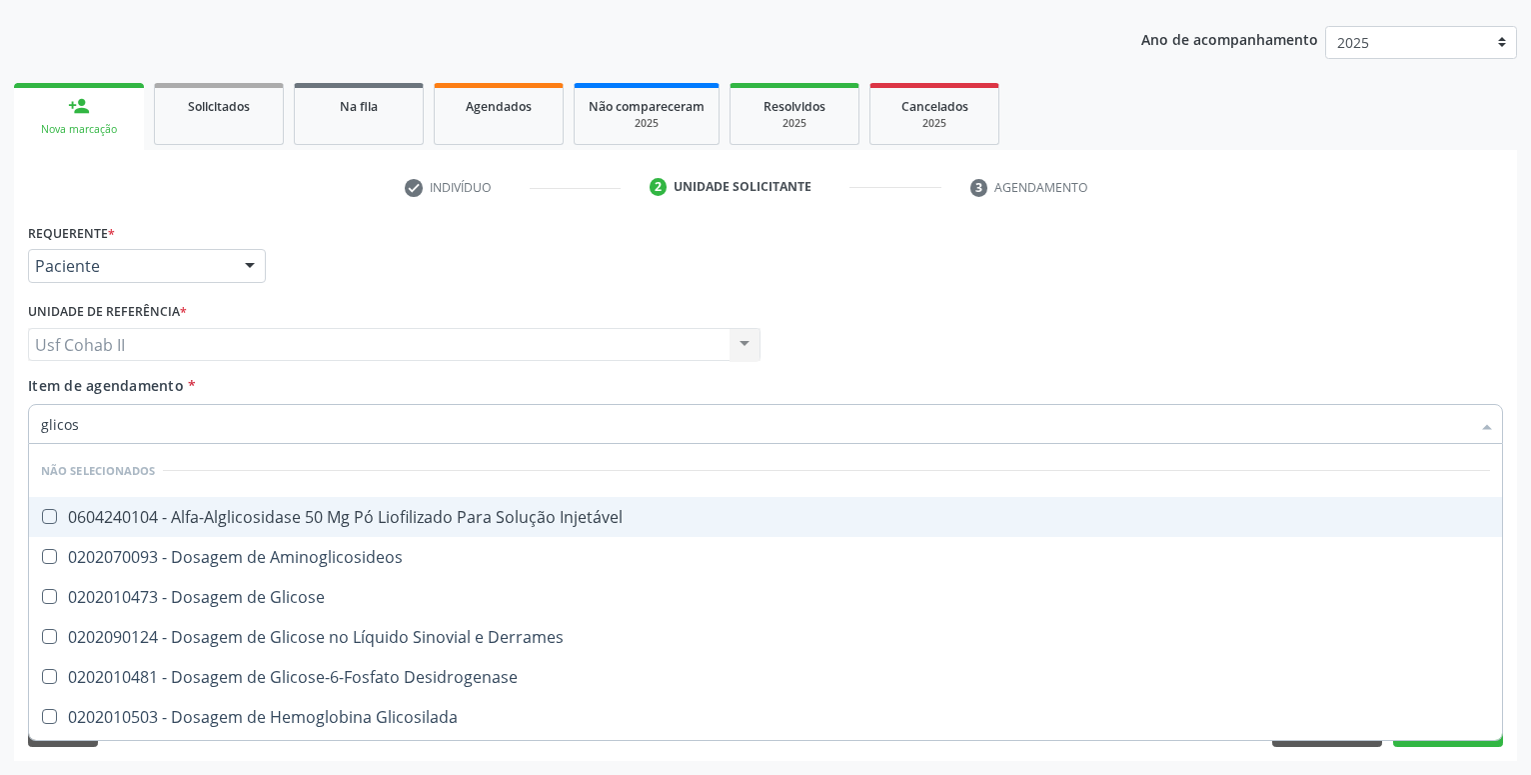
type input "glicose"
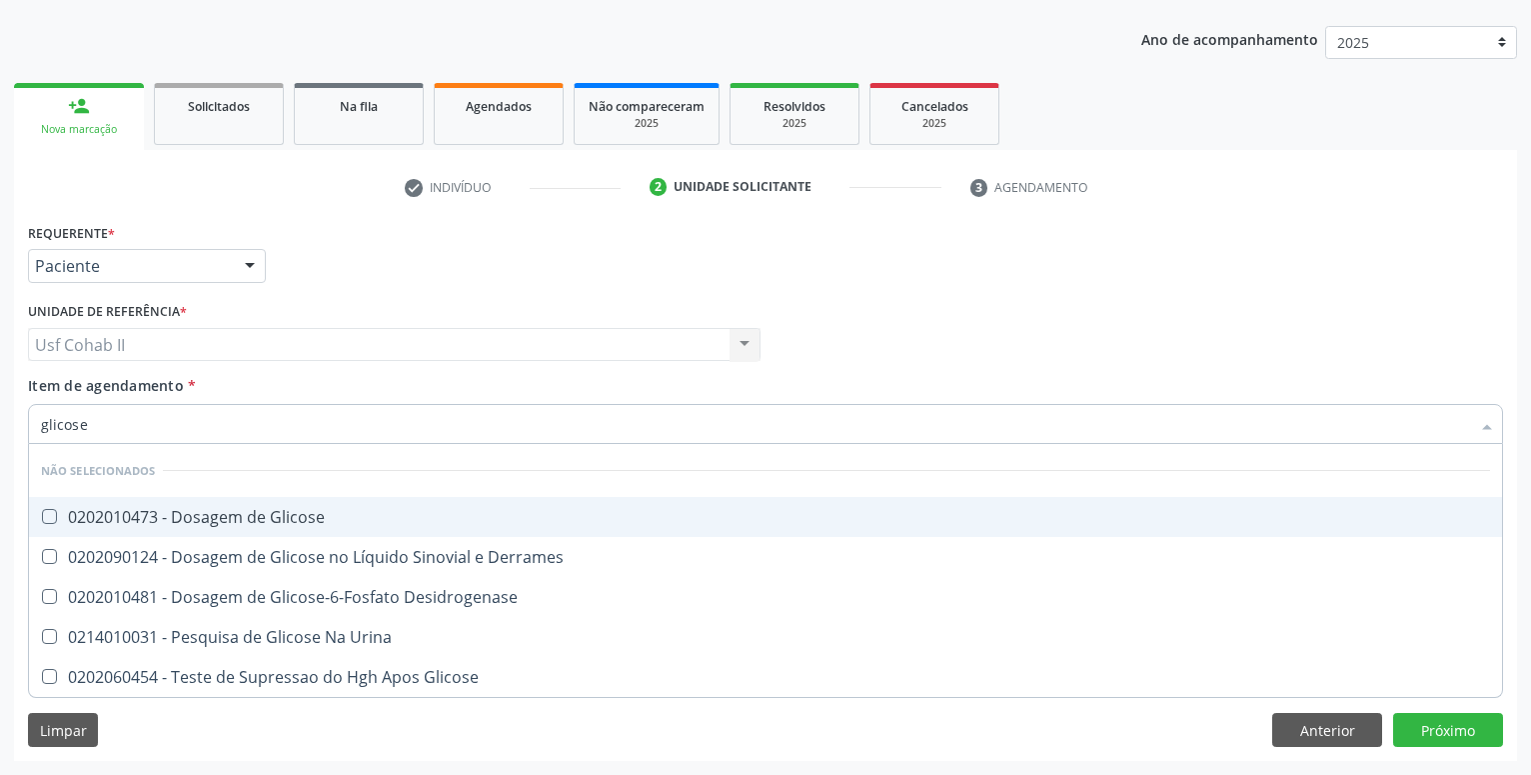
click at [246, 518] on div "0202010473 - Dosagem de Glicose" at bounding box center [765, 517] width 1449 height 16
checkbox Glicose "true"
click at [368, 277] on div "Requerente * Paciente Profissional de Saúde Paciente Nenhum resultado encontrad…" at bounding box center [765, 257] width 1485 height 78
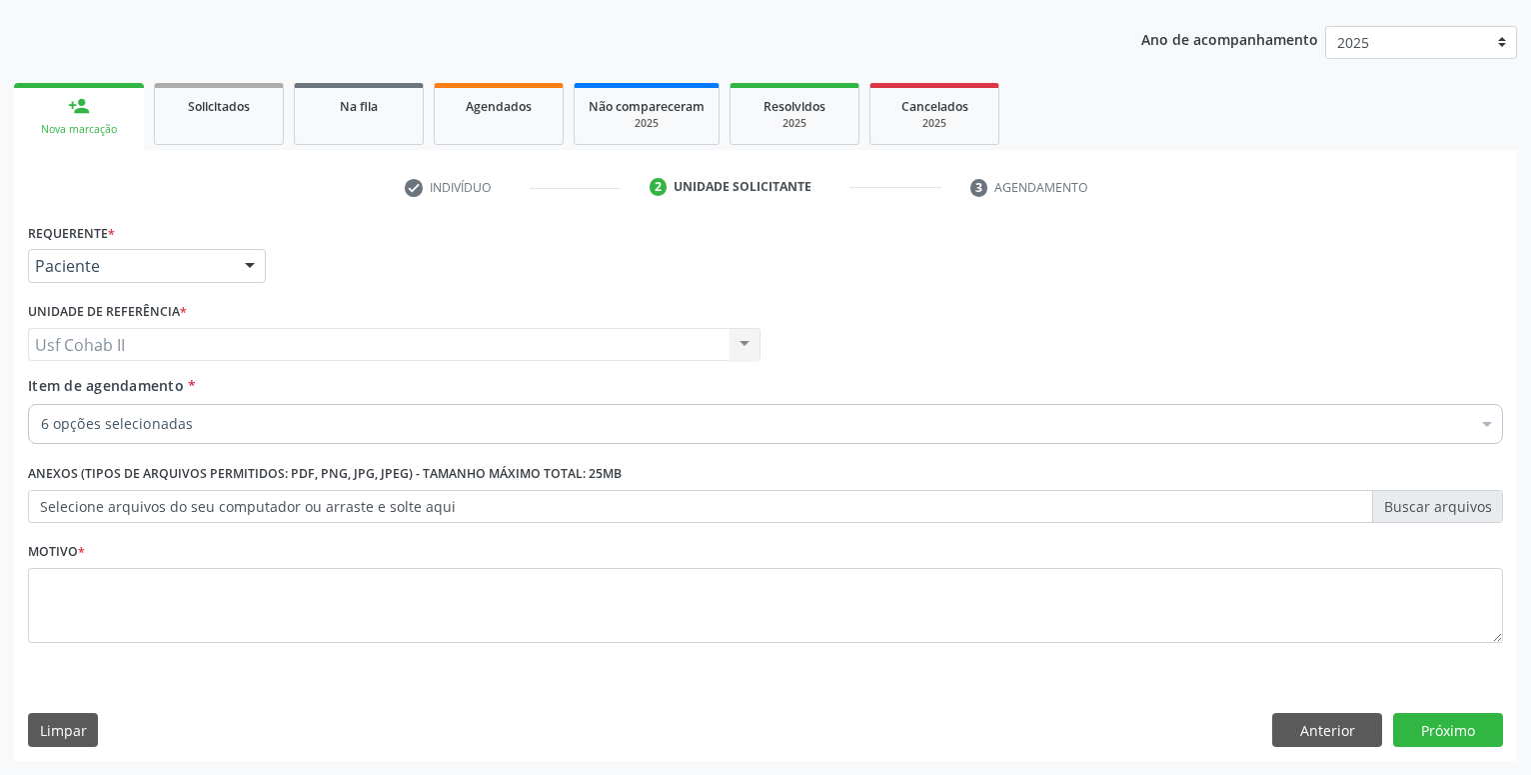
checkbox Total "true"
checkbox Triglicerideos "true"
checkbox Urina "true"
checkbox Ldl "true"
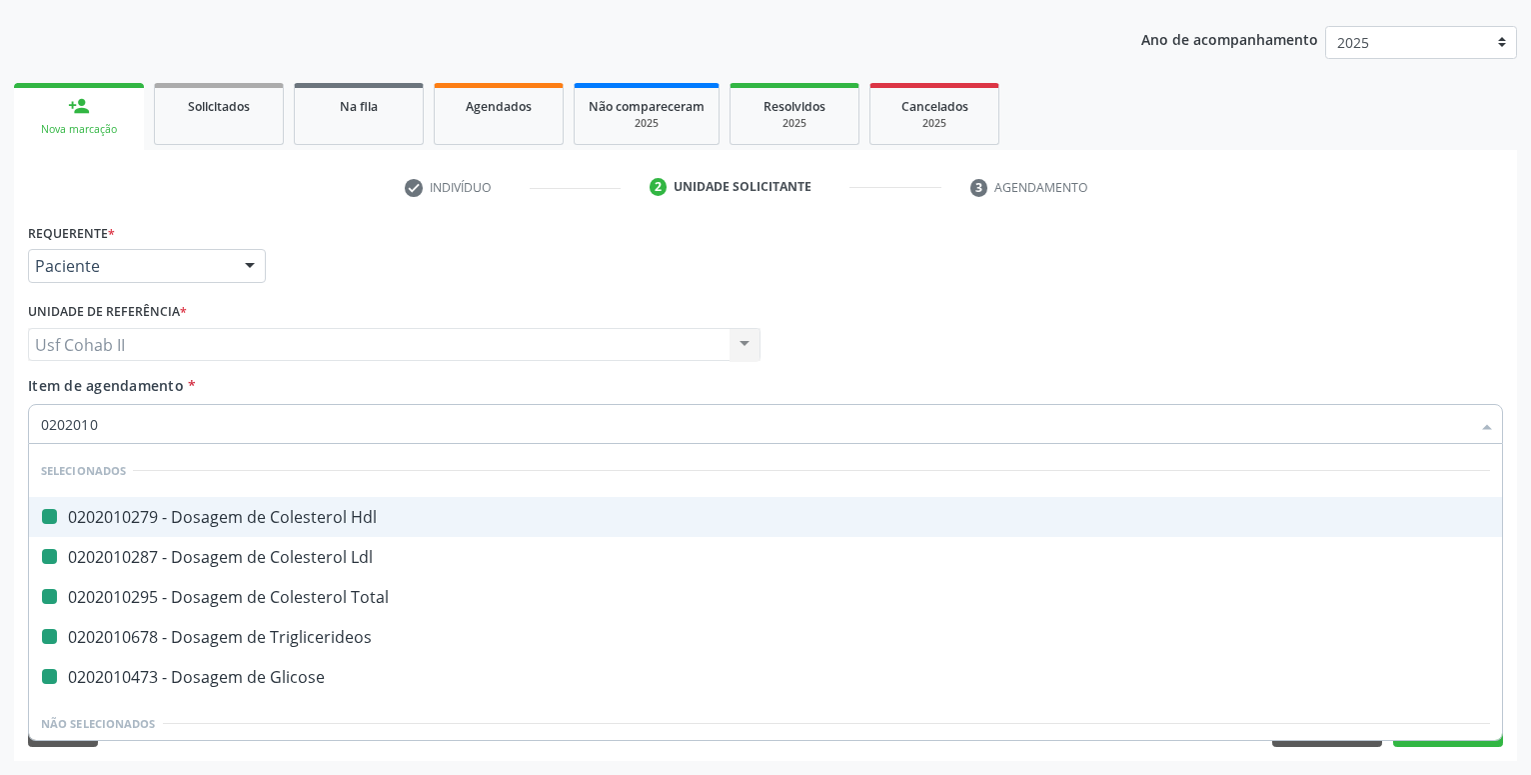
type input "02020105"
checkbox Hdl "false"
checkbox Total "false"
checkbox Triglicerideos "false"
checkbox Glicose "false"
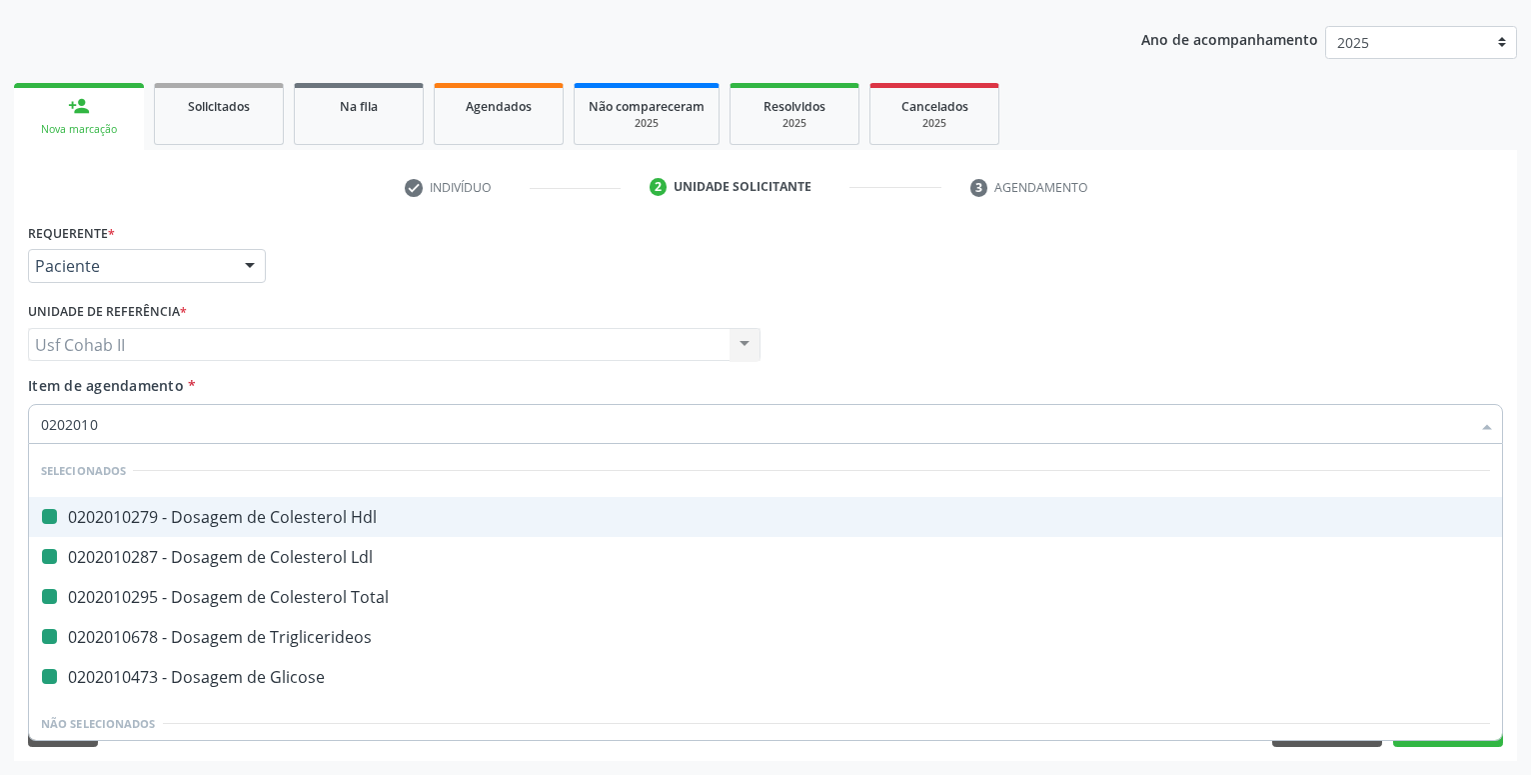
checkbox Ldl "false"
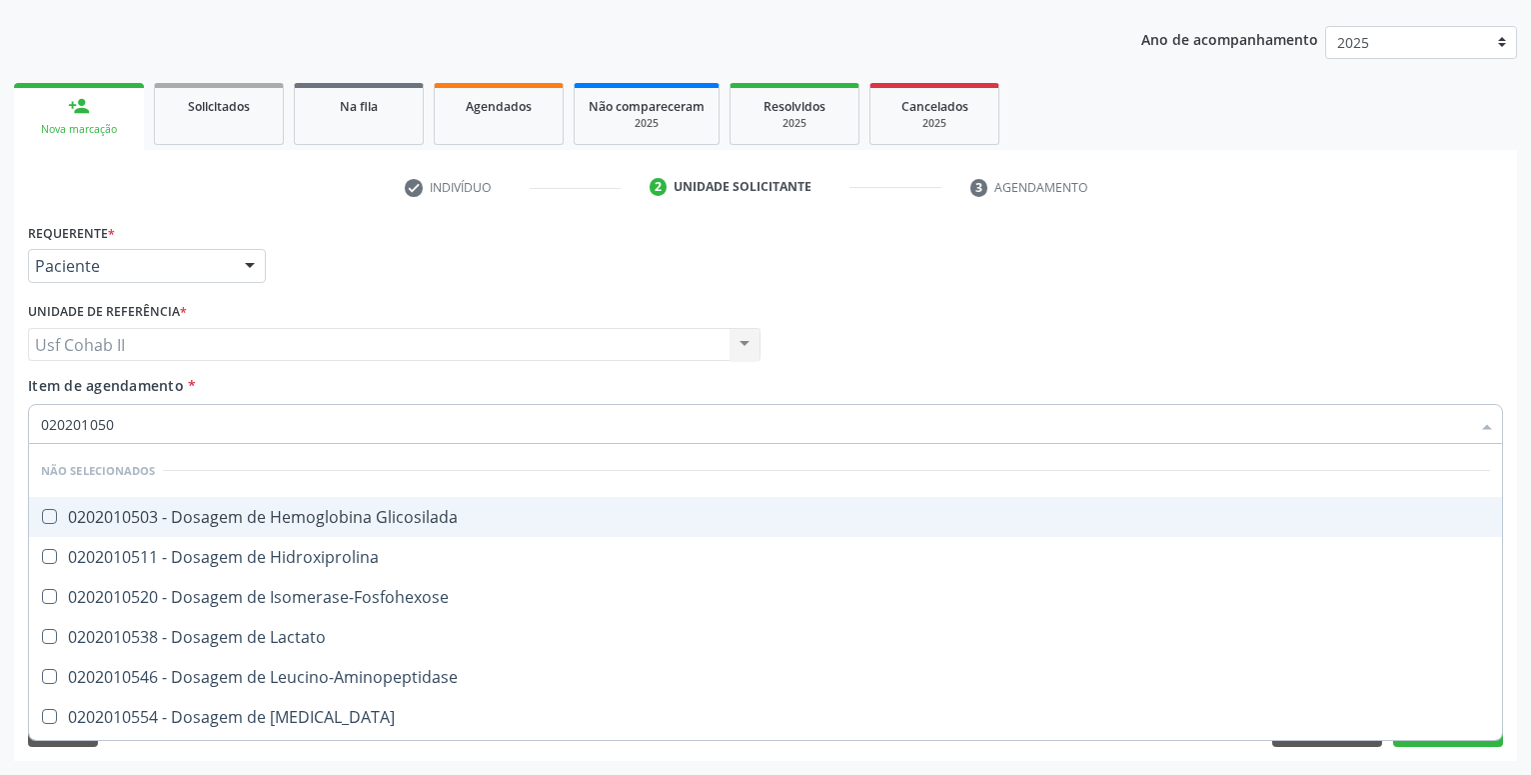
type input "0202010503"
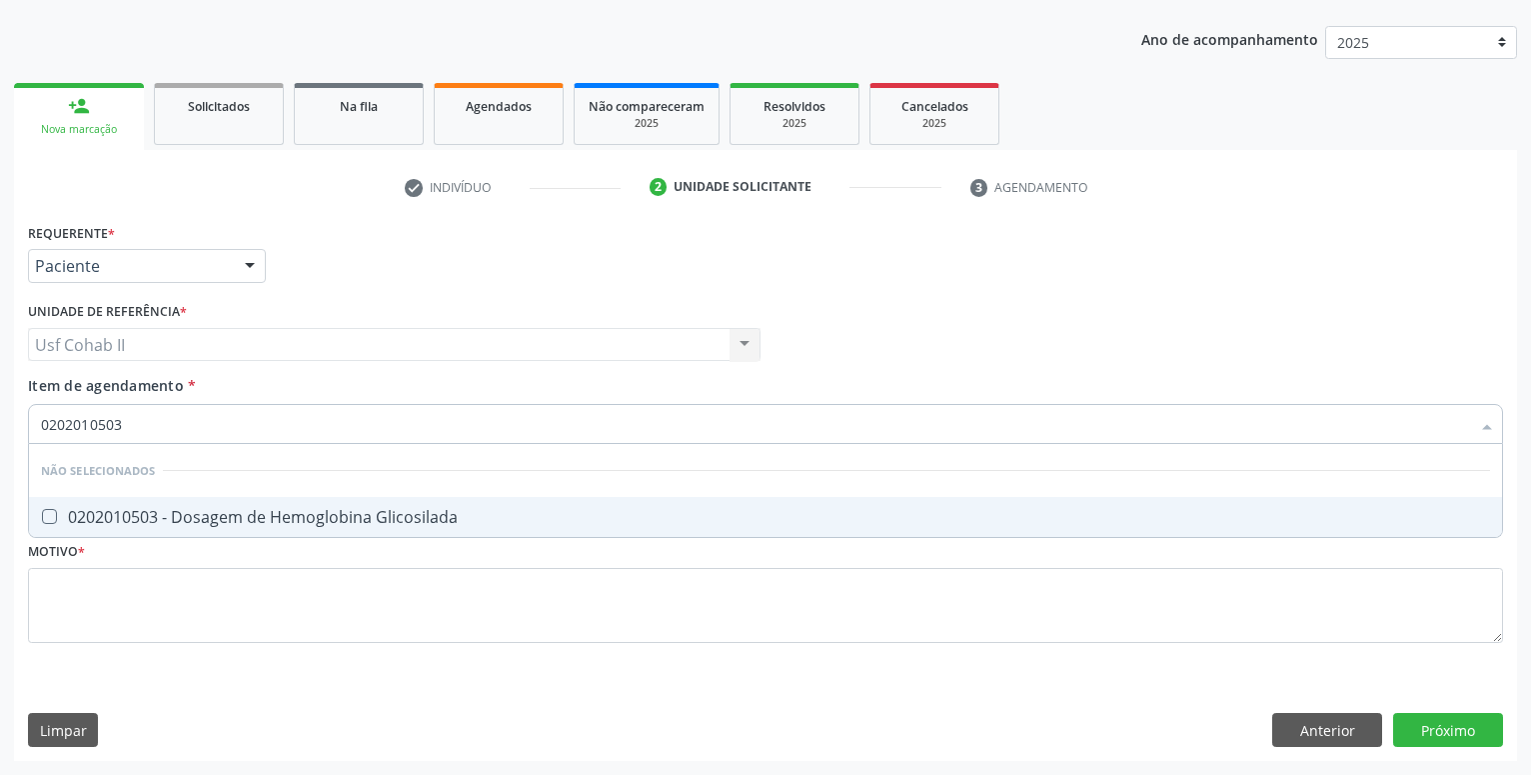
click at [256, 516] on div "0202010503 - Dosagem de Hemoglobina Glicosilada" at bounding box center [765, 517] width 1449 height 16
checkbox Glicosilada "true"
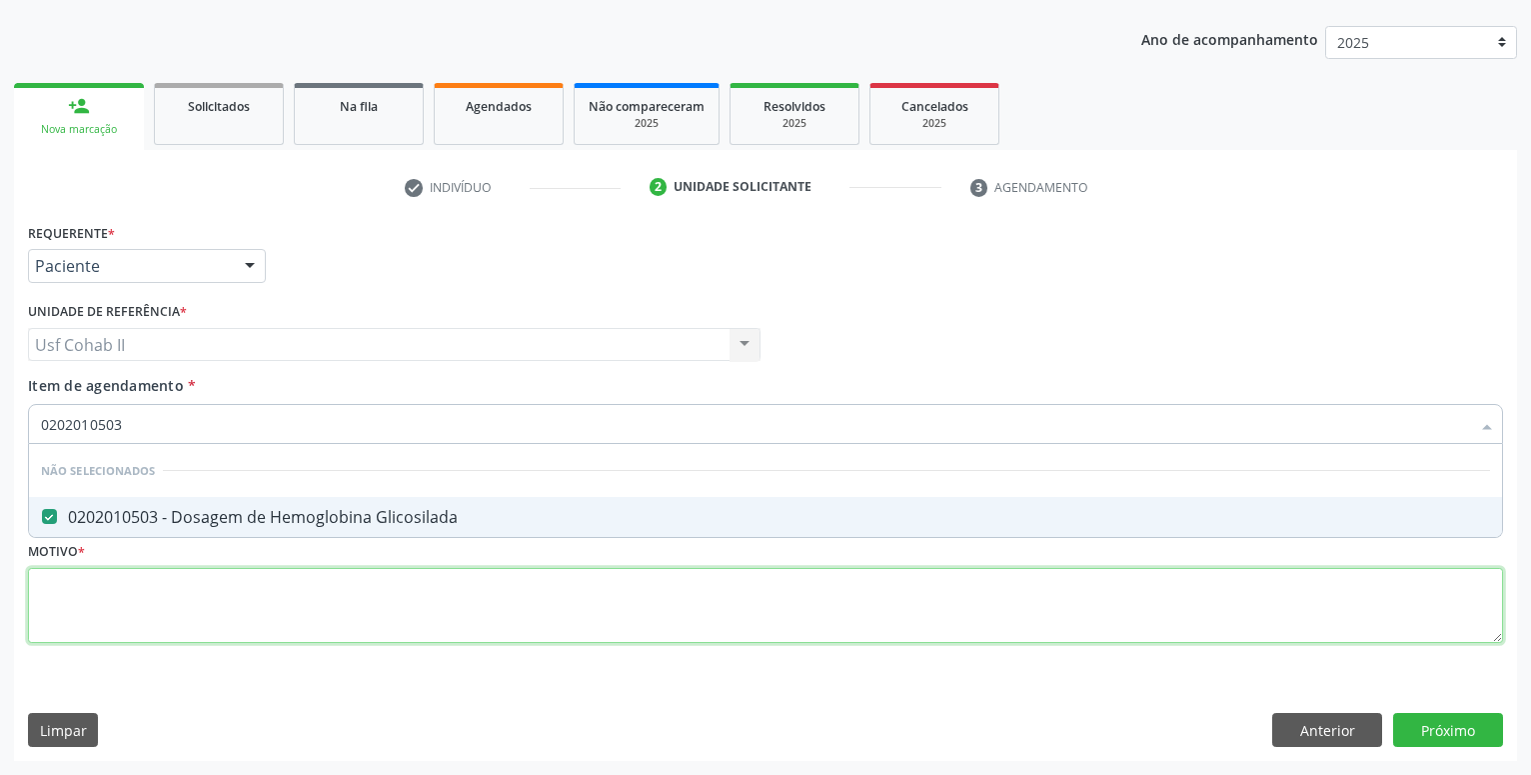
click at [192, 612] on textarea at bounding box center [765, 606] width 1475 height 76
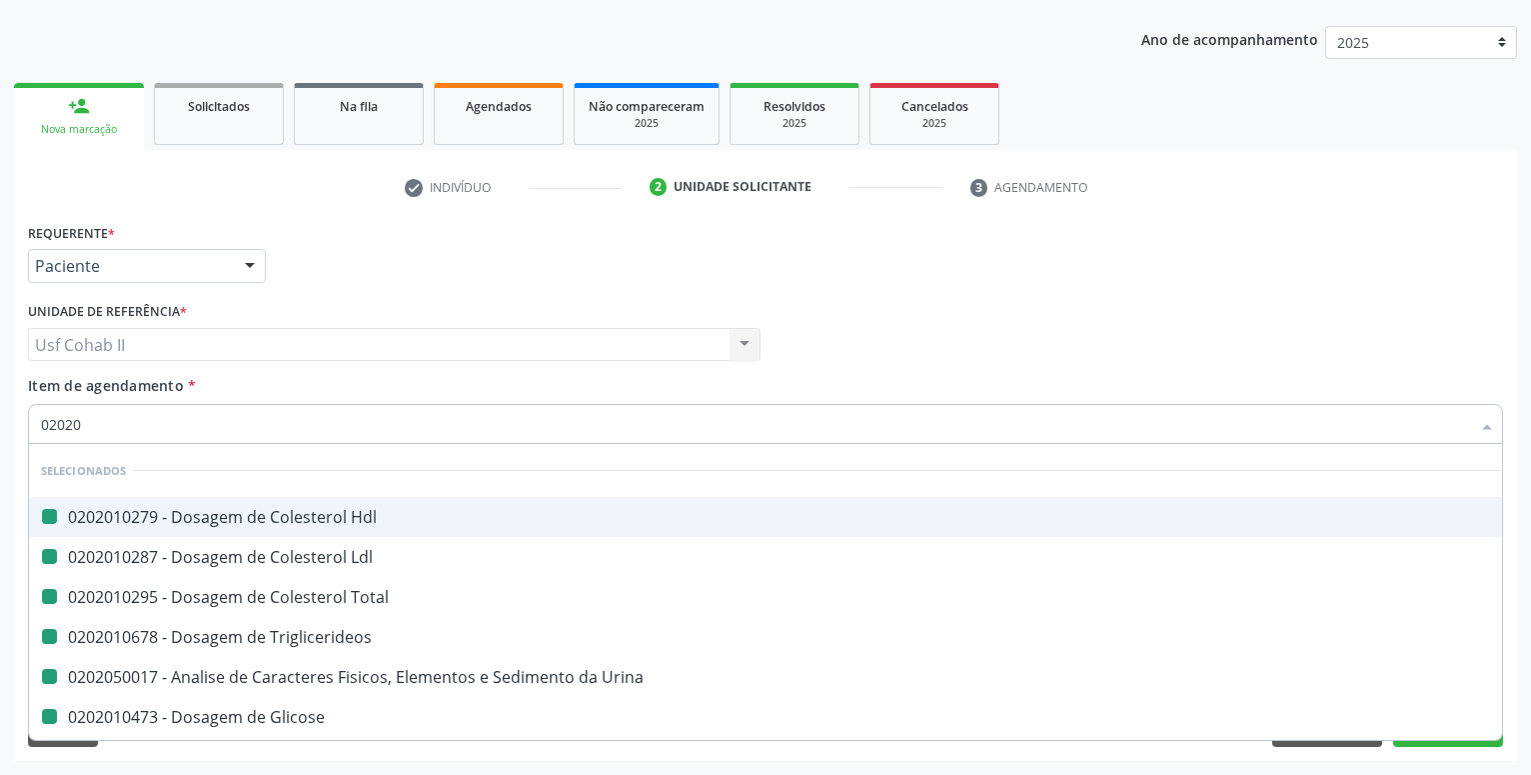
type input "020202"
checkbox Hdl "false"
checkbox Ldl "false"
checkbox Total "false"
checkbox Triglicerideos "false"
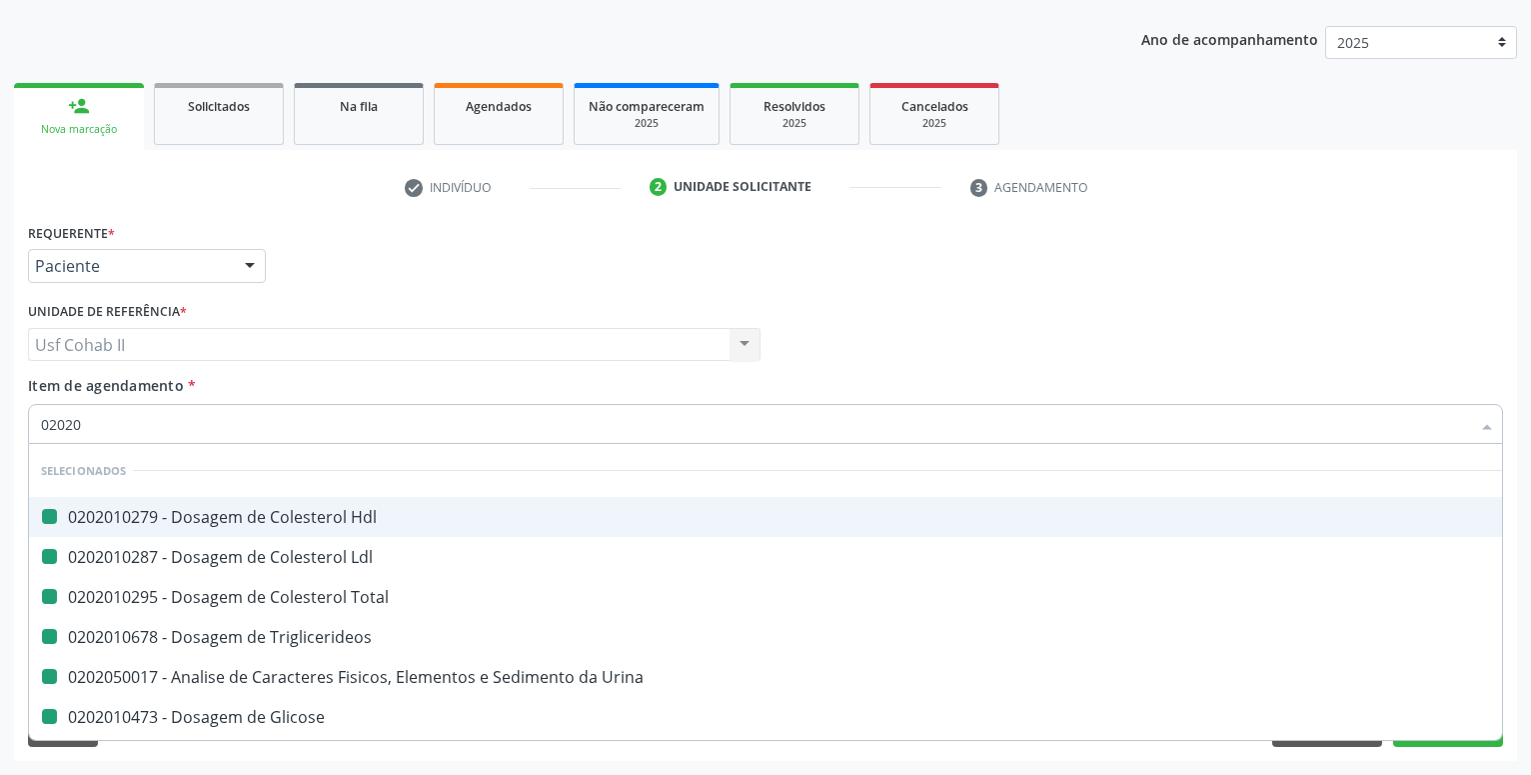
checkbox Urina "false"
checkbox Glicose "false"
checkbox Glicosilada "false"
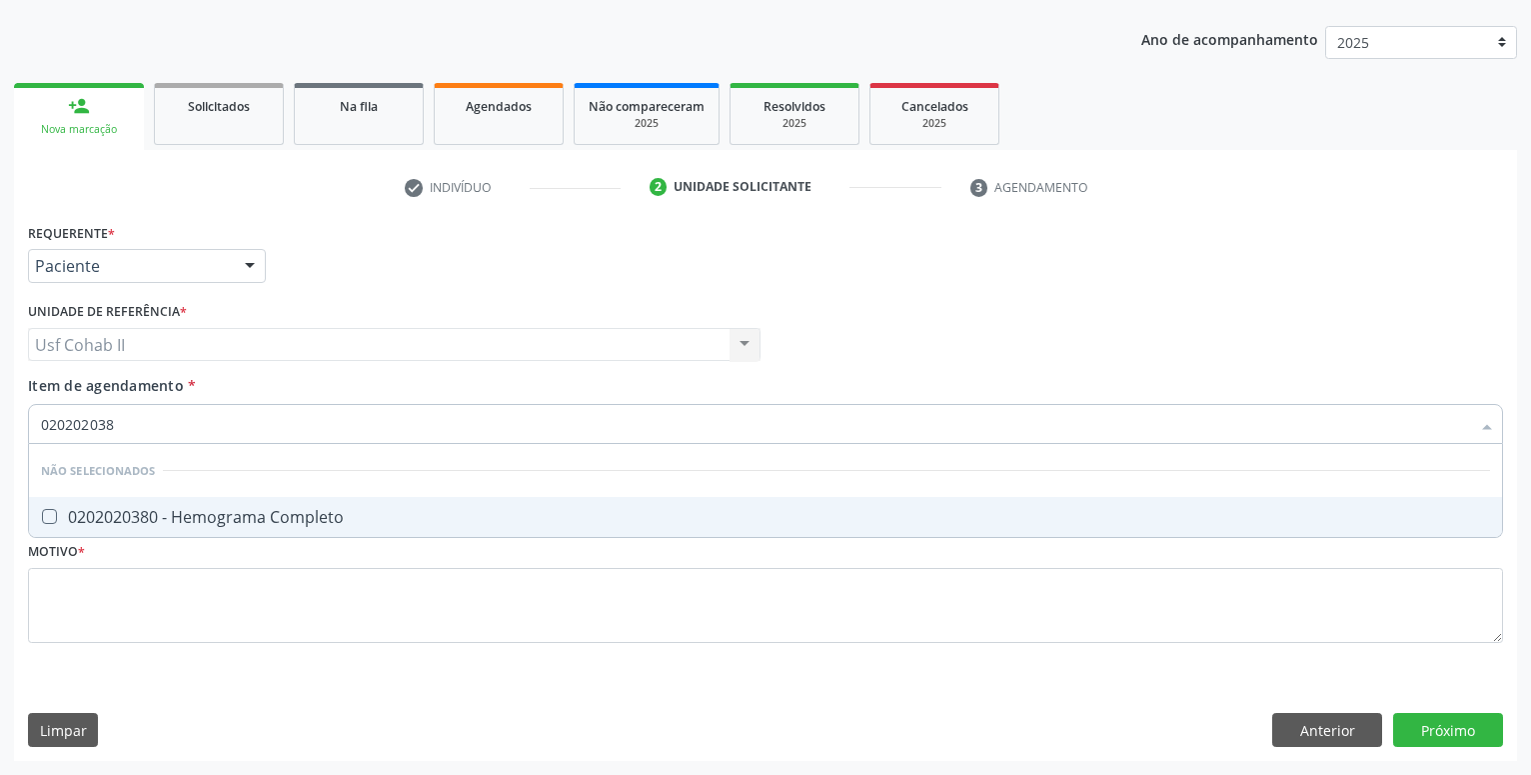
type input "0202020380"
click at [234, 509] on div "0202020380 - Hemograma Completo" at bounding box center [765, 517] width 1449 height 16
checkbox Completo "true"
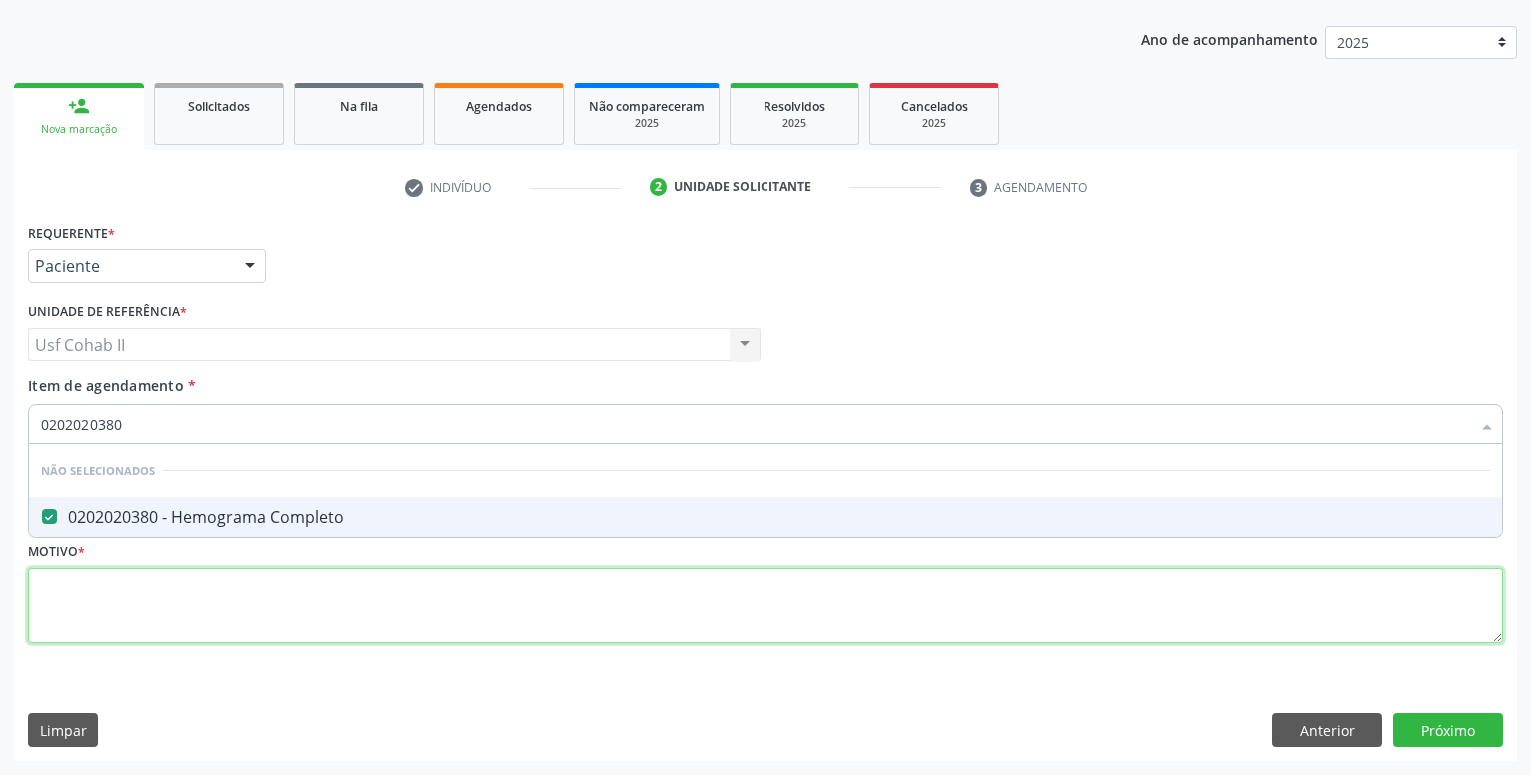
click at [202, 581] on textarea at bounding box center [765, 606] width 1475 height 76
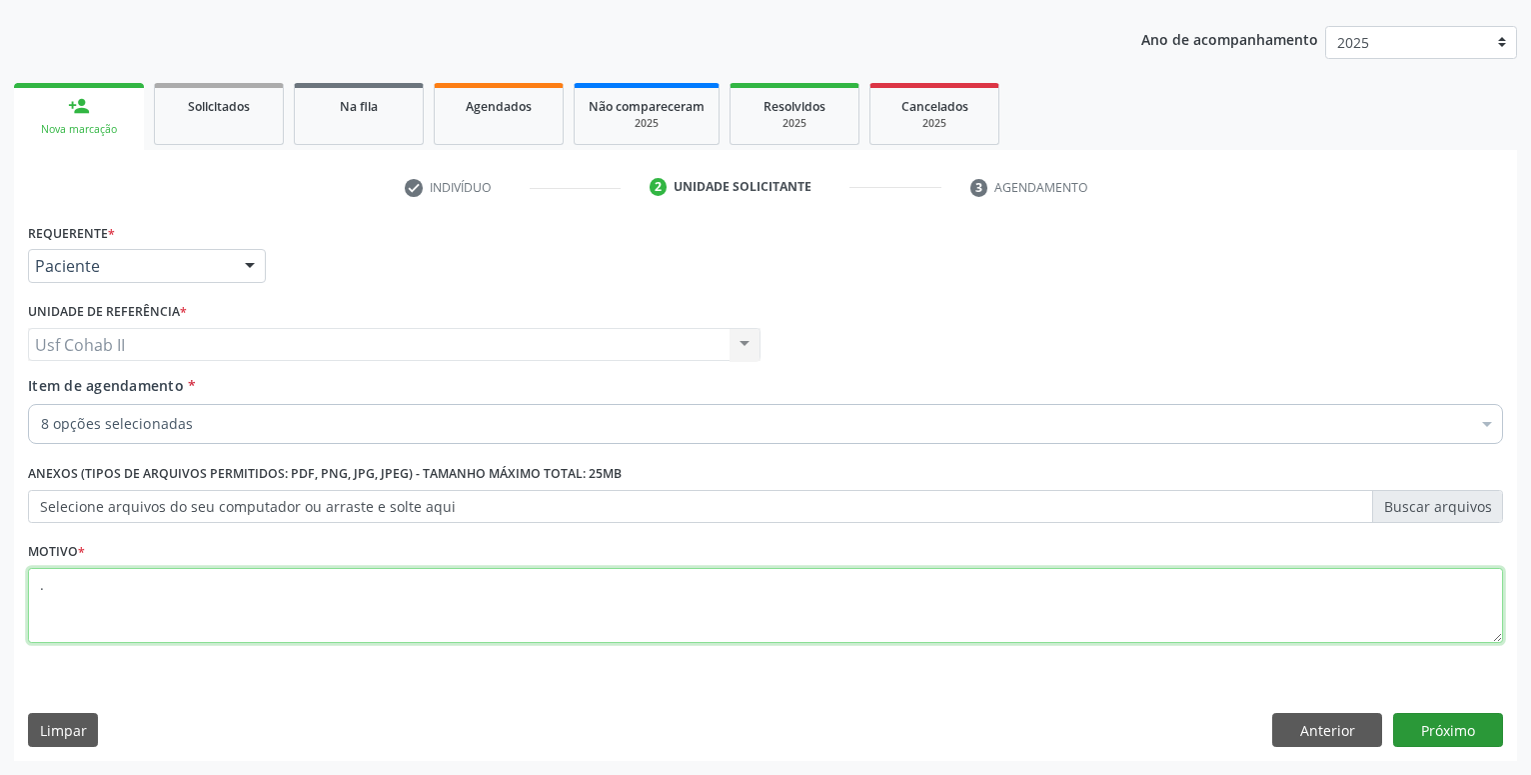
type textarea "."
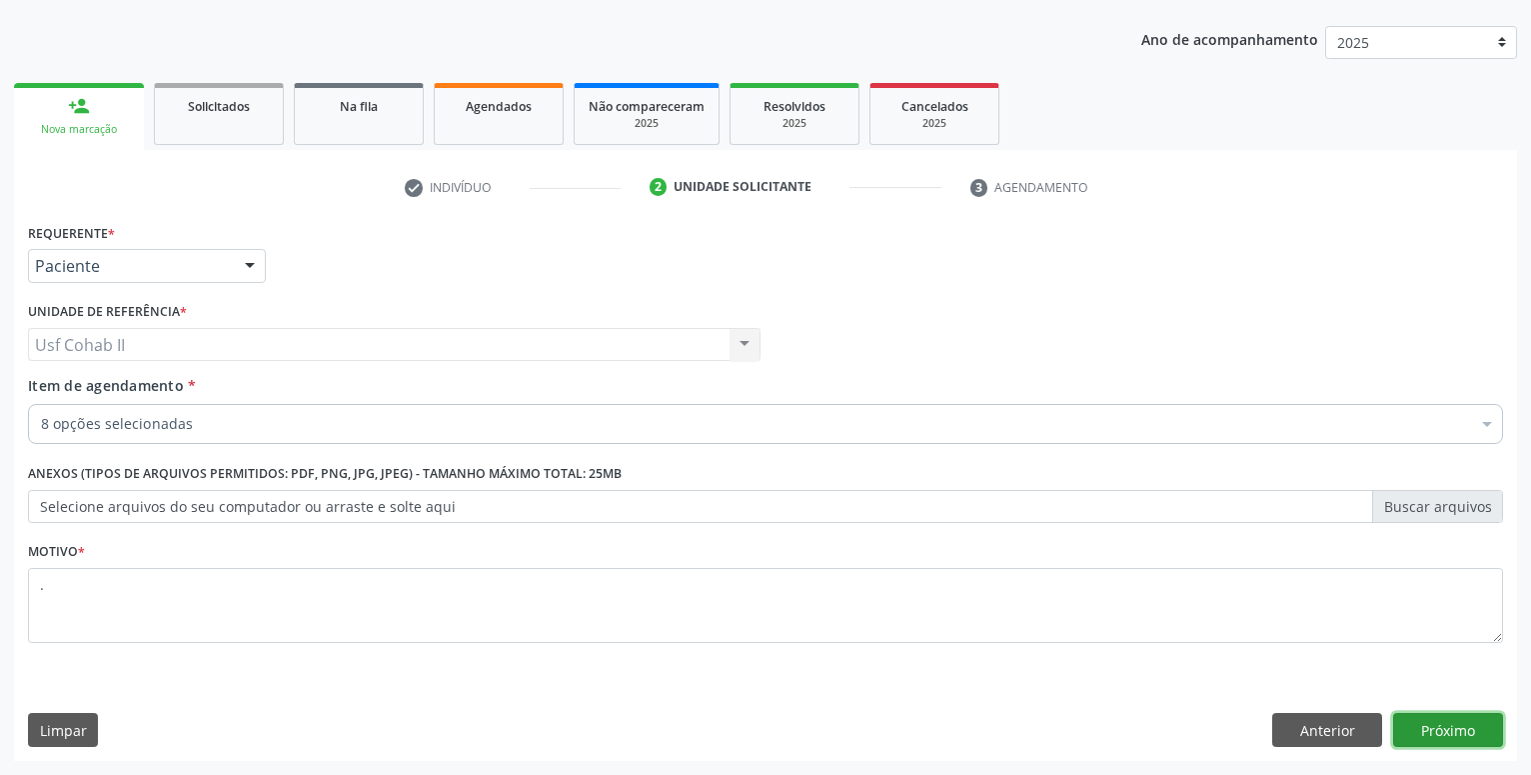
click at [1454, 716] on button "Próximo" at bounding box center [1448, 730] width 110 height 34
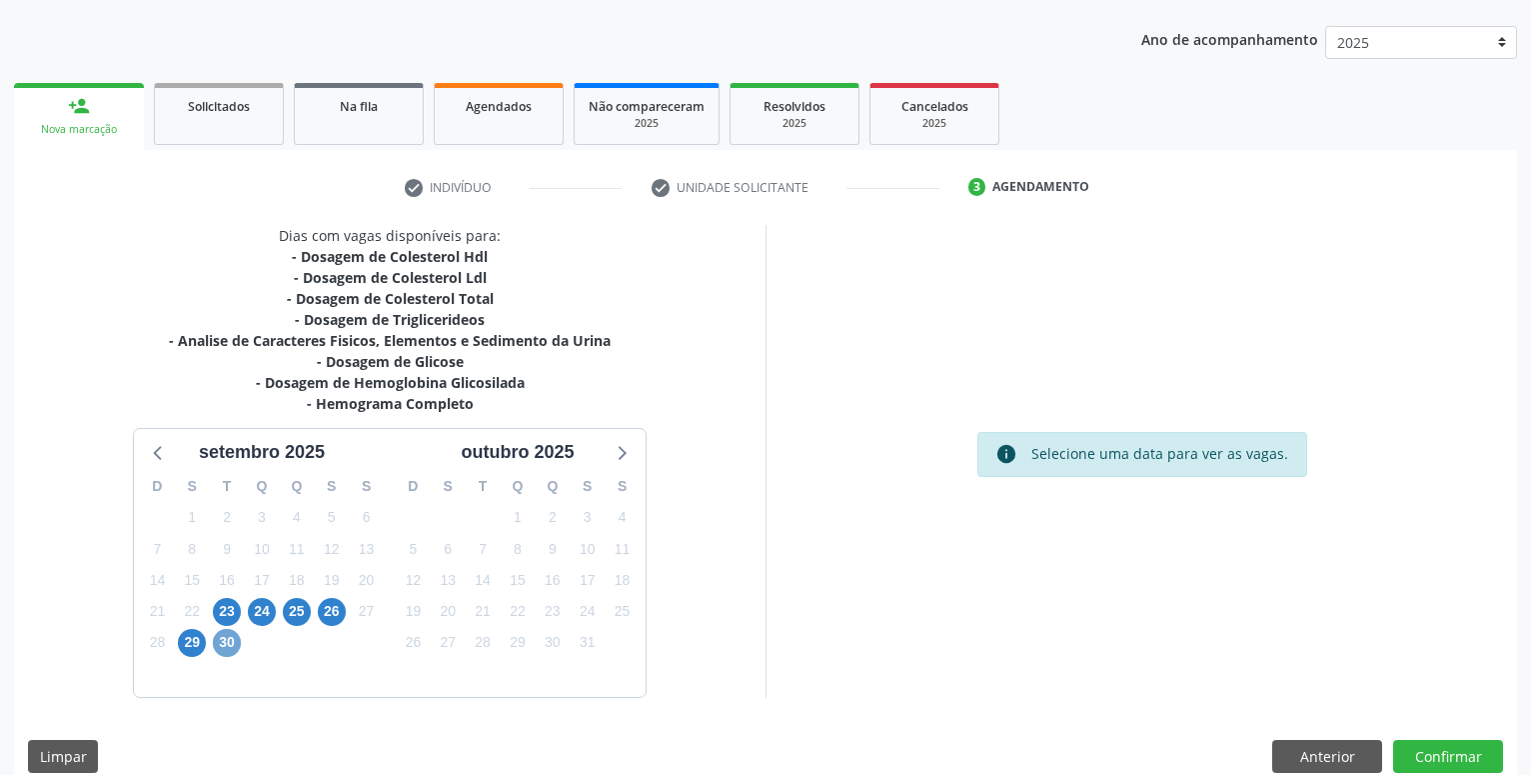
click at [221, 645] on span "30" at bounding box center [227, 643] width 28 height 28
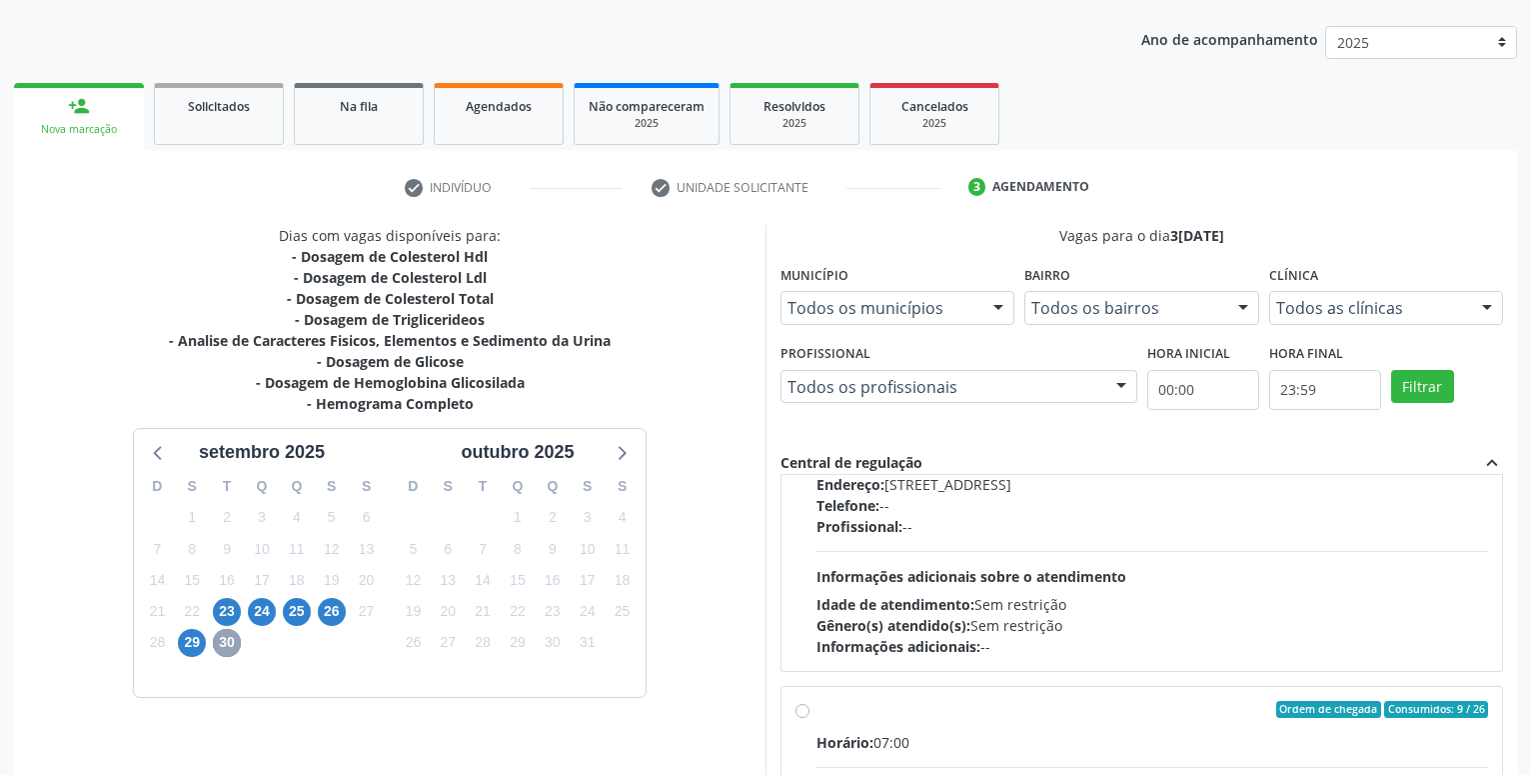
scroll to position [342, 0]
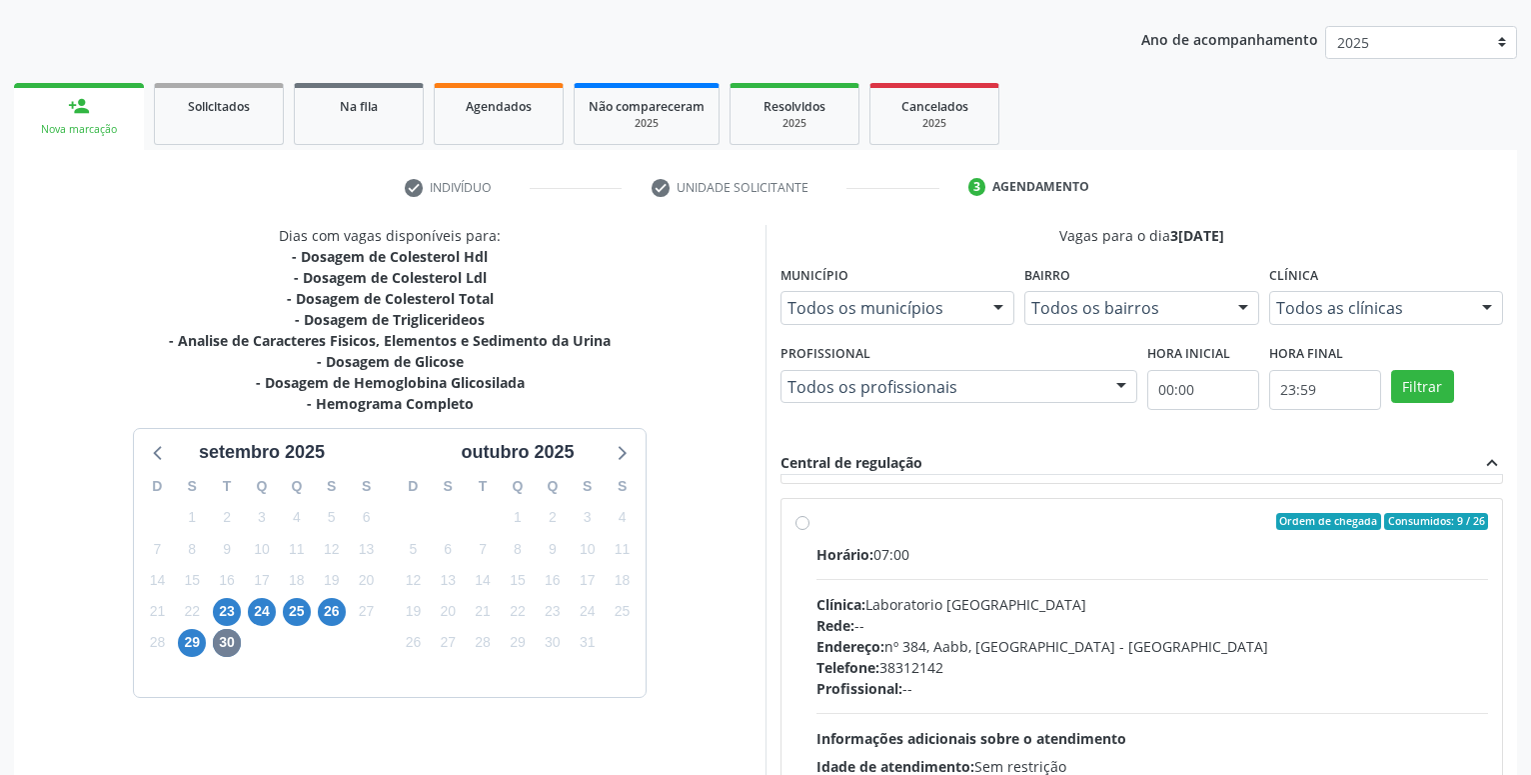
click at [816, 528] on label "Ordem de chegada Consumidos: 9 / 26 Horário: 07:00 Clínica: Laboratorio [GEOGRA…" at bounding box center [1152, 666] width 672 height 307
click at [808, 528] on input "Ordem de chegada Consumidos: 9 / 26 Horário: 07:00 Clínica: Laboratorio [GEOGRA…" at bounding box center [803, 522] width 14 height 18
radio input "true"
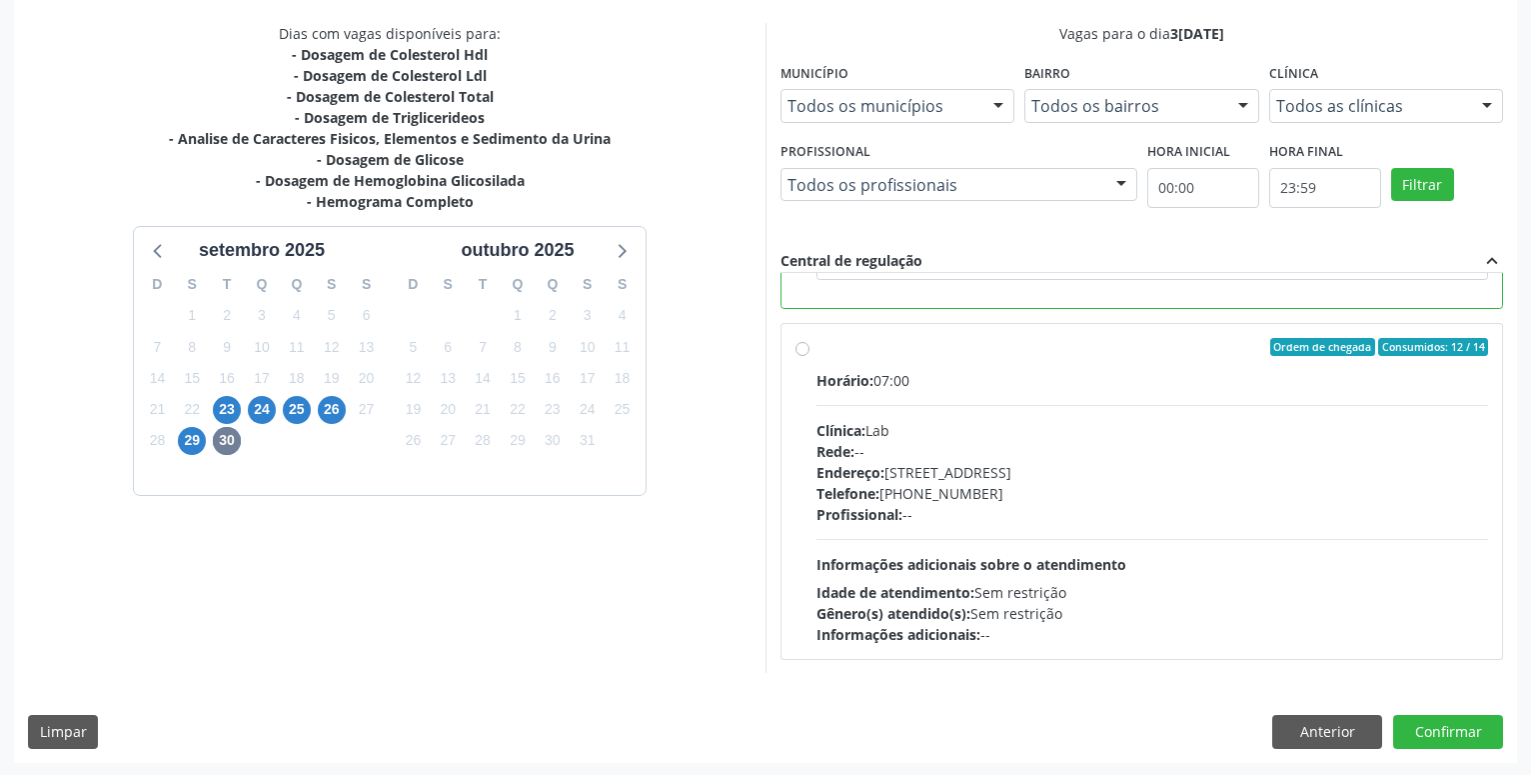
scroll to position [420, 0]
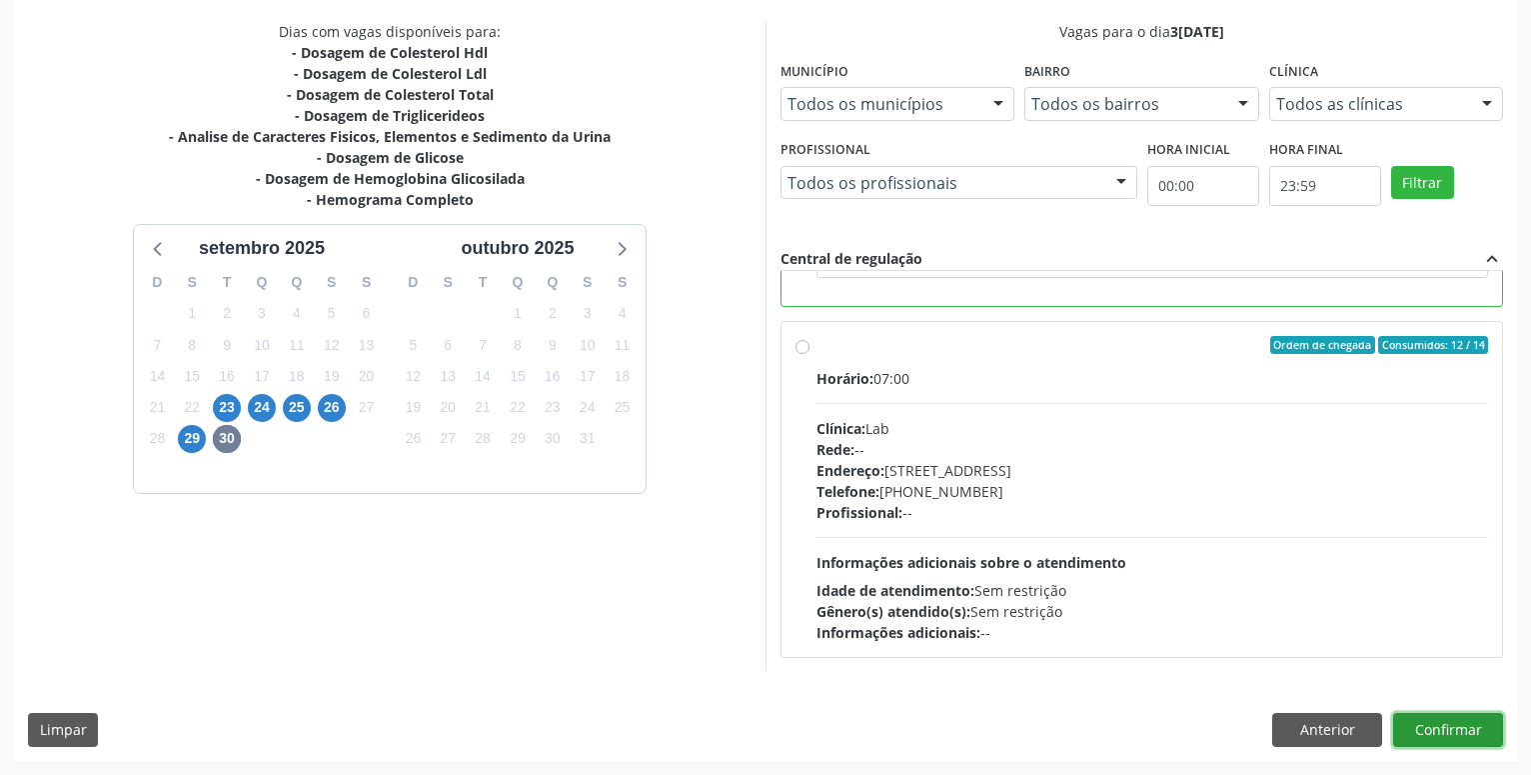
click at [1450, 727] on button "Confirmar" at bounding box center [1448, 730] width 110 height 34
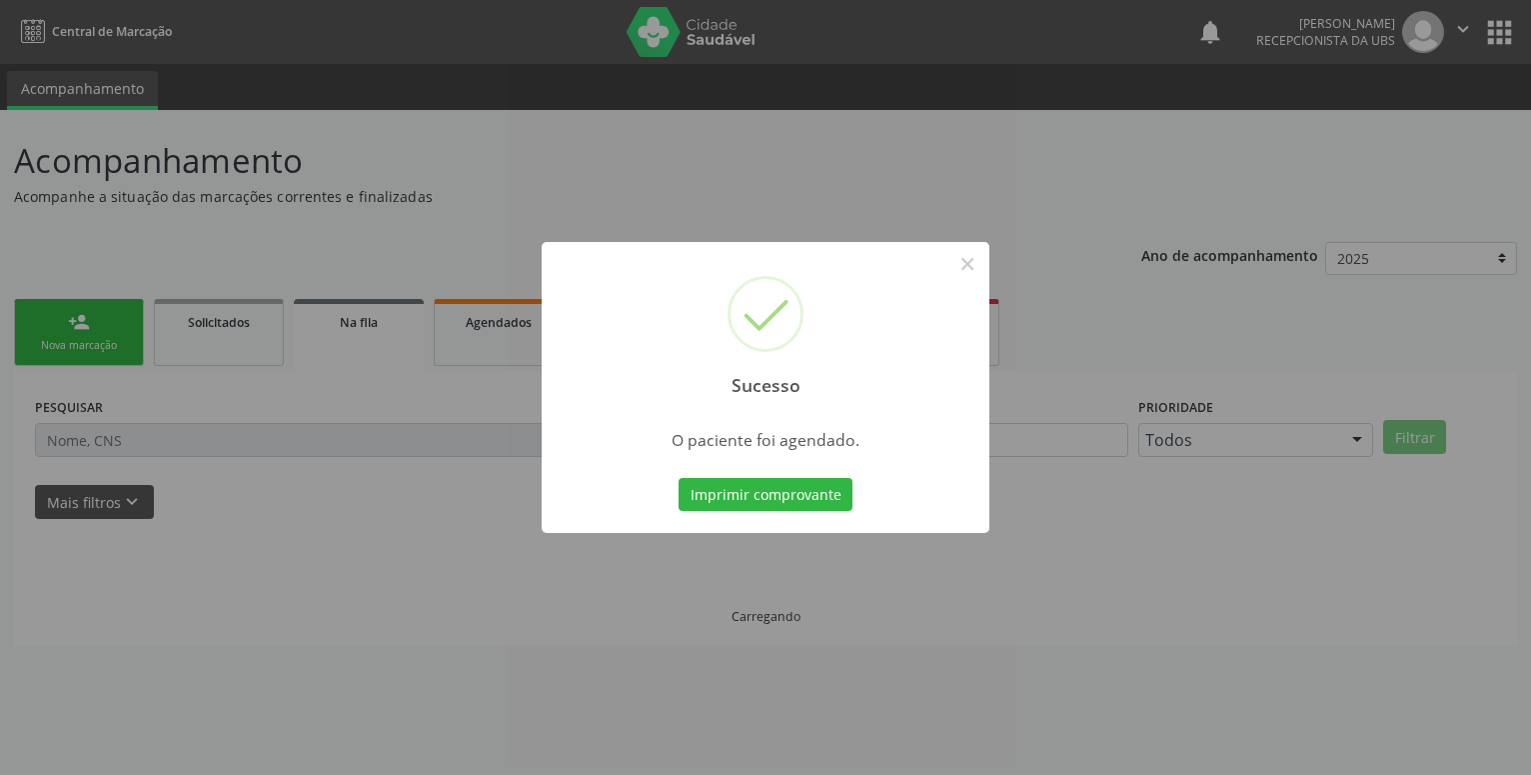
scroll to position [0, 0]
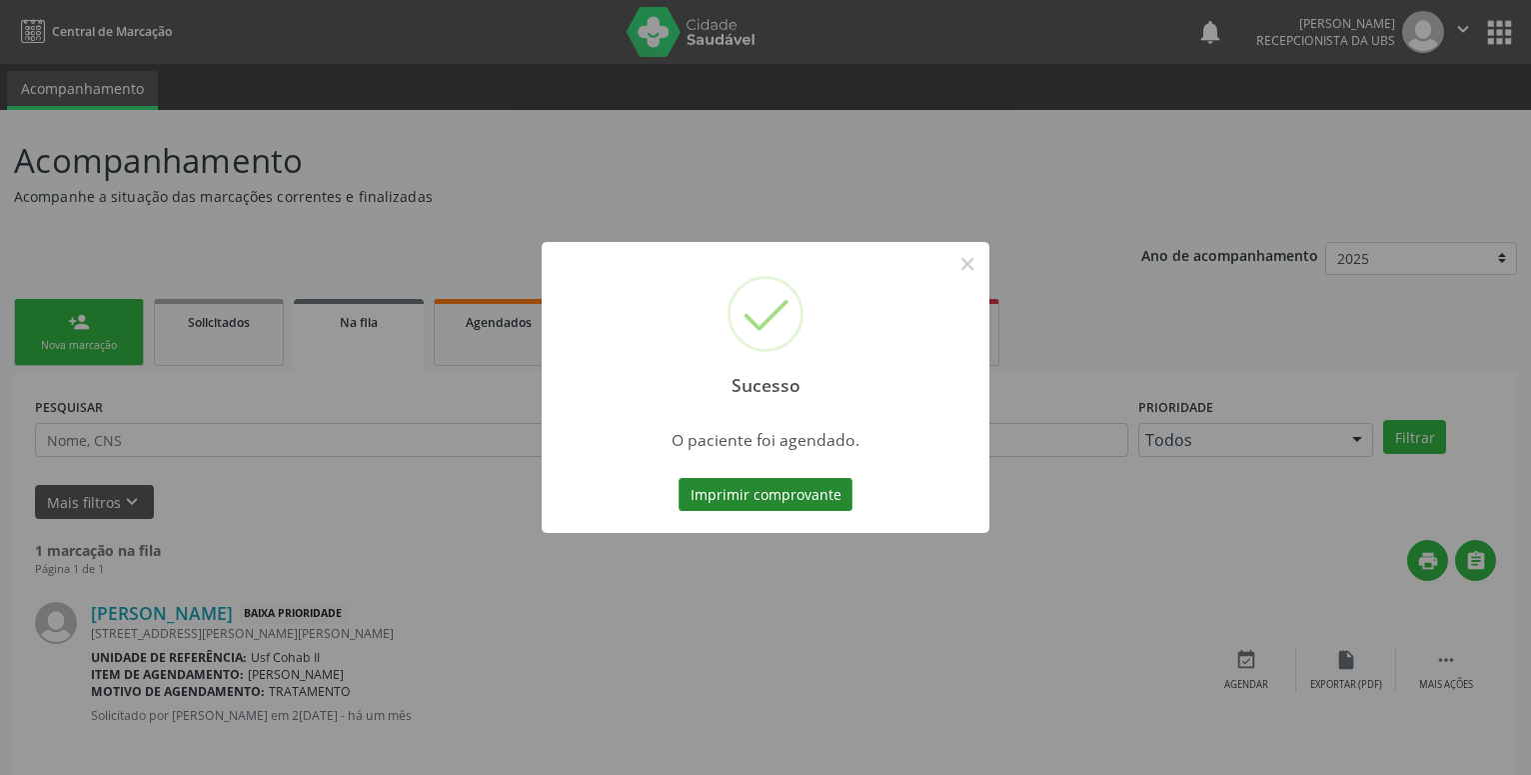
click at [765, 504] on button "Imprimir comprovante" at bounding box center [766, 495] width 174 height 34
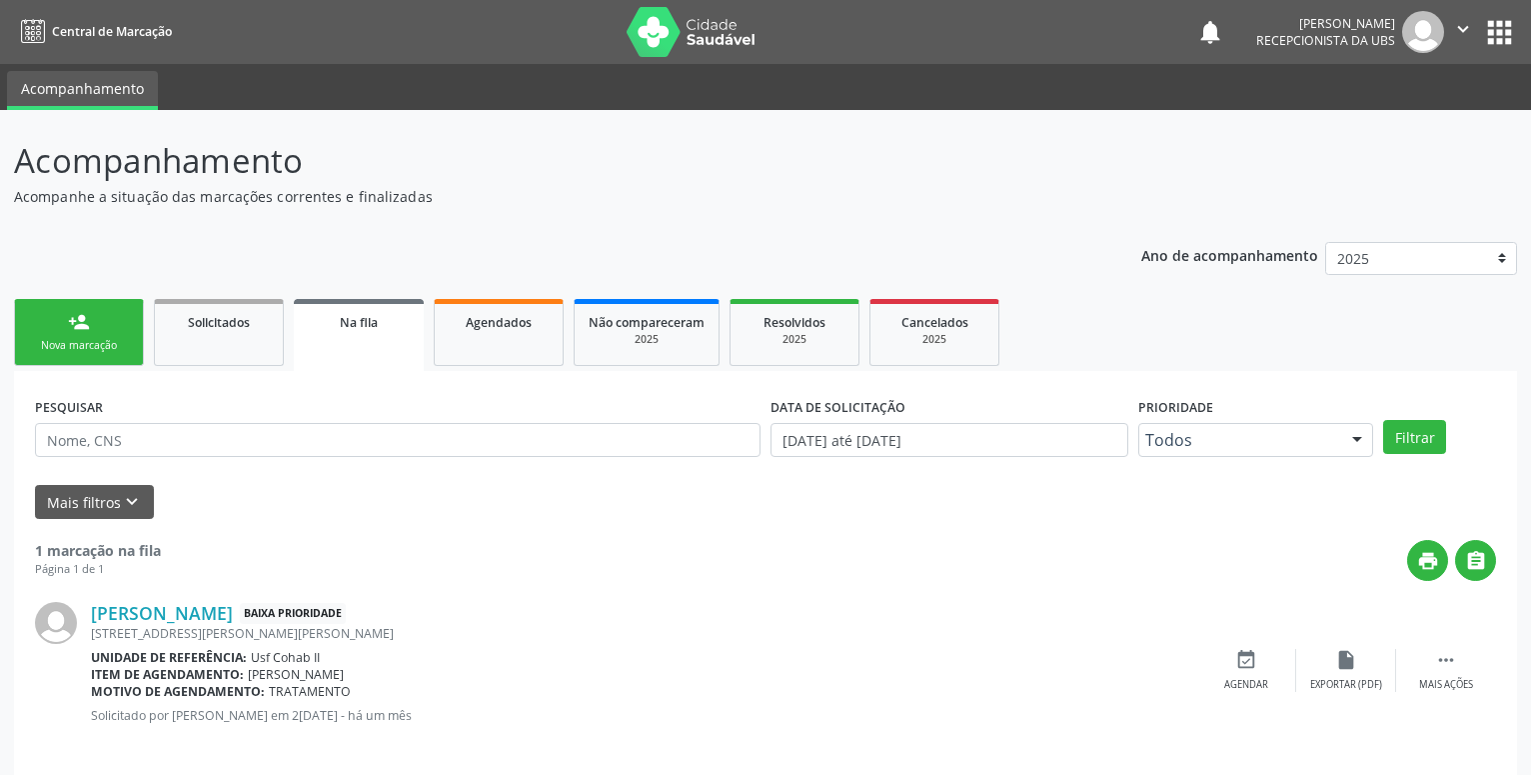
click at [99, 313] on link "person_add Nova marcação" at bounding box center [79, 332] width 130 height 67
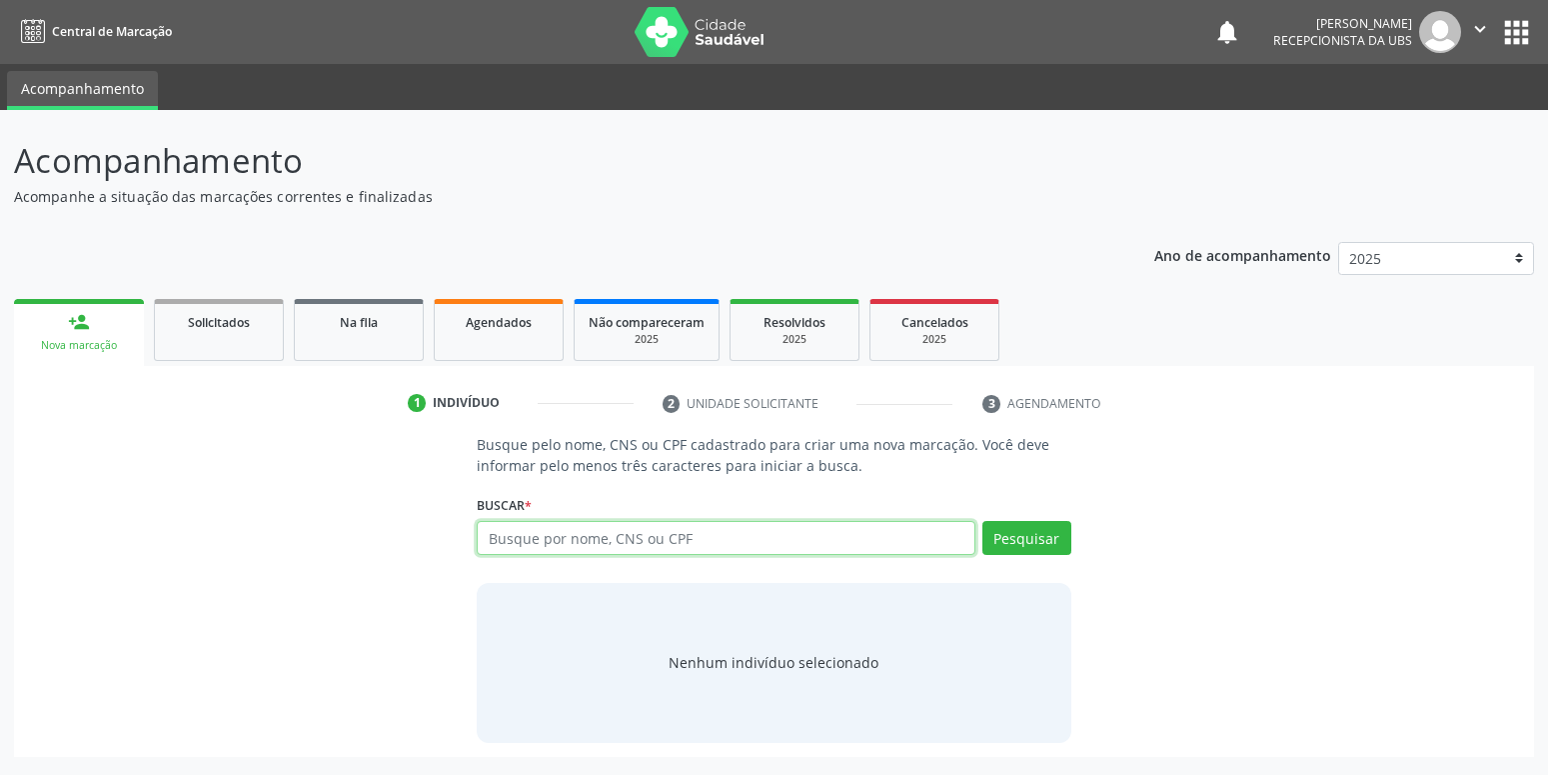
click at [543, 539] on input "text" at bounding box center [726, 538] width 498 height 34
type input "06974638424"
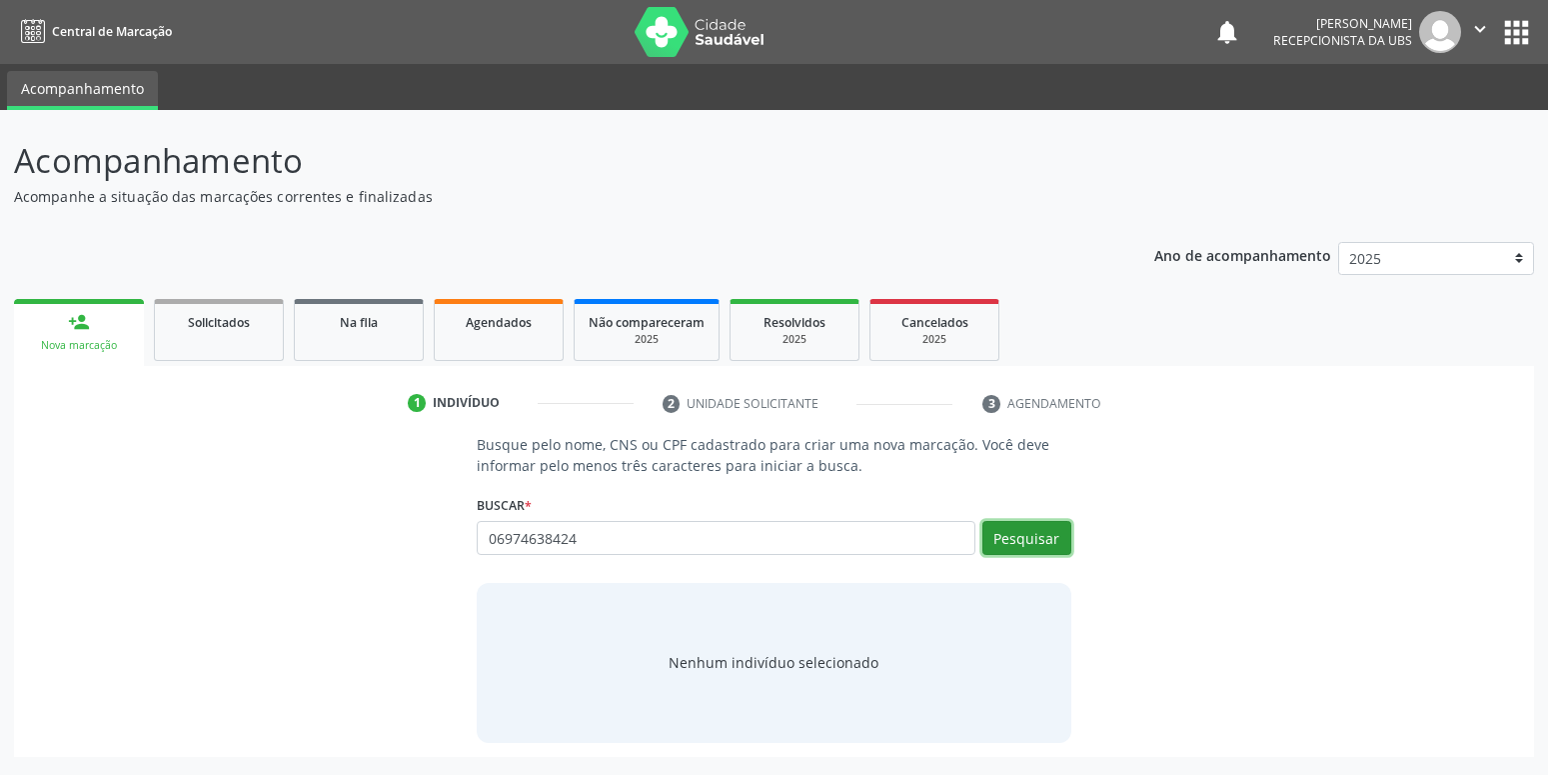
click at [1043, 549] on button "Pesquisar" at bounding box center [1026, 538] width 89 height 34
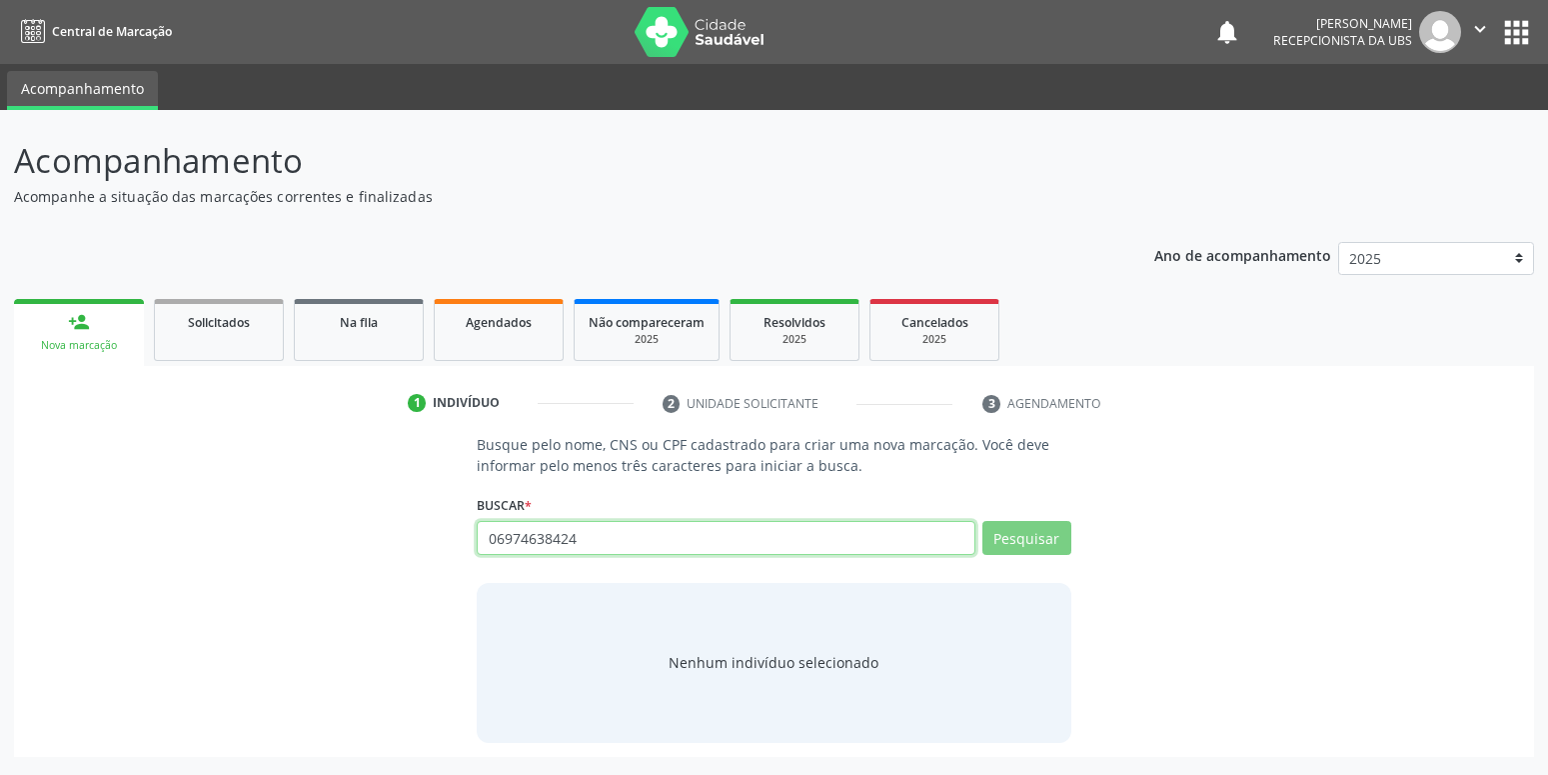
drag, startPoint x: 608, startPoint y: 541, endPoint x: 362, endPoint y: 563, distance: 246.8
click at [477, 555] on input "06974638424" at bounding box center [726, 538] width 498 height 34
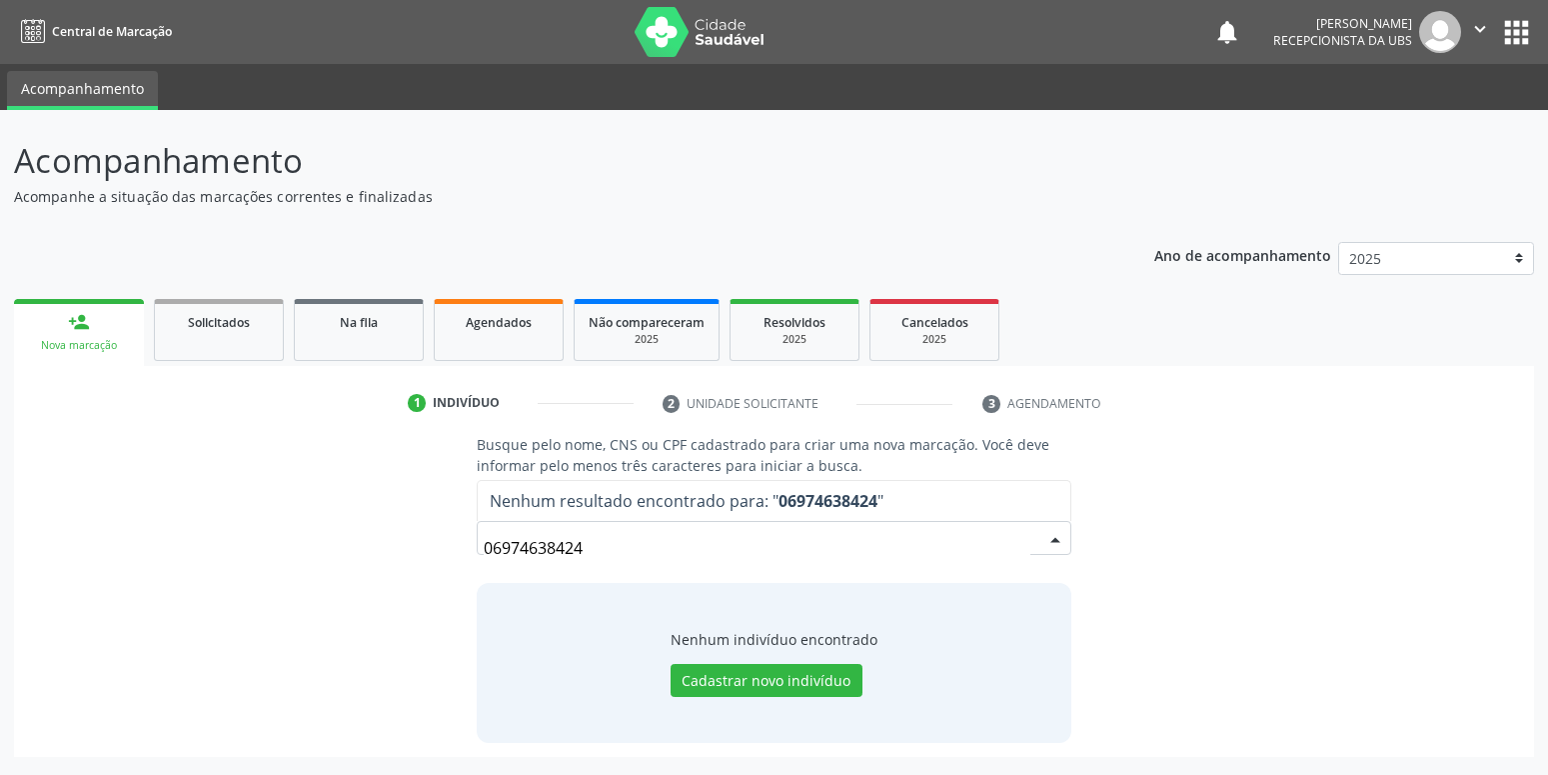
drag, startPoint x: 635, startPoint y: 554, endPoint x: 350, endPoint y: 554, distance: 284.8
click at [484, 554] on input "06974638424" at bounding box center [757, 548] width 546 height 40
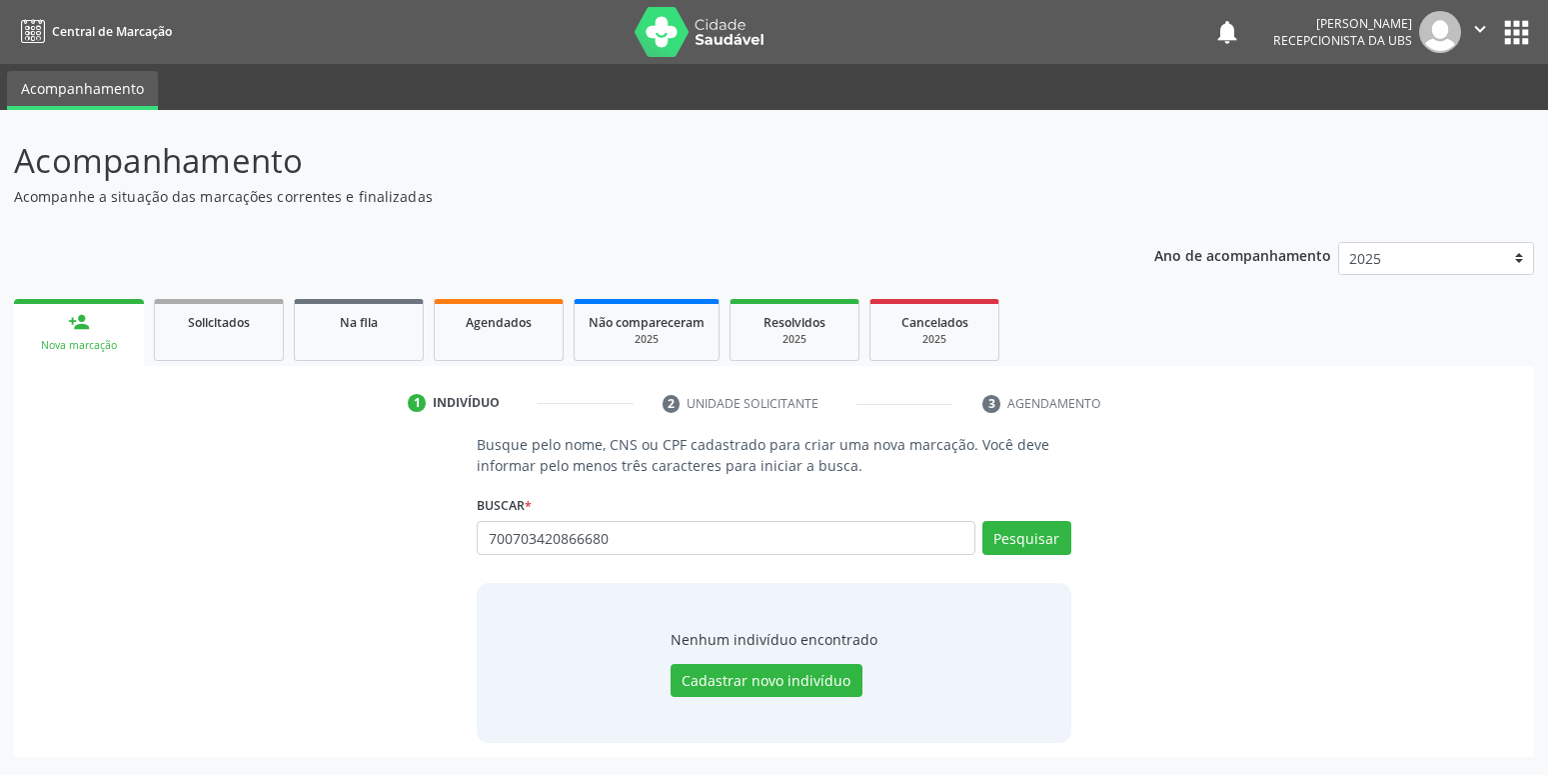
type input "700703420866680"
click at [1013, 520] on div "Buscar * Busque por nome, CNS ou CPF Nenhum resultado encontrado para: " " Não …" at bounding box center [774, 529] width 594 height 78
click at [1014, 541] on button "Pesquisar" at bounding box center [1026, 538] width 89 height 34
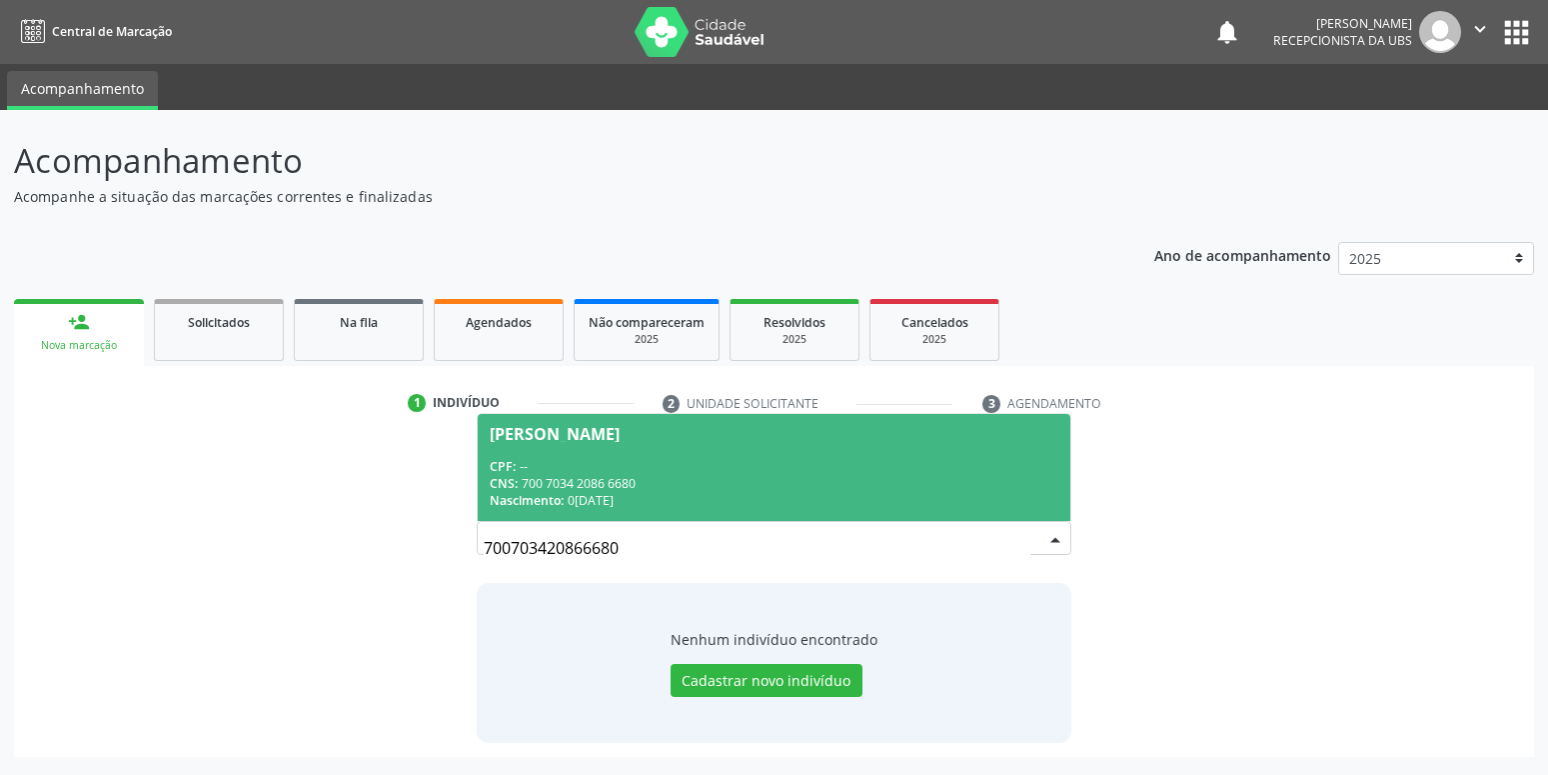
click at [779, 456] on span "[PERSON_NAME] CPF: -- CNS: 700 7034 2086 6680 Nascimento: [DATE]" at bounding box center [774, 467] width 592 height 107
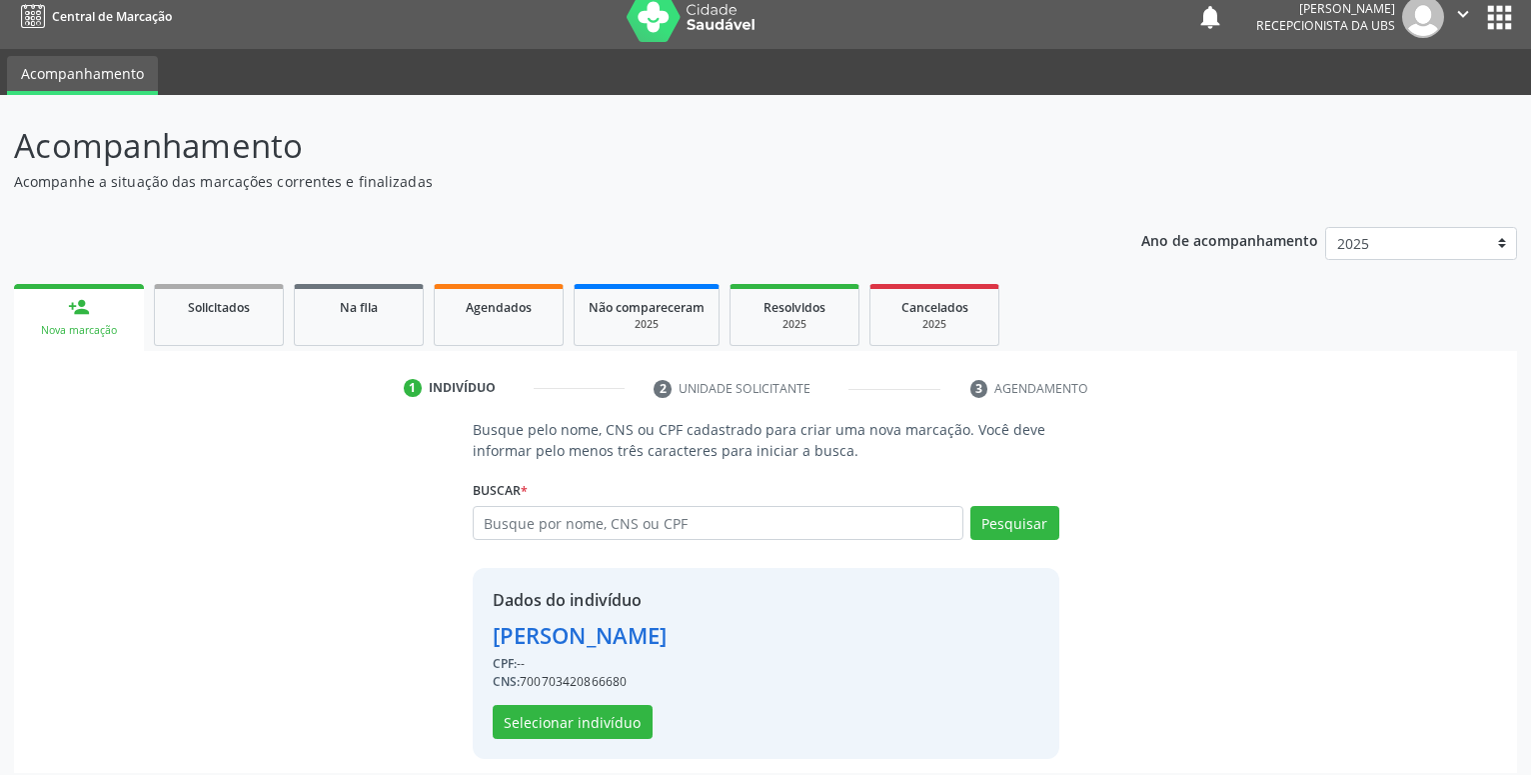
scroll to position [27, 0]
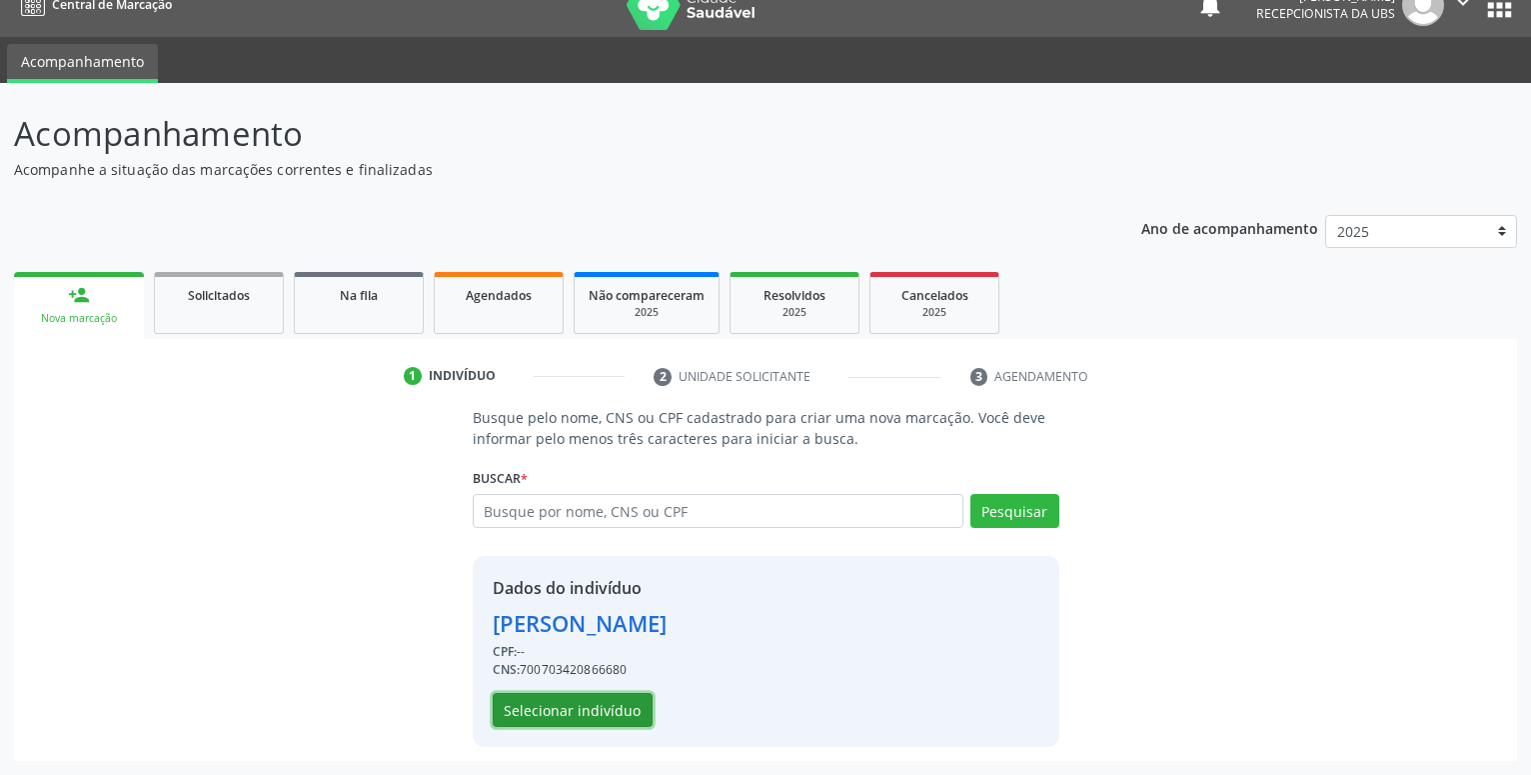
click at [606, 715] on button "Selecionar indivíduo" at bounding box center [573, 710] width 160 height 34
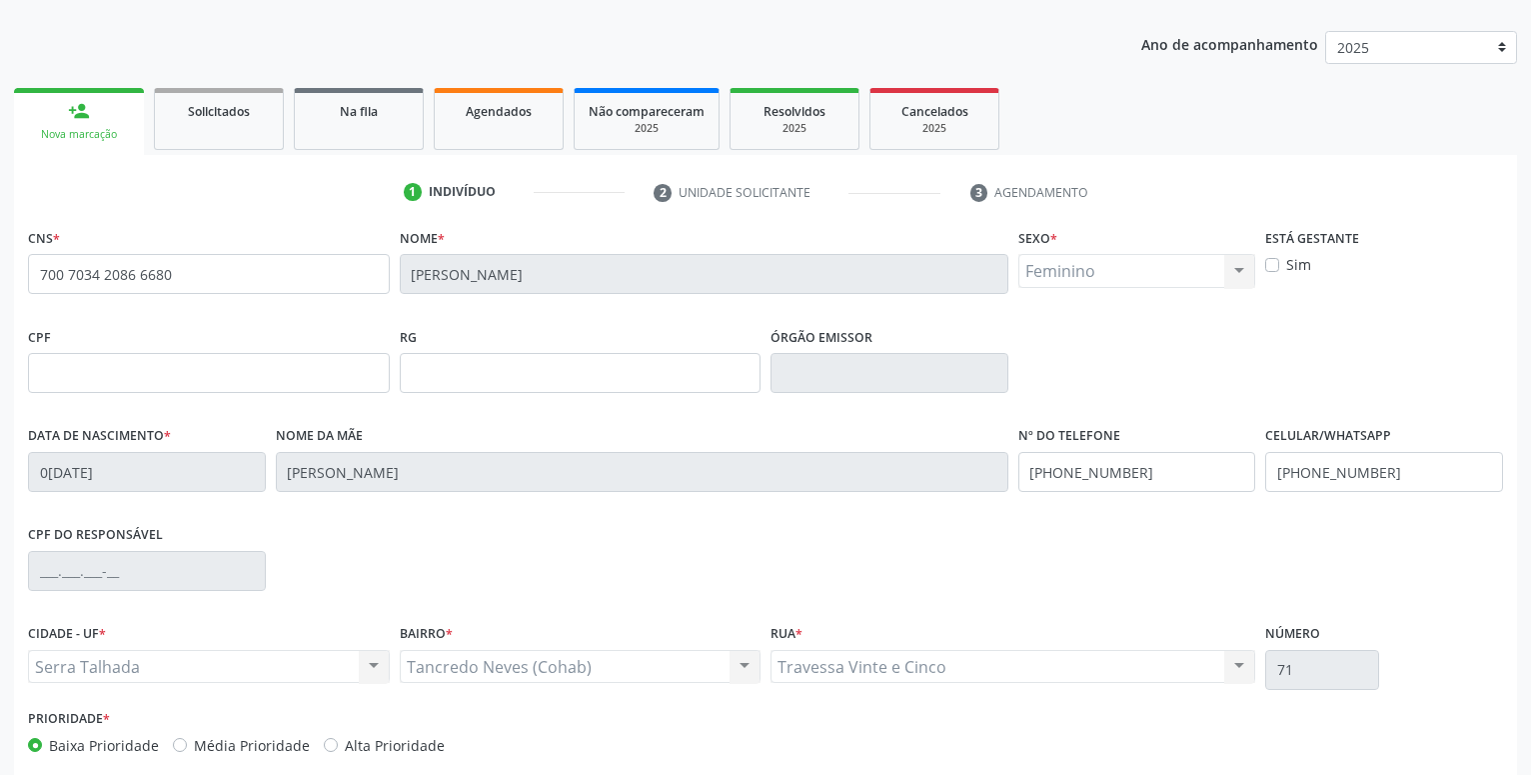
scroll to position [231, 0]
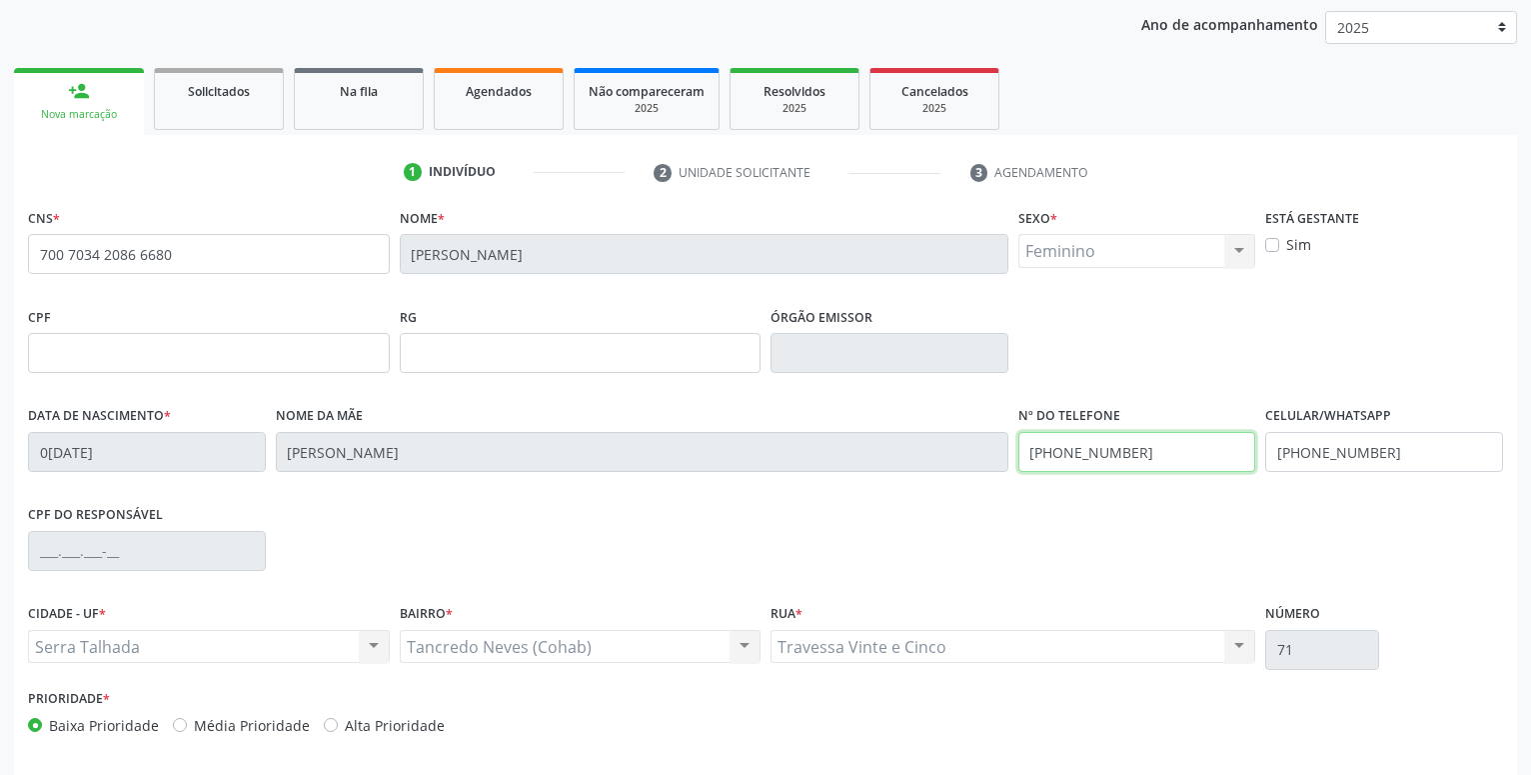
drag, startPoint x: 1165, startPoint y: 457, endPoint x: 835, endPoint y: 436, distance: 330.5
click at [1018, 436] on input "[PHONE_NUMBER]" at bounding box center [1137, 452] width 238 height 40
drag, startPoint x: 1387, startPoint y: 456, endPoint x: 1107, endPoint y: 431, distance: 280.9
click at [1265, 437] on input "[PHONE_NUMBER]" at bounding box center [1384, 452] width 238 height 40
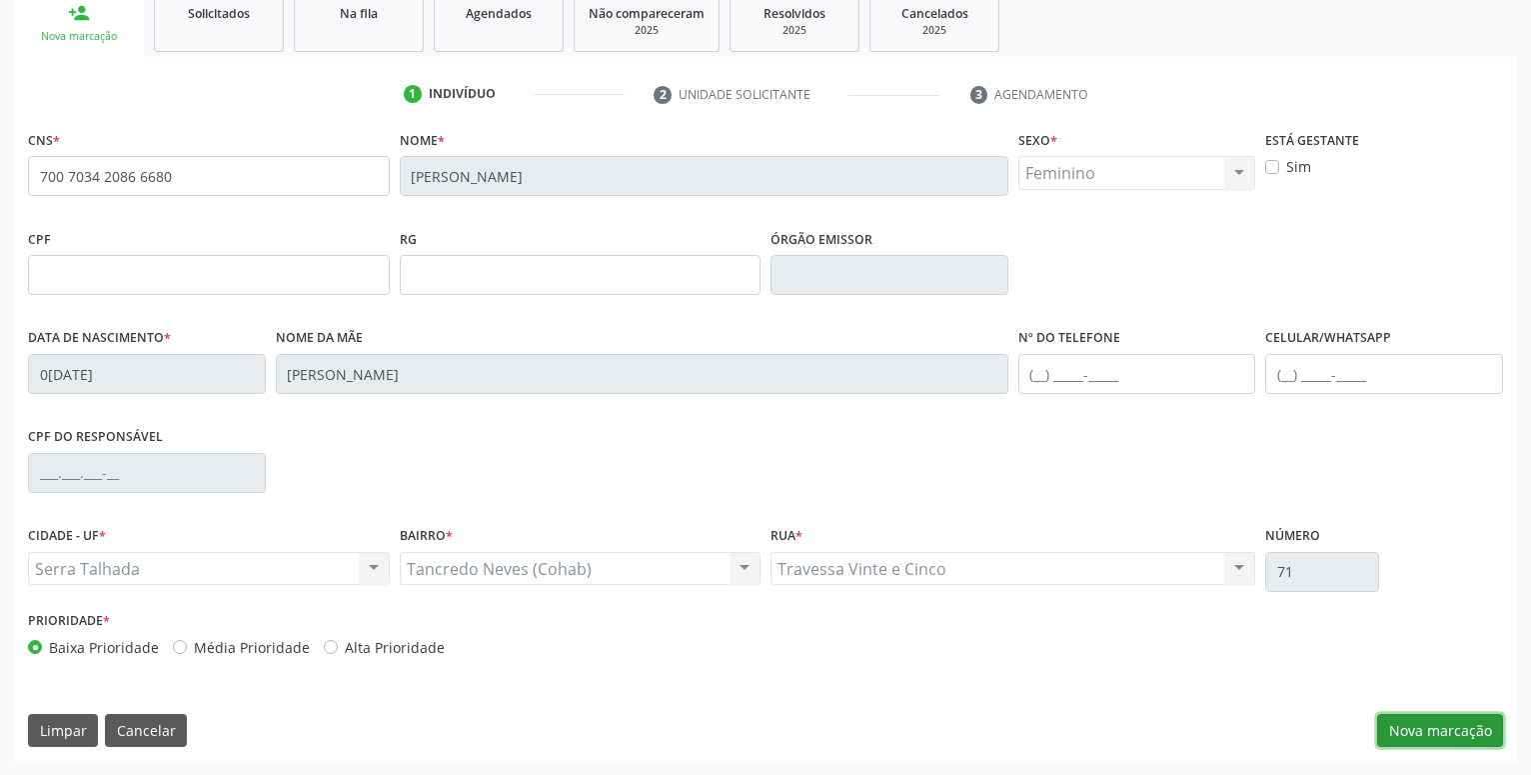
click at [1458, 732] on button "Nova marcação" at bounding box center [1440, 731] width 126 height 34
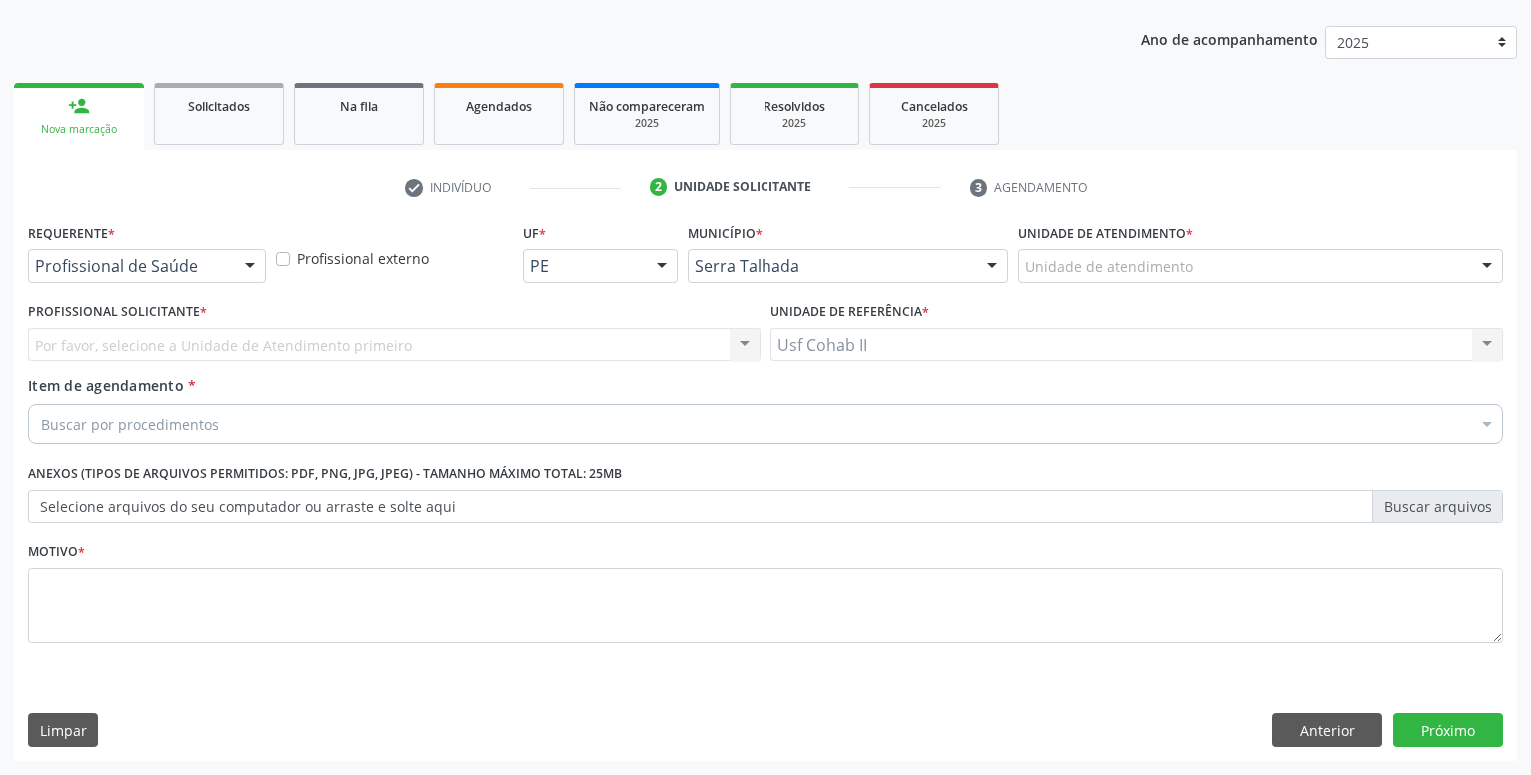
scroll to position [216, 0]
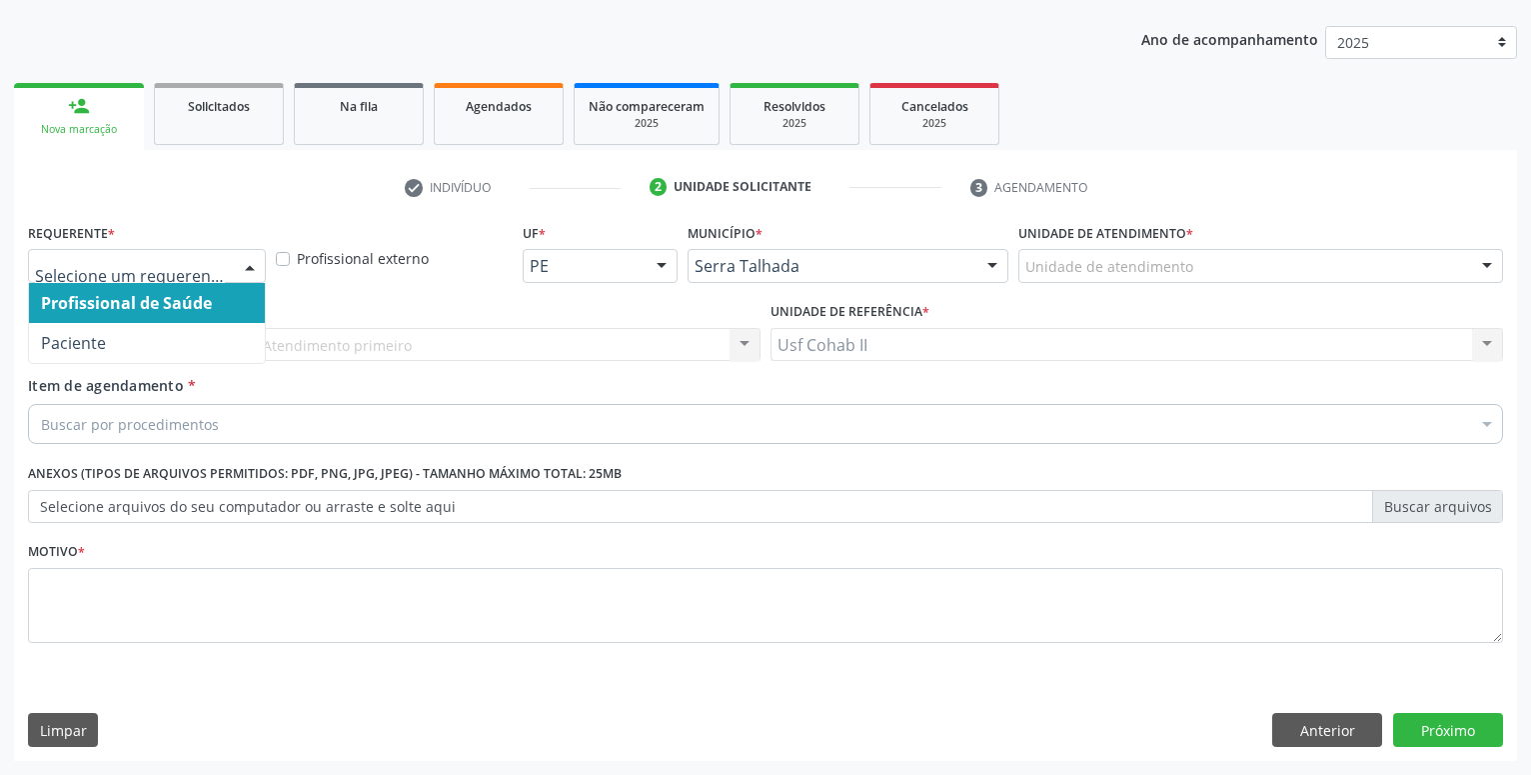
click at [165, 256] on div at bounding box center [147, 266] width 238 height 34
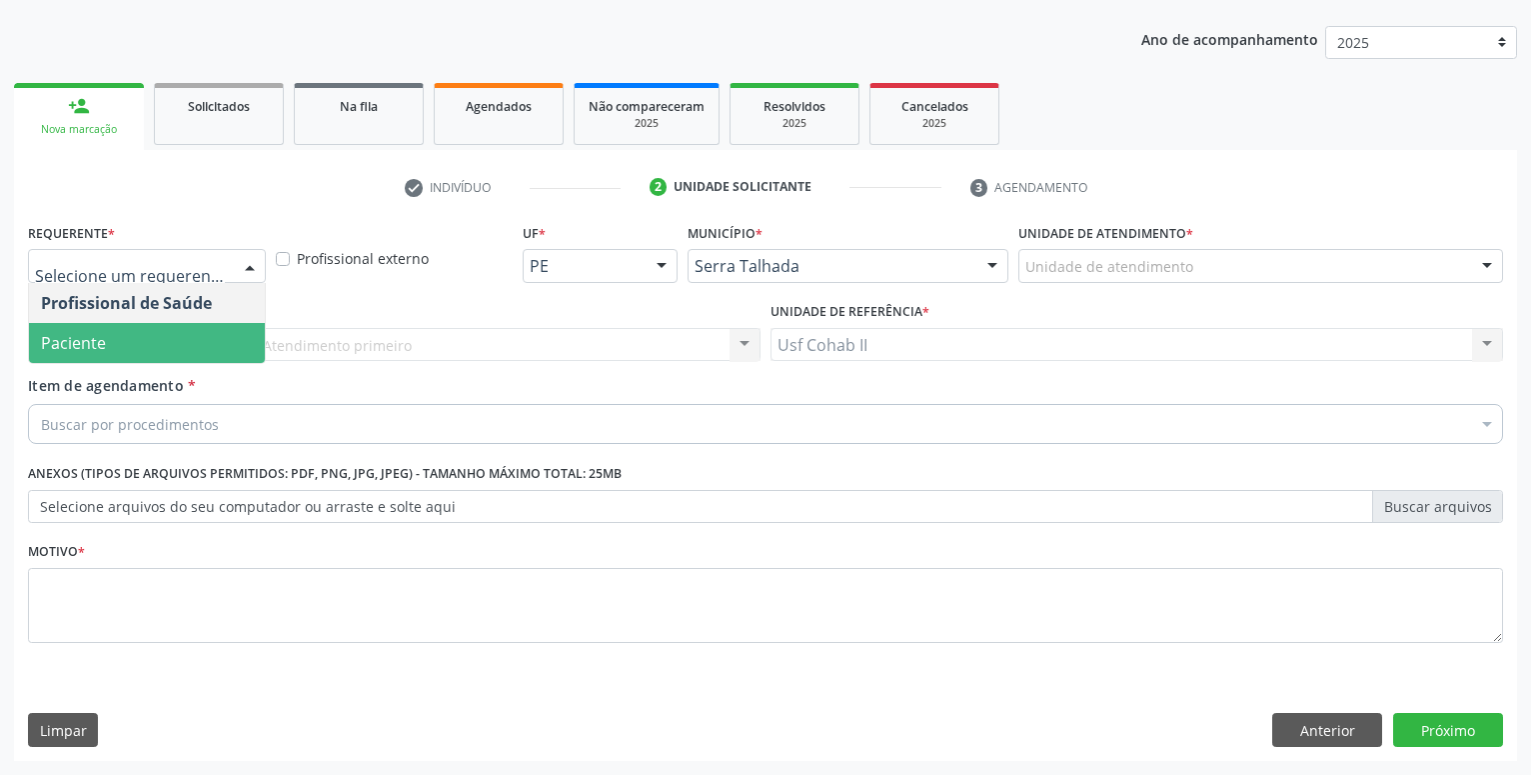
click at [154, 336] on span "Paciente" at bounding box center [147, 343] width 236 height 40
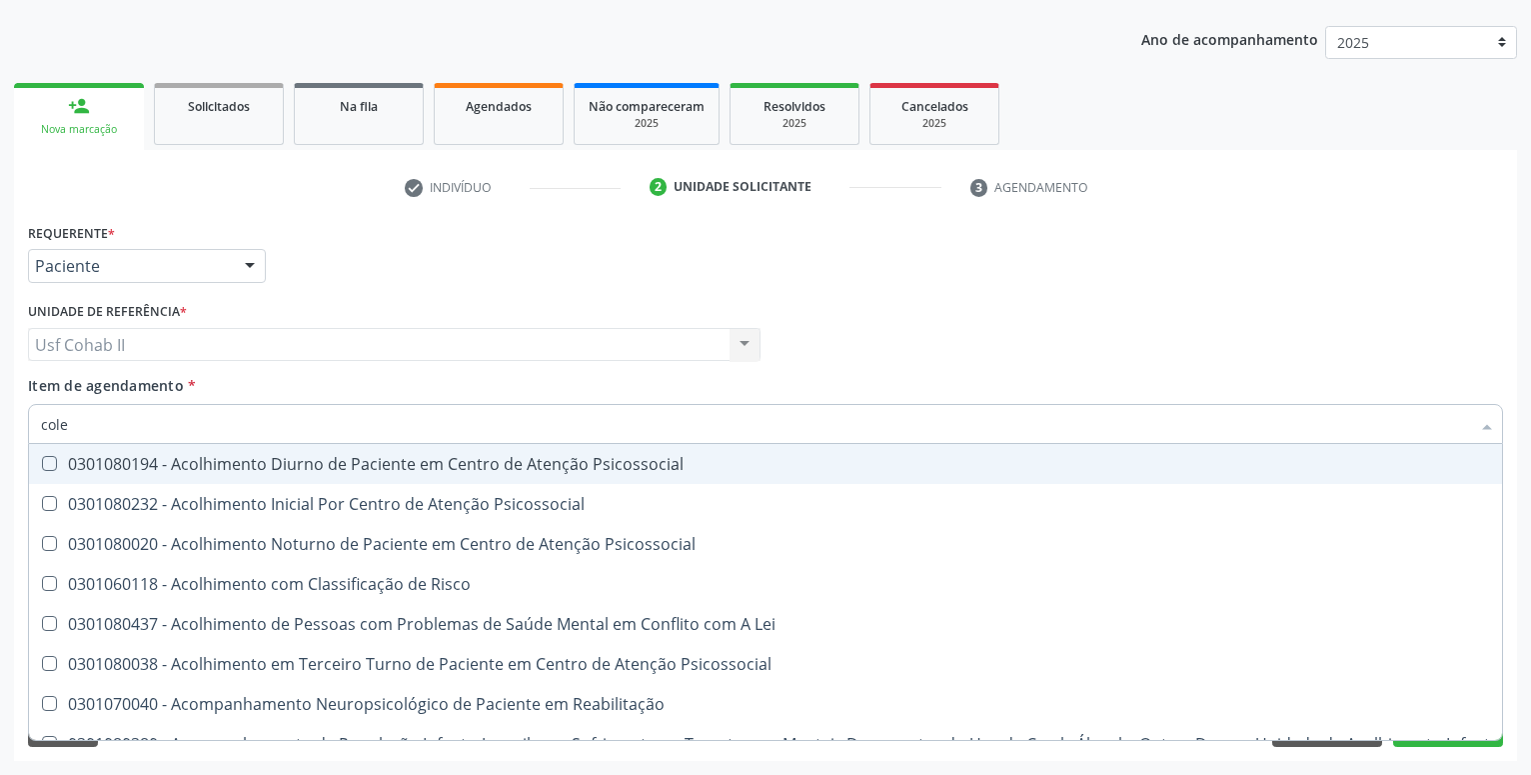
type input "coles"
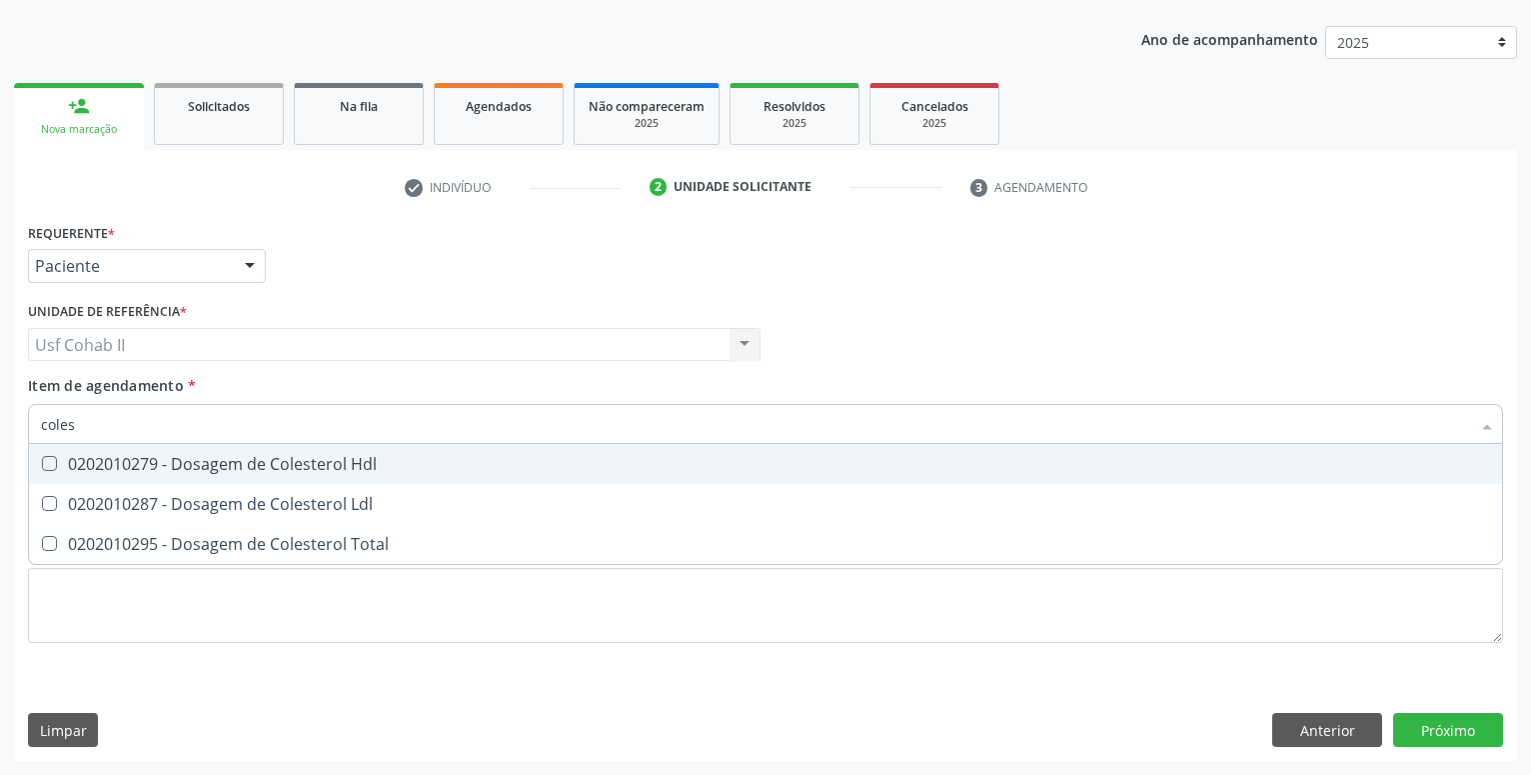
click at [361, 480] on span "0202010279 - Dosagem de Colesterol Hdl" at bounding box center [765, 464] width 1473 height 40
checkbox Hdl "true"
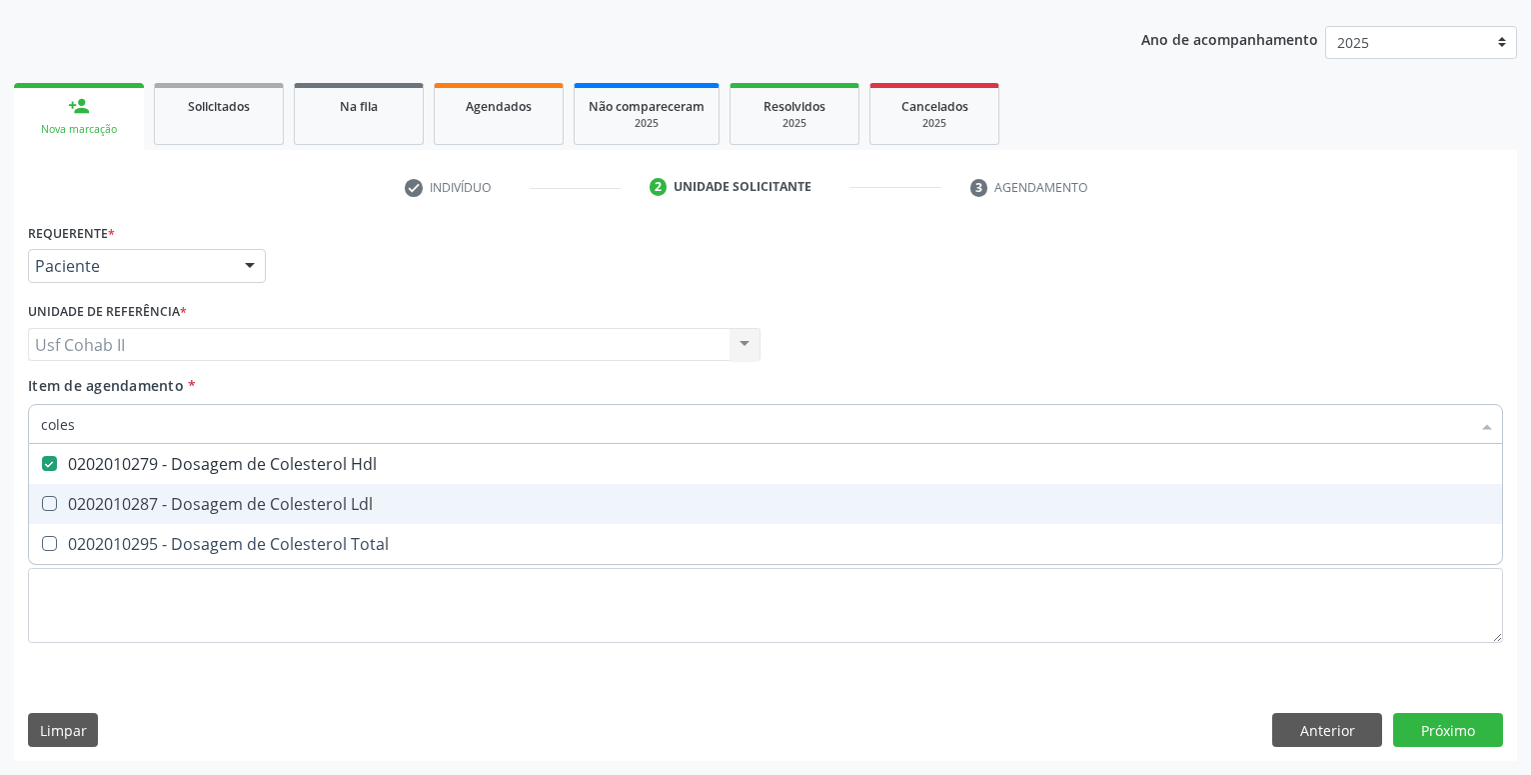
click at [323, 505] on div "0202010287 - Dosagem de Colesterol Ldl" at bounding box center [765, 504] width 1449 height 16
checkbox Ldl "true"
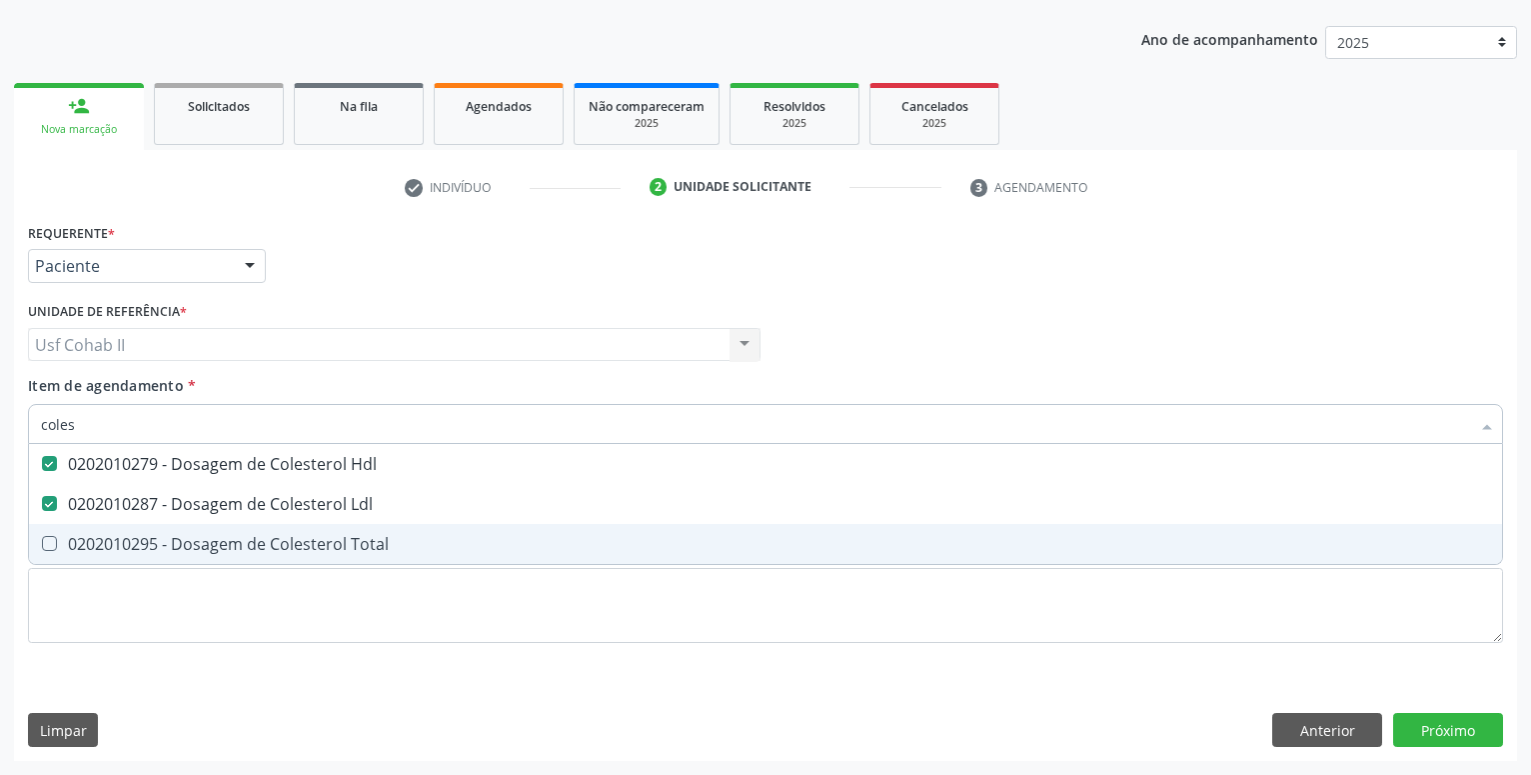
click at [294, 552] on div "0202010295 - Dosagem de Colesterol Total" at bounding box center [765, 544] width 1449 height 16
checkbox Total "true"
type input "coles"
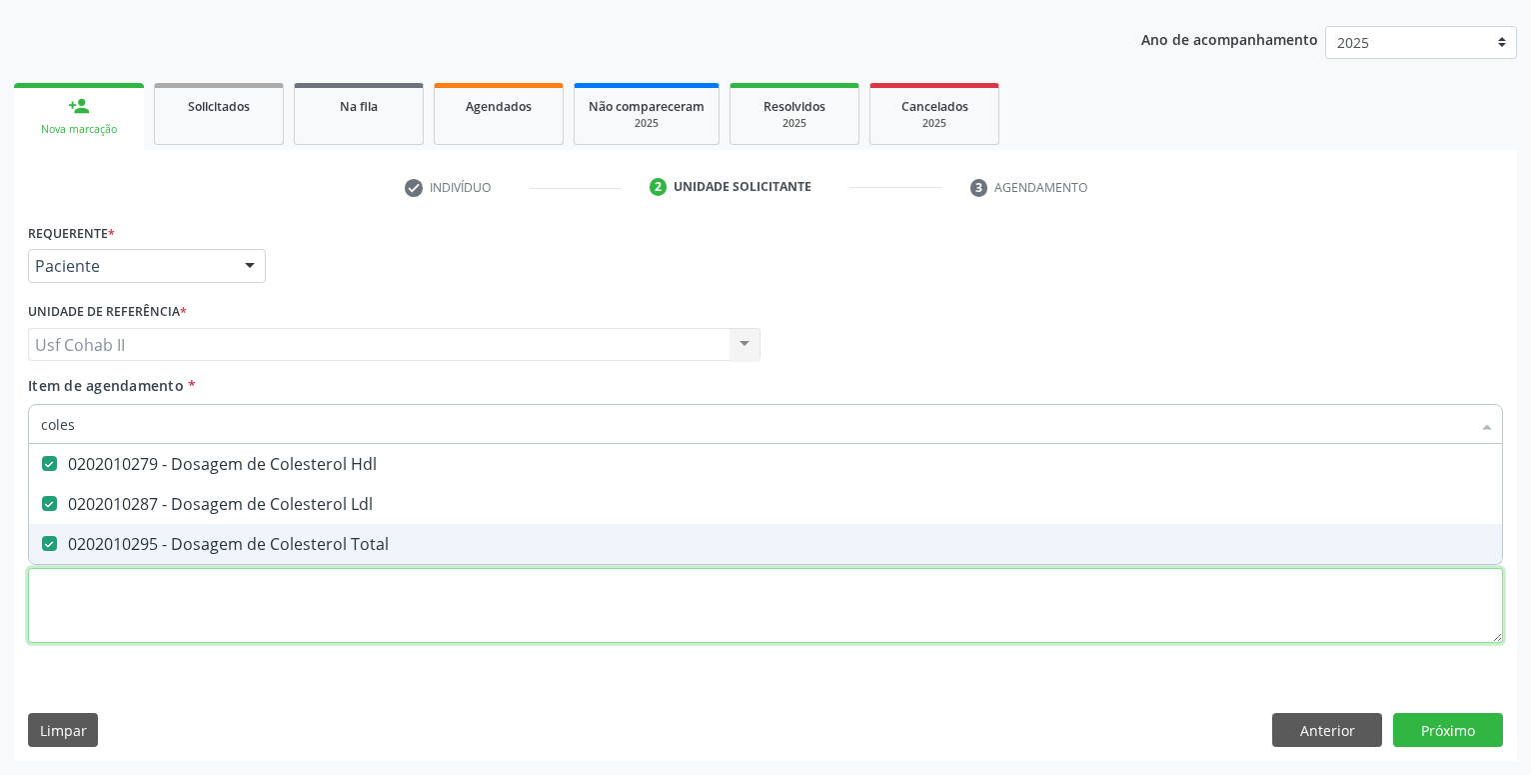
click at [259, 610] on textarea at bounding box center [765, 606] width 1475 height 76
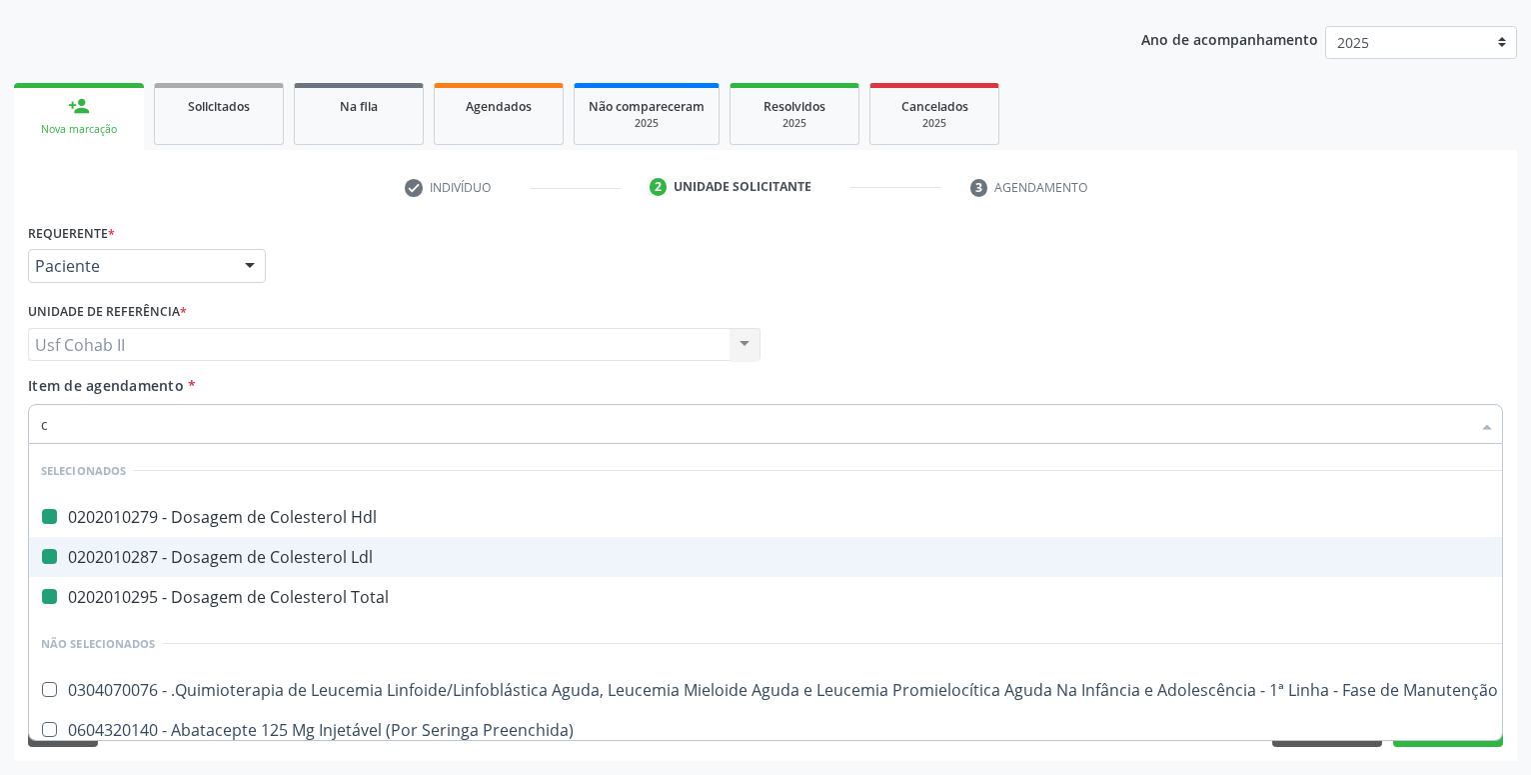
type input "cr"
checkbox Hdl "false"
checkbox Ldl "false"
checkbox Total "false"
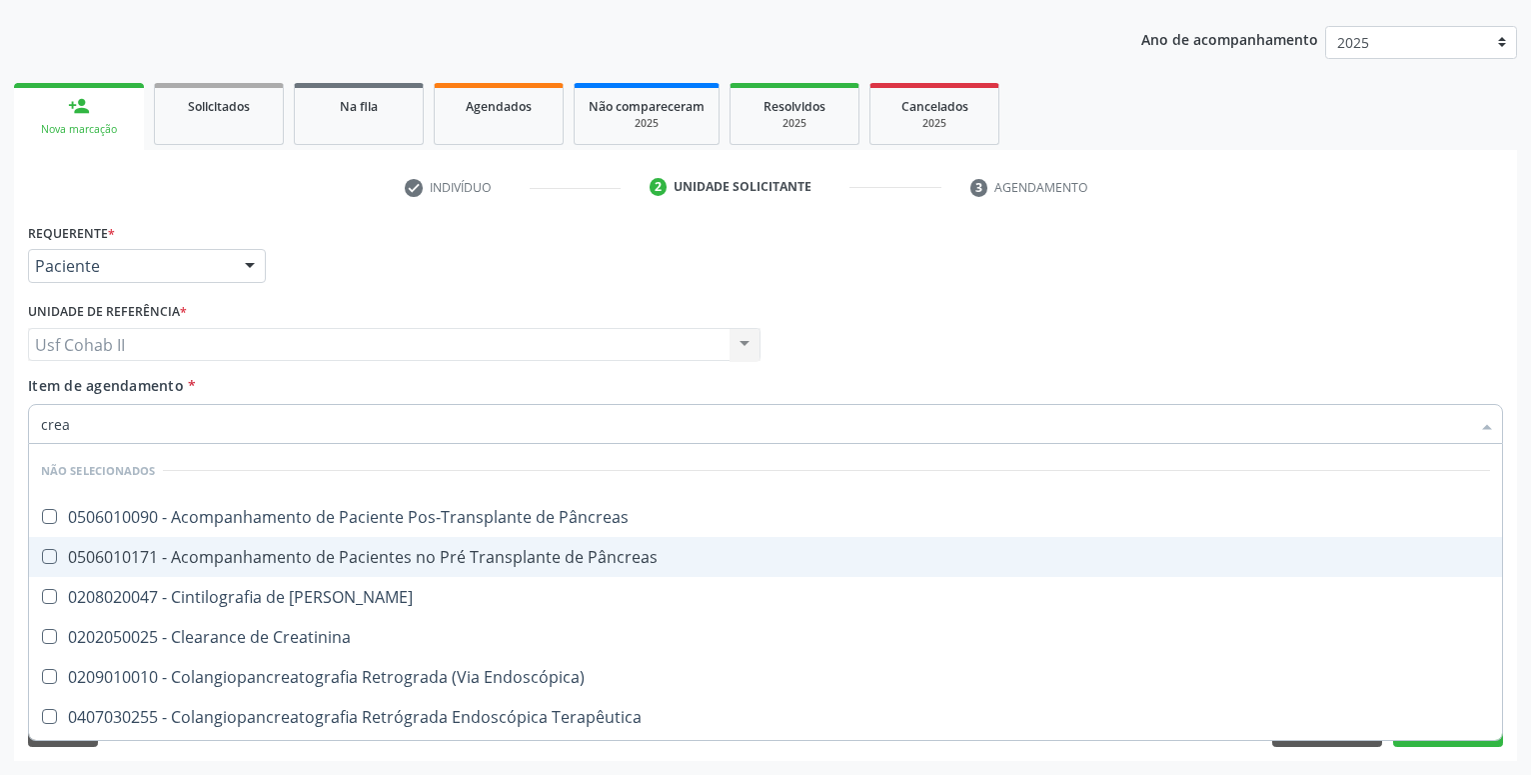
type input "creat"
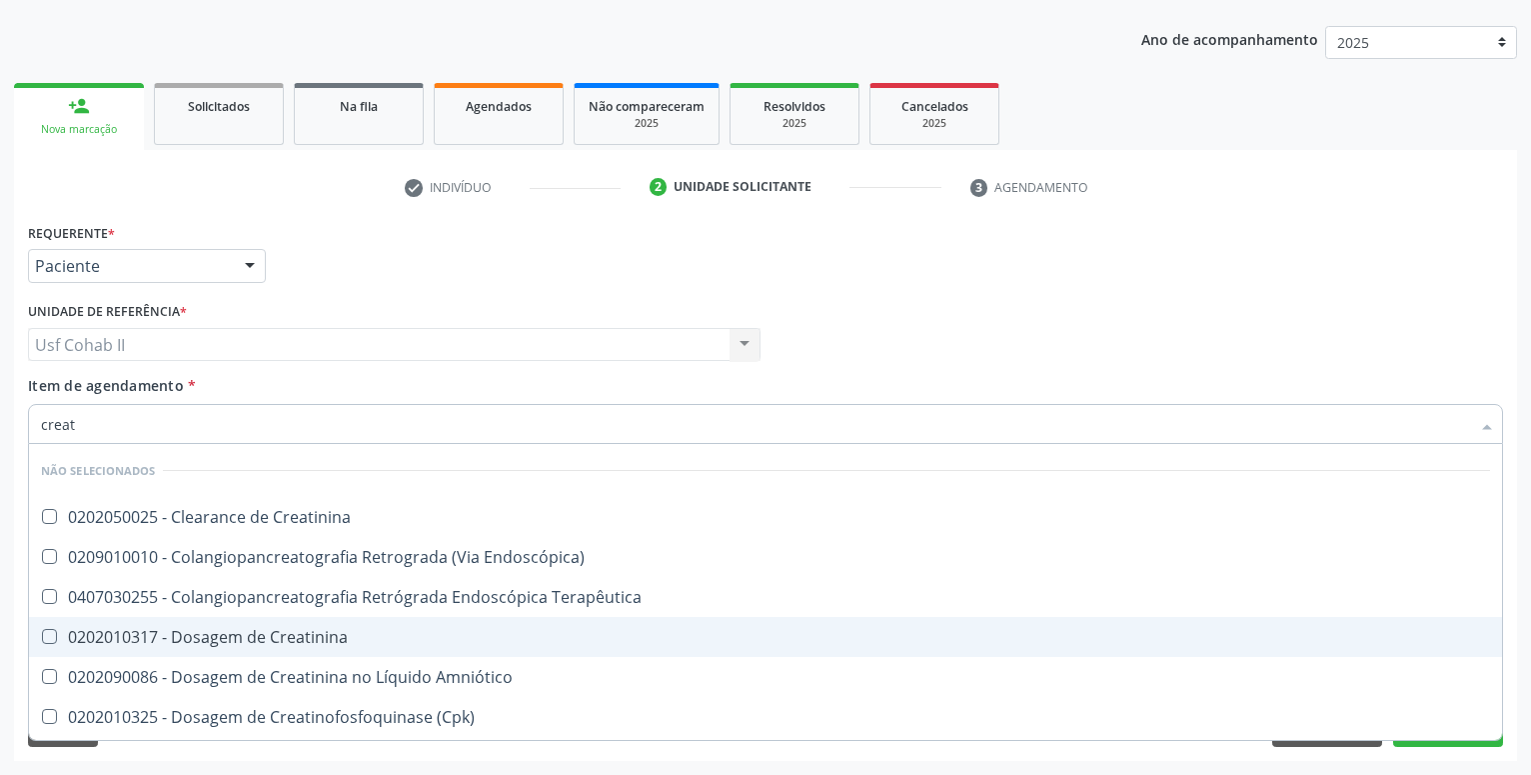
click at [272, 639] on div "0202010317 - Dosagem de Creatinina" at bounding box center [765, 637] width 1449 height 16
checkbox Creatinina "true"
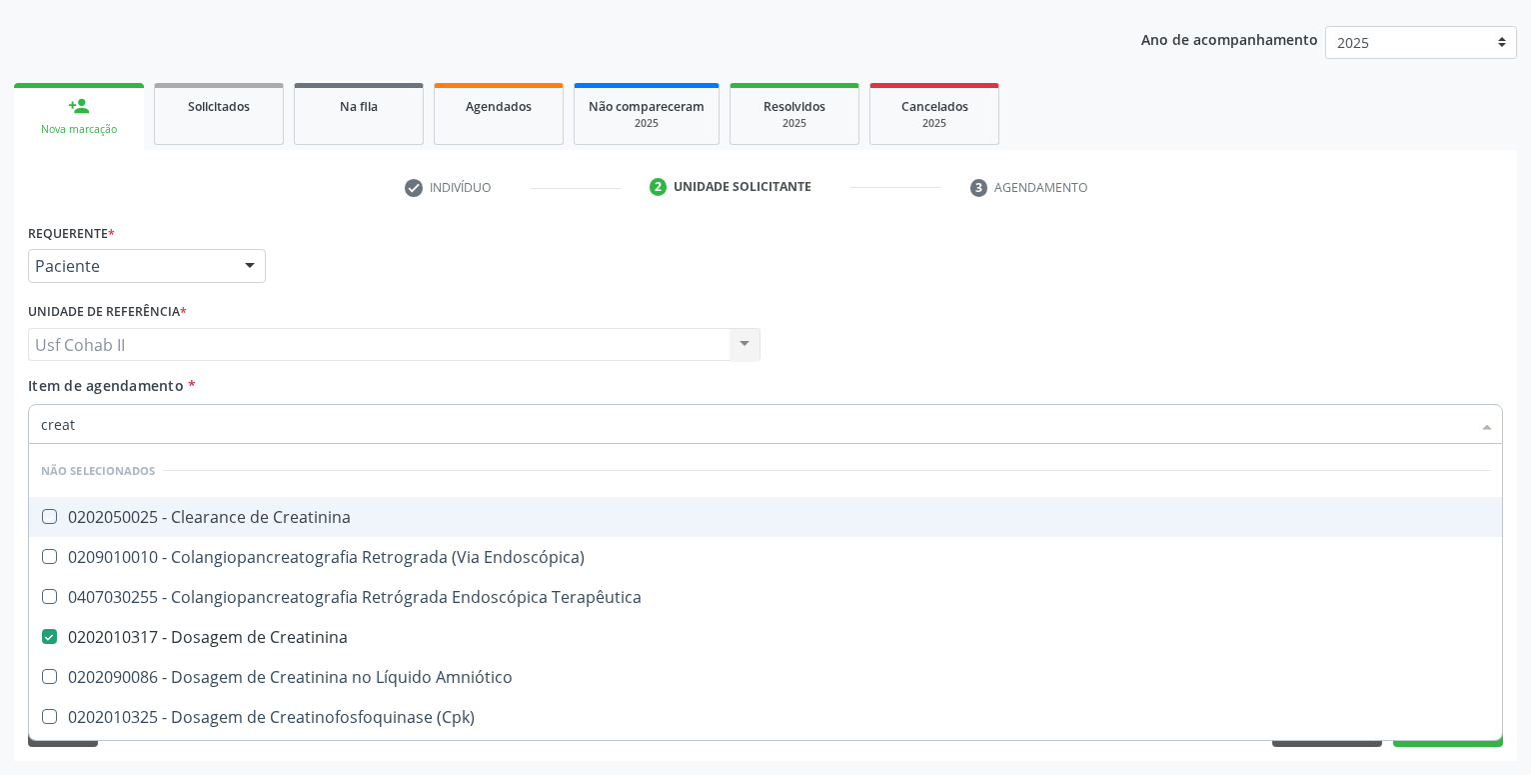
click at [430, 281] on div "Requerente * Paciente Profissional de Saúde Paciente Nenhum resultado encontrad…" at bounding box center [765, 257] width 1485 height 78
checkbox Creatinina "true"
checkbox Endoscópica\) "true"
checkbox Terapêutica "true"
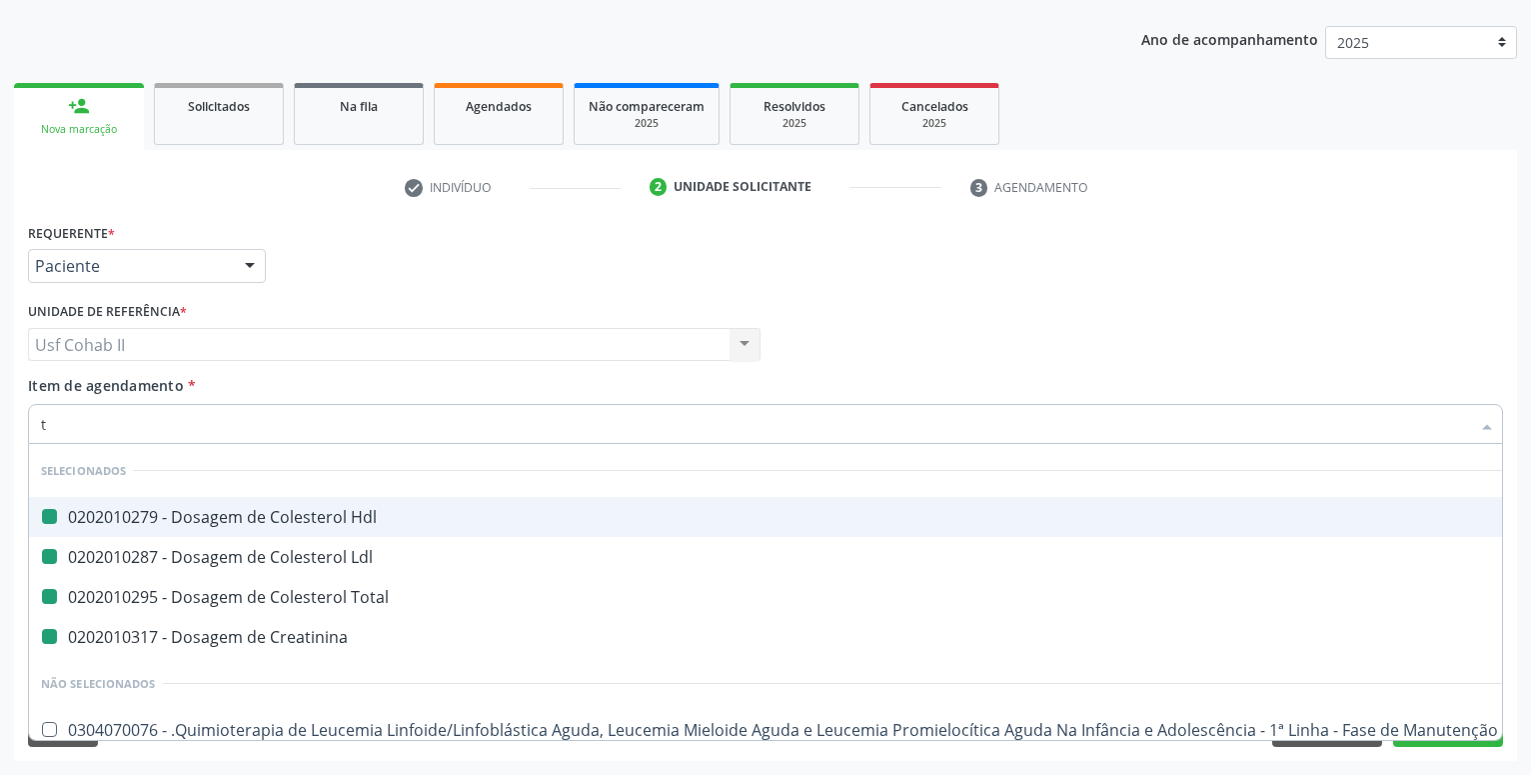
type input "tr"
checkbox Hdl "false"
checkbox Ldl "false"
checkbox Total "false"
checkbox Creatinina "false"
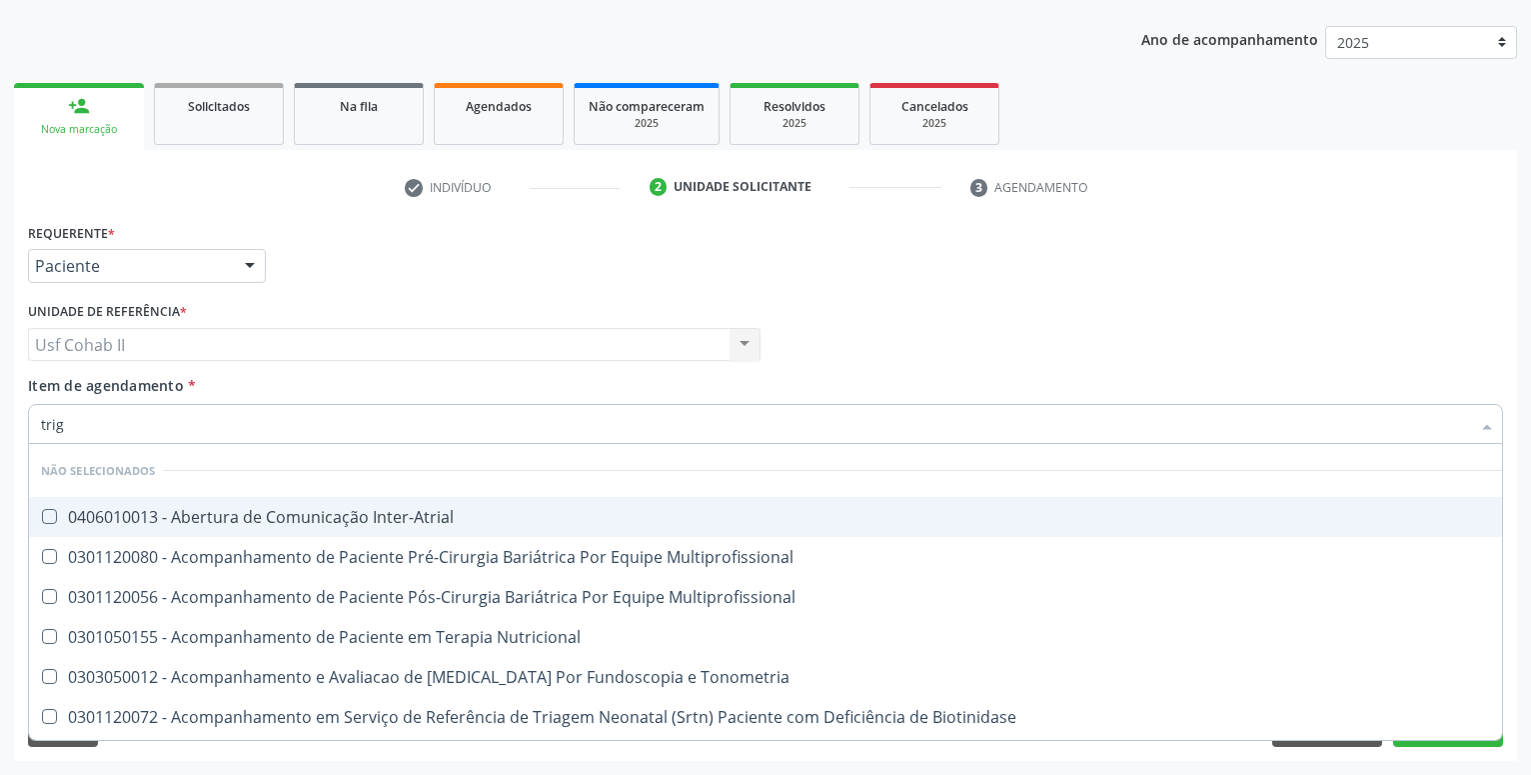
type input "trigl"
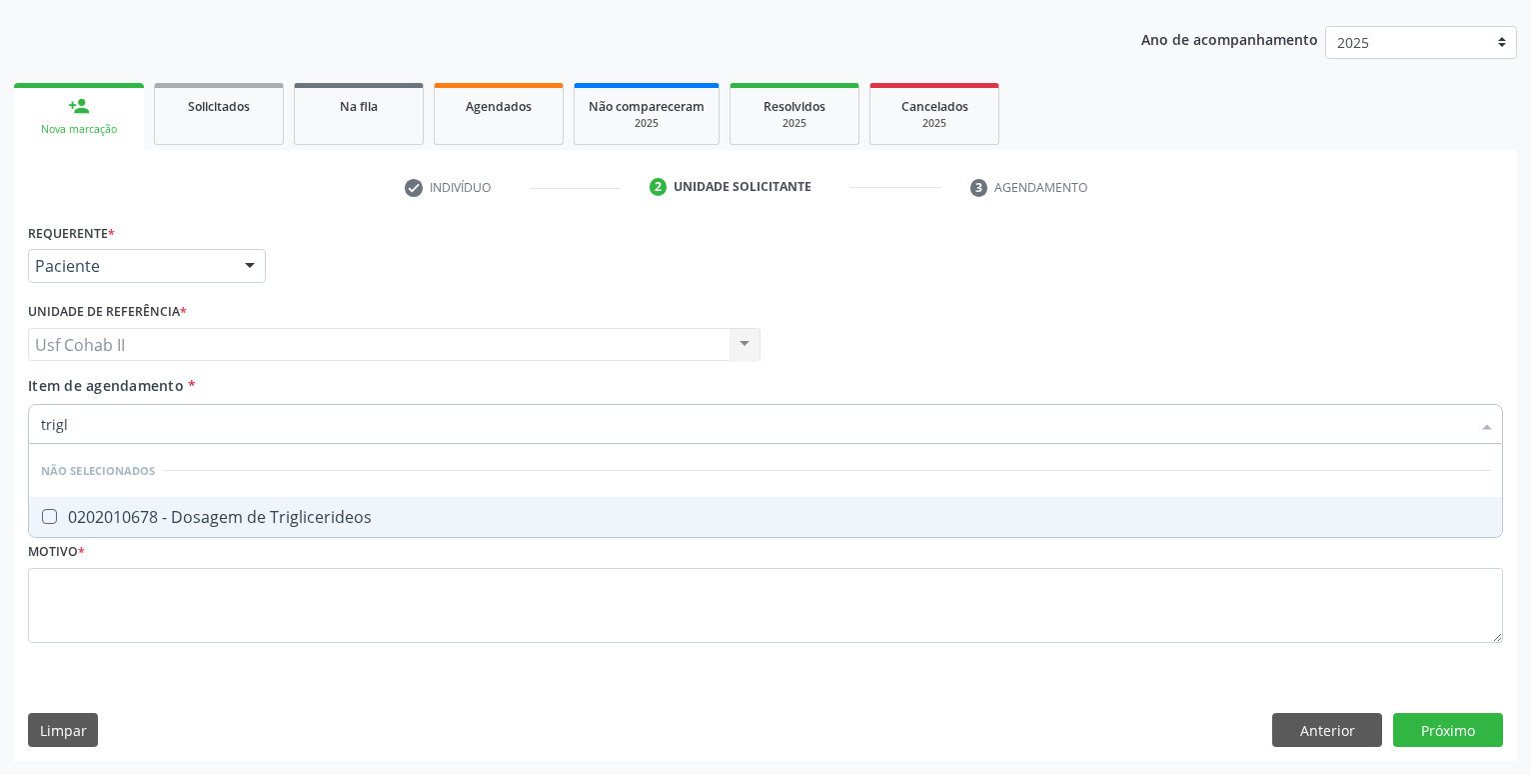
click at [151, 511] on div "0202010678 - Dosagem de Triglicerideos" at bounding box center [765, 517] width 1449 height 16
checkbox Triglicerideos "true"
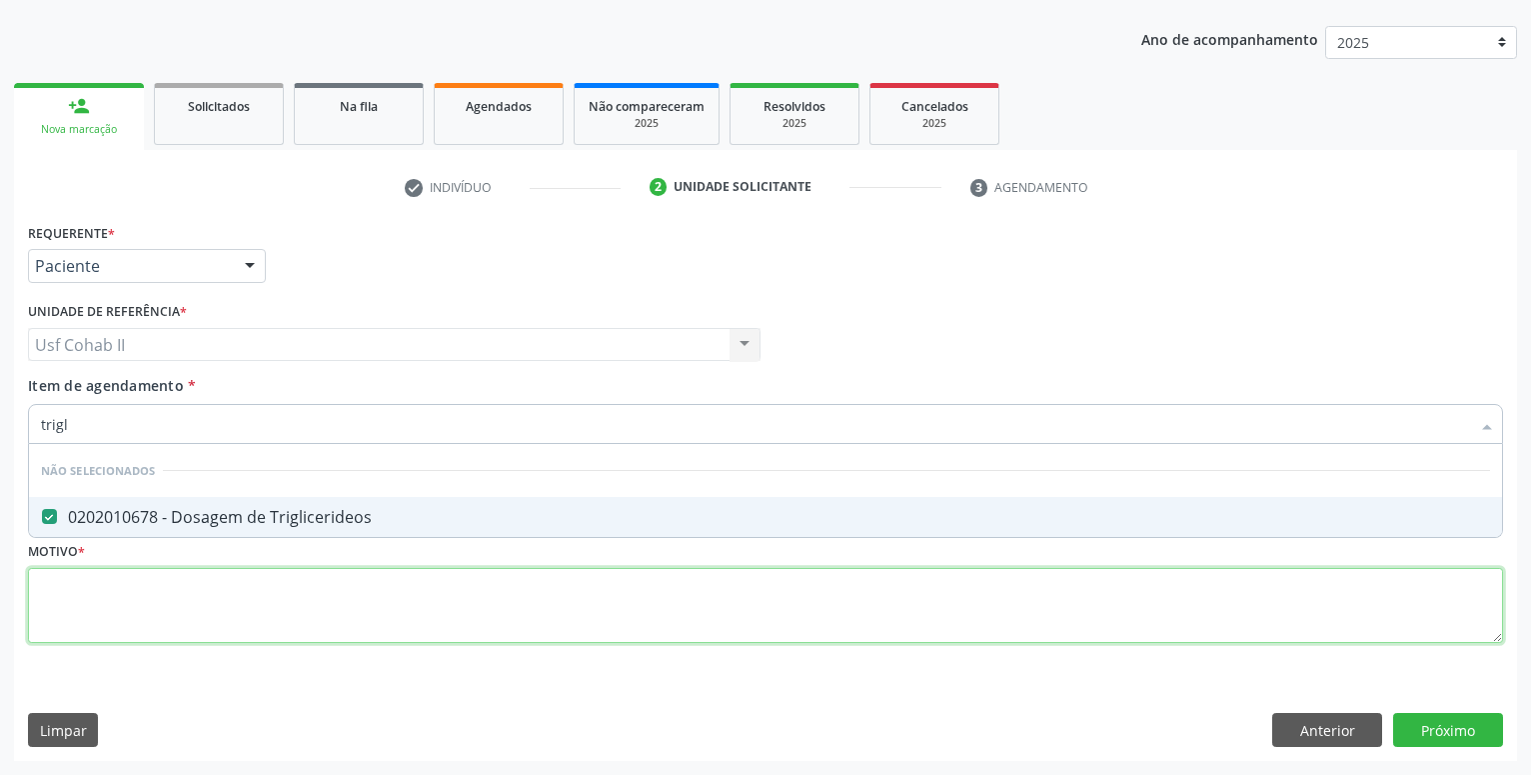
click at [131, 614] on textarea at bounding box center [765, 606] width 1475 height 76
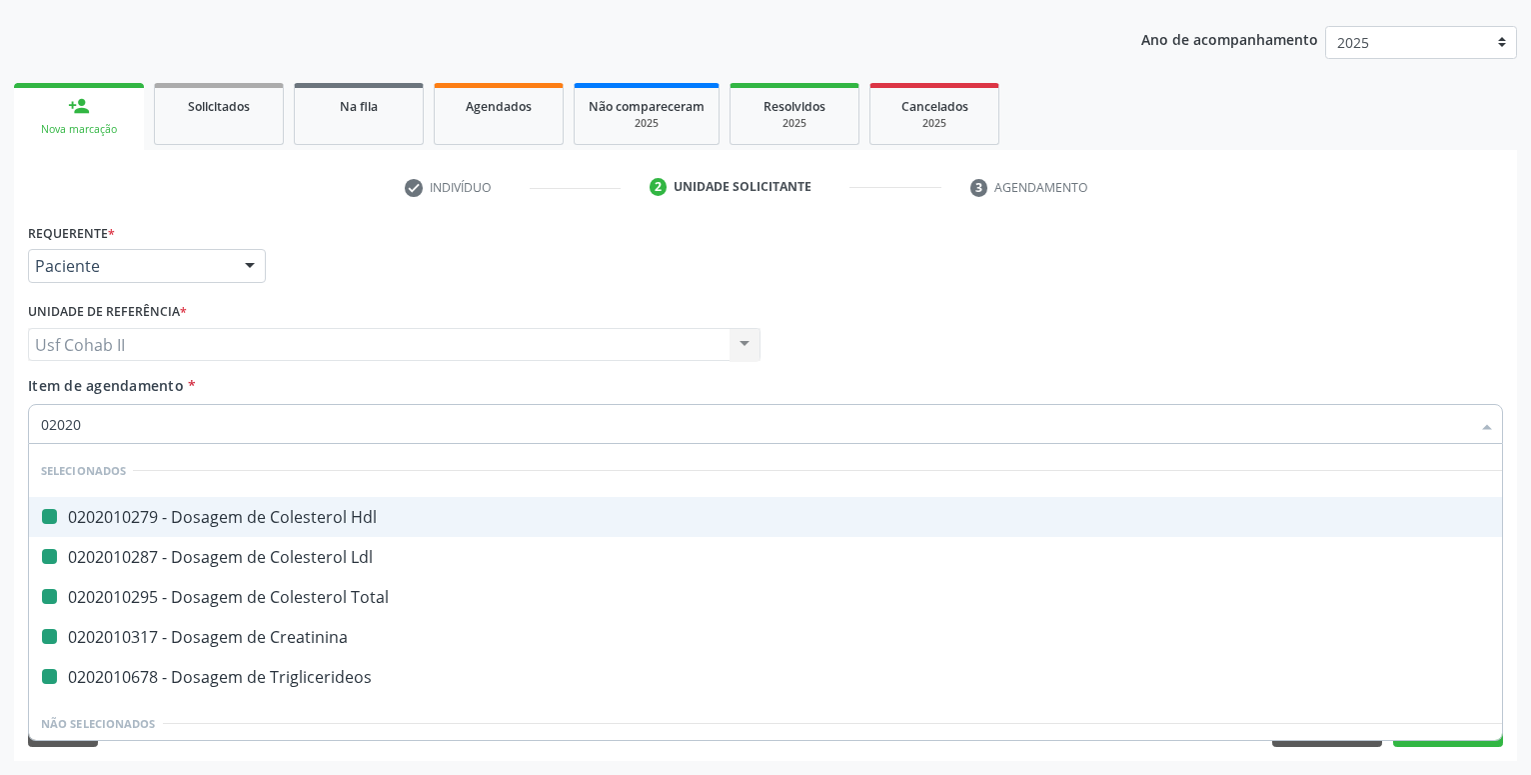
type input "020205"
checkbox Hdl "false"
checkbox Ldl "false"
checkbox Total "false"
checkbox Creatinina "false"
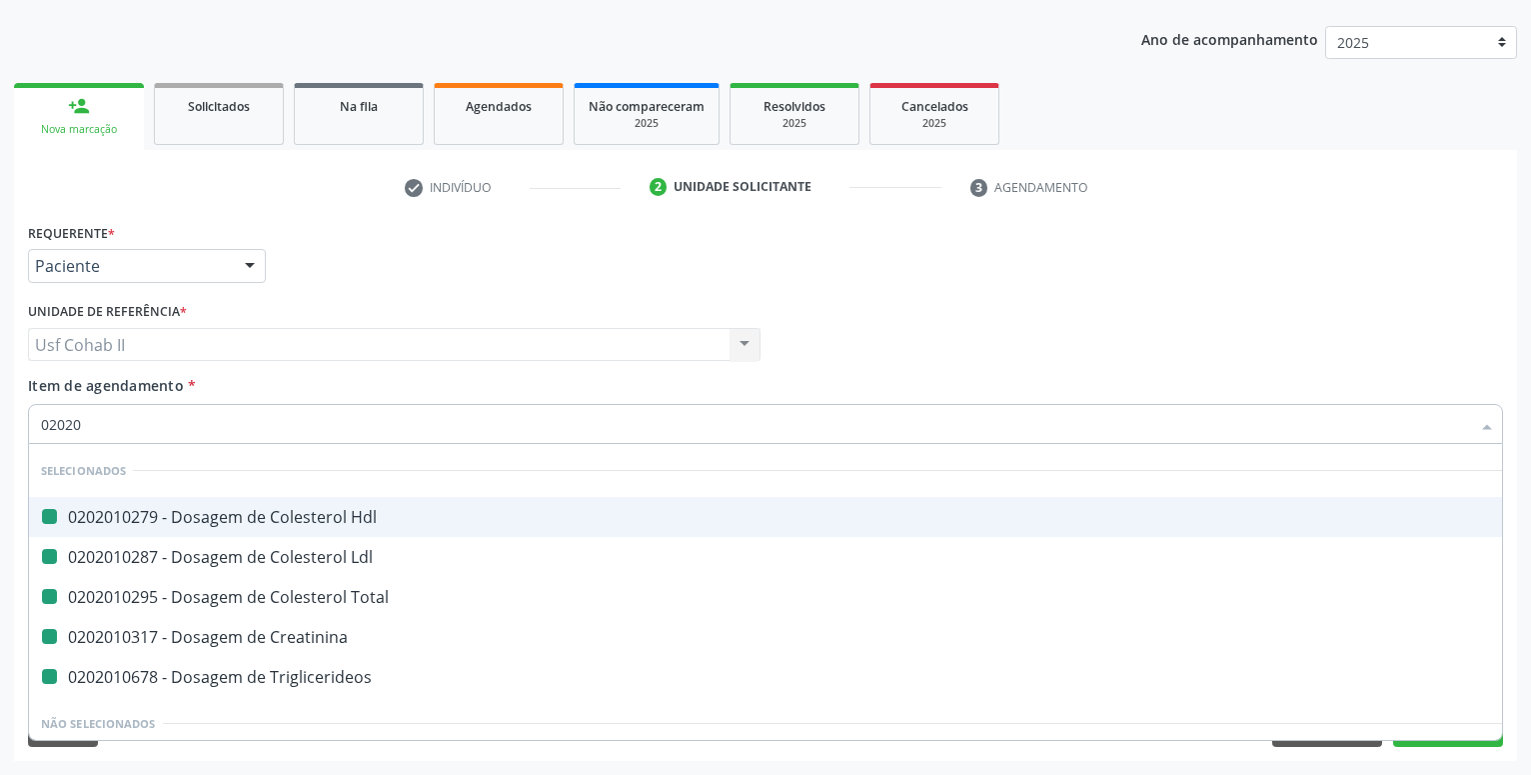
checkbox Triglicerideos "false"
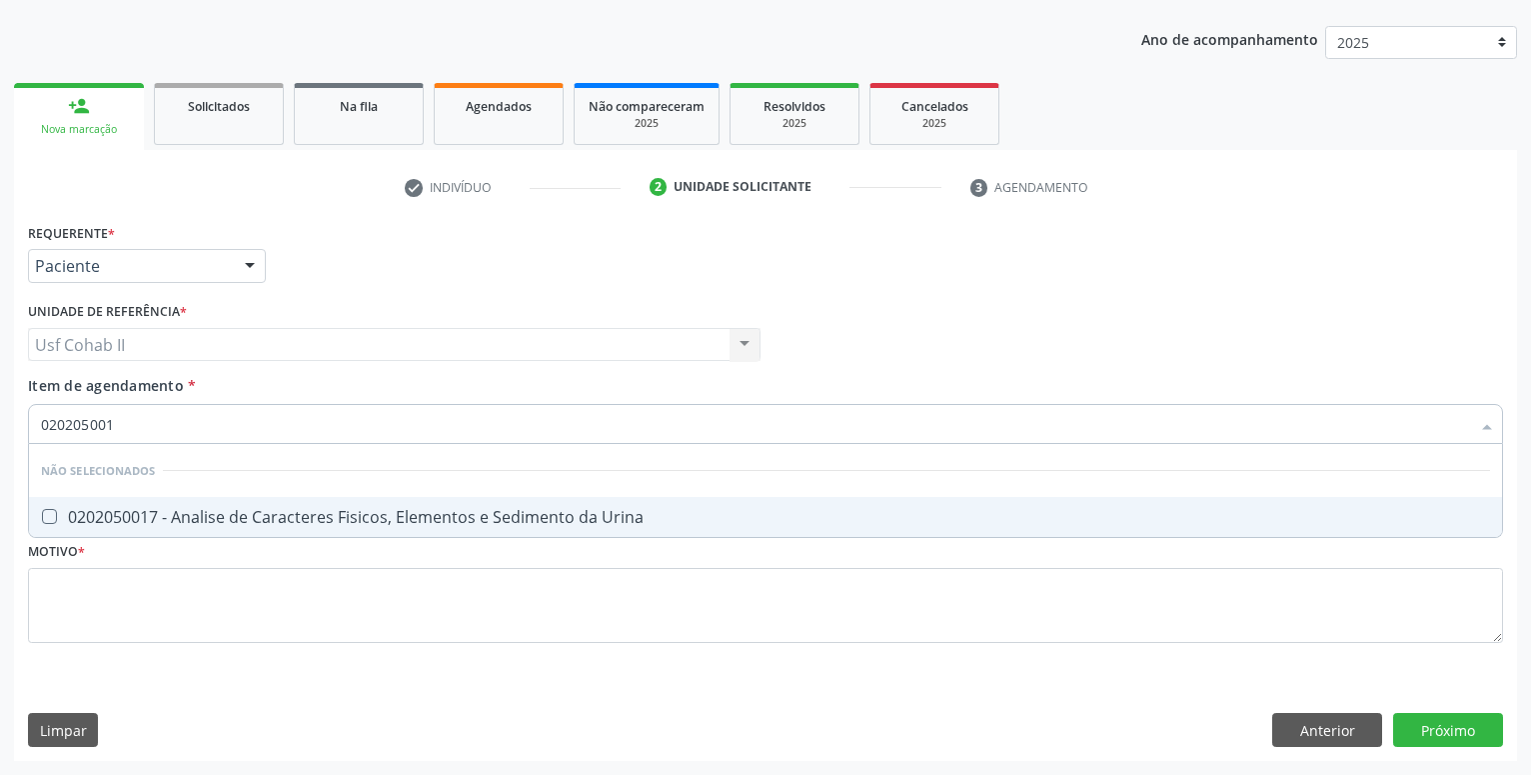
type input "0202050017"
click at [211, 521] on div "0202050017 - Analise de Caracteres Fisicos, Elementos e Sedimento da Urina" at bounding box center [765, 517] width 1449 height 16
checkbox Urina "true"
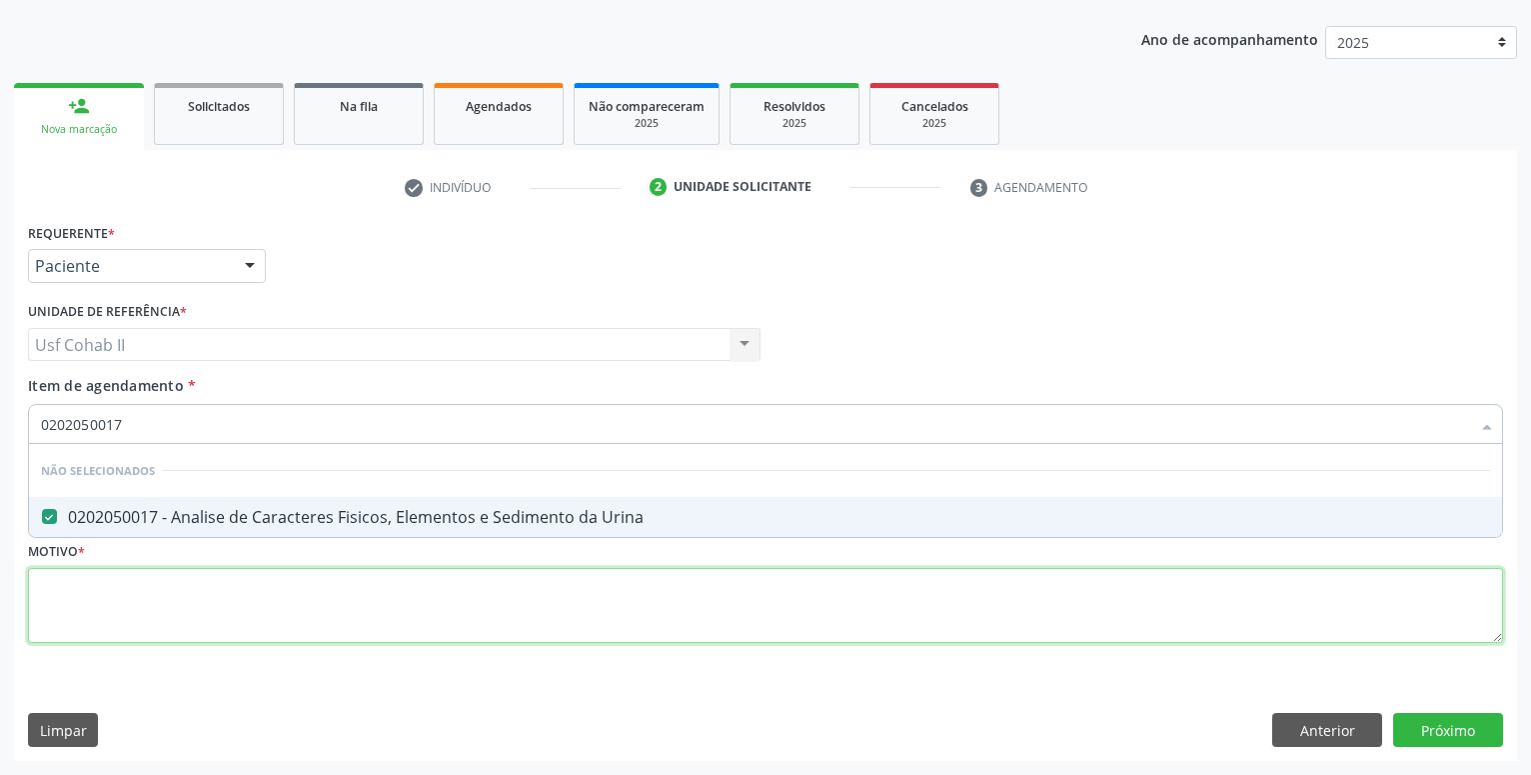
click at [178, 571] on textarea at bounding box center [765, 606] width 1475 height 76
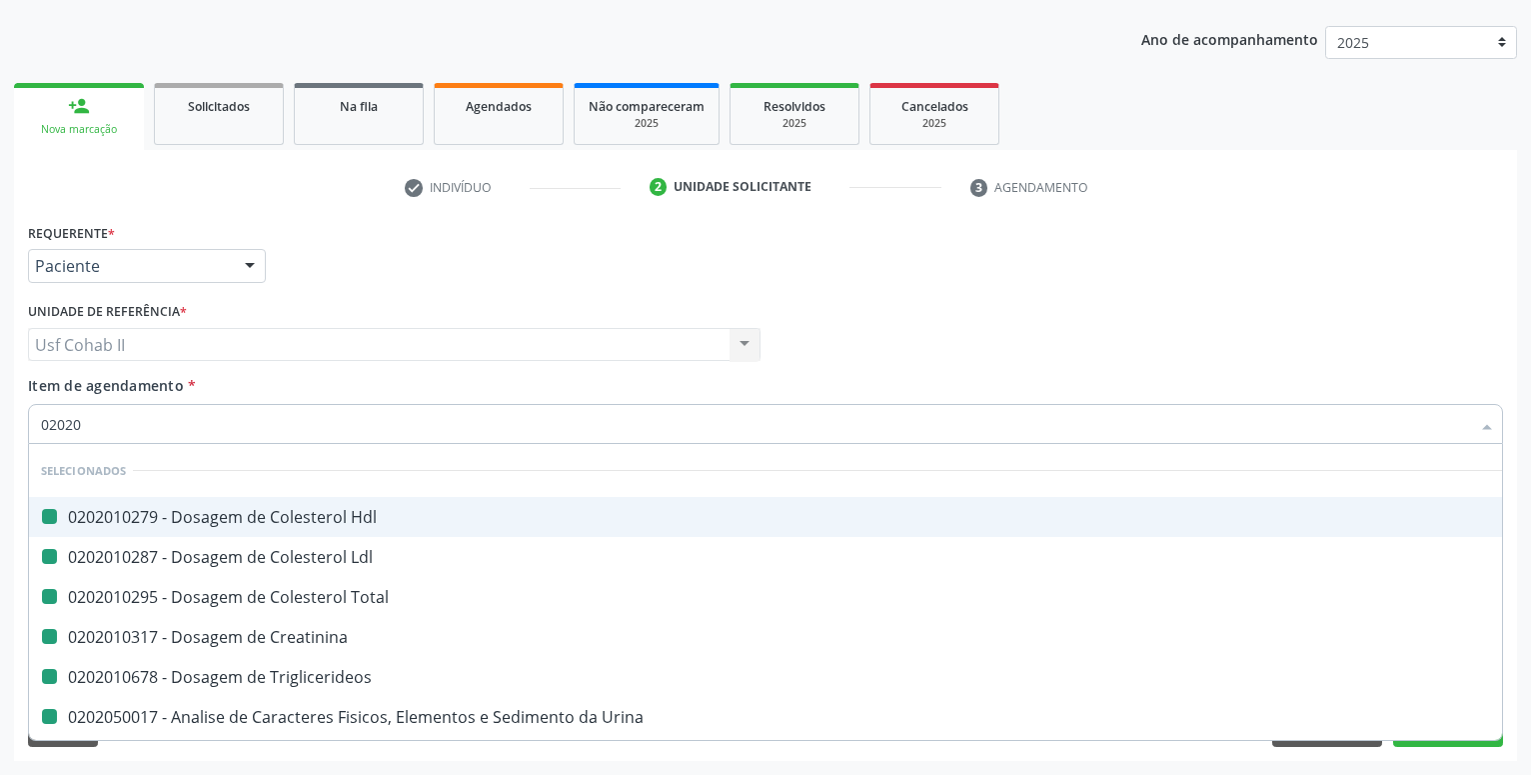
type input "020200"
checkbox Hdl "false"
checkbox Ldl "false"
checkbox Total "false"
checkbox Creatinina "false"
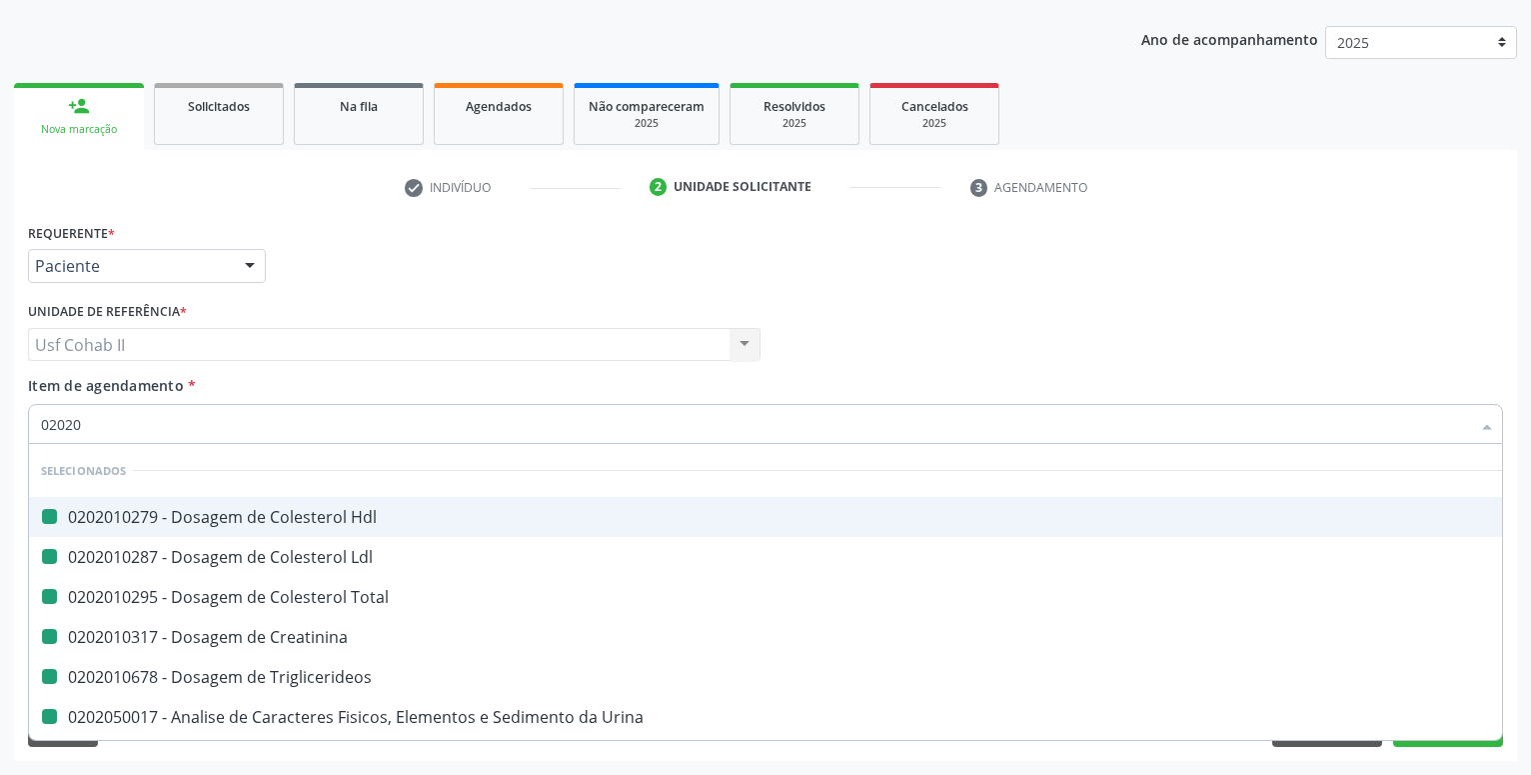
checkbox Triglicerideos "false"
checkbox Urina "false"
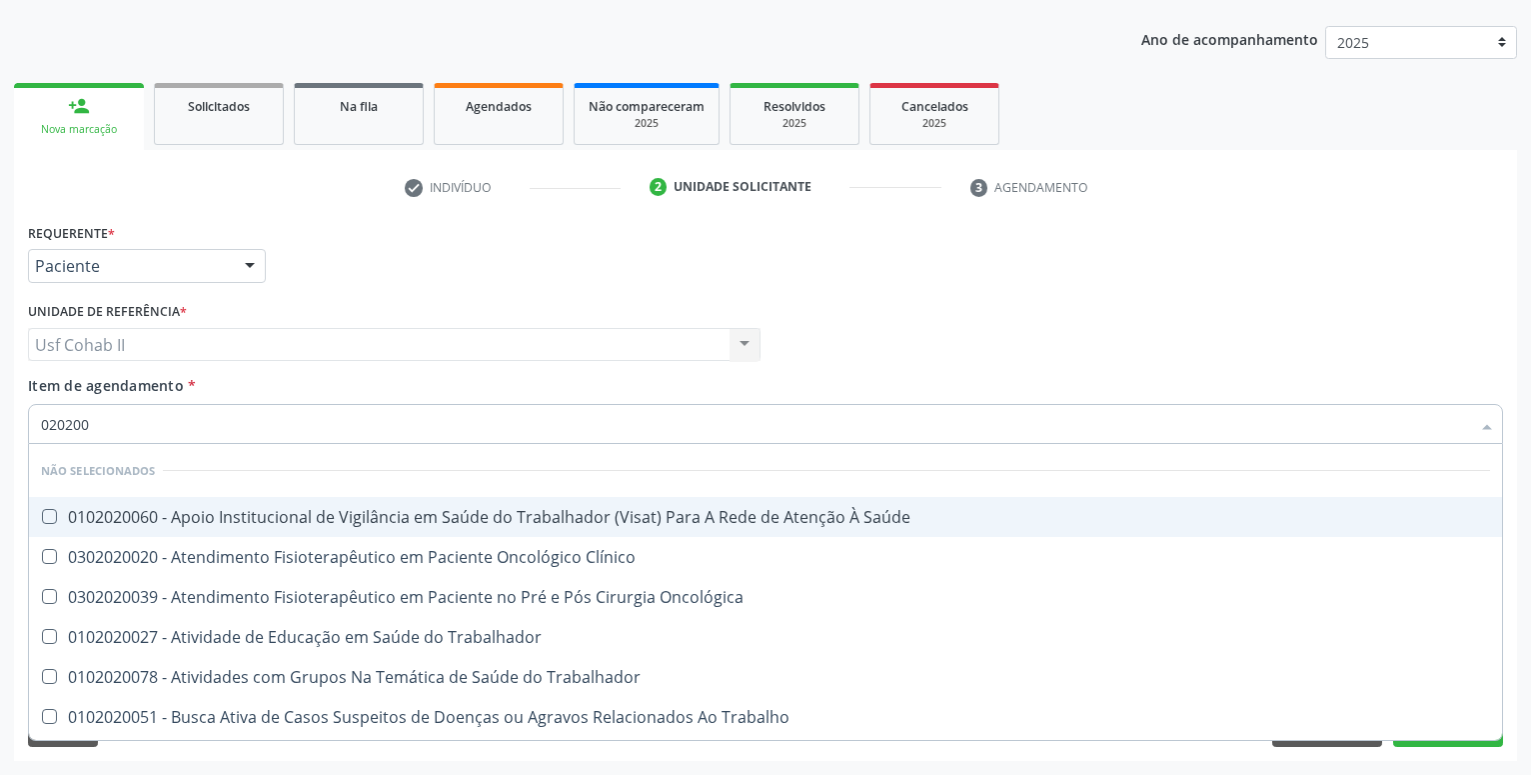
type input "02020"
checkbox Saúde "true"
checkbox Clínico "true"
checkbox Oncológica "true"
checkbox Trabalhador "true"
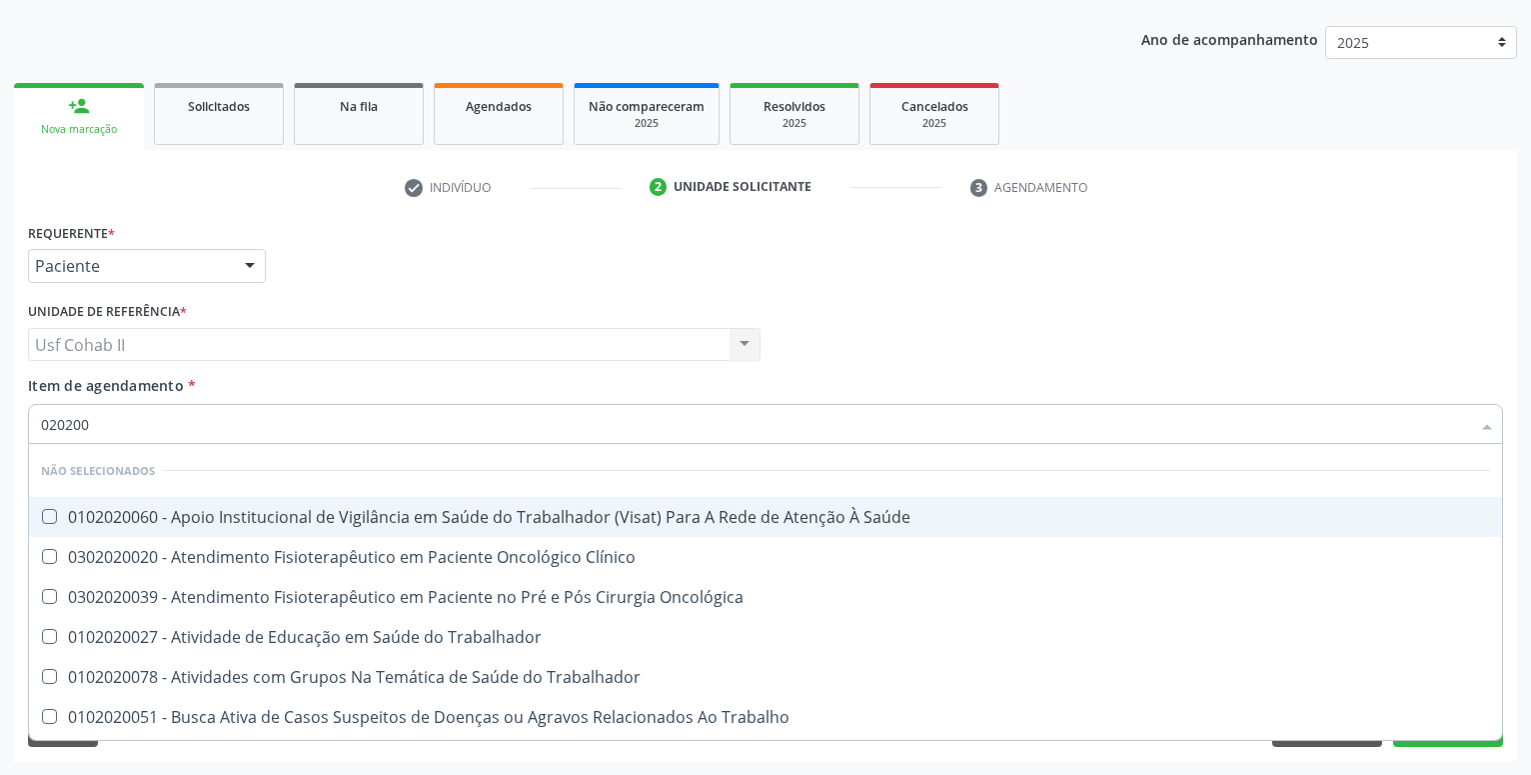
checkbox Trabalhador "true"
checkbox Trabalho "true"
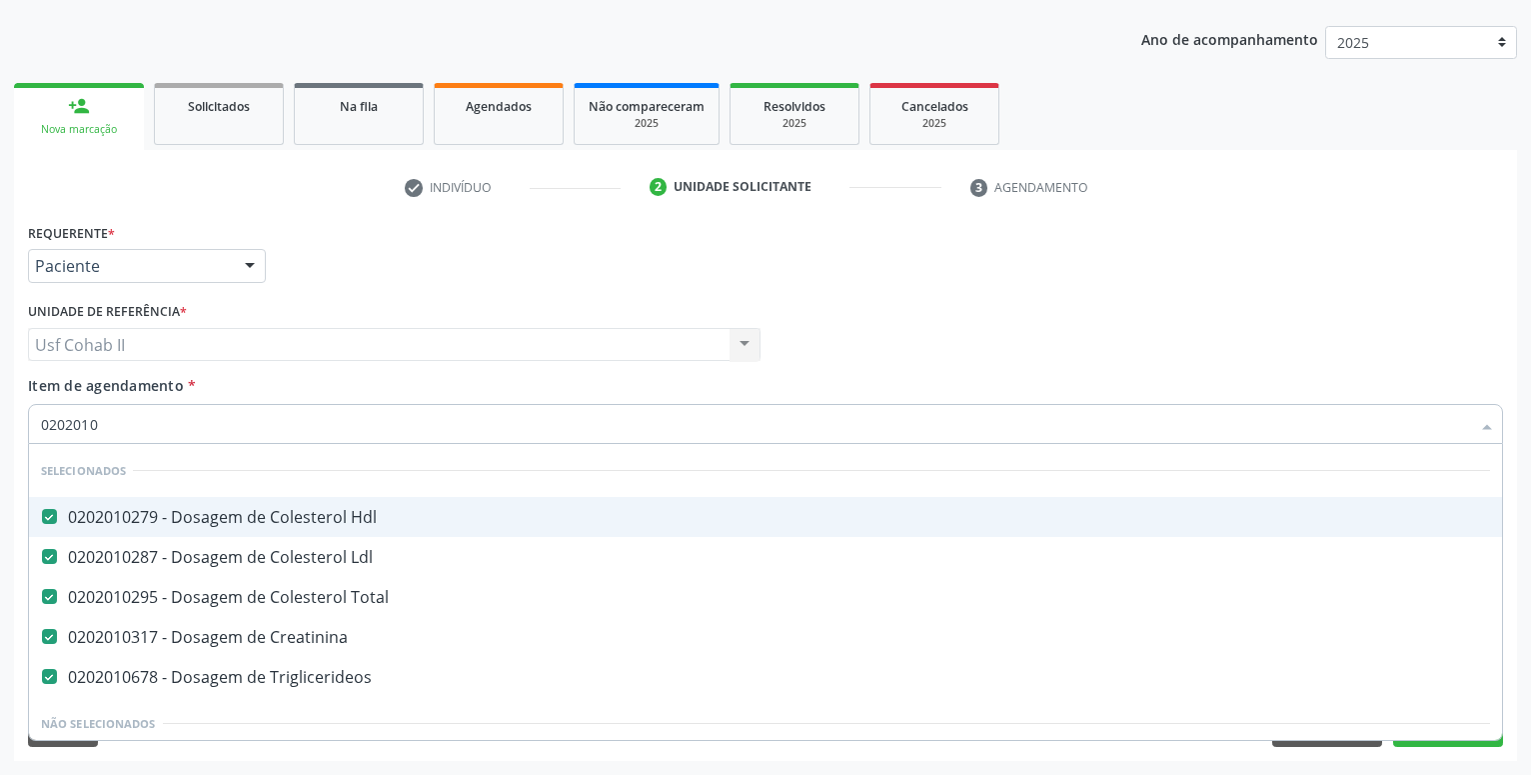
type input "02020105"
checkbox Hdl "false"
checkbox Ldl "false"
checkbox Total "false"
checkbox Creatinina "false"
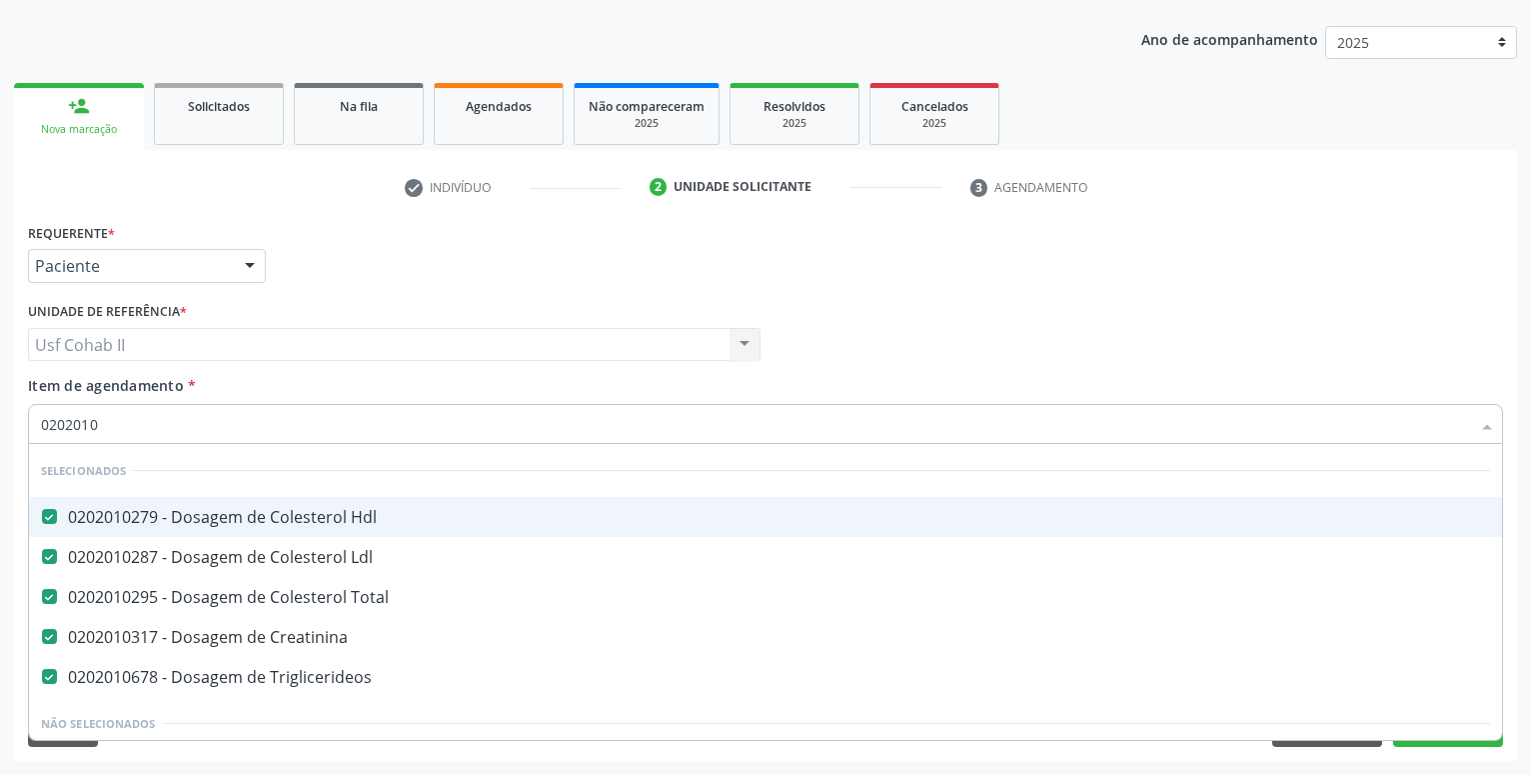
checkbox Triglicerideos "false"
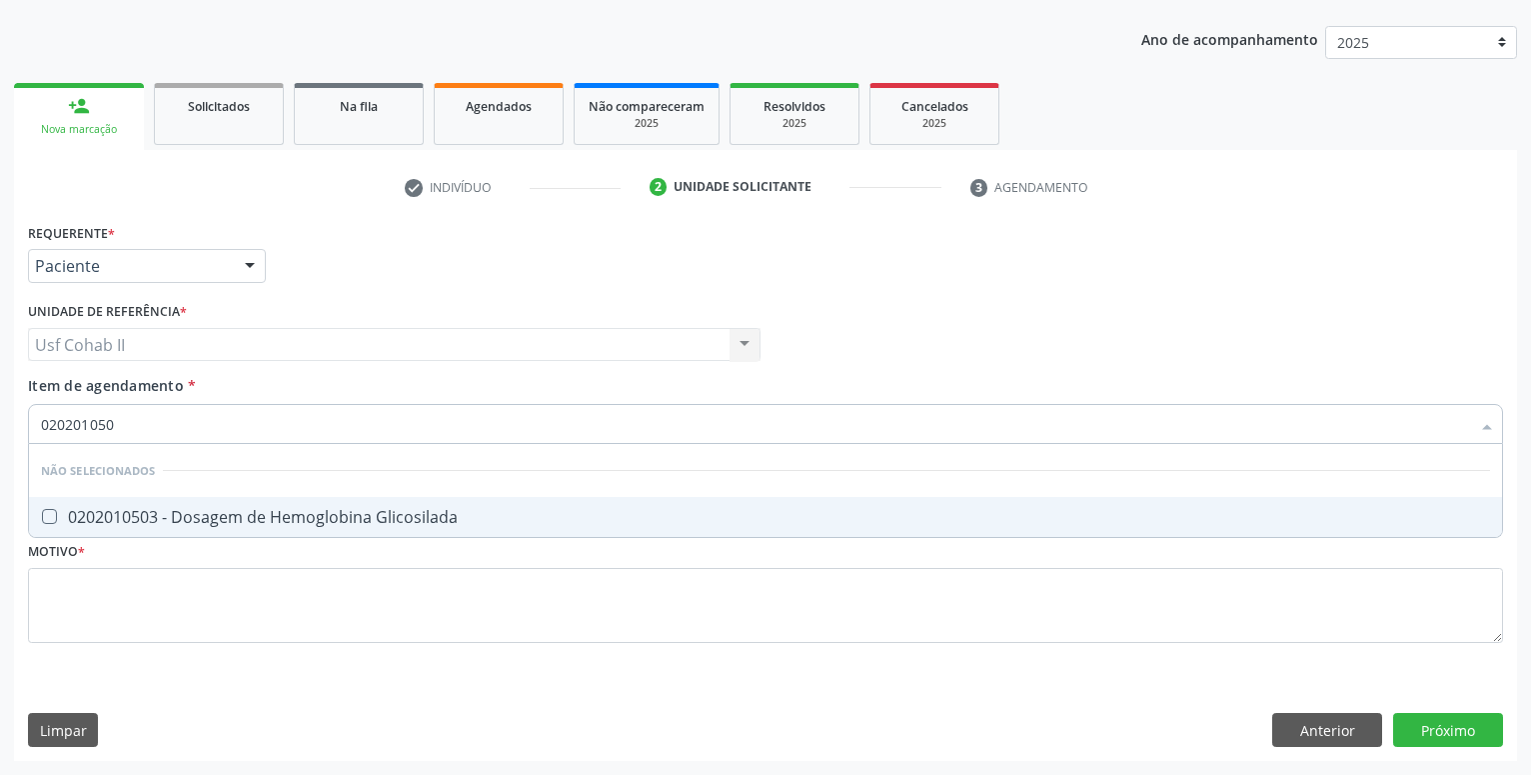
type input "0202010503"
click at [320, 522] on div "0202010503 - Dosagem de Hemoglobina Glicosilada" at bounding box center [765, 517] width 1449 height 16
checkbox Glicosilada "true"
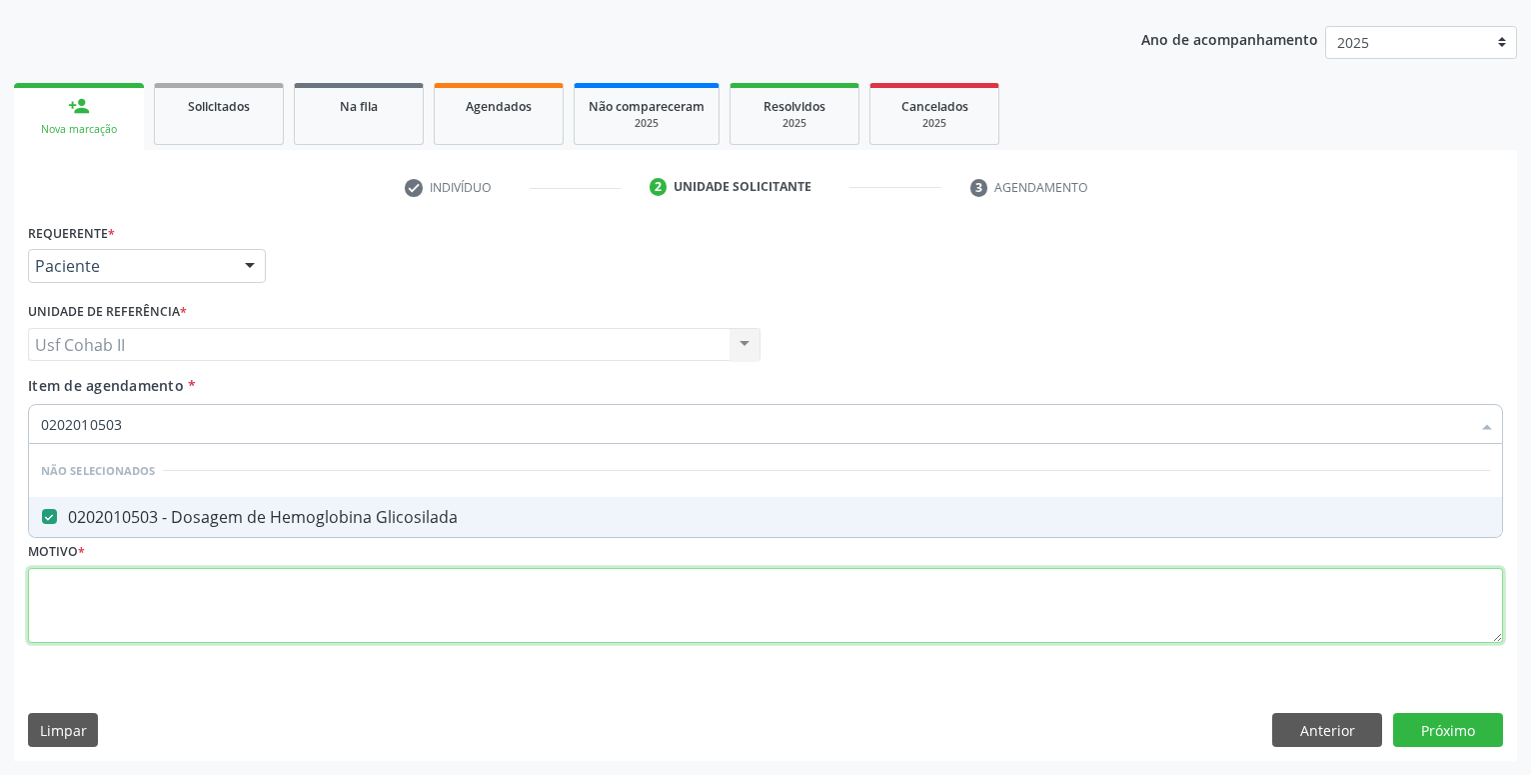
click at [240, 593] on textarea at bounding box center [765, 606] width 1475 height 76
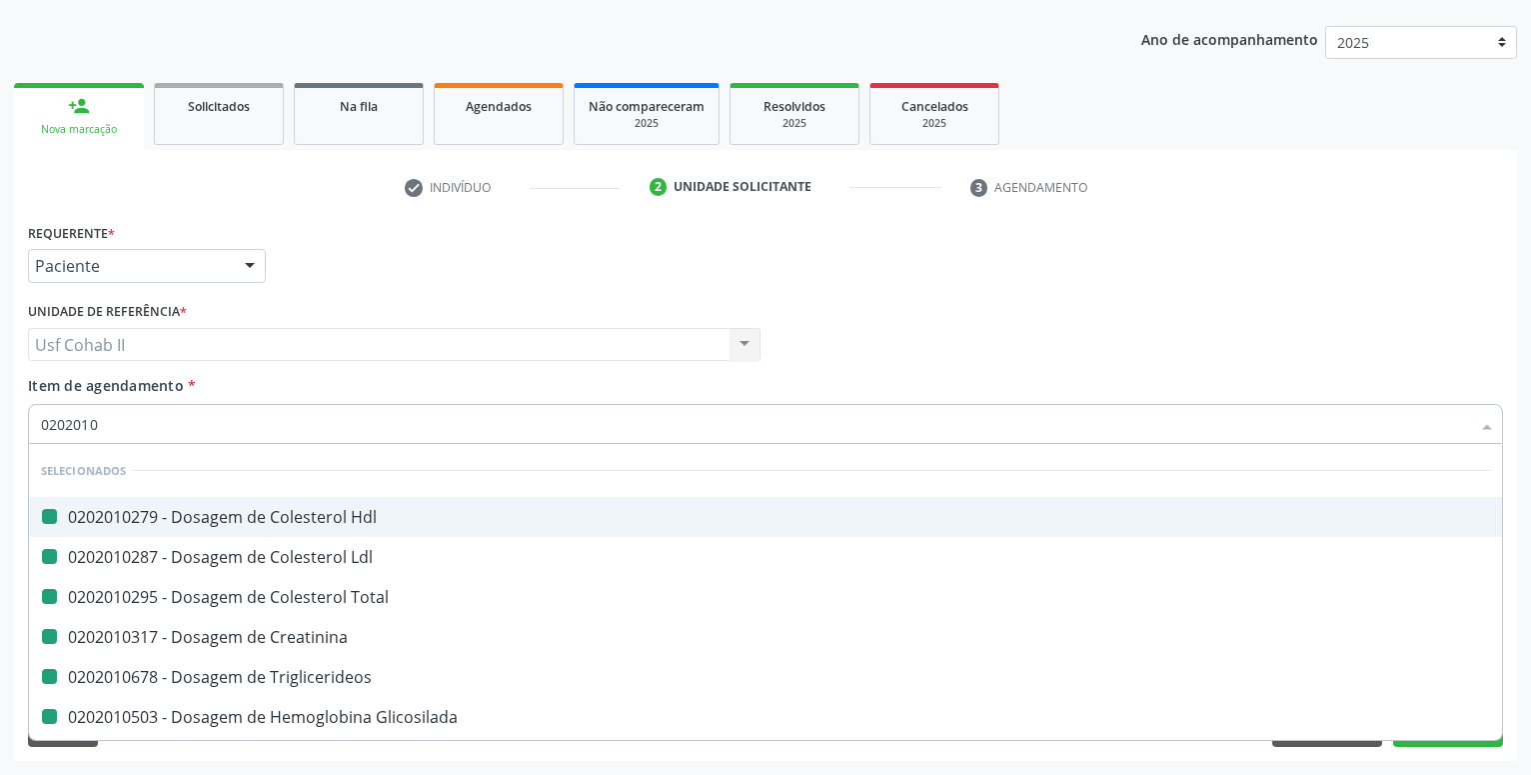
type input "02020104"
checkbox Hdl "false"
checkbox Ldl "false"
checkbox Total "false"
checkbox Creatinina "false"
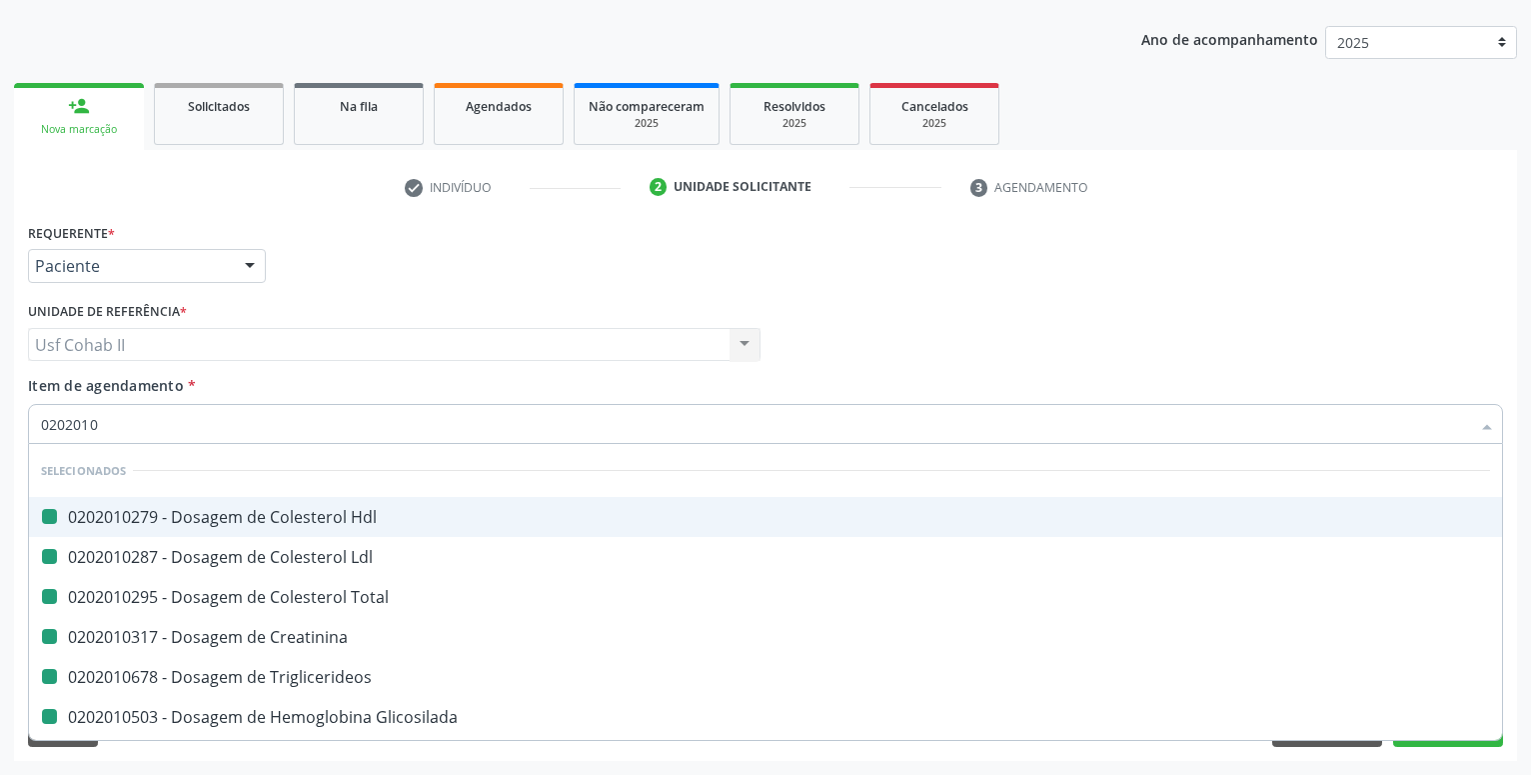
checkbox Triglicerideos "false"
checkbox Glicosilada "false"
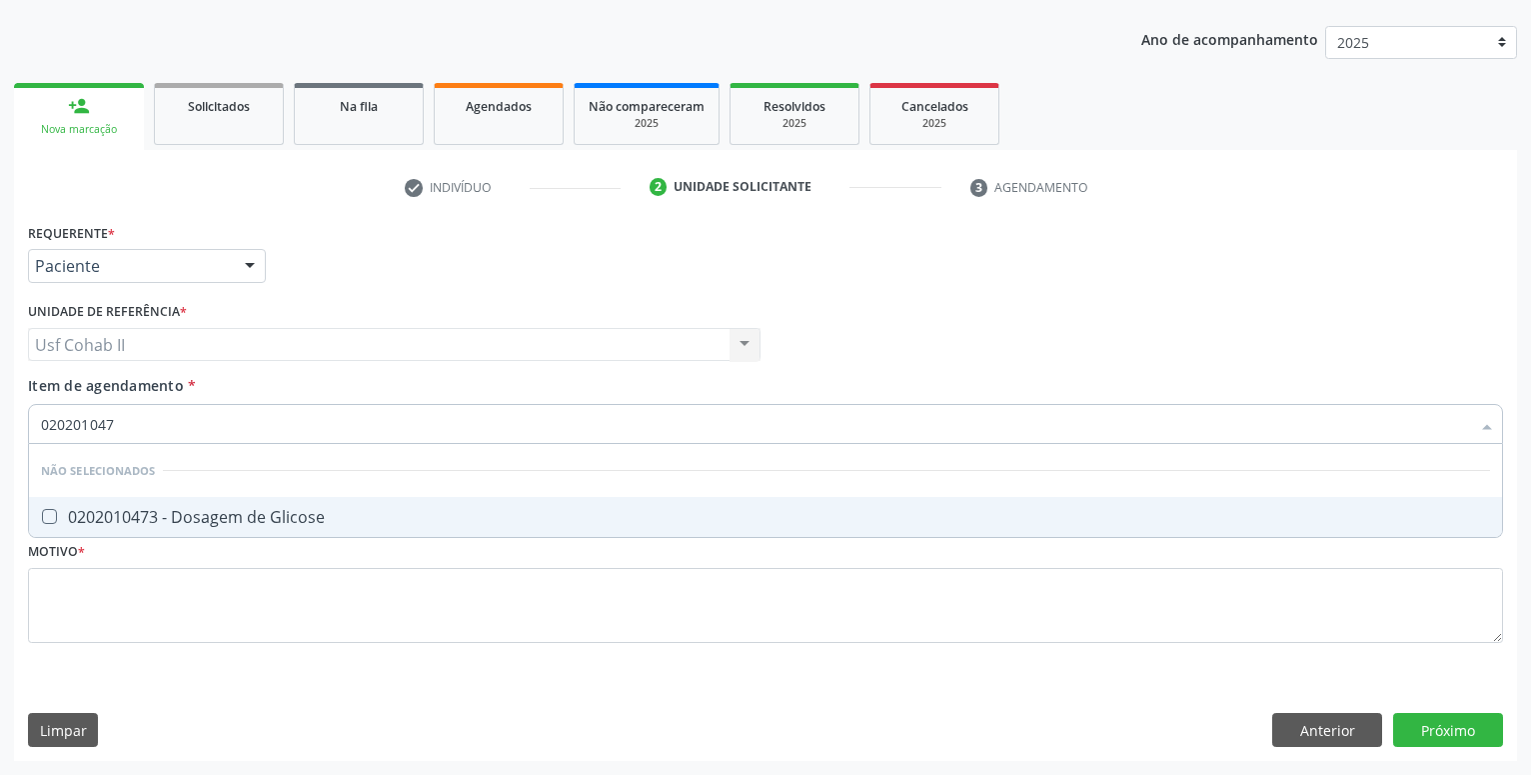
type input "0202010473"
click at [260, 506] on span "0202010473 - Dosagem de Glicose" at bounding box center [765, 517] width 1473 height 40
checkbox Glicose "true"
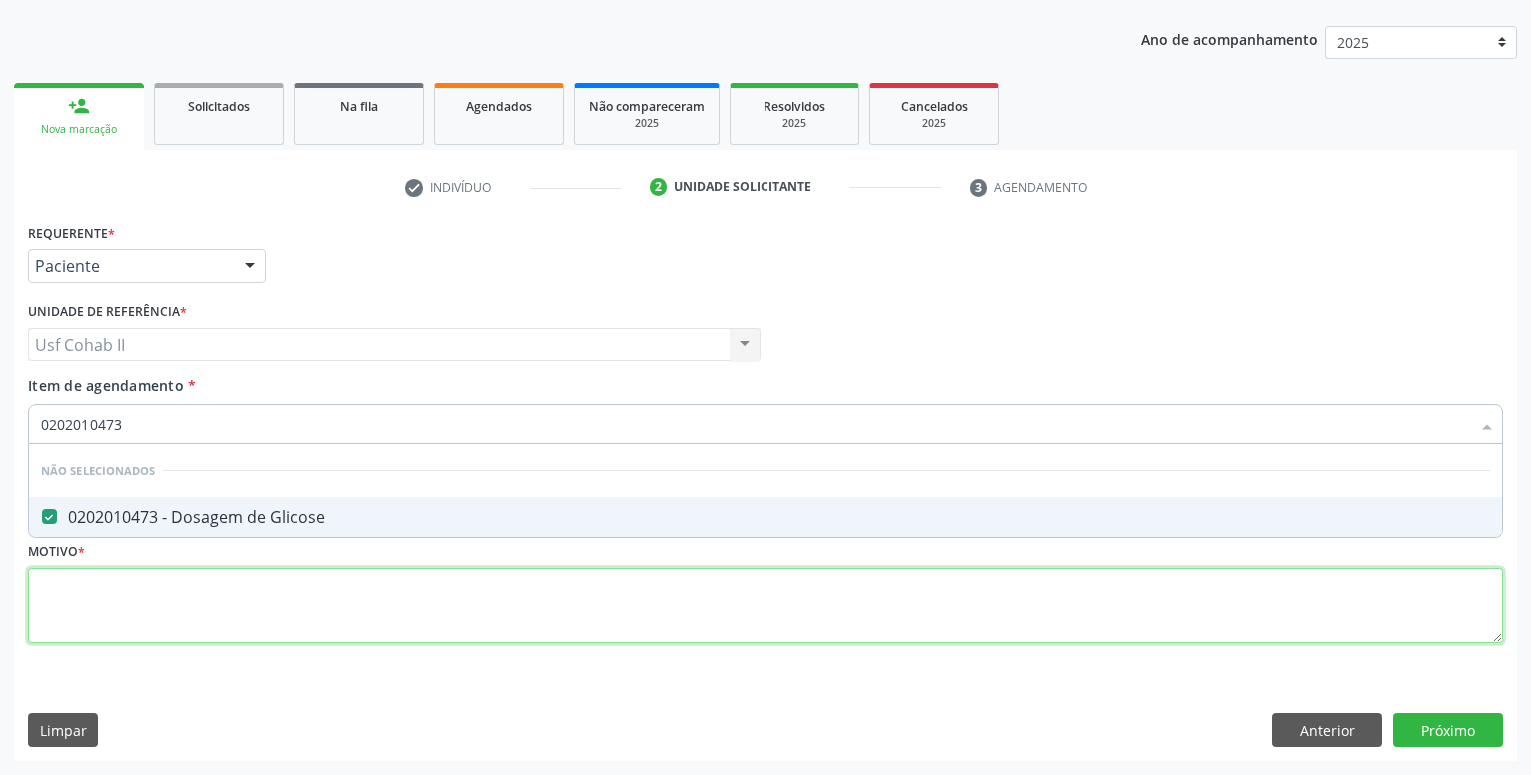
click at [234, 585] on textarea at bounding box center [765, 606] width 1475 height 76
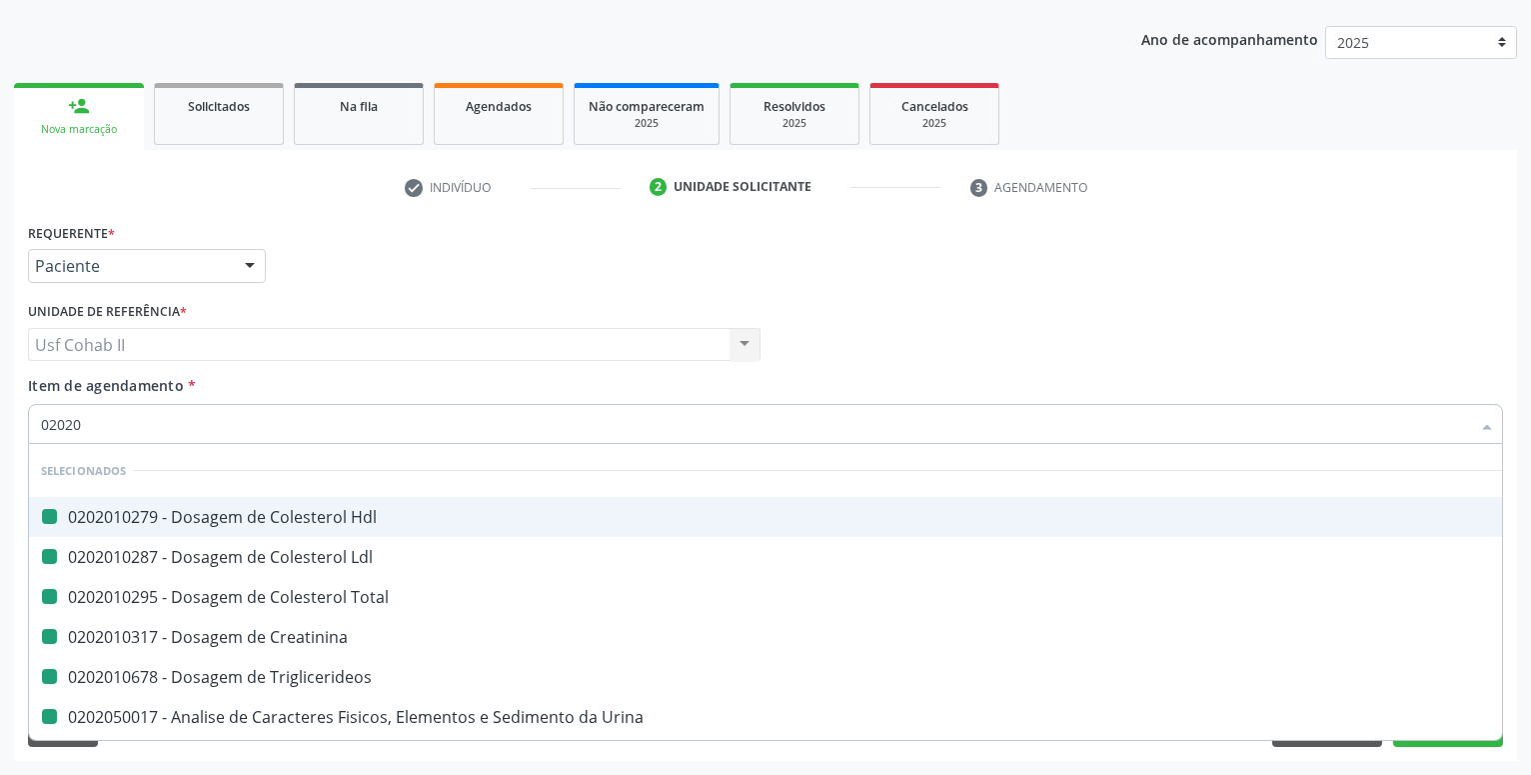
type input "020202"
checkbox Hdl "false"
checkbox Ldl "false"
checkbox Total "false"
checkbox Creatinina "false"
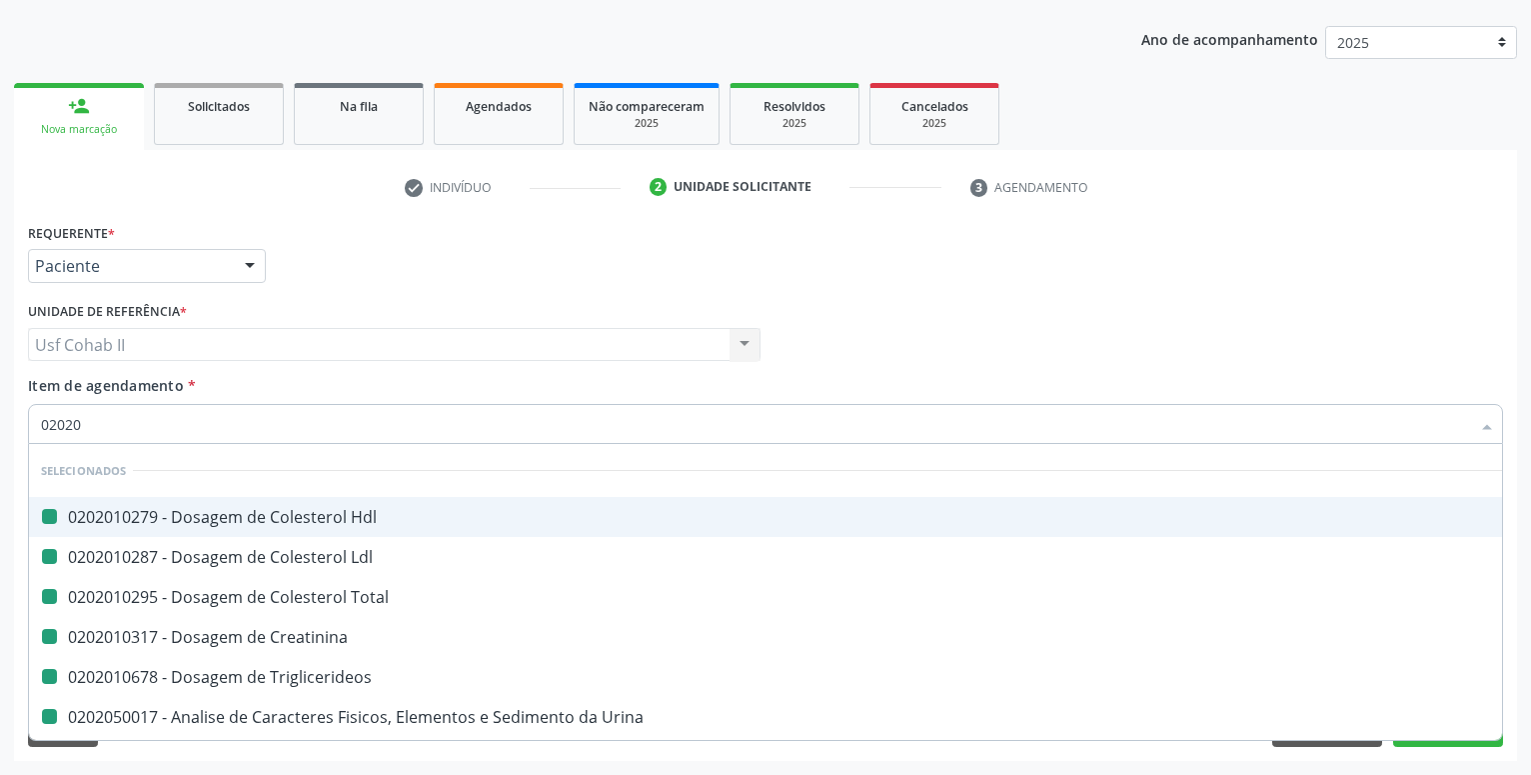
checkbox Triglicerideos "false"
checkbox Urina "false"
checkbox Glicosilada "false"
checkbox Glicose "false"
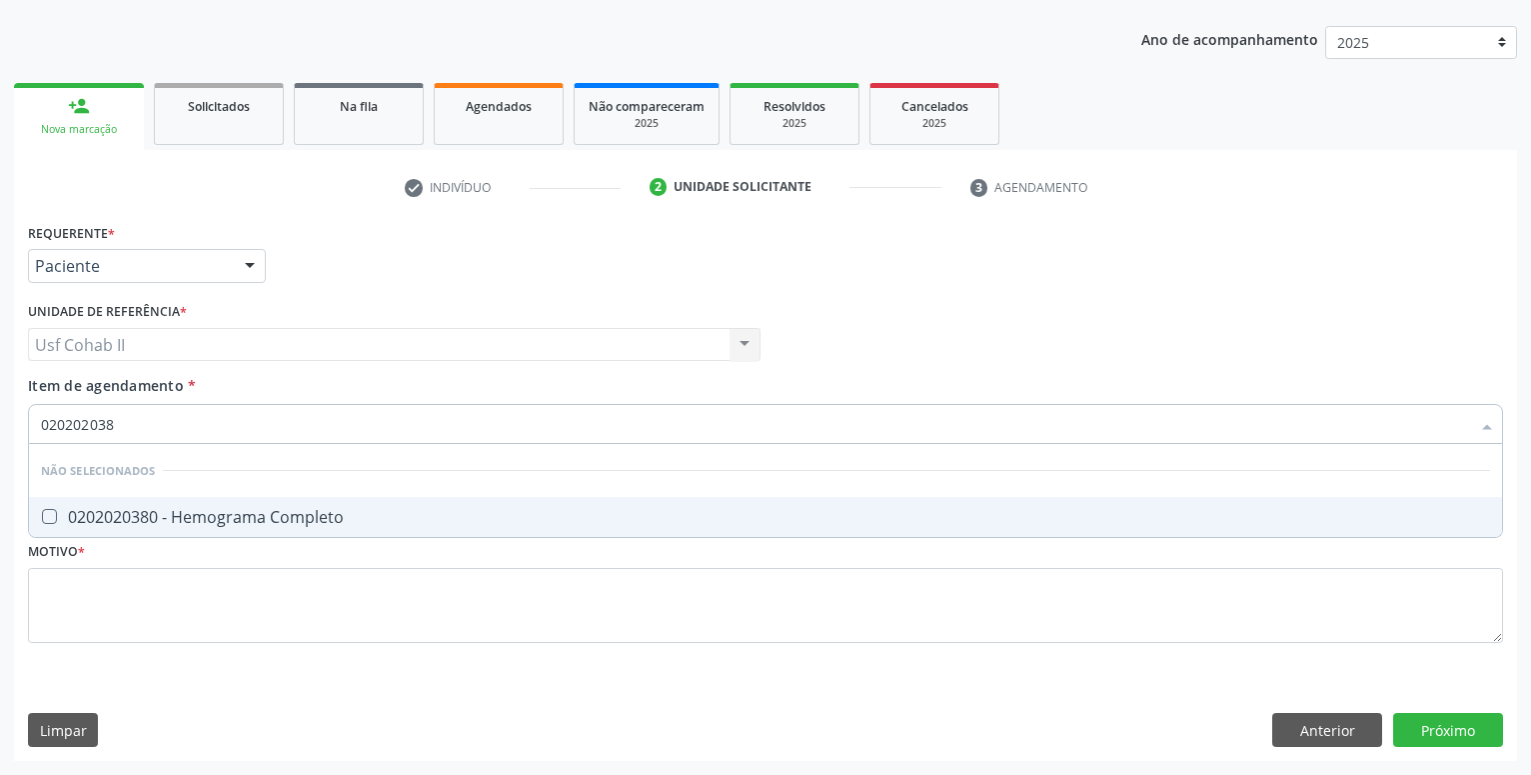
type input "0202020380"
click at [197, 517] on div "0202020380 - Hemograma Completo" at bounding box center [765, 517] width 1449 height 16
checkbox Completo "true"
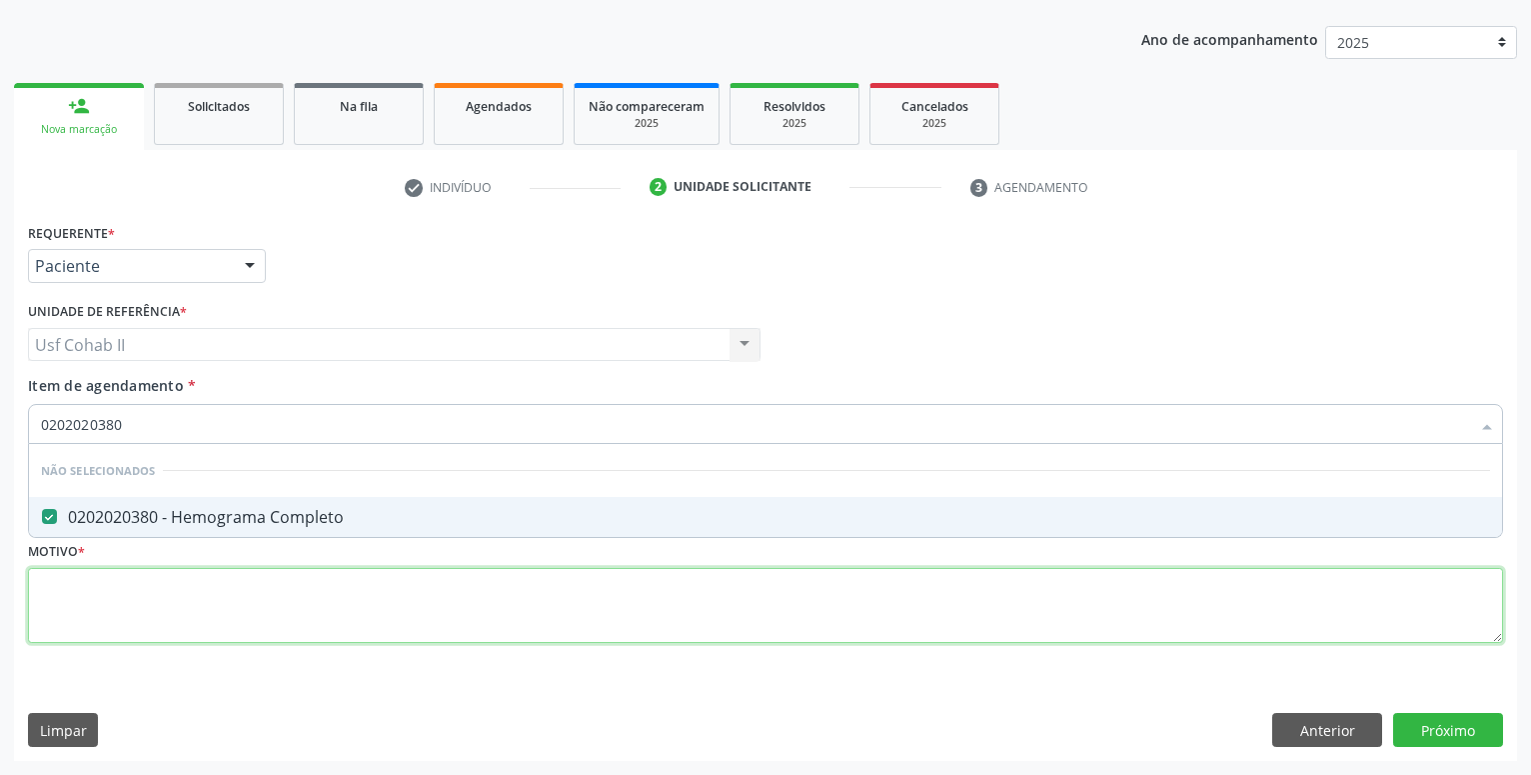
click at [178, 577] on textarea at bounding box center [765, 606] width 1475 height 76
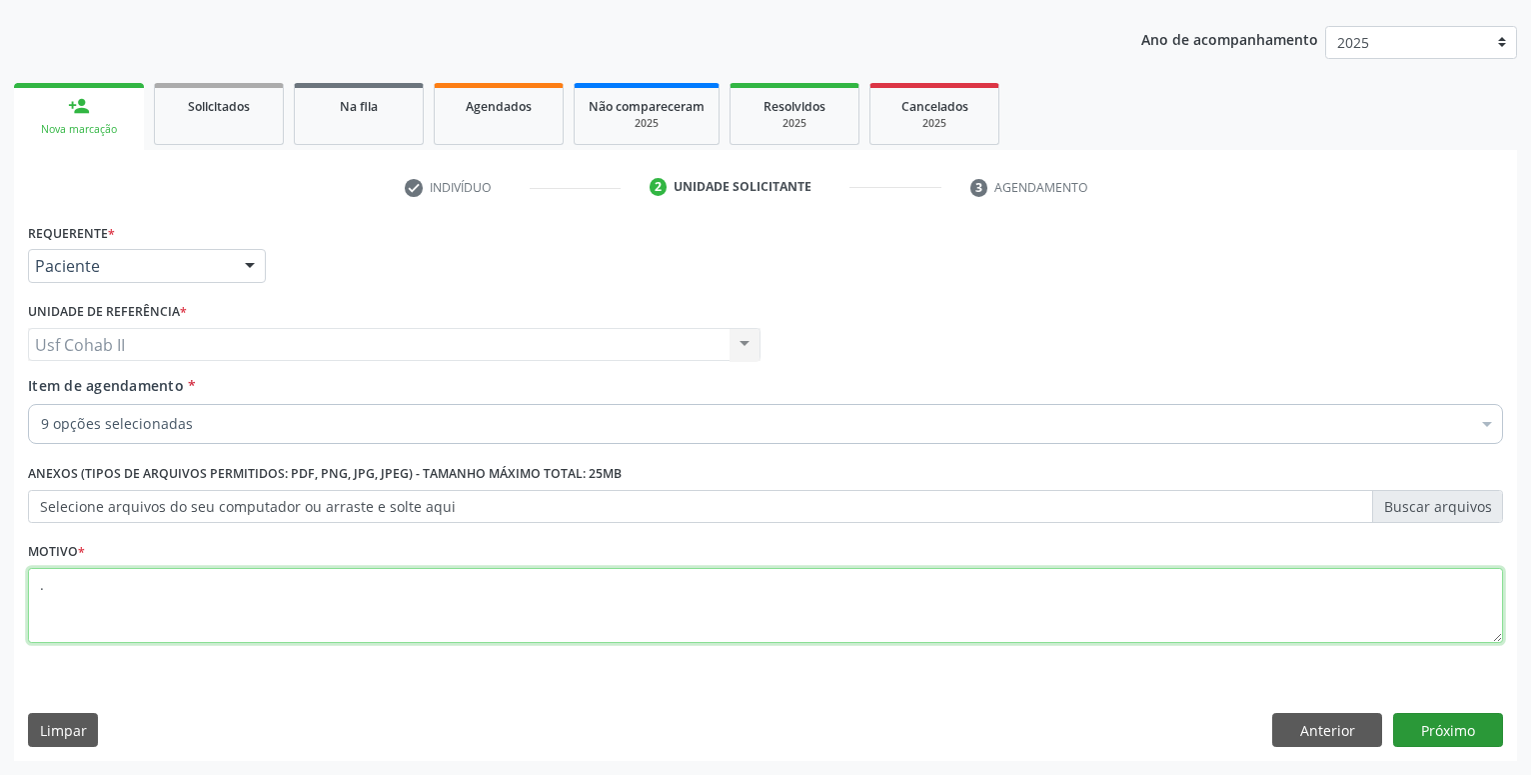
type textarea "."
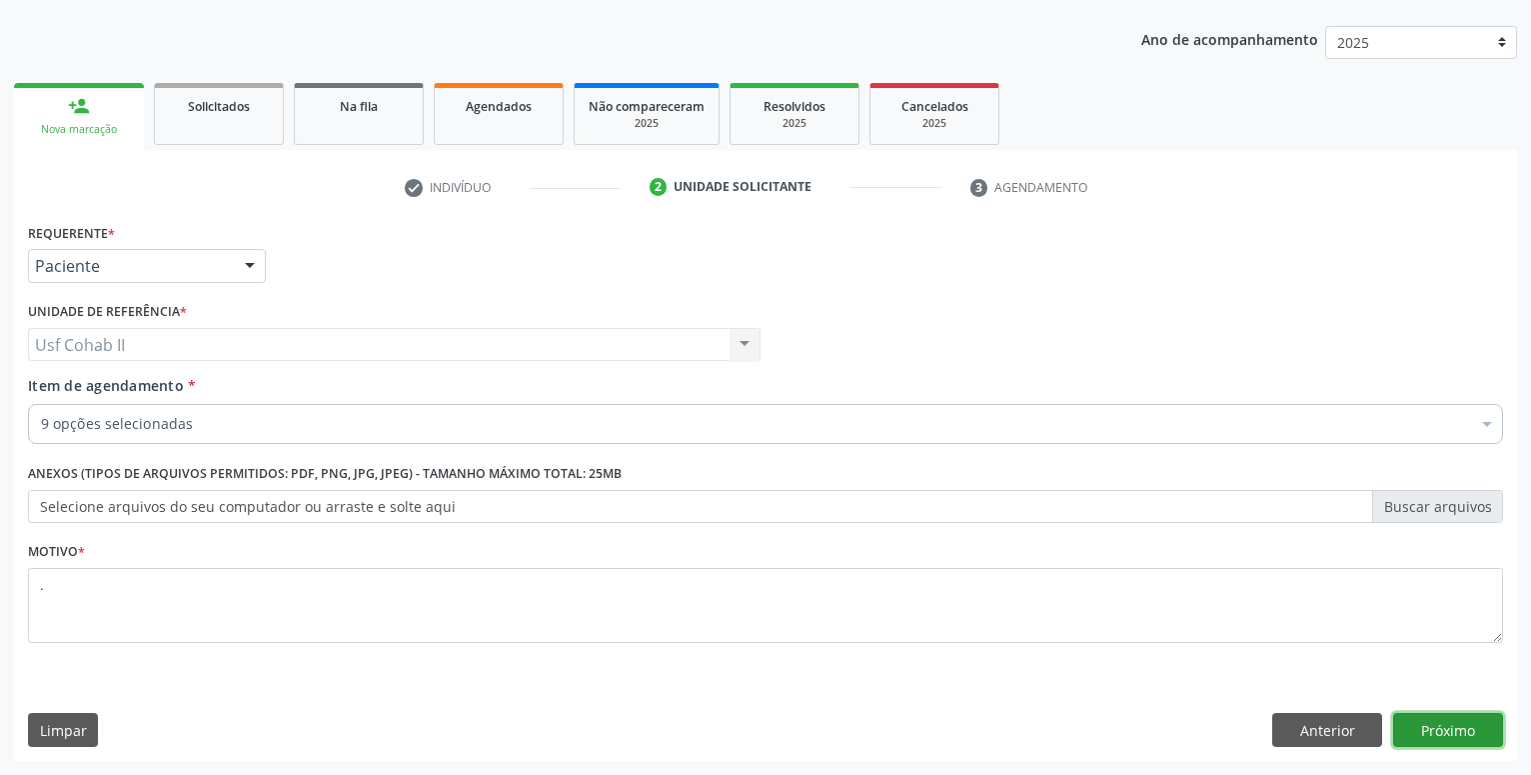
click at [1496, 735] on button "Próximo" at bounding box center [1448, 730] width 110 height 34
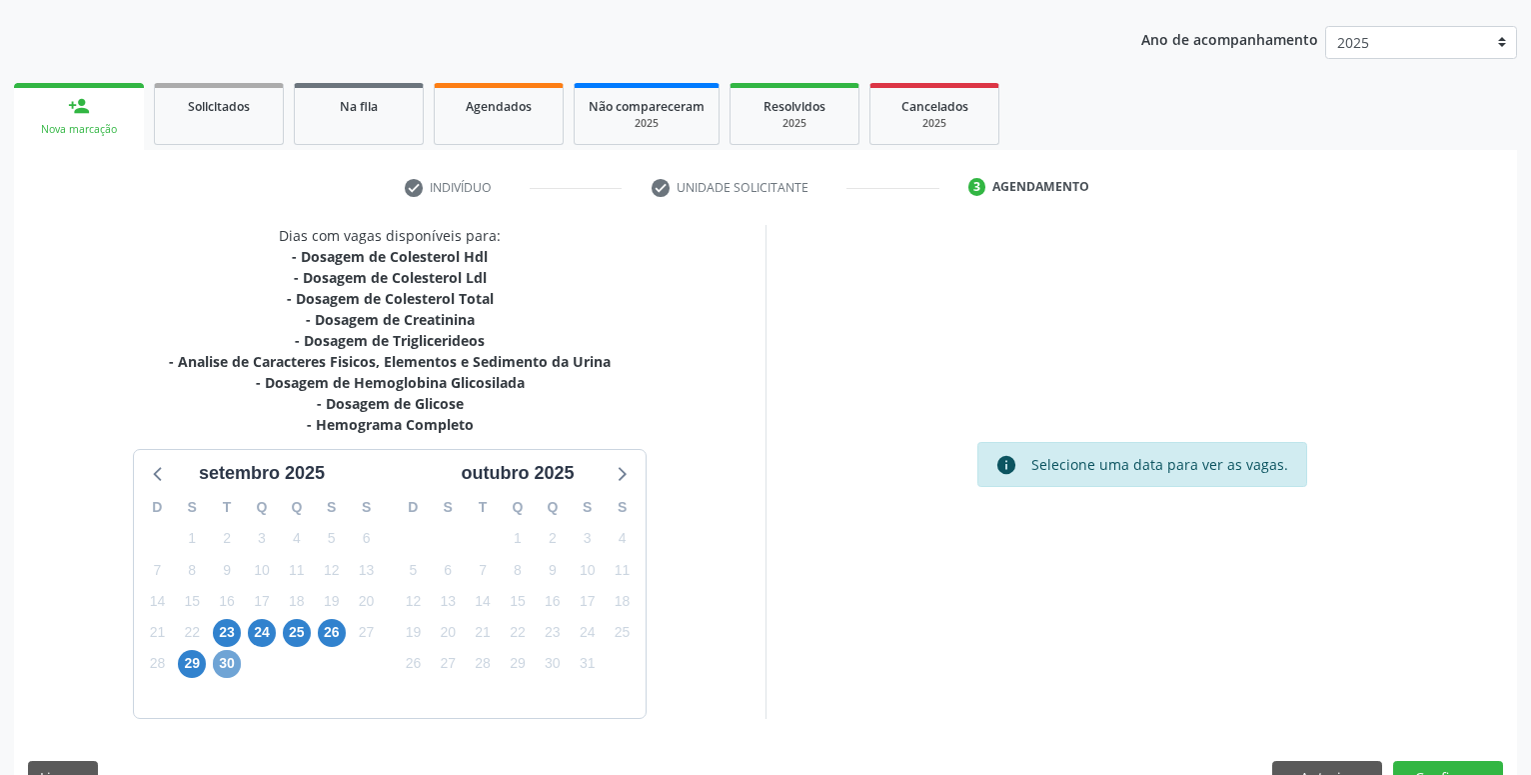
click at [229, 665] on span "30" at bounding box center [227, 664] width 28 height 28
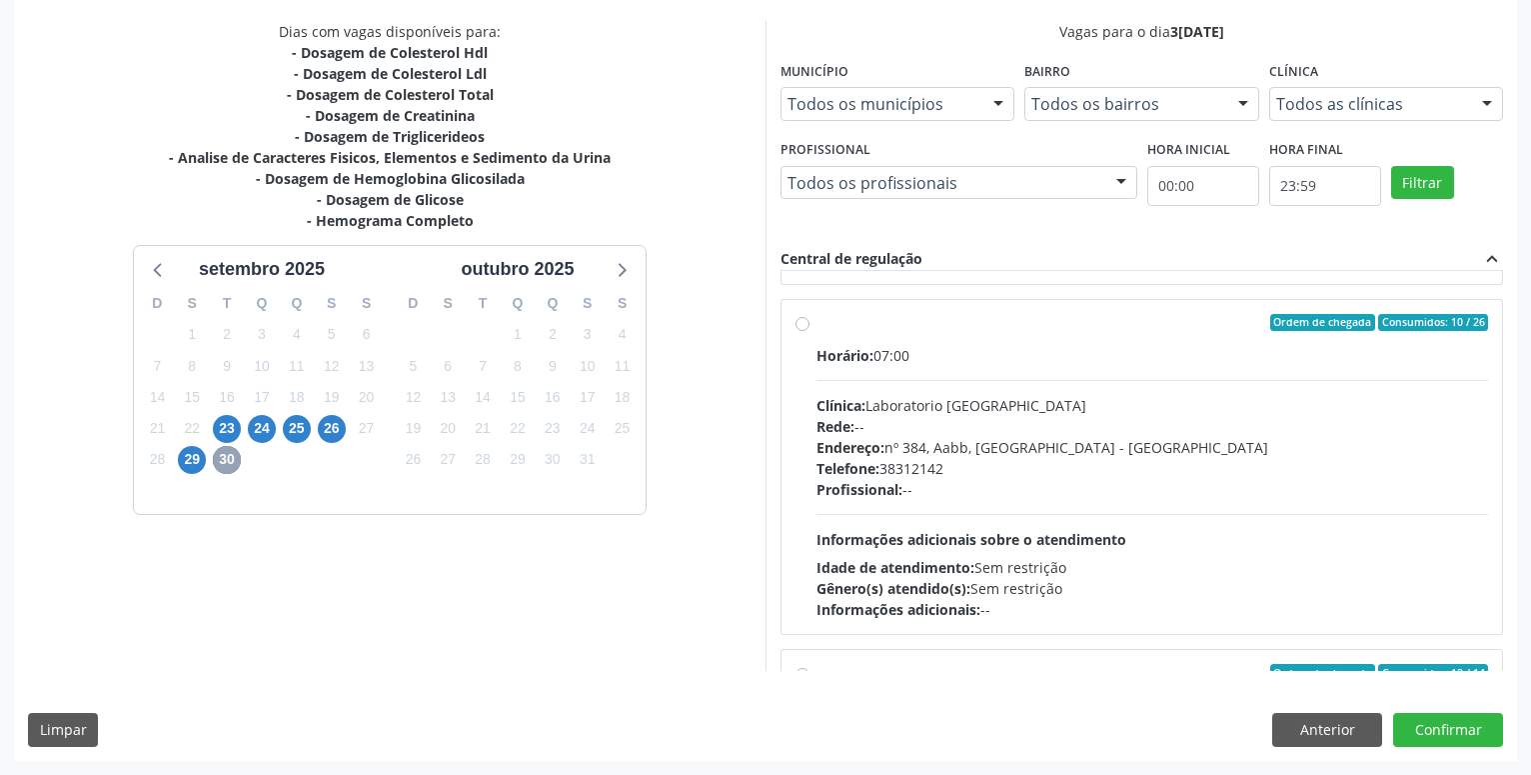
scroll to position [342, 0]
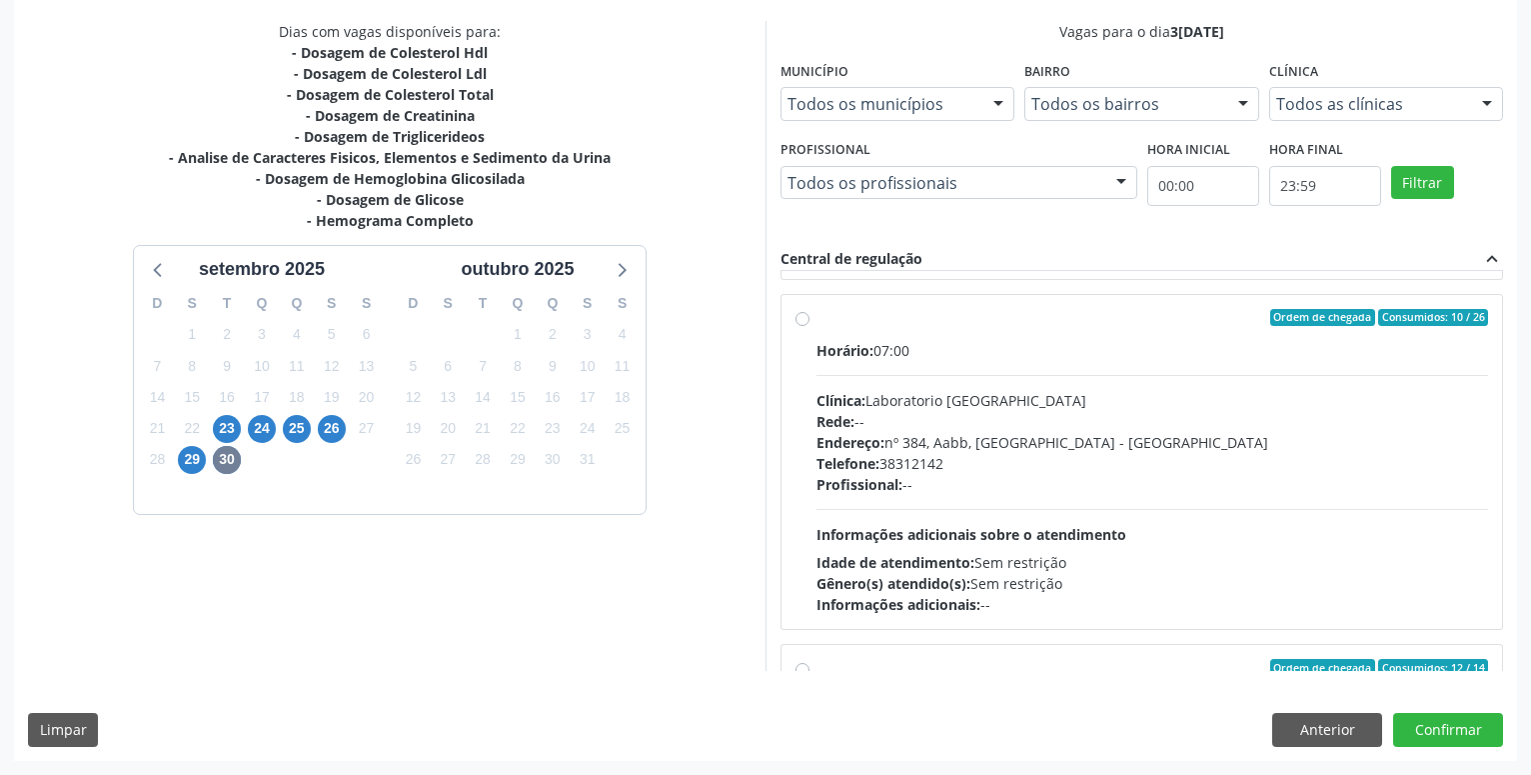
click at [816, 319] on label "Ordem de chegada Consumidos: 10 / 26 Horário: 07:00 Clínica: Laboratorio Sao Fr…" at bounding box center [1152, 462] width 672 height 307
click at [801, 319] on input "Ordem de chegada Consumidos: 10 / 26 Horário: 07:00 Clínica: Laboratorio Sao Fr…" at bounding box center [803, 318] width 14 height 18
radio input "true"
click at [1481, 725] on button "Confirmar" at bounding box center [1448, 730] width 110 height 34
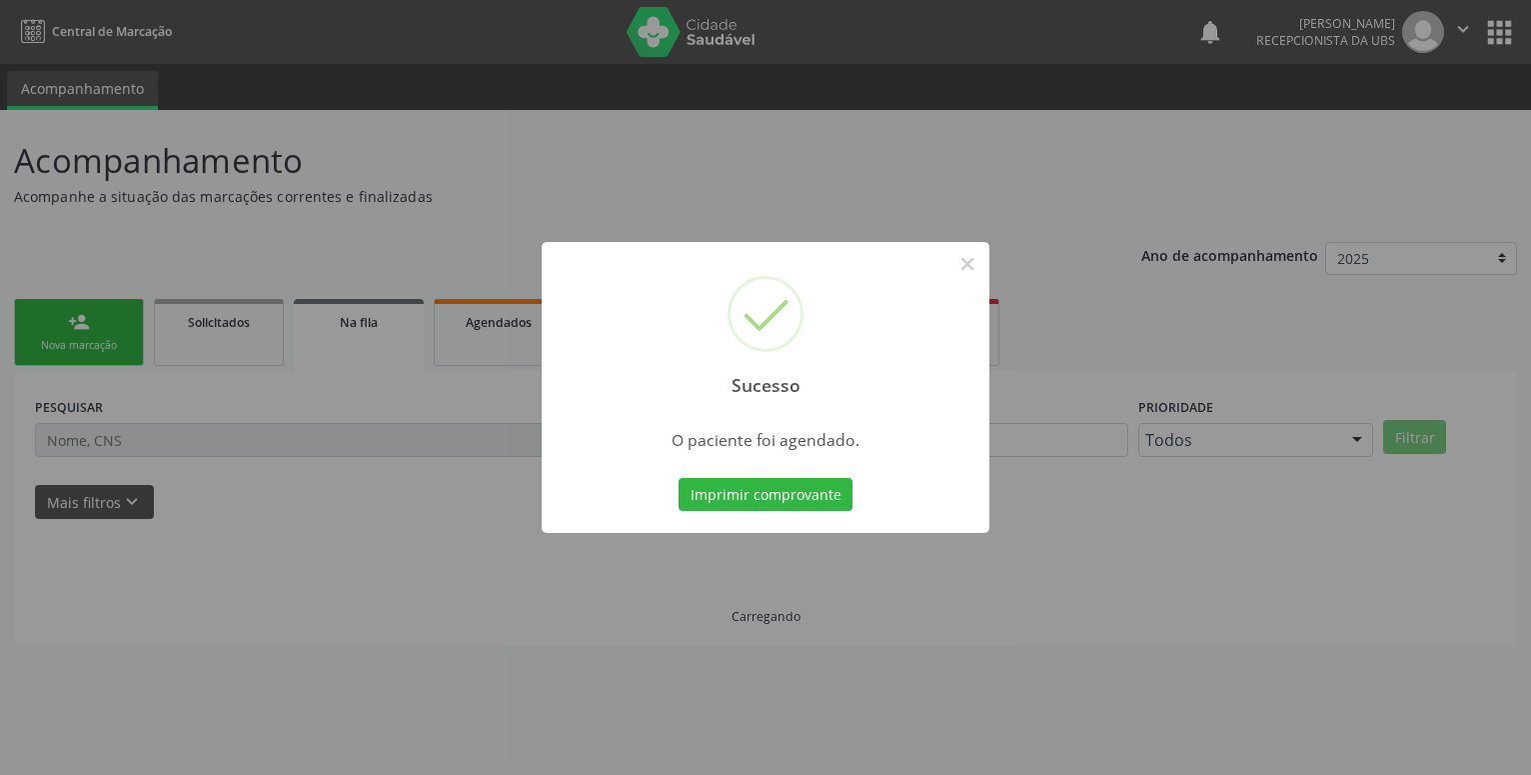
scroll to position [0, 0]
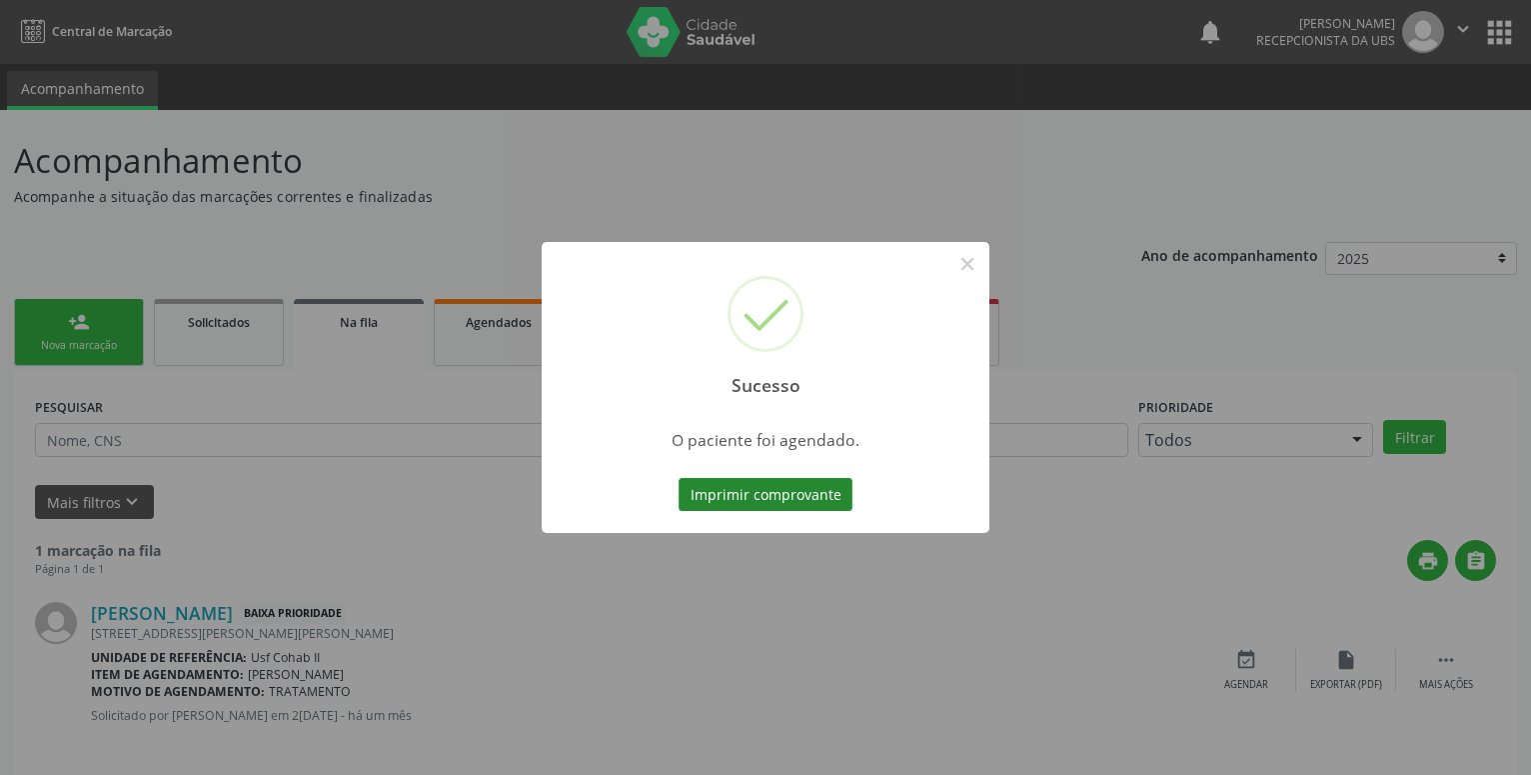
click at [710, 491] on button "Imprimir comprovante" at bounding box center [766, 495] width 174 height 34
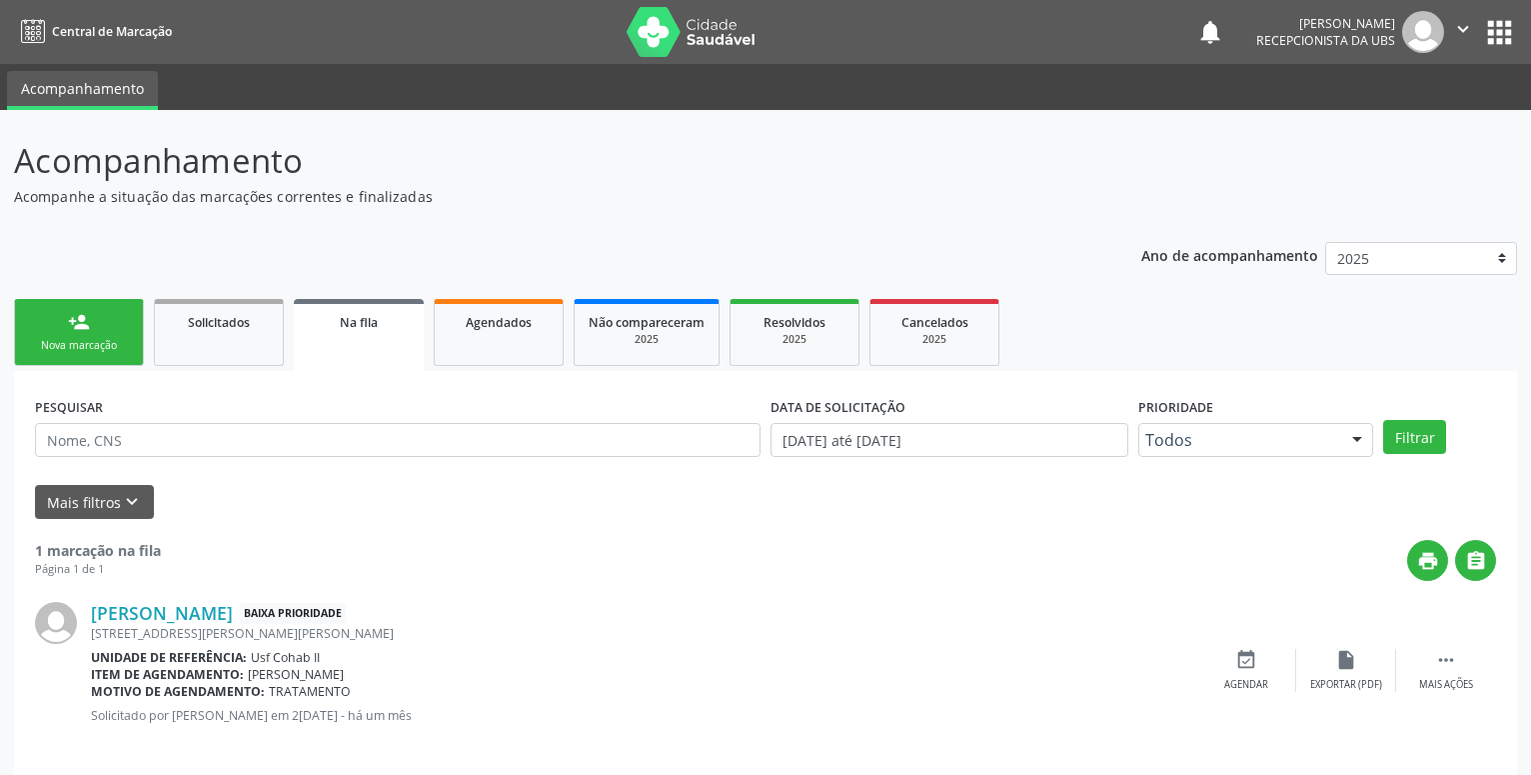
click at [69, 345] on div "Nova marcação" at bounding box center [79, 345] width 100 height 15
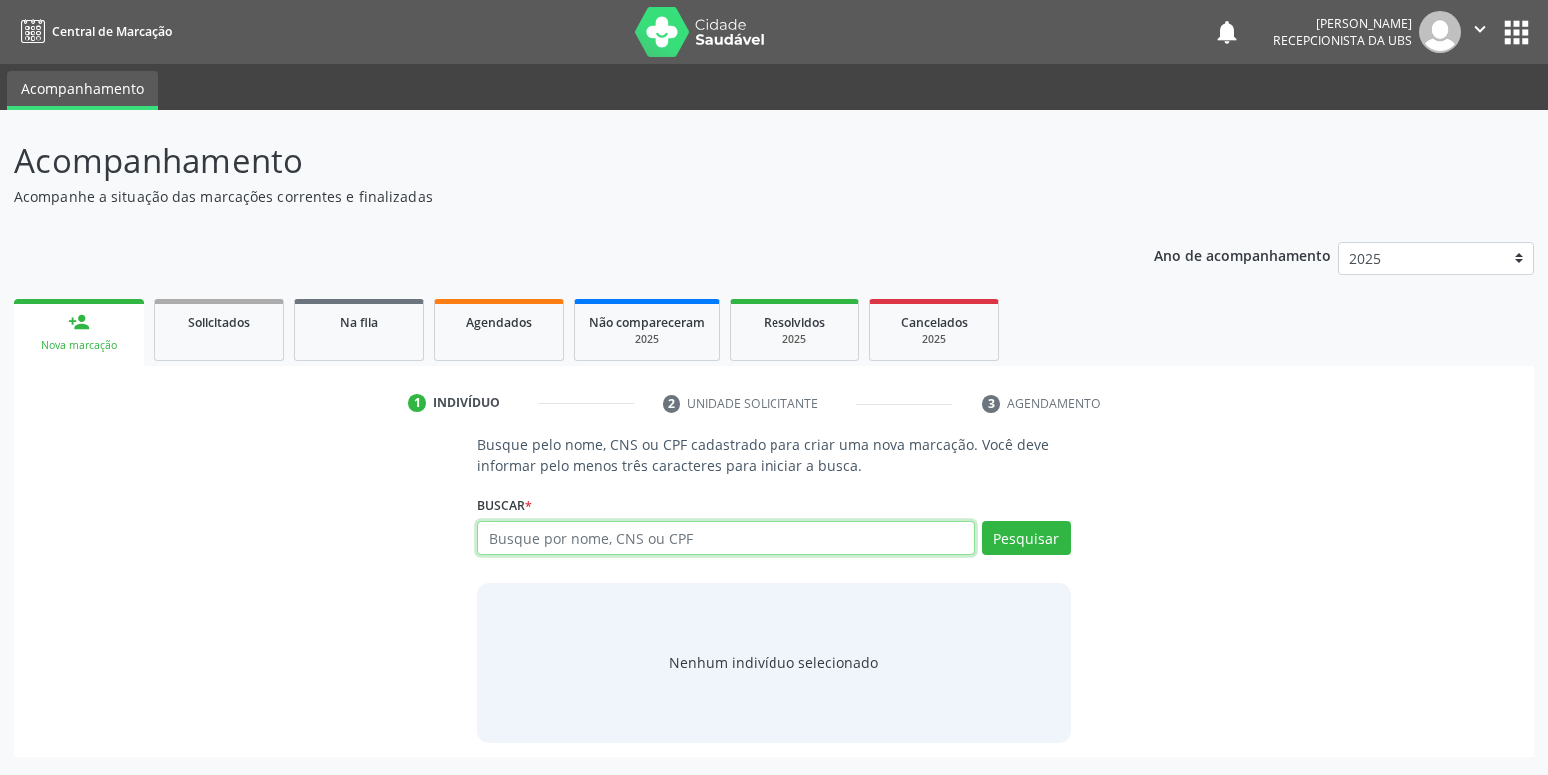
click at [591, 542] on input "text" at bounding box center [726, 538] width 498 height 34
type input "15162005426"
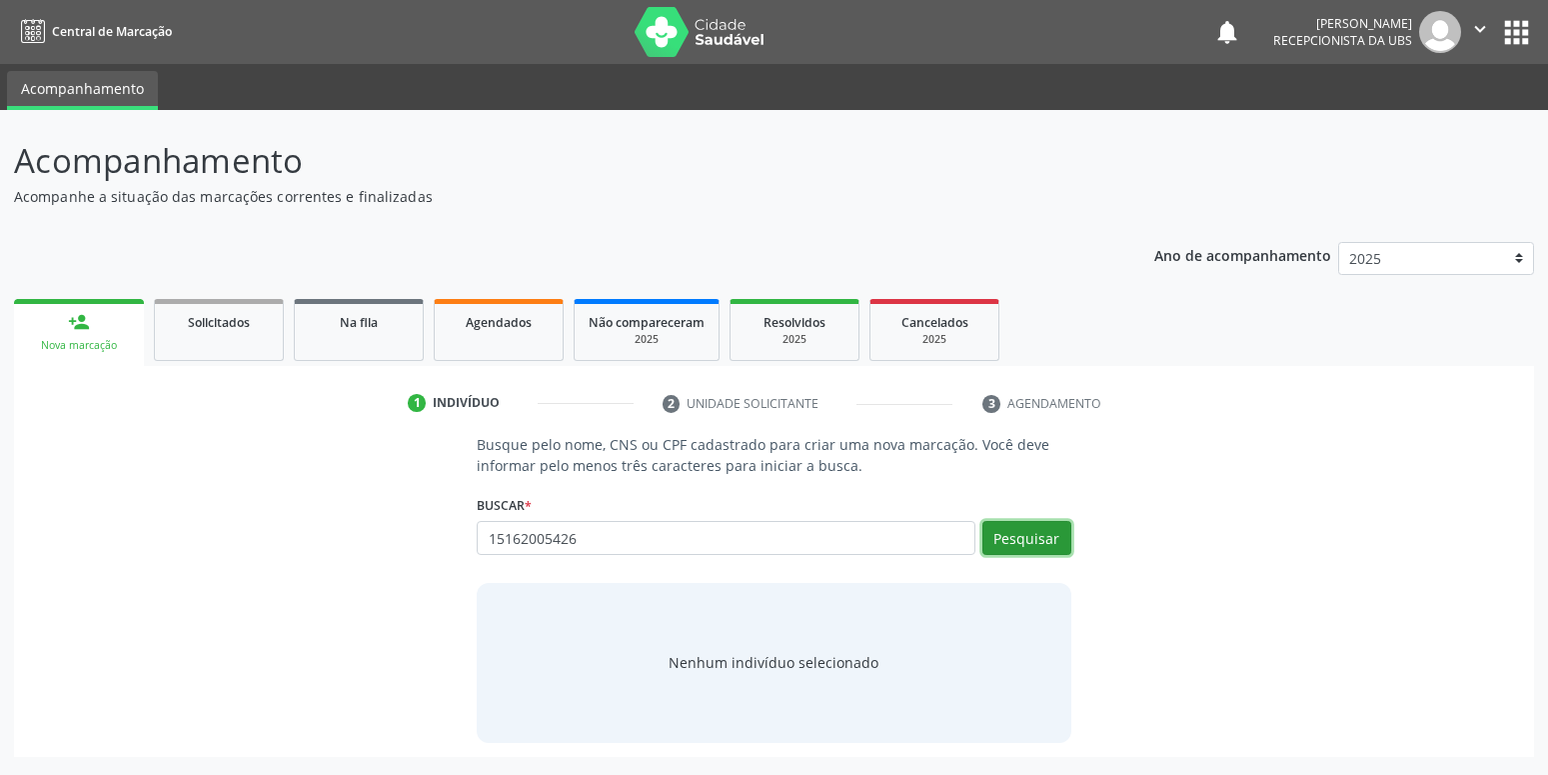
click at [1028, 543] on button "Pesquisar" at bounding box center [1026, 538] width 89 height 34
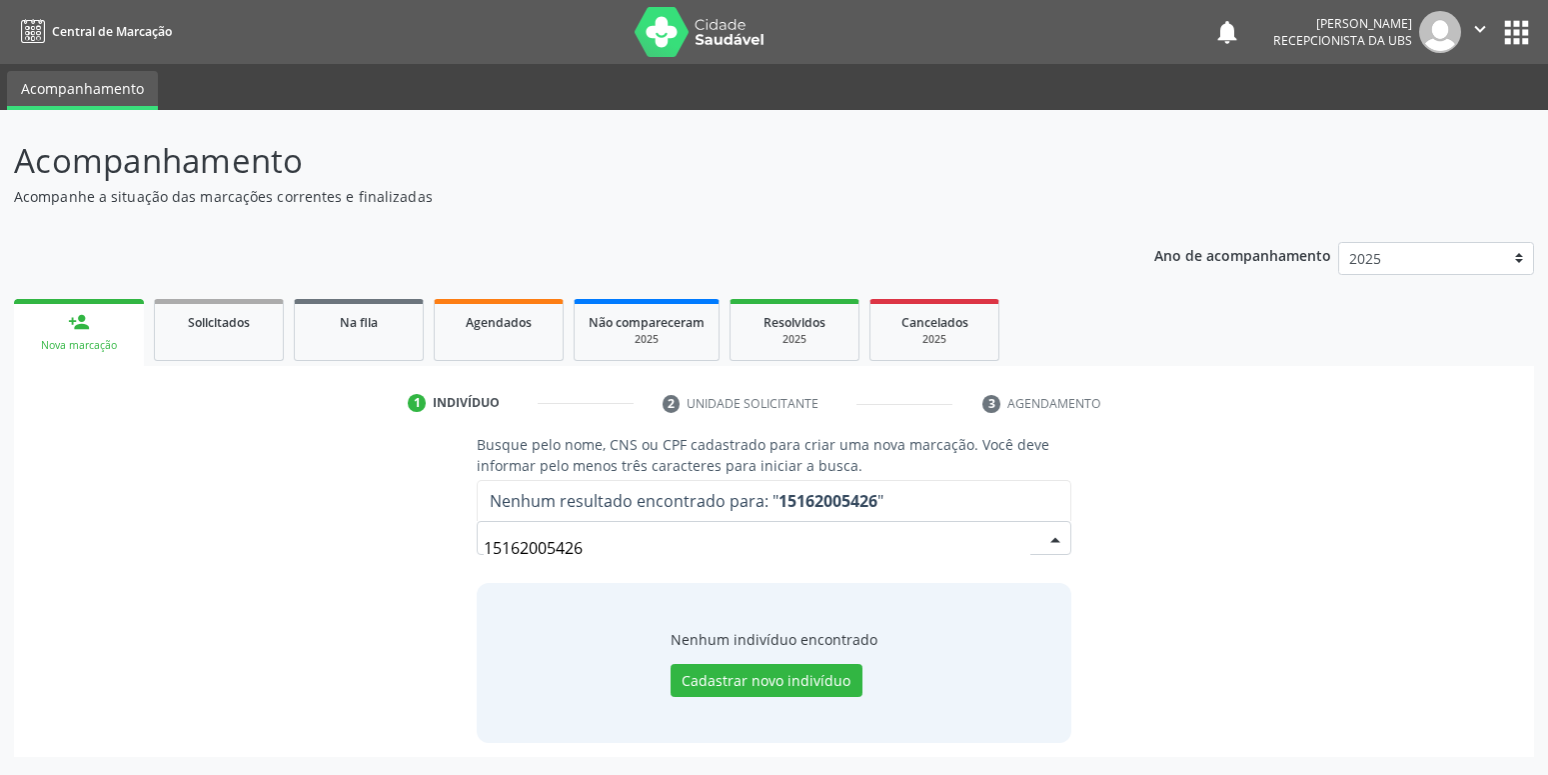
drag, startPoint x: 674, startPoint y: 540, endPoint x: 332, endPoint y: 546, distance: 341.8
click at [484, 546] on input "15162005426" at bounding box center [757, 548] width 546 height 40
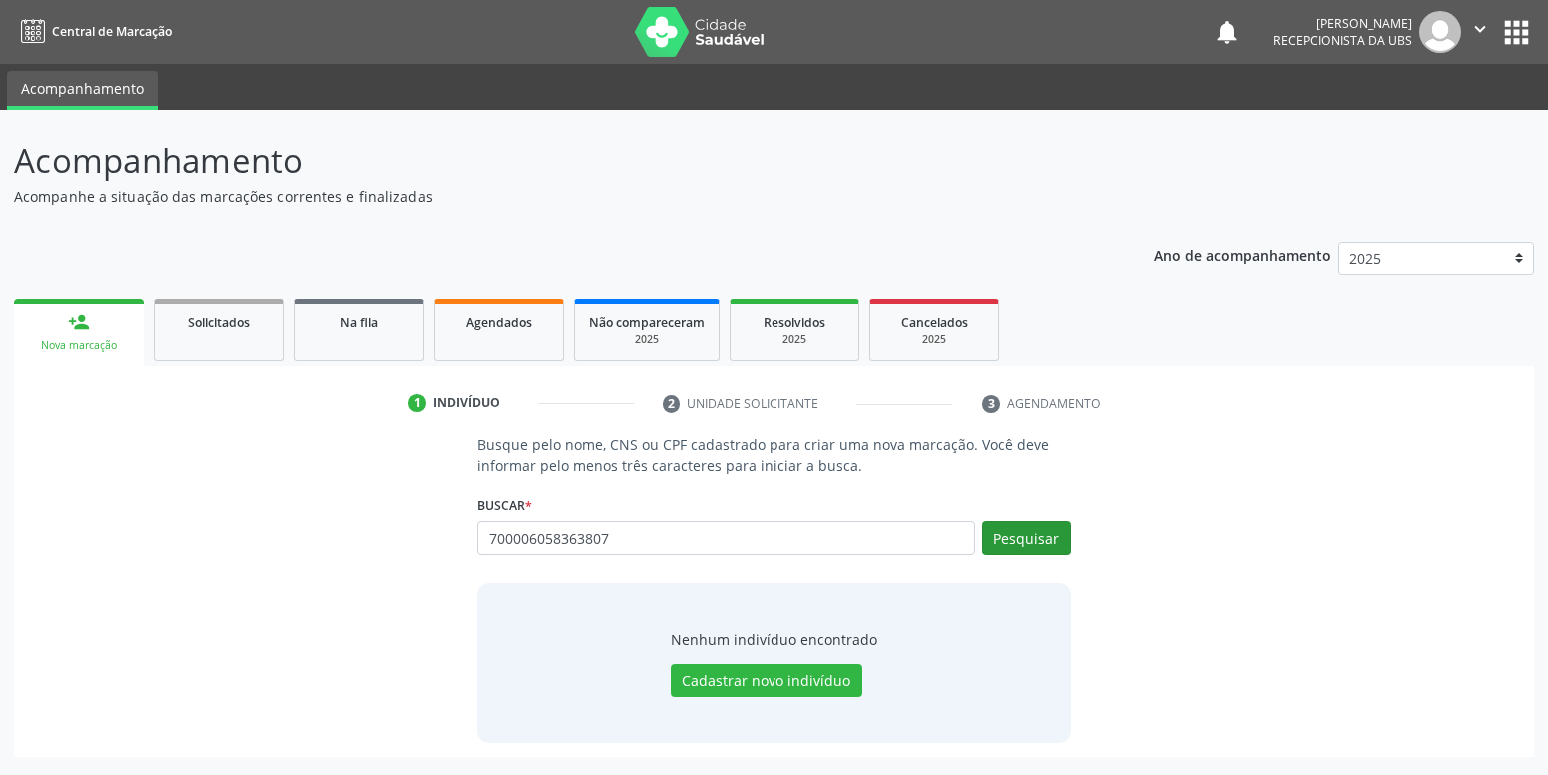
type input "700006058363807"
click at [1051, 536] on button "Pesquisar" at bounding box center [1026, 538] width 89 height 34
type input "700006058363807"
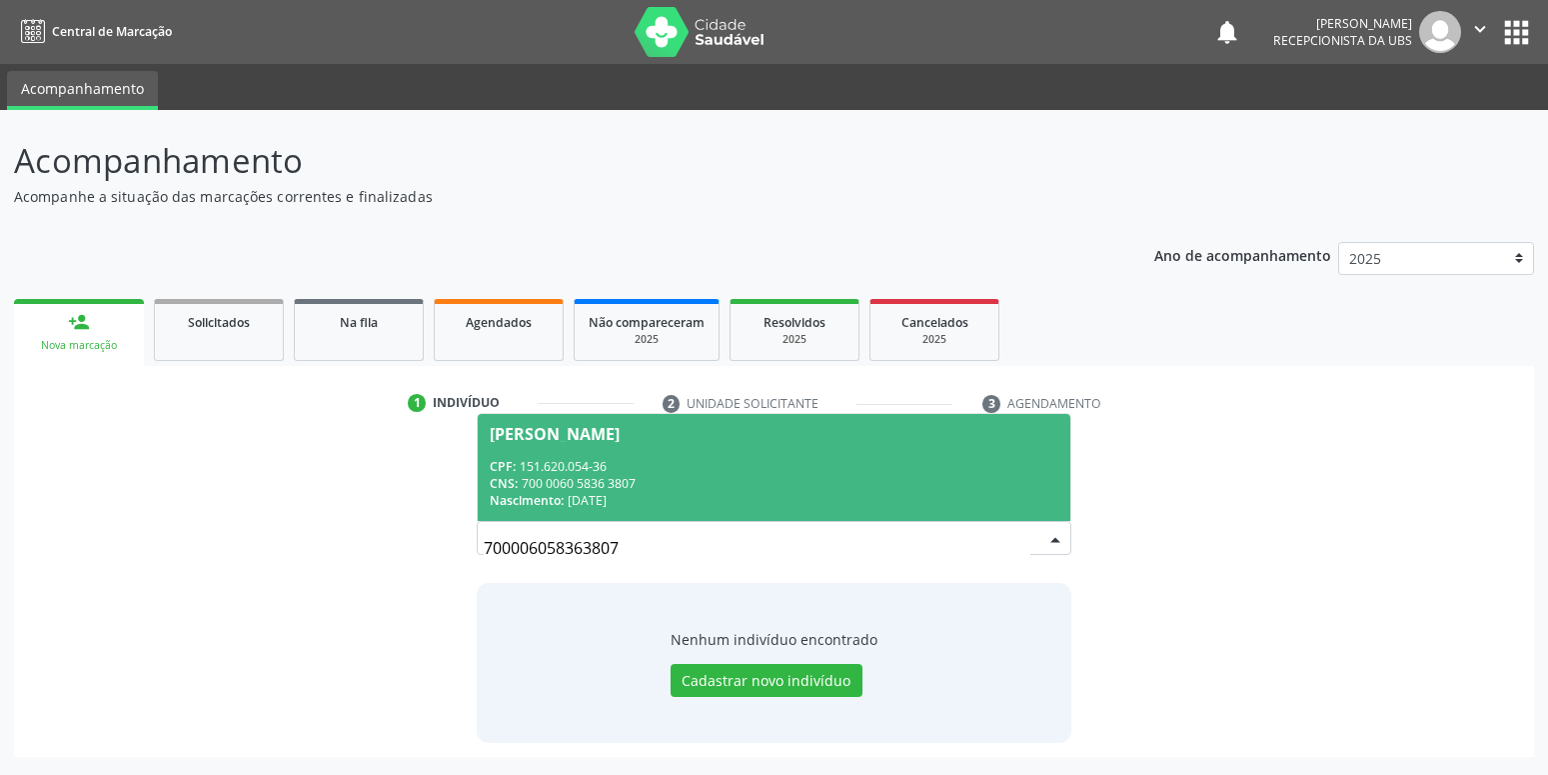
click at [555, 485] on div "CNS: 700 0060 5836 3807" at bounding box center [774, 483] width 568 height 17
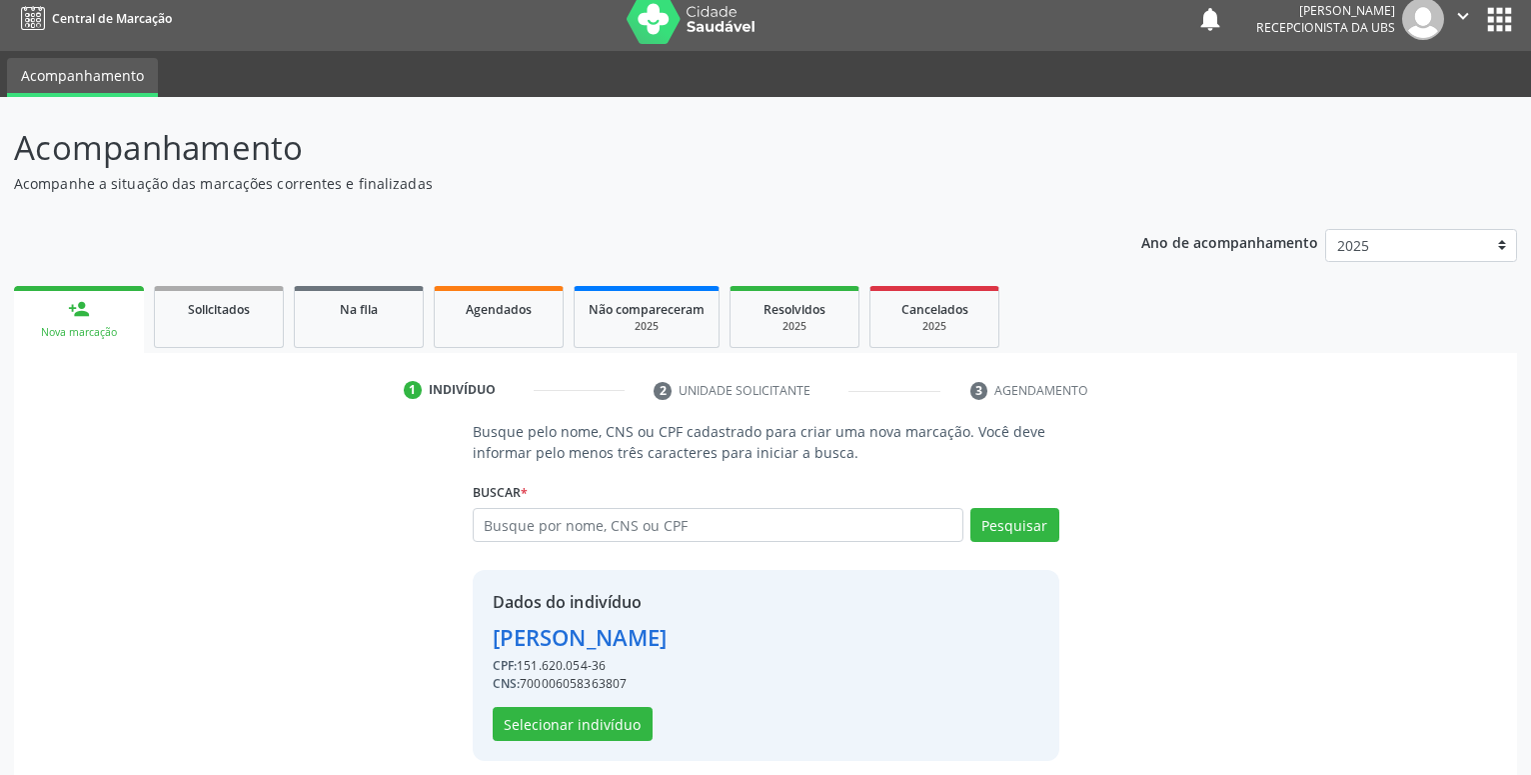
scroll to position [27, 0]
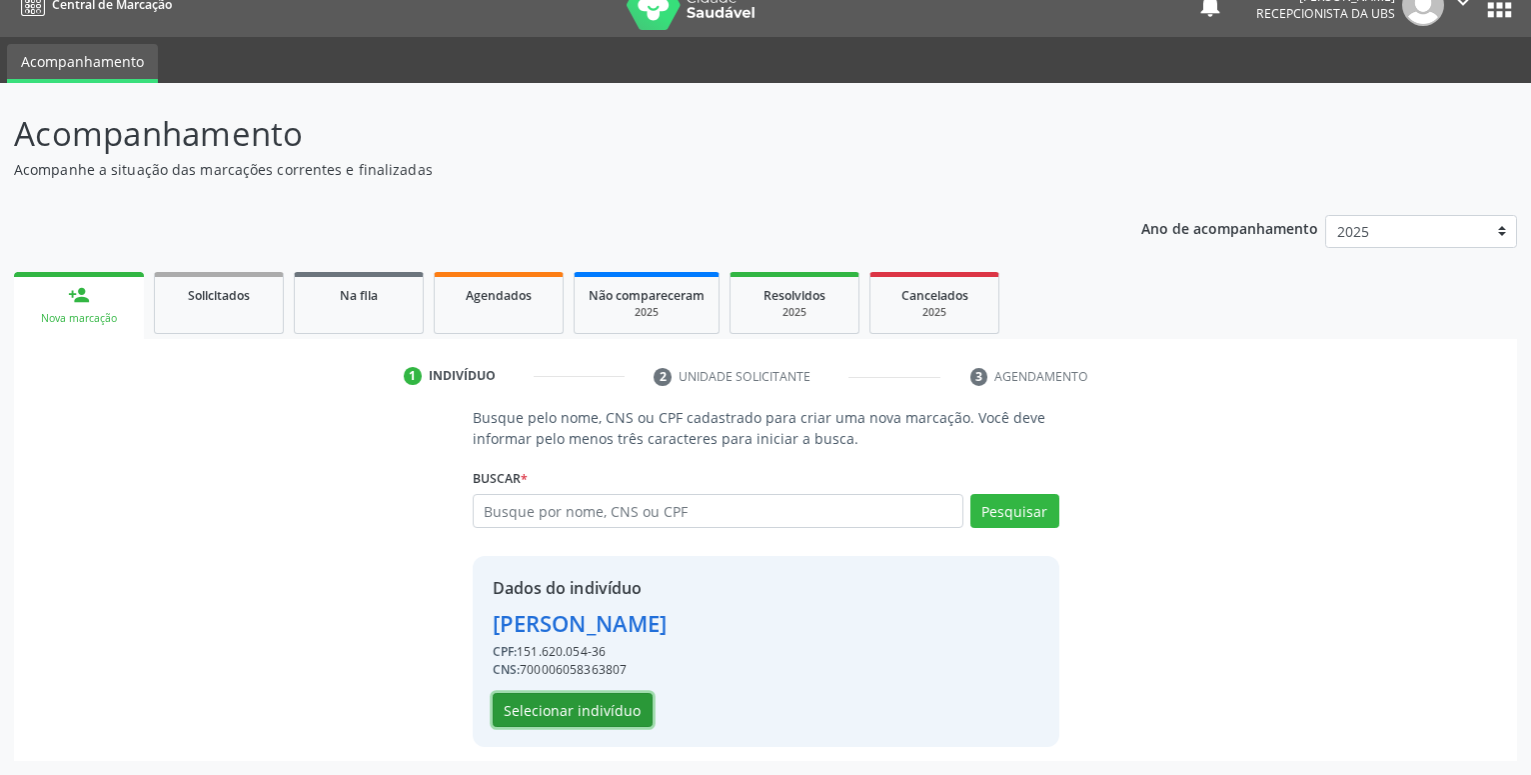
click at [591, 711] on button "Selecionar indivíduo" at bounding box center [573, 710] width 160 height 34
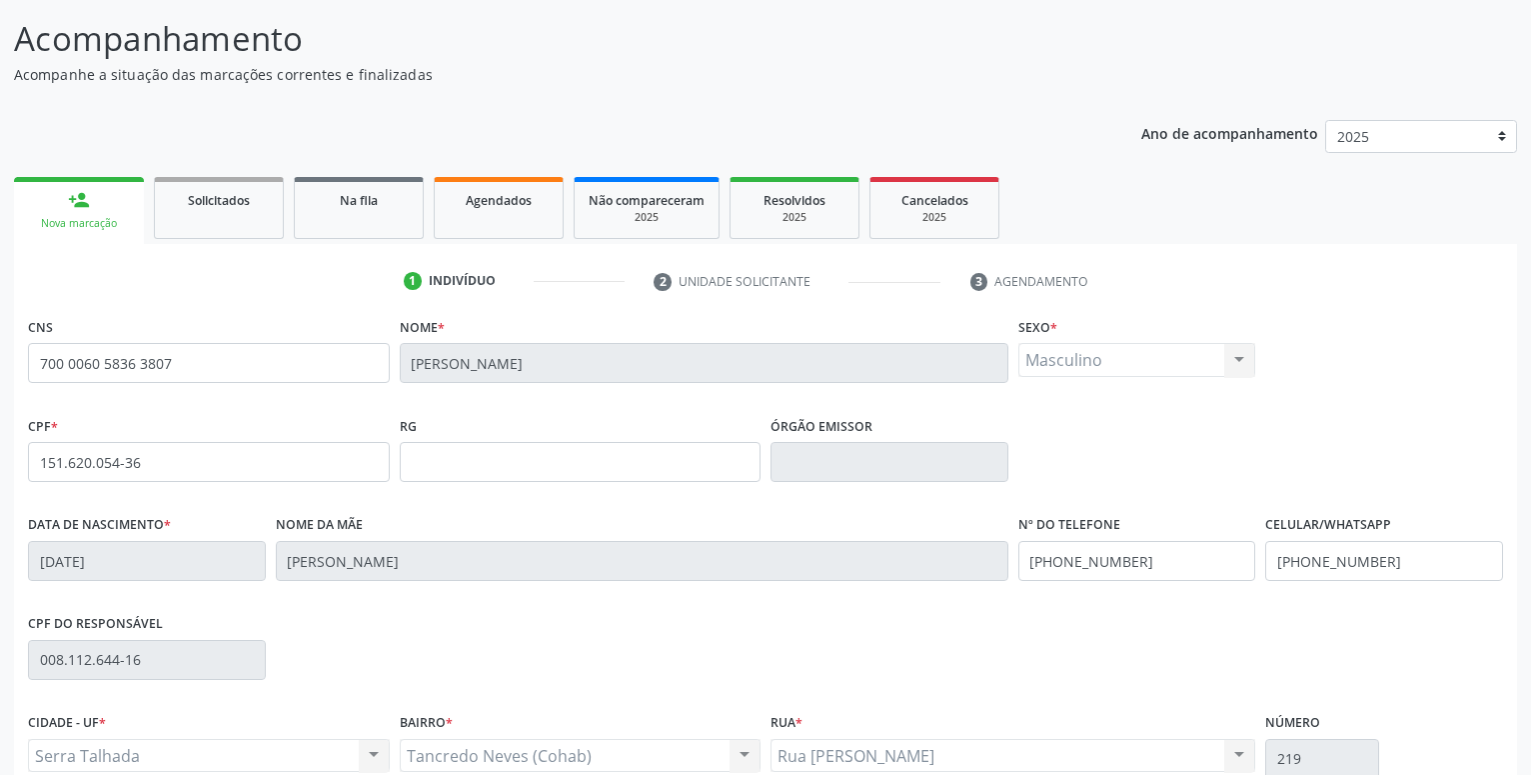
scroll to position [129, 0]
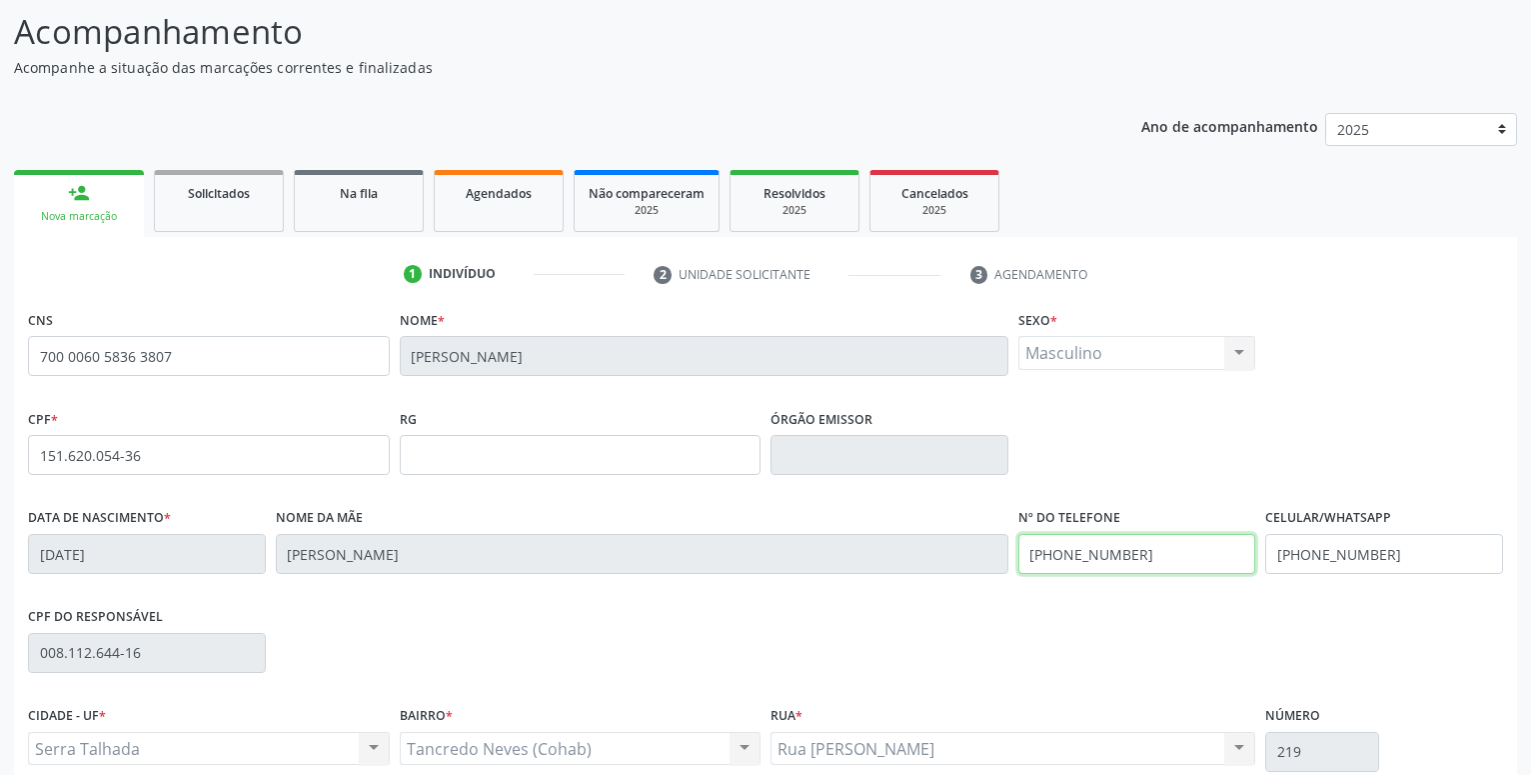
drag, startPoint x: 1133, startPoint y: 550, endPoint x: 890, endPoint y: 551, distance: 242.9
click at [1018, 551] on input "[PHONE_NUMBER]" at bounding box center [1137, 554] width 238 height 40
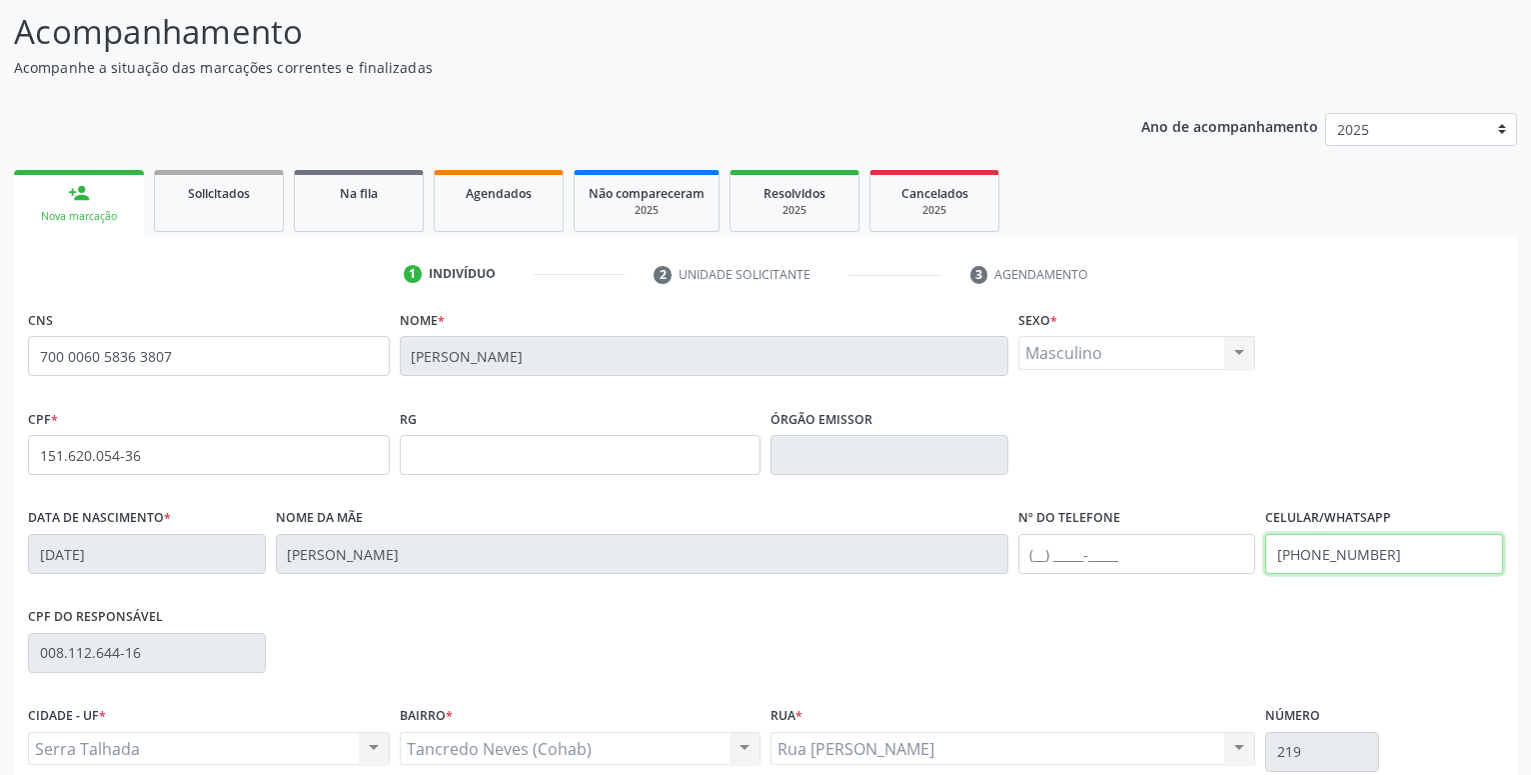
drag, startPoint x: 1385, startPoint y: 550, endPoint x: 1175, endPoint y: 538, distance: 210.2
click at [1265, 538] on input "[PHONE_NUMBER]" at bounding box center [1384, 554] width 238 height 40
click at [1151, 538] on input "text" at bounding box center [1137, 554] width 238 height 40
drag, startPoint x: 1320, startPoint y: 558, endPoint x: 1122, endPoint y: 550, distance: 198.0
click at [1265, 550] on input "[PHONE_NUMBER]" at bounding box center [1384, 554] width 238 height 40
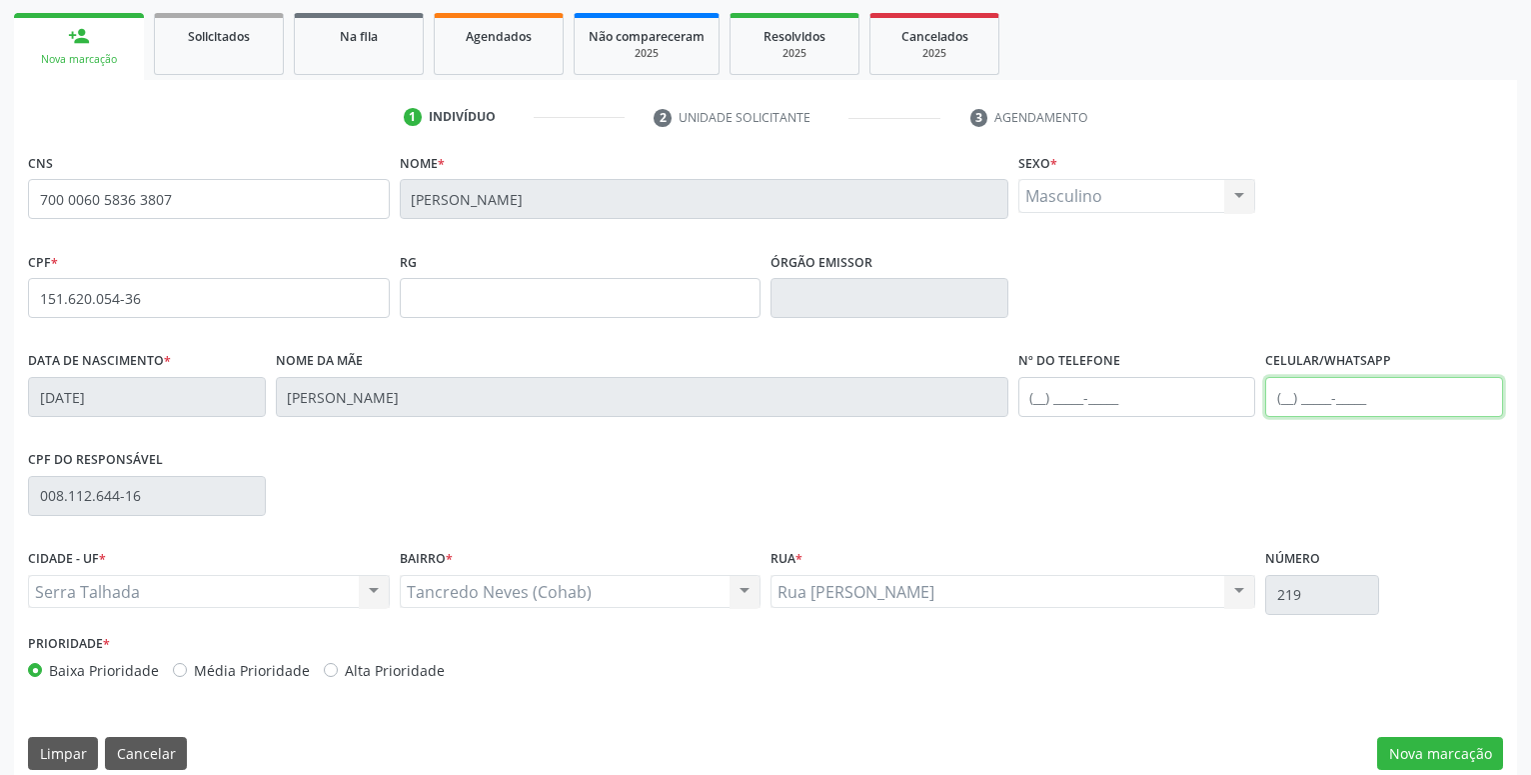
scroll to position [309, 0]
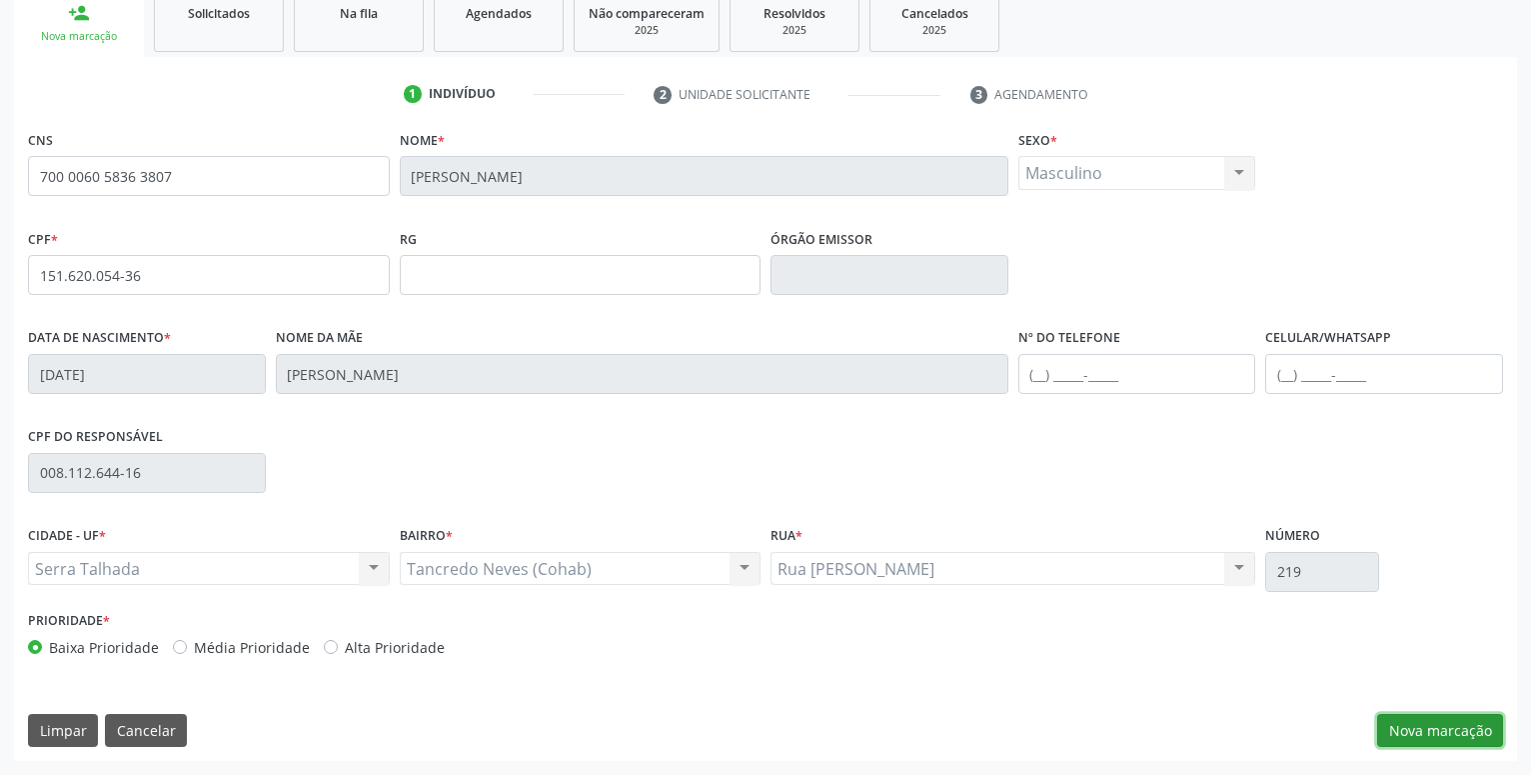
click at [1466, 723] on button "Nova marcação" at bounding box center [1440, 731] width 126 height 34
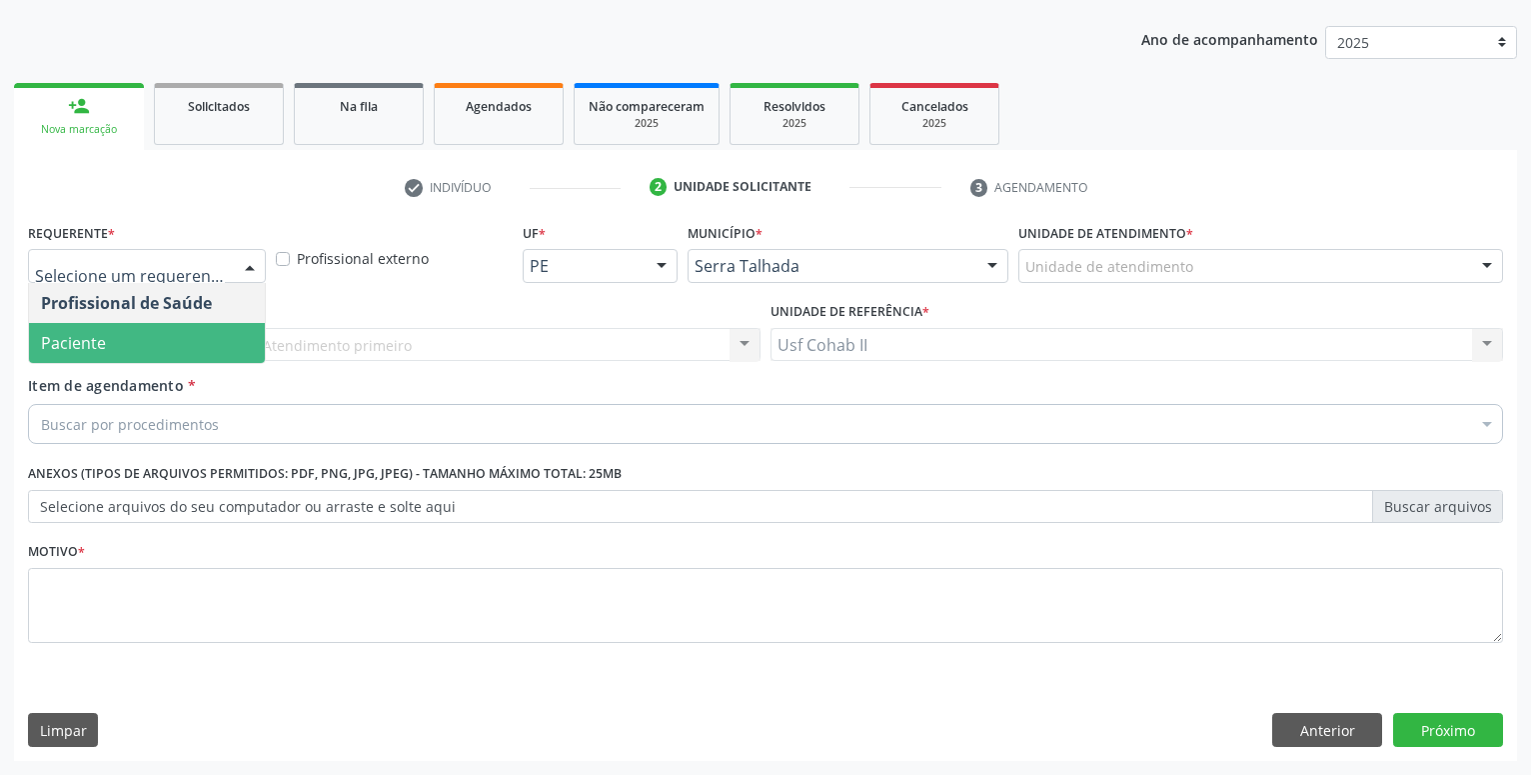
click at [172, 334] on span "Paciente" at bounding box center [147, 343] width 236 height 40
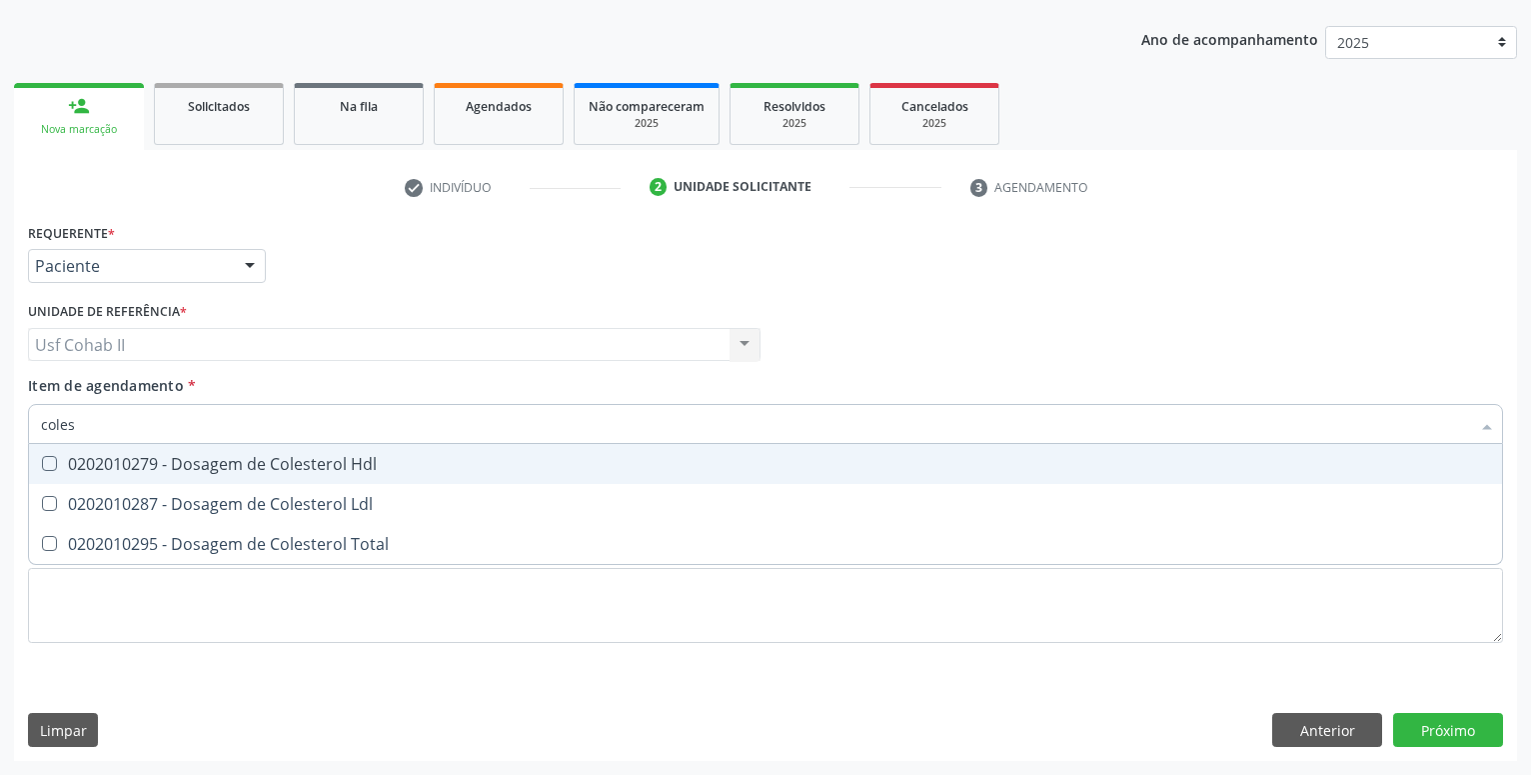
type input "colest"
click at [169, 466] on div "0202010279 - Dosagem de Colesterol Hdl" at bounding box center [765, 464] width 1449 height 16
checkbox Hdl "true"
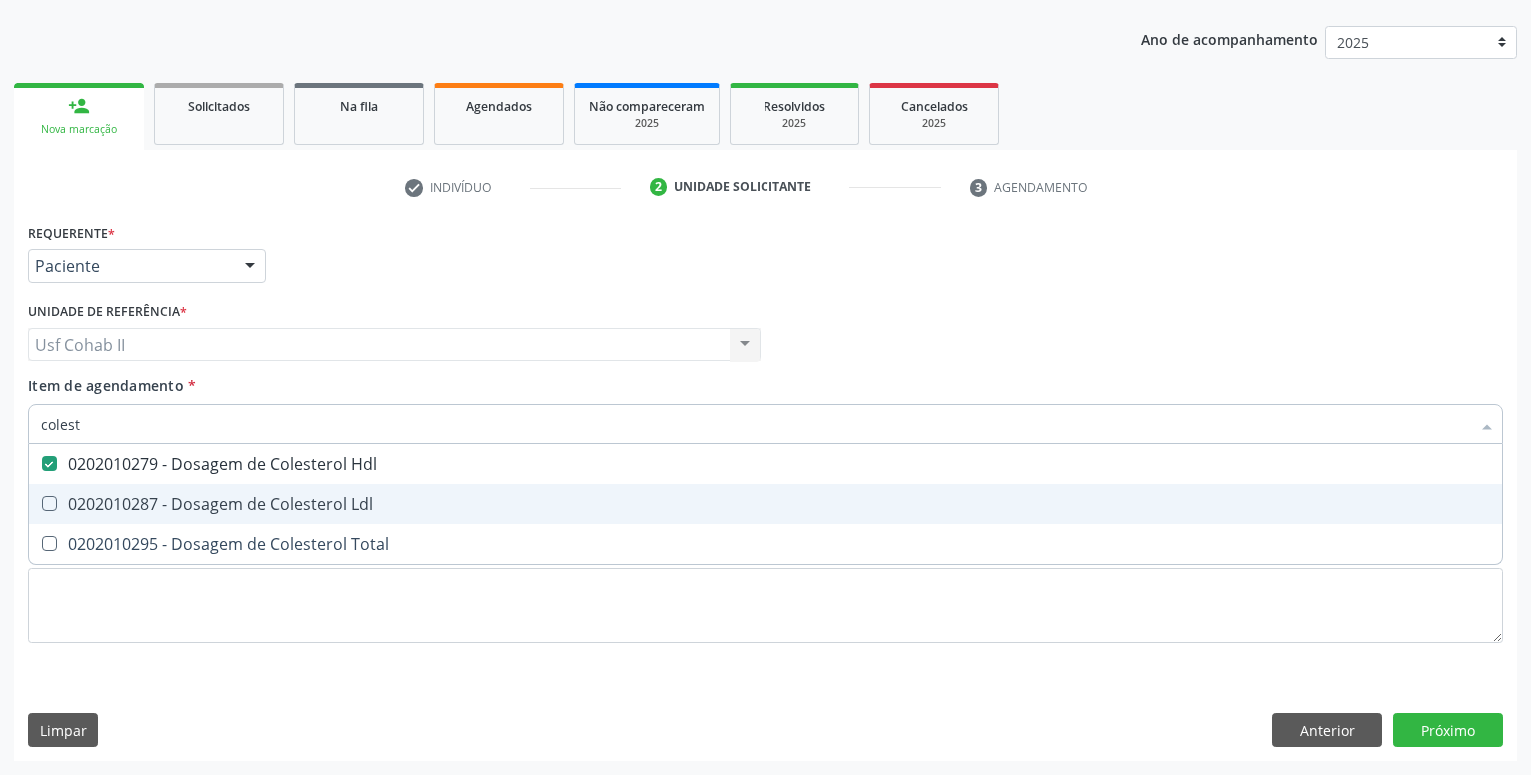
click at [185, 489] on span "0202010287 - Dosagem de Colesterol Ldl" at bounding box center [765, 504] width 1473 height 40
checkbox Ldl "true"
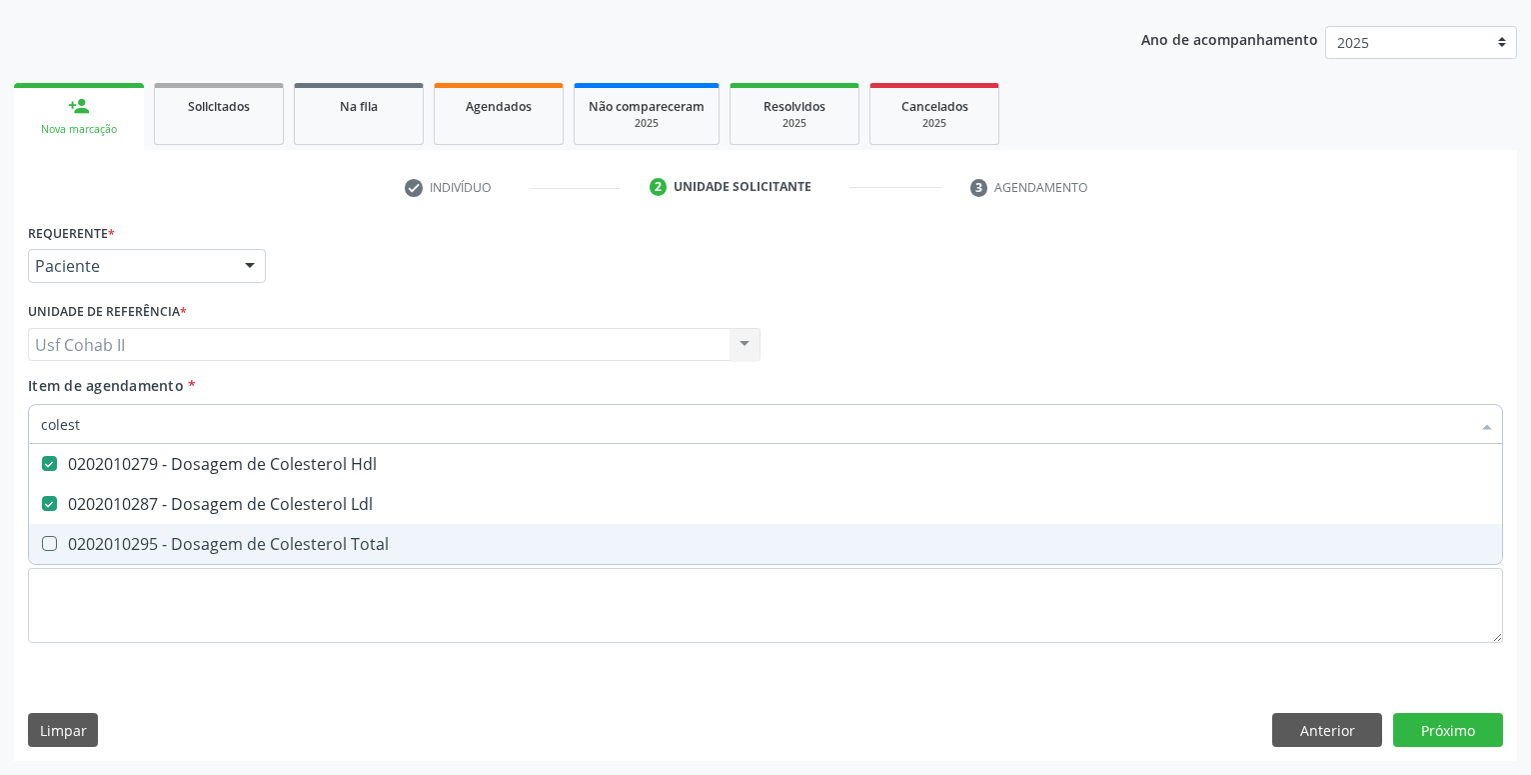
click at [178, 536] on div "0202010295 - Dosagem de Colesterol Total" at bounding box center [765, 544] width 1449 height 16
checkbox Total "true"
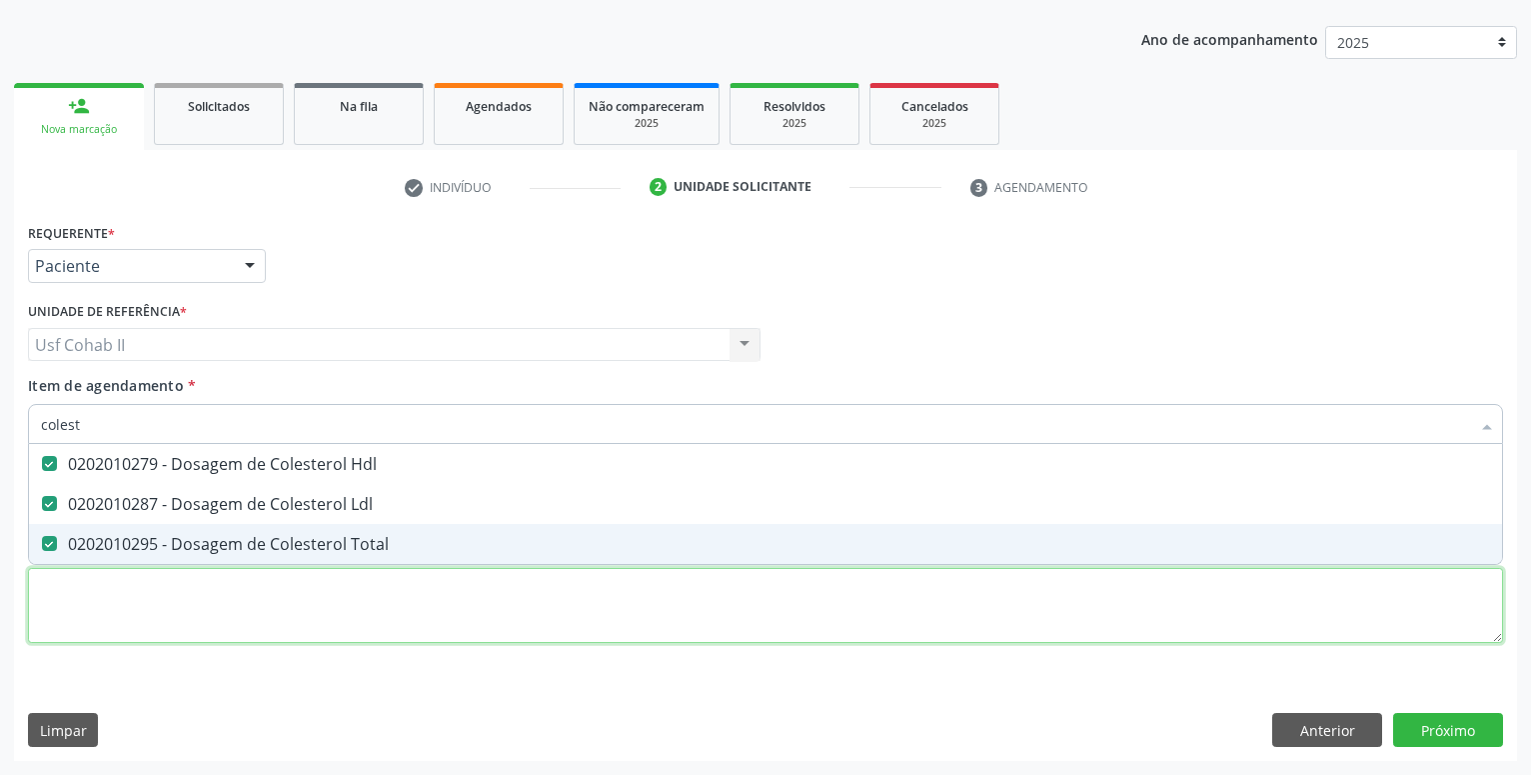
click at [152, 593] on textarea at bounding box center [765, 606] width 1475 height 76
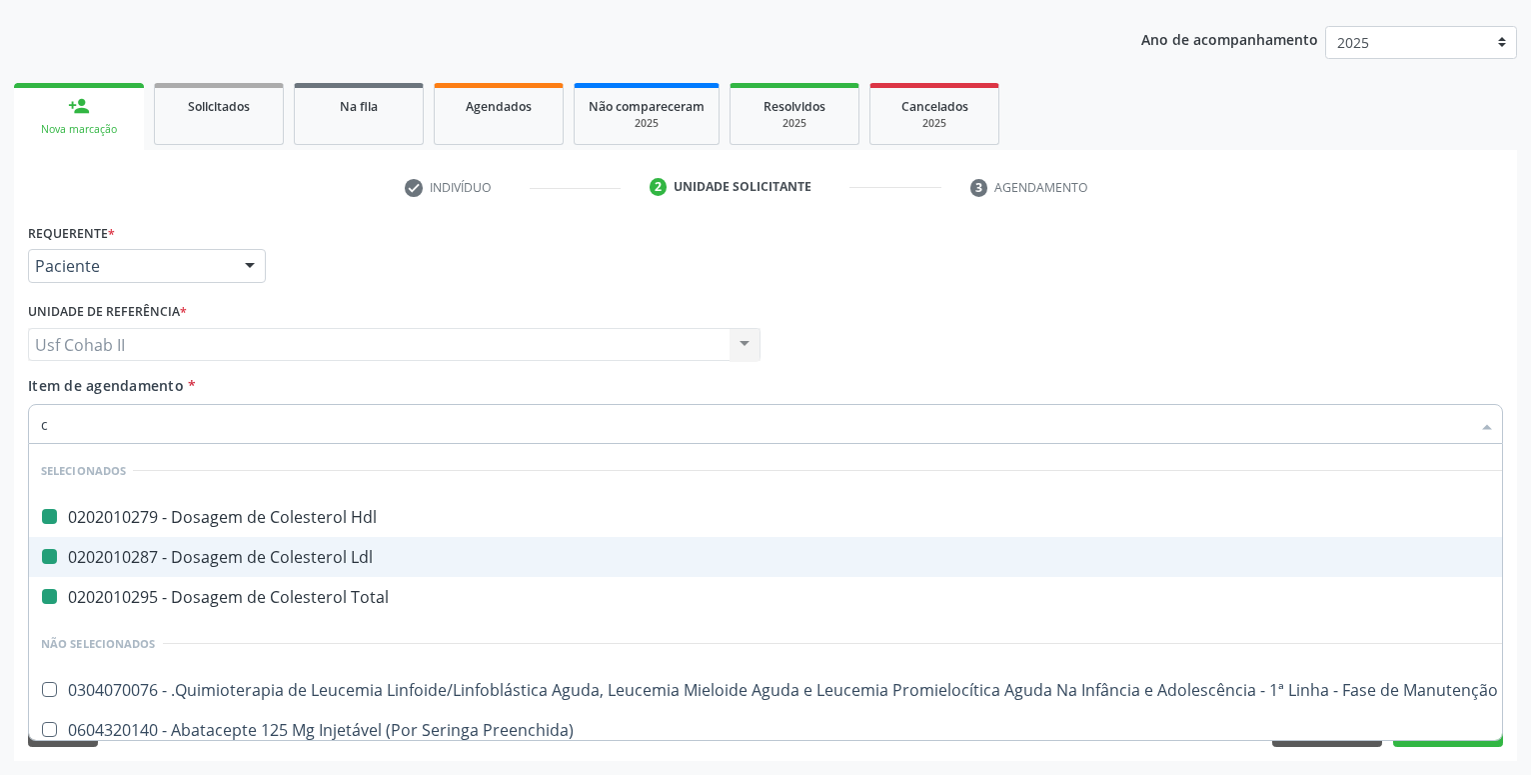
type input "cr"
checkbox Hdl "false"
checkbox Ldl "false"
checkbox Total "false"
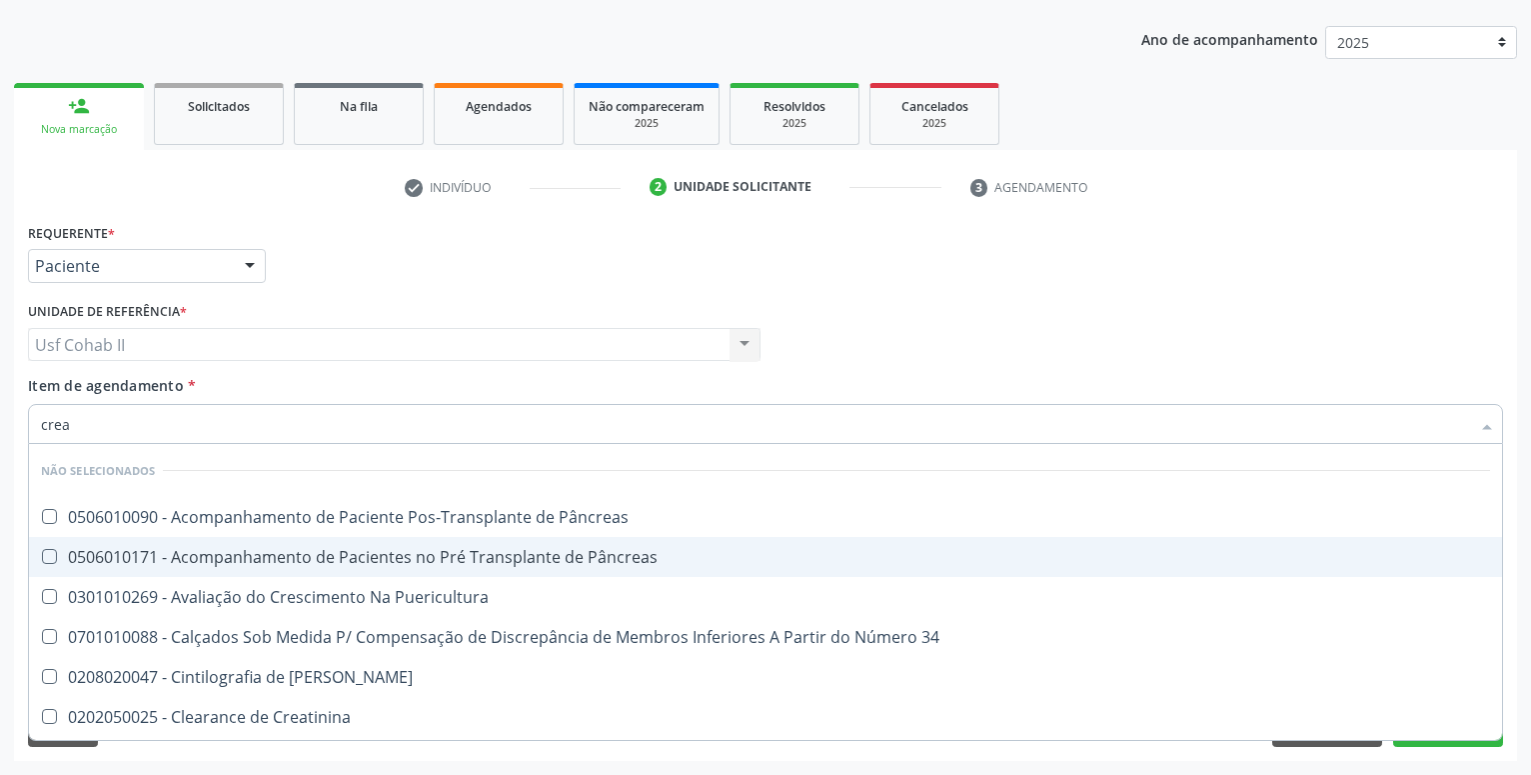
type input "creat"
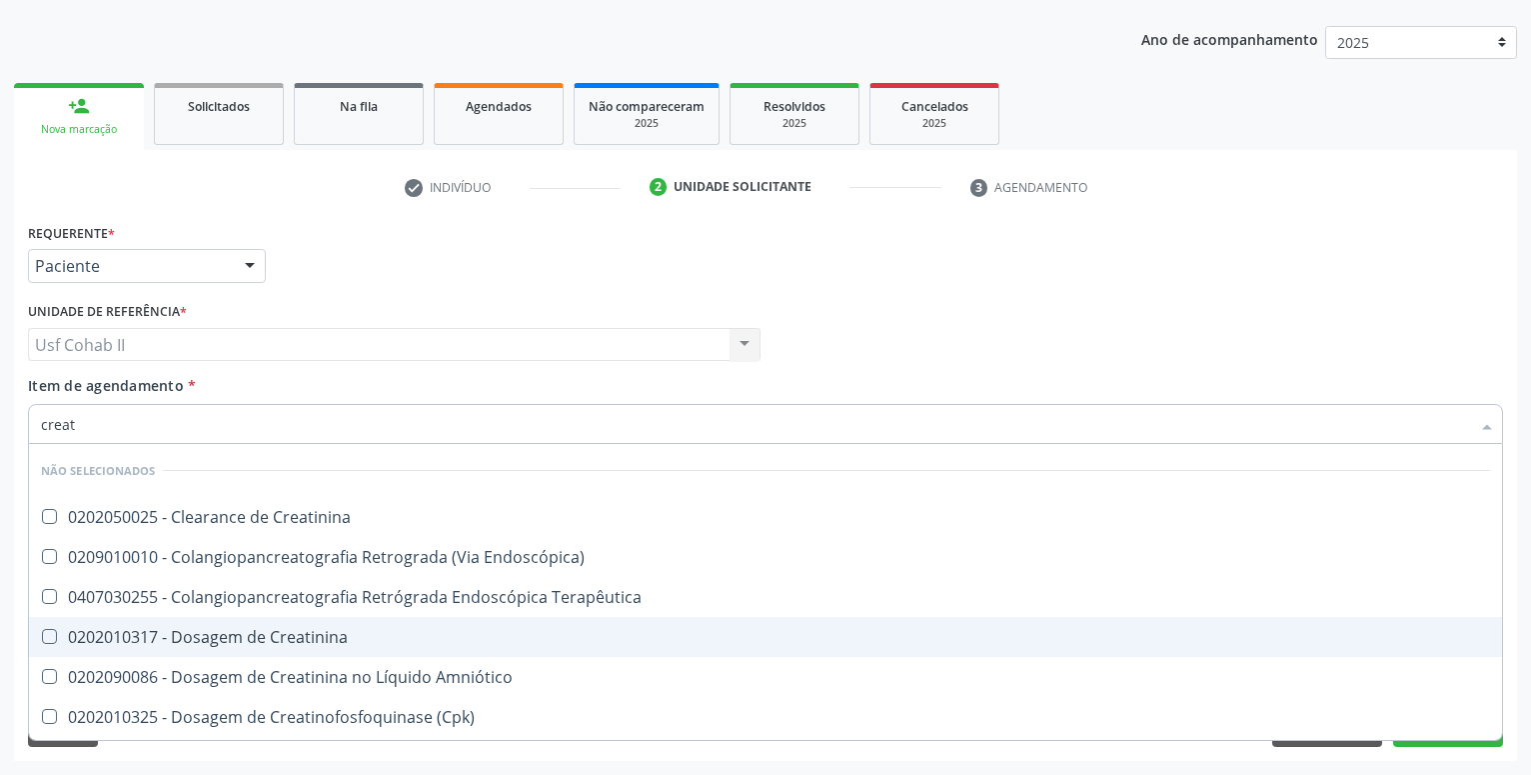
click at [210, 641] on div "0202010317 - Dosagem de Creatinina" at bounding box center [765, 637] width 1449 height 16
checkbox Creatinina "true"
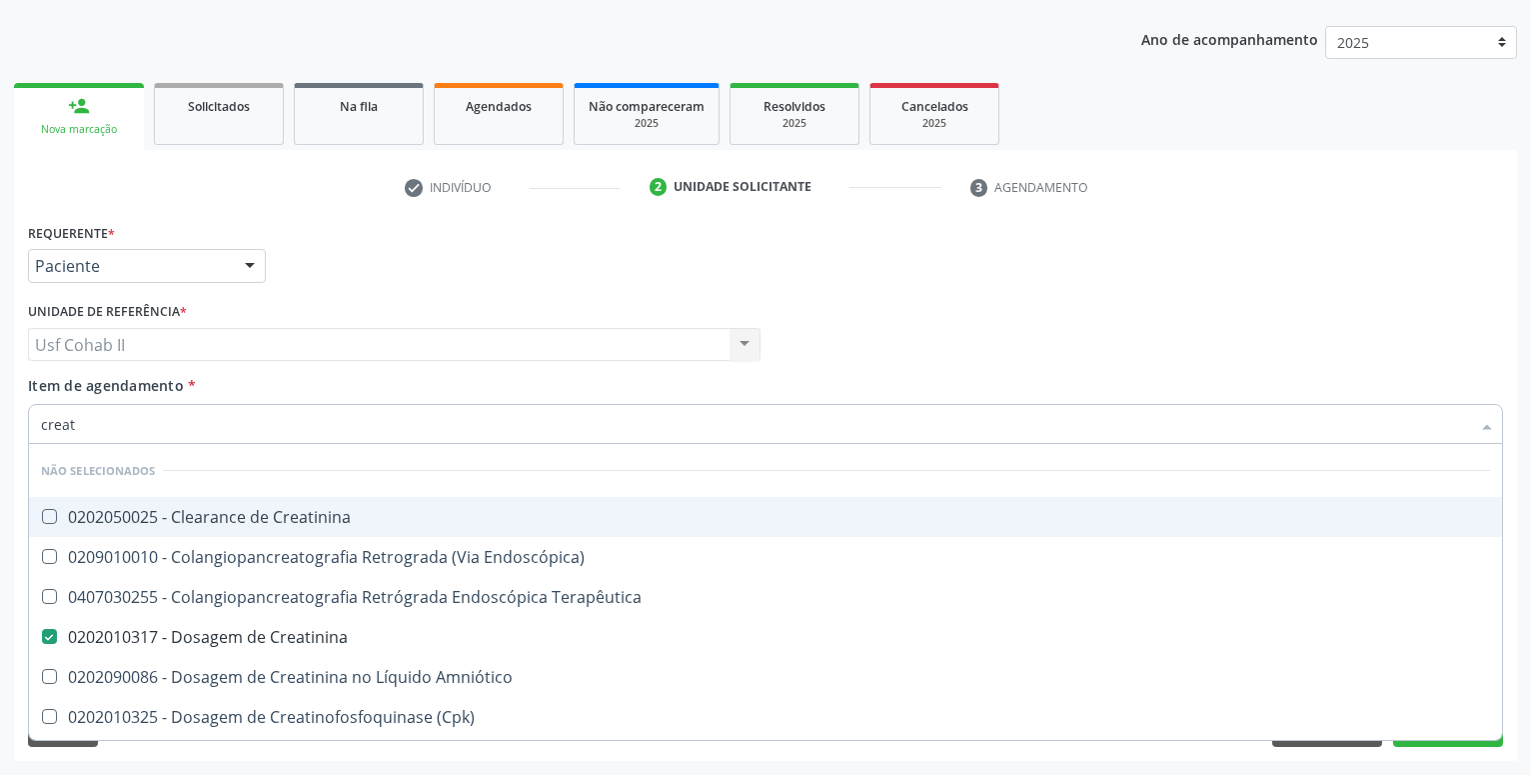
type input "creat"
click at [312, 269] on div "Requerente * Paciente Profissional de Saúde Paciente Nenhum resultado encontrad…" at bounding box center [765, 257] width 1485 height 78
checkbox Creatinina "true"
checkbox Endoscópica\) "true"
checkbox Terapêutica "true"
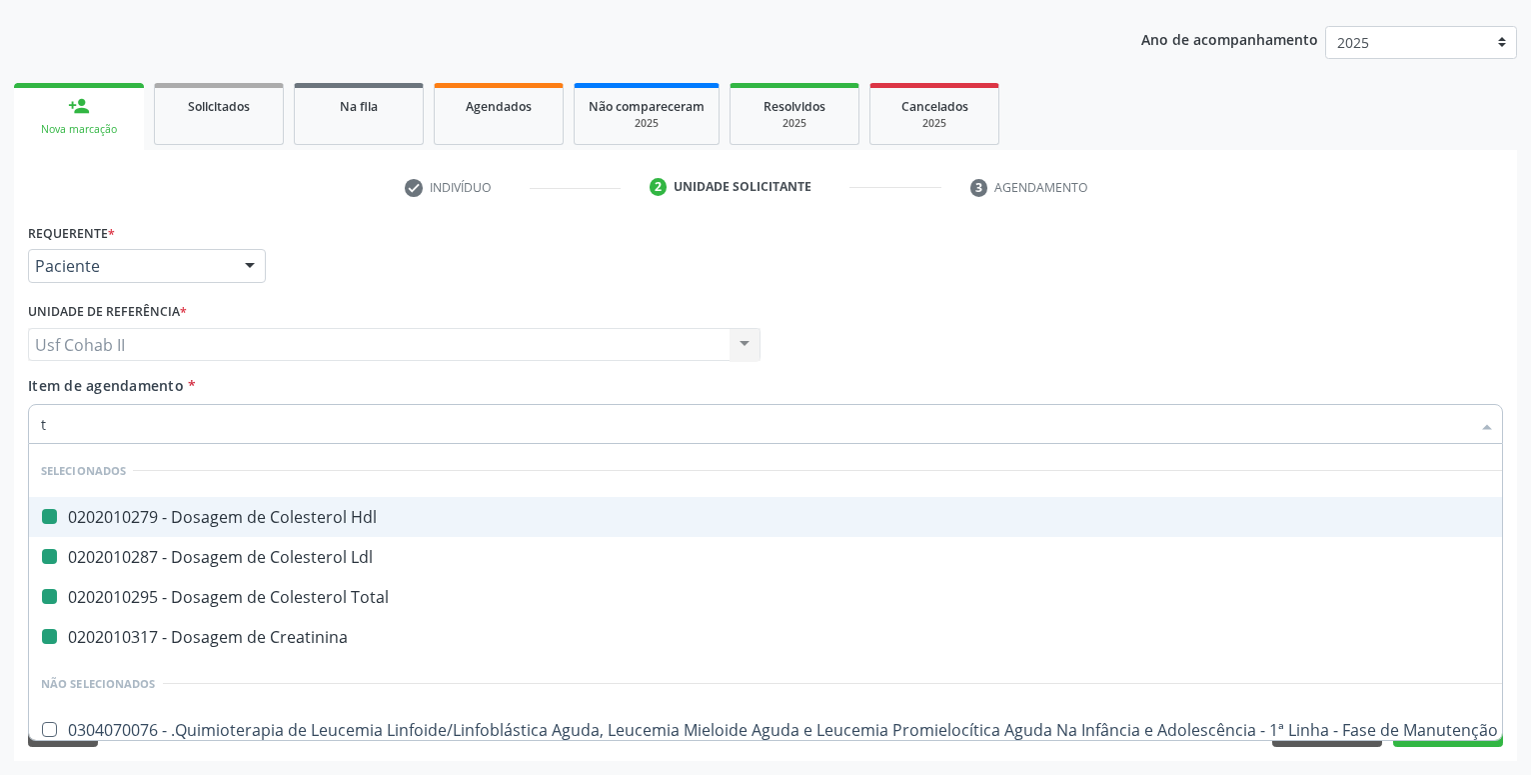
type input "tr"
checkbox Hdl "false"
checkbox Ldl "false"
checkbox Total "false"
checkbox Creatinina "false"
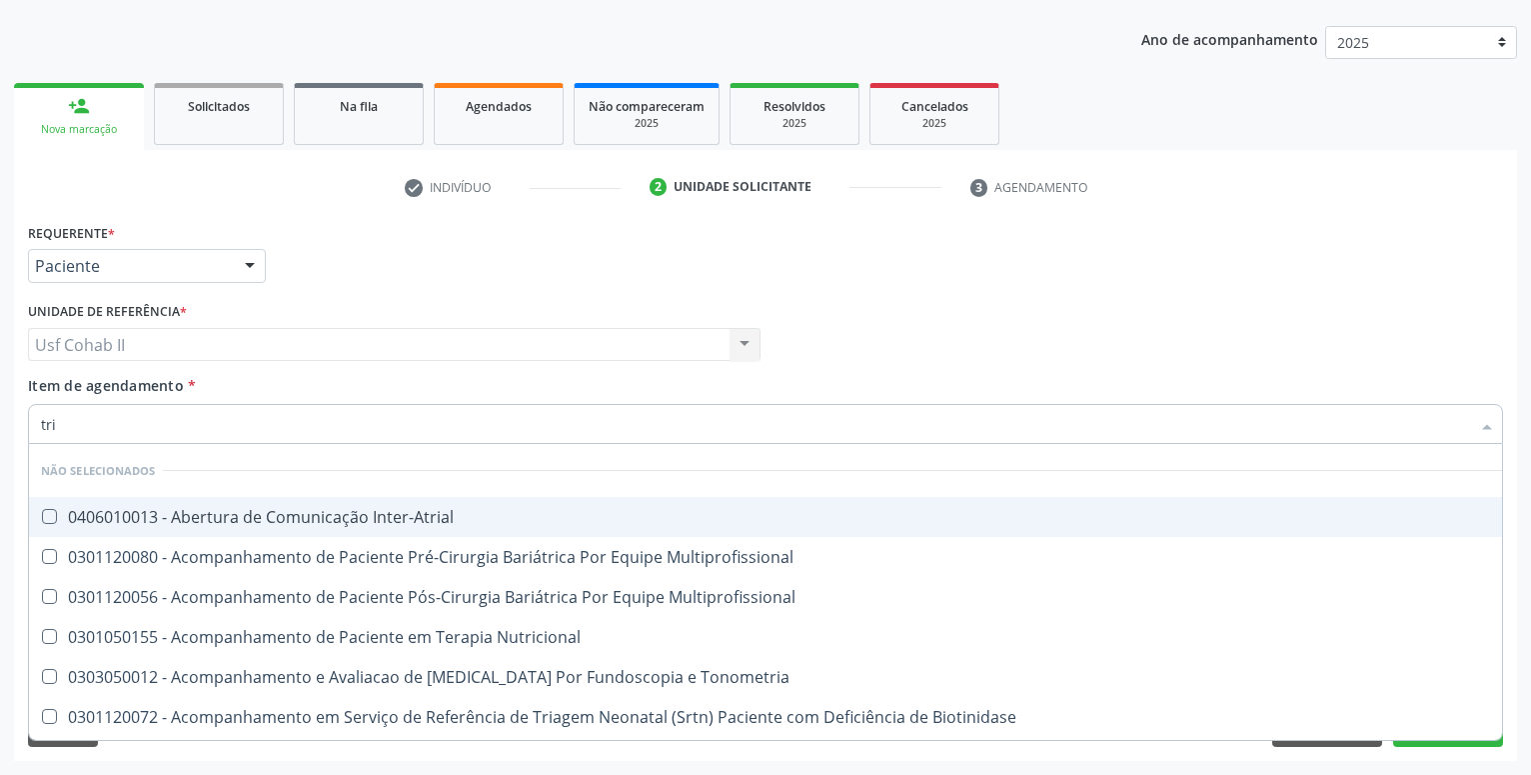
type input "trig"
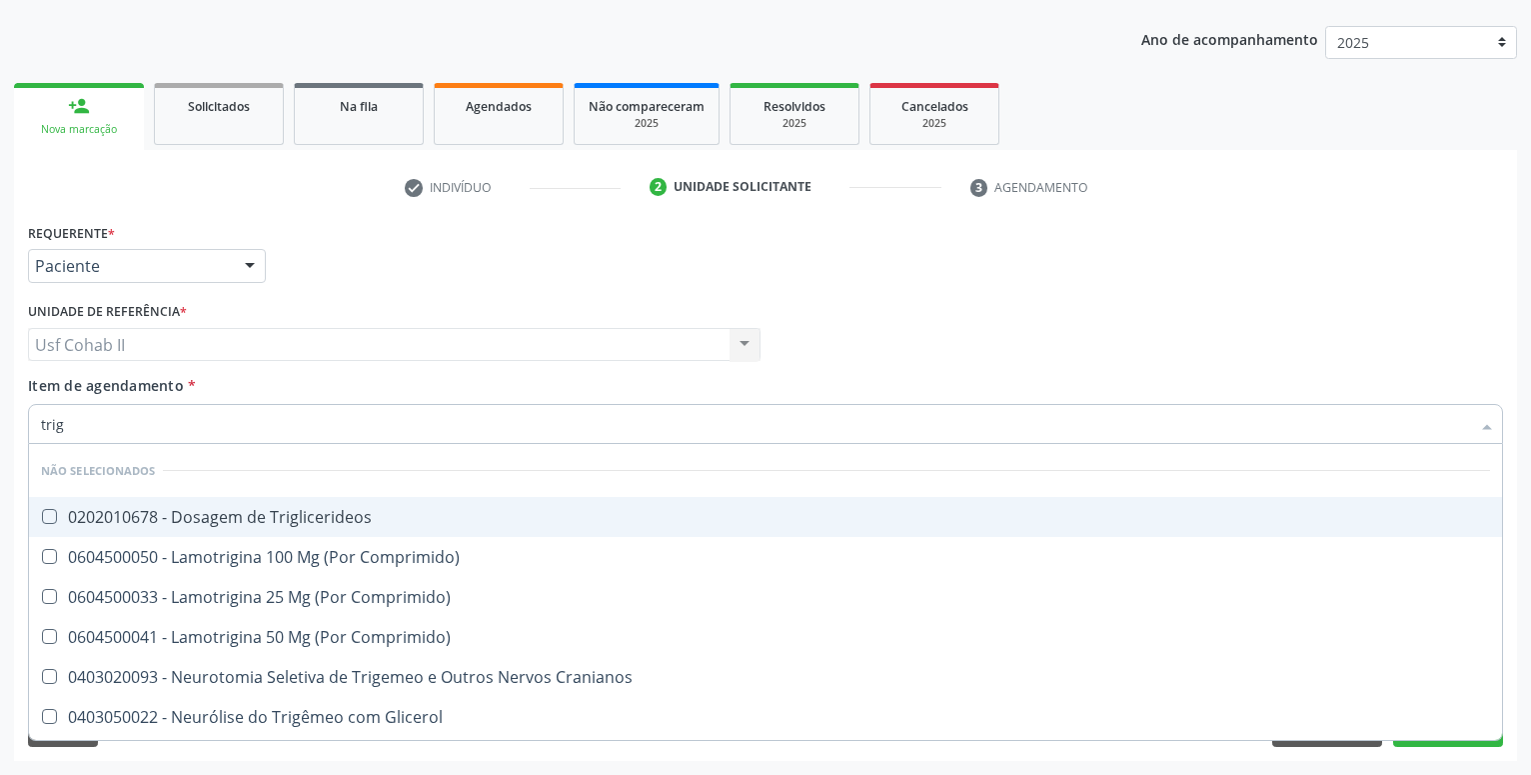
click at [281, 517] on div "0202010678 - Dosagem de Triglicerideos" at bounding box center [765, 517] width 1449 height 16
checkbox Triglicerideos "true"
click at [334, 300] on div "Unidade de referência * Usf Cohab II Usf Cohab II Nenhum resultado encontrado p…" at bounding box center [394, 329] width 733 height 64
checkbox Comprimido\) "true"
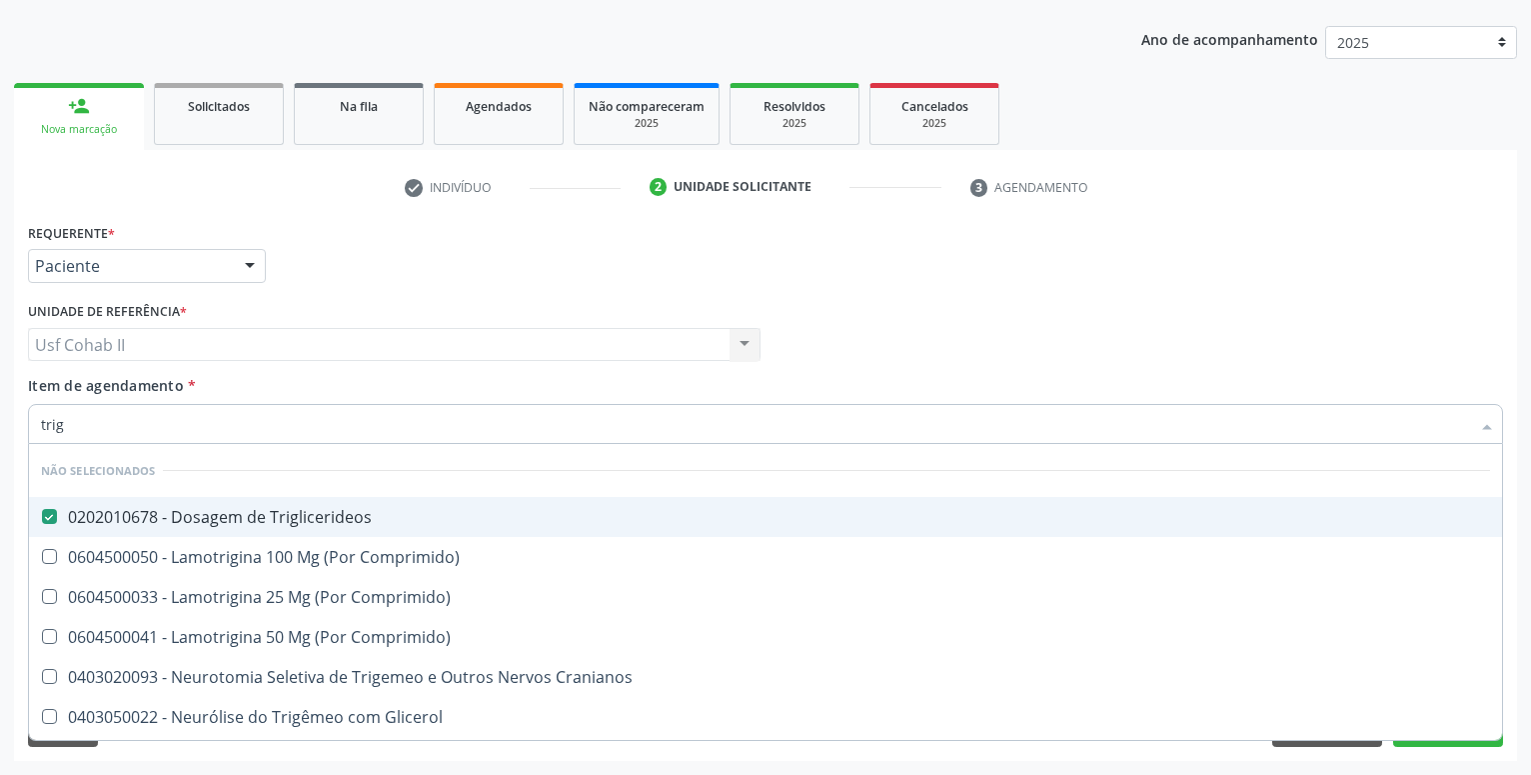
checkbox Comprimido\) "true"
checkbox Cranianos "true"
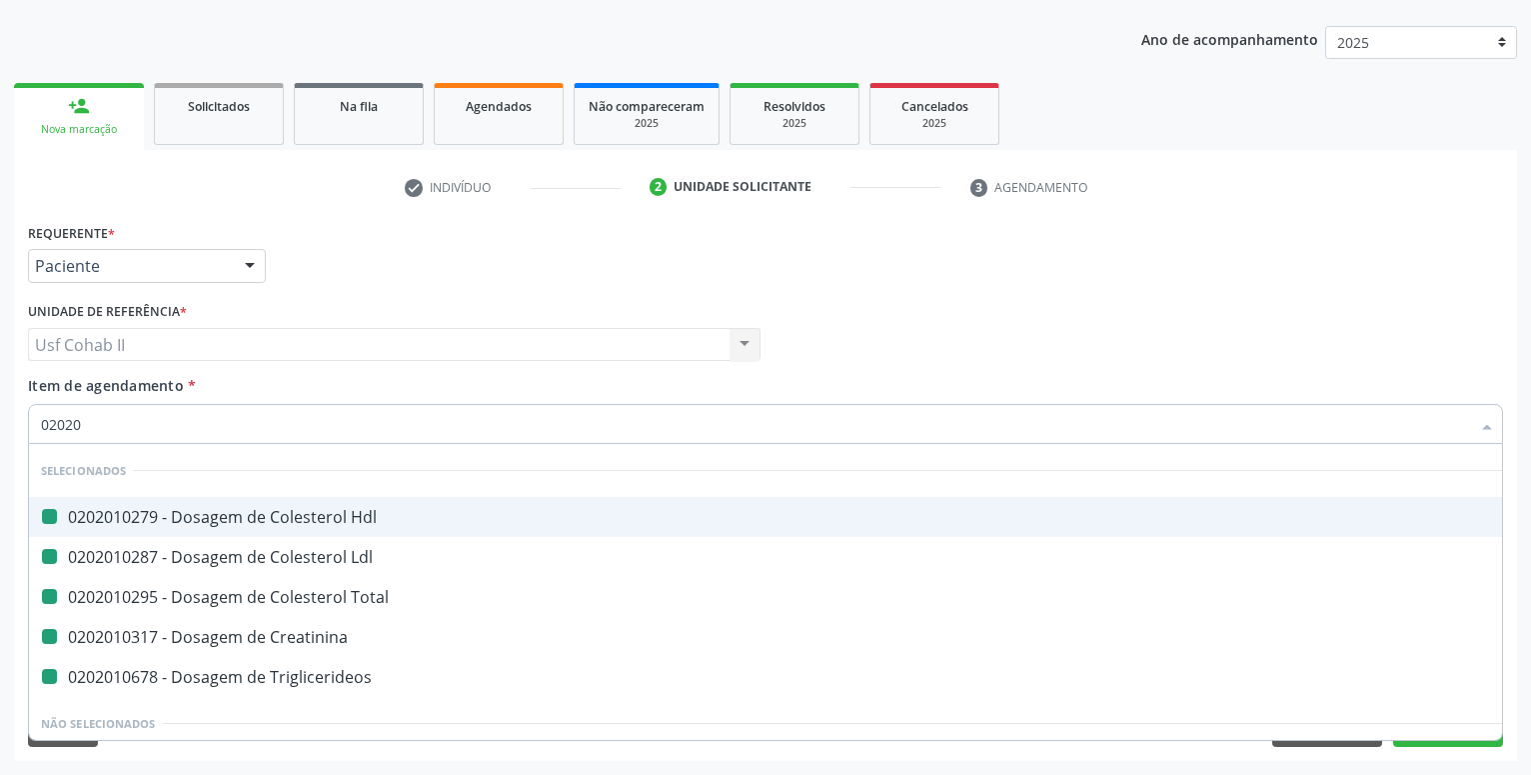
type input "020205"
checkbox Hdl "false"
checkbox Ldl "false"
checkbox Total "false"
checkbox Creatinina "false"
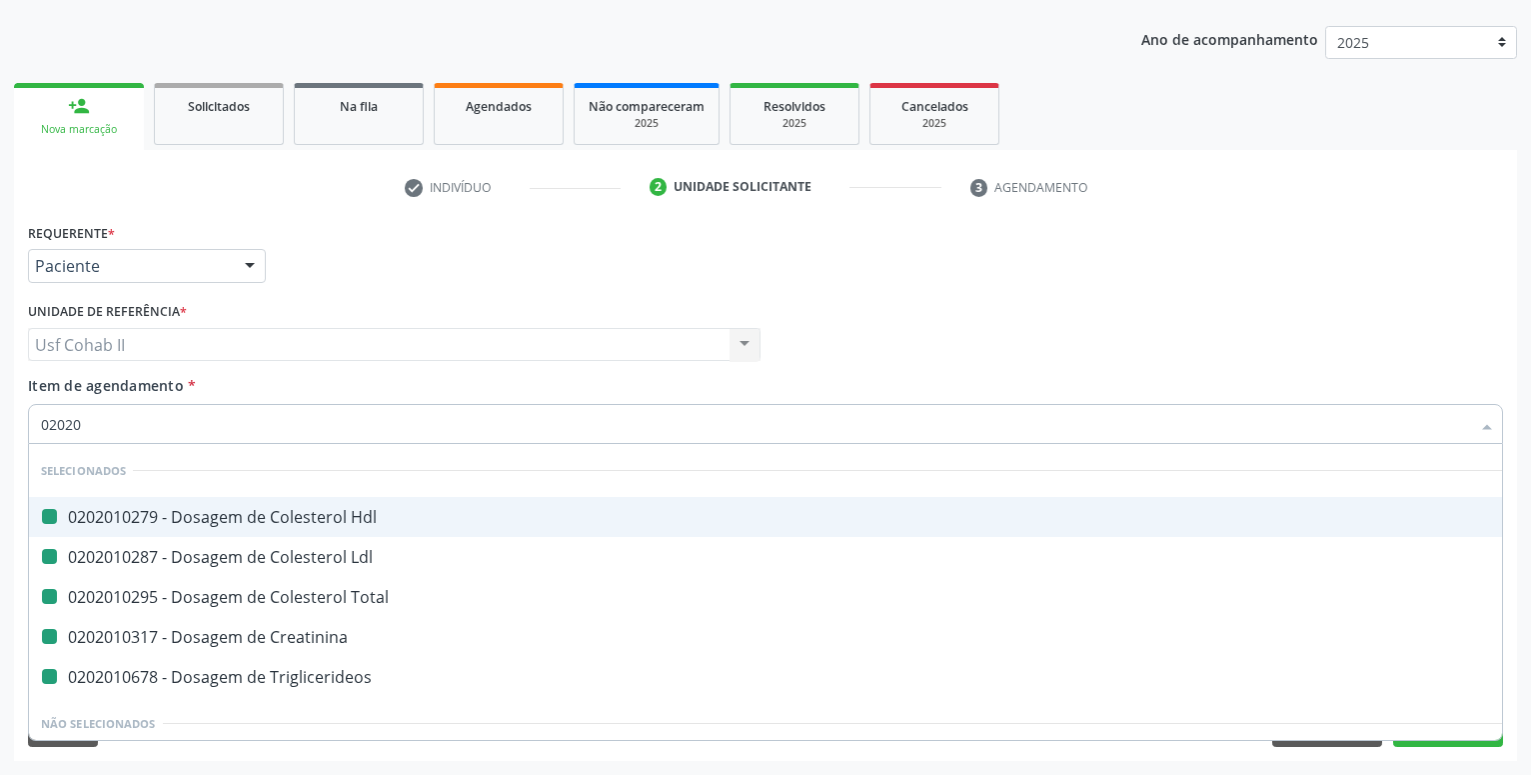
checkbox Triglicerideos "false"
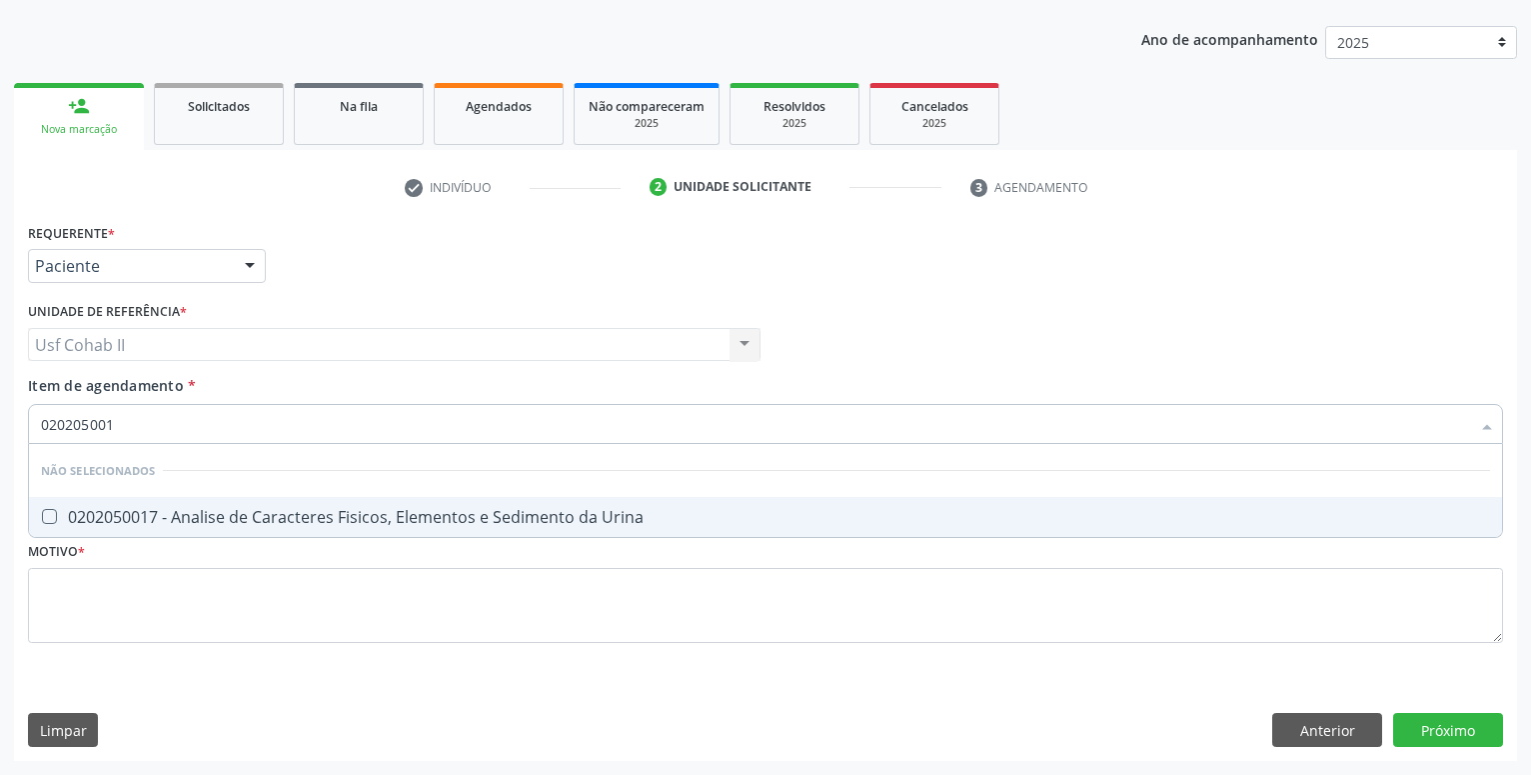
type input "0202050017"
click at [200, 513] on div "0202050017 - Analise de Caracteres Fisicos, Elementos e Sedimento da Urina" at bounding box center [765, 517] width 1449 height 16
checkbox Urina "true"
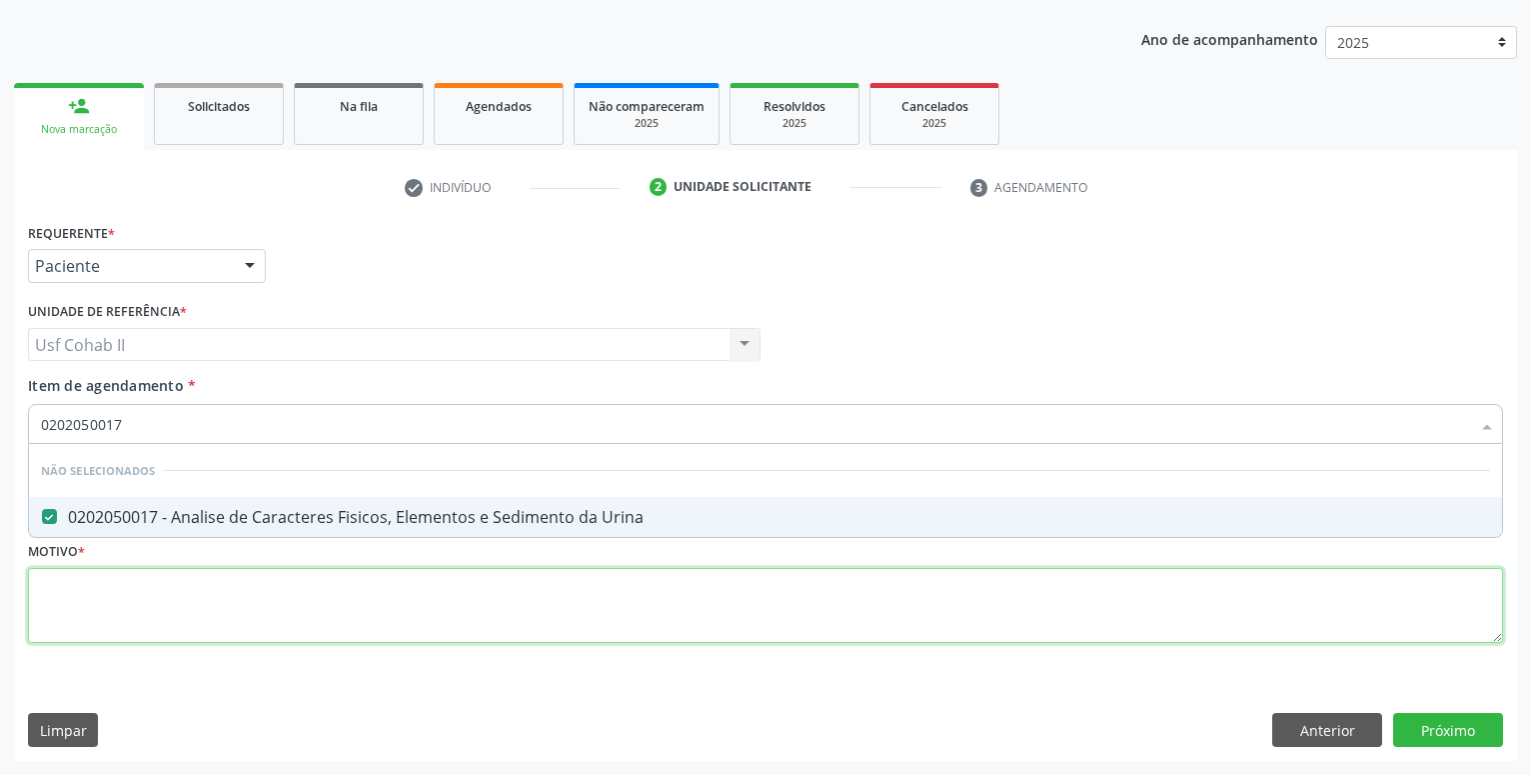
click at [132, 585] on textarea at bounding box center [765, 606] width 1475 height 76
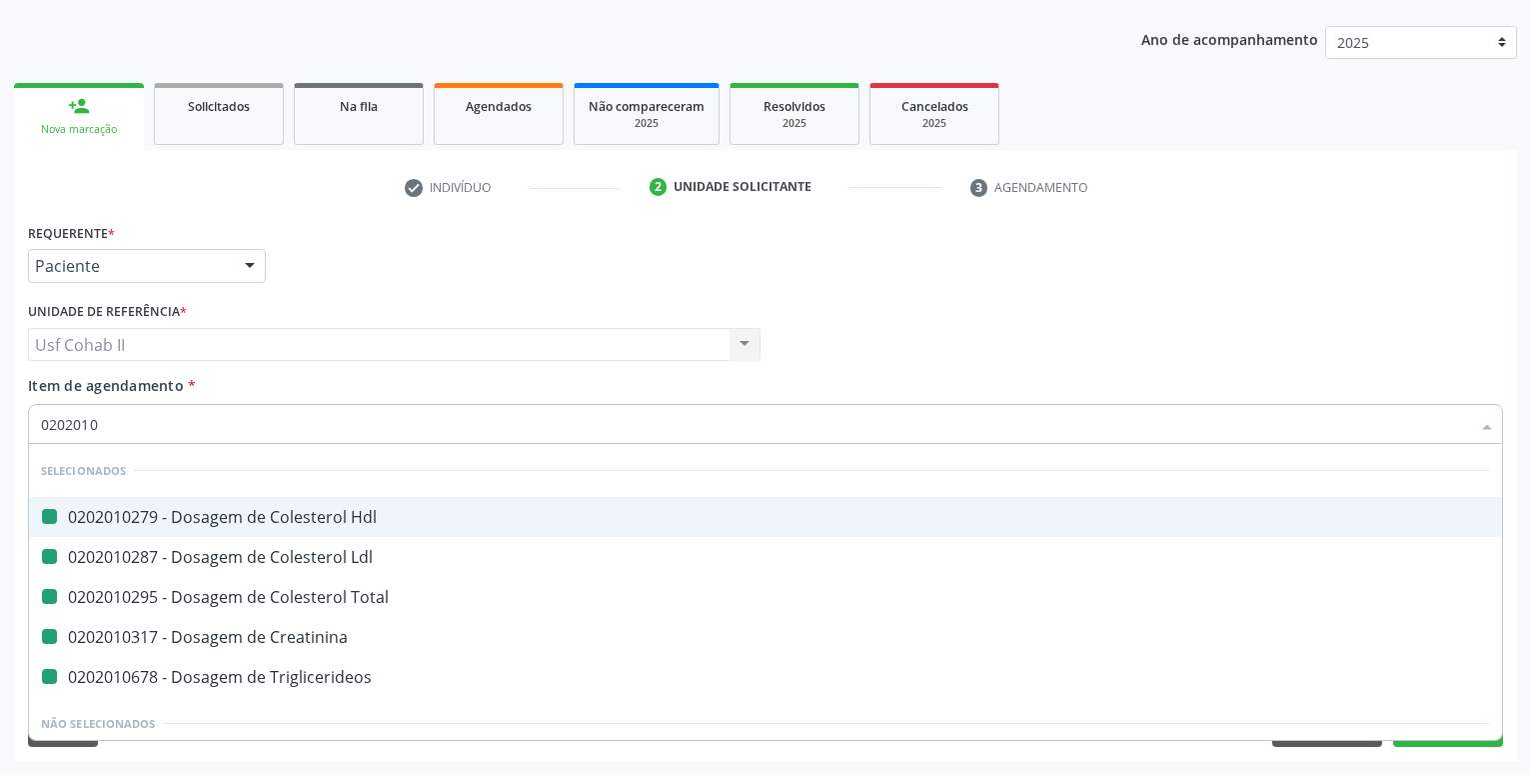
type input "02020104"
checkbox Hdl "false"
checkbox Ldl "false"
checkbox Total "false"
checkbox Creatinina "false"
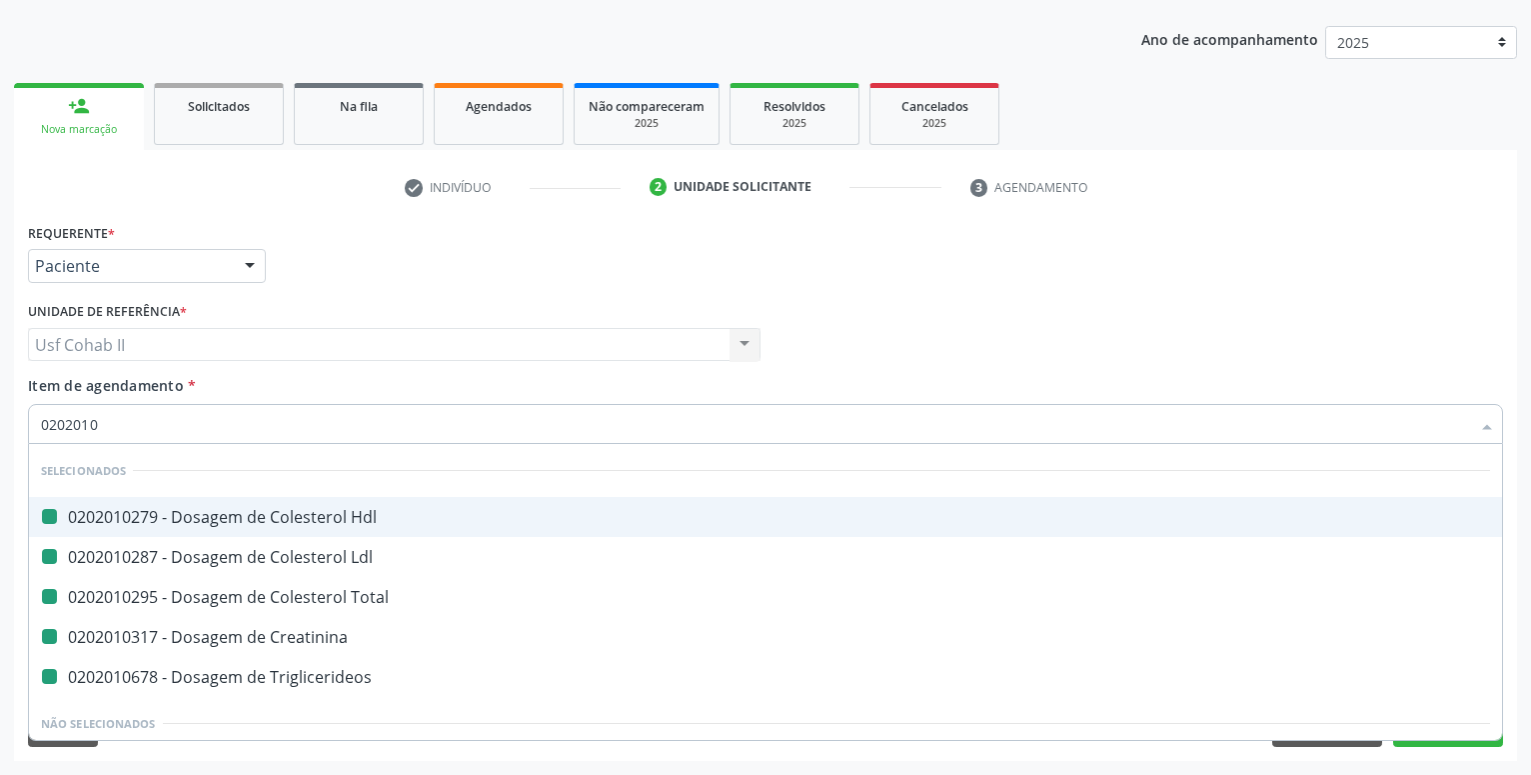
checkbox Triglicerideos "false"
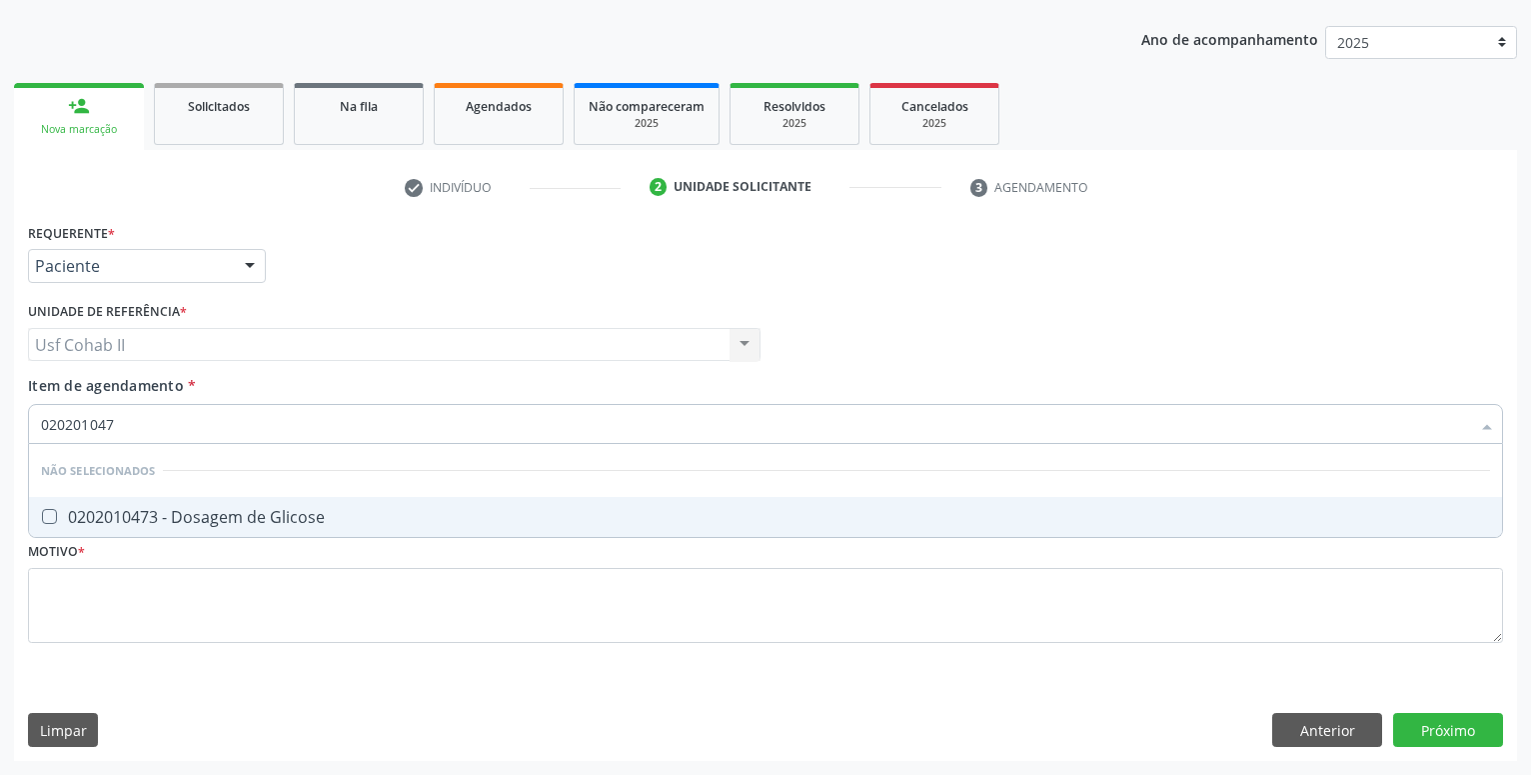
type input "0202010473"
click at [206, 512] on div "0202010473 - Dosagem de Glicose" at bounding box center [765, 517] width 1449 height 16
checkbox Glicose "true"
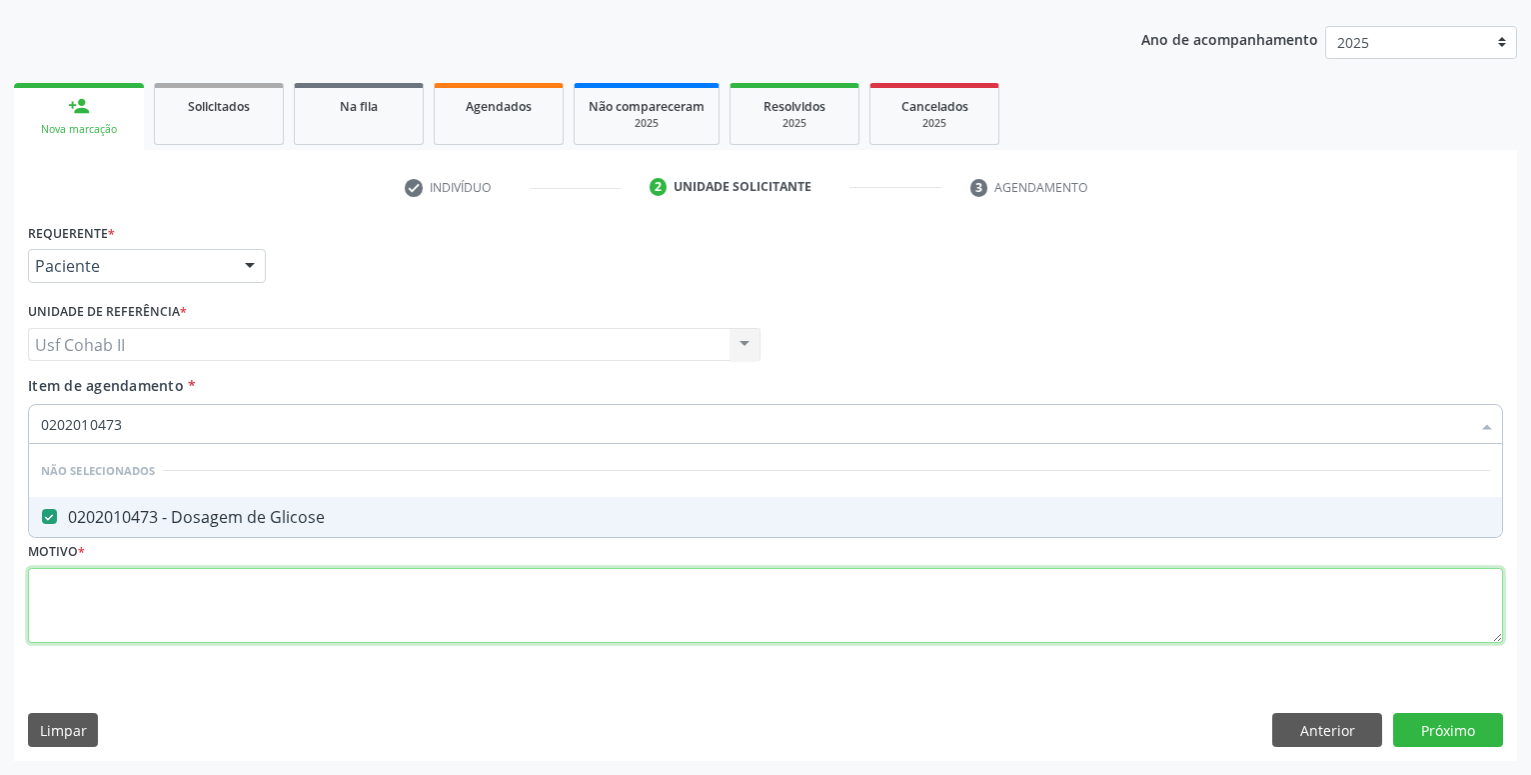
click at [133, 572] on textarea at bounding box center [765, 606] width 1475 height 76
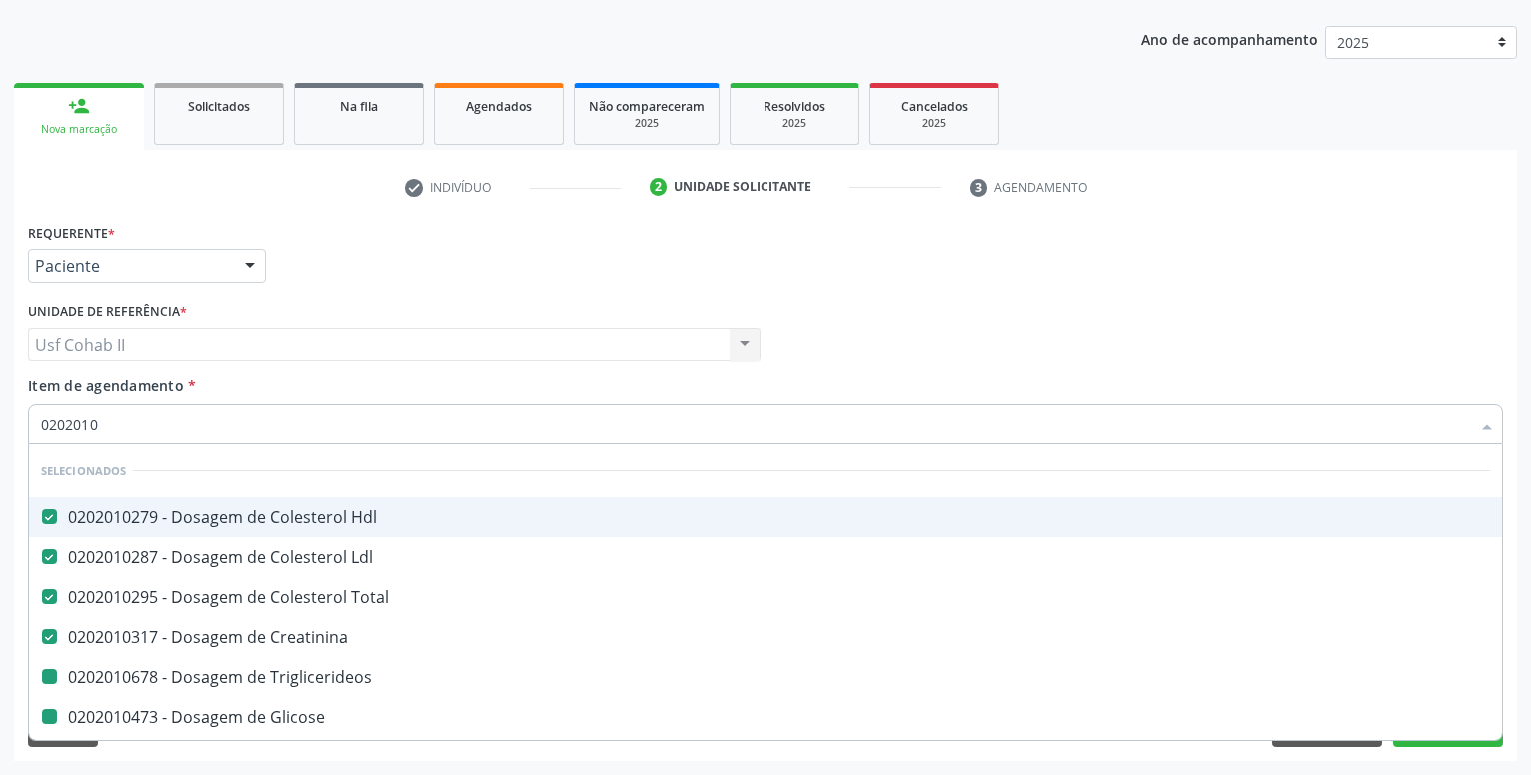
type input "02020102"
checkbox Triglicerideos "false"
checkbox Glicose "false"
type input "0"
type input "02020105"
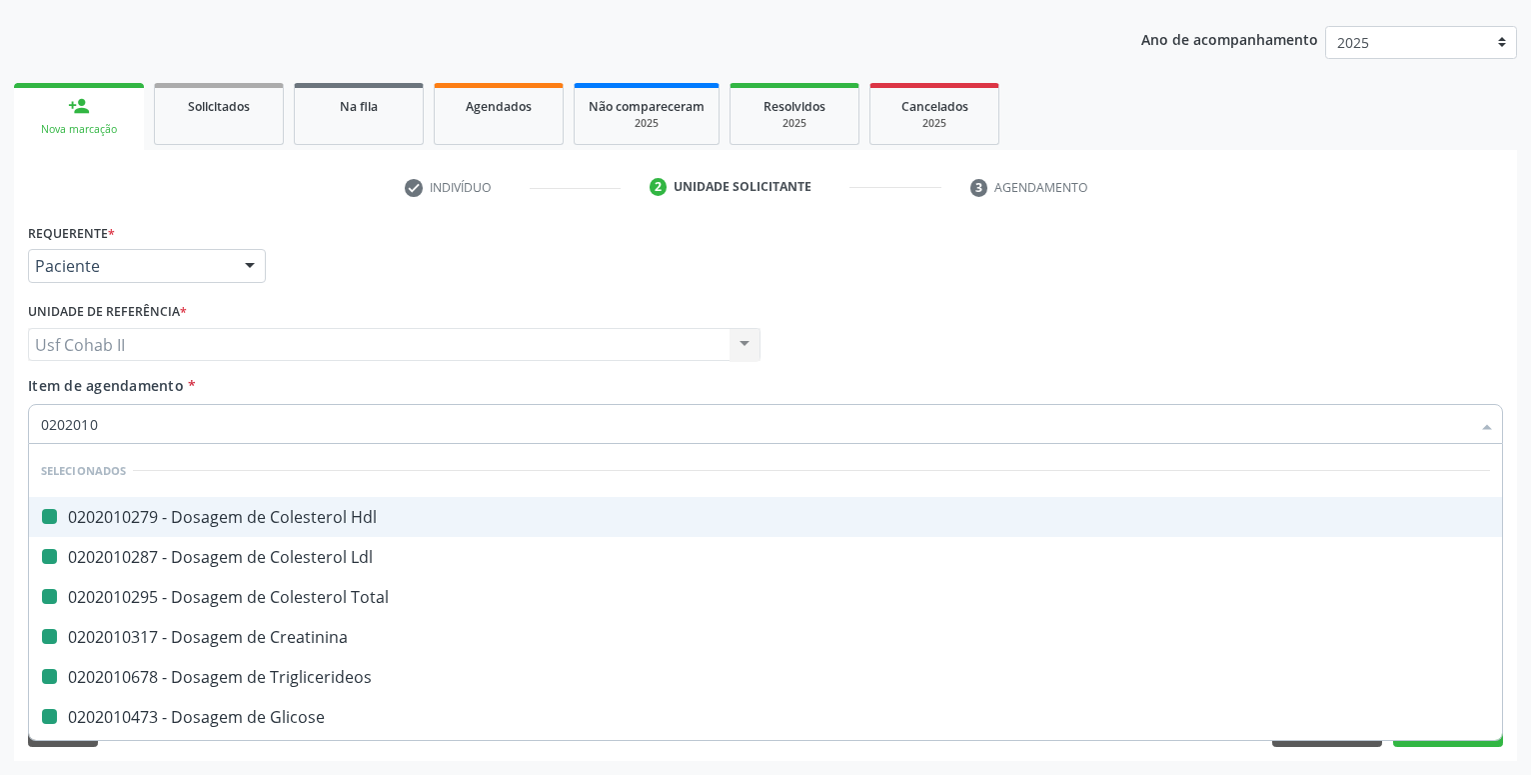
checkbox Hdl "false"
checkbox Ldl "false"
checkbox Total "false"
checkbox Creatinina "false"
checkbox Triglicerideos "false"
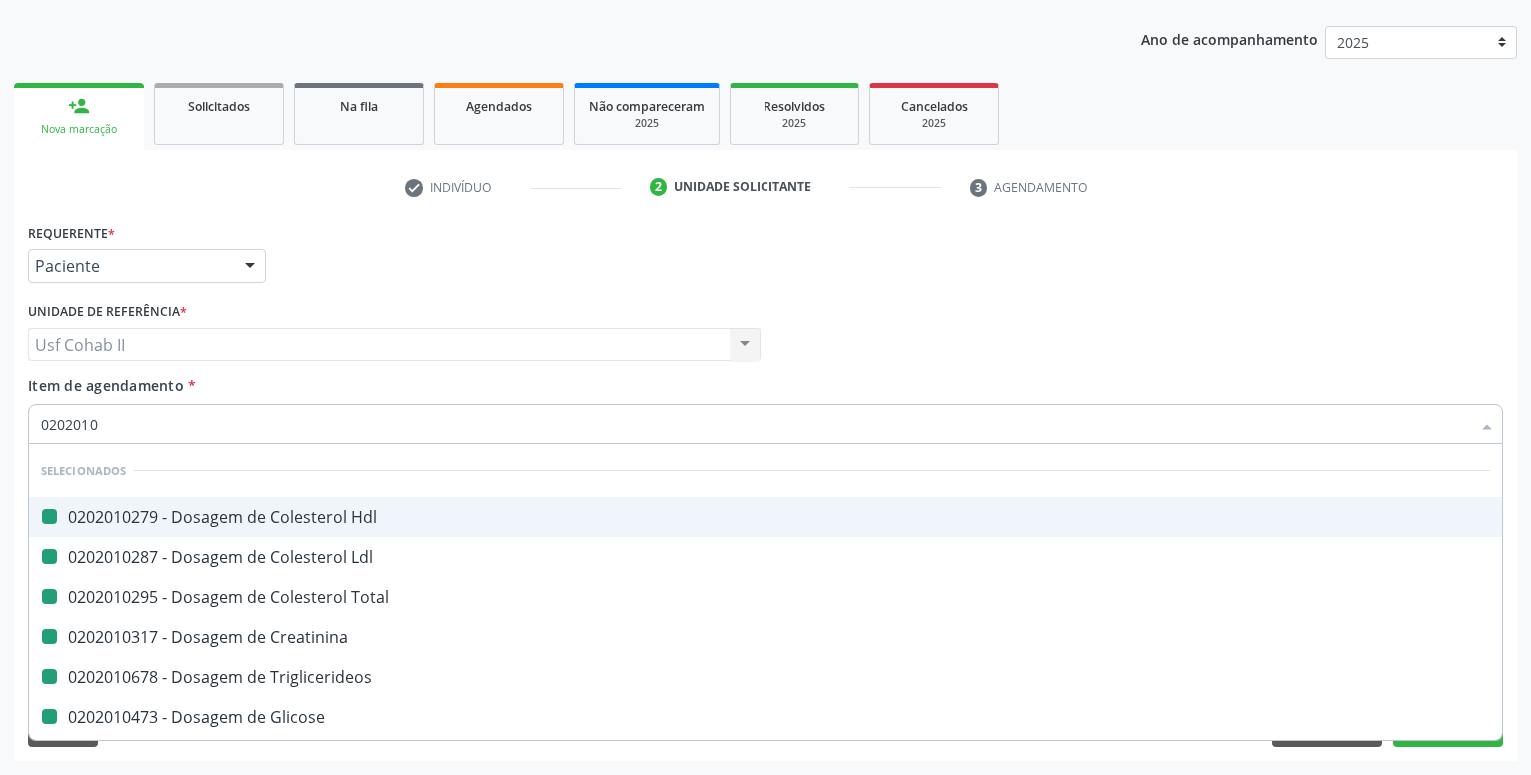
checkbox Glicose "false"
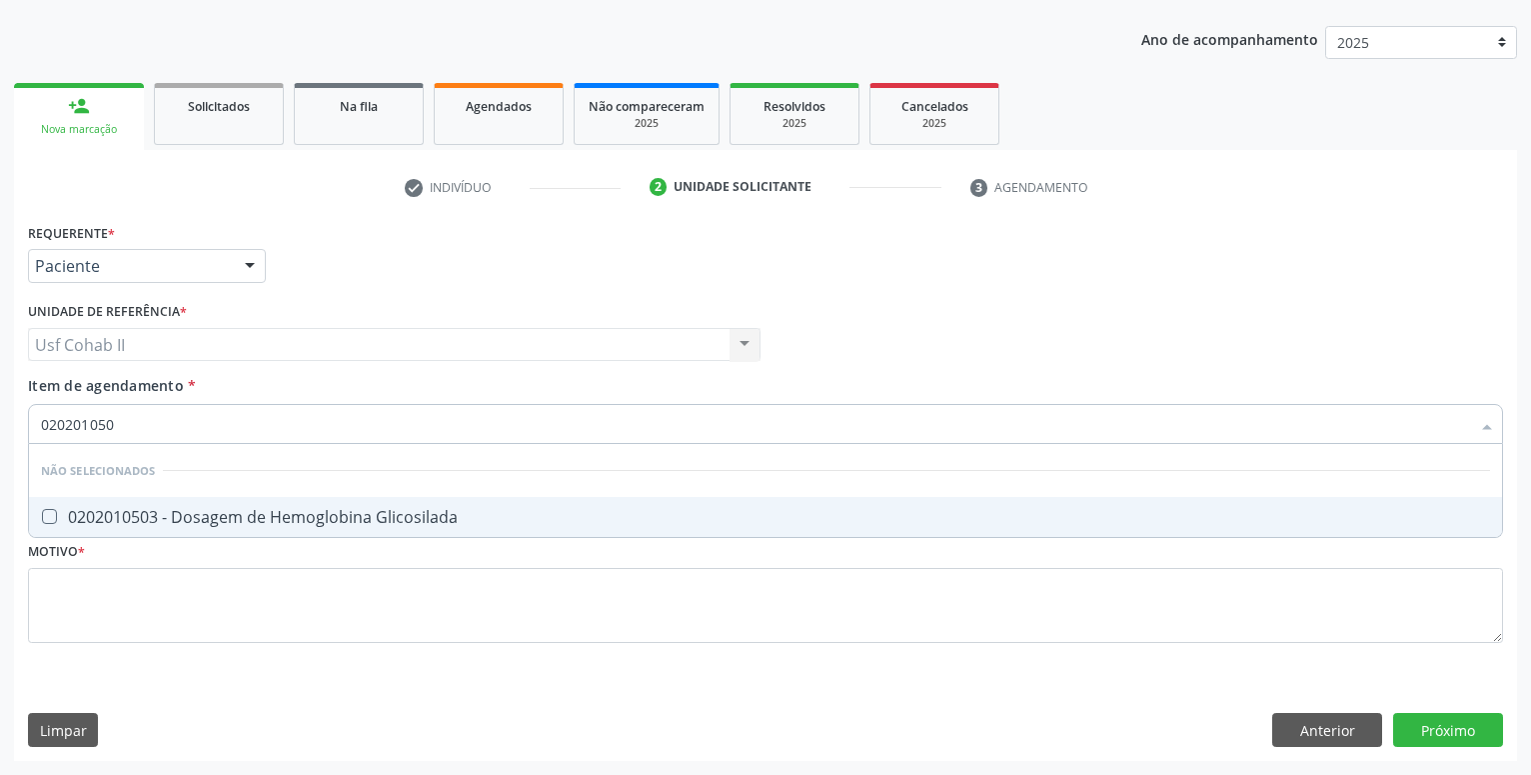
type input "0202010503"
click at [167, 518] on div "0202010503 - Dosagem de Hemoglobina Glicosilada" at bounding box center [765, 517] width 1449 height 16
checkbox Glicosilada "true"
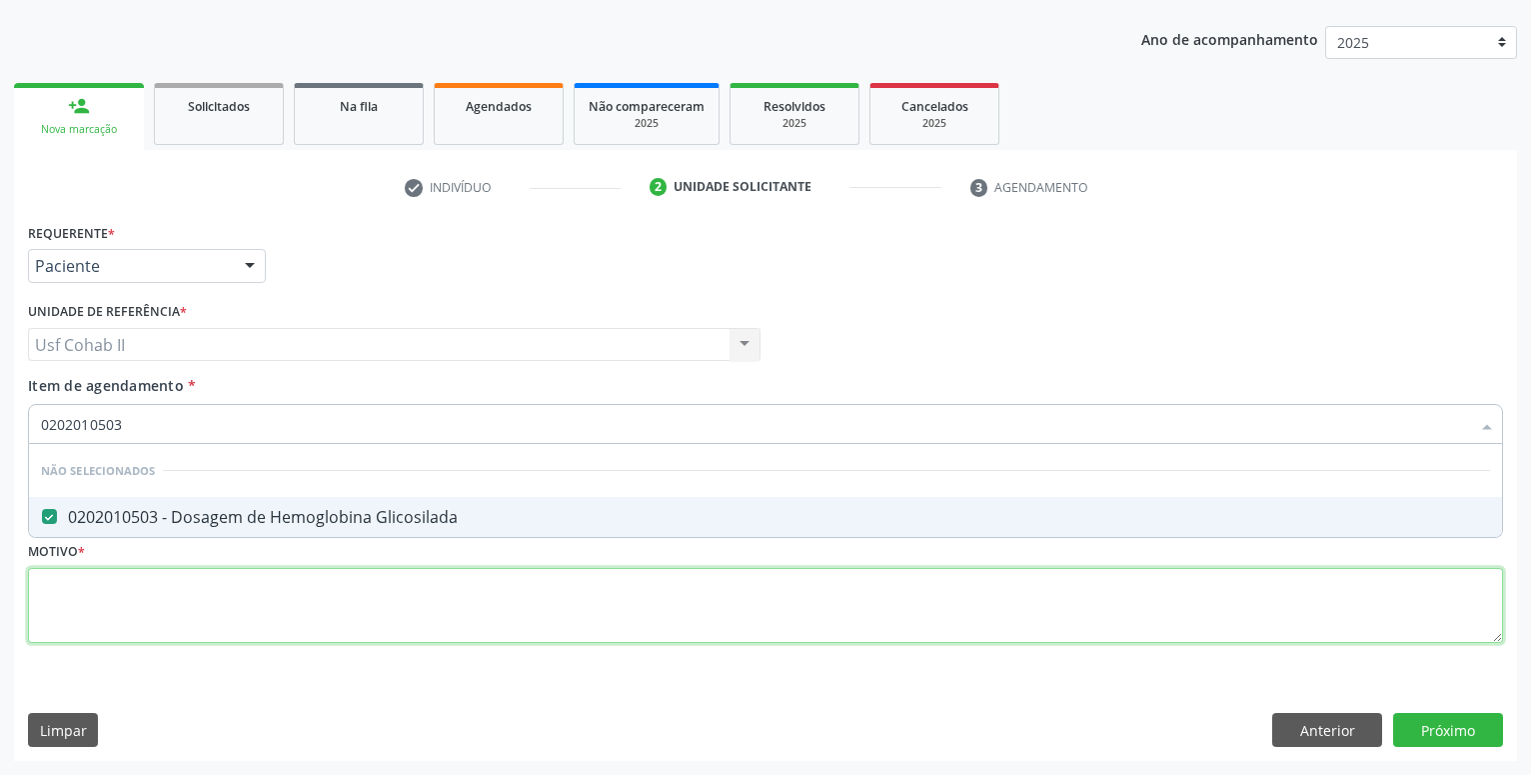
click at [108, 589] on textarea at bounding box center [765, 606] width 1475 height 76
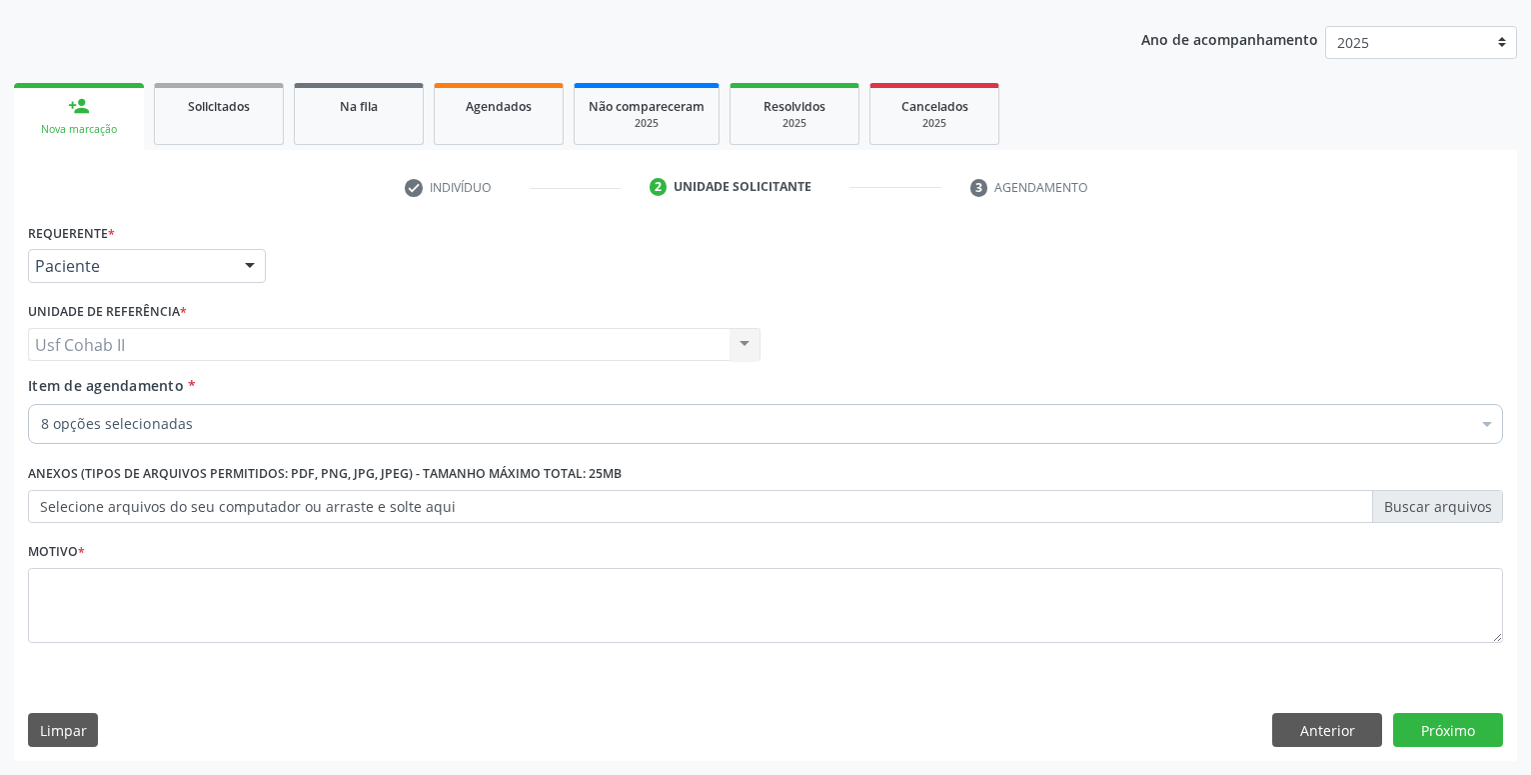
click at [147, 414] on div "8 opções selecionadas" at bounding box center [765, 424] width 1475 height 40
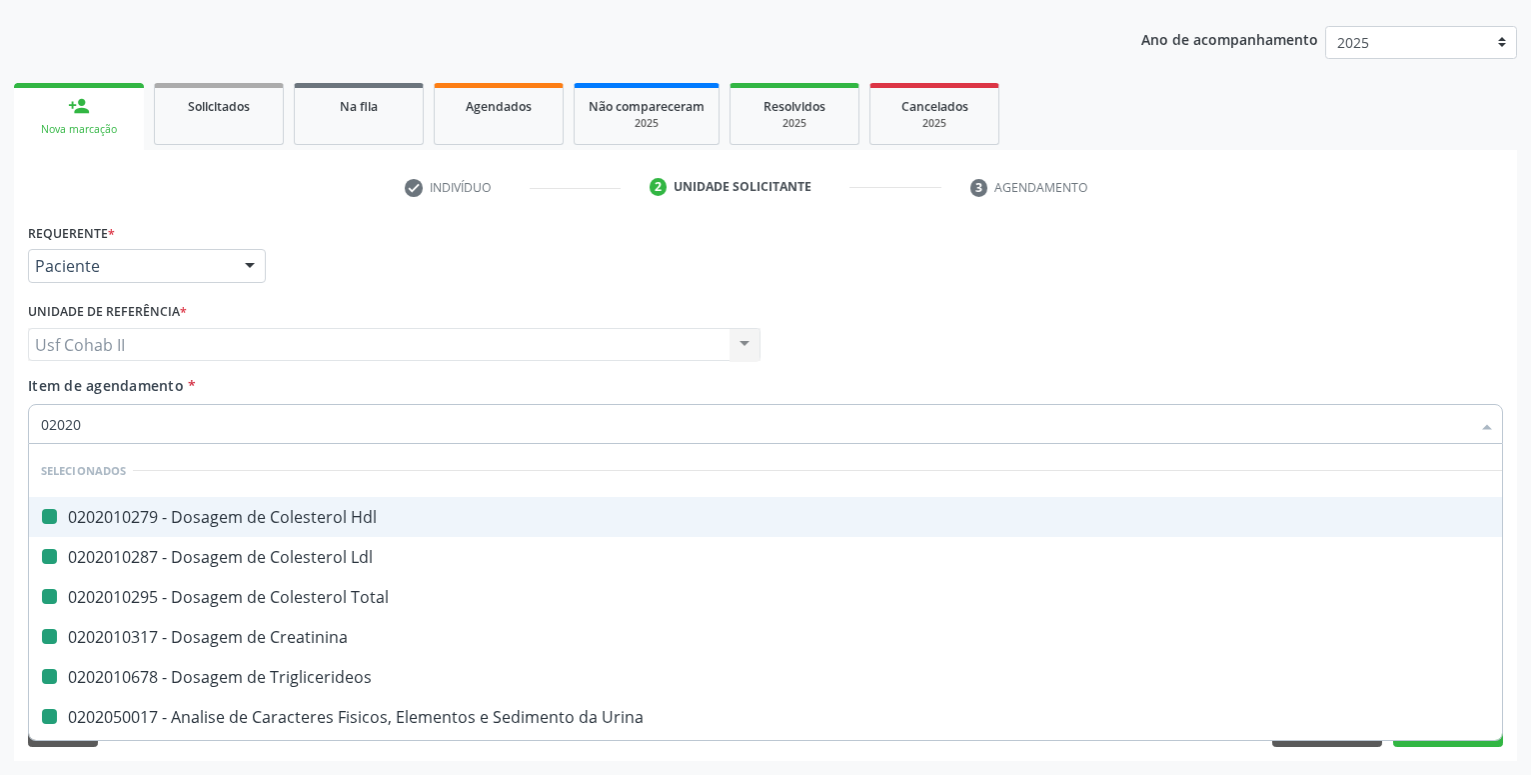
type input "020202"
checkbox Hdl "false"
checkbox Ldl "false"
checkbox Total "false"
checkbox Creatinina "false"
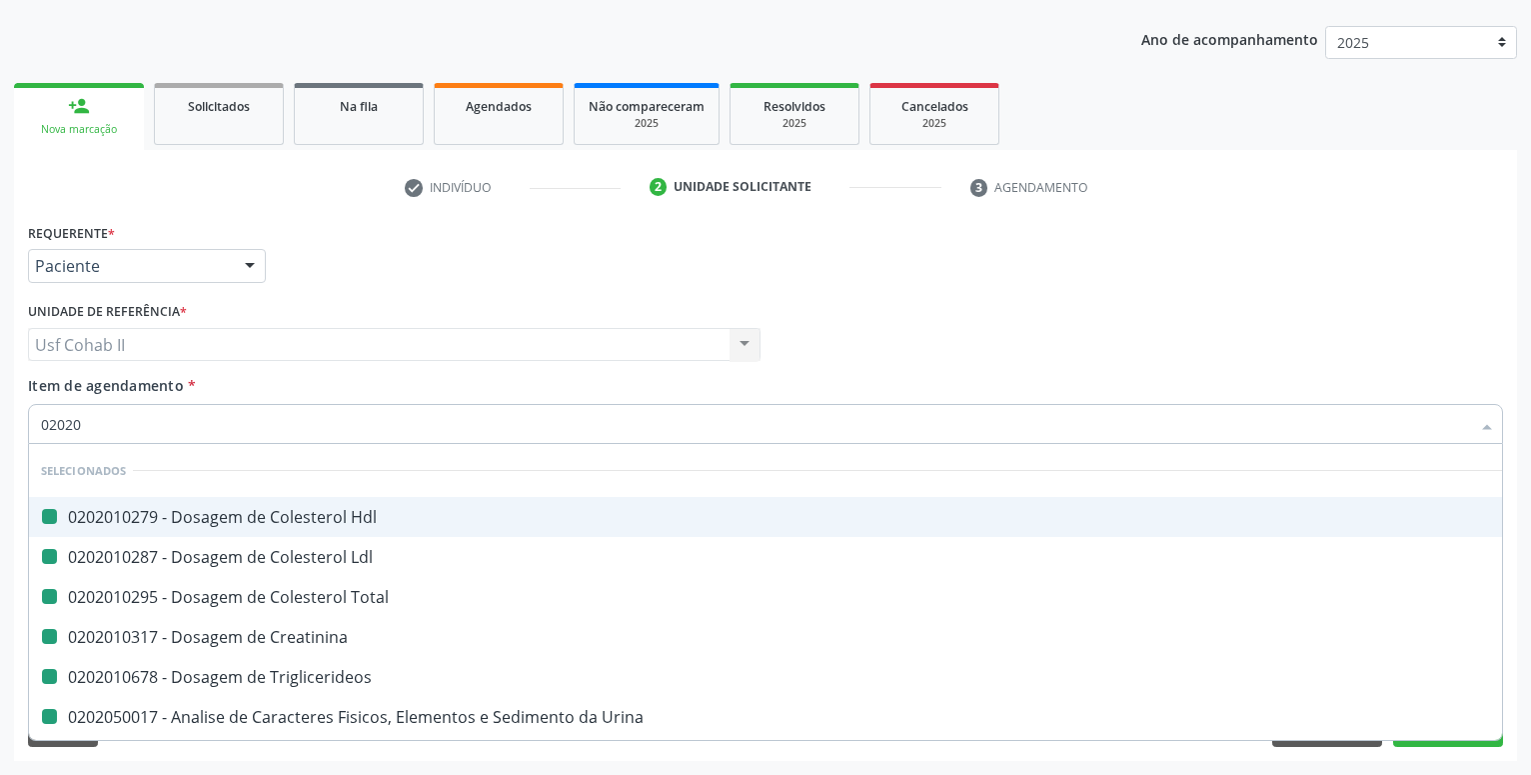
checkbox Triglicerideos "false"
checkbox Urina "false"
checkbox Glicose "false"
checkbox Glicosilada "false"
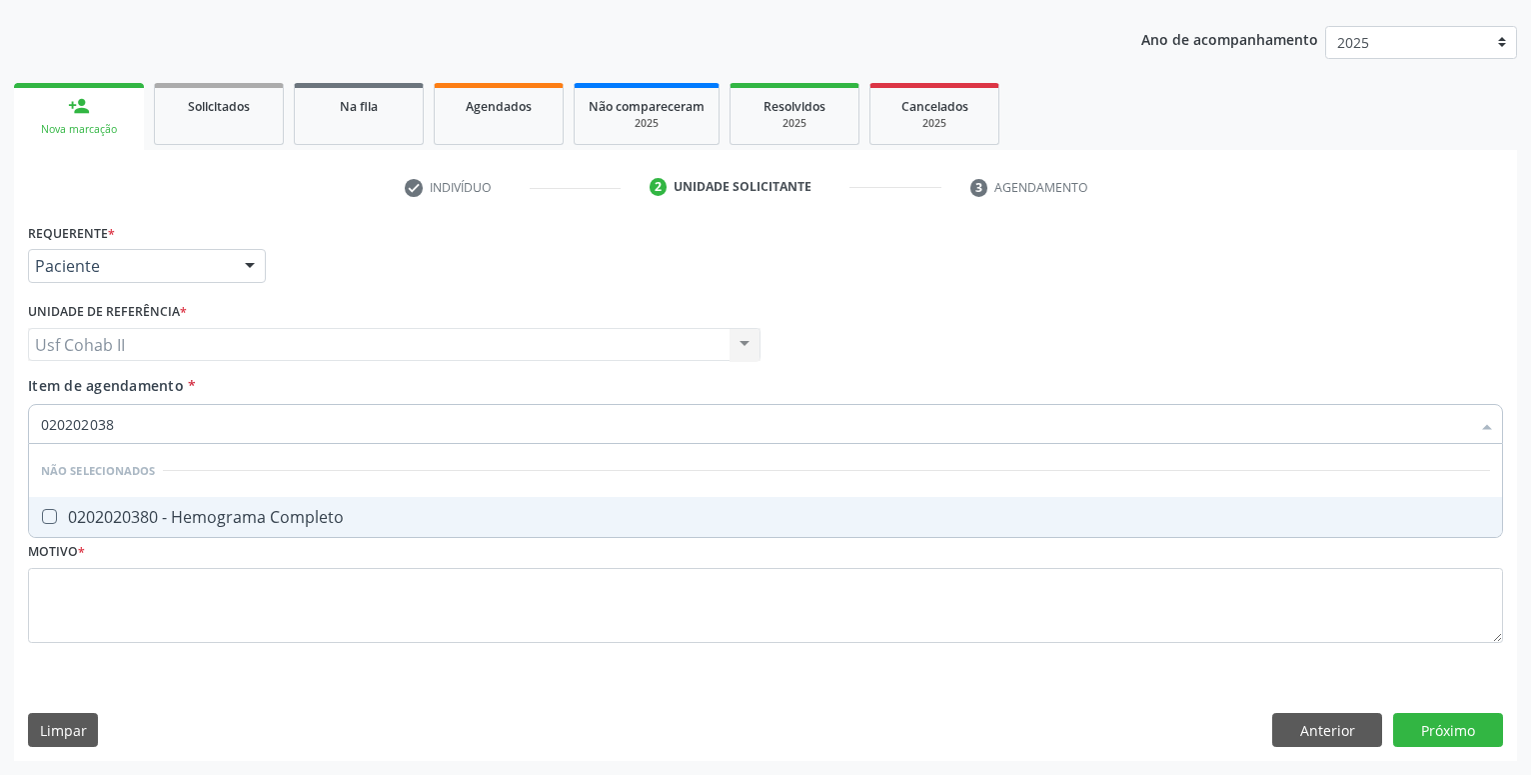
type input "0202020380"
click at [158, 505] on span "0202020380 - Hemograma Completo" at bounding box center [765, 517] width 1473 height 40
checkbox Completo "true"
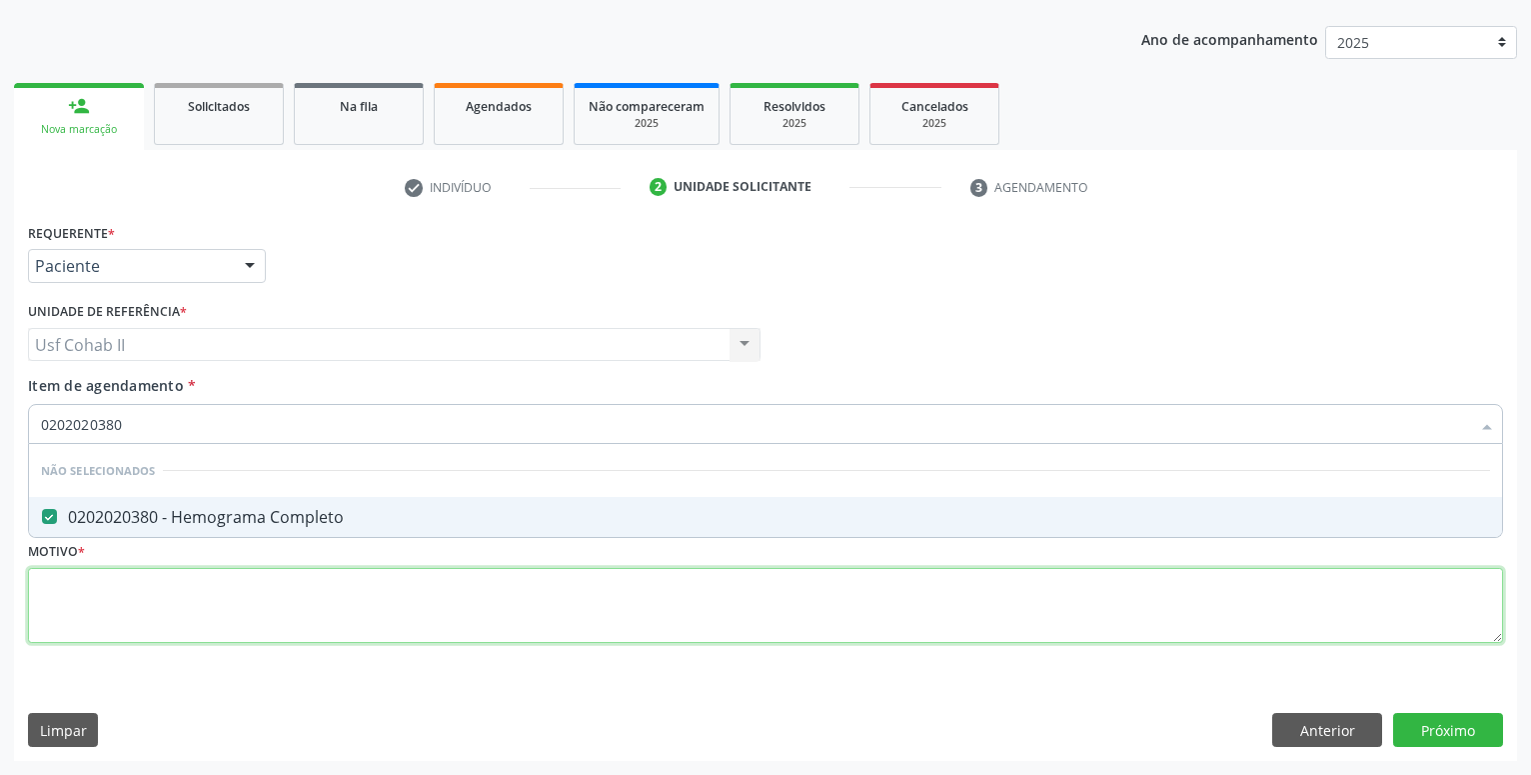
click at [102, 599] on textarea at bounding box center [765, 606] width 1475 height 76
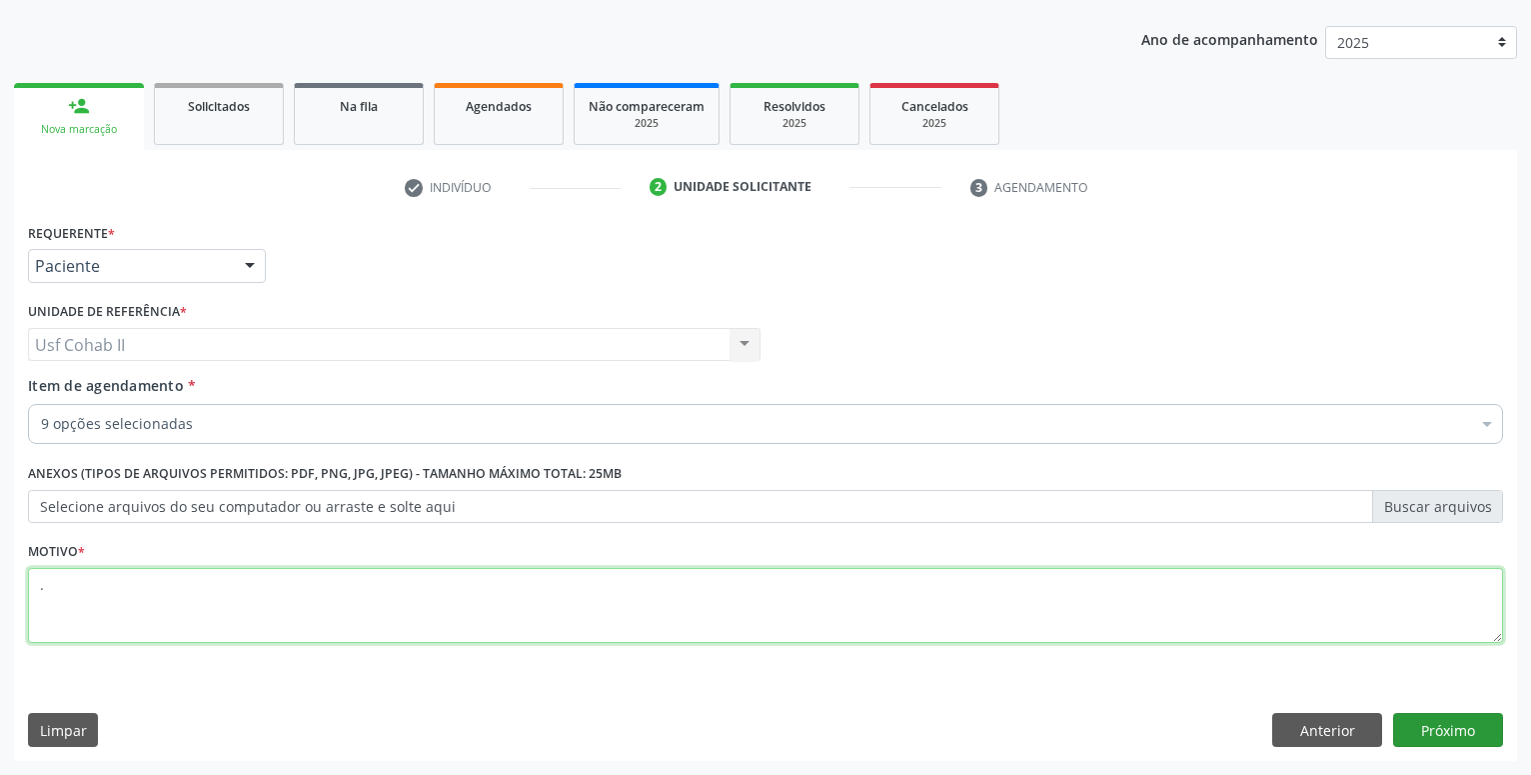
type textarea "."
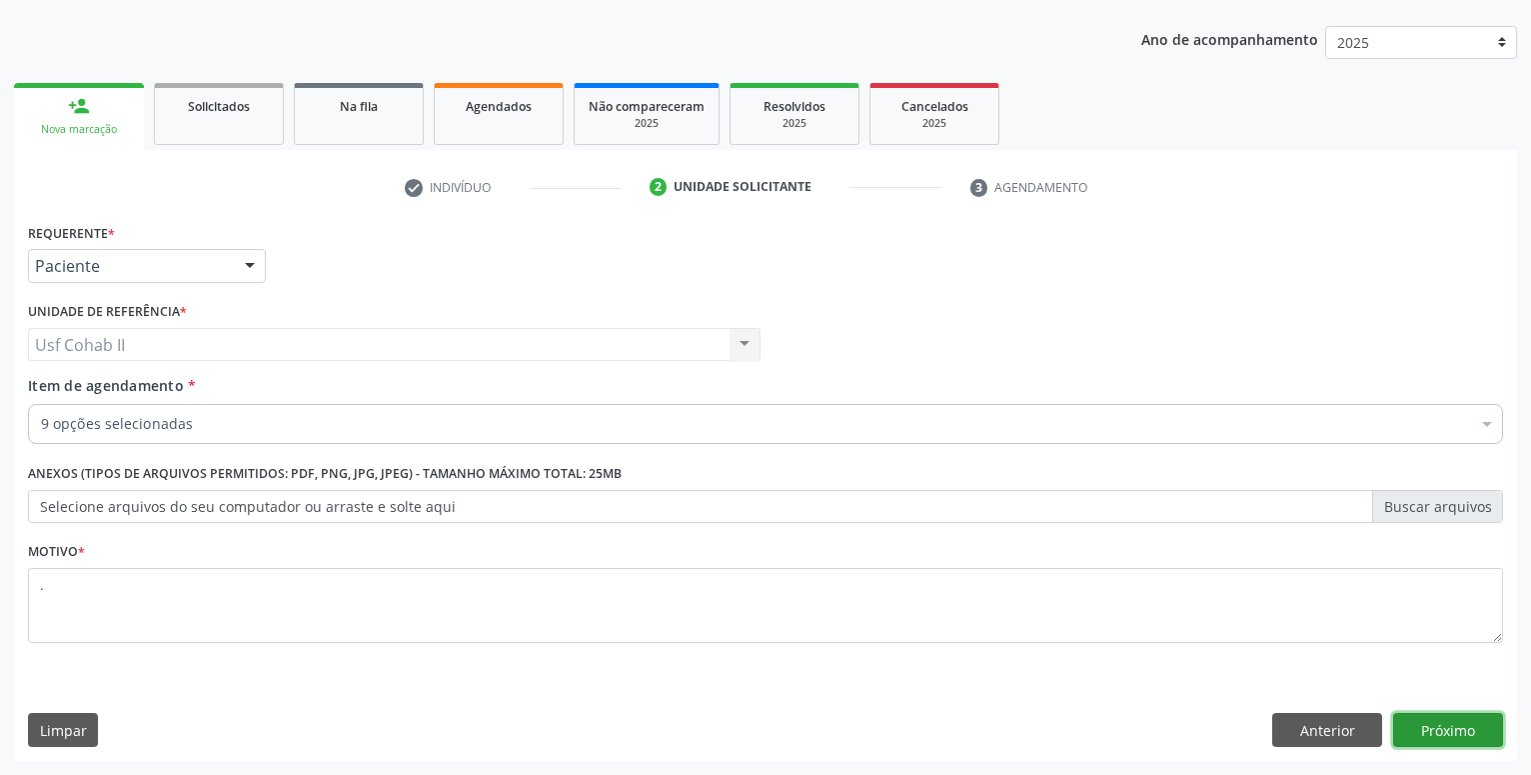
click at [1489, 725] on button "Próximo" at bounding box center [1448, 730] width 110 height 34
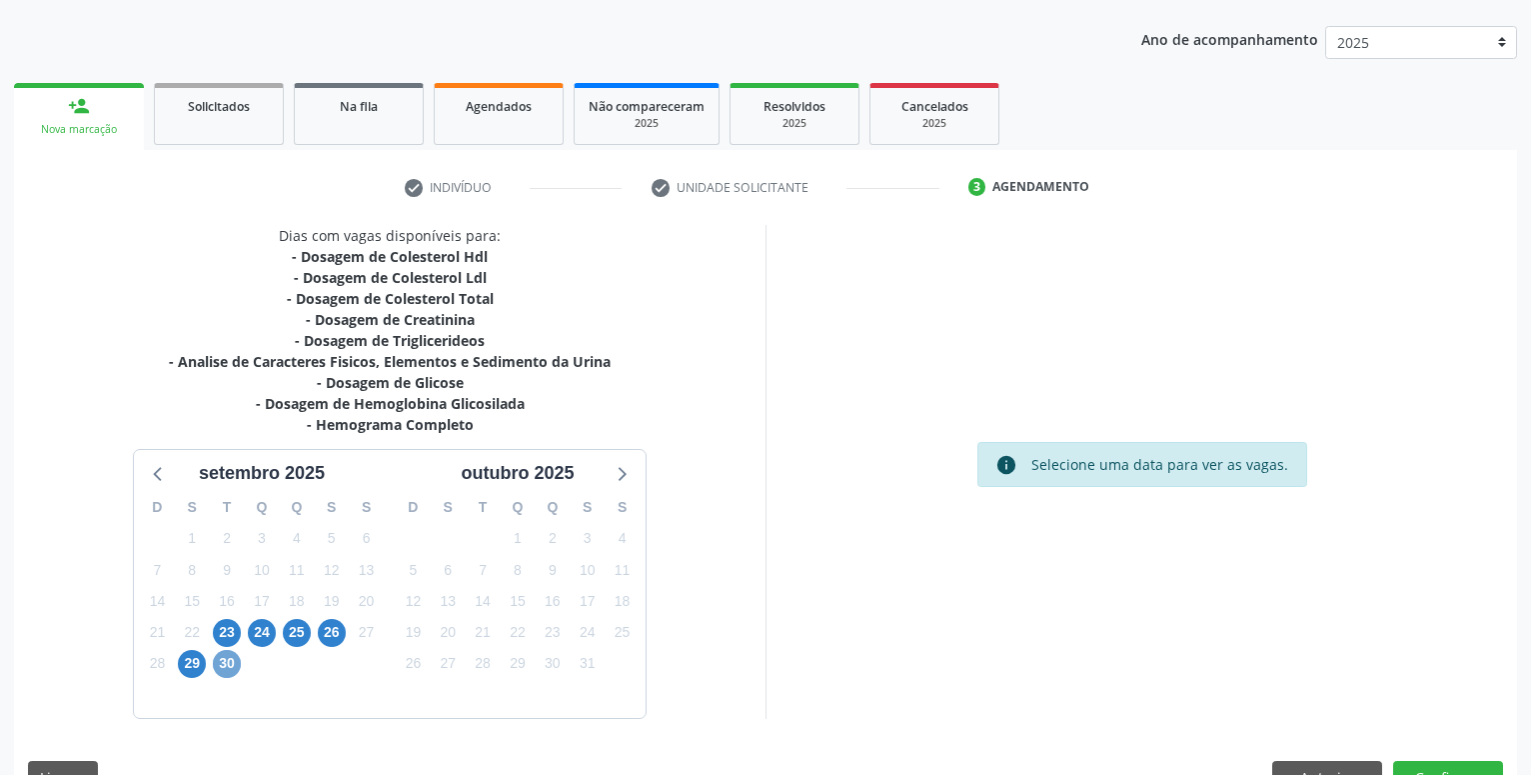
click at [232, 661] on span "30" at bounding box center [227, 664] width 28 height 28
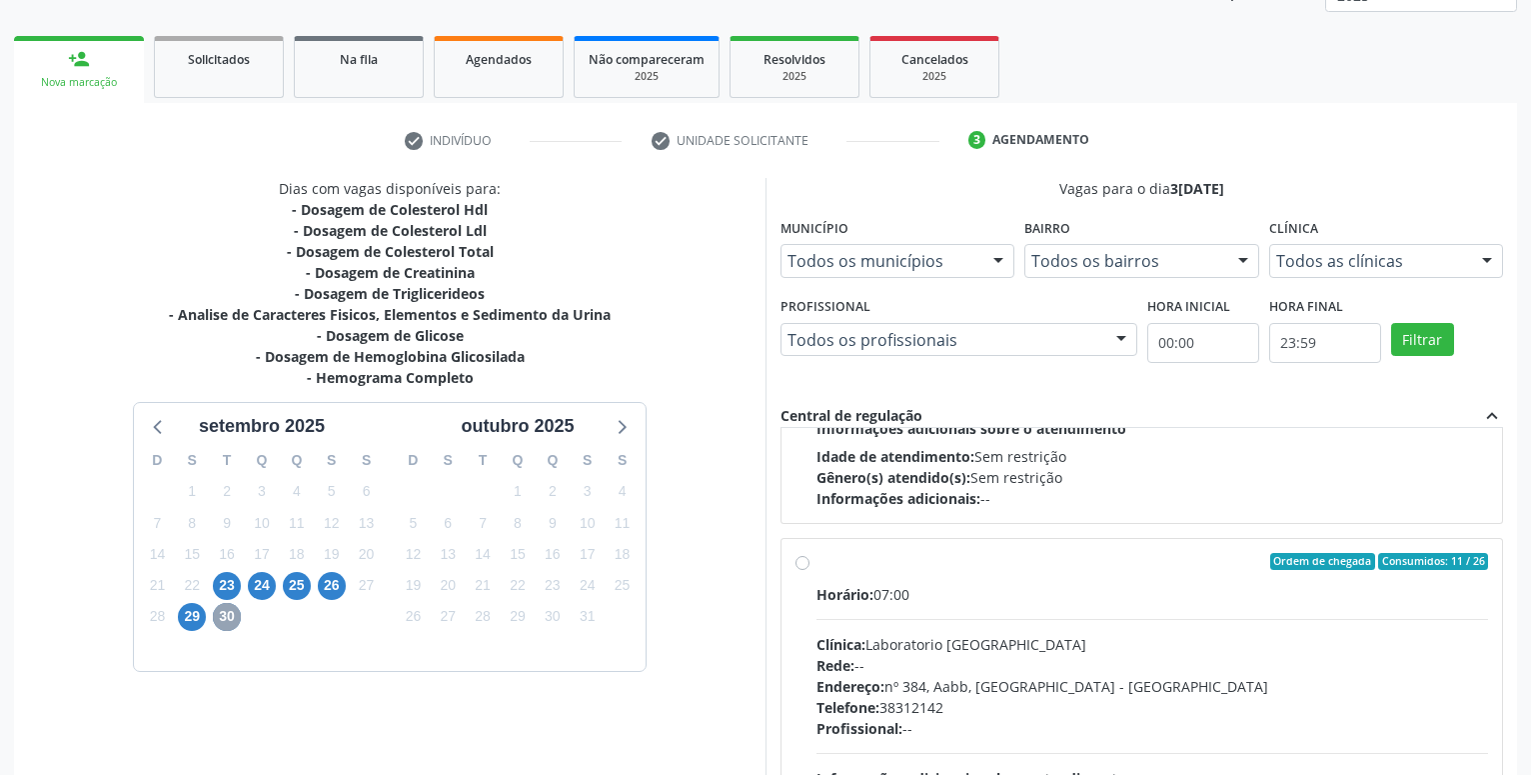
scroll to position [342, 0]
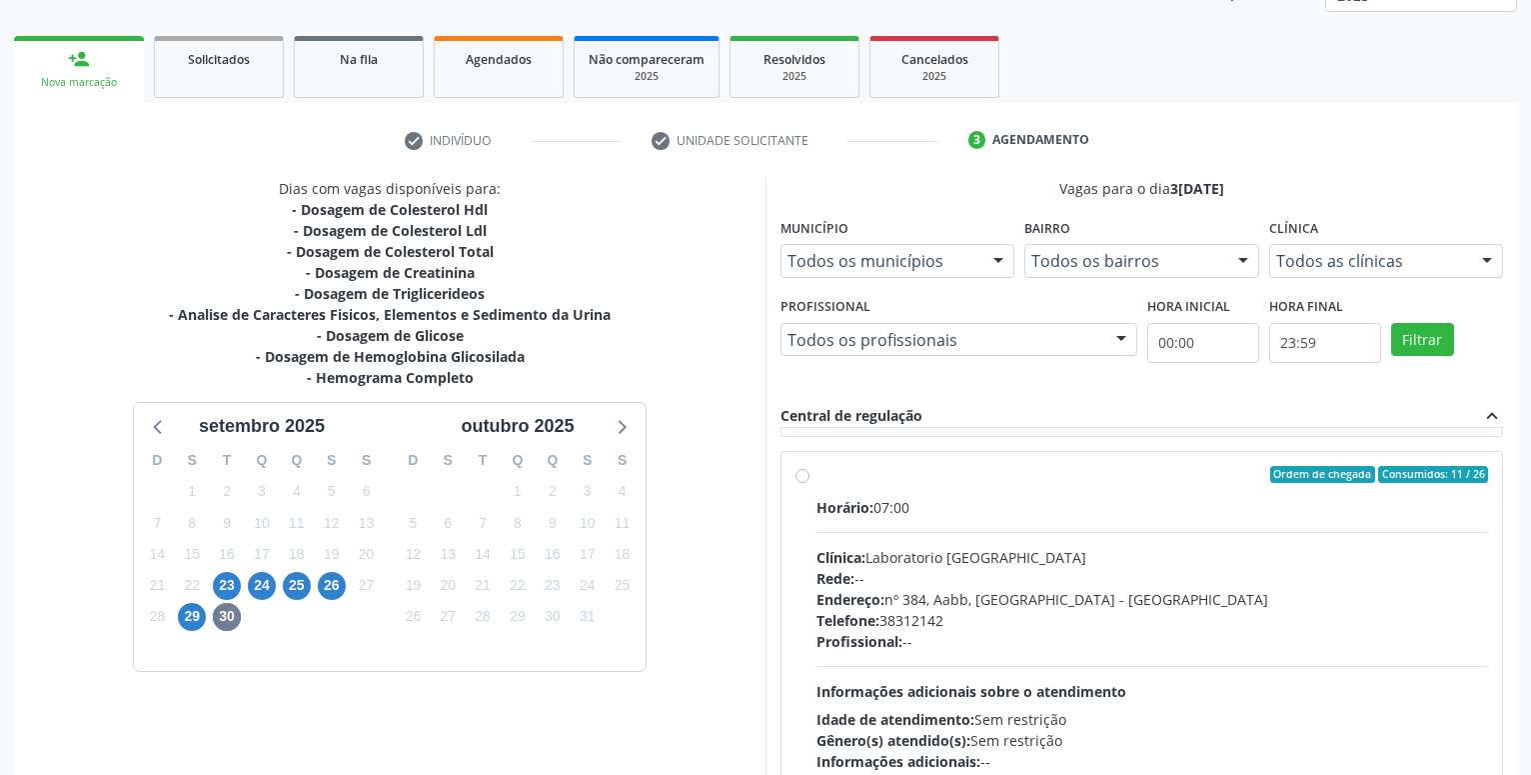
click at [816, 478] on label "Ordem de chegada Consumidos: 11 / 26 Horário: 07:00 Clínica: Laboratorio Sao Fr…" at bounding box center [1152, 619] width 672 height 307
click at [800, 478] on input "Ordem de chegada Consumidos: 11 / 26 Horário: 07:00 Clínica: Laboratorio Sao Fr…" at bounding box center [803, 475] width 14 height 18
radio input "true"
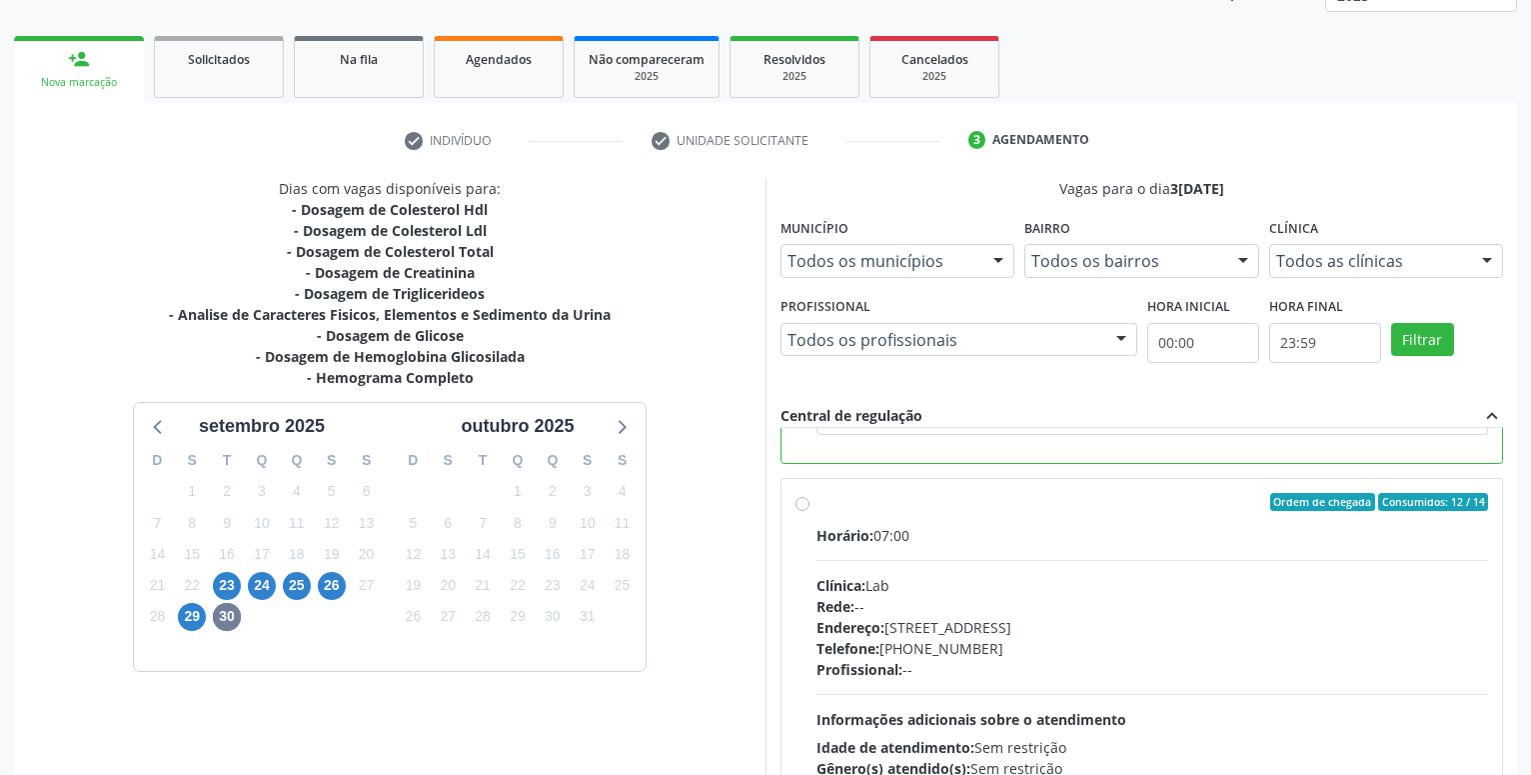
scroll to position [420, 0]
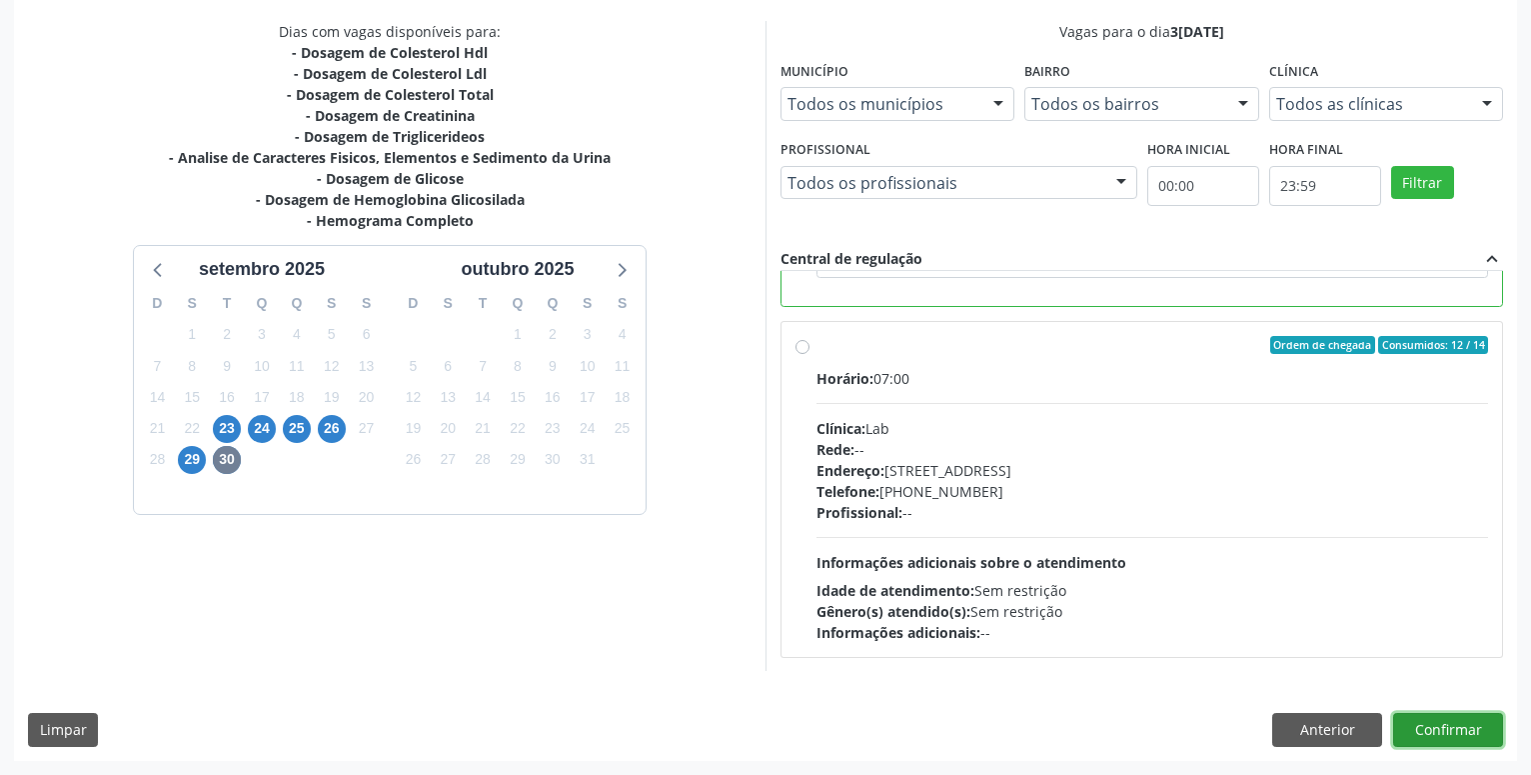
click at [1467, 731] on button "Confirmar" at bounding box center [1448, 730] width 110 height 34
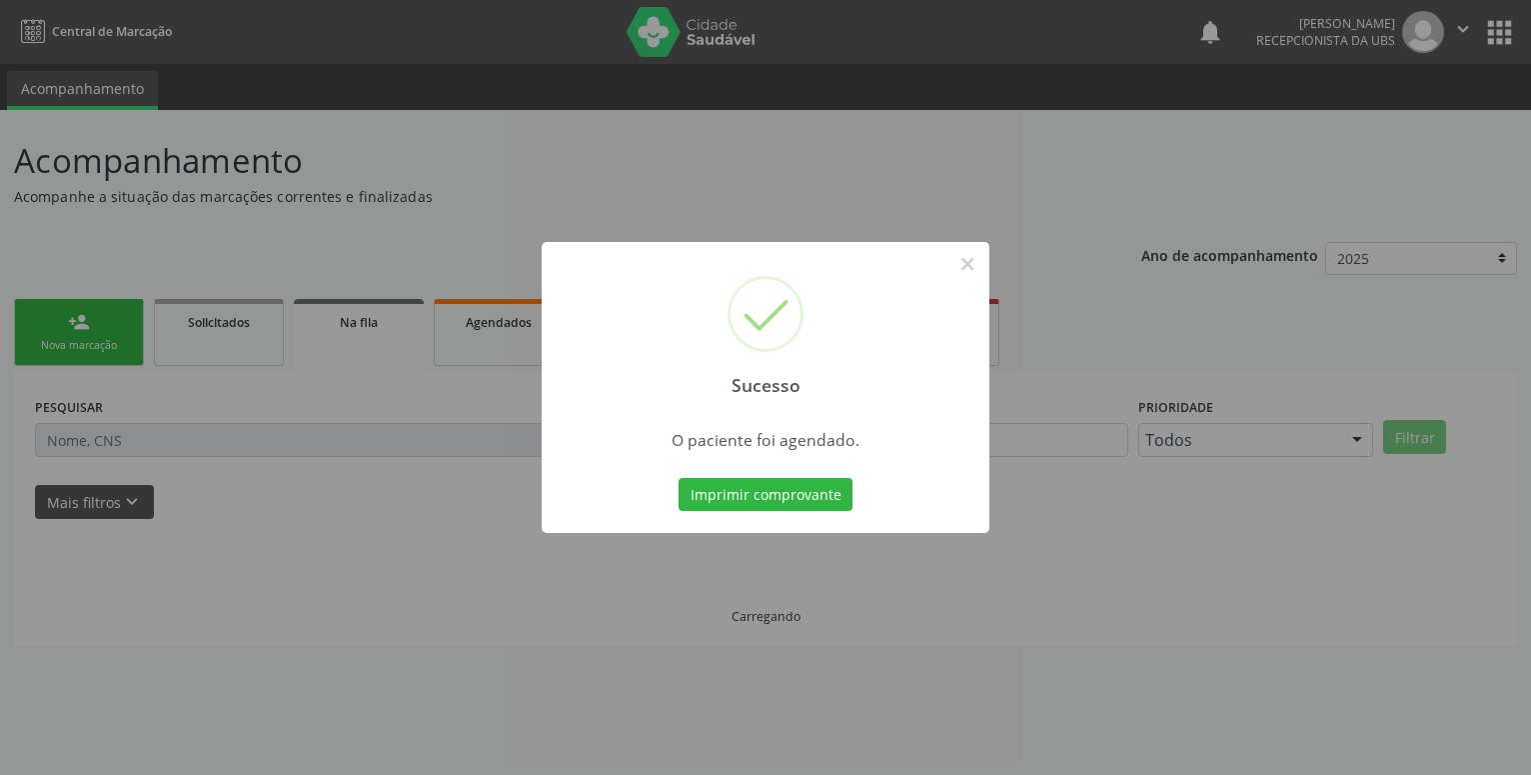
scroll to position [0, 0]
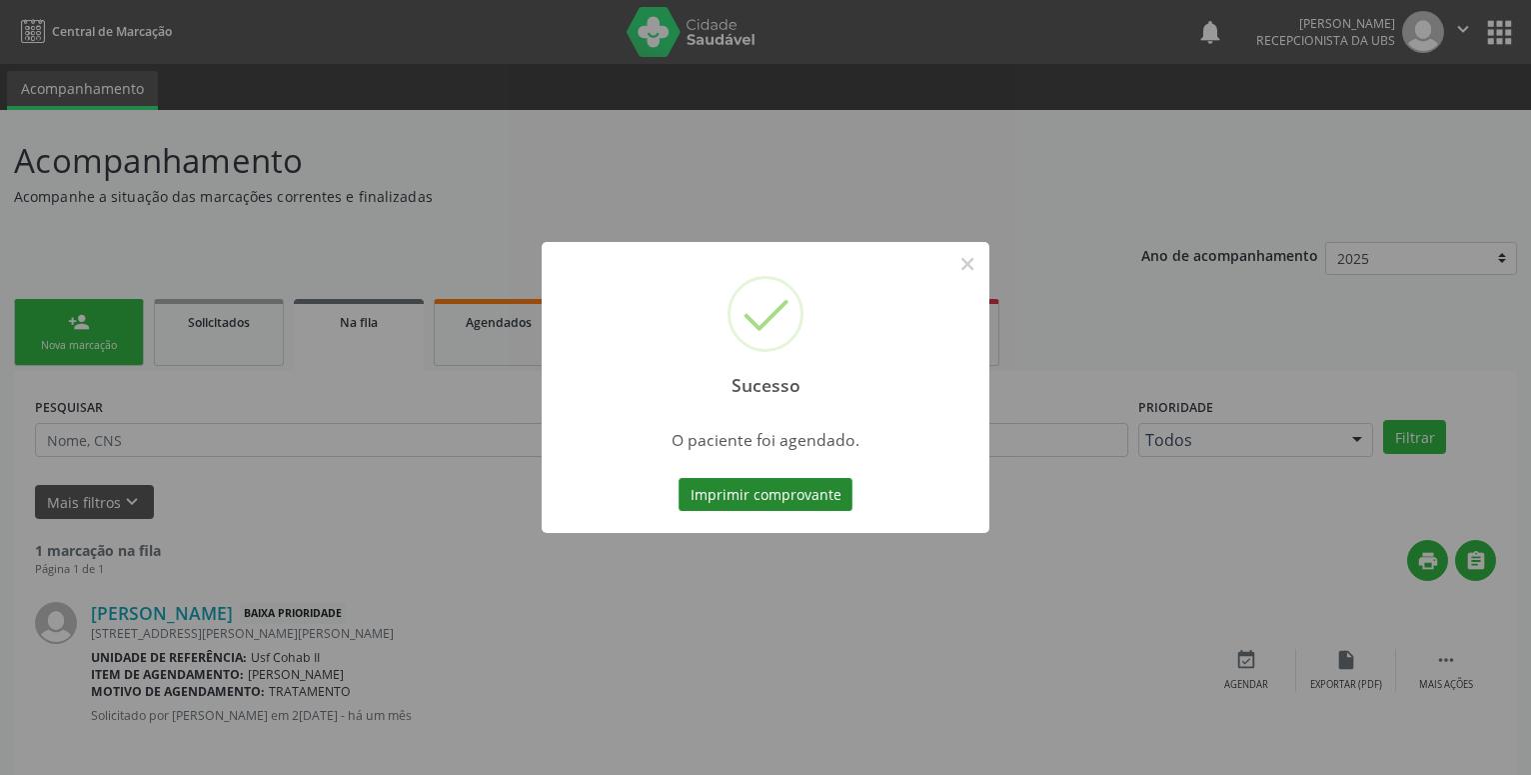
click at [779, 490] on button "Imprimir comprovante" at bounding box center [766, 495] width 174 height 34
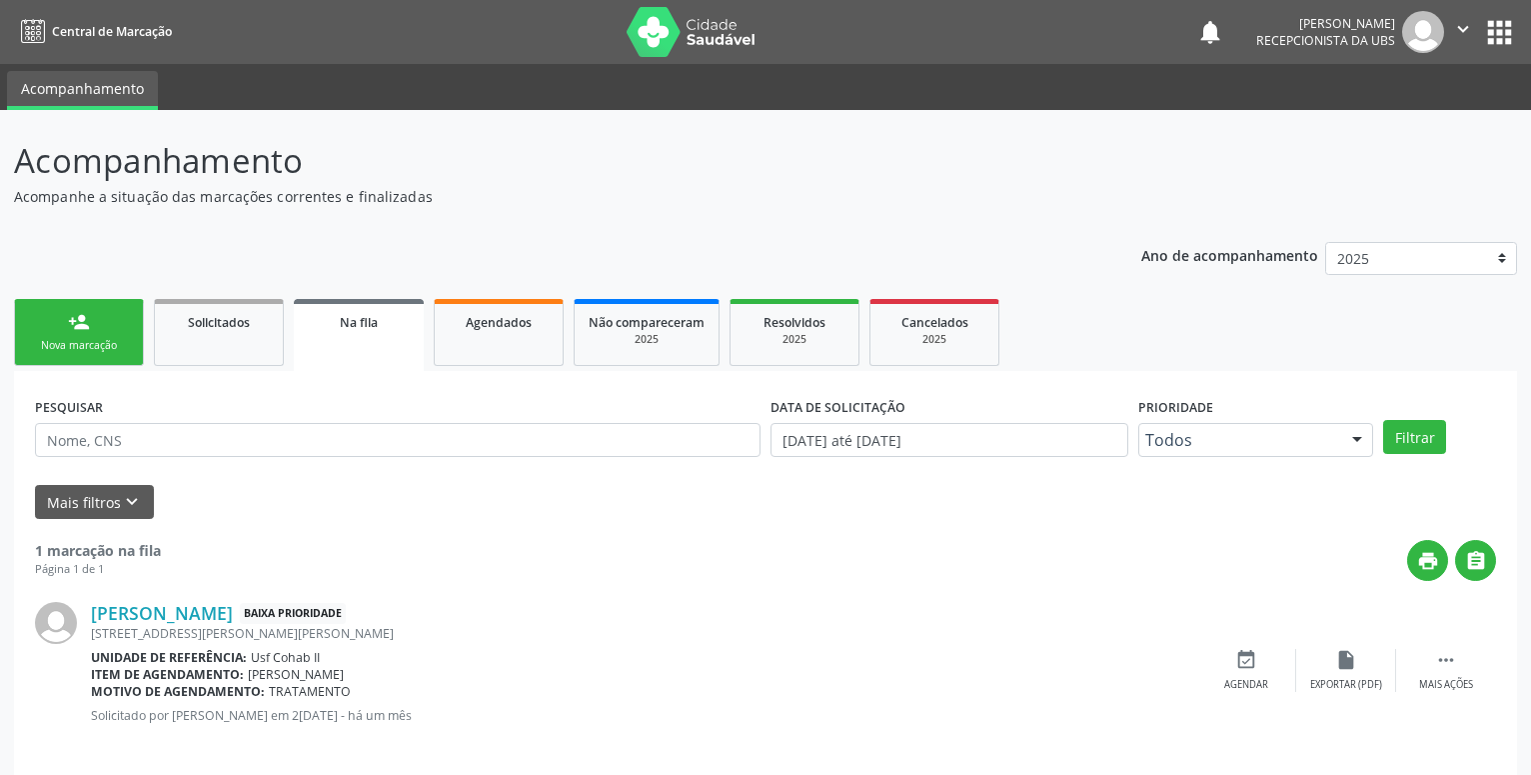
click at [36, 329] on link "person_add Nova marcação" at bounding box center [79, 332] width 130 height 67
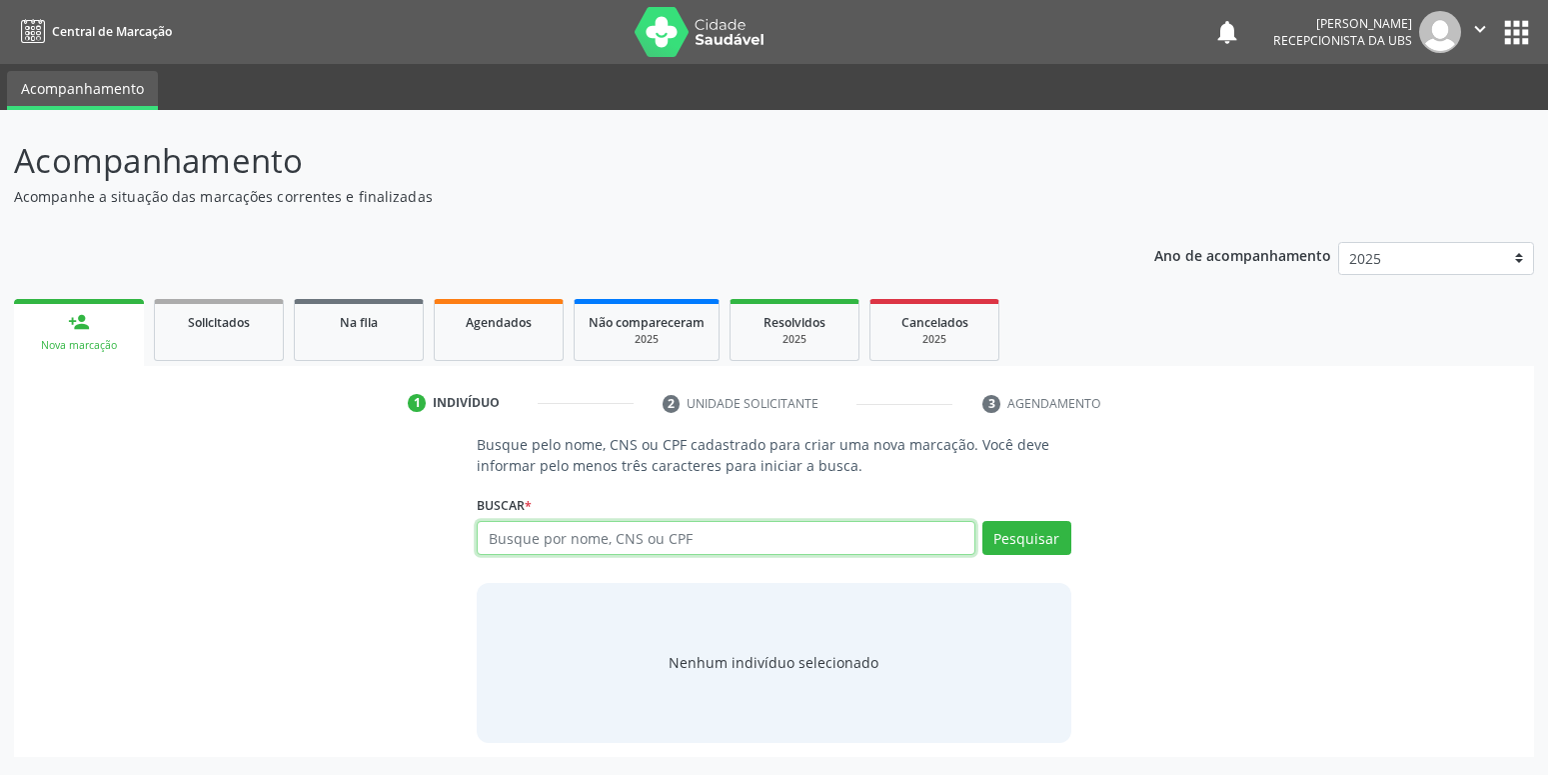
click at [600, 541] on input "text" at bounding box center [726, 538] width 498 height 34
type input "898004990076194"
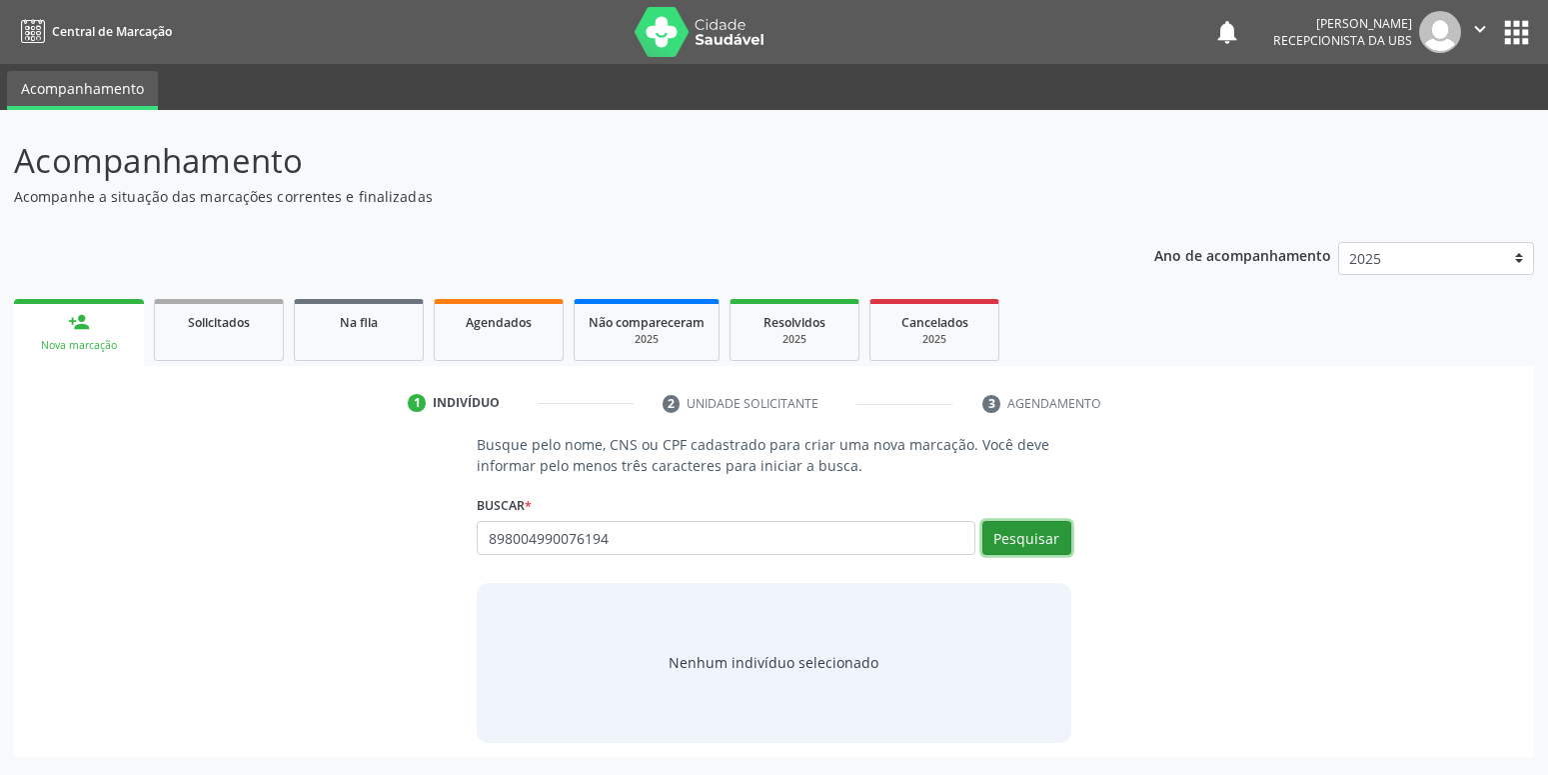
click at [1045, 535] on button "Pesquisar" at bounding box center [1026, 538] width 89 height 34
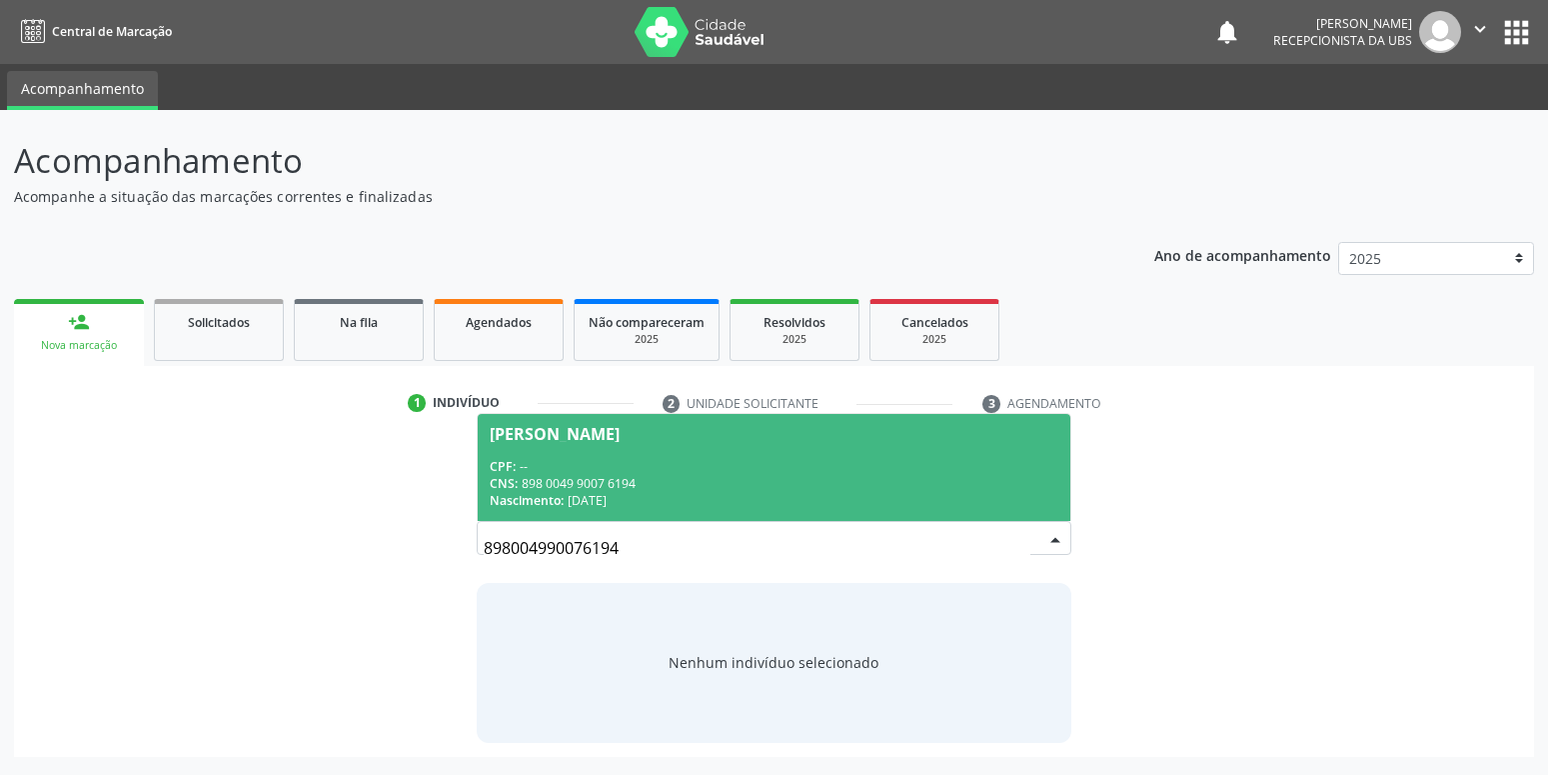
click at [689, 455] on span "[PERSON_NAME] CPF: -- CNS: 898 0049 9007 6194 Nascimento: [DATE]" at bounding box center [774, 467] width 592 height 107
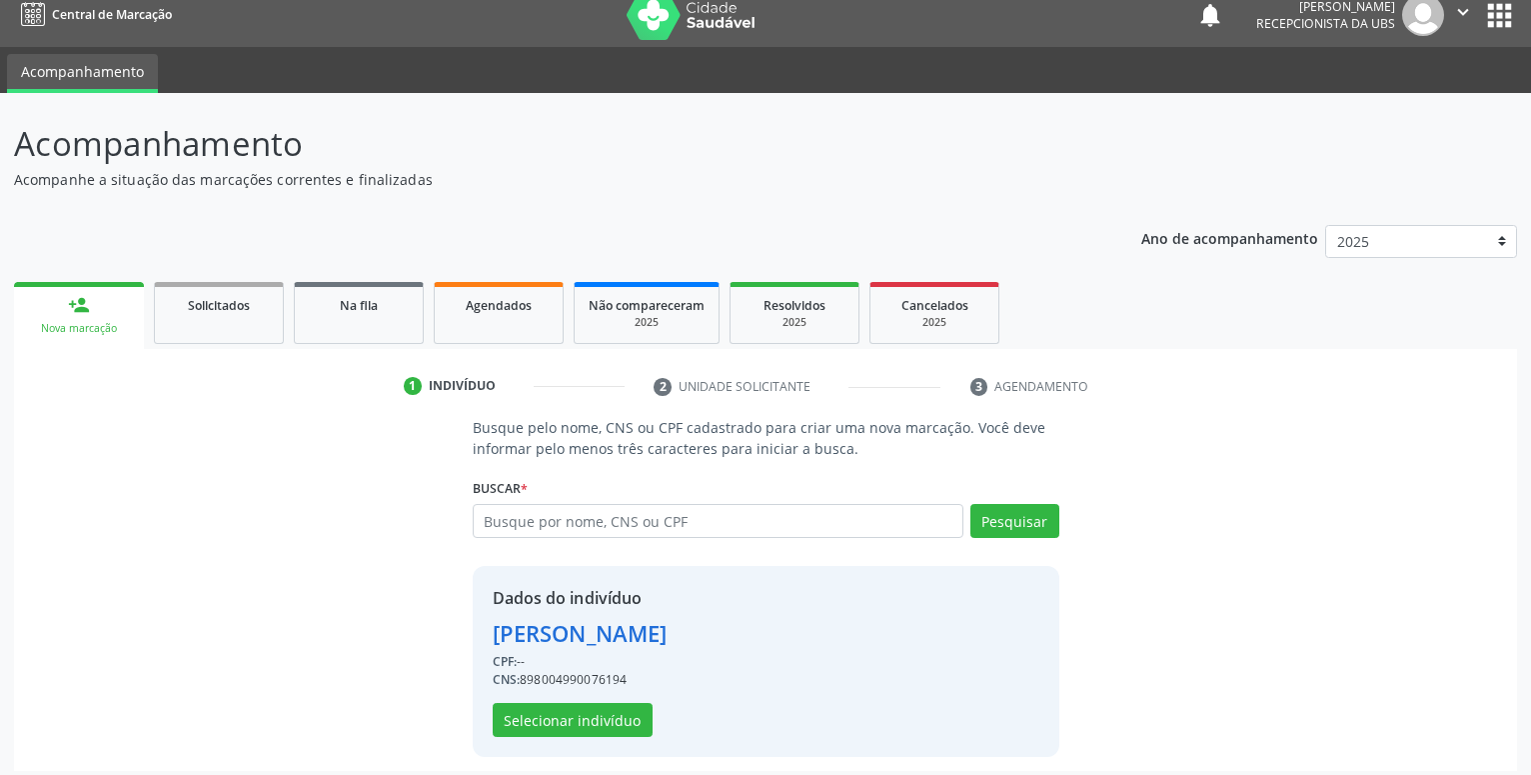
scroll to position [27, 0]
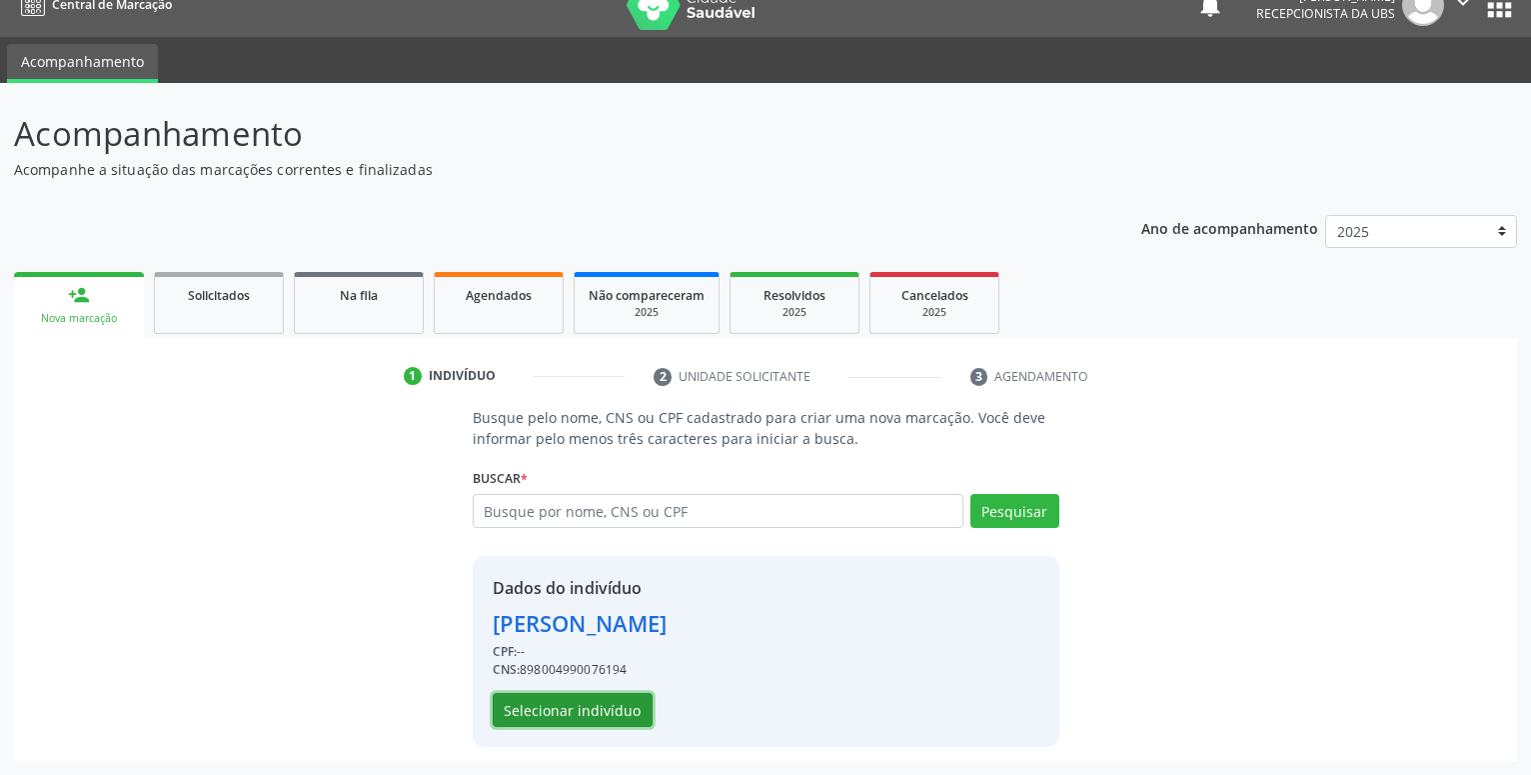
click at [598, 713] on button "Selecionar indivíduo" at bounding box center [573, 710] width 160 height 34
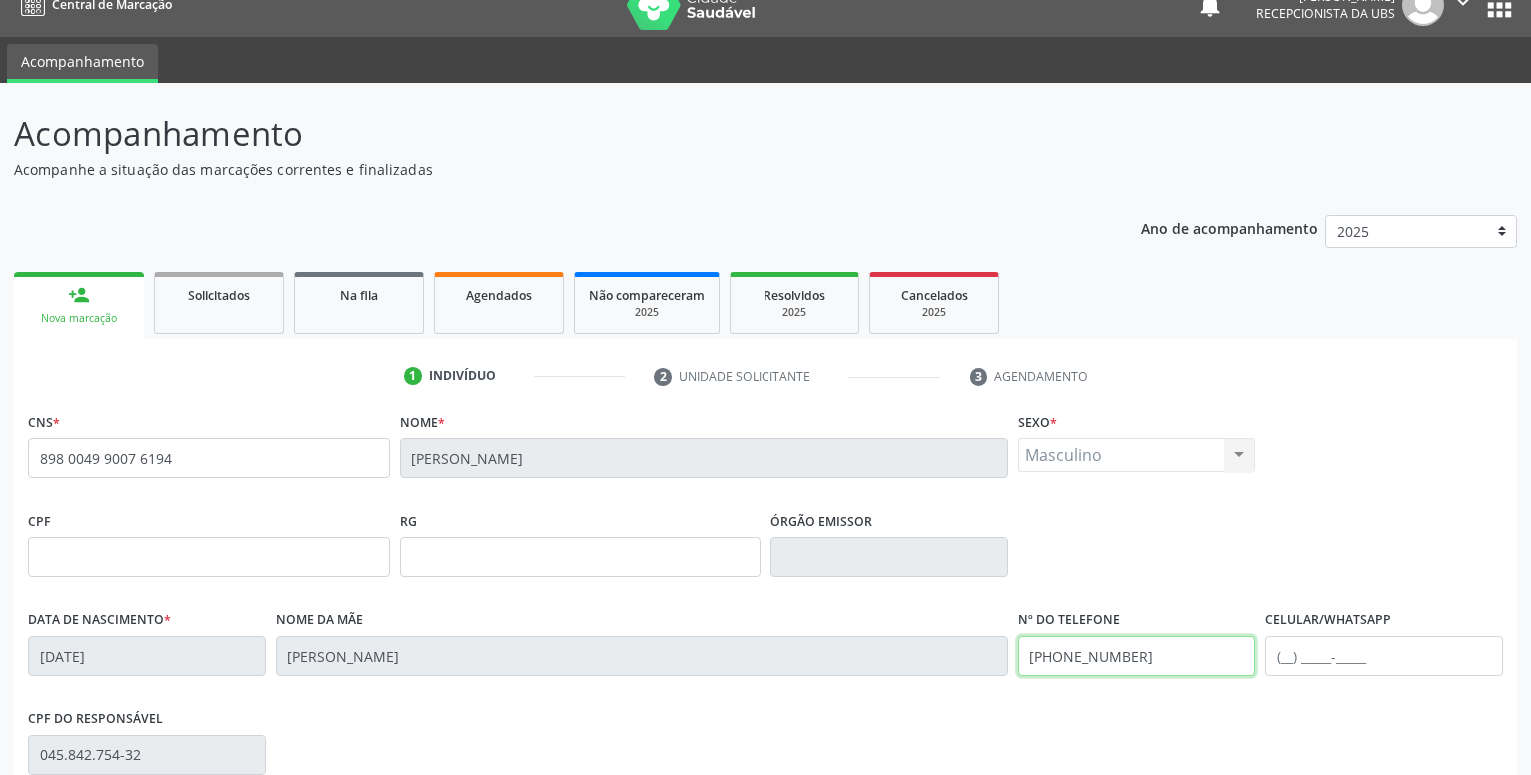
drag, startPoint x: 1147, startPoint y: 661, endPoint x: 714, endPoint y: 666, distance: 433.8
click at [1018, 666] on input "[PHONE_NUMBER]" at bounding box center [1137, 656] width 238 height 40
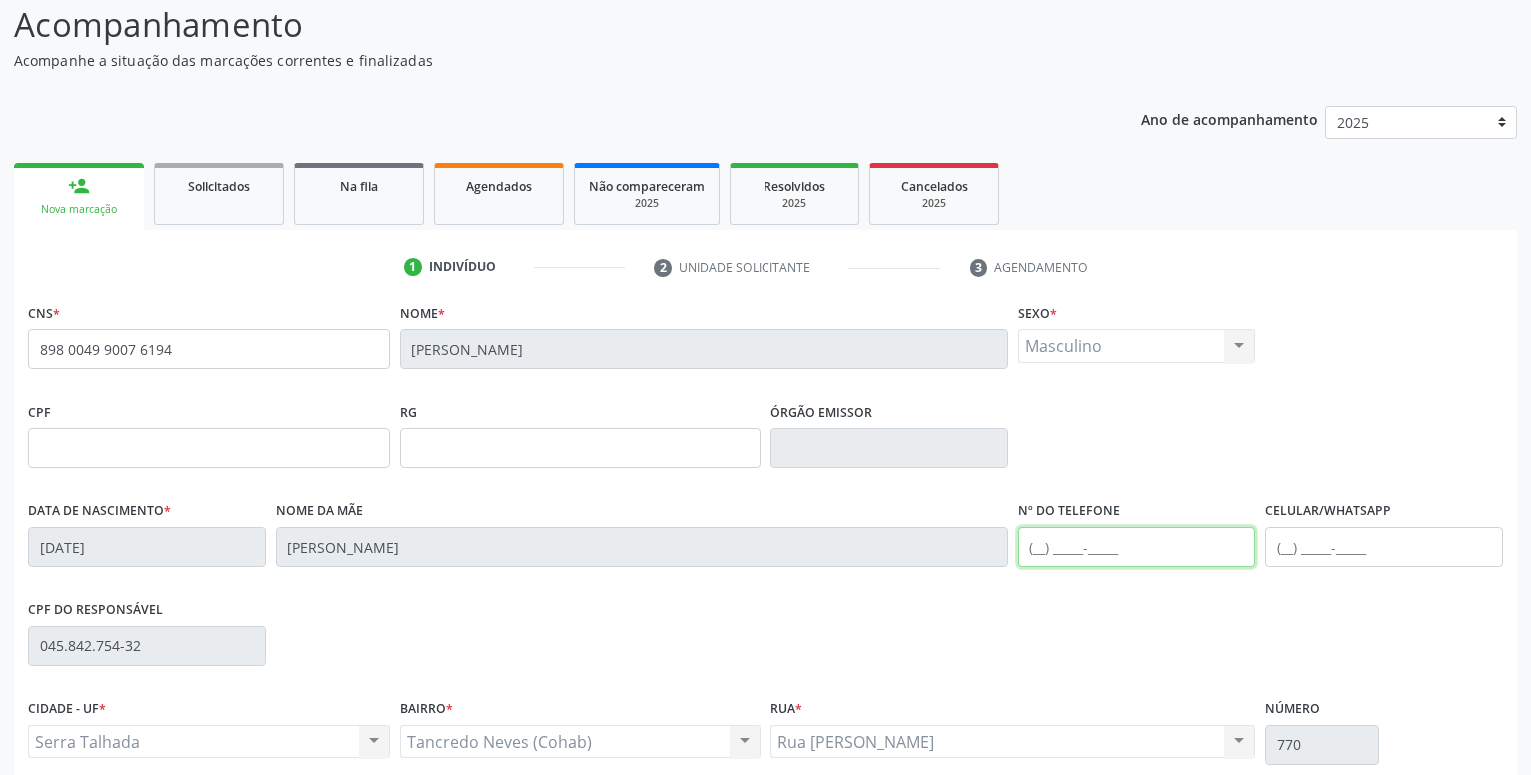
scroll to position [309, 0]
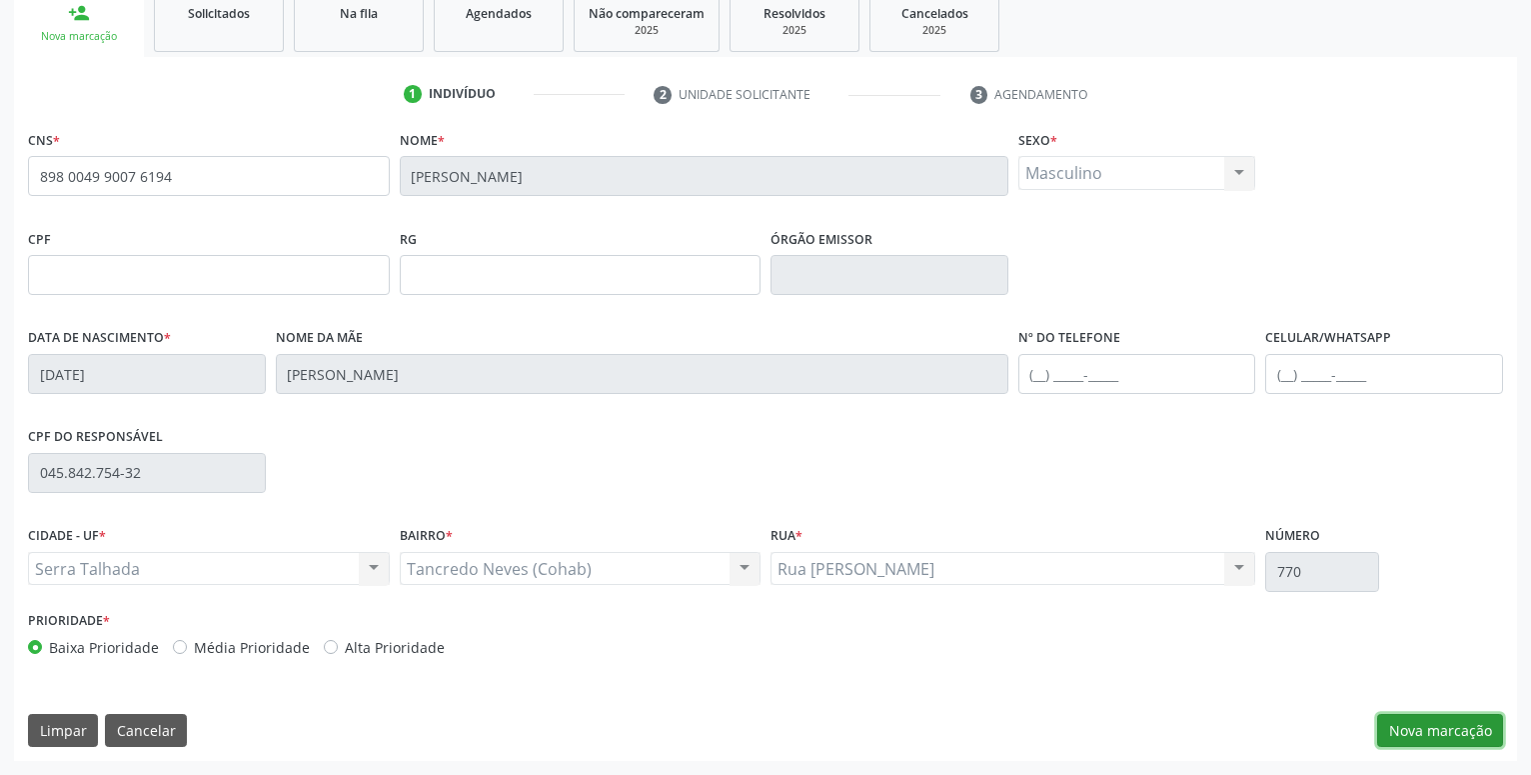
click at [1480, 736] on button "Nova marcação" at bounding box center [1440, 731] width 126 height 34
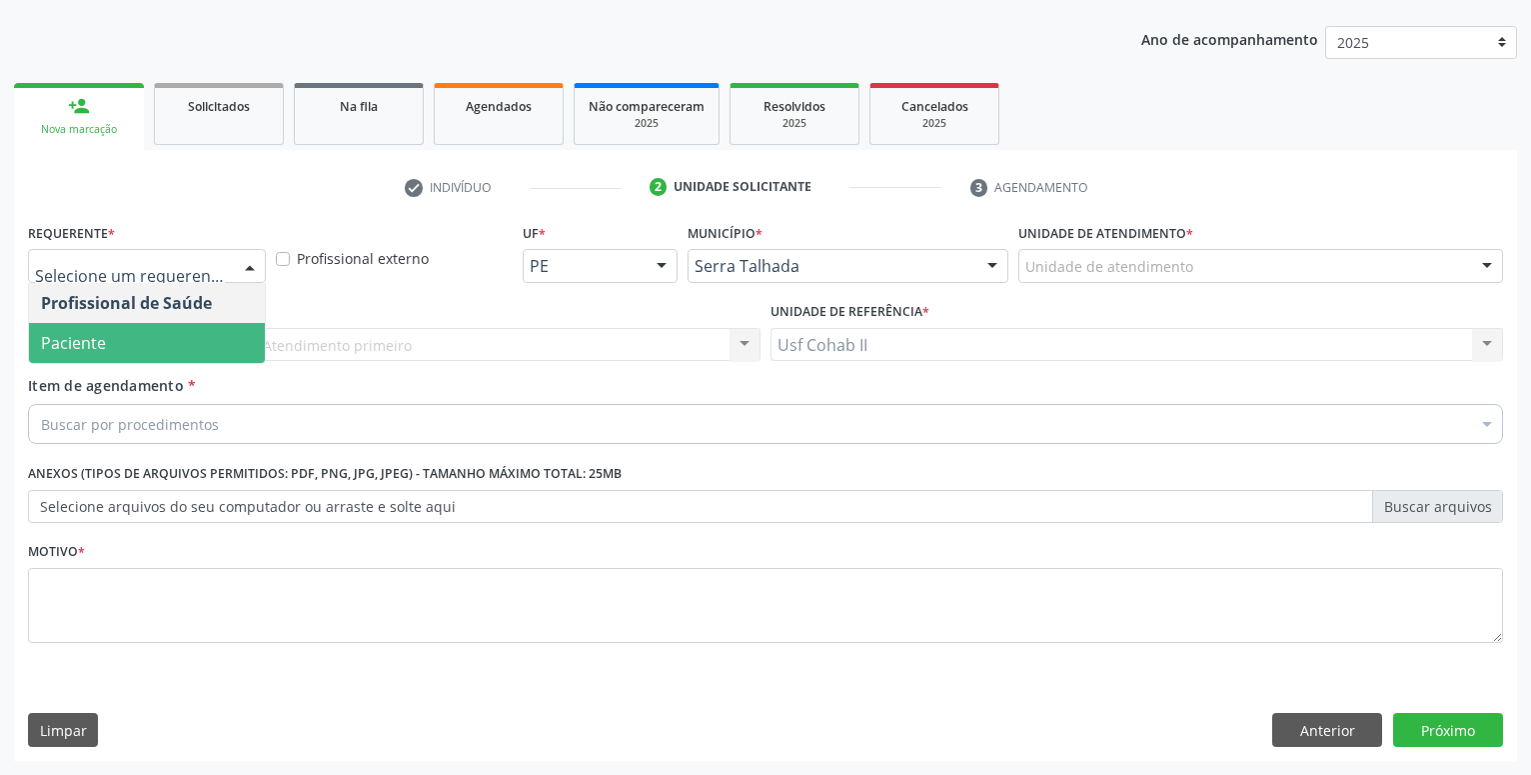
click at [181, 338] on span "Paciente" at bounding box center [147, 343] width 236 height 40
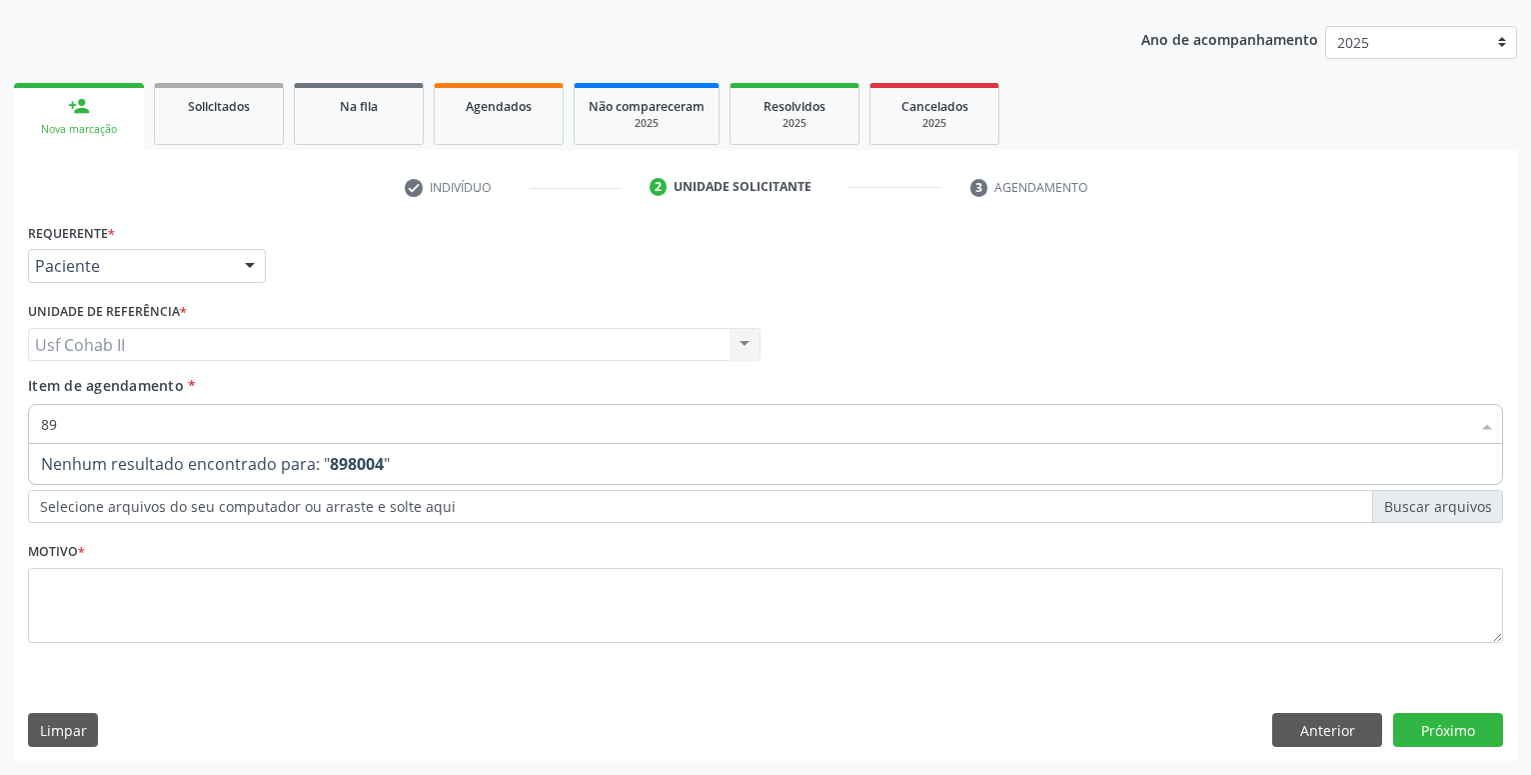
type input "8"
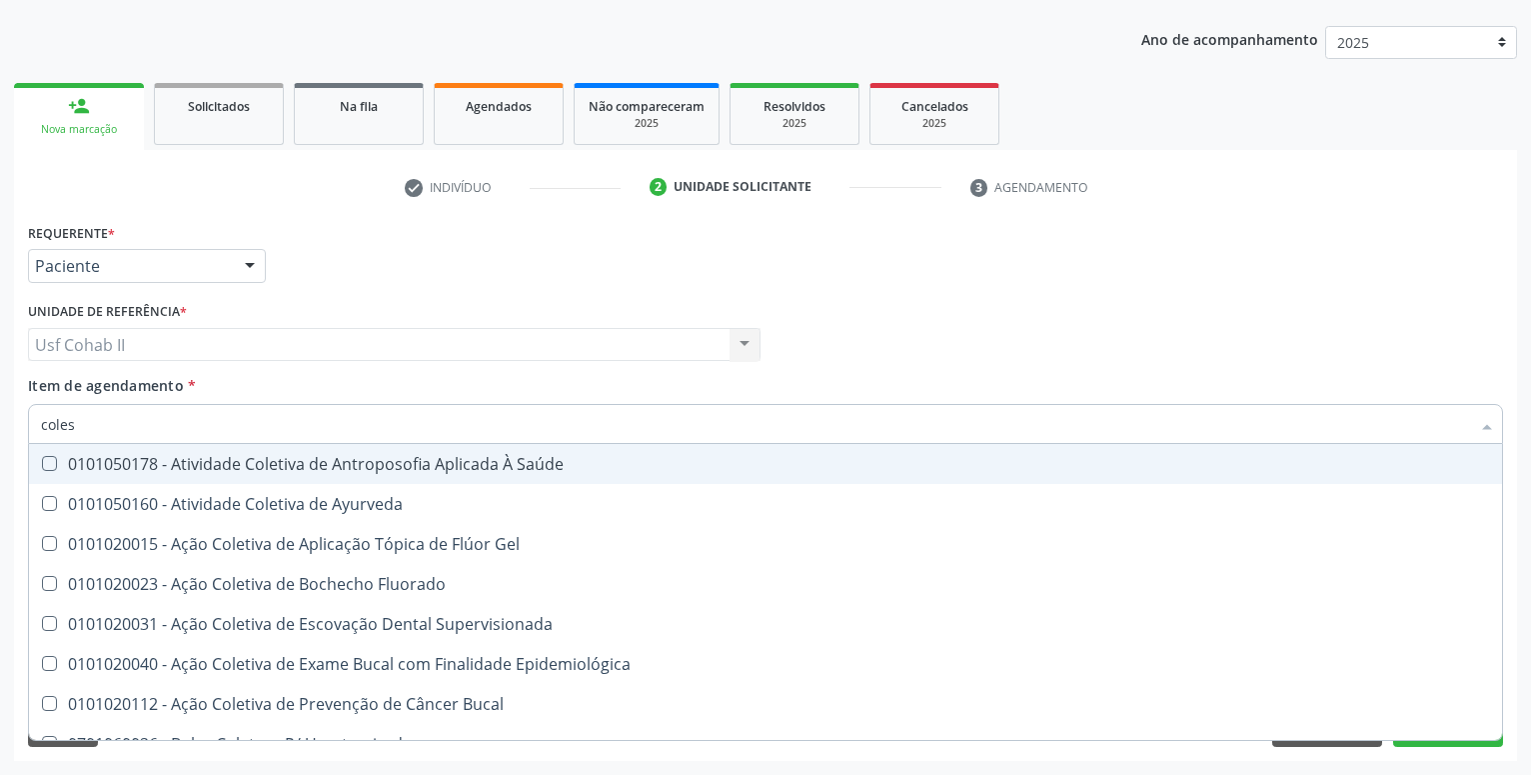
type input "colest"
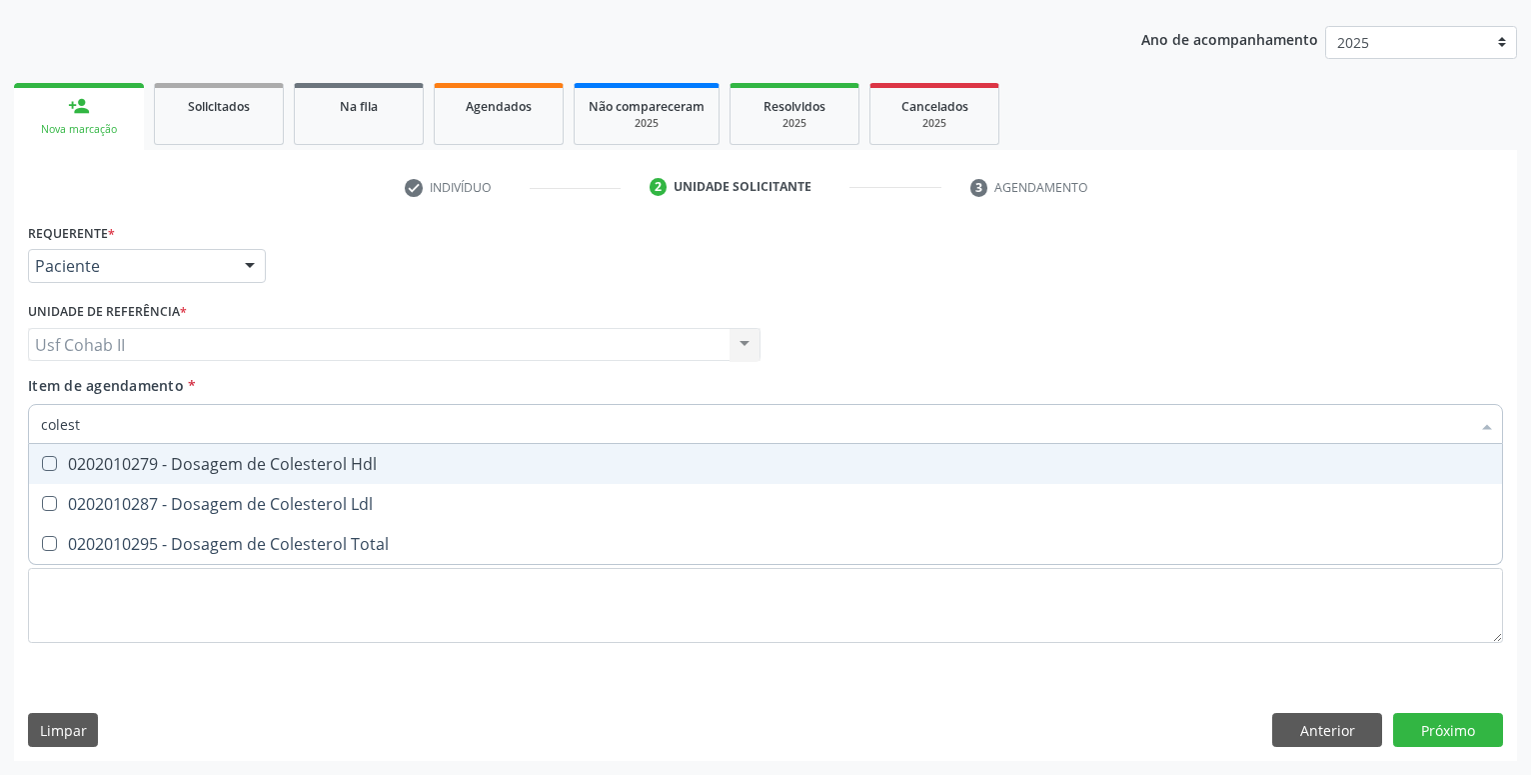
click at [192, 459] on div "0202010279 - Dosagem de Colesterol Hdl" at bounding box center [765, 464] width 1449 height 16
checkbox Hdl "true"
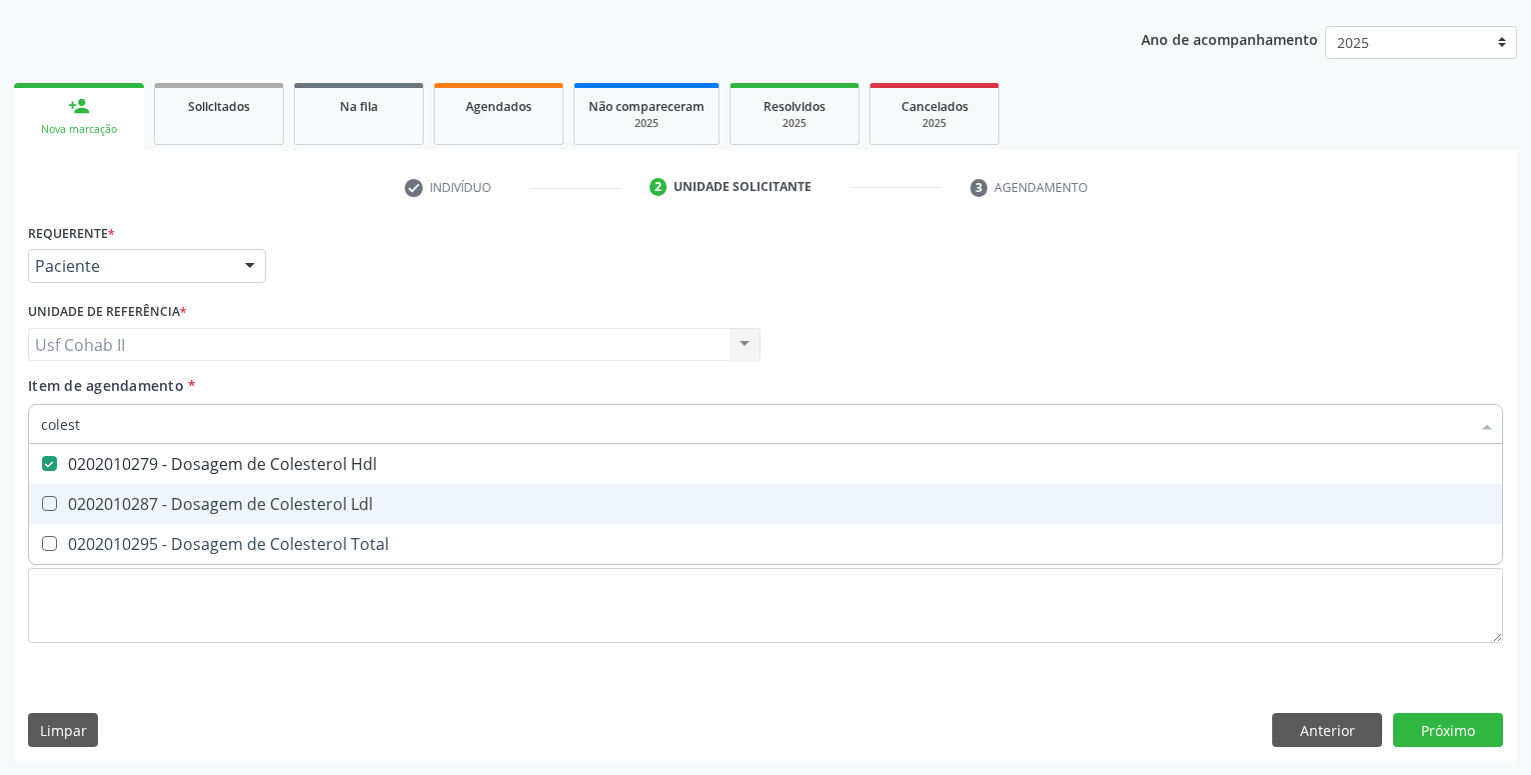
drag, startPoint x: 189, startPoint y: 507, endPoint x: 188, endPoint y: 517, distance: 10.0
click at [189, 512] on div "0202010287 - Dosagem de Colesterol Ldl" at bounding box center [765, 504] width 1449 height 16
checkbox Ldl "true"
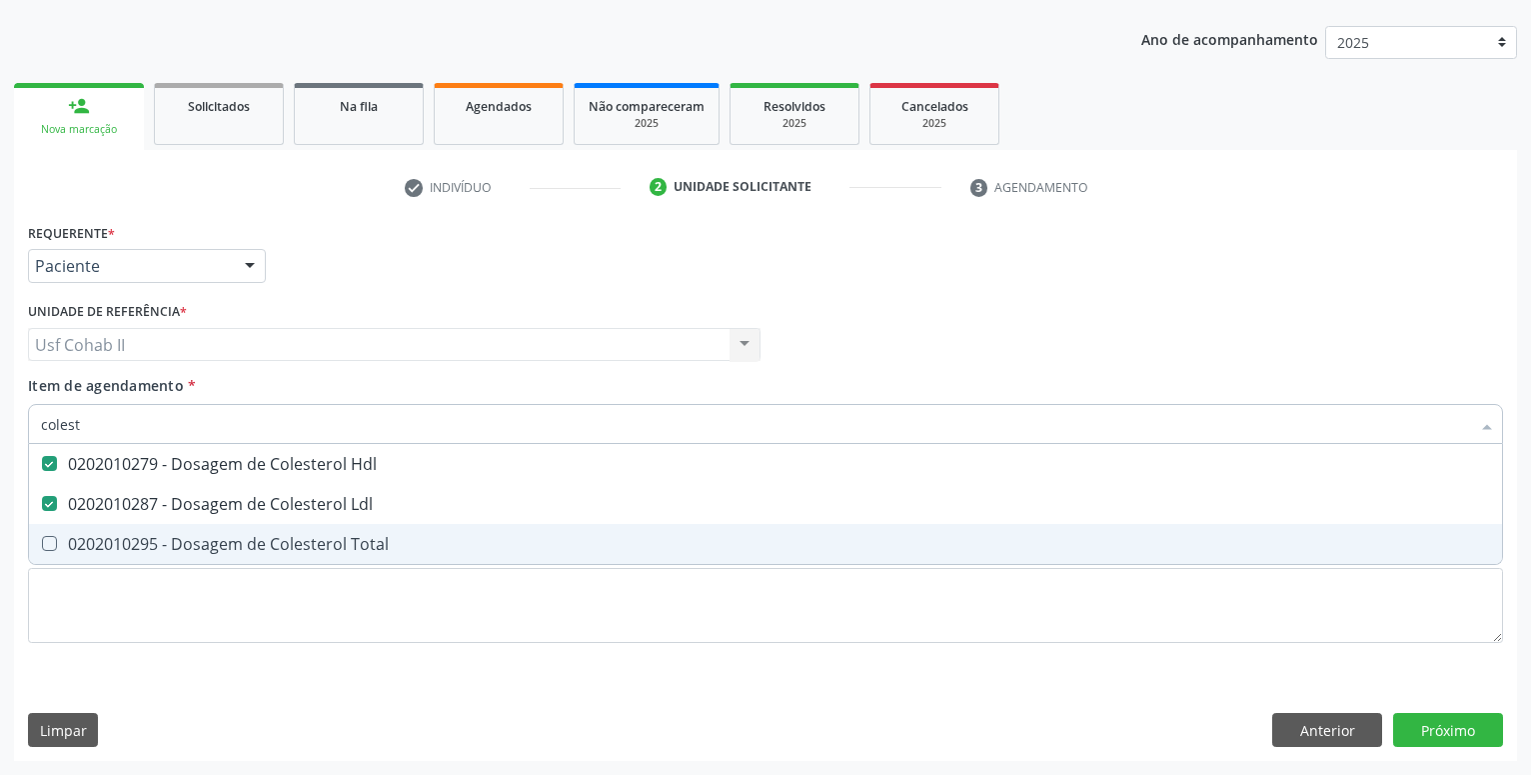
click at [185, 548] on div "0202010295 - Dosagem de Colesterol Total" at bounding box center [765, 544] width 1449 height 16
checkbox Total "true"
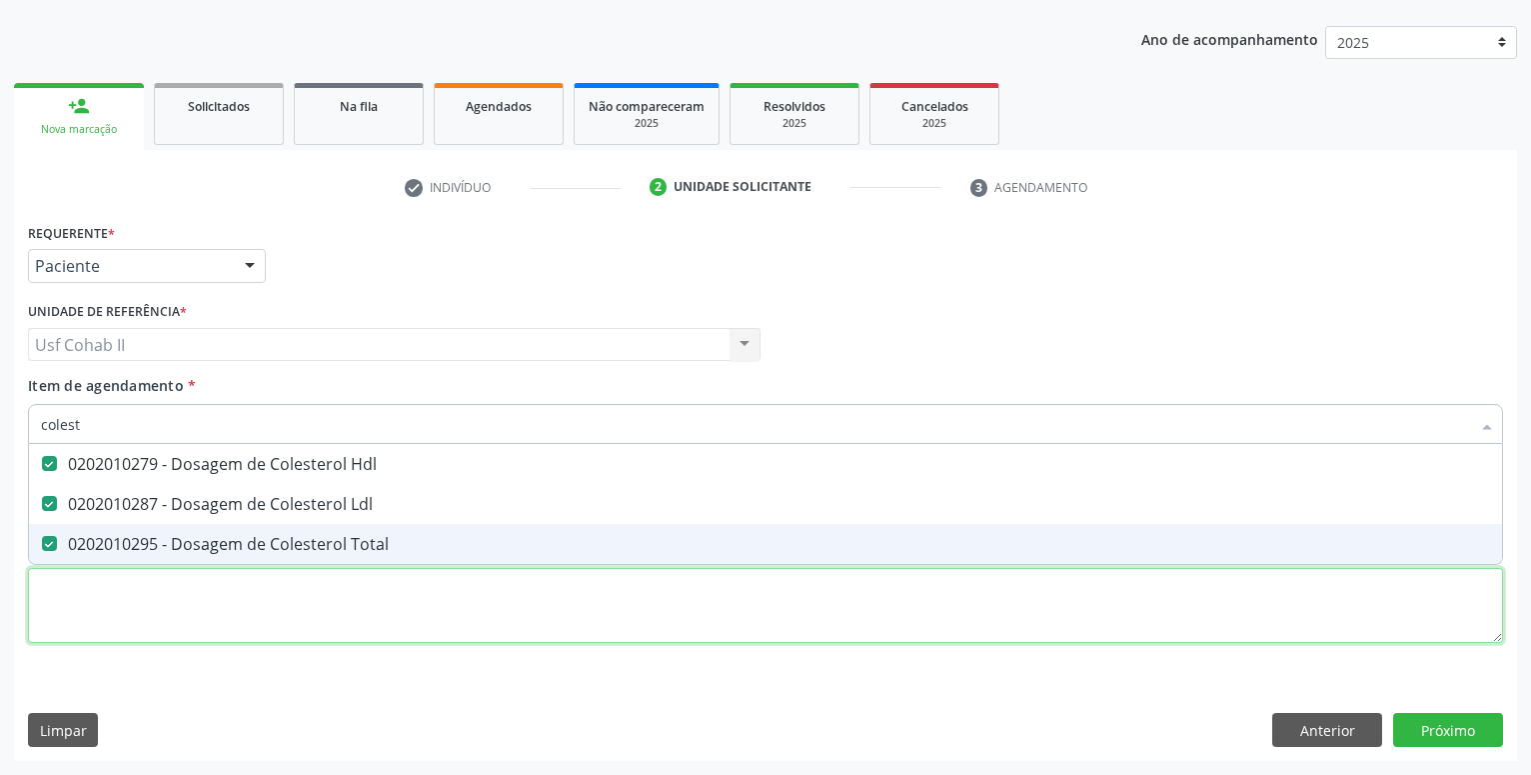
click at [134, 594] on textarea at bounding box center [765, 606] width 1475 height 76
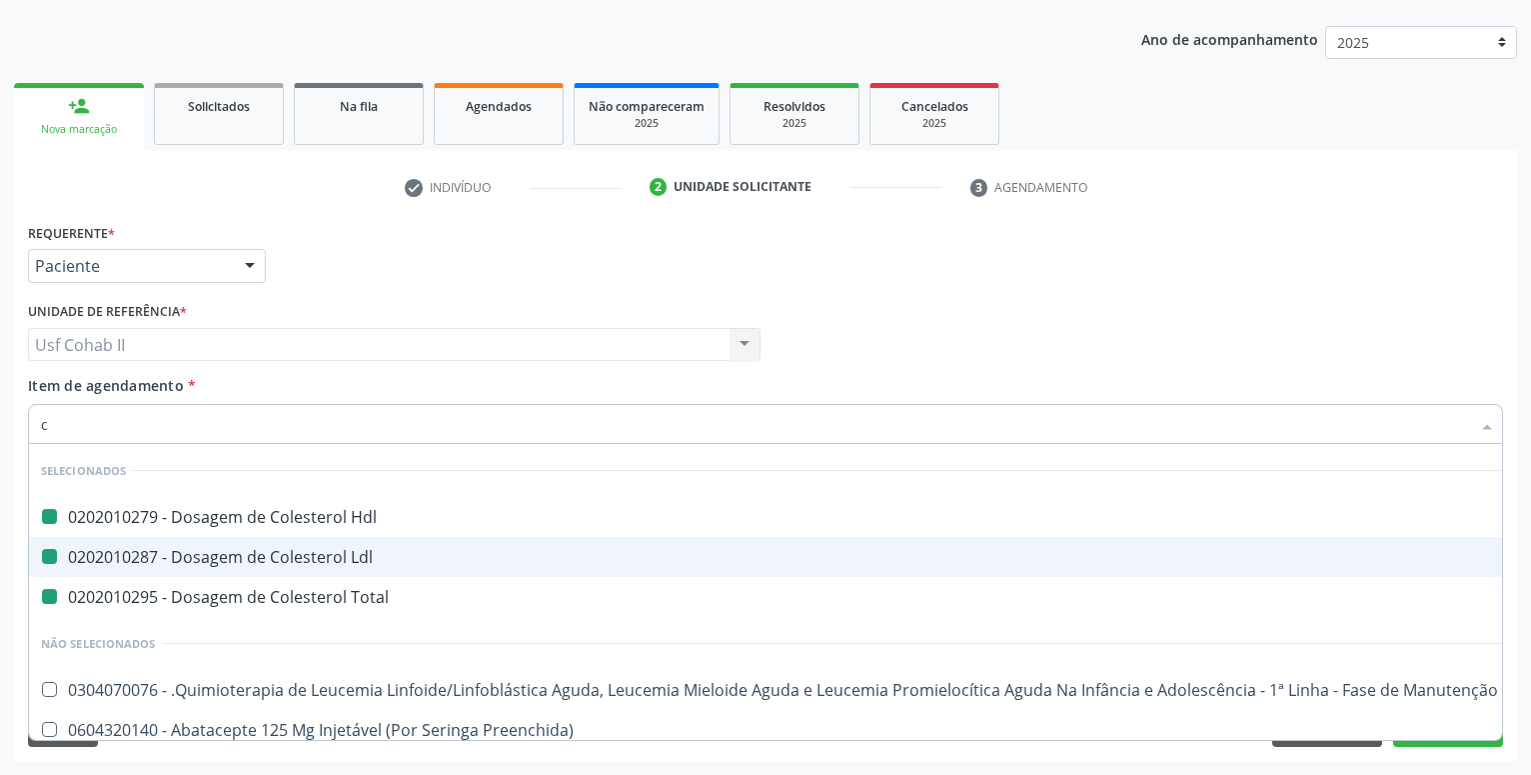
type input "cr"
checkbox Hdl "false"
checkbox Ldl "false"
checkbox Total "false"
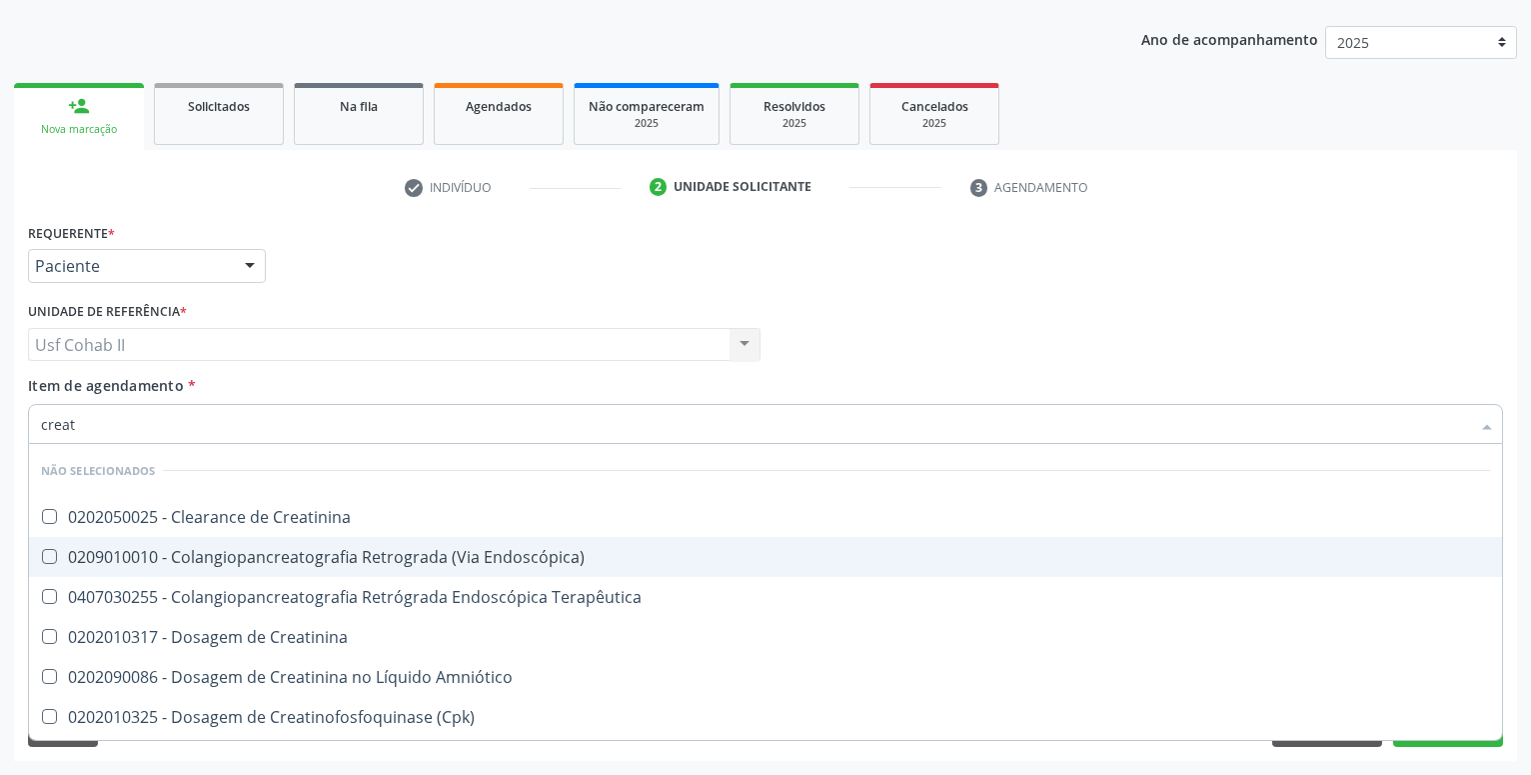
type input "creati"
click at [194, 546] on span "0202010317 - Dosagem de Creatinina" at bounding box center [765, 557] width 1473 height 40
checkbox Creatinina "true"
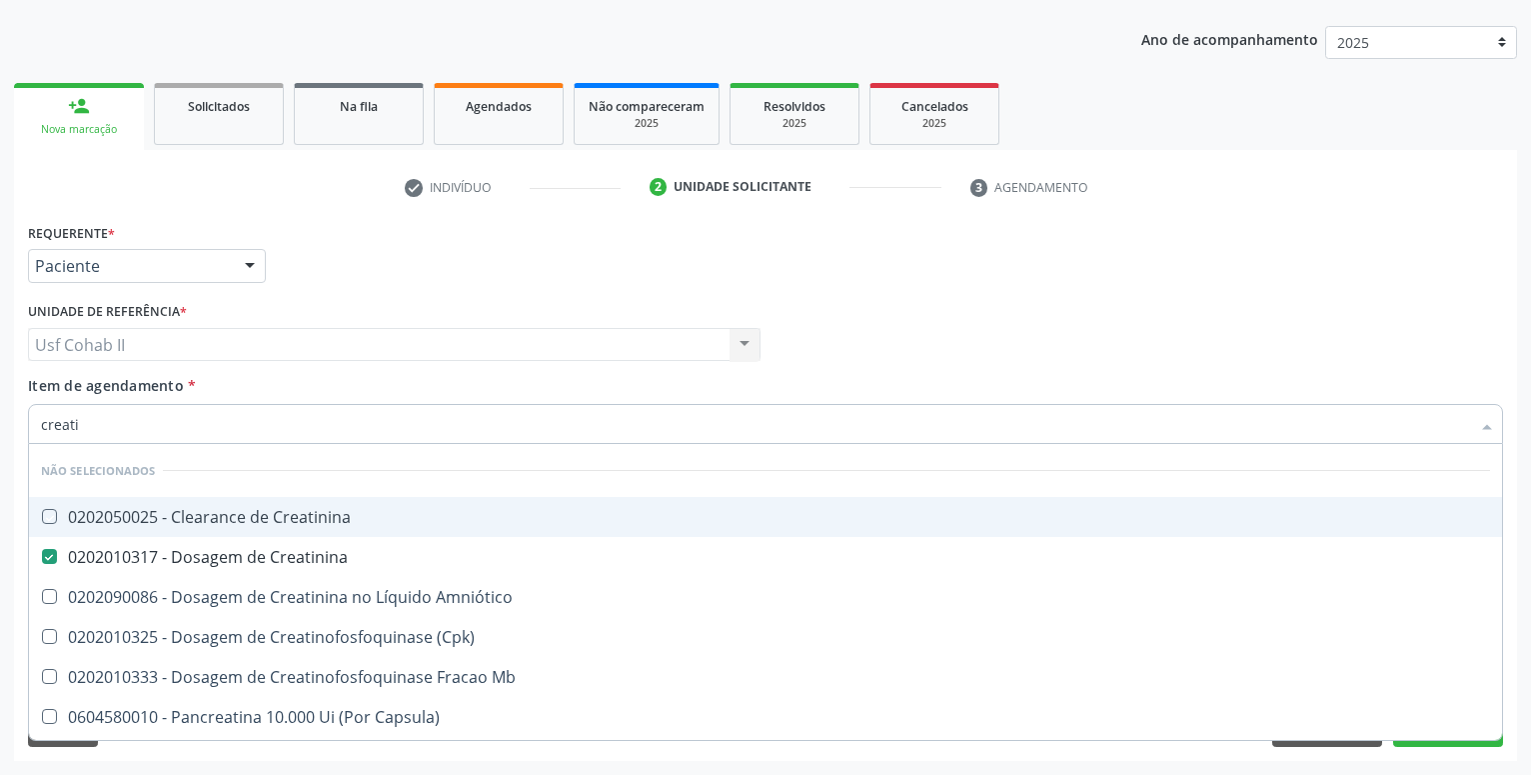
click at [319, 266] on div "Requerente * Paciente Profissional de Saúde Paciente Nenhum resultado encontrad…" at bounding box center [765, 257] width 1485 height 78
checkbox Creatinina "true"
checkbox Amniótico "true"
checkbox \(Cpk\) "true"
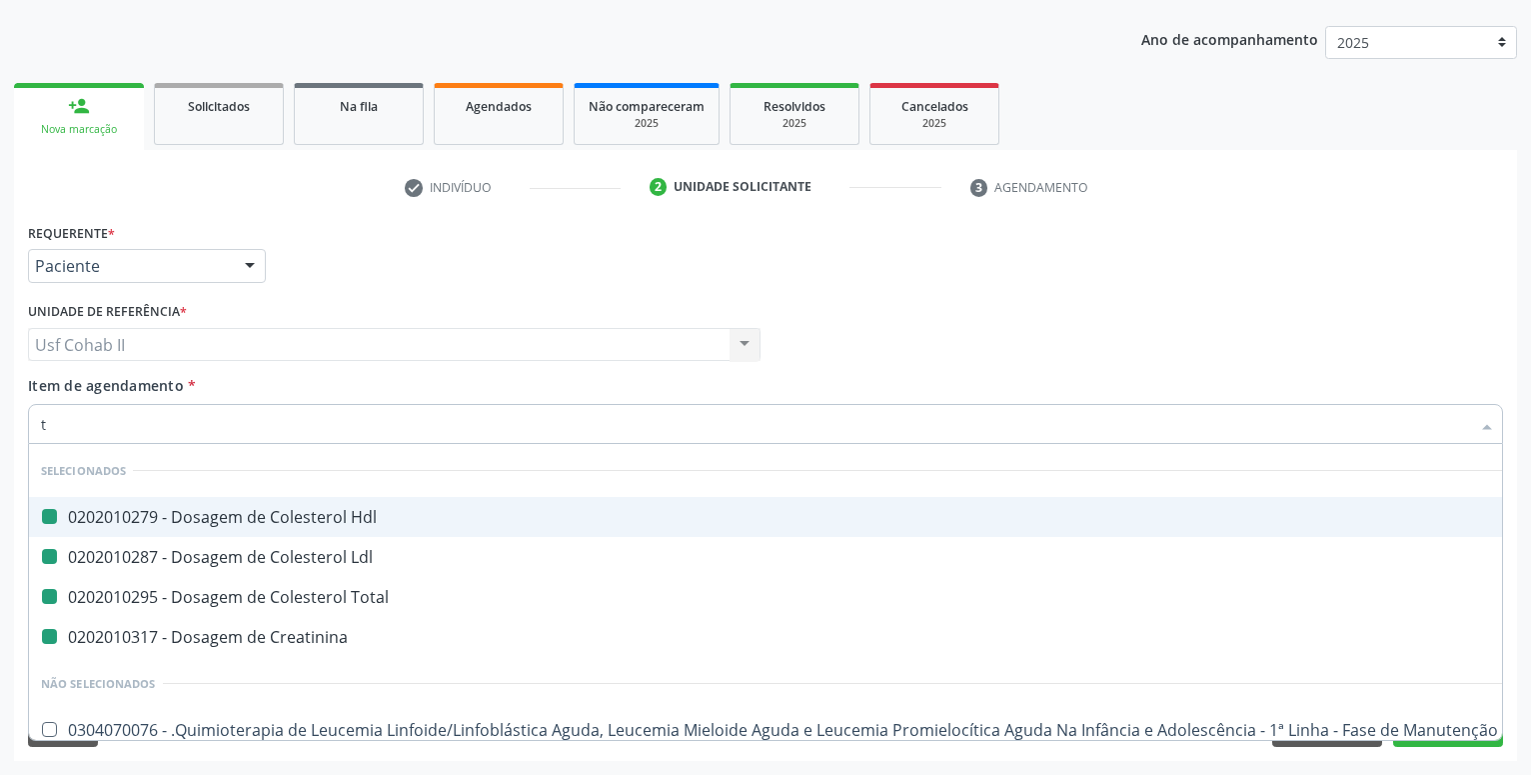
type input "tr"
checkbox Hdl "false"
checkbox Ldl "false"
checkbox Total "false"
checkbox Creatinina "false"
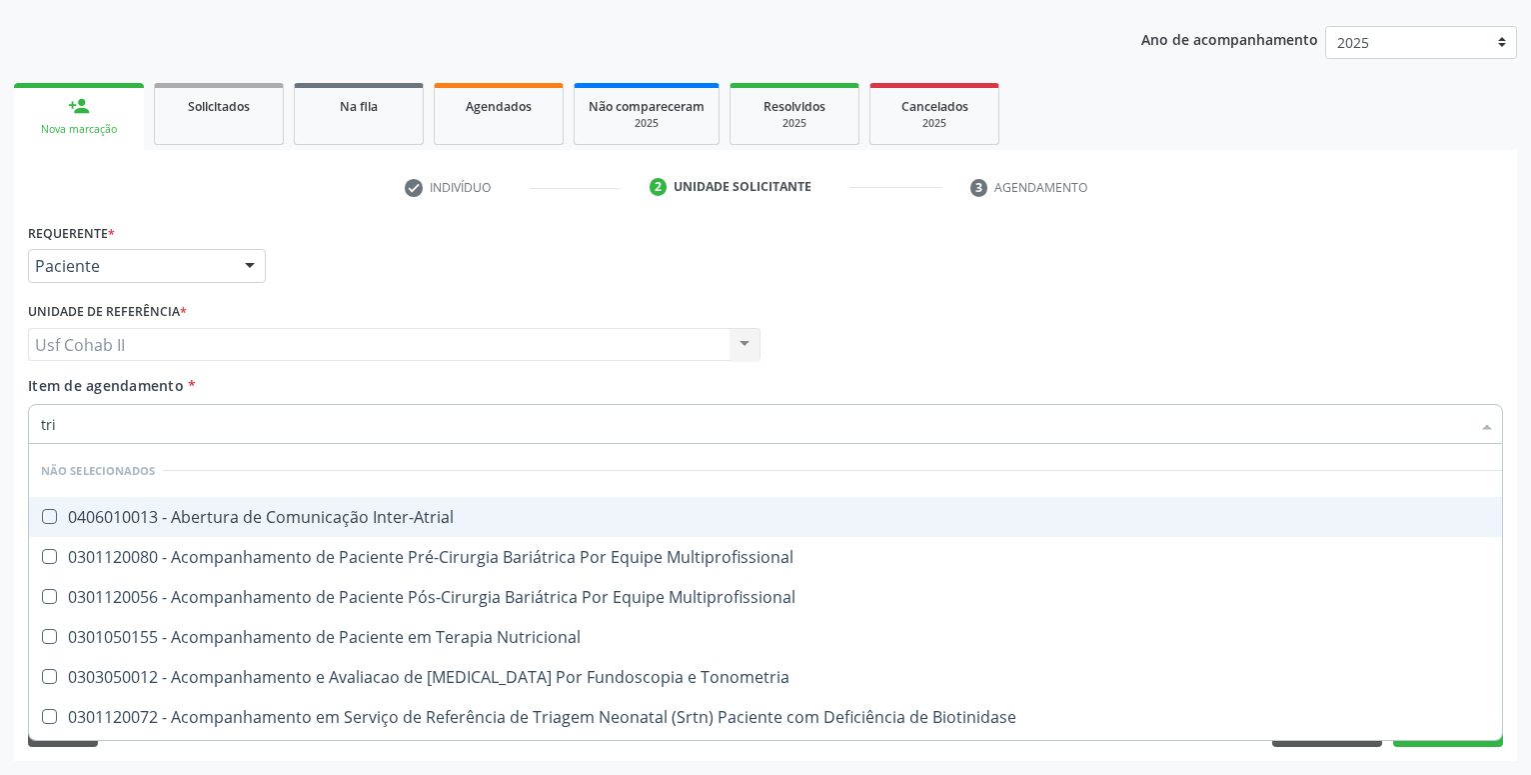
type input "trig"
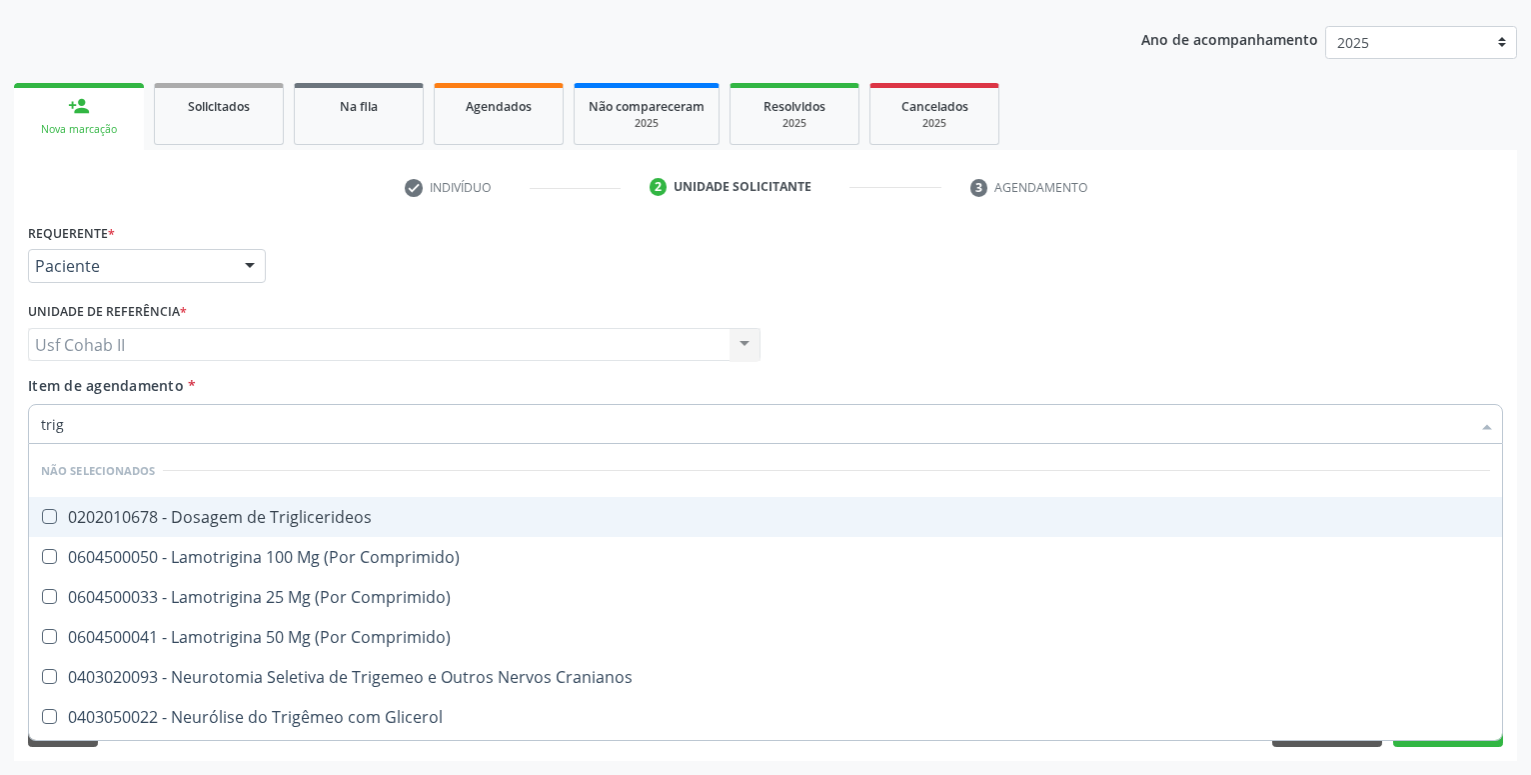
click at [238, 515] on div "0202010678 - Dosagem de Triglicerideos" at bounding box center [765, 517] width 1449 height 16
checkbox Triglicerideos "true"
click at [317, 279] on div "Requerente * Paciente Profissional de Saúde Paciente Nenhum resultado encontrad…" at bounding box center [765, 257] width 1485 height 78
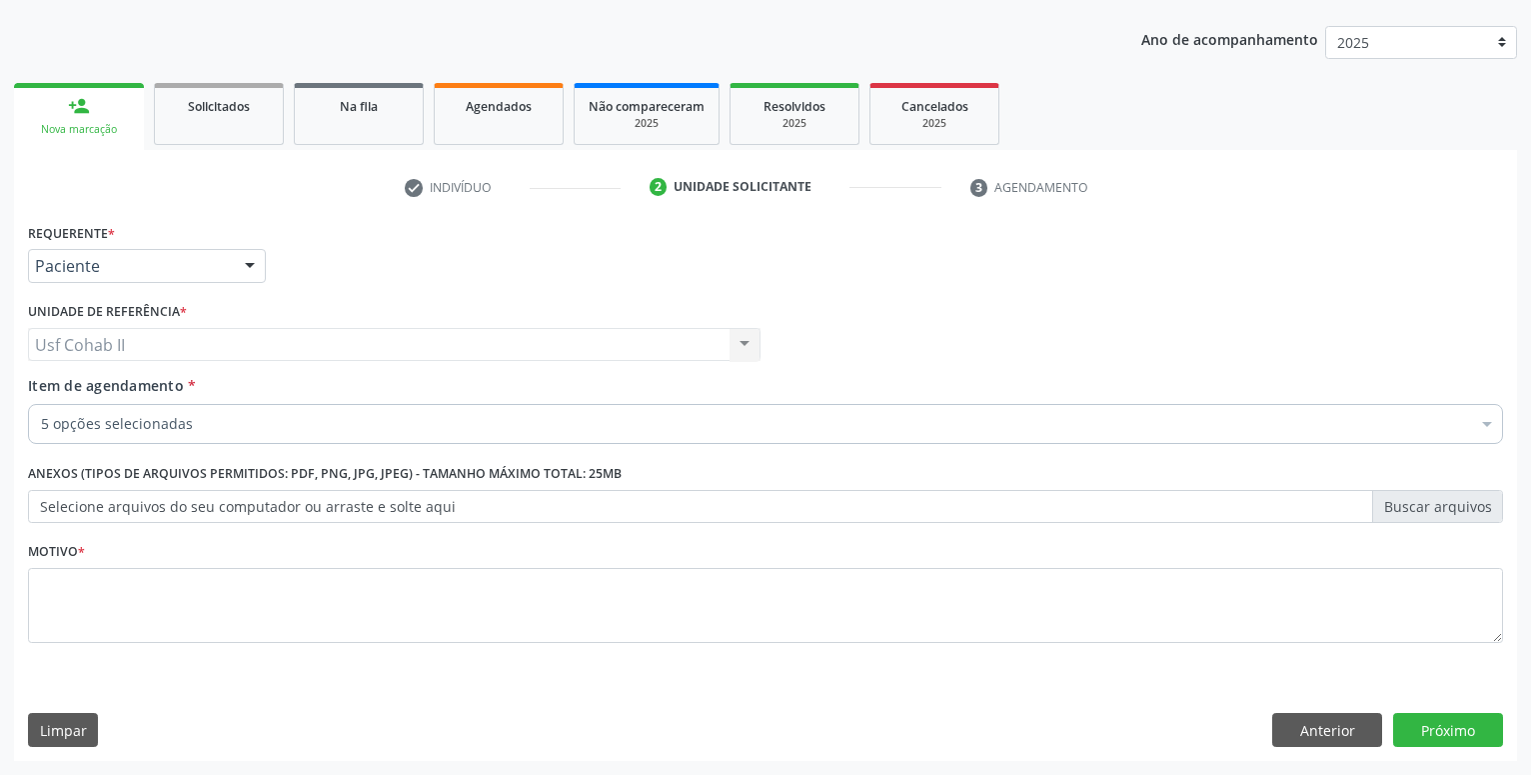
checkbox Ldl "true"
checkbox Total "true"
checkbox Creatinina "true"
checkbox Triglicerideos "true"
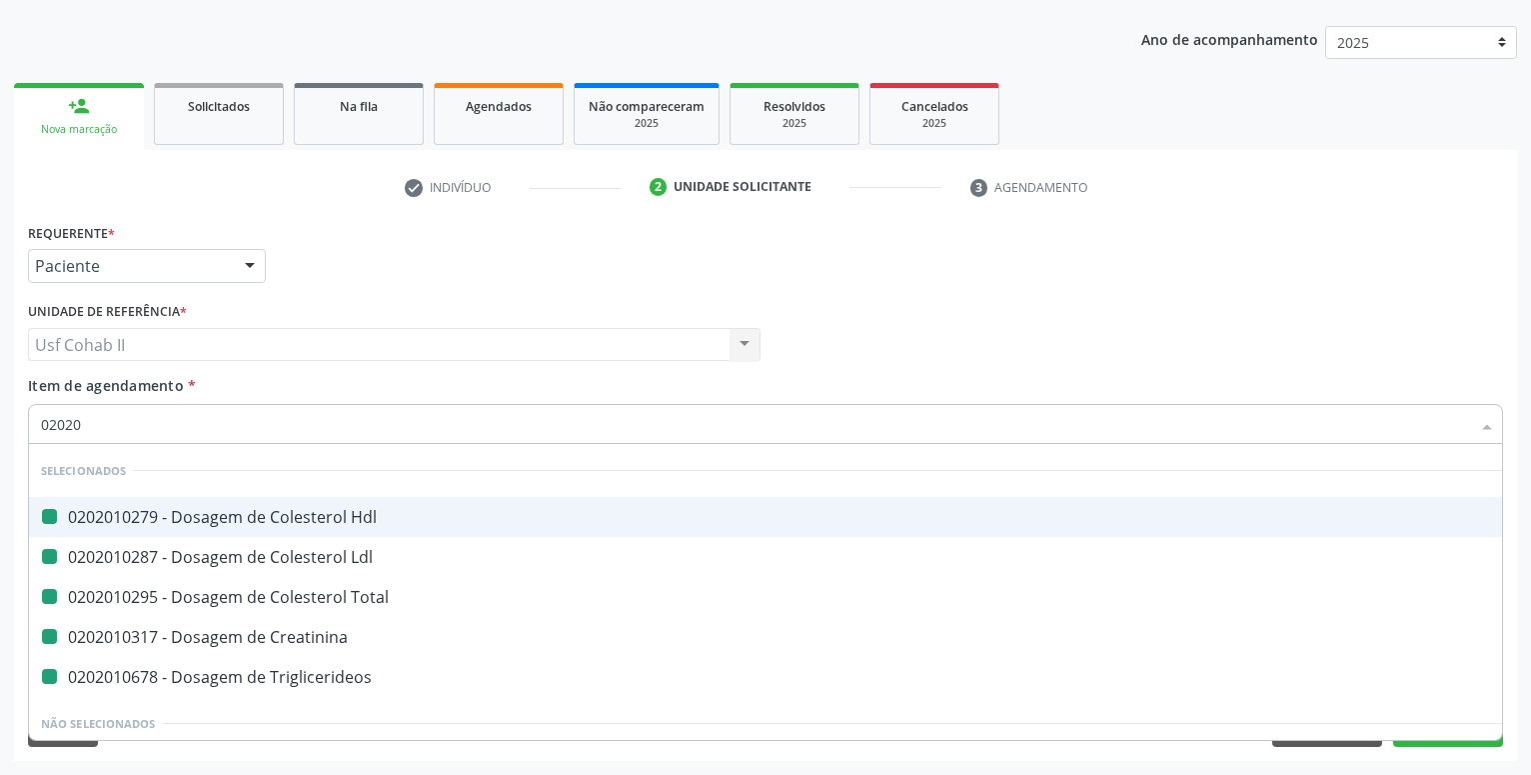
type input "020205"
checkbox Hdl "false"
checkbox Ldl "false"
checkbox Total "false"
checkbox Creatinina "false"
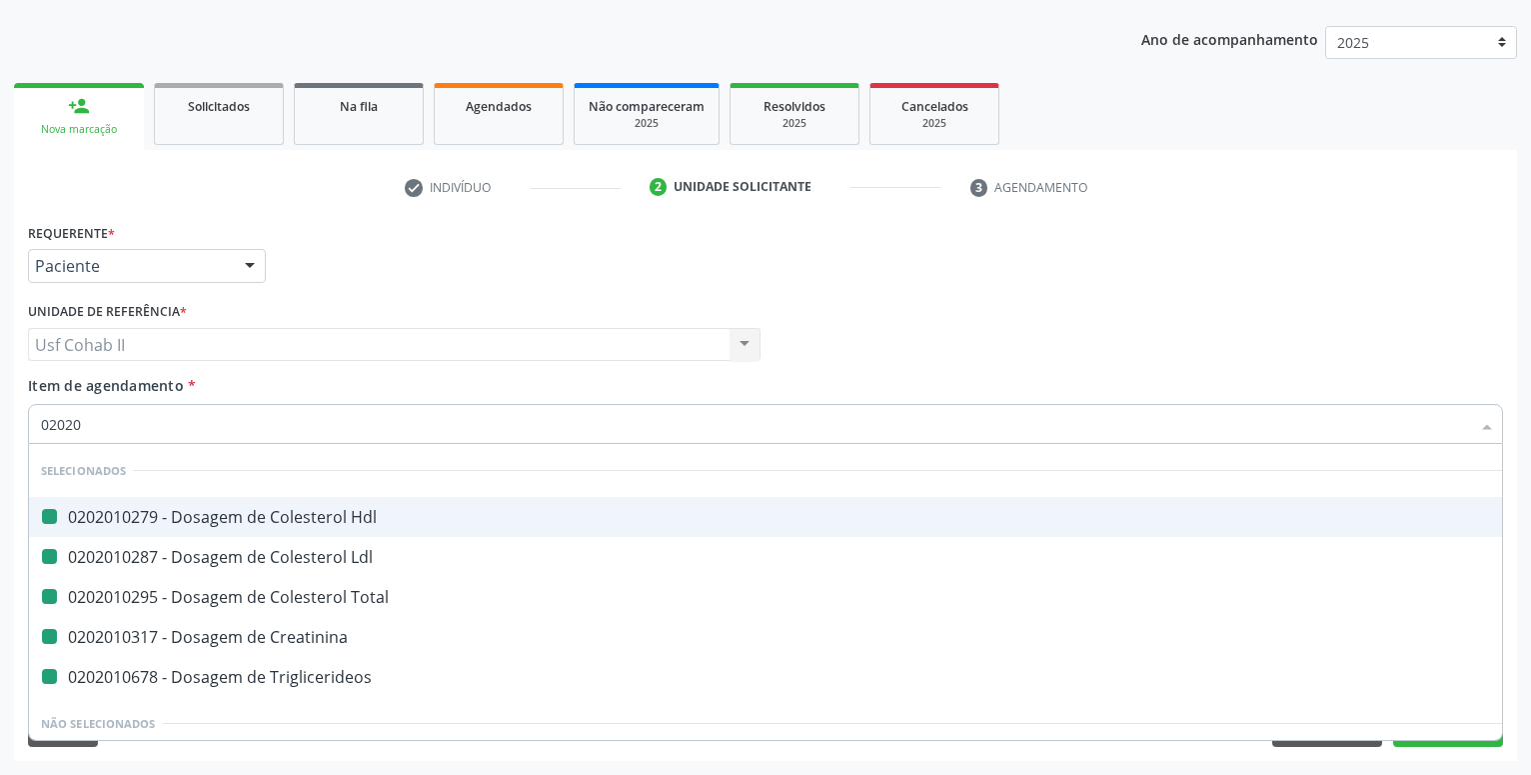
checkbox Triglicerideos "false"
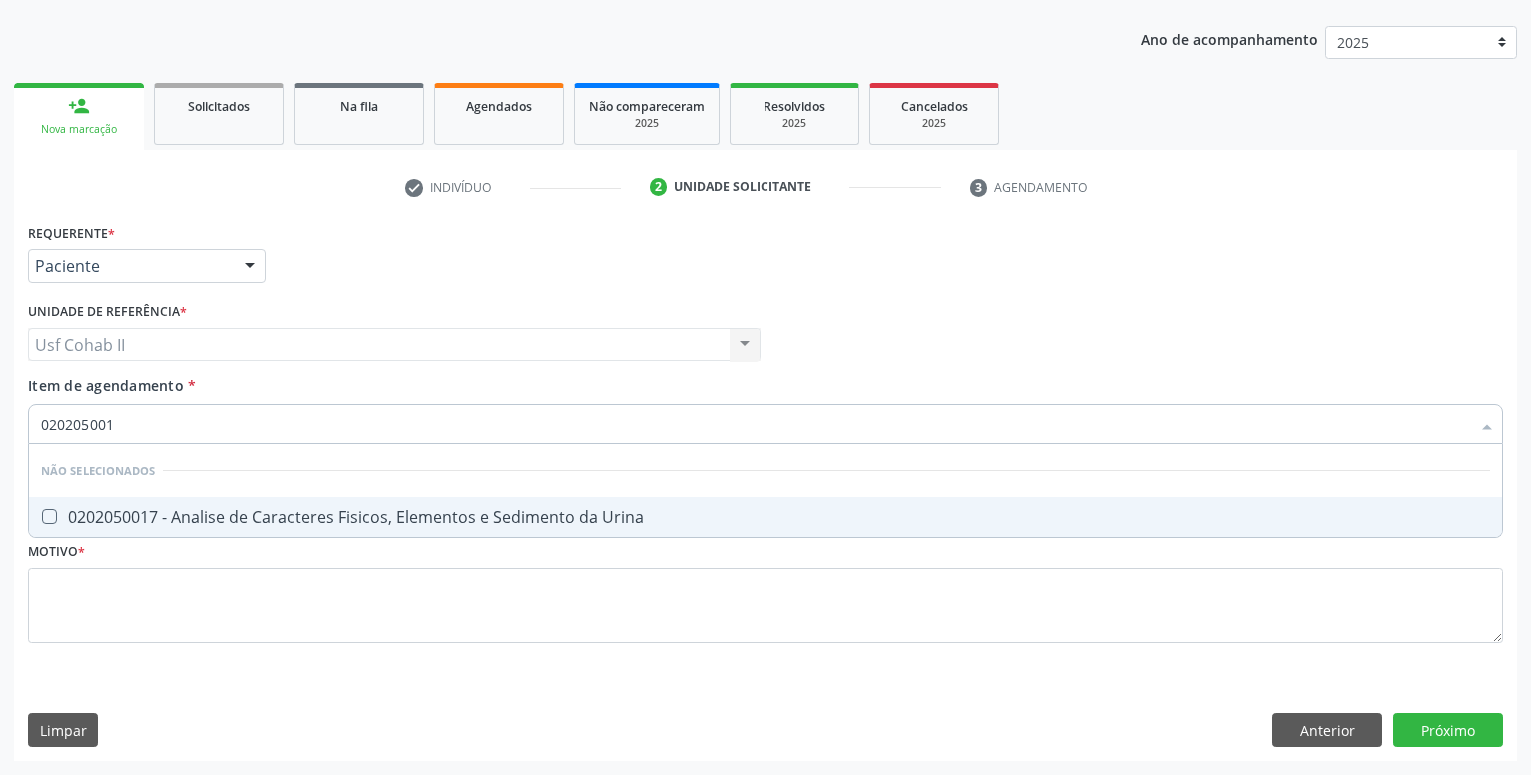
type input "0202050017"
click at [269, 504] on span "0202050017 - Analise de Caracteres Fisicos, Elementos e Sedimento da Urina" at bounding box center [765, 517] width 1473 height 40
checkbox Urina "true"
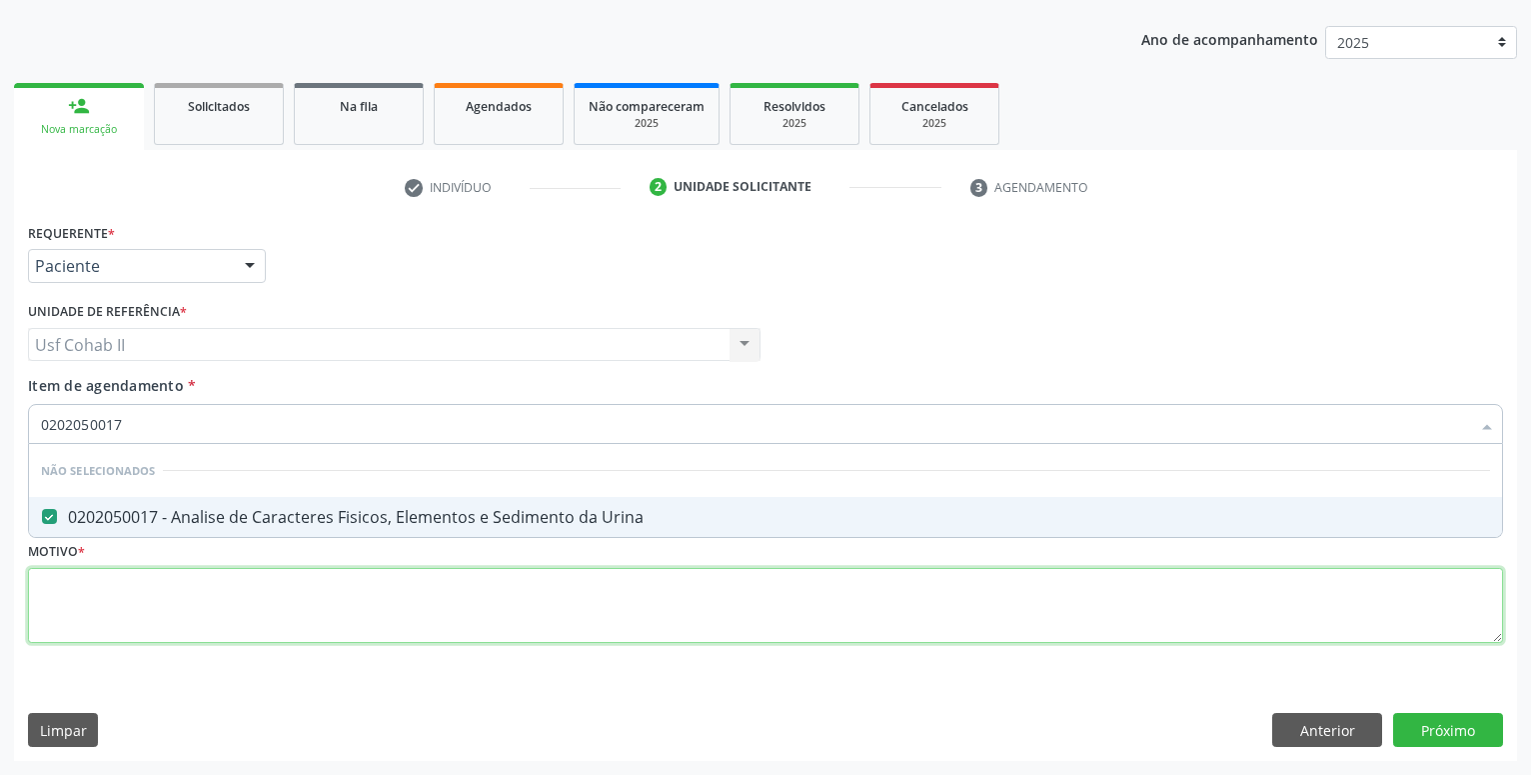
click at [223, 586] on textarea at bounding box center [765, 606] width 1475 height 76
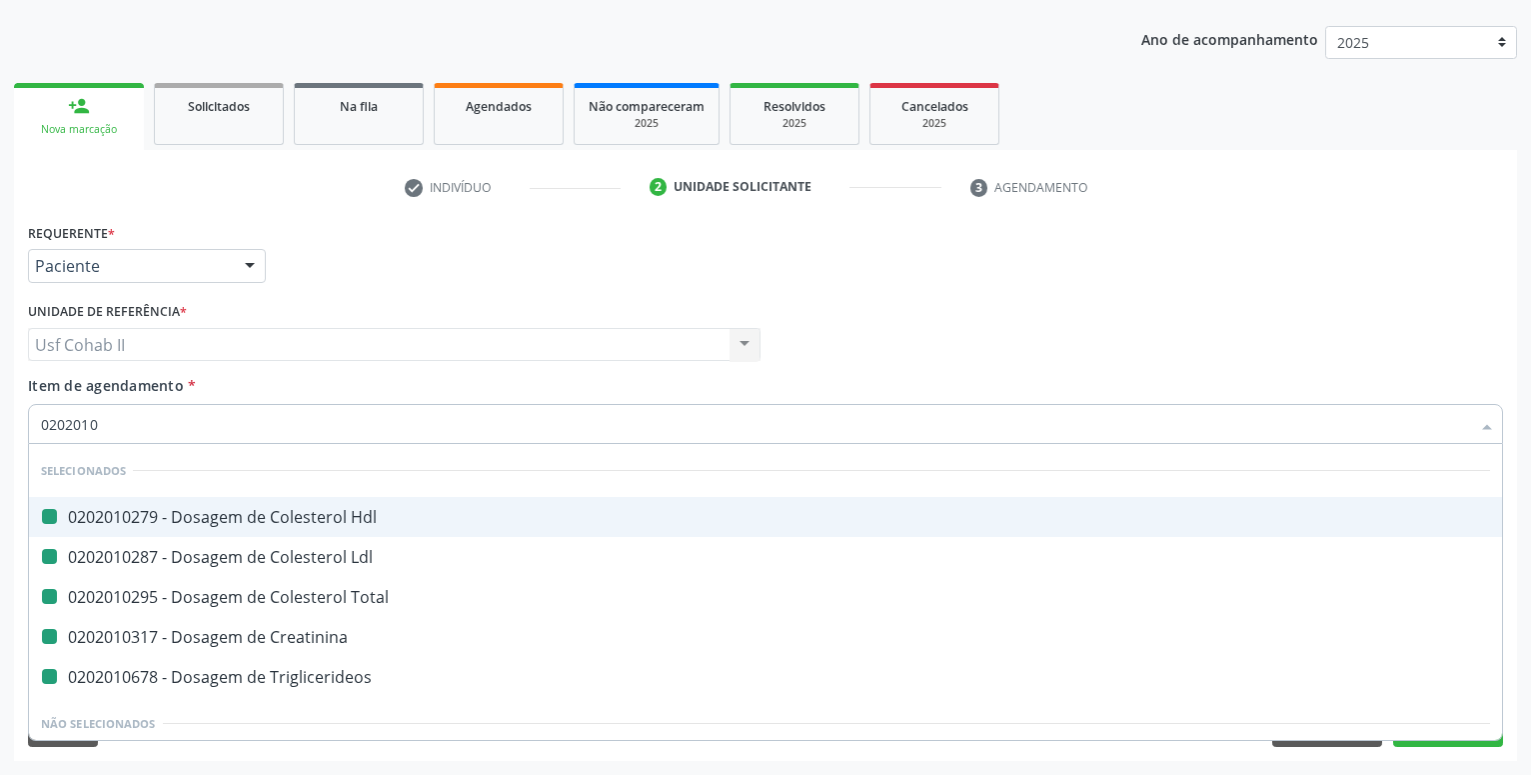
type input "02020104"
checkbox Hdl "false"
checkbox Ldl "false"
checkbox Total "false"
checkbox Creatinina "false"
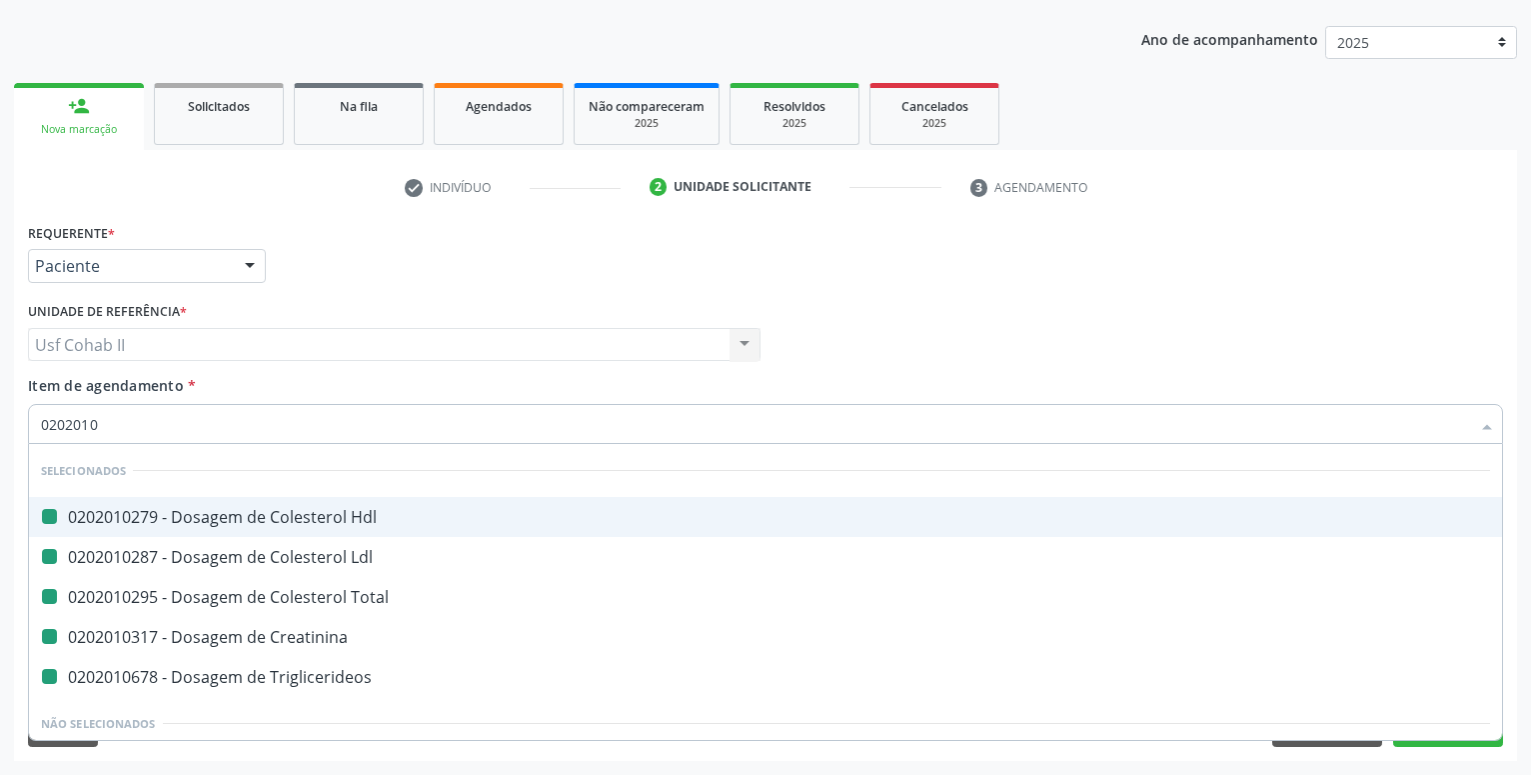
checkbox Triglicerideos "false"
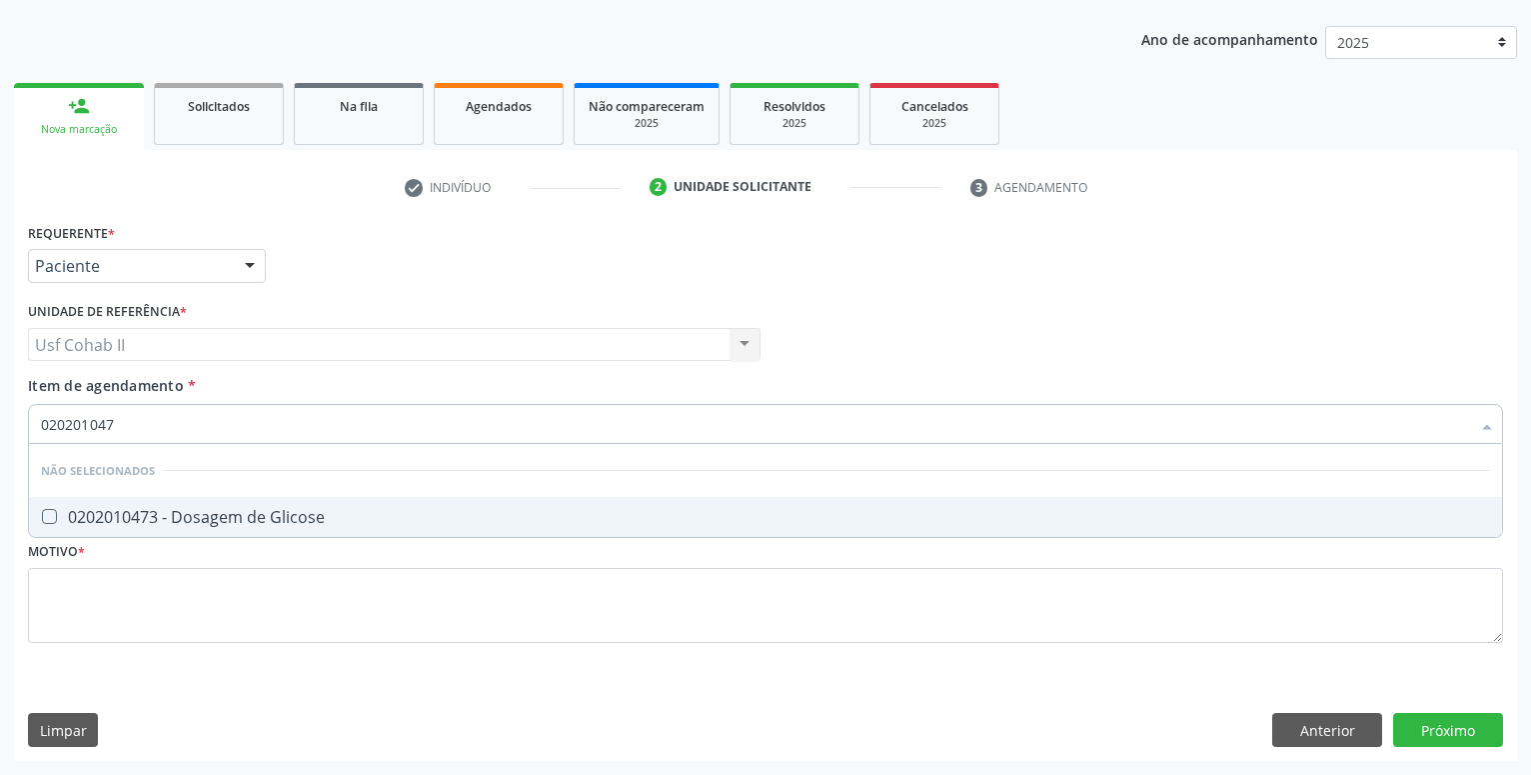
type input "0202010473"
click at [255, 505] on span "0202010473 - Dosagem de Glicose" at bounding box center [765, 517] width 1473 height 40
checkbox Glicose "true"
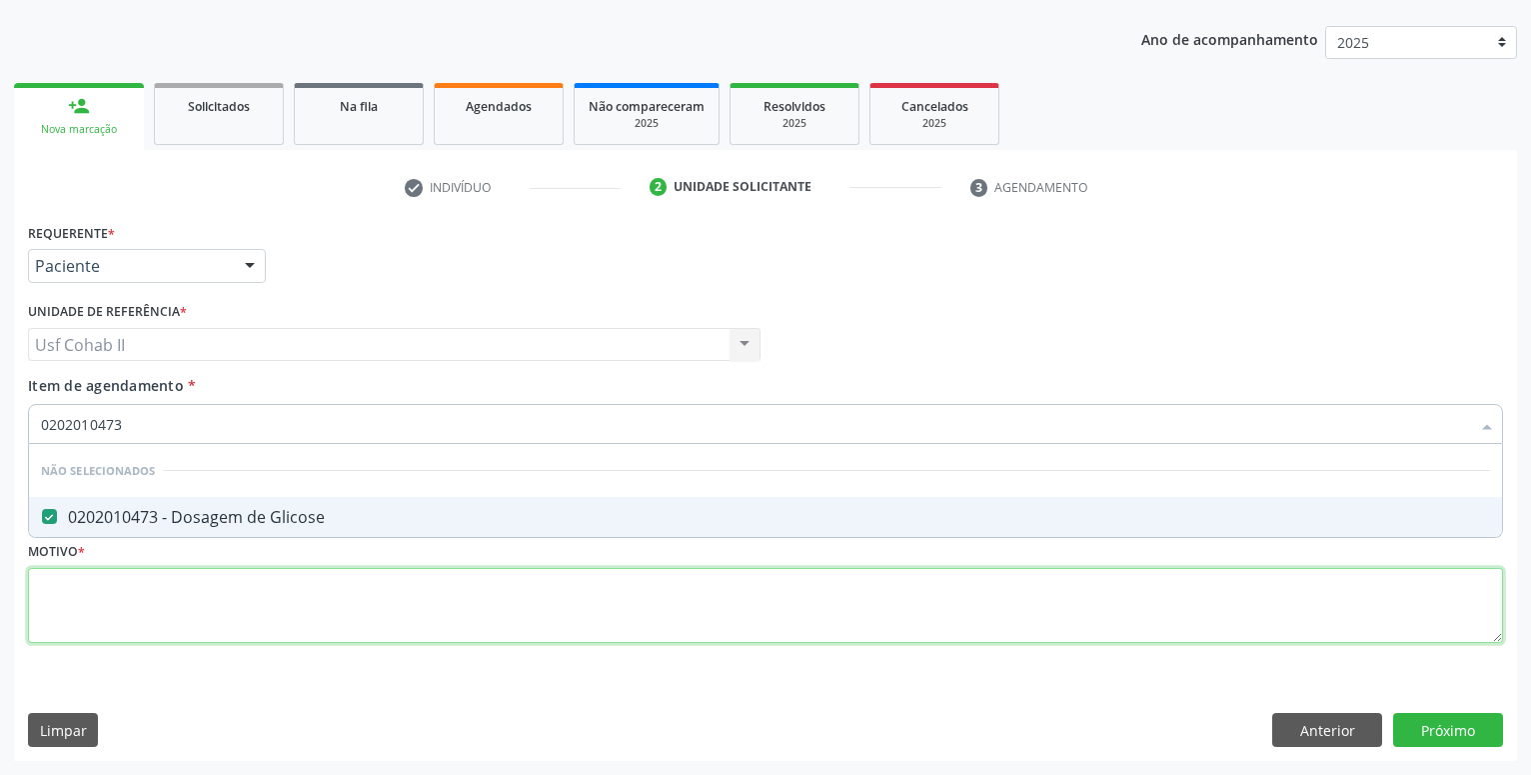
click at [199, 592] on textarea at bounding box center [765, 606] width 1475 height 76
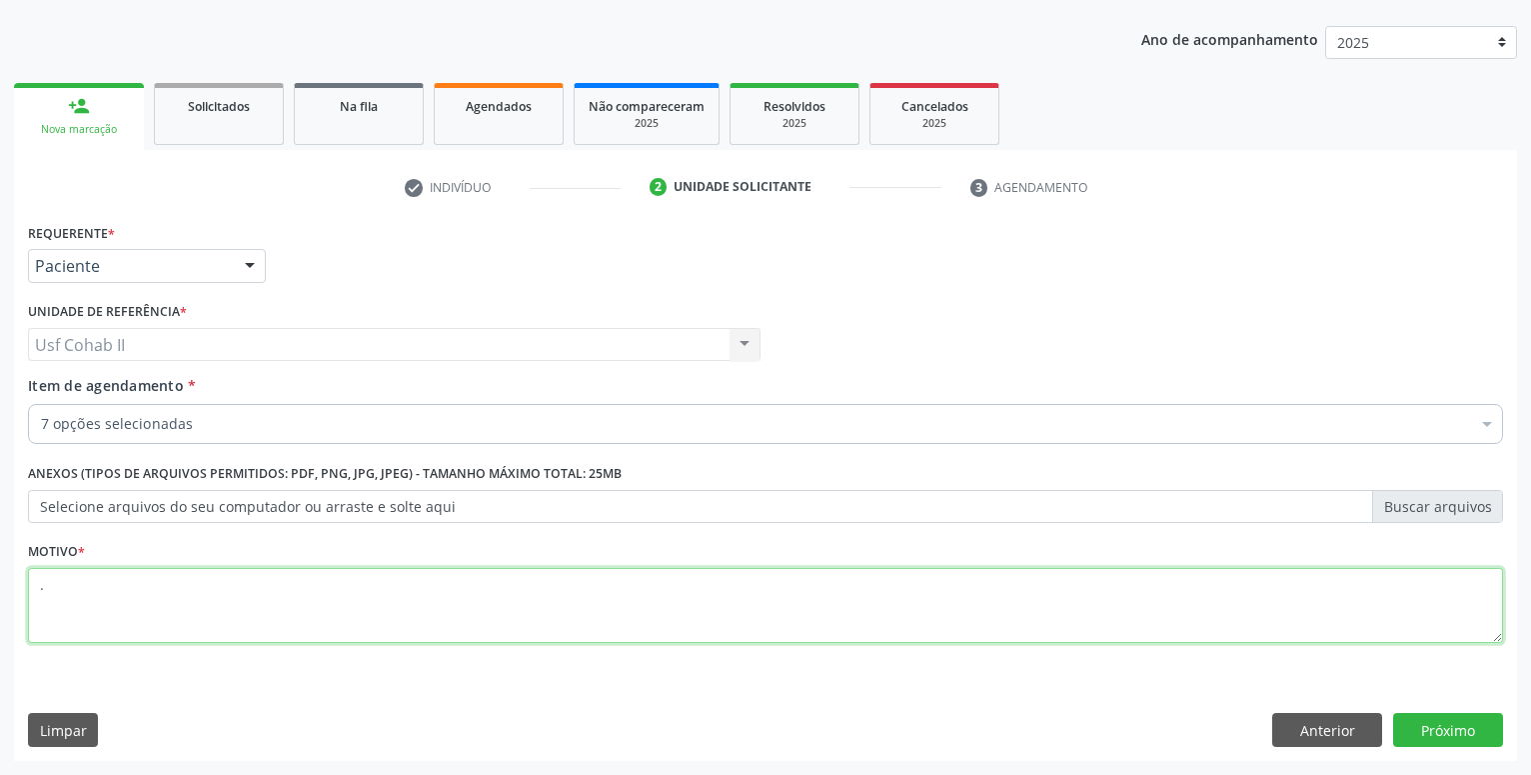
type textarea "."
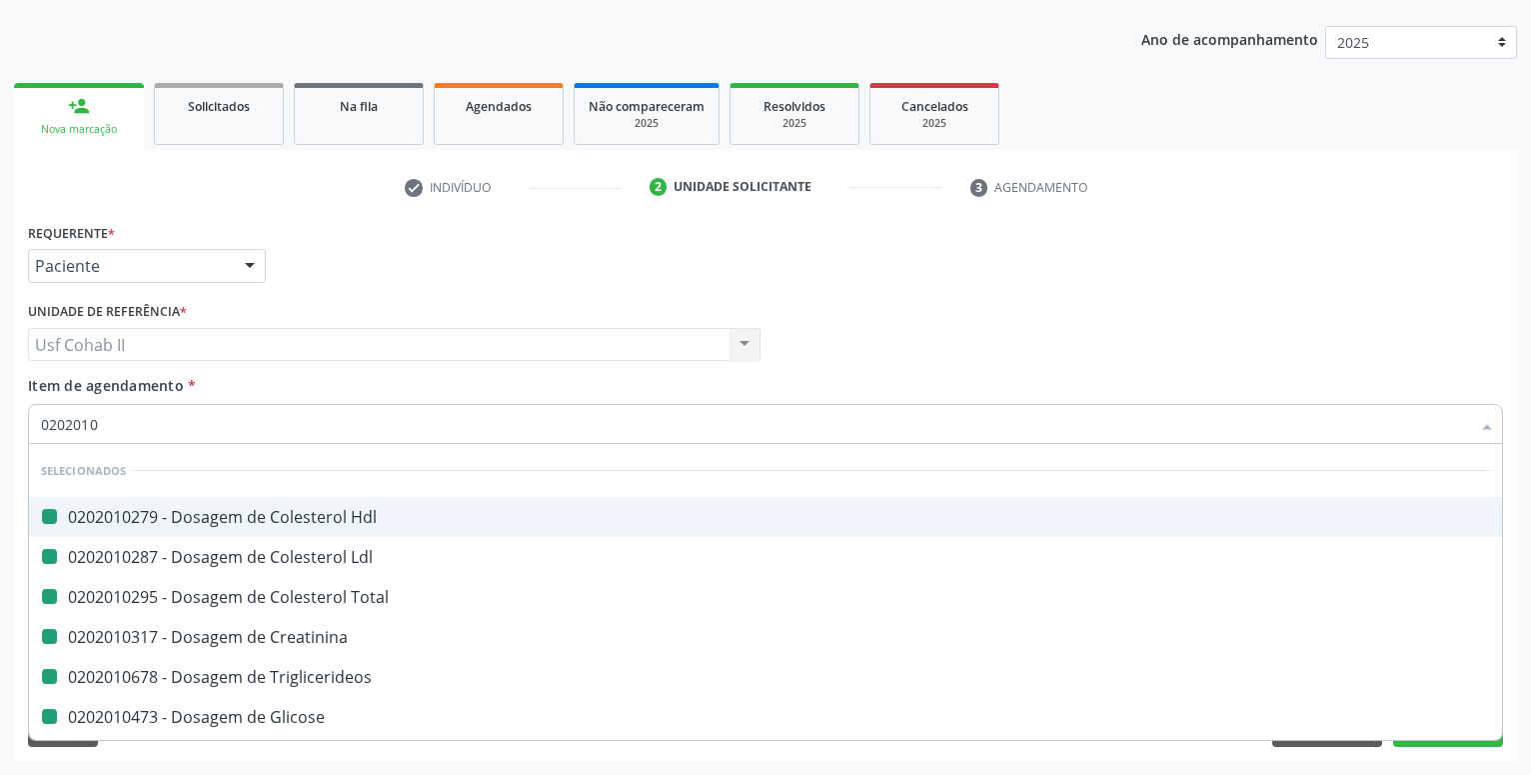
type input "02020105"
checkbox Hdl "false"
checkbox Ldl "false"
checkbox Total "false"
checkbox Creatinina "false"
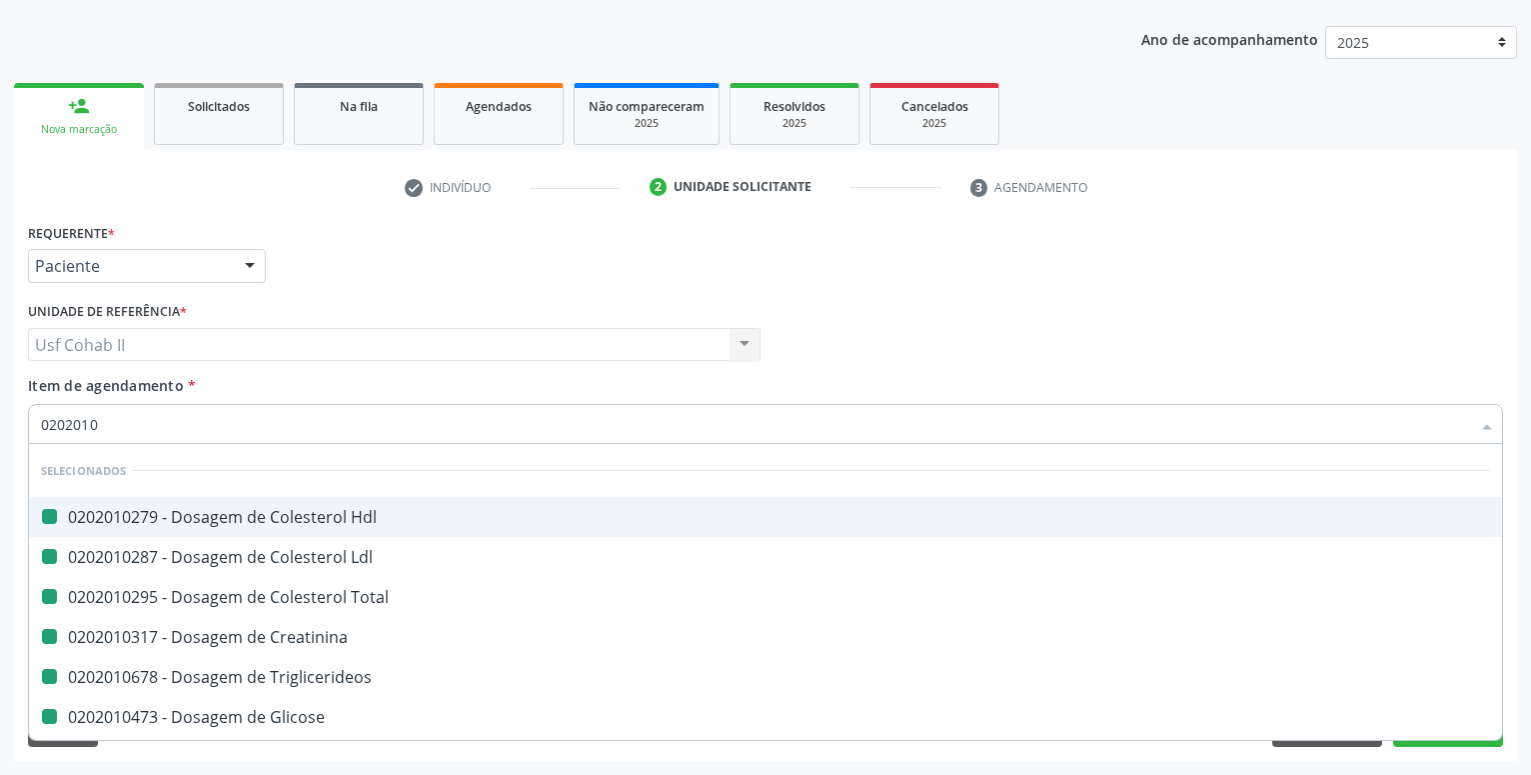
checkbox Triglicerideos "false"
checkbox Glicose "false"
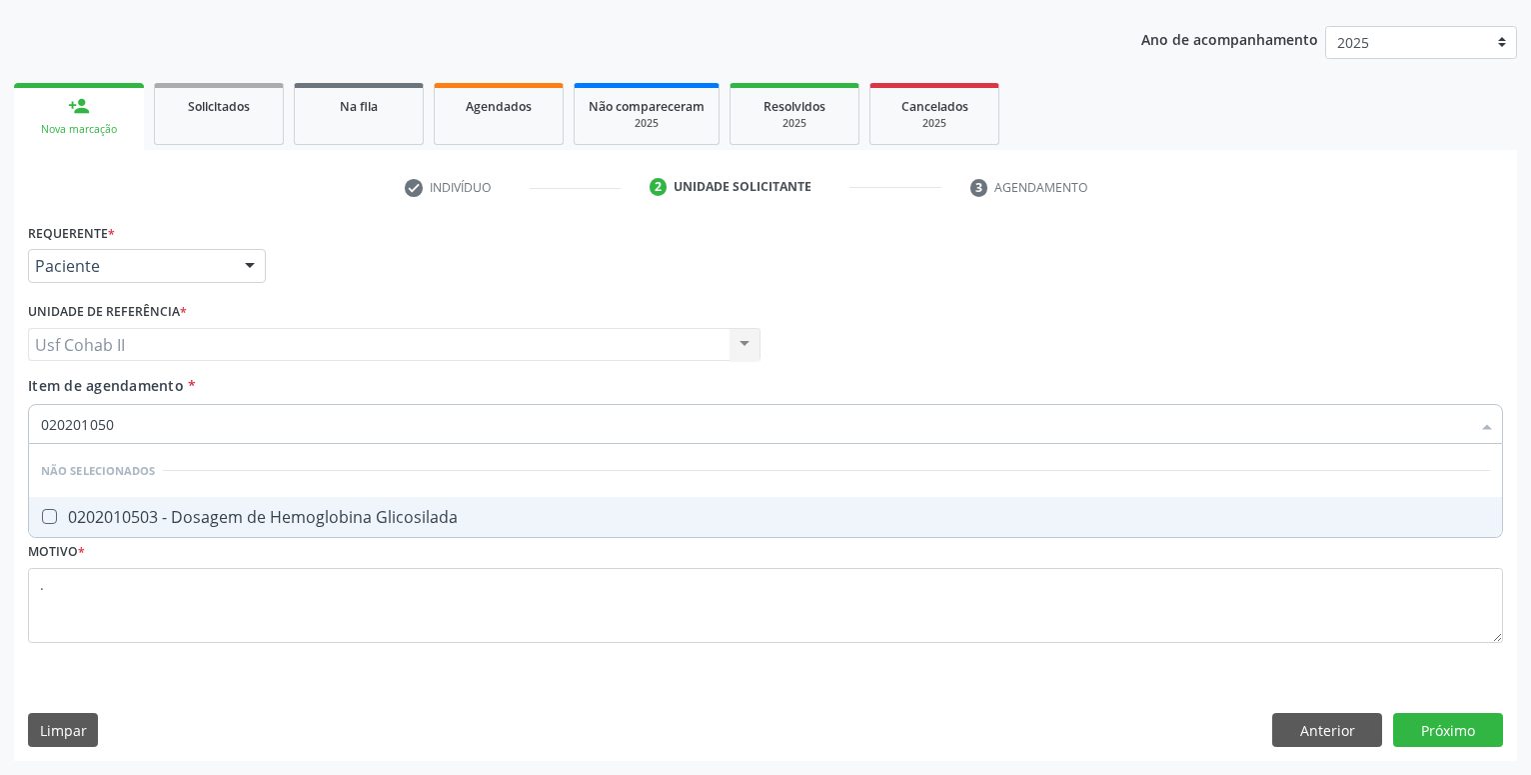
type input "0202010503"
click at [181, 511] on div "0202010503 - Dosagem de Hemoglobina Glicosilada" at bounding box center [765, 517] width 1449 height 16
checkbox Glicosilada "true"
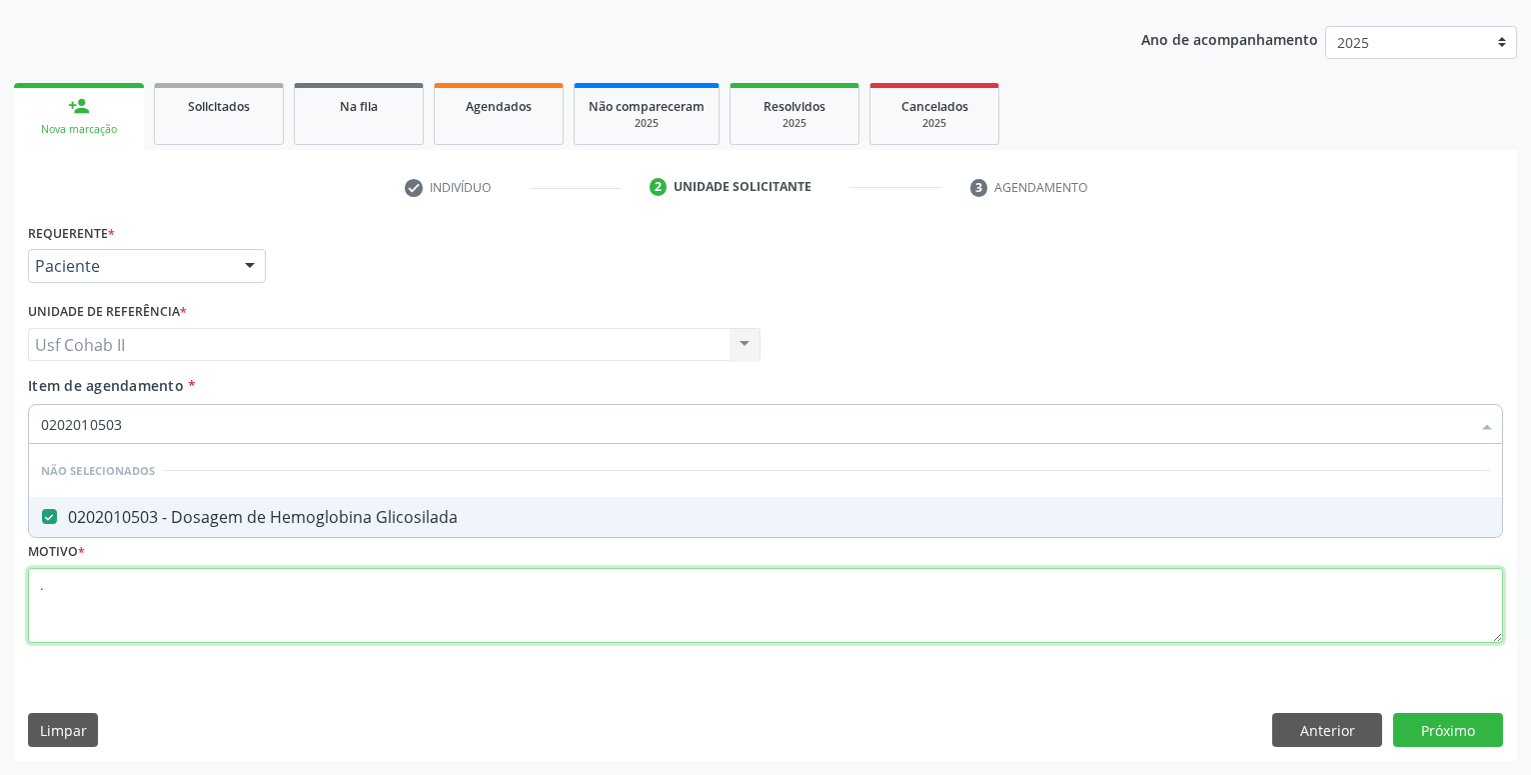
click at [132, 575] on textarea "." at bounding box center [765, 606] width 1475 height 76
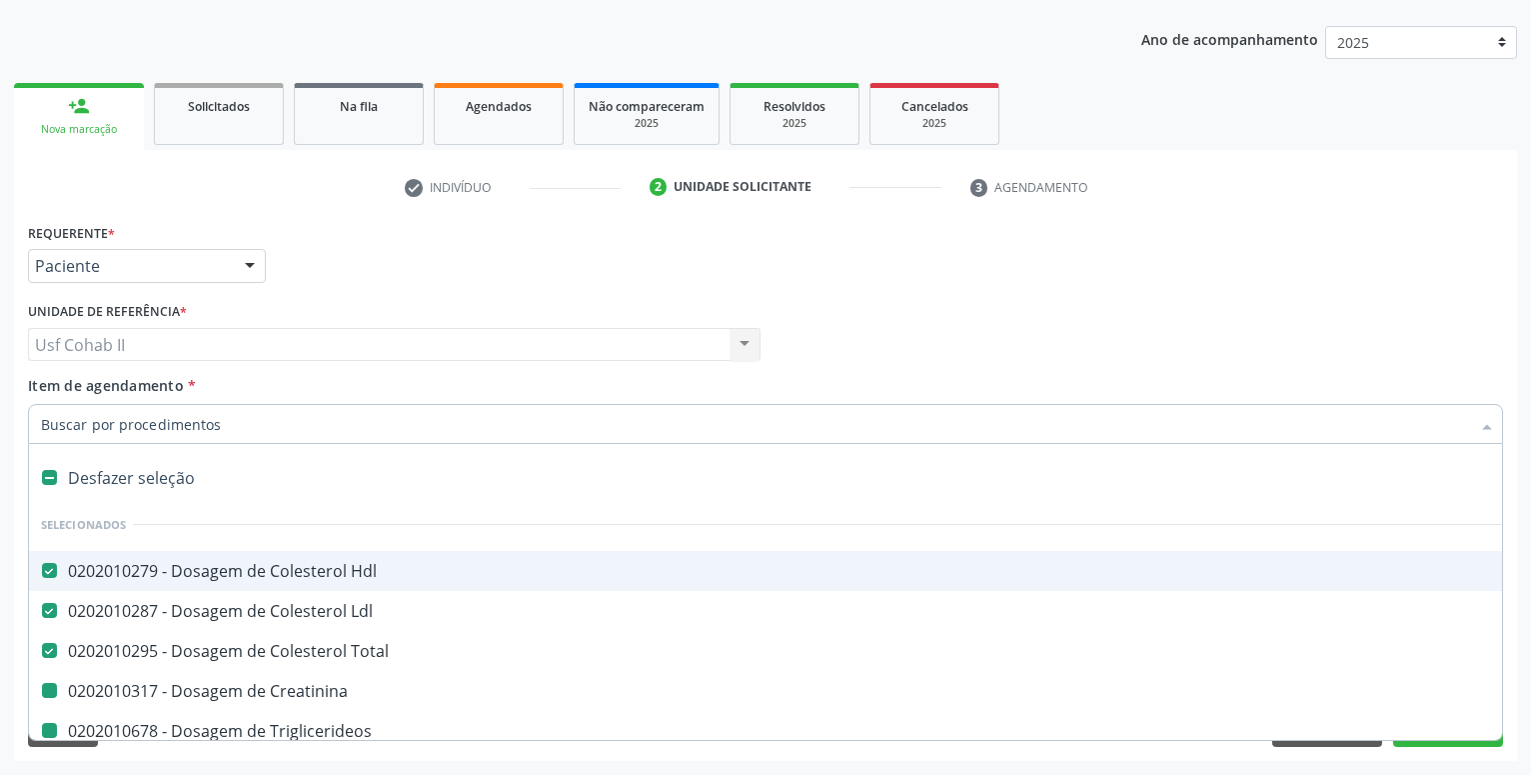
type input "h"
checkbox Creatinina "false"
checkbox Triglicerideos "false"
checkbox Urina "false"
checkbox Glicose "false"
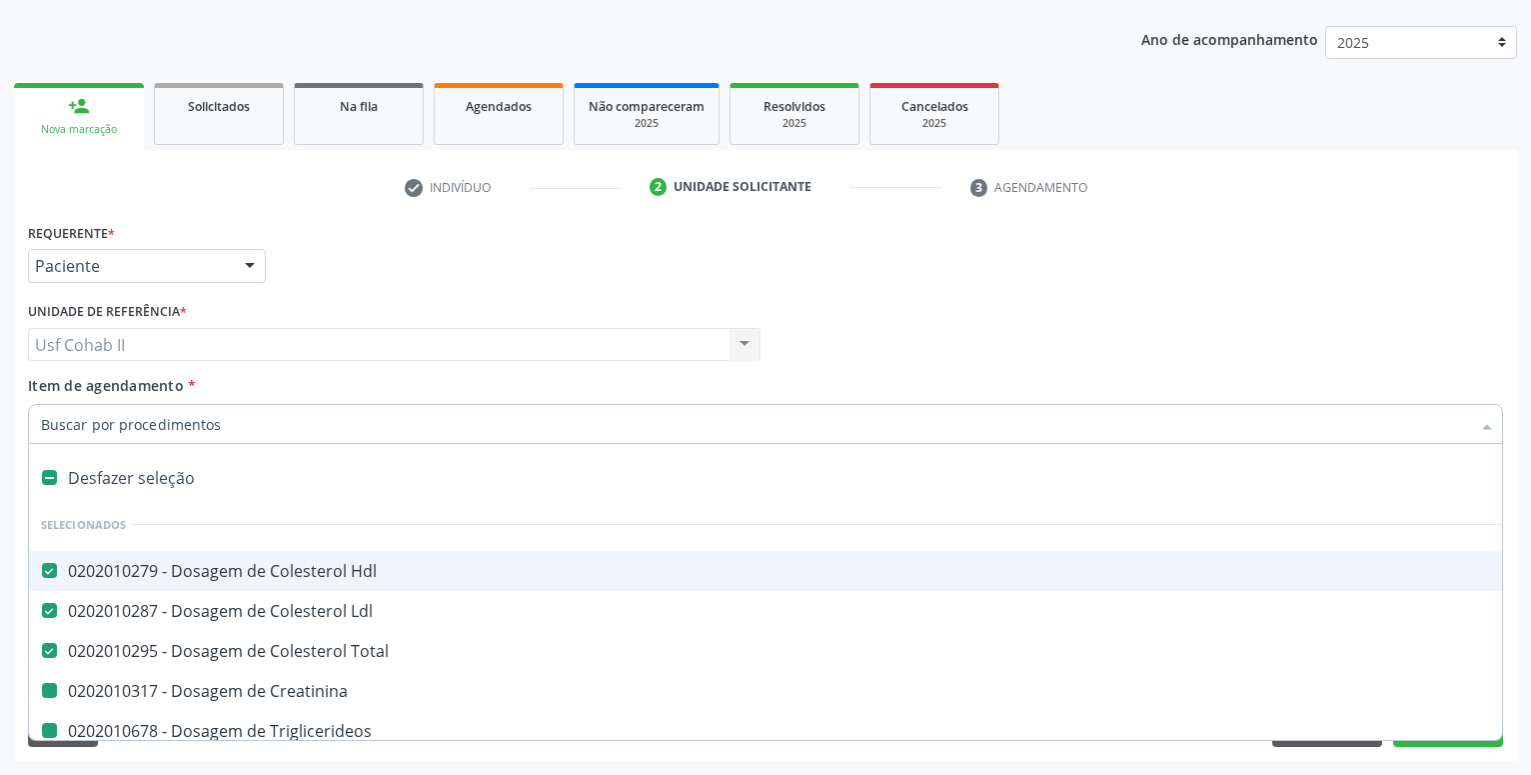
checkbox Glicosilada "false"
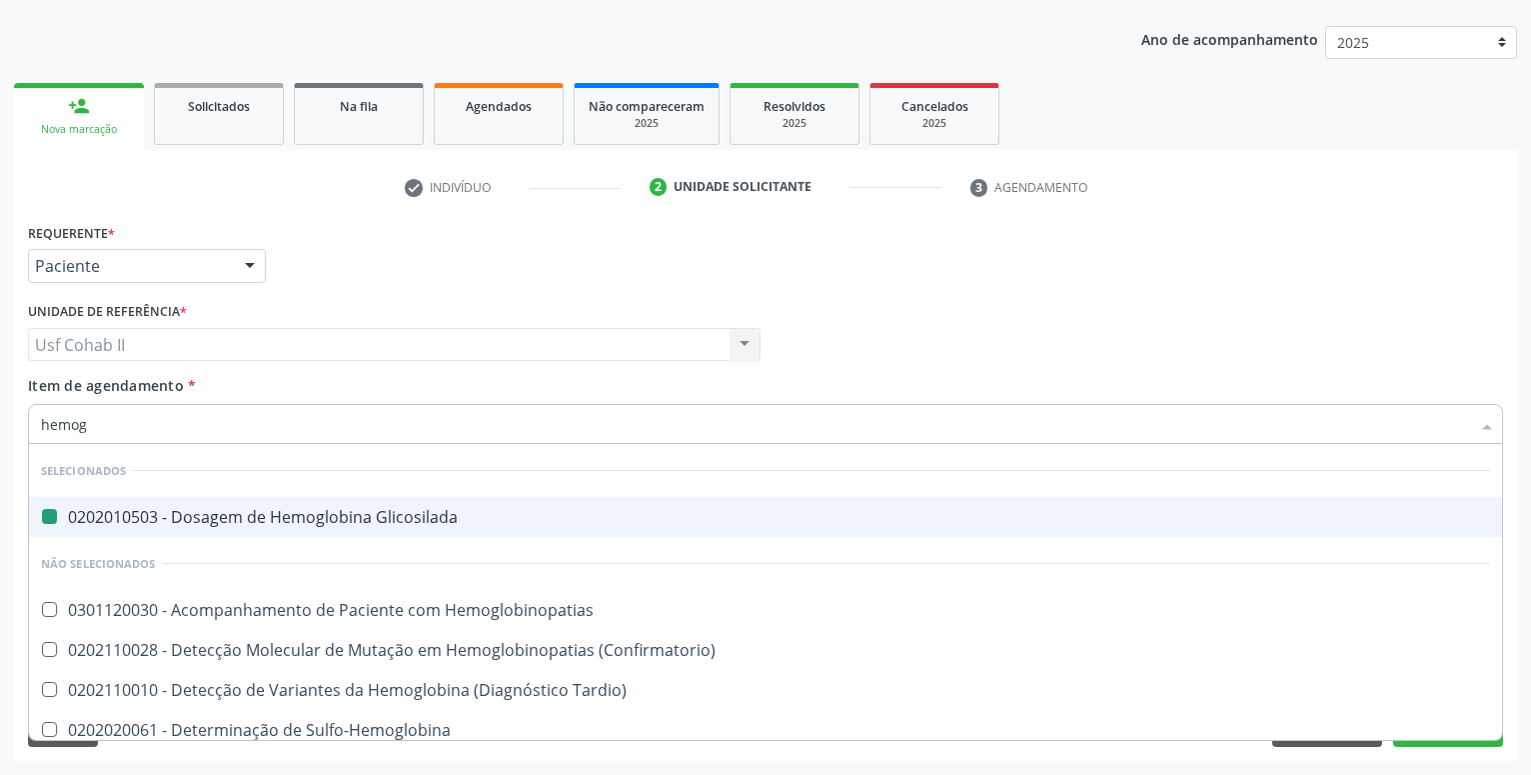
type input "hemogr"
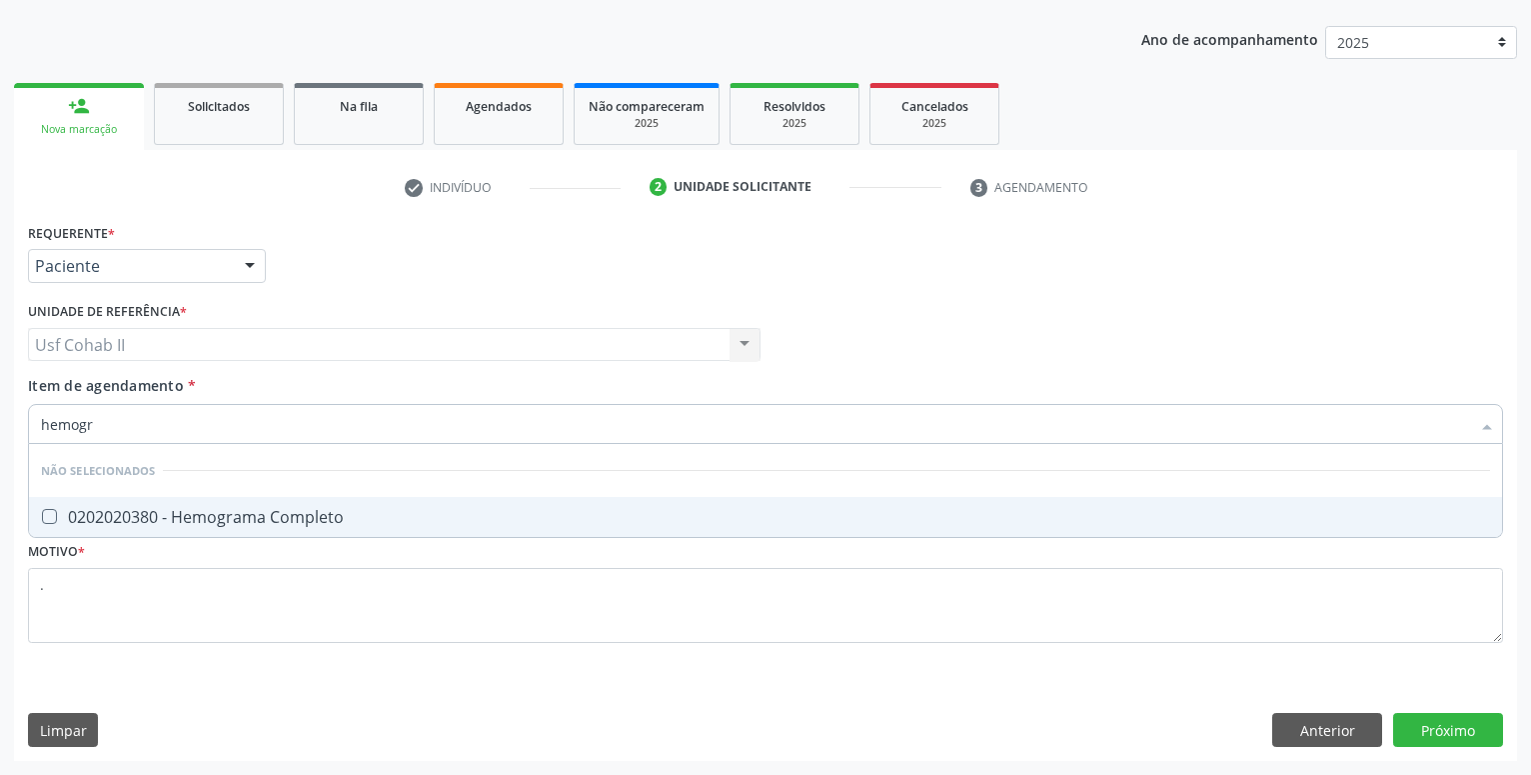
click at [263, 514] on div "0202020380 - Hemograma Completo" at bounding box center [765, 517] width 1449 height 16
checkbox Completo "true"
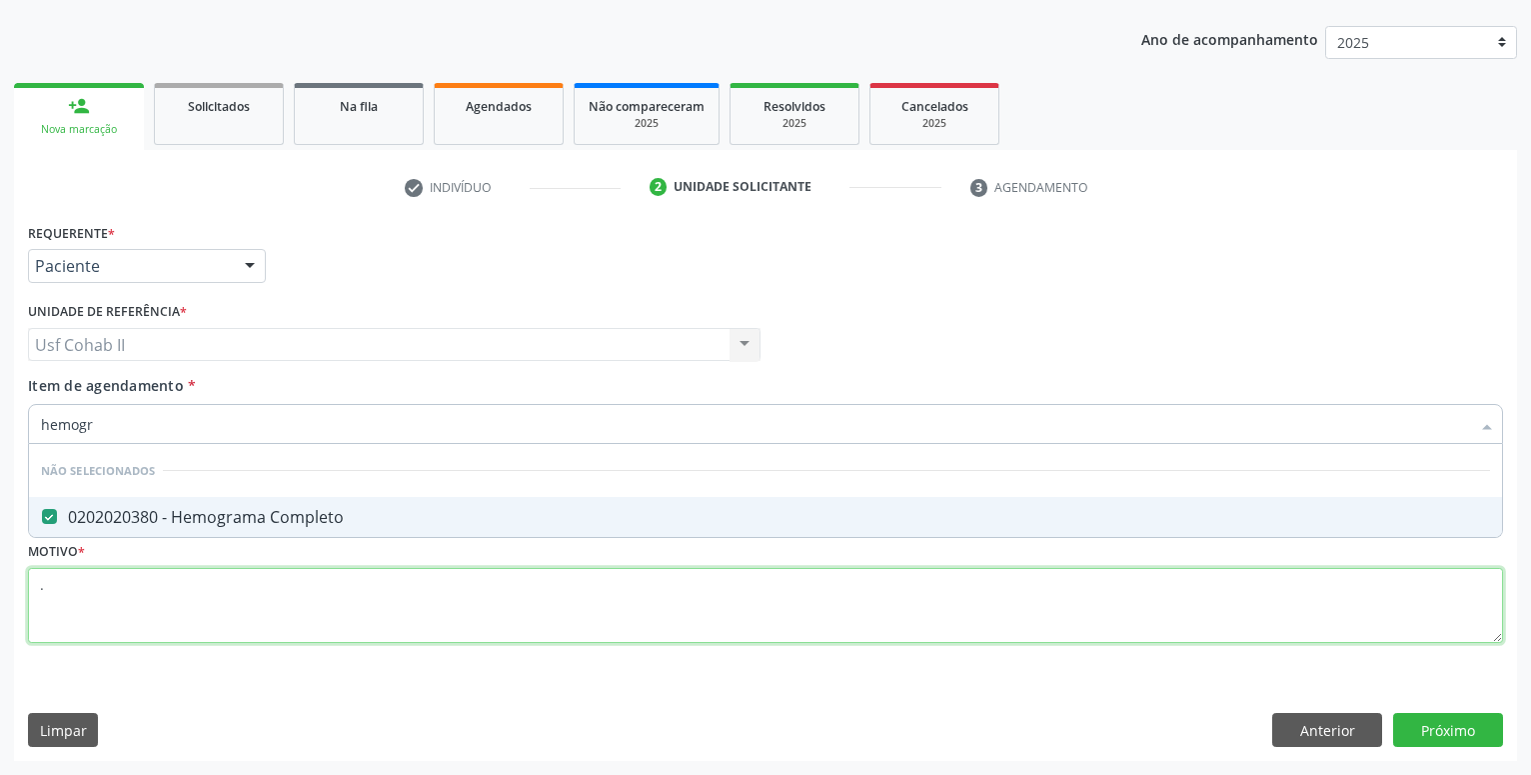
click at [161, 581] on textarea "." at bounding box center [765, 606] width 1475 height 76
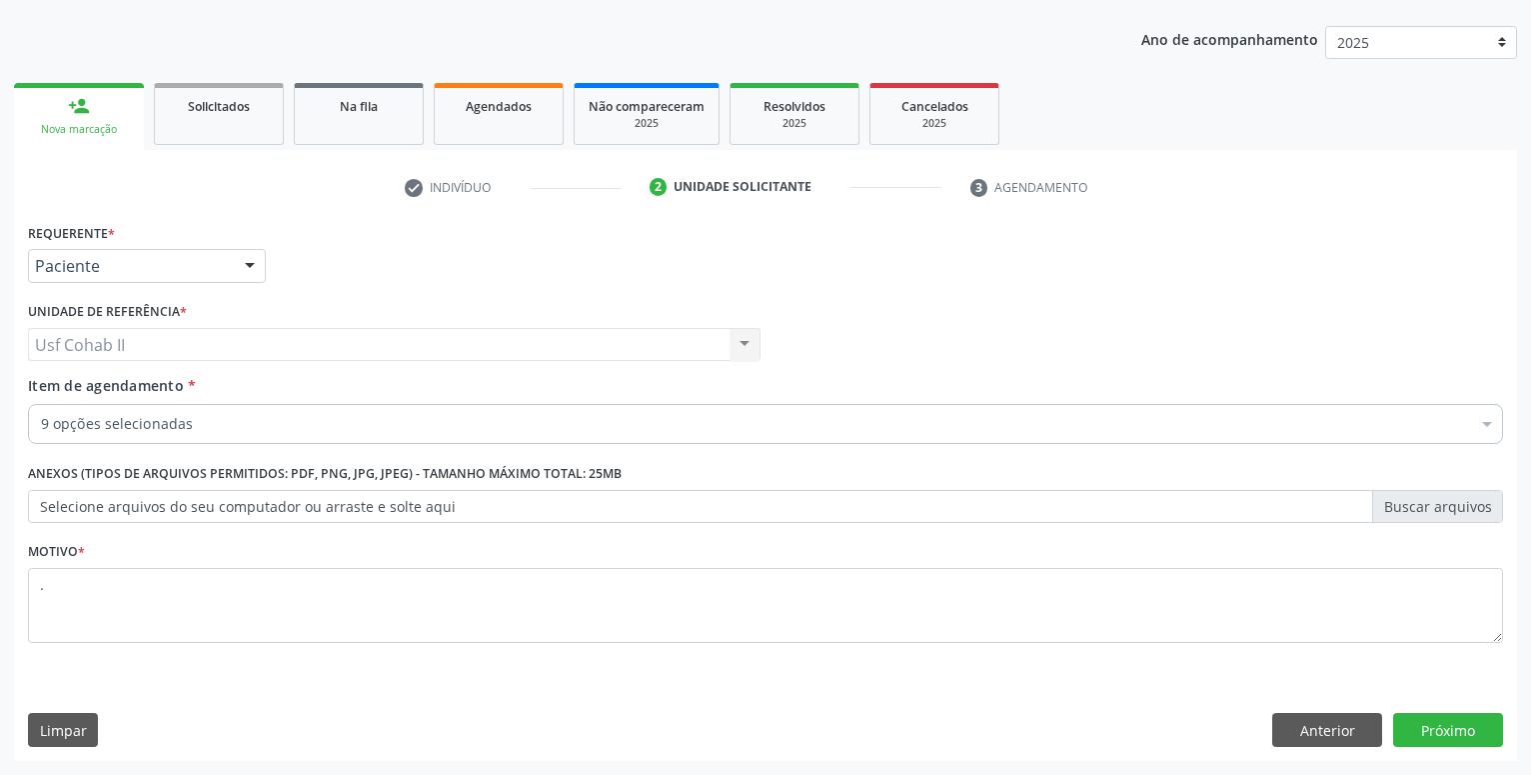
click at [471, 257] on div "Requerente * Paciente Profissional de Saúde Paciente Nenhum resultado encontrad…" at bounding box center [765, 257] width 1485 height 78
click at [1468, 725] on button "Próximo" at bounding box center [1448, 730] width 110 height 34
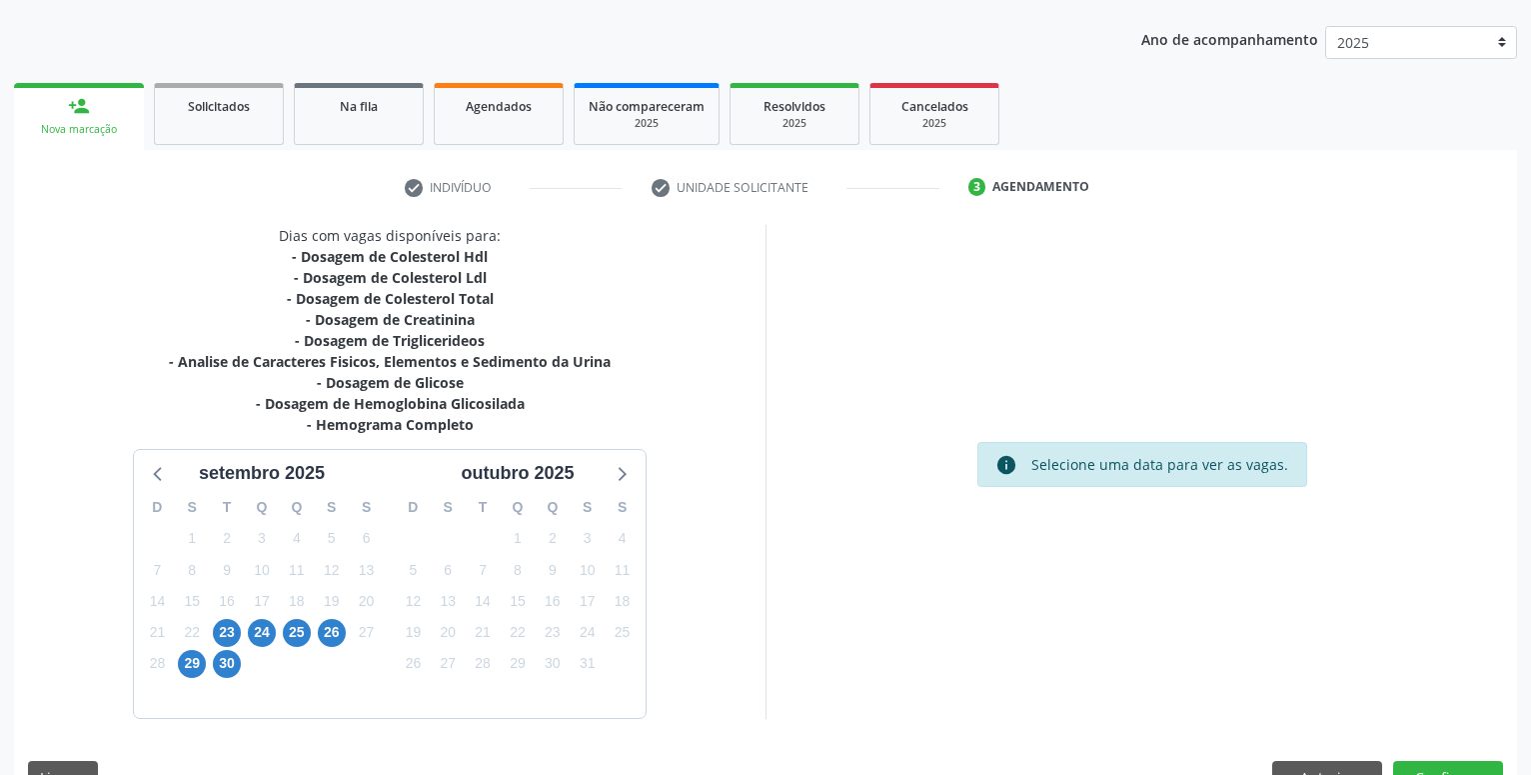
scroll to position [263, 0]
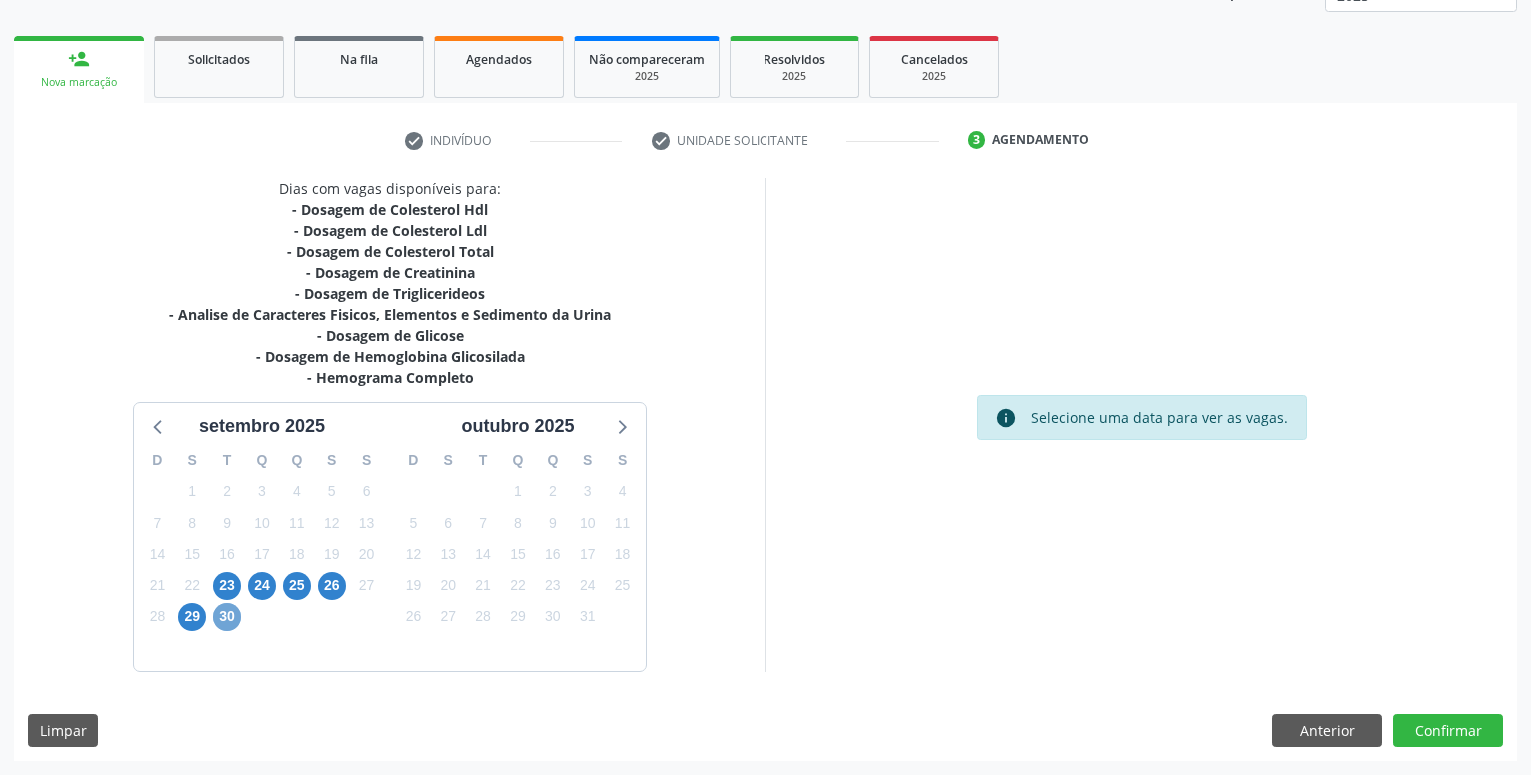
click at [230, 622] on span "30" at bounding box center [227, 617] width 28 height 28
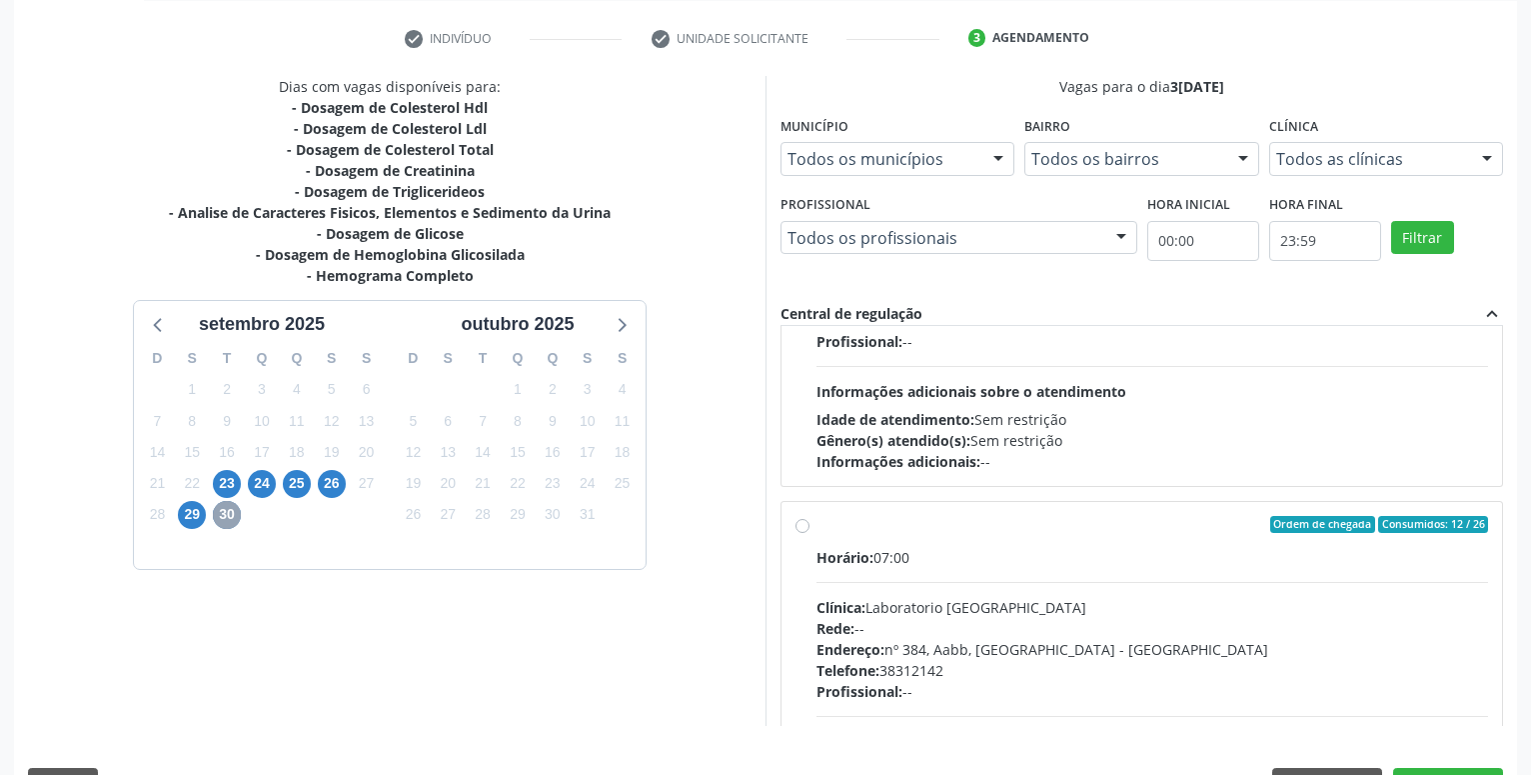
scroll to position [228, 0]
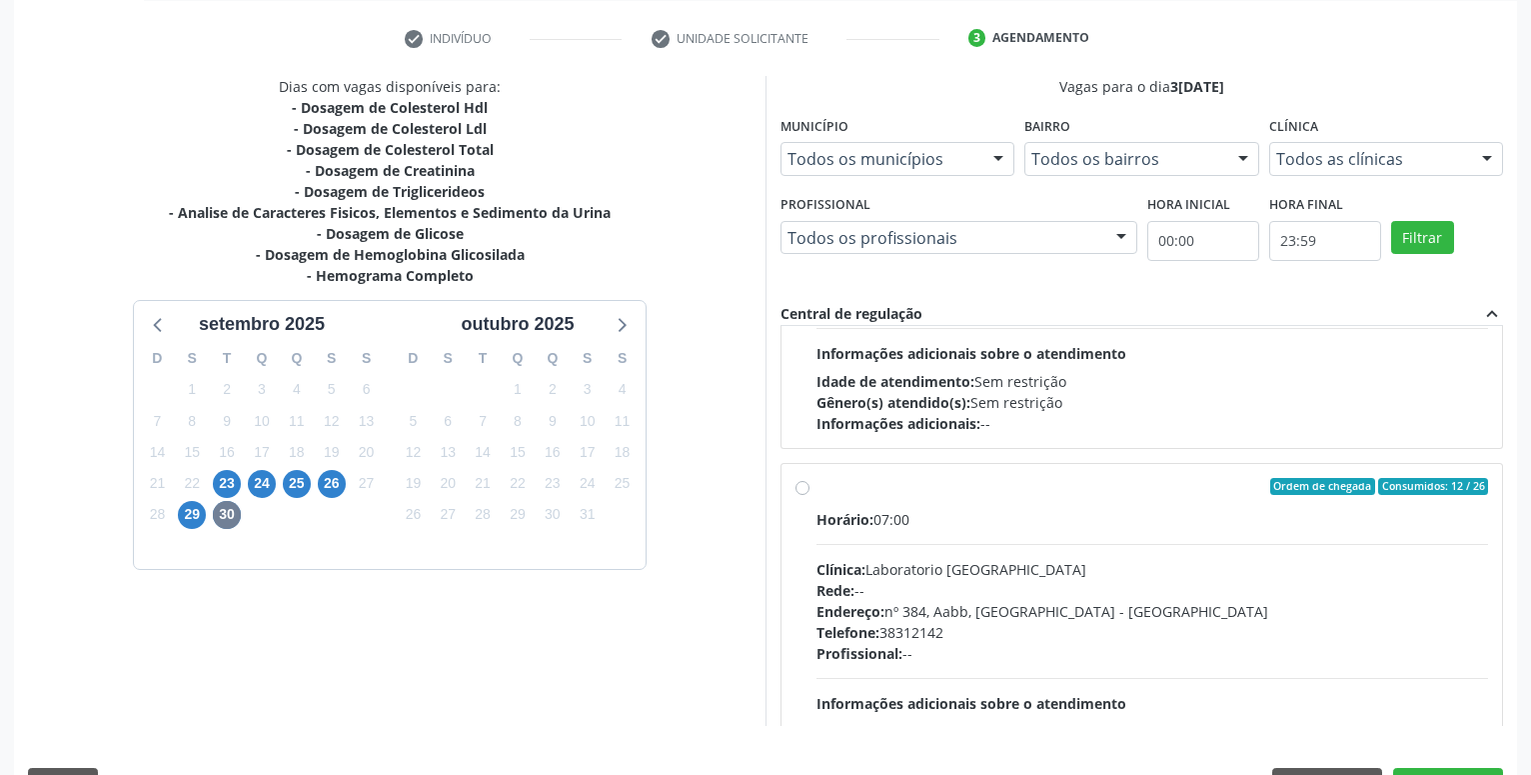
click at [816, 488] on label "Ordem de chegada Consumidos: 12 / 26 Horário: 07:00 Clínica: Laboratorio Sao Fr…" at bounding box center [1152, 631] width 672 height 307
click at [803, 488] on input "Ordem de chegada Consumidos: 12 / 26 Horário: 07:00 Clínica: Laboratorio Sao Fr…" at bounding box center [803, 487] width 14 height 18
radio input "true"
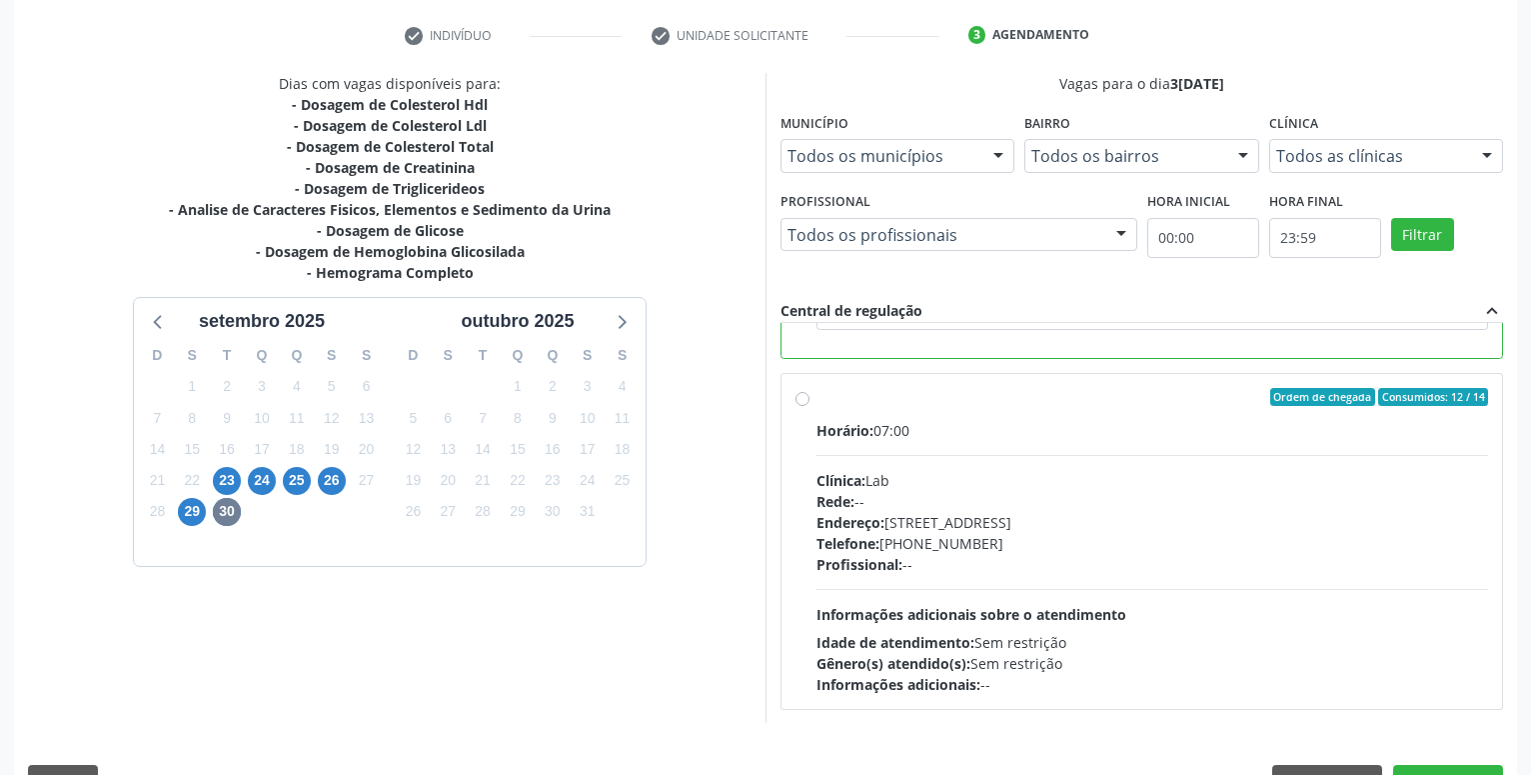
scroll to position [420, 0]
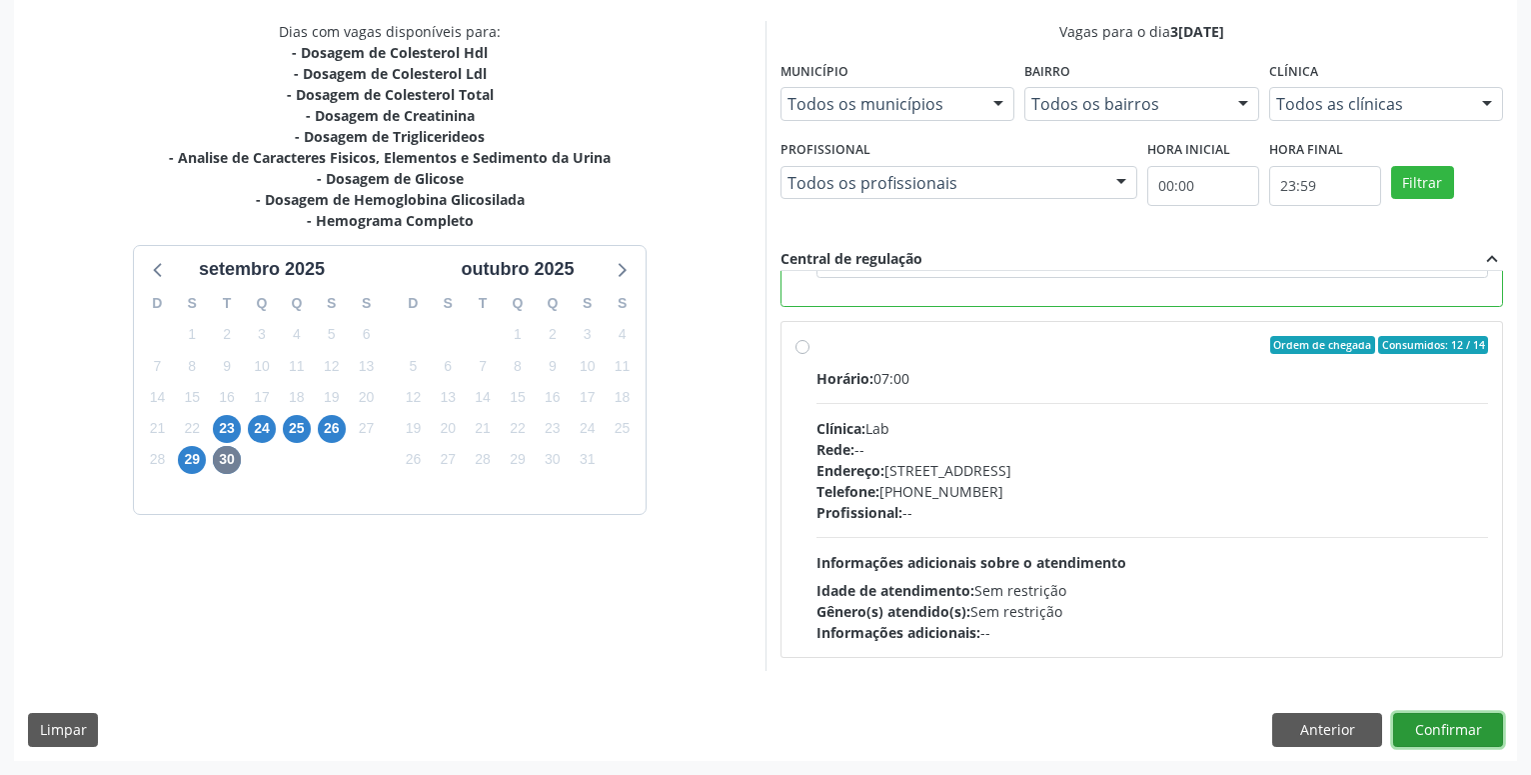
click at [1447, 729] on button "Confirmar" at bounding box center [1448, 730] width 110 height 34
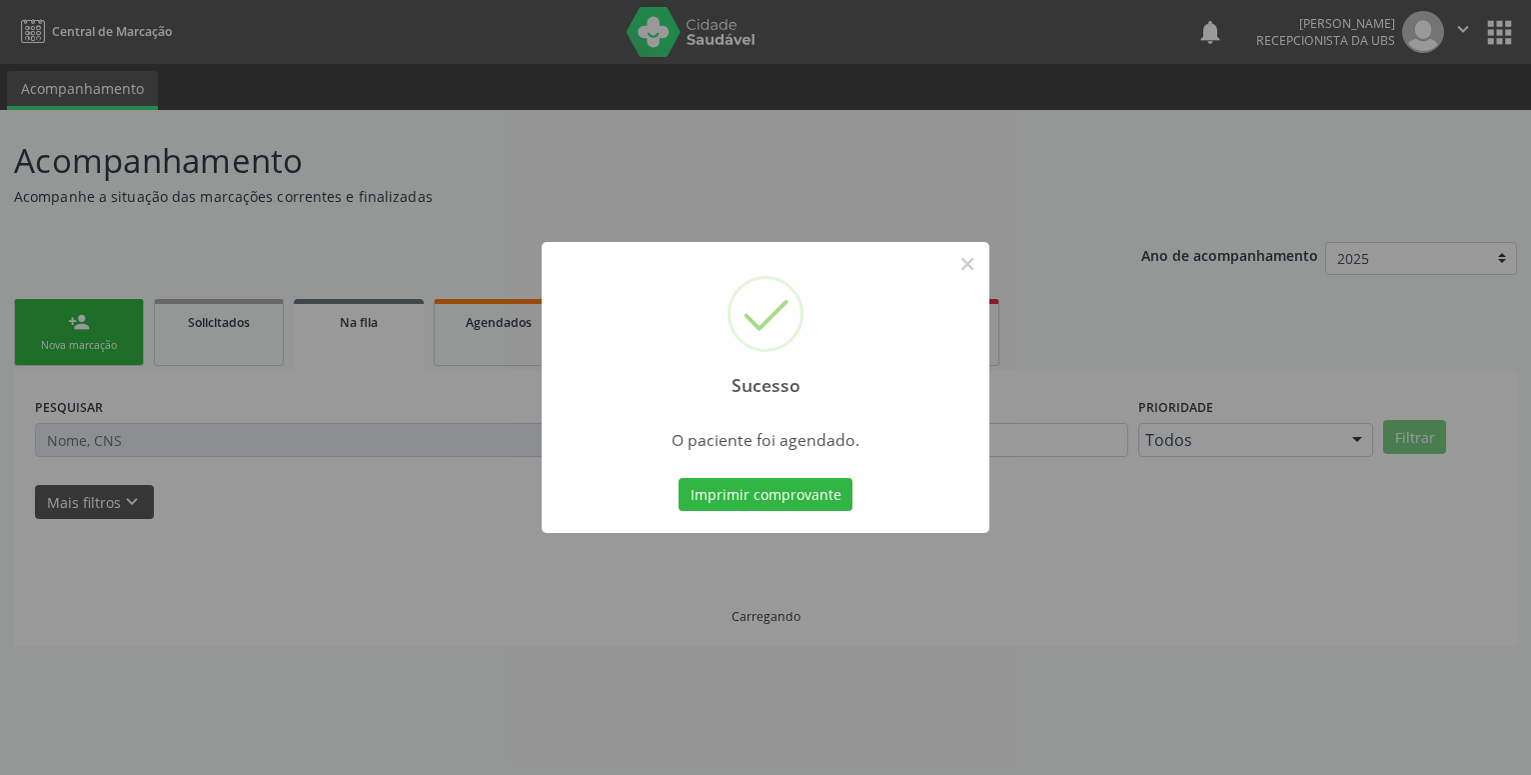
scroll to position [0, 0]
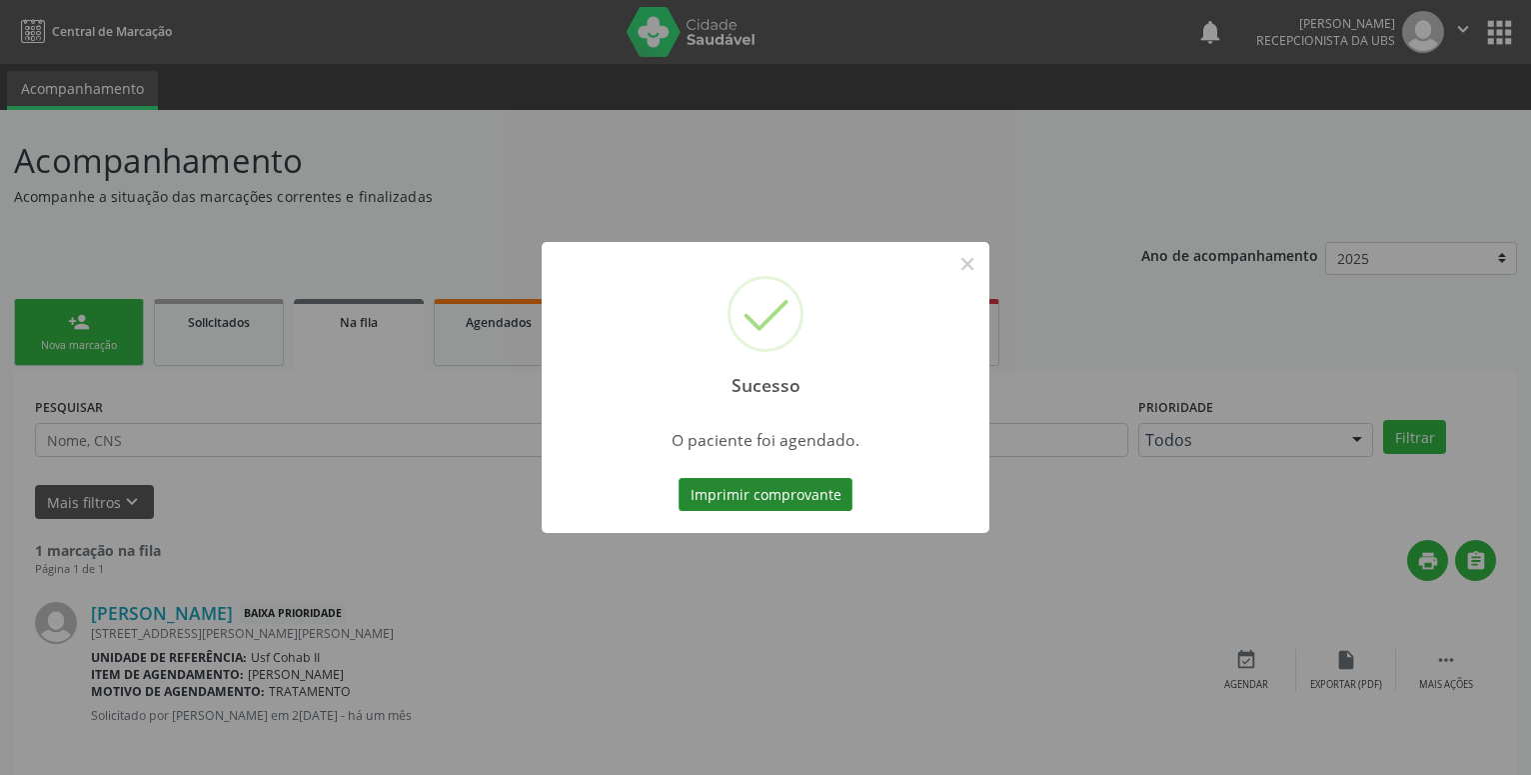
click at [802, 504] on button "Imprimir comprovante" at bounding box center [766, 495] width 174 height 34
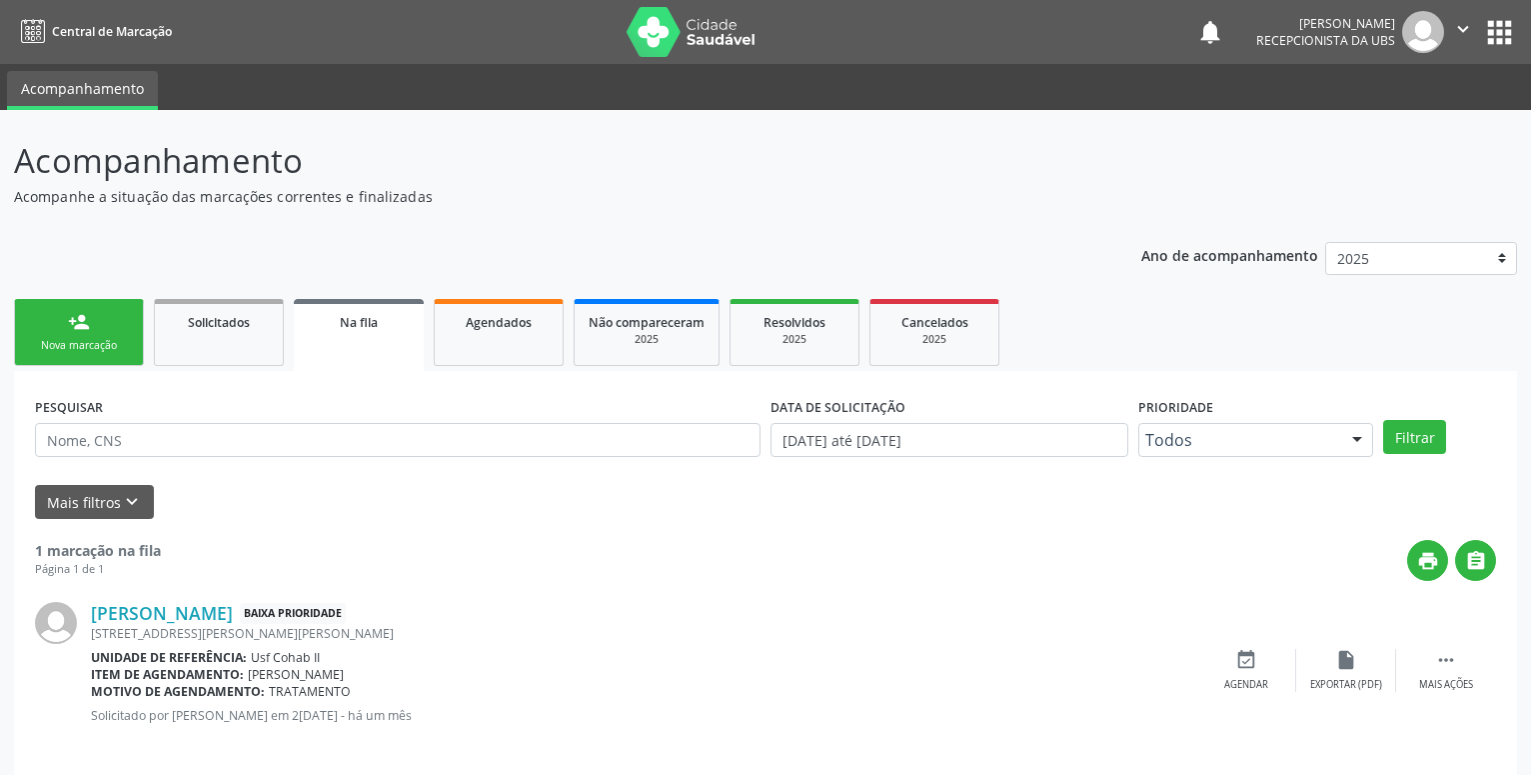
click at [88, 312] on div "person_add" at bounding box center [79, 322] width 22 height 22
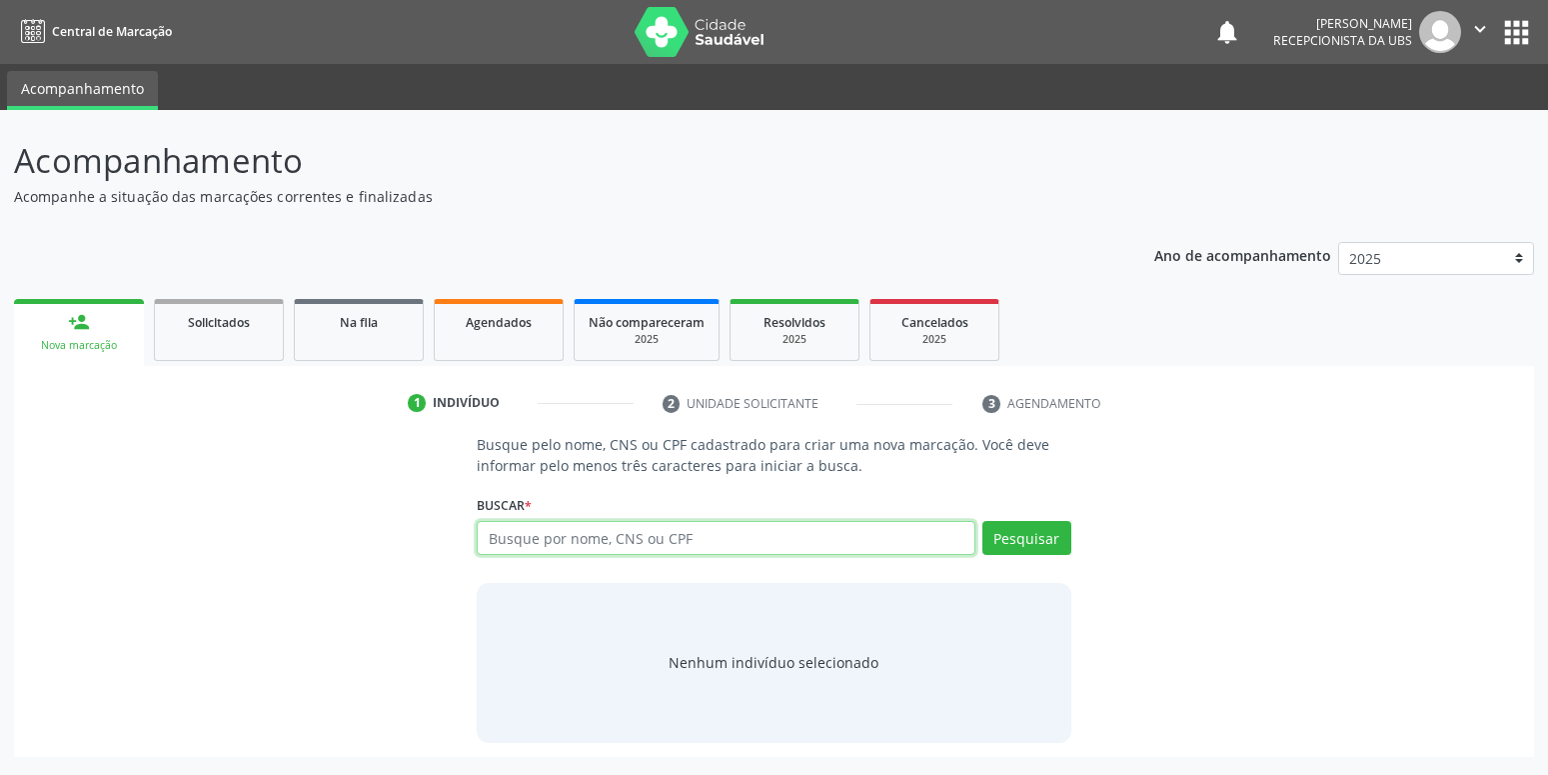
click at [653, 538] on input "text" at bounding box center [726, 538] width 498 height 34
type input "708802984107281"
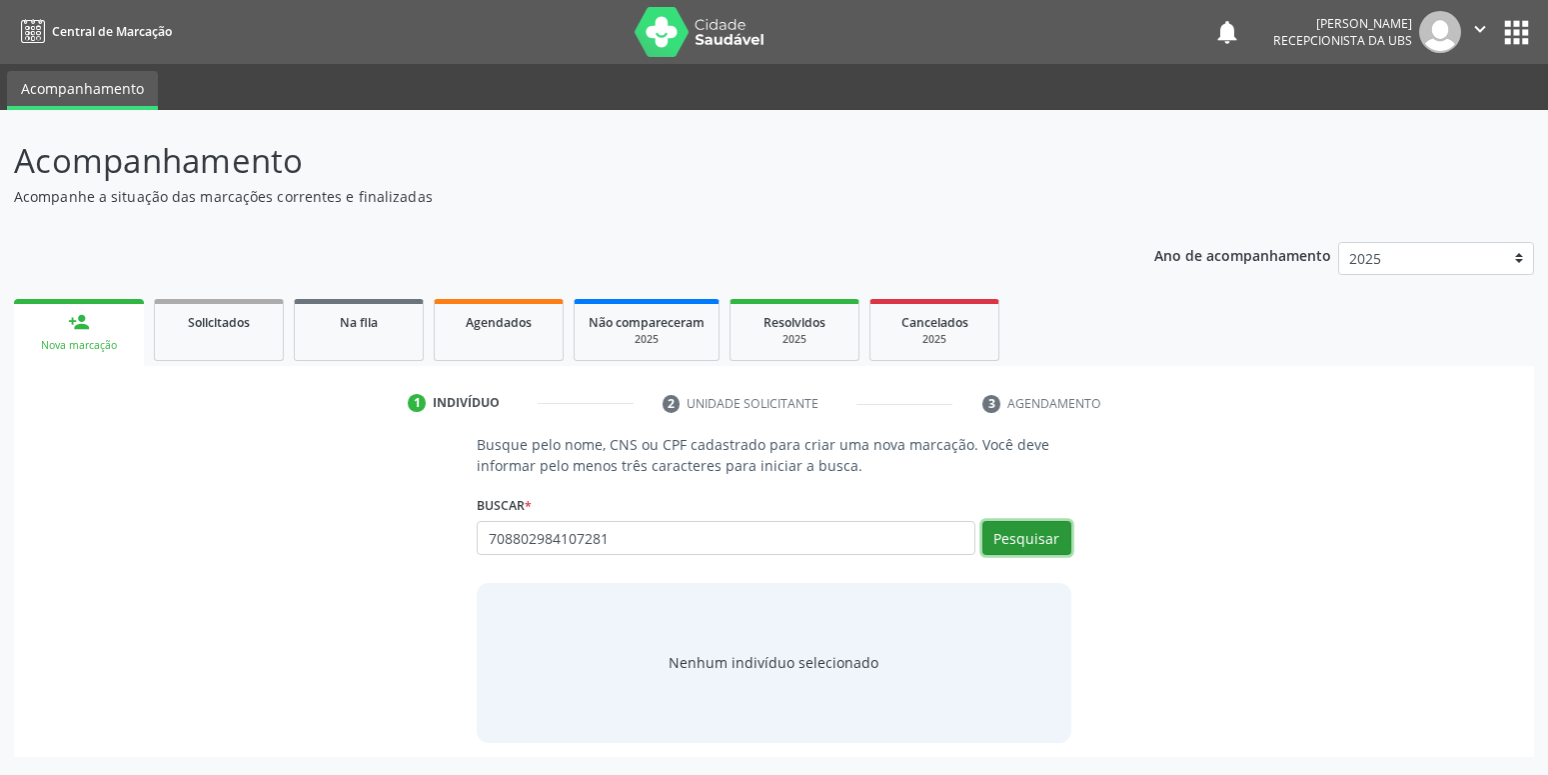
click at [1061, 544] on button "Pesquisar" at bounding box center [1026, 538] width 89 height 34
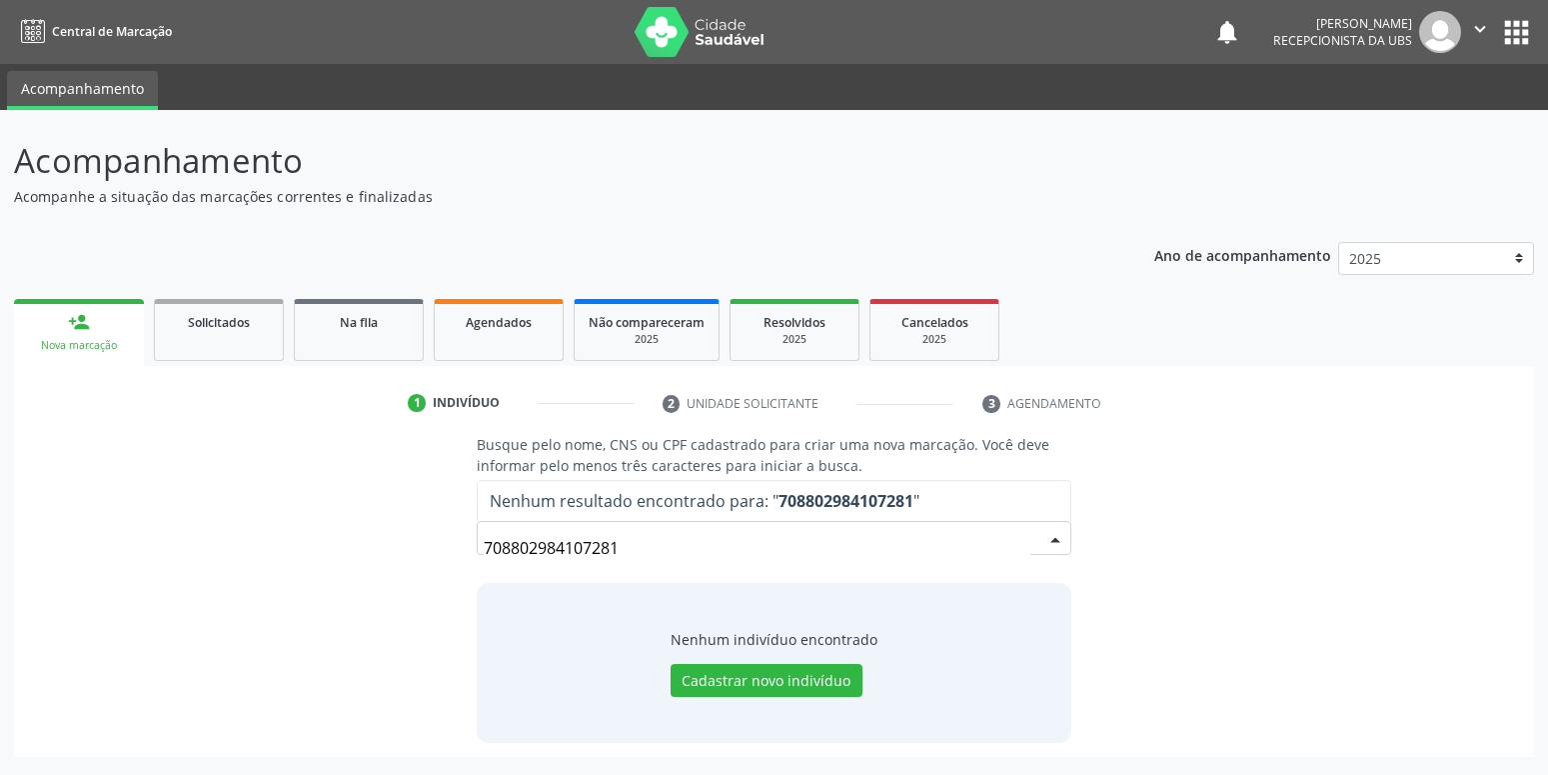
drag, startPoint x: 688, startPoint y: 552, endPoint x: 274, endPoint y: 547, distance: 413.8
click at [484, 547] on input "708802984107281" at bounding box center [757, 548] width 546 height 40
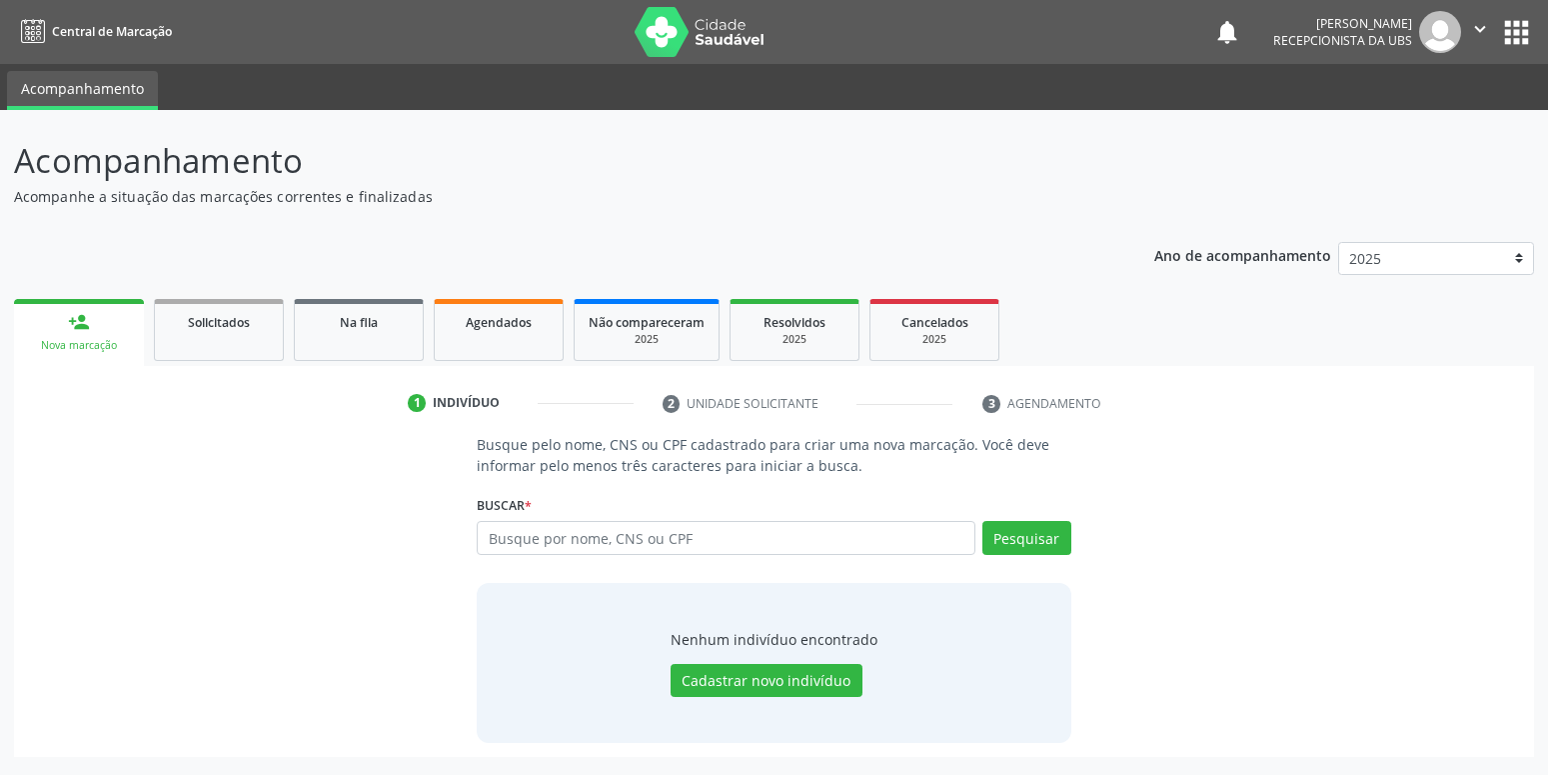
type input "1"
type input "lucas ryan da silva"
click at [1052, 533] on button "Pesquisar" at bounding box center [1026, 538] width 89 height 34
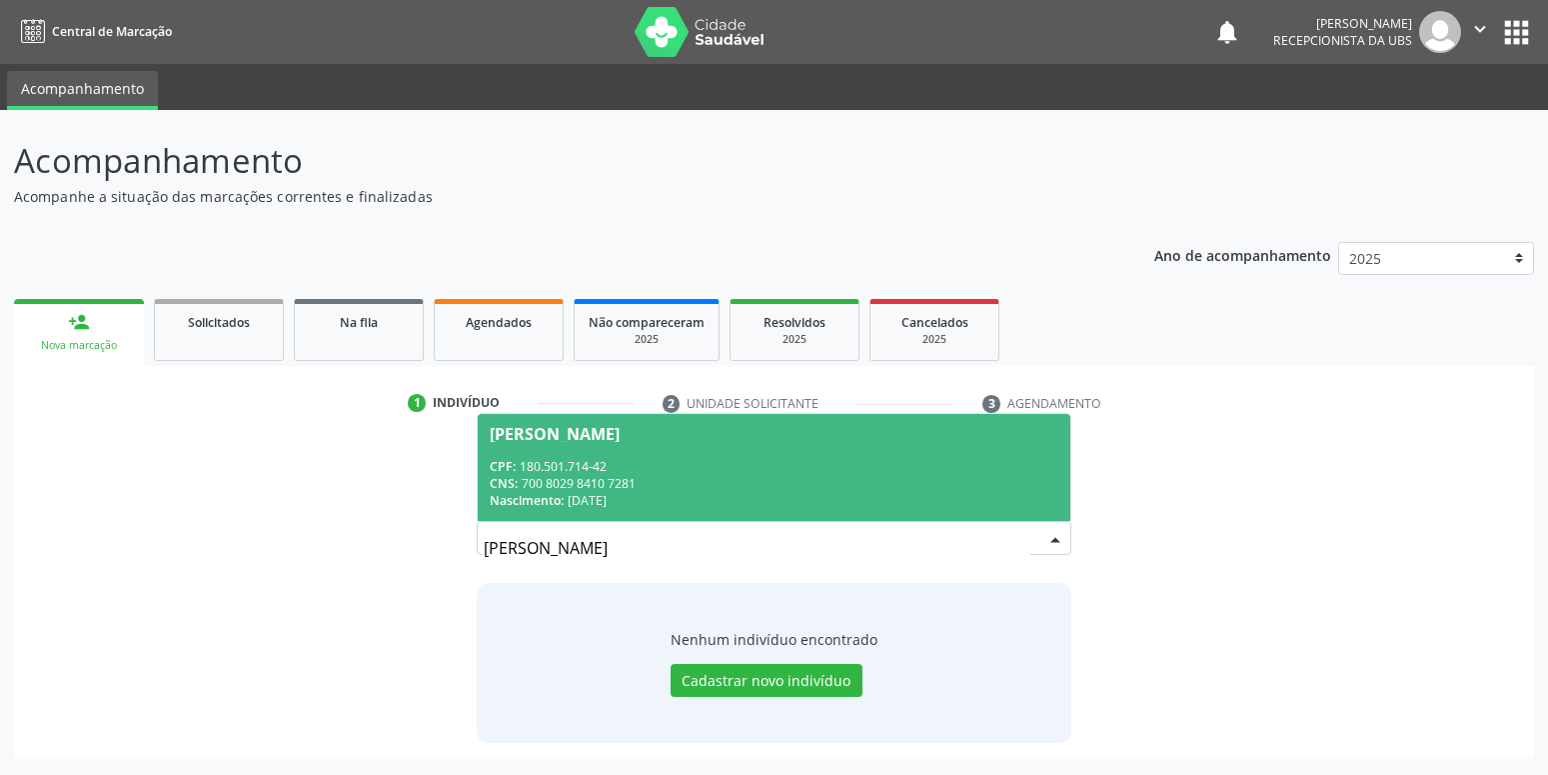
click at [638, 456] on span "Lucas Ryan da Silva Souza CPF: 180.501.714-42 CNS: 700 8029 8410 7281 Nasciment…" at bounding box center [774, 467] width 592 height 107
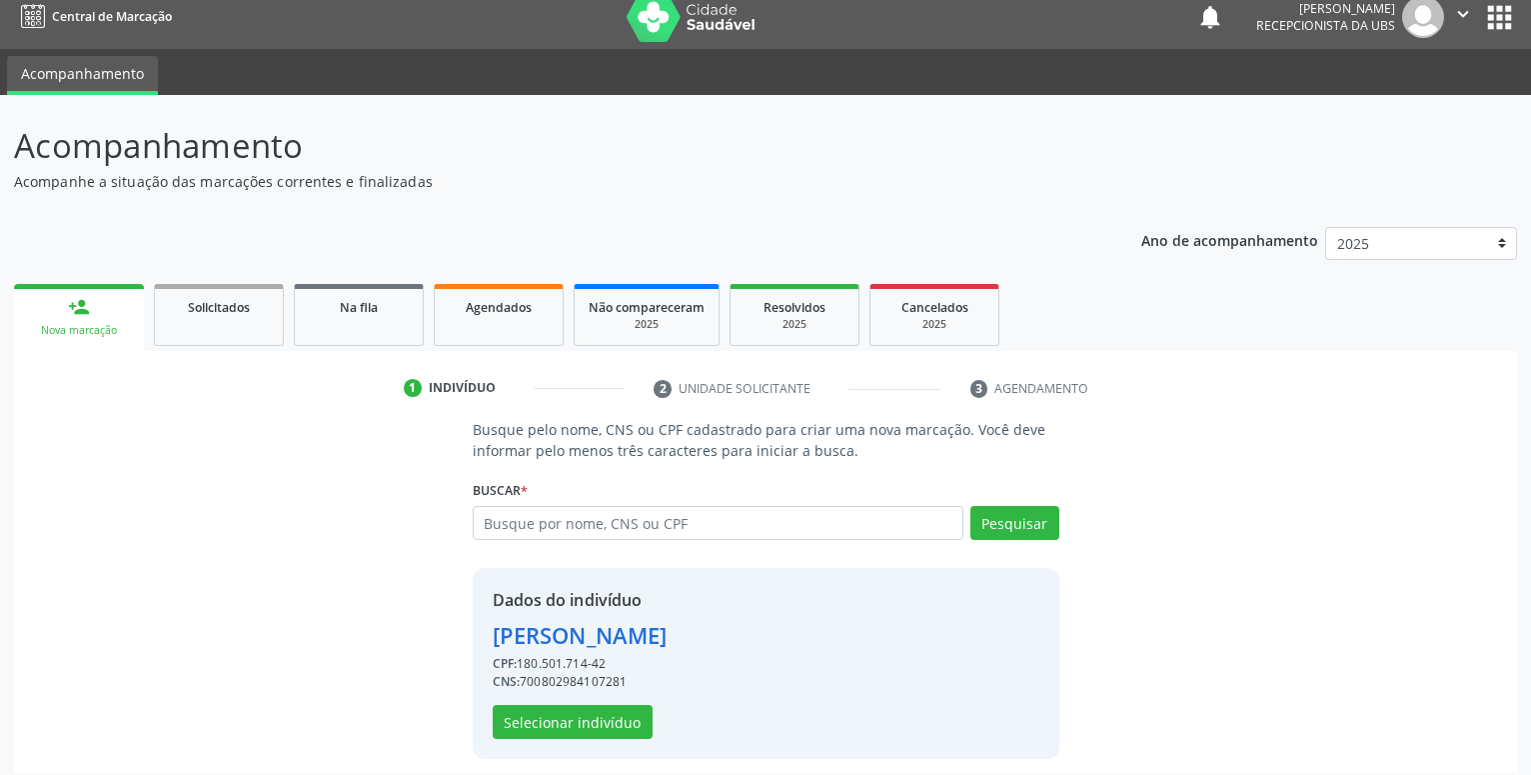
scroll to position [27, 0]
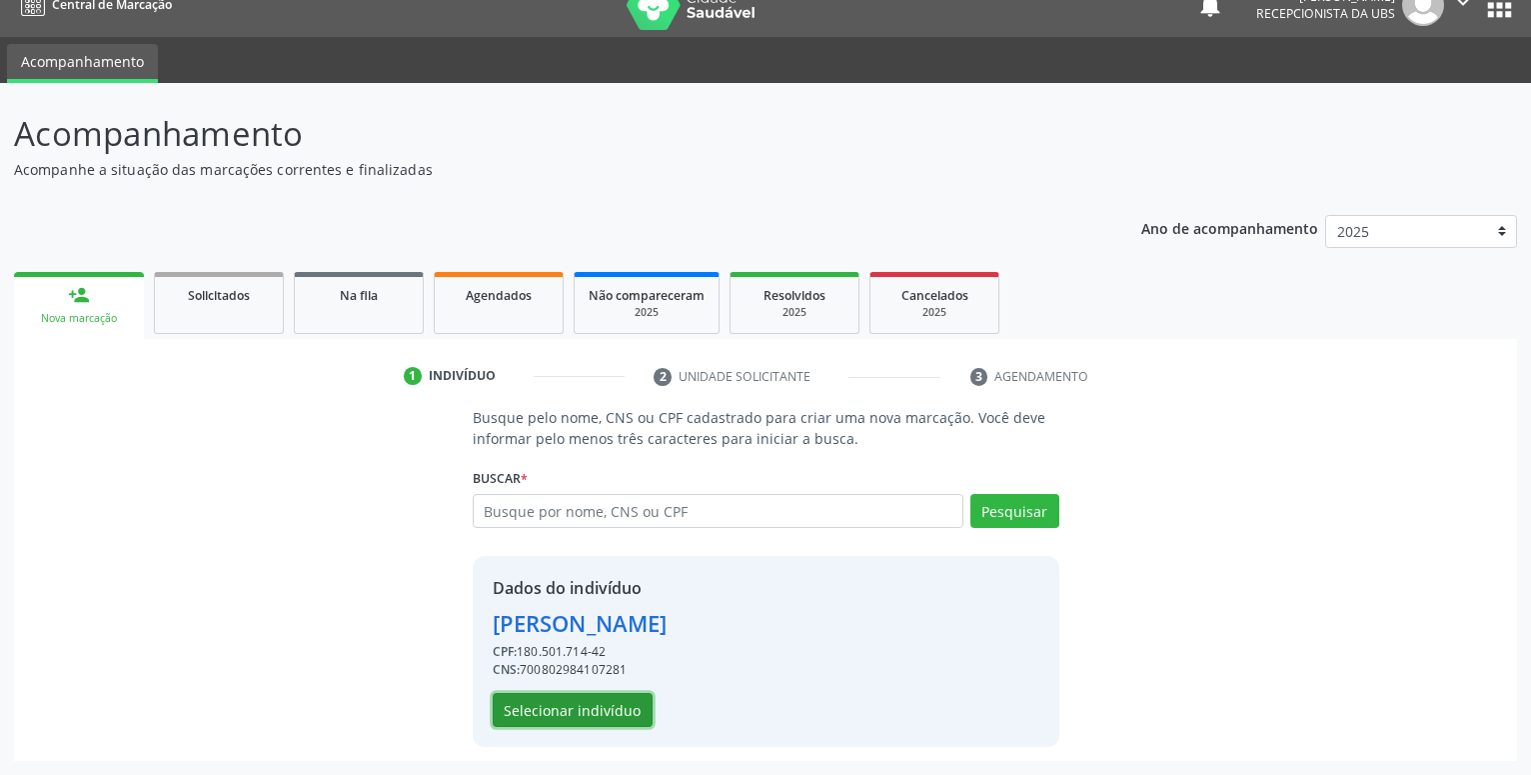
click at [603, 710] on button "Selecionar indivíduo" at bounding box center [573, 710] width 160 height 34
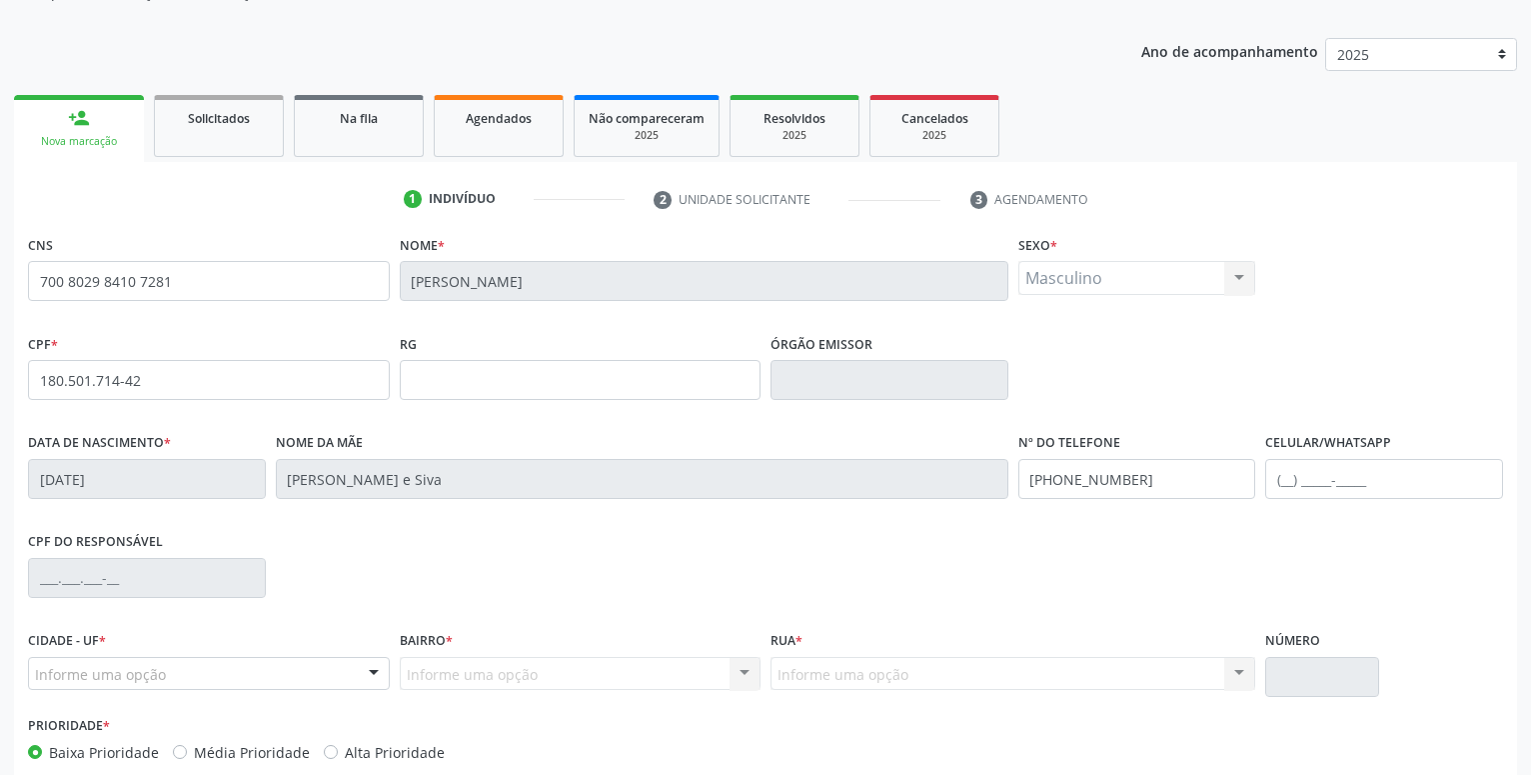
scroll to position [231, 0]
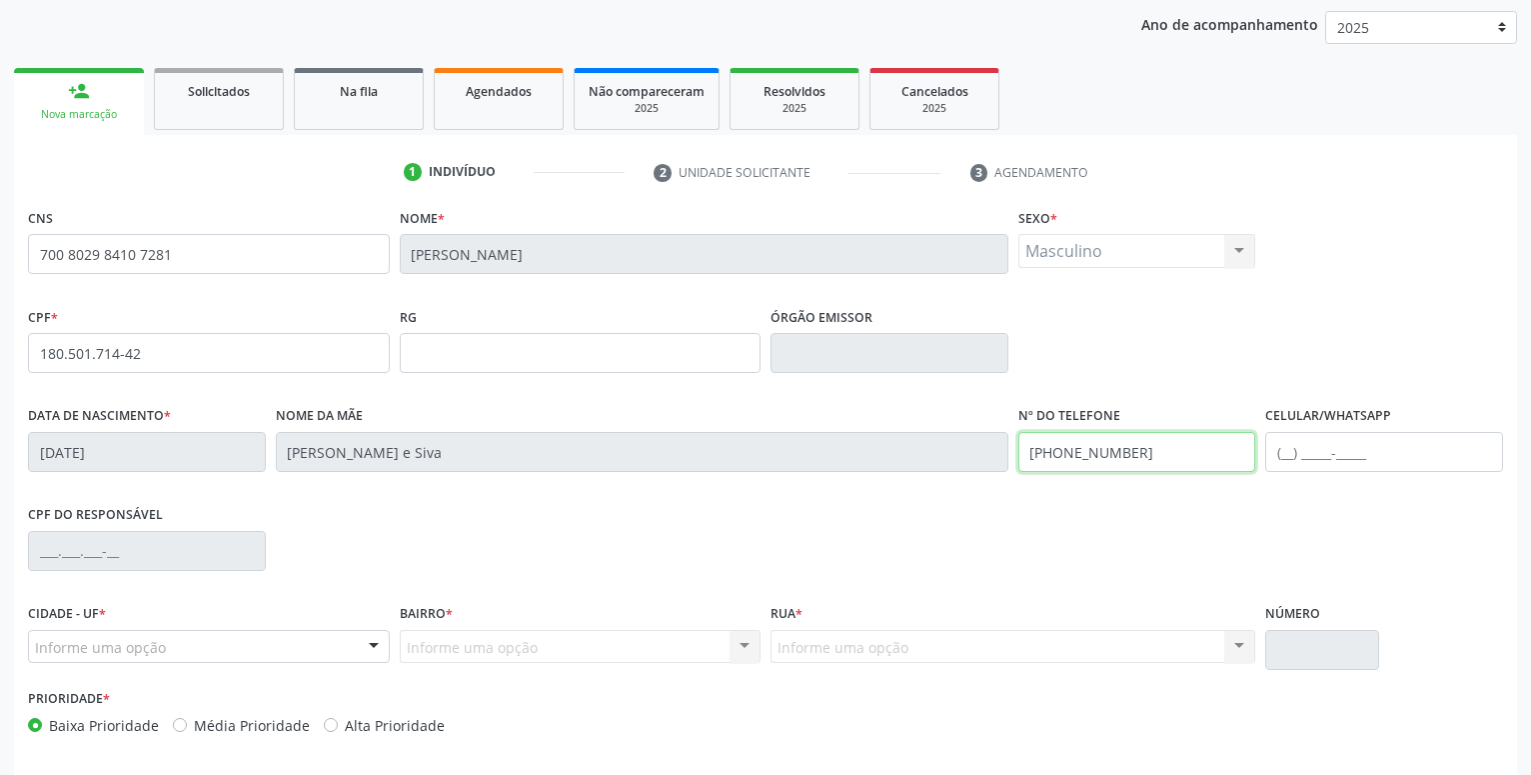
drag, startPoint x: 1148, startPoint y: 450, endPoint x: 800, endPoint y: 455, distance: 348.8
click at [1018, 455] on input "[PHONE_NUMBER]" at bounding box center [1137, 452] width 238 height 40
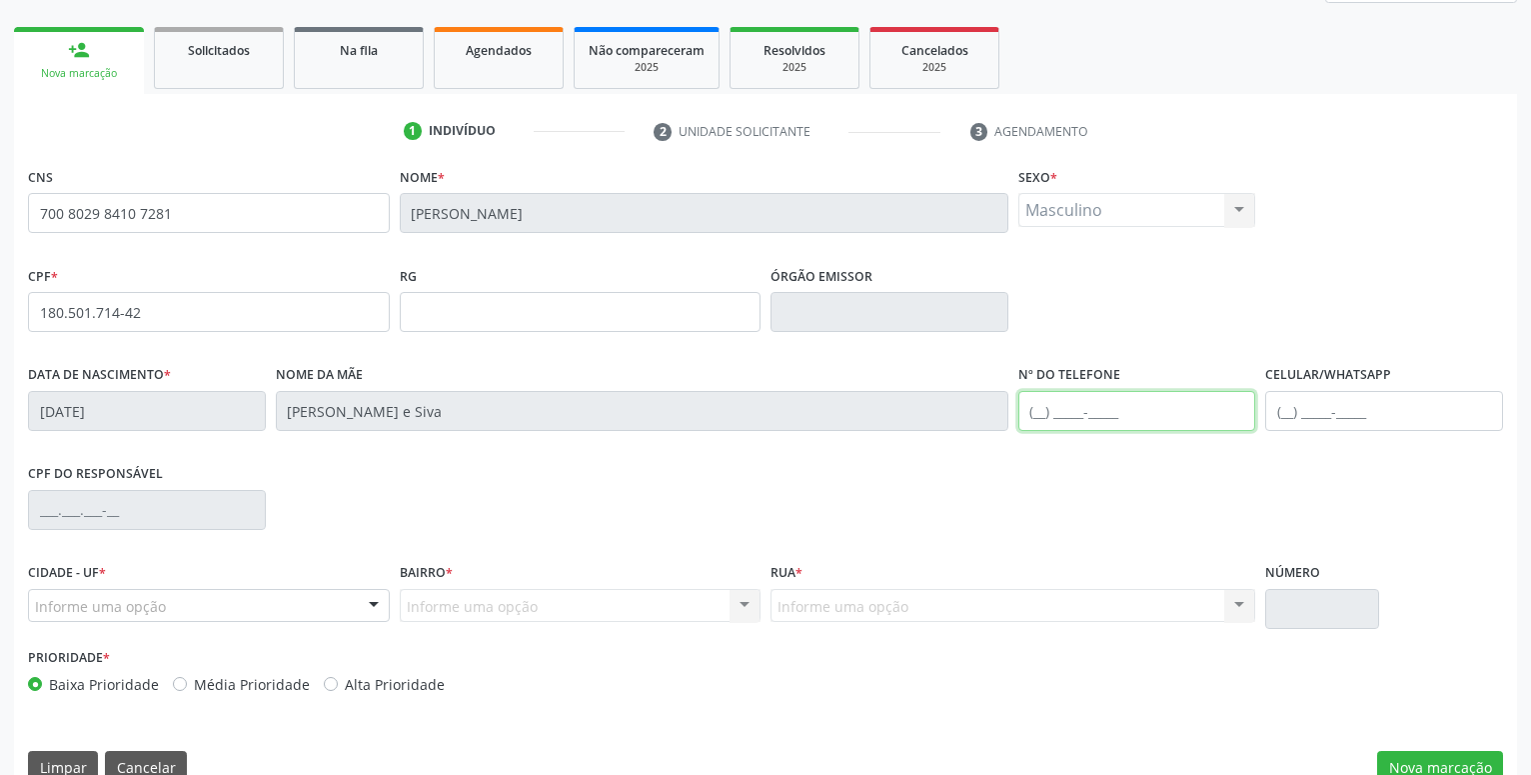
scroll to position [309, 0]
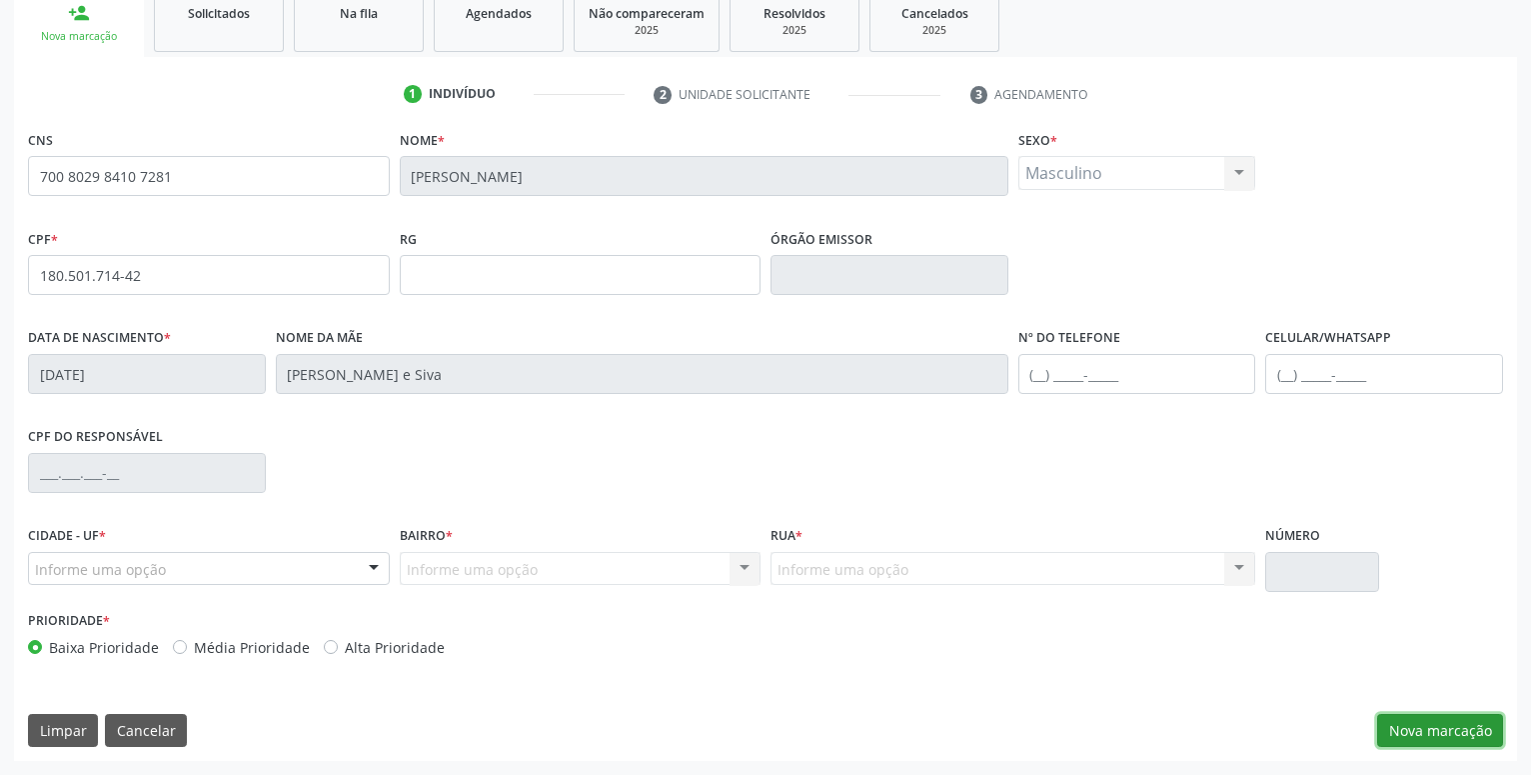
click at [1445, 720] on button "Nova marcação" at bounding box center [1440, 731] width 126 height 34
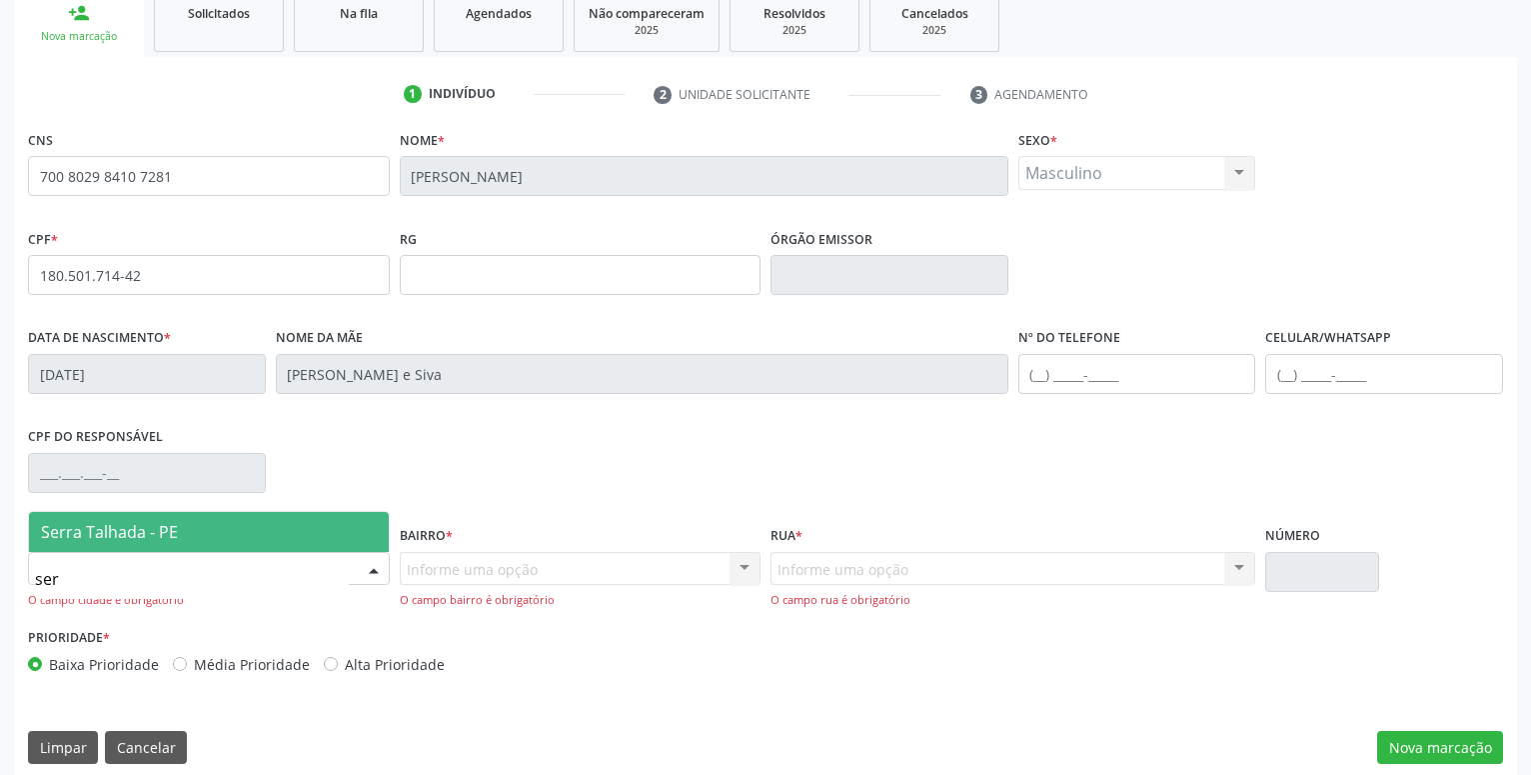
type input "serr"
click at [196, 521] on span "Serra Talhada - PE" at bounding box center [209, 532] width 360 height 40
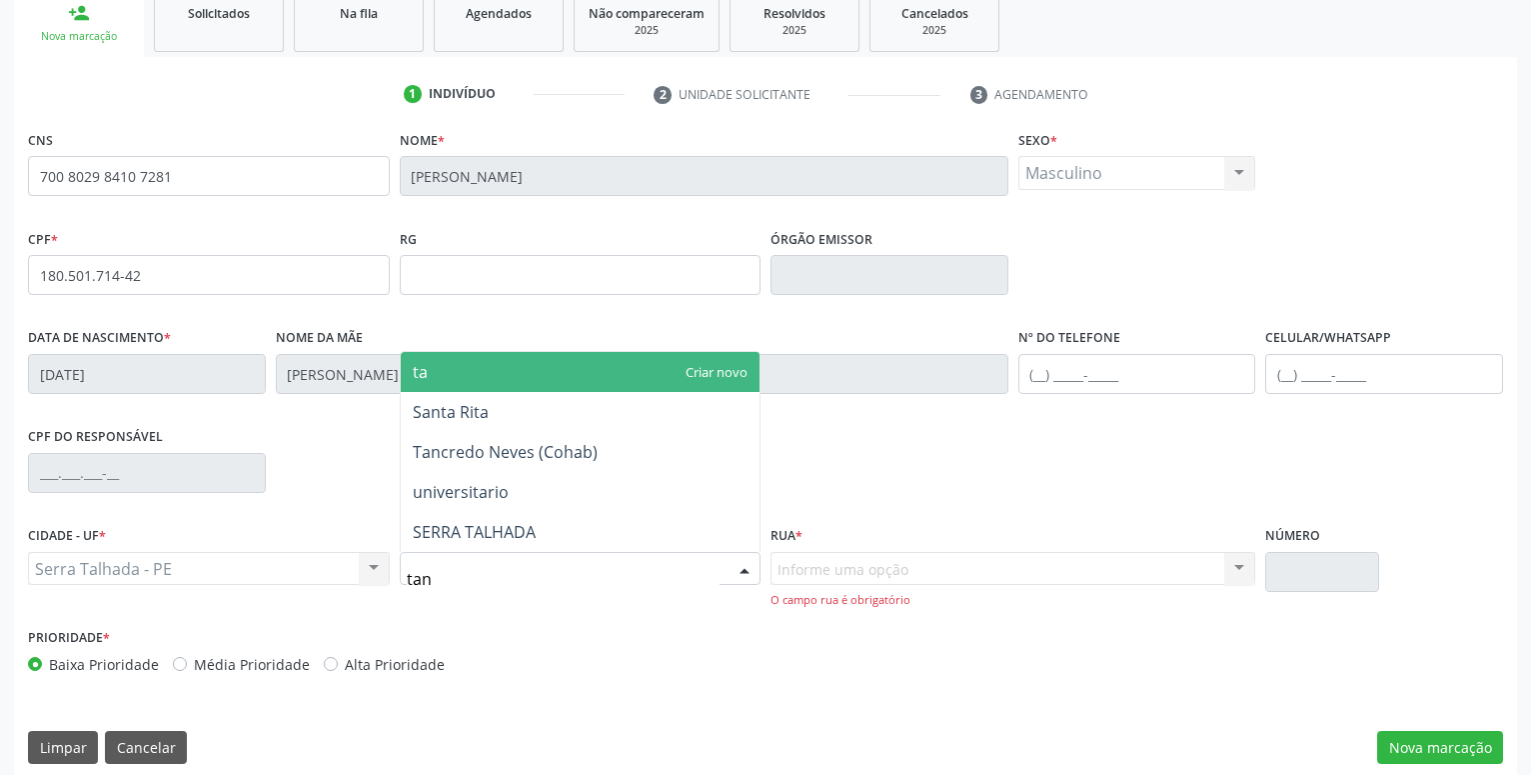
type input "tanc"
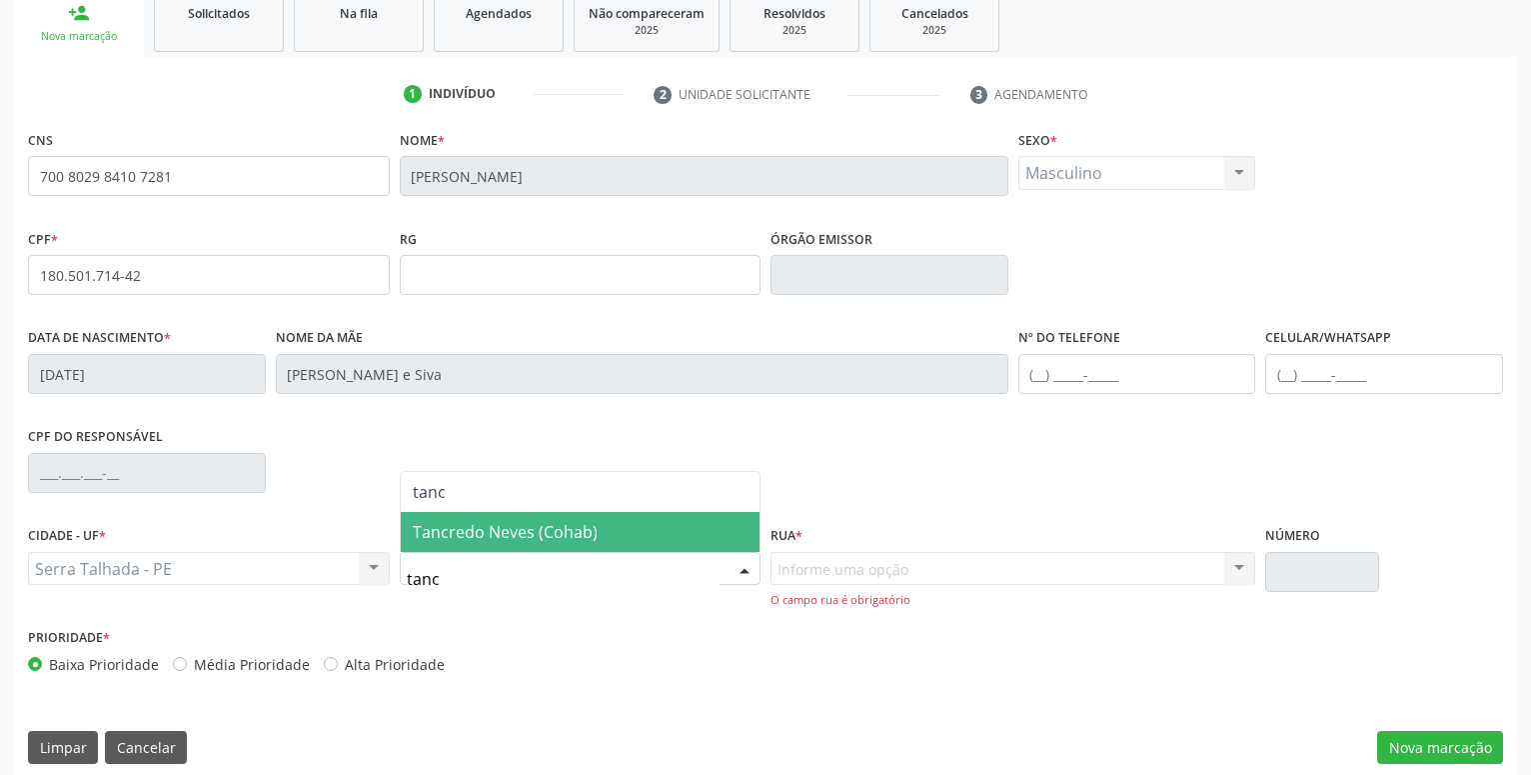
click at [468, 526] on span "Tancredo Neves (Cohab)" at bounding box center [505, 532] width 185 height 22
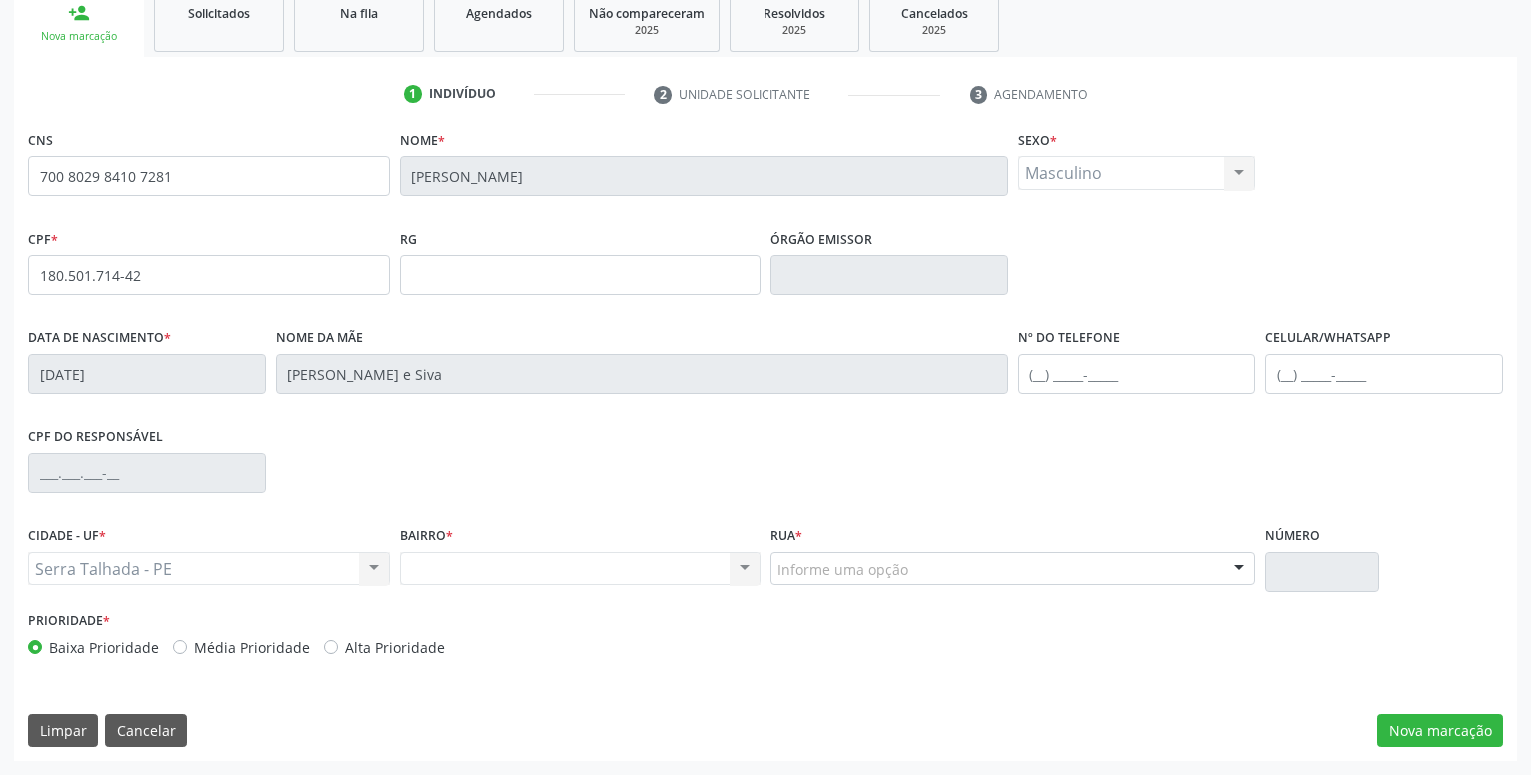
click at [559, 412] on div "Nome da mãe Maria Larissa de Lima e Siva" at bounding box center [642, 372] width 743 height 99
click at [1492, 737] on button "Nova marcação" at bounding box center [1440, 731] width 126 height 34
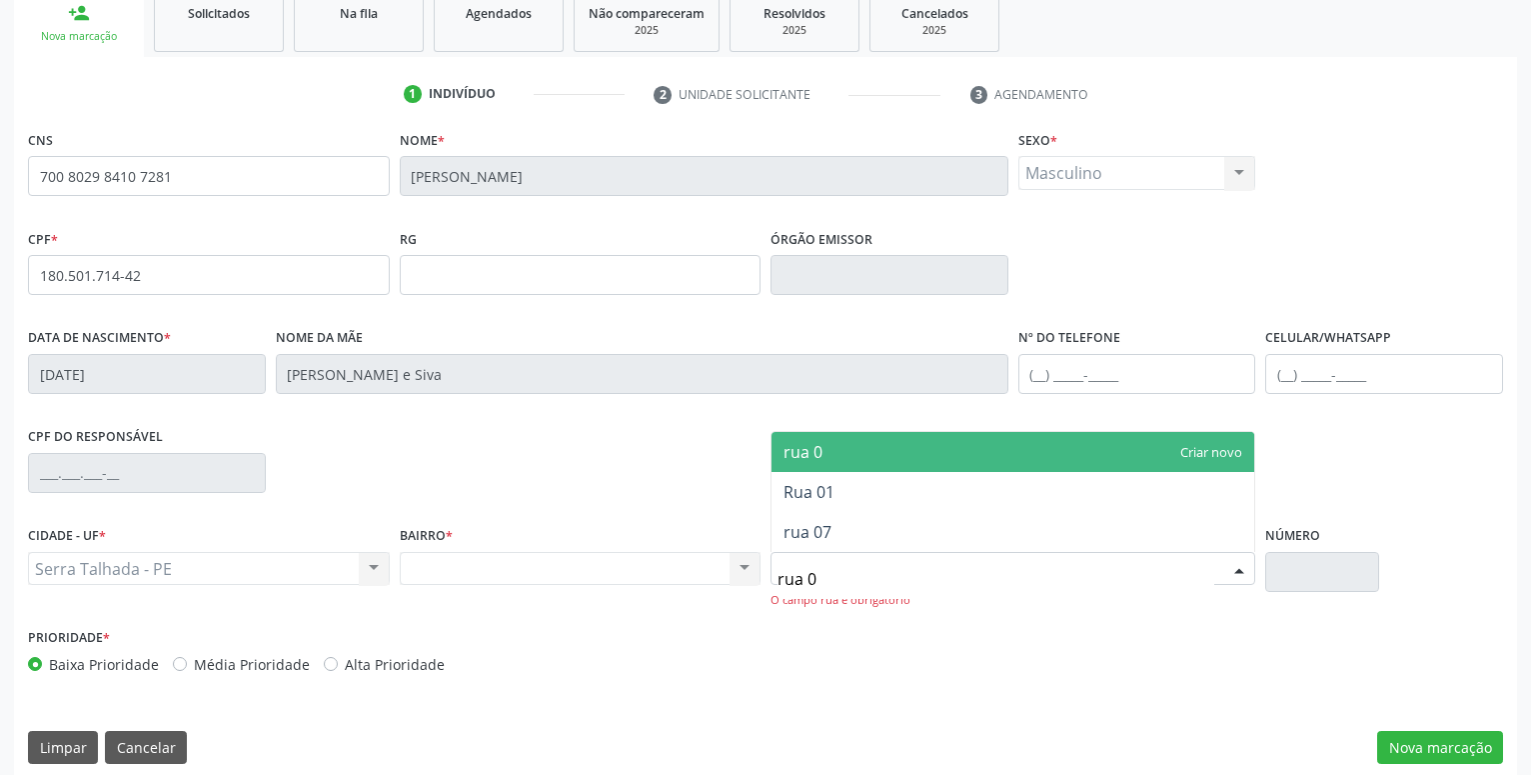
type input "rua 02"
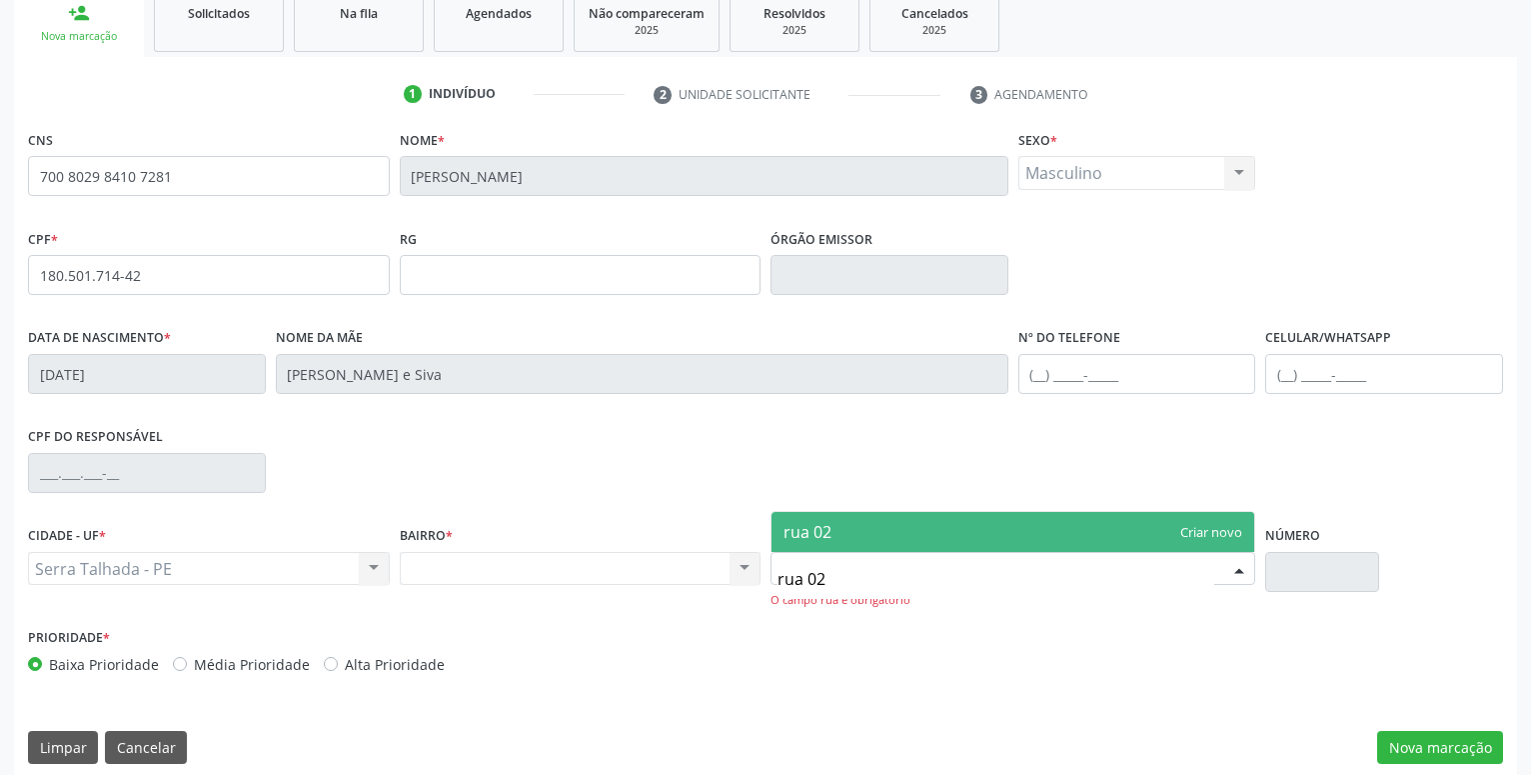
click at [913, 525] on span "rua 02" at bounding box center [1013, 532] width 483 height 40
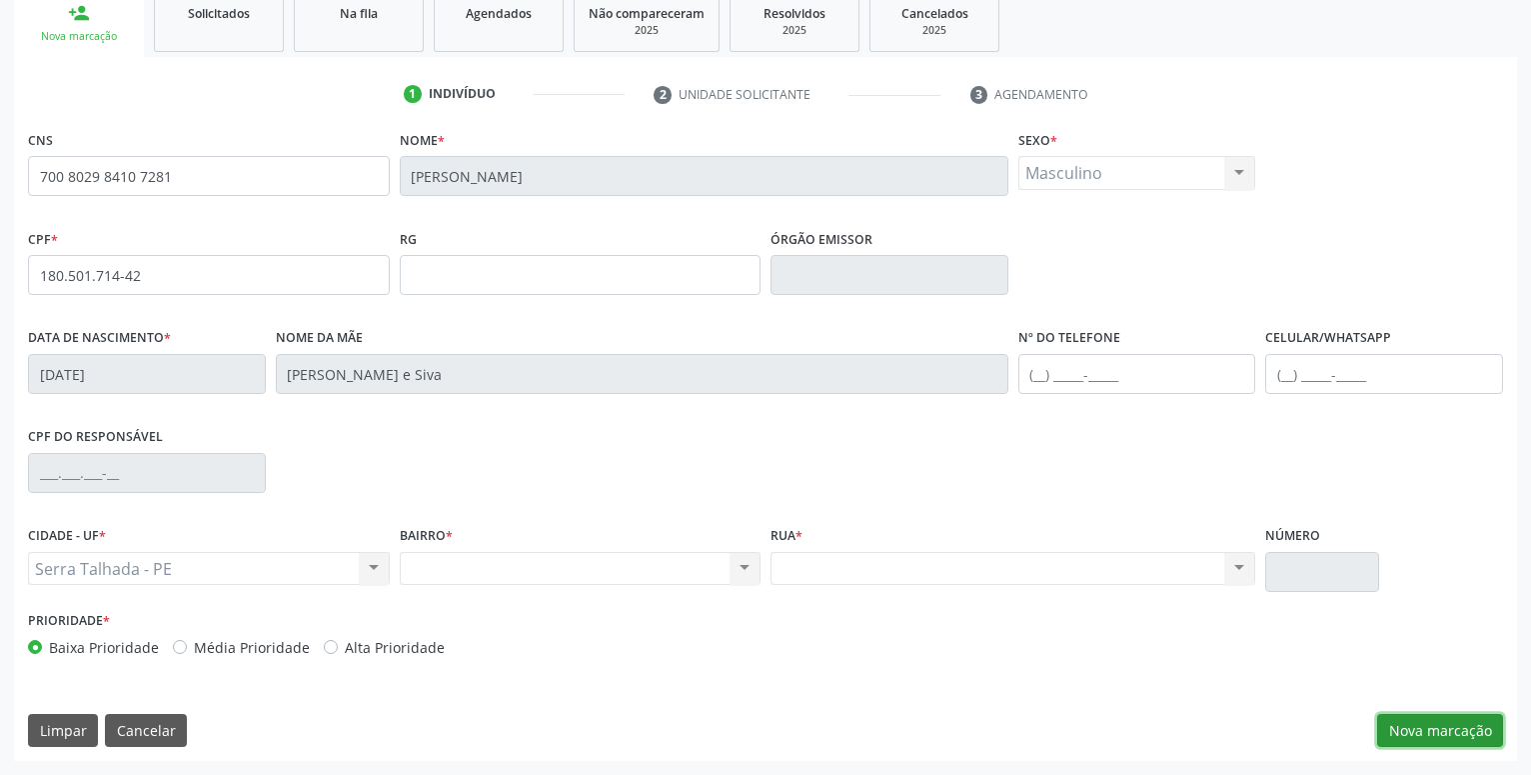
click at [1442, 726] on button "Nova marcação" at bounding box center [1440, 731] width 126 height 34
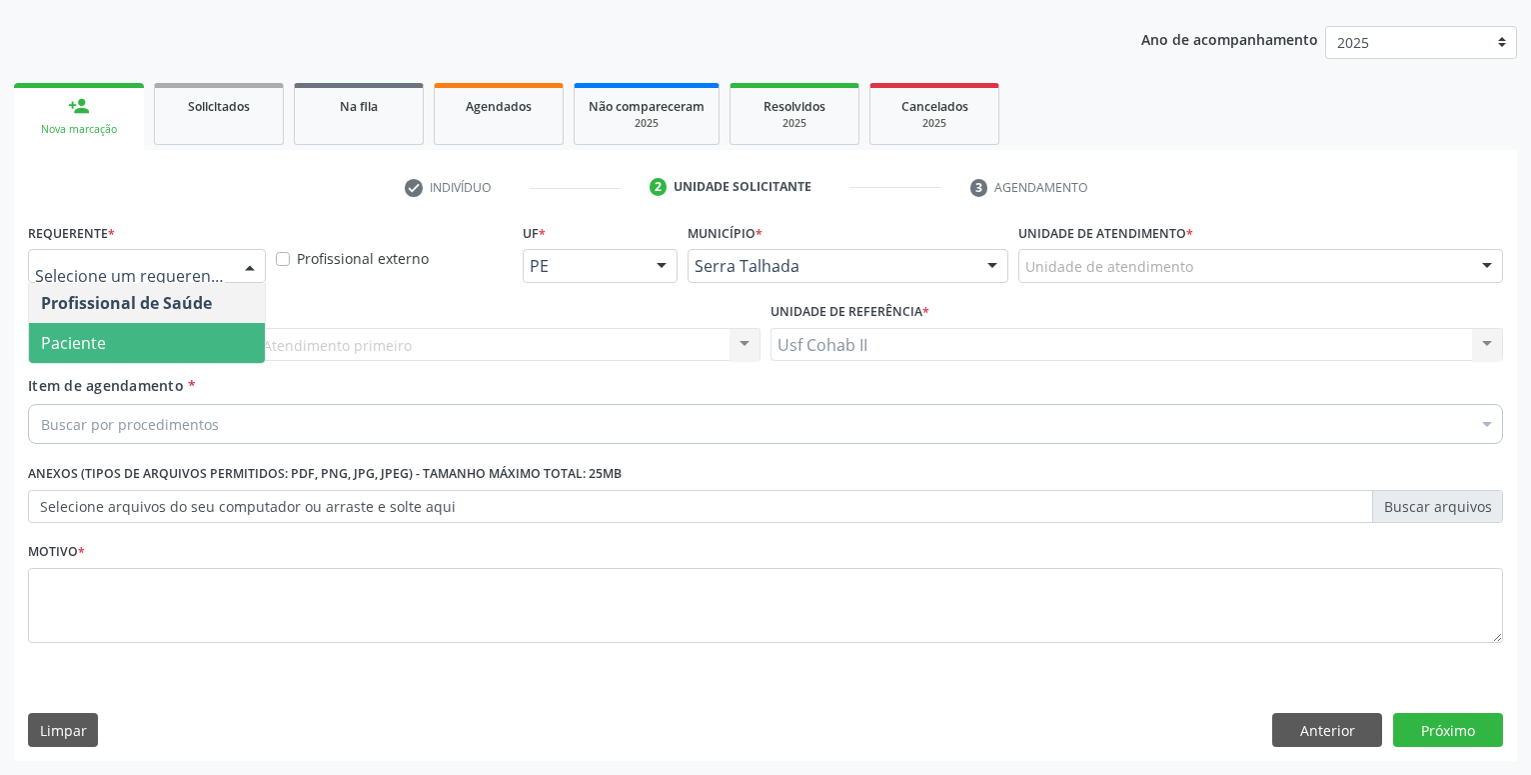
click at [130, 344] on span "Paciente" at bounding box center [147, 343] width 236 height 40
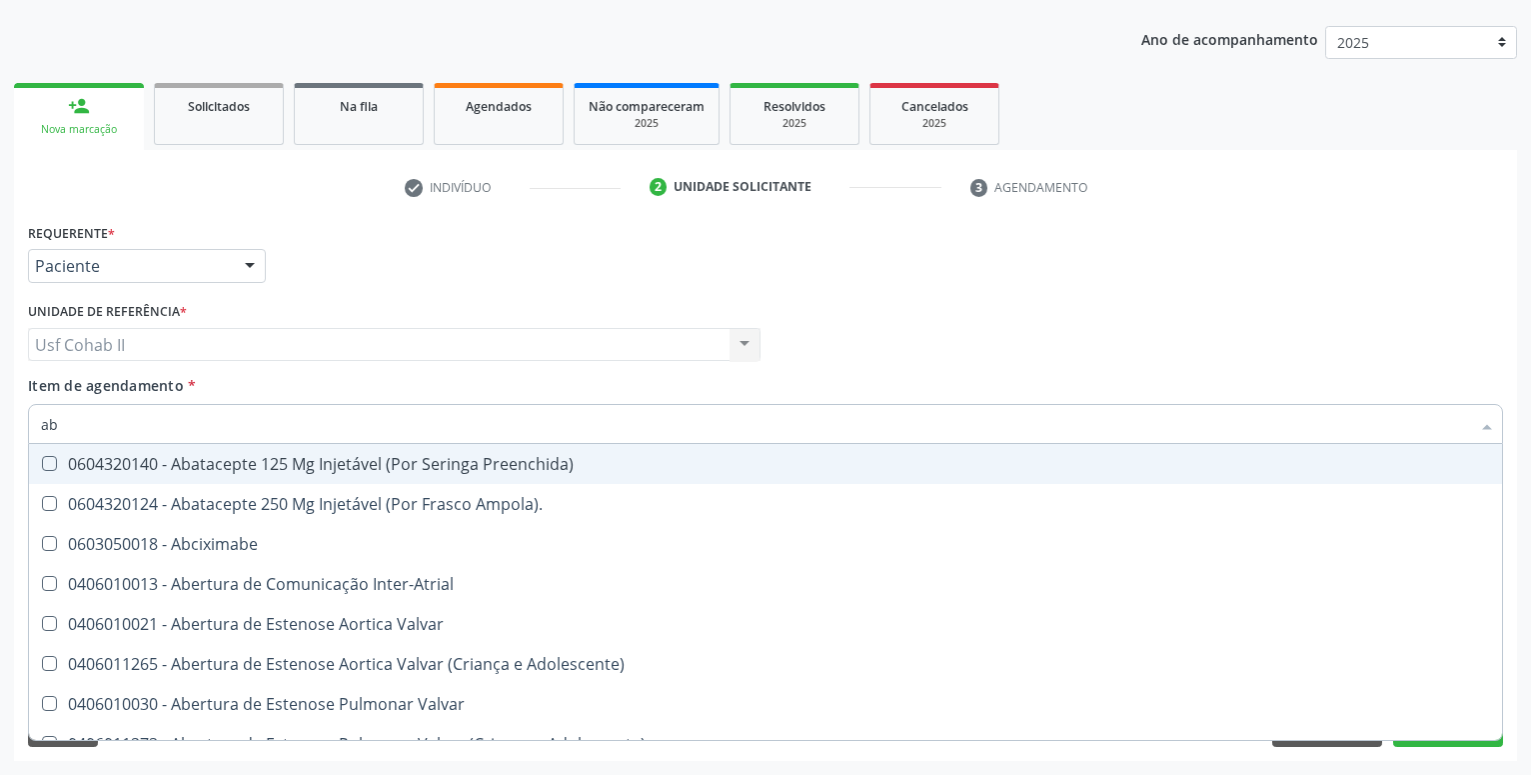
type input "abo"
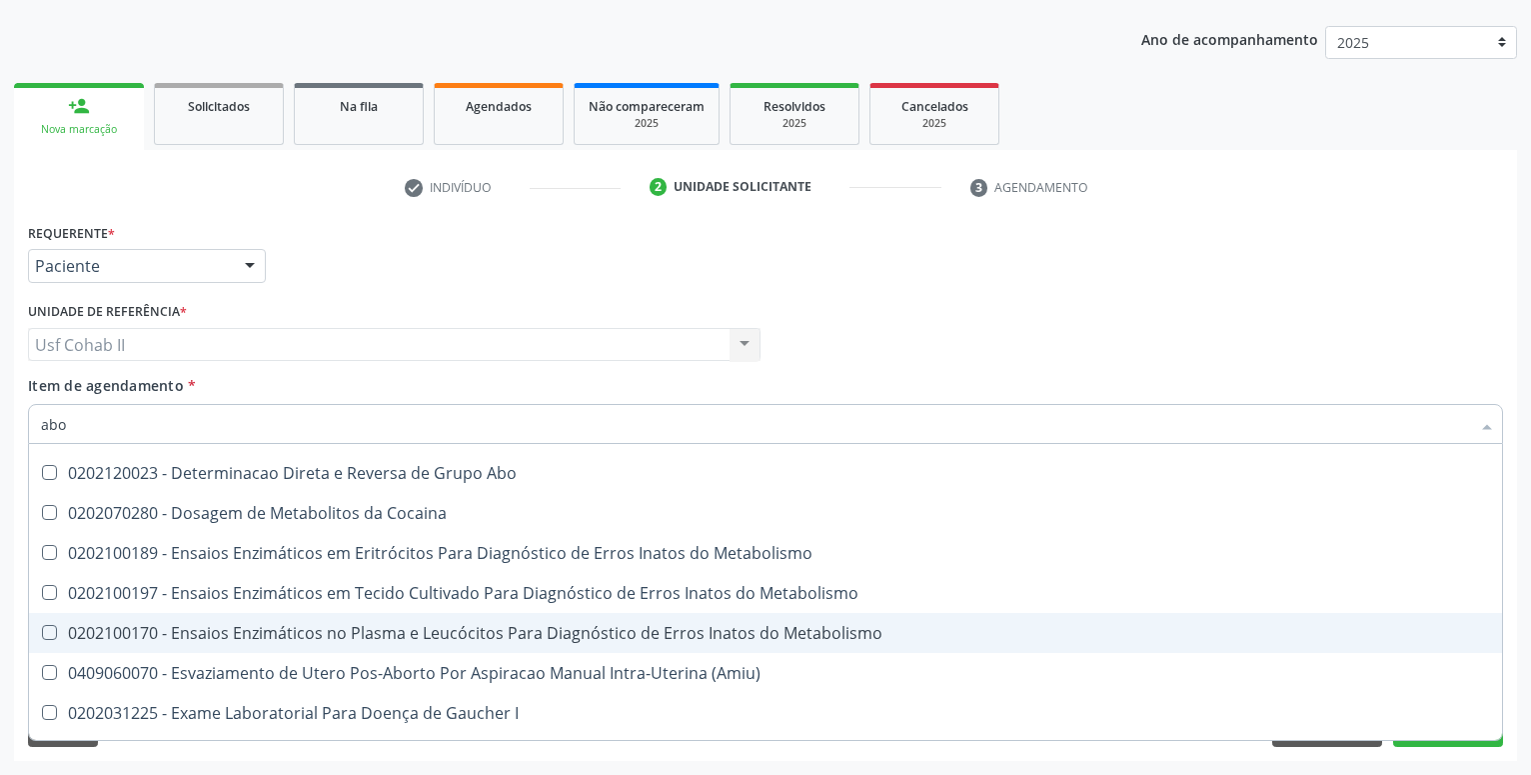
scroll to position [132, 0]
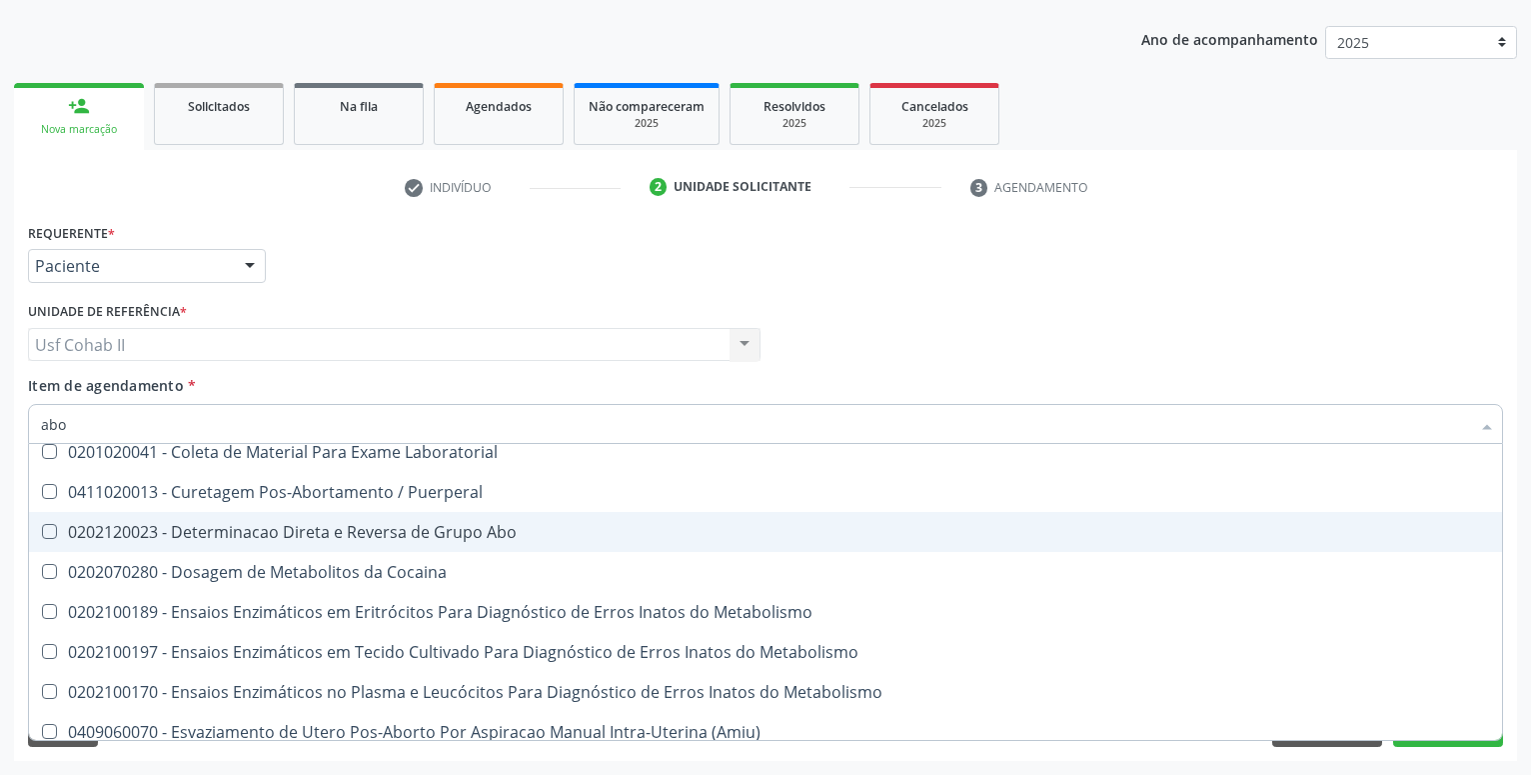
click at [464, 533] on div "0202120023 - Determinacao Direta e Reversa de Grupo Abo" at bounding box center [805, 532] width 1529 height 16
checkbox Abo "true"
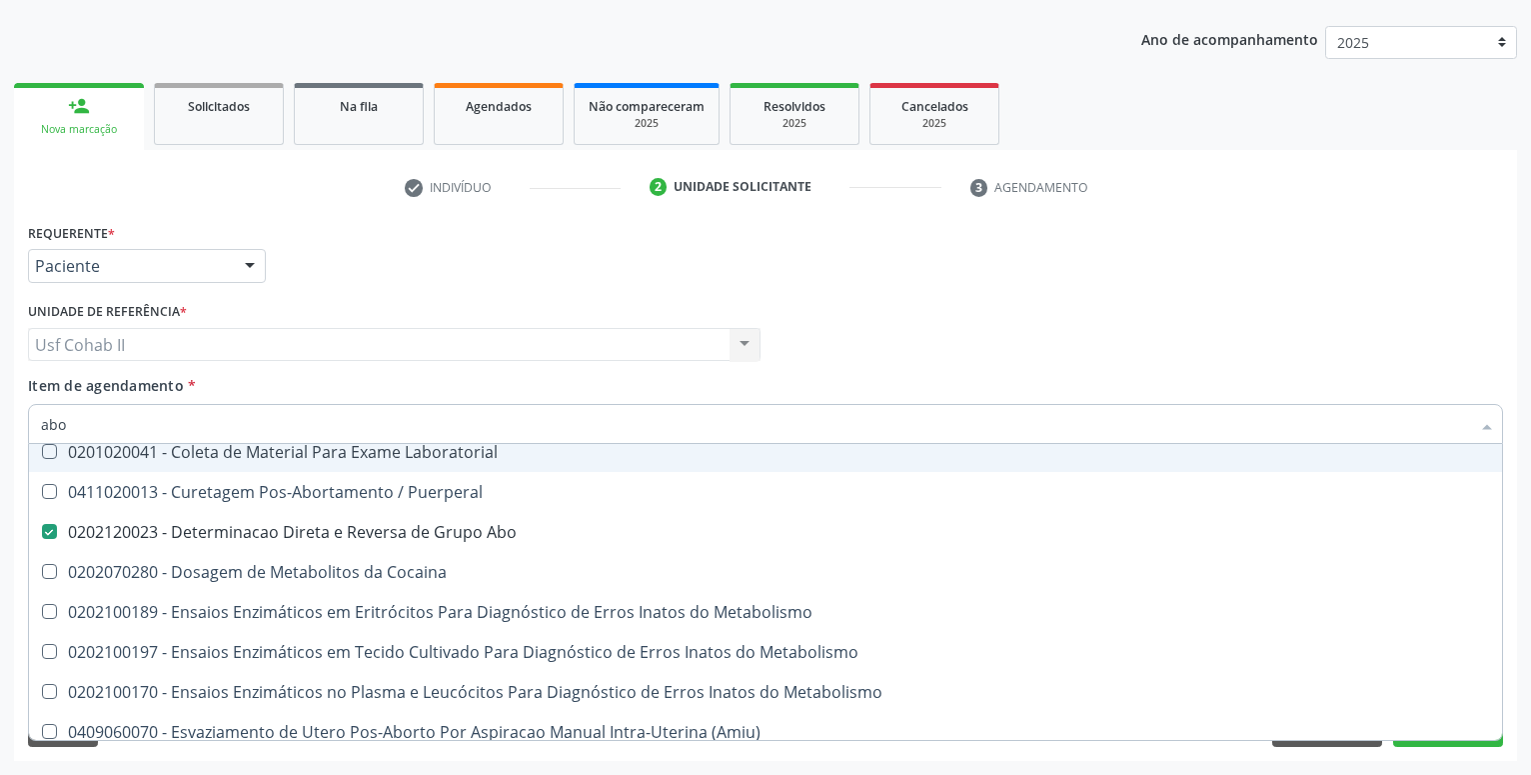
type input "abo"
click at [441, 271] on div "Requerente * Paciente Profissional de Saúde Paciente Nenhum resultado encontrad…" at bounding box center [765, 257] width 1485 height 78
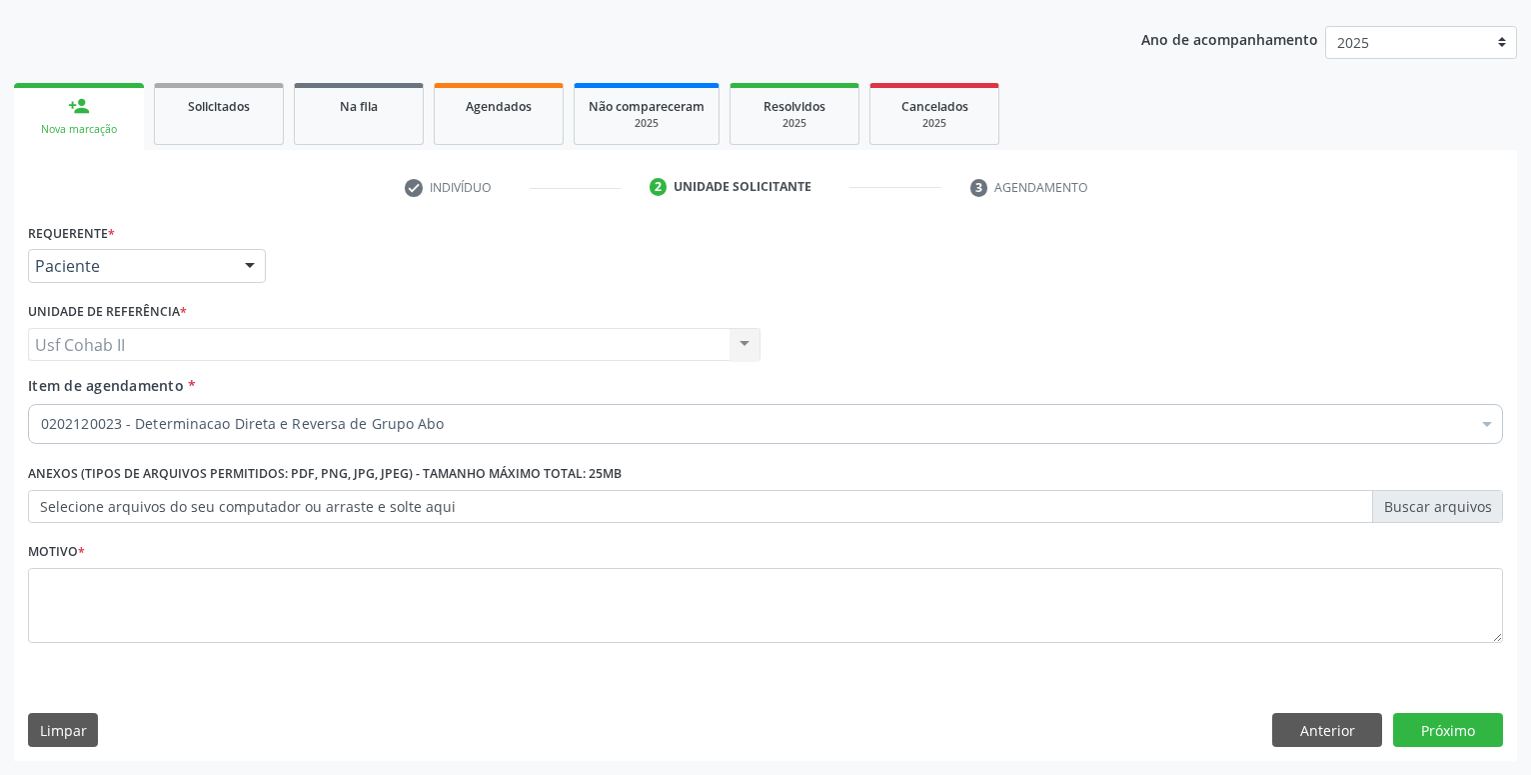
checkbox Abo "true"
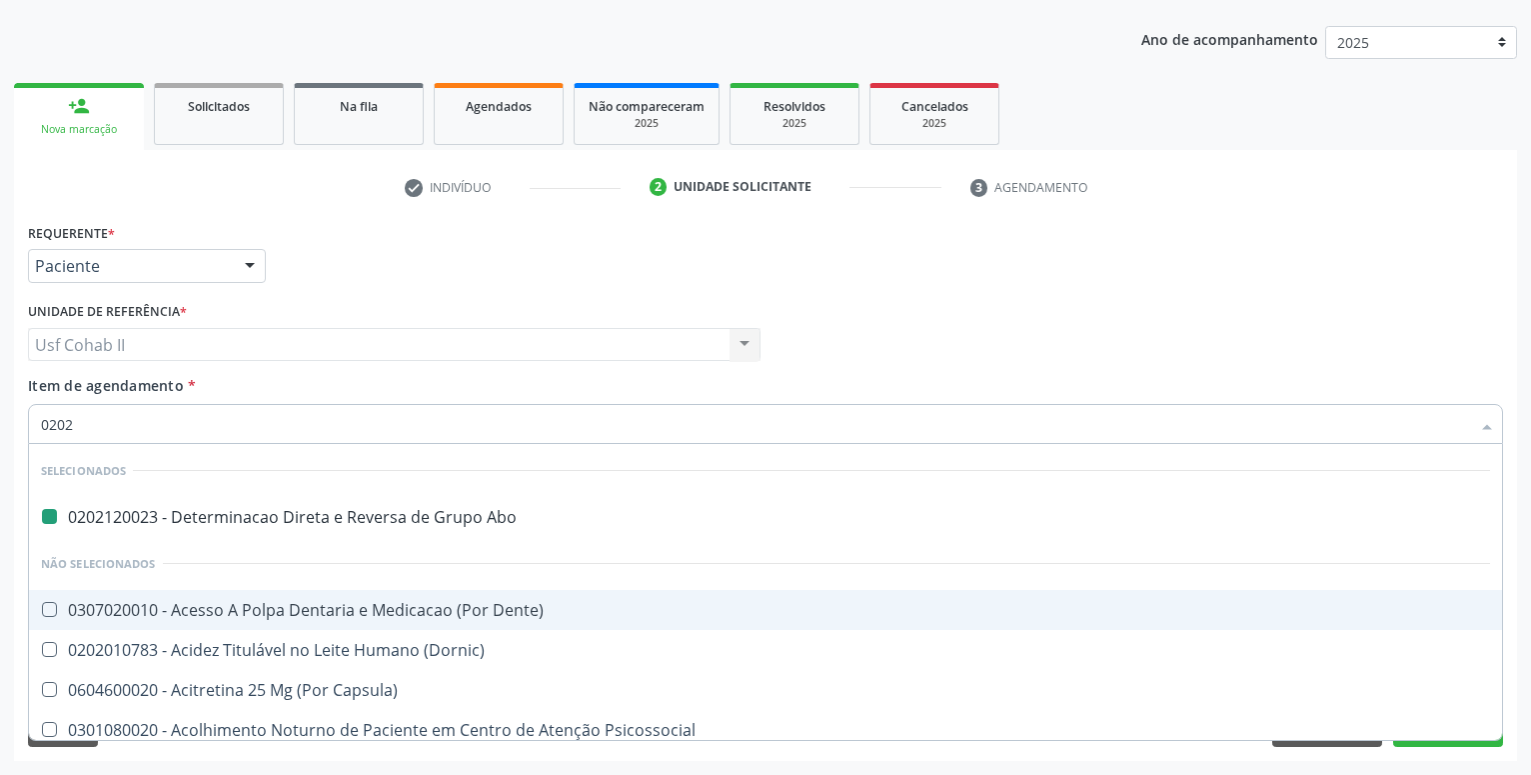
type input "02020"
checkbox Abo "false"
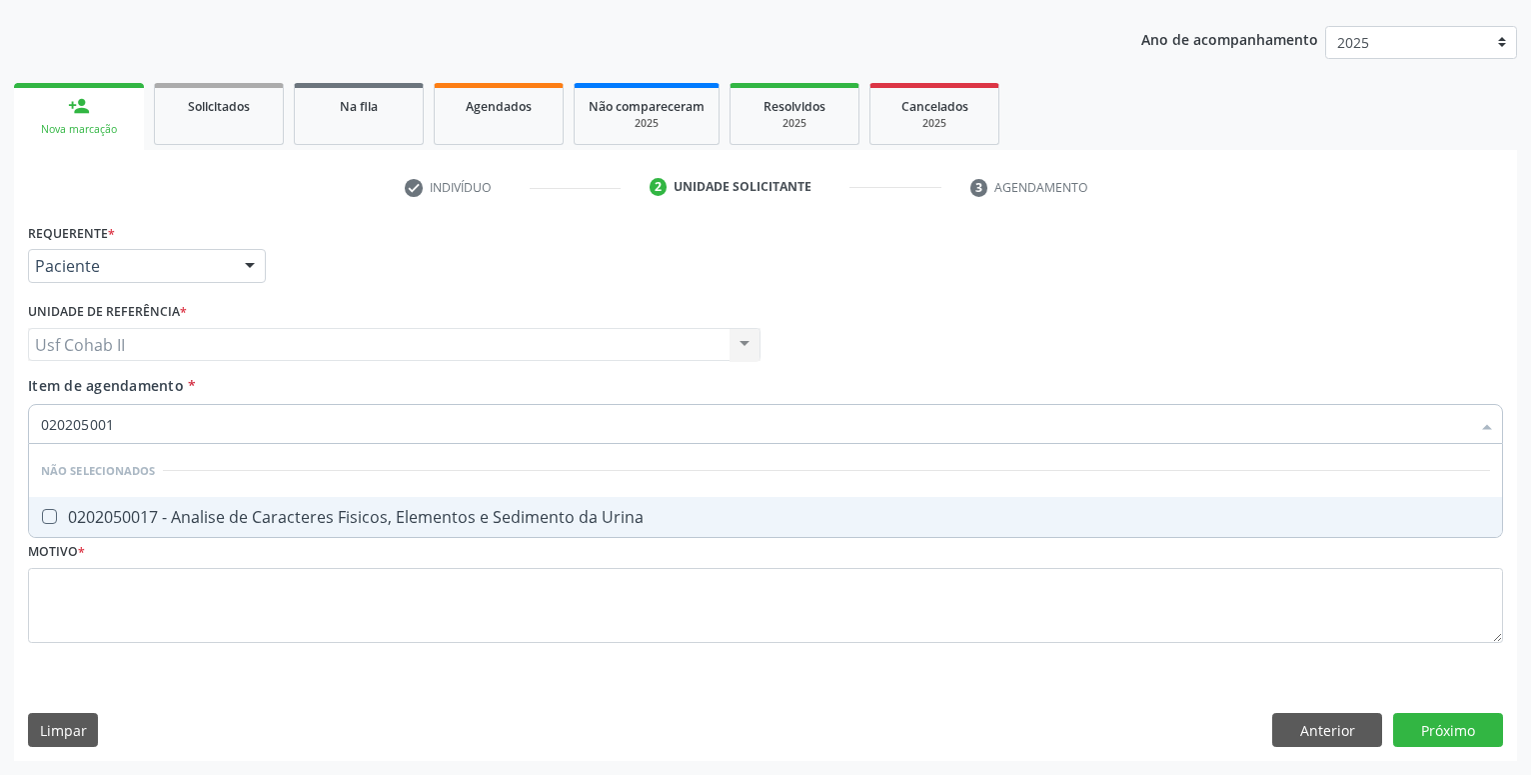
type input "0202050017"
click at [320, 519] on div "0202050017 - Analise de Caracteres Fisicos, Elementos e Sedimento da Urina" at bounding box center [765, 517] width 1449 height 16
checkbox Urina "true"
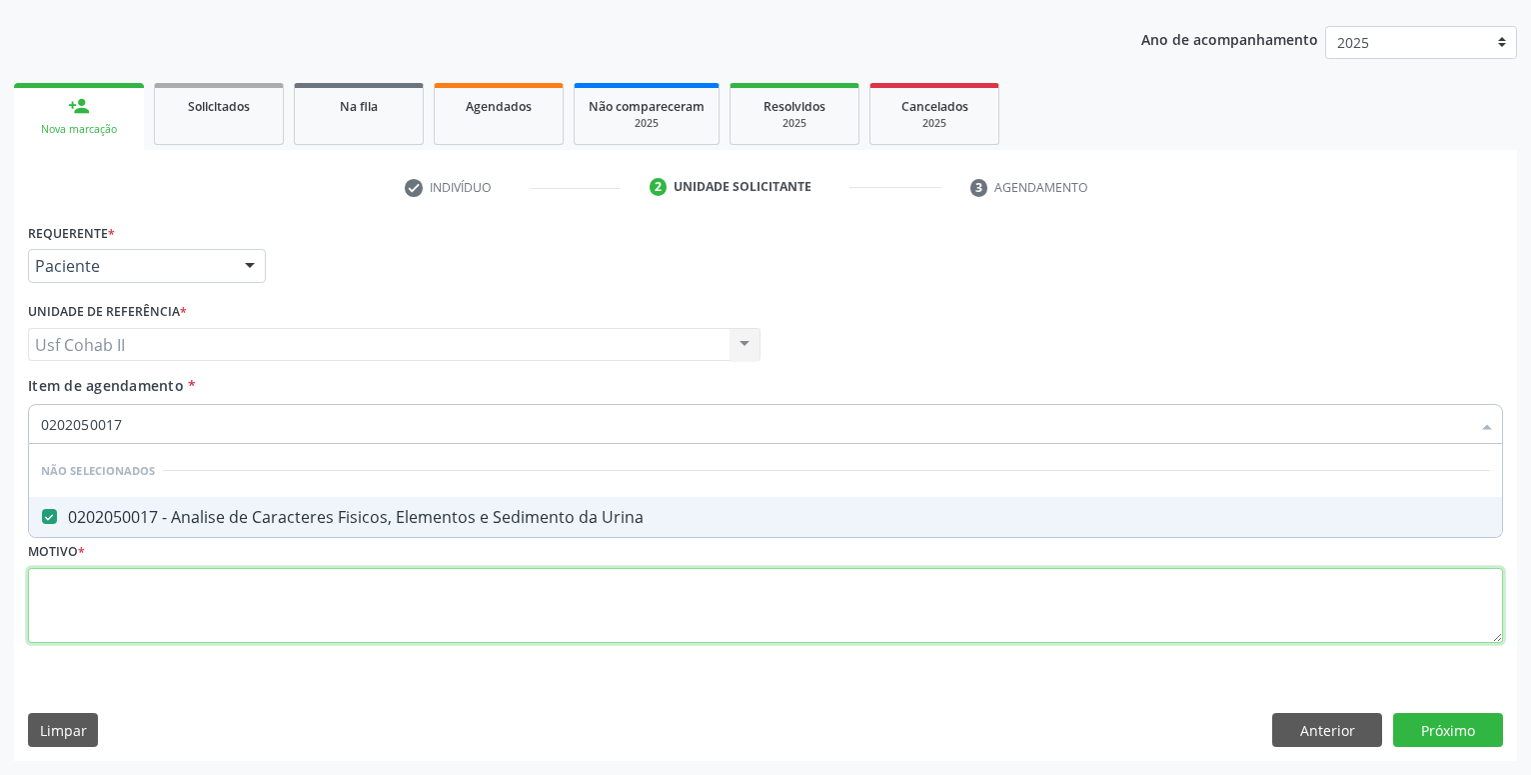
click at [268, 591] on textarea at bounding box center [765, 606] width 1475 height 76
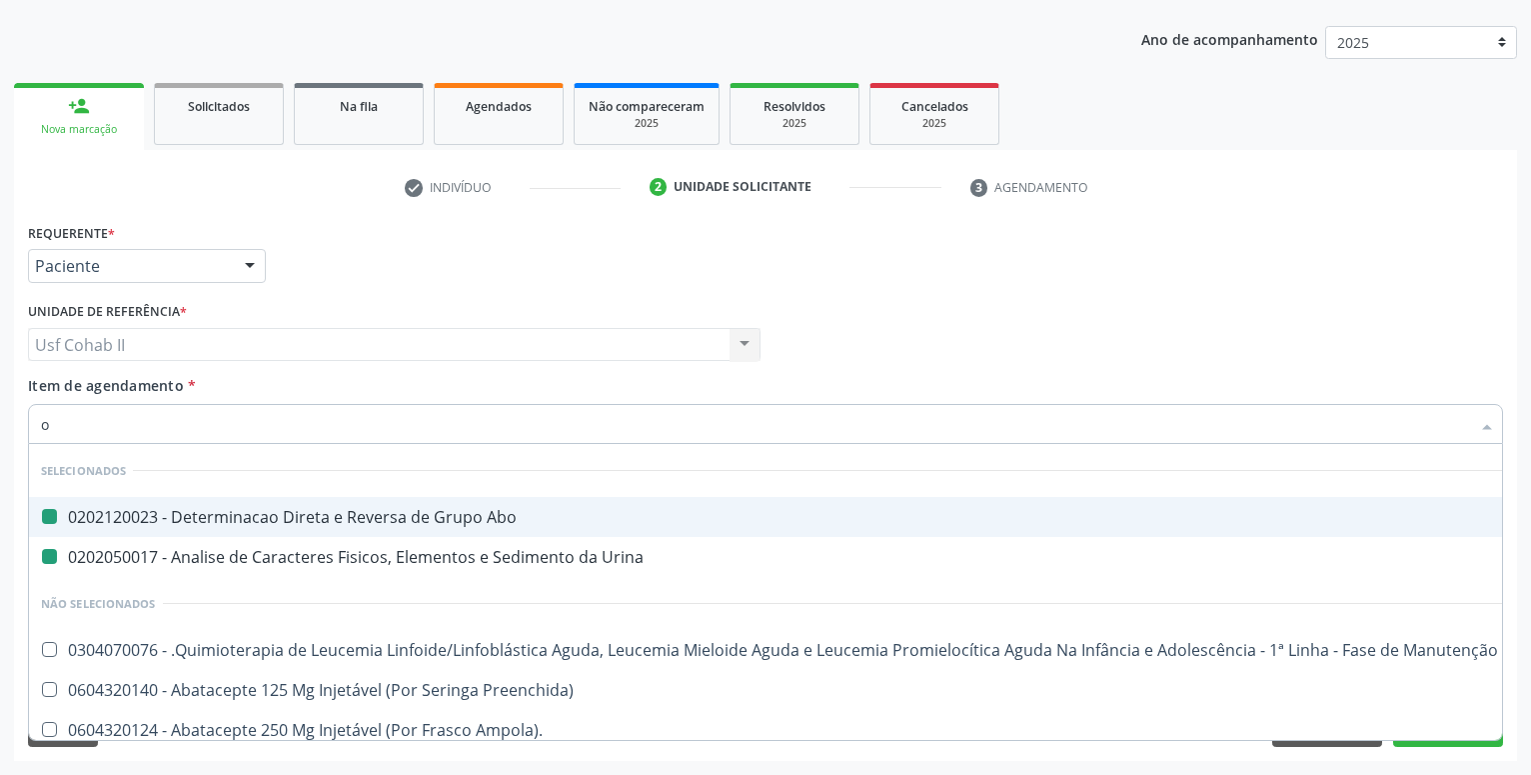
type input "ov"
checkbox Abo "false"
checkbox Urina "false"
type input "ovo"
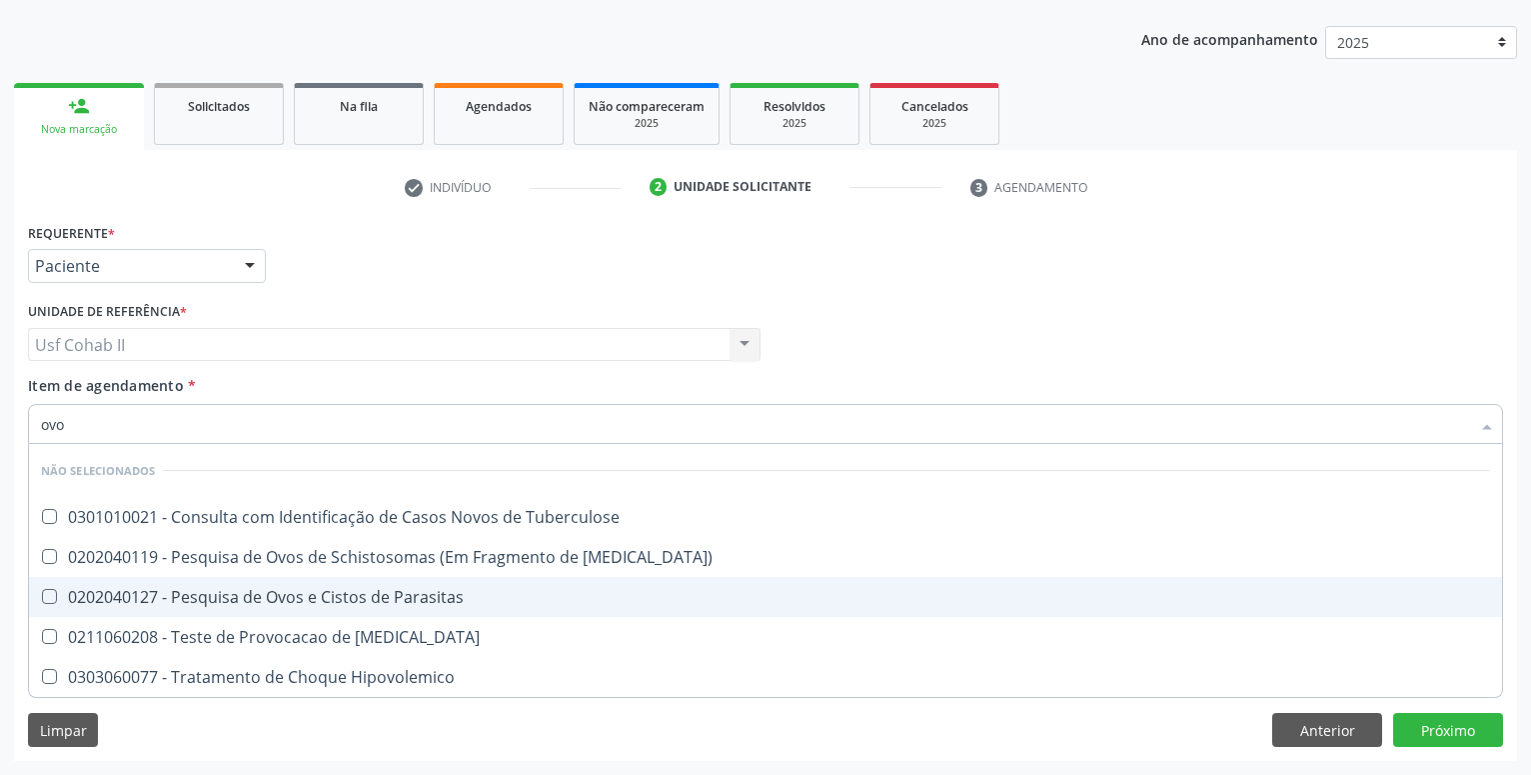
click at [343, 594] on div "0202040127 - Pesquisa de Ovos e Cistos de Parasitas" at bounding box center [765, 597] width 1449 height 16
checkbox Parasitas "true"
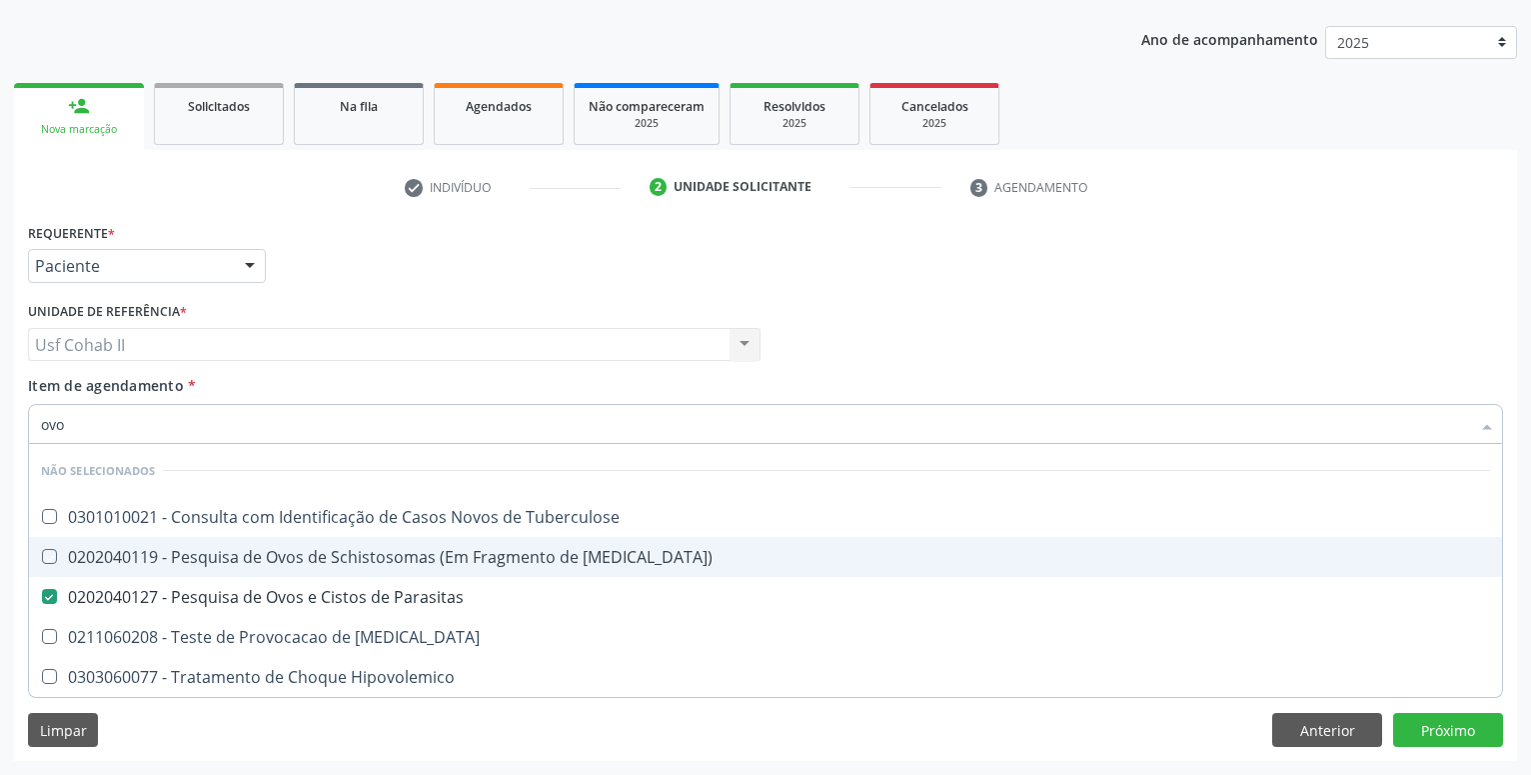
click at [348, 283] on div "Requerente * Paciente Profissional de Saúde Paciente Nenhum resultado encontrad…" at bounding box center [765, 257] width 1485 height 78
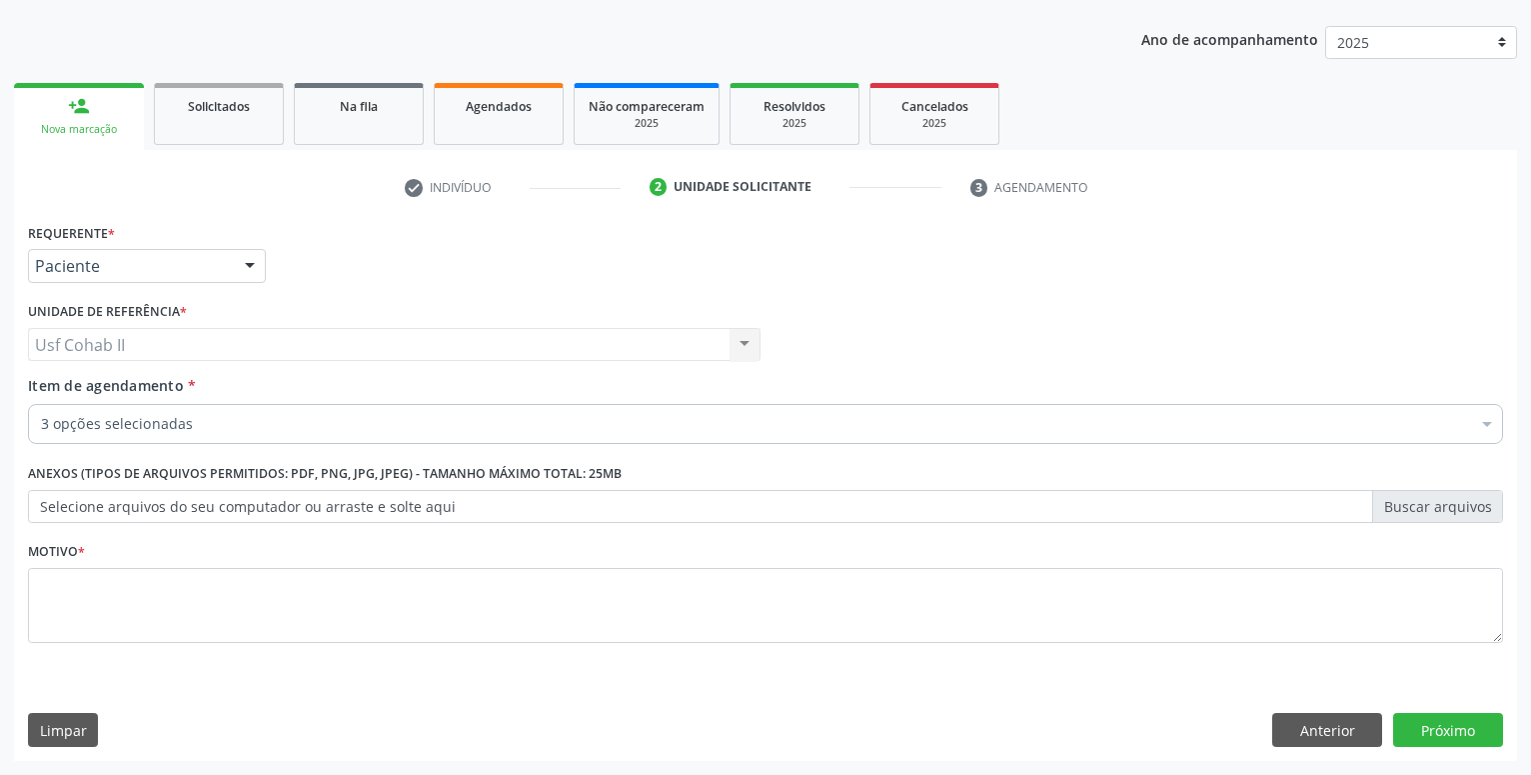
checkbox Abo "true"
checkbox Urina "true"
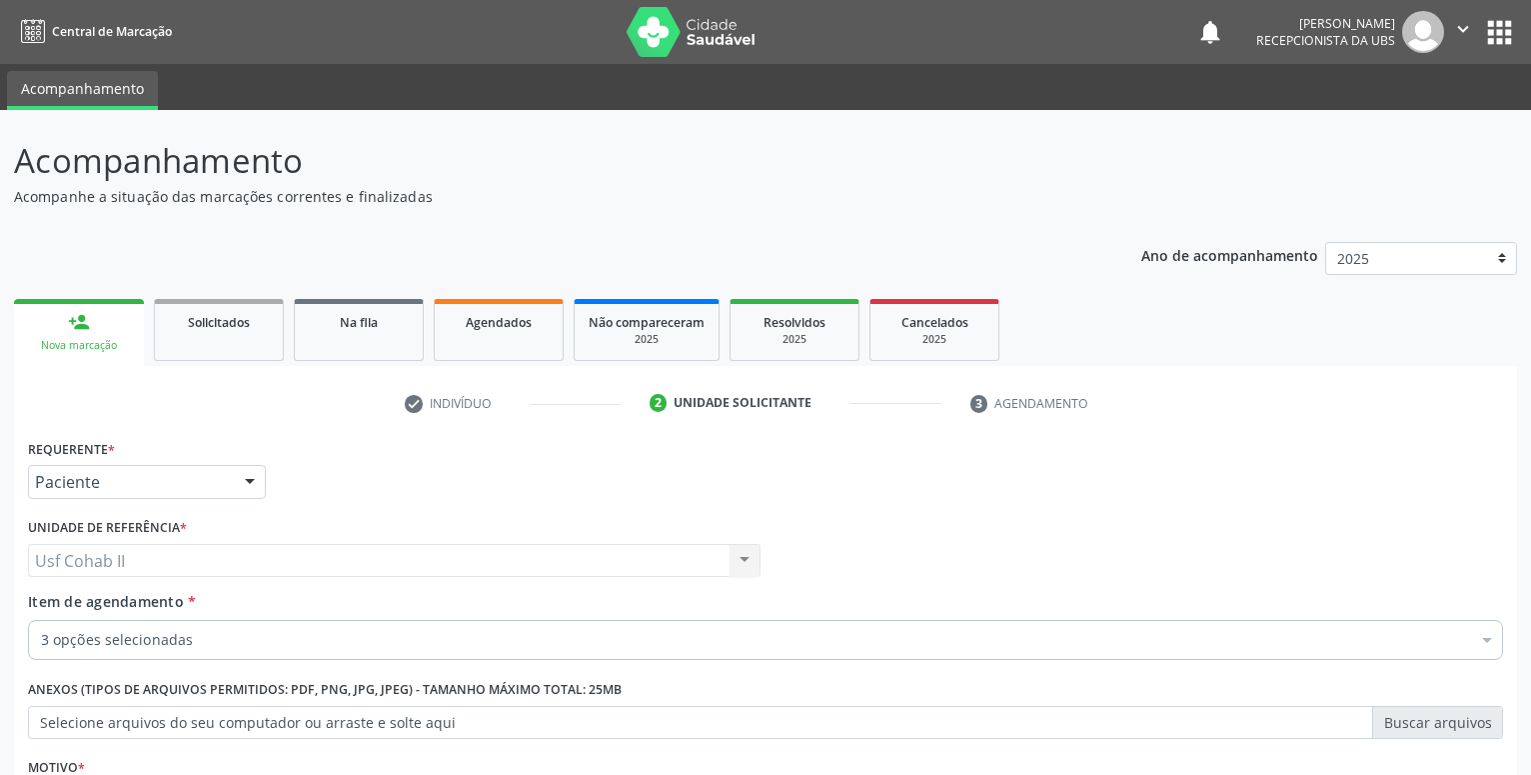
scroll to position [216, 0]
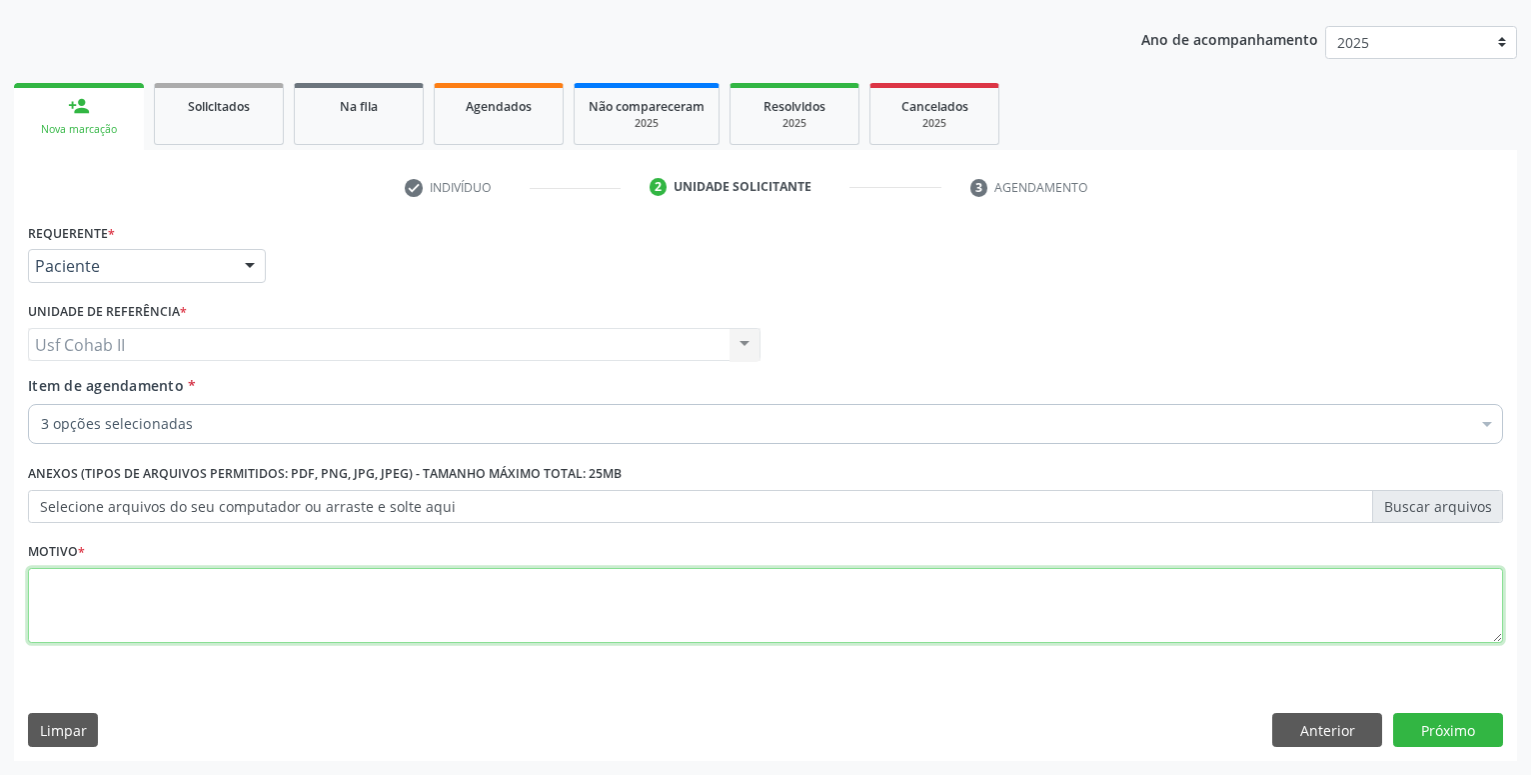
click at [302, 587] on textarea at bounding box center [765, 606] width 1475 height 76
type textarea "."
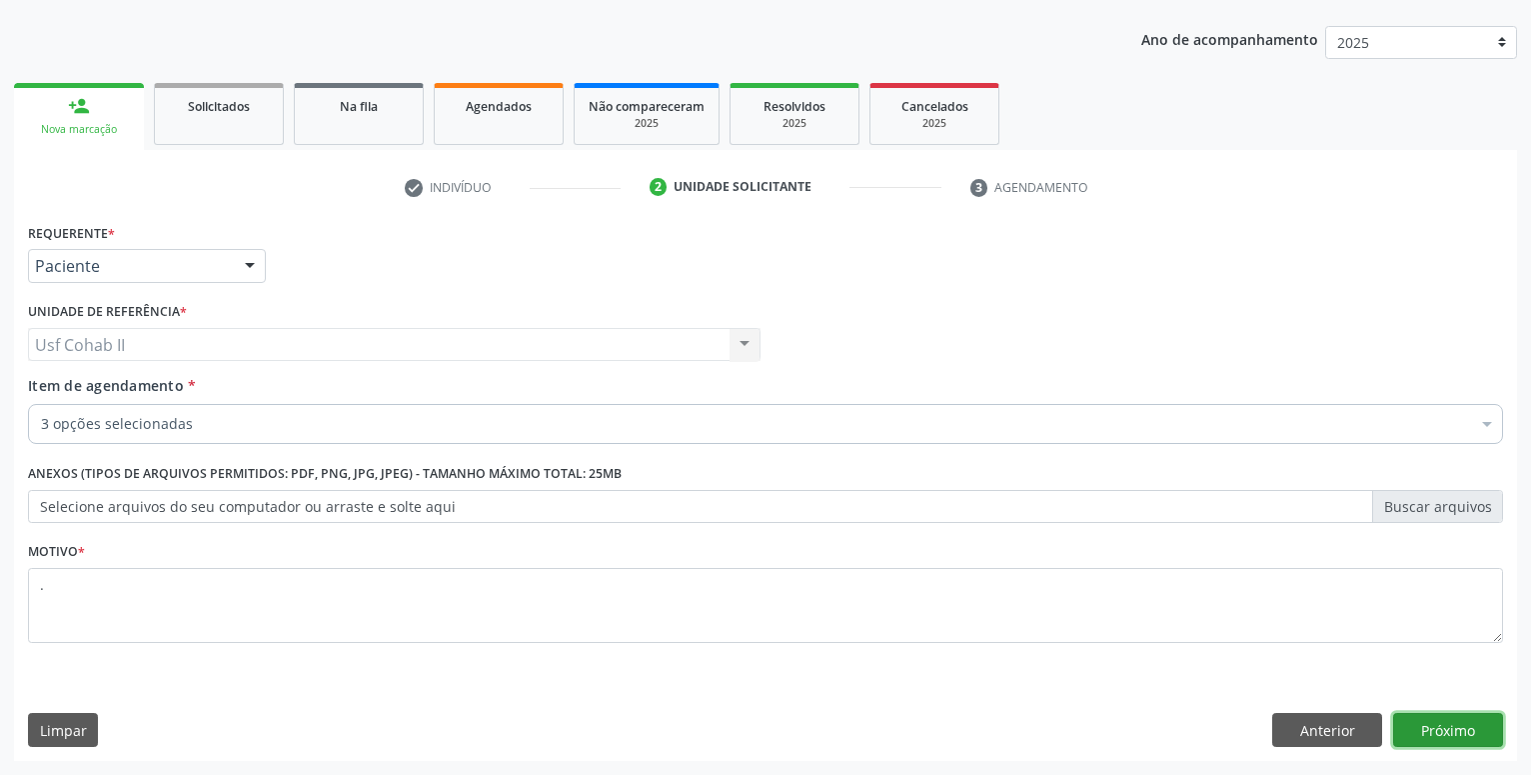
click at [1474, 732] on button "Próximo" at bounding box center [1448, 730] width 110 height 34
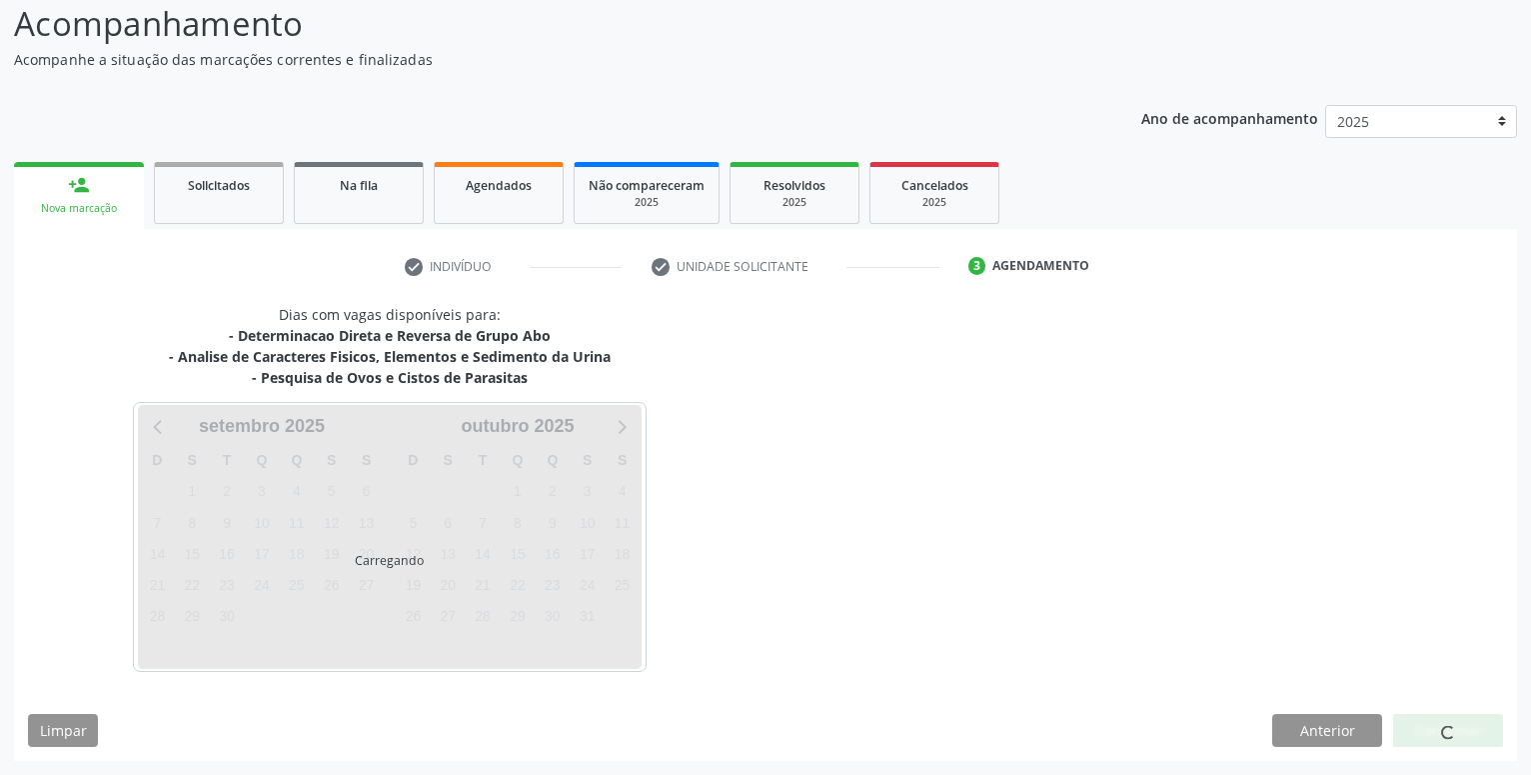
scroll to position [137, 0]
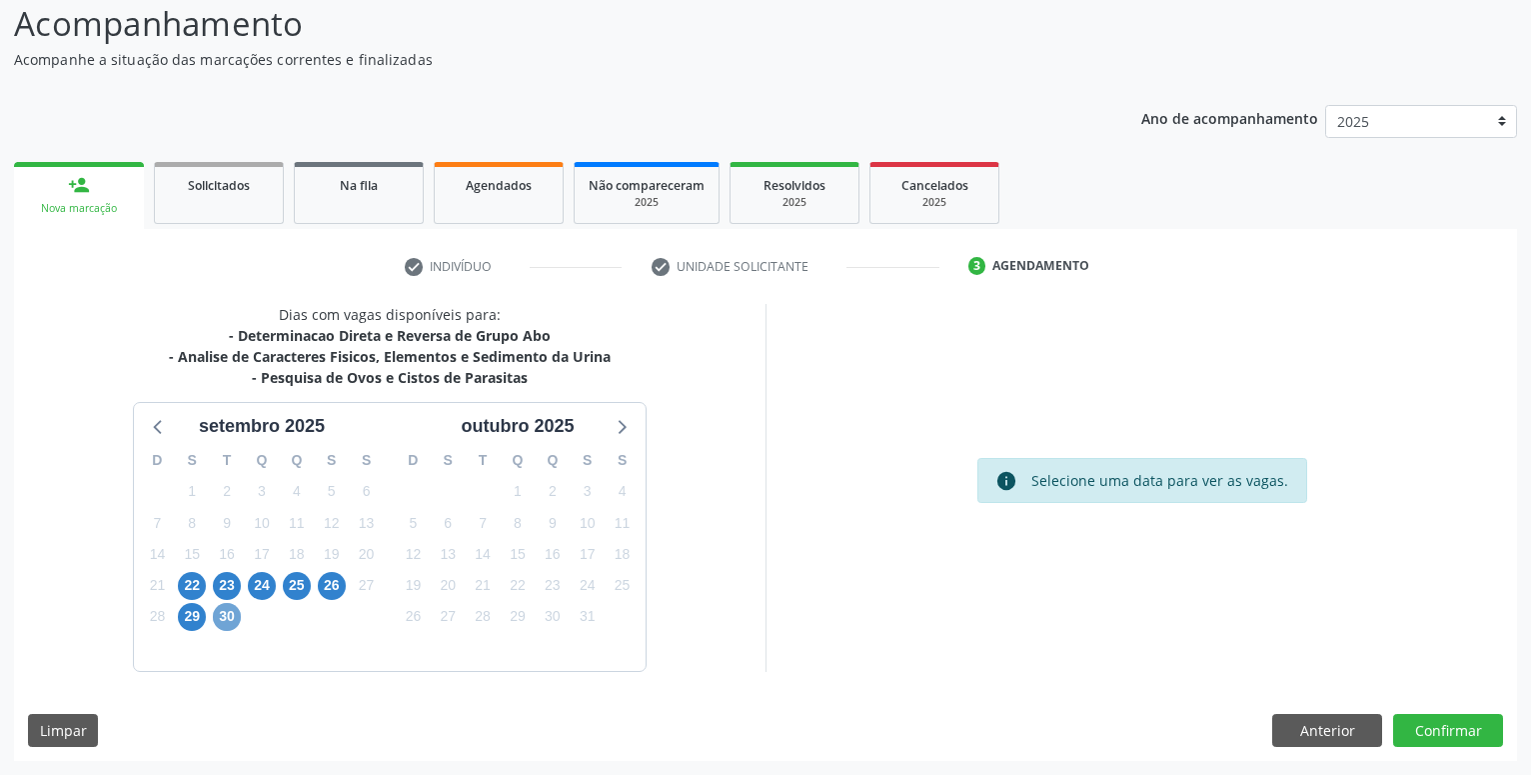
click at [224, 620] on span "30" at bounding box center [227, 617] width 28 height 28
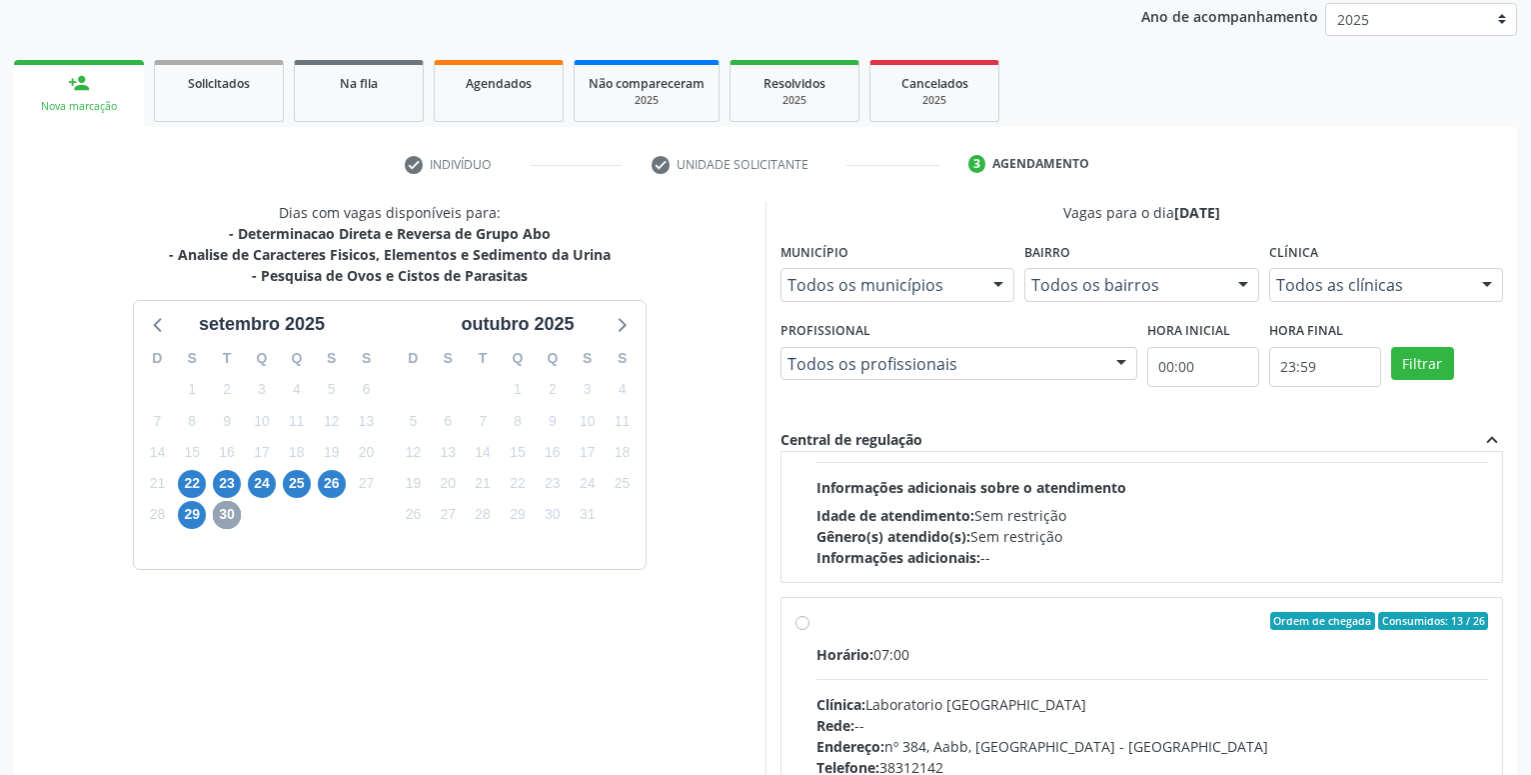
scroll to position [684, 0]
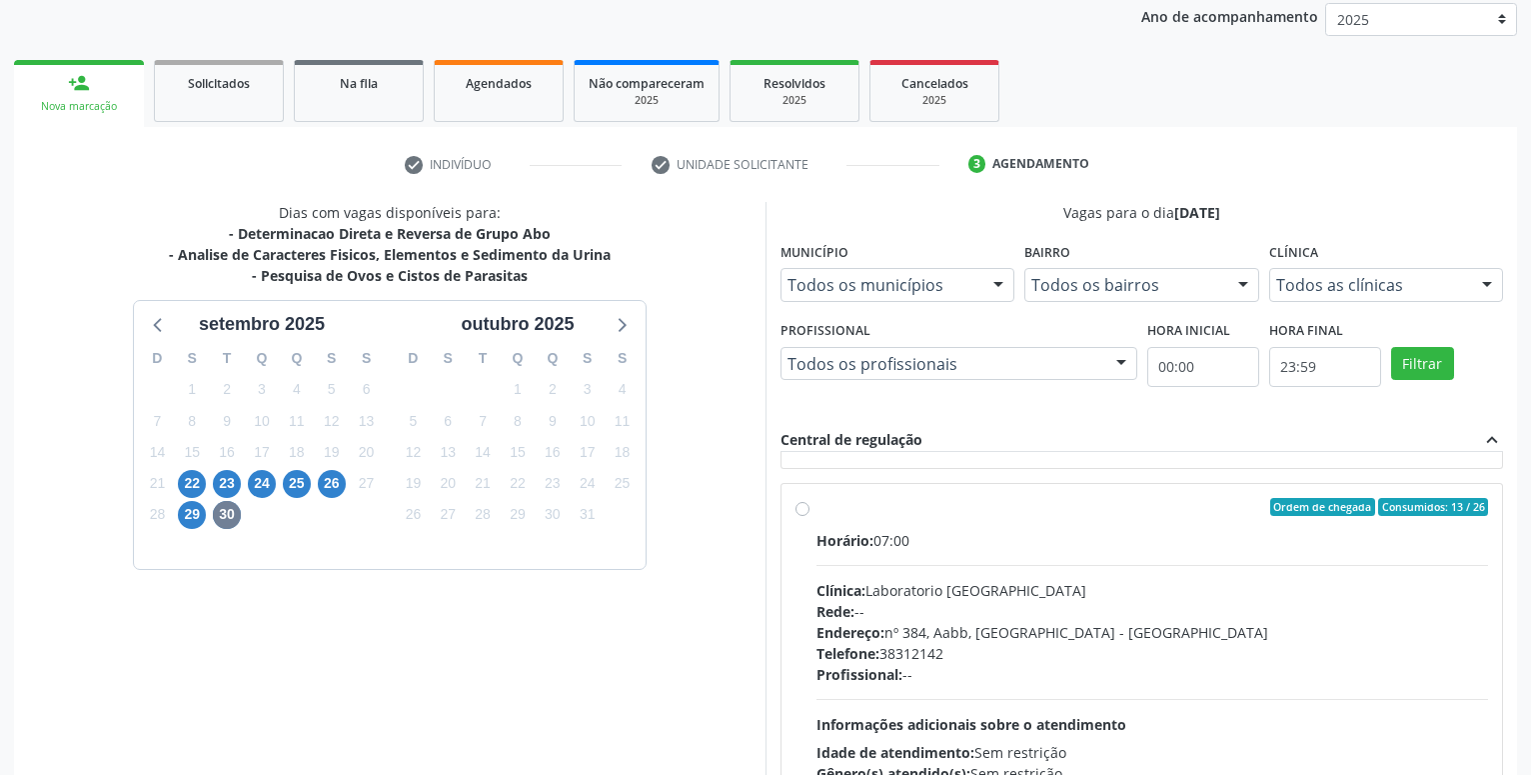
click at [816, 508] on label "Ordem de chegada Consumidos: 13 / 26 Horário: 07:00 Clínica: Laboratorio [GEOGR…" at bounding box center [1152, 651] width 672 height 307
click at [800, 508] on input "Ordem de chegada Consumidos: 13 / 26 Horário: 07:00 Clínica: Laboratorio [GEOGR…" at bounding box center [803, 507] width 14 height 18
radio input "true"
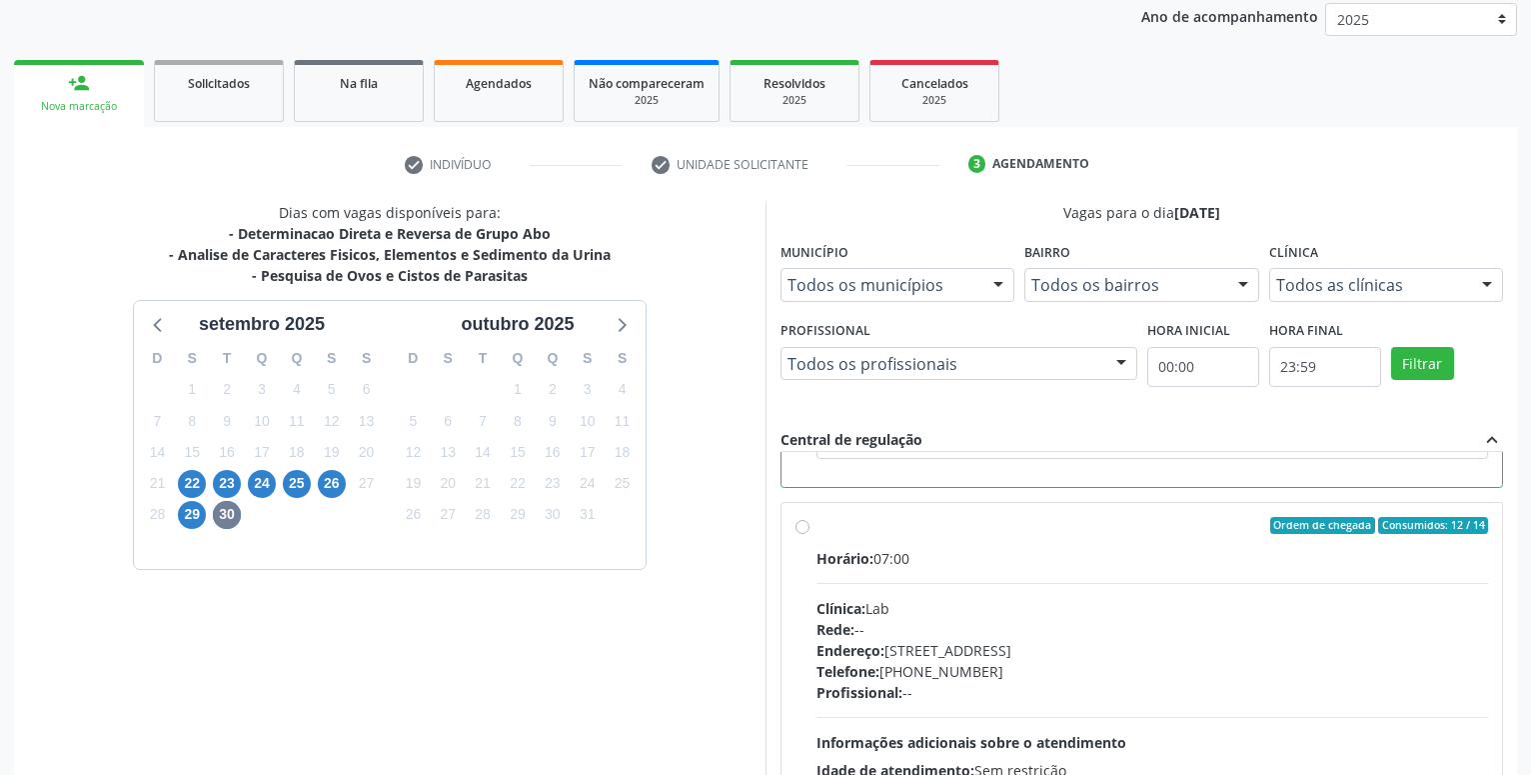
scroll to position [420, 0]
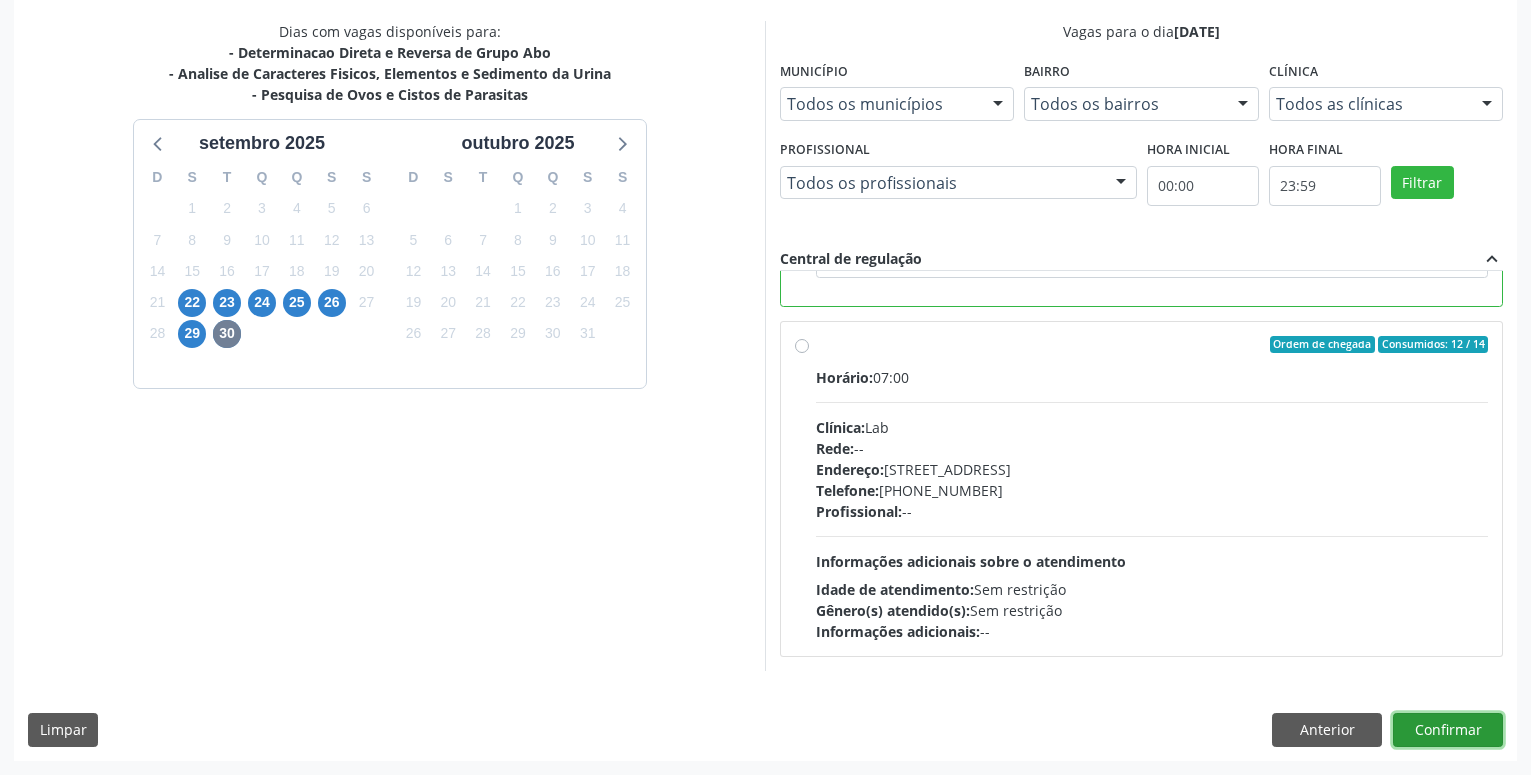
click at [1445, 729] on button "Confirmar" at bounding box center [1448, 730] width 110 height 34
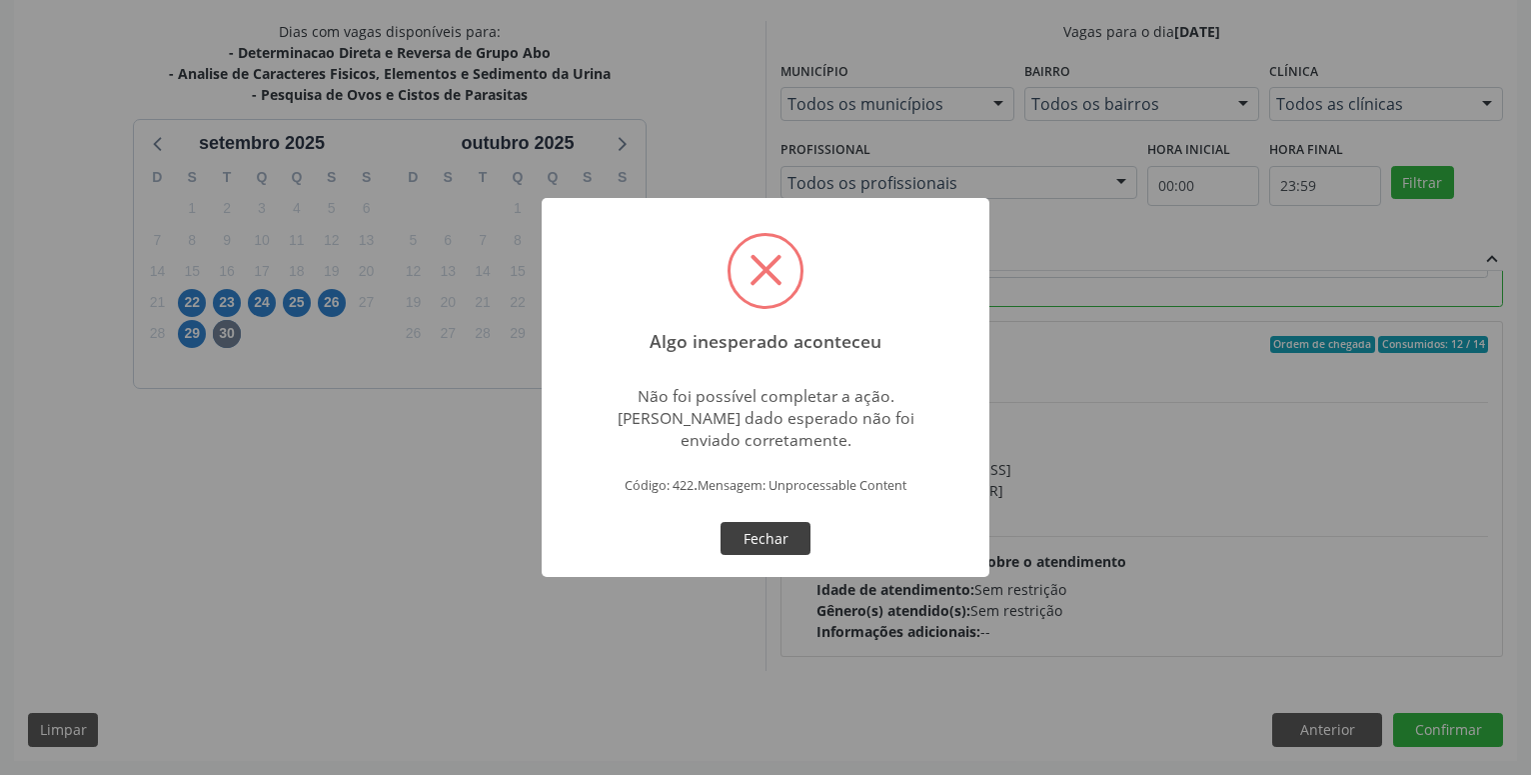
click at [776, 540] on button "Fechar" at bounding box center [766, 539] width 90 height 34
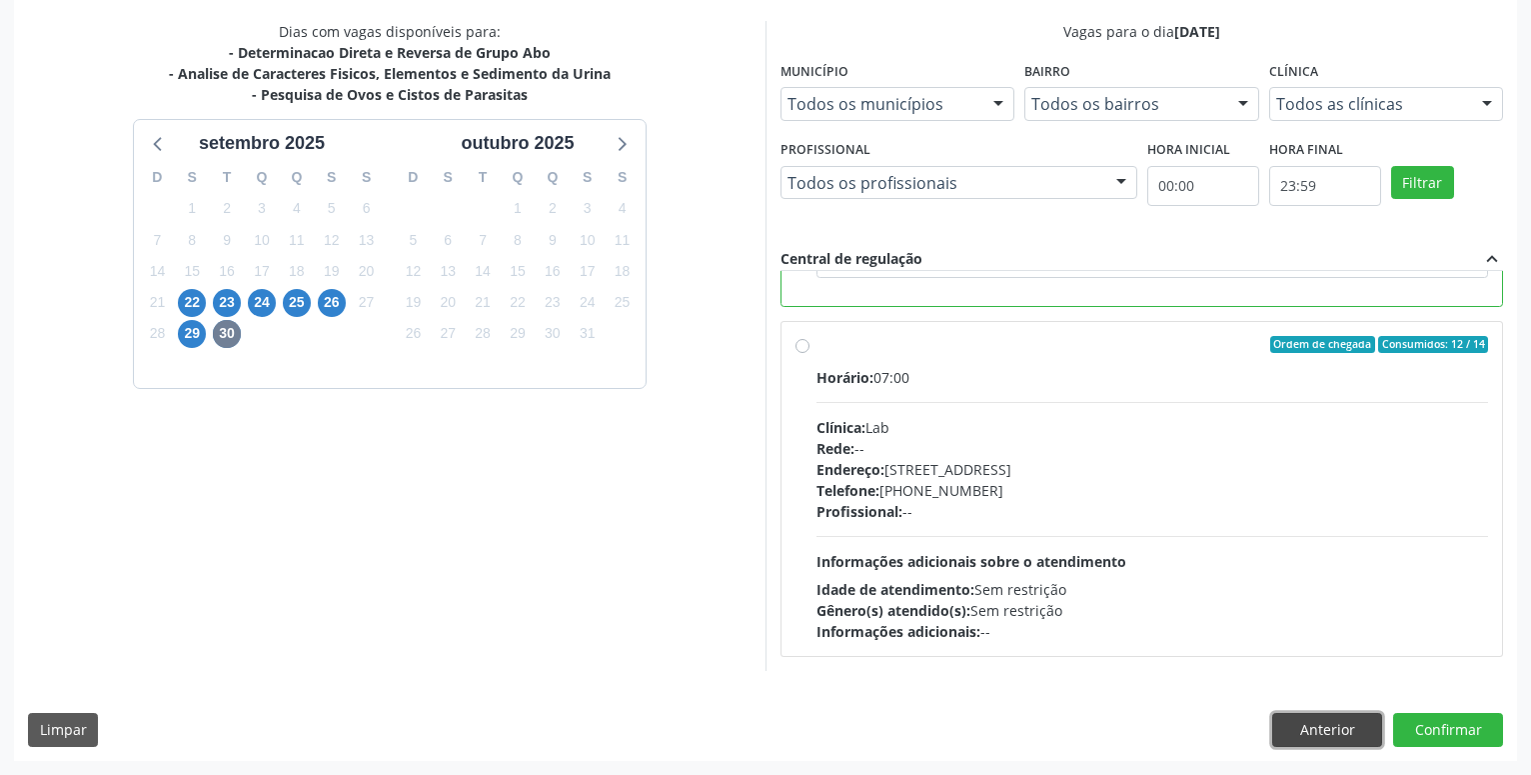
click at [1313, 737] on button "Anterior" at bounding box center [1327, 730] width 110 height 34
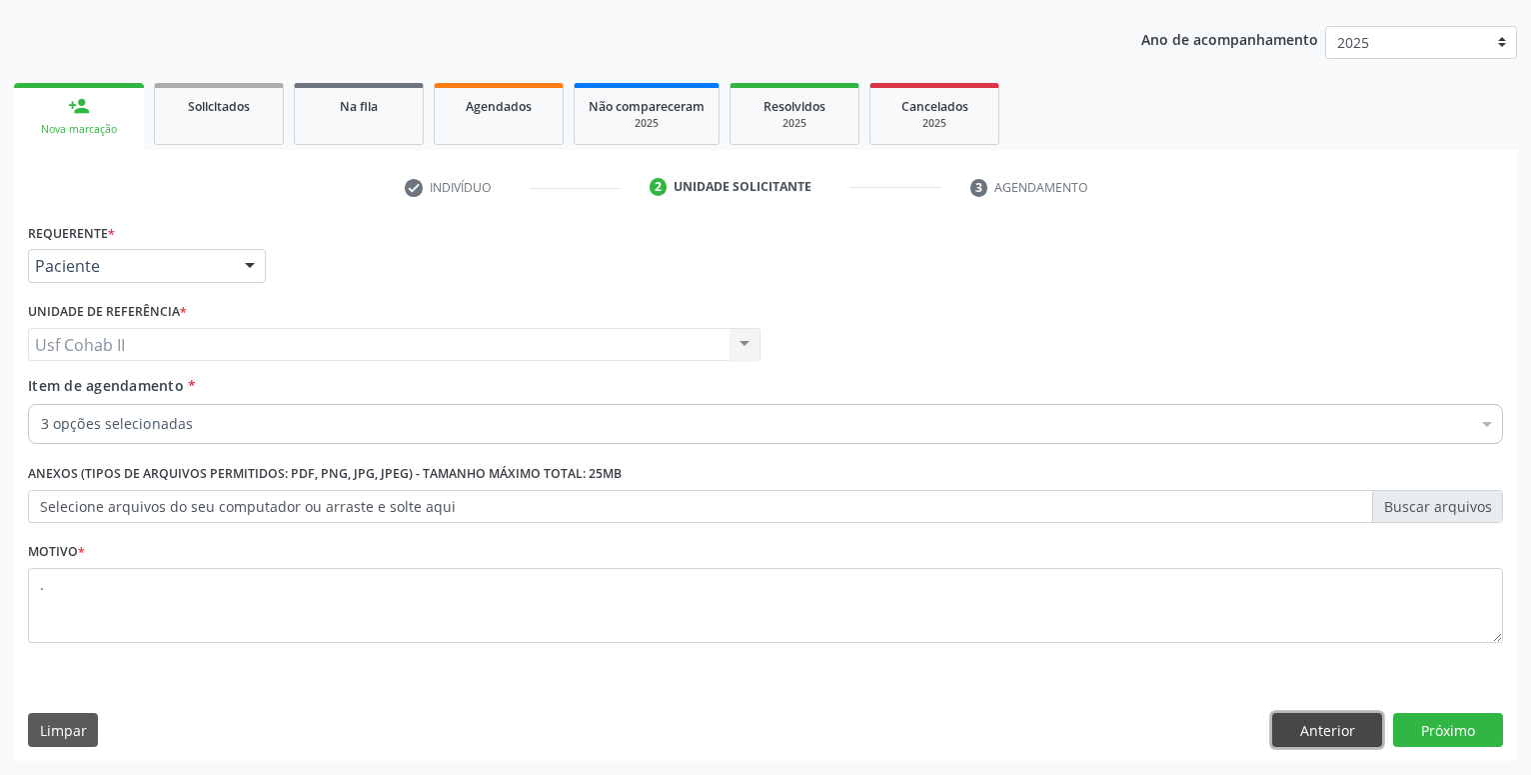
click at [1343, 727] on button "Anterior" at bounding box center [1327, 730] width 110 height 34
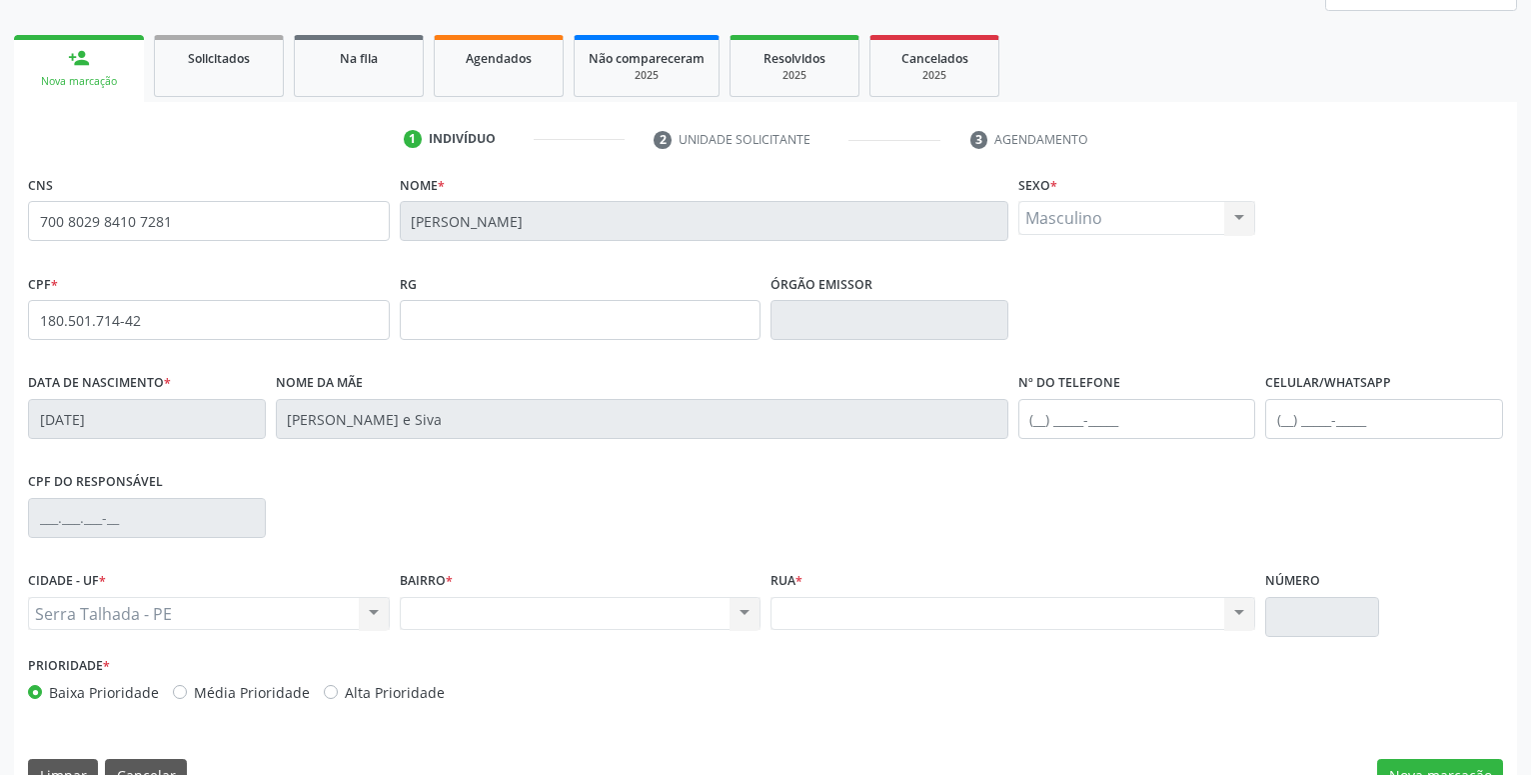
scroll to position [309, 0]
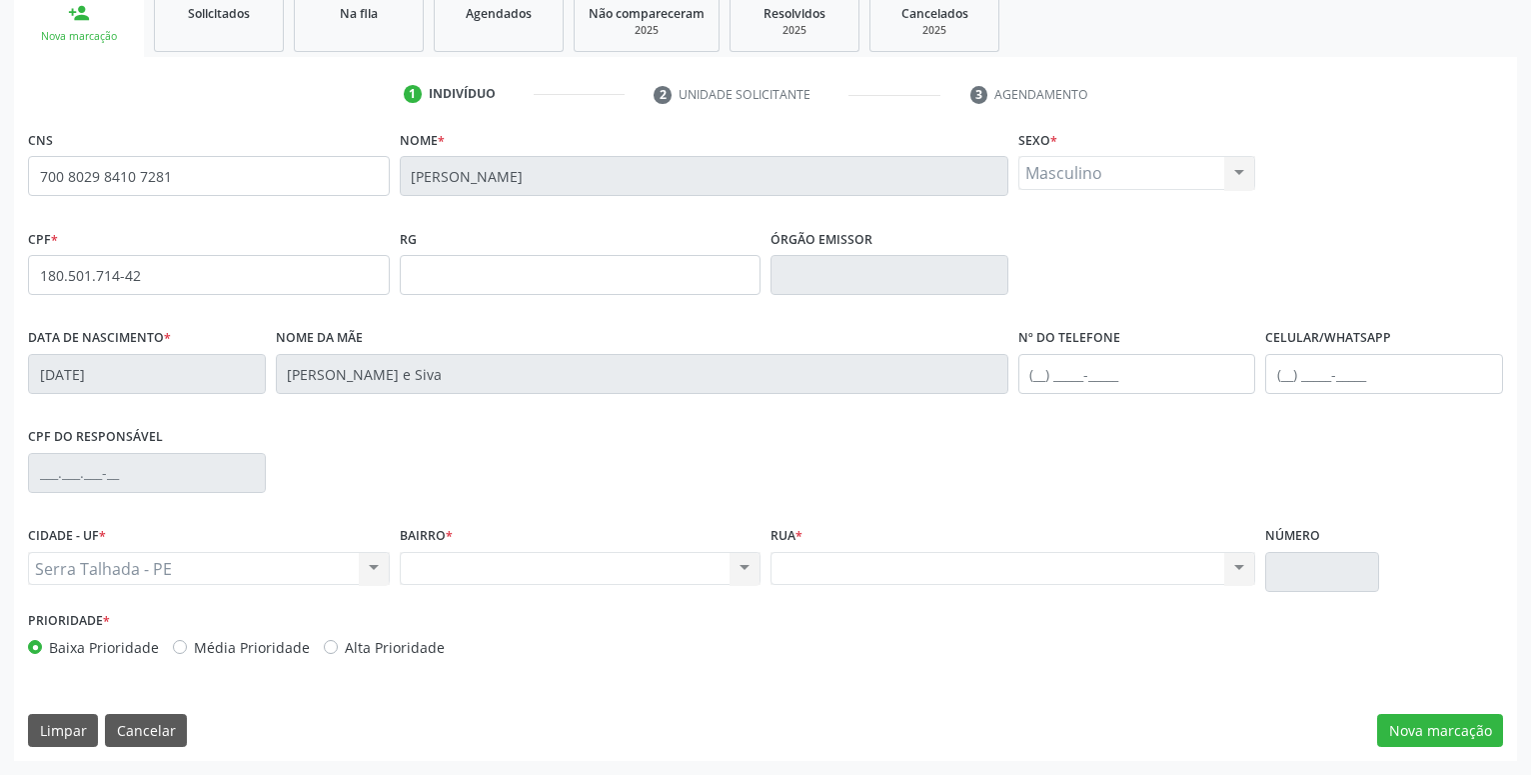
click at [150, 570] on div "Serra Talhada - PE Serra Talhada - PE Nenhum resultado encontrado para: " " Não…" at bounding box center [209, 569] width 362 height 34
click at [488, 565] on div "Nenhum resultado encontrado para: " " Não há nenhuma opção para ser exibida." at bounding box center [581, 569] width 362 height 34
click at [1406, 723] on button "Nova marcação" at bounding box center [1440, 731] width 126 height 34
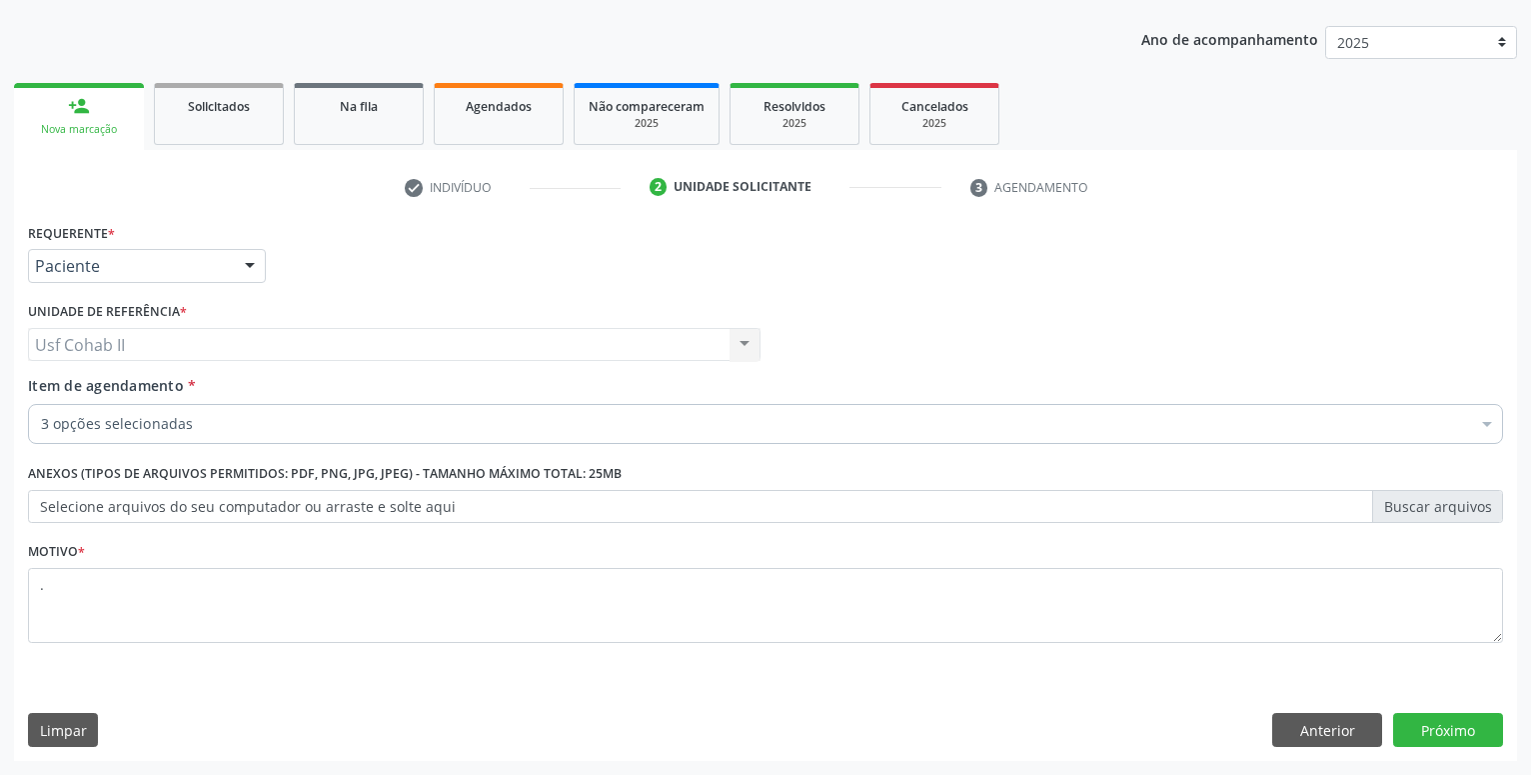
scroll to position [216, 0]
click at [1316, 741] on button "Anterior" at bounding box center [1327, 730] width 110 height 34
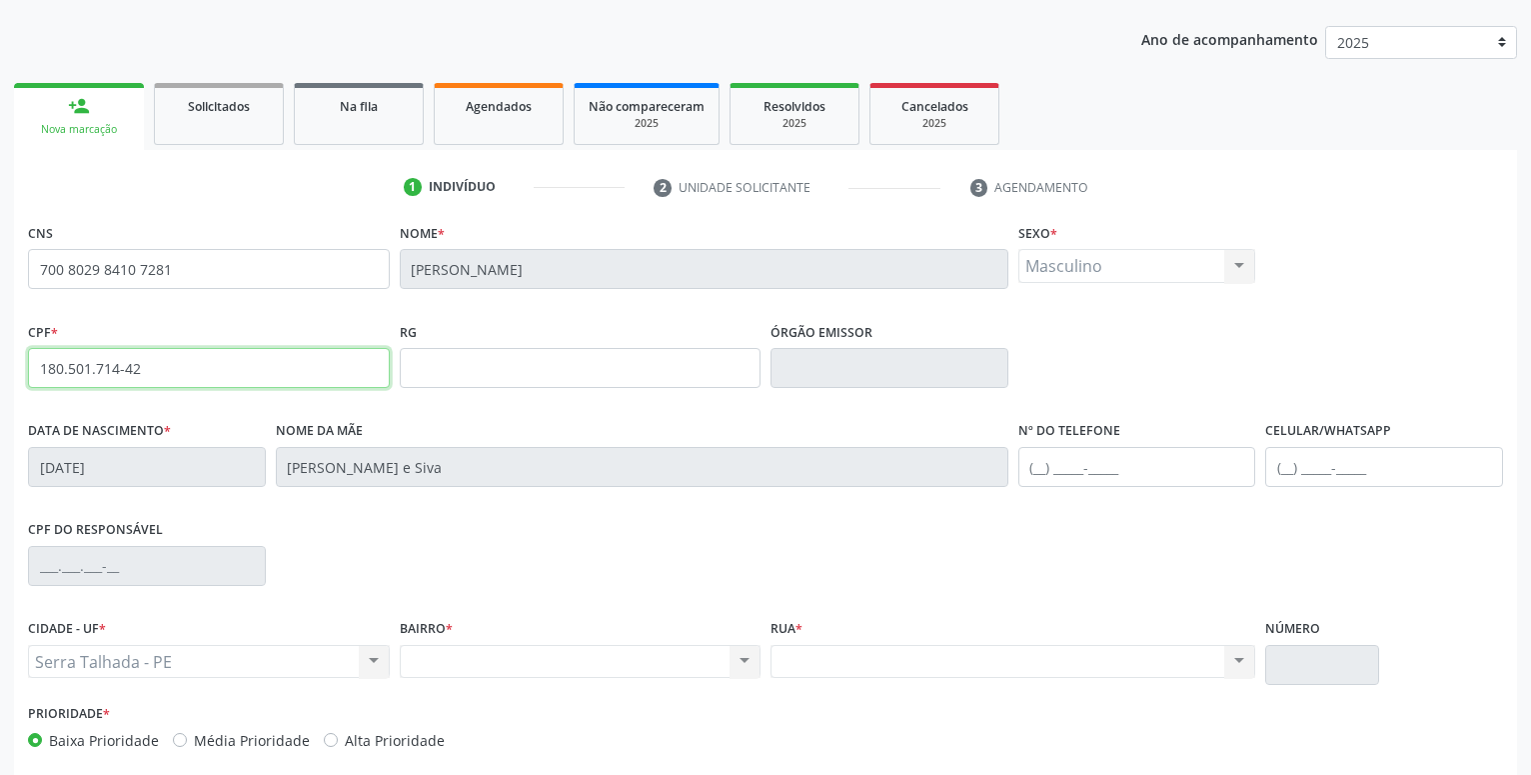
click at [155, 366] on input "180.501.714-42" at bounding box center [209, 368] width 362 height 40
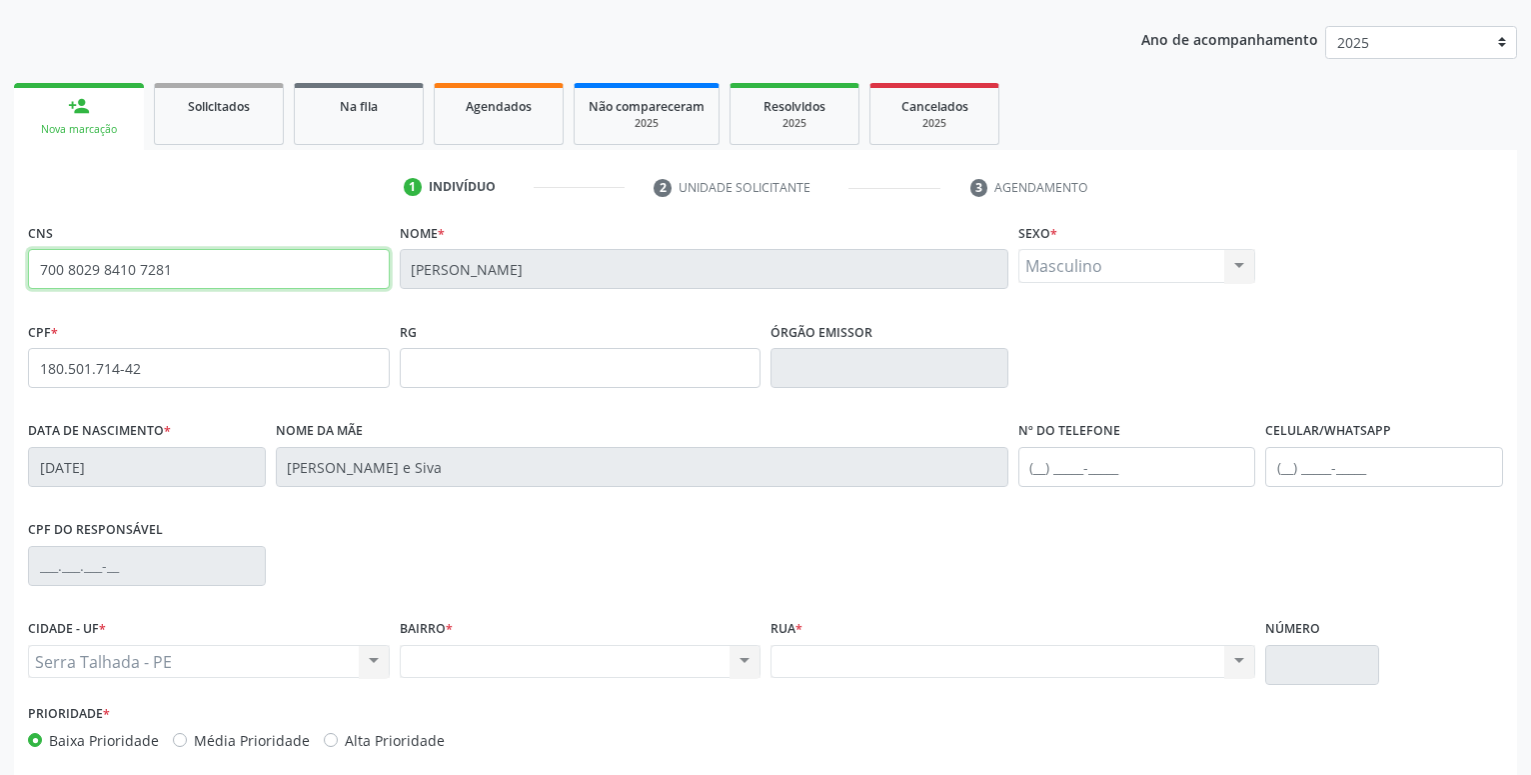
drag, startPoint x: 189, startPoint y: 271, endPoint x: -26, endPoint y: 254, distance: 215.5
click at [28, 254] on input "700 8029 8410 7281" at bounding box center [209, 269] width 362 height 40
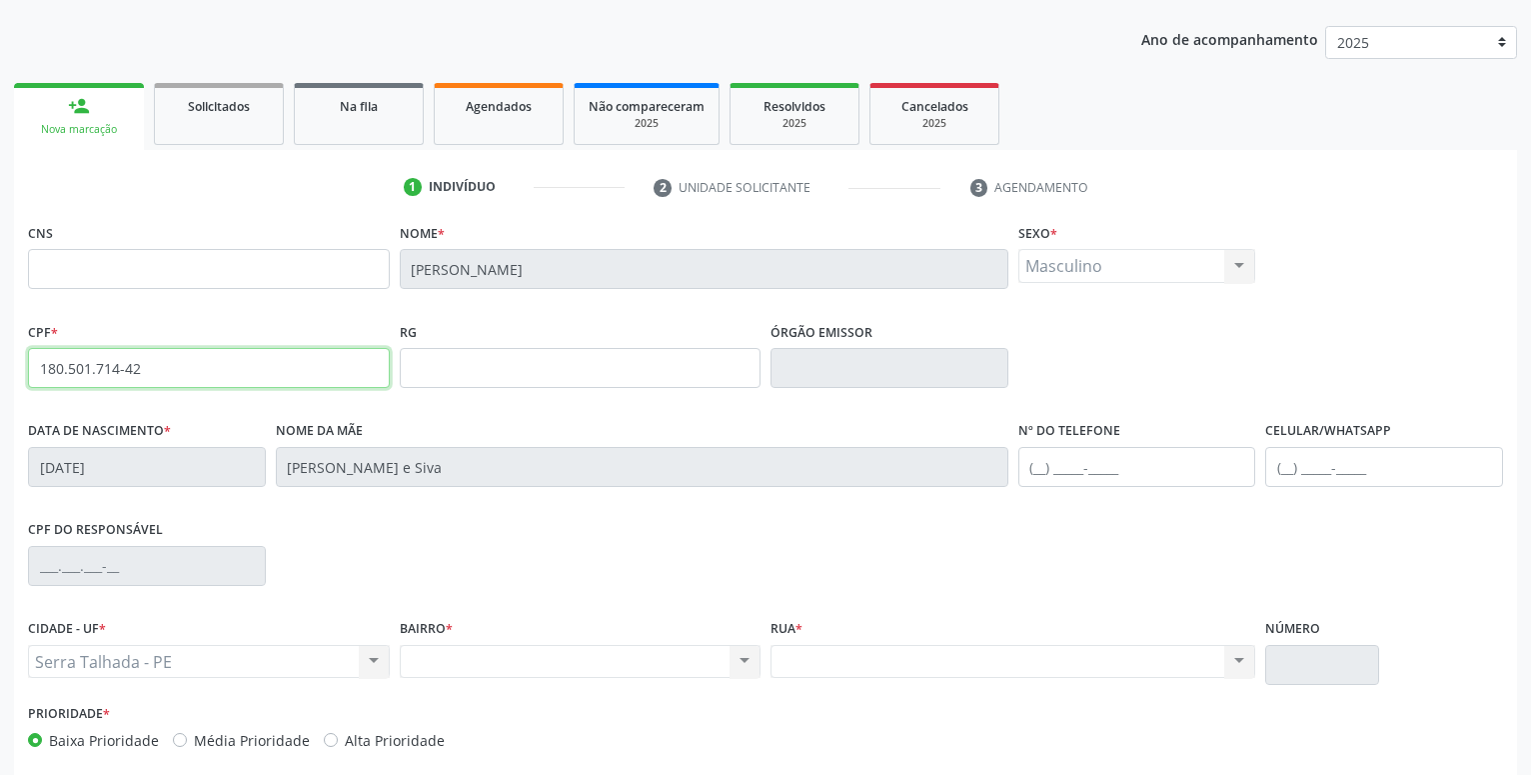
drag, startPoint x: 157, startPoint y: 370, endPoint x: -32, endPoint y: 351, distance: 189.8
click at [28, 351] on input "180.501.714-42" at bounding box center [209, 368] width 362 height 40
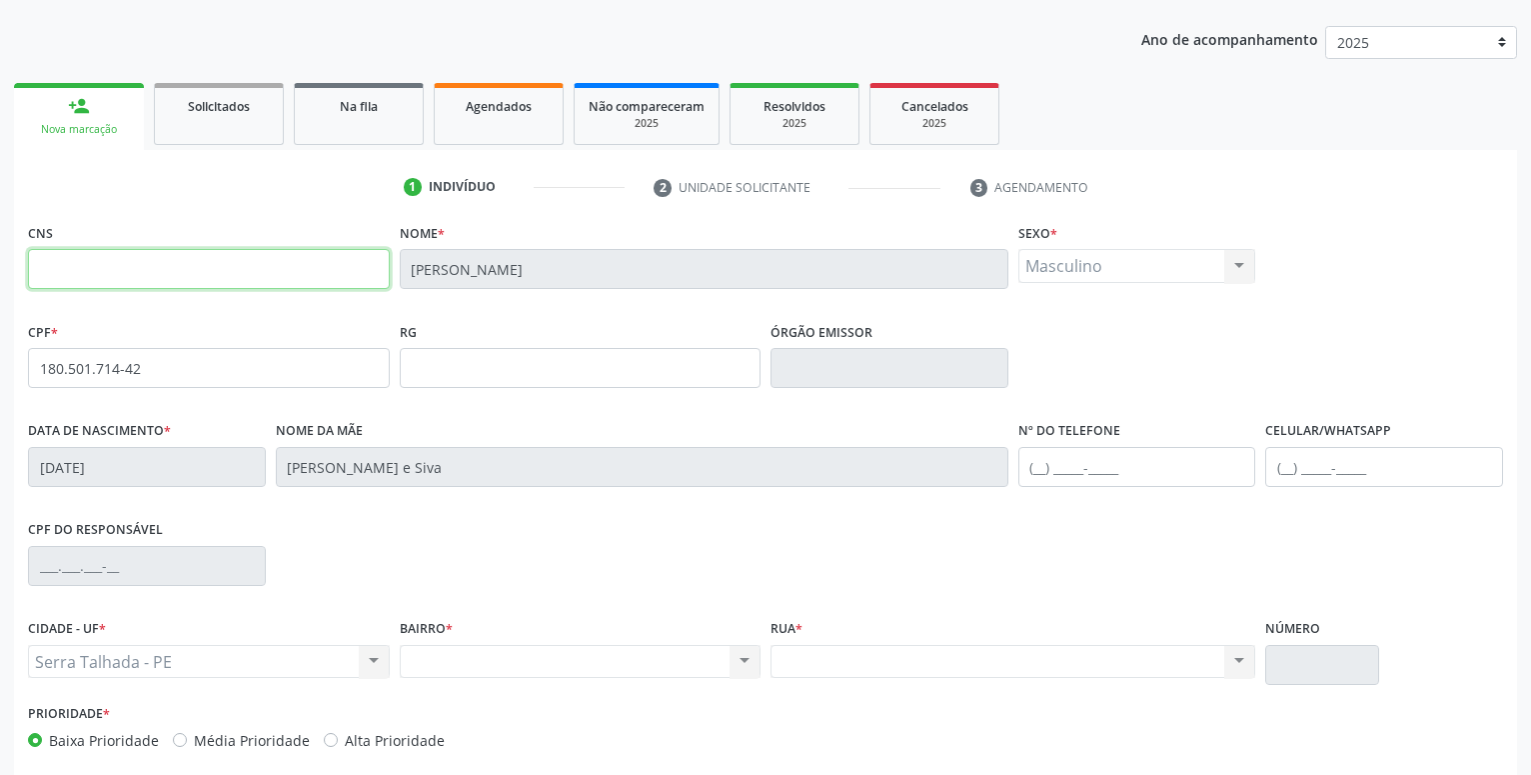
click at [88, 261] on input "text" at bounding box center [209, 269] width 362 height 40
paste input "180 5017 1442"
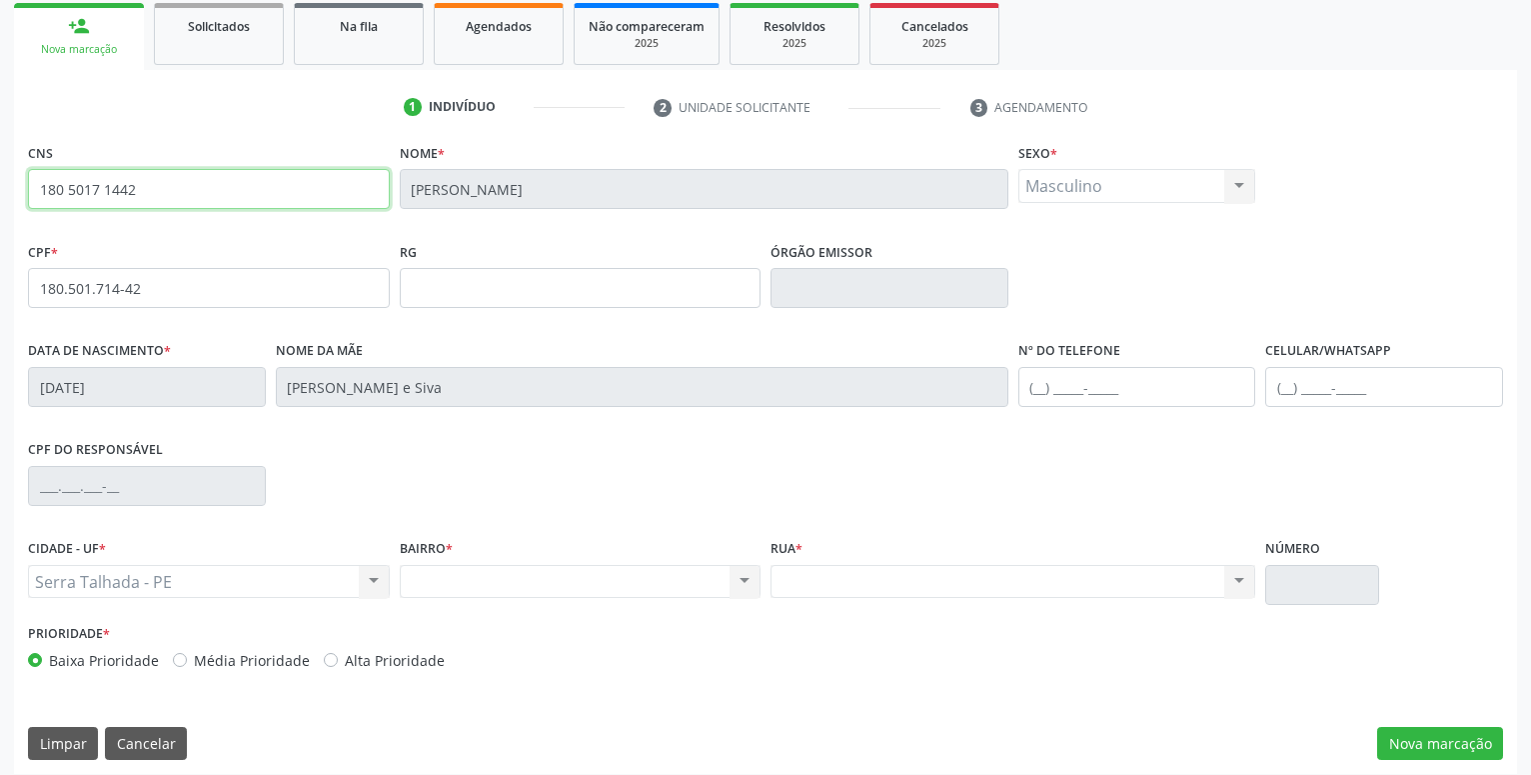
scroll to position [309, 0]
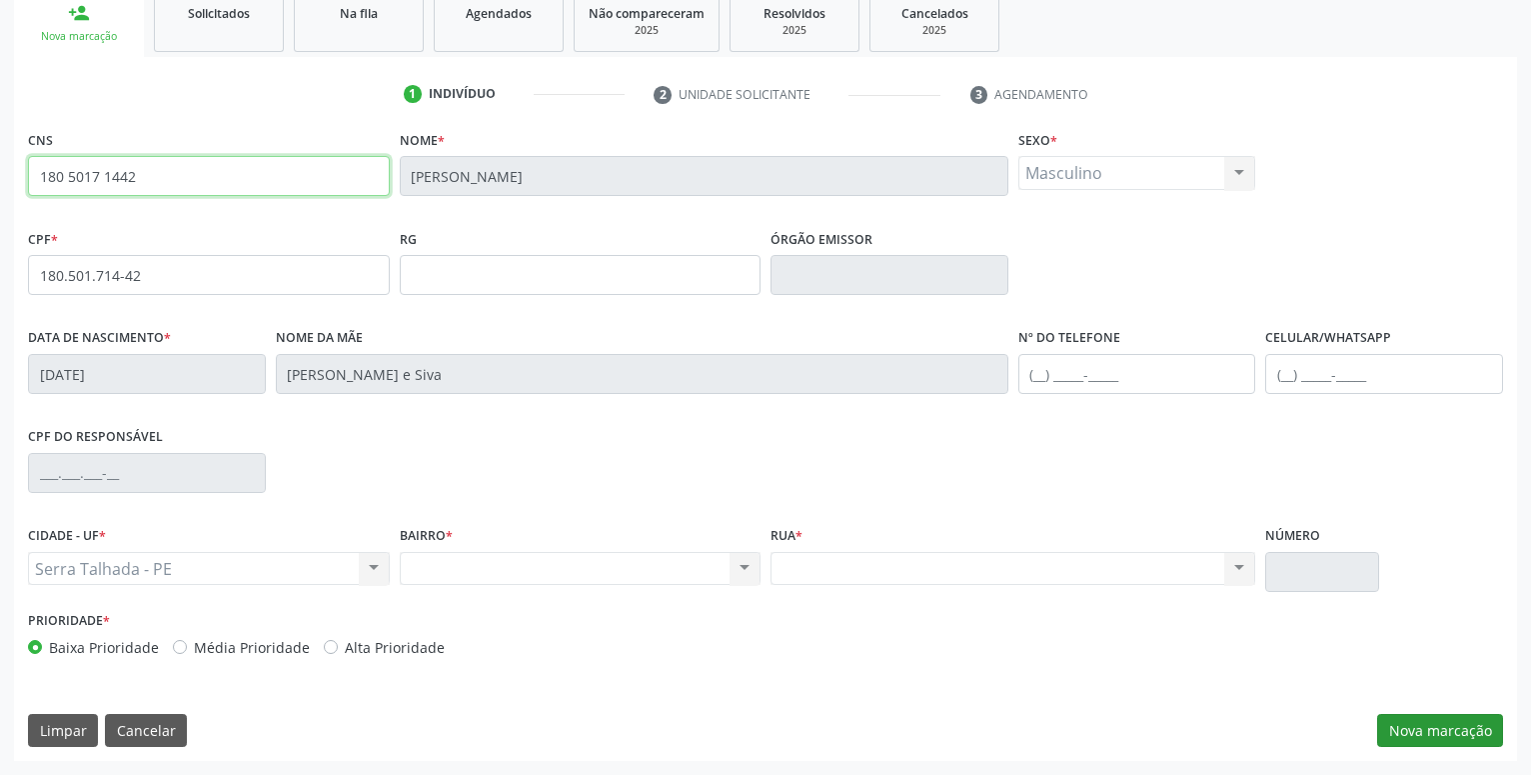
type input "180 5017 1442"
click at [1443, 742] on button "Nova marcação" at bounding box center [1440, 731] width 126 height 34
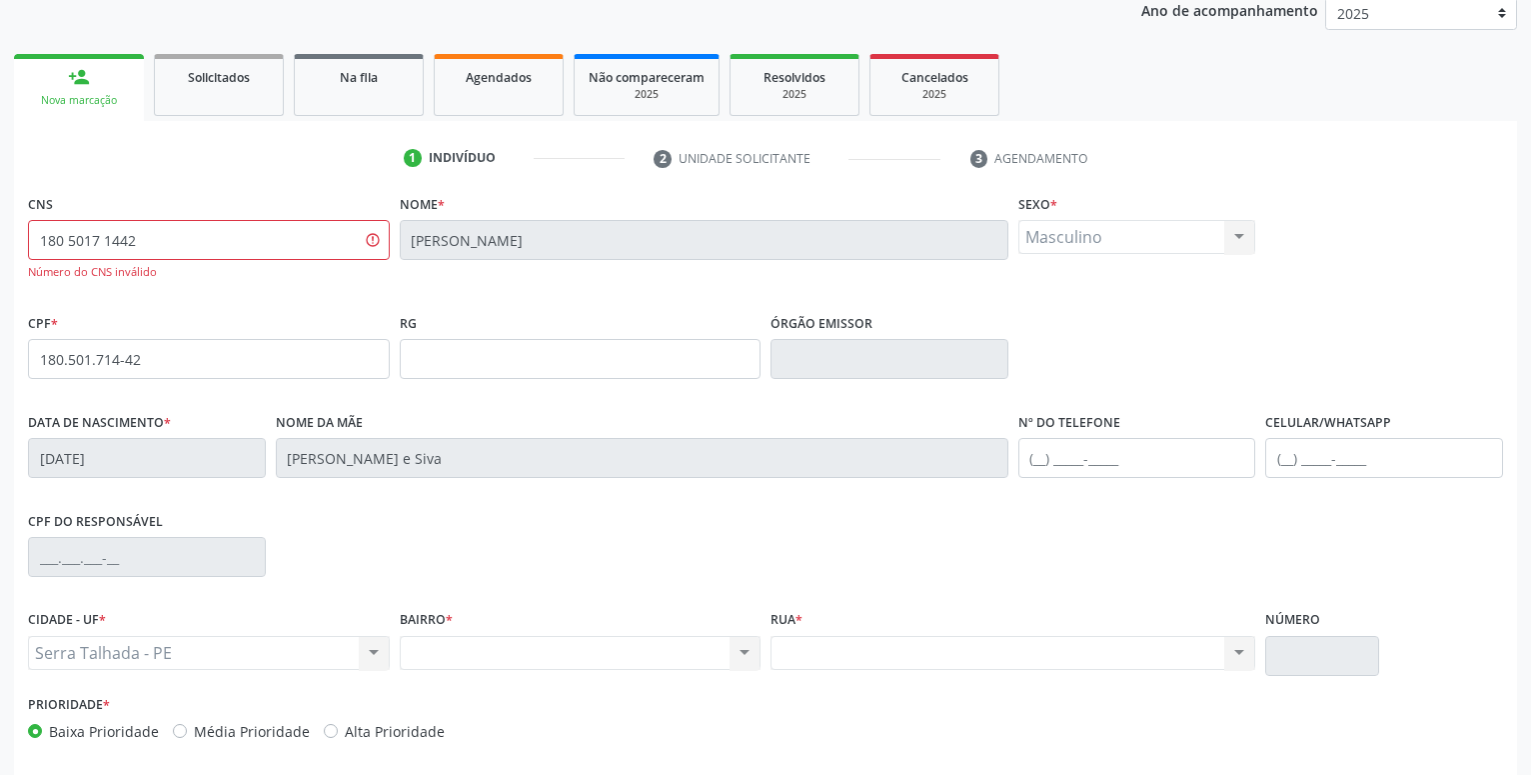
scroll to position [207, 0]
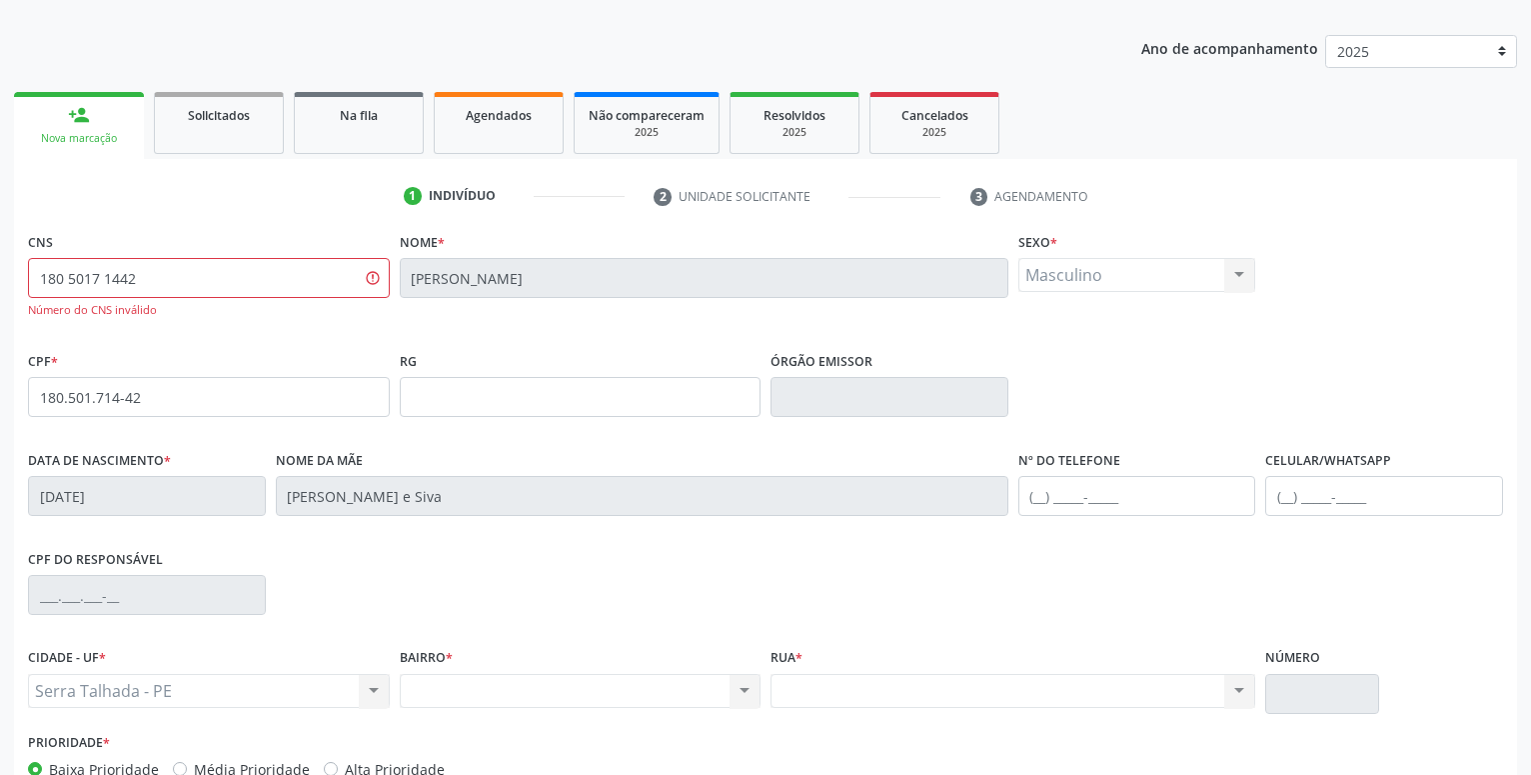
click at [81, 116] on div "person_add" at bounding box center [79, 115] width 22 height 22
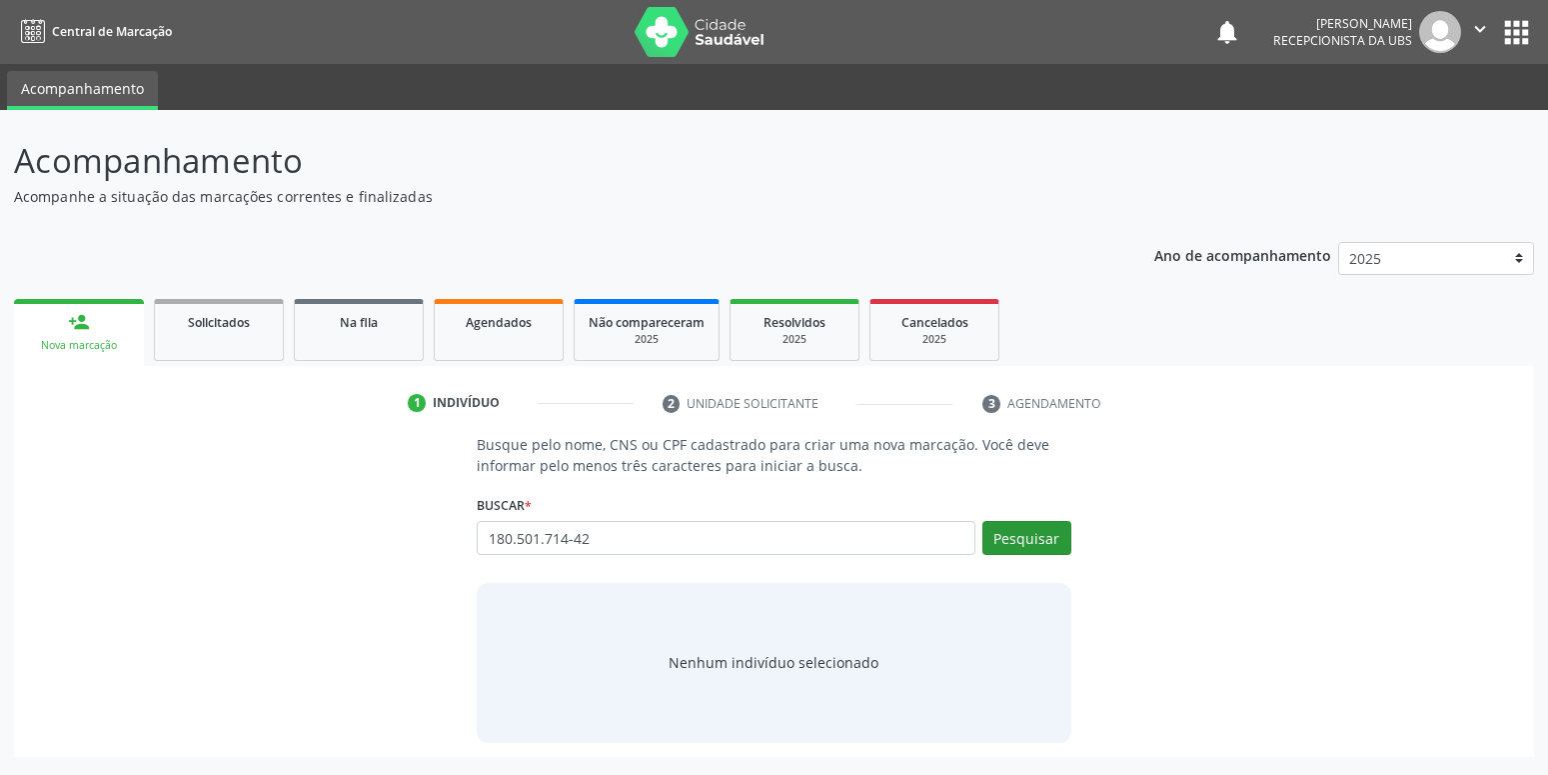
type input "180.501.714-42"
click at [1037, 531] on button "Pesquisar" at bounding box center [1026, 538] width 89 height 34
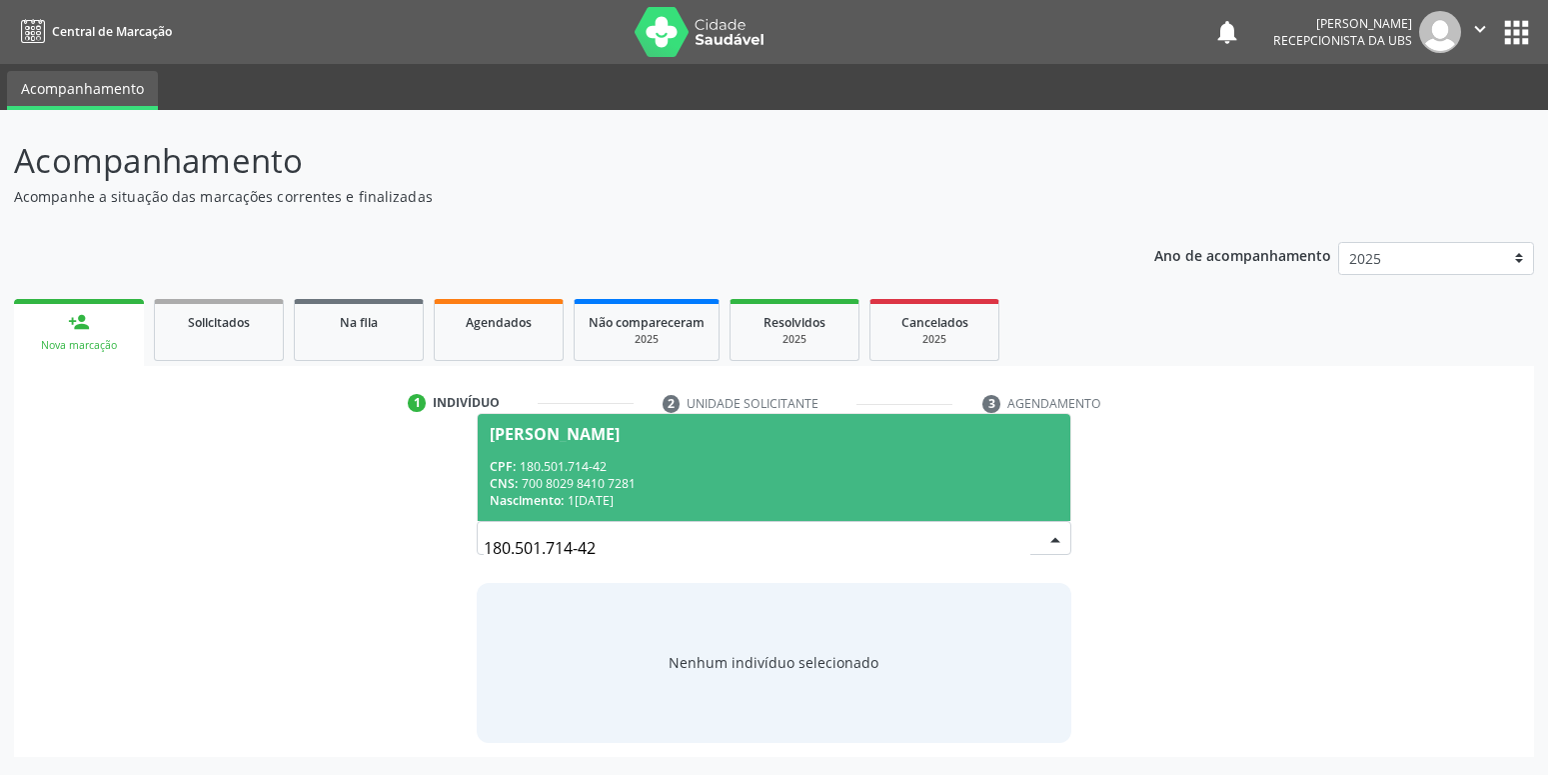
click at [769, 461] on div "CPF: 180.501.714-42" at bounding box center [774, 466] width 568 height 17
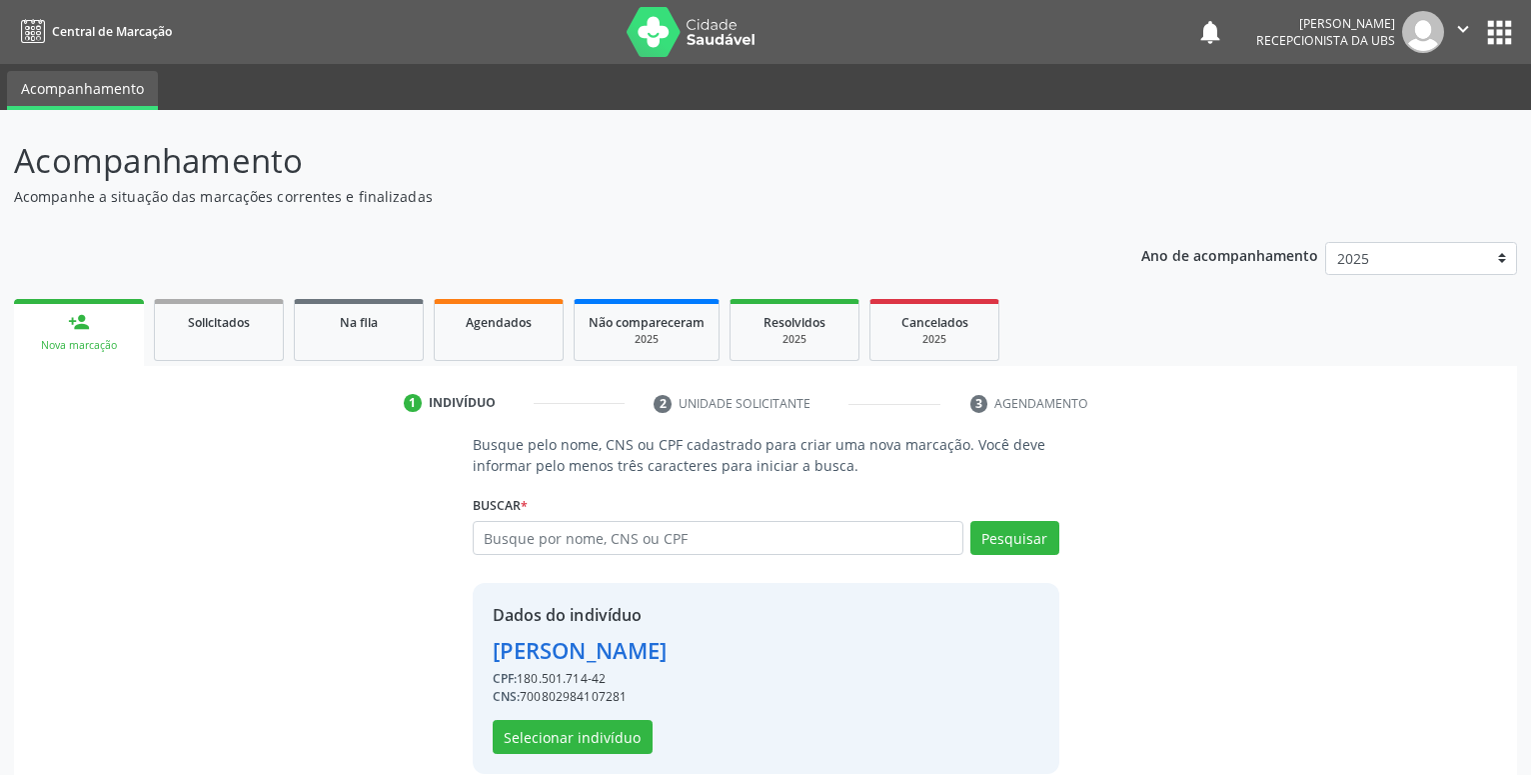
scroll to position [27, 0]
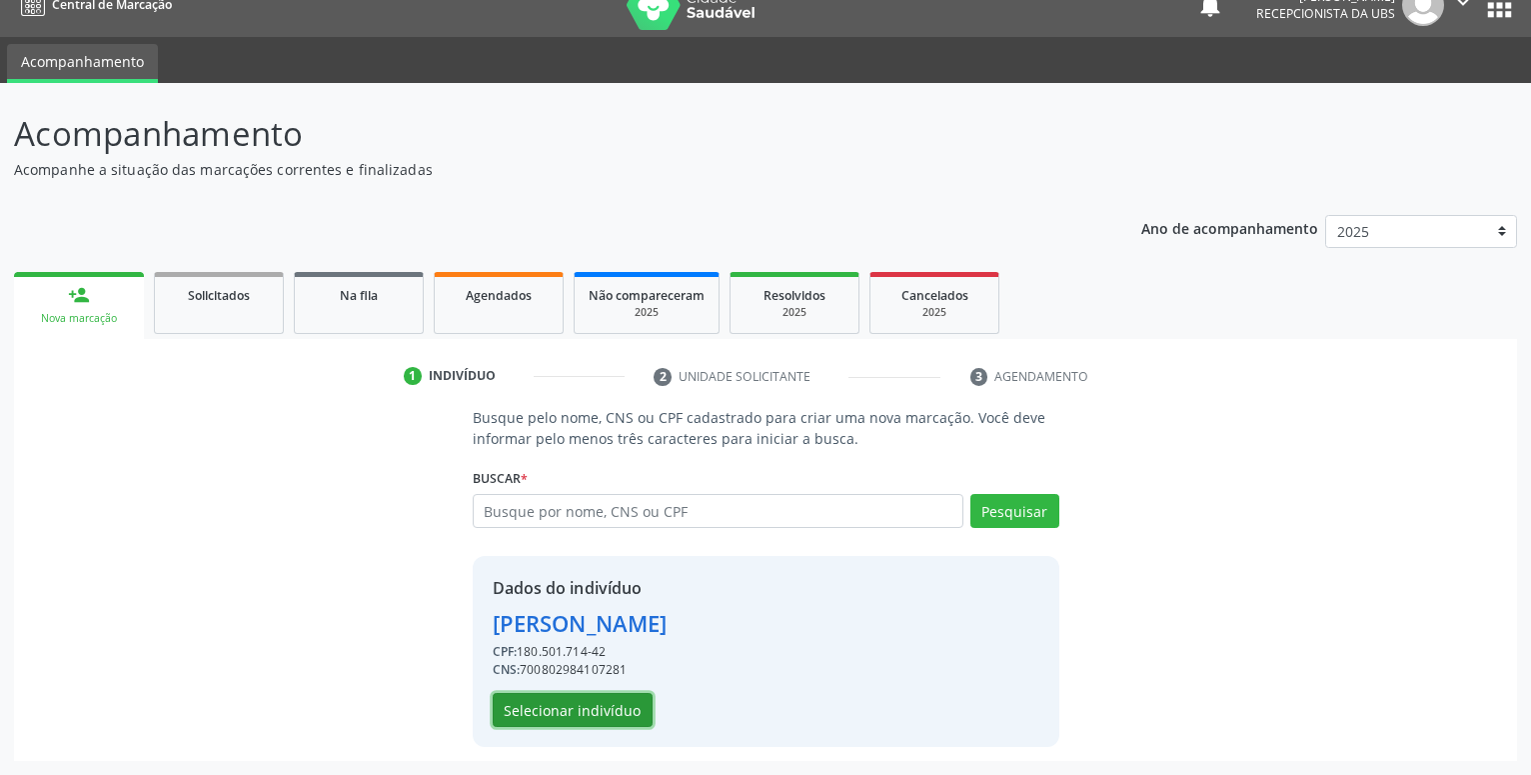
click at [564, 697] on button "Selecionar indivíduo" at bounding box center [573, 710] width 160 height 34
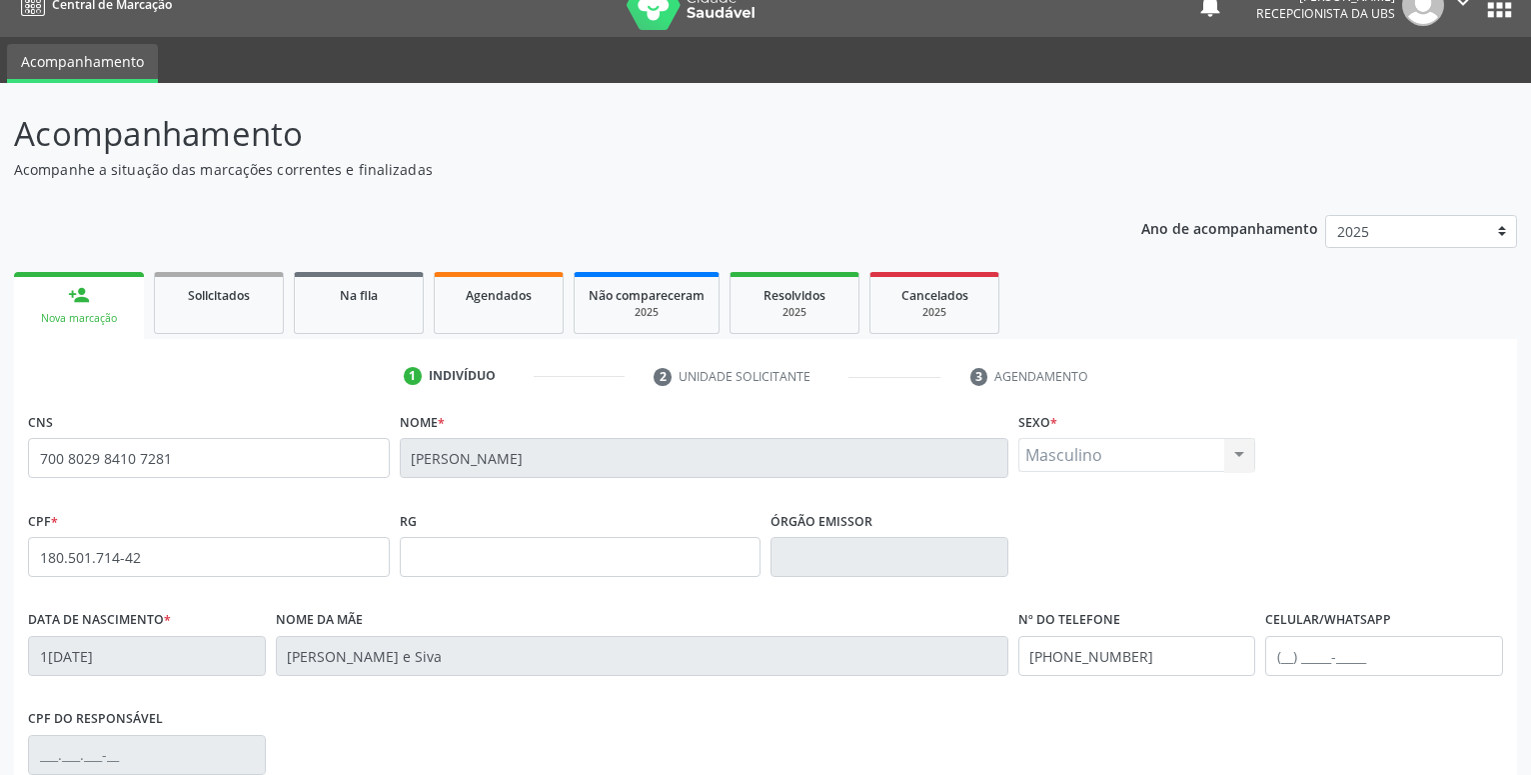
scroll to position [129, 0]
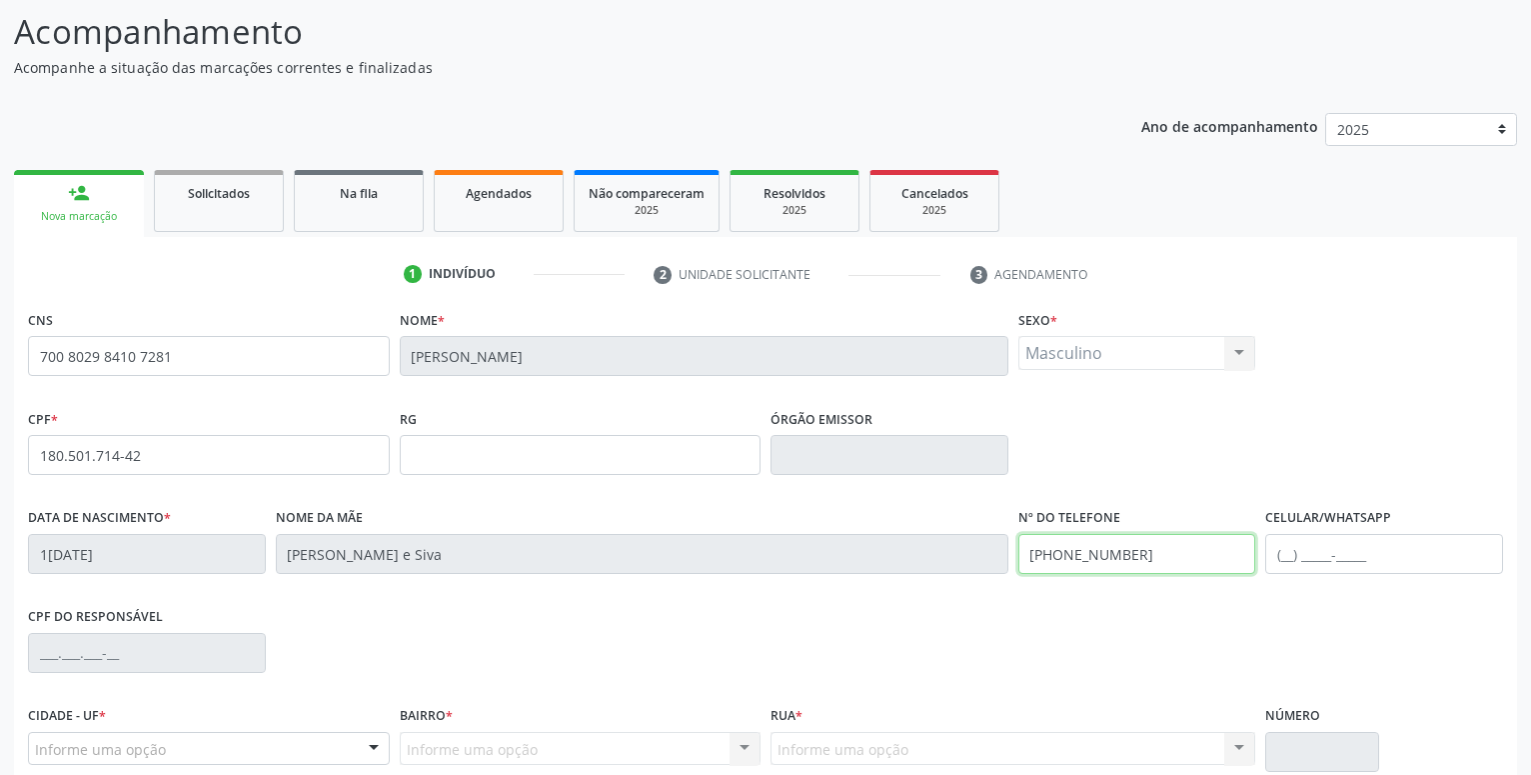
drag, startPoint x: 1190, startPoint y: 560, endPoint x: 897, endPoint y: 558, distance: 292.8
click at [1018, 558] on input "[PHONE_NUMBER]" at bounding box center [1137, 554] width 238 height 40
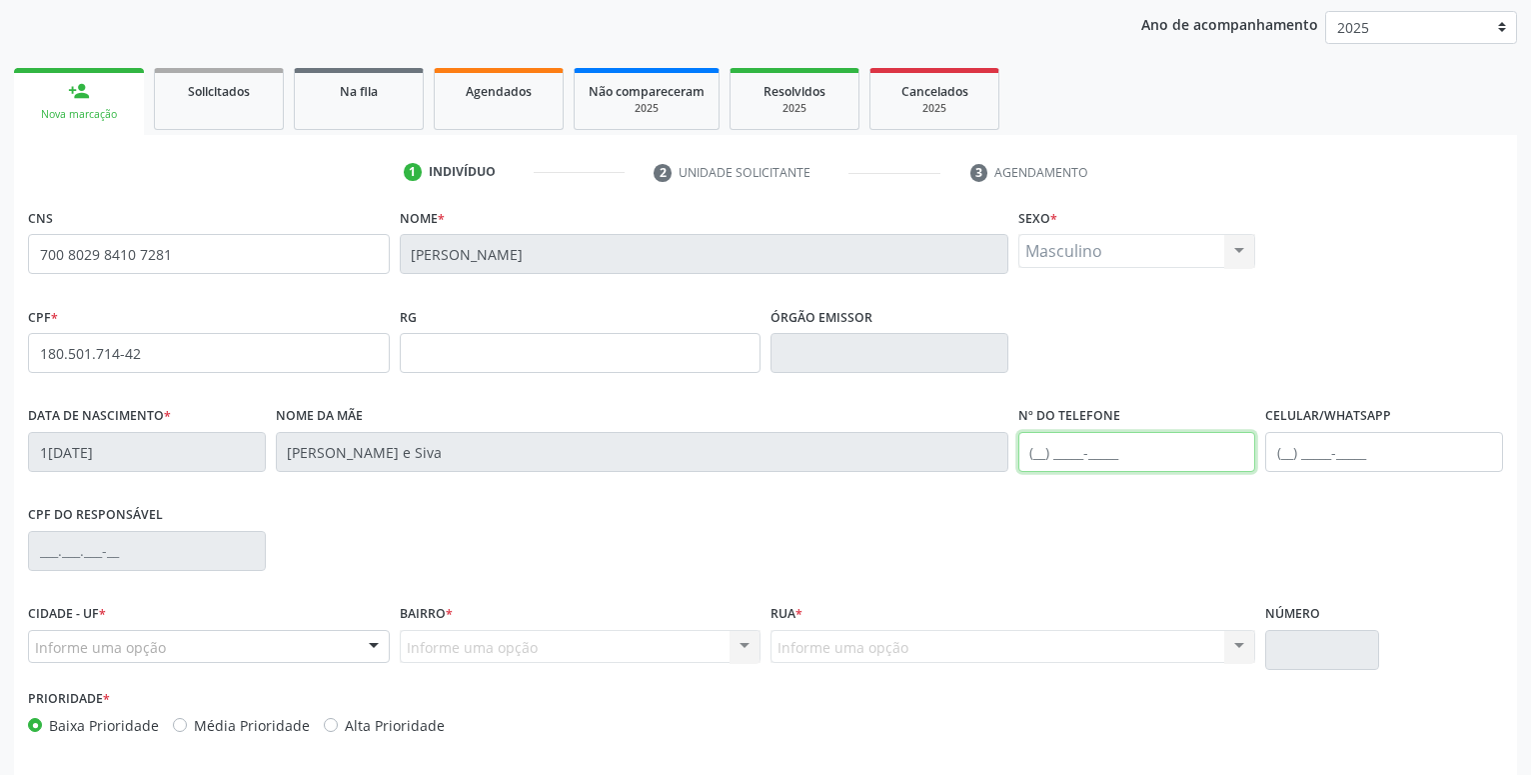
scroll to position [309, 0]
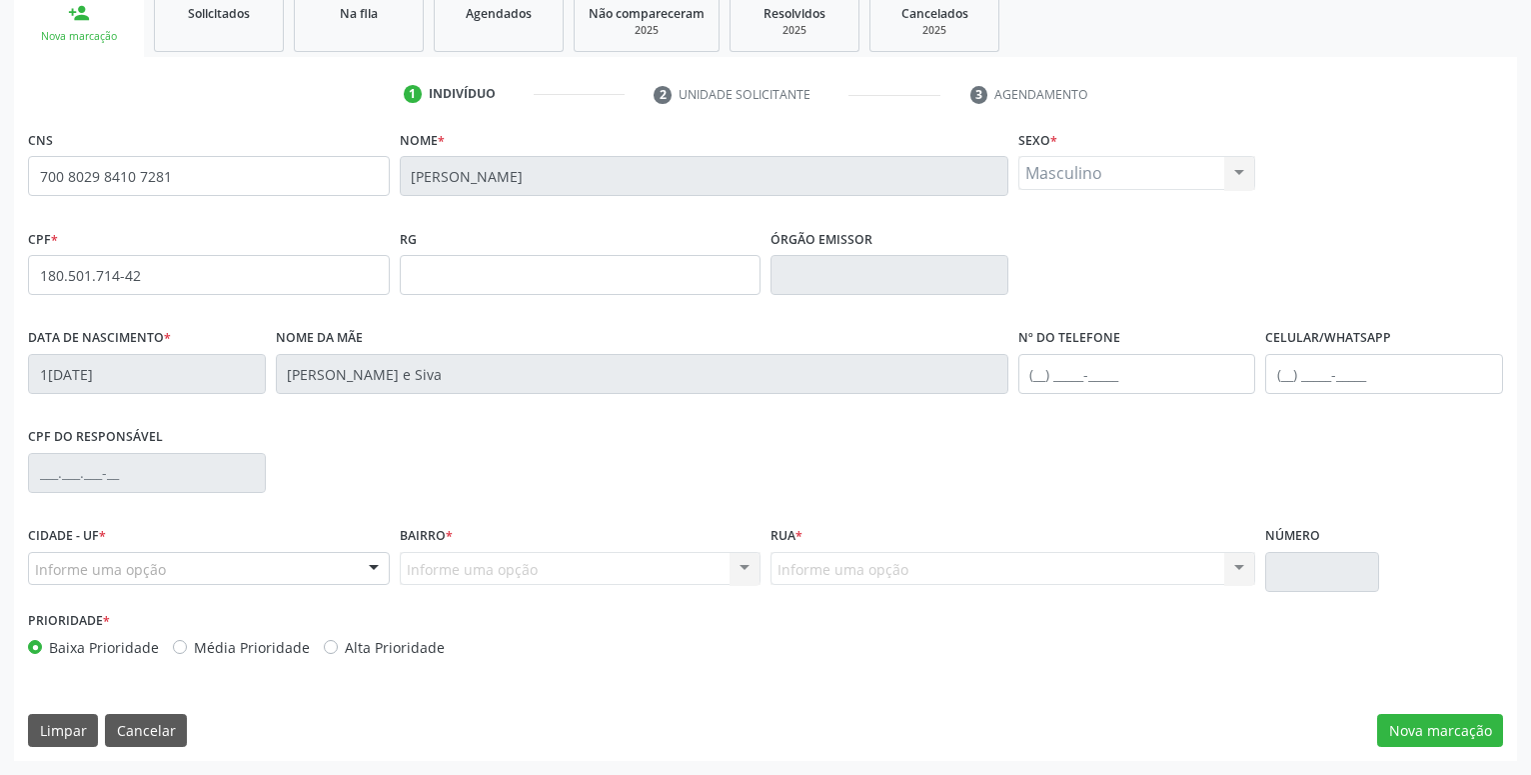
click at [378, 569] on div at bounding box center [374, 570] width 30 height 34
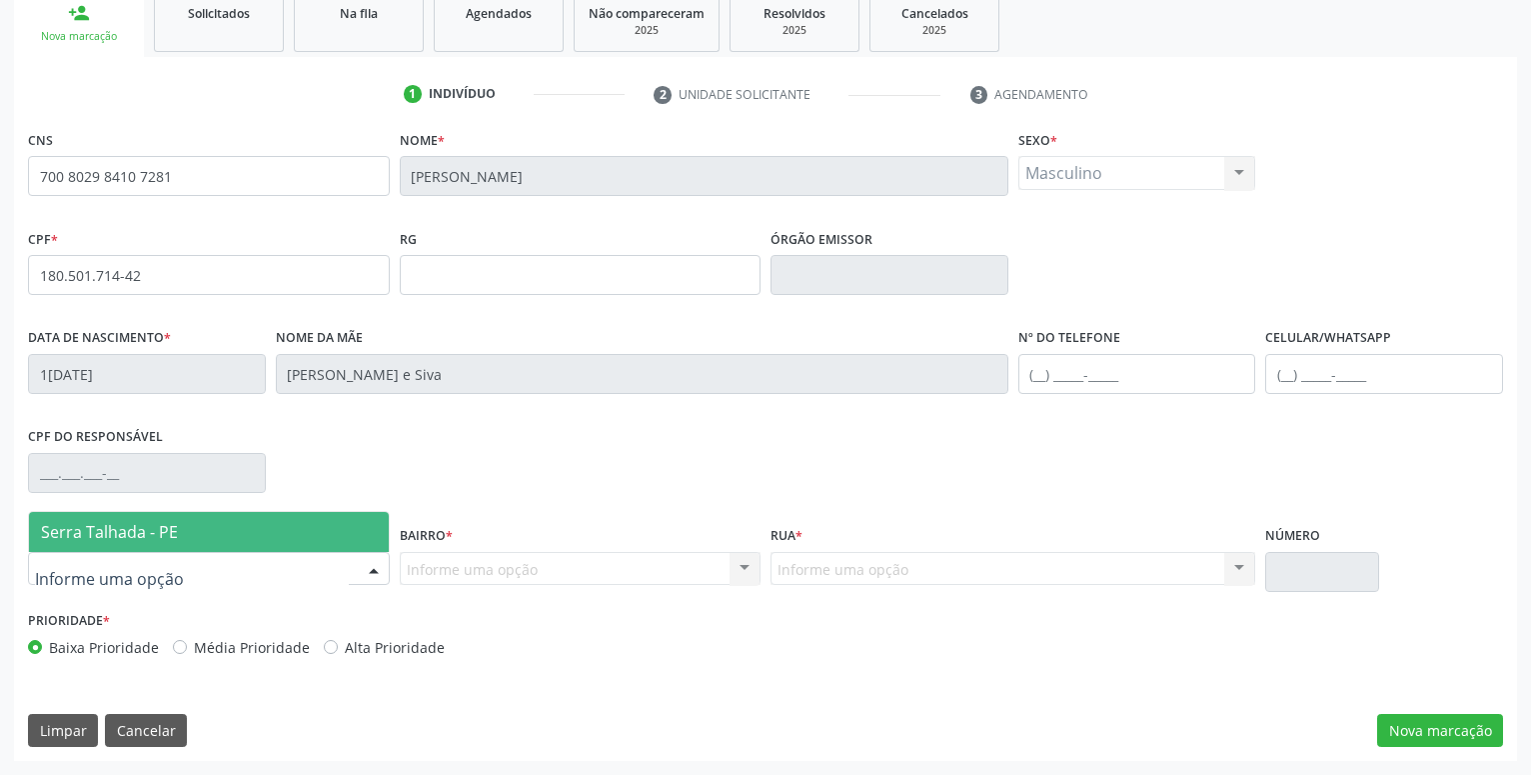
click at [261, 533] on span "Serra Talhada - PE" at bounding box center [209, 532] width 360 height 40
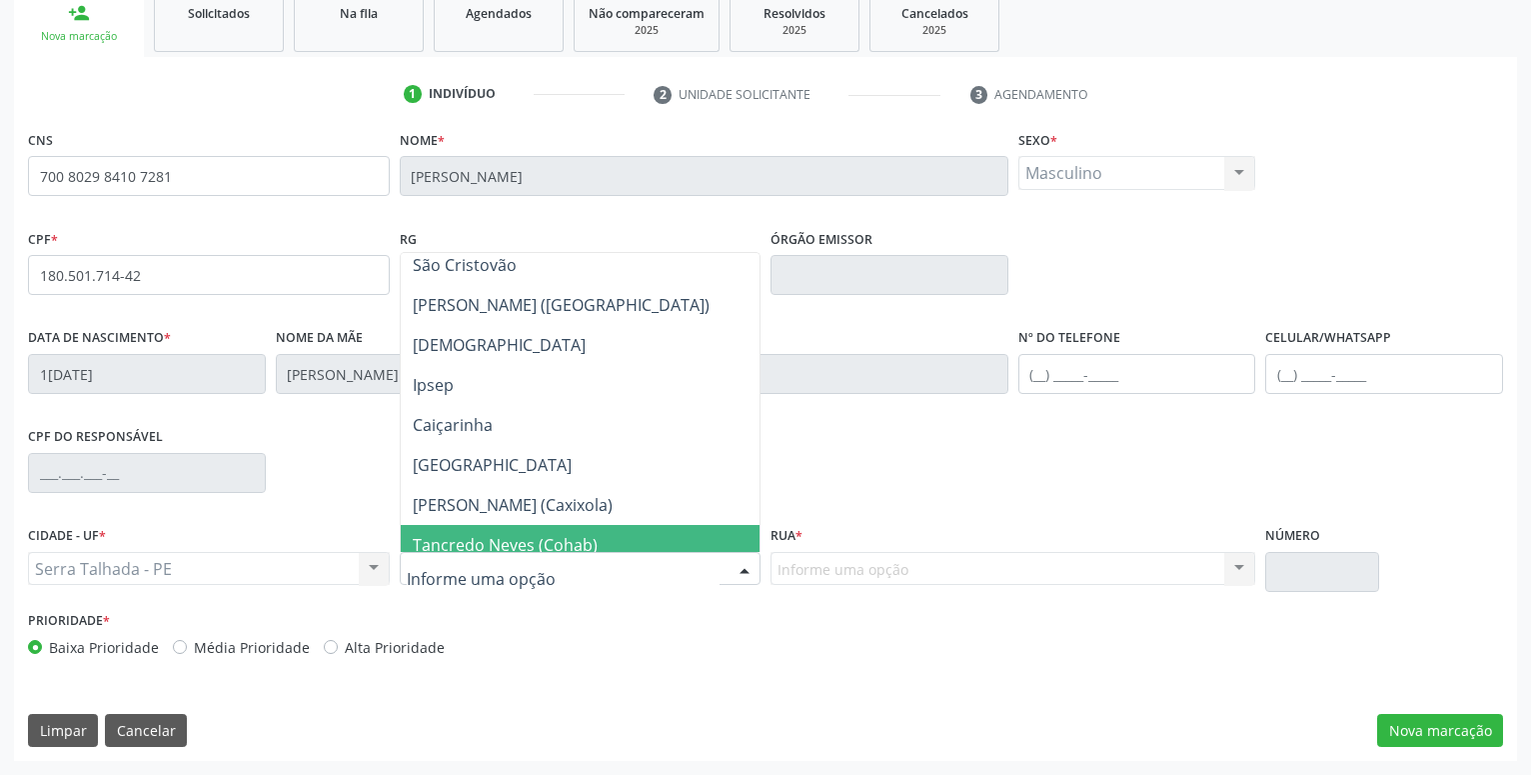
scroll to position [660, 0]
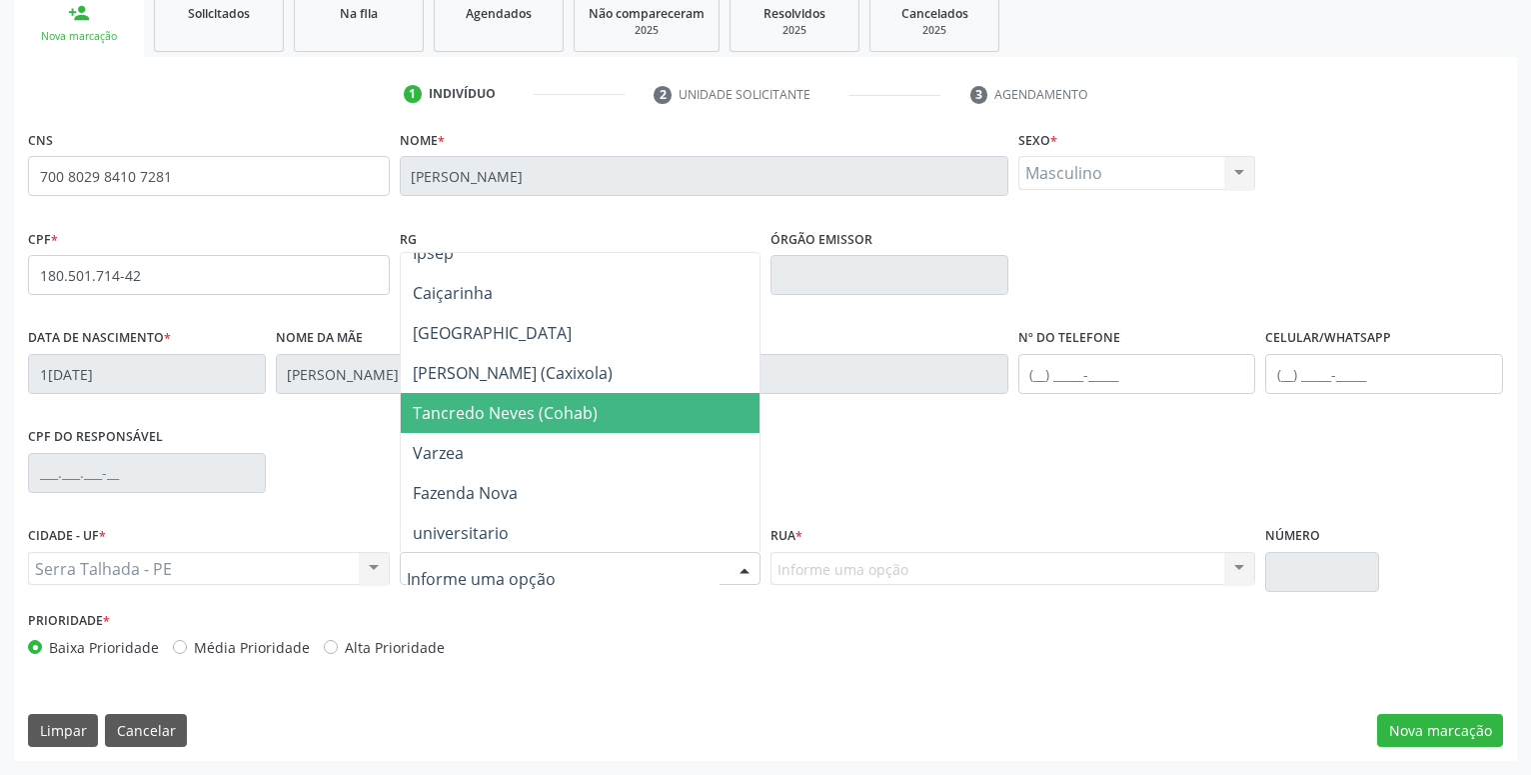
click at [482, 411] on span "Tancredo Neves (Cohab)" at bounding box center [505, 413] width 185 height 22
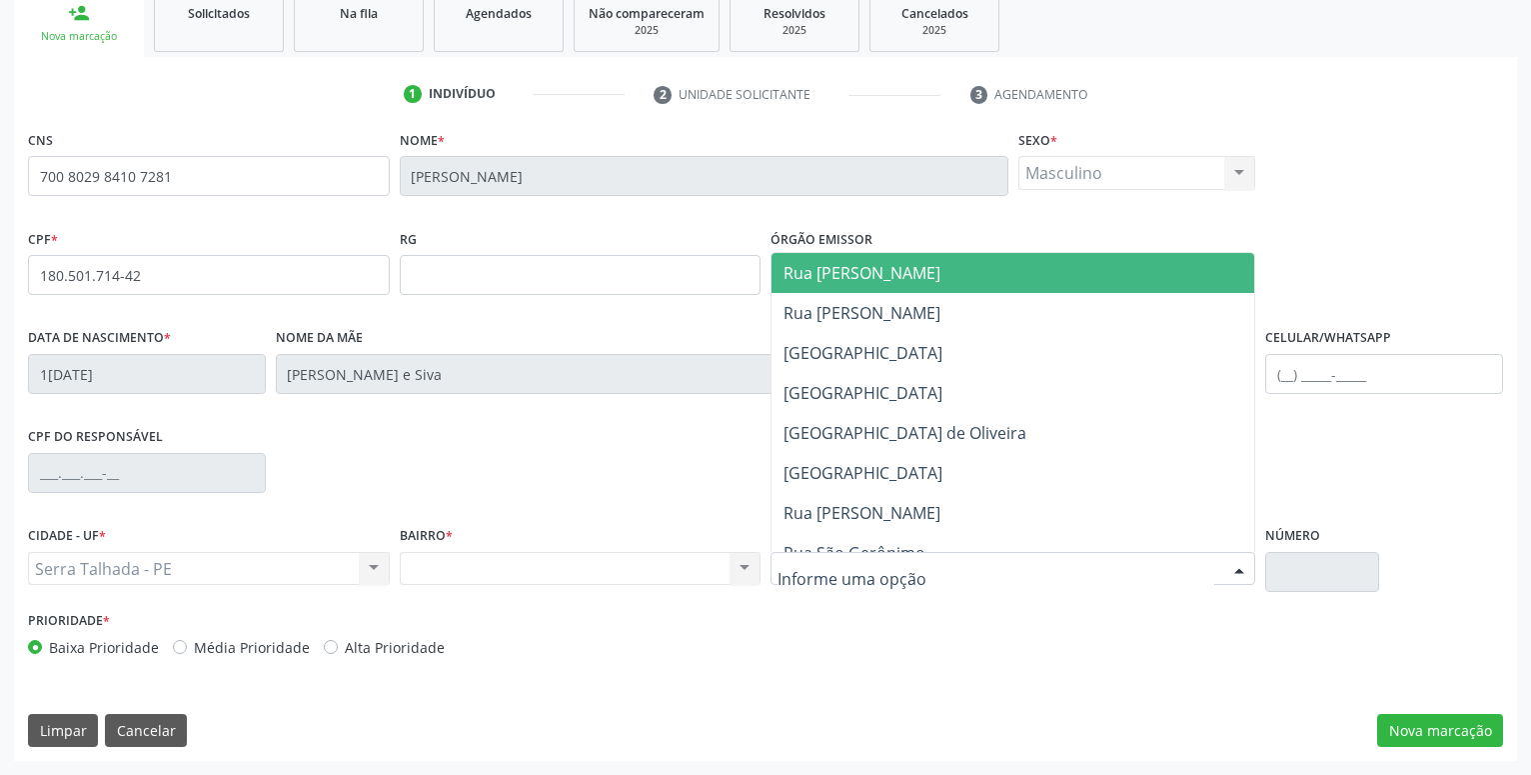
click at [944, 575] on div at bounding box center [1013, 569] width 485 height 34
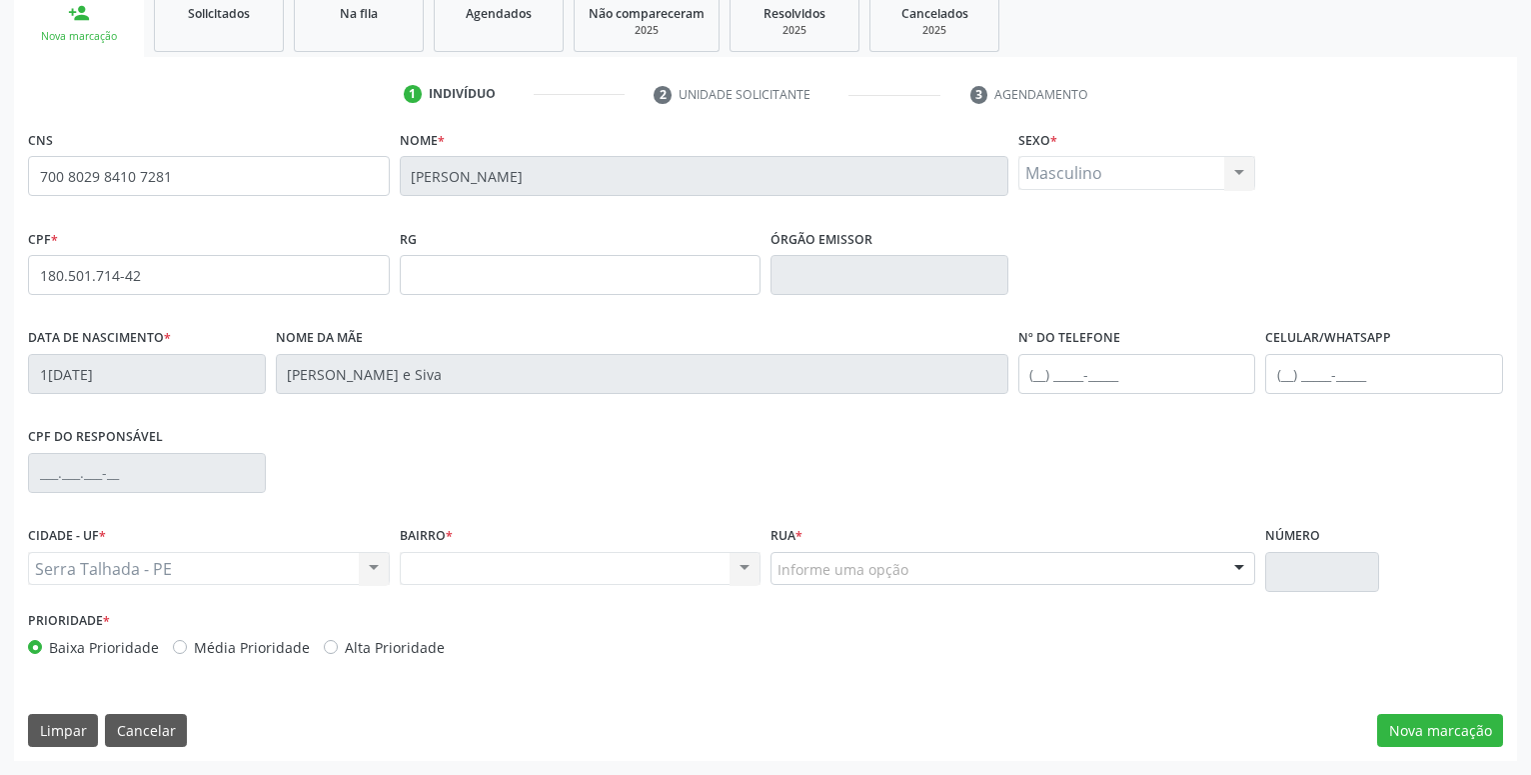
click at [1242, 568] on div at bounding box center [1239, 570] width 30 height 34
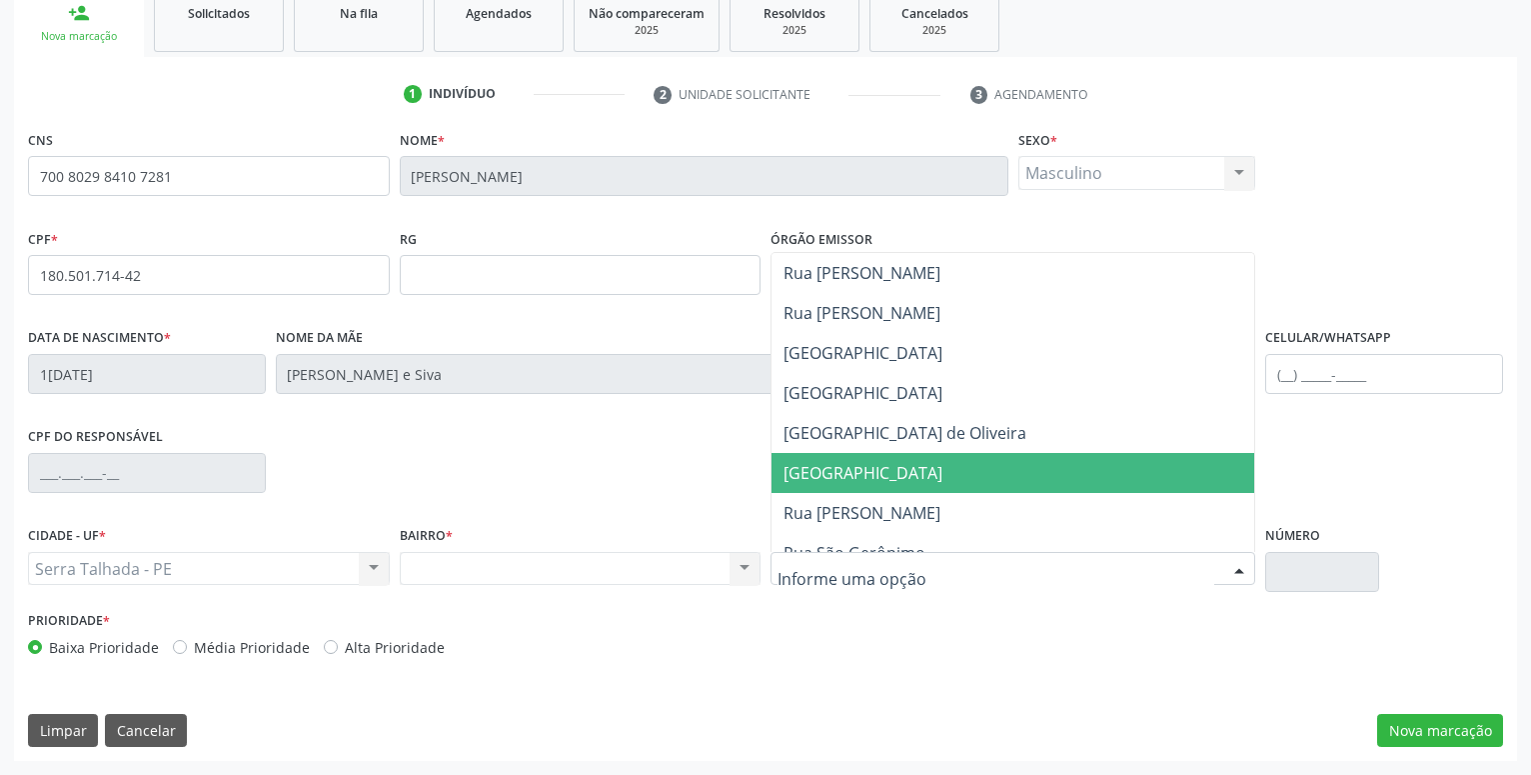
click at [848, 481] on span "[GEOGRAPHIC_DATA]" at bounding box center [863, 473] width 159 height 22
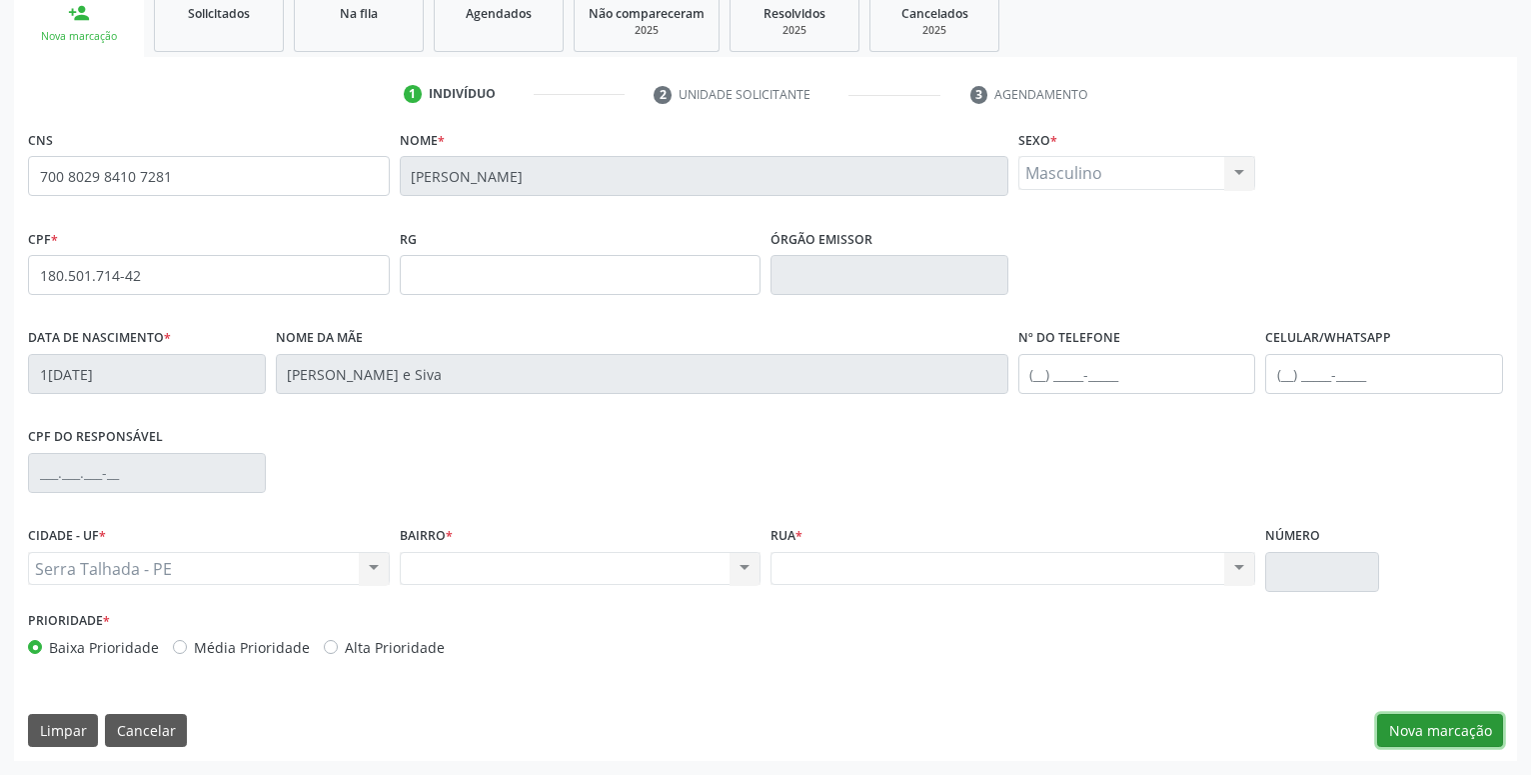
click at [1458, 732] on button "Nova marcação" at bounding box center [1440, 731] width 126 height 34
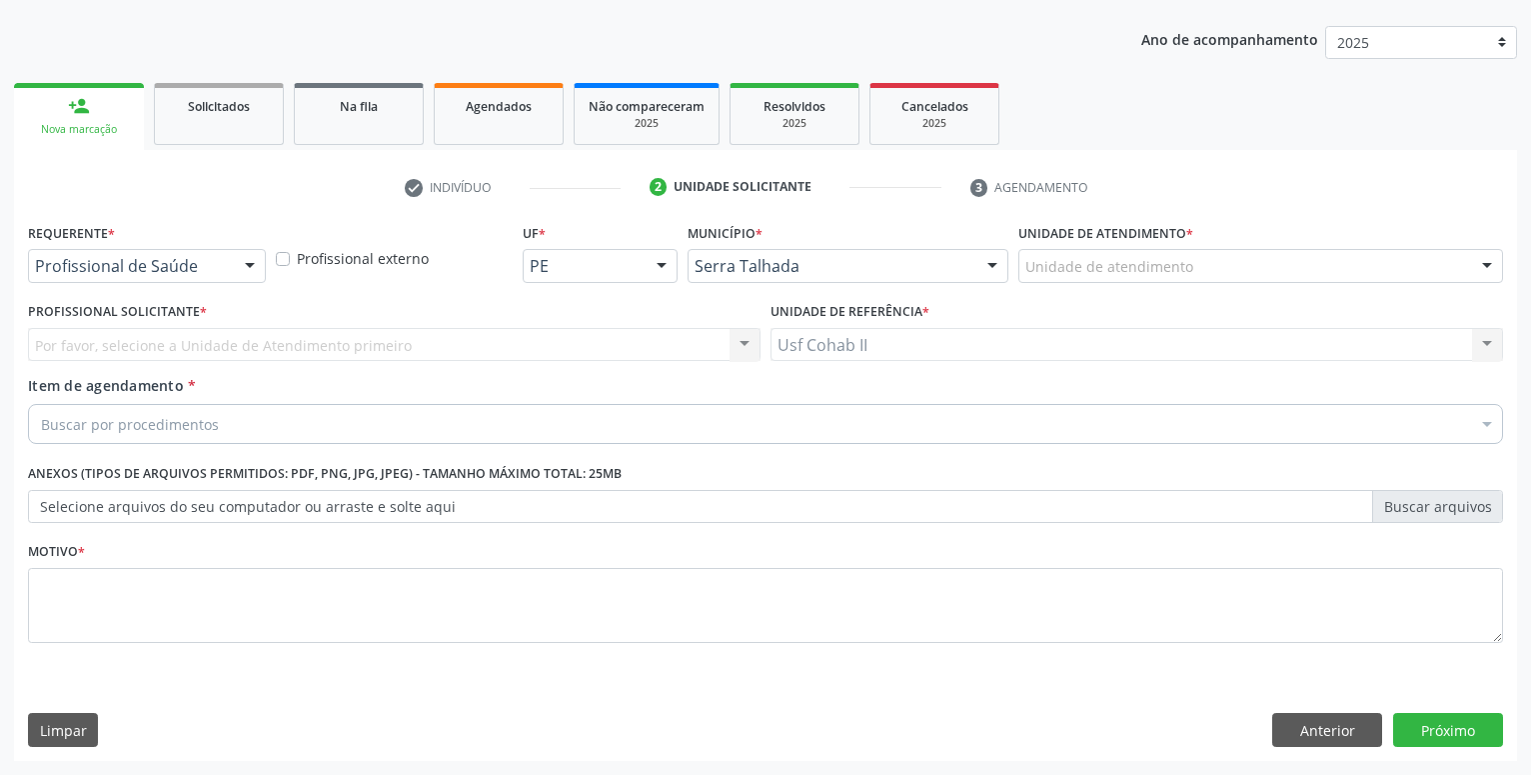
scroll to position [216, 0]
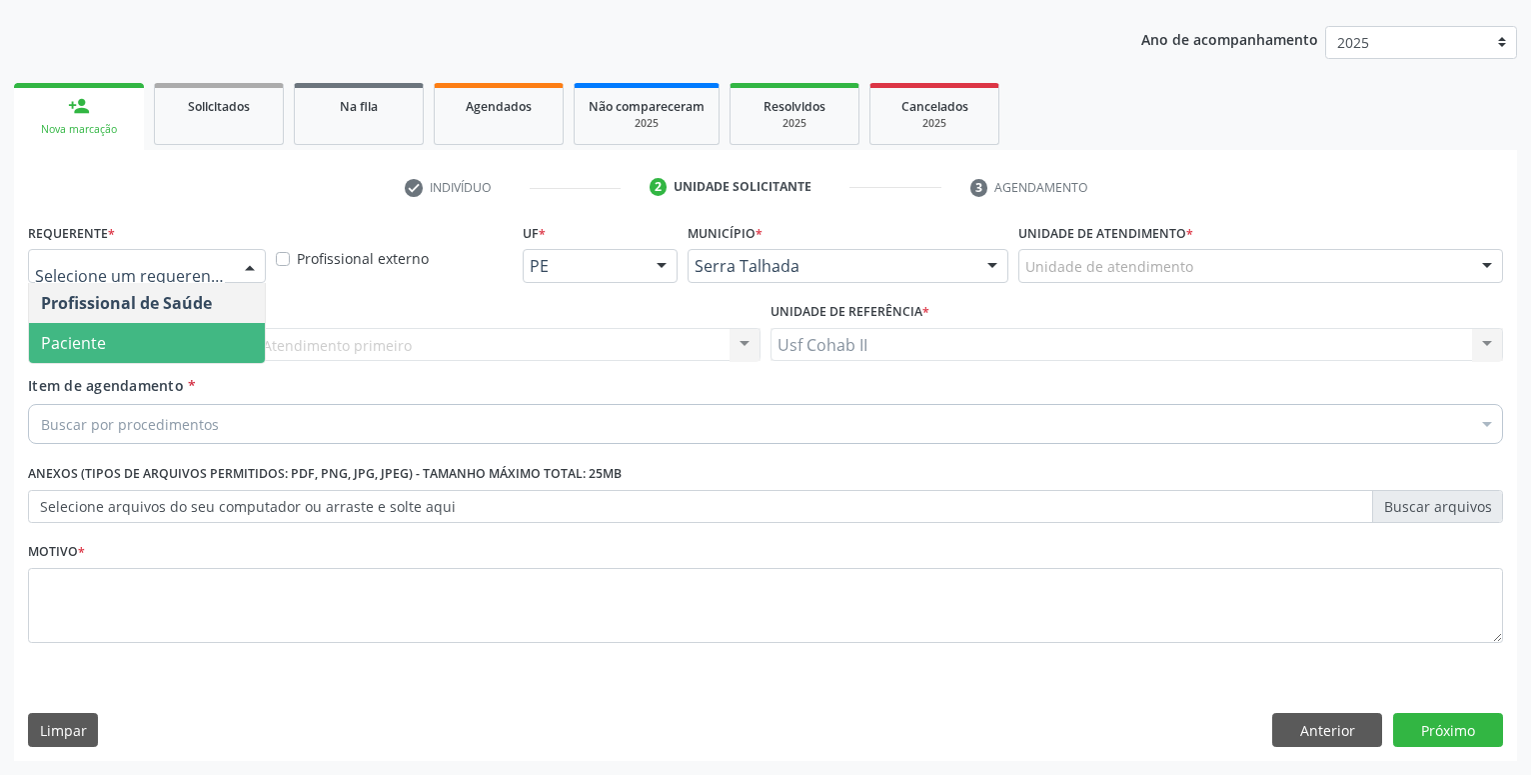
click at [166, 336] on span "Paciente" at bounding box center [147, 343] width 236 height 40
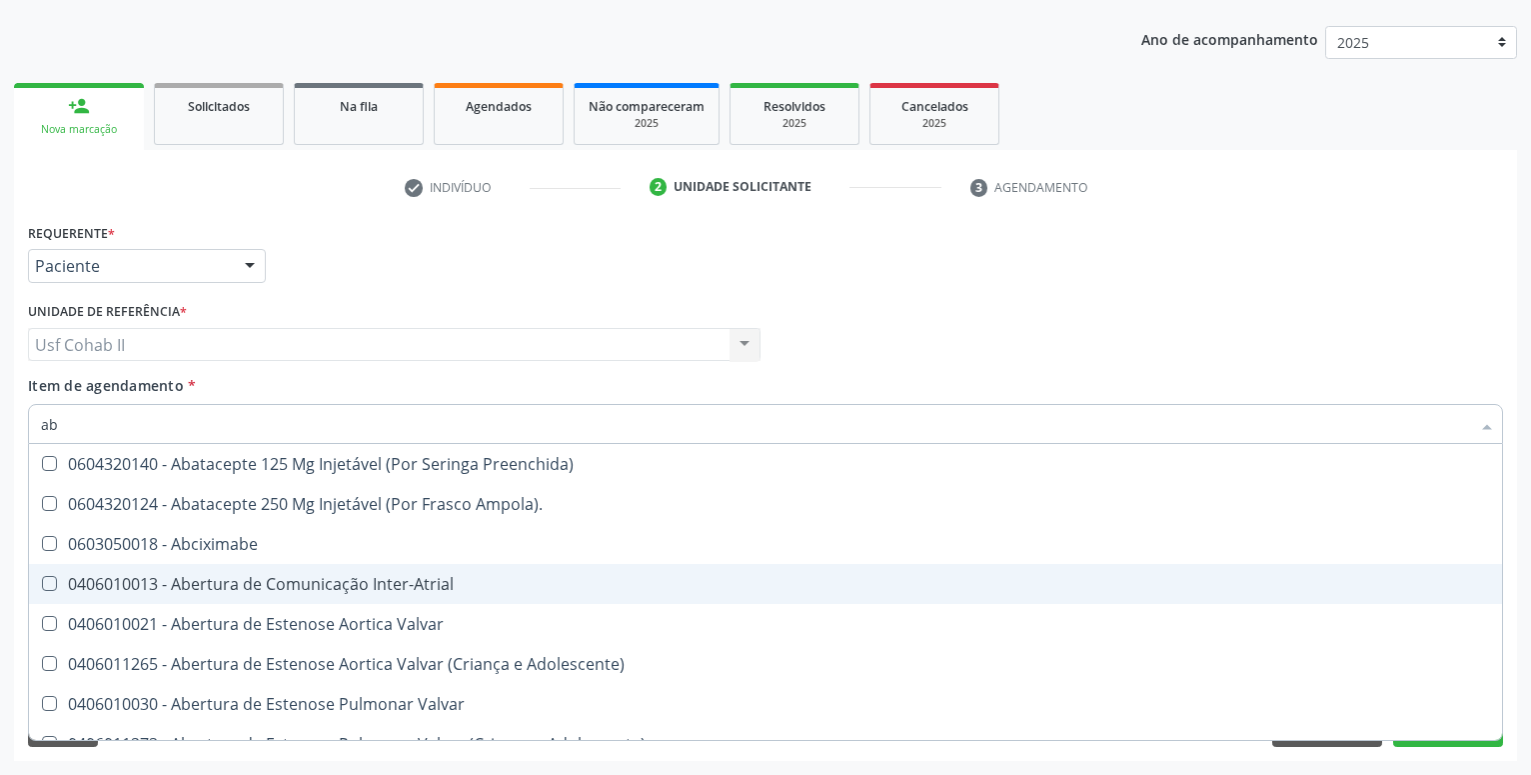
type input "abo"
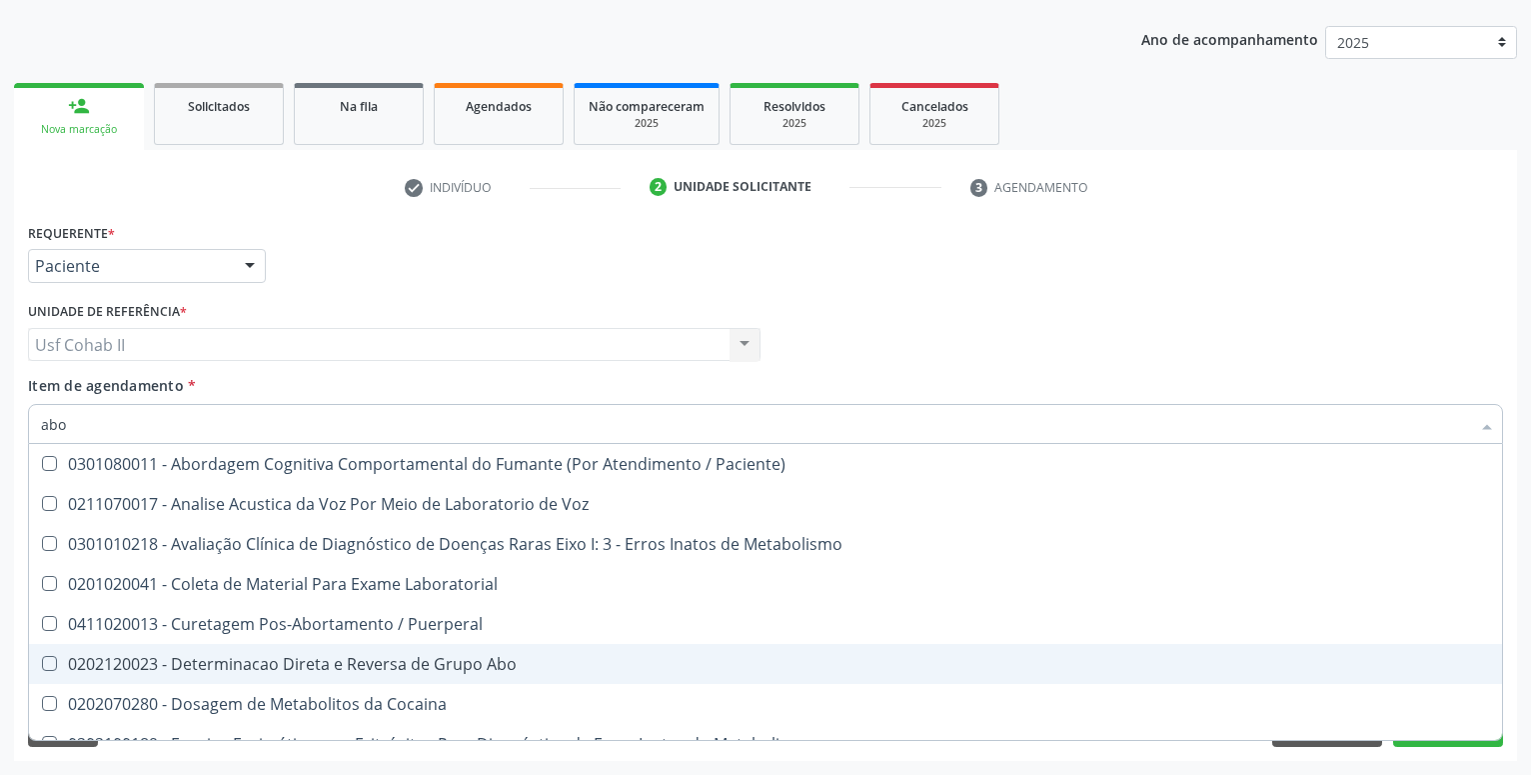
click at [433, 657] on div "0202120023 - Determinacao Direta e Reversa de Grupo Abo" at bounding box center [805, 664] width 1529 height 16
checkbox Abo "true"
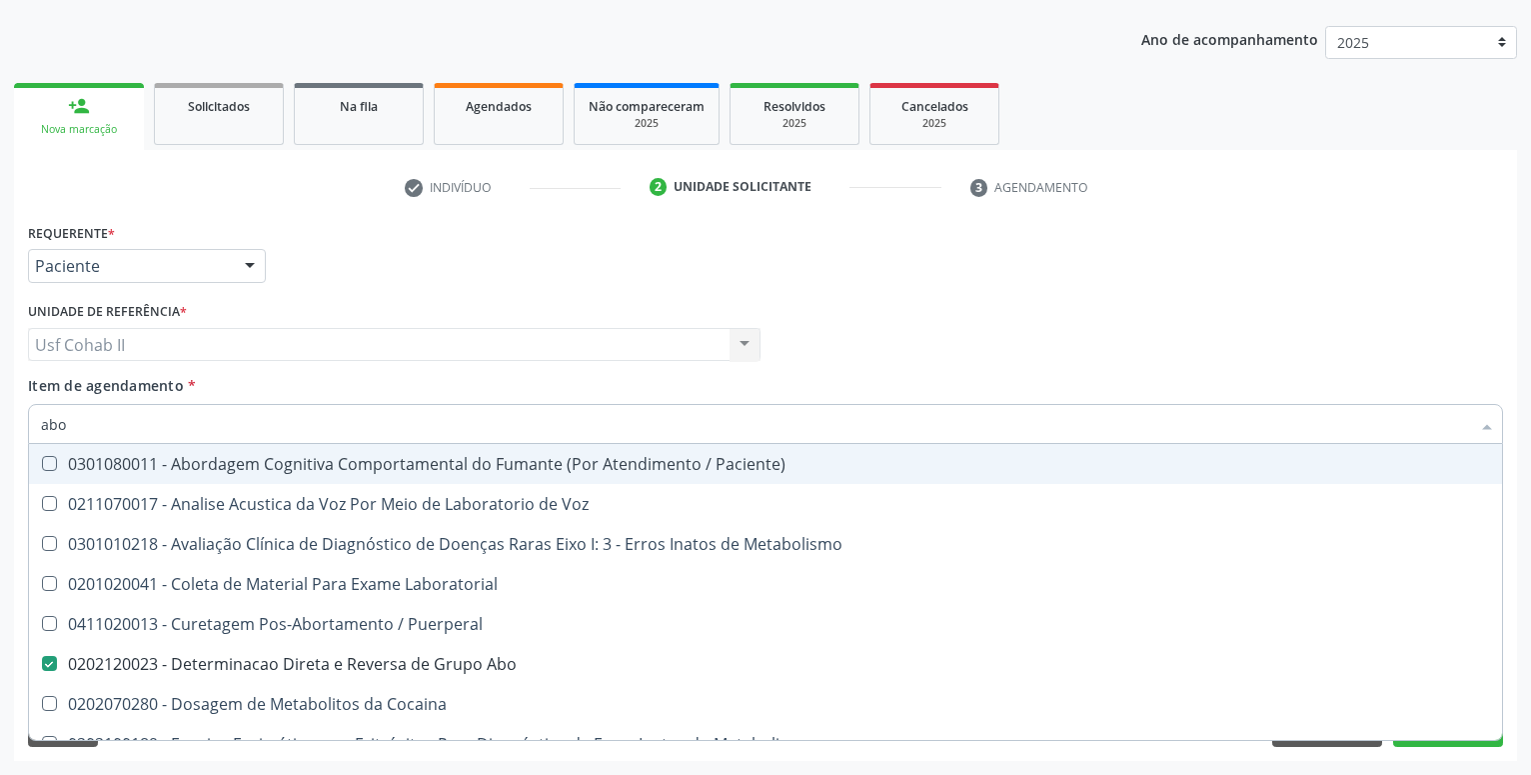
type input "abo"
click at [582, 240] on div "Requerente * Paciente Profissional de Saúde Paciente Nenhum resultado encontrad…" at bounding box center [765, 257] width 1485 height 78
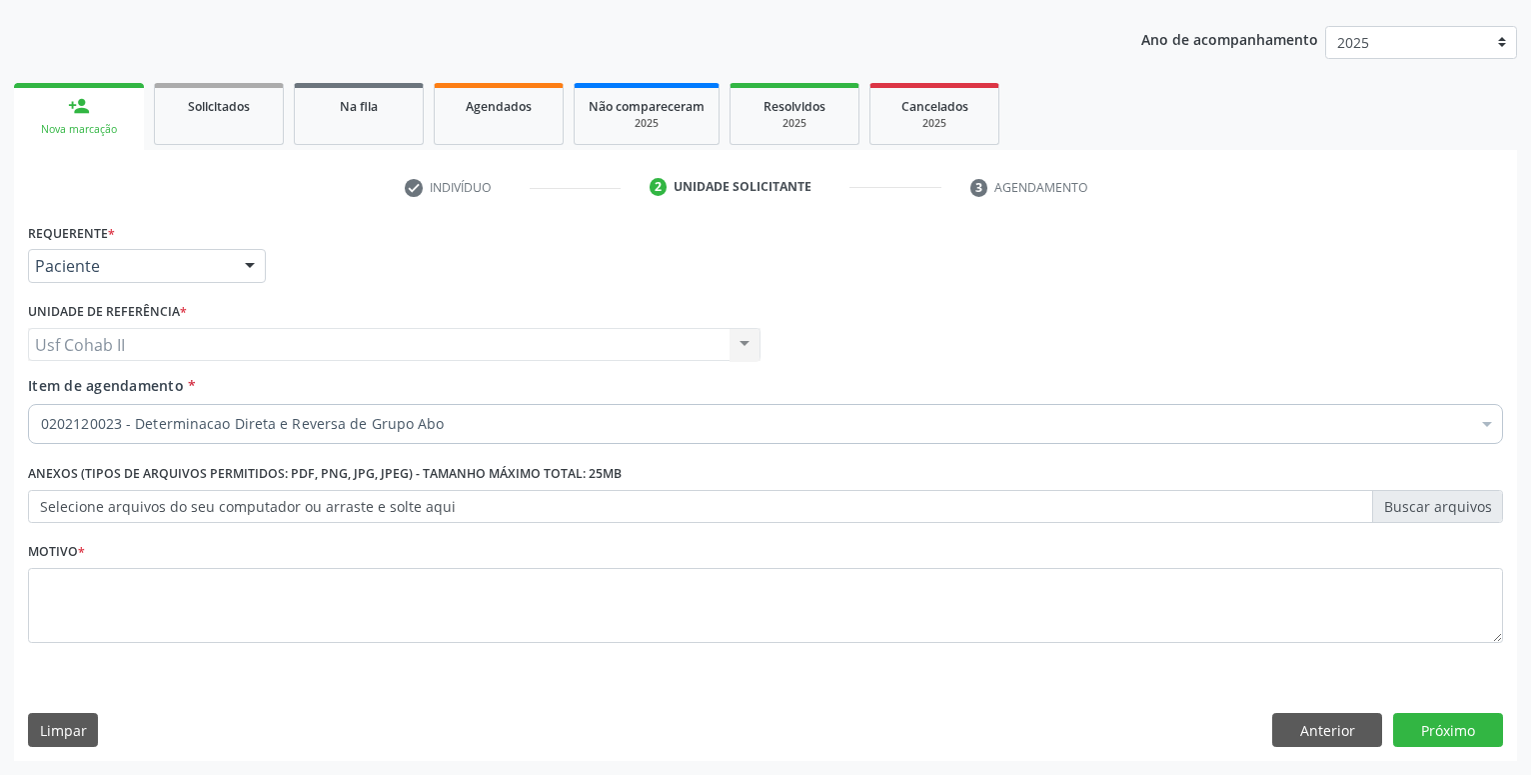
checkbox Abo "true"
checkbox Ampola\)\ "false"
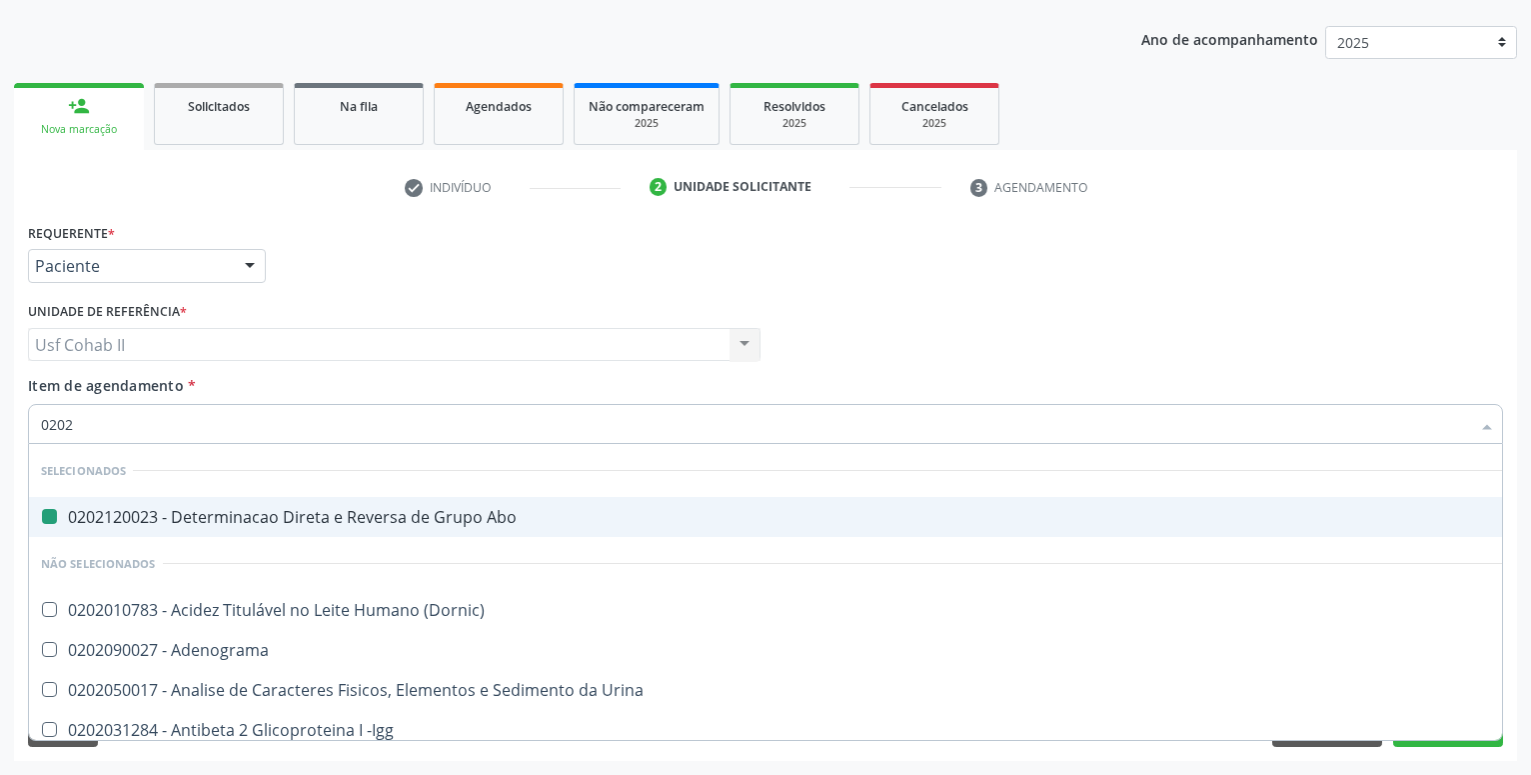
type input "02020"
checkbox Abo "false"
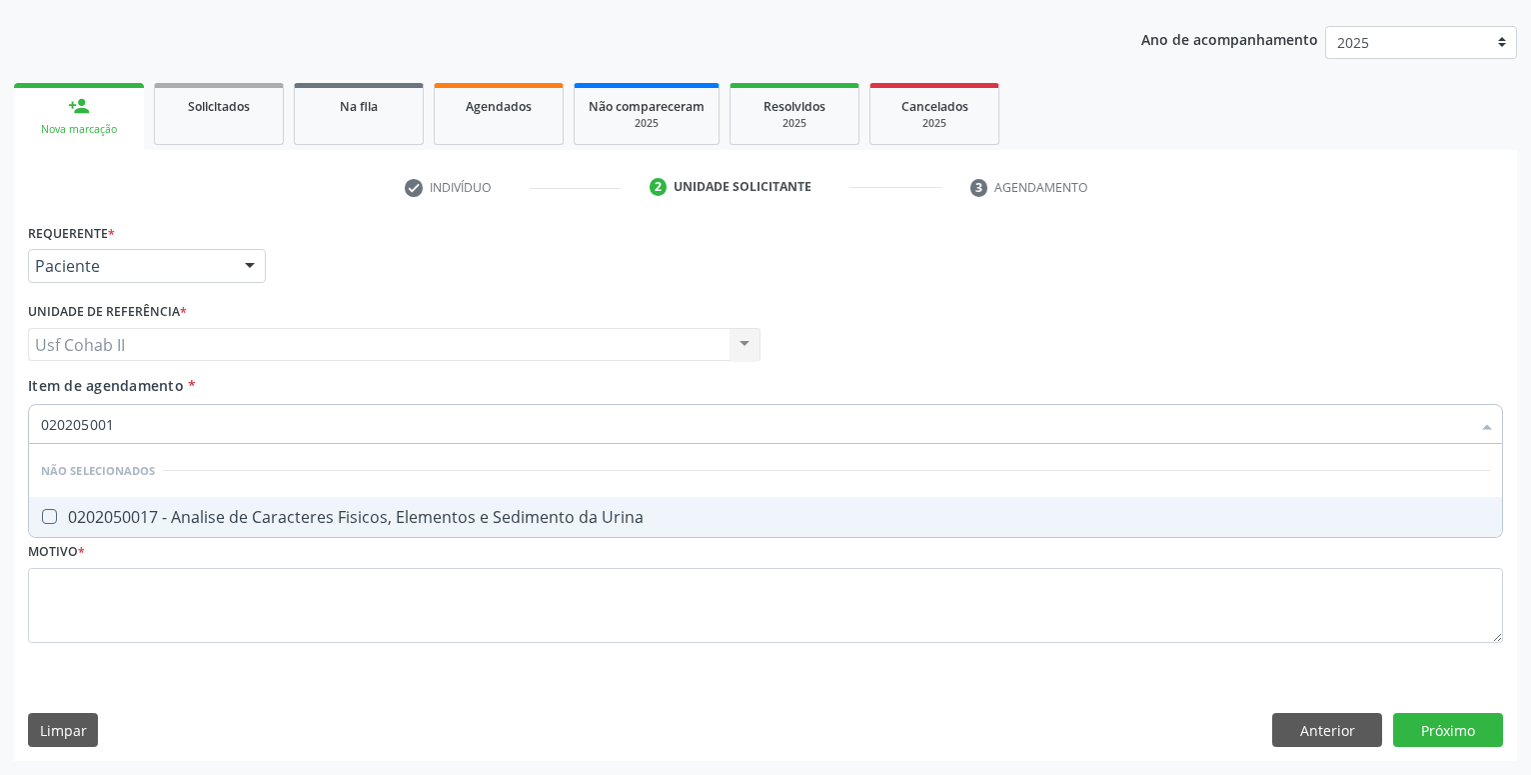
type input "0202050017"
click at [280, 525] on div "0202050017 - Analise de Caracteres Fisicos, Elementos e Sedimento da Urina" at bounding box center [765, 517] width 1449 height 16
checkbox Urina "true"
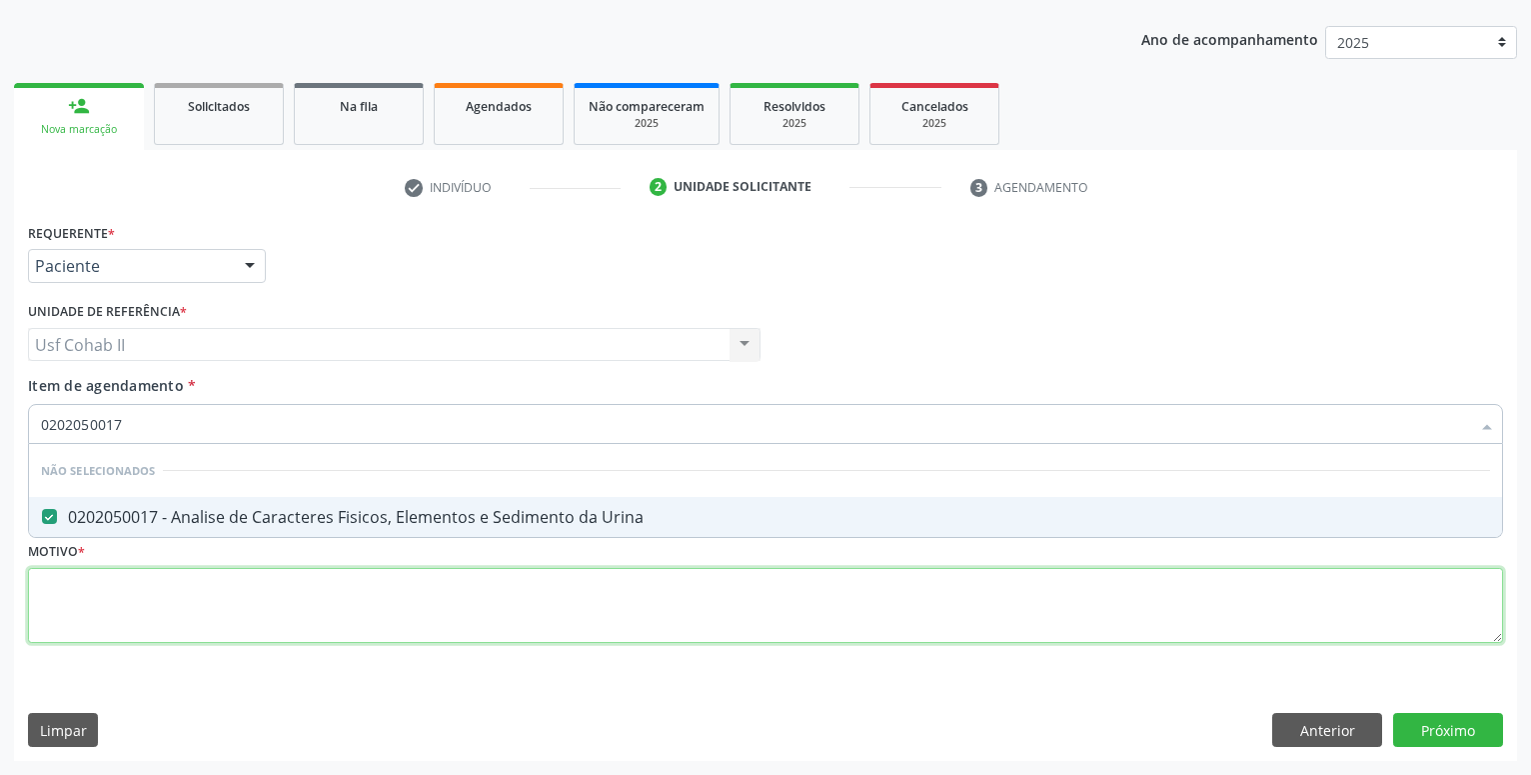
click at [185, 598] on textarea at bounding box center [765, 606] width 1475 height 76
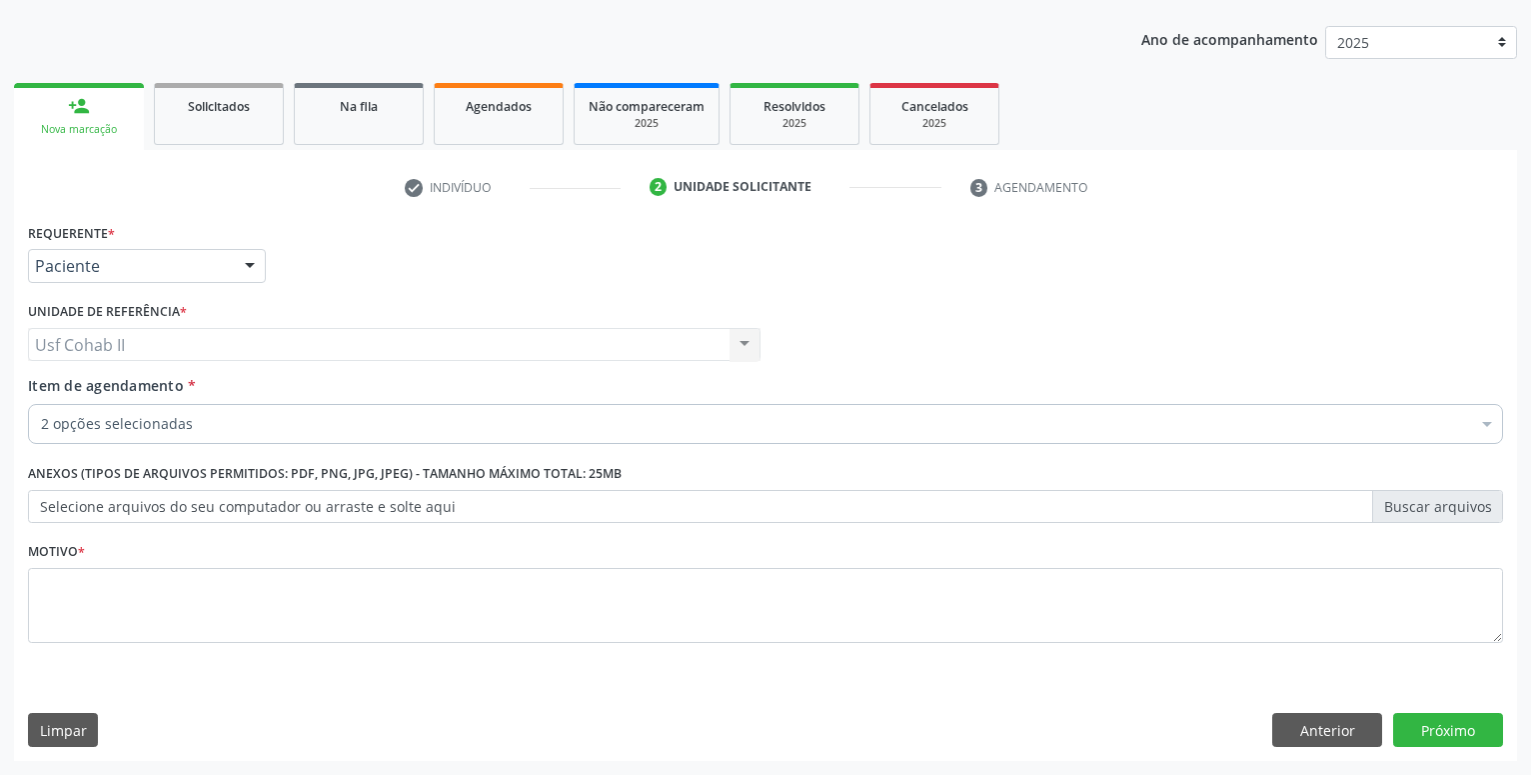
click at [203, 413] on div "2 opções selecionadas" at bounding box center [765, 424] width 1475 height 40
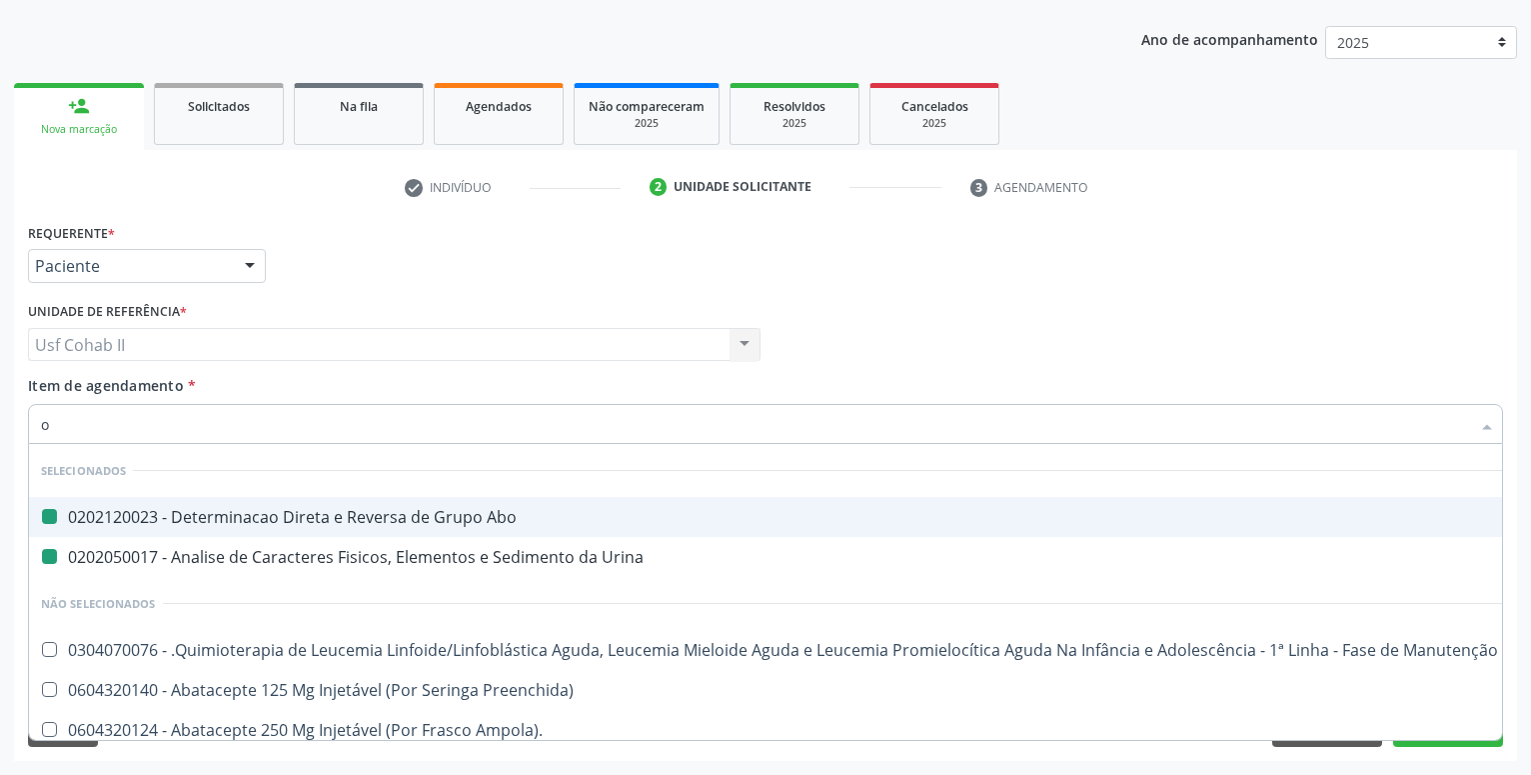
type input "ov"
checkbox Abo "false"
checkbox Urina "false"
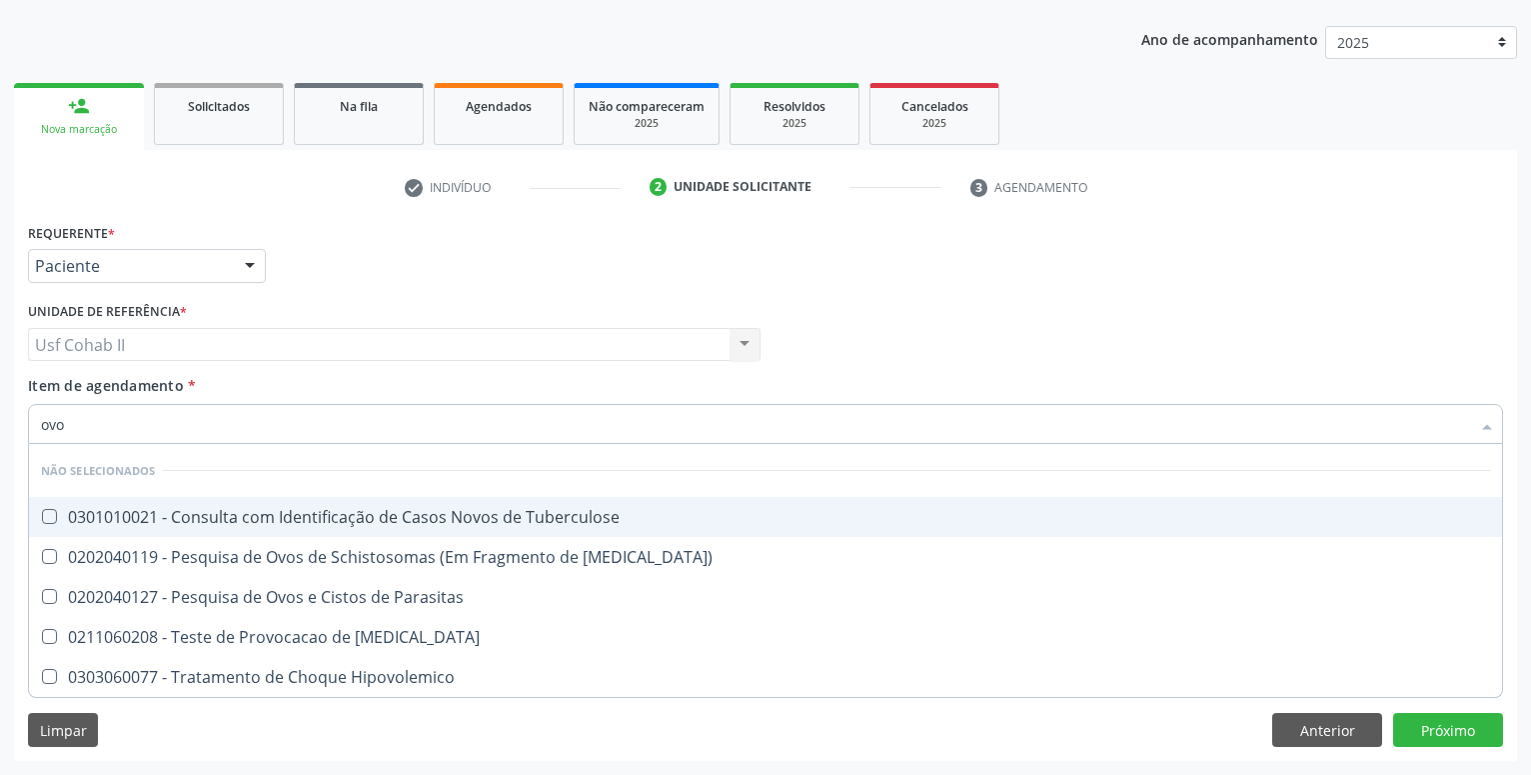
type input "ovos"
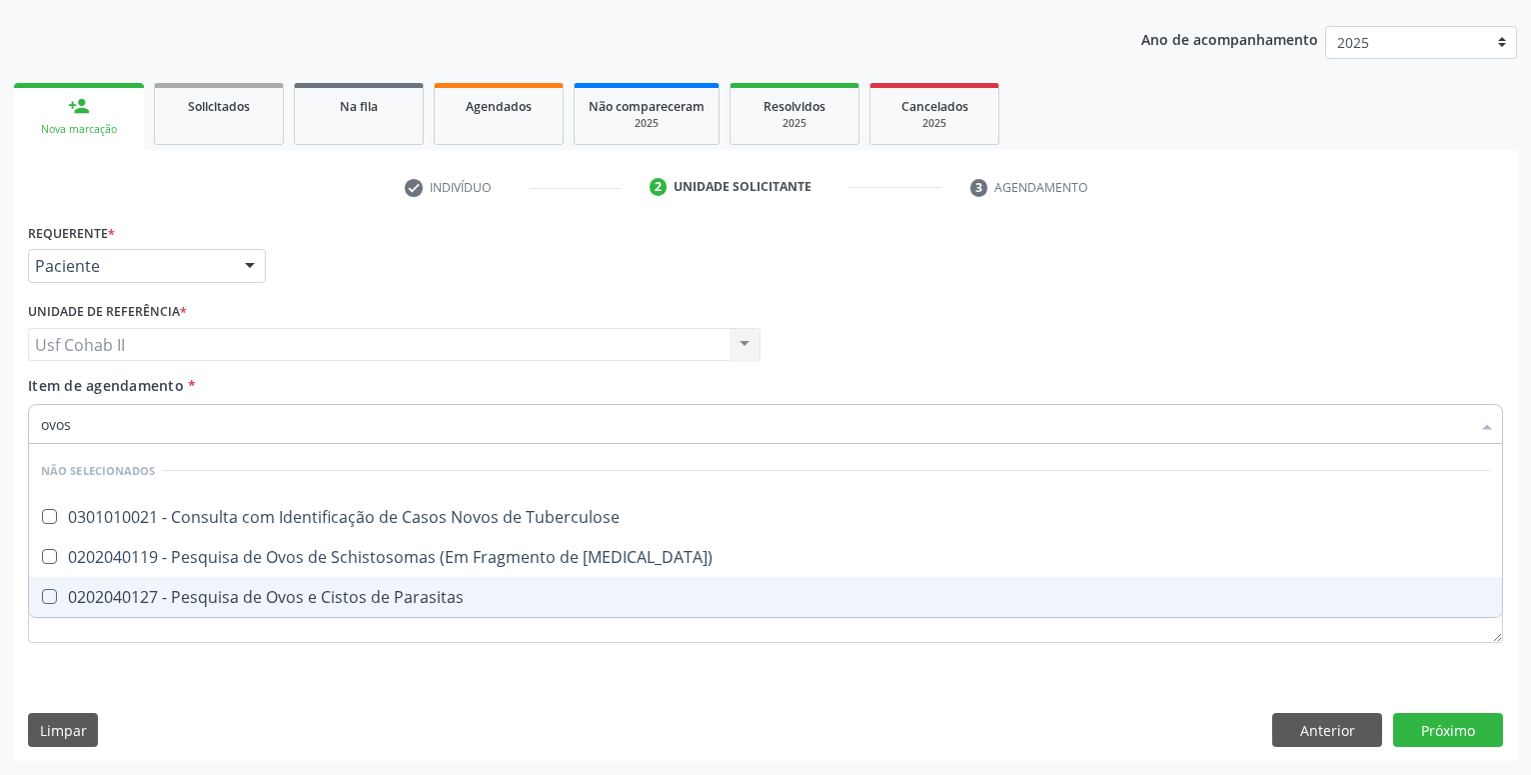
click at [468, 596] on div "0202040127 - Pesquisa de Ovos e Cistos de Parasitas" at bounding box center [765, 597] width 1449 height 16
checkbox Parasitas "true"
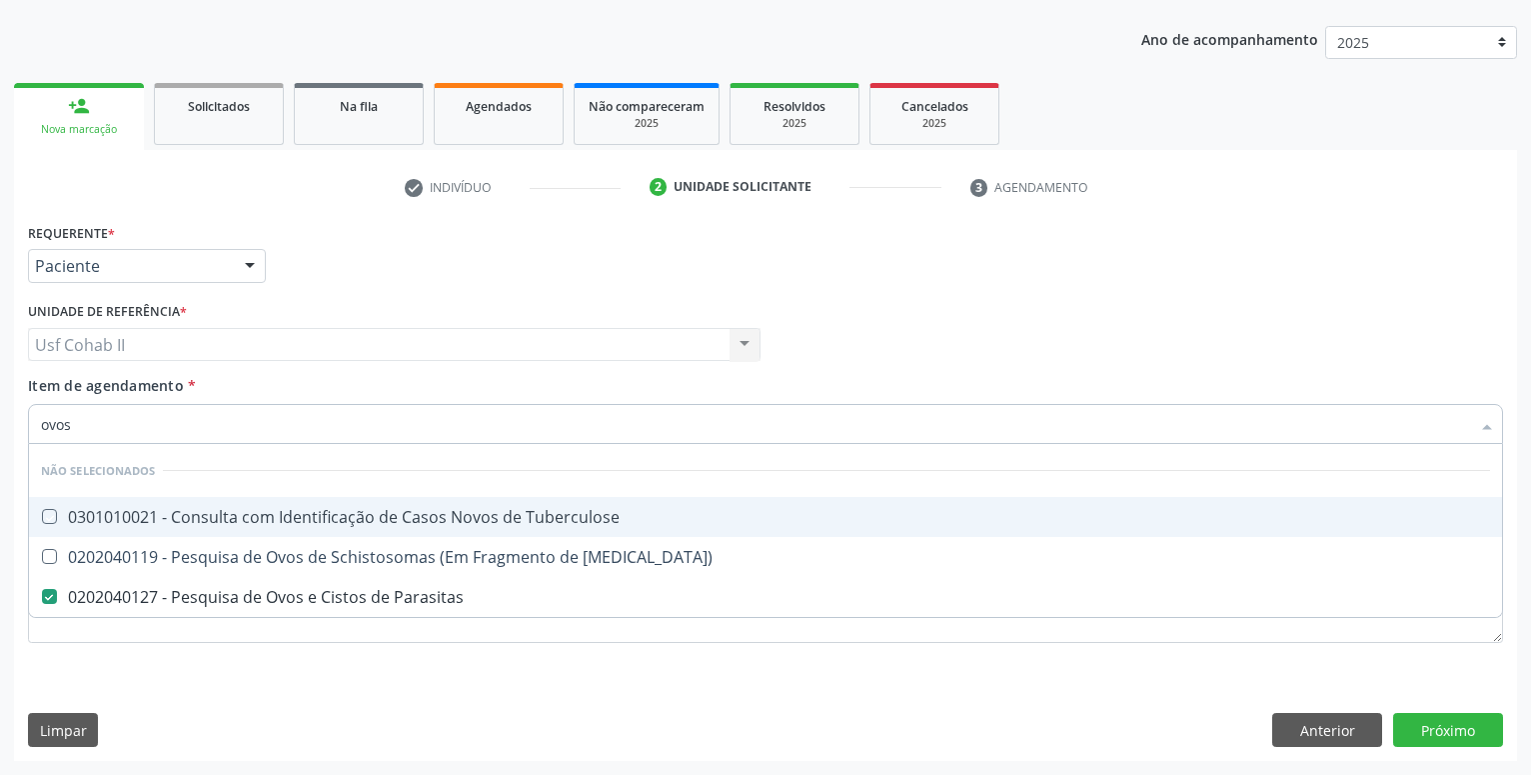
click at [521, 267] on div "Requerente * Paciente Profissional de Saúde Paciente Nenhum resultado encontrad…" at bounding box center [765, 257] width 1485 height 78
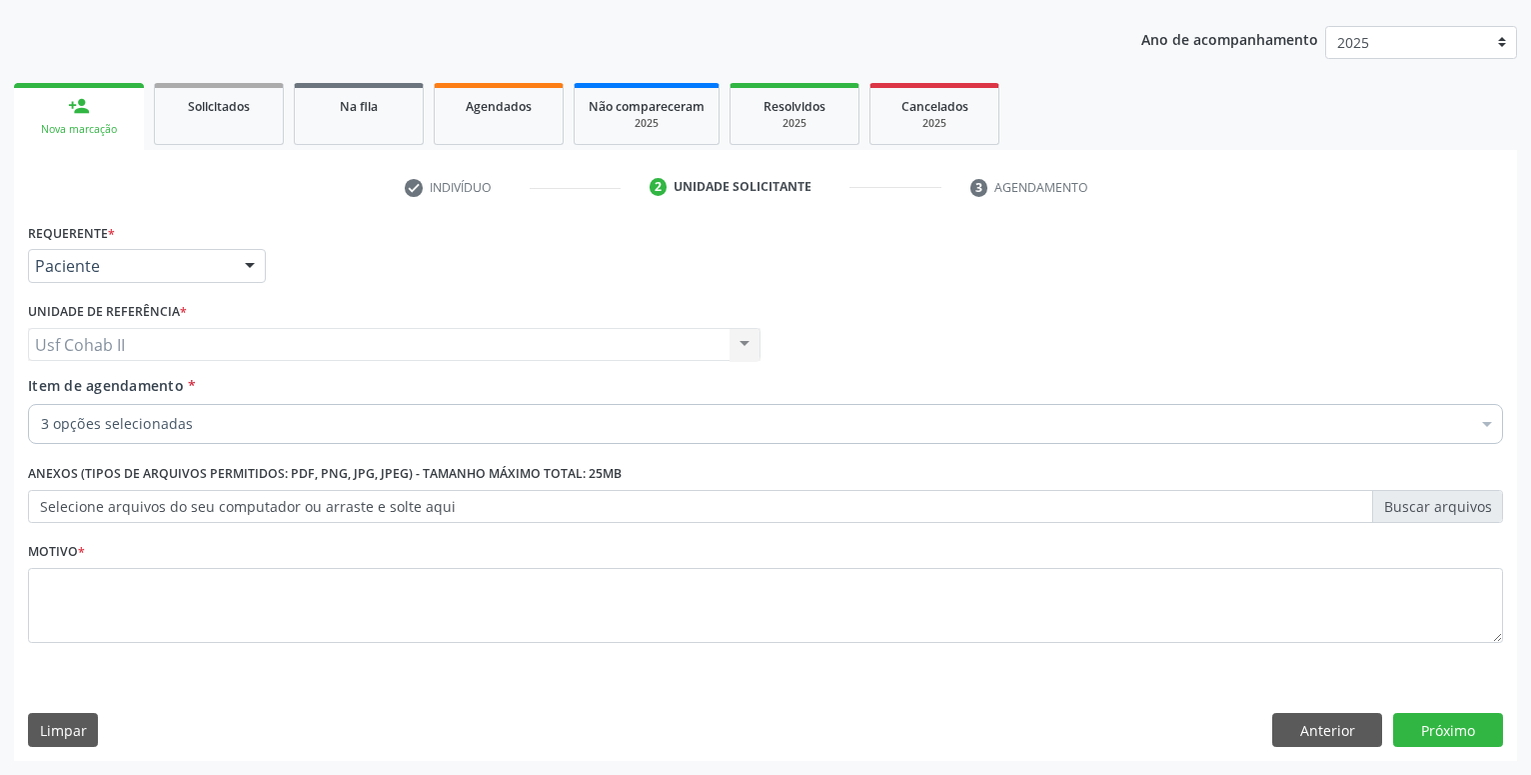
checkbox Abo "true"
checkbox Urina "true"
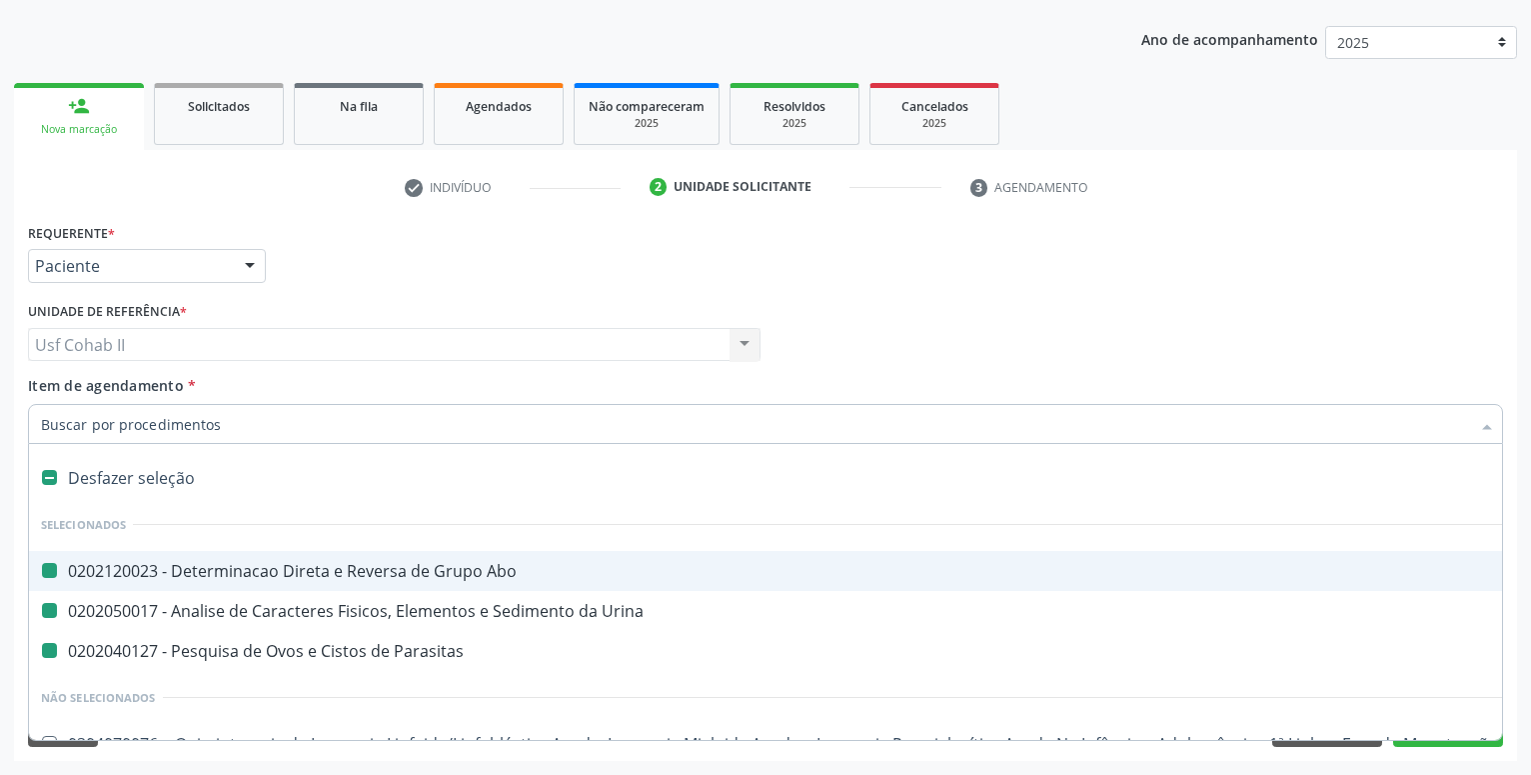
type input "h"
checkbox Abo "false"
checkbox Urina "false"
checkbox Parasitas "false"
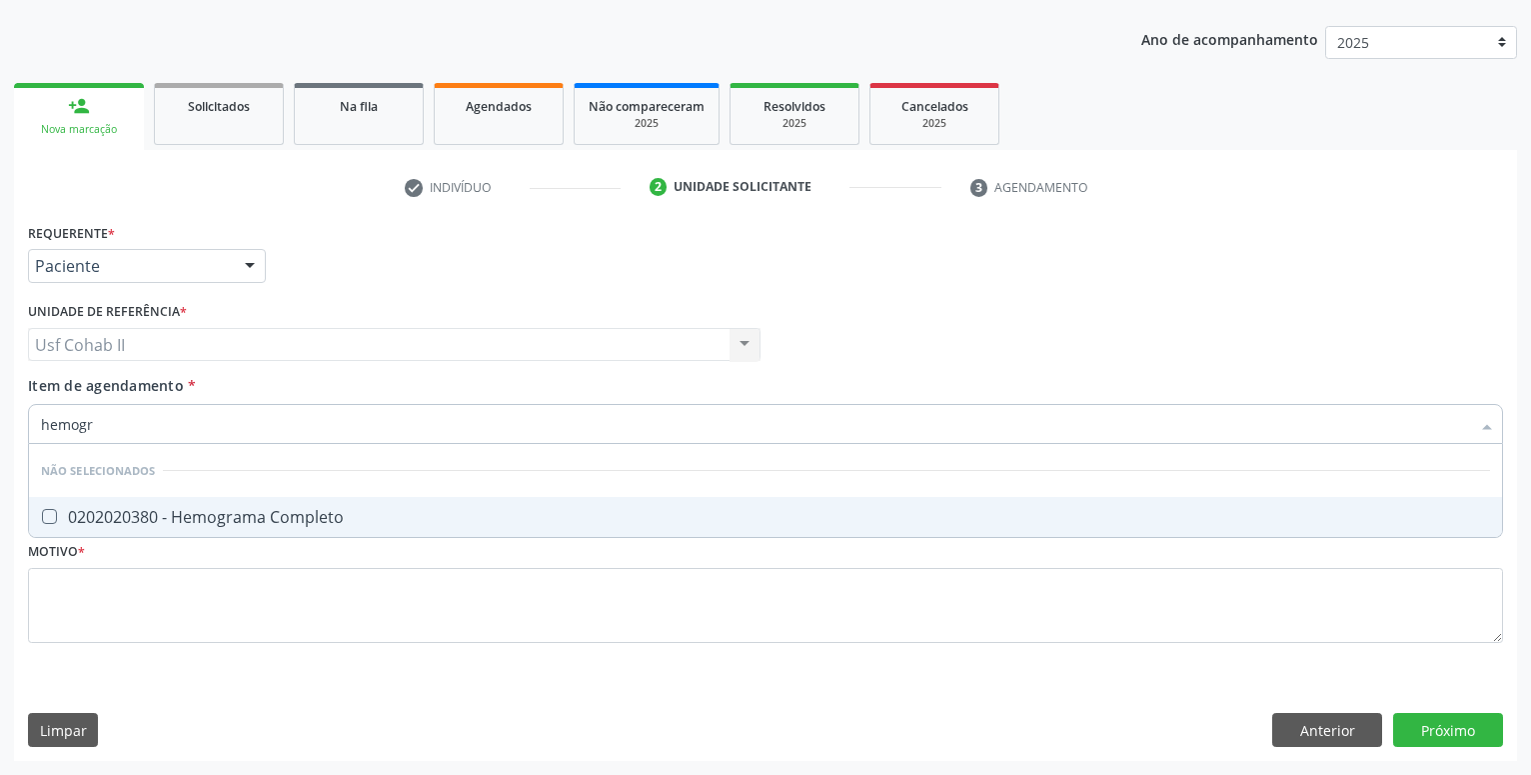
type input "hemogra"
click at [211, 518] on div "0202020380 - Hemograma Completo" at bounding box center [765, 517] width 1449 height 16
checkbox Completo "true"
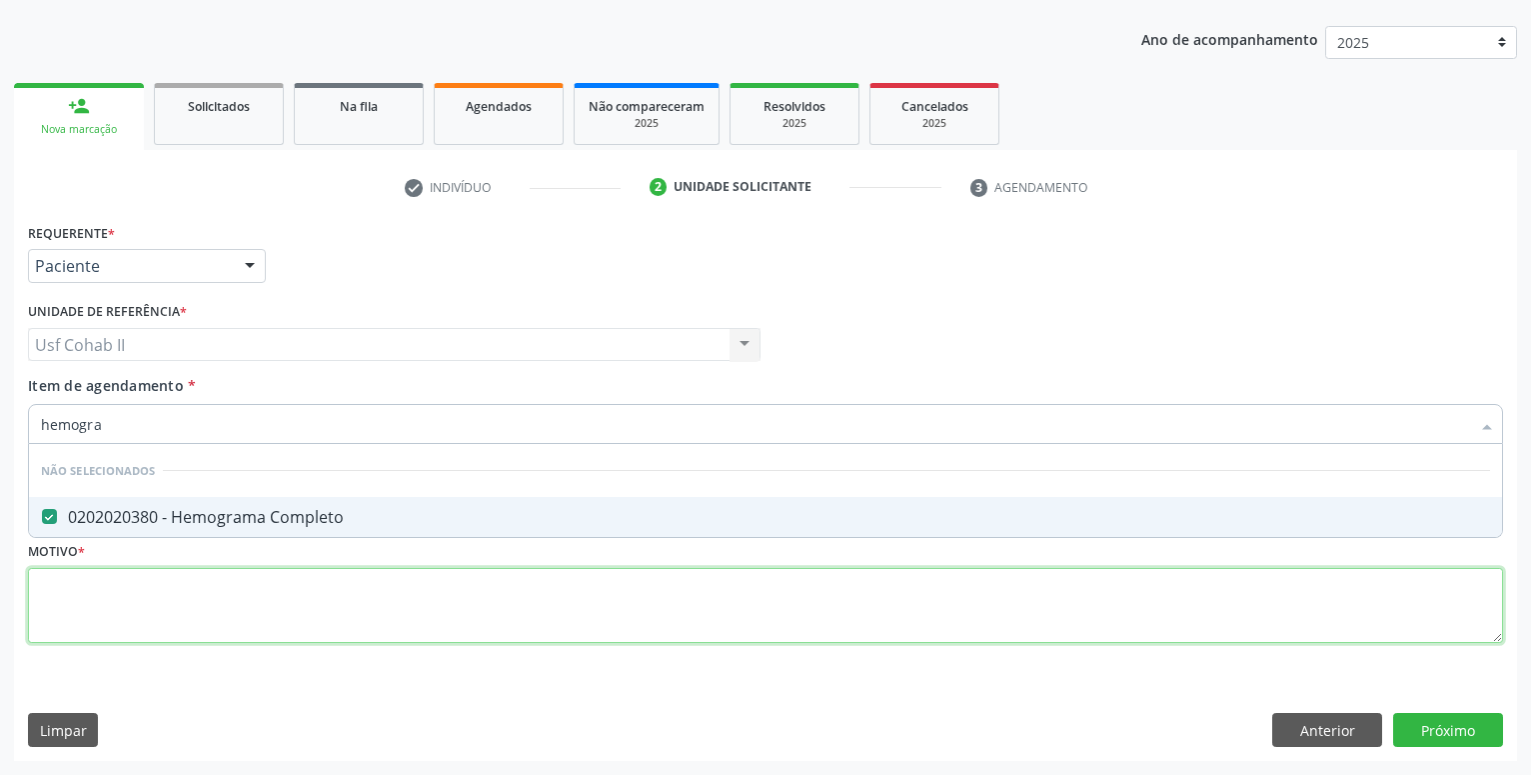
click at [356, 598] on textarea at bounding box center [765, 606] width 1475 height 76
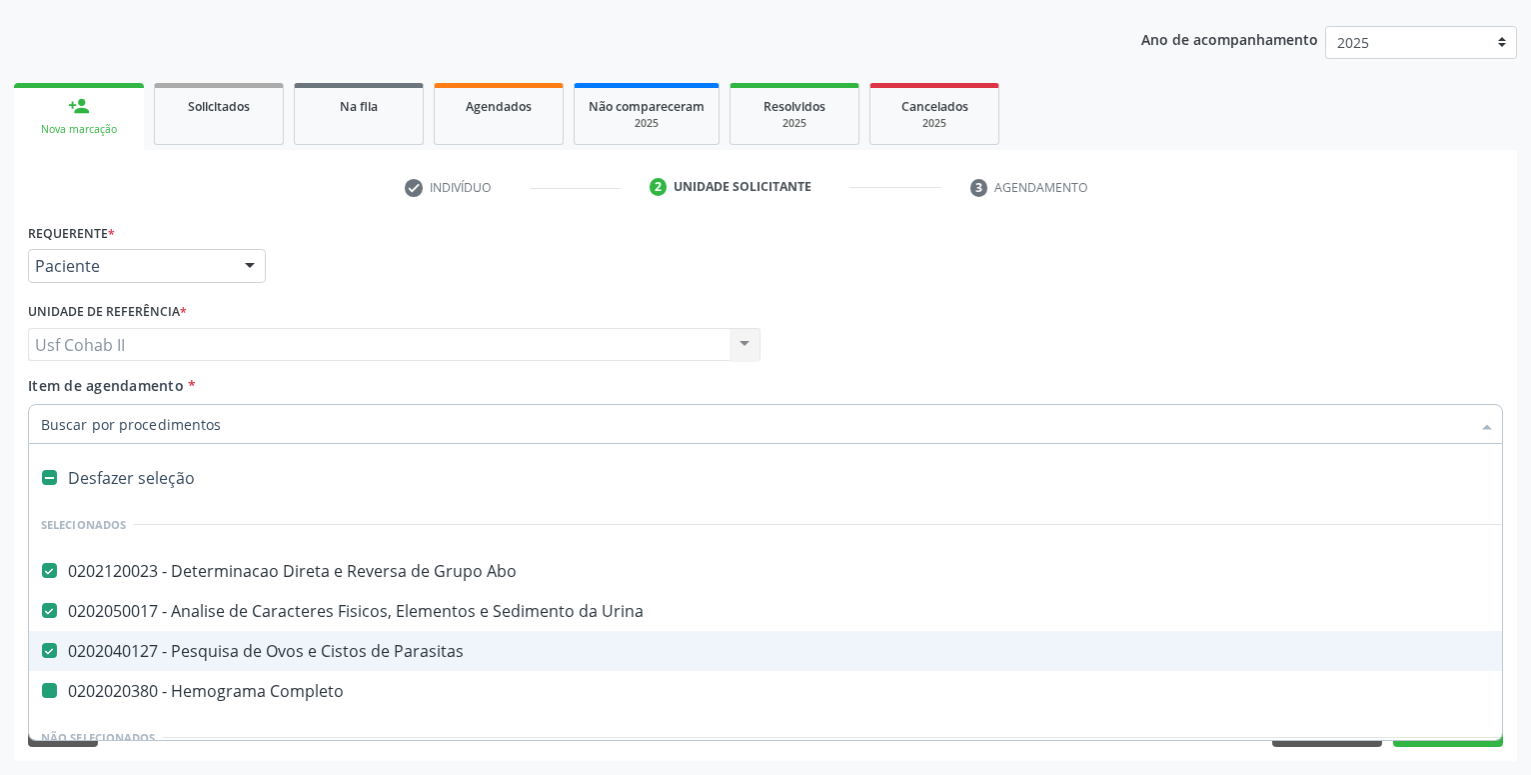
type input "g"
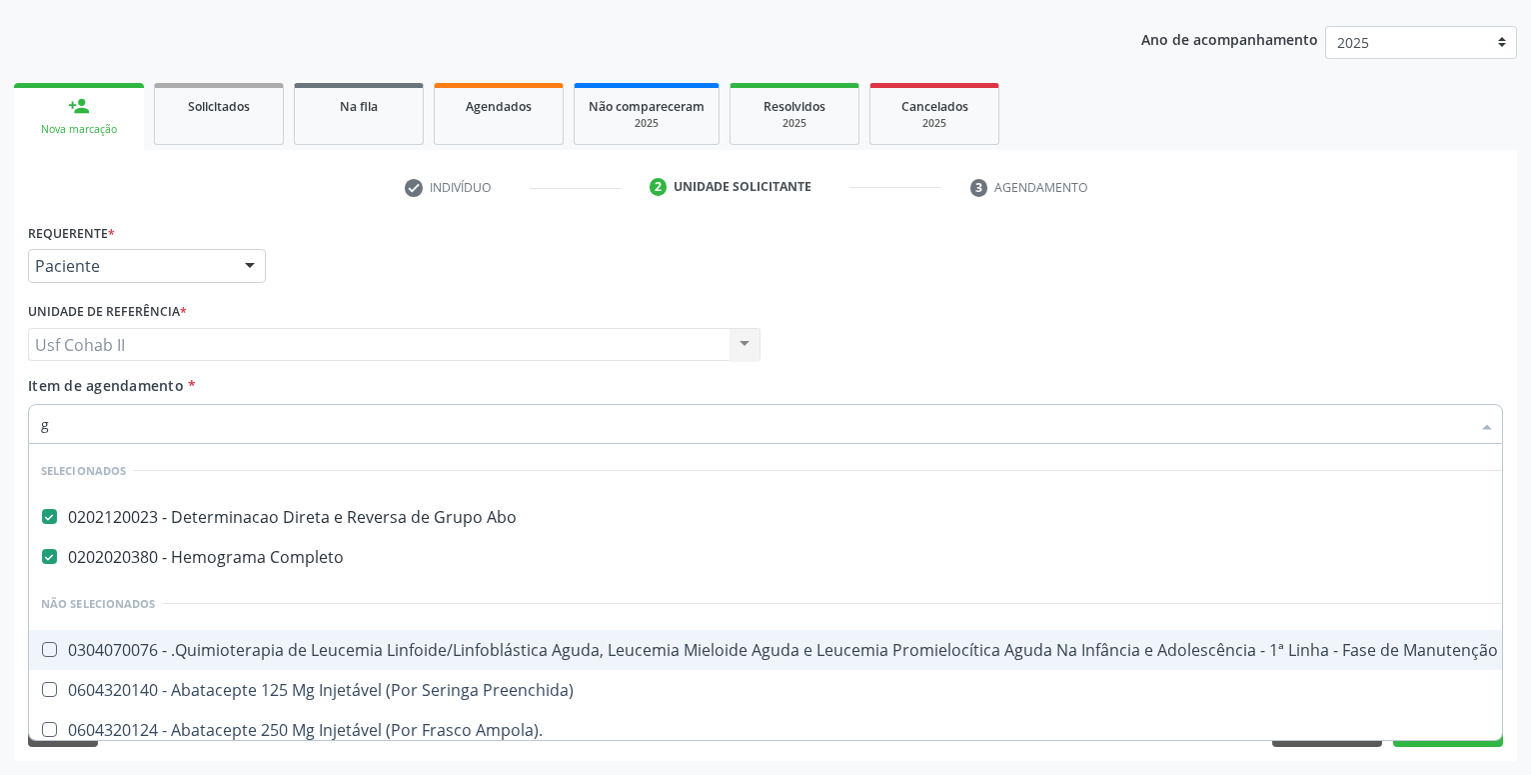
checkbox Manutenção "false"
checkbox Manutenção "true"
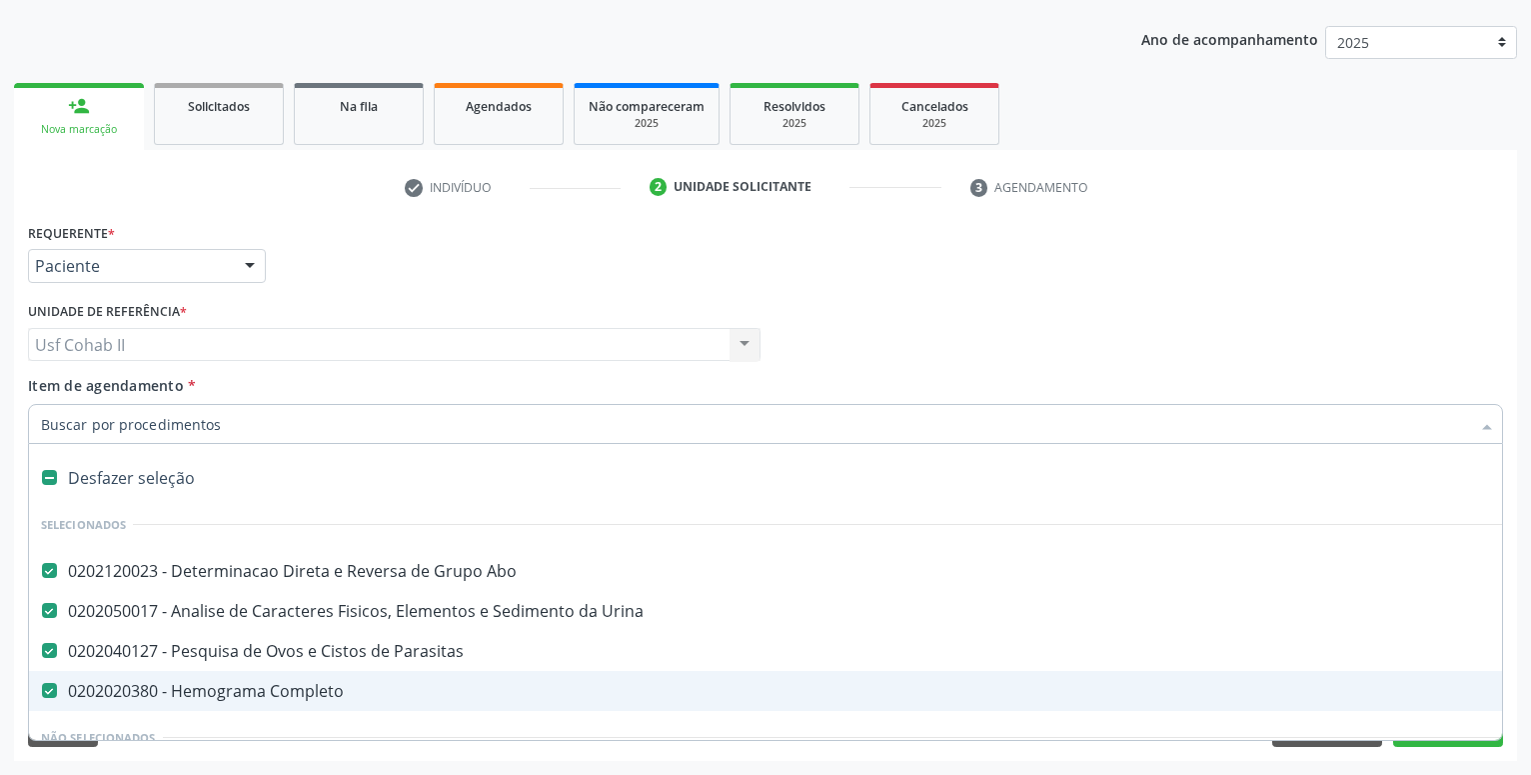
type input "h"
checkbox Completo "false"
checkbox Parasitas "false"
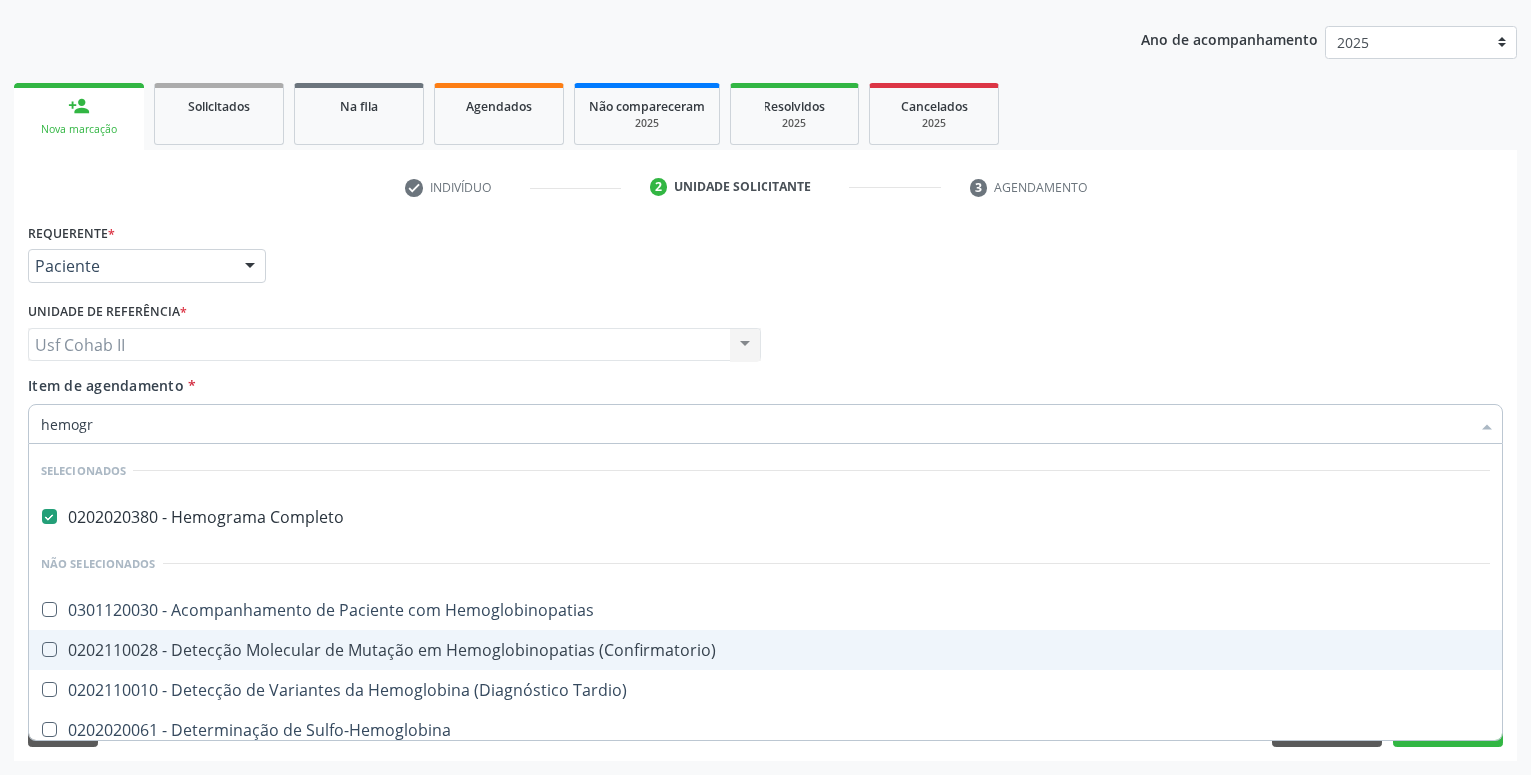
type input "hemogra"
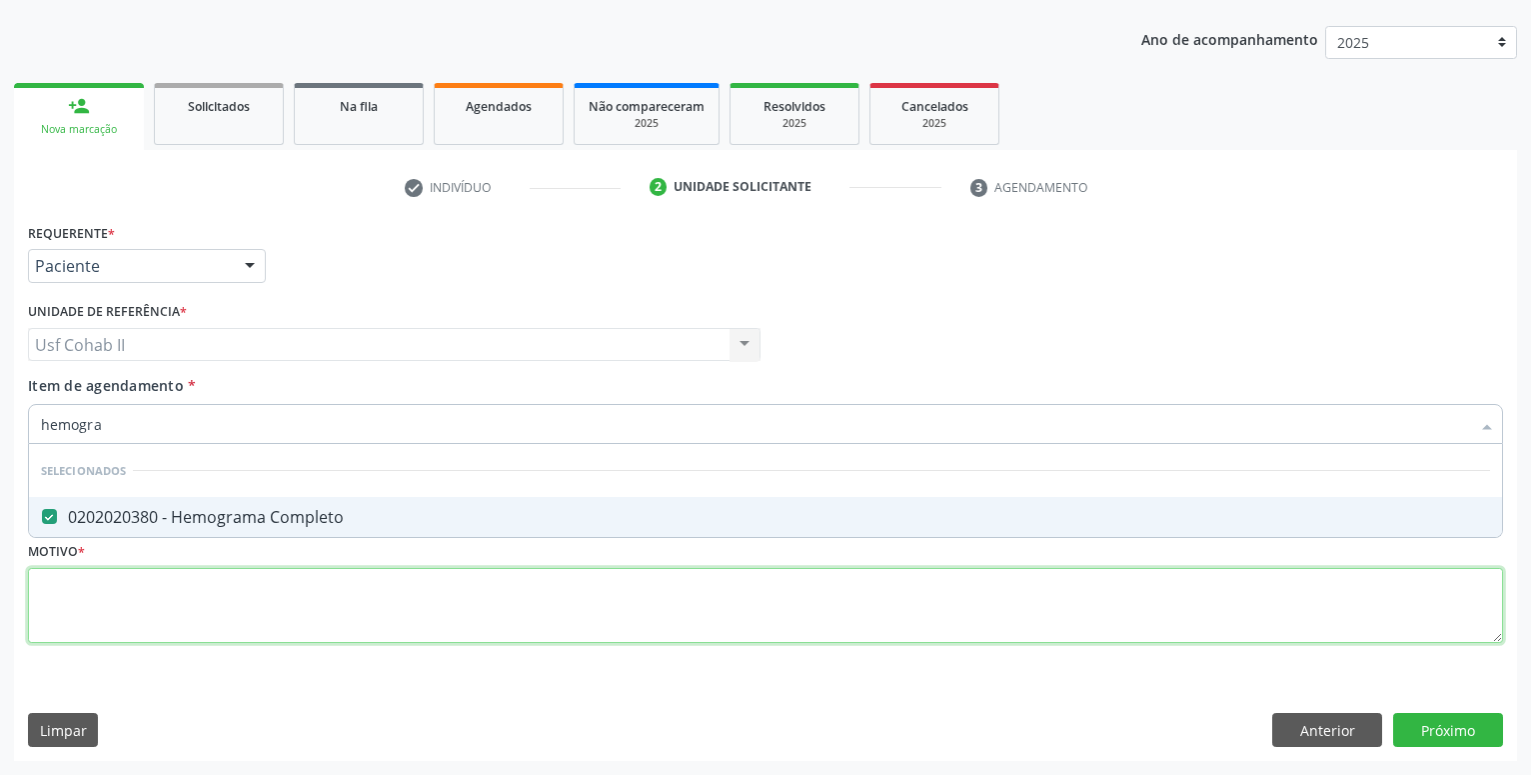
click at [269, 603] on textarea at bounding box center [765, 606] width 1475 height 76
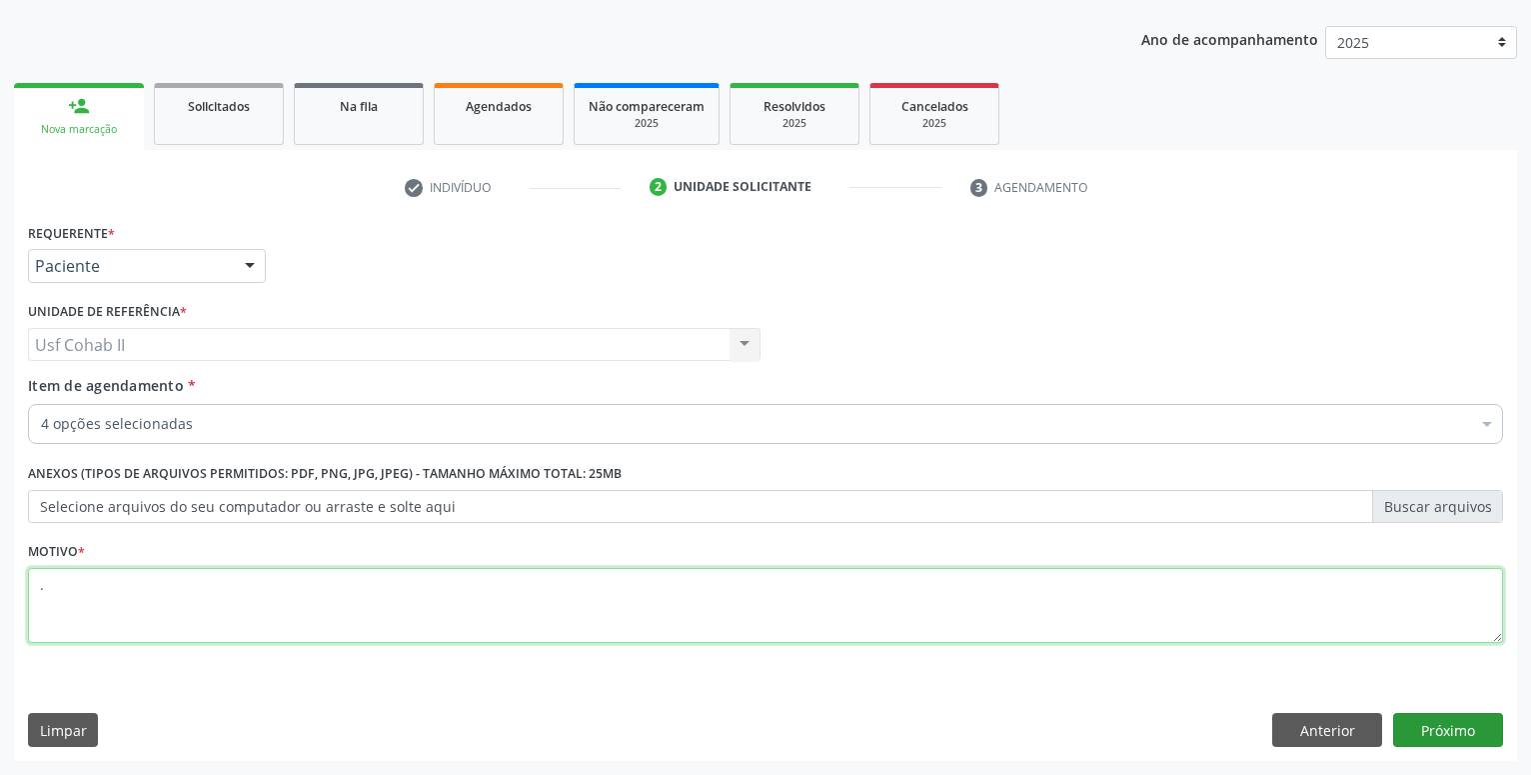
type textarea "."
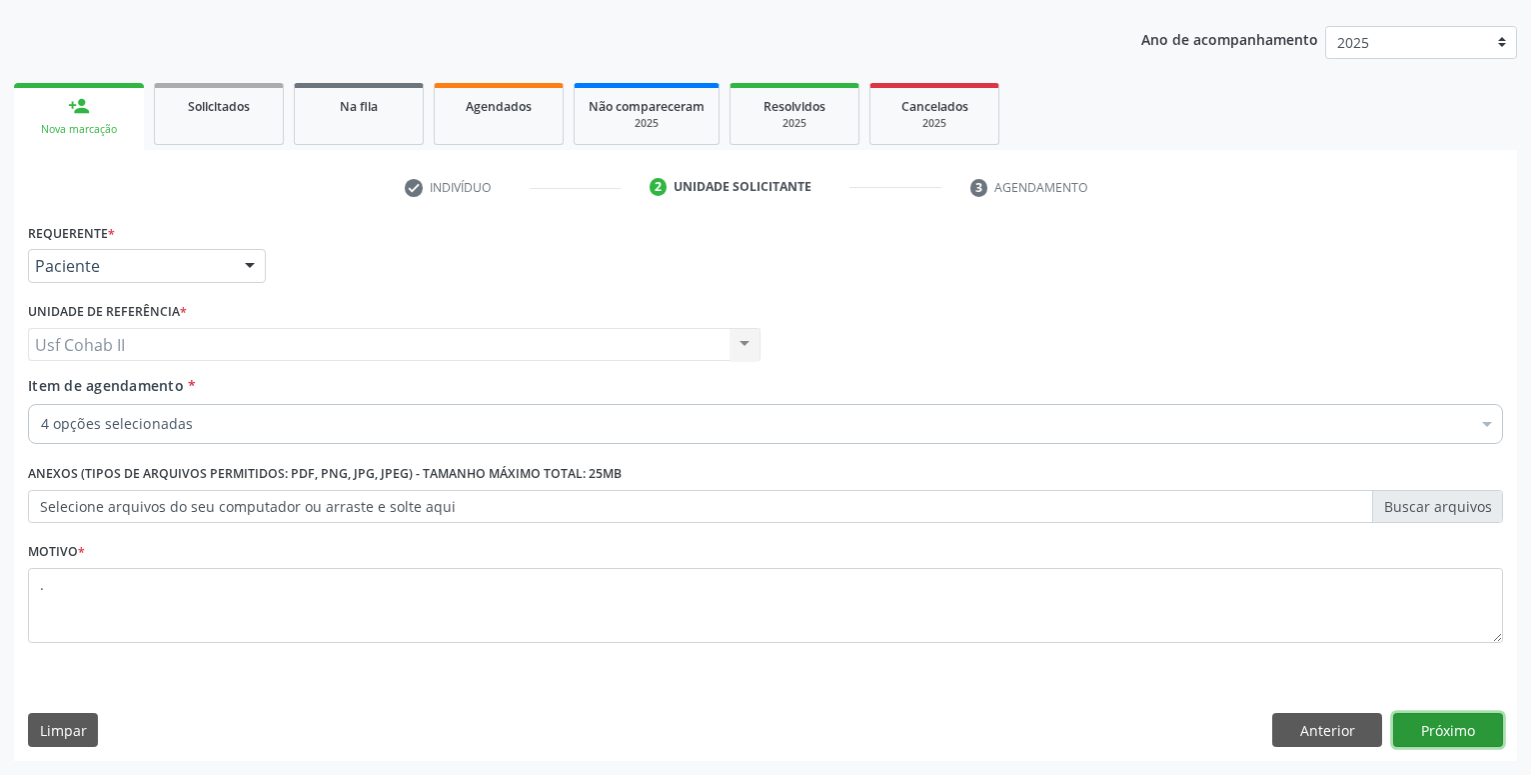
click at [1470, 733] on button "Próximo" at bounding box center [1448, 730] width 110 height 34
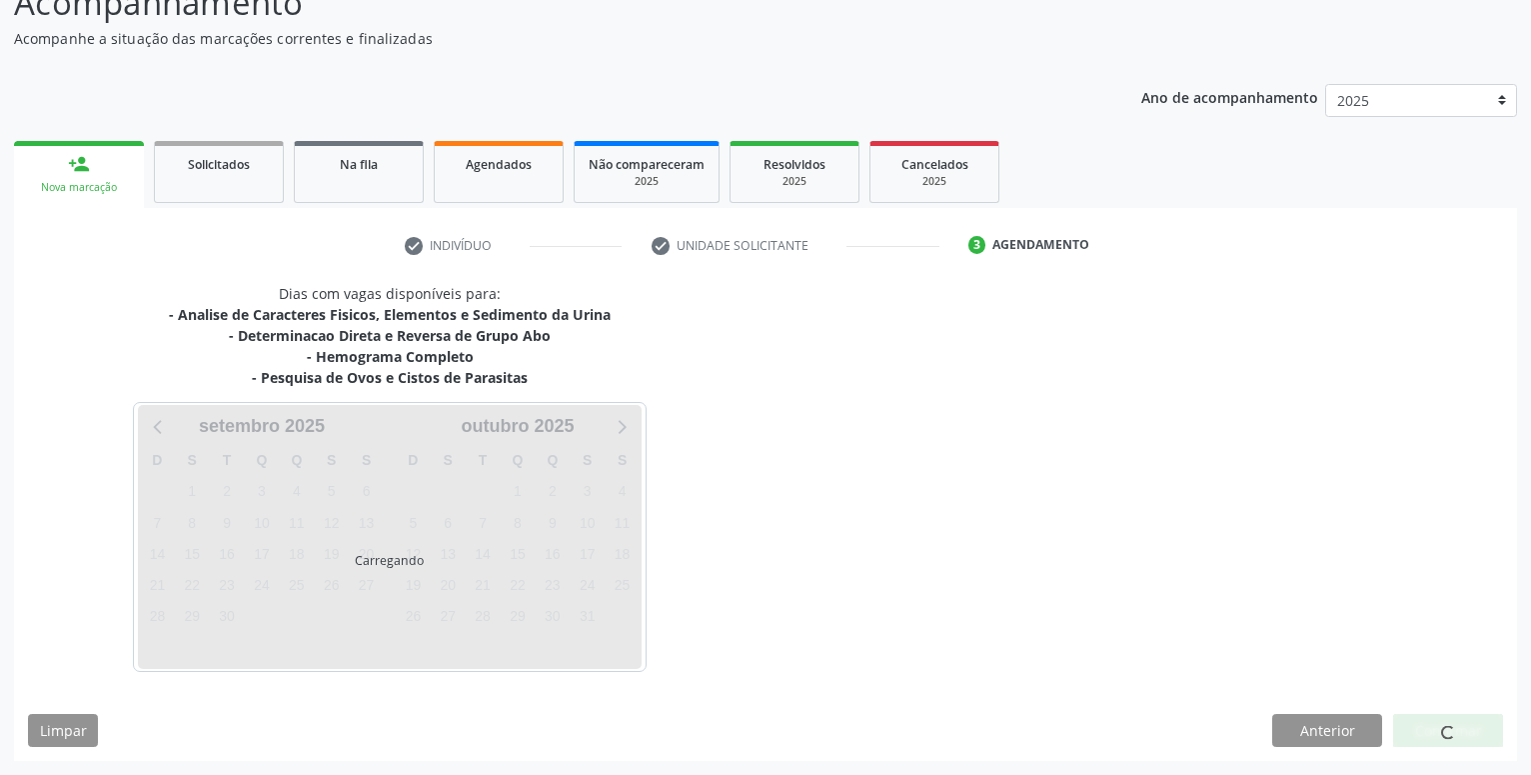
scroll to position [158, 0]
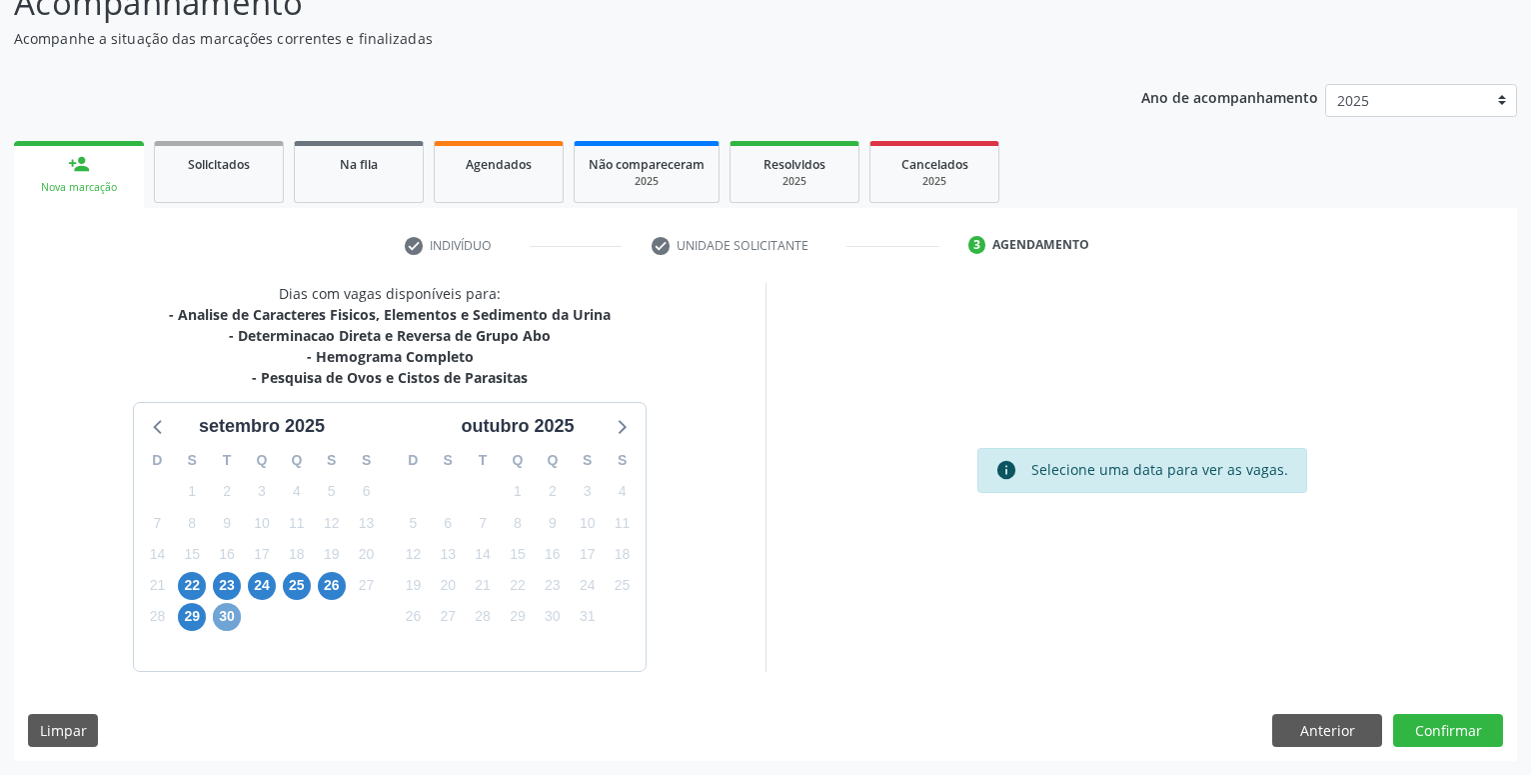
click at [219, 613] on span "30" at bounding box center [227, 617] width 28 height 28
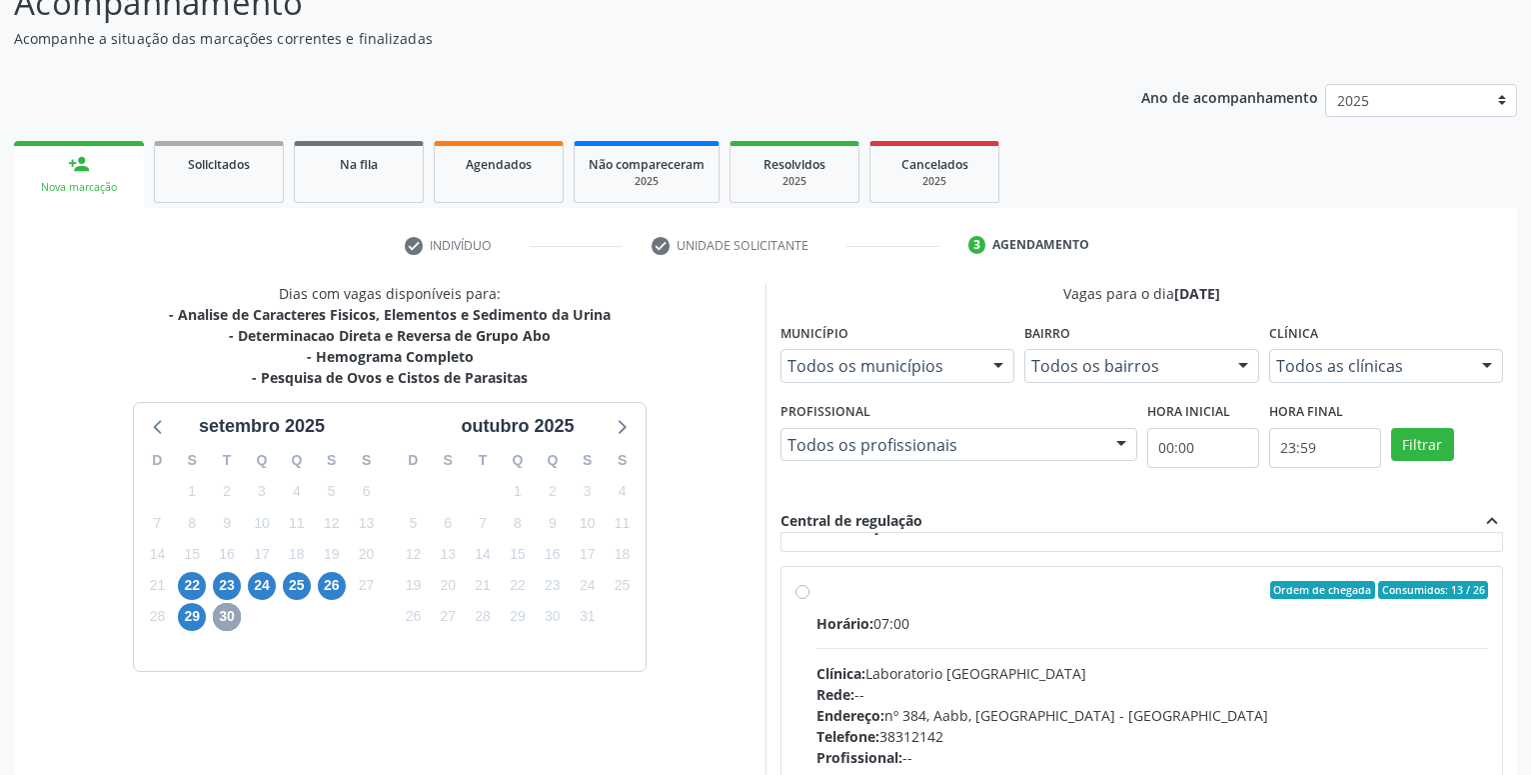
scroll to position [684, 0]
click at [816, 593] on label "Ordem de chegada Consumidos: 13 / 26 Horário: 07:00 Clínica: Laboratorio [GEOGR…" at bounding box center [1152, 732] width 672 height 307
click at [799, 593] on input "Ordem de chegada Consumidos: 13 / 26 Horário: 07:00 Clínica: Laboratorio [GEOGR…" at bounding box center [803, 588] width 14 height 18
radio input "true"
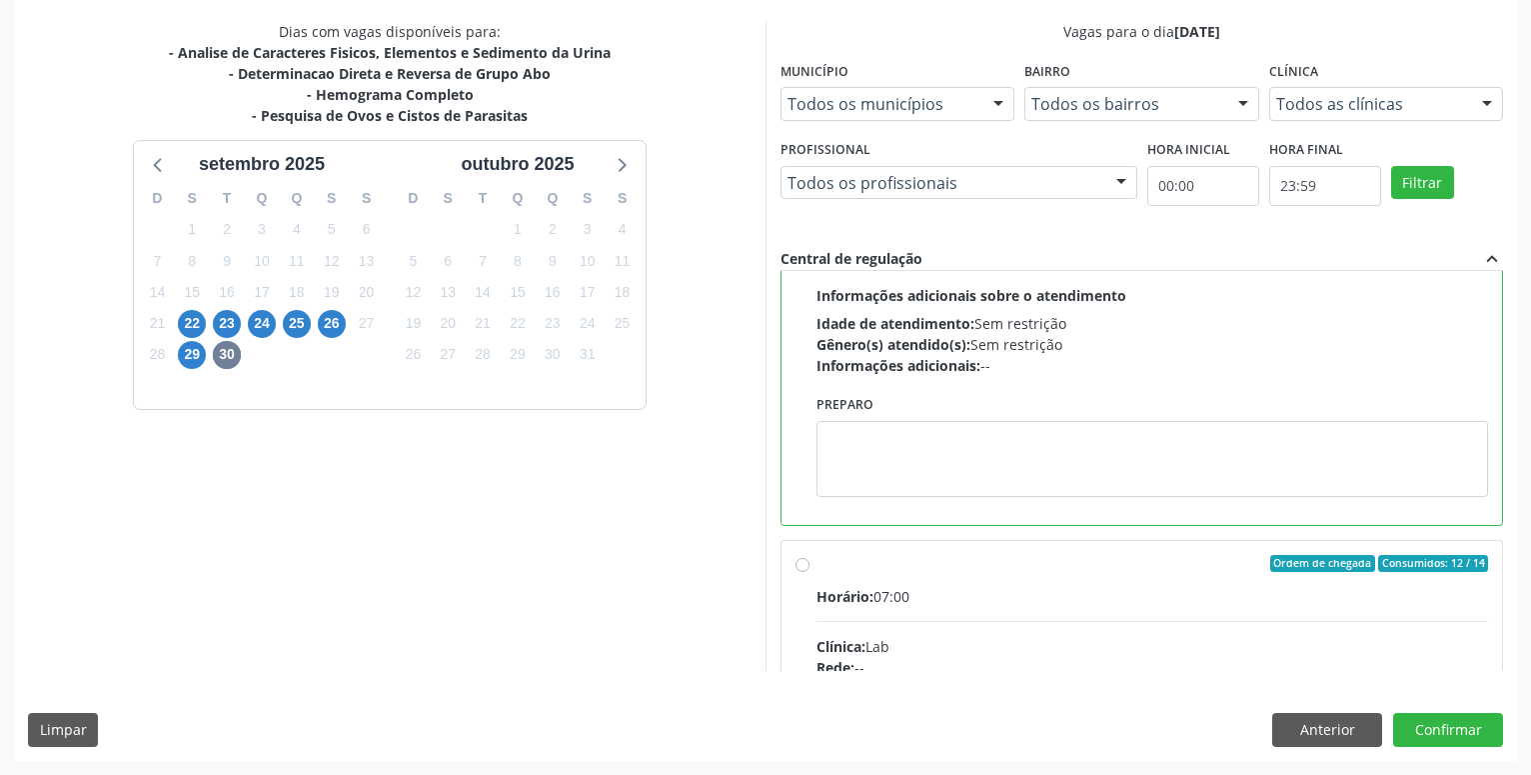
scroll to position [1025, 0]
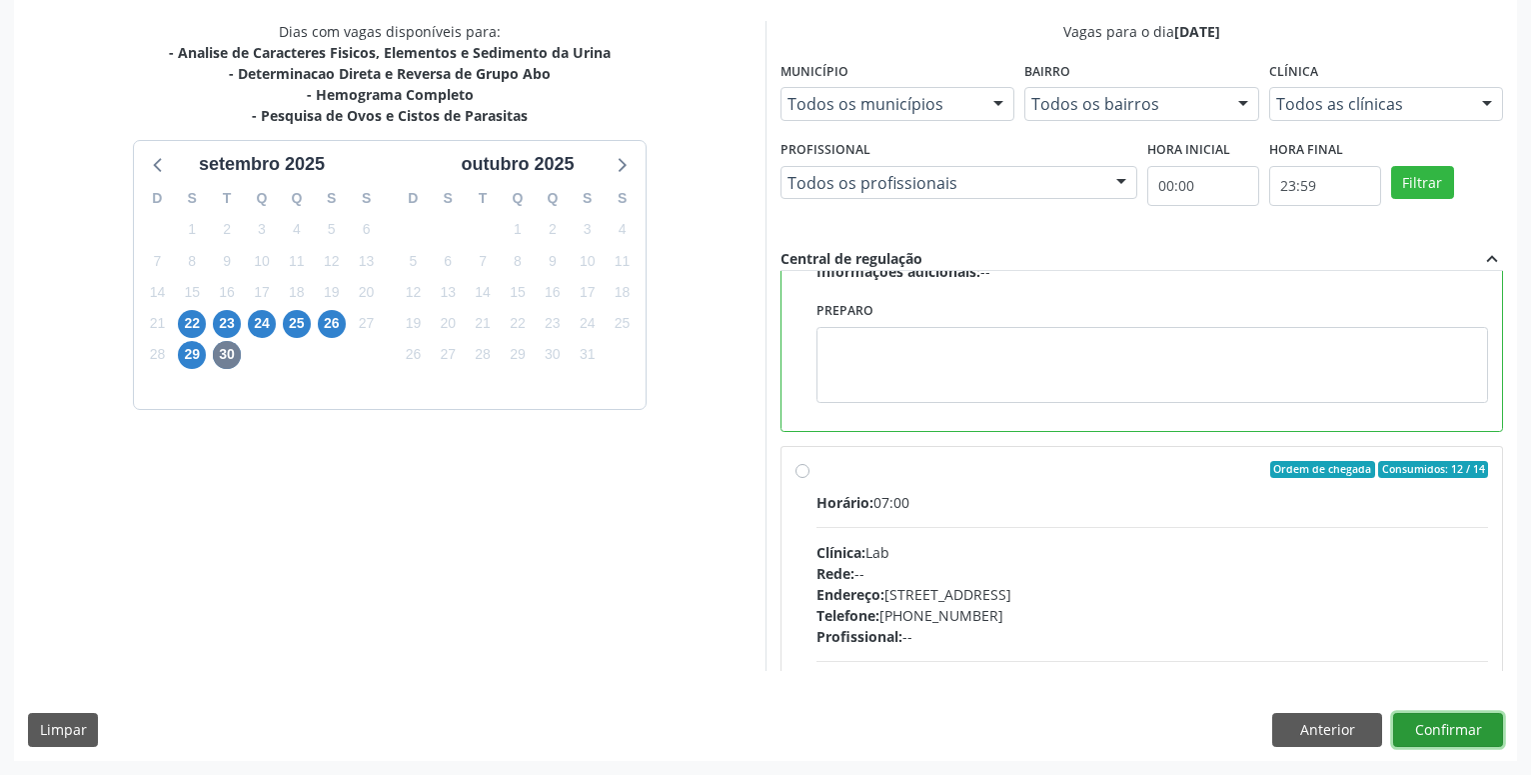
click at [1448, 735] on button "Confirmar" at bounding box center [1448, 730] width 110 height 34
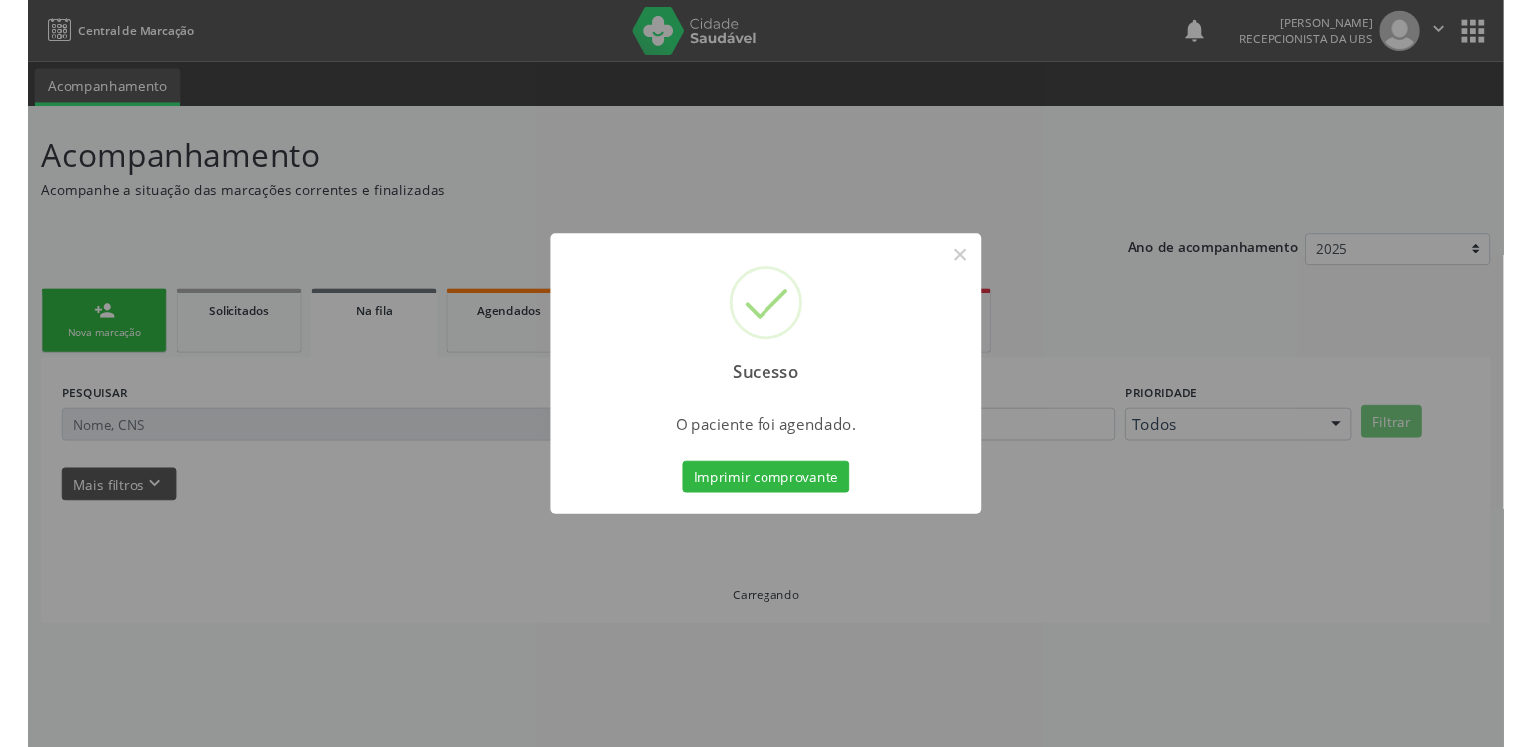
scroll to position [0, 0]
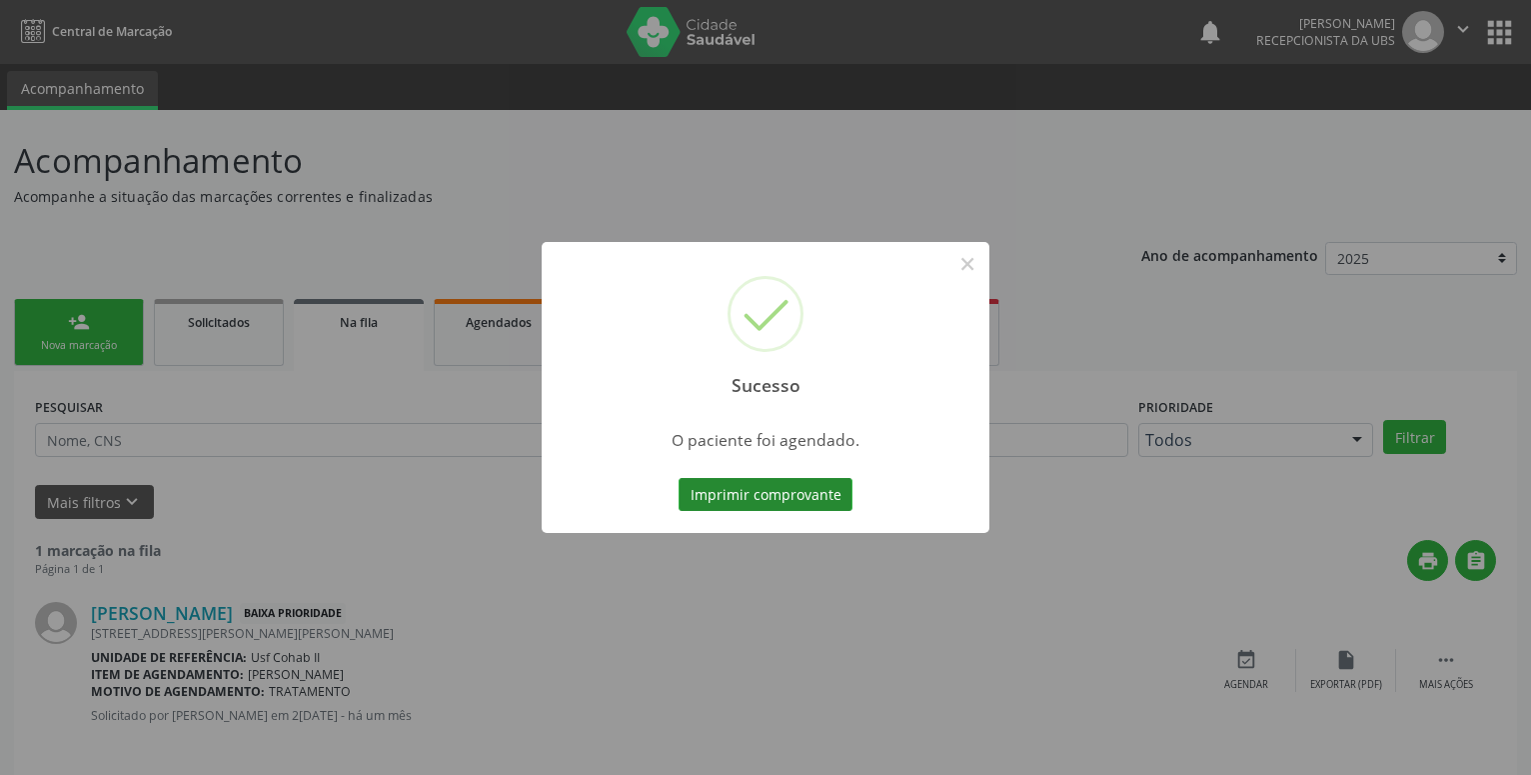
click at [766, 486] on button "Imprimir comprovante" at bounding box center [766, 495] width 174 height 34
